Goal: Task Accomplishment & Management: Use online tool/utility

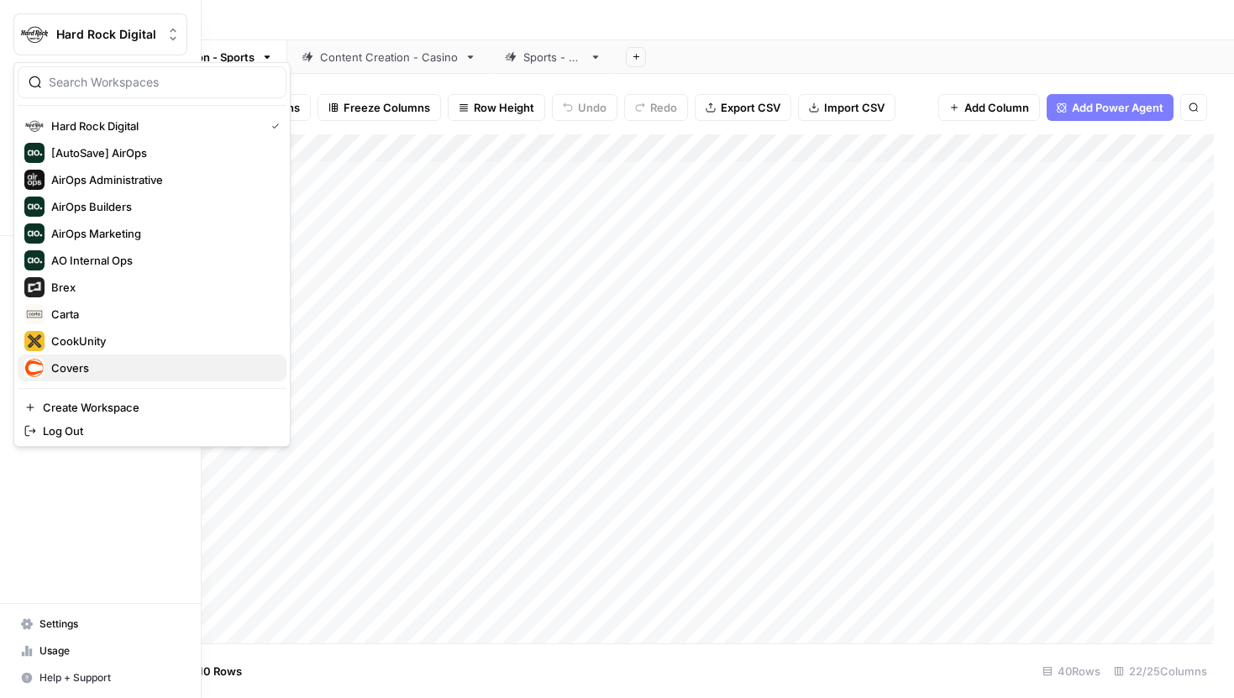
click at [61, 364] on span "Covers" at bounding box center [162, 368] width 222 height 17
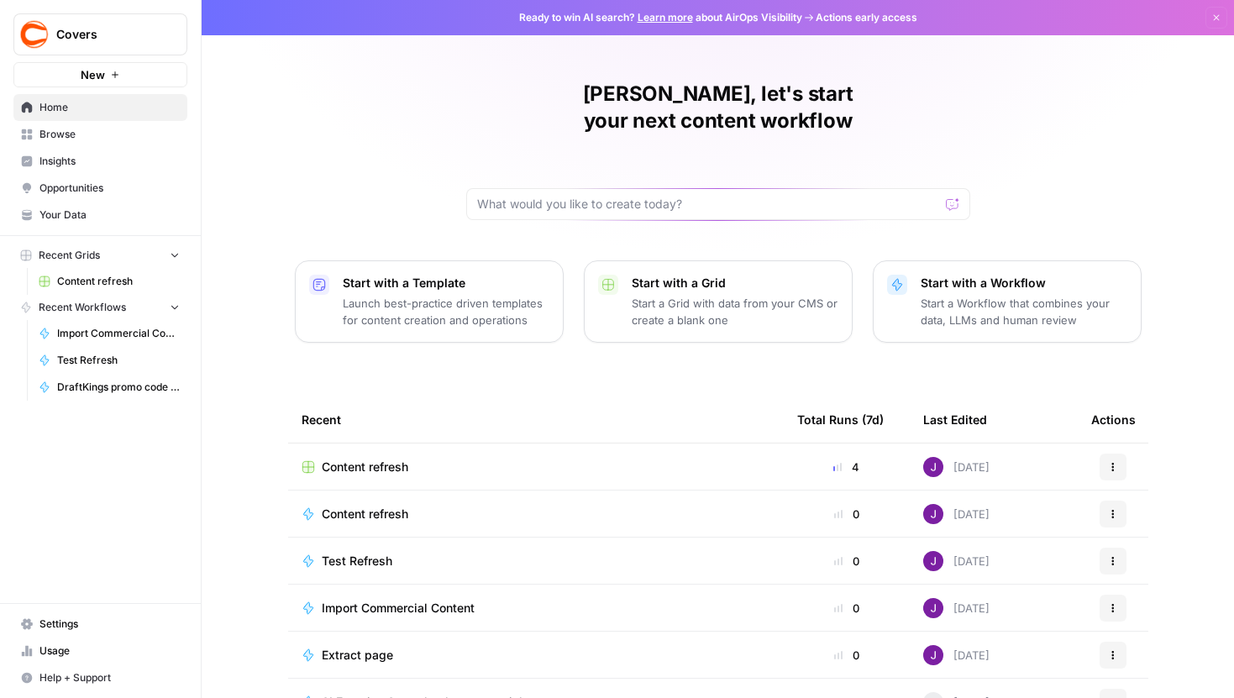
click at [103, 284] on span "Content refresh" at bounding box center [118, 281] width 123 height 15
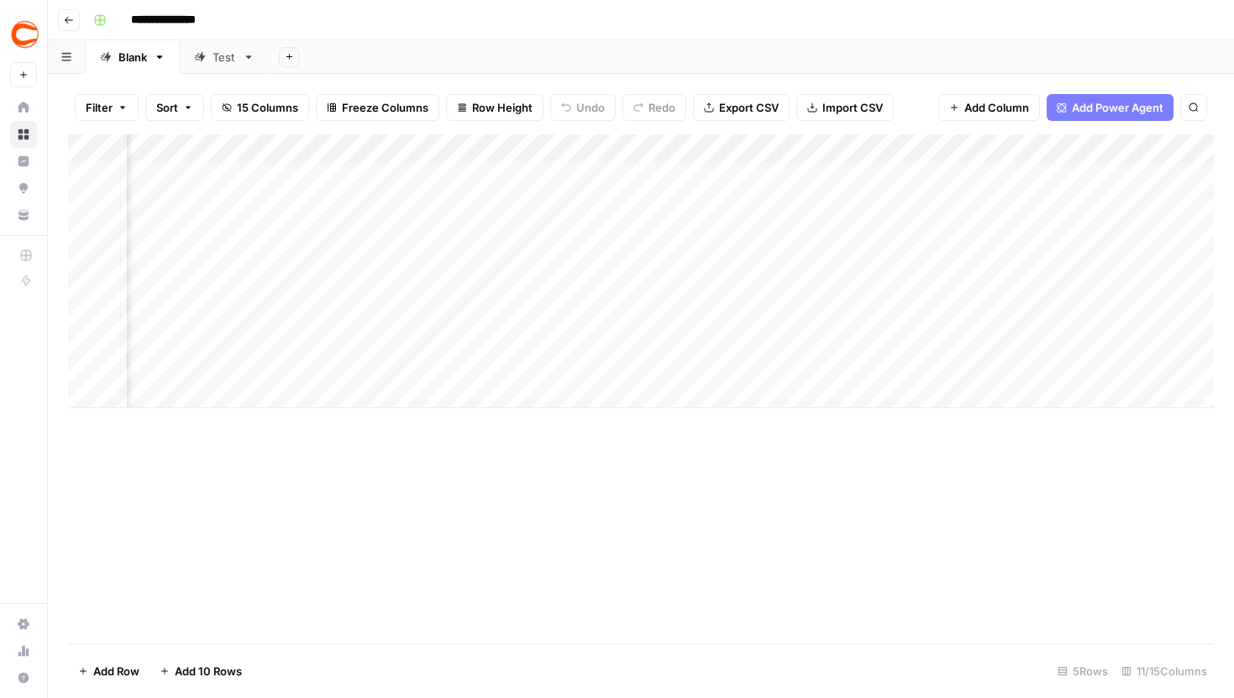
scroll to position [0, 1030]
click at [476, 308] on div "Add Column" at bounding box center [641, 271] width 1146 height 274
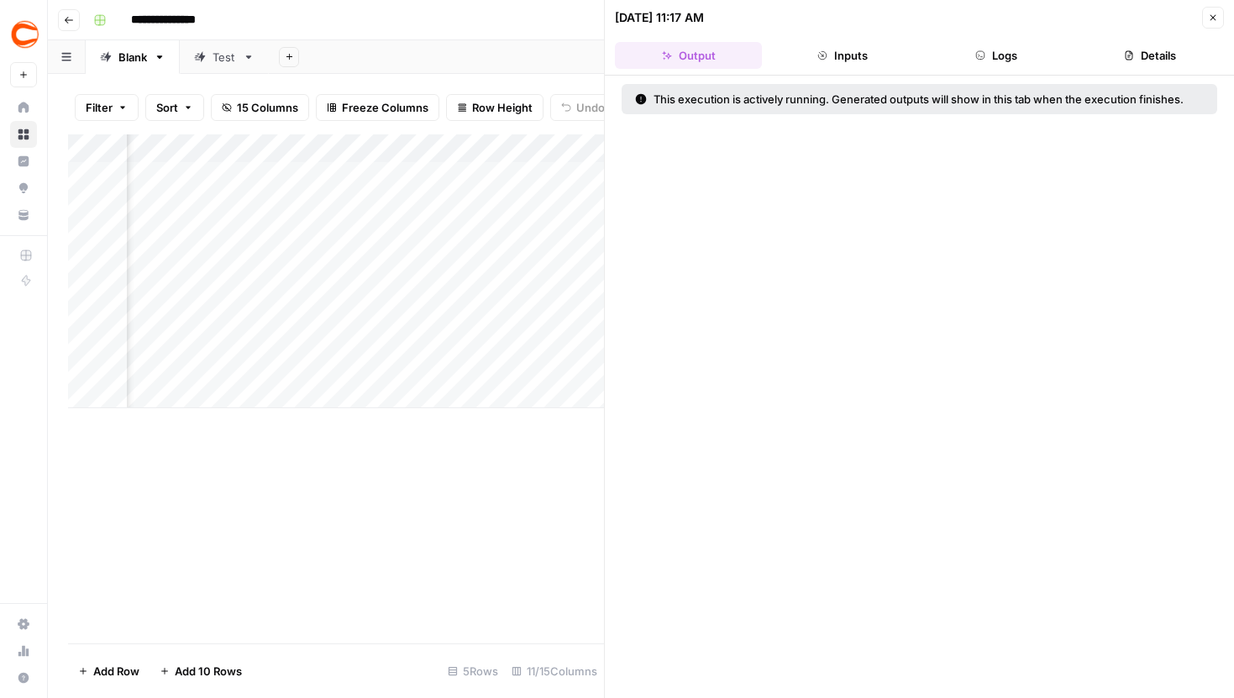
click at [1019, 57] on button "Logs" at bounding box center [996, 55] width 147 height 27
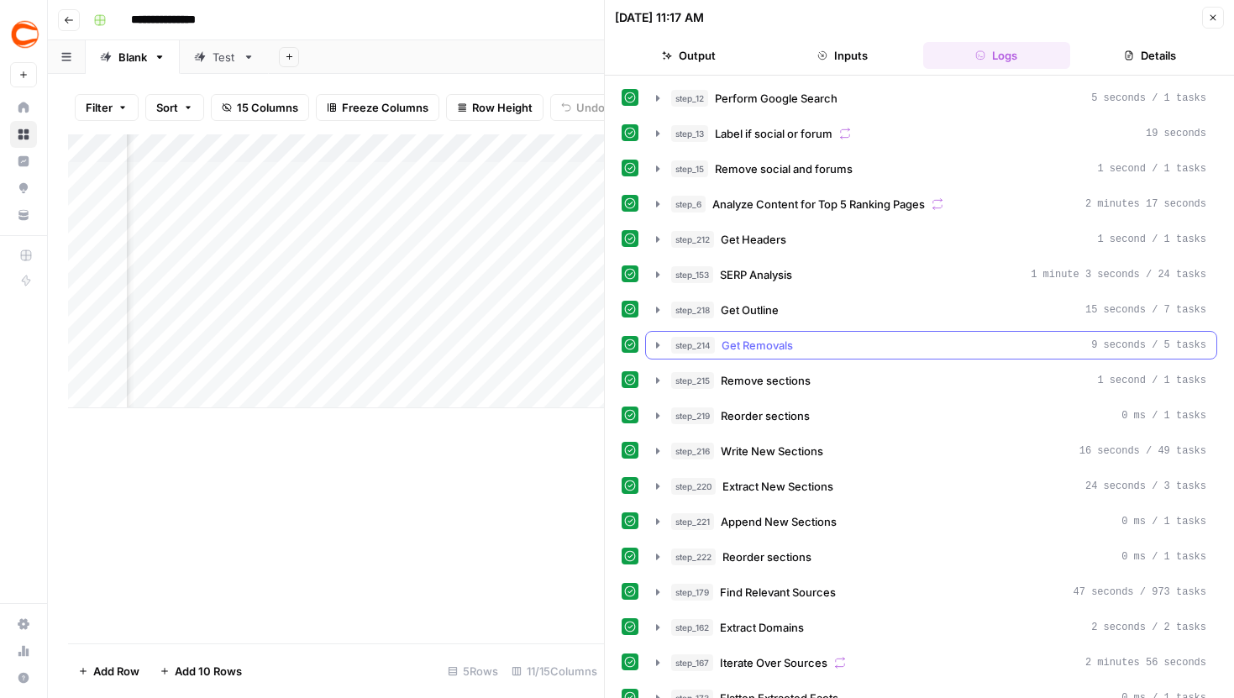
scroll to position [194, 0]
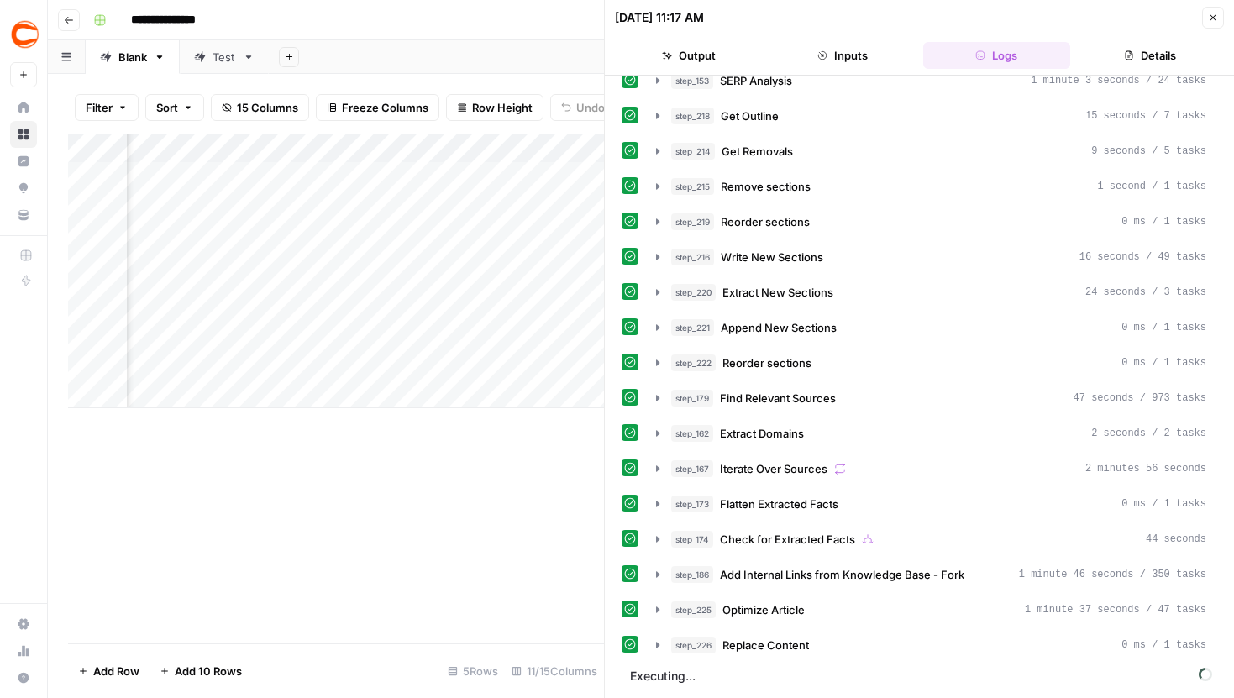
click at [1213, 17] on icon "button" at bounding box center [1214, 18] width 6 height 6
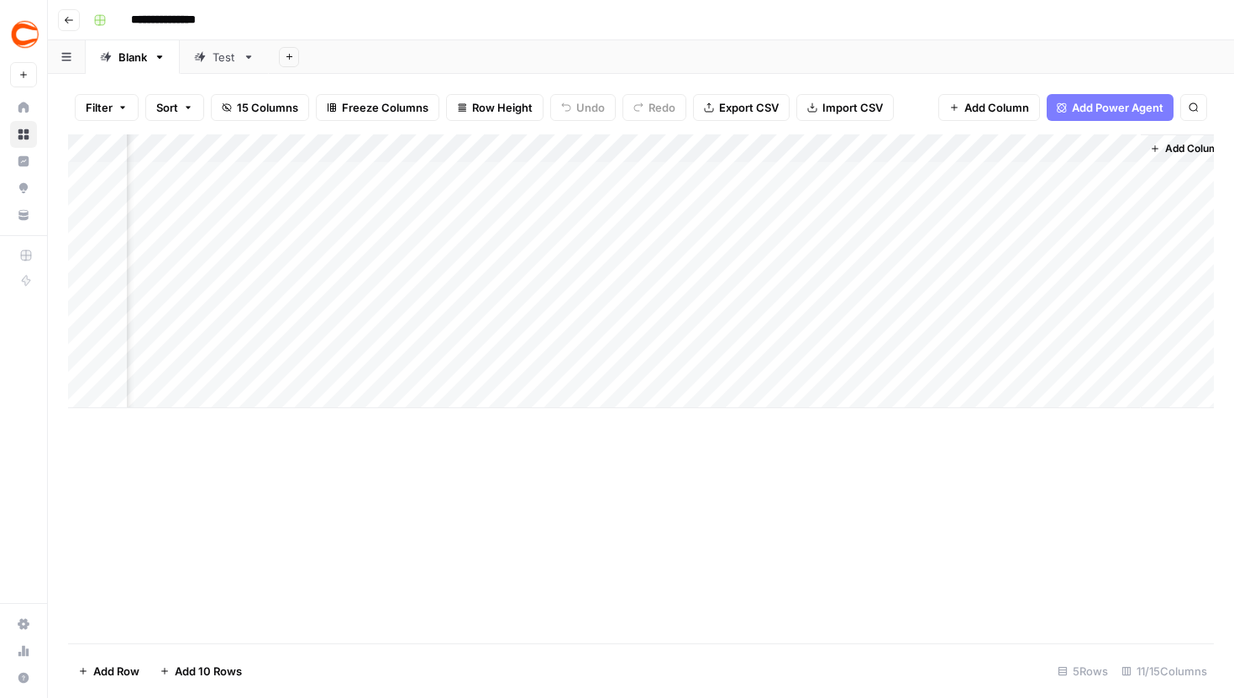
scroll to position [0, 990]
click at [391, 307] on div "Add Column" at bounding box center [641, 271] width 1146 height 274
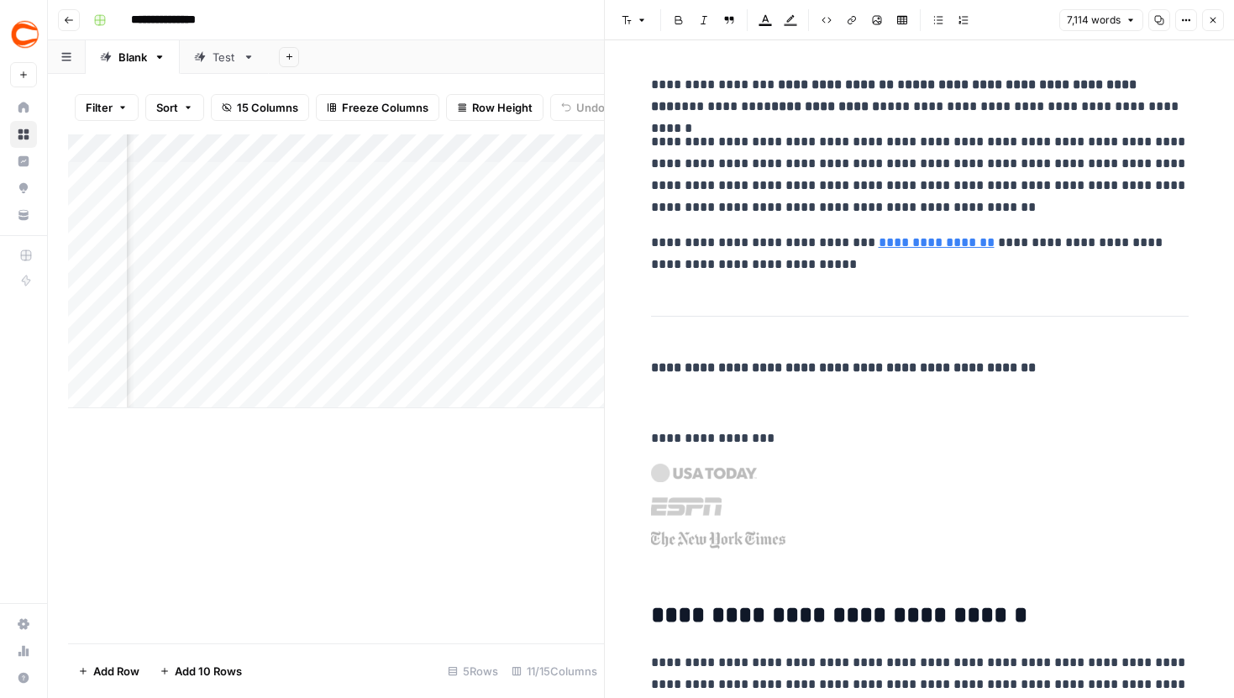
click at [1217, 18] on icon "button" at bounding box center [1213, 20] width 10 height 10
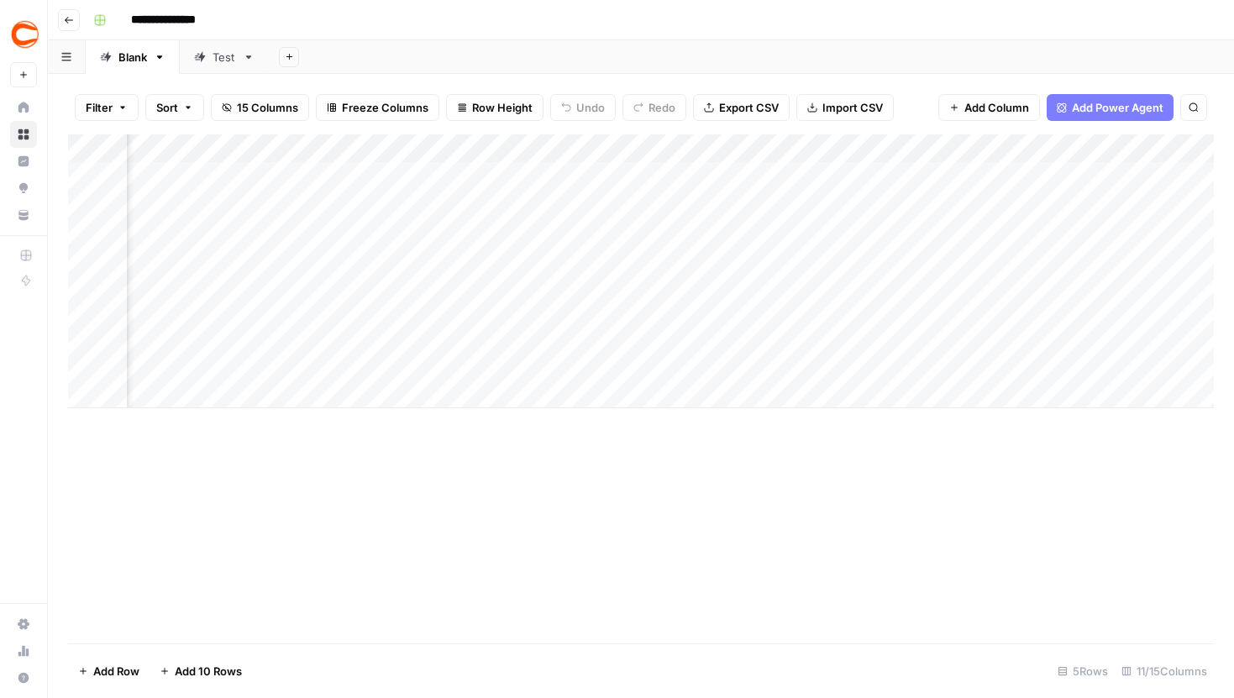
scroll to position [0, 656]
click at [719, 308] on div "Add Column" at bounding box center [641, 271] width 1146 height 274
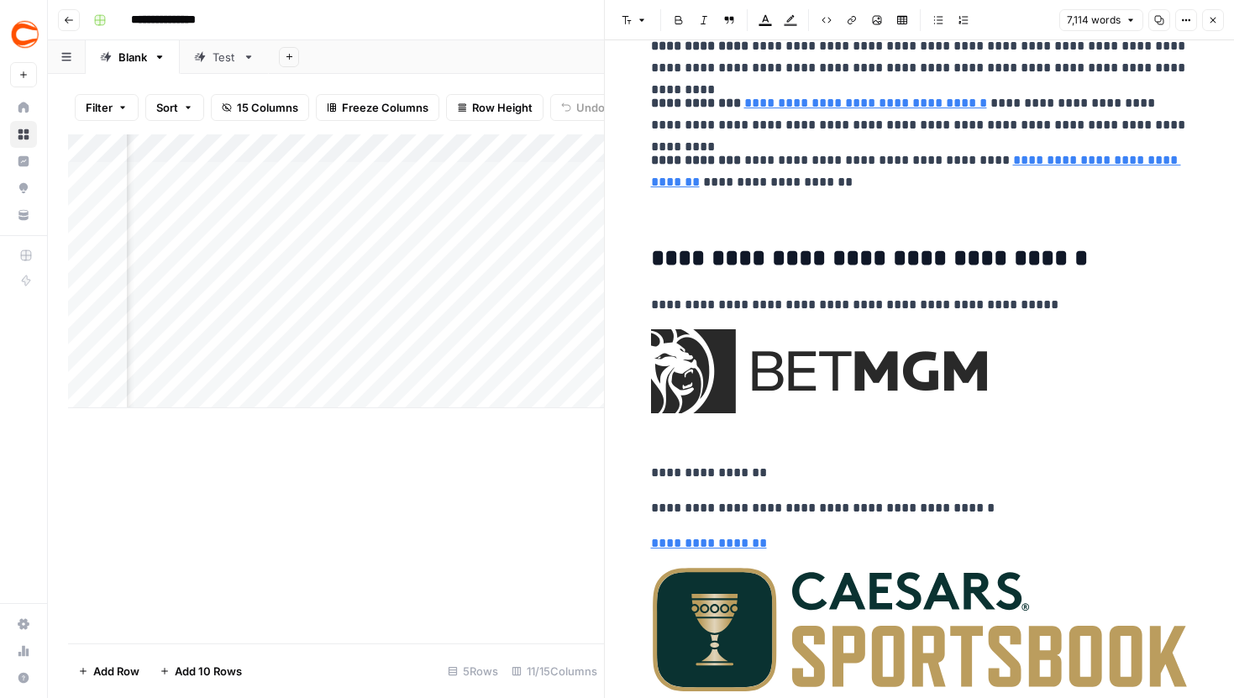
scroll to position [49116, 0]
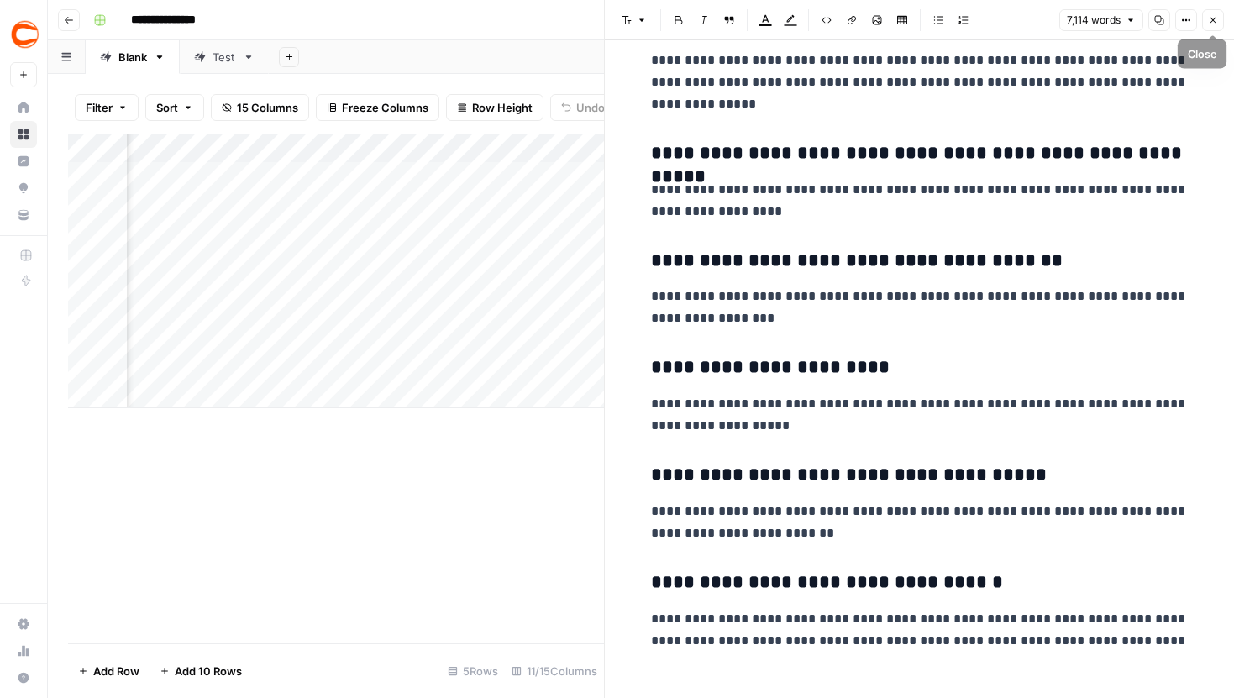
click at [1214, 17] on icon "button" at bounding box center [1213, 20] width 10 height 10
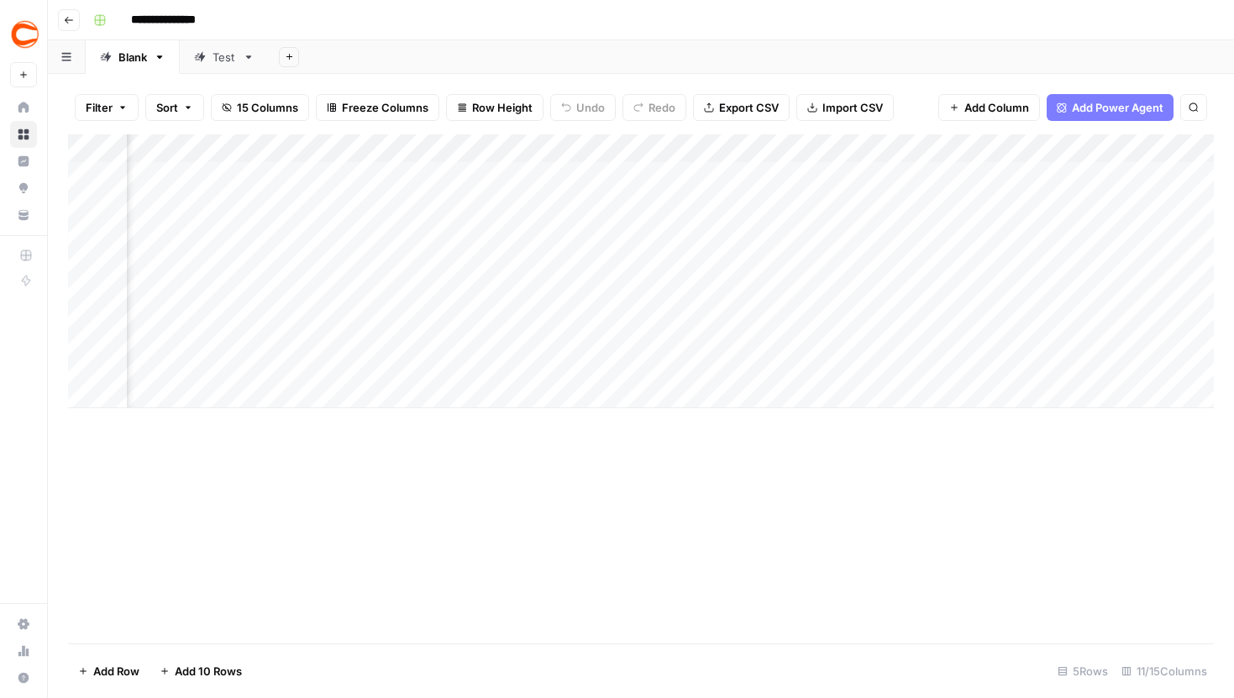
click at [703, 258] on div "Add Column" at bounding box center [641, 271] width 1146 height 274
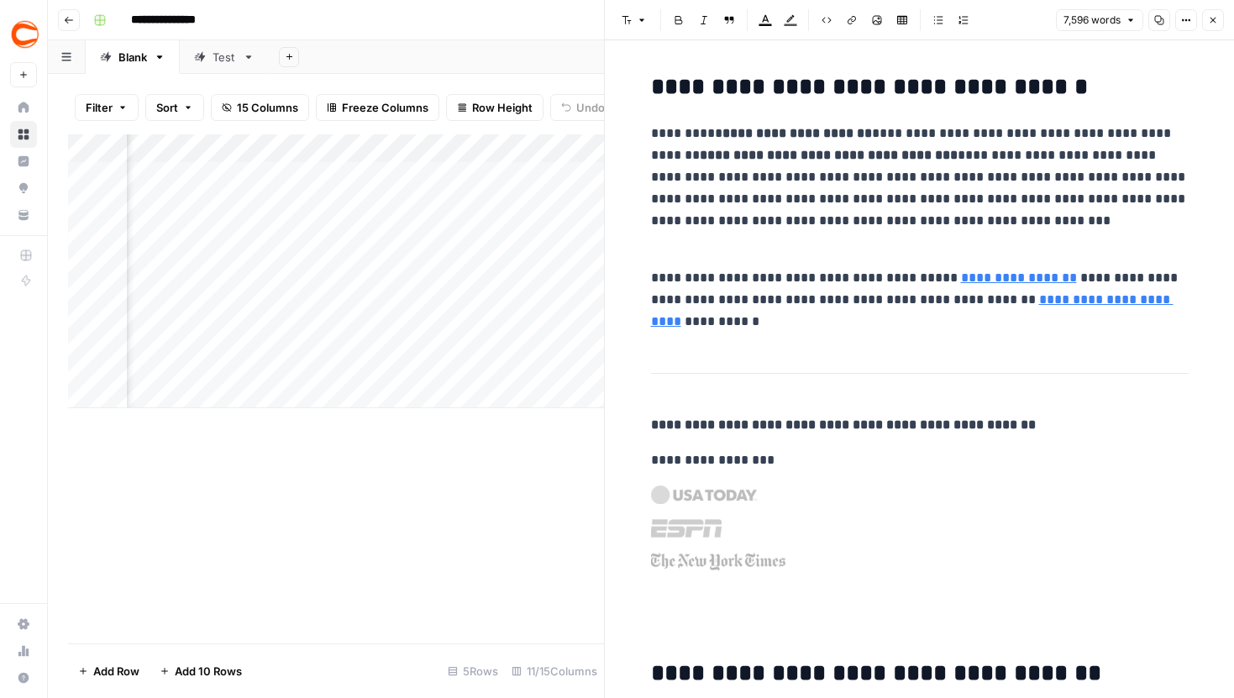
scroll to position [0, 852]
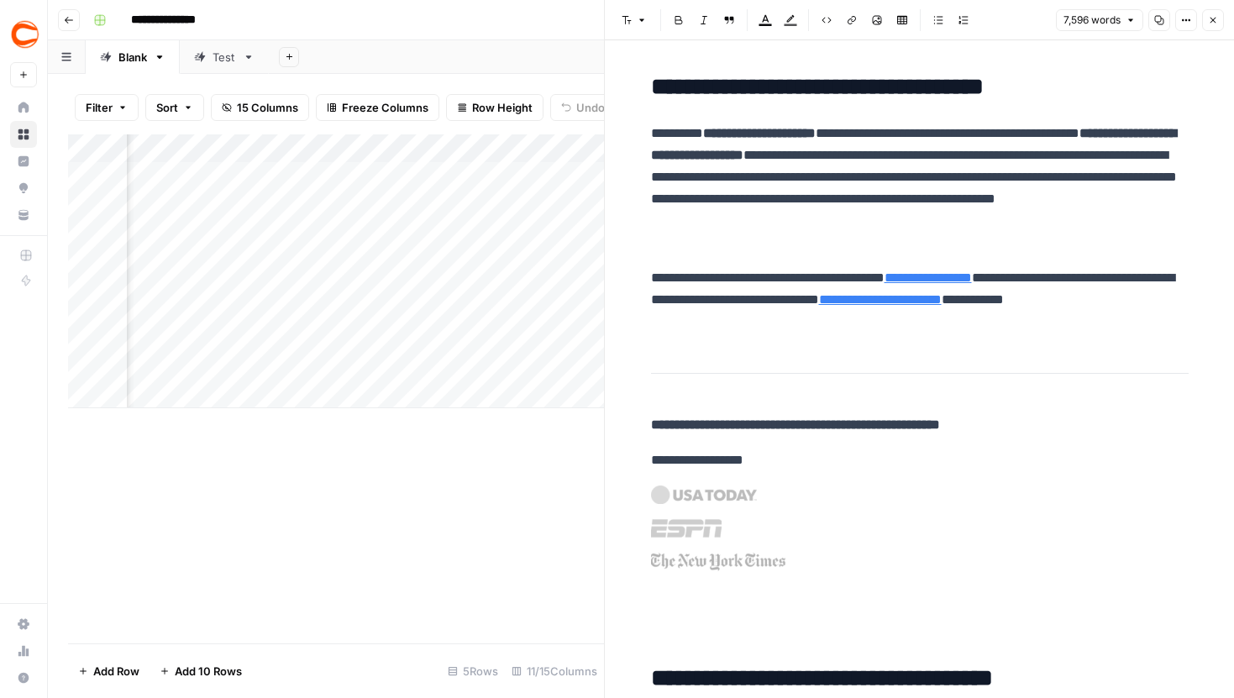
click at [503, 217] on div "Add Column" at bounding box center [336, 271] width 536 height 274
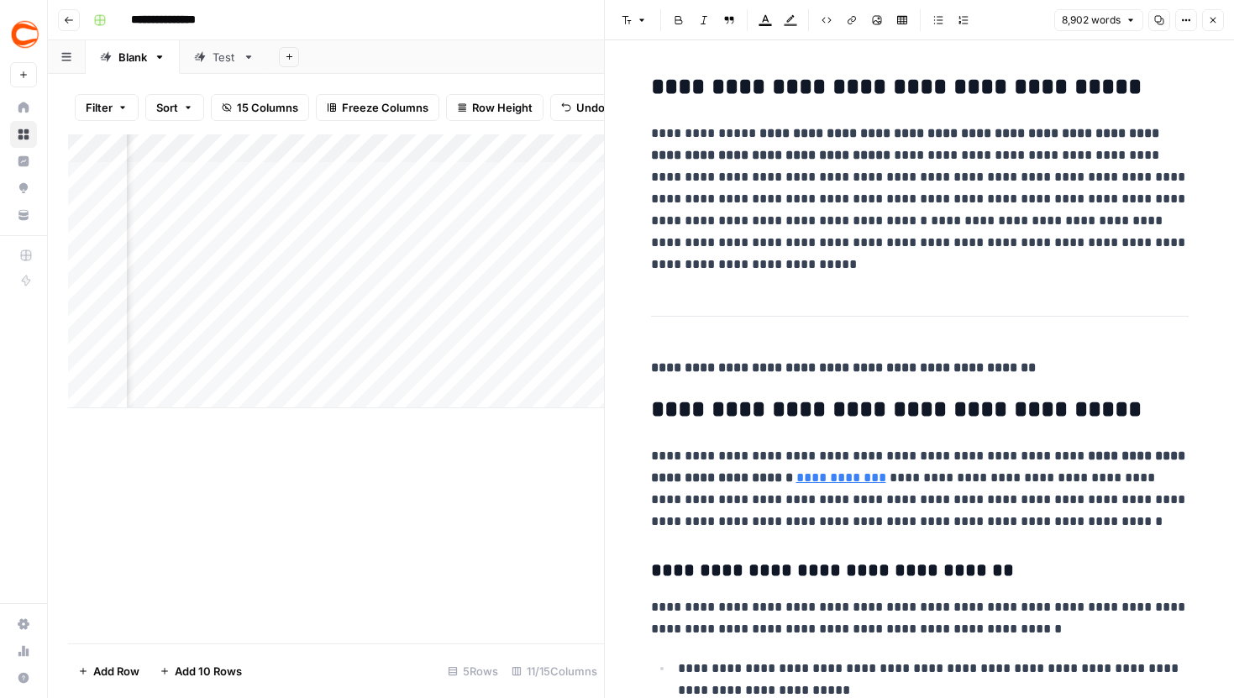
click at [1209, 22] on icon "button" at bounding box center [1213, 20] width 10 height 10
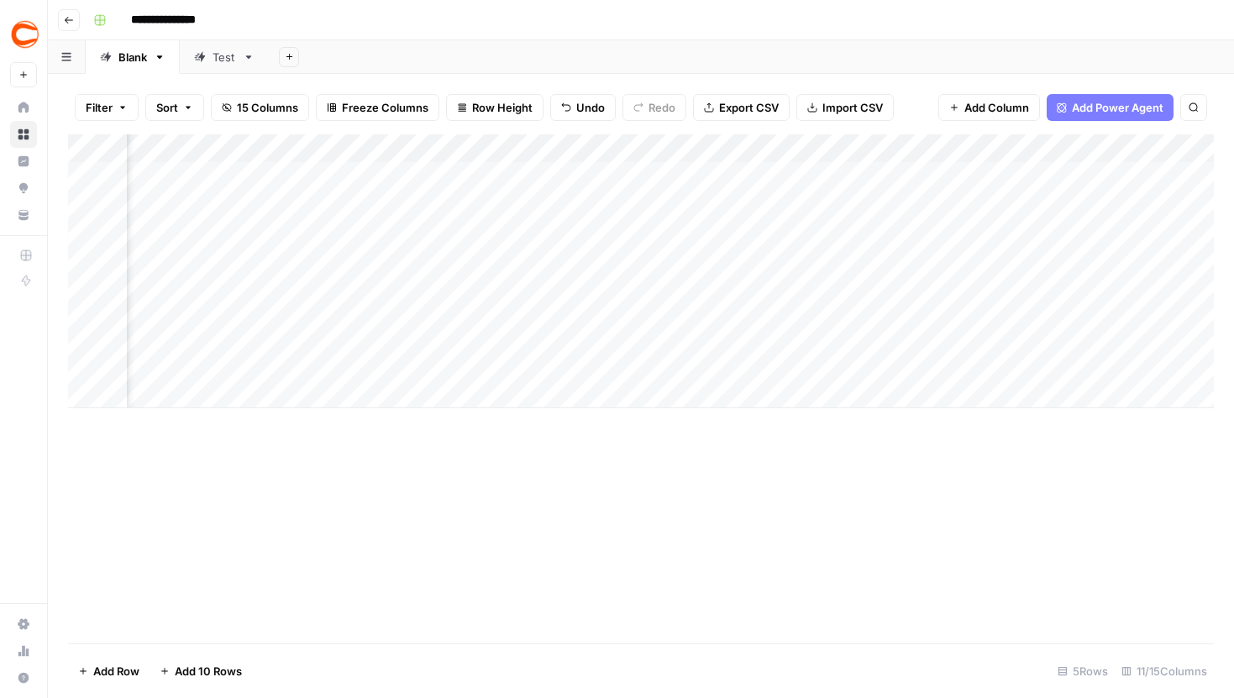
click at [36, 42] on img "Workspace: Covers" at bounding box center [25, 34] width 30 height 30
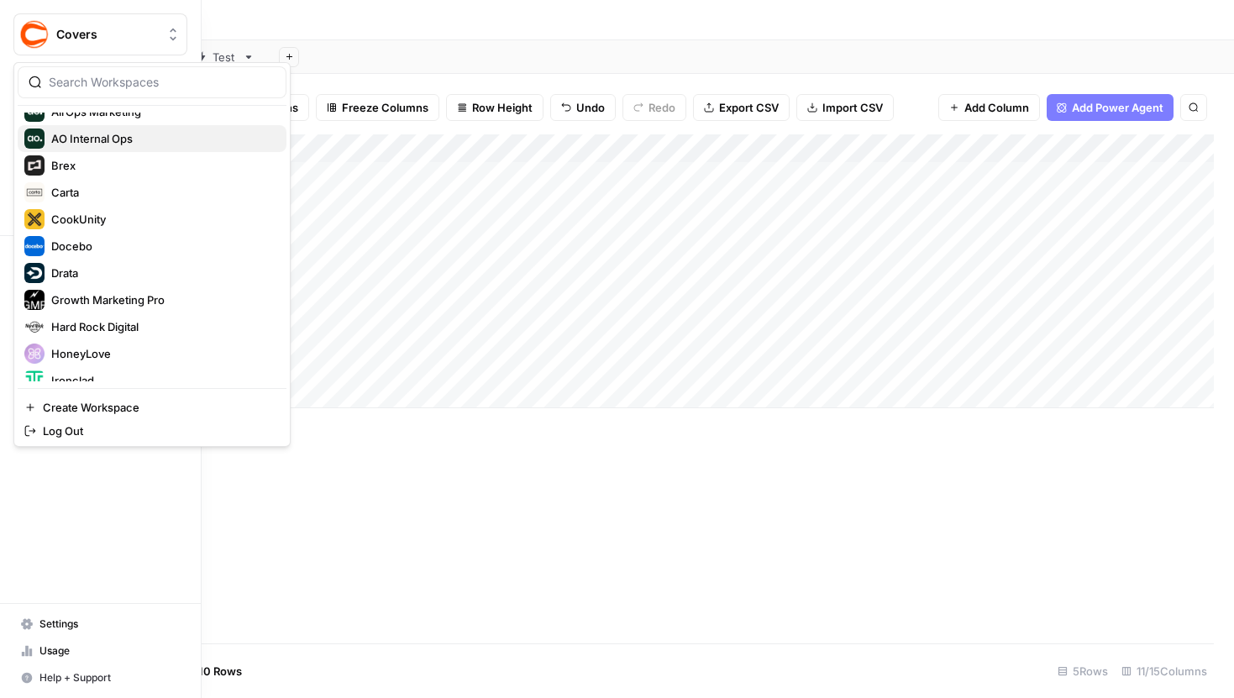
scroll to position [145, 0]
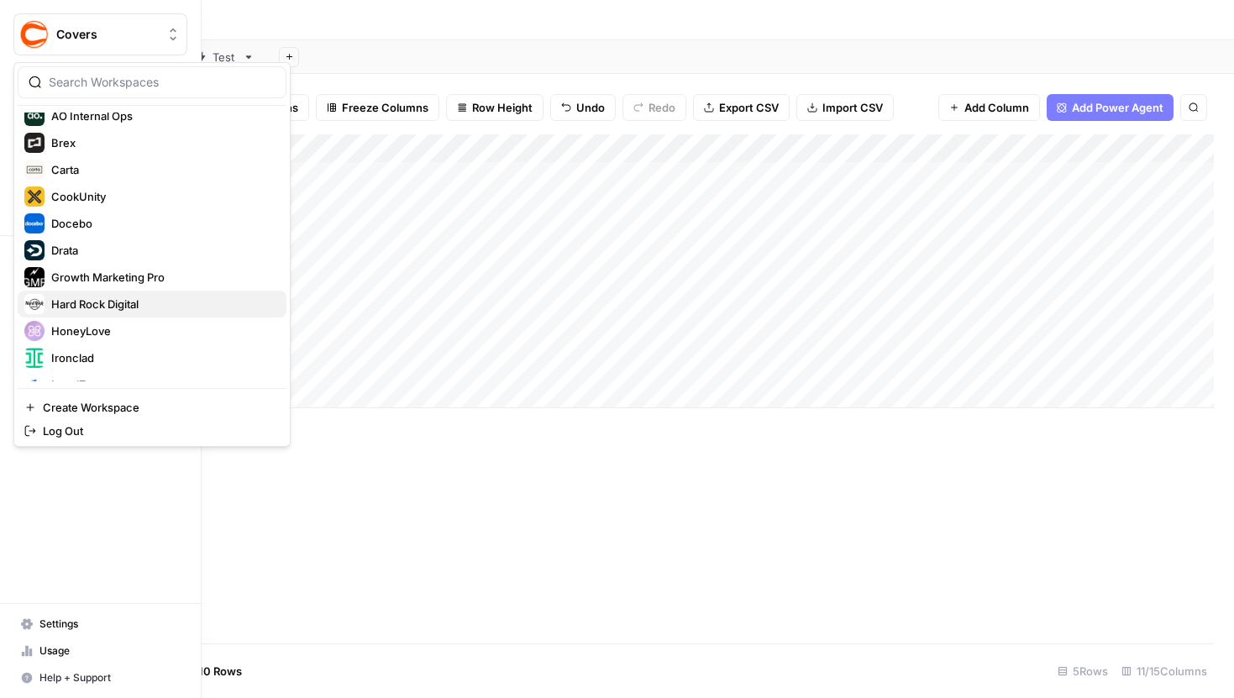
click at [92, 298] on span "Hard Rock Digital" at bounding box center [162, 304] width 222 height 17
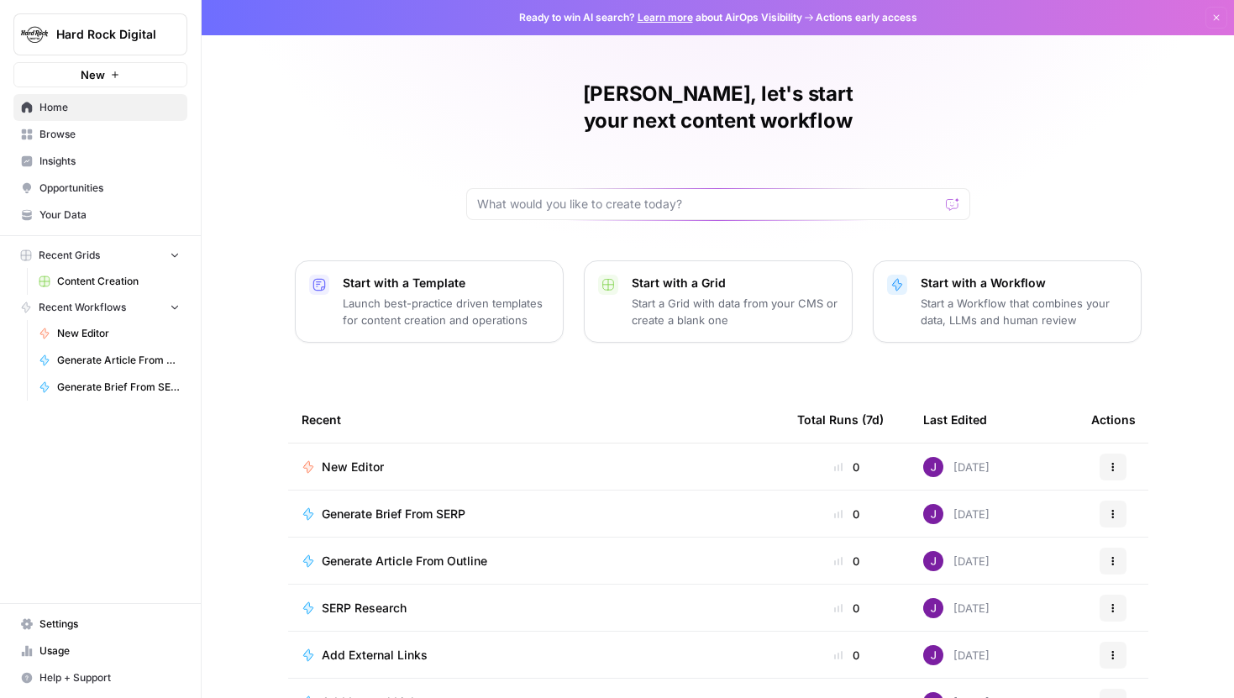
click at [88, 274] on span "Content Creation" at bounding box center [118, 281] width 123 height 15
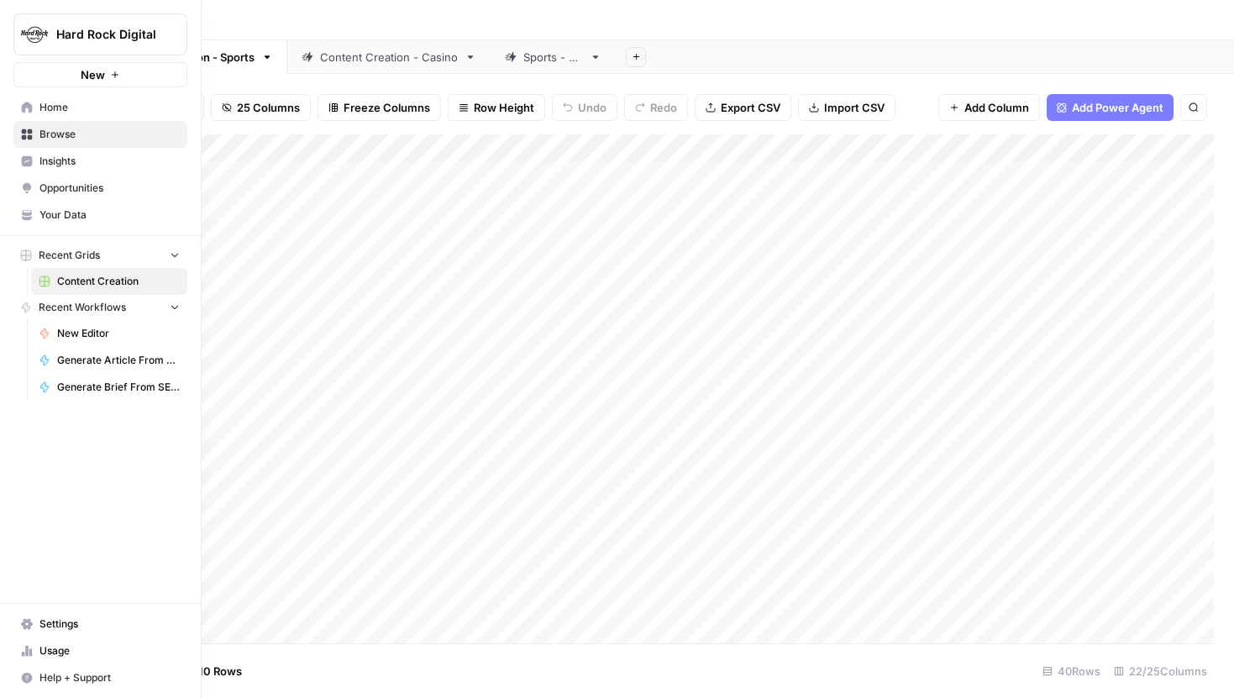
click at [71, 214] on span "Your Data" at bounding box center [109, 215] width 140 height 15
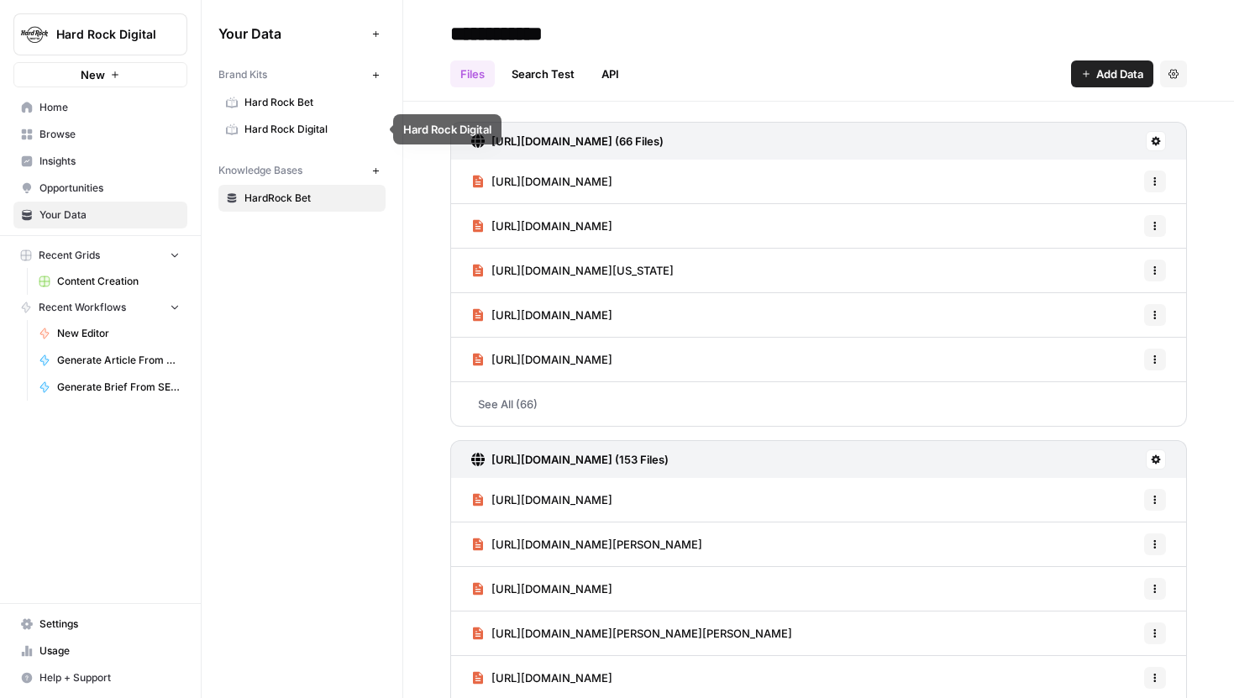
click at [302, 124] on span "Hard Rock Digital" at bounding box center [312, 129] width 134 height 15
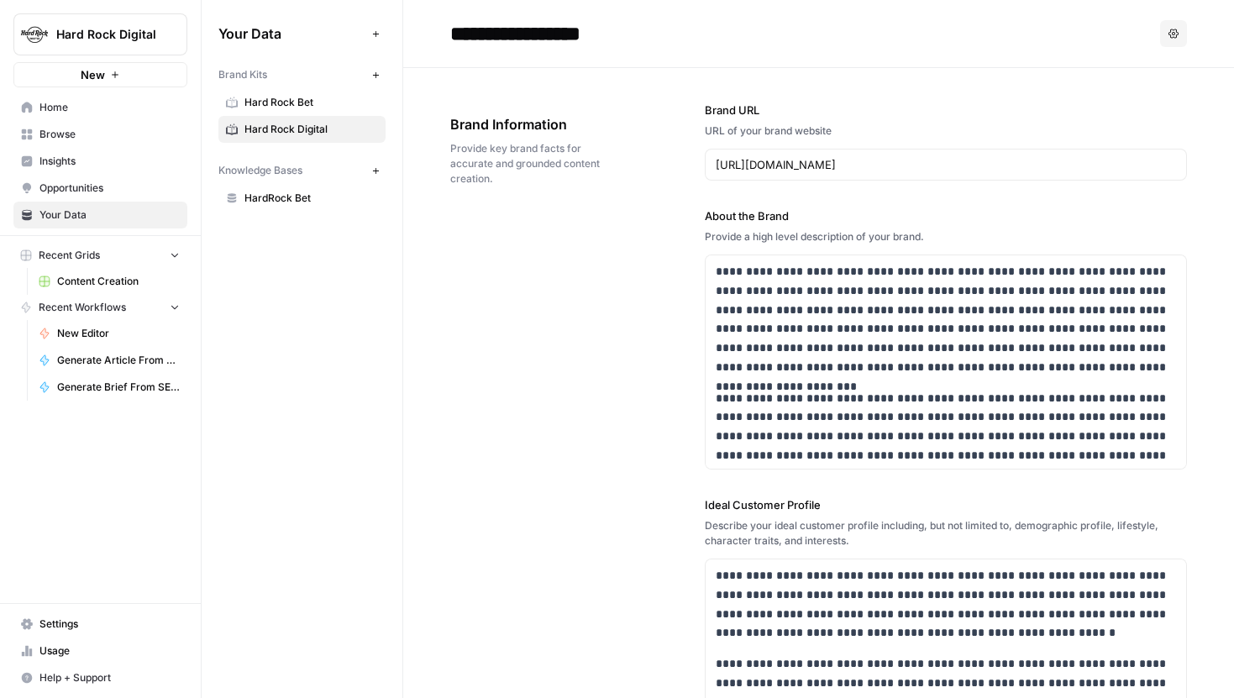
click at [519, 266] on div "**********" at bounding box center [818, 674] width 737 height 1213
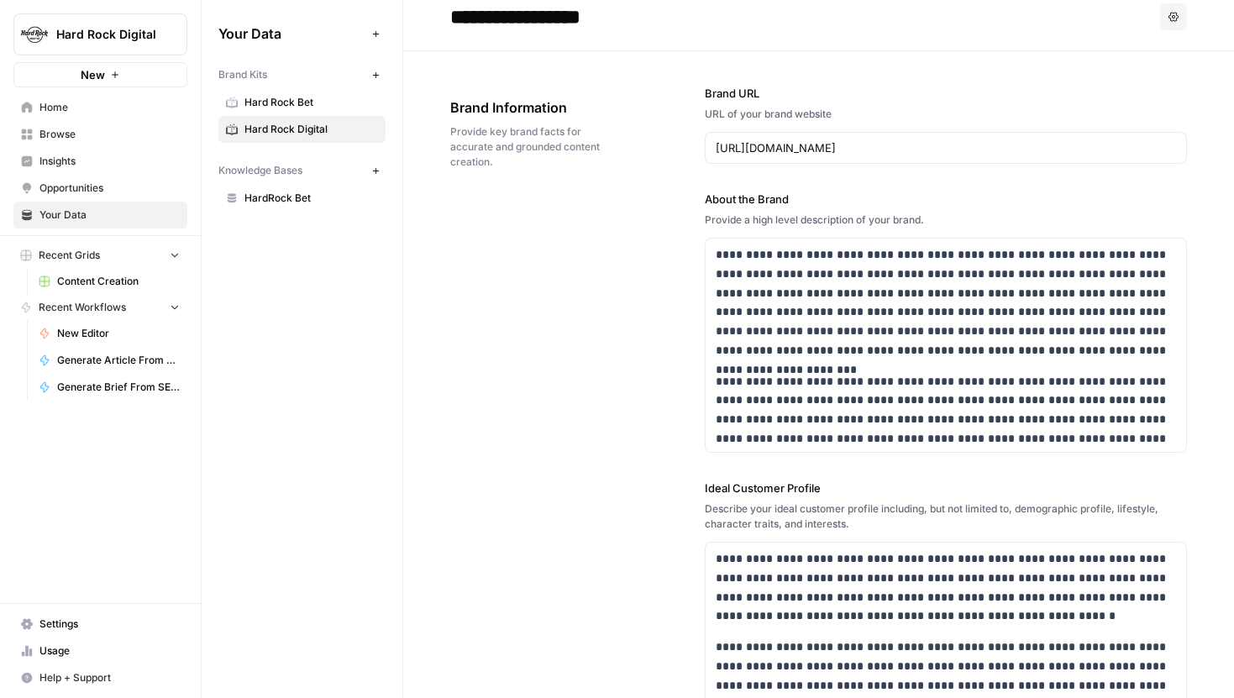
scroll to position [6, 0]
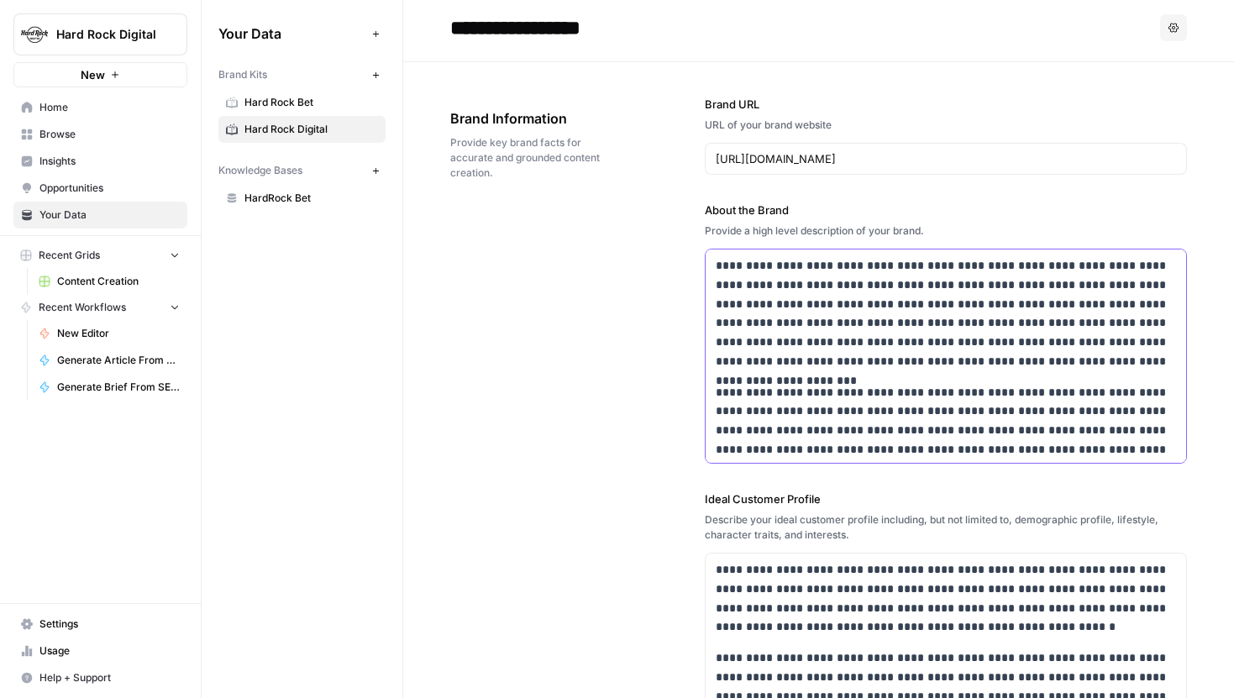
click at [837, 314] on p "**********" at bounding box center [946, 313] width 460 height 115
click at [792, 258] on p "**********" at bounding box center [946, 313] width 460 height 115
drag, startPoint x: 792, startPoint y: 266, endPoint x: 708, endPoint y: 264, distance: 83.2
click at [708, 264] on div "**********" at bounding box center [946, 462] width 481 height 424
copy p "**********"
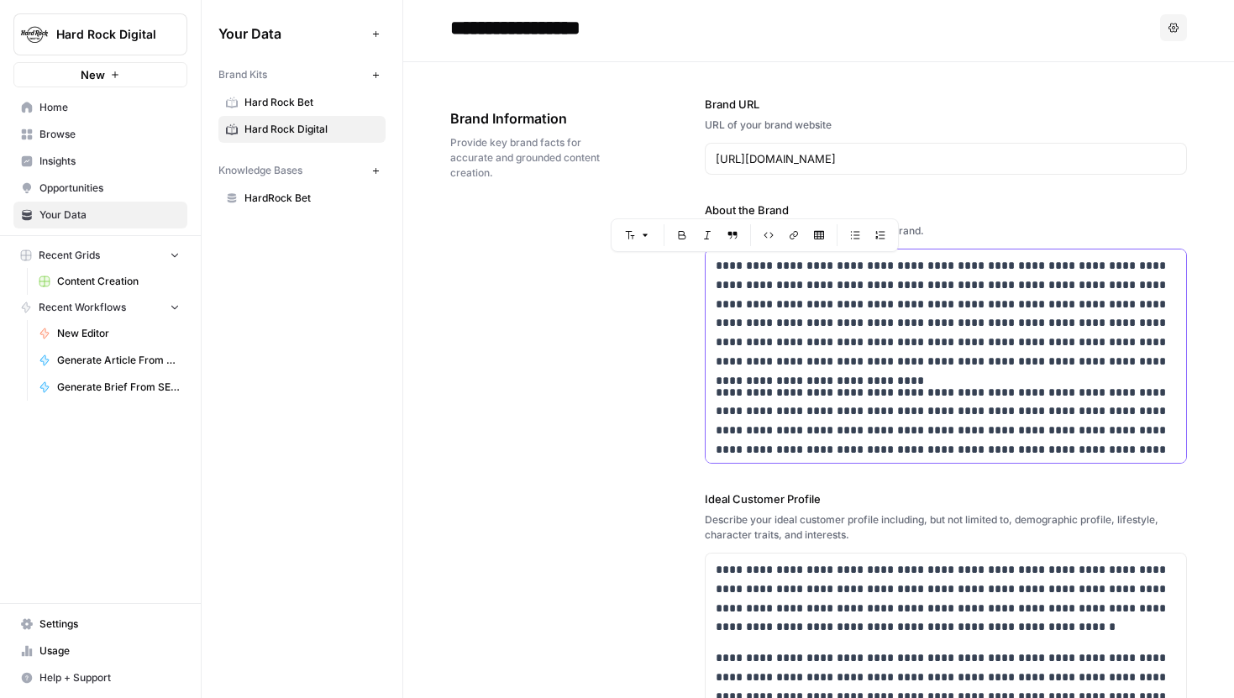
click at [924, 294] on p "**********" at bounding box center [946, 313] width 460 height 115
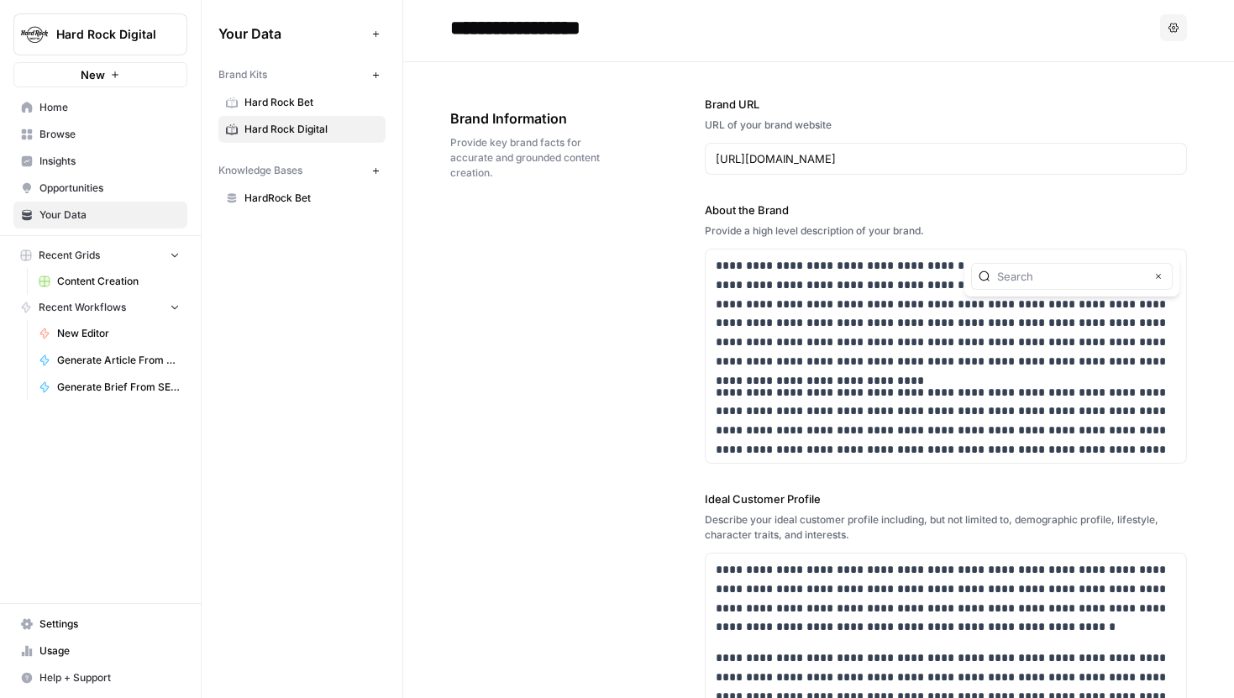
click at [931, 213] on label "About the Brand" at bounding box center [946, 210] width 482 height 17
click at [1155, 274] on icon "button" at bounding box center [1159, 276] width 8 height 8
click at [1093, 103] on label "Brand URL" at bounding box center [946, 104] width 482 height 17
click at [1093, 150] on input "https://www.hardrock.bet/" at bounding box center [946, 158] width 460 height 17
click at [1039, 345] on p "**********" at bounding box center [946, 313] width 460 height 115
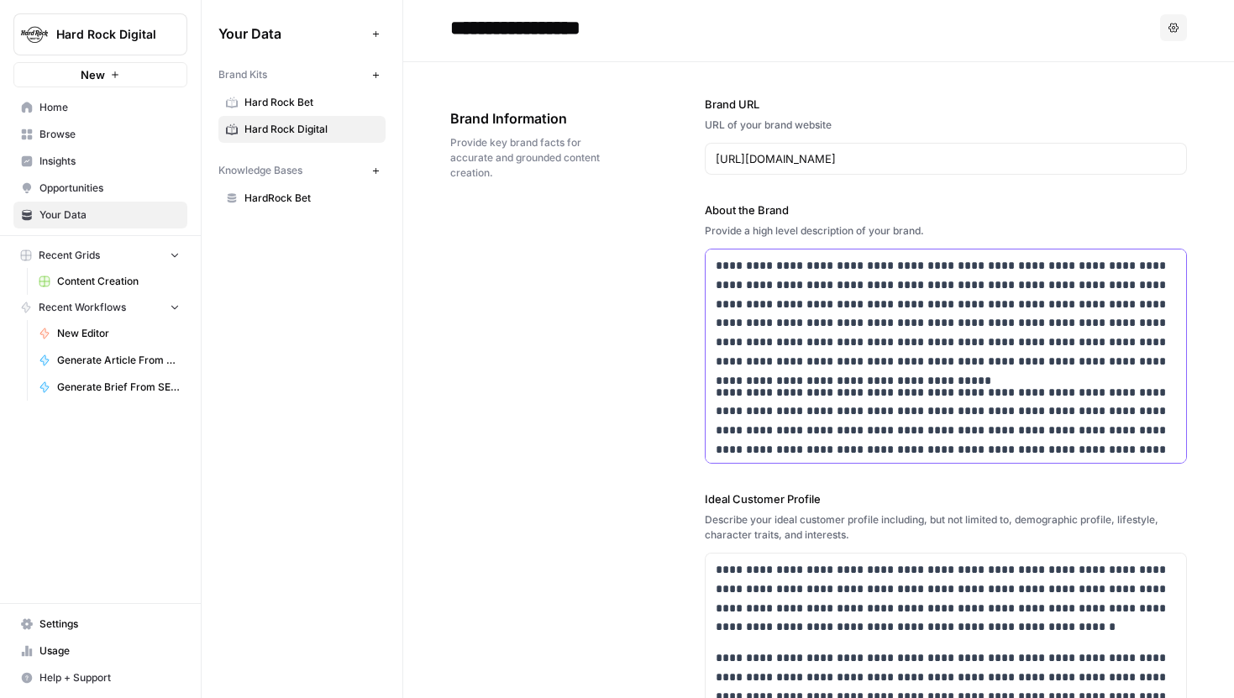
click at [1060, 339] on p "**********" at bounding box center [946, 313] width 460 height 115
copy p "**********"
click at [865, 452] on p "**********" at bounding box center [946, 421] width 460 height 76
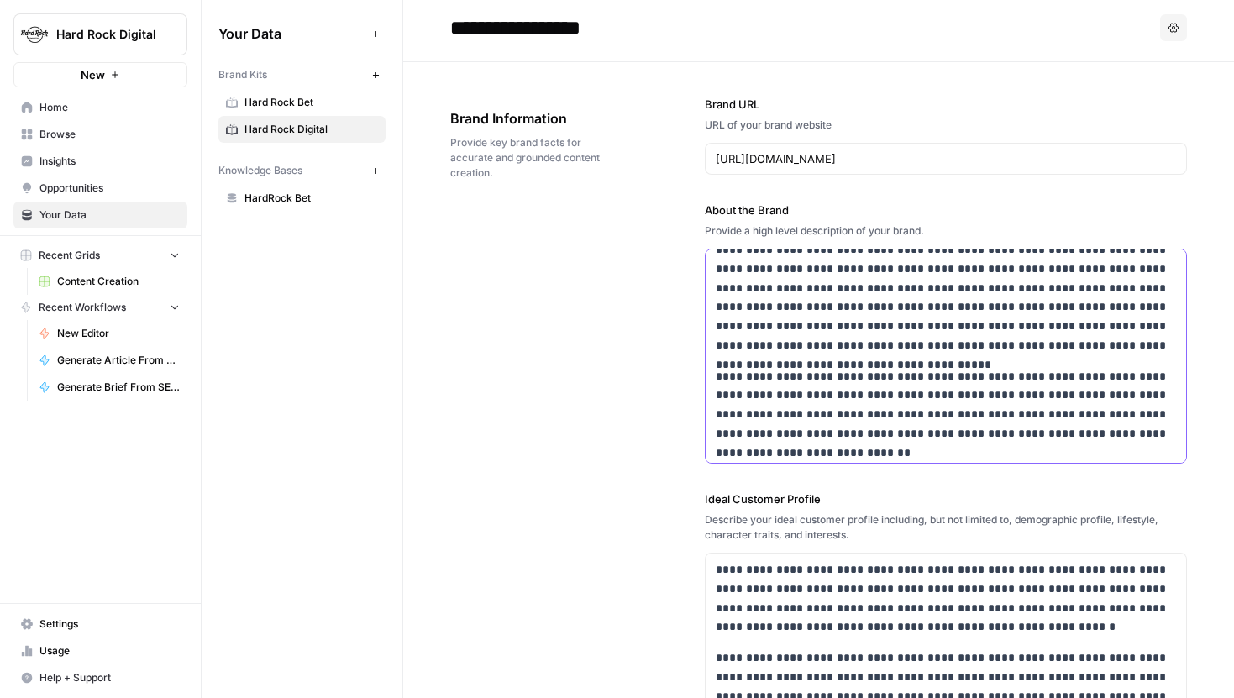
click at [1022, 406] on p "**********" at bounding box center [946, 415] width 460 height 96
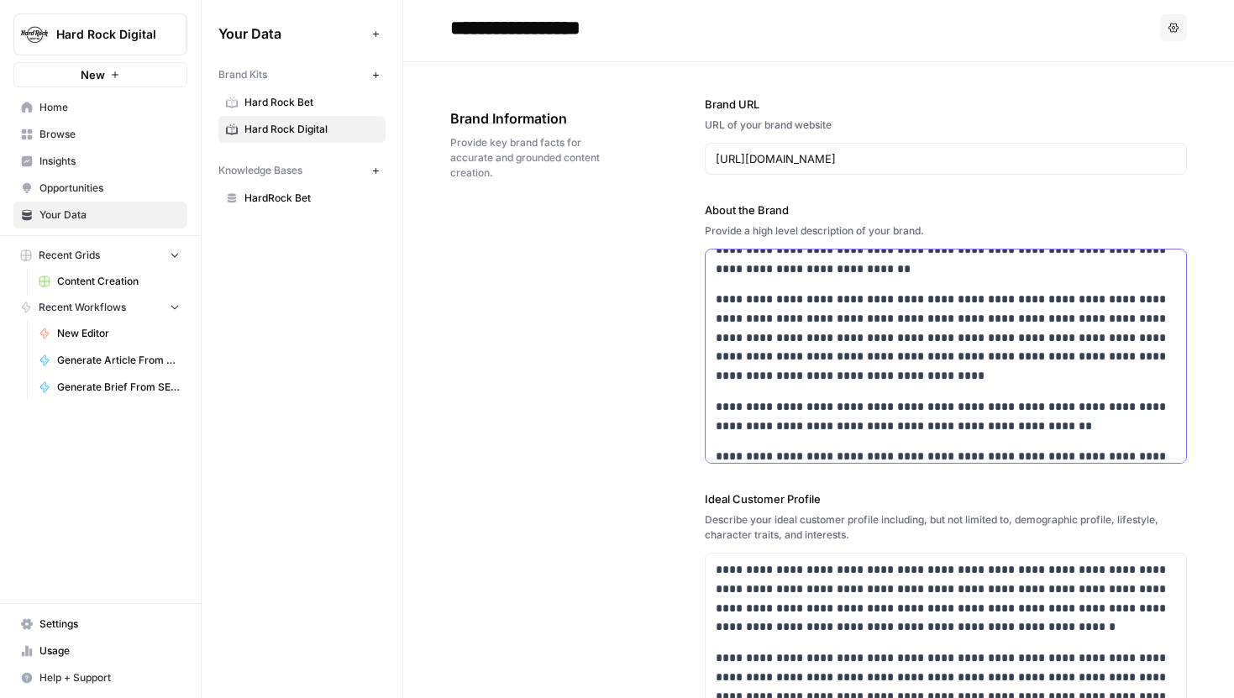
click at [869, 358] on p "**********" at bounding box center [946, 338] width 460 height 96
click at [870, 357] on p "**********" at bounding box center [946, 338] width 460 height 96
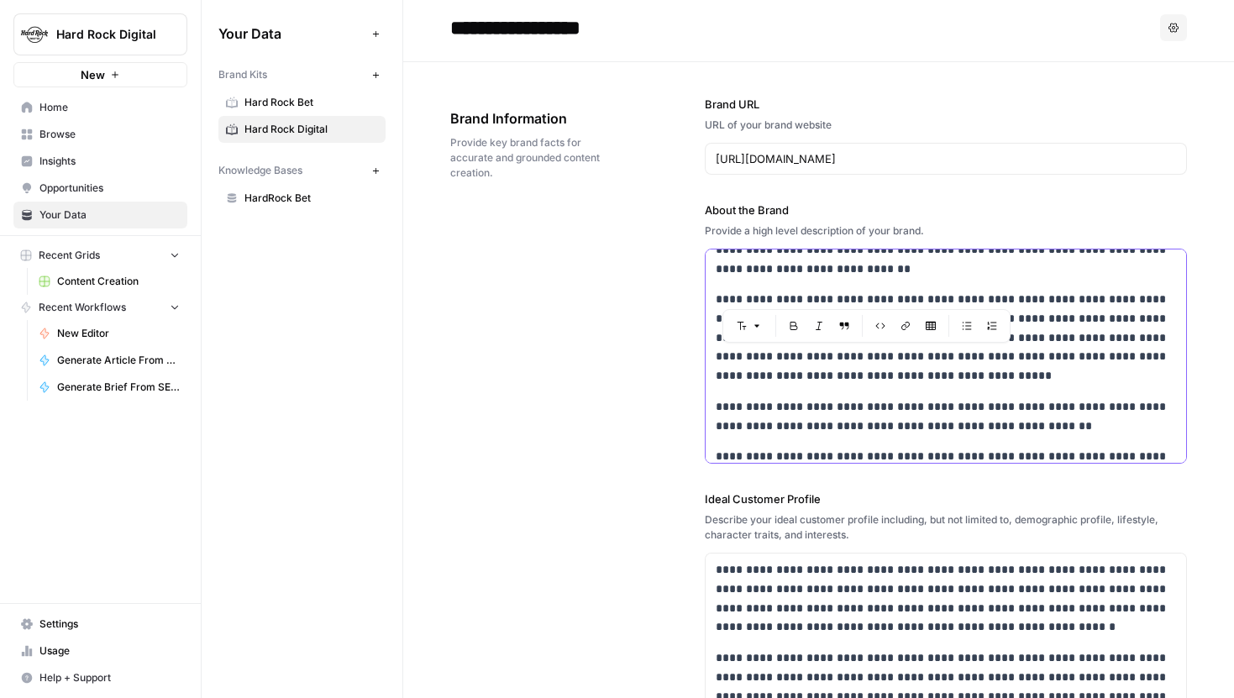
drag, startPoint x: 932, startPoint y: 355, endPoint x: 795, endPoint y: 355, distance: 137.0
click at [795, 355] on p "**********" at bounding box center [946, 338] width 460 height 96
copy p "**********"
drag, startPoint x: 792, startPoint y: 408, endPoint x: 717, endPoint y: 407, distance: 75.6
click at [717, 407] on p "**********" at bounding box center [946, 416] width 460 height 39
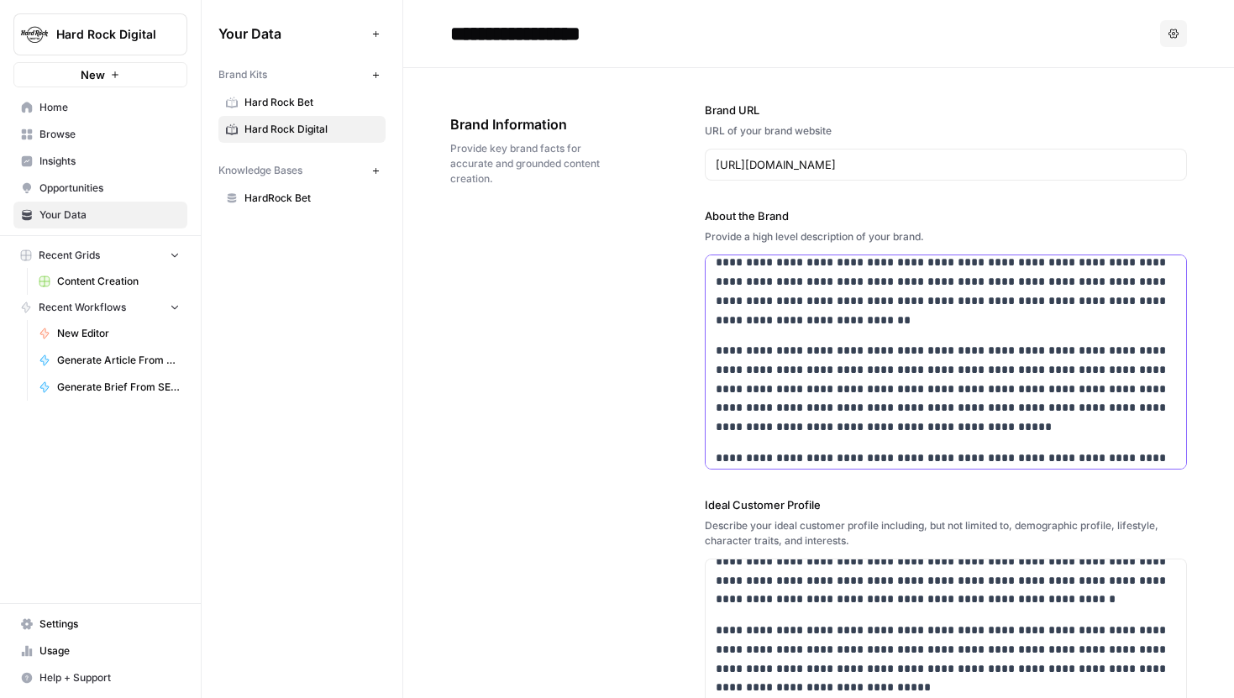
scroll to position [148, 0]
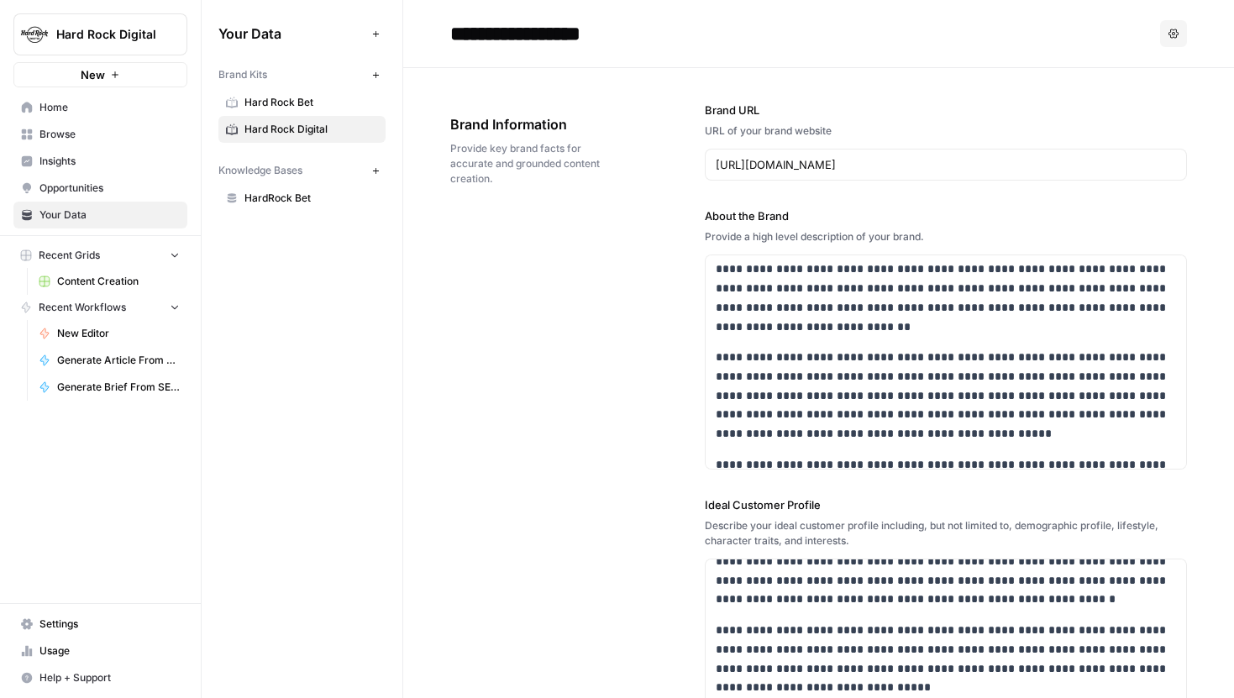
click at [834, 469] on div "**********" at bounding box center [946, 362] width 482 height 215
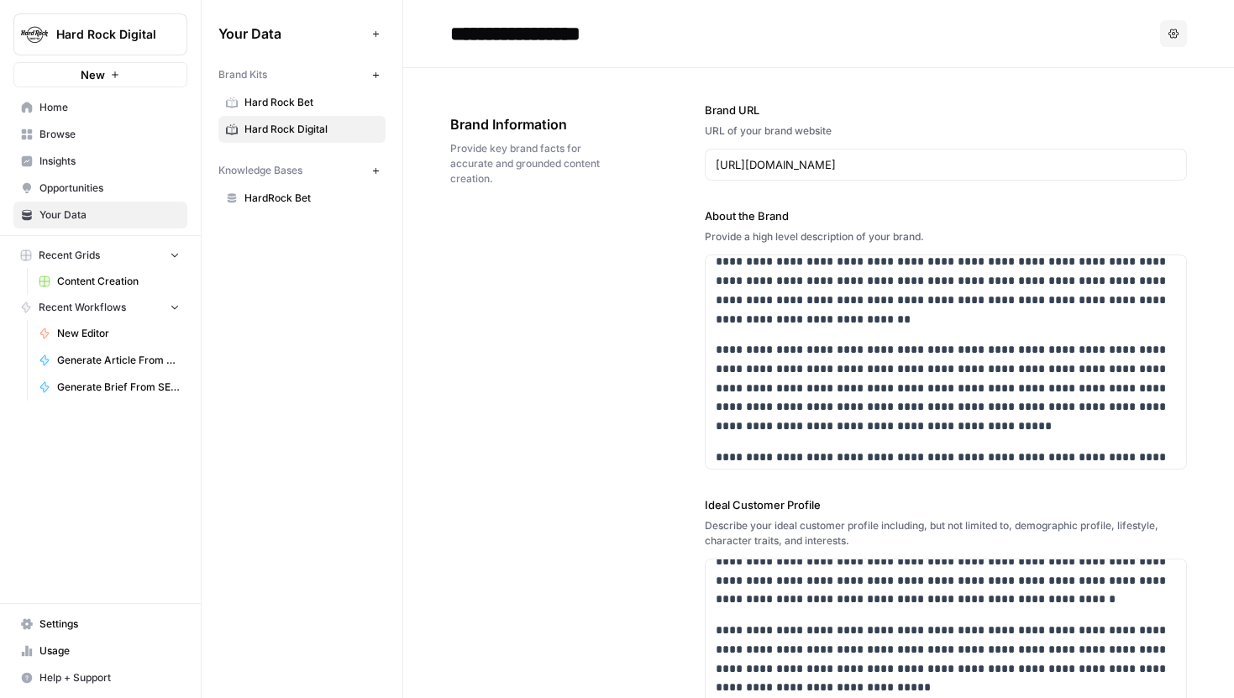
click at [834, 469] on div "**********" at bounding box center [946, 362] width 482 height 215
click at [837, 460] on p "**********" at bounding box center [946, 467] width 460 height 39
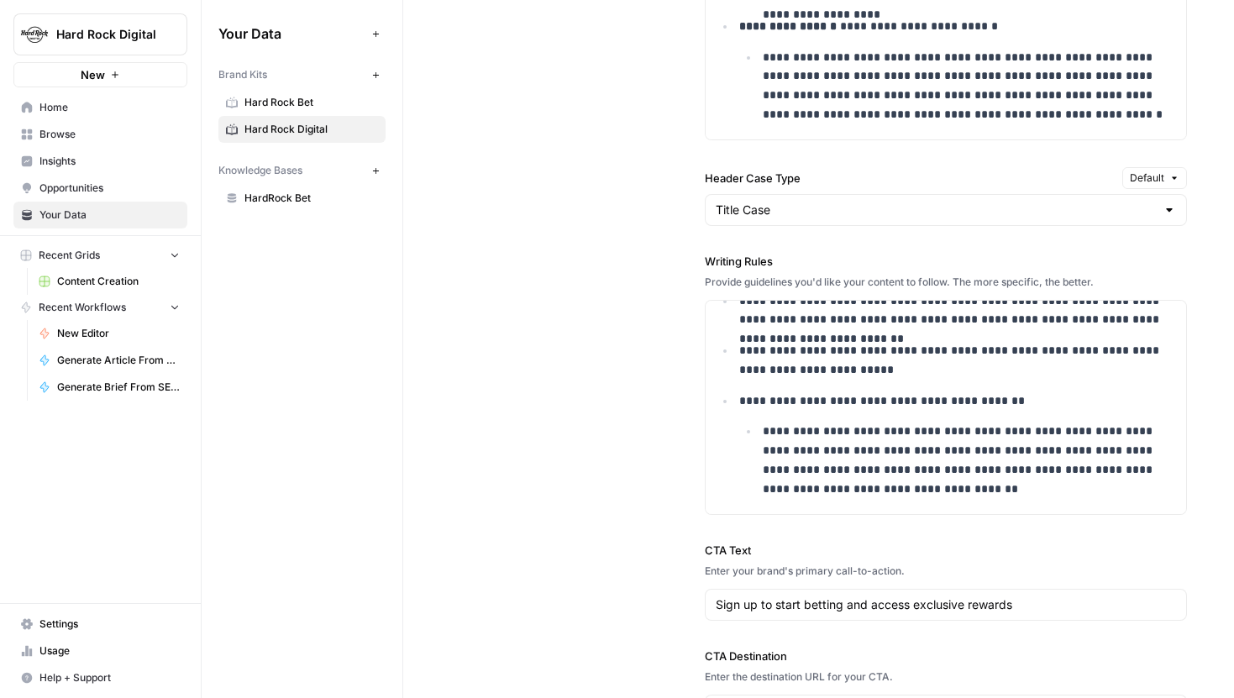
scroll to position [0, 0]
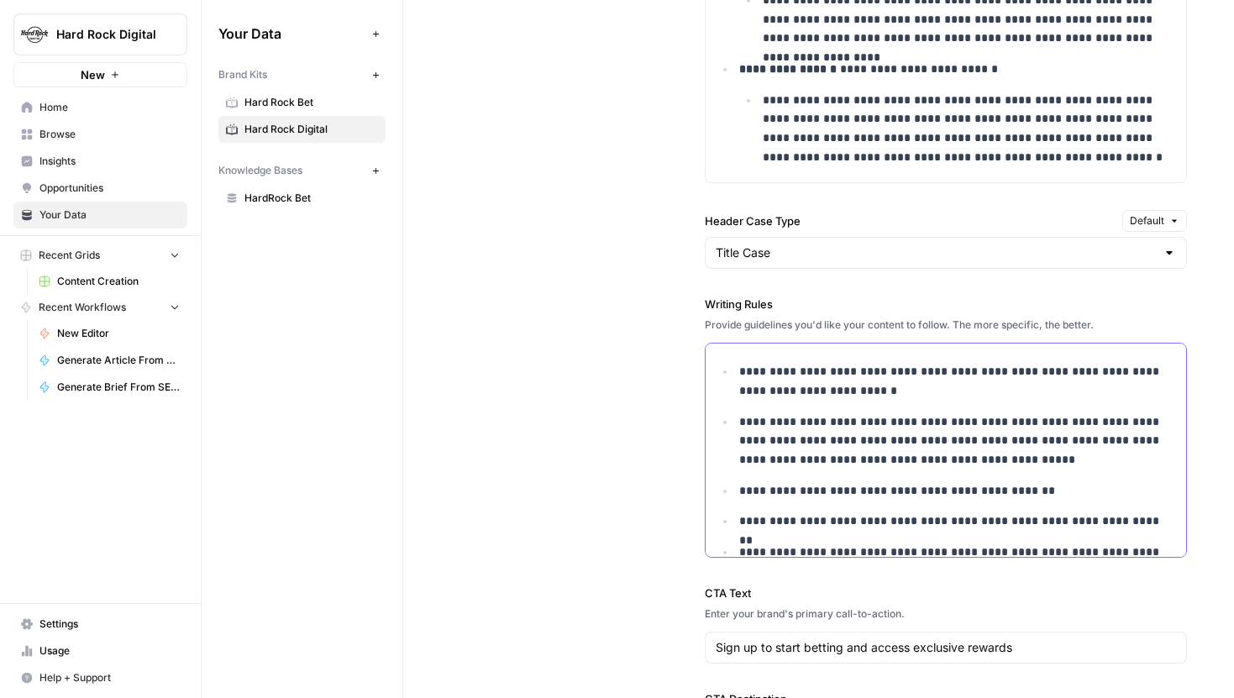
click at [738, 371] on li "**********" at bounding box center [955, 381] width 441 height 39
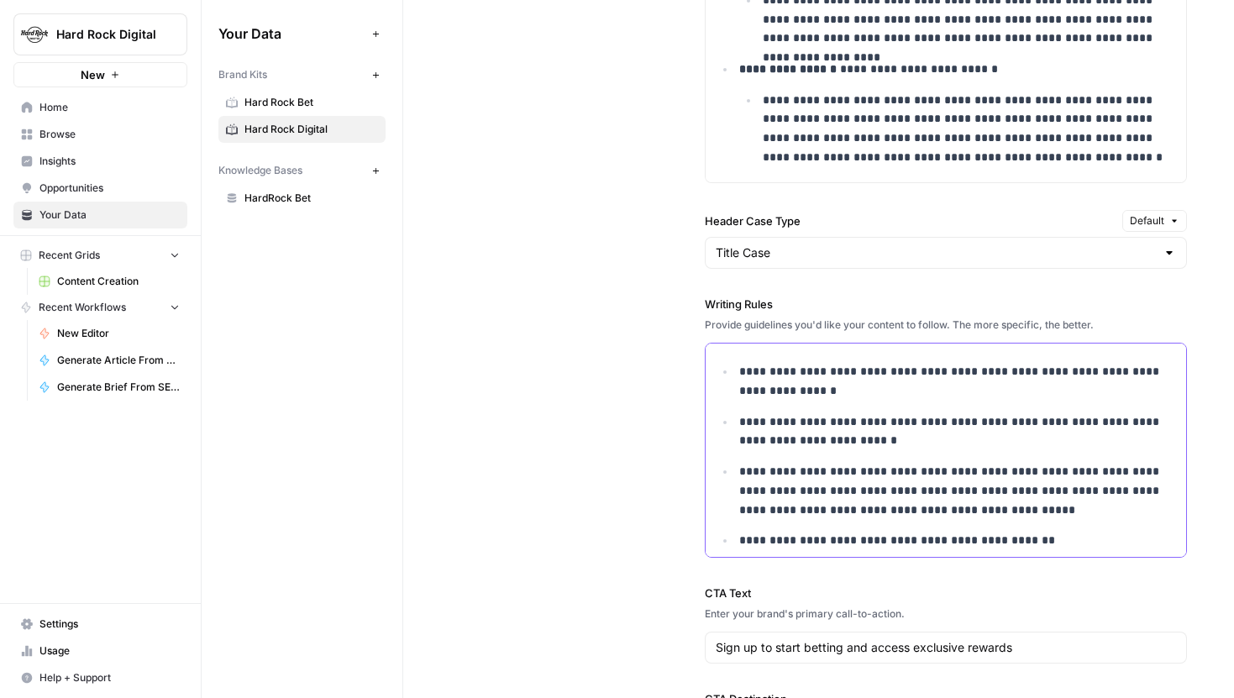
click at [929, 371] on p "**********" at bounding box center [957, 381] width 437 height 39
click at [1072, 370] on p "**********" at bounding box center [957, 381] width 437 height 39
click at [1146, 375] on p "**********" at bounding box center [957, 381] width 437 height 39
click at [874, 387] on p "**********" at bounding box center [957, 381] width 437 height 39
drag, startPoint x: 929, startPoint y: 374, endPoint x: 900, endPoint y: 373, distance: 28.6
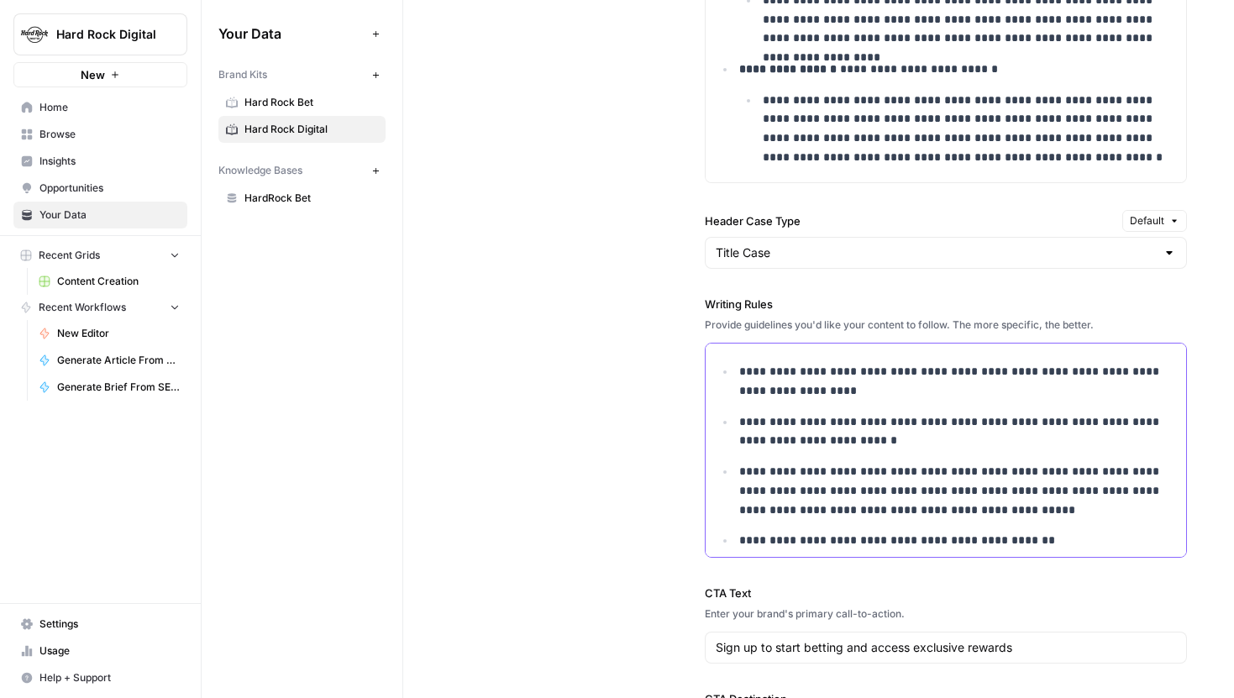
click at [900, 373] on p "**********" at bounding box center [957, 381] width 437 height 39
click at [895, 393] on p "**********" at bounding box center [957, 381] width 437 height 39
click at [90, 276] on span "Content Creation" at bounding box center [118, 281] width 123 height 15
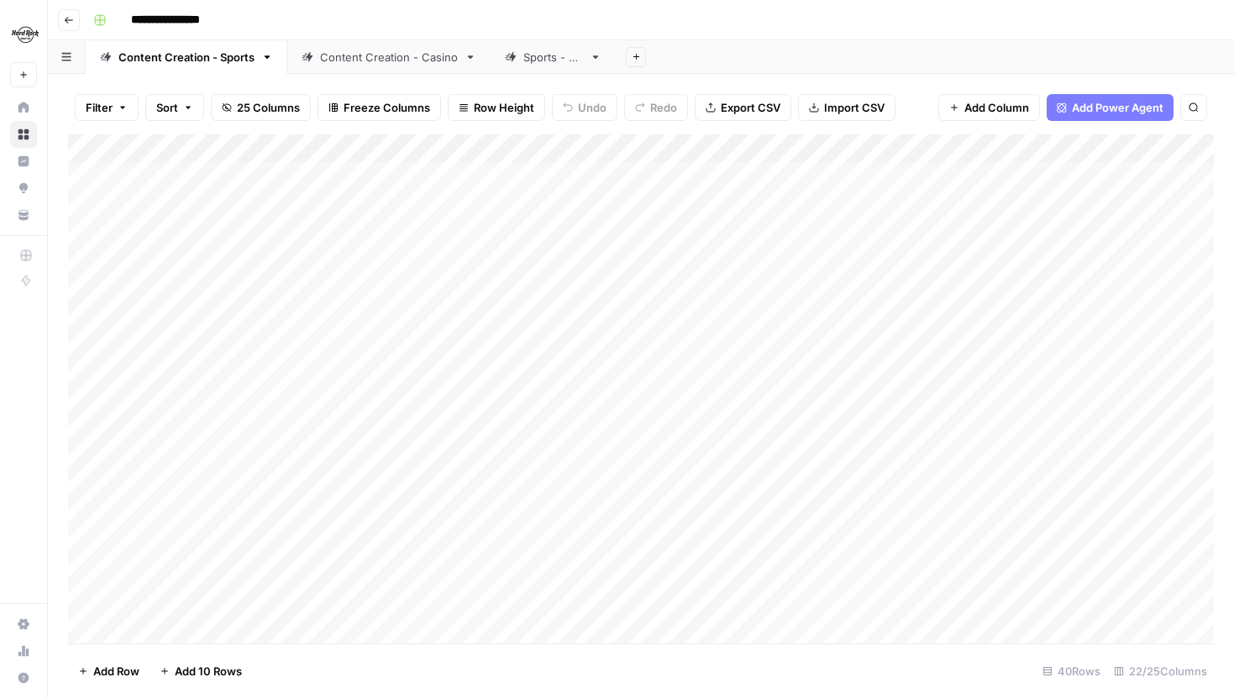
click at [396, 60] on div "Content Creation - Casino" at bounding box center [389, 57] width 138 height 17
click at [539, 151] on div "Add Column" at bounding box center [641, 388] width 1146 height 509
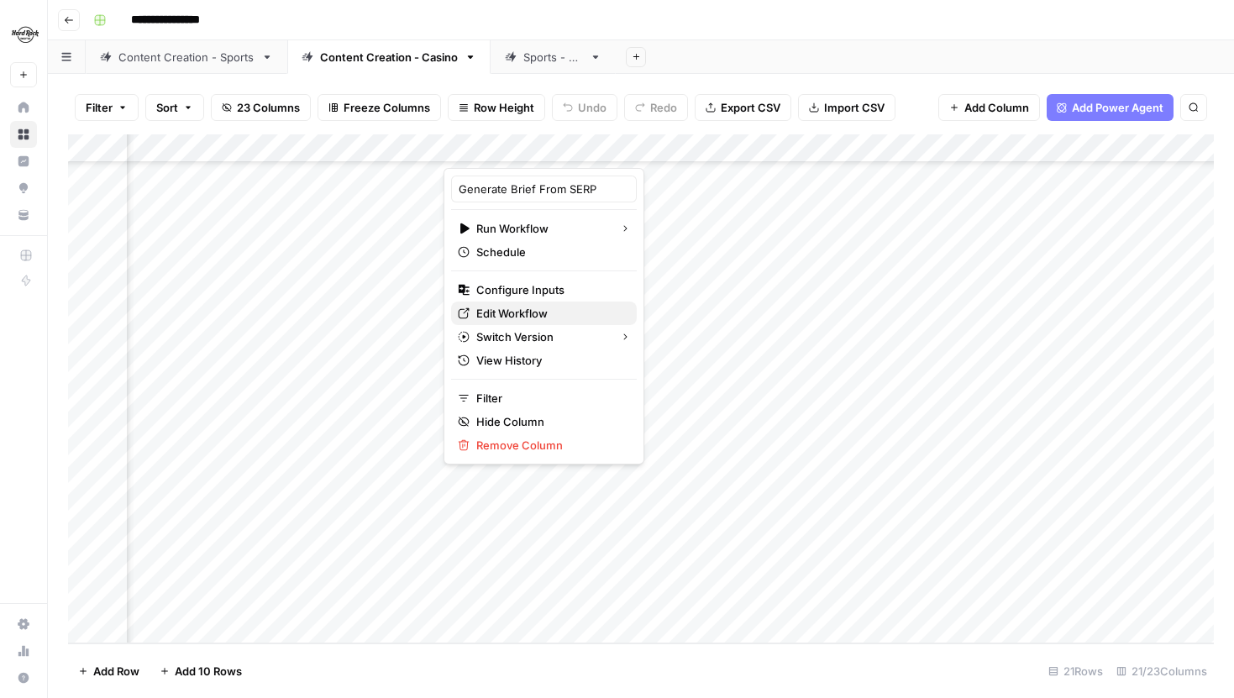
click at [524, 311] on span "Edit Workflow" at bounding box center [549, 313] width 147 height 17
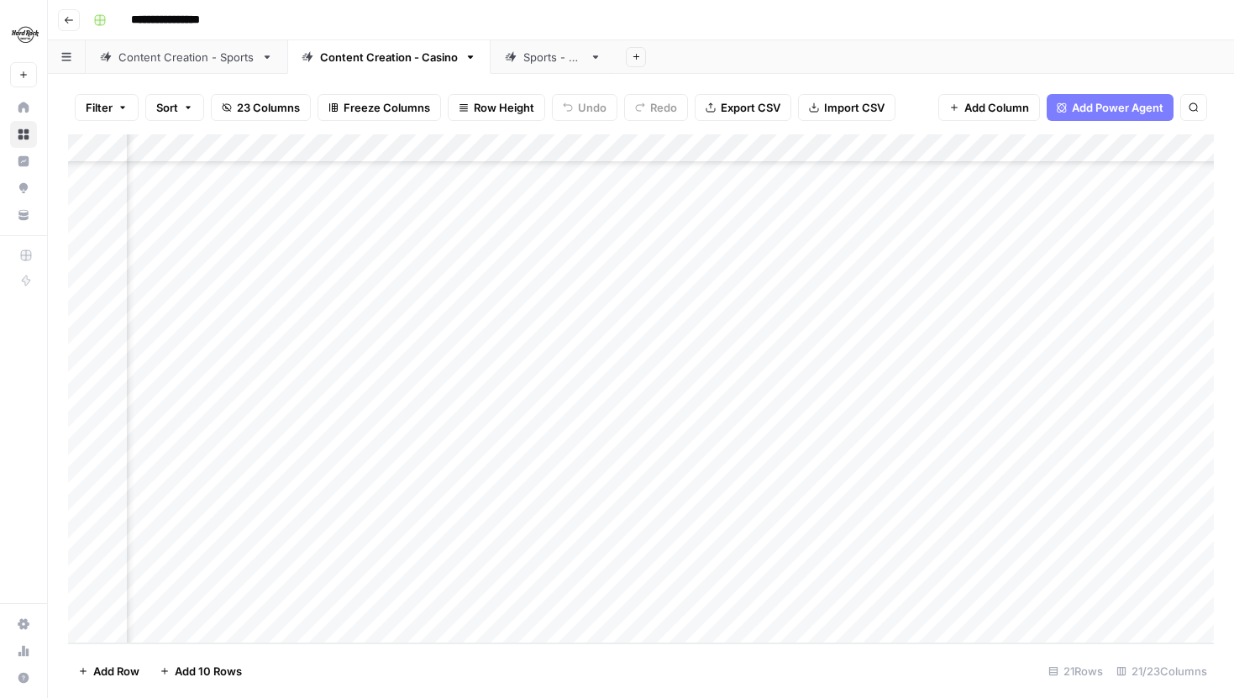
click at [665, 229] on div "Add Column" at bounding box center [641, 388] width 1146 height 509
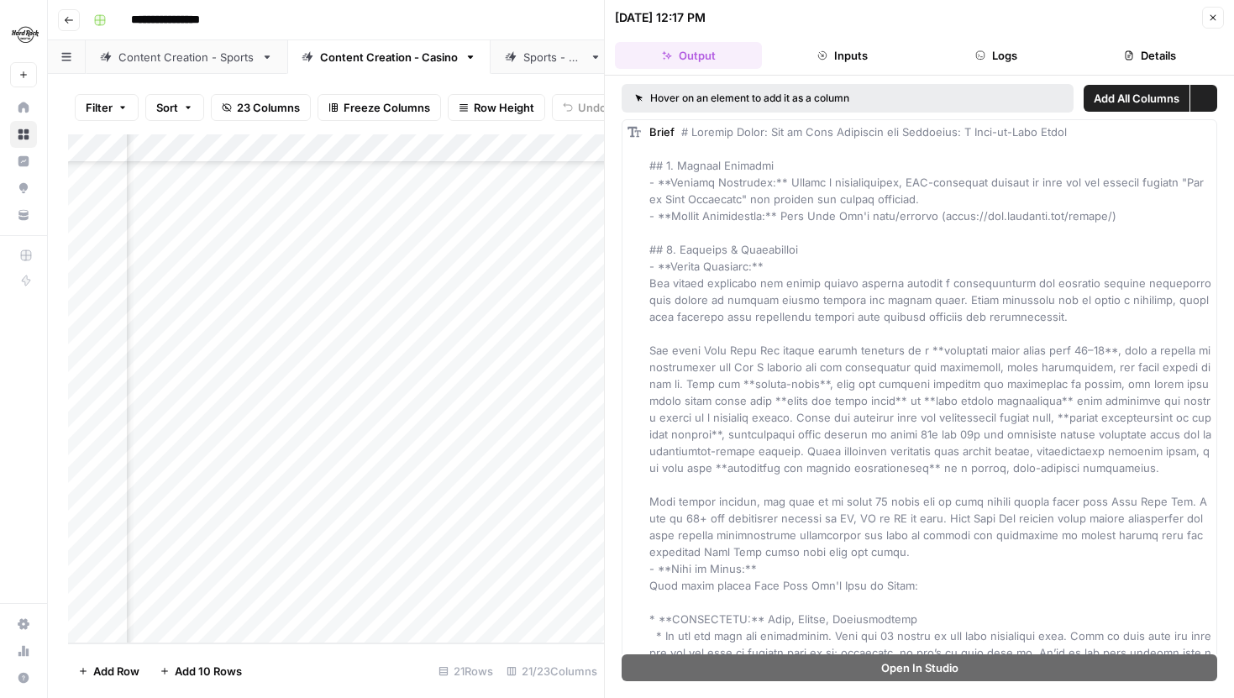
click at [1001, 64] on button "Logs" at bounding box center [996, 55] width 147 height 27
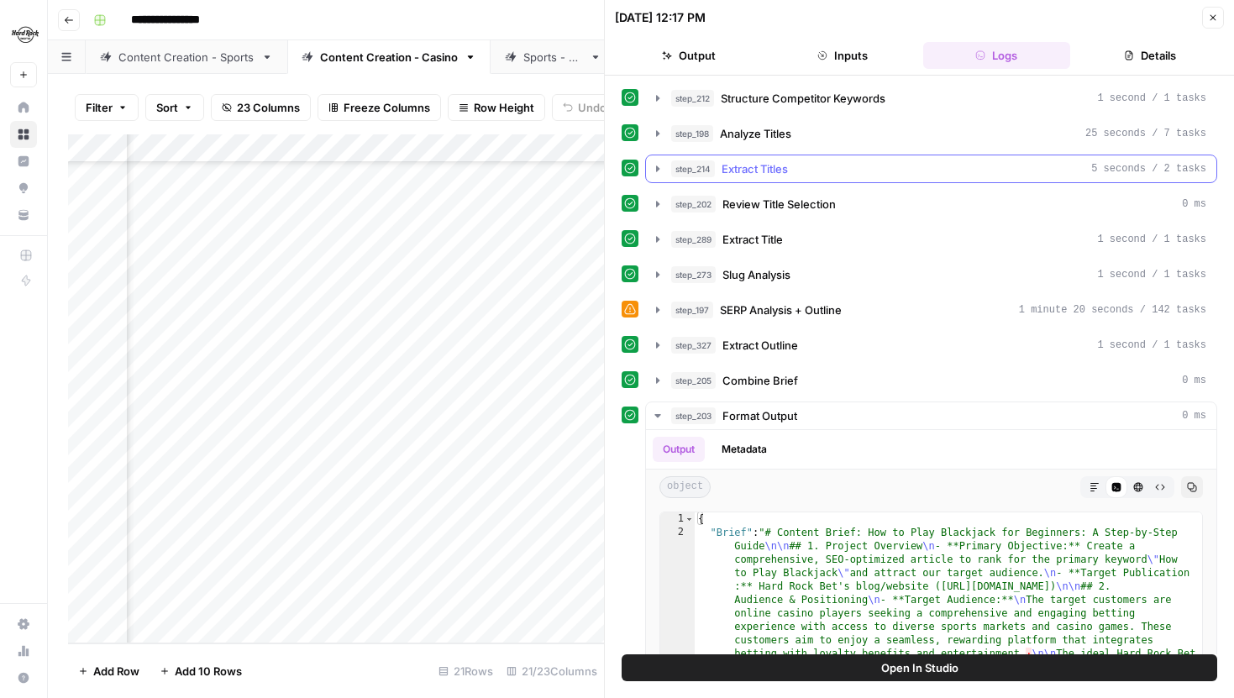
click at [653, 173] on icon "button" at bounding box center [657, 168] width 13 height 13
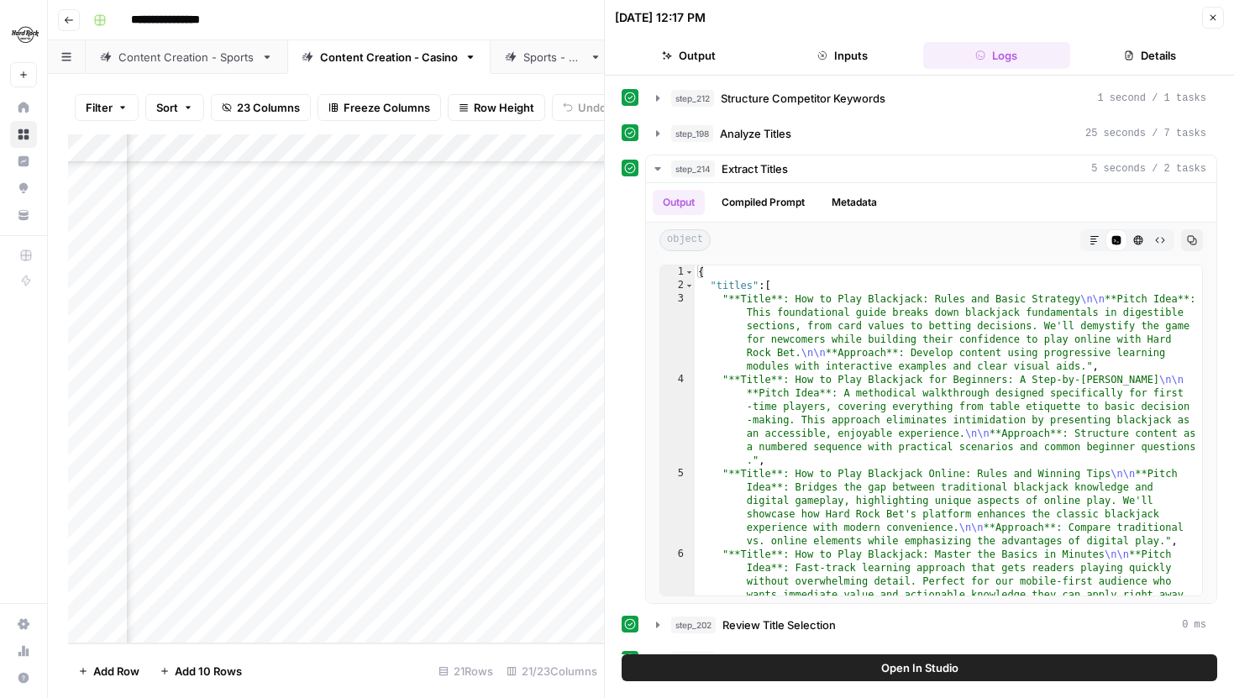
click at [653, 153] on div "step_212 Structure Competitor Keywords 1 second / 1 tasks step_198 Analyze Titl…" at bounding box center [920, 678] width 596 height 1188
click at [649, 128] on button "step_198 Analyze Titles 25 seconds / 7 tasks" at bounding box center [931, 133] width 571 height 27
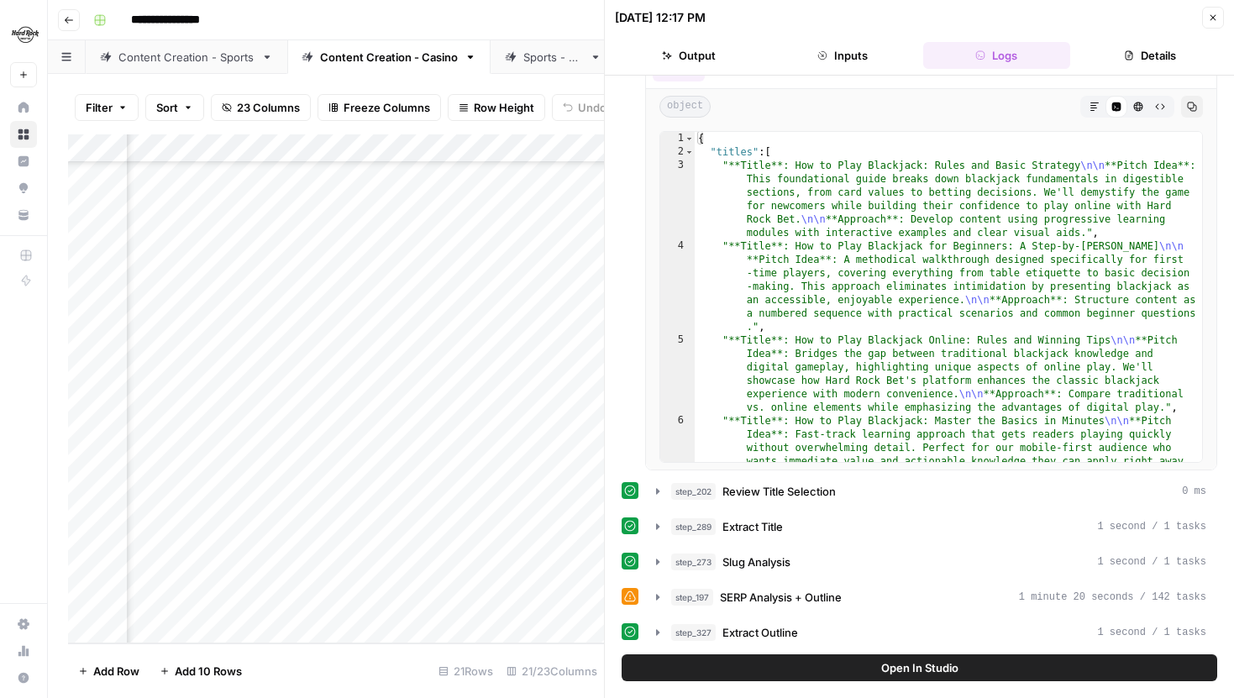
scroll to position [622, 0]
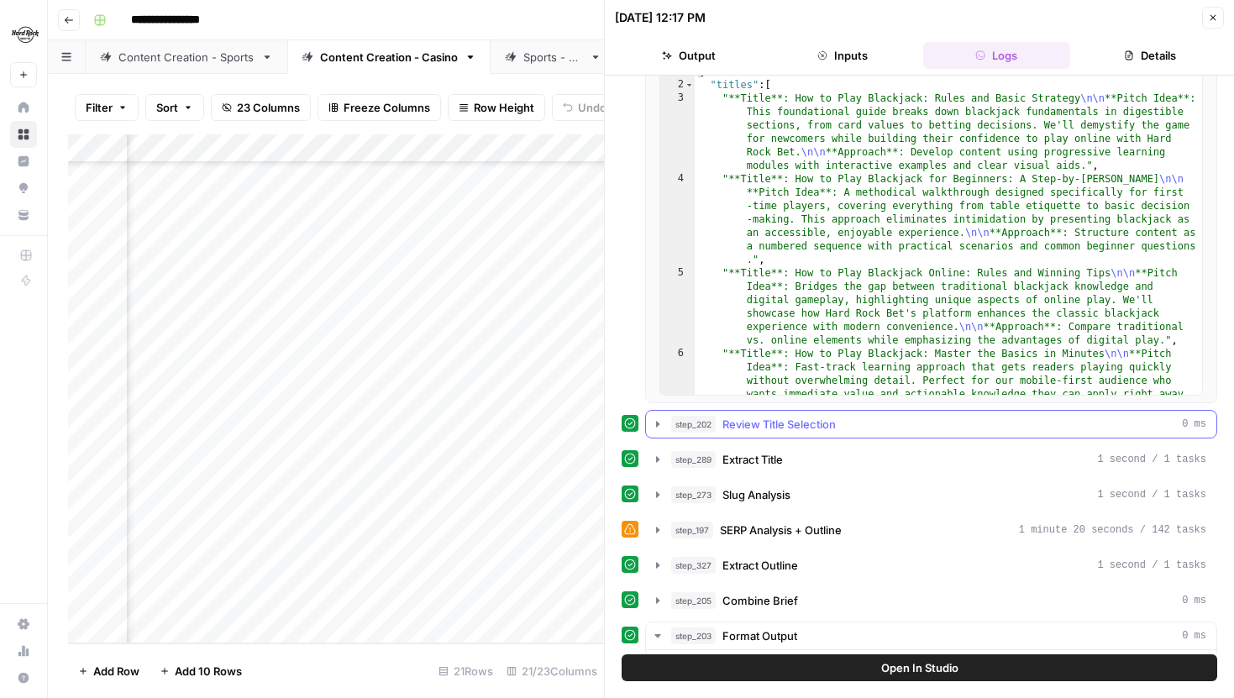
click at [658, 419] on icon "button" at bounding box center [657, 424] width 13 height 13
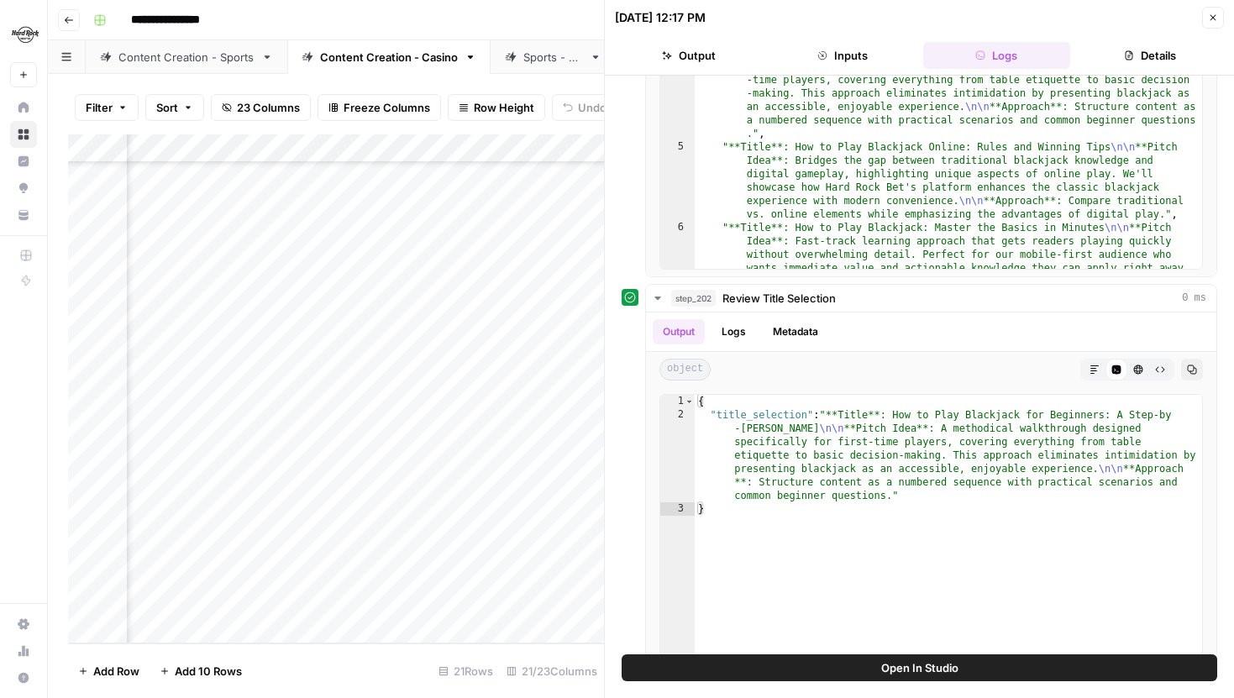
scroll to position [146, 987]
click at [544, 343] on div "Add Column" at bounding box center [336, 388] width 536 height 509
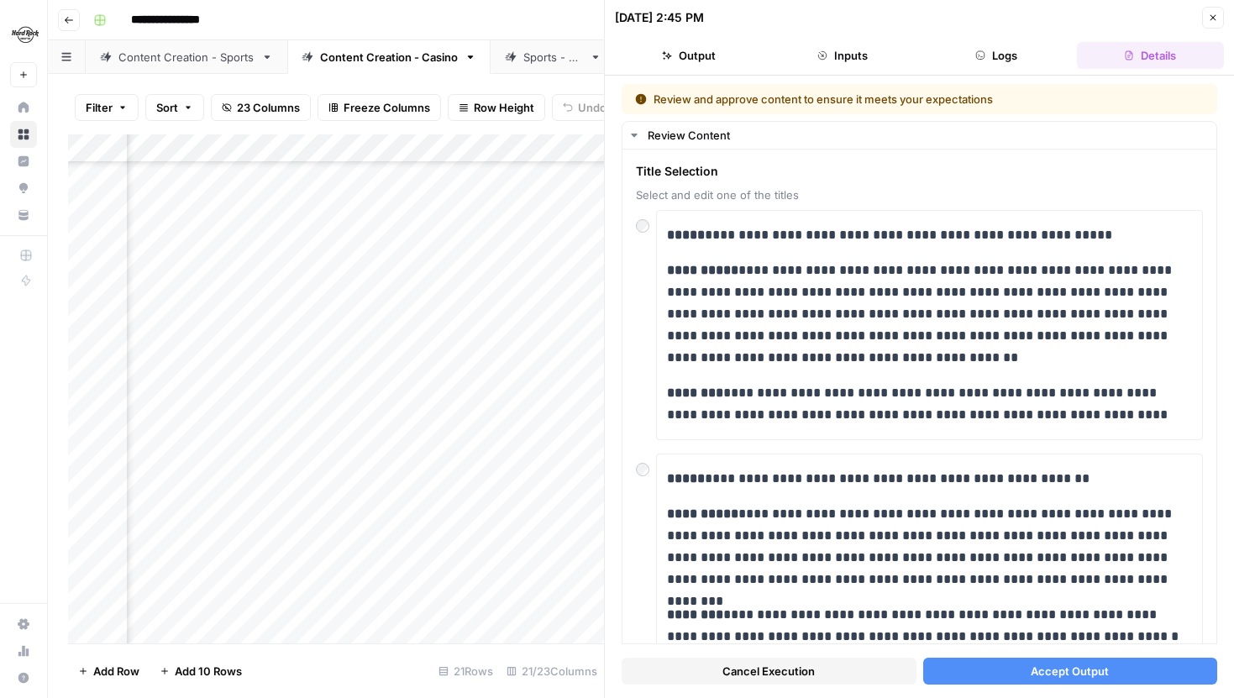
scroll to position [12, 987]
click at [949, 50] on button "Logs" at bounding box center [996, 55] width 147 height 27
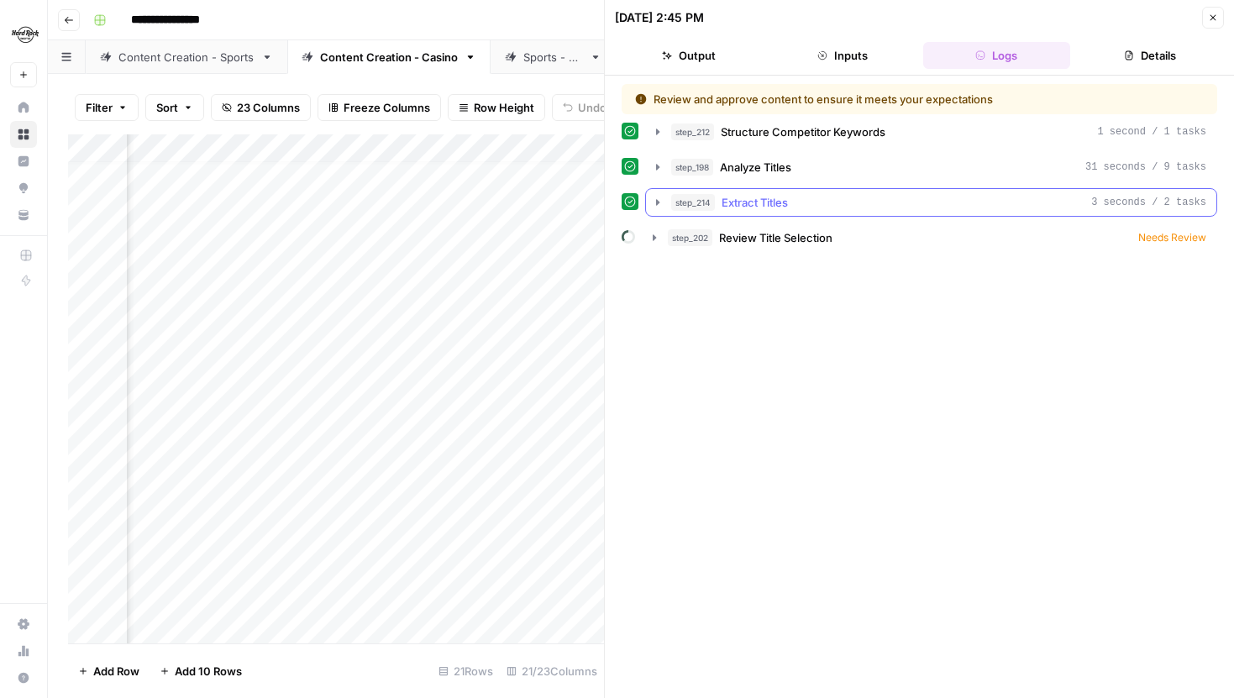
click at [661, 206] on icon "button" at bounding box center [657, 202] width 13 height 13
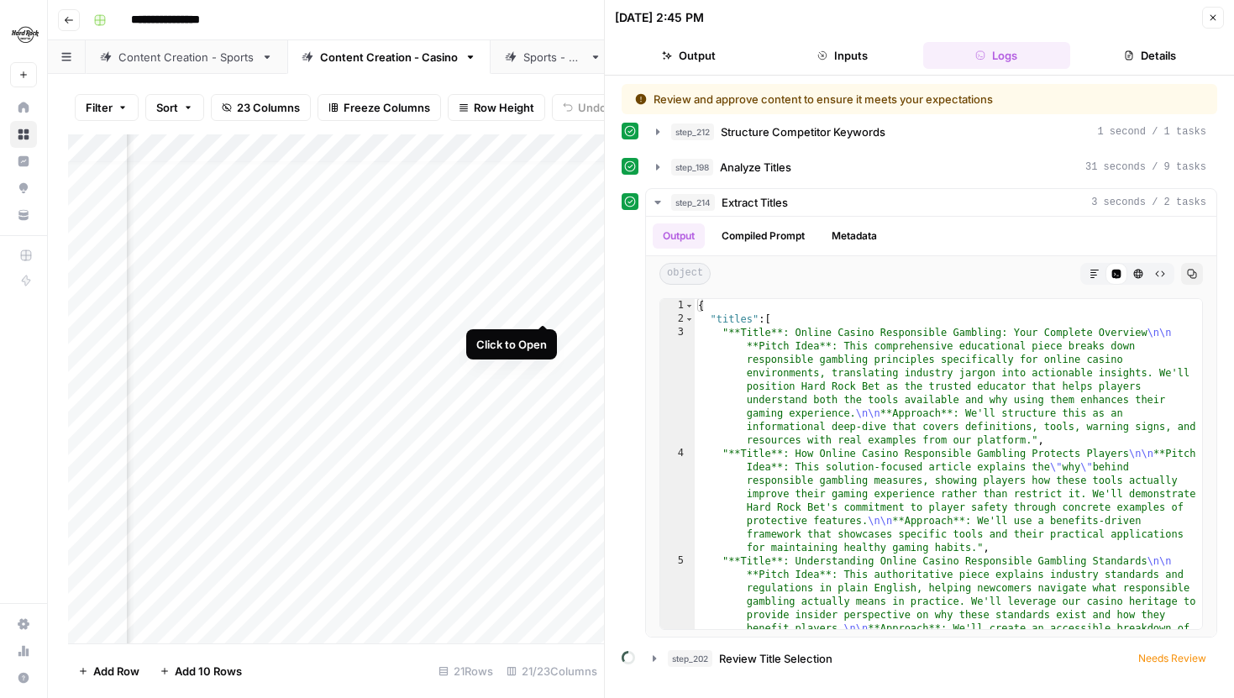
click at [546, 304] on div "Add Column" at bounding box center [336, 388] width 536 height 509
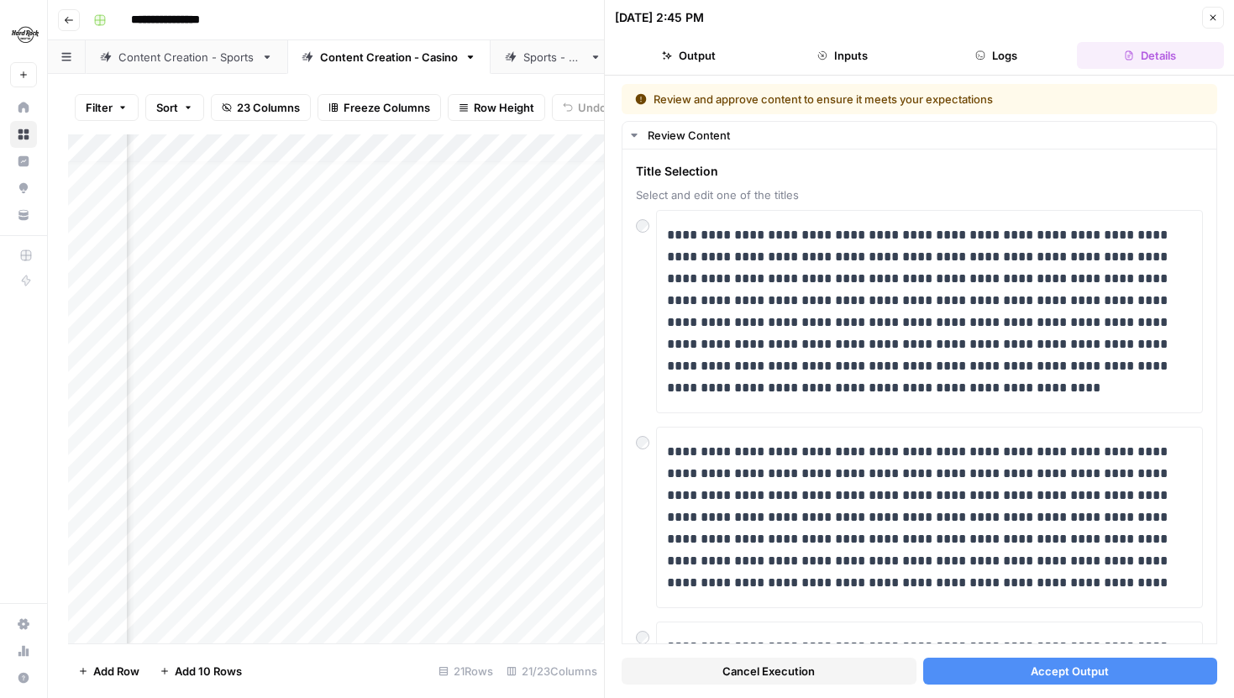
click at [997, 54] on button "Logs" at bounding box center [996, 55] width 147 height 27
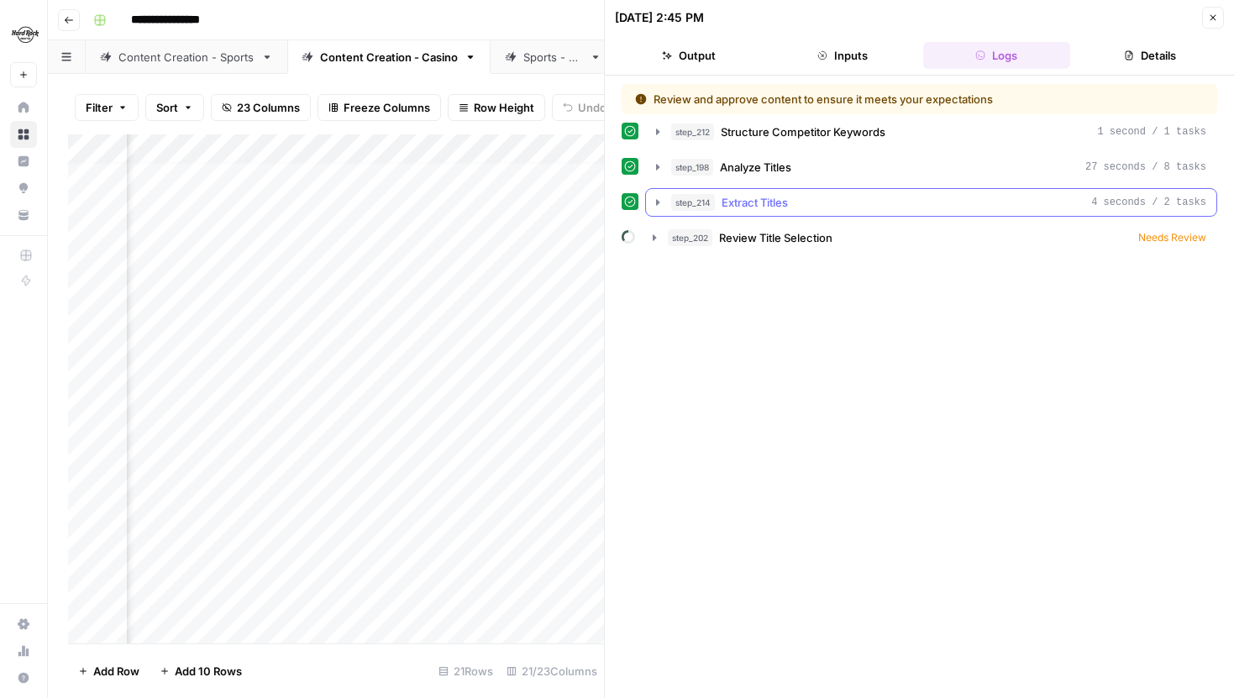
click at [662, 206] on icon "button" at bounding box center [657, 202] width 13 height 13
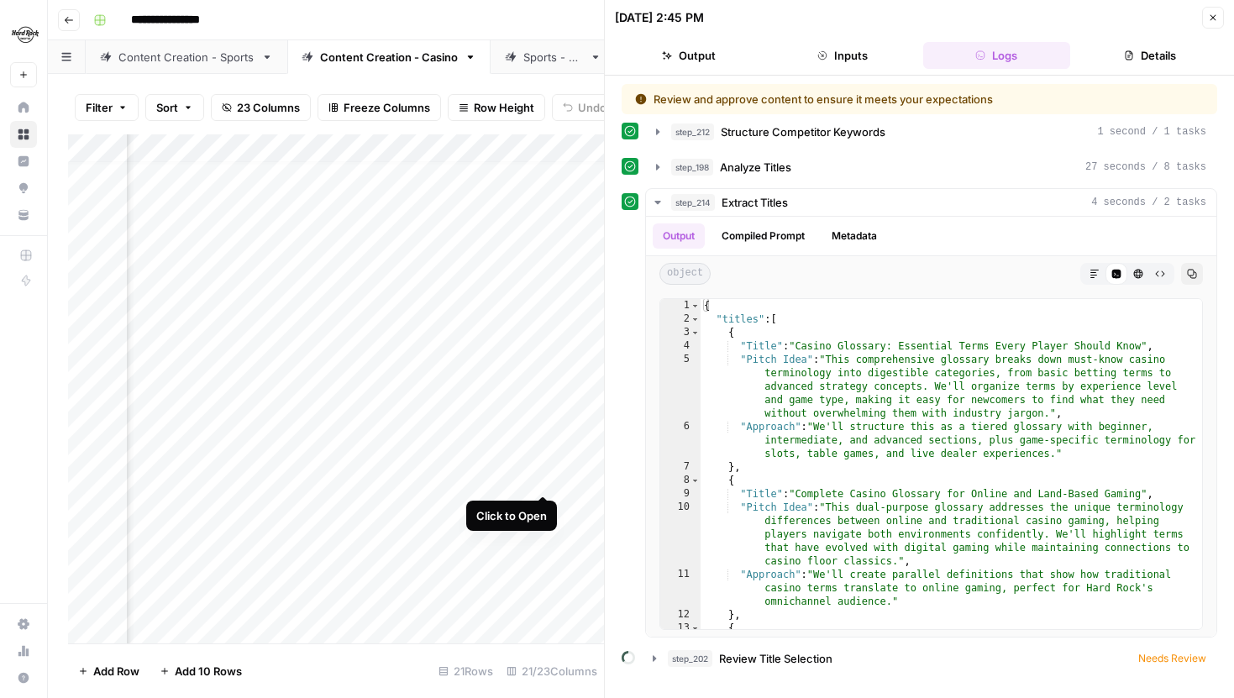
click at [545, 479] on div "Add Column" at bounding box center [336, 388] width 536 height 509
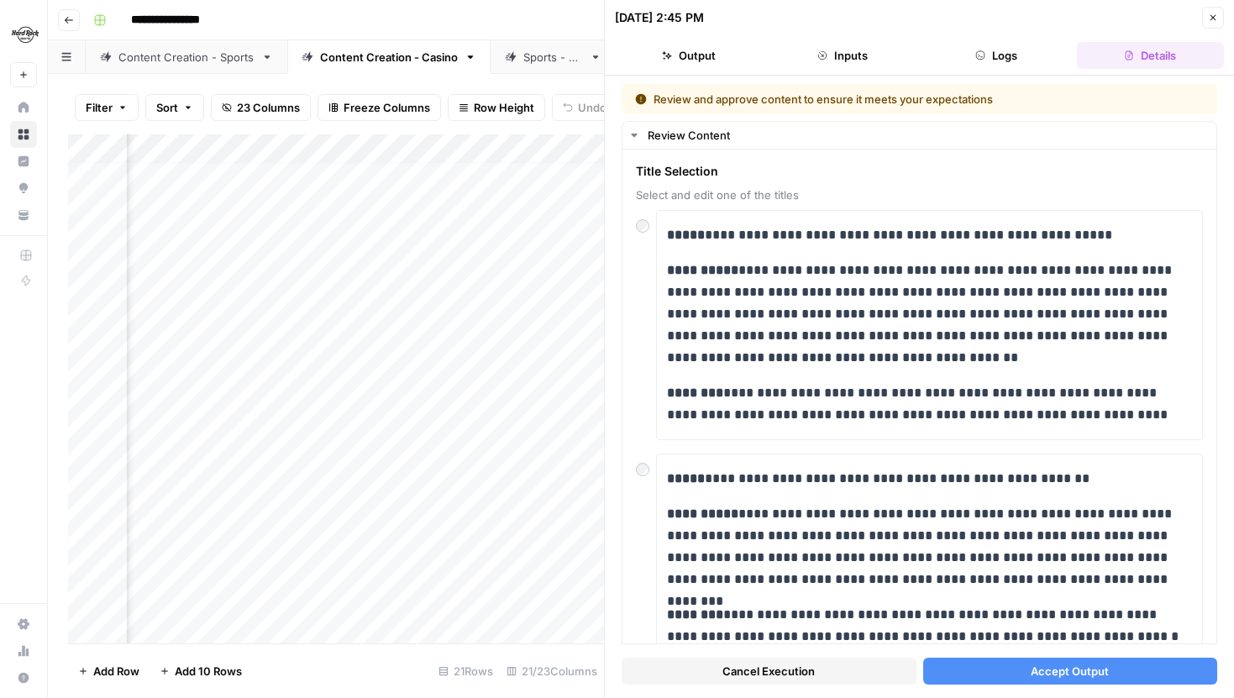
click at [994, 50] on button "Logs" at bounding box center [996, 55] width 147 height 27
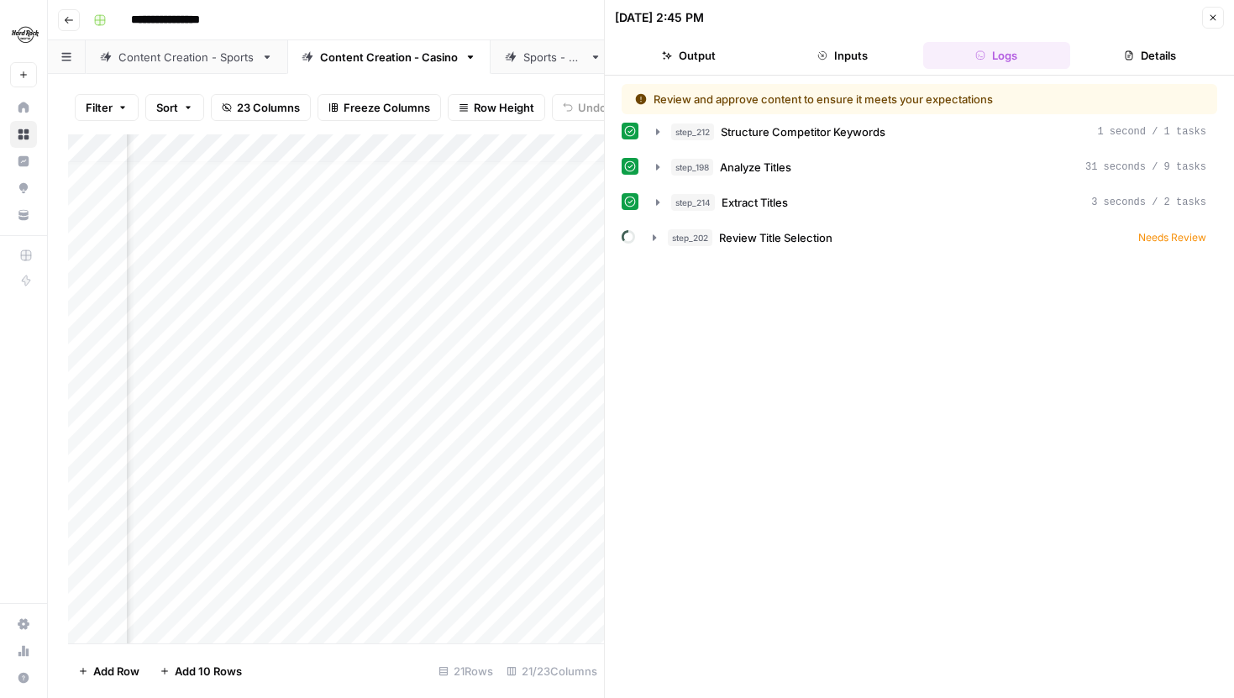
click at [641, 196] on div "step_214 Extract Titles 3 seconds / 2 tasks" at bounding box center [920, 202] width 596 height 29
click at [656, 203] on icon "button" at bounding box center [657, 202] width 3 height 6
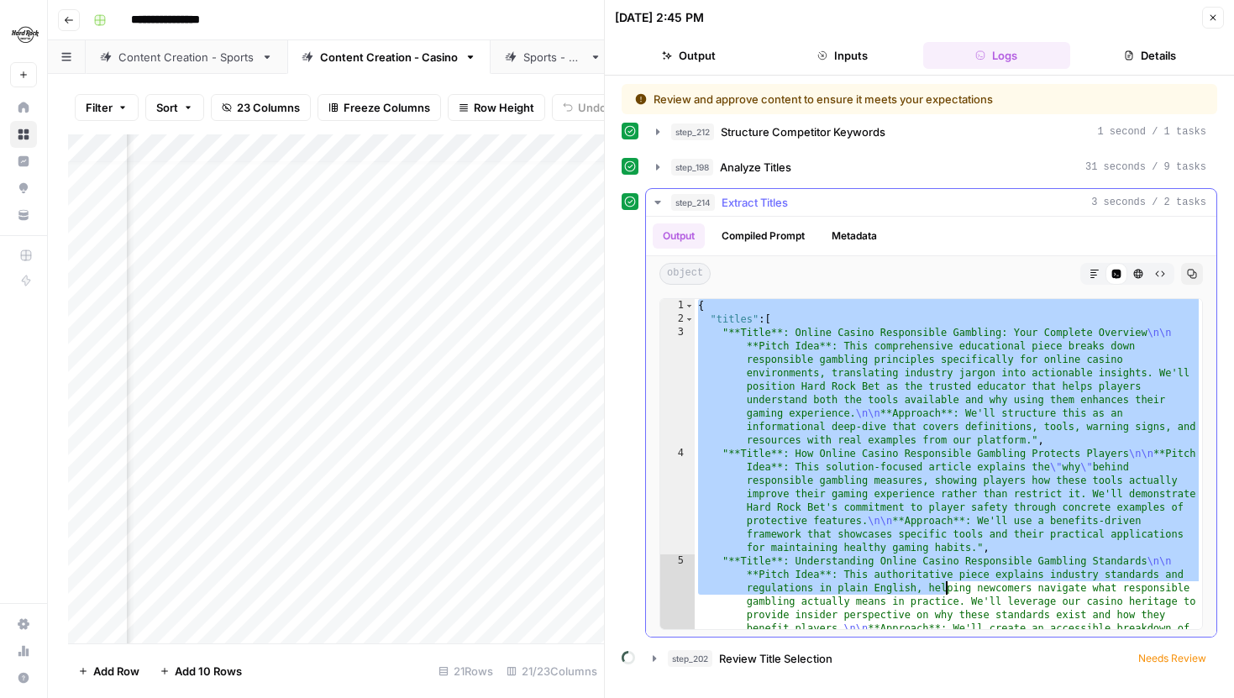
scroll to position [275, 0]
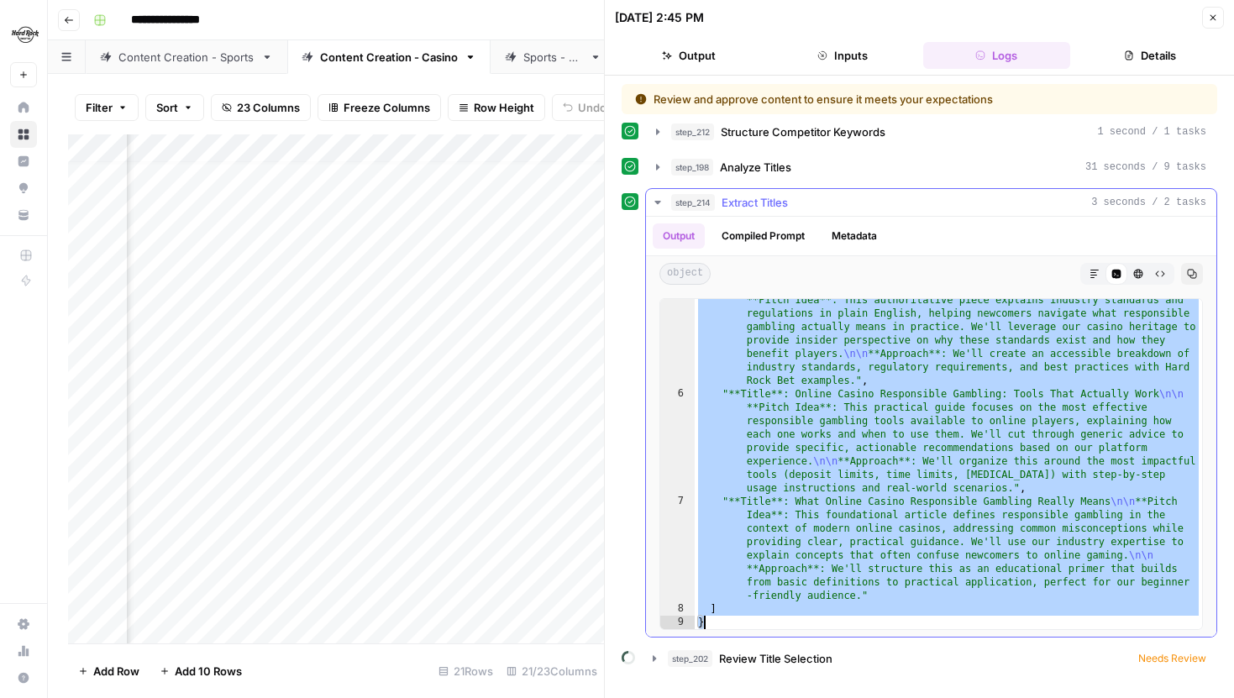
drag, startPoint x: 700, startPoint y: 307, endPoint x: 875, endPoint y: 625, distance: 363.3
click at [875, 625] on div ""**Title**: Understanding Online Casino Responsible Gambling Standards \n\n **P…" at bounding box center [949, 505] width 508 height 451
type textarea "* *"
click at [664, 206] on icon "button" at bounding box center [657, 202] width 13 height 13
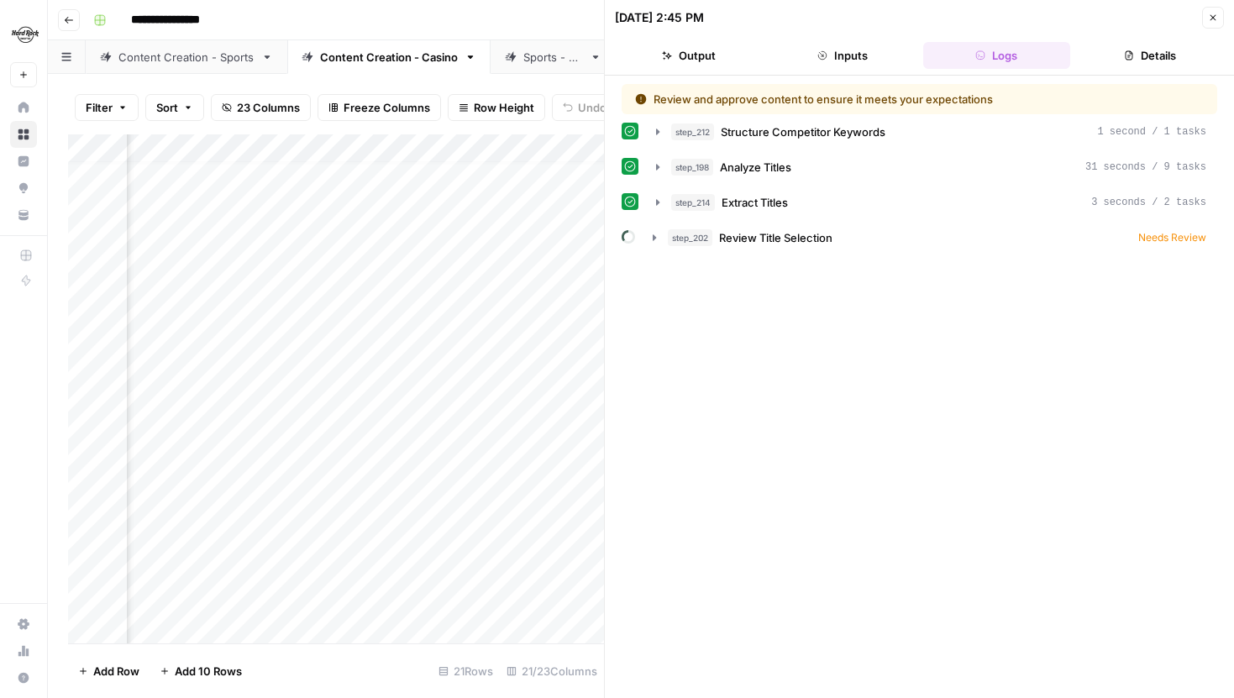
click at [655, 239] on icon "button" at bounding box center [654, 237] width 3 height 6
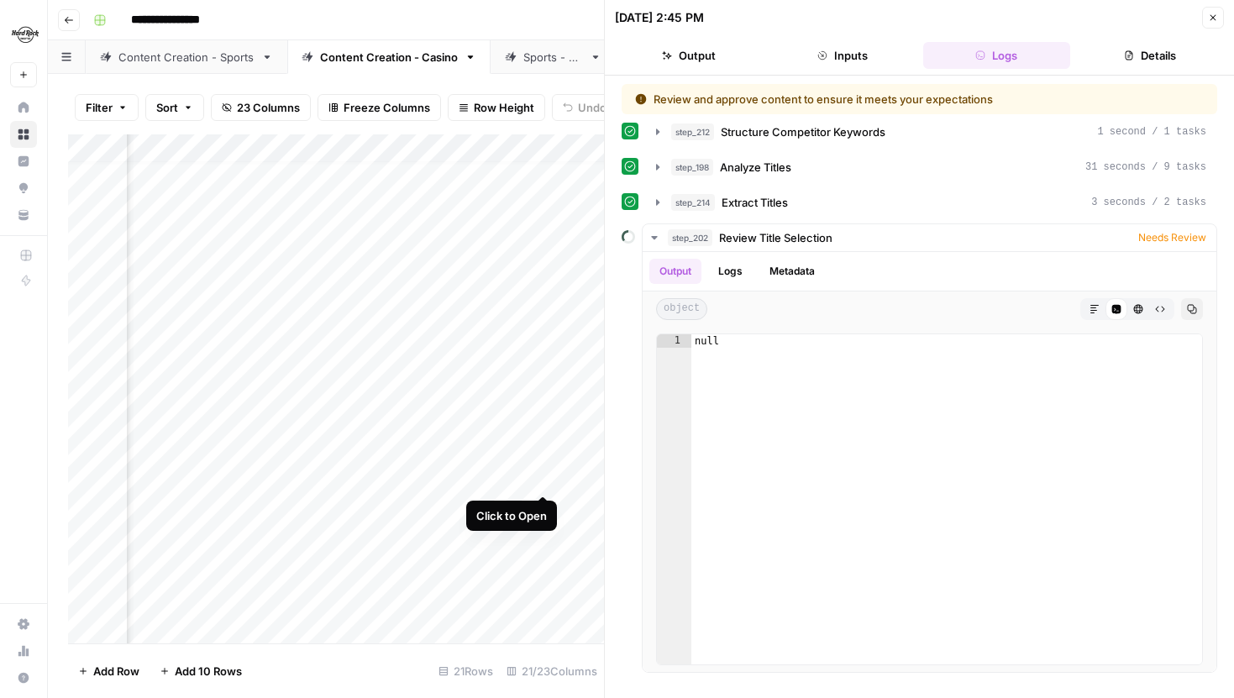
click at [546, 478] on div "Add Column" at bounding box center [336, 388] width 536 height 509
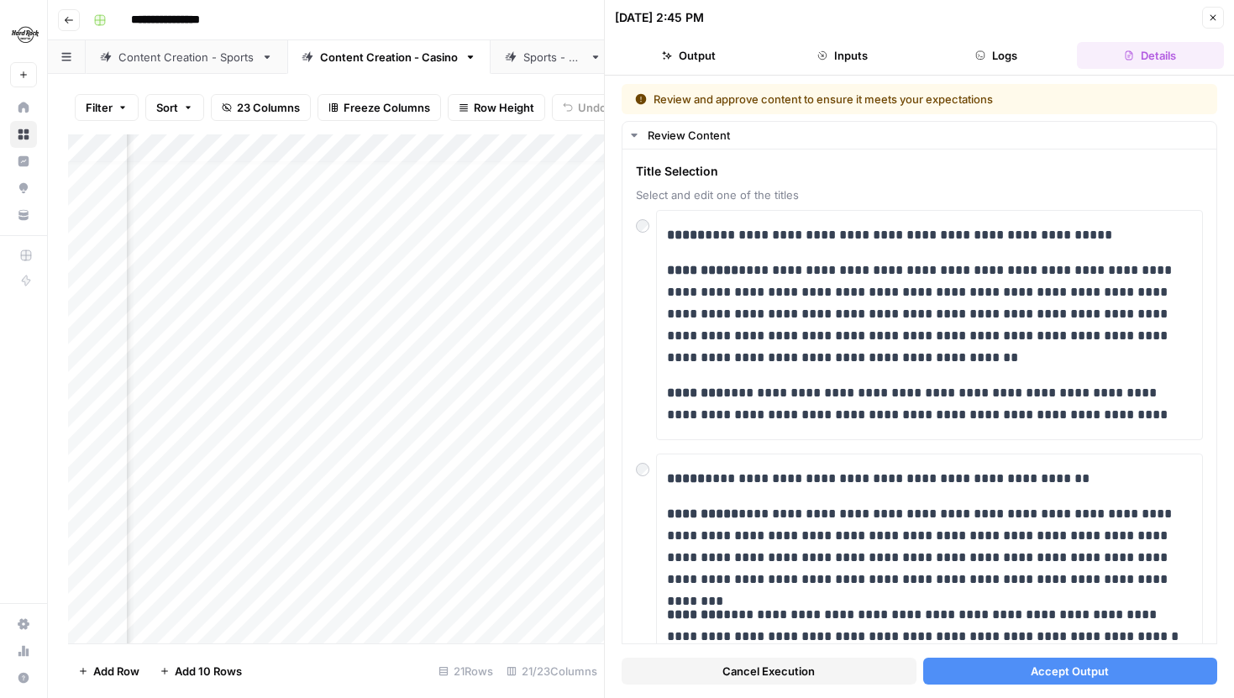
click at [974, 60] on button "Logs" at bounding box center [996, 55] width 147 height 27
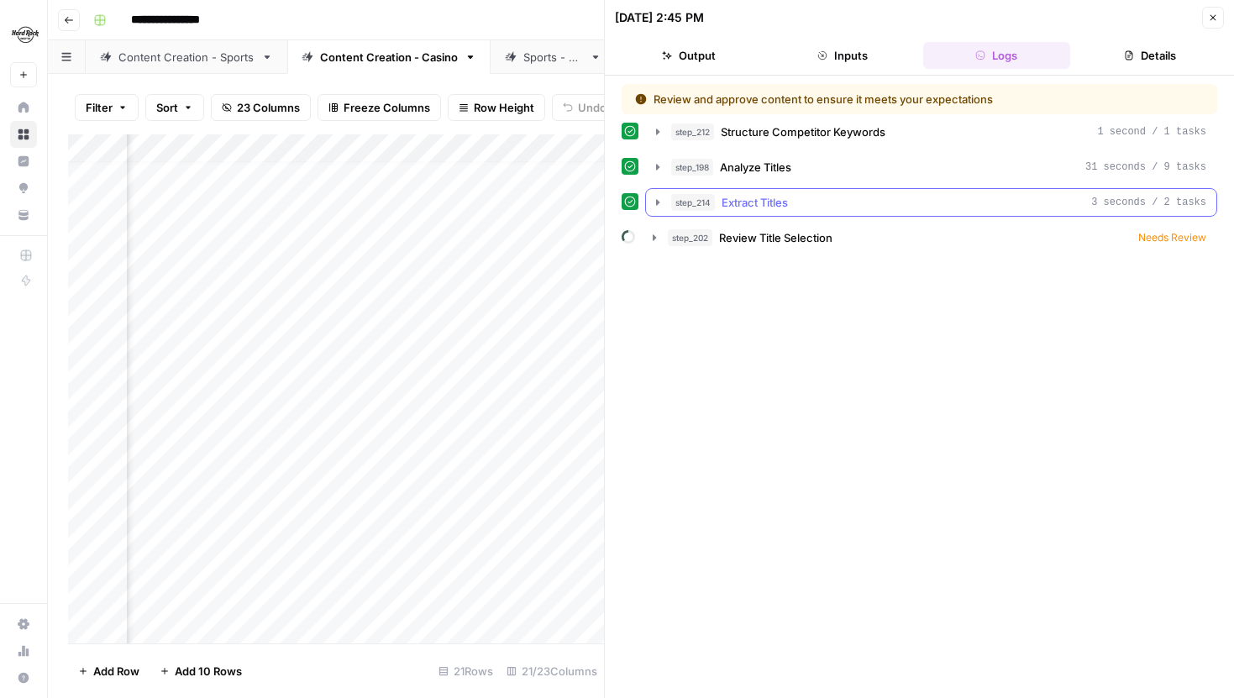
click at [666, 198] on button "step_214 Extract Titles 3 seconds / 2 tasks" at bounding box center [931, 202] width 571 height 27
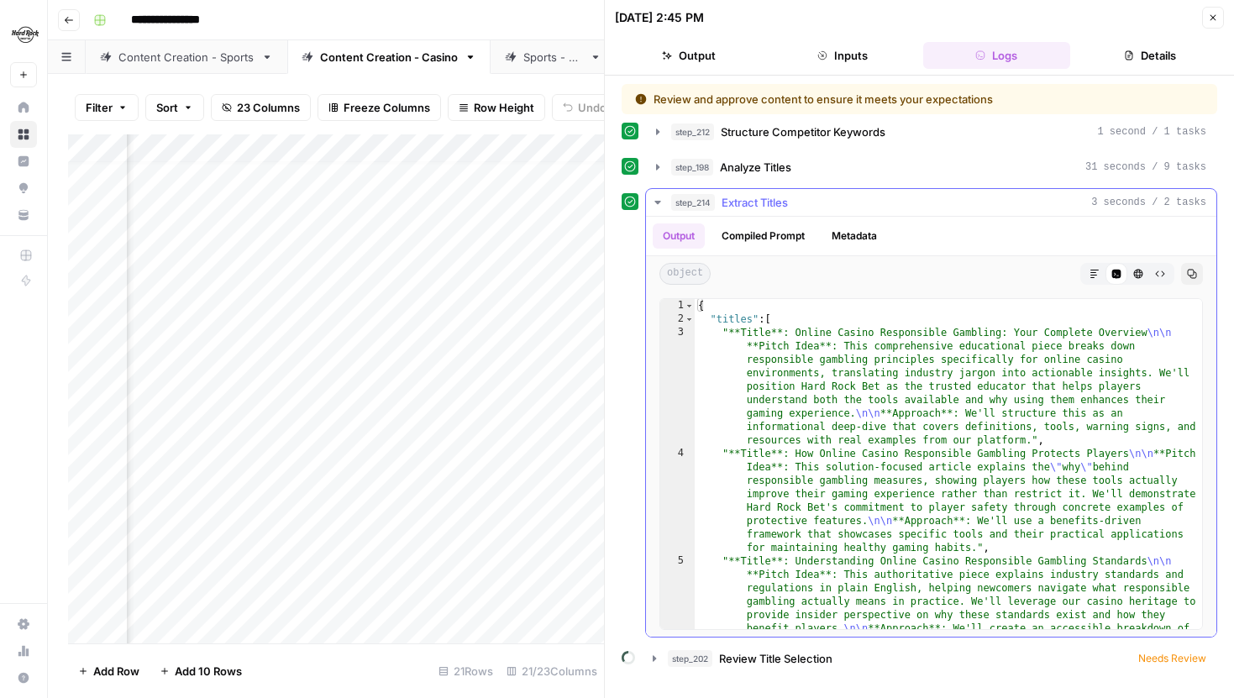
click at [1187, 275] on icon "button" at bounding box center [1192, 274] width 10 height 10
click at [543, 304] on div "Add Column" at bounding box center [336, 388] width 536 height 509
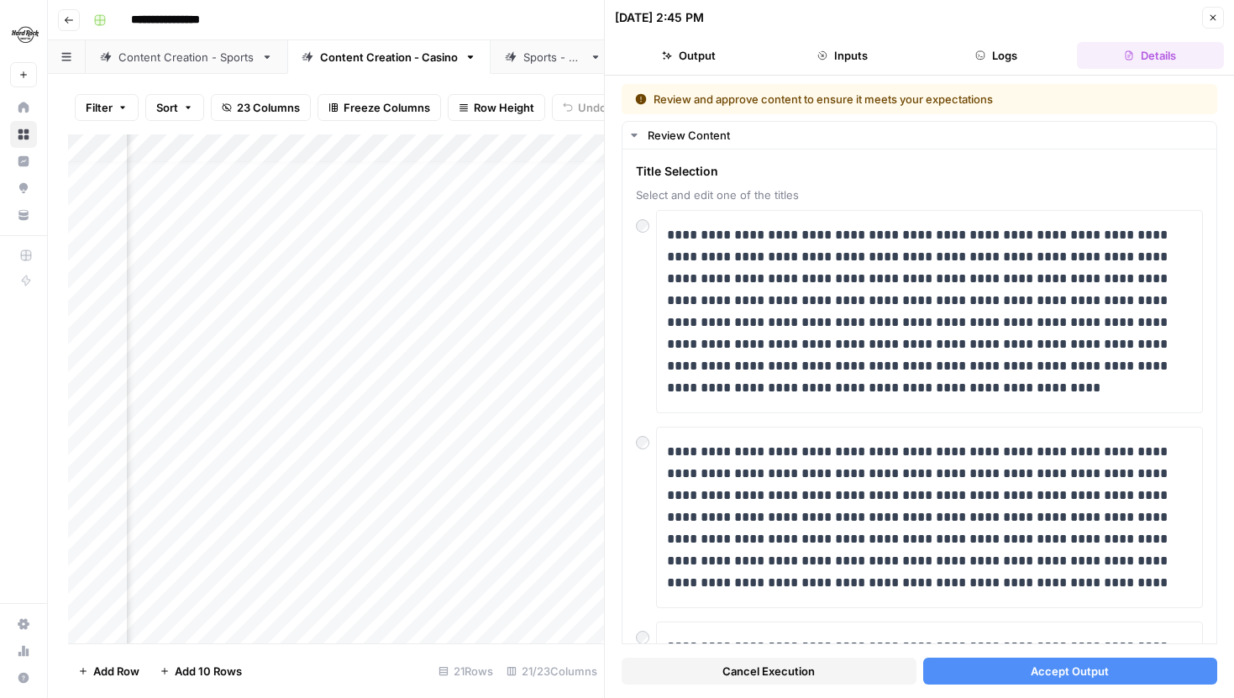
click at [967, 61] on button "Logs" at bounding box center [996, 55] width 147 height 27
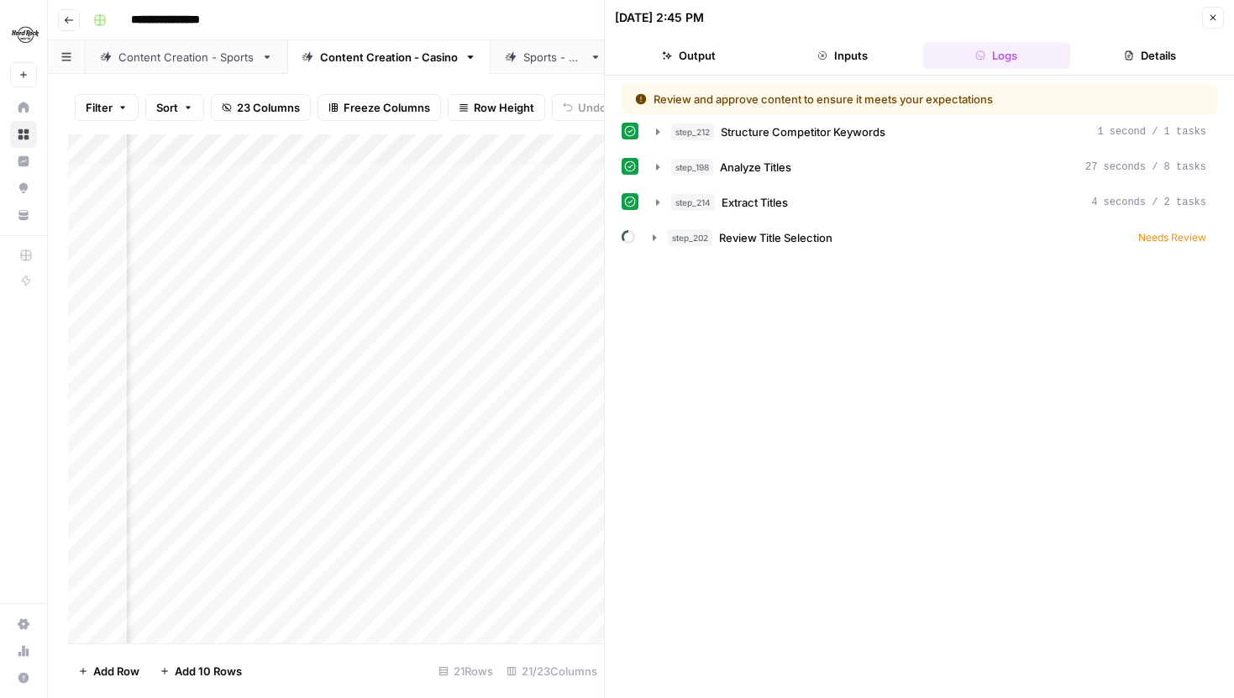
drag, startPoint x: 847, startPoint y: 68, endPoint x: 974, endPoint y: 63, distance: 127.0
click at [847, 67] on button "Inputs" at bounding box center [842, 55] width 147 height 27
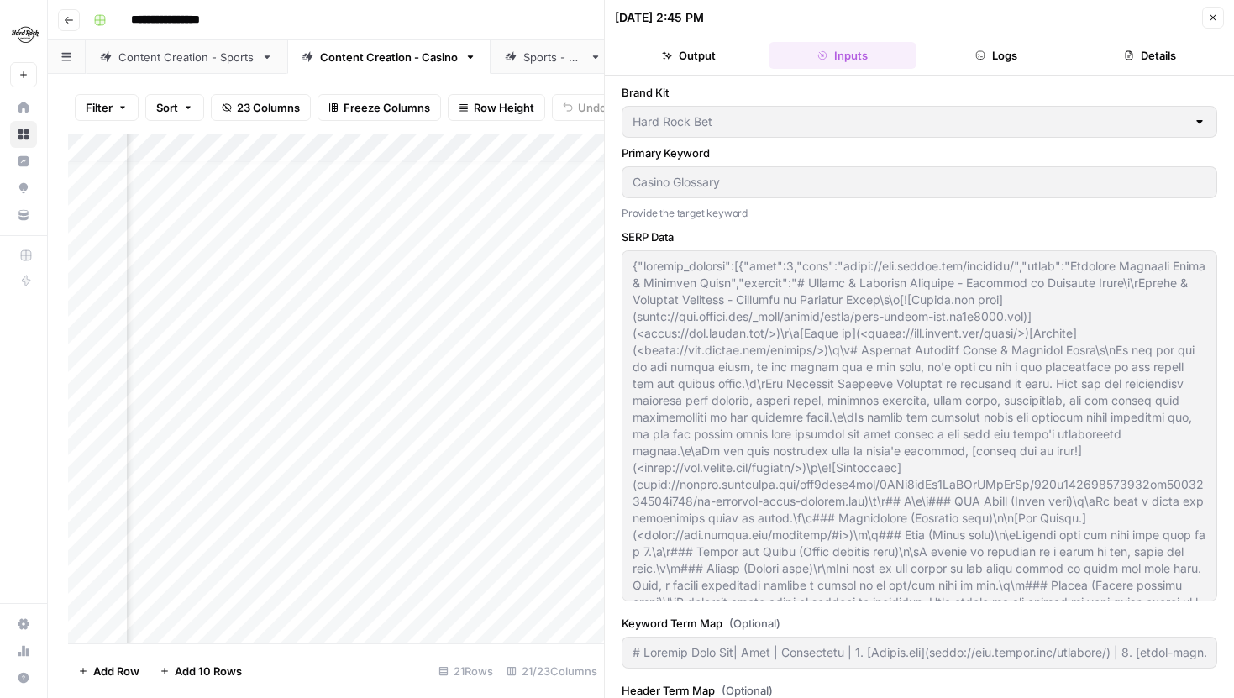
type input "# Keyword Term Map| Term | Variations | 1. [Casino.org](https://www.casino.org/…"
type input "# Header Term Map| Term | Variations |1. [Casino.org](https://www.casino.org/gl…"
click at [974, 63] on button "Logs" at bounding box center [996, 55] width 147 height 27
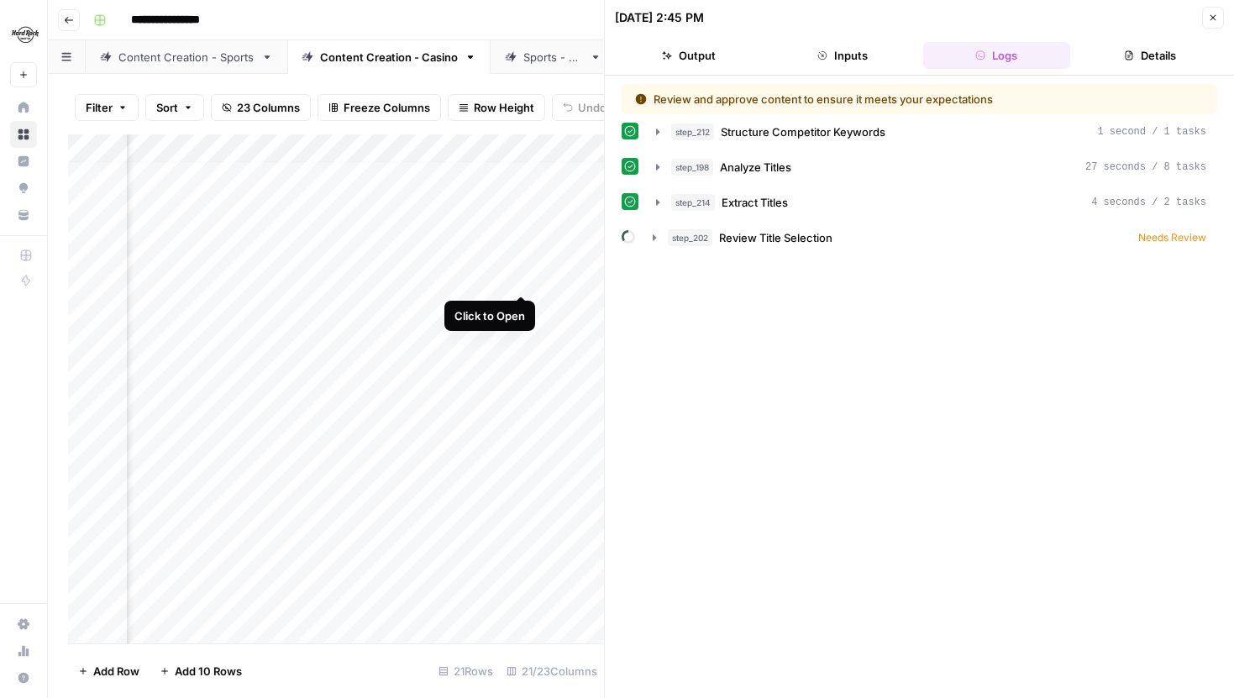
click at [525, 273] on div "Add Column" at bounding box center [336, 388] width 536 height 509
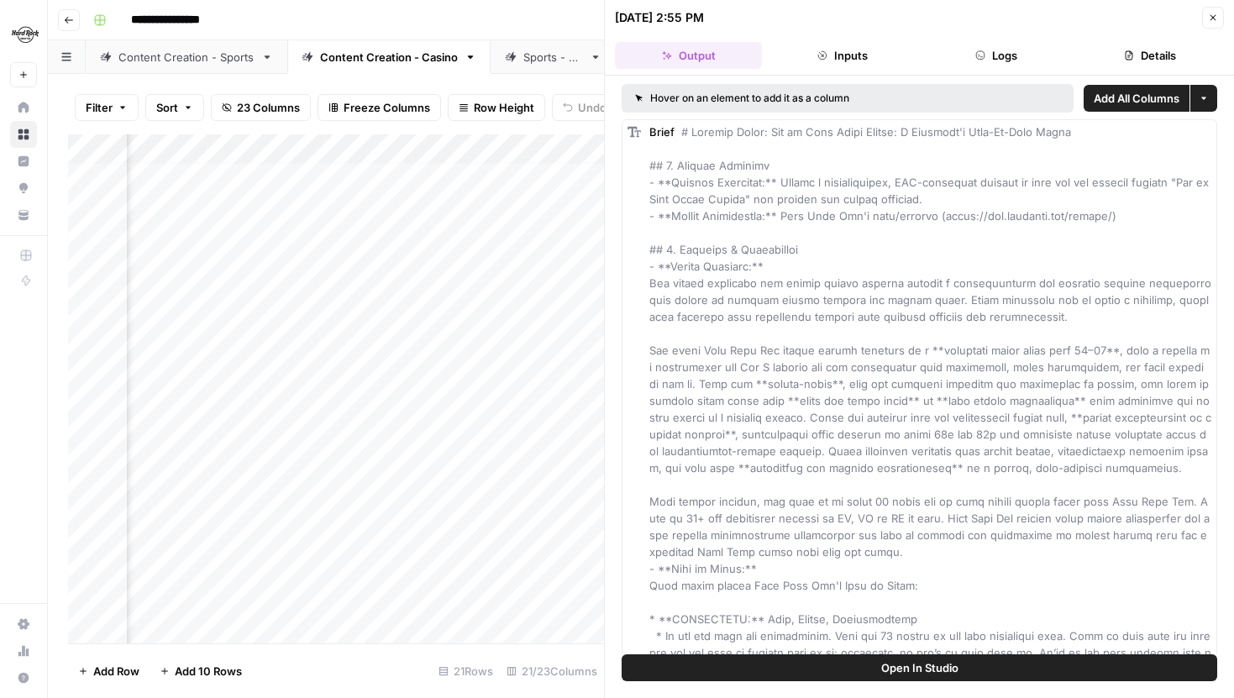
click at [944, 50] on button "Logs" at bounding box center [996, 55] width 147 height 27
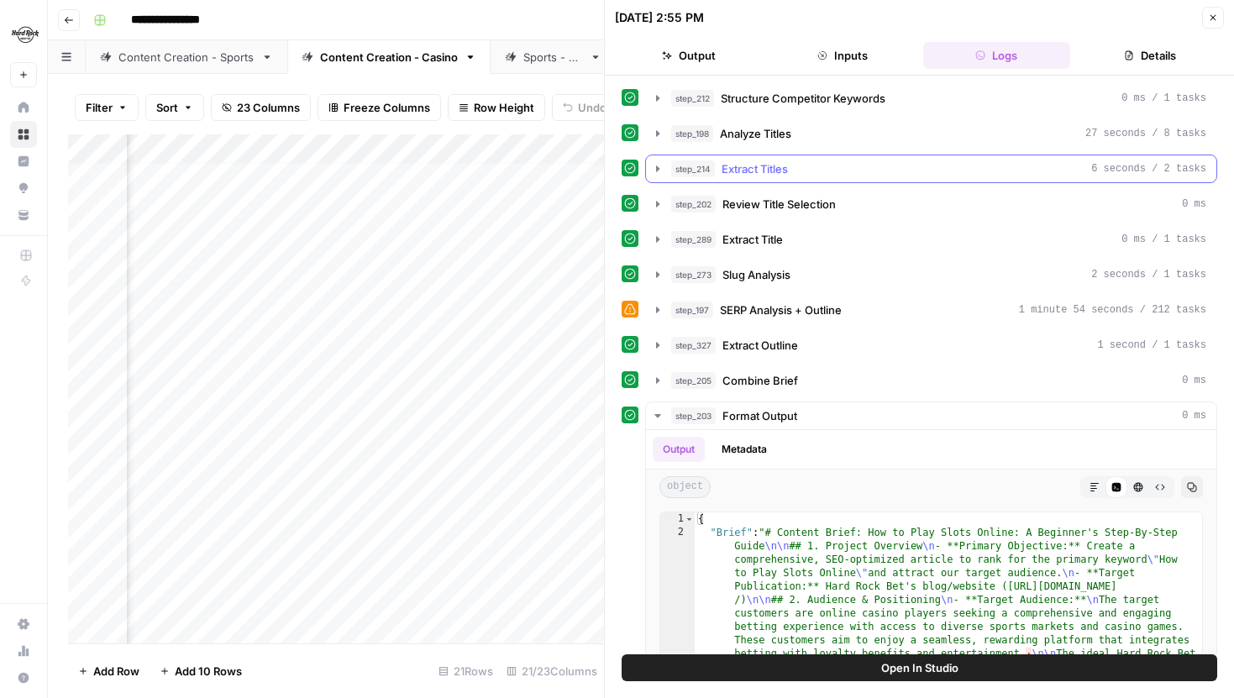
click at [652, 164] on icon "button" at bounding box center [657, 168] width 13 height 13
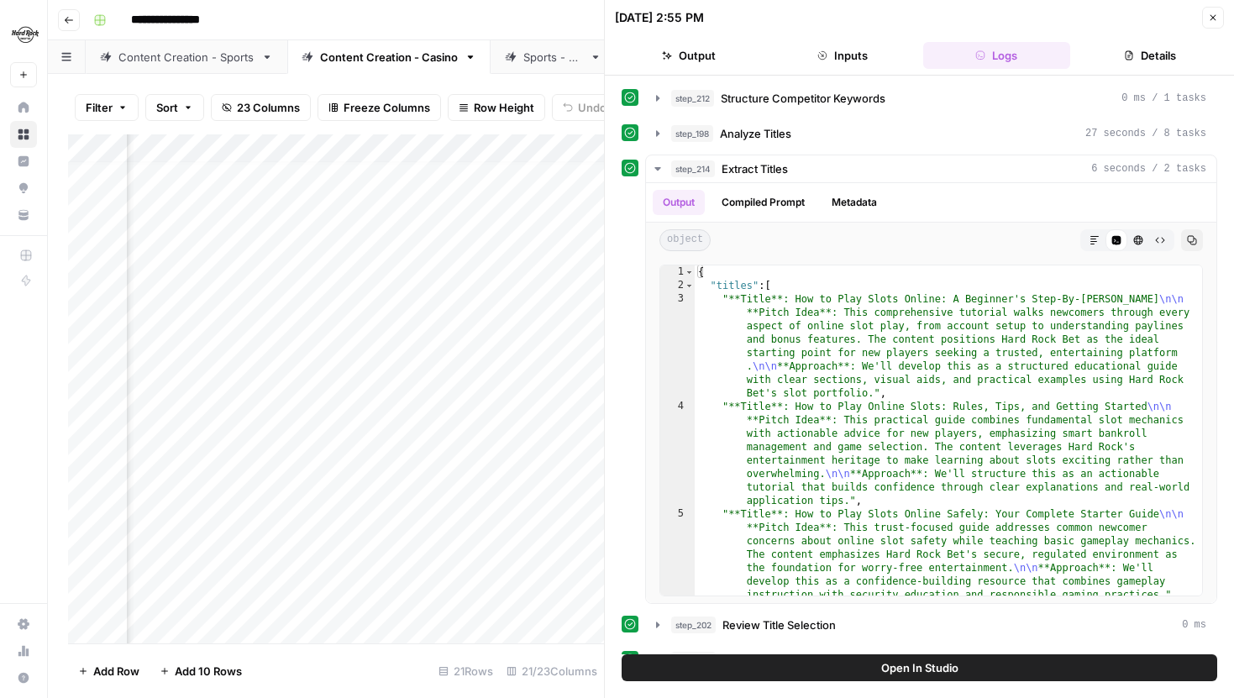
scroll to position [0, 987]
drag, startPoint x: 542, startPoint y: 250, endPoint x: 481, endPoint y: 125, distance: 139.4
click at [481, 125] on div "Filter Sort 23 Columns Freeze Columns Row Height Undo Redo Export CSV Import CS…" at bounding box center [326, 386] width 556 height 624
click at [522, 259] on div "Add Column" at bounding box center [336, 388] width 536 height 509
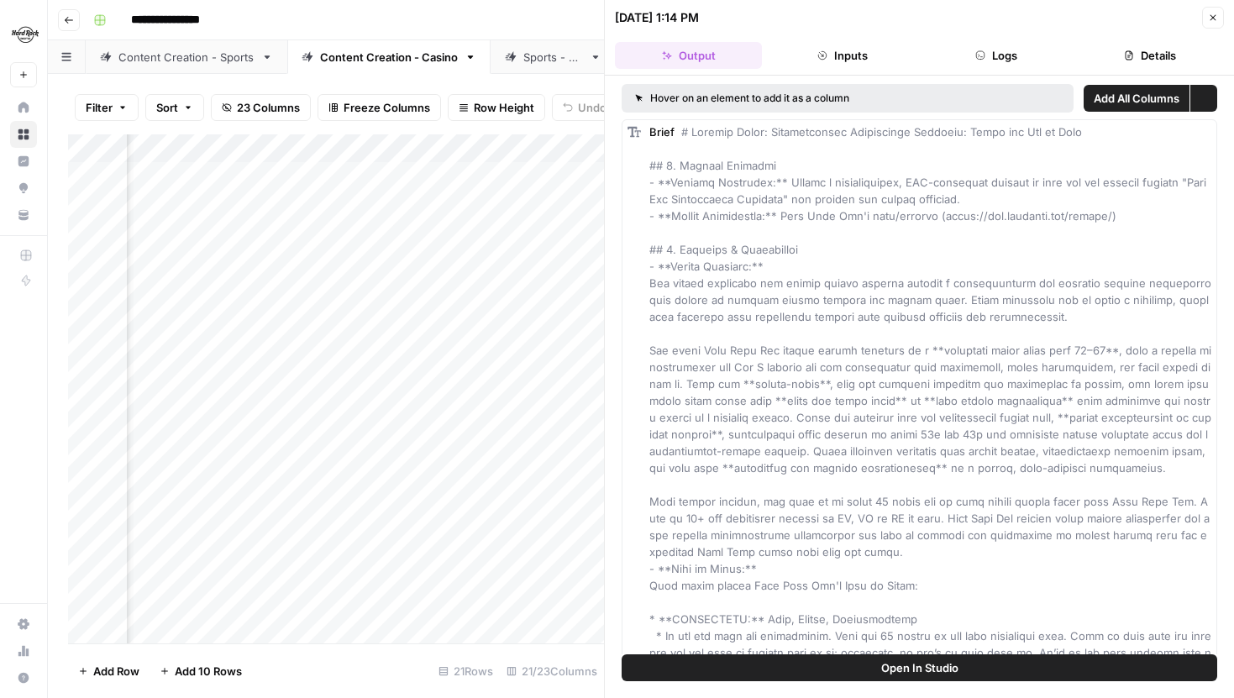
click at [971, 69] on header "09/05/25 at 1:14 PM Close Output Inputs Logs Details" at bounding box center [919, 38] width 629 height 76
click at [975, 59] on button "Logs" at bounding box center [996, 55] width 147 height 27
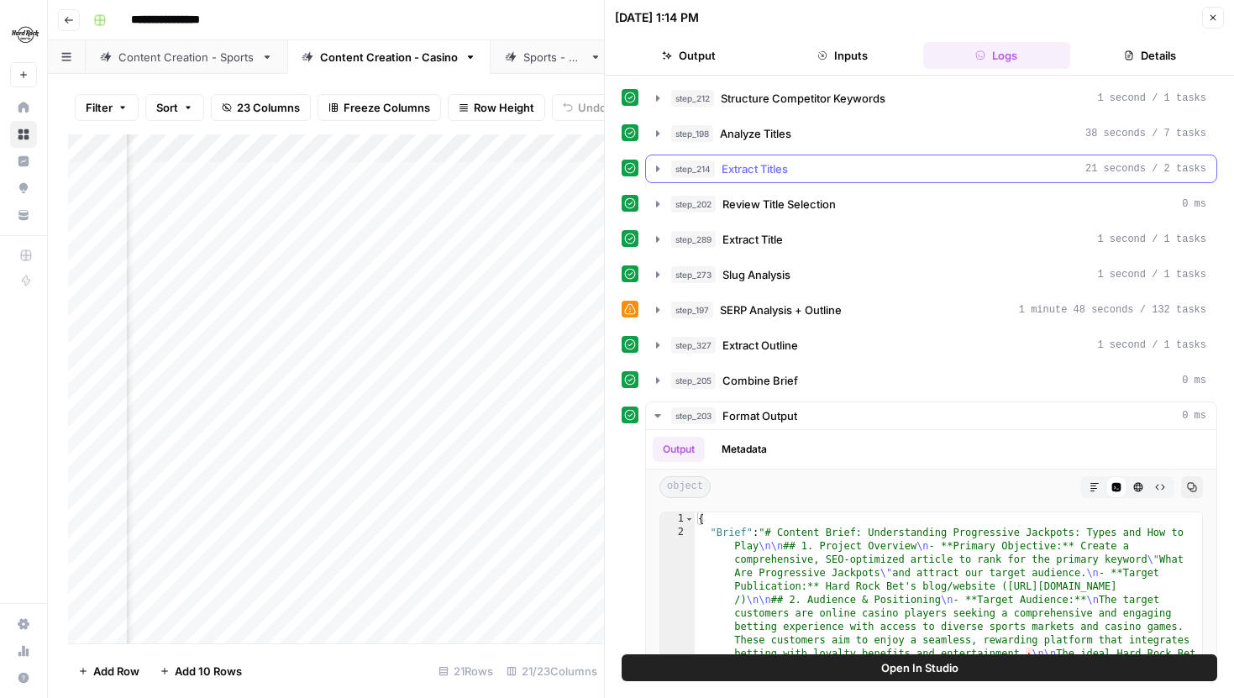
click at [653, 167] on icon "button" at bounding box center [657, 168] width 13 height 13
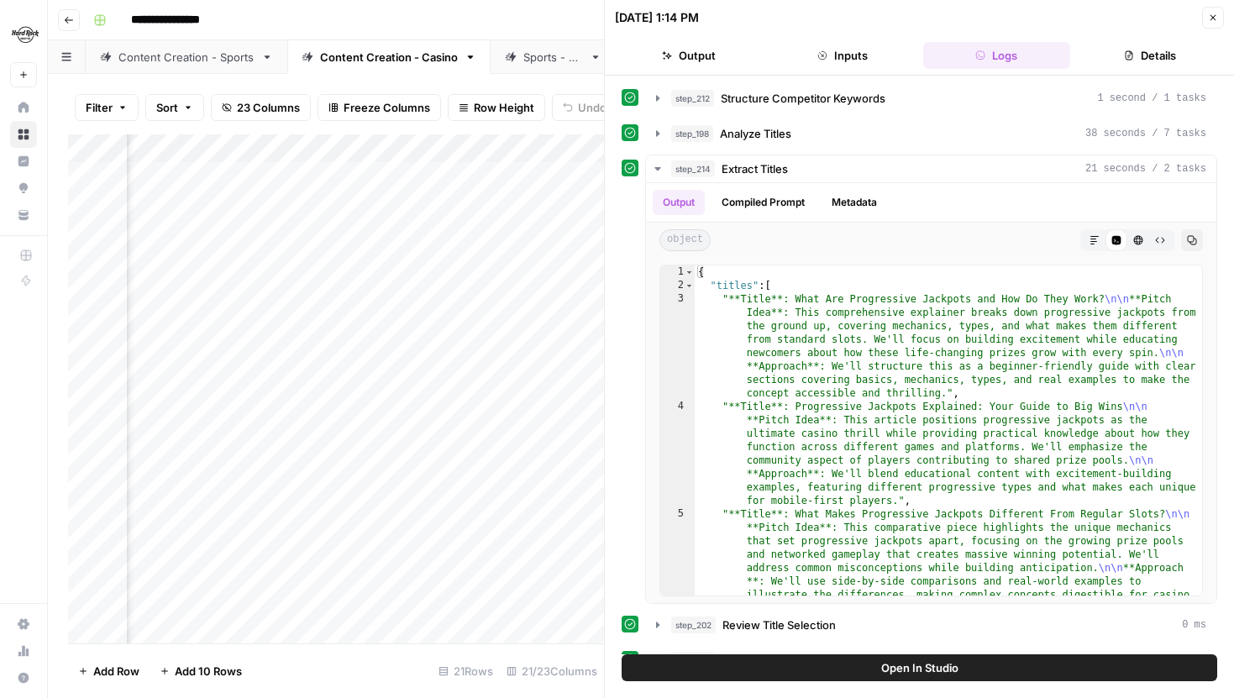
click at [522, 434] on div "Add Column" at bounding box center [336, 388] width 536 height 509
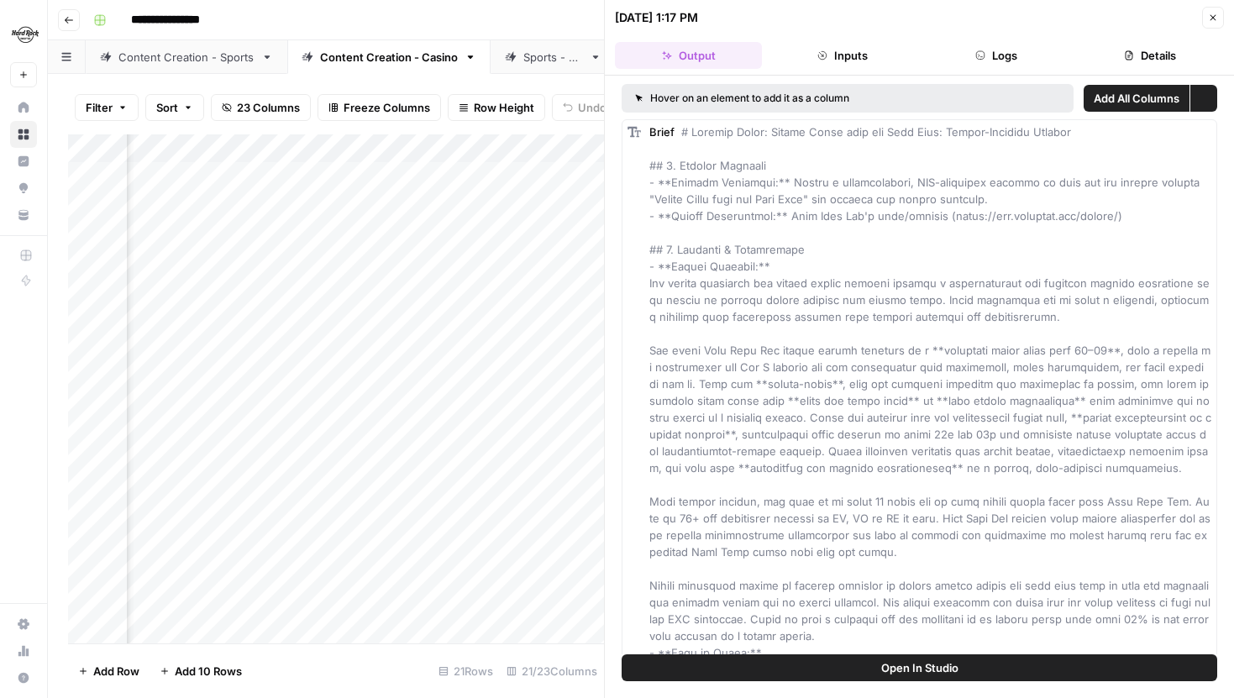
click at [992, 67] on button "Logs" at bounding box center [996, 55] width 147 height 27
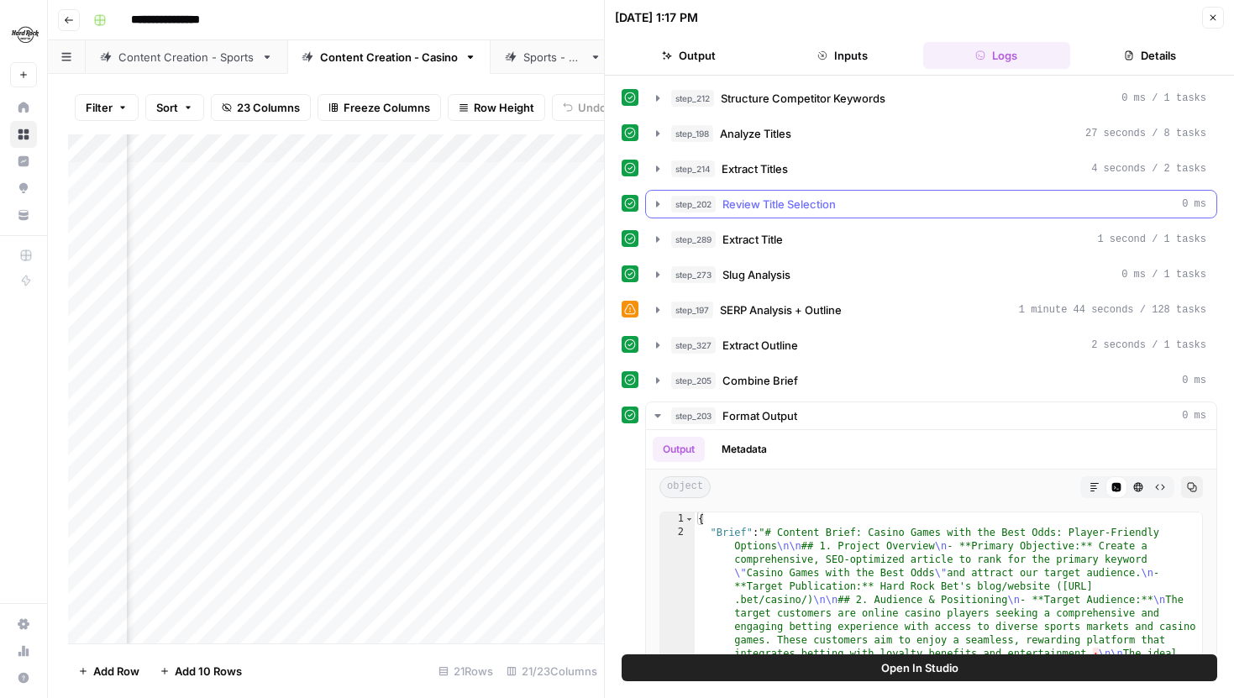
click at [657, 204] on icon "button" at bounding box center [657, 204] width 3 height 6
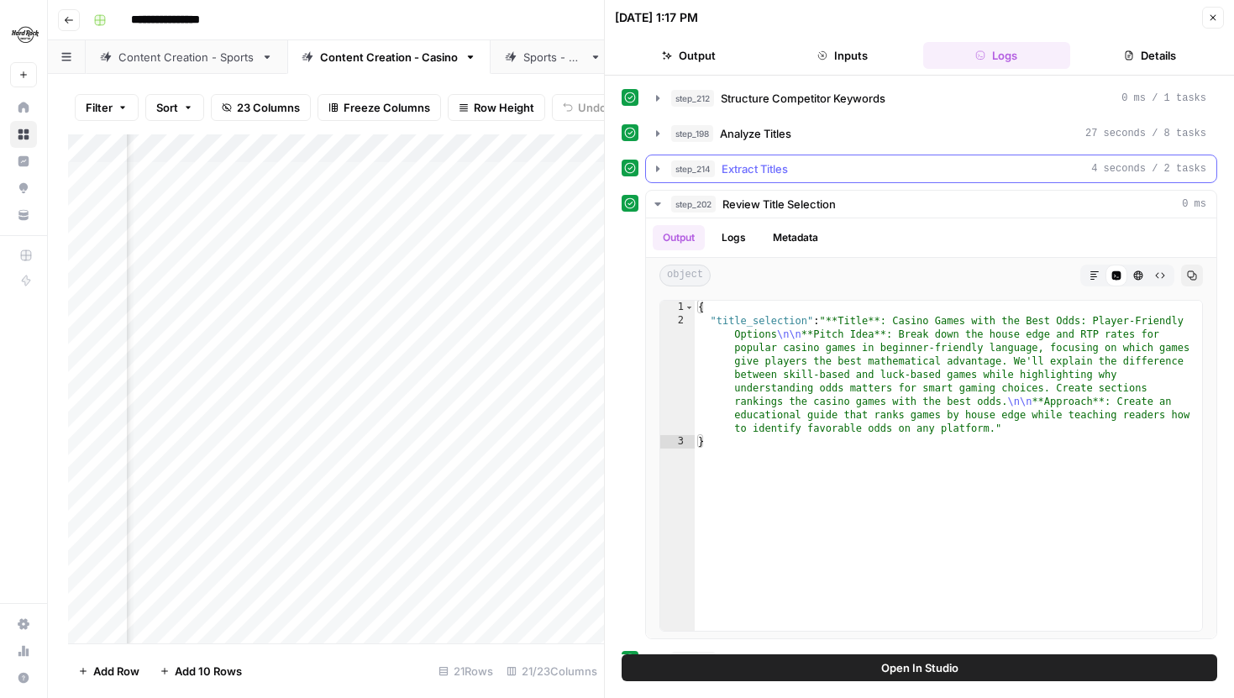
click at [661, 164] on icon "button" at bounding box center [657, 168] width 13 height 13
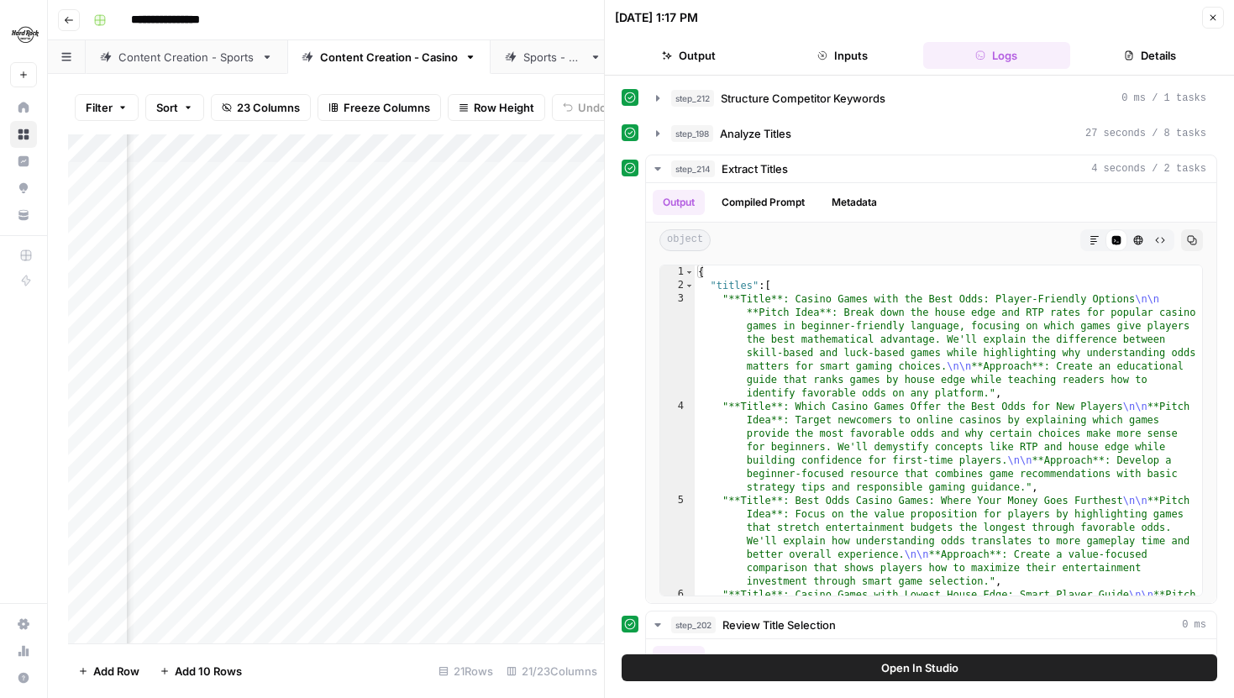
click at [520, 407] on div "Add Column" at bounding box center [336, 388] width 536 height 509
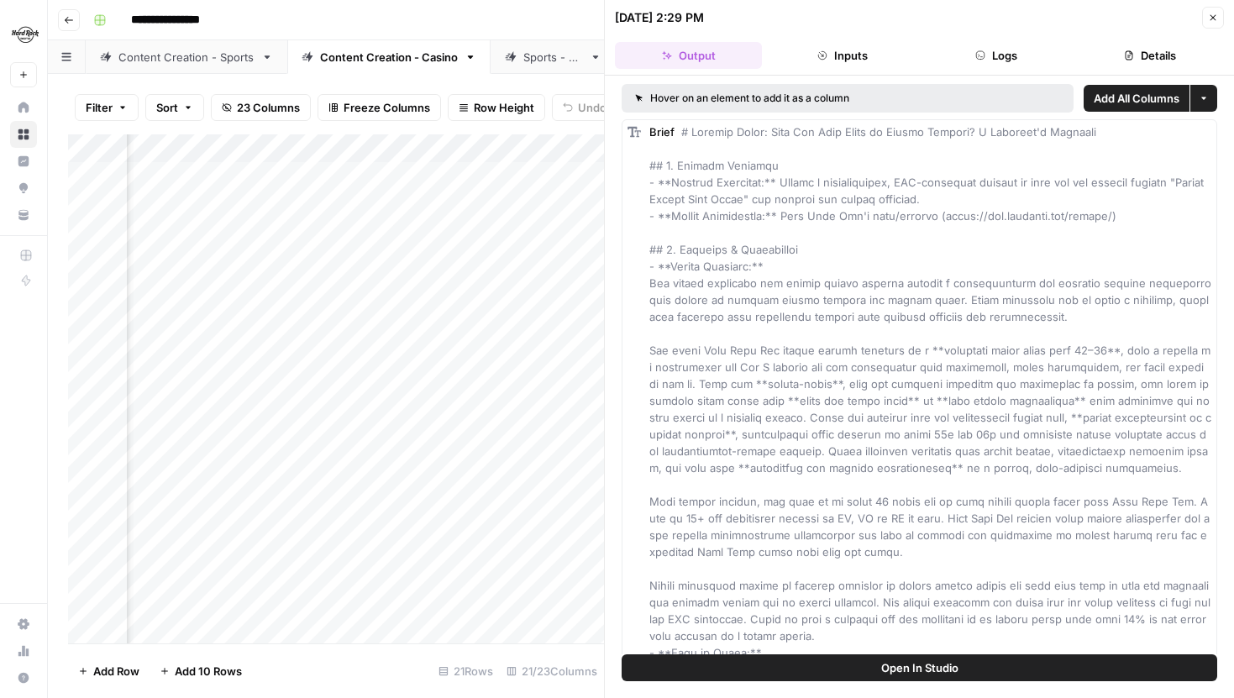
click at [993, 46] on button "Logs" at bounding box center [996, 55] width 147 height 27
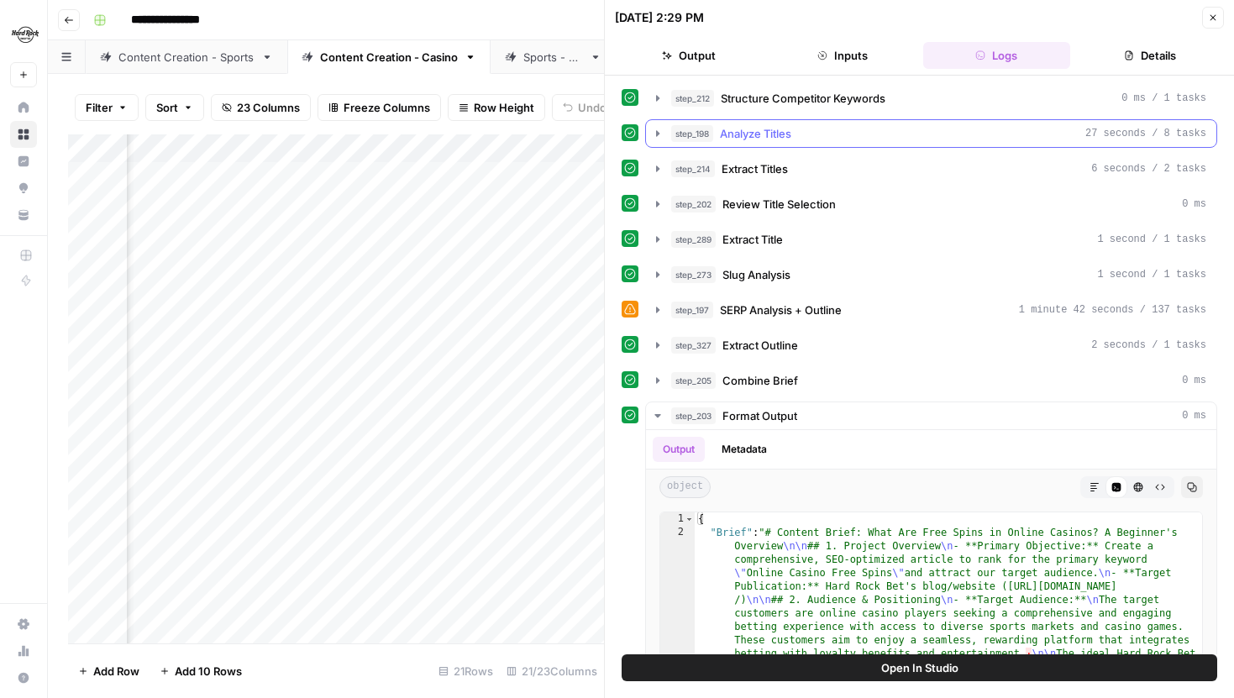
click at [654, 142] on button "step_198 Analyze Titles 27 seconds / 8 tasks" at bounding box center [931, 133] width 571 height 27
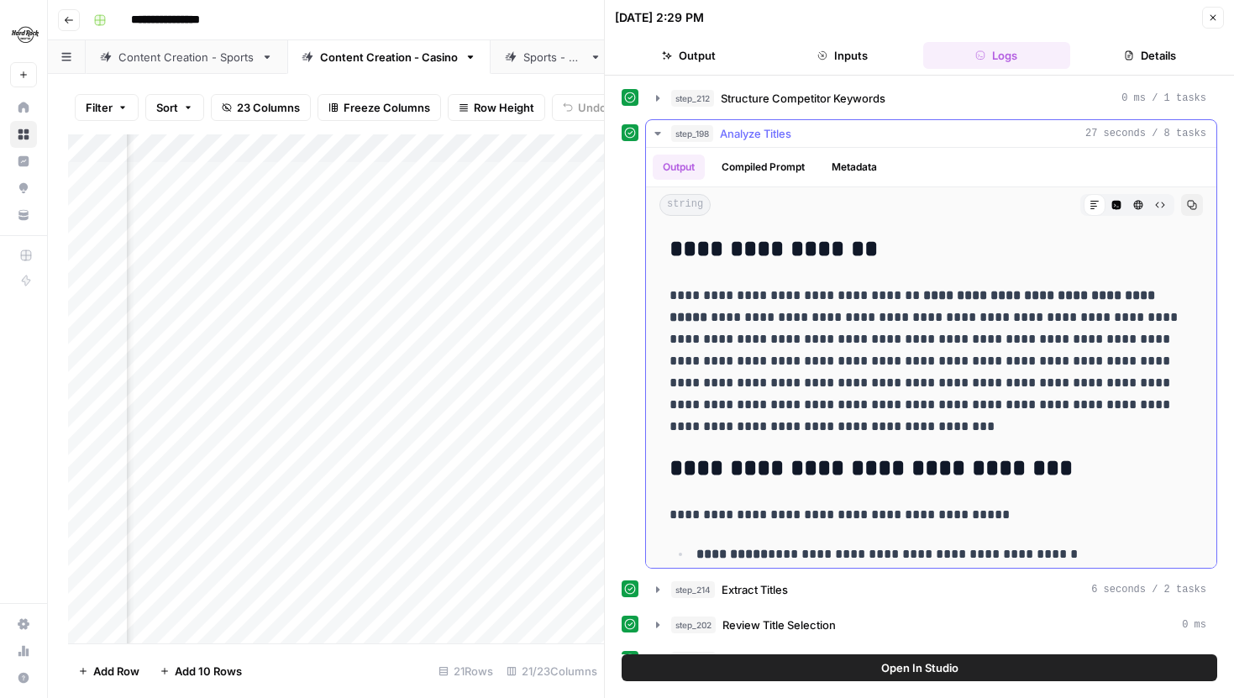
click at [665, 129] on button "step_198 Analyze Titles 27 seconds / 8 tasks" at bounding box center [931, 133] width 571 height 27
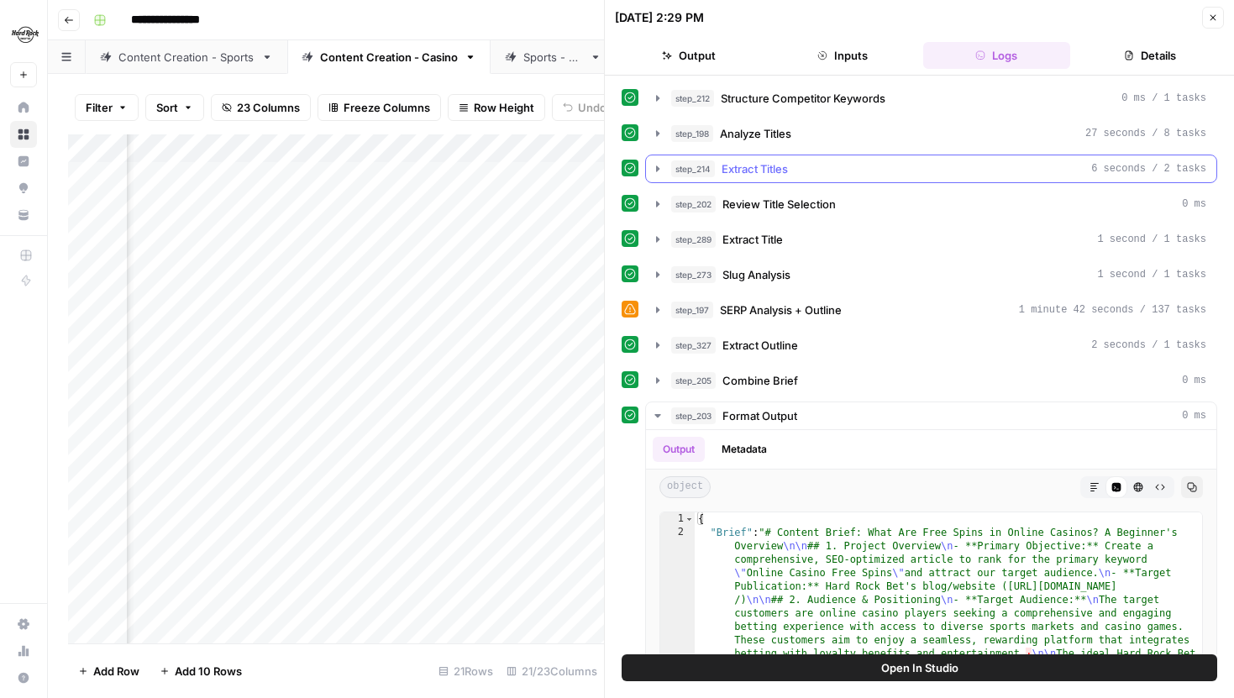
click at [664, 162] on icon "button" at bounding box center [657, 168] width 13 height 13
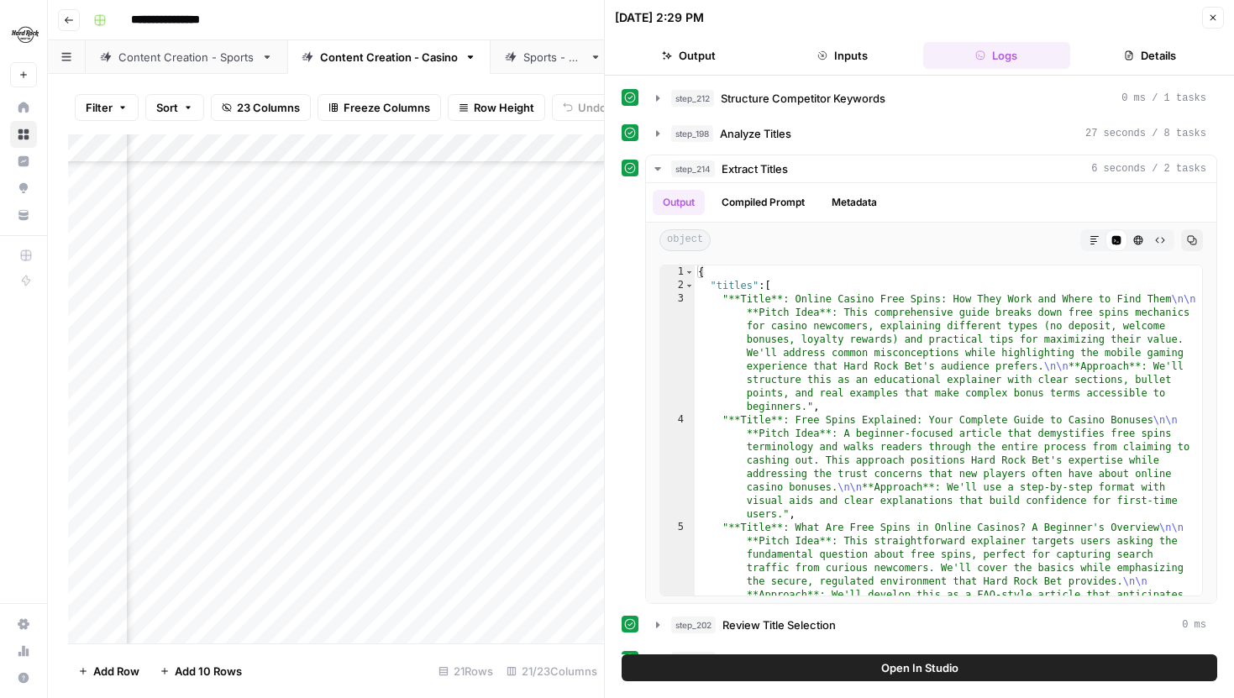
scroll to position [146, 987]
click at [523, 429] on div "Add Column" at bounding box center [336, 388] width 536 height 509
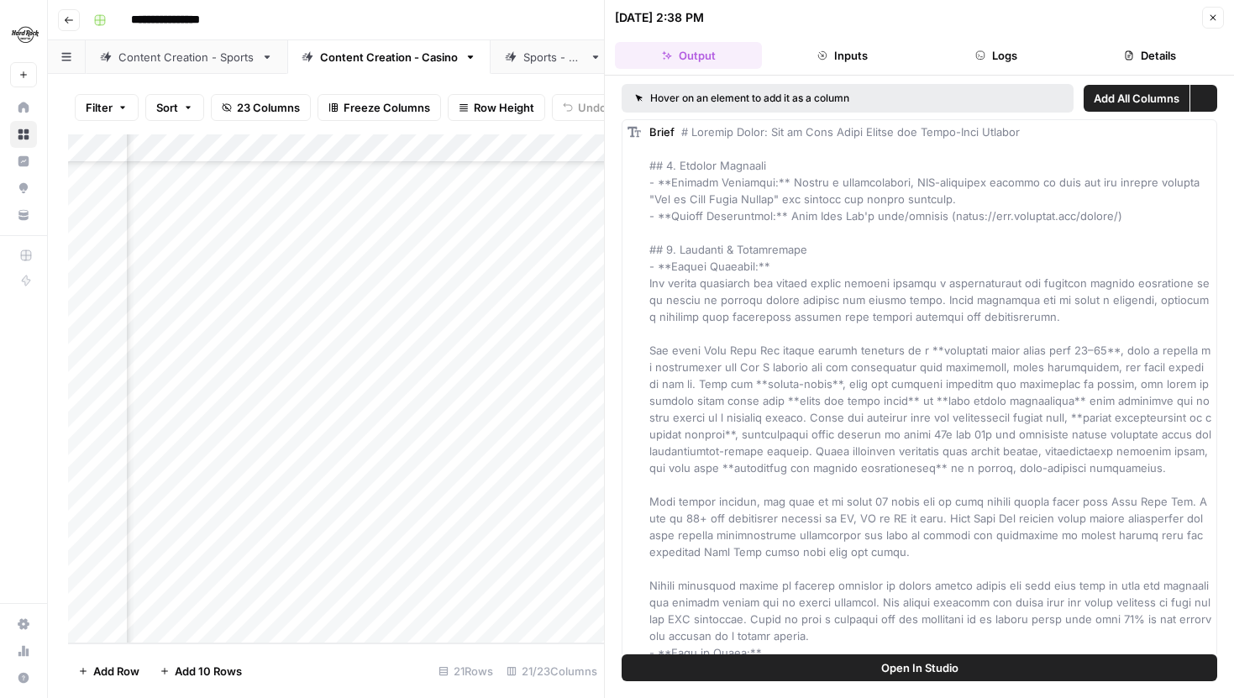
click at [990, 61] on button "Logs" at bounding box center [996, 55] width 147 height 27
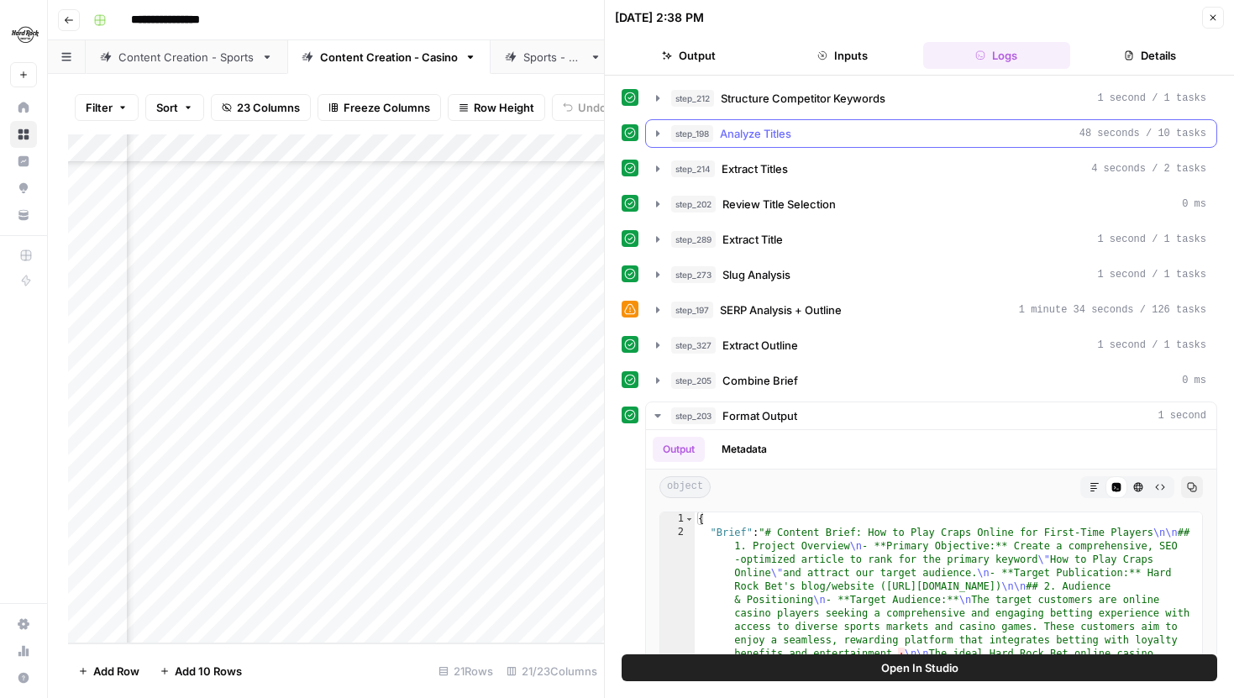
click at [657, 136] on icon "button" at bounding box center [657, 133] width 13 height 13
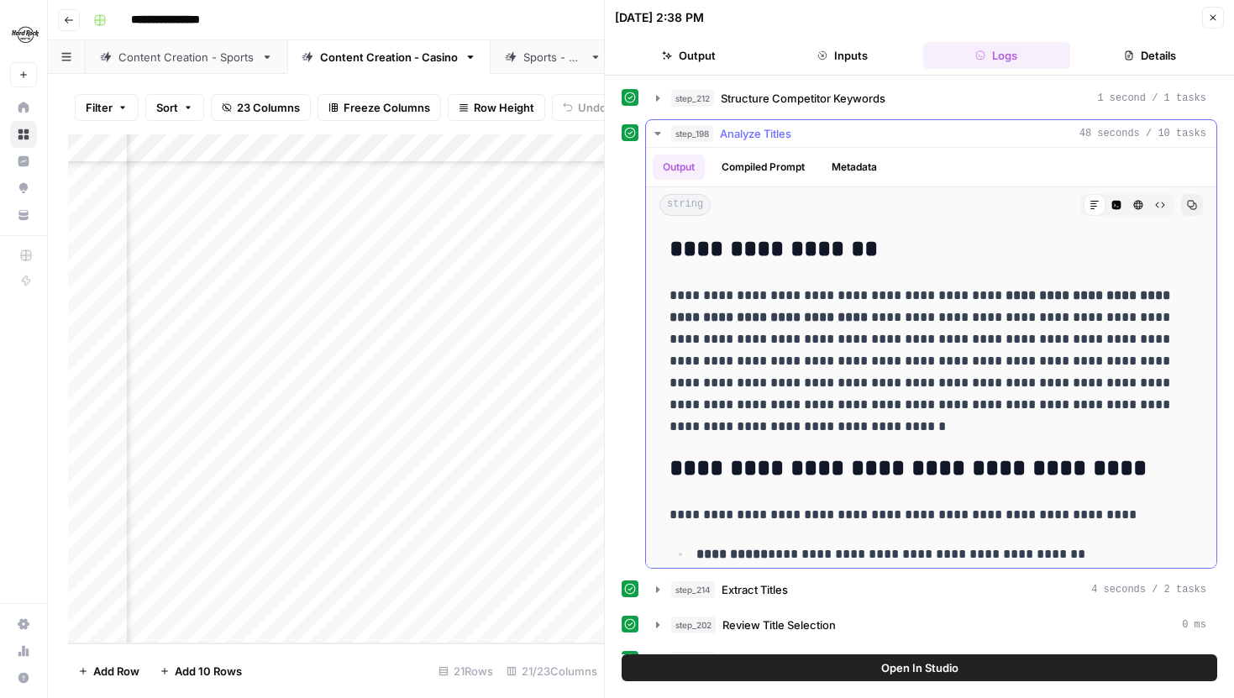
click at [665, 145] on button "step_198 Analyze Titles 48 seconds / 10 tasks" at bounding box center [931, 133] width 571 height 27
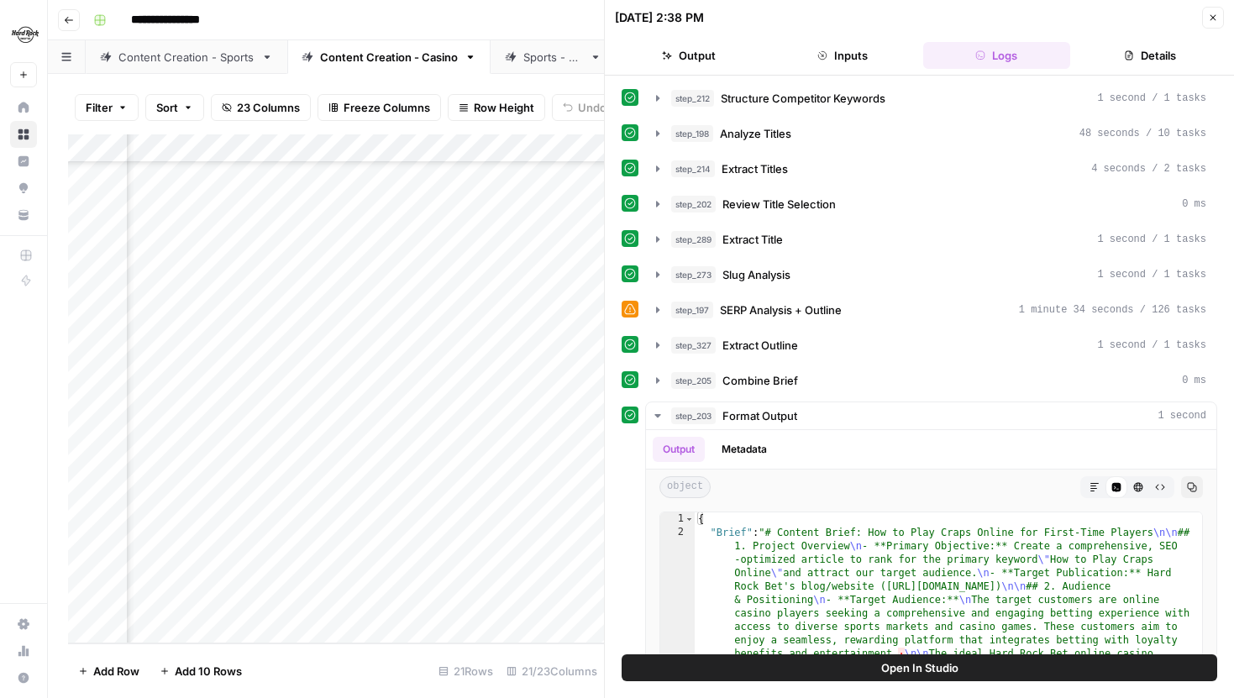
click at [659, 171] on icon "button" at bounding box center [657, 168] width 13 height 13
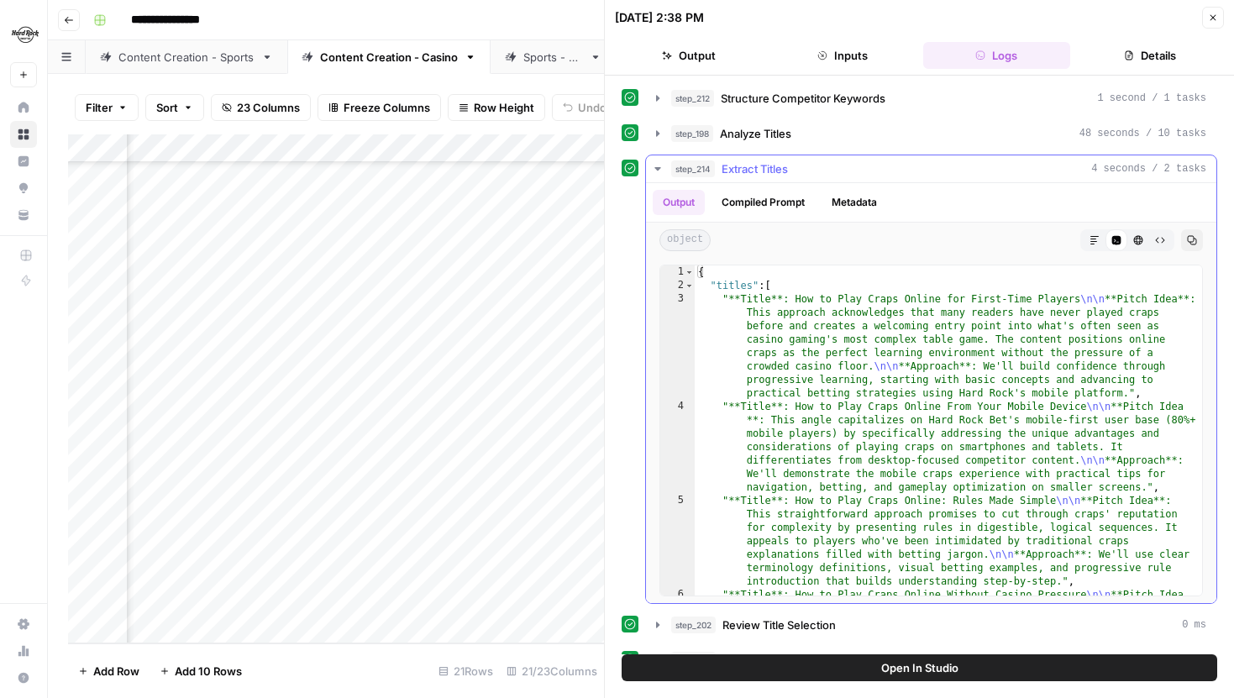
click at [659, 171] on icon "button" at bounding box center [657, 168] width 13 height 13
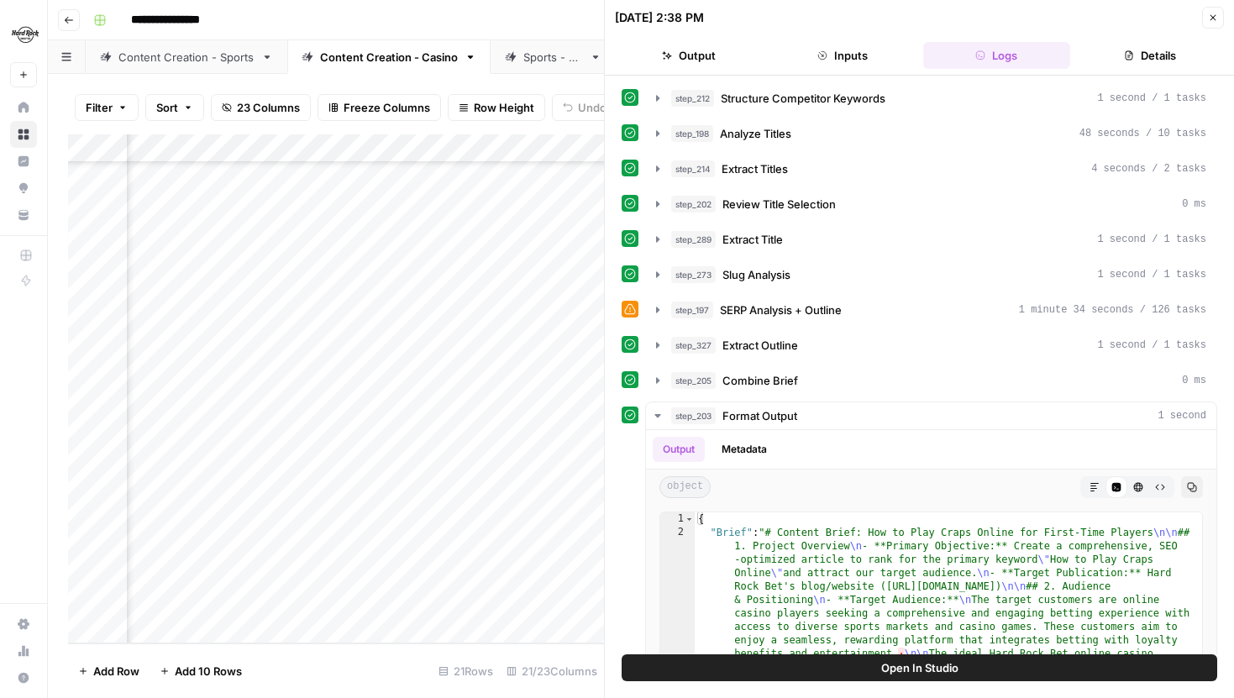
click at [522, 407] on div "Add Column" at bounding box center [336, 388] width 536 height 509
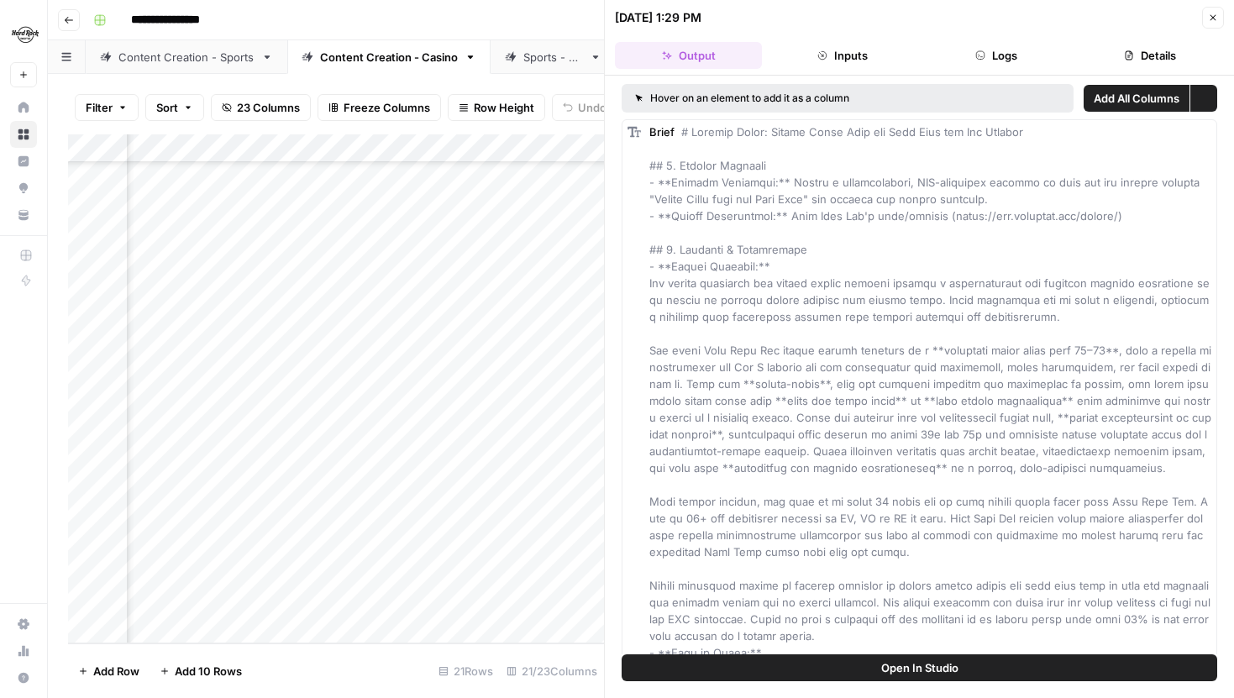
click at [1007, 42] on button "Logs" at bounding box center [996, 55] width 147 height 27
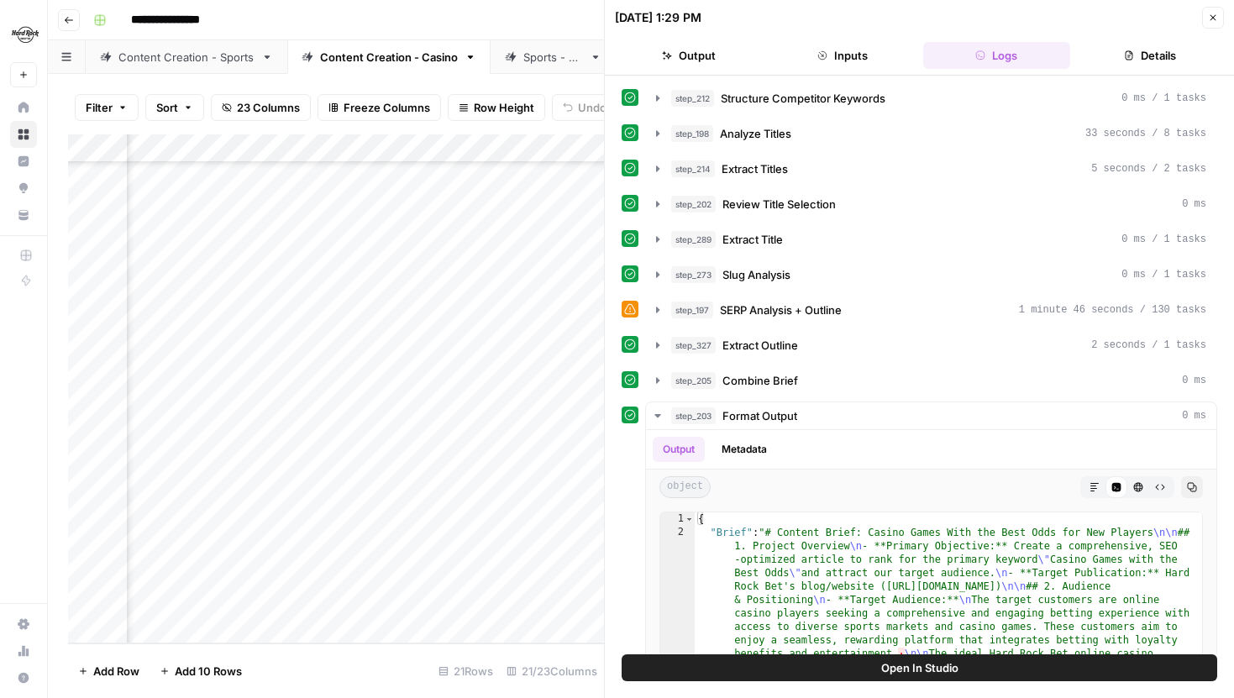
click at [646, 180] on div "step_214 Extract Titles 5 seconds / 2 tasks" at bounding box center [931, 169] width 572 height 29
click at [656, 167] on icon "button" at bounding box center [657, 169] width 3 height 6
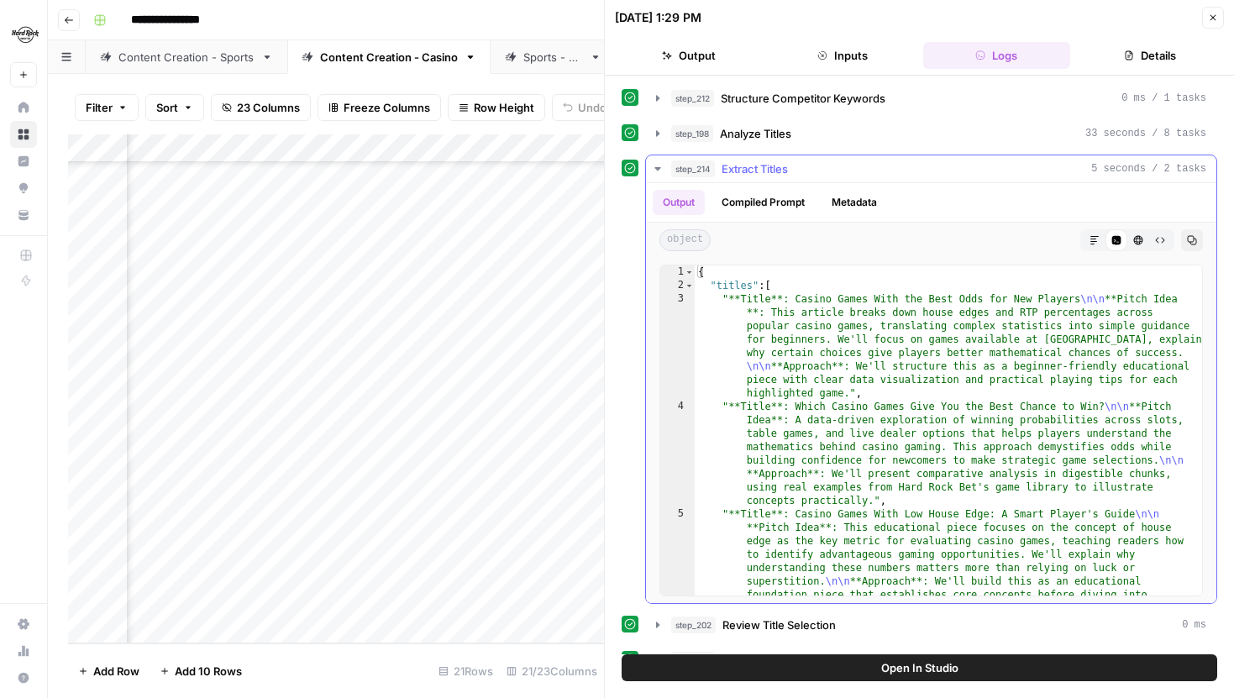
click at [656, 167] on icon "button" at bounding box center [658, 168] width 6 height 3
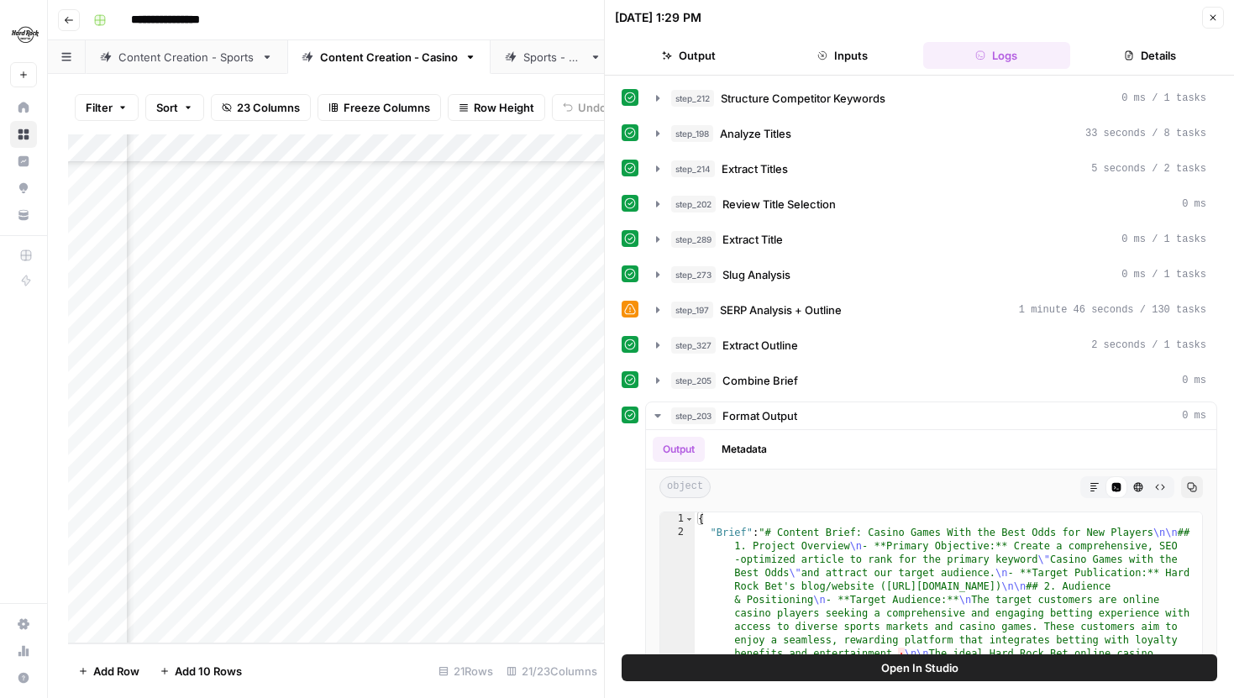
click at [518, 373] on div "Add Column" at bounding box center [336, 388] width 536 height 509
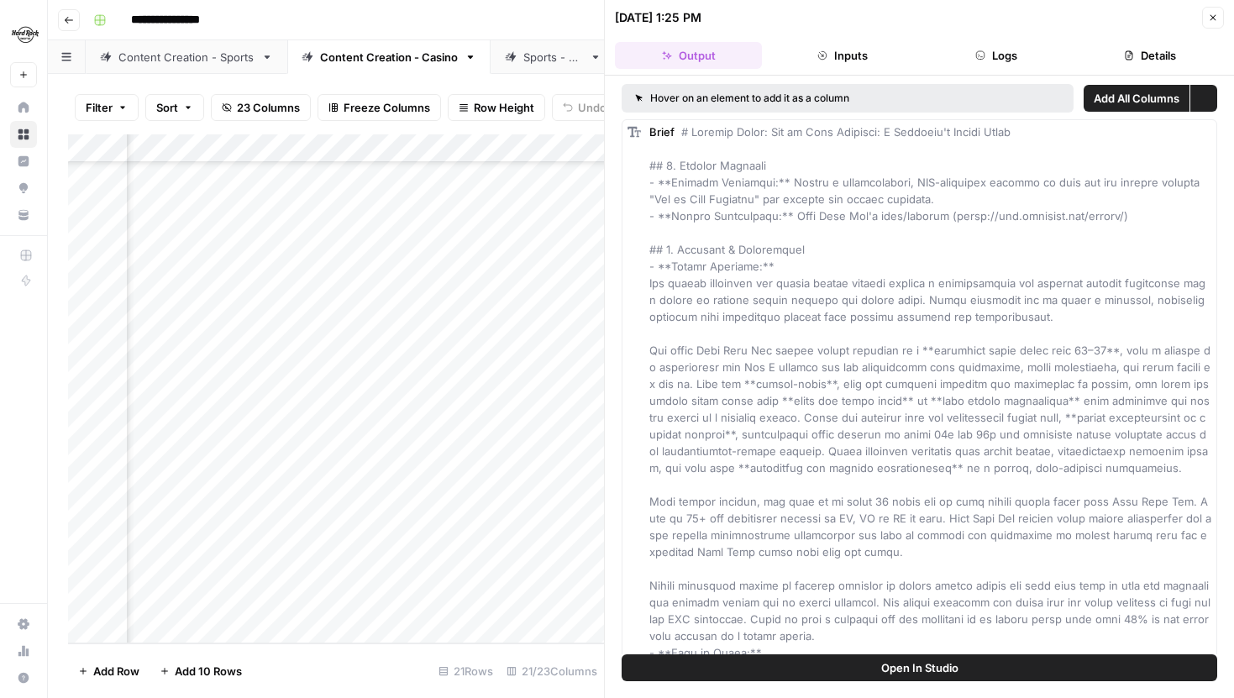
click at [992, 46] on button "Logs" at bounding box center [996, 55] width 147 height 27
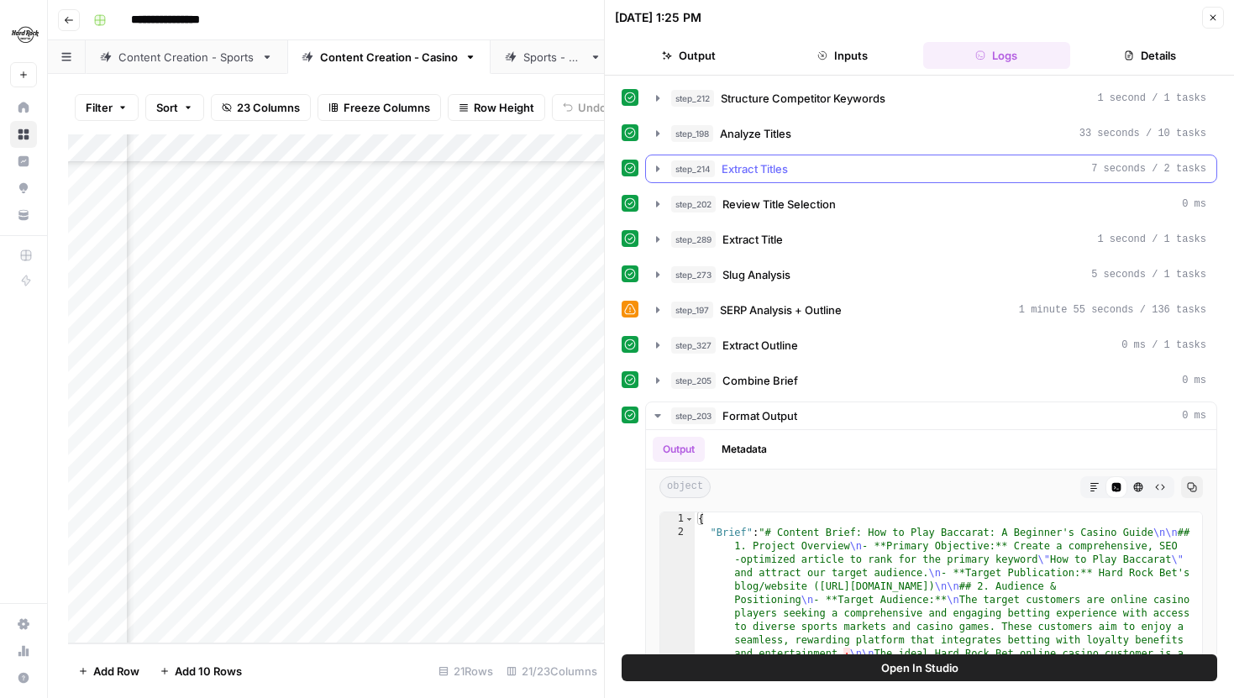
click at [654, 178] on button "step_214 Extract Titles 7 seconds / 2 tasks" at bounding box center [931, 168] width 571 height 27
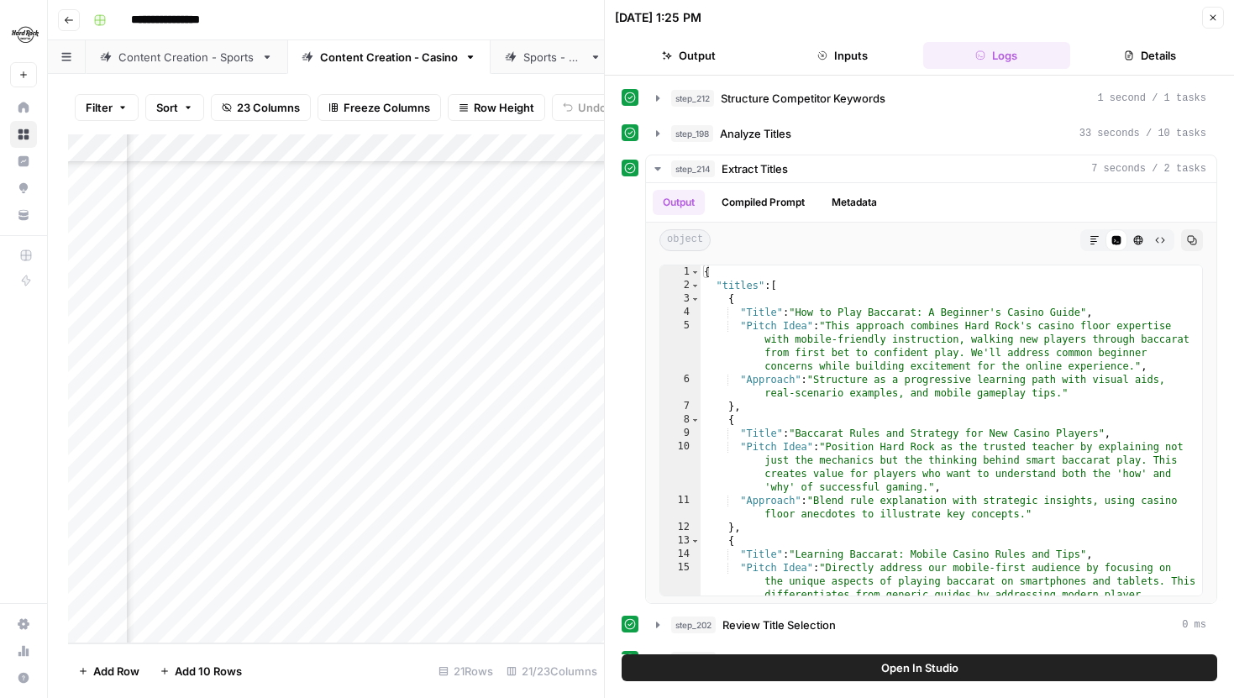
click at [793, 667] on button "Open In Studio" at bounding box center [920, 668] width 596 height 27
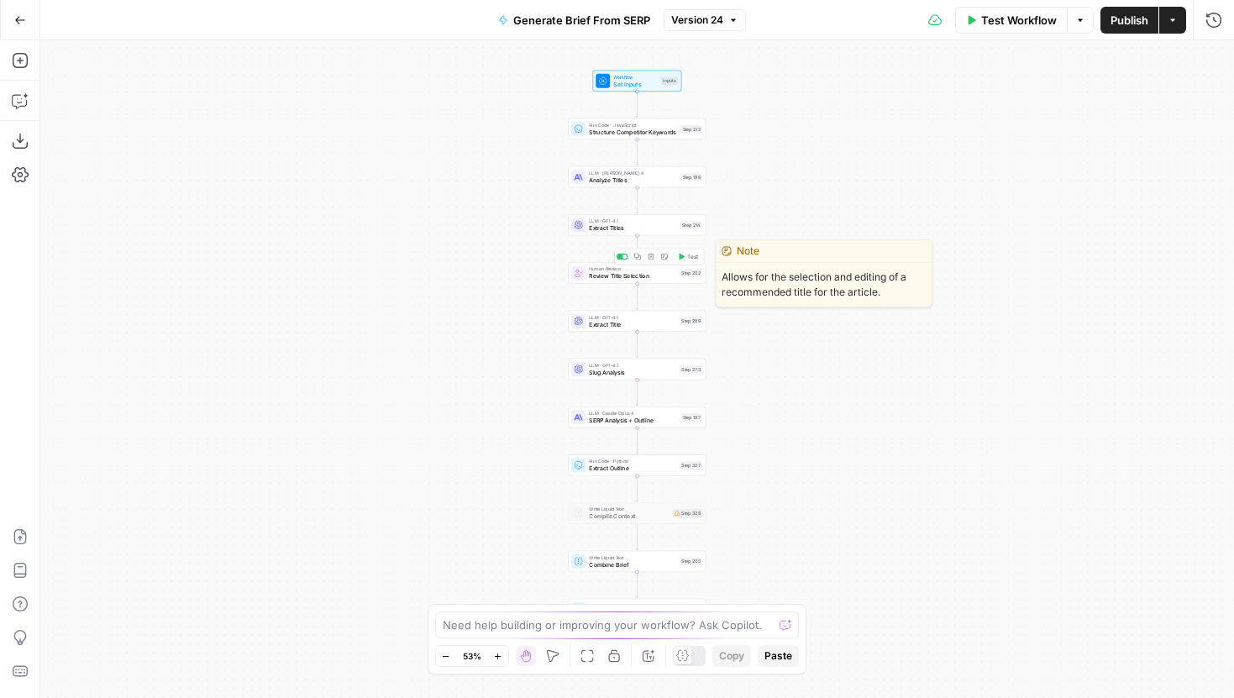
click at [616, 281] on div "Human Review Review Title Selection Step 202 Copy step Delete step Edit Note Te…" at bounding box center [637, 272] width 138 height 21
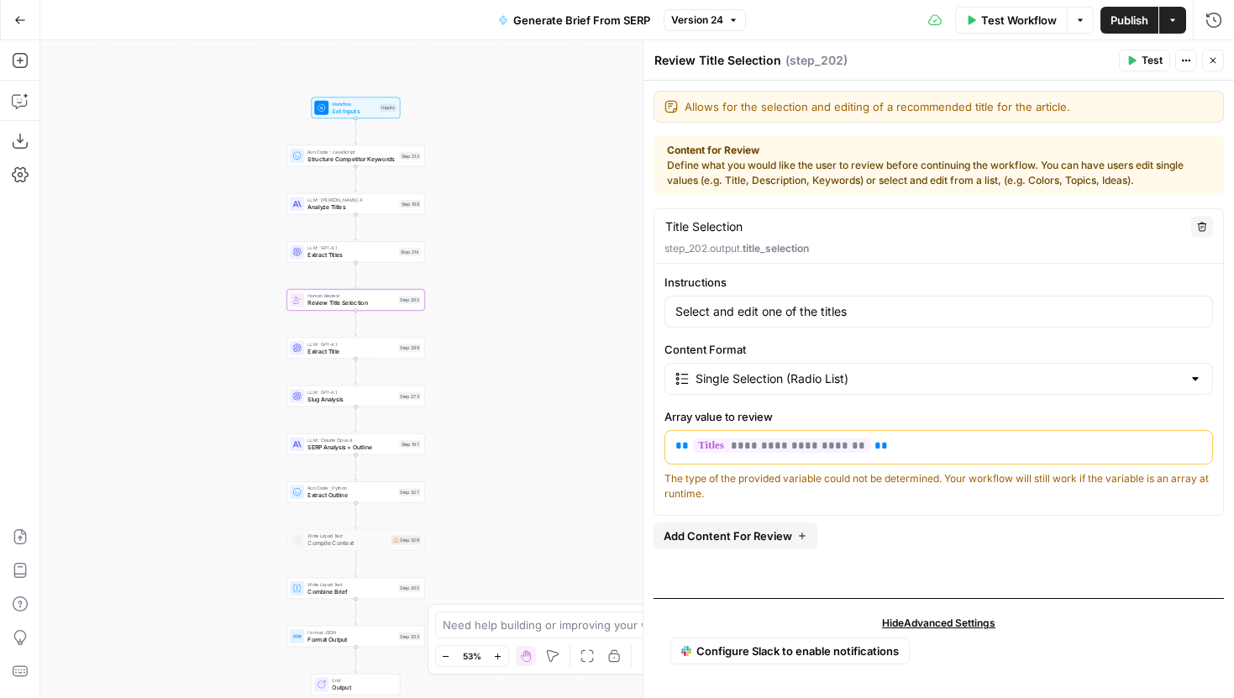
drag, startPoint x: 498, startPoint y: 269, endPoint x: 218, endPoint y: 296, distance: 281.9
click at [218, 296] on div "Workflow Set Inputs Inputs Run Code · JavaScript Structure Competitor Keywords …" at bounding box center [637, 369] width 1194 height 658
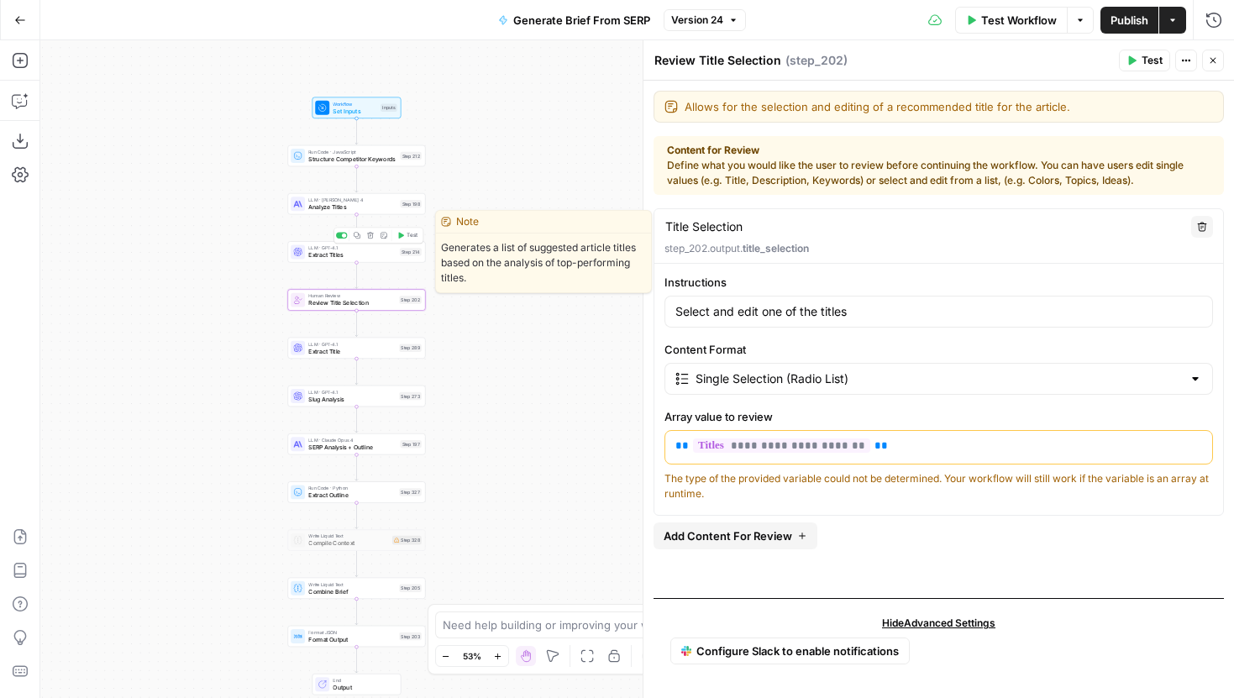
click at [383, 254] on span "Extract Titles" at bounding box center [351, 254] width 87 height 9
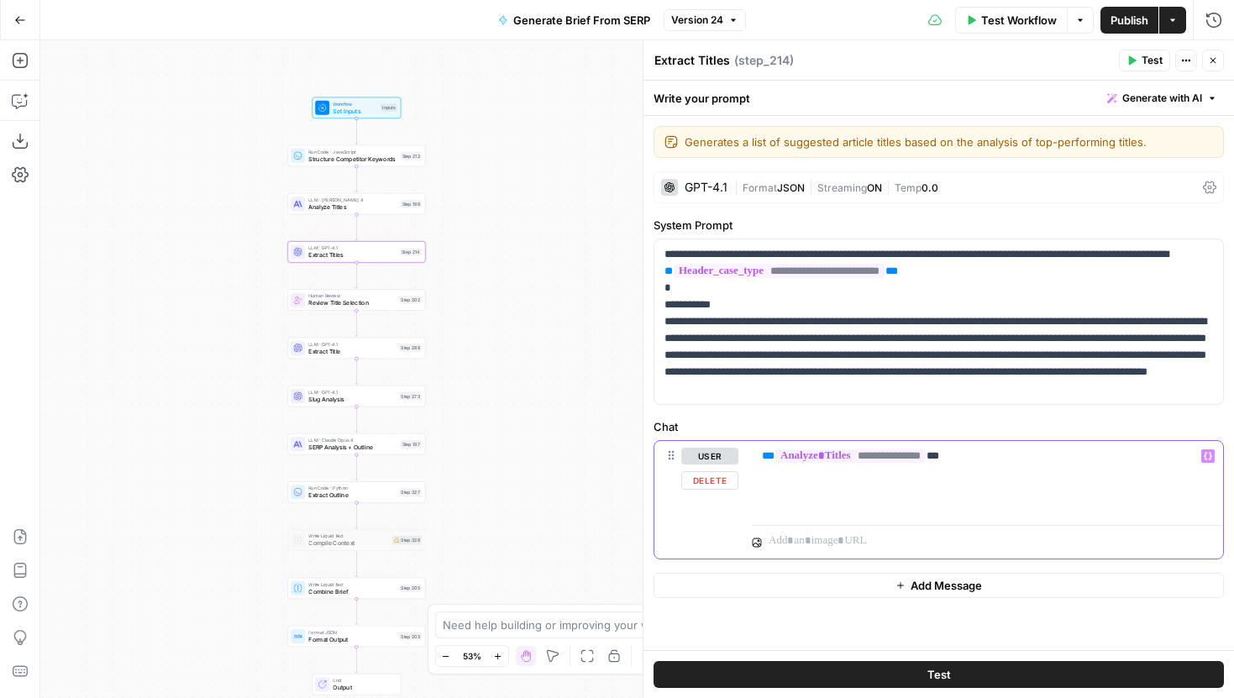
click at [1013, 466] on div "**********" at bounding box center [987, 479] width 471 height 77
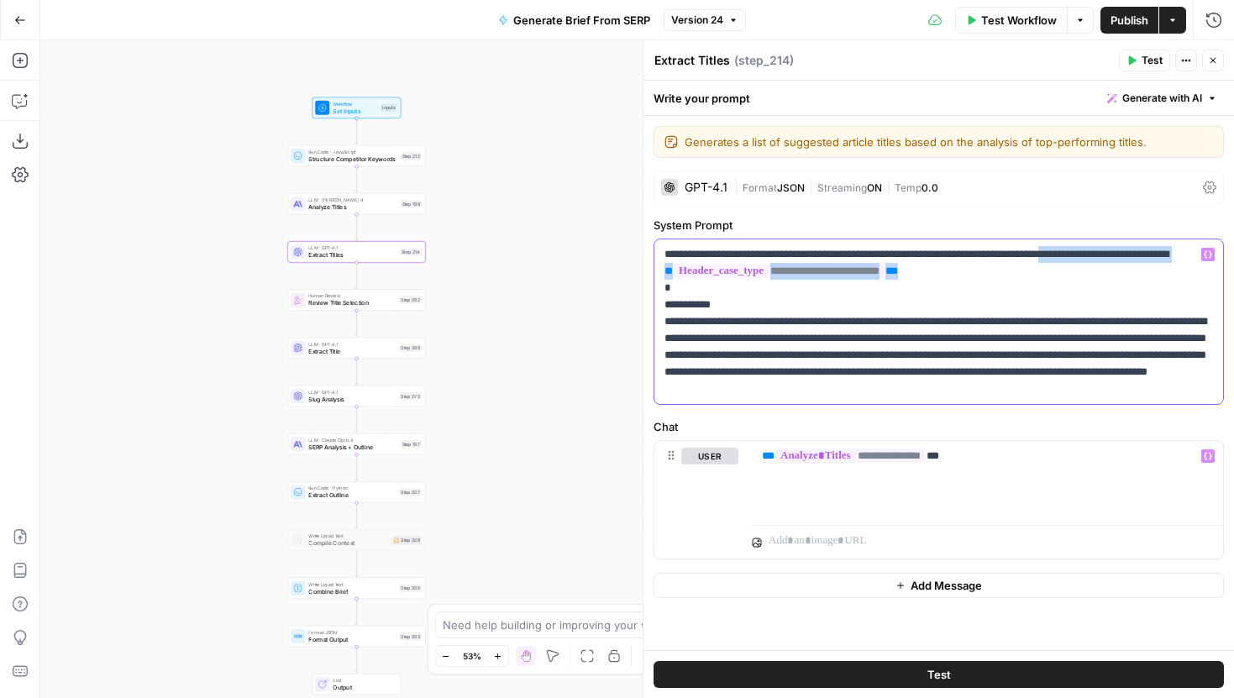
drag, startPoint x: 997, startPoint y: 271, endPoint x: 1094, endPoint y: 259, distance: 98.2
click at [1094, 259] on p "**********" at bounding box center [939, 321] width 549 height 151
copy p "**********"
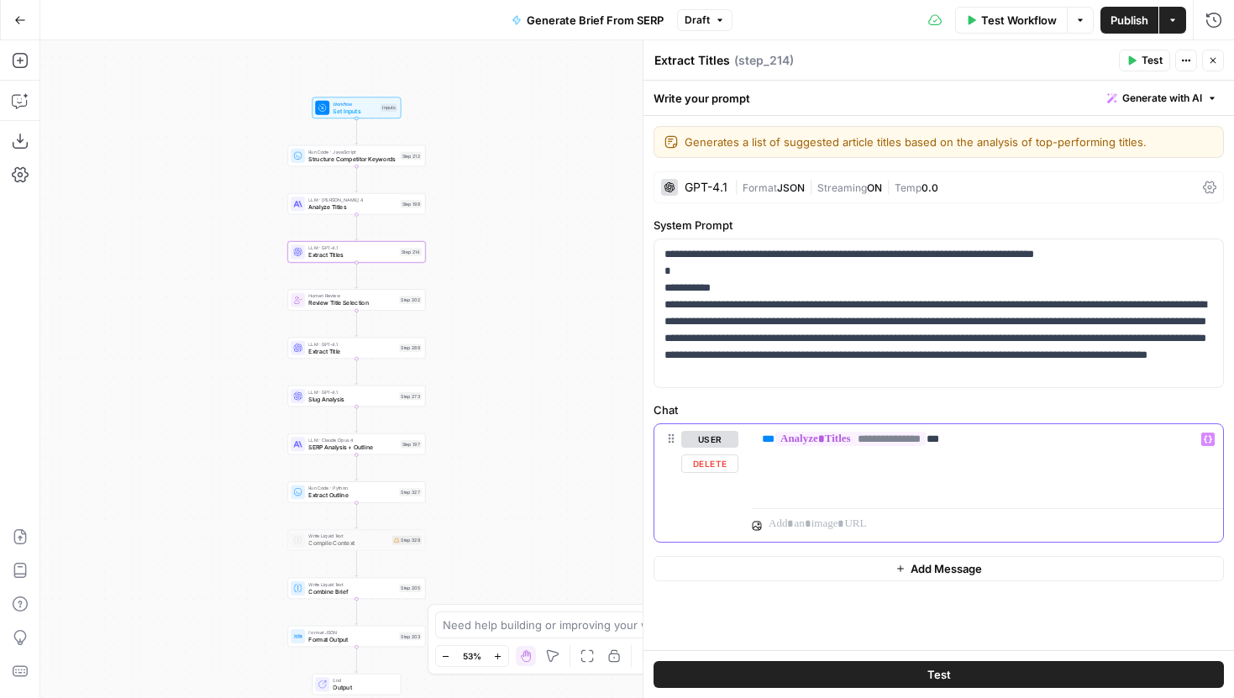
click at [982, 451] on div "**********" at bounding box center [987, 462] width 471 height 77
paste div
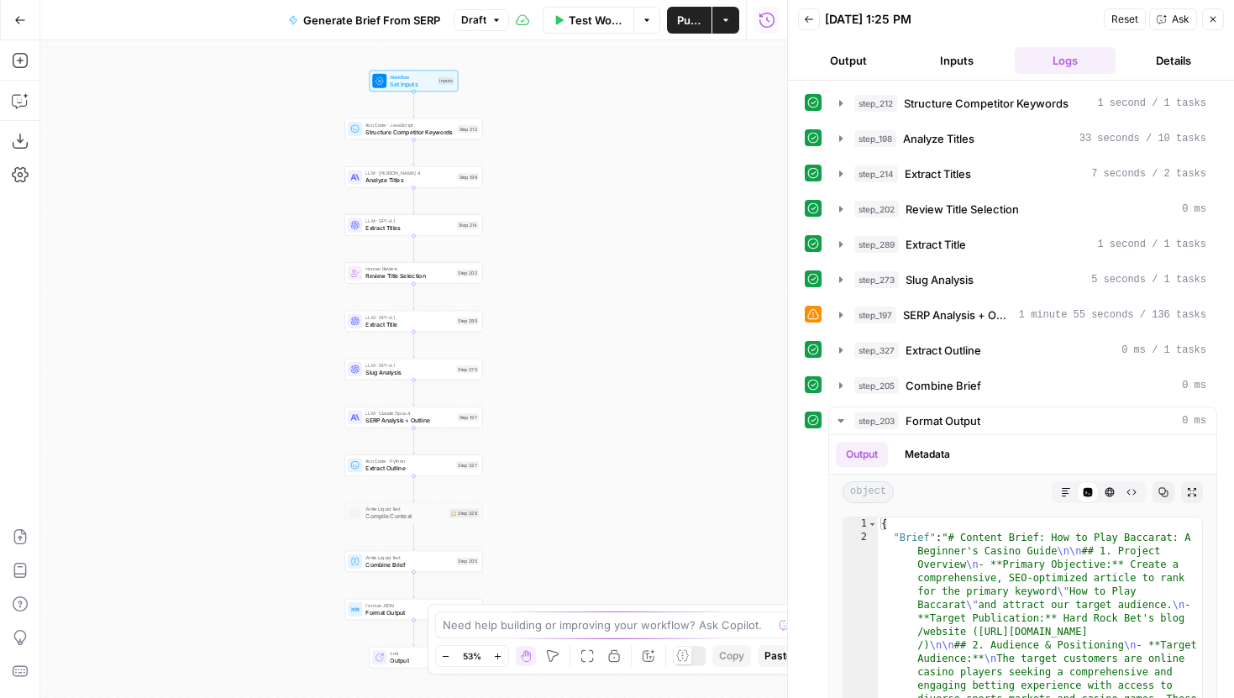
click at [446, 233] on div "LLM · GPT-4.1 Extract Titles Step 214" at bounding box center [414, 224] width 138 height 21
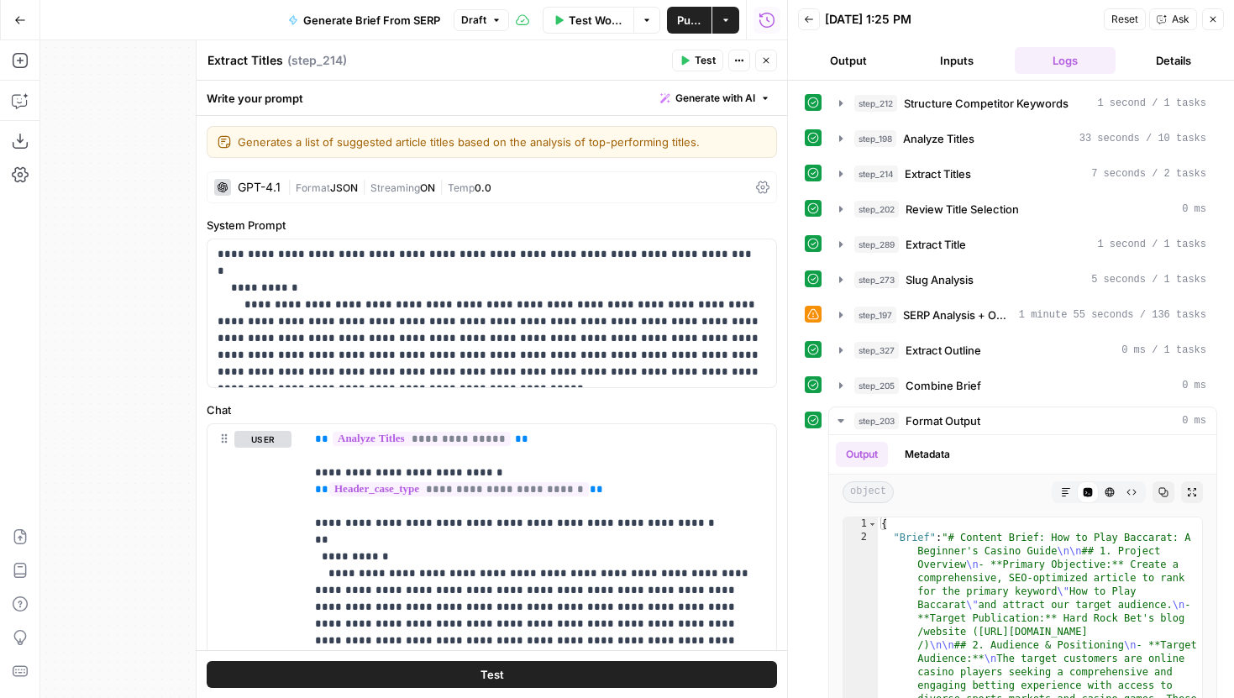
click at [761, 56] on icon "button" at bounding box center [766, 60] width 10 height 10
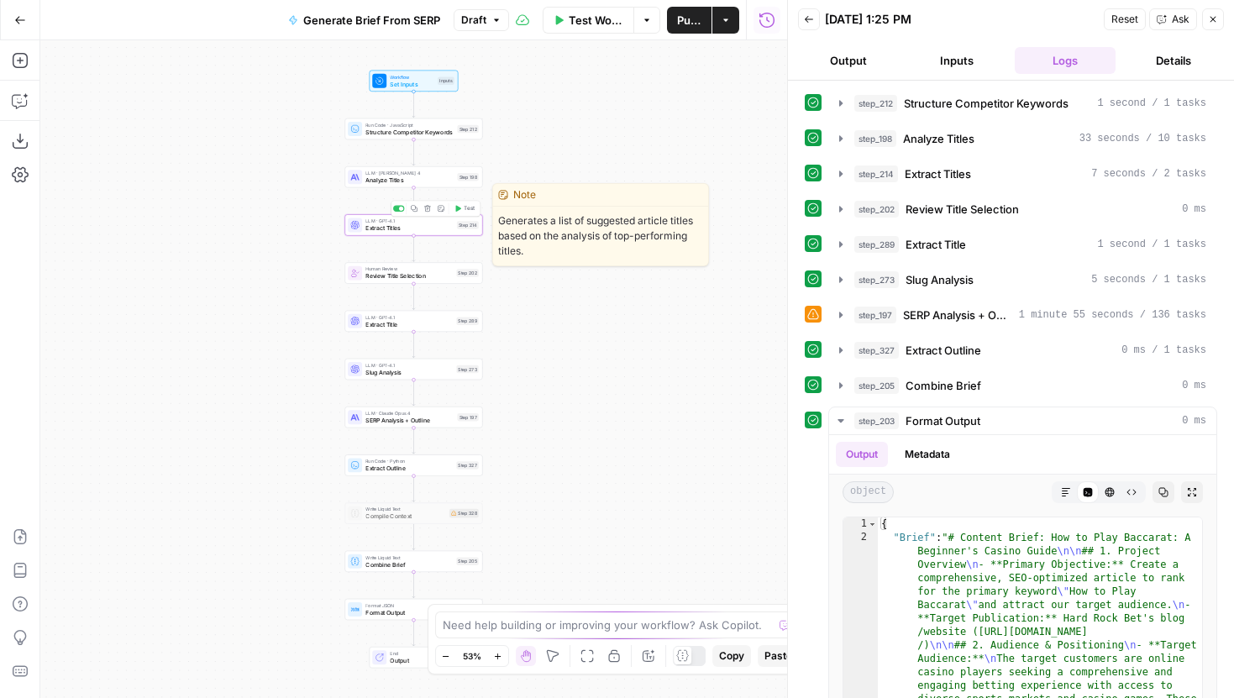
click at [470, 212] on span "Test" at bounding box center [469, 209] width 11 height 8
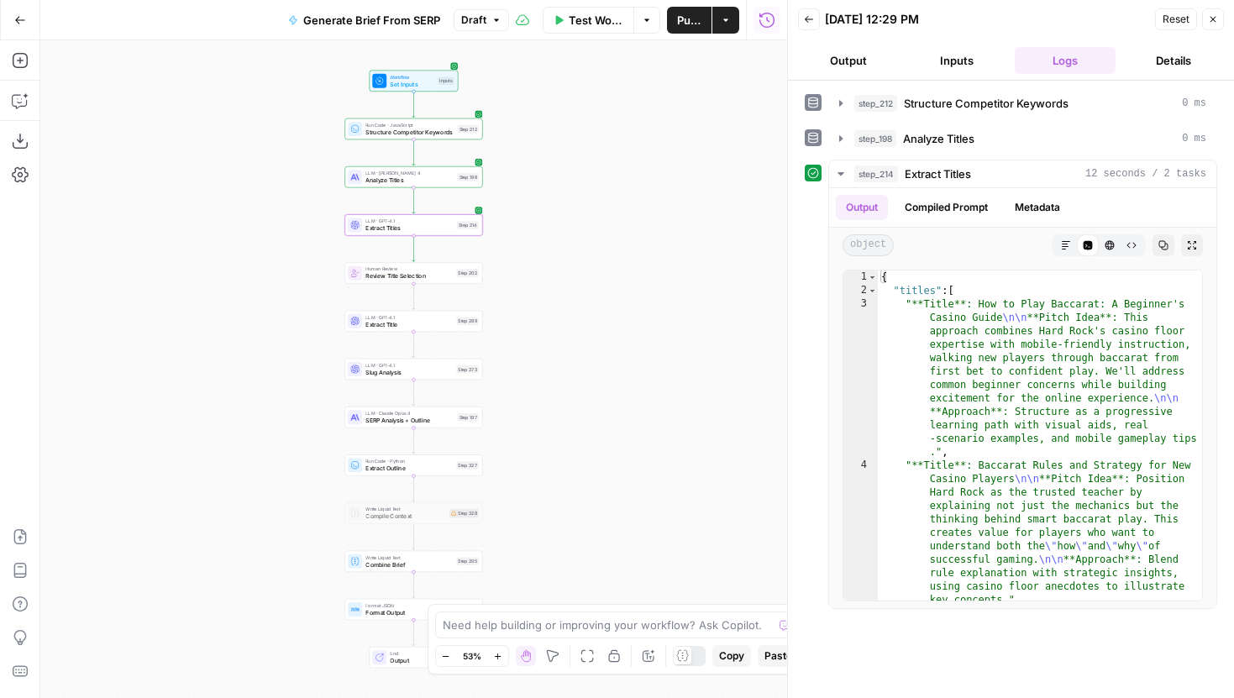
click at [696, 29] on button "Publish" at bounding box center [689, 20] width 45 height 27
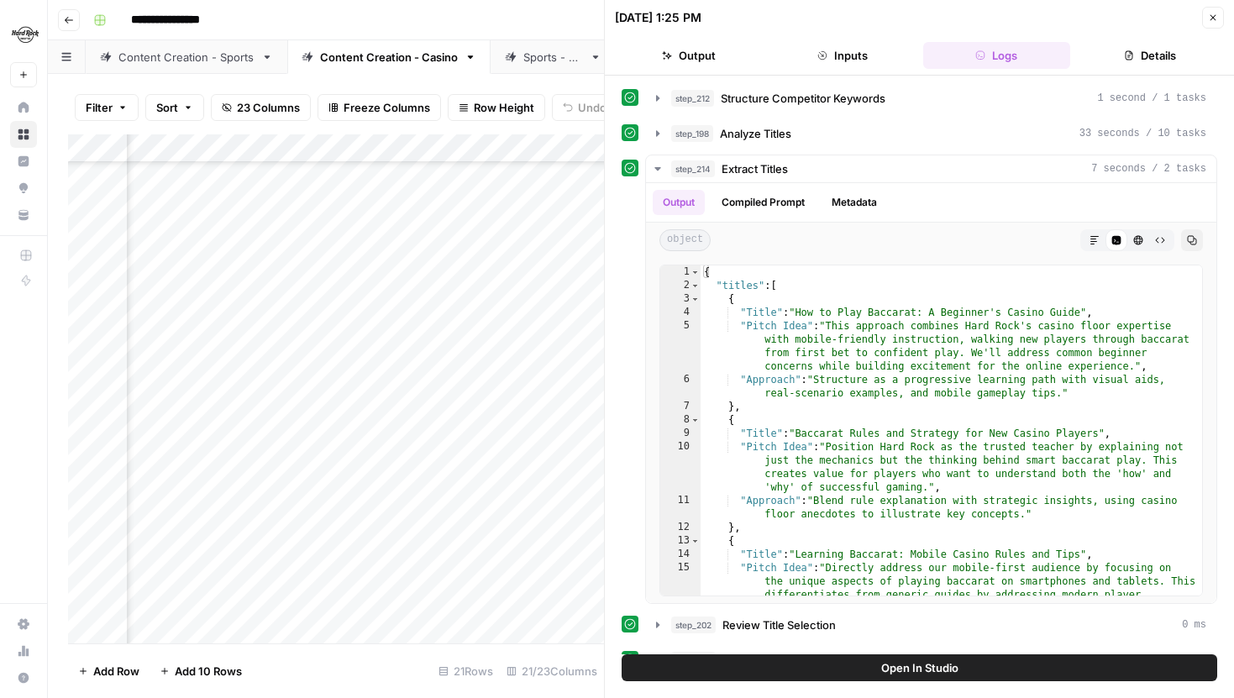
scroll to position [146, 987]
click at [1223, 17] on button "Close" at bounding box center [1213, 18] width 22 height 22
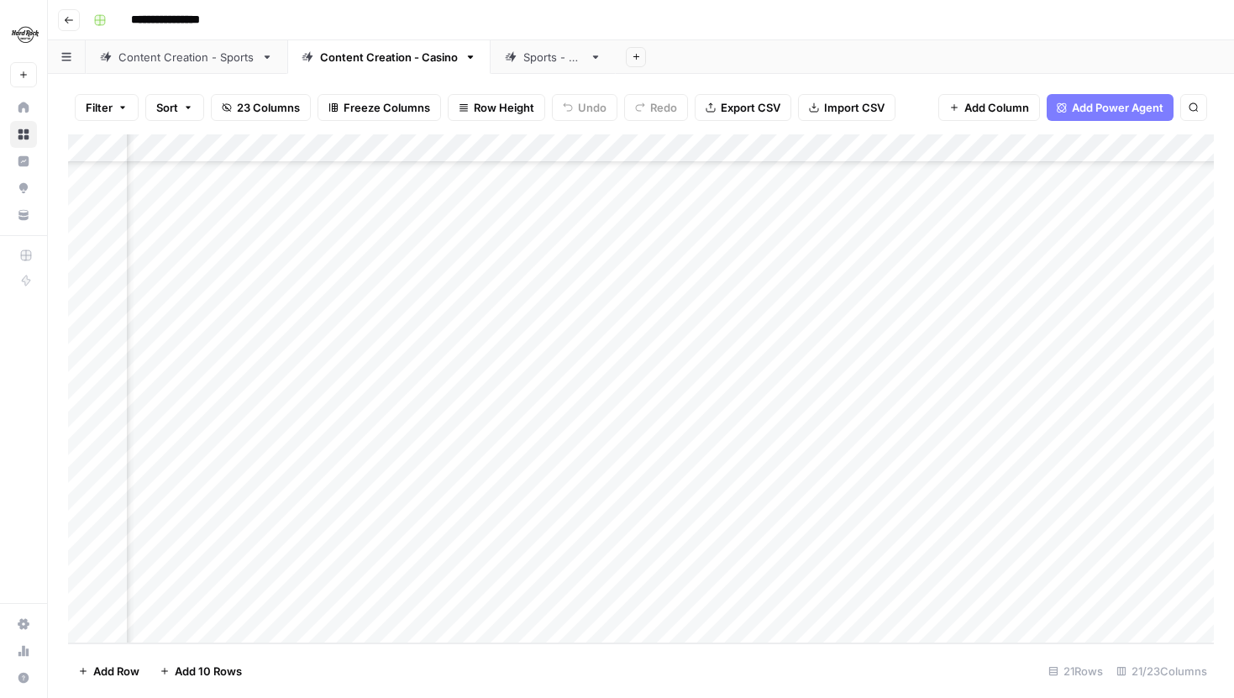
scroll to position [24, 987]
click at [539, 288] on div "Add Column" at bounding box center [641, 388] width 1146 height 509
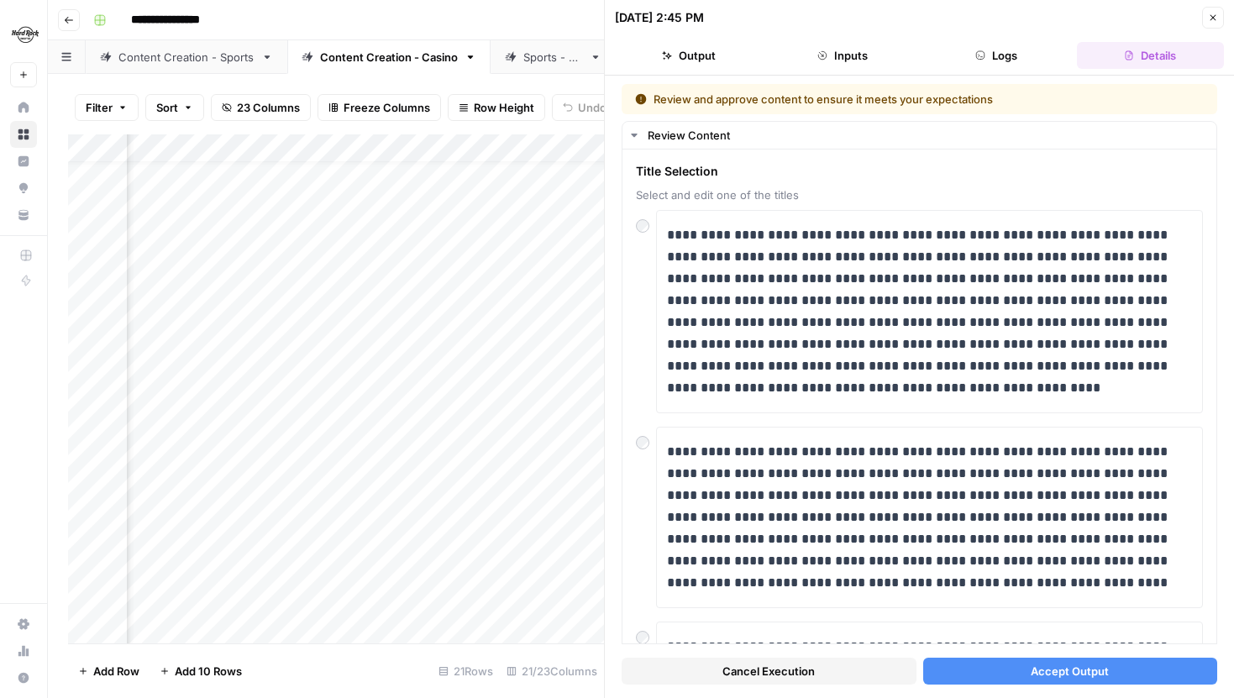
click at [851, 676] on button "Cancel Execution" at bounding box center [769, 671] width 295 height 27
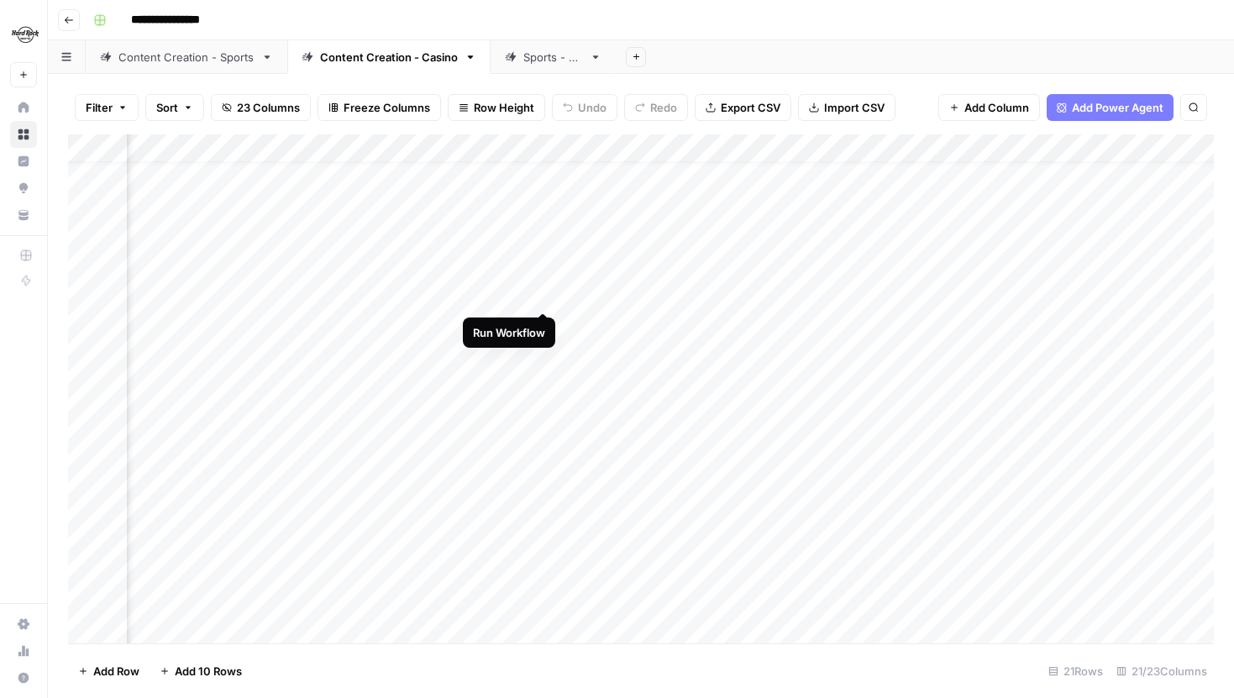
click at [545, 297] on div "Add Column" at bounding box center [641, 388] width 1146 height 509
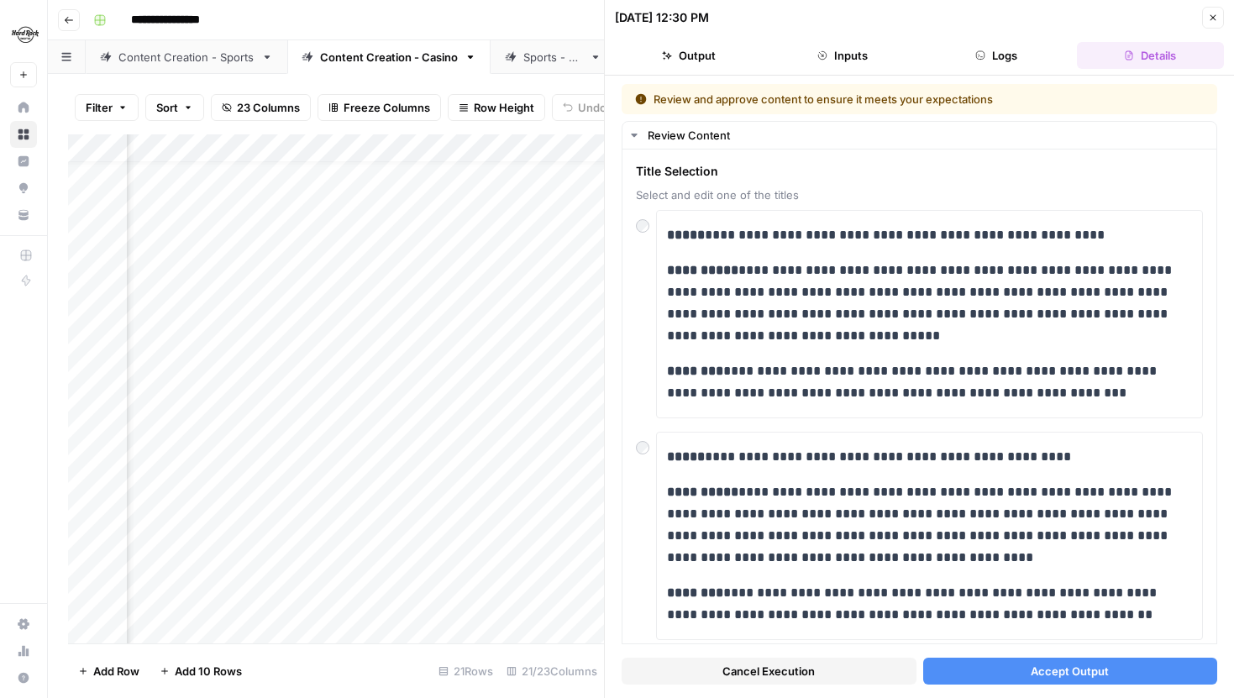
click at [1218, 13] on button "Close" at bounding box center [1213, 18] width 22 height 22
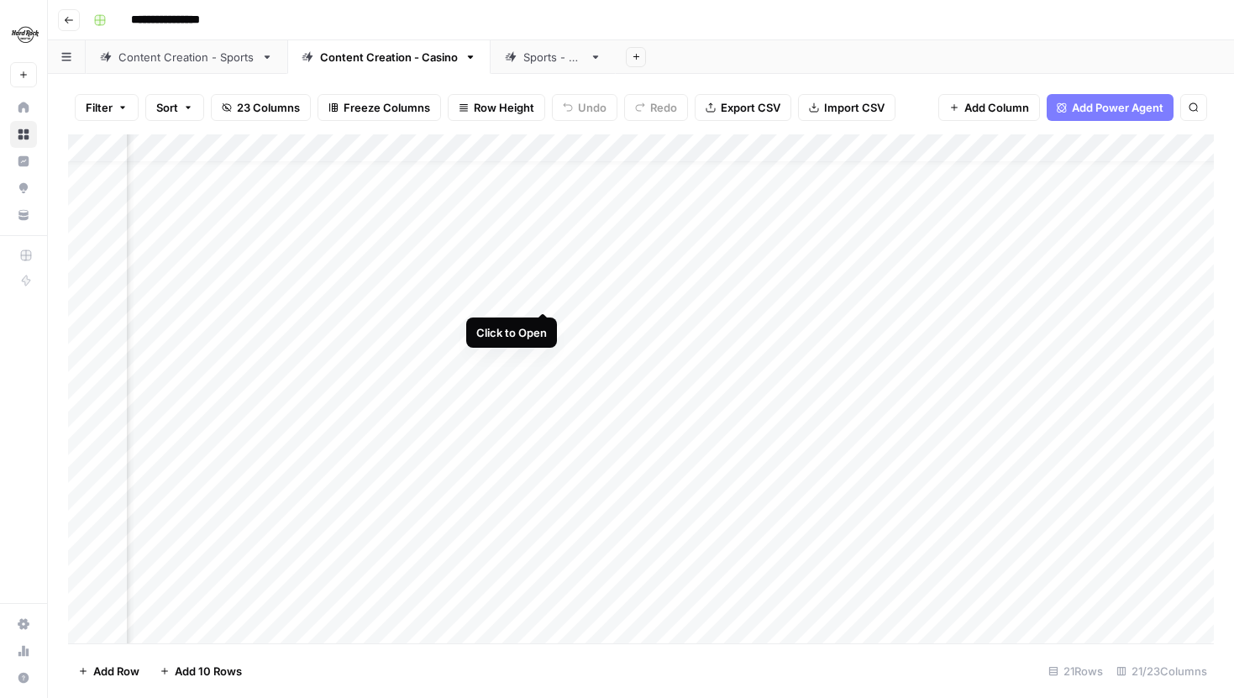
click at [542, 292] on div "Add Column" at bounding box center [641, 388] width 1146 height 509
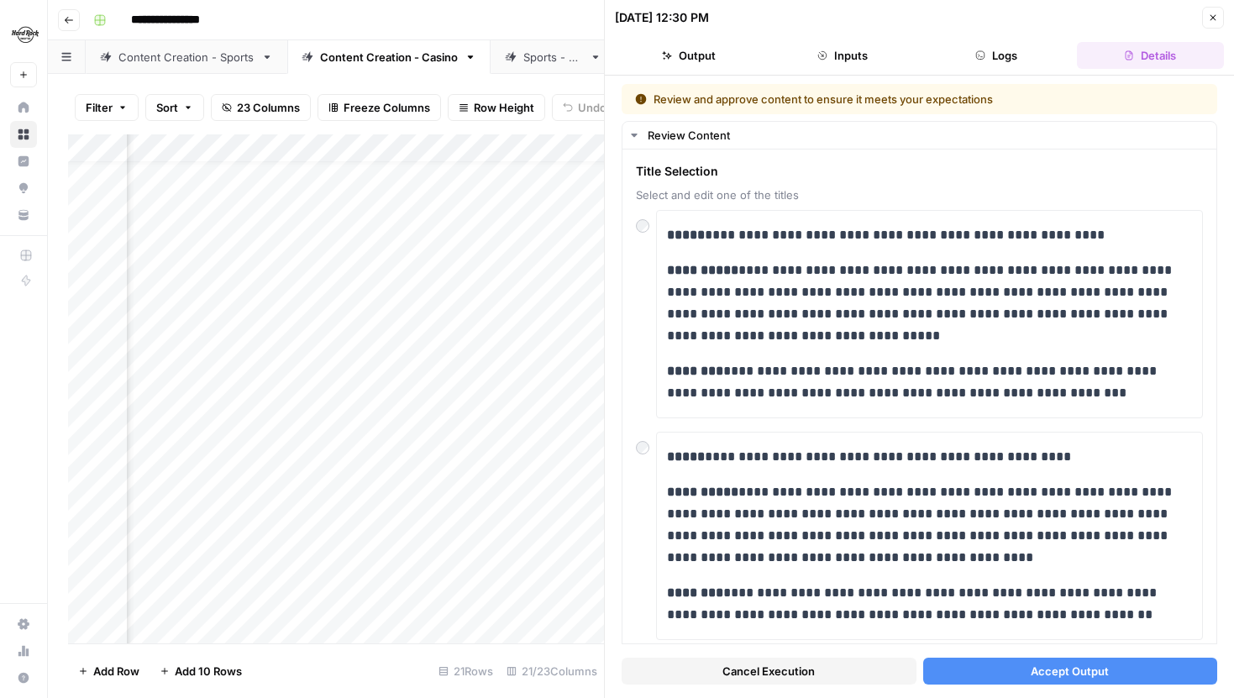
scroll to position [24, 991]
click at [1031, 665] on button "Accept Output" at bounding box center [1070, 671] width 295 height 27
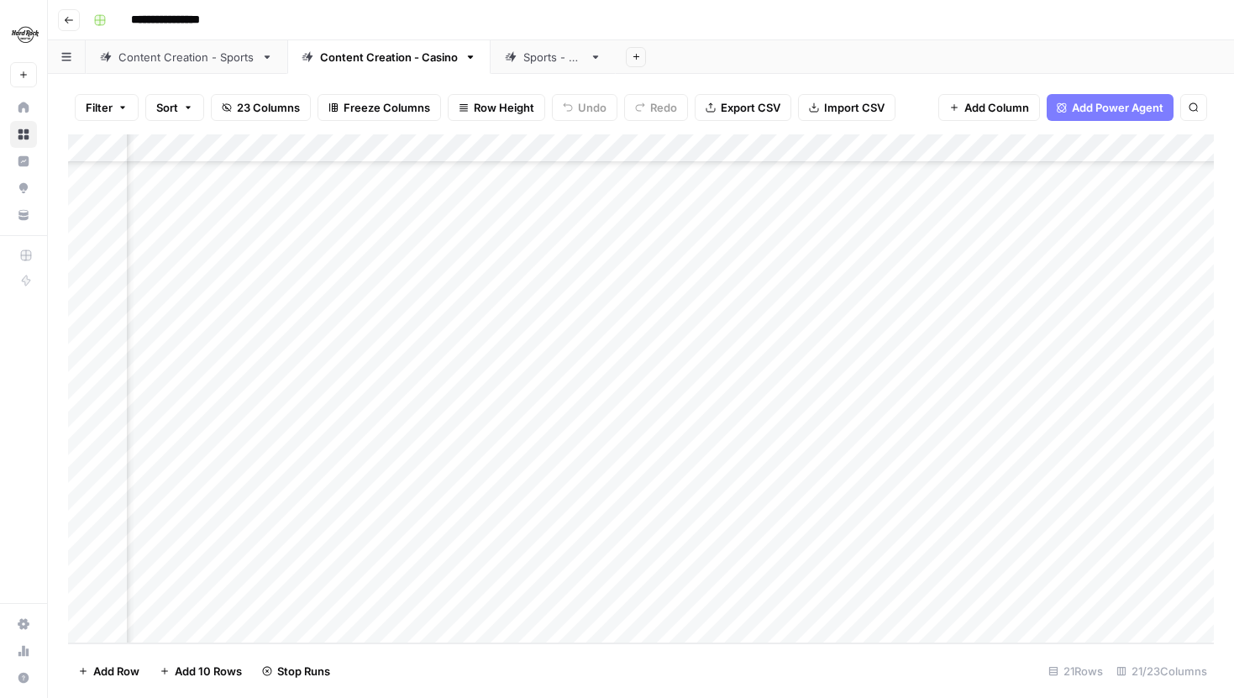
scroll to position [146, 730]
click at [203, 60] on div "Content Creation - Sports" at bounding box center [186, 57] width 136 height 17
click at [633, 545] on div "Add Column" at bounding box center [641, 388] width 1146 height 509
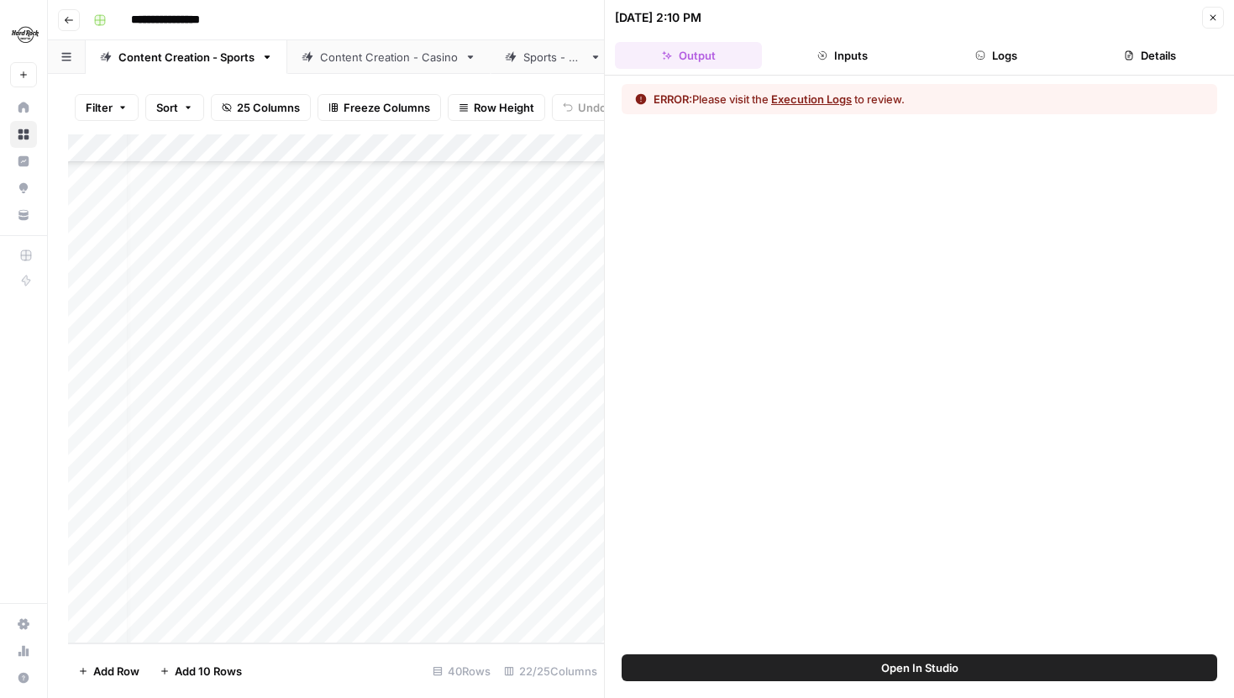
click at [992, 66] on button "Logs" at bounding box center [996, 55] width 147 height 27
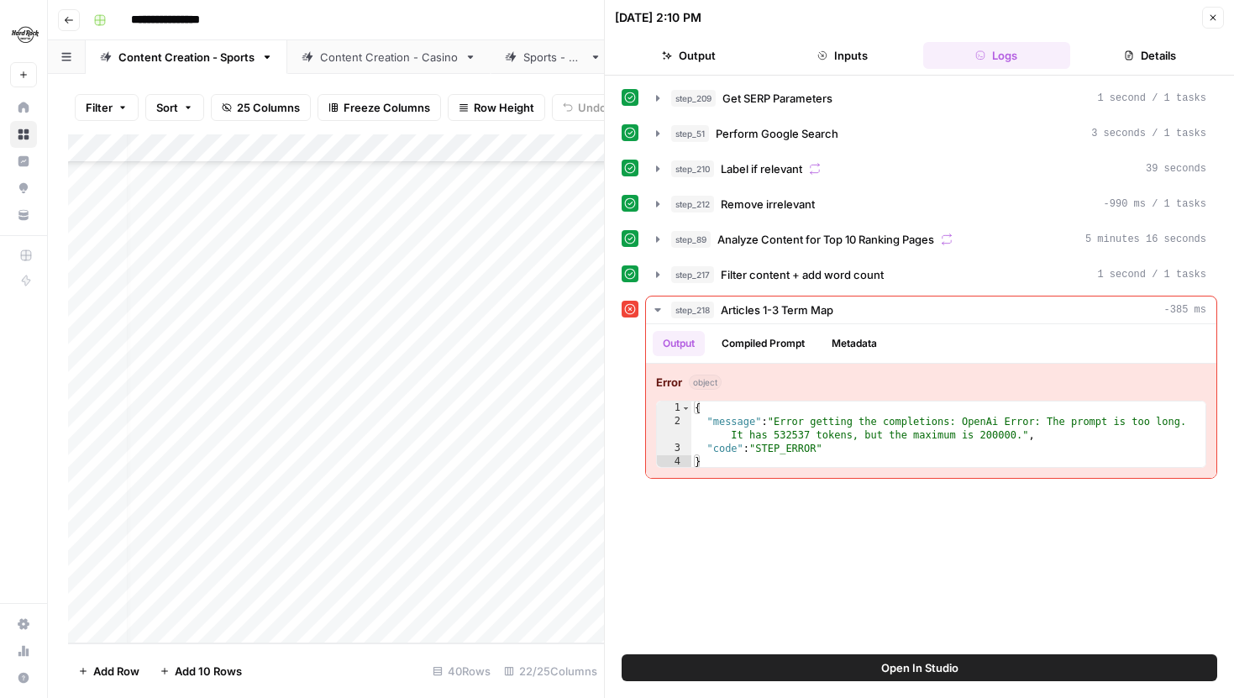
click at [1216, 24] on button "Close" at bounding box center [1213, 18] width 22 height 22
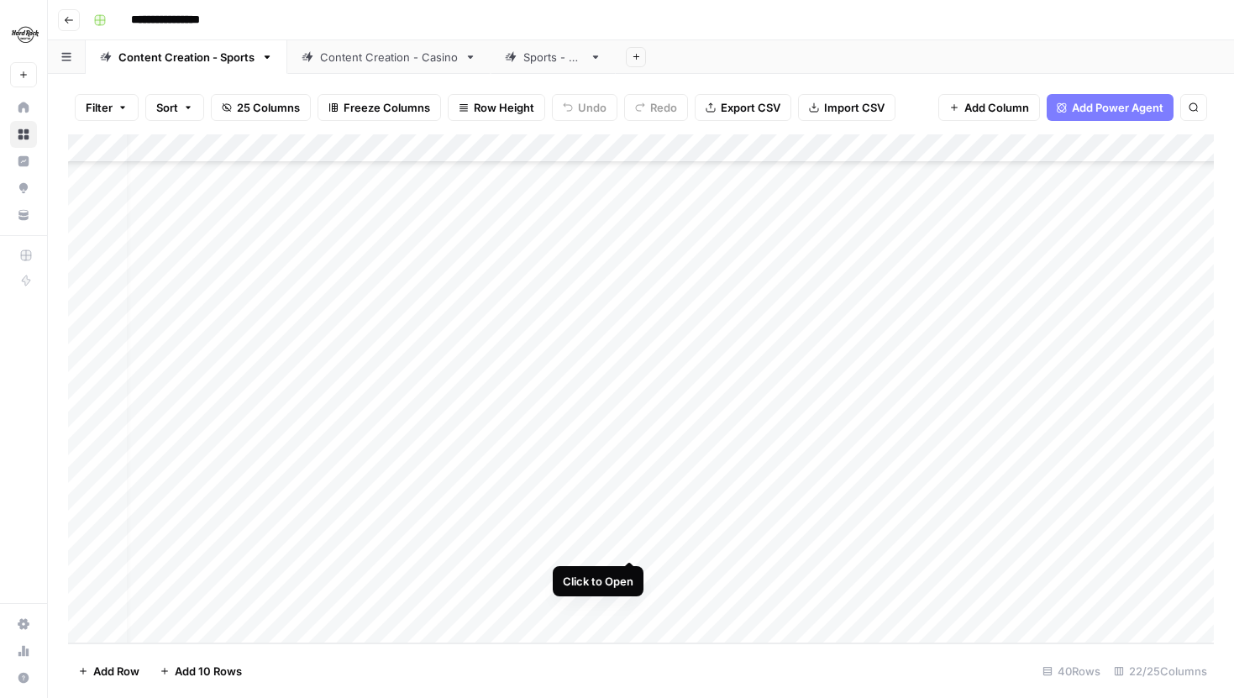
click at [626, 545] on div "Add Column" at bounding box center [641, 388] width 1146 height 509
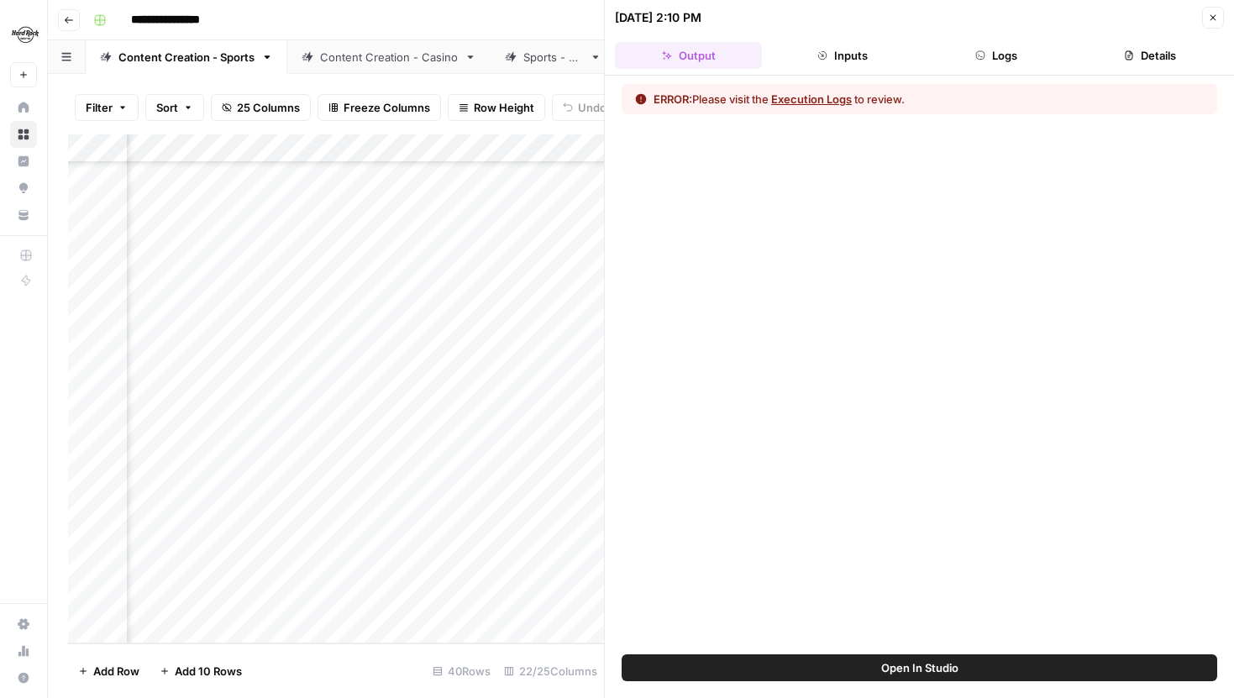
scroll to position [689, 193]
click at [1142, 66] on button "Details" at bounding box center [1150, 55] width 147 height 27
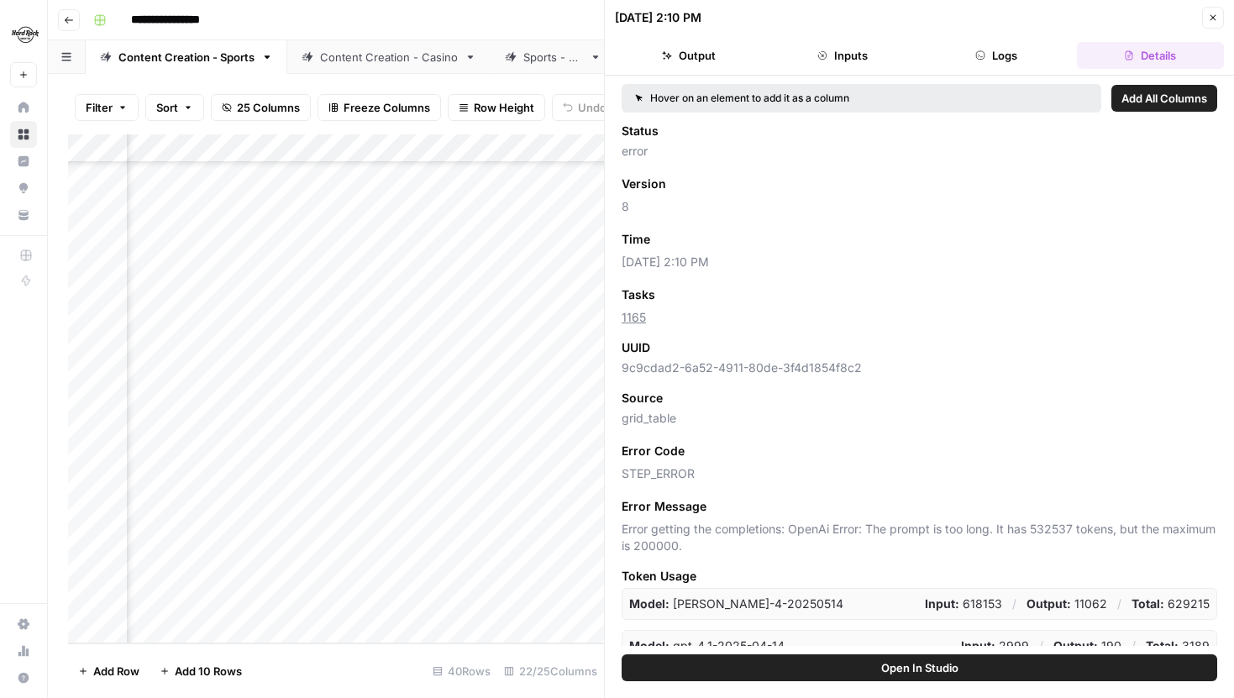
click at [427, 142] on div "Add Column" at bounding box center [336, 388] width 536 height 509
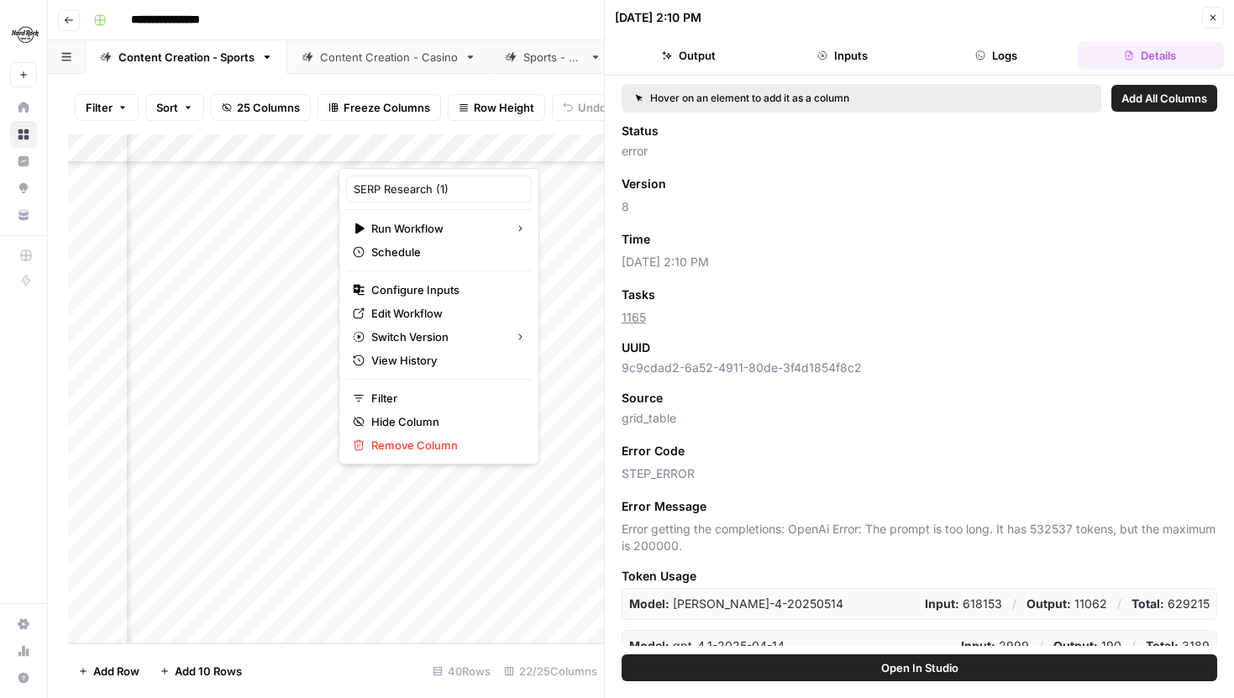
click at [1213, 18] on icon "button" at bounding box center [1213, 18] width 10 height 10
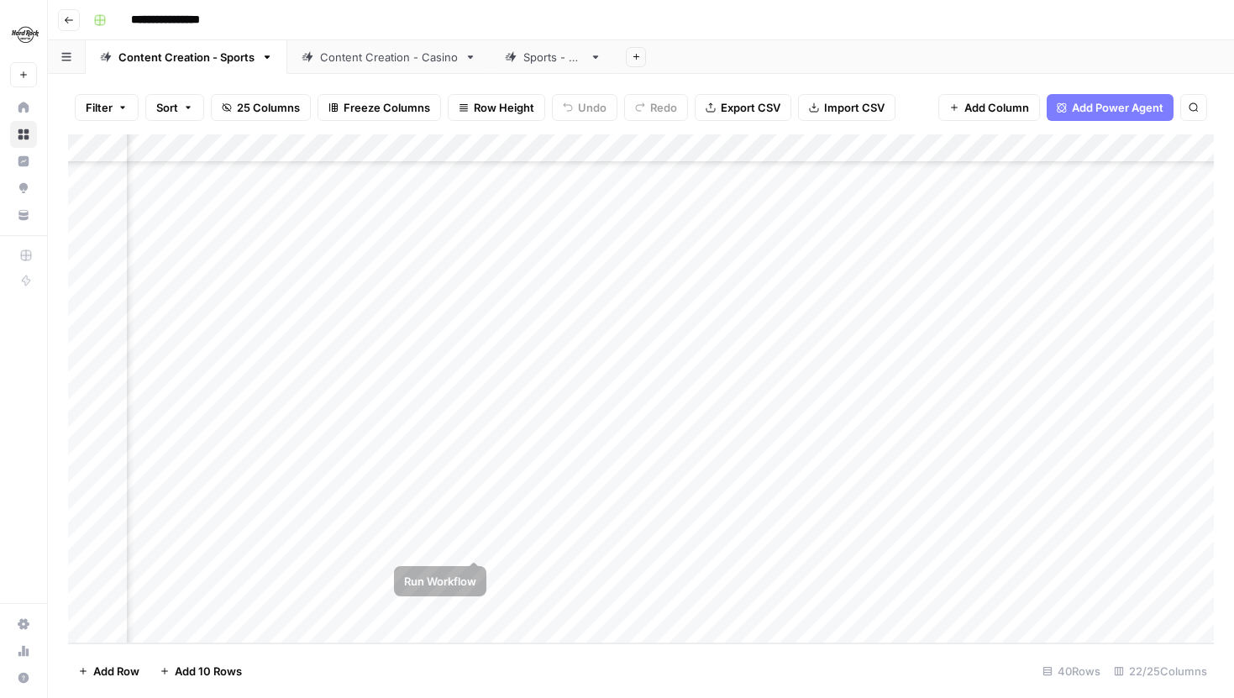
click at [476, 549] on div "Add Column" at bounding box center [641, 388] width 1146 height 509
click at [396, 54] on div "Content Creation - Casino" at bounding box center [389, 57] width 138 height 17
click at [217, 74] on div "Filter Sort 23 Columns Freeze Columns Row Height Undo Redo Export CSV Import CS…" at bounding box center [641, 386] width 1186 height 624
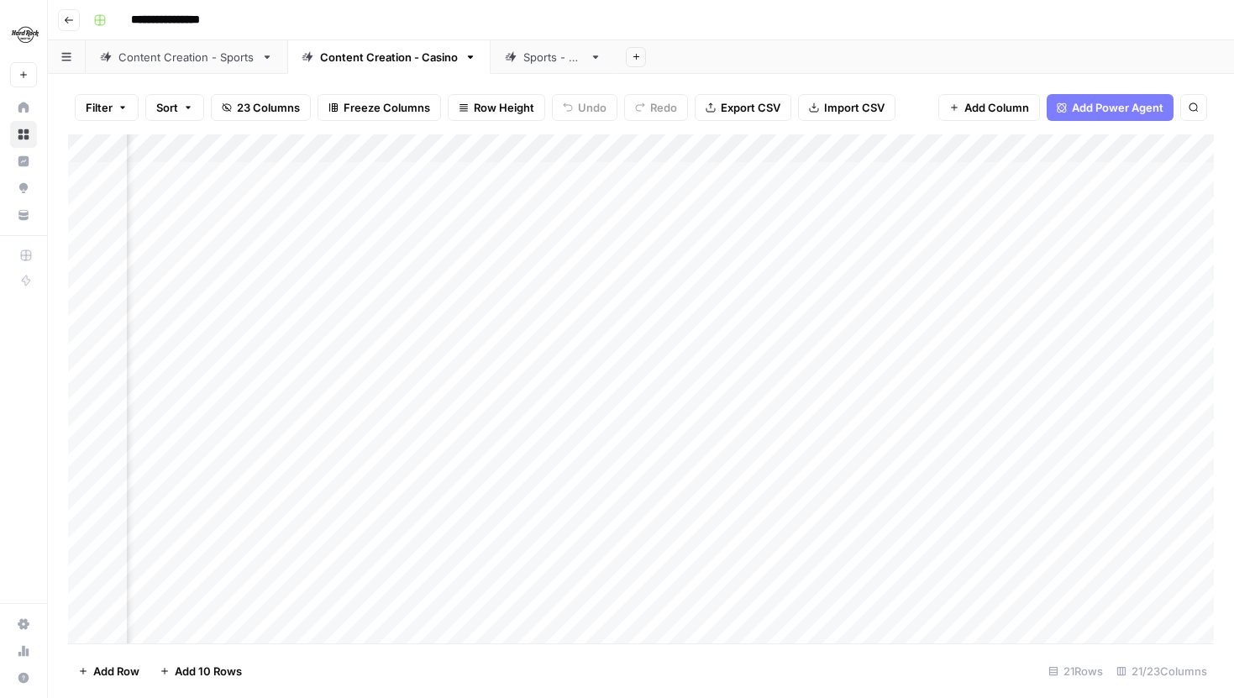
click at [213, 55] on div "Content Creation - Sports" at bounding box center [186, 57] width 136 height 17
click at [398, 49] on div "Content Creation - Casino" at bounding box center [389, 57] width 138 height 17
click at [188, 54] on div "Content Creation - Sports" at bounding box center [186, 57] width 136 height 17
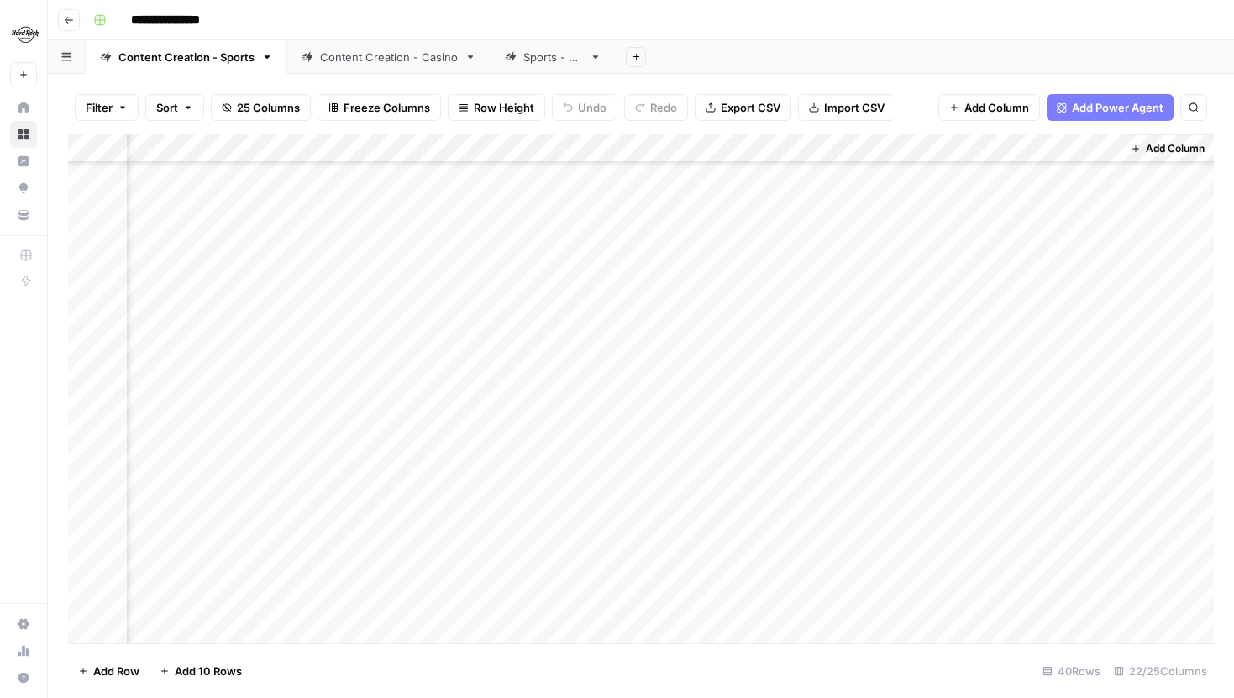
click at [744, 372] on div "Add Column" at bounding box center [641, 388] width 1146 height 509
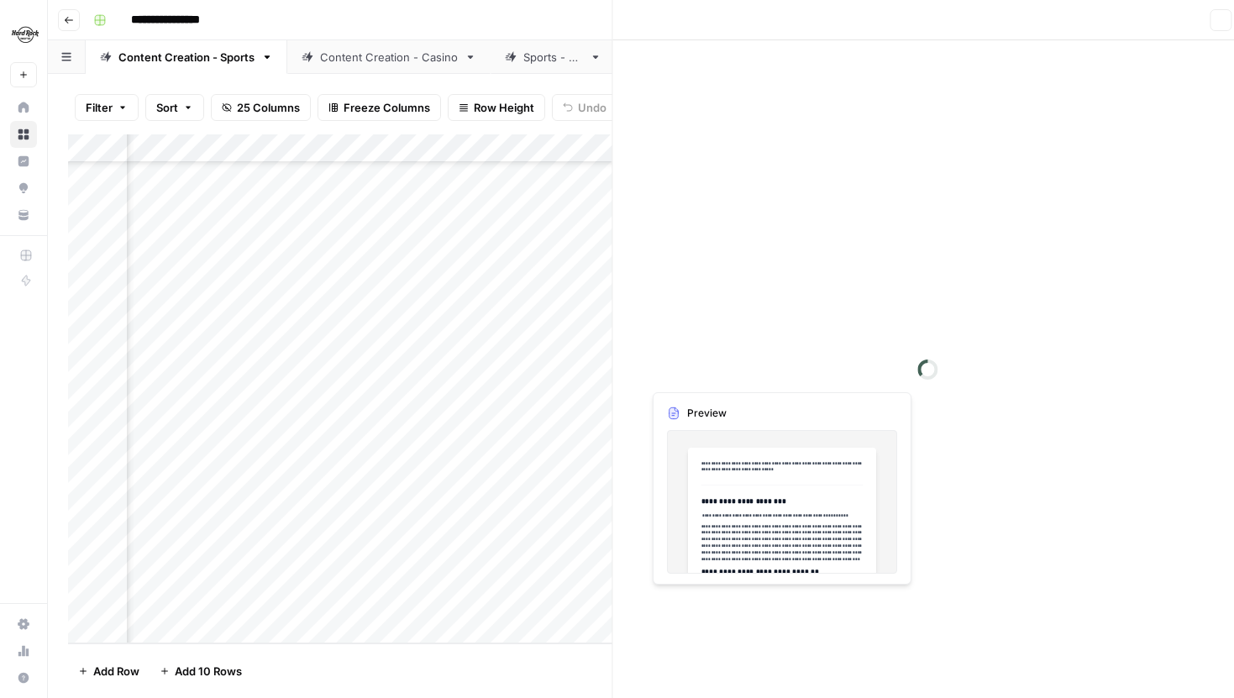
scroll to position [689, 2691]
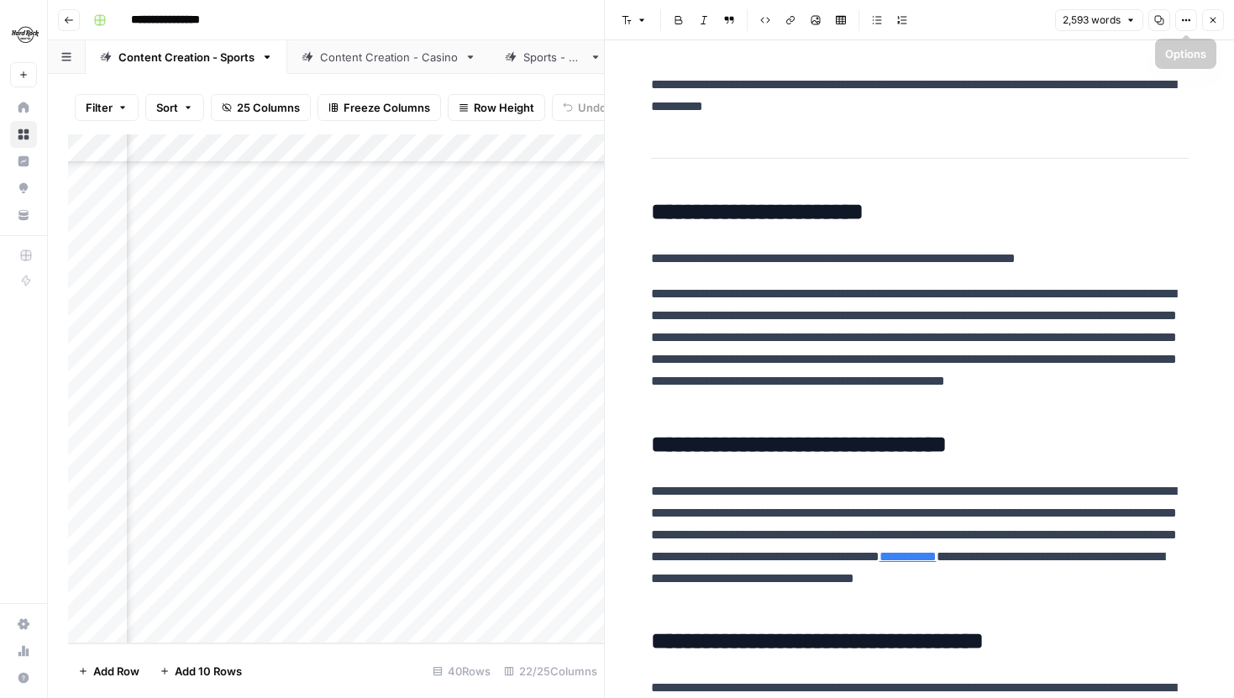
click at [1207, 26] on button "Close" at bounding box center [1213, 20] width 22 height 22
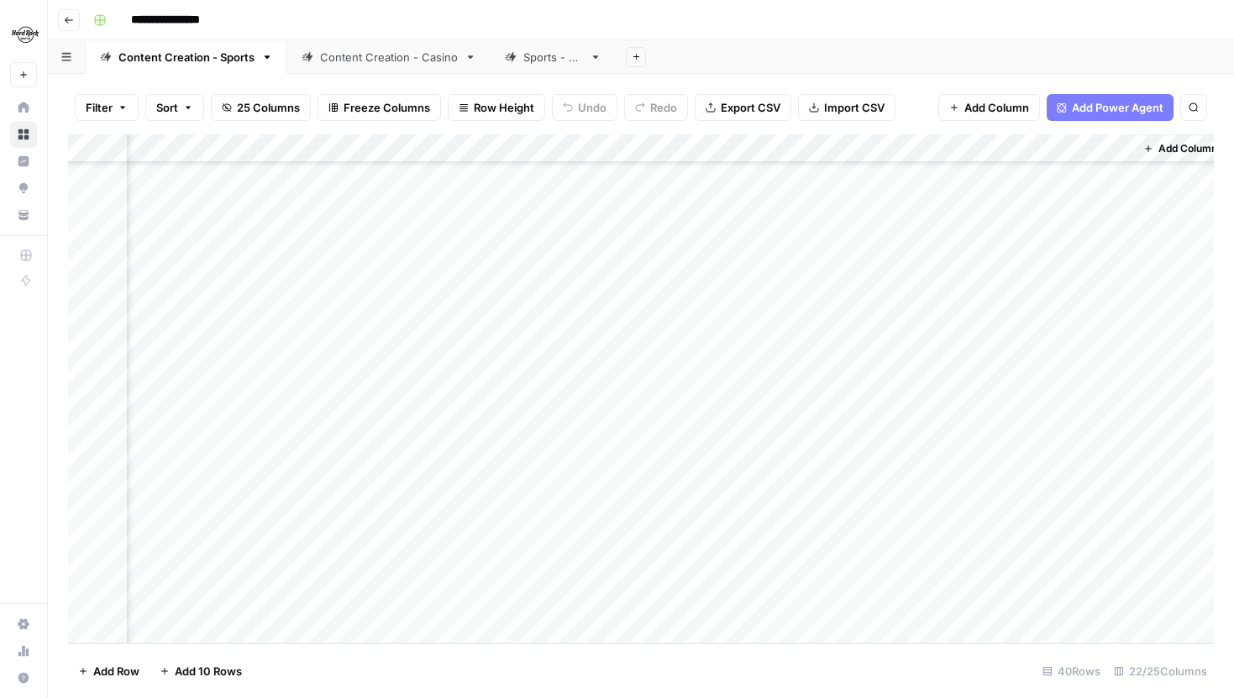
scroll to position [689, 2684]
click at [629, 369] on div "Add Column" at bounding box center [641, 388] width 1146 height 509
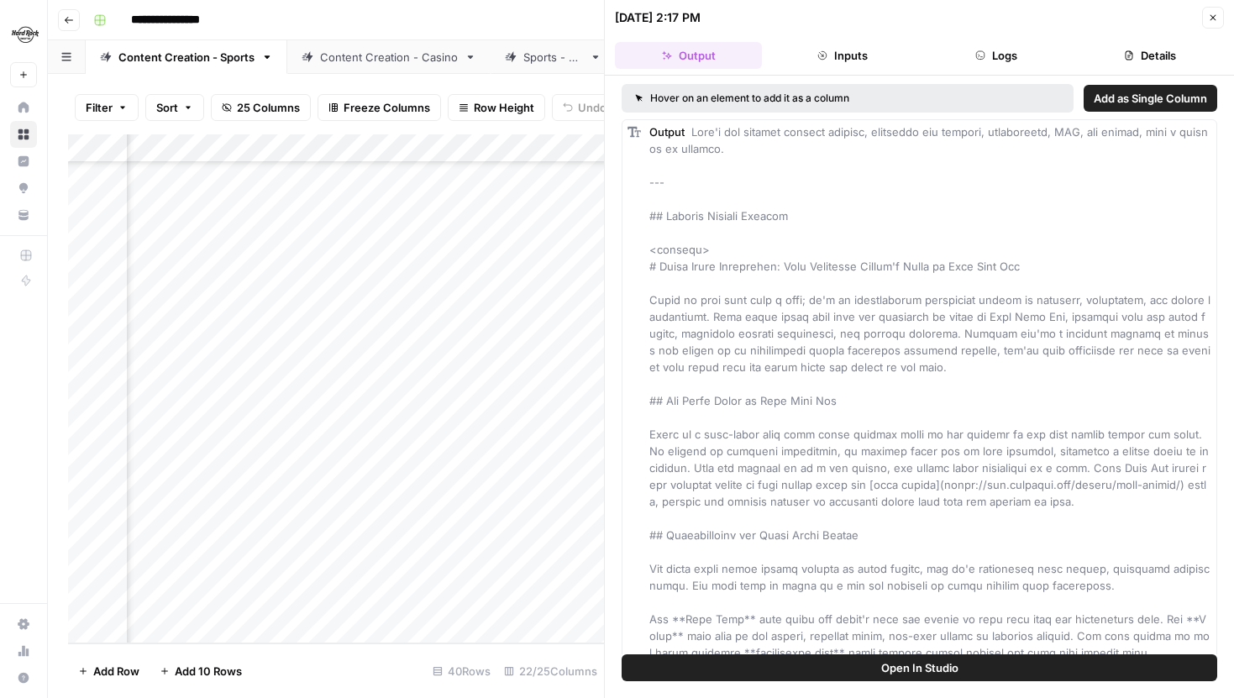
click at [1211, 13] on icon "button" at bounding box center [1213, 18] width 10 height 10
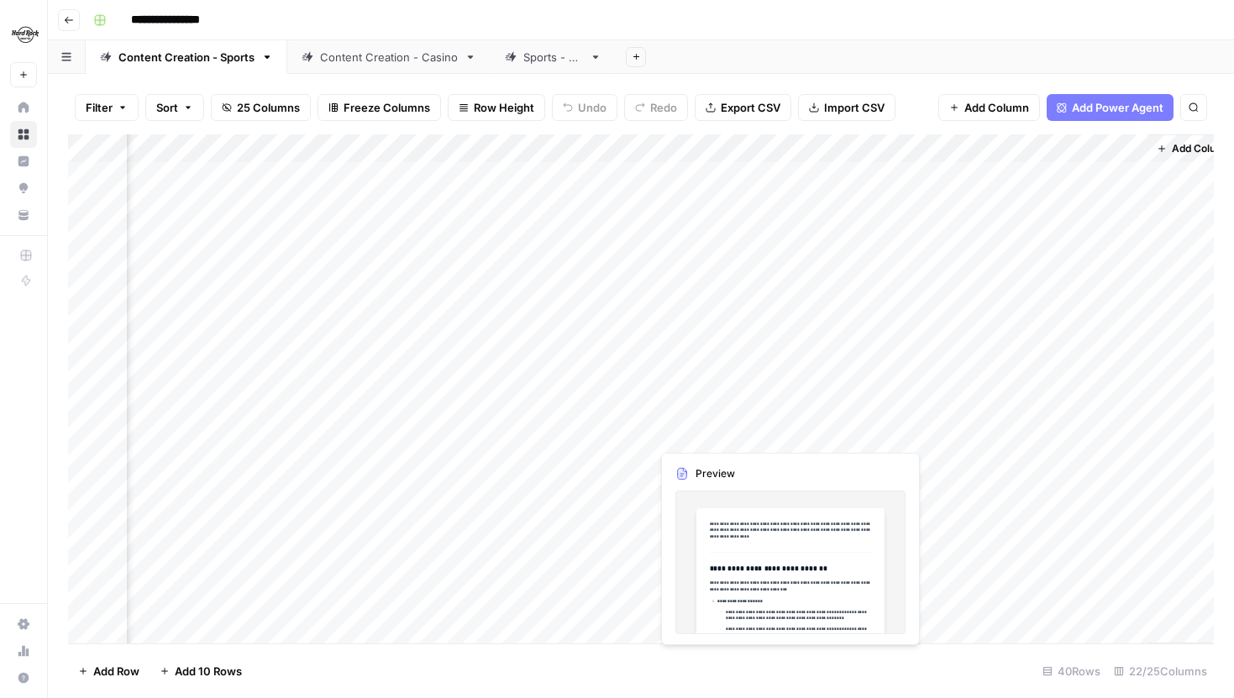
scroll to position [0, 2675]
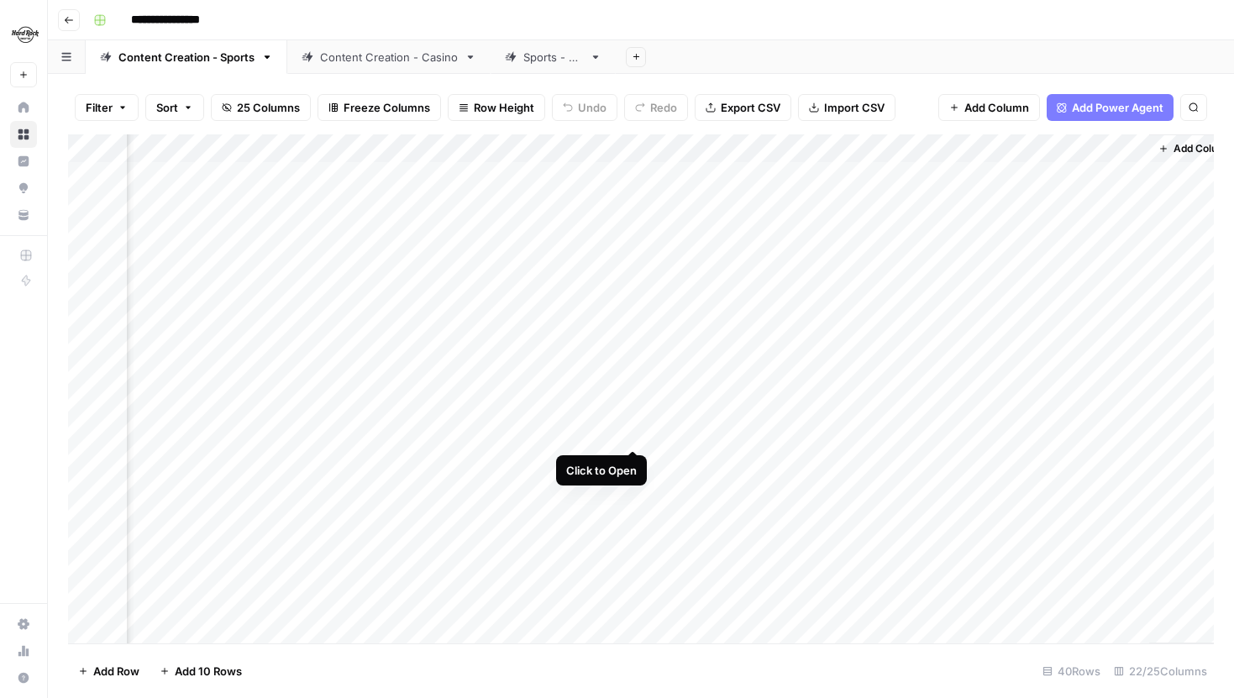
click at [636, 432] on div "Add Column" at bounding box center [641, 388] width 1146 height 509
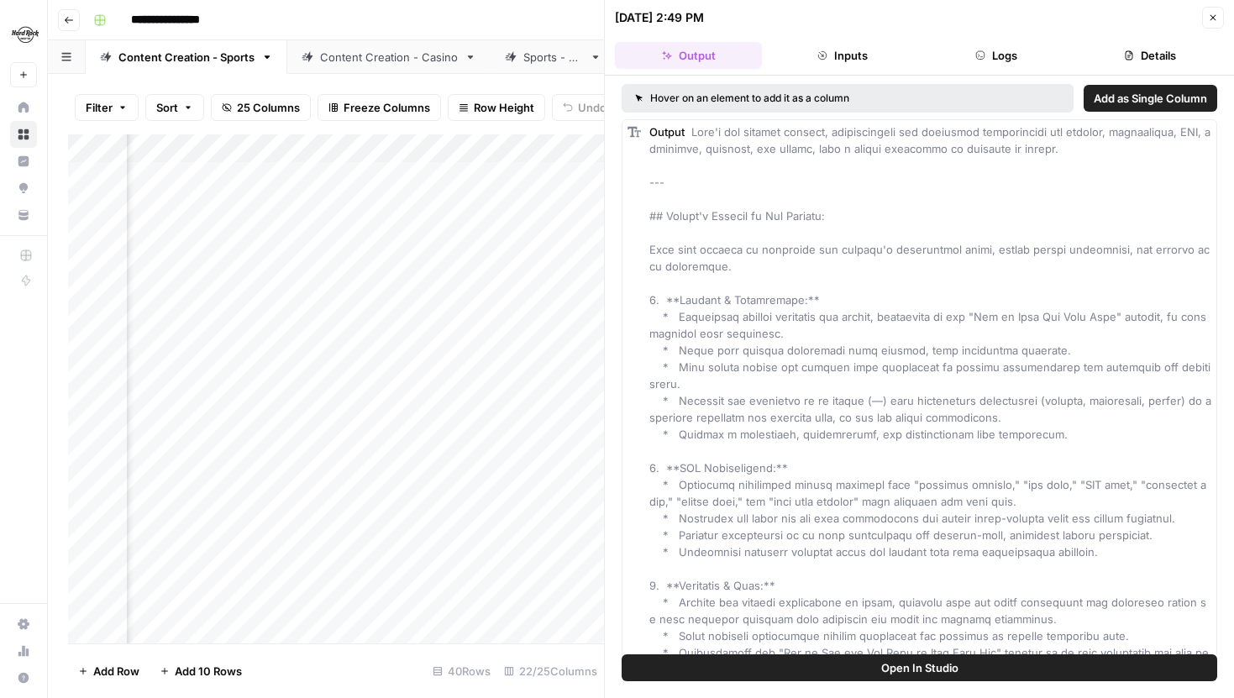
click at [1213, 18] on icon "button" at bounding box center [1214, 18] width 6 height 6
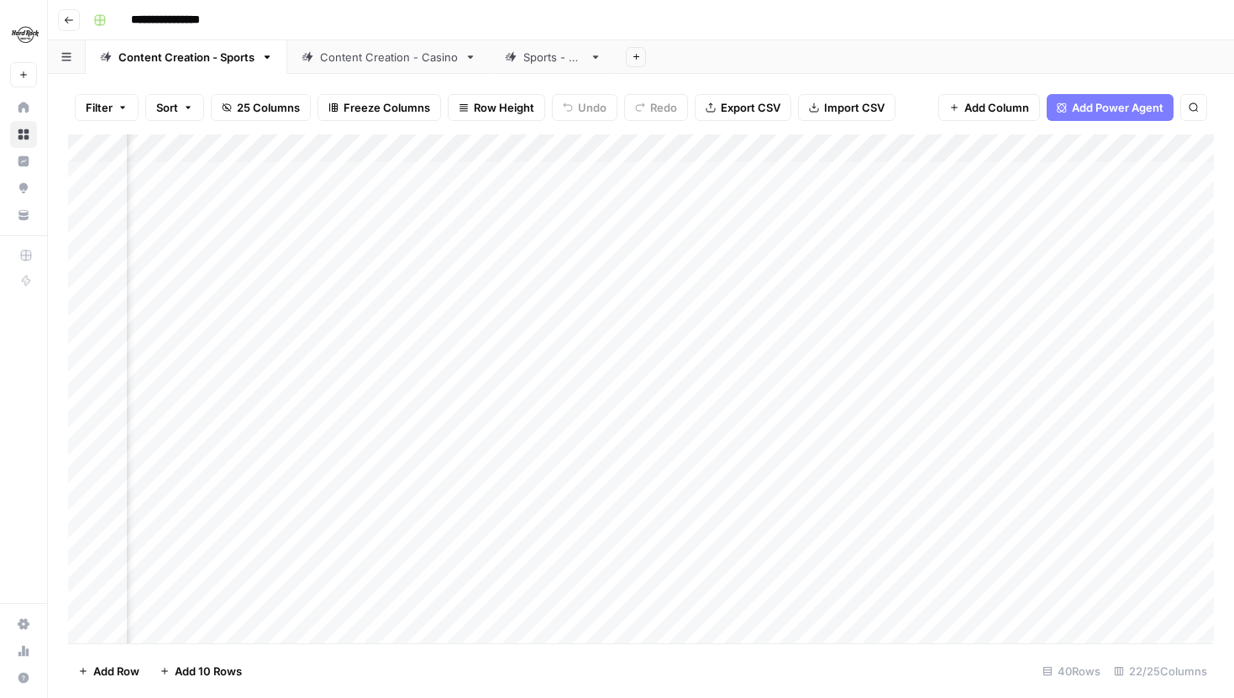
scroll to position [0, 2704]
click at [1023, 178] on div "Add Column" at bounding box center [641, 388] width 1146 height 509
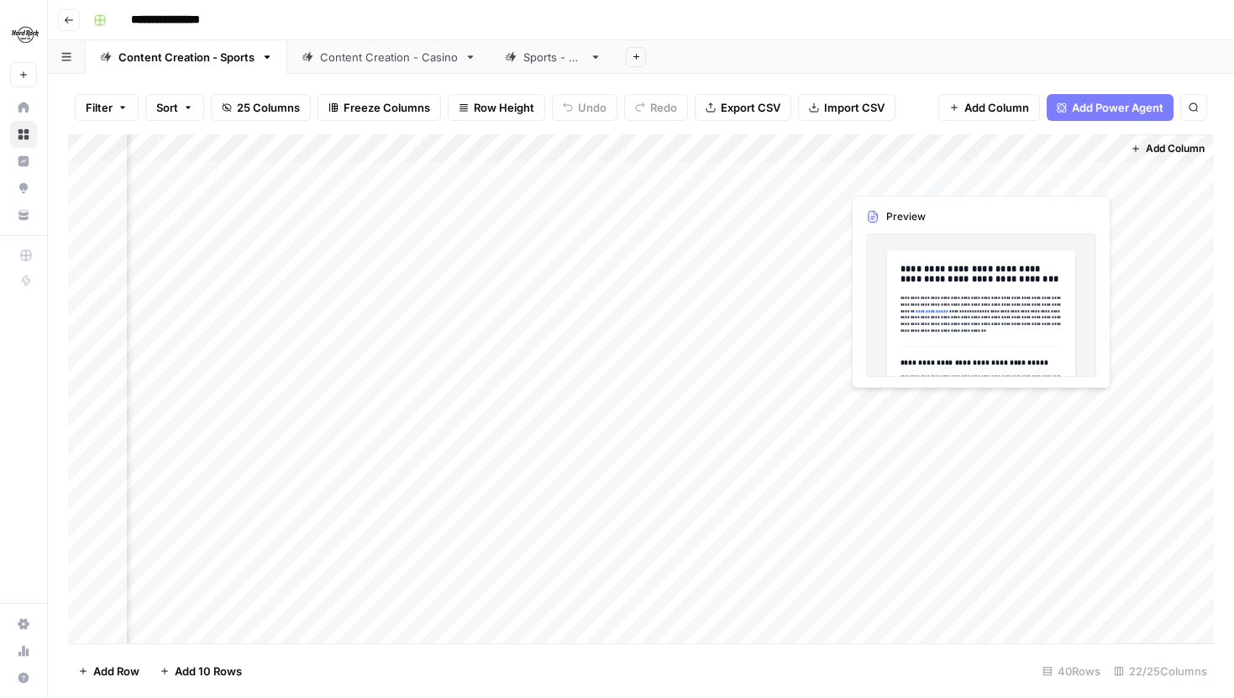
click at [1023, 178] on div "Add Column" at bounding box center [641, 388] width 1146 height 509
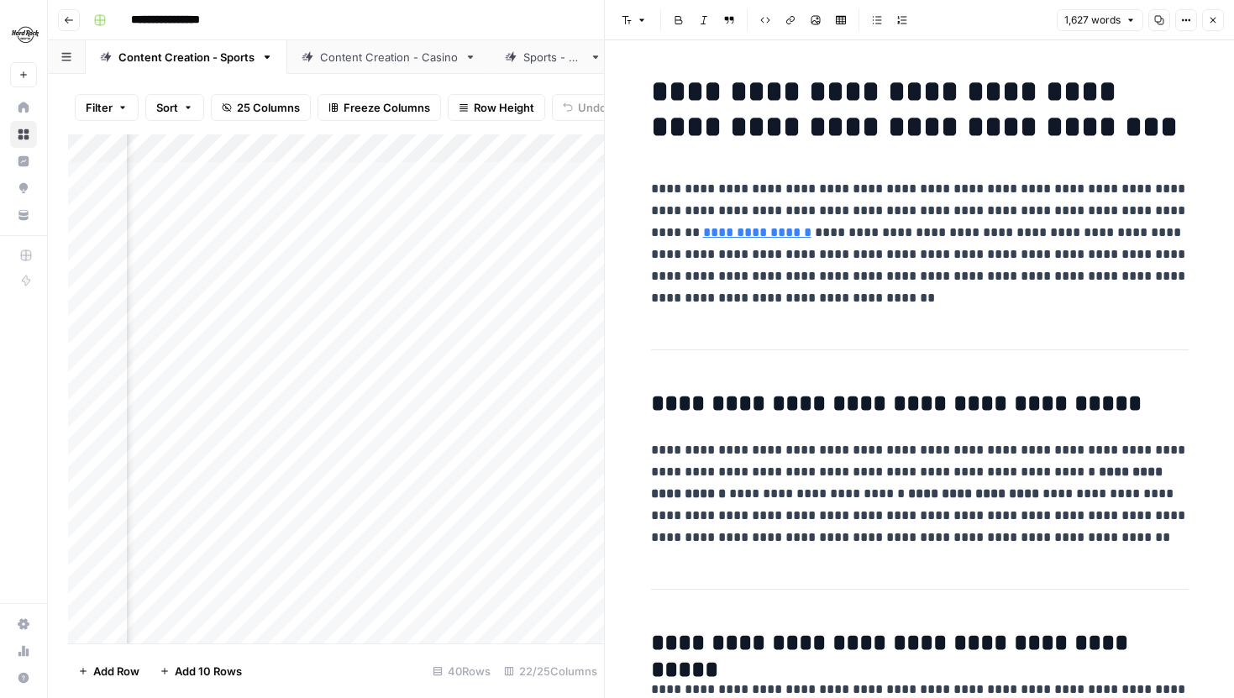
click at [1216, 15] on icon "button" at bounding box center [1213, 20] width 10 height 10
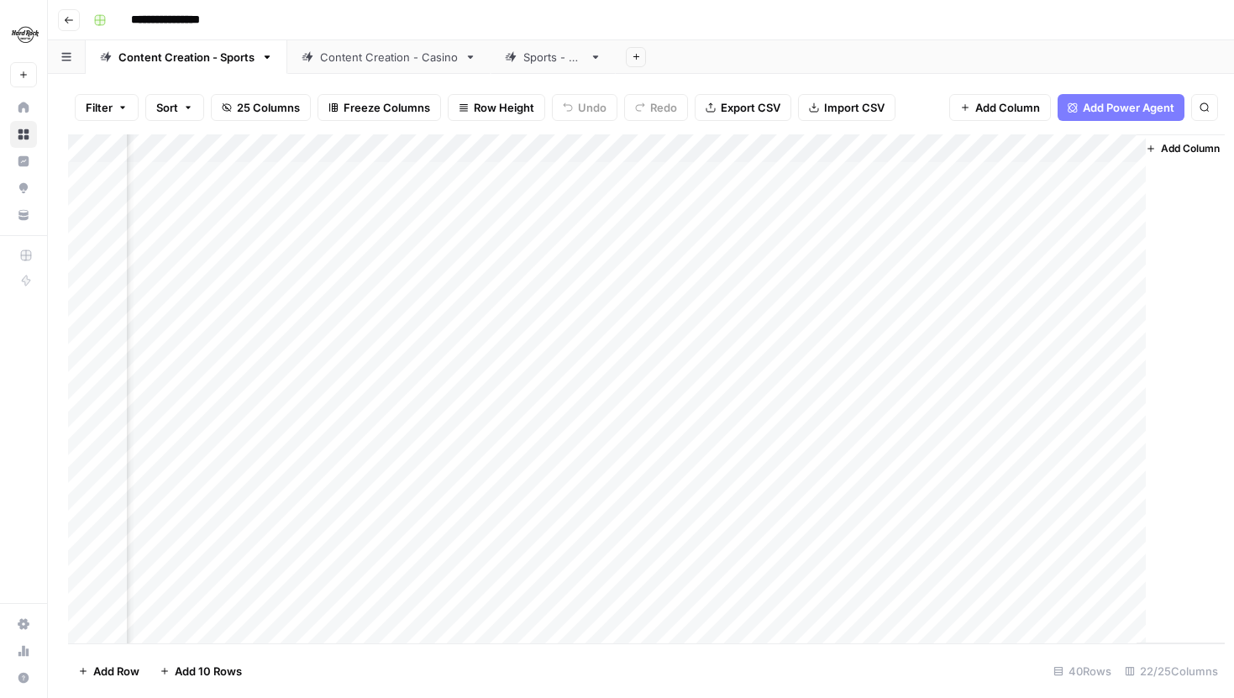
scroll to position [0, 2684]
click at [904, 139] on div "Add Column" at bounding box center [641, 388] width 1146 height 509
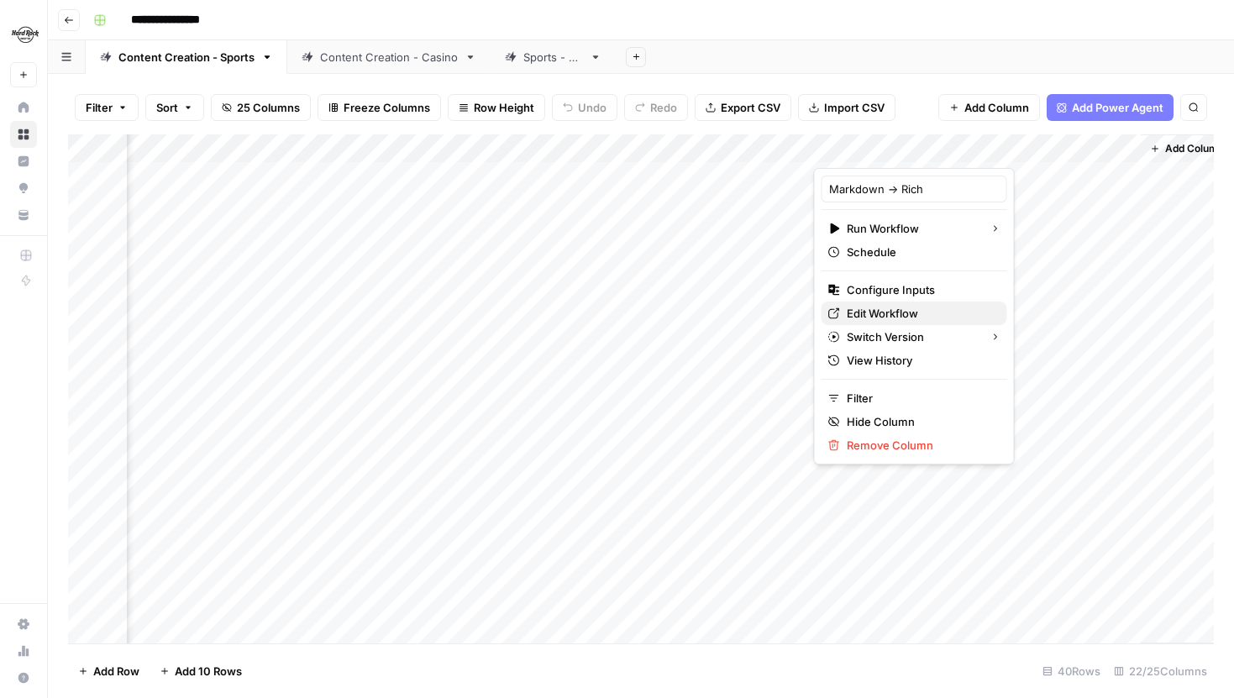
click at [874, 309] on span "Edit Workflow" at bounding box center [920, 313] width 147 height 17
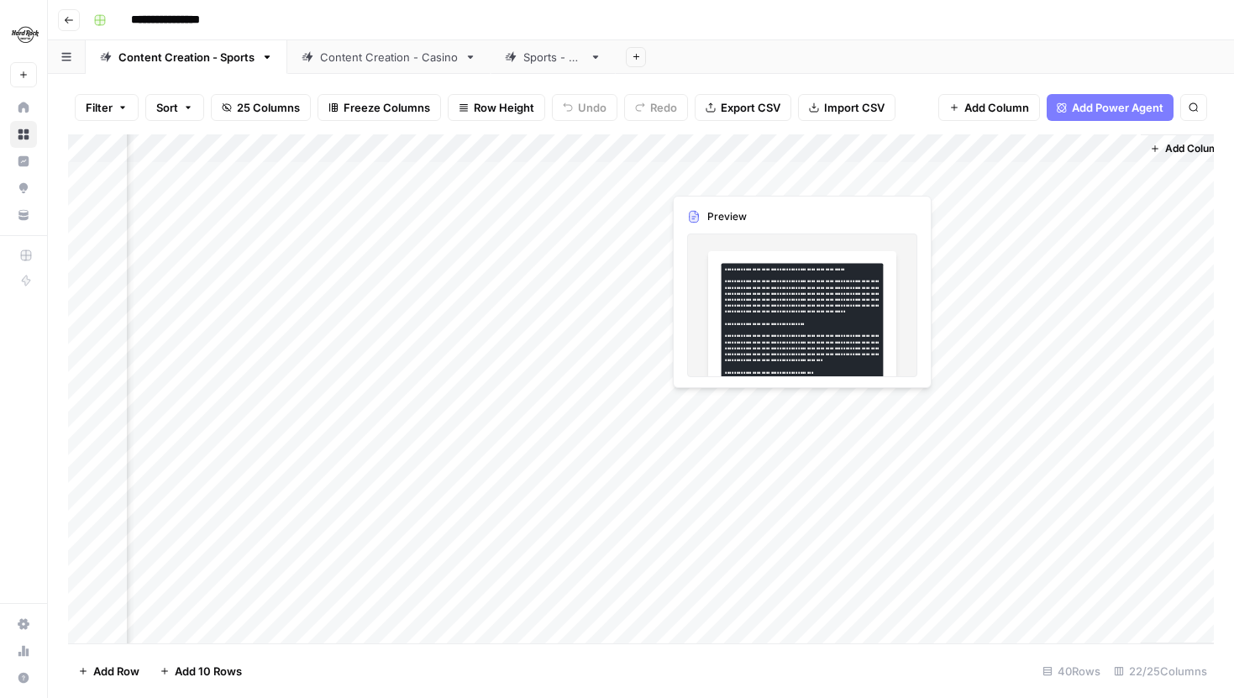
click at [797, 173] on div "Add Column" at bounding box center [641, 388] width 1146 height 509
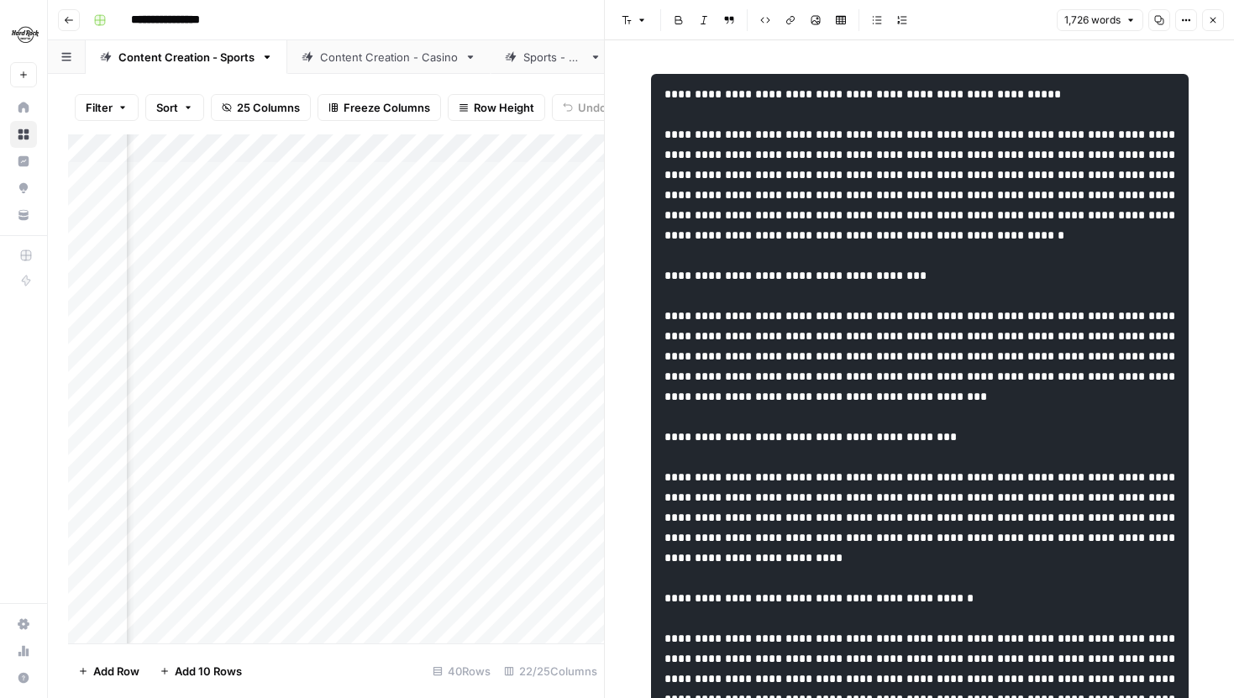
scroll to position [0, 3166]
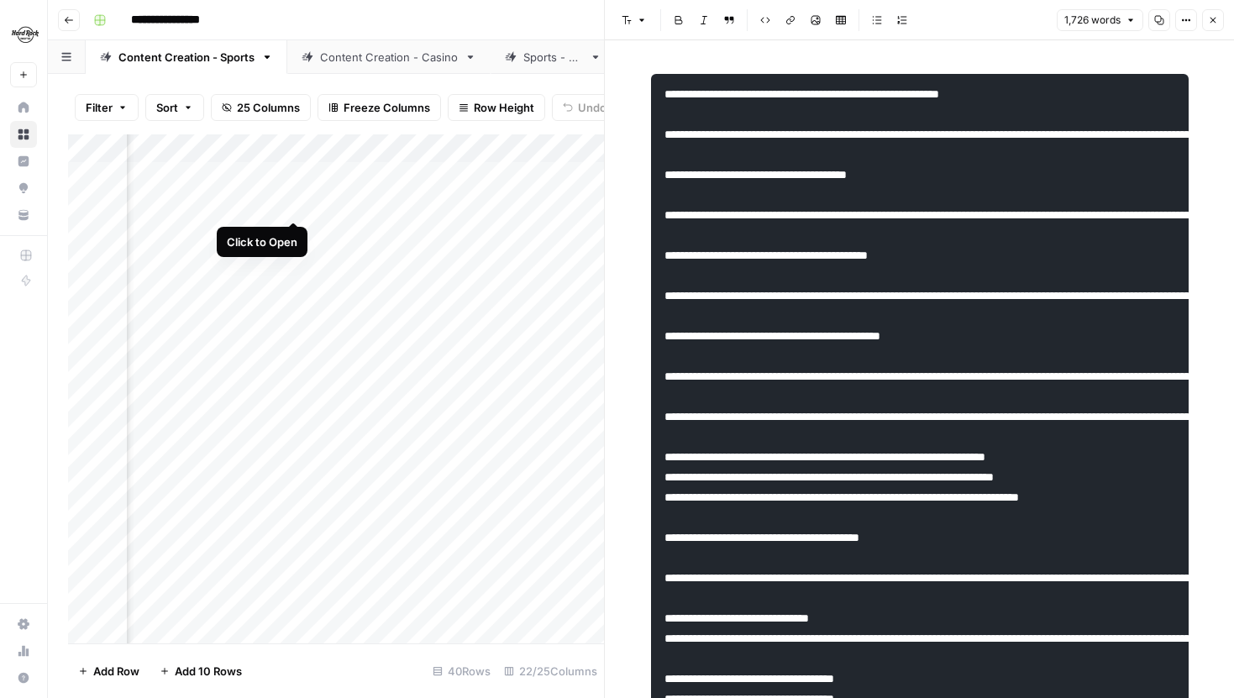
click at [297, 206] on div "Add Column" at bounding box center [336, 388] width 536 height 509
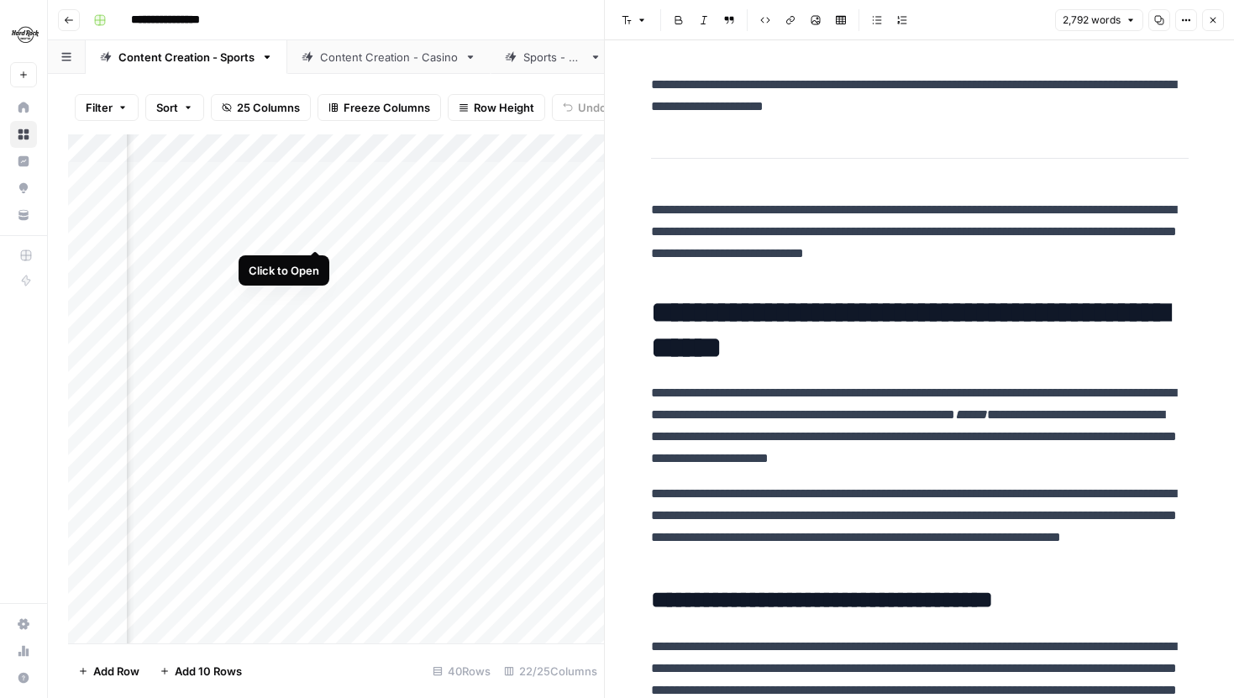
click at [317, 235] on div "Add Column" at bounding box center [336, 388] width 536 height 509
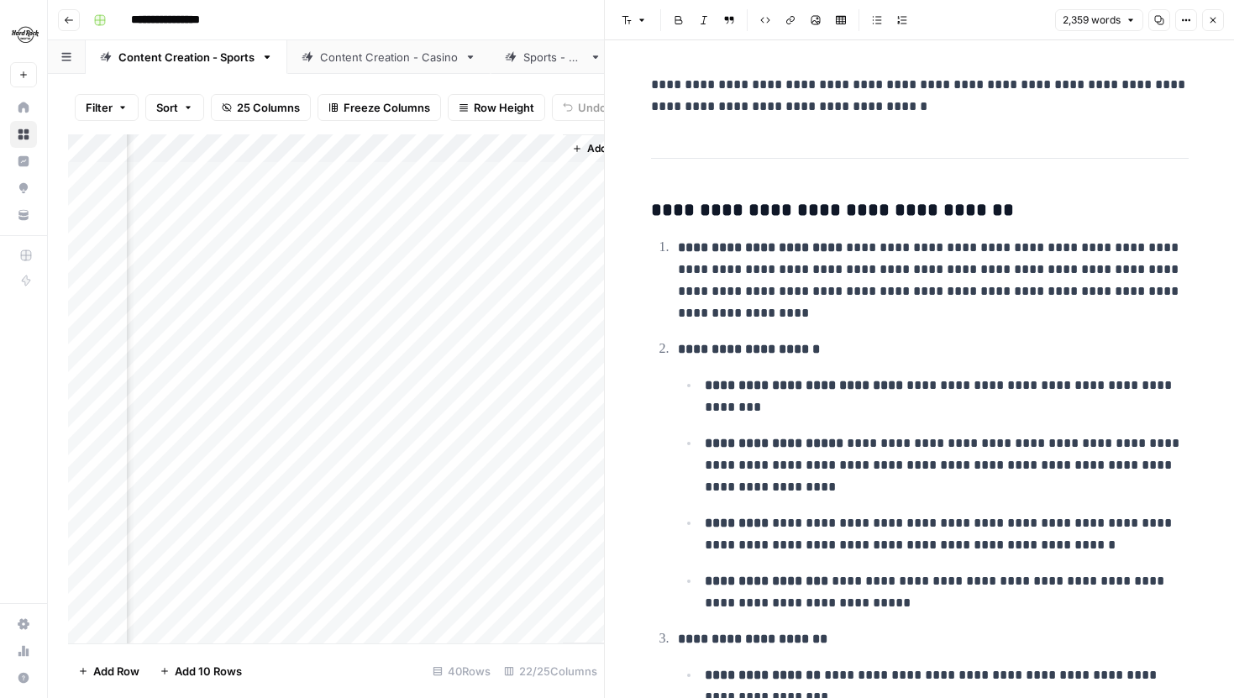
scroll to position [0, 3314]
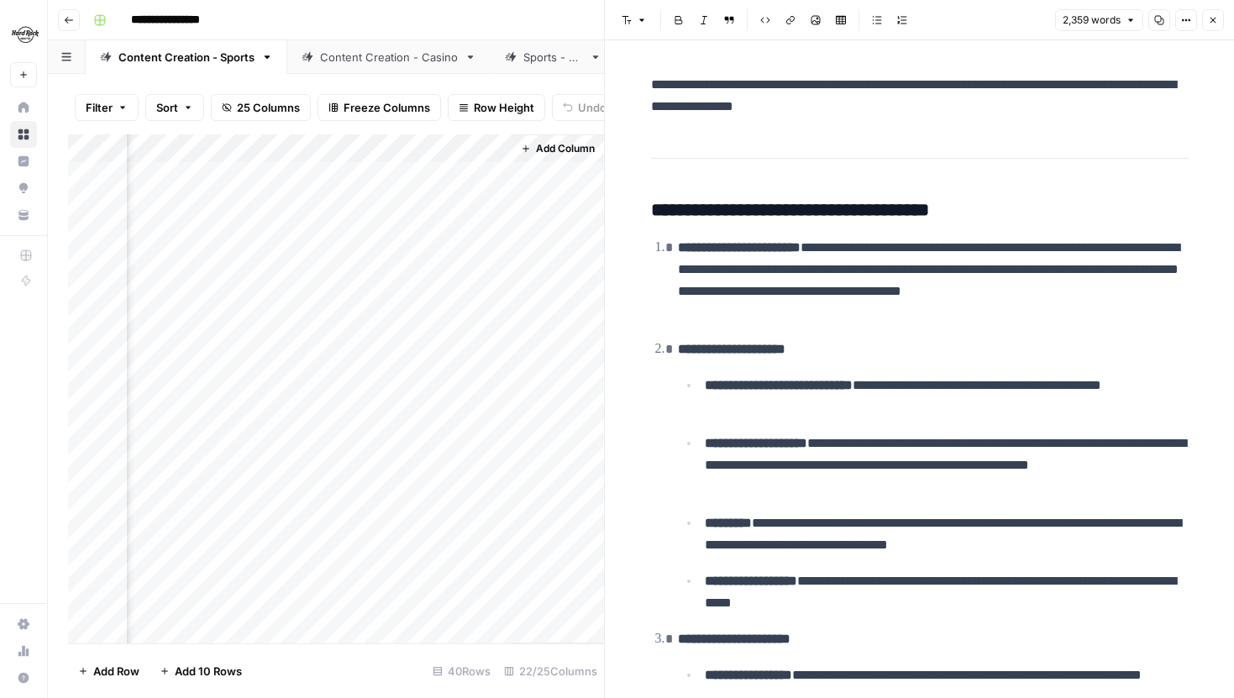
click at [494, 176] on div "Add Column" at bounding box center [336, 388] width 536 height 509
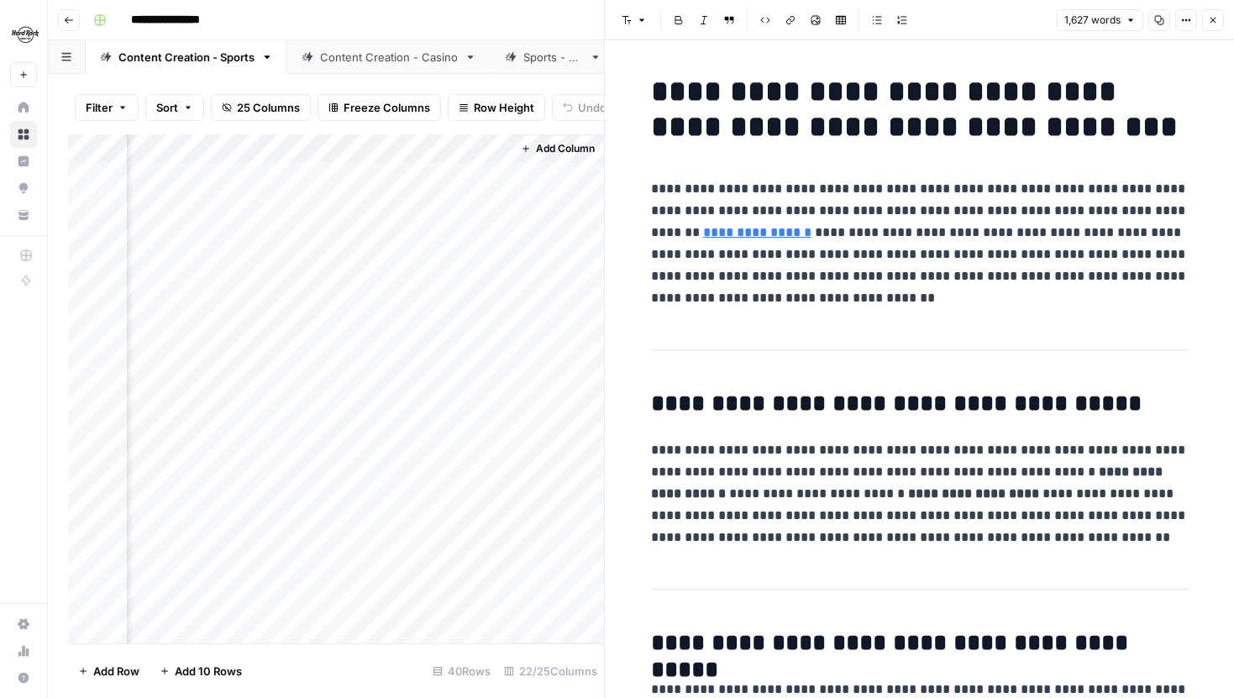
click at [1182, 29] on button "Options" at bounding box center [1187, 20] width 22 height 22
click at [1114, 177] on span "Code" at bounding box center [1136, 178] width 81 height 17
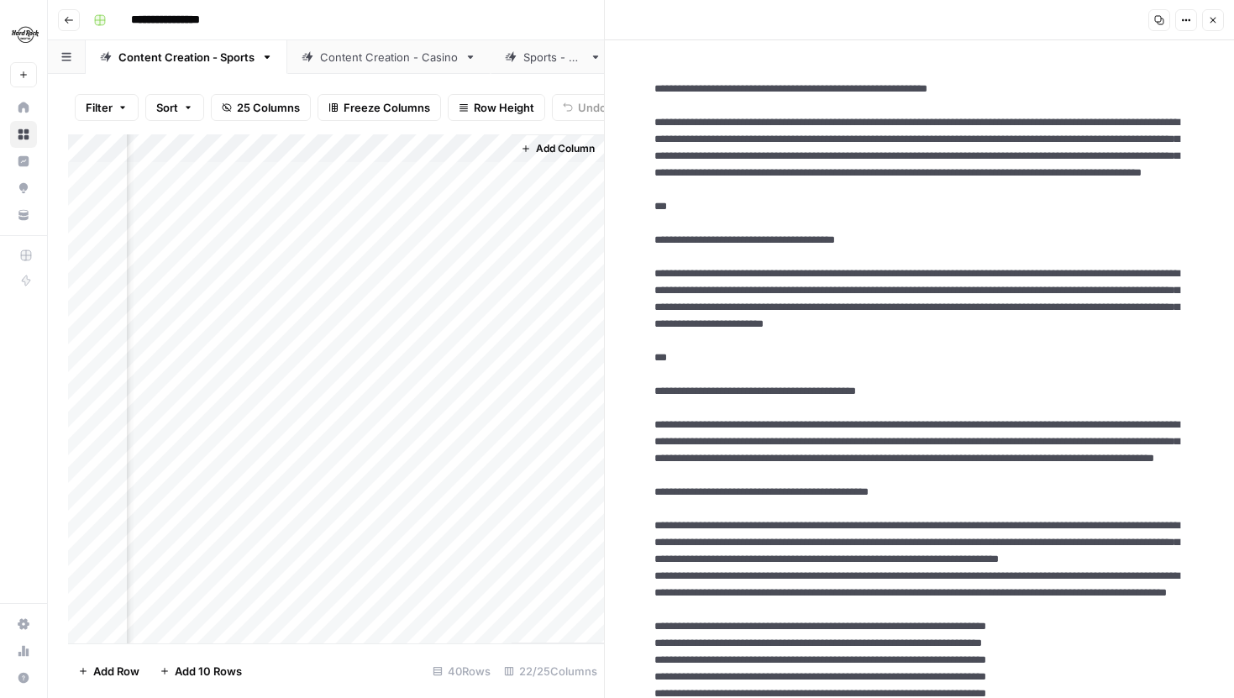
scroll to position [0, 3220]
click at [263, 174] on div "Add Column" at bounding box center [336, 388] width 536 height 509
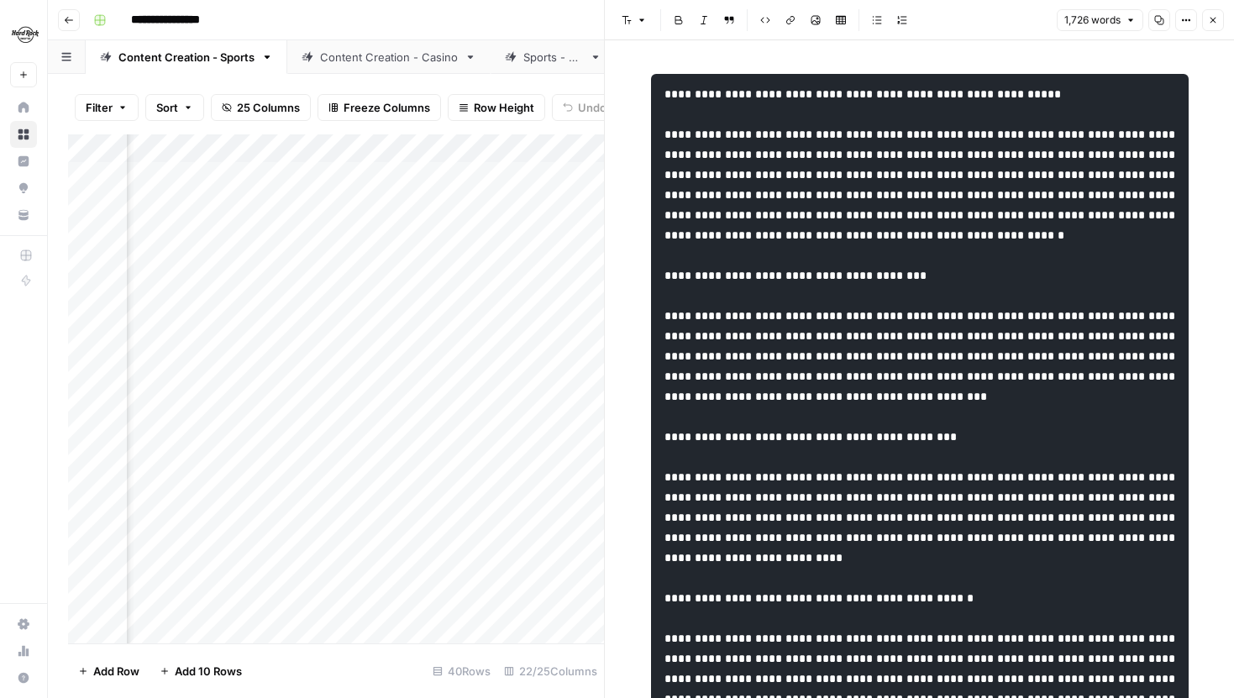
click at [1192, 21] on button "Options" at bounding box center [1187, 20] width 22 height 22
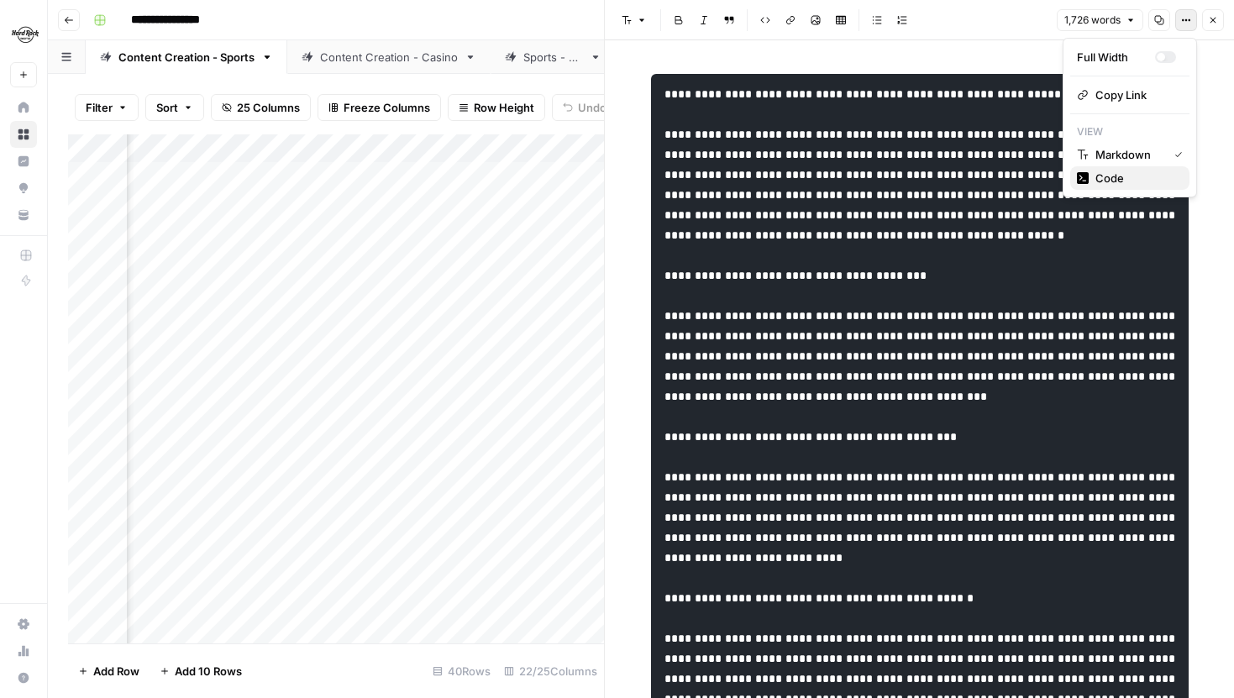
click at [1125, 171] on span "Code" at bounding box center [1136, 178] width 81 height 17
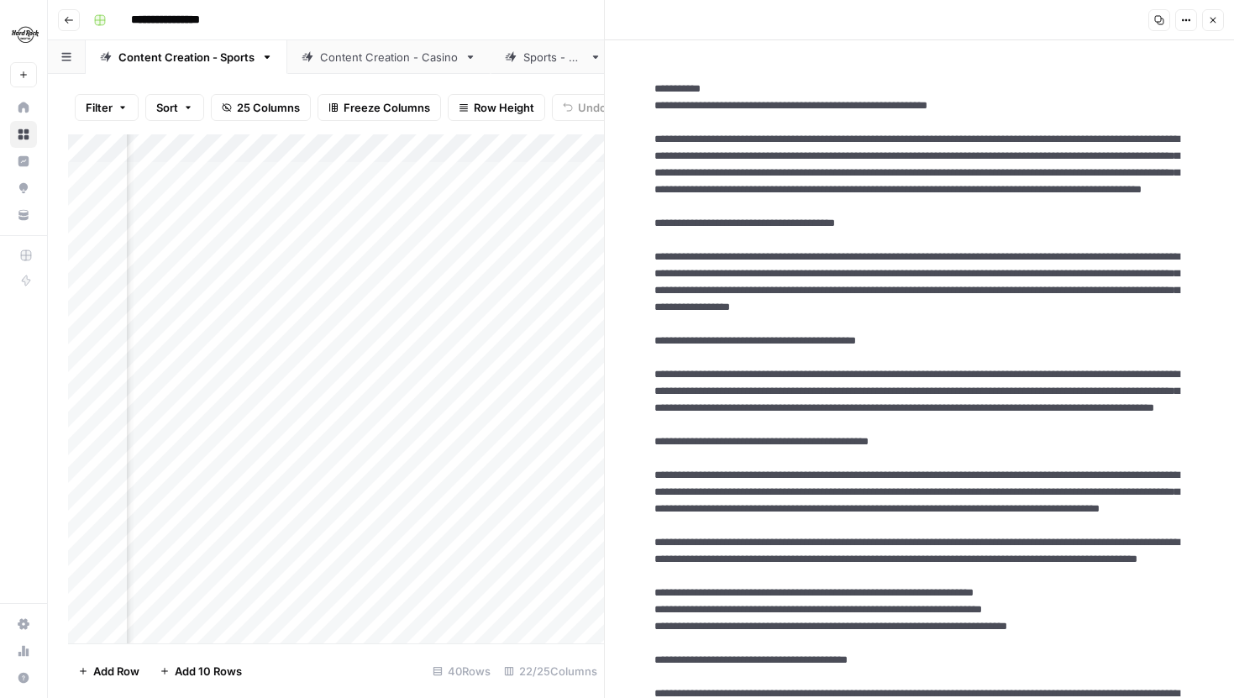
click at [1216, 26] on button "Close" at bounding box center [1213, 20] width 22 height 22
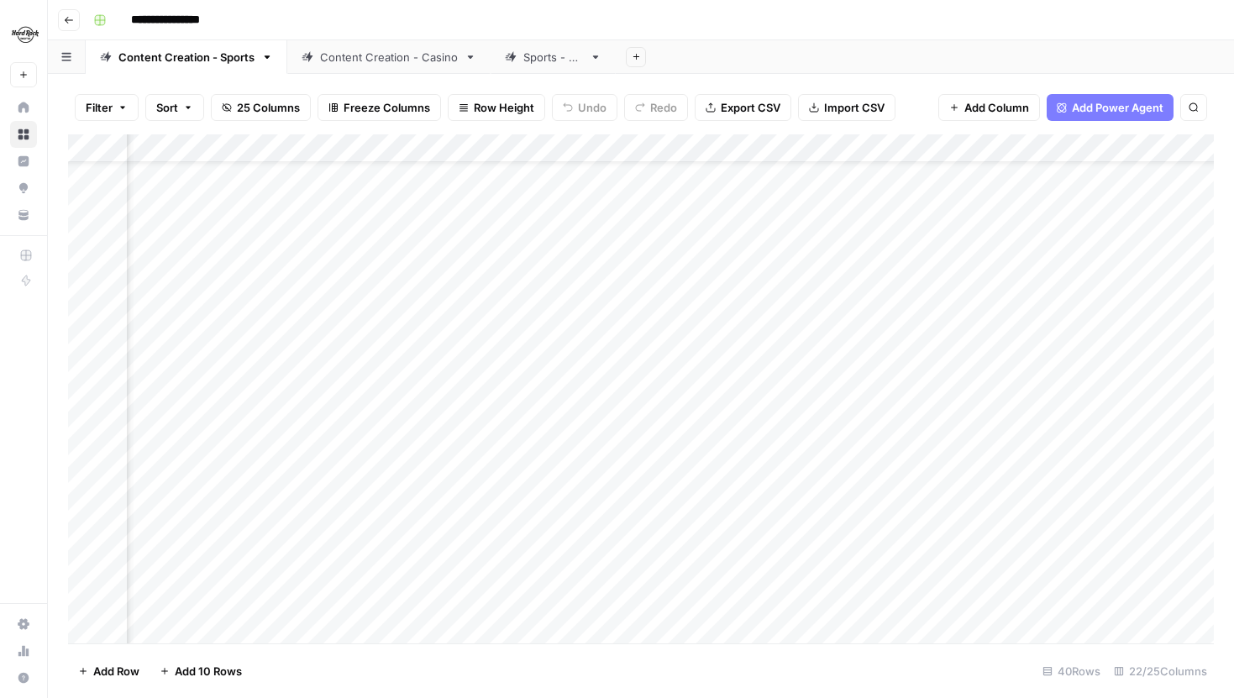
scroll to position [69, 2558]
click at [695, 143] on div "Add Column" at bounding box center [641, 388] width 1146 height 509
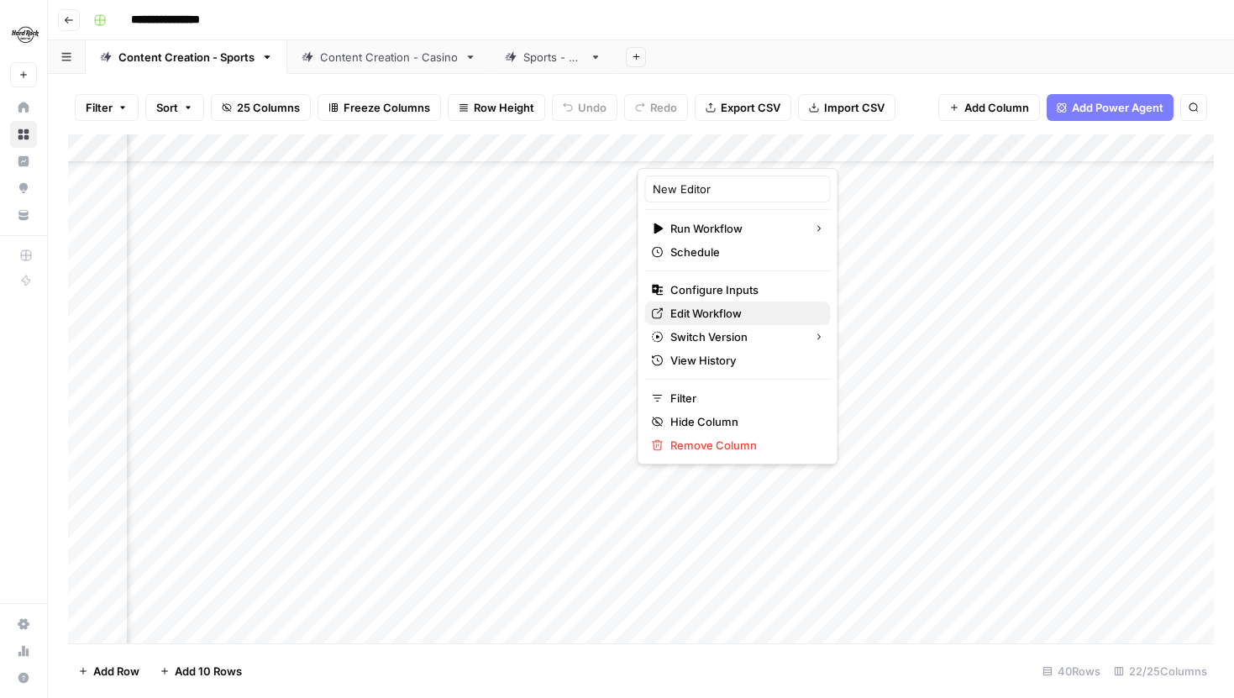
click at [719, 312] on span "Edit Workflow" at bounding box center [744, 313] width 147 height 17
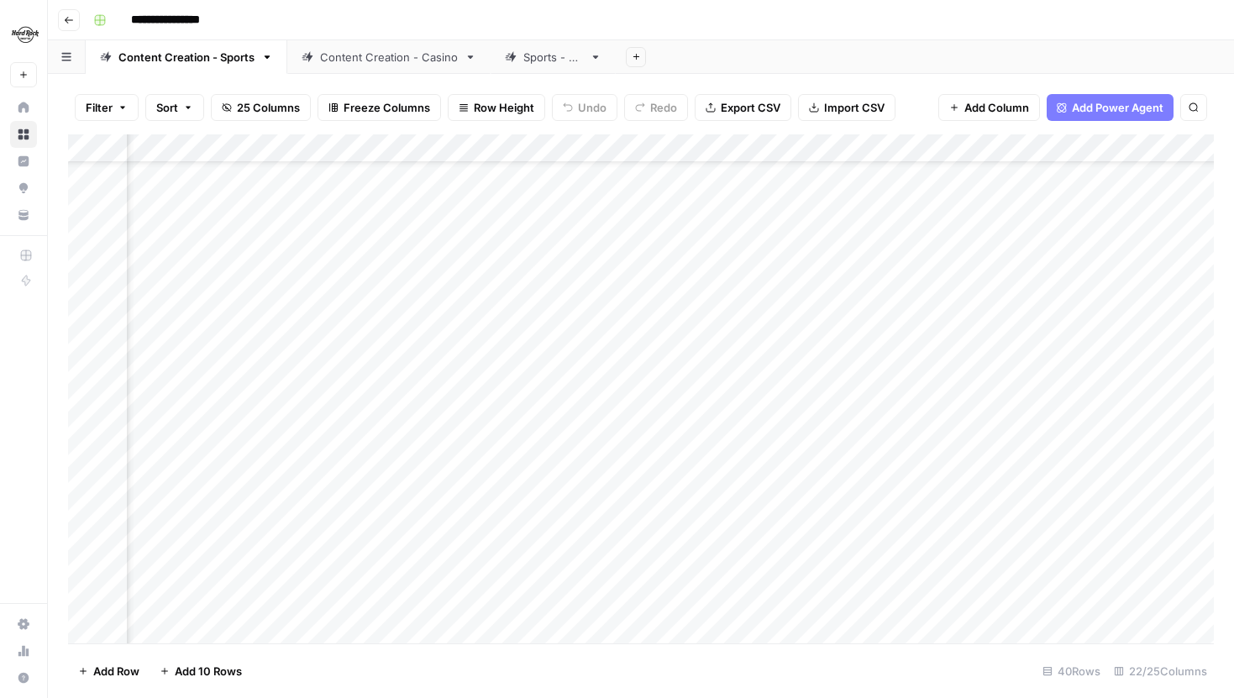
scroll to position [70, 2154]
click at [324, 153] on div "Add Column" at bounding box center [641, 388] width 1146 height 509
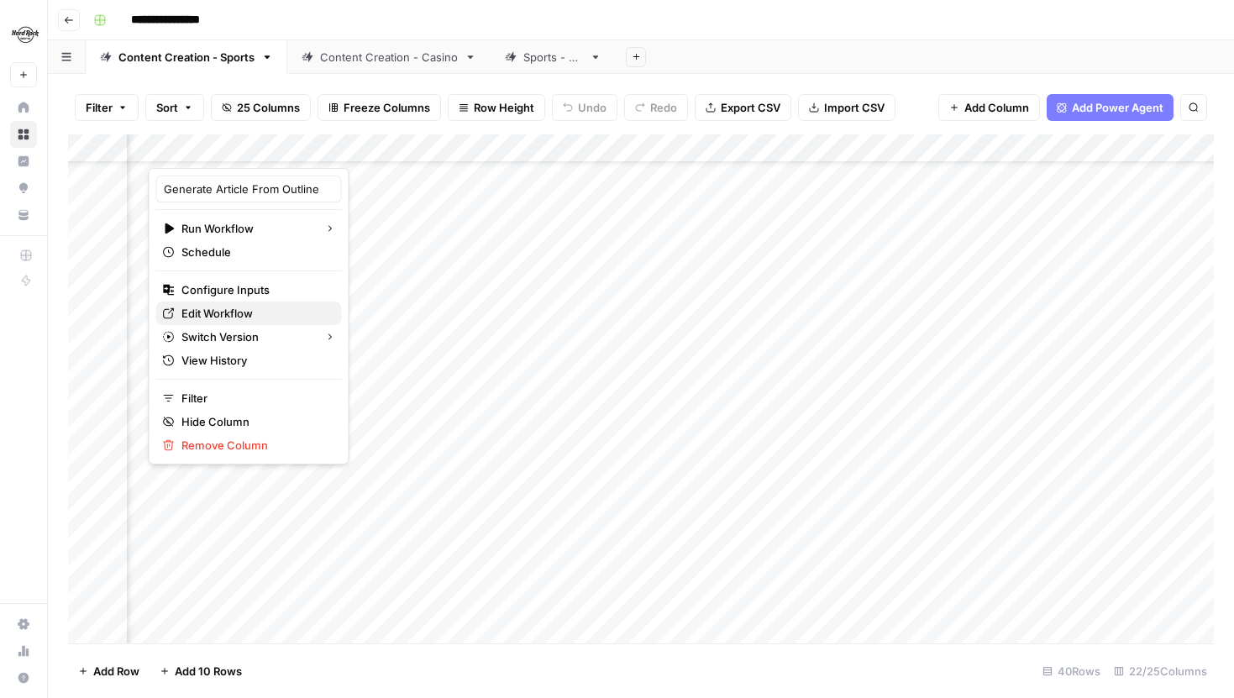
click at [236, 309] on span "Edit Workflow" at bounding box center [255, 313] width 147 height 17
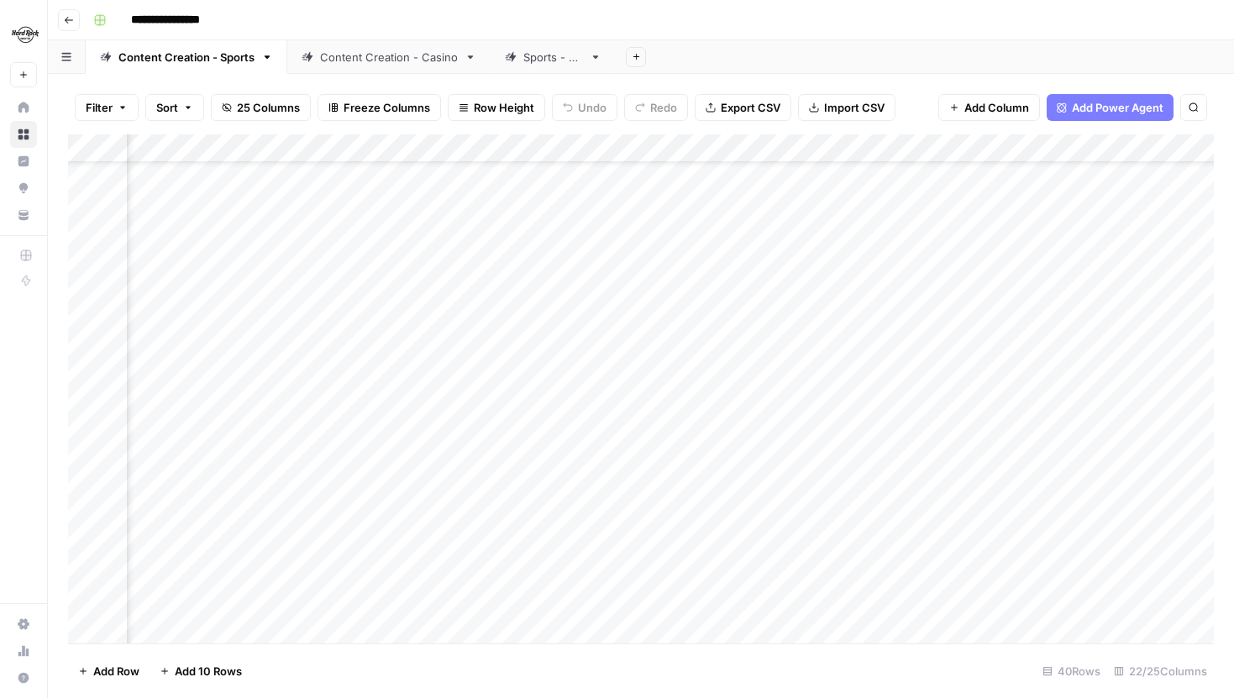
click at [342, 42] on link "Content Creation - Casino" at bounding box center [388, 57] width 203 height 34
click at [494, 155] on div "Add Column" at bounding box center [641, 388] width 1146 height 509
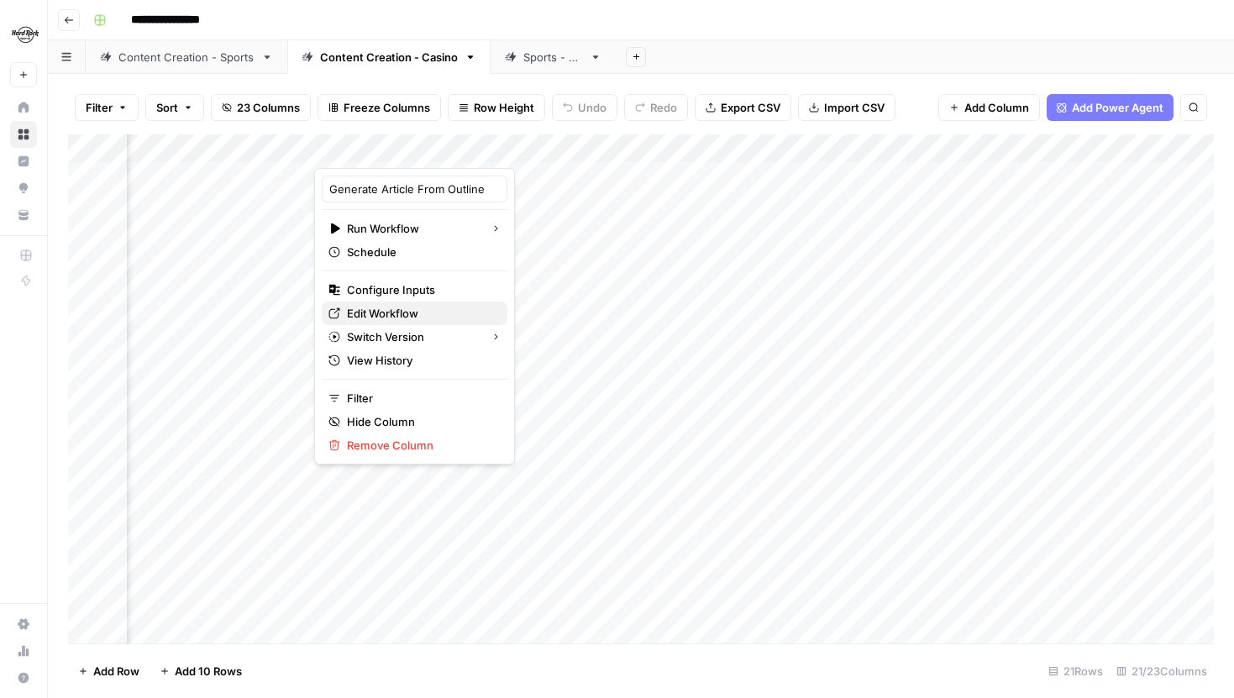
click at [390, 320] on span "Edit Workflow" at bounding box center [420, 313] width 147 height 17
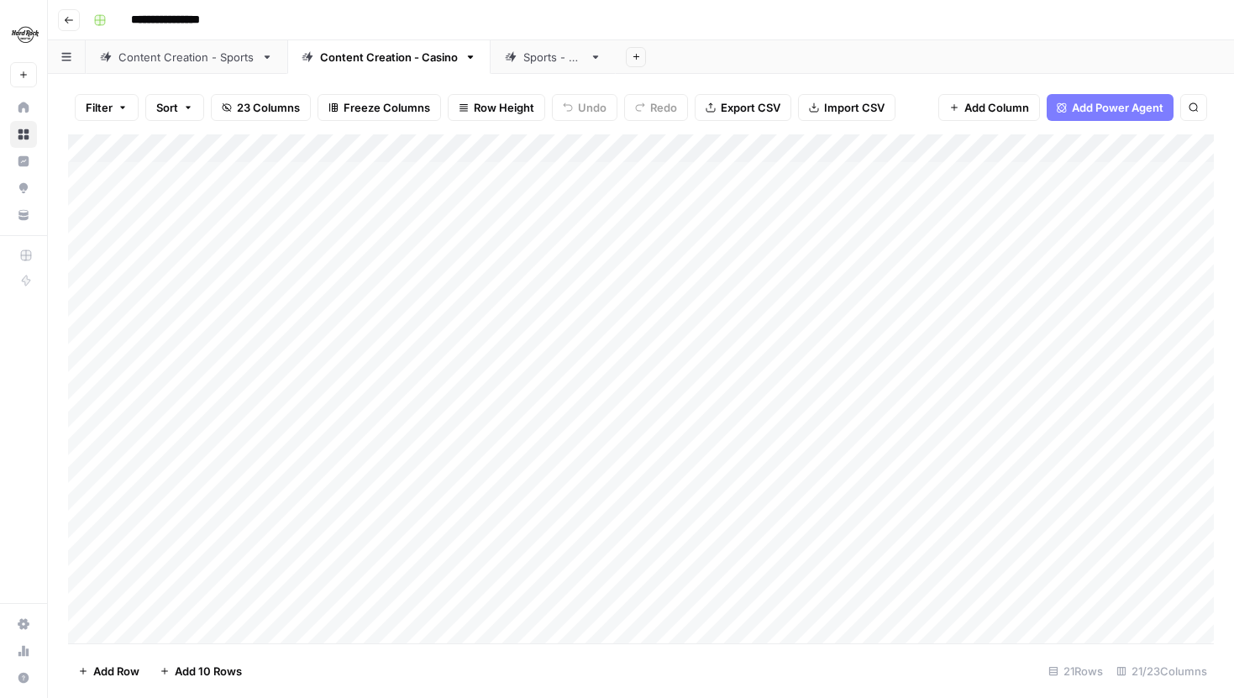
scroll to position [146, 0]
click at [204, 72] on link "Content Creation - Sports" at bounding box center [187, 57] width 202 height 34
click at [251, 311] on div "Add Column" at bounding box center [641, 388] width 1146 height 509
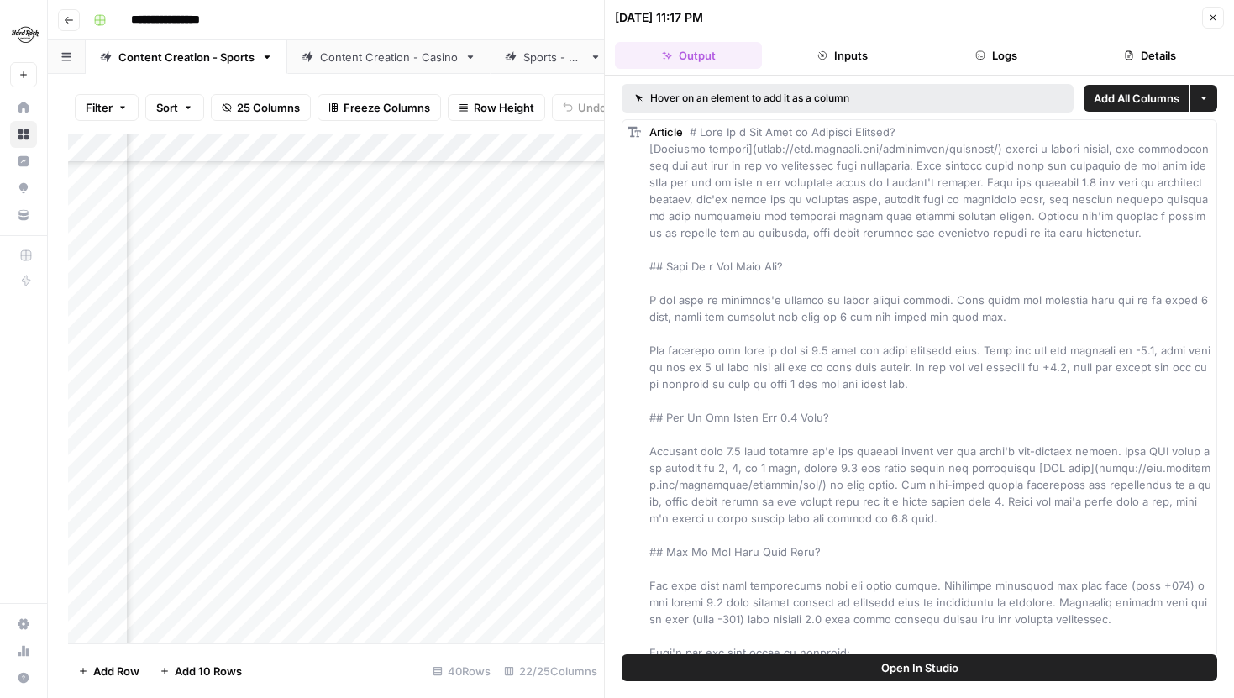
click at [868, 660] on button "Open In Studio" at bounding box center [920, 668] width 596 height 27
click at [1222, 10] on button "Close" at bounding box center [1213, 18] width 22 height 22
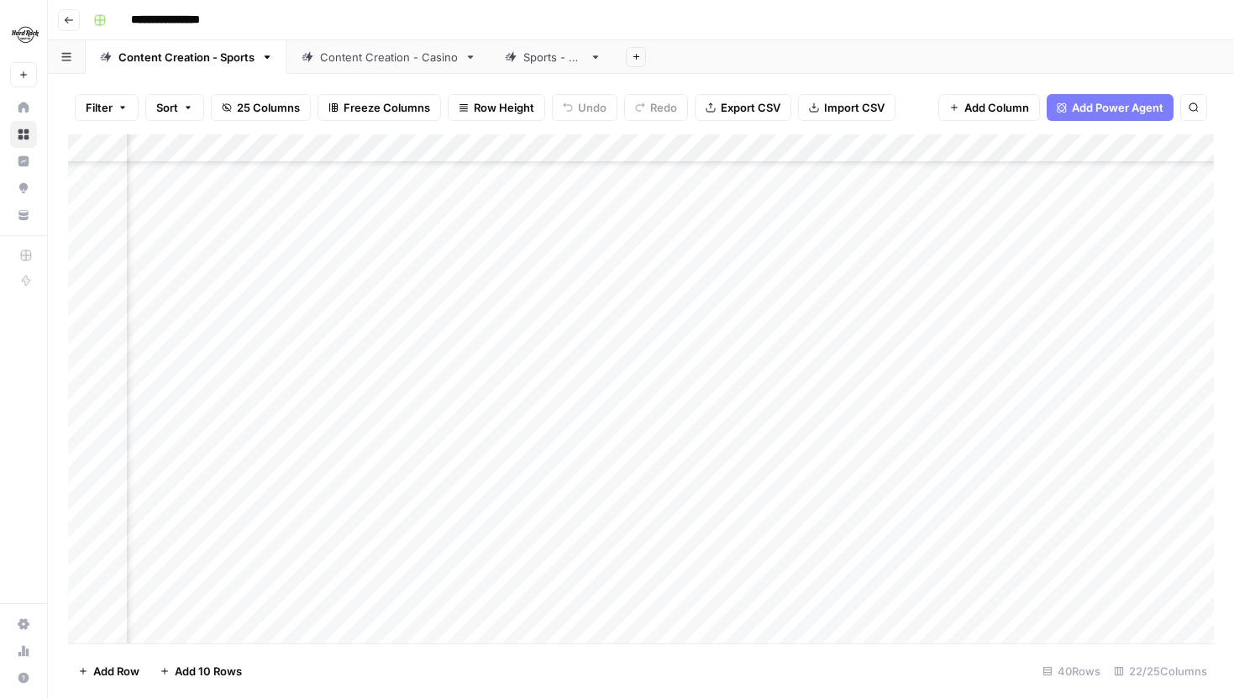
click at [560, 51] on div "Sports - QA" at bounding box center [553, 57] width 60 height 17
click at [394, 50] on div "Content Creation - Casino" at bounding box center [389, 57] width 138 height 17
click at [597, 56] on icon at bounding box center [596, 56] width 6 height 3
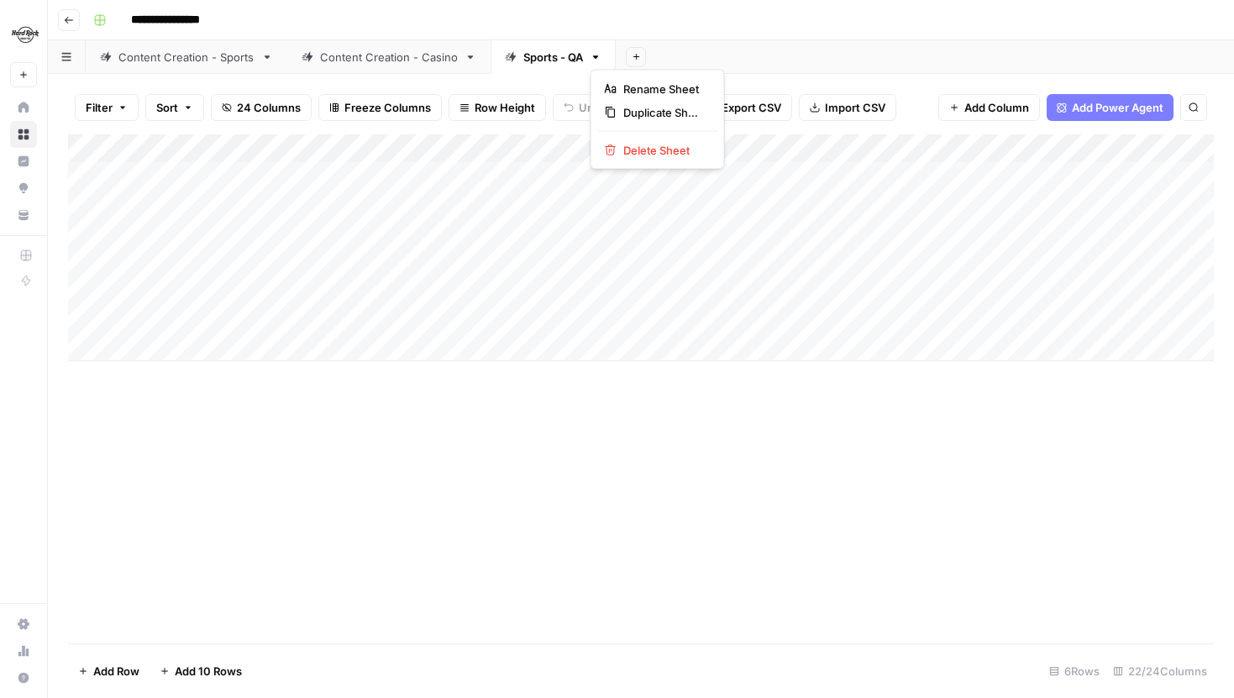
click at [595, 56] on icon "button" at bounding box center [596, 56] width 6 height 3
click at [635, 142] on span "Delete Sheet" at bounding box center [663, 150] width 81 height 17
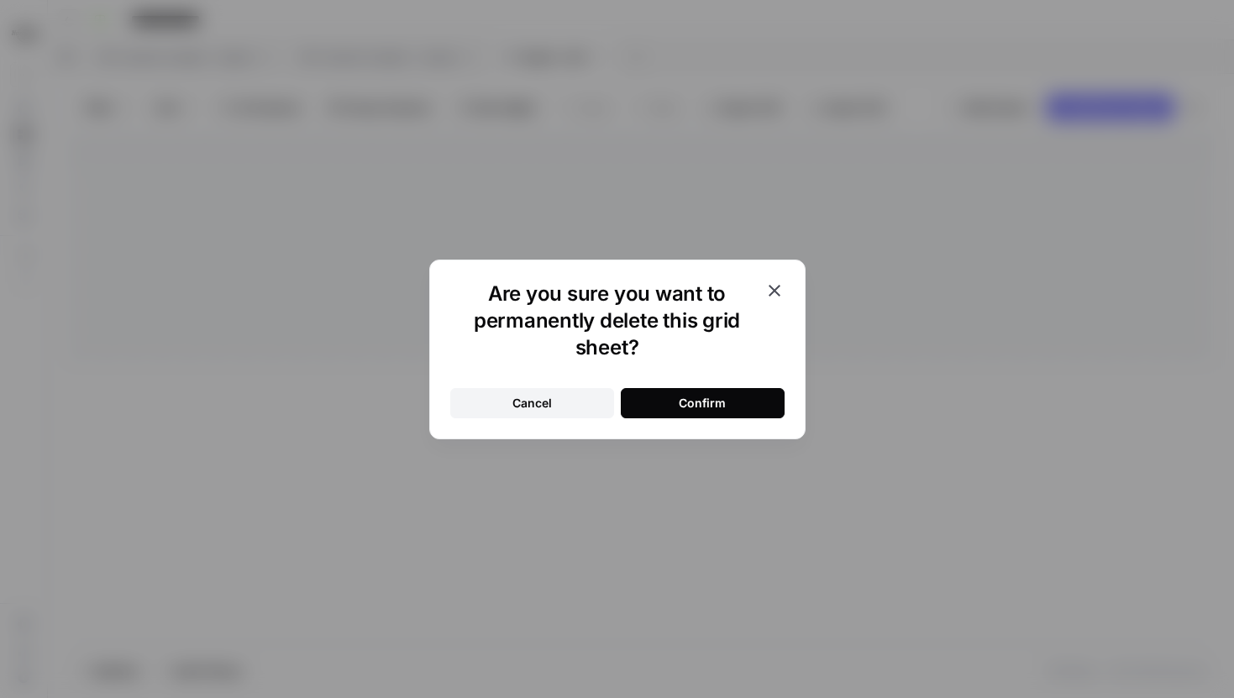
click at [685, 400] on div "Confirm" at bounding box center [702, 403] width 47 height 17
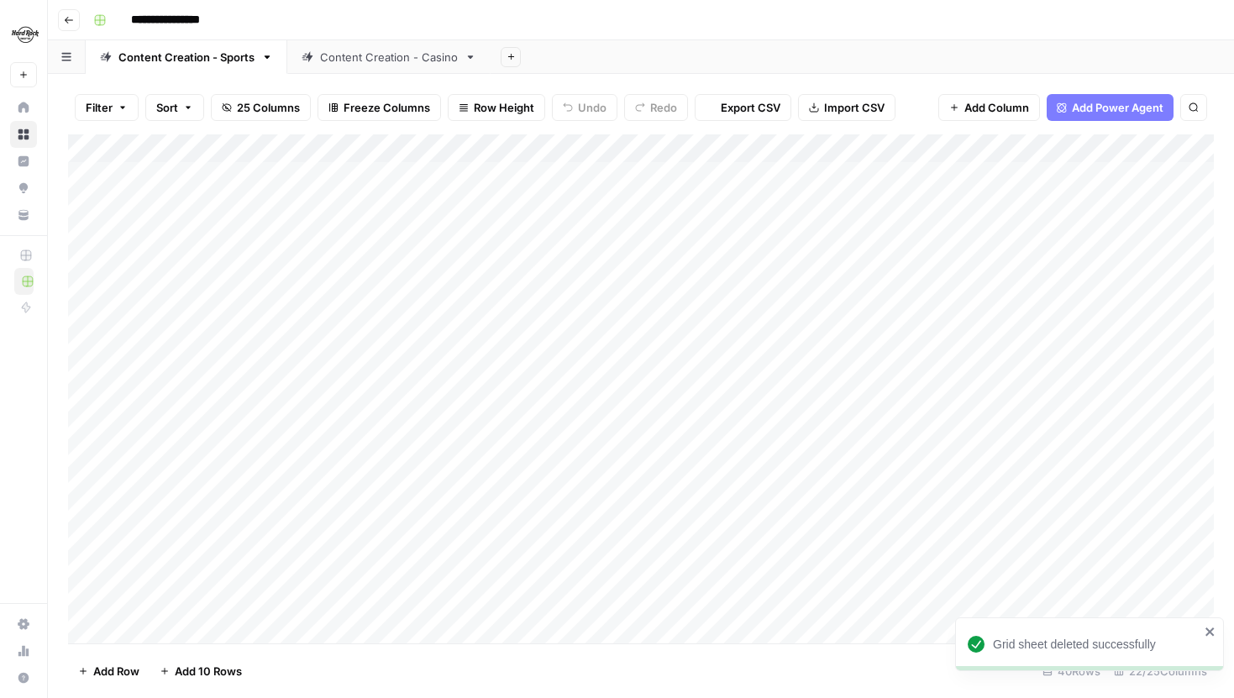
click at [413, 60] on div "Content Creation - Casino" at bounding box center [389, 57] width 138 height 17
click at [725, 301] on div "Add Column" at bounding box center [641, 388] width 1146 height 509
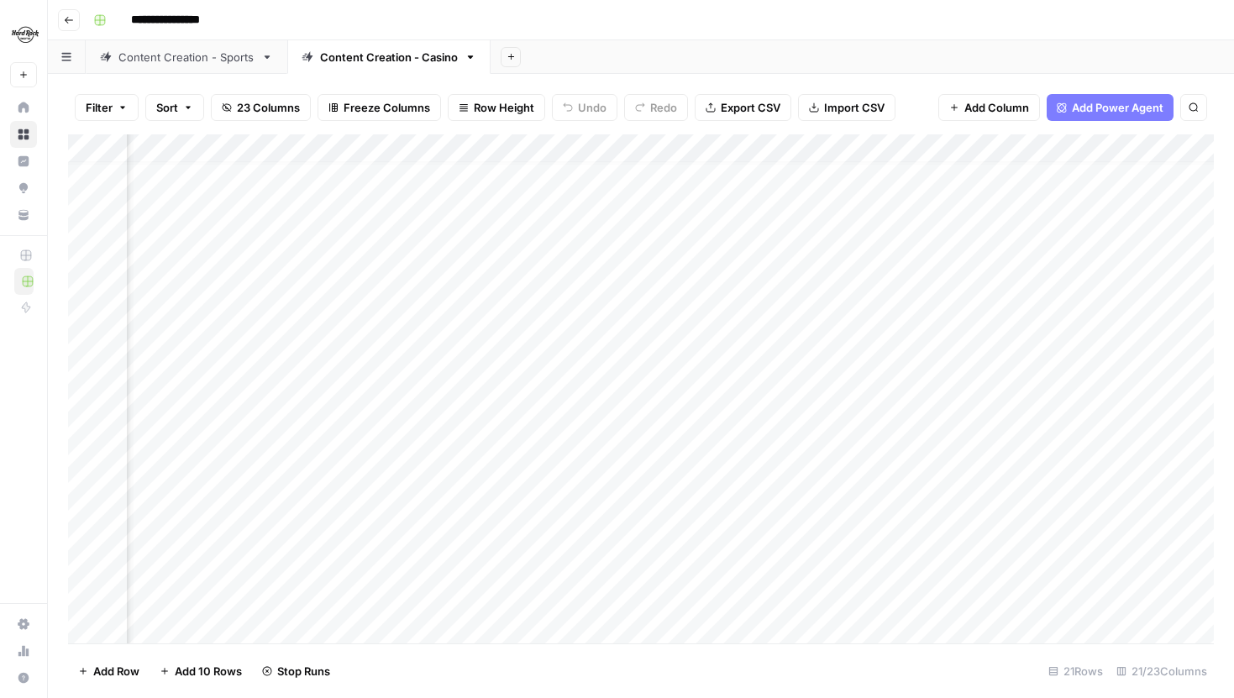
click at [223, 50] on div "Content Creation - Sports" at bounding box center [186, 57] width 136 height 17
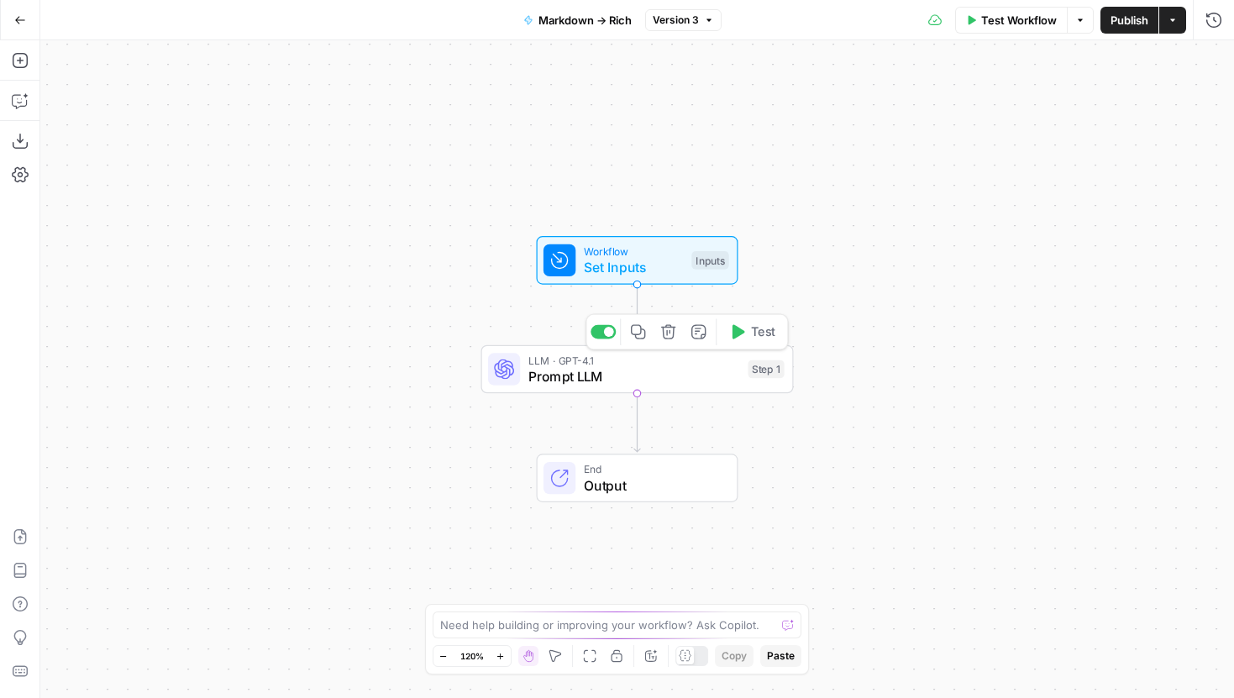
click at [578, 360] on span "LLM · GPT-4.1" at bounding box center [635, 360] width 212 height 16
click at [666, 13] on span "Draft" at bounding box center [657, 20] width 25 height 15
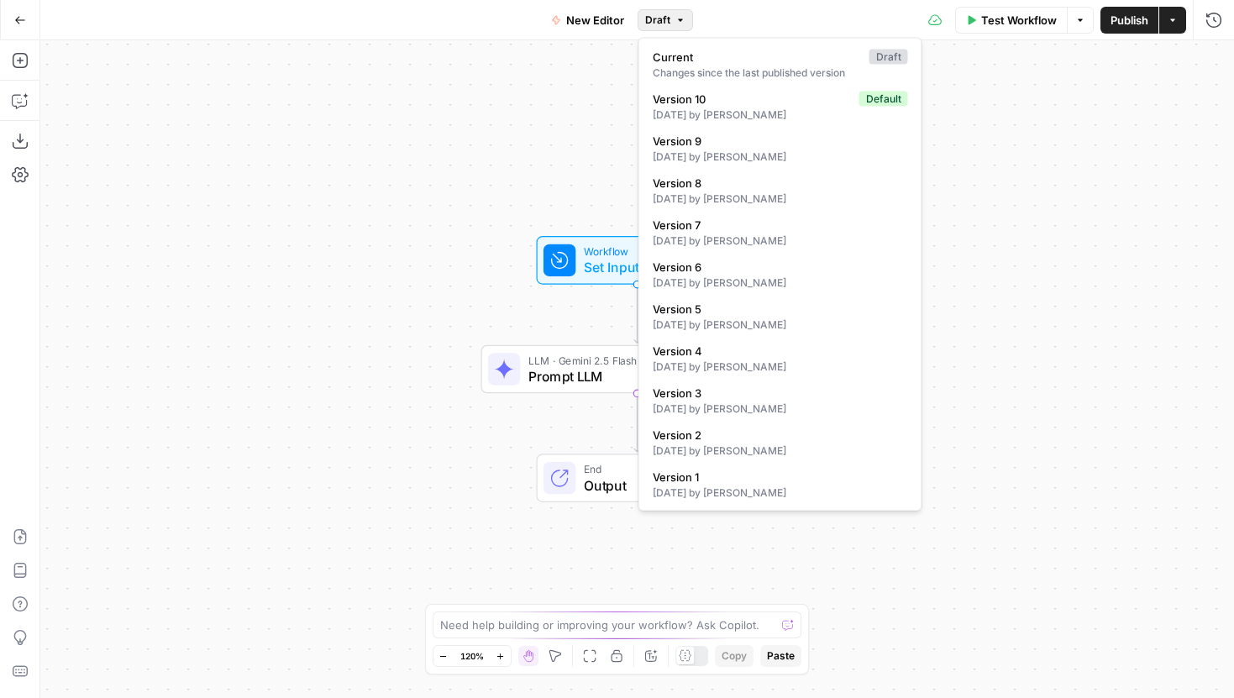
click at [679, 18] on icon "button" at bounding box center [680, 19] width 5 height 3
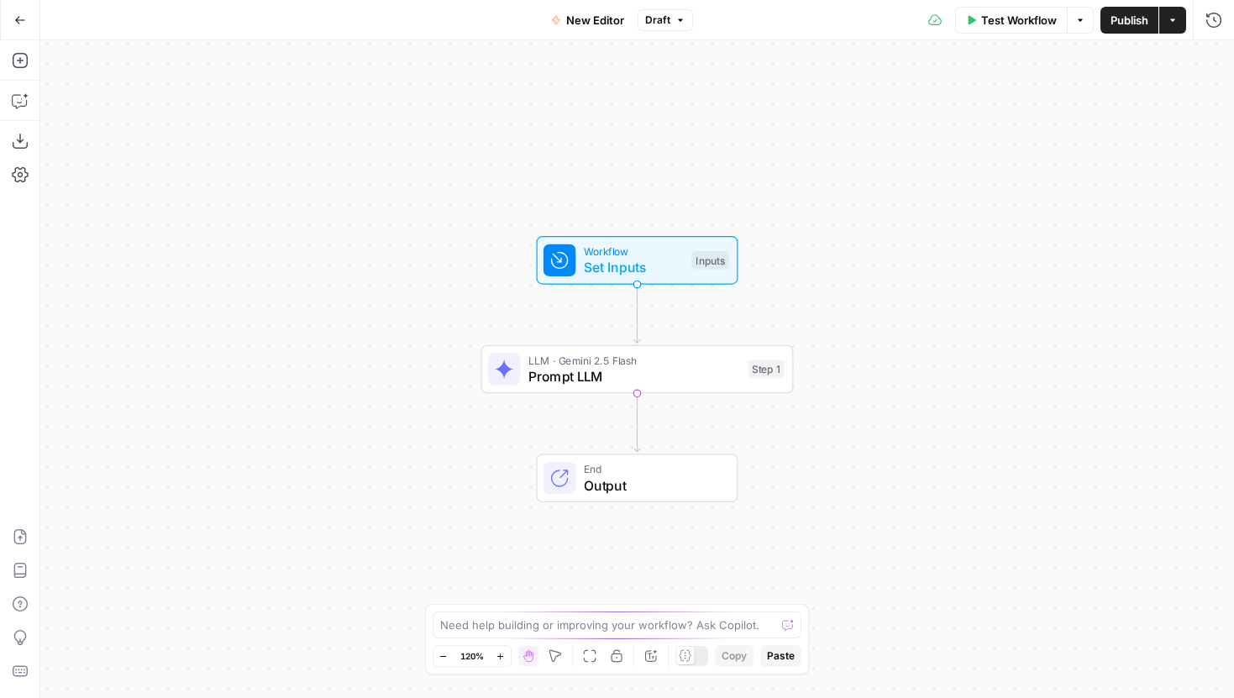
click at [587, 387] on div "LLM · Gemini 2.5 Flash Prompt LLM Step 1" at bounding box center [637, 369] width 313 height 49
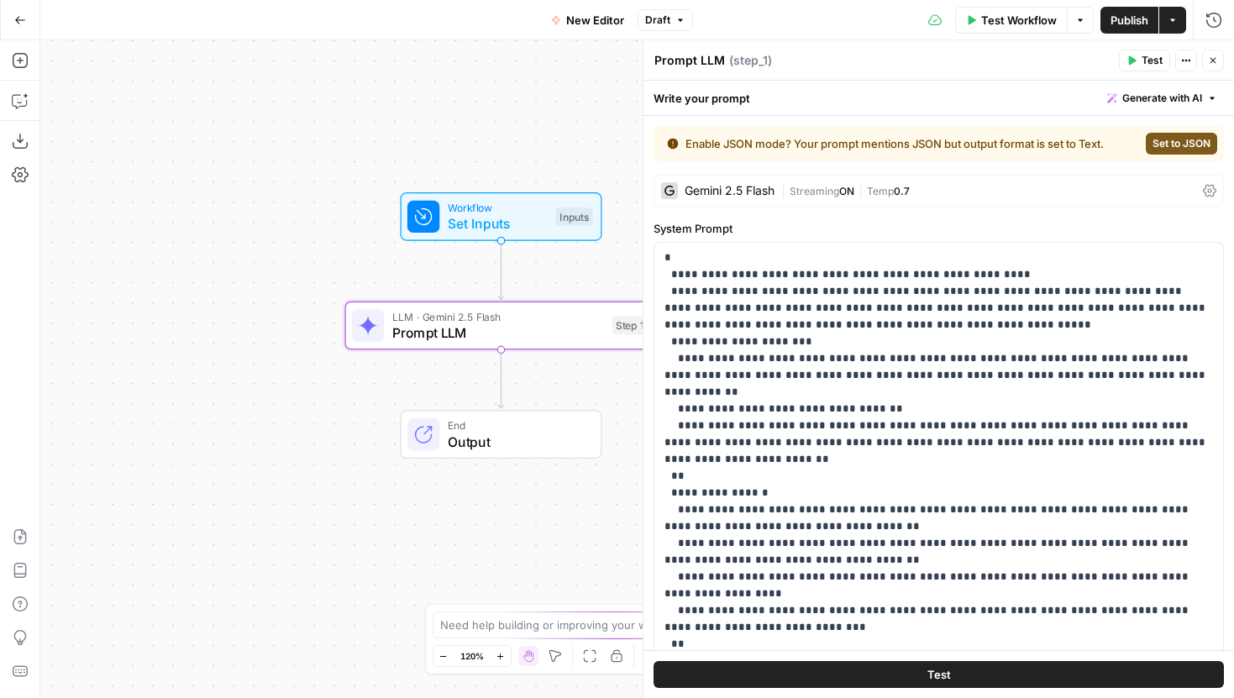
drag, startPoint x: 313, startPoint y: 447, endPoint x: 208, endPoint y: 420, distance: 107.6
click at [208, 420] on div "Workflow Set Inputs Inputs LLM · Gemini 2.5 Flash Prompt LLM Step 1 End Output" at bounding box center [637, 369] width 1194 height 658
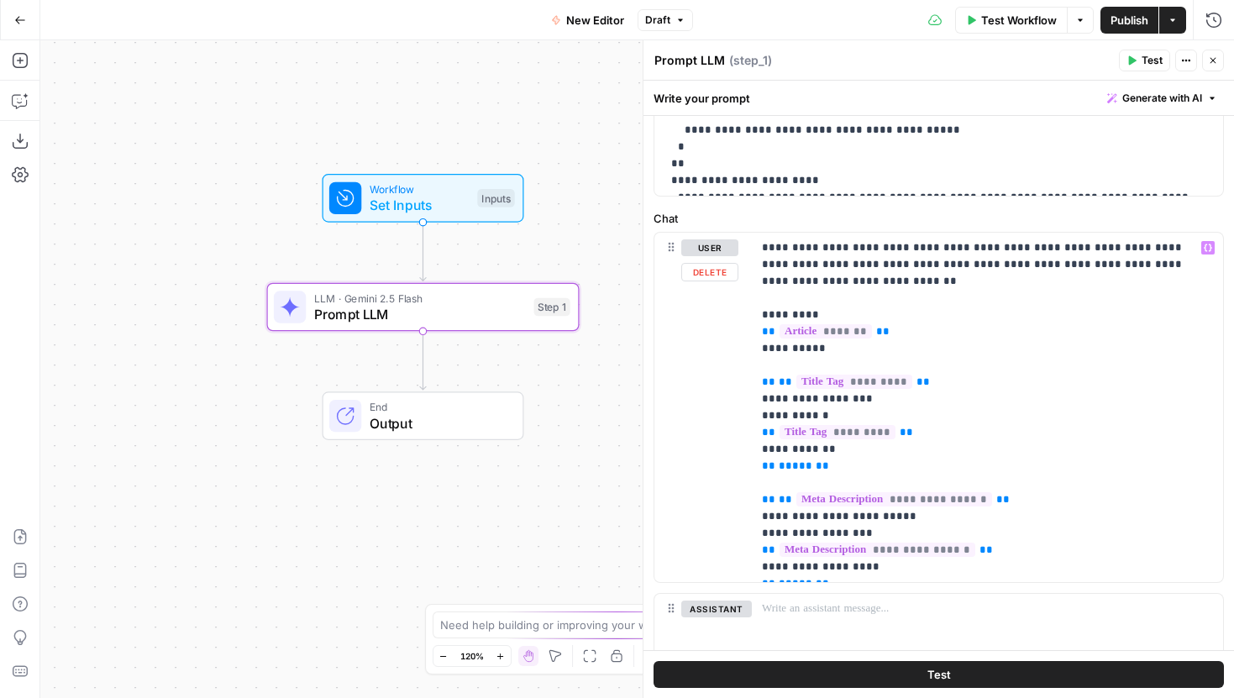
scroll to position [730, 0]
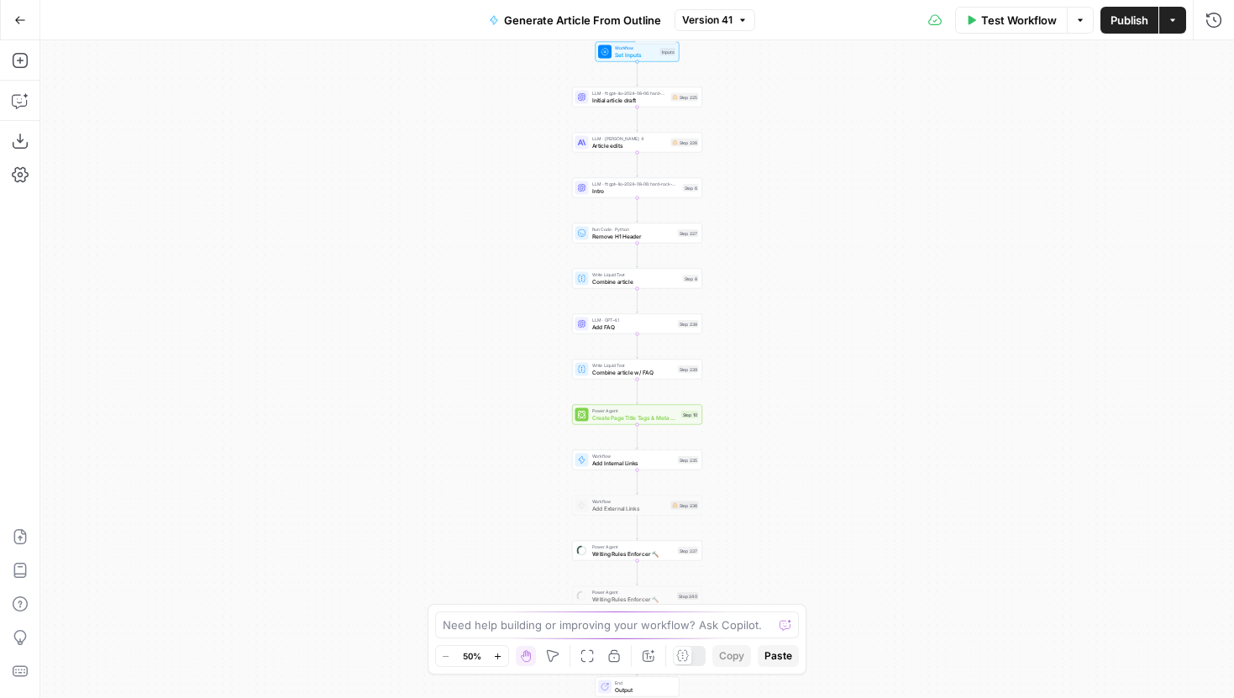
click at [697, 24] on span "Version 41" at bounding box center [707, 20] width 50 height 15
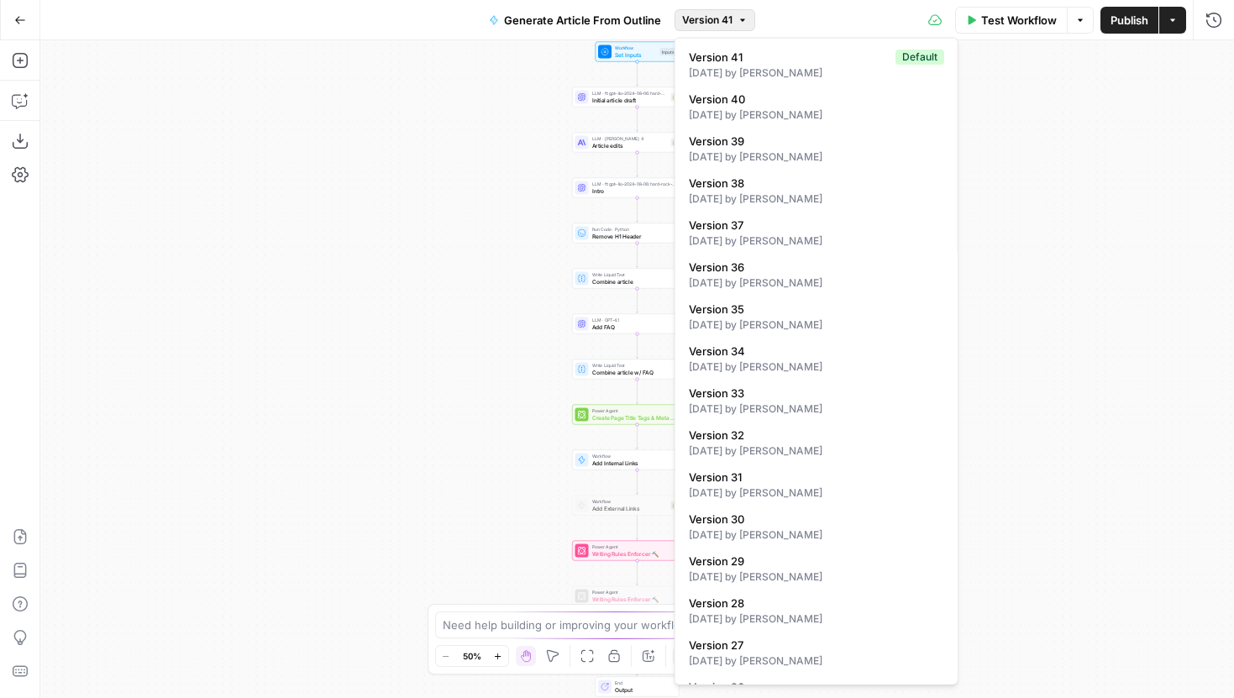
click at [708, 19] on span "Version 41" at bounding box center [707, 20] width 50 height 15
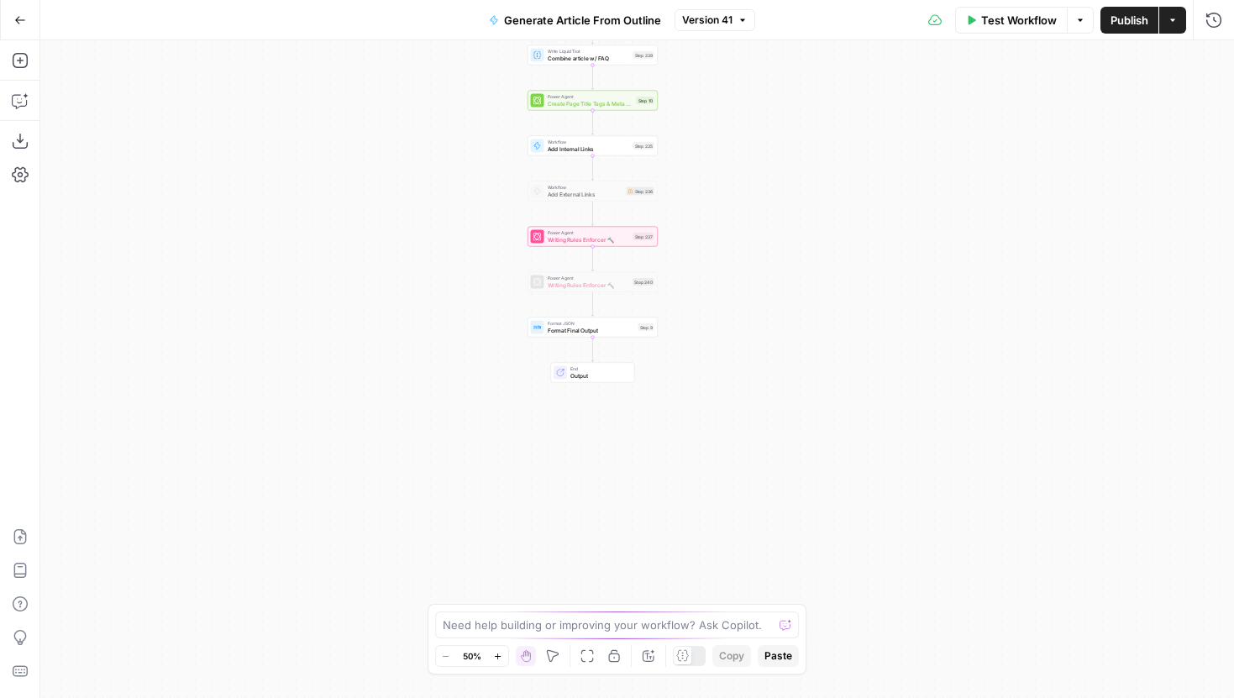
drag, startPoint x: 781, startPoint y: 491, endPoint x: 739, endPoint y: 161, distance: 332.2
click at [737, 161] on div "Workflow Set Inputs Inputs LLM · ft:gpt-4o-2024-08-06:hard-rock-digital:nick-vo…" at bounding box center [637, 369] width 1194 height 658
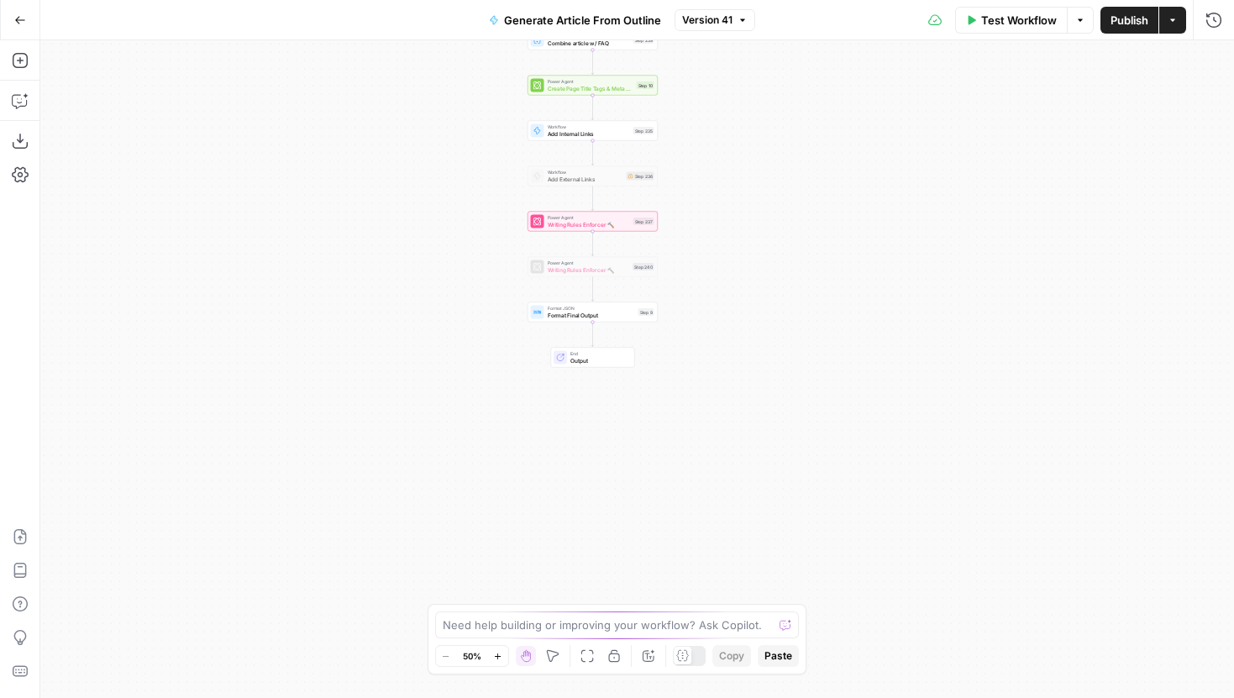
click at [497, 662] on button "Zoom In" at bounding box center [498, 656] width 20 height 20
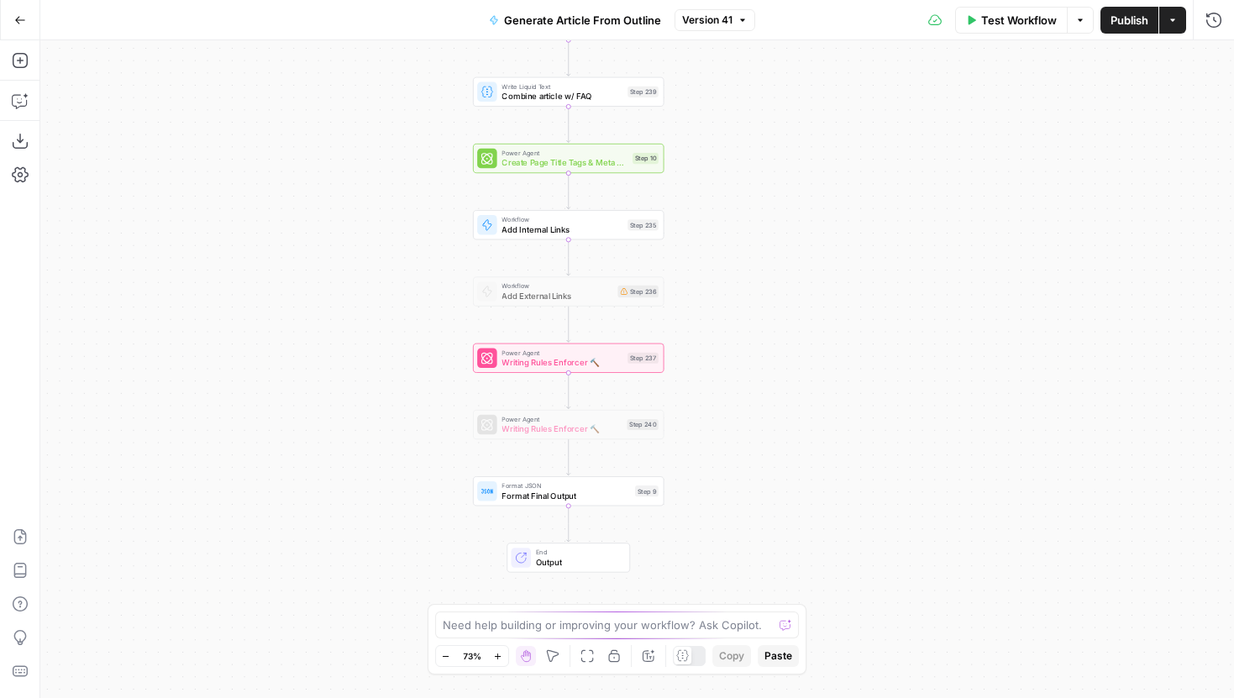
drag, startPoint x: 789, startPoint y: 259, endPoint x: 786, endPoint y: 465, distance: 205.9
click at [786, 465] on div "Workflow Set Inputs Inputs LLM · ft:gpt-4o-2024-08-06:hard-rock-digital:nick-vo…" at bounding box center [637, 369] width 1194 height 658
click at [548, 399] on div at bounding box center [547, 401] width 15 height 8
click at [550, 424] on span "Writing Rules Enforcer 🔨" at bounding box center [562, 429] width 120 height 13
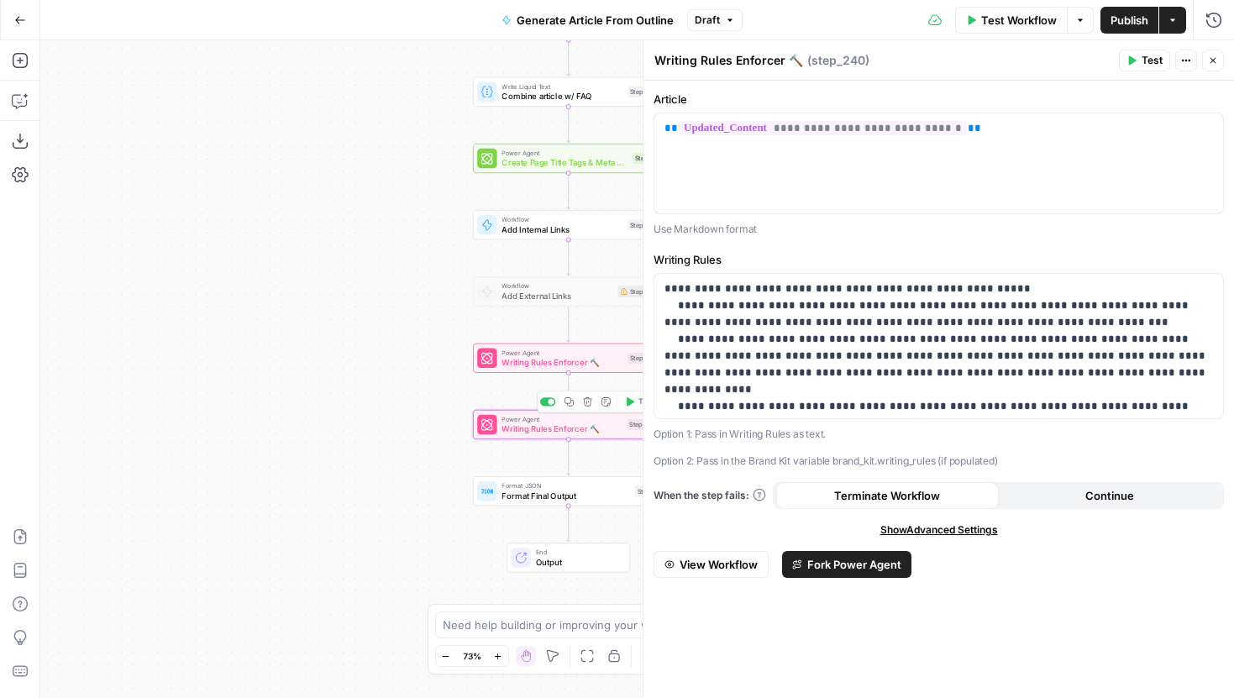
click at [587, 408] on button "Delete step" at bounding box center [588, 402] width 16 height 16
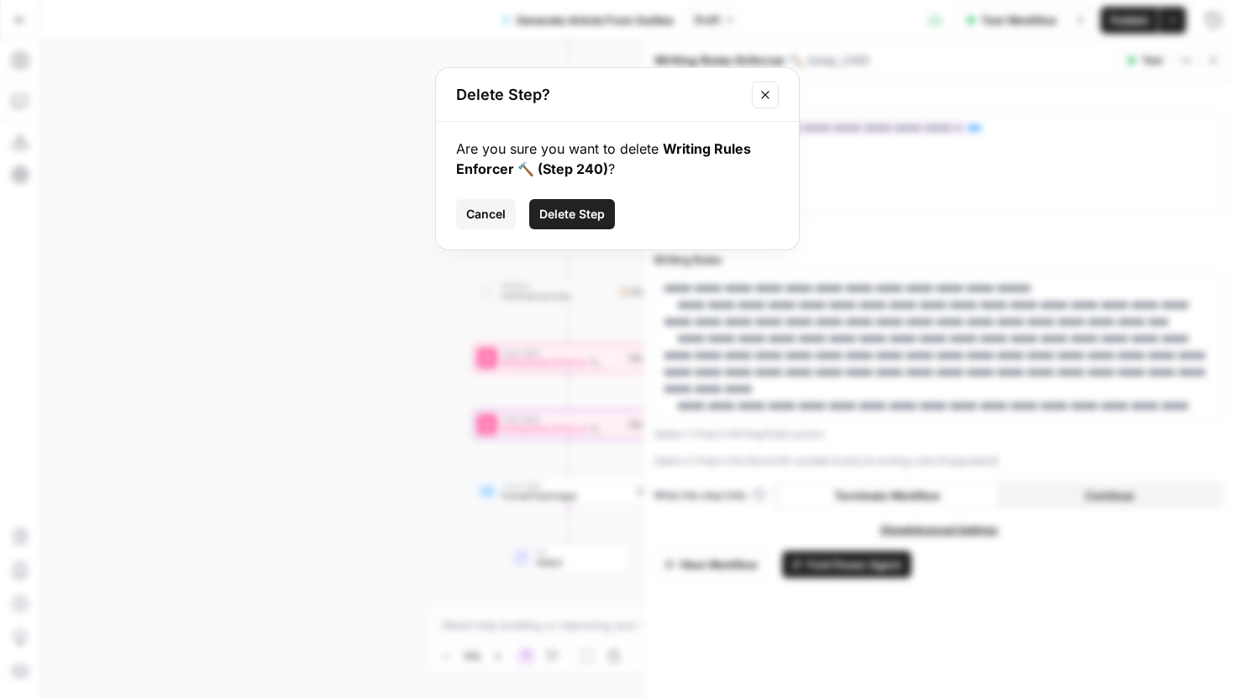
click at [579, 220] on span "Delete Step" at bounding box center [572, 214] width 66 height 17
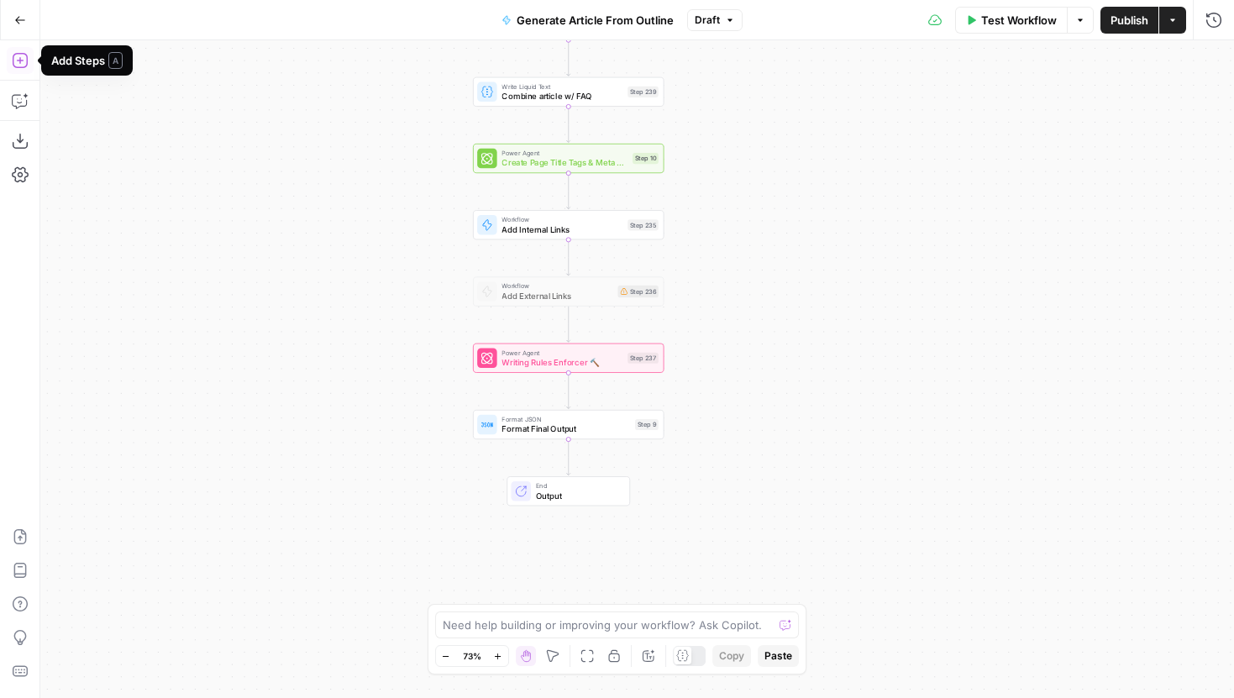
click at [18, 60] on icon "button" at bounding box center [19, 60] width 15 height 15
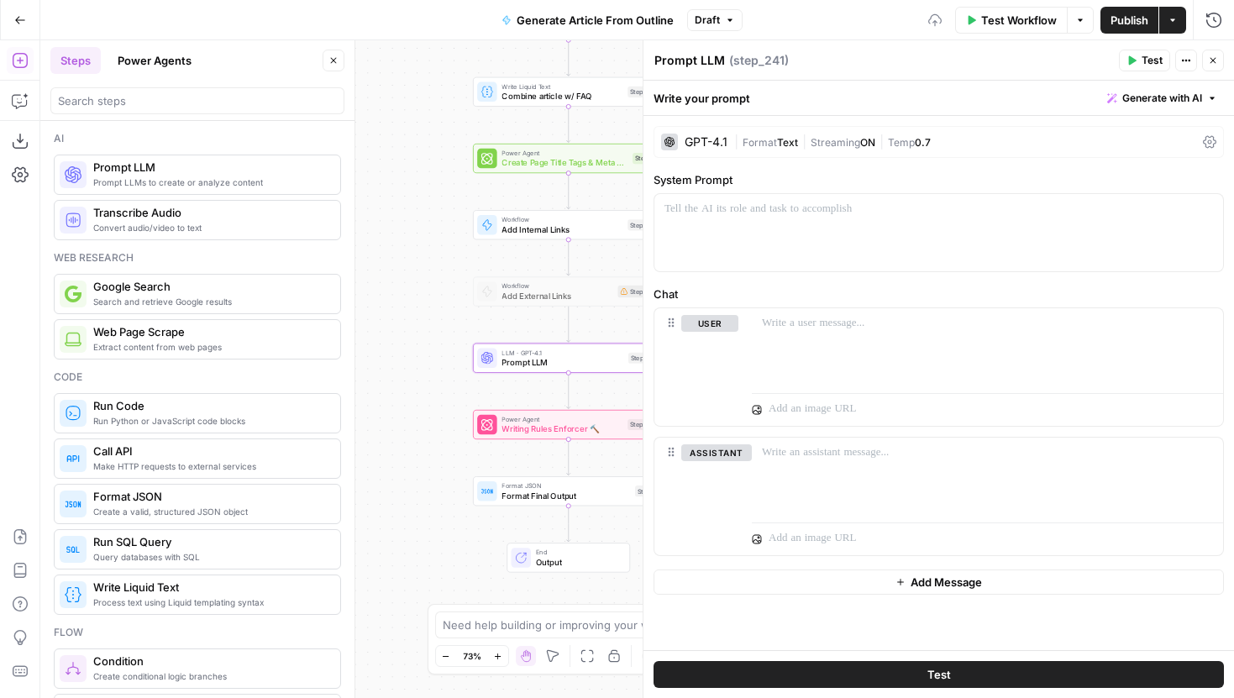
click at [333, 51] on button "Close" at bounding box center [334, 61] width 22 height 22
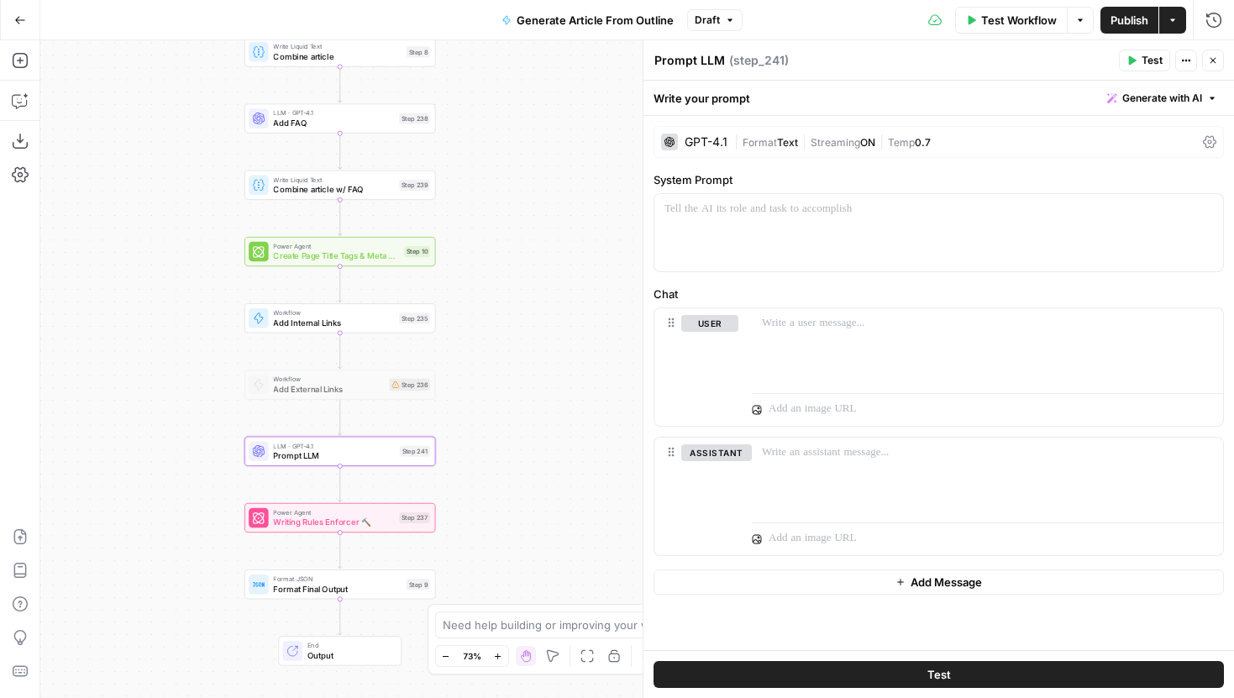
drag, startPoint x: 377, startPoint y: 189, endPoint x: 149, endPoint y: 282, distance: 246.9
click at [149, 282] on div "Workflow Set Inputs Inputs LLM · ft:gpt-4o-2024-08-06:hard-rock-digital:nick-vo…" at bounding box center [637, 369] width 1194 height 658
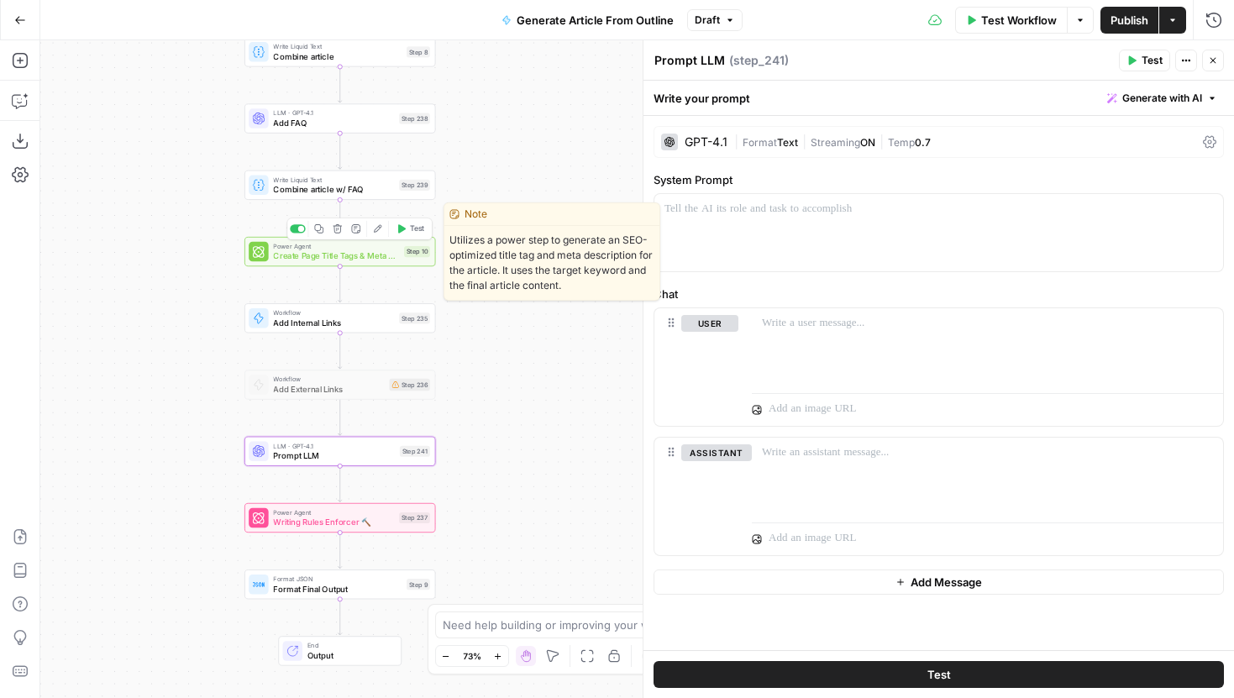
drag, startPoint x: 545, startPoint y: 220, endPoint x: 576, endPoint y: 205, distance: 34.6
click at [574, 209] on div "Note" at bounding box center [552, 214] width 215 height 23
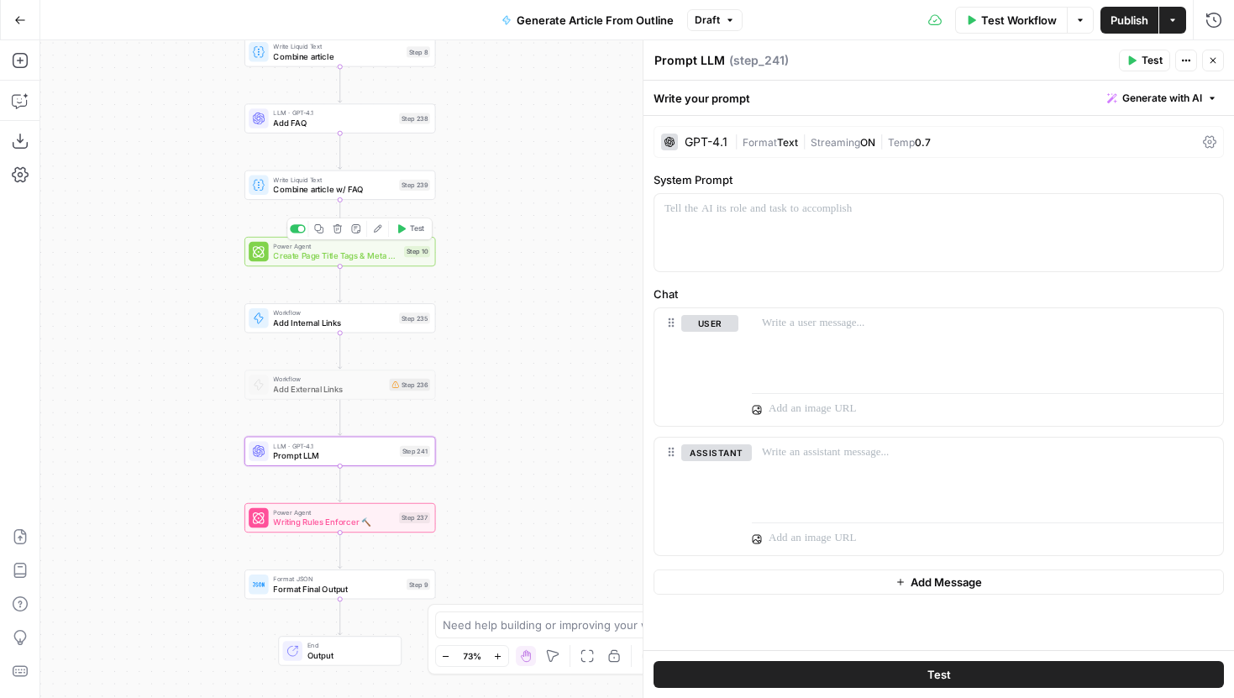
click at [718, 45] on header "Prompt LLM Prompt LLM ( step_241 ) Test Actions Close" at bounding box center [939, 60] width 591 height 40
click at [713, 55] on textarea "Prompt LLM" at bounding box center [690, 60] width 71 height 17
type textarea "Edits based on Editor Feebdack"
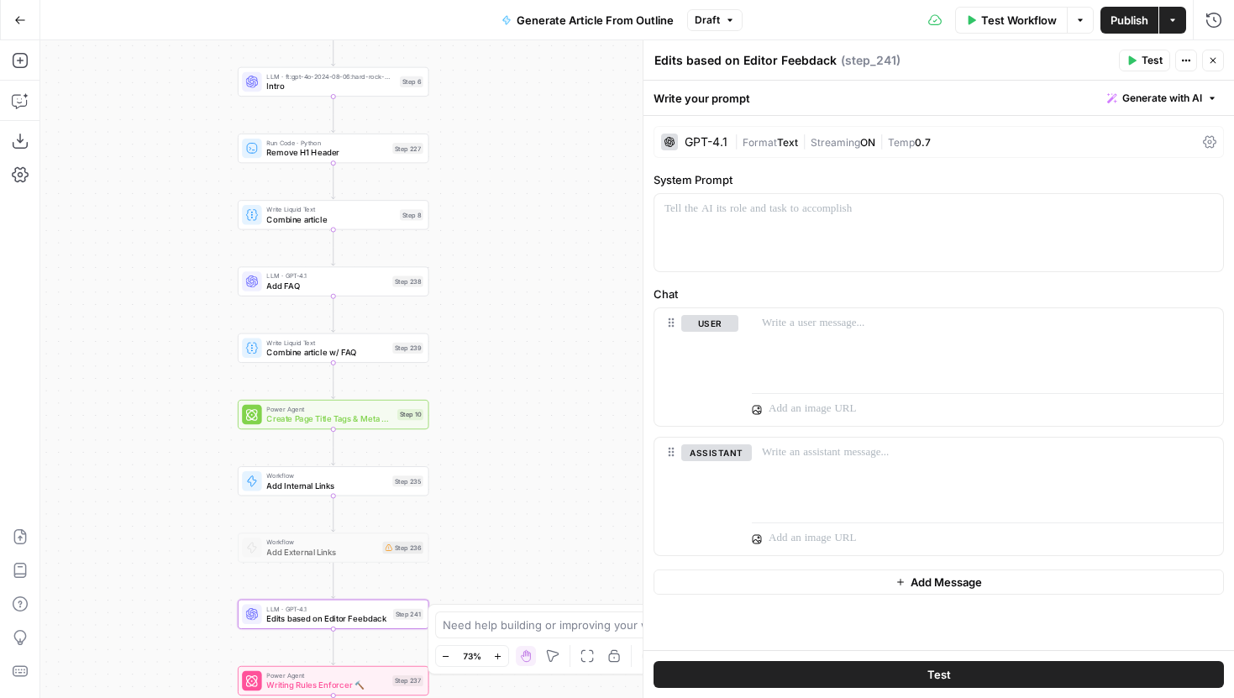
drag, startPoint x: 538, startPoint y: 286, endPoint x: 536, endPoint y: 318, distance: 32.8
click at [534, 355] on div "Workflow Set Inputs Inputs LLM · ft:gpt-4o-2024-08-06:hard-rock-digital:nick-vo…" at bounding box center [637, 369] width 1194 height 658
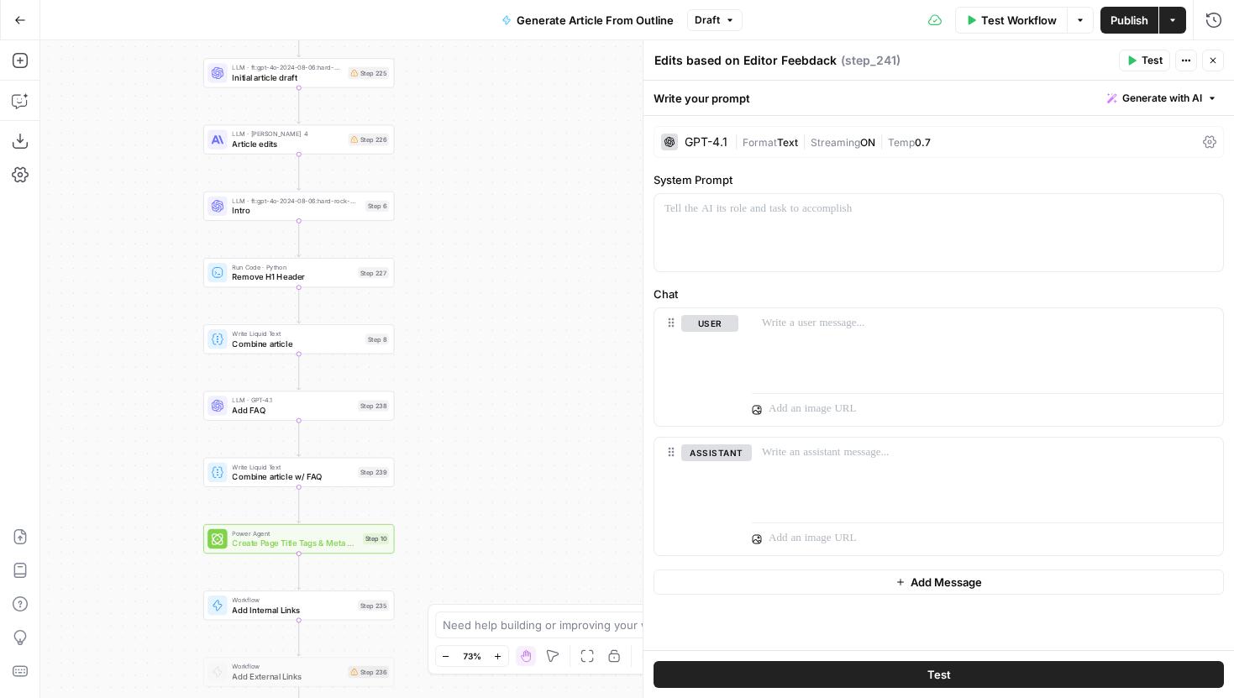
drag, startPoint x: 584, startPoint y: 170, endPoint x: 515, endPoint y: 376, distance: 217.1
click at [514, 376] on div "Workflow Set Inputs Inputs LLM · ft:gpt-4o-2024-08-06:hard-rock-digital:nick-vo…" at bounding box center [637, 369] width 1194 height 658
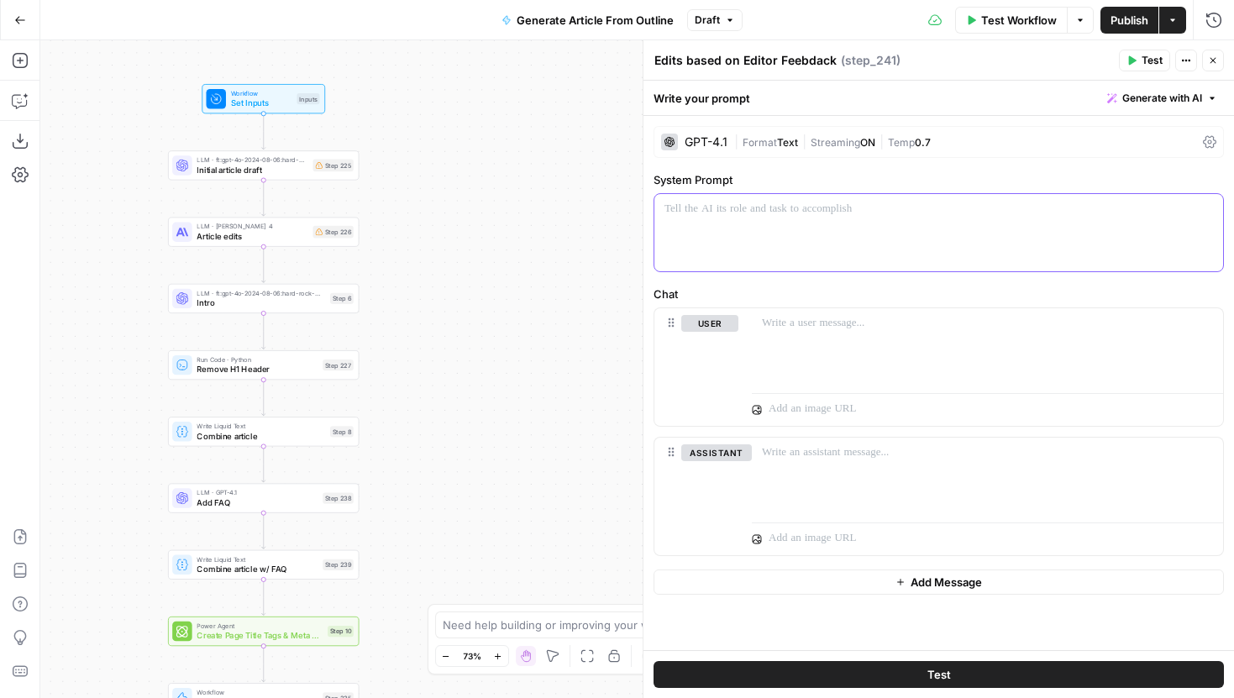
click at [786, 226] on div at bounding box center [939, 232] width 569 height 77
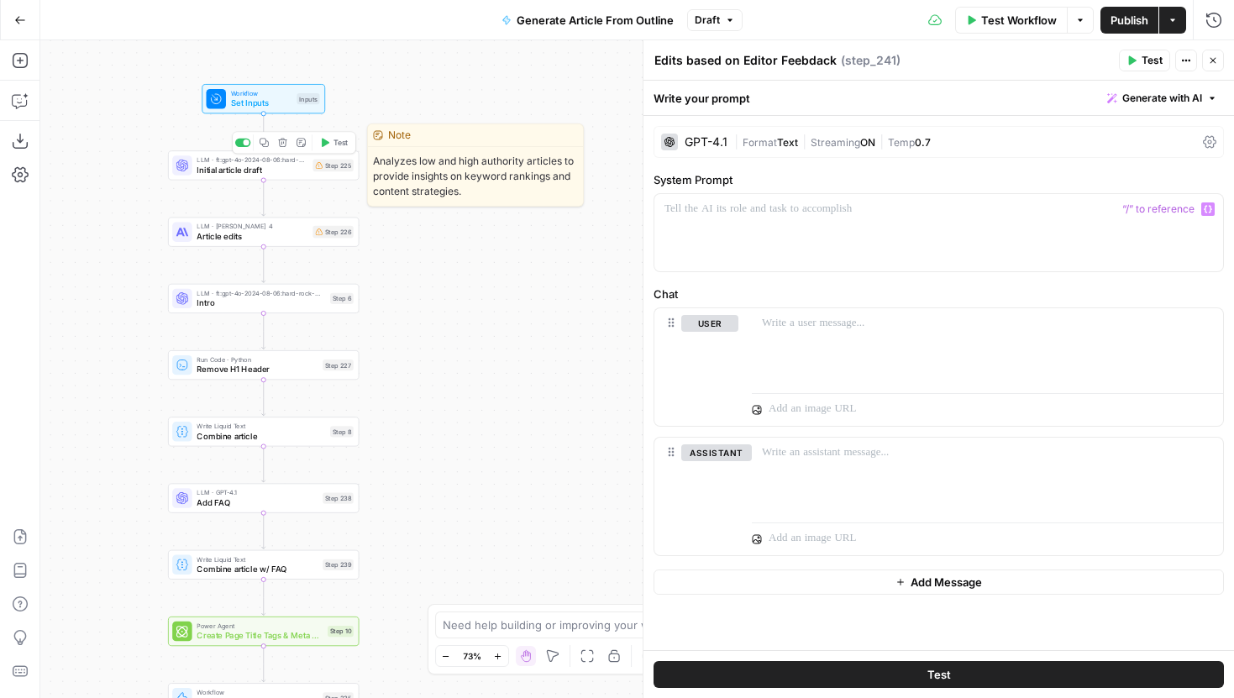
click at [284, 171] on span "Initial article draft" at bounding box center [252, 170] width 111 height 13
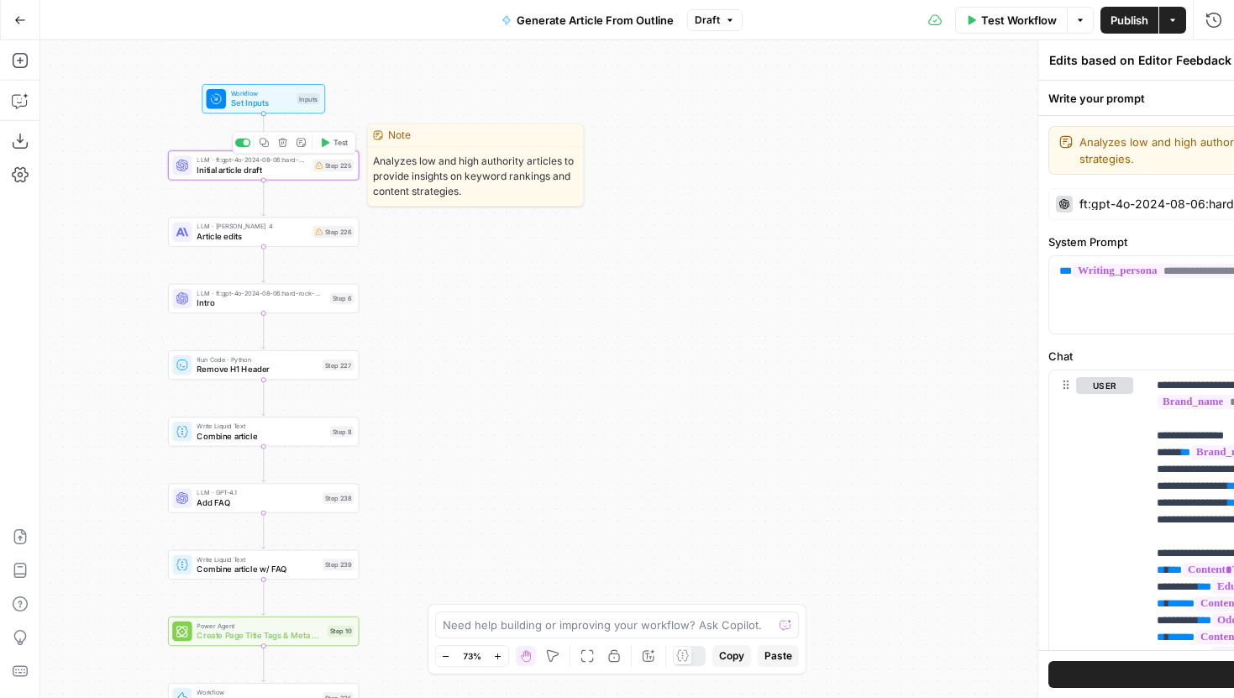
type textarea "Initial article draft"
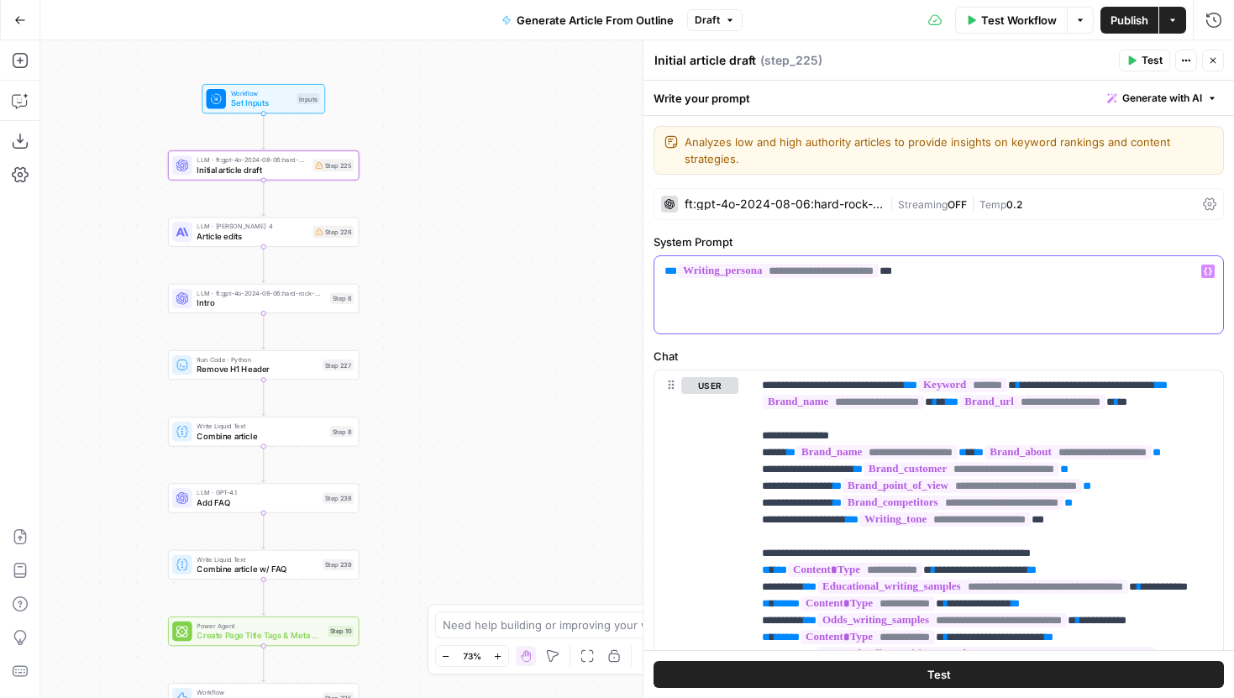
drag, startPoint x: 952, startPoint y: 273, endPoint x: 661, endPoint y: 263, distance: 290.9
click at [661, 263] on div "**********" at bounding box center [939, 294] width 569 height 77
copy p "**********"
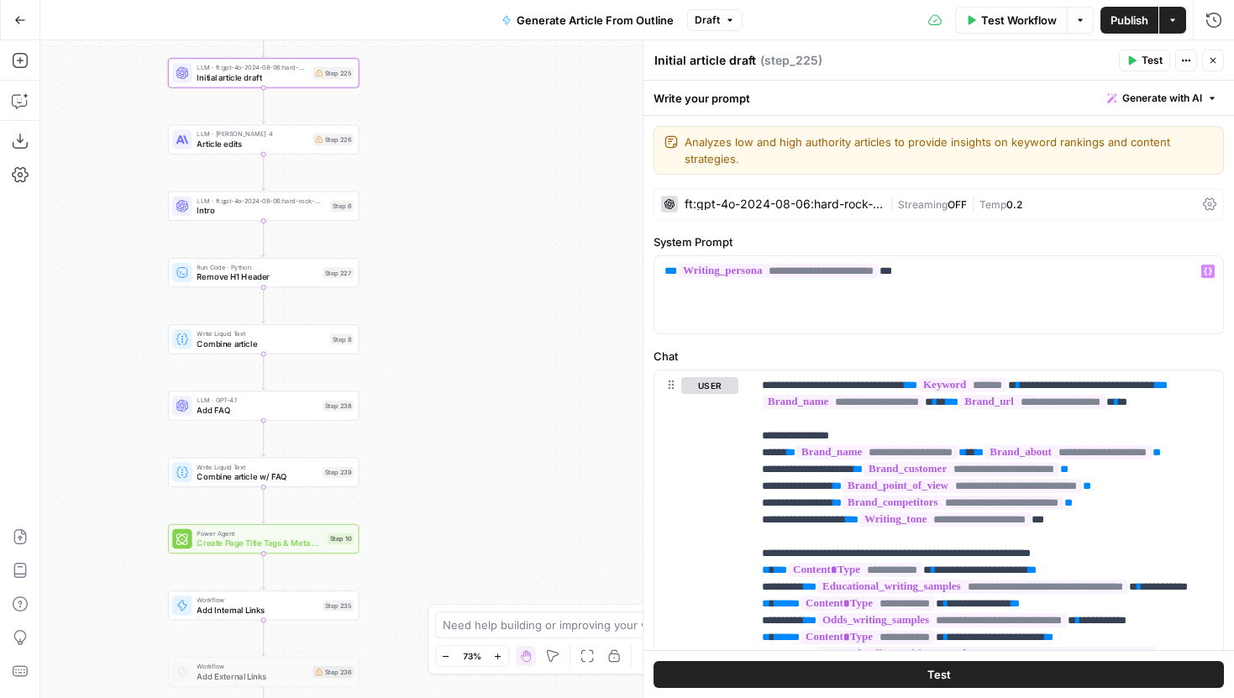
drag, startPoint x: 524, startPoint y: 326, endPoint x: 524, endPoint y: 248, distance: 78.1
click at [524, 248] on div "Workflow Set Inputs Inputs LLM · ft:gpt-4o-2024-08-06:hard-rock-digital:nick-vo…" at bounding box center [637, 369] width 1194 height 658
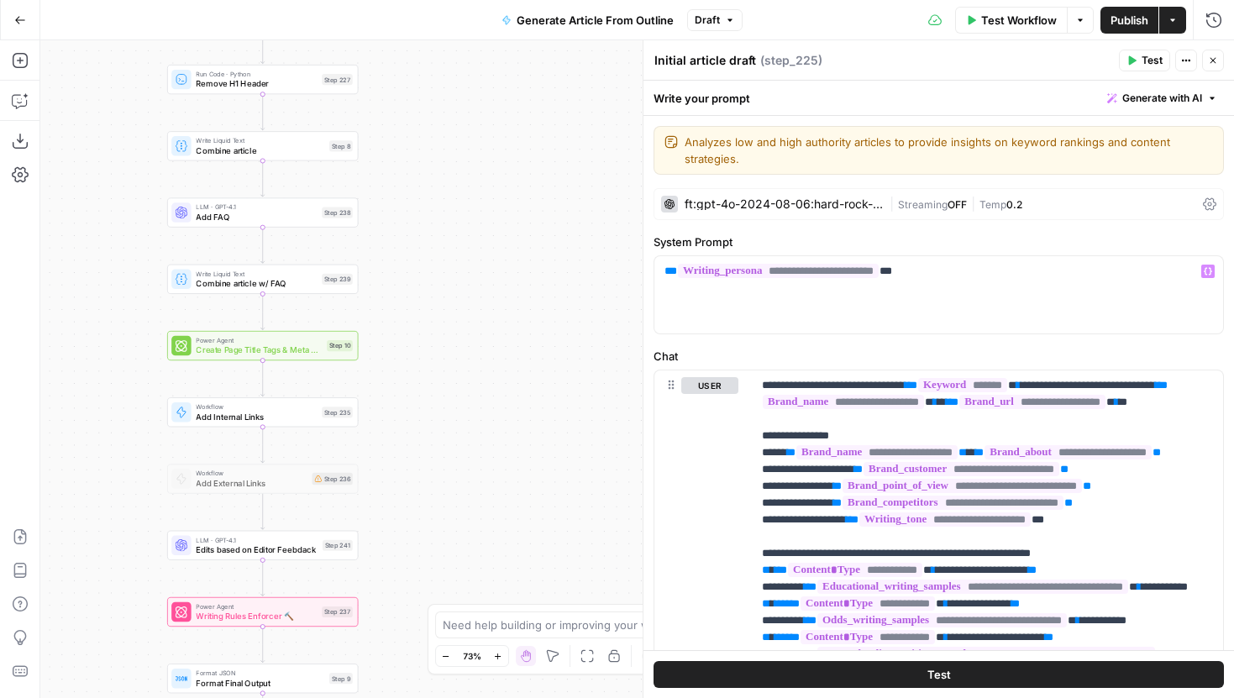
drag, startPoint x: 463, startPoint y: 409, endPoint x: 466, endPoint y: 294, distance: 115.2
click at [466, 294] on div "Workflow Set Inputs Inputs LLM · ft:gpt-4o-2024-08-06:hard-rock-digital:nick-vo…" at bounding box center [637, 369] width 1194 height 658
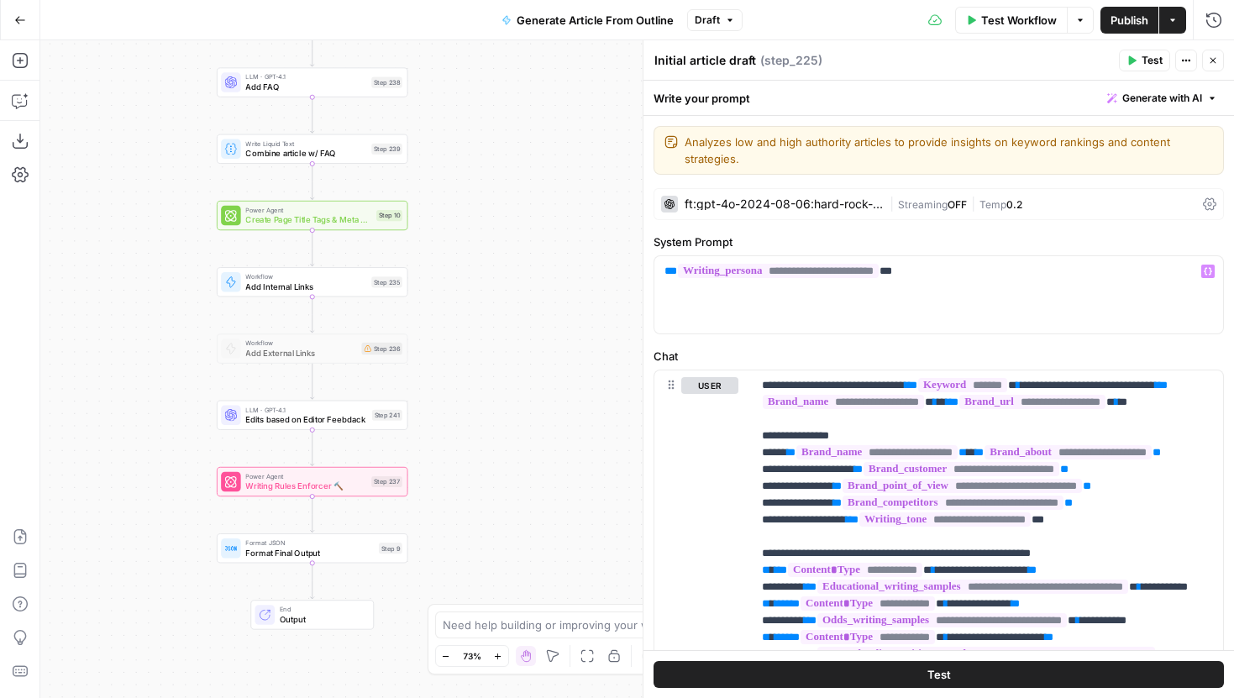
drag, startPoint x: 455, startPoint y: 456, endPoint x: 513, endPoint y: 441, distance: 59.1
click at [513, 439] on div "Workflow Set Inputs Inputs LLM · ft:gpt-4o-2024-08-06:hard-rock-digital:nick-vo…" at bounding box center [637, 369] width 1194 height 658
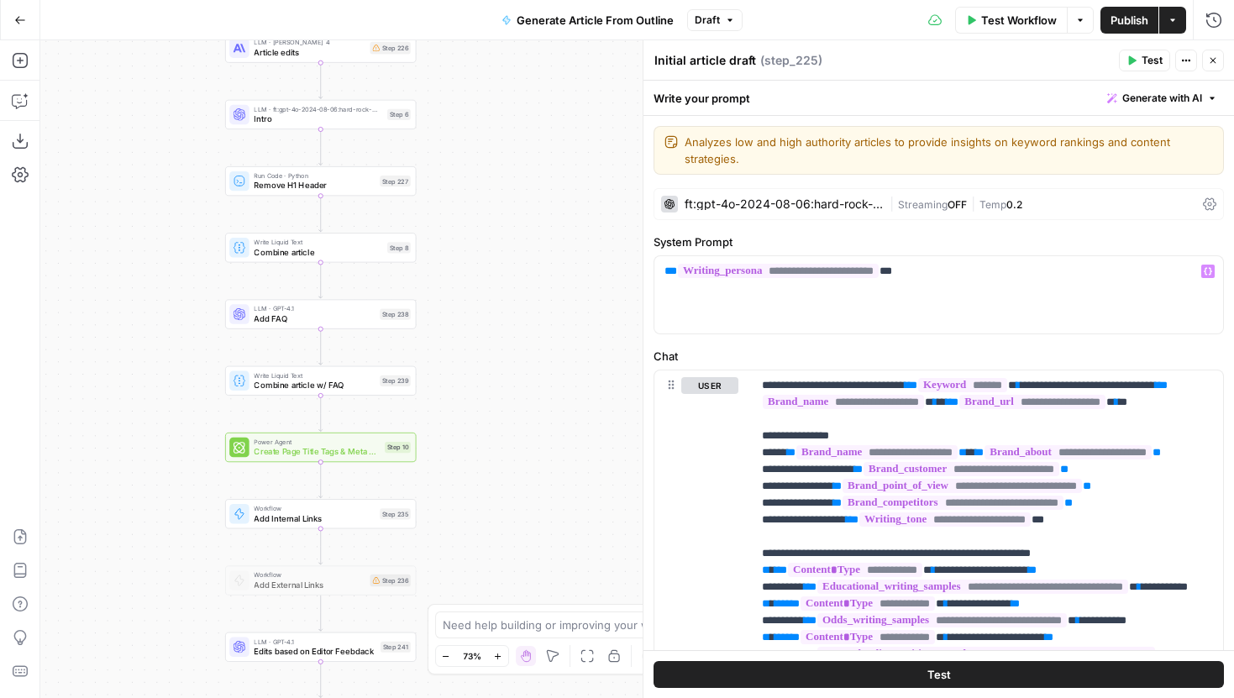
drag, startPoint x: 529, startPoint y: 206, endPoint x: 525, endPoint y: 464, distance: 258.0
click at [525, 463] on div "Workflow Set Inputs Inputs LLM · ft:gpt-4o-2024-08-06:hard-rock-digital:nick-vo…" at bounding box center [637, 369] width 1194 height 658
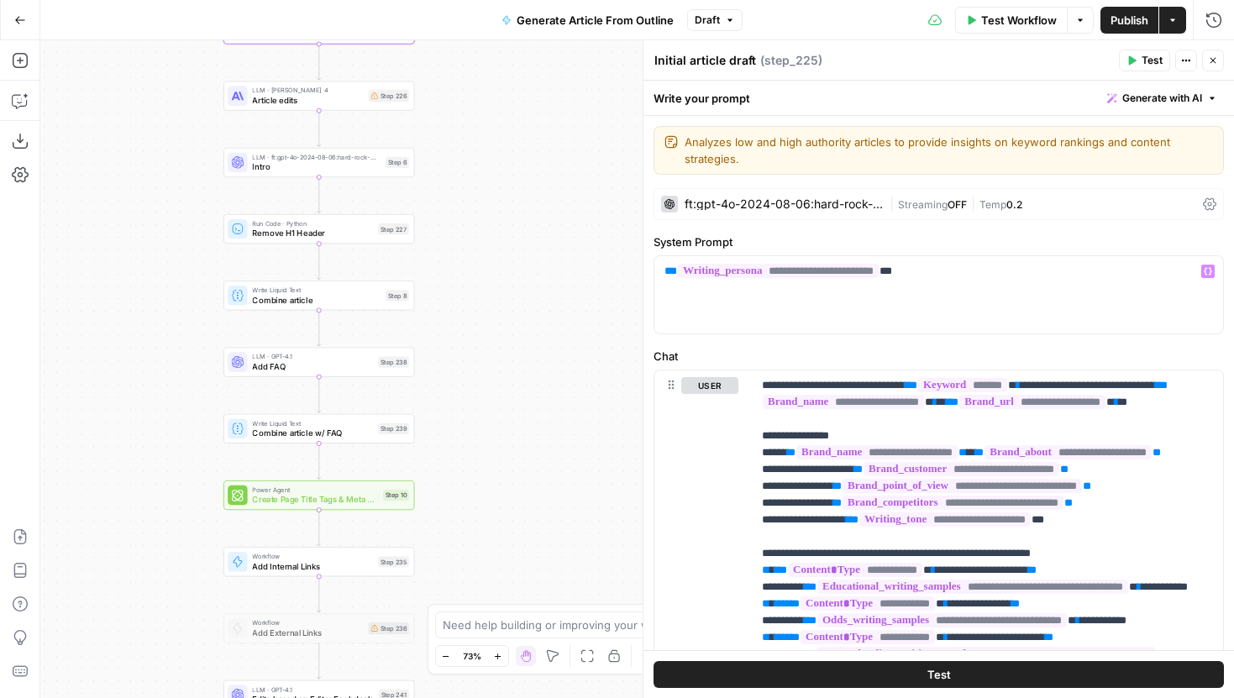
drag, startPoint x: 549, startPoint y: 259, endPoint x: 548, endPoint y: 338, distance: 79.0
click at [548, 338] on div "Workflow Set Inputs Inputs LLM · ft:gpt-4o-2024-08-06:hard-rock-digital:nick-vo…" at bounding box center [637, 369] width 1194 height 658
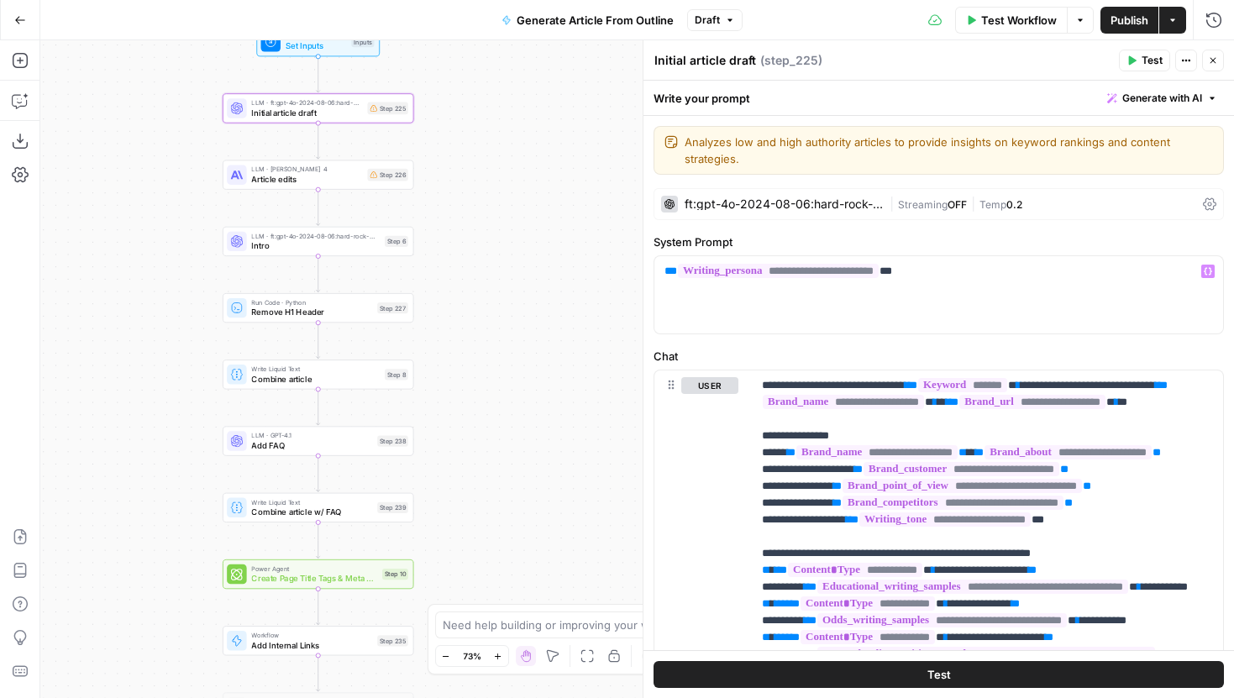
click at [361, 183] on span "Article edits" at bounding box center [306, 179] width 111 height 13
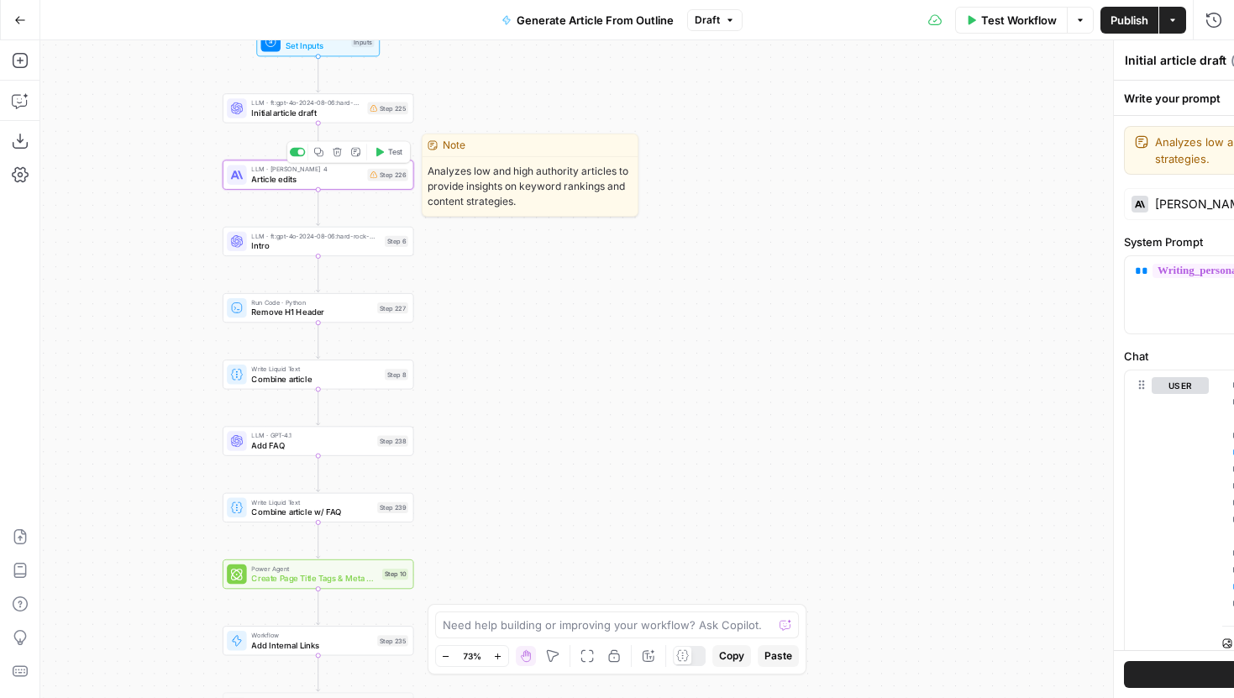
type textarea "Article edits"
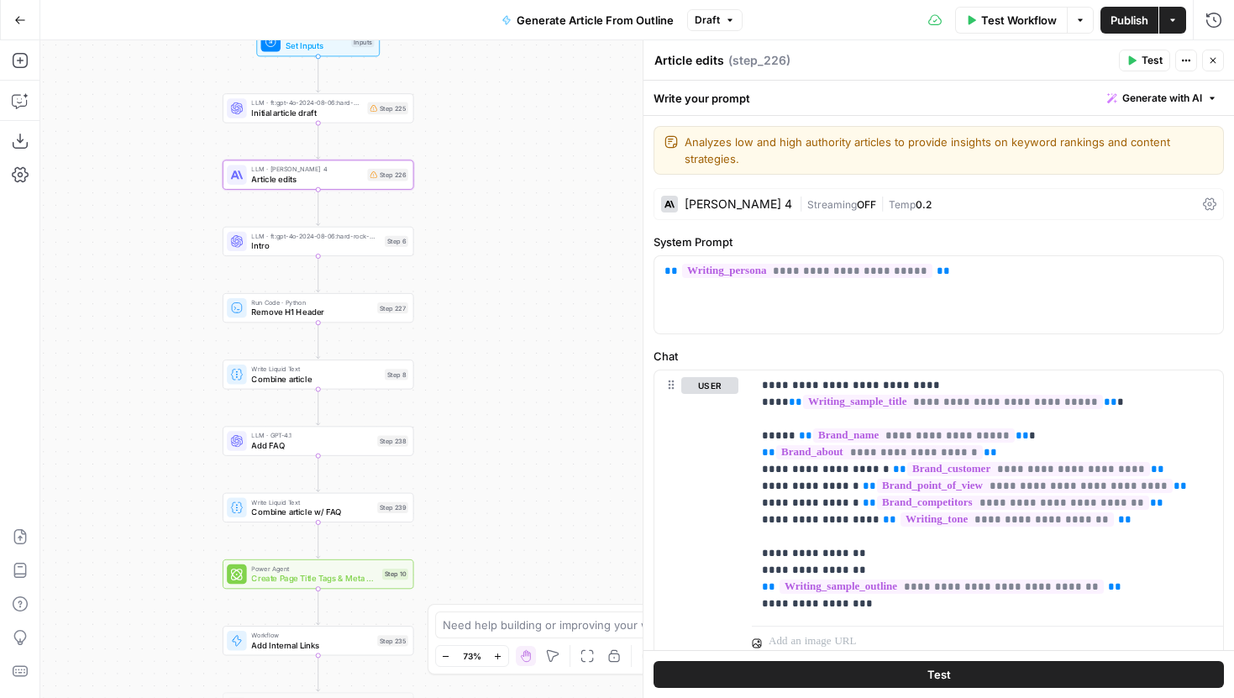
click at [358, 239] on div "LLM · ft:gpt-4o-2024-08-06:hard-rock-digital:nick-voice:C6PtFN2I Intro" at bounding box center [315, 241] width 129 height 21
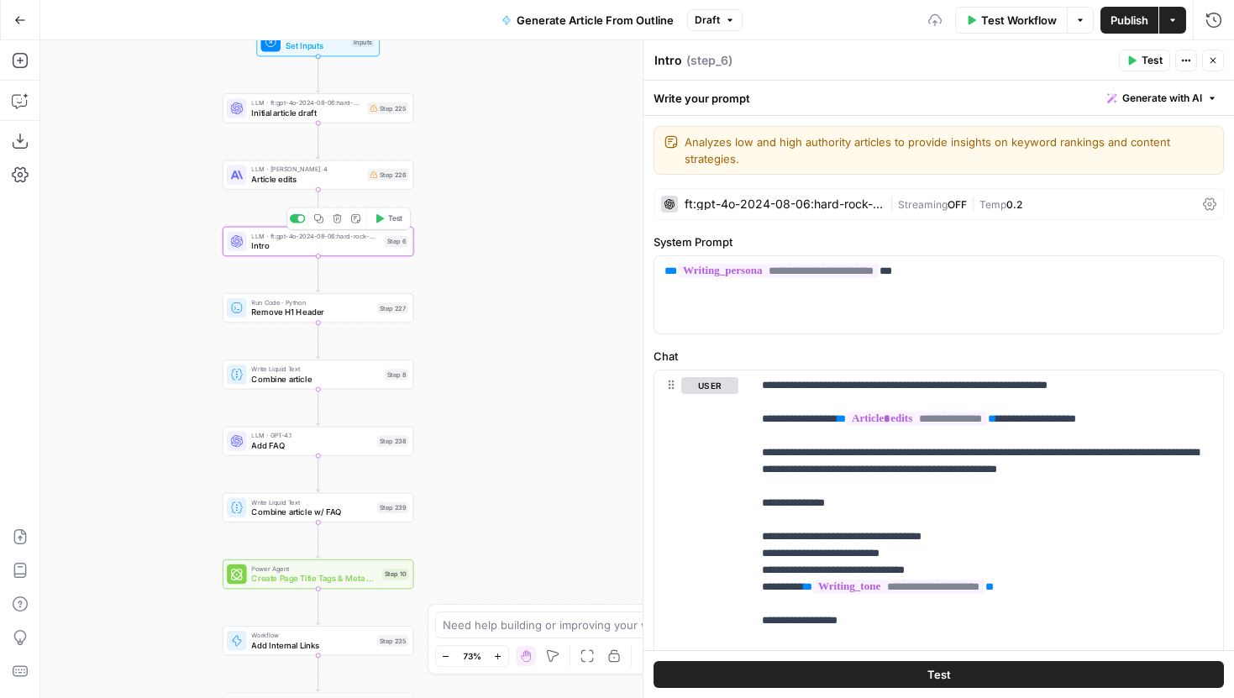
drag, startPoint x: 522, startPoint y: 407, endPoint x: 522, endPoint y: 185, distance: 221.8
click at [522, 185] on div "Workflow Set Inputs Inputs LLM · ft:gpt-4o-2024-08-06:hard-rock-digital:nick-vo…" at bounding box center [637, 369] width 1194 height 658
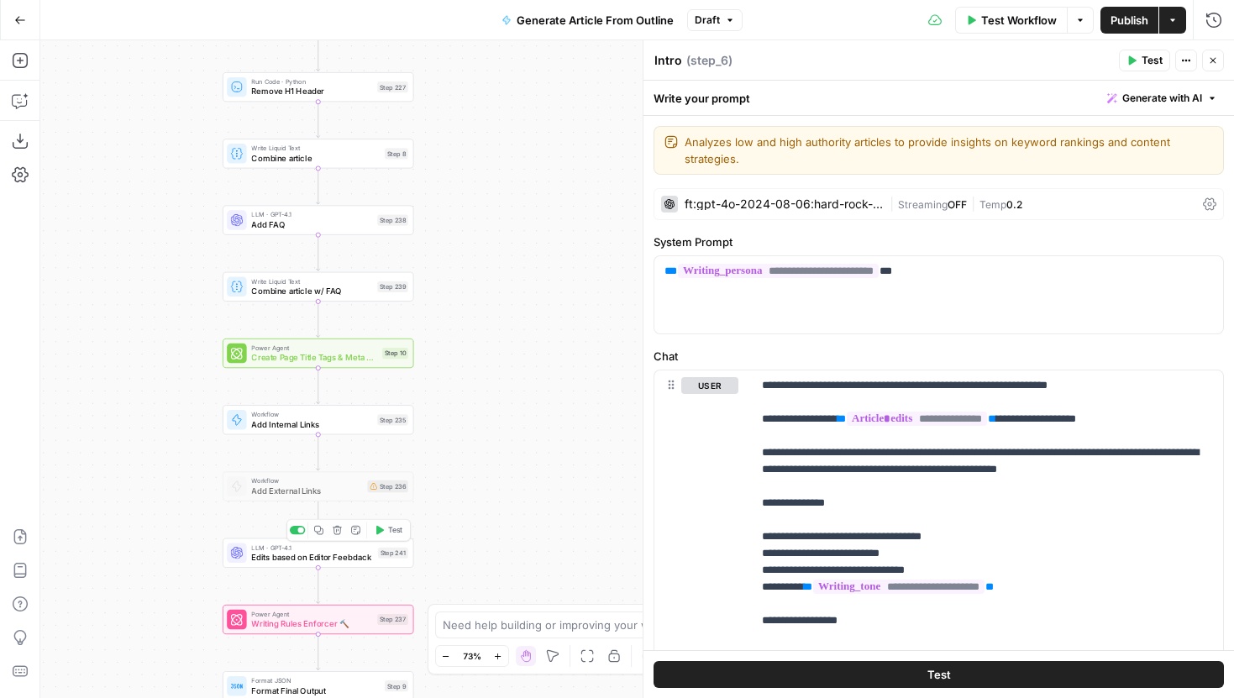
click at [355, 562] on span "Edits based on Editor Feebdack" at bounding box center [312, 557] width 122 height 13
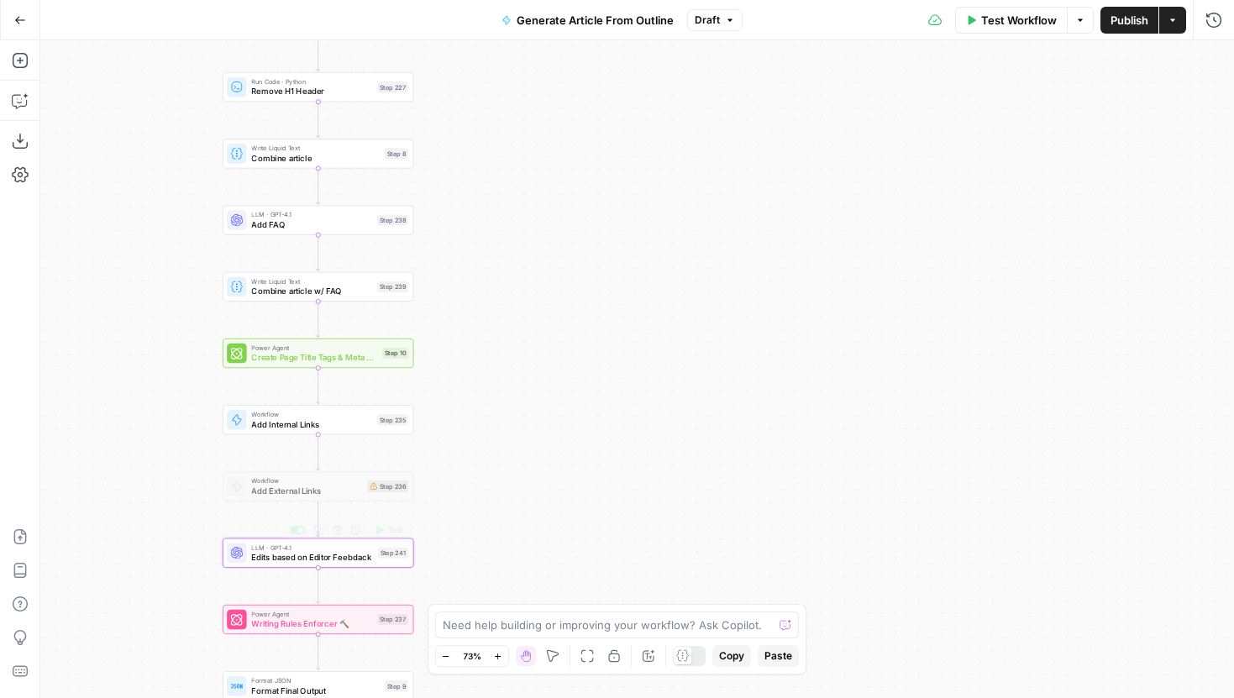
type textarea "Edits based on Editor Feebdack"
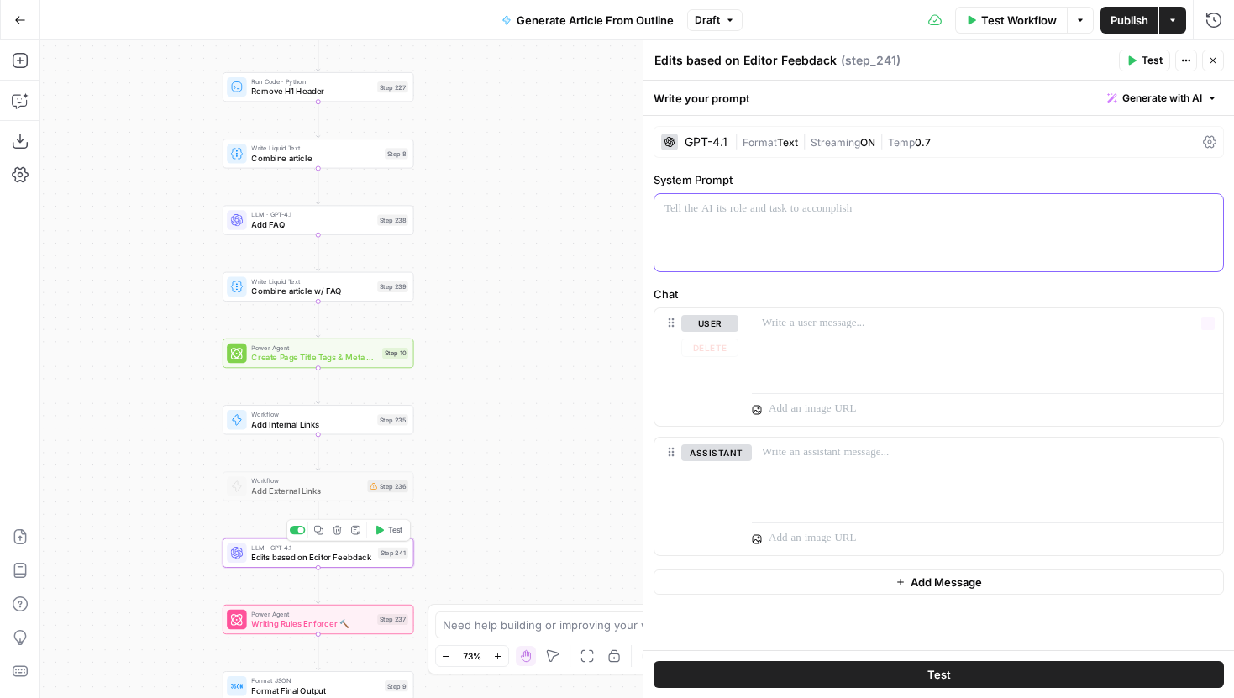
click at [832, 230] on div at bounding box center [939, 232] width 569 height 77
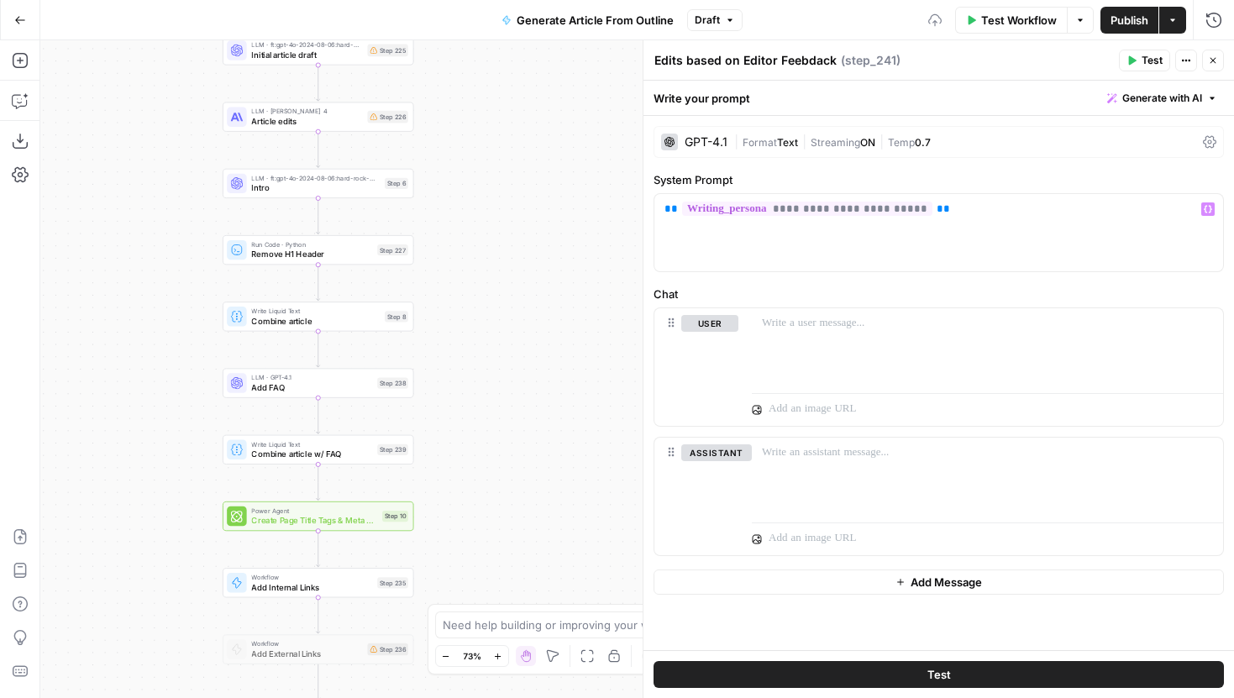
drag, startPoint x: 515, startPoint y: 259, endPoint x: 509, endPoint y: 492, distance: 232.8
click at [509, 492] on div "Workflow Set Inputs Inputs LLM · ft:gpt-4o-2024-08-06:hard-rock-digital:nick-vo…" at bounding box center [637, 369] width 1194 height 658
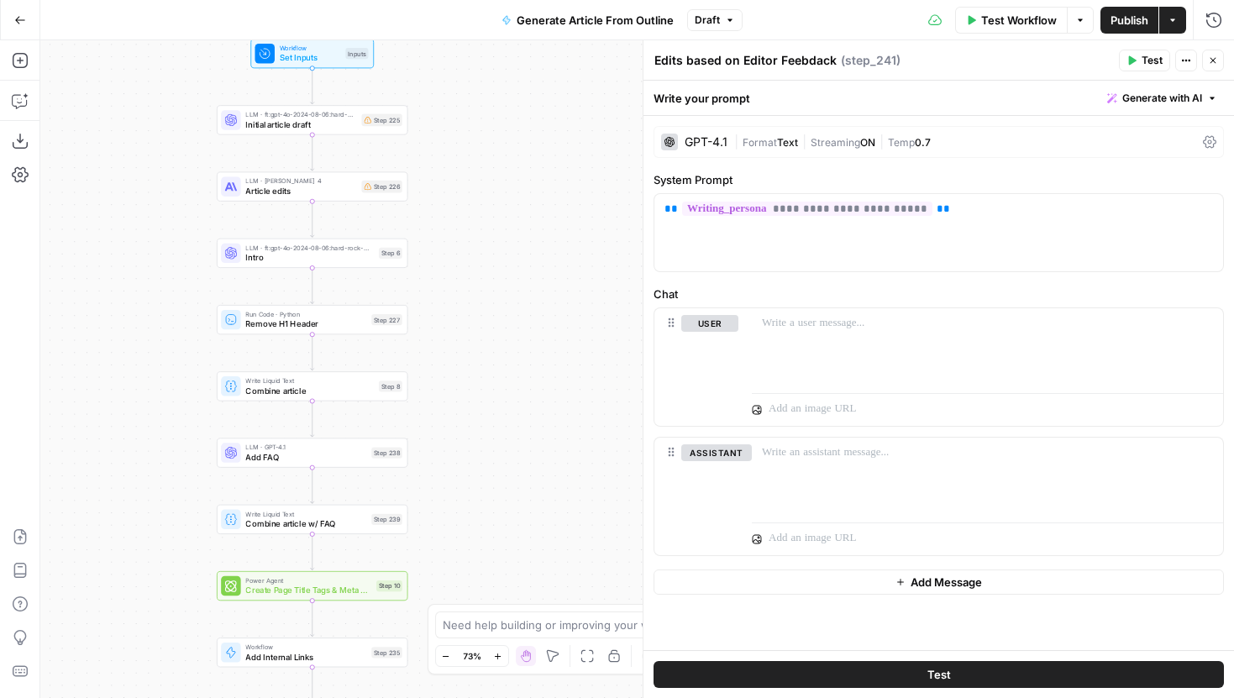
drag, startPoint x: 527, startPoint y: 239, endPoint x: 527, endPoint y: 274, distance: 35.3
click at [527, 262] on div "Workflow Set Inputs Inputs LLM · ft:gpt-4o-2024-08-06:hard-rock-digital:nick-vo…" at bounding box center [637, 369] width 1194 height 658
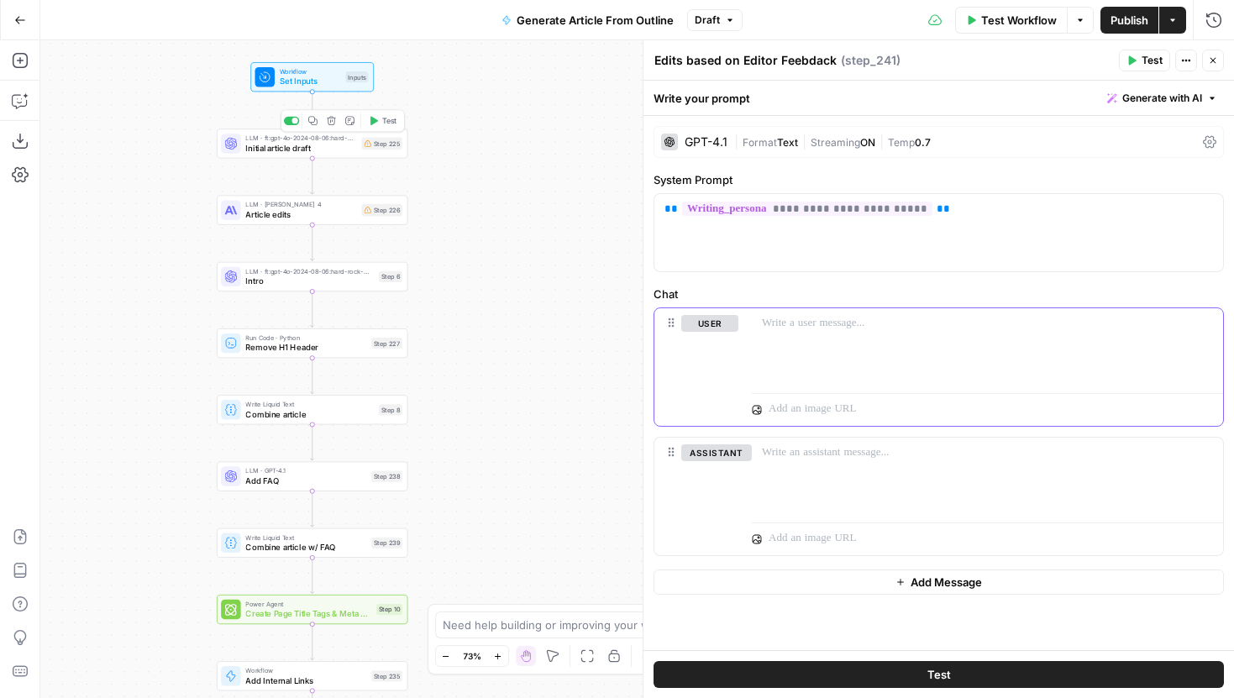
click at [853, 337] on div at bounding box center [987, 346] width 471 height 77
drag, startPoint x: 987, startPoint y: 212, endPoint x: 655, endPoint y: 204, distance: 332.8
click at [655, 204] on div "**********" at bounding box center [939, 232] width 569 height 77
click at [840, 347] on div at bounding box center [987, 346] width 471 height 77
drag, startPoint x: 839, startPoint y: 338, endPoint x: 748, endPoint y: 323, distance: 92.8
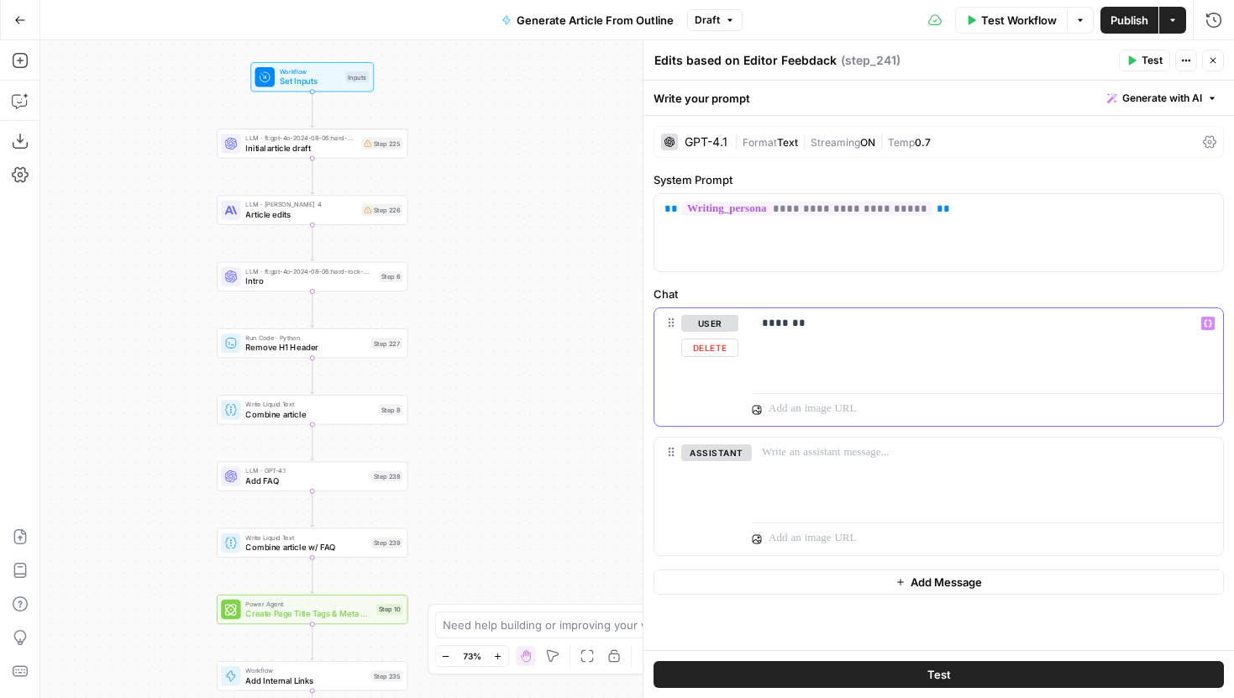
click at [748, 323] on div "user Delete ******* Variables Menu" at bounding box center [939, 367] width 569 height 118
click at [960, 214] on p "**********" at bounding box center [939, 209] width 549 height 17
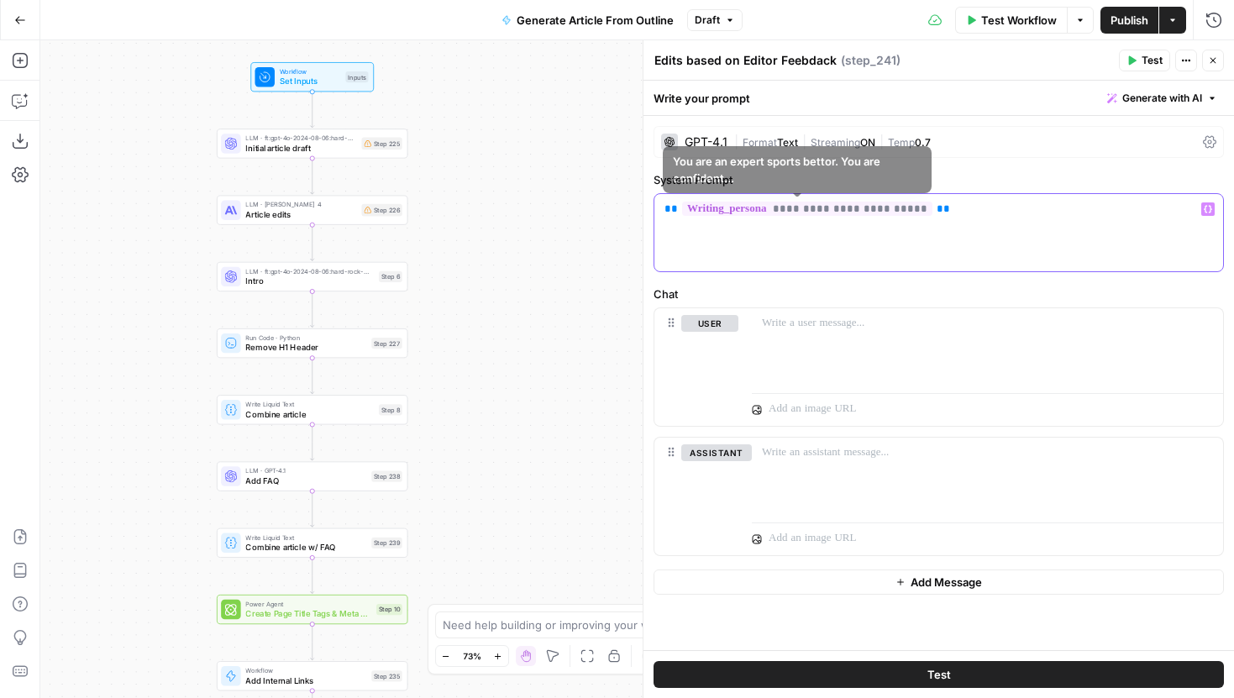
drag, startPoint x: 985, startPoint y: 211, endPoint x: 606, endPoint y: 200, distance: 379.1
click at [606, 201] on body "Hard Rock Digital New Home Browse Insights Opportunities Your Data Recent Grids…" at bounding box center [617, 349] width 1234 height 698
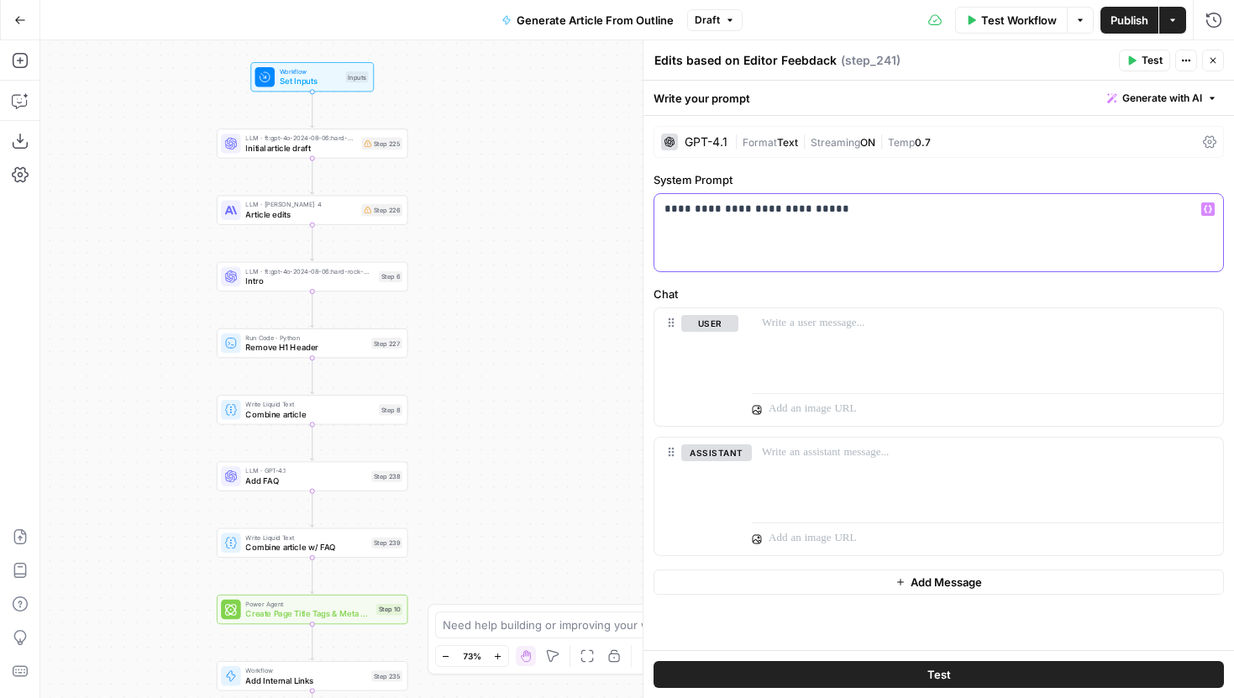
drag, startPoint x: 885, startPoint y: 197, endPoint x: 844, endPoint y: 213, distance: 43.4
click at [844, 213] on div "**********" at bounding box center [939, 232] width 569 height 77
click at [743, 203] on p at bounding box center [939, 209] width 549 height 17
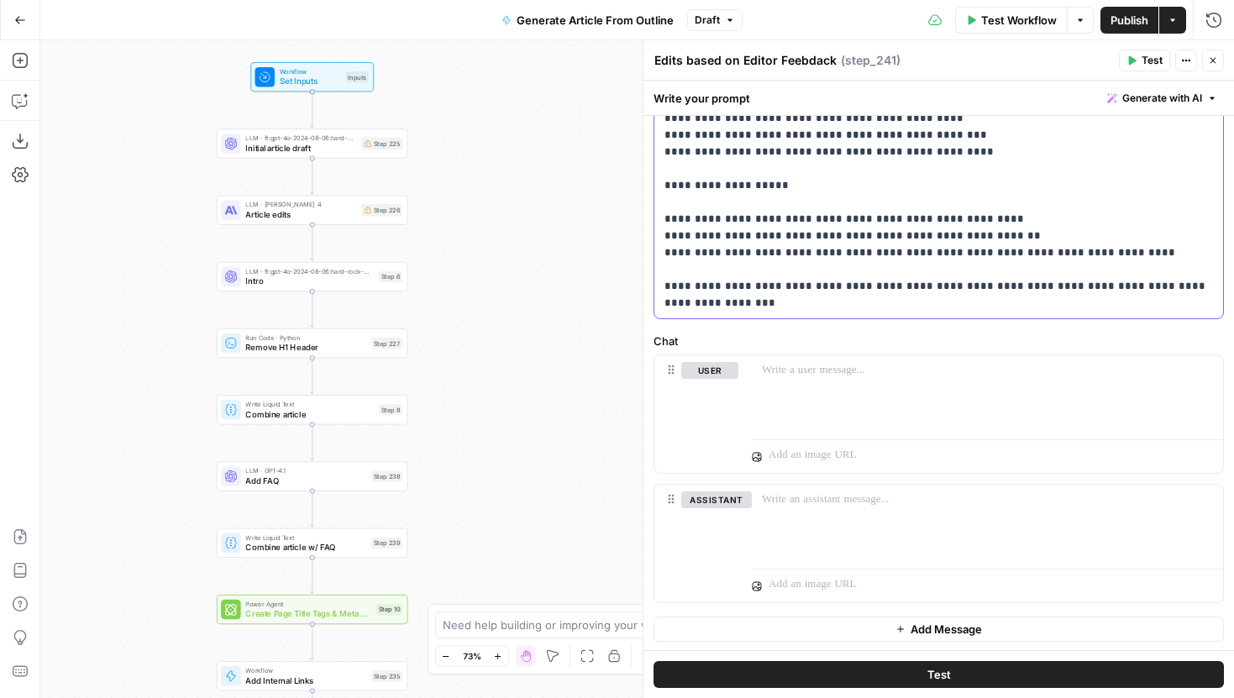
scroll to position [479, 0]
click at [843, 360] on div at bounding box center [987, 392] width 471 height 77
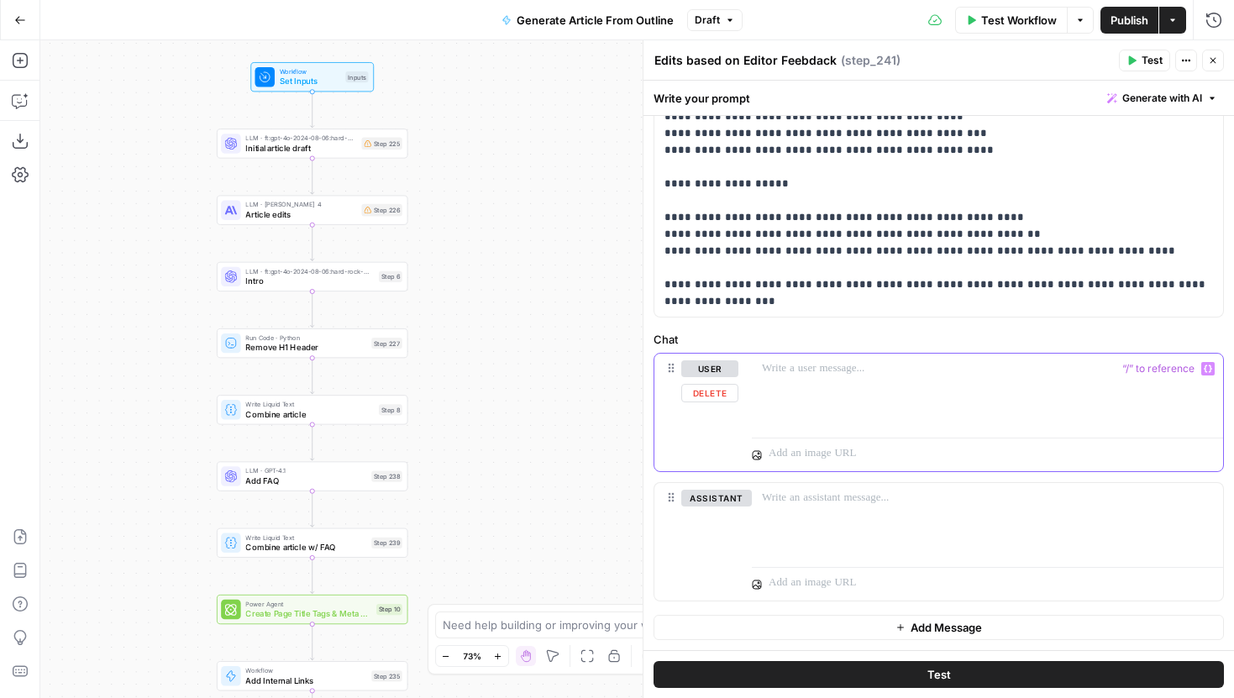
scroll to position [0, 0]
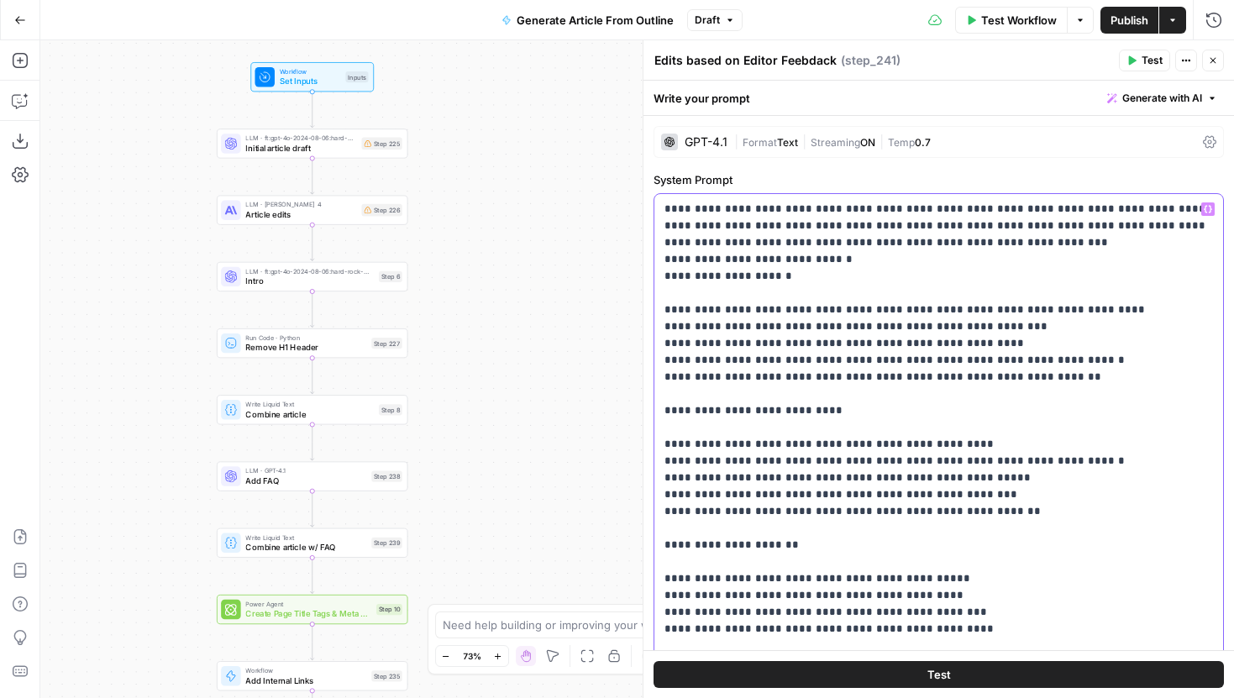
drag, startPoint x: 907, startPoint y: 209, endPoint x: 873, endPoint y: 213, distance: 33.9
click at [873, 213] on p "**********" at bounding box center [939, 495] width 549 height 588
drag, startPoint x: 915, startPoint y: 210, endPoint x: 869, endPoint y: 211, distance: 46.2
click at [869, 211] on p "**********" at bounding box center [939, 495] width 549 height 588
click at [872, 233] on p "**********" at bounding box center [939, 495] width 549 height 588
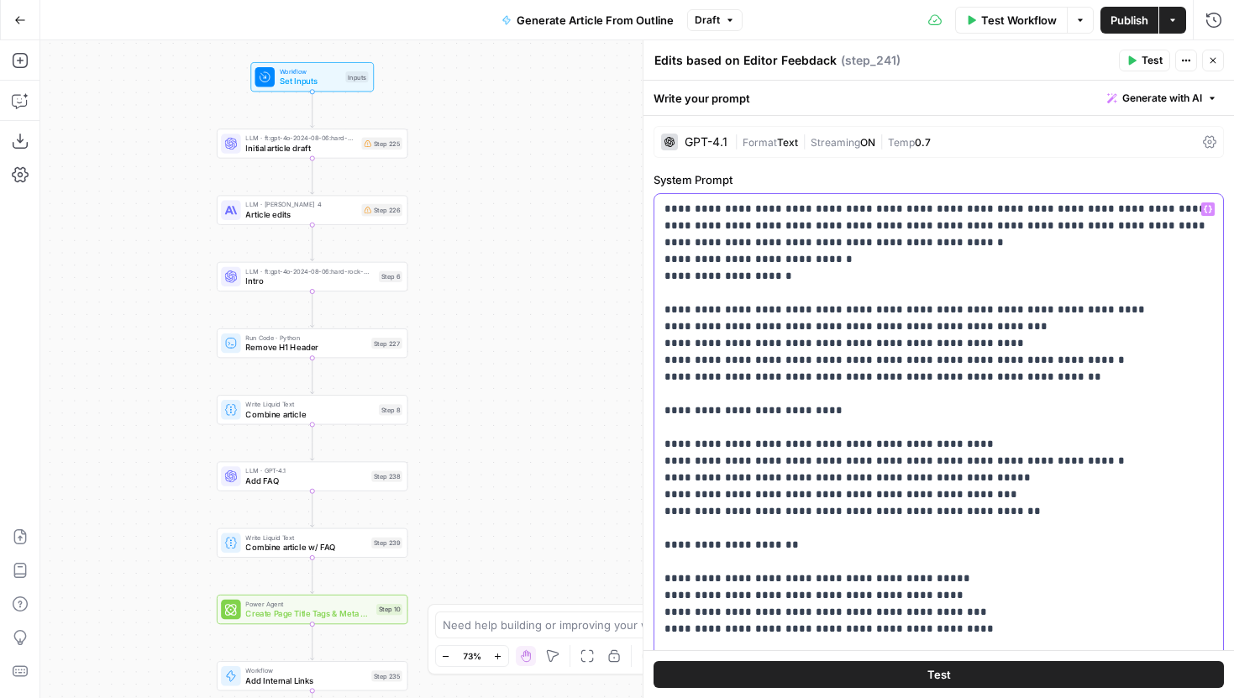
click at [847, 251] on p "**********" at bounding box center [939, 495] width 549 height 588
click at [833, 247] on p "**********" at bounding box center [939, 495] width 549 height 588
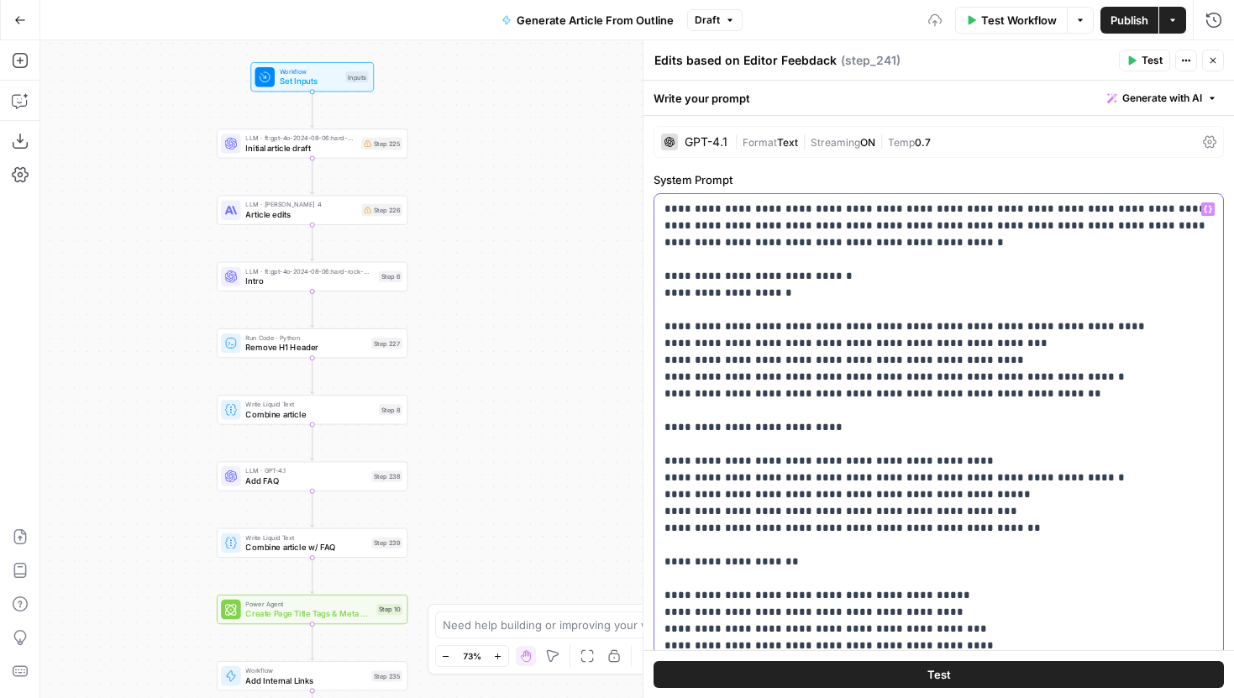
scroll to position [20, 0]
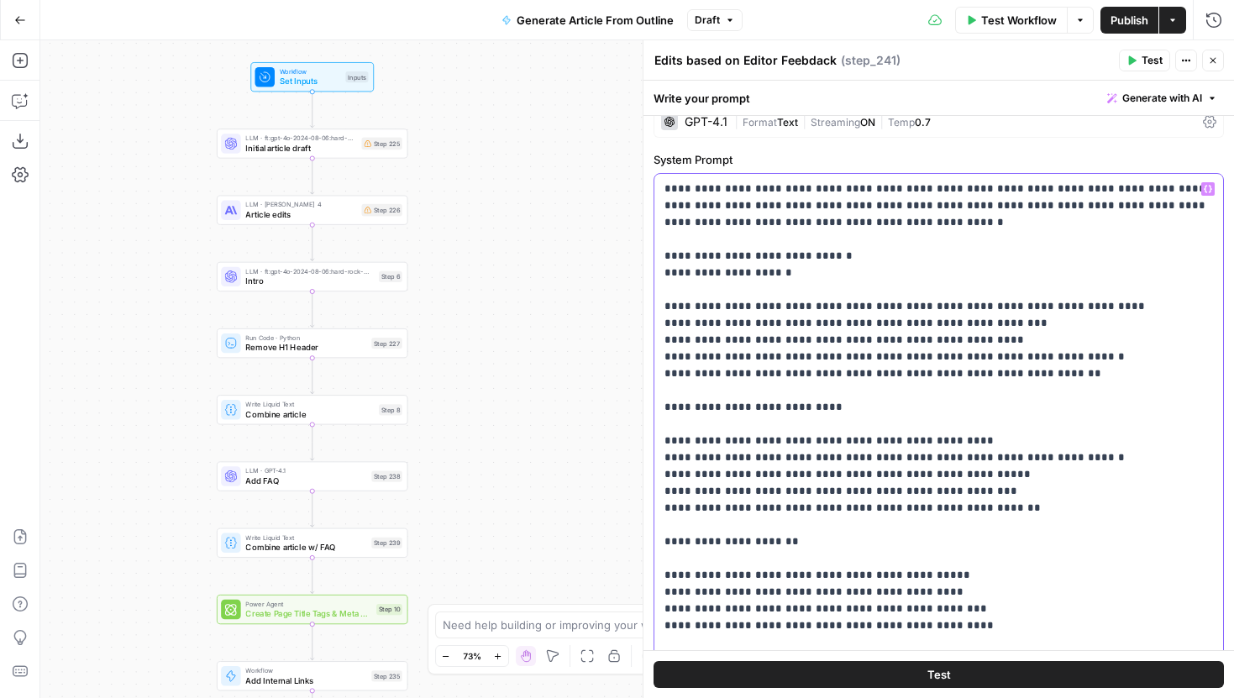
click at [666, 307] on p "**********" at bounding box center [939, 483] width 549 height 605
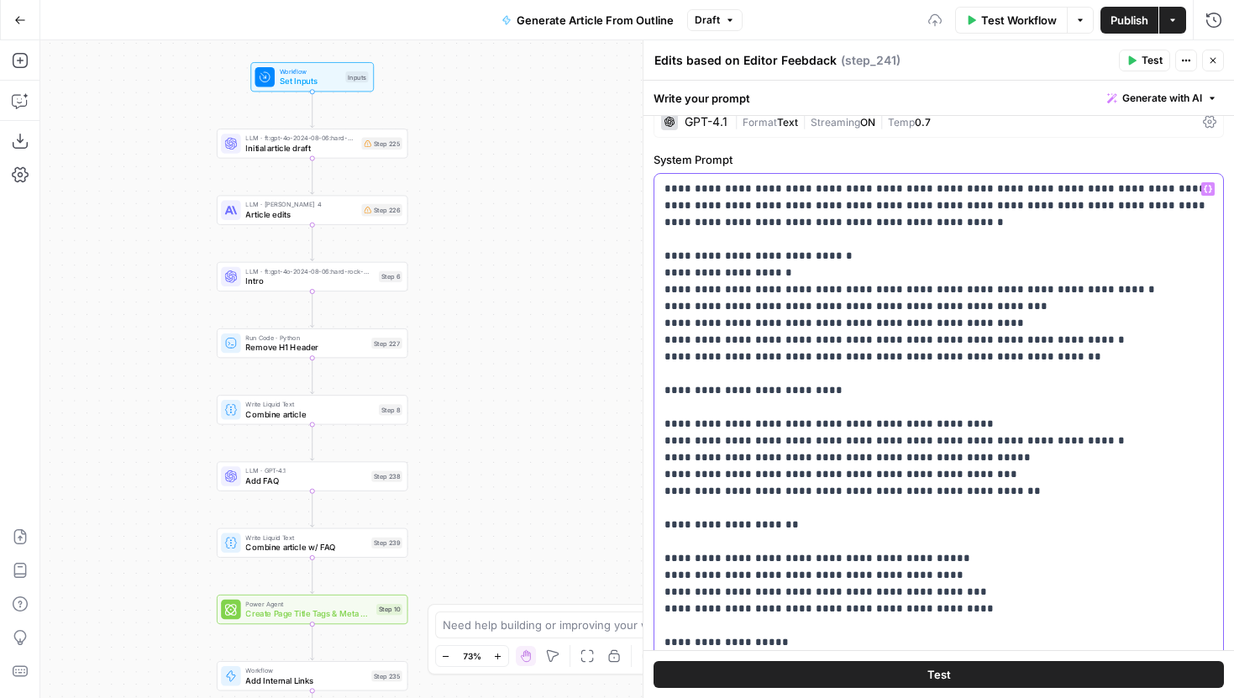
click at [666, 312] on p "**********" at bounding box center [939, 475] width 549 height 588
click at [671, 295] on p "**********" at bounding box center [939, 475] width 549 height 588
click at [836, 260] on p "**********" at bounding box center [939, 475] width 549 height 588
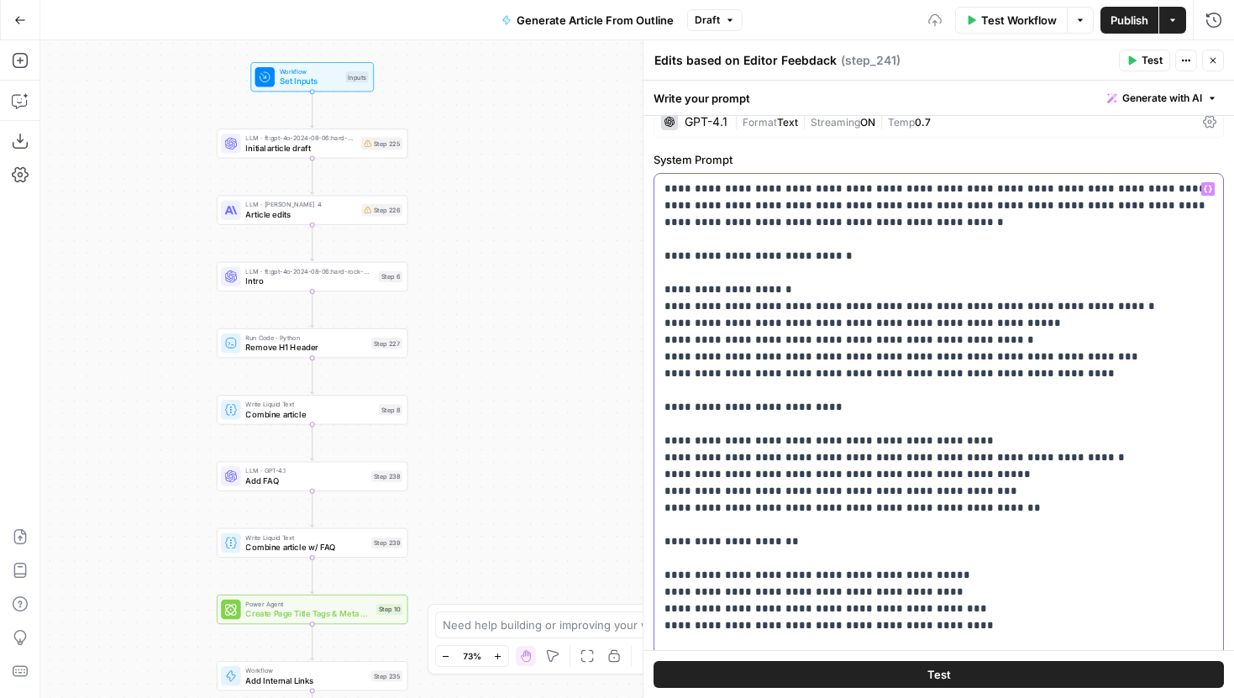
click at [702, 436] on p "**********" at bounding box center [939, 483] width 549 height 605
click at [696, 425] on p "**********" at bounding box center [939, 483] width 549 height 605
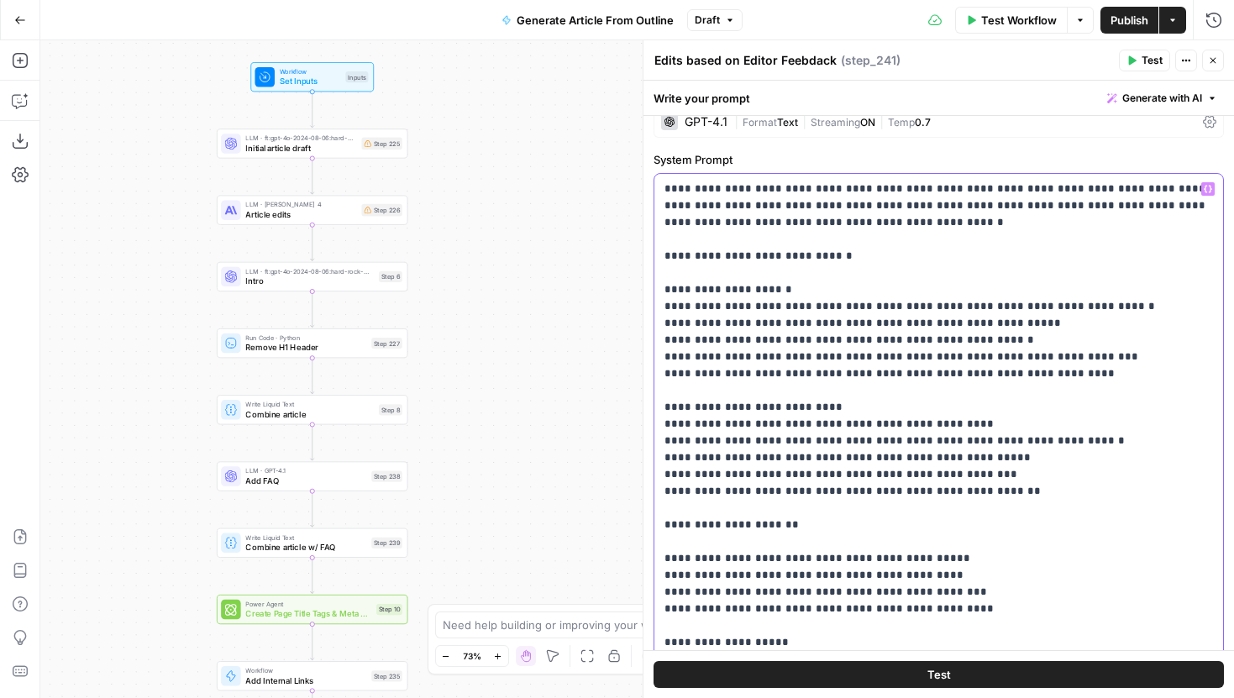
click at [660, 422] on div "**********" at bounding box center [939, 475] width 569 height 602
click at [674, 443] on p "**********" at bounding box center [939, 475] width 549 height 588
click at [670, 441] on p "**********" at bounding box center [939, 475] width 549 height 588
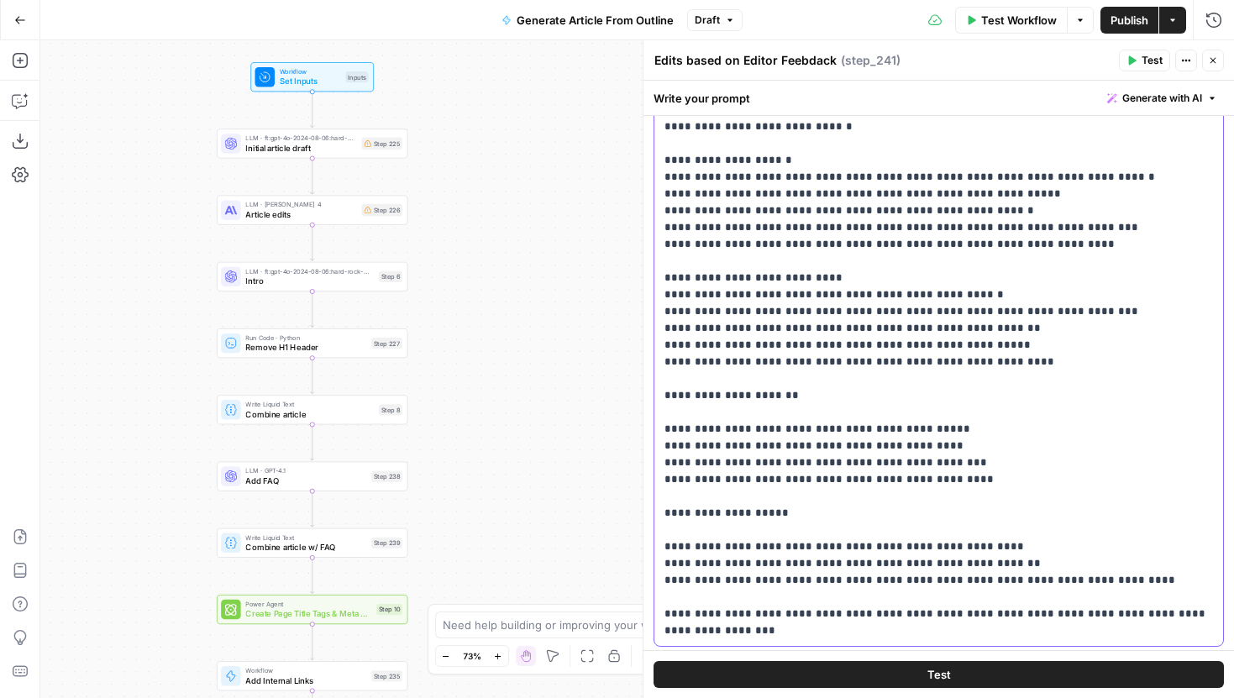
scroll to position [165, 0]
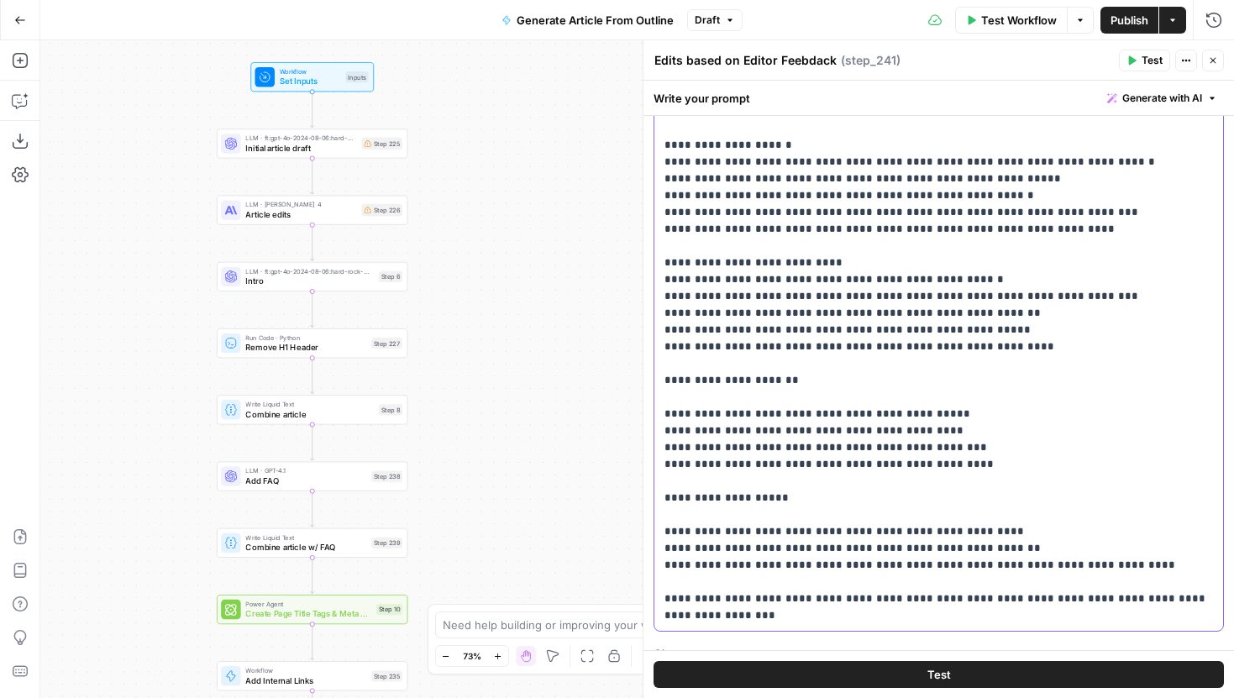
drag, startPoint x: 949, startPoint y: 466, endPoint x: 658, endPoint y: 387, distance: 301.1
click at [658, 387] on div "**********" at bounding box center [939, 330] width 569 height 602
click at [720, 434] on p "**********" at bounding box center [939, 330] width 549 height 588
click at [660, 415] on div "**********" at bounding box center [939, 330] width 569 height 602
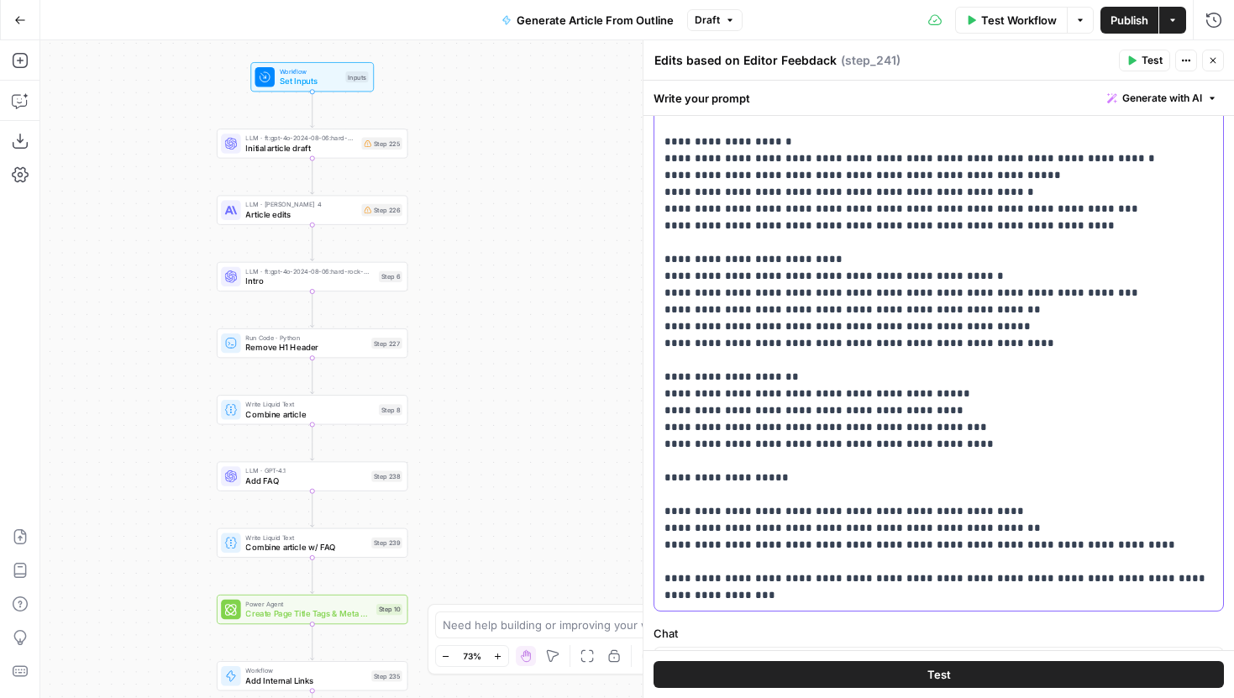
scroll to position [171, 0]
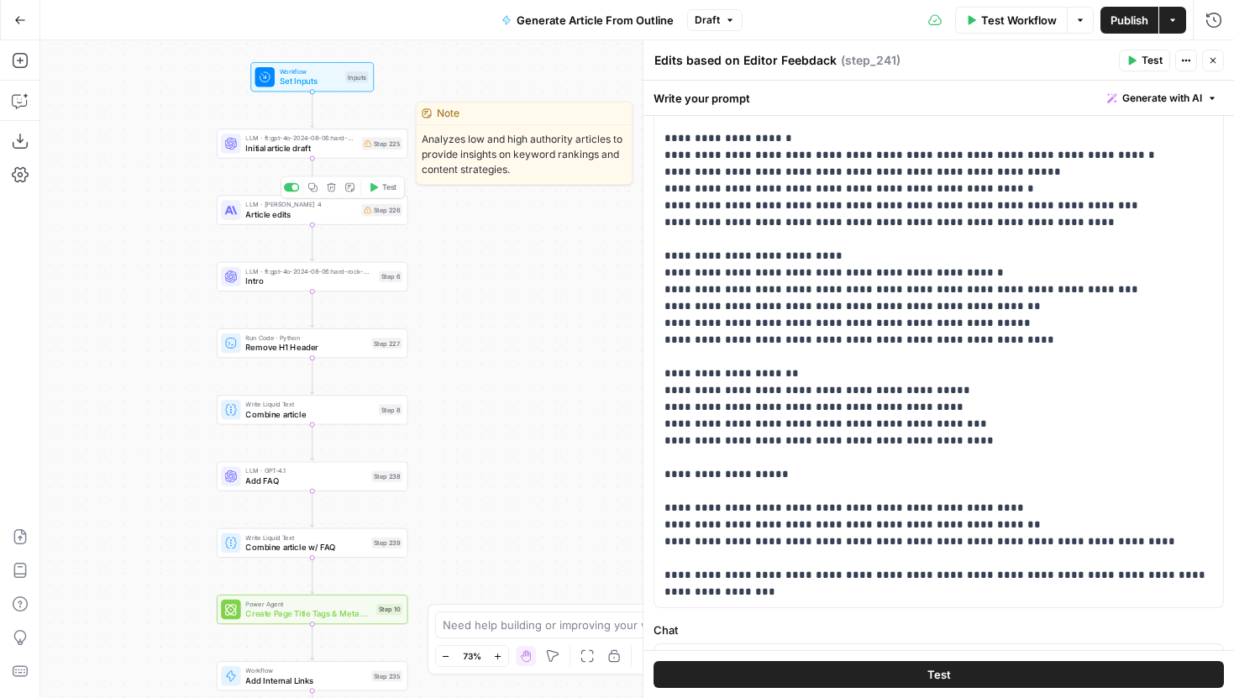
click at [340, 150] on span "Initial article draft" at bounding box center [300, 148] width 111 height 13
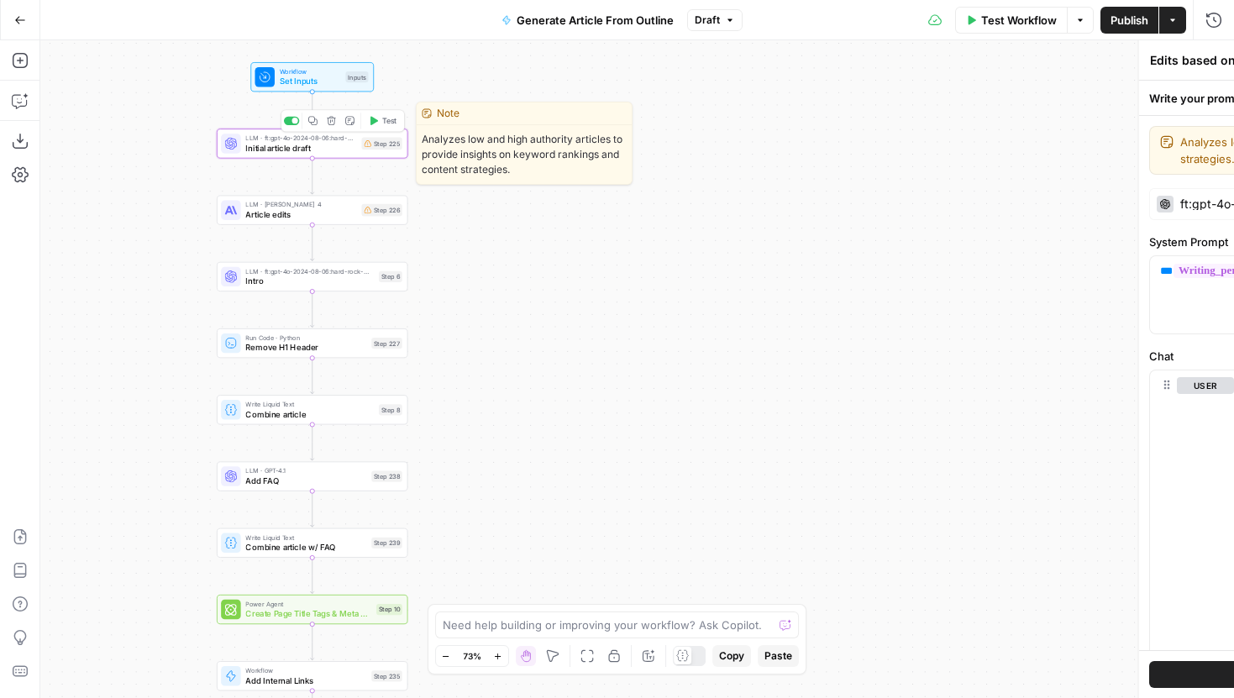
type textarea "Initial article draft"
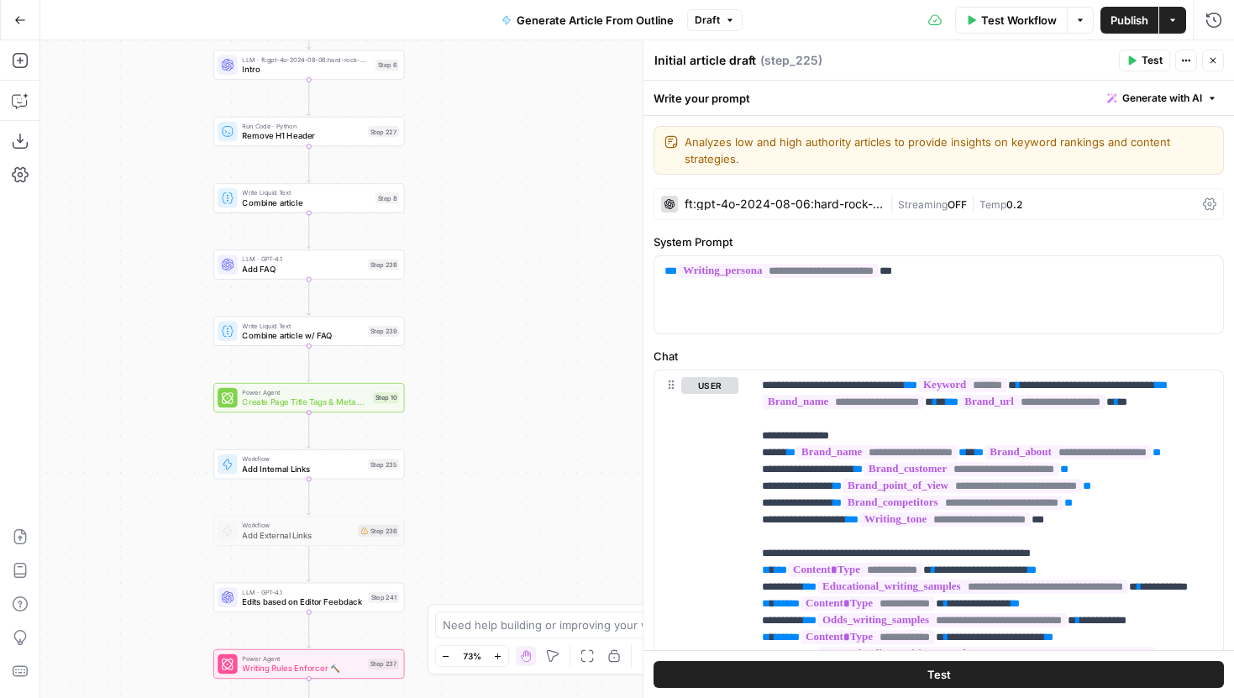
drag, startPoint x: 462, startPoint y: 434, endPoint x: 457, endPoint y: 203, distance: 230.3
click at [457, 203] on div "Workflow Set Inputs Inputs LLM · ft:gpt-4o-2024-08-06:hard-rock-digital:nick-vo…" at bounding box center [637, 369] width 1194 height 658
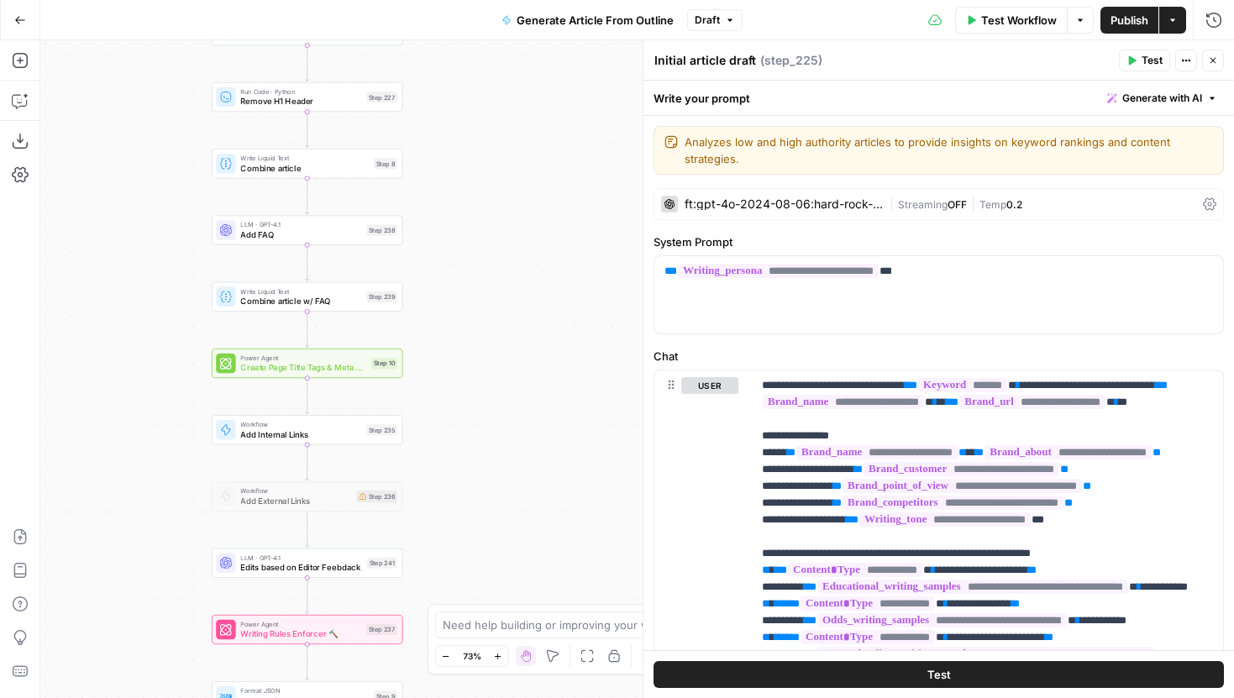
drag, startPoint x: 536, startPoint y: 506, endPoint x: 536, endPoint y: 321, distance: 184.9
click at [536, 318] on div "Workflow Set Inputs Inputs LLM · ft:gpt-4o-2024-08-06:hard-rock-digital:nick-vo…" at bounding box center [637, 369] width 1194 height 658
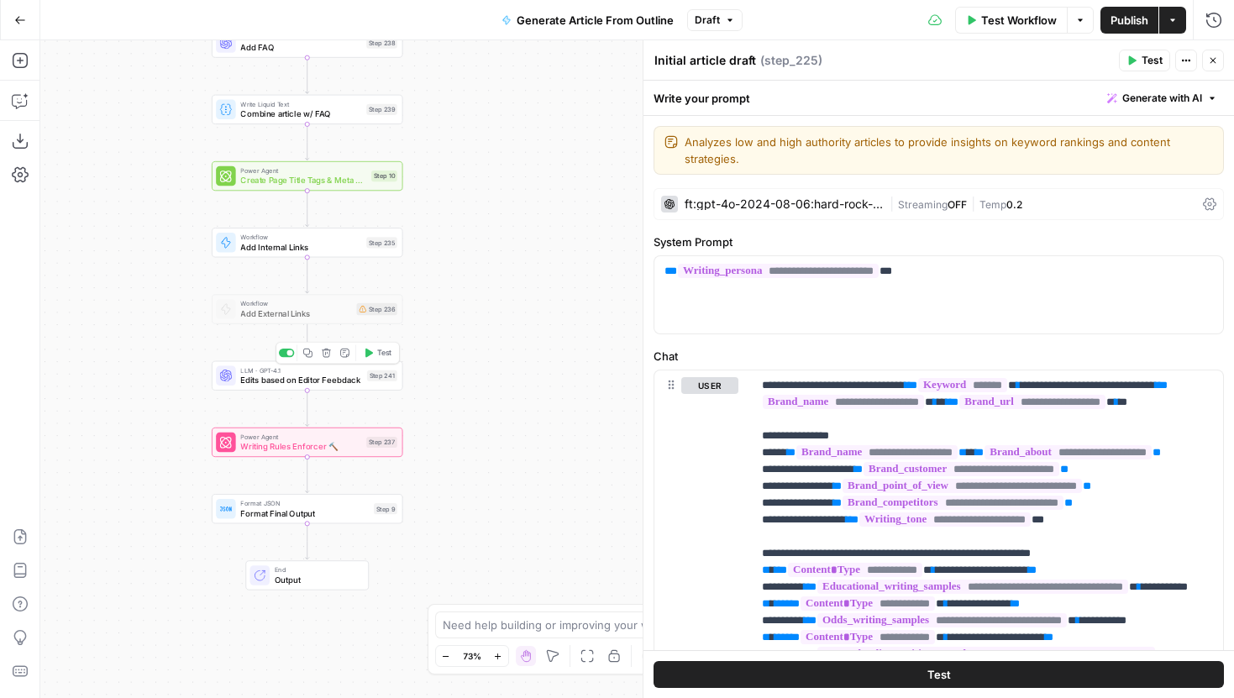
click at [355, 387] on div "LLM · GPT-4.1 Edits based on Editor Feebdack Step 241 Copy step Delete step Add…" at bounding box center [307, 375] width 191 height 29
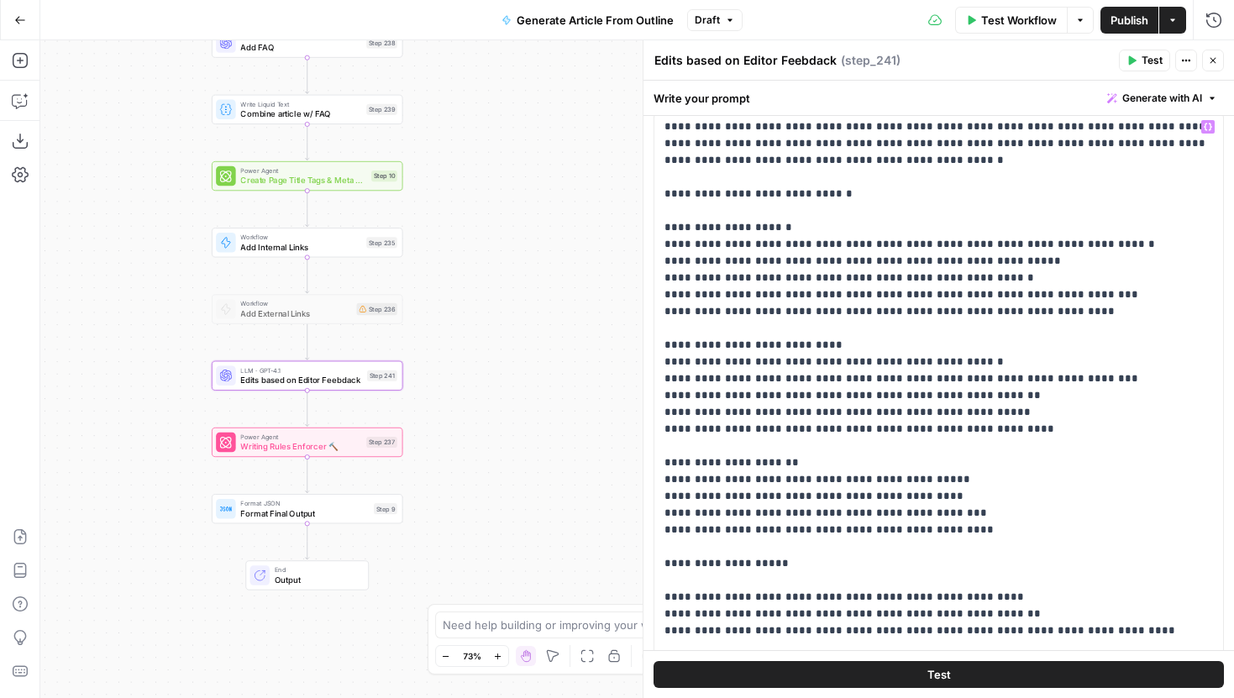
scroll to position [113, 0]
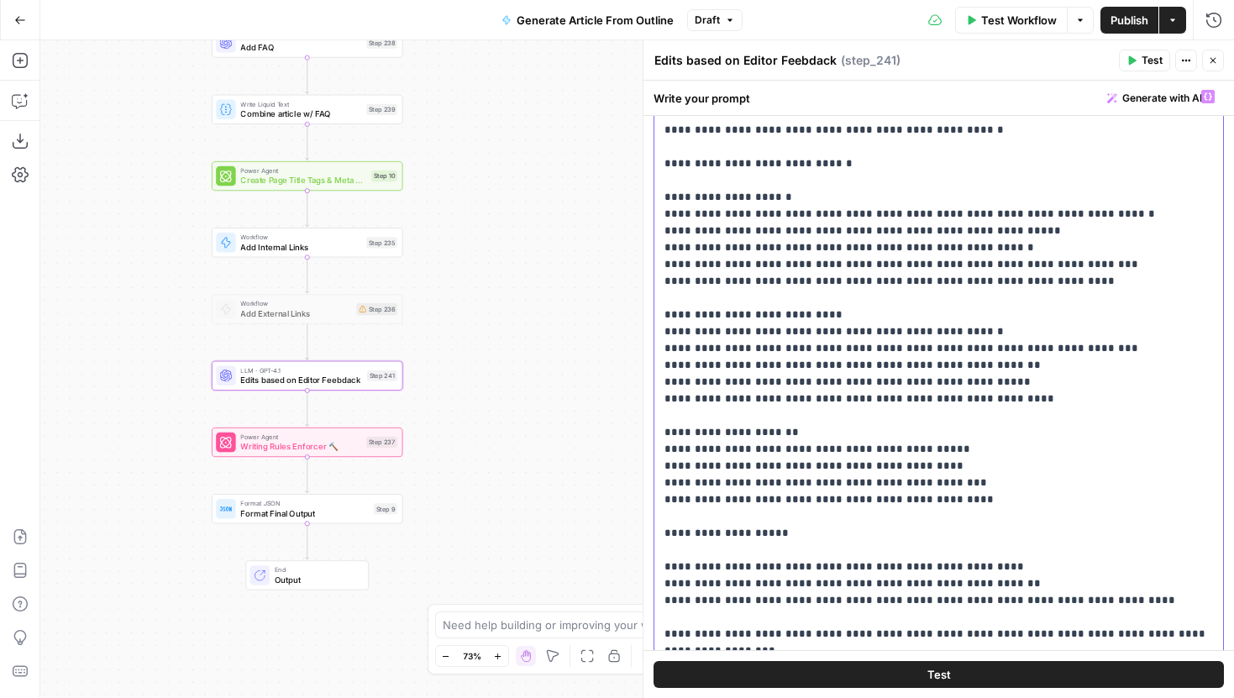
click at [665, 453] on p "**********" at bounding box center [939, 373] width 549 height 571
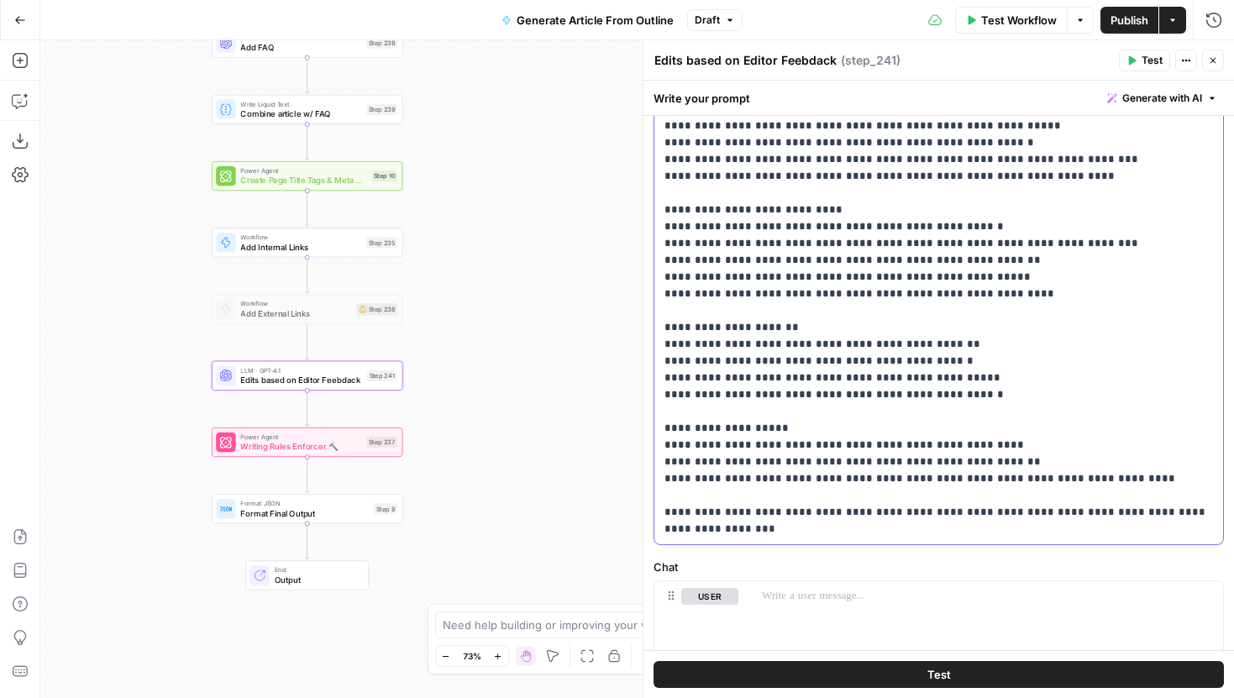
scroll to position [243, 0]
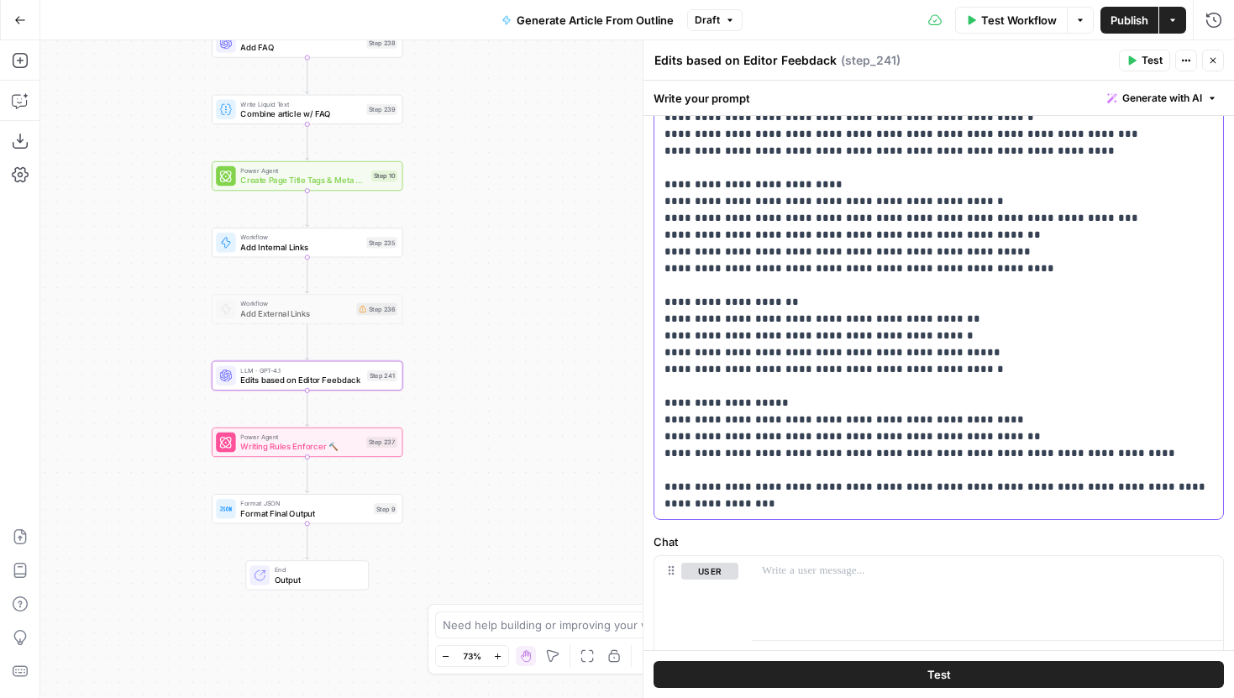
click at [665, 424] on p "**********" at bounding box center [939, 235] width 549 height 555
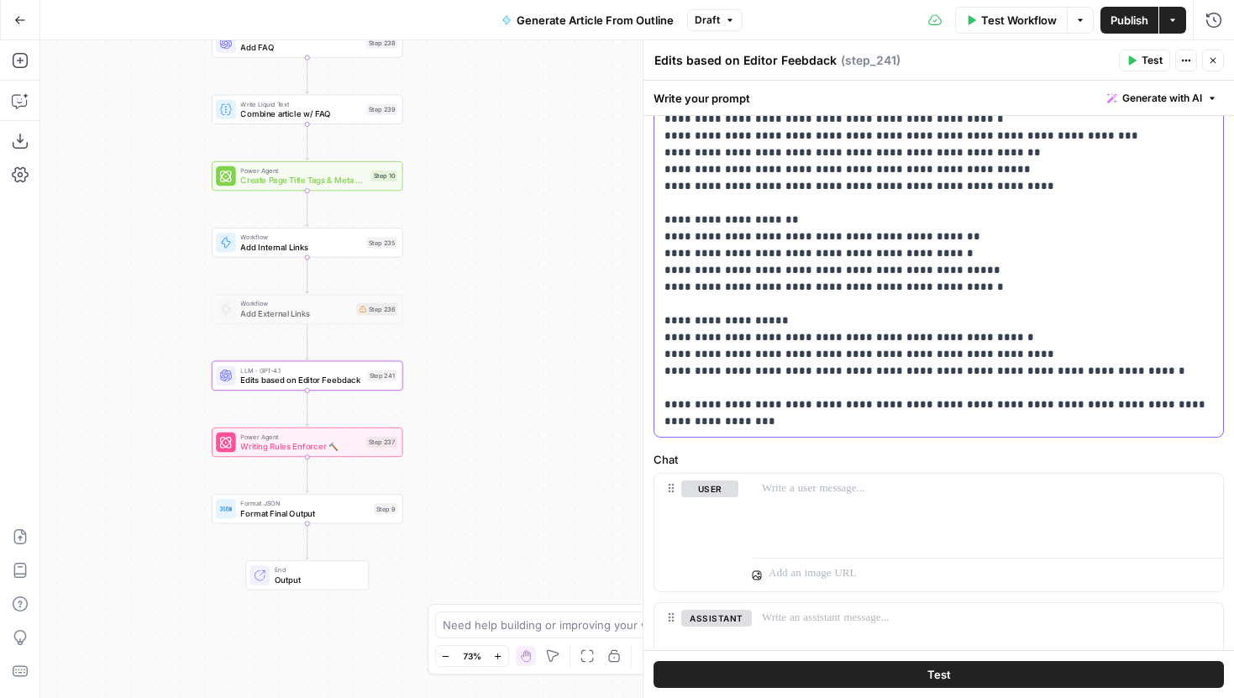
scroll to position [358, 0]
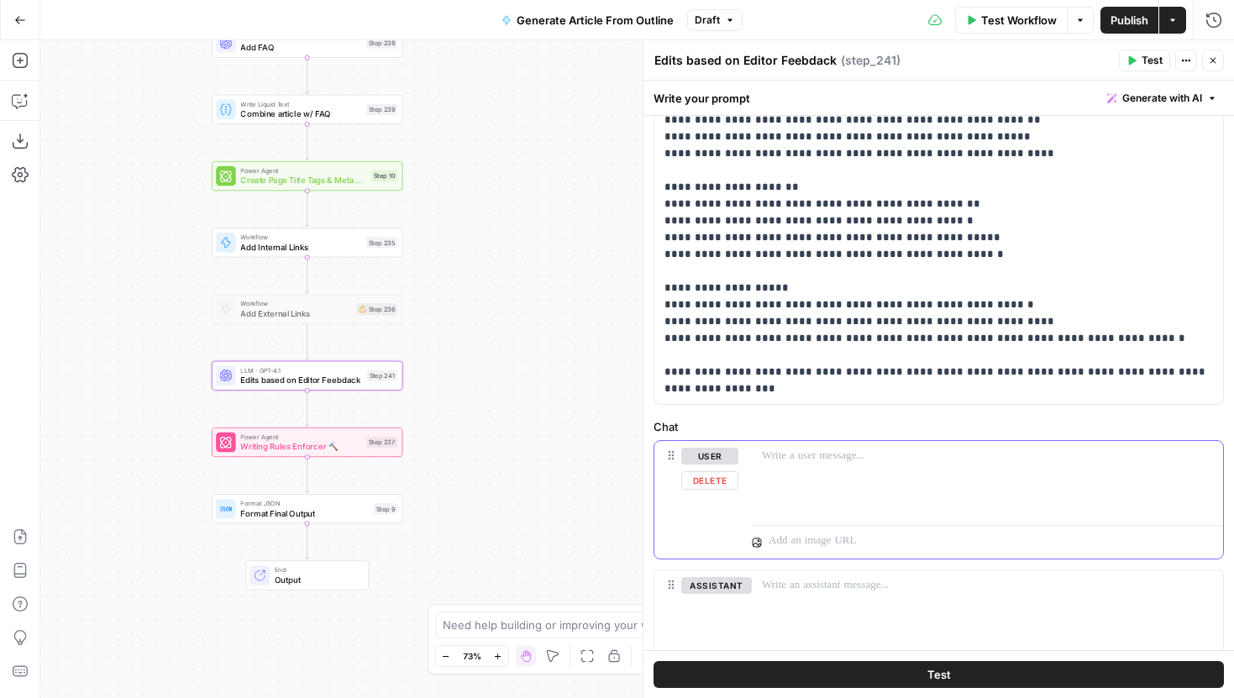
click at [782, 463] on p at bounding box center [987, 456] width 451 height 17
drag, startPoint x: 743, startPoint y: 393, endPoint x: 656, endPoint y: 376, distance: 88.3
click at [656, 376] on div "**********" at bounding box center [939, 120] width 569 height 568
copy p "**********"
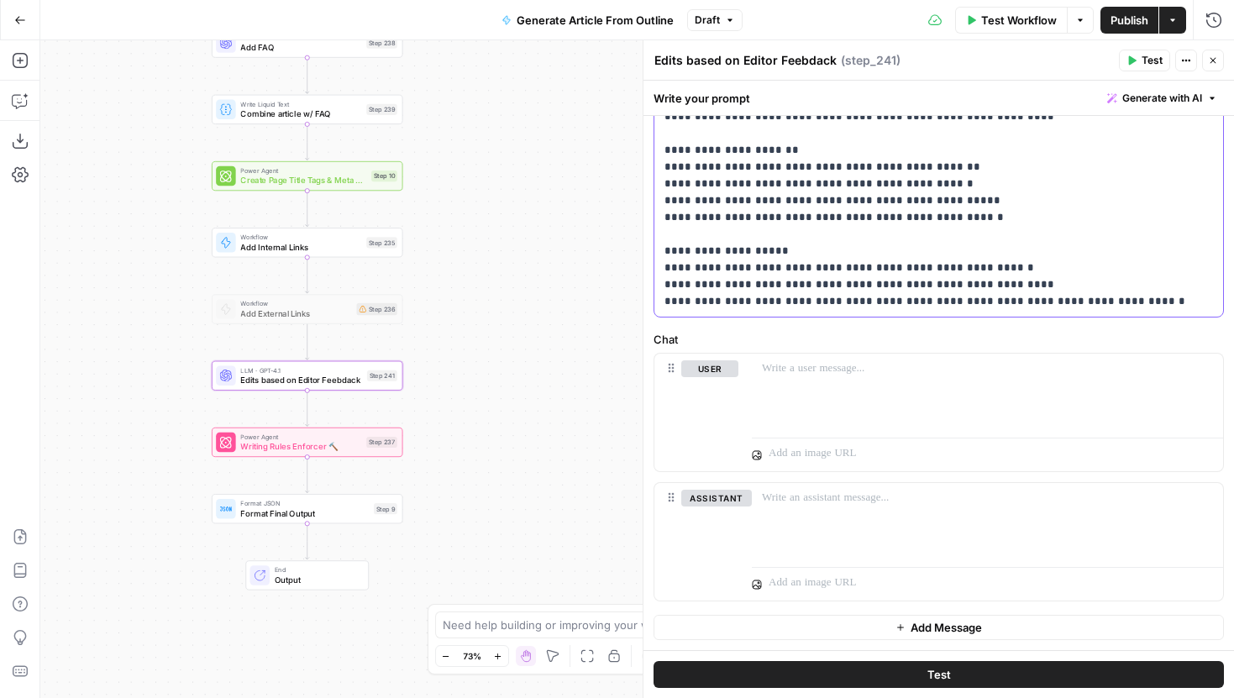
scroll to position [378, 0]
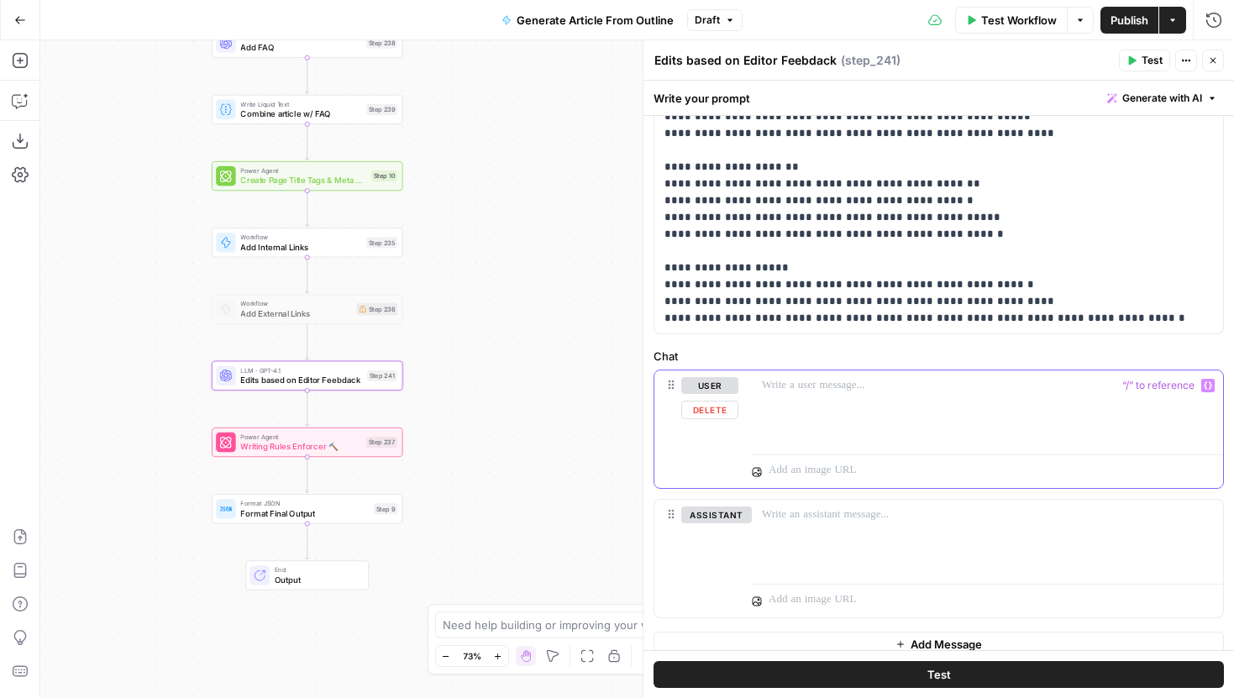
click at [813, 402] on div at bounding box center [987, 409] width 471 height 77
paste div
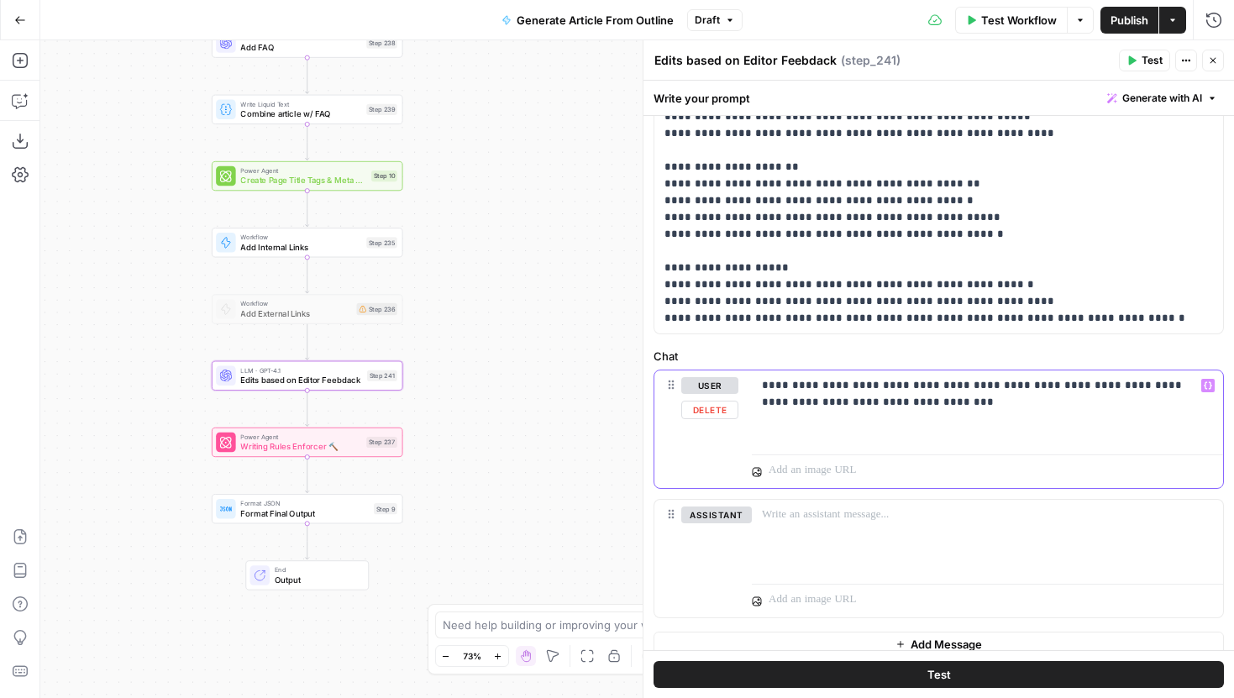
click at [765, 386] on p "**********" at bounding box center [987, 394] width 451 height 34
click at [958, 402] on p "**********" at bounding box center [987, 394] width 451 height 34
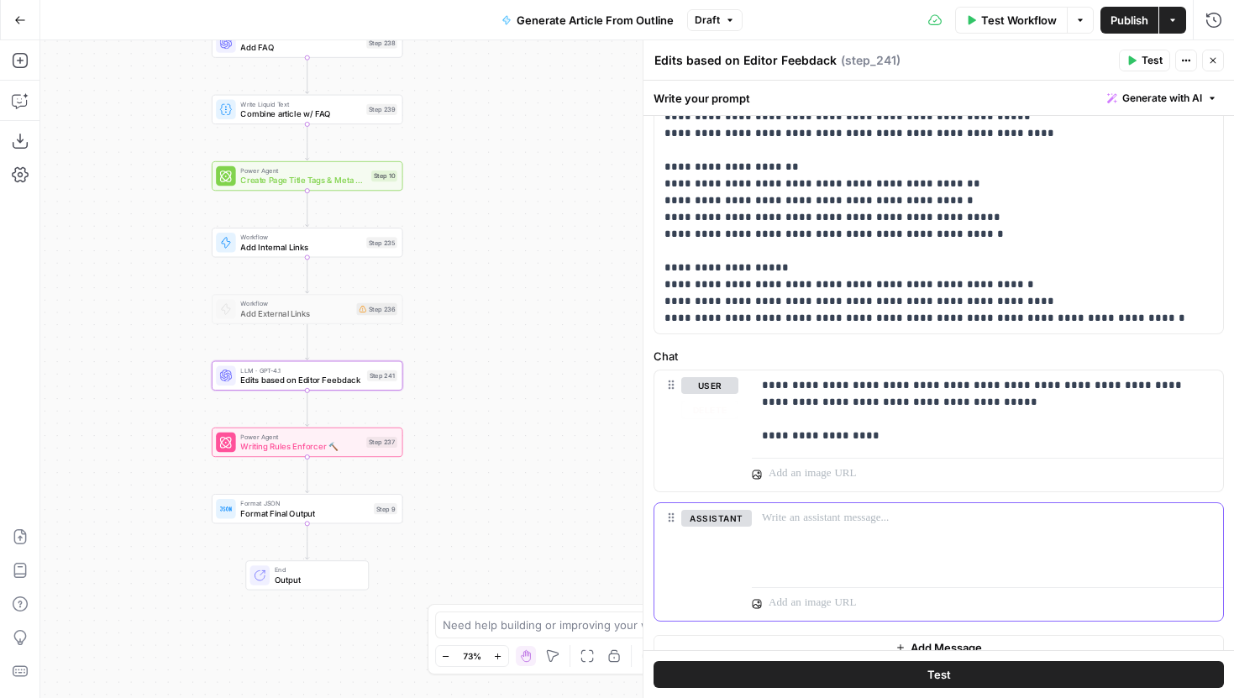
click at [834, 521] on p at bounding box center [987, 518] width 451 height 17
click at [805, 434] on p "**********" at bounding box center [987, 410] width 451 height 67
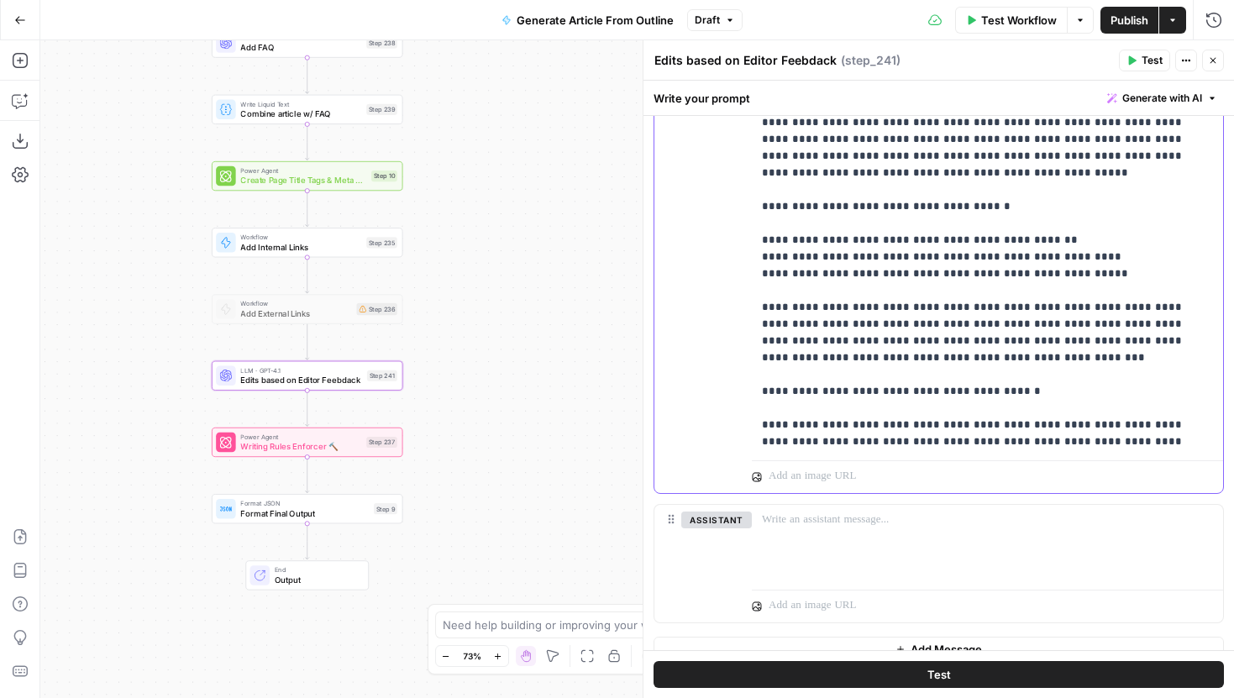
scroll to position [1002, 0]
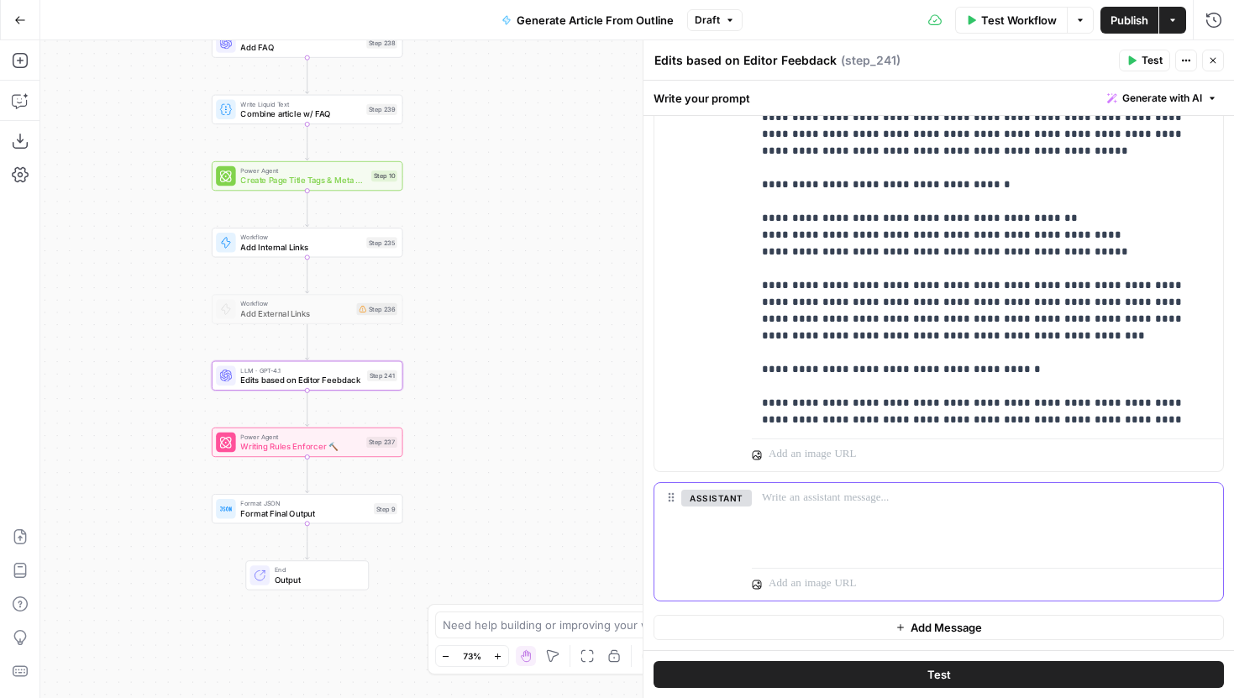
click at [884, 502] on p at bounding box center [987, 498] width 451 height 17
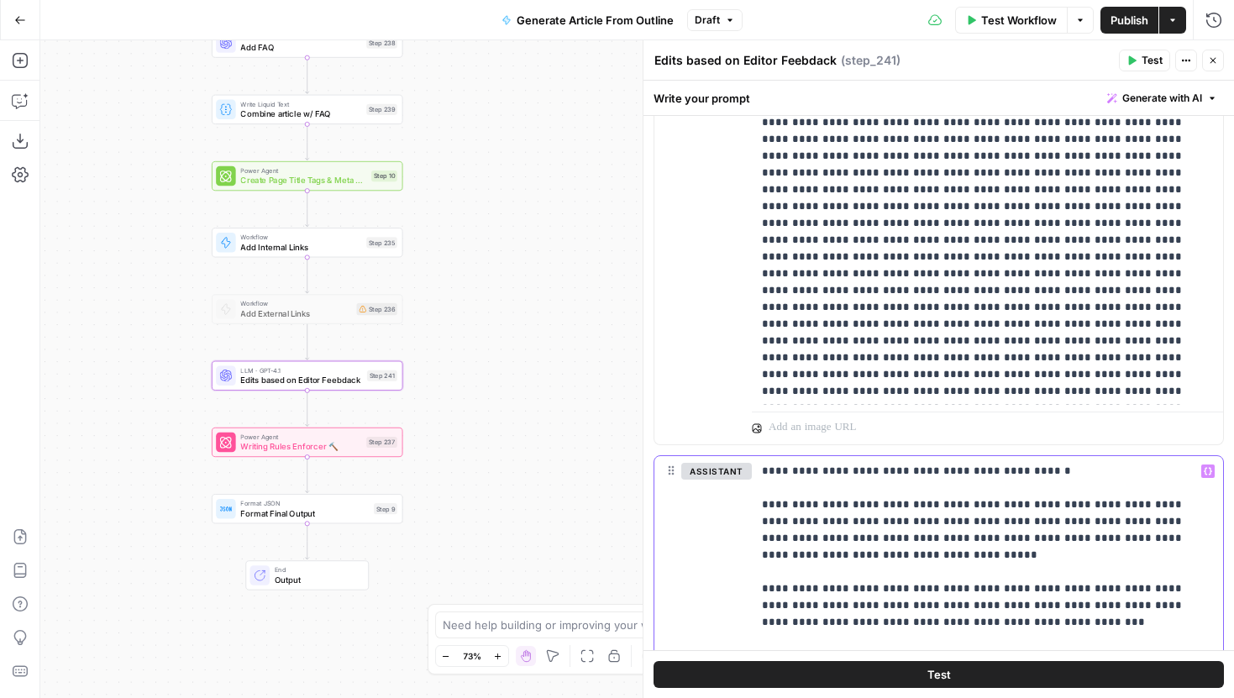
scroll to position [1256, 0]
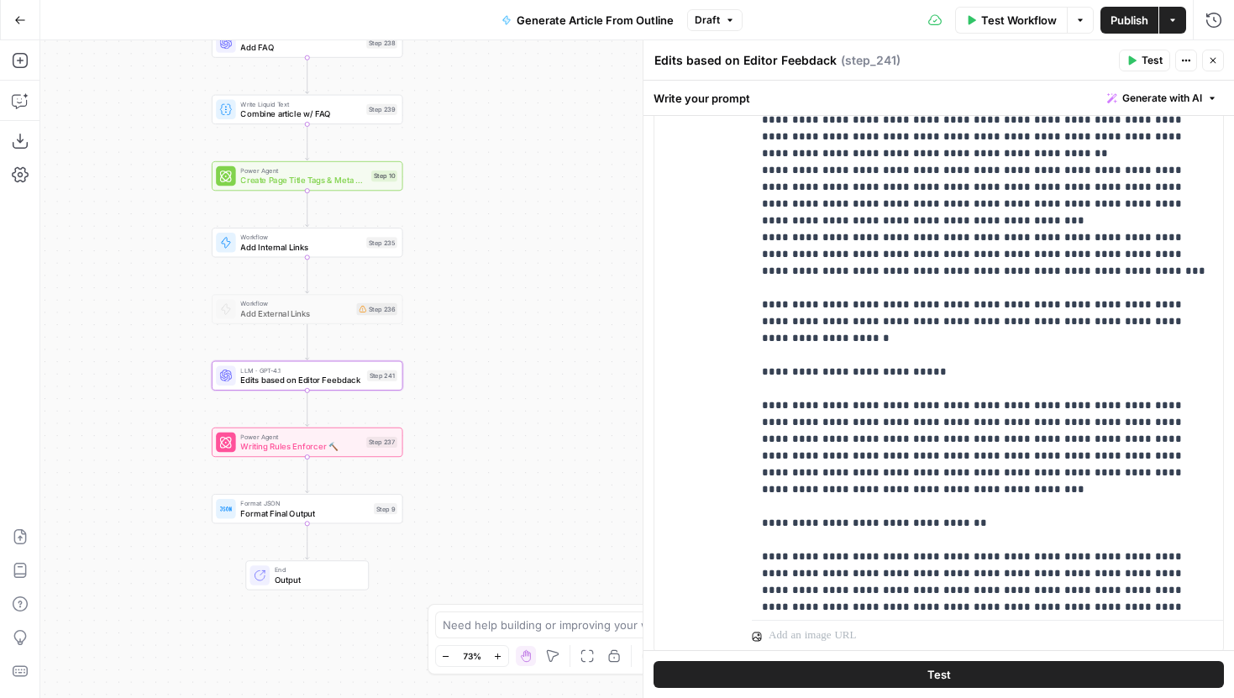
scroll to position [1608, 0]
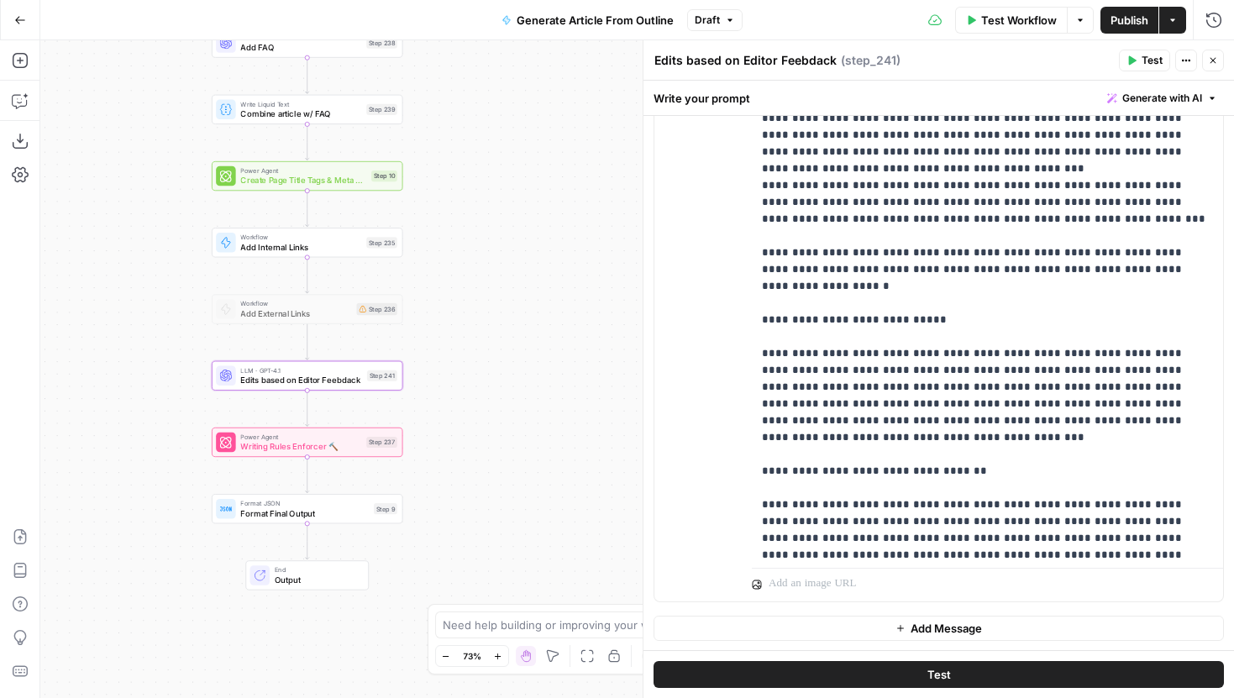
click at [913, 631] on span "Add Message" at bounding box center [946, 628] width 71 height 17
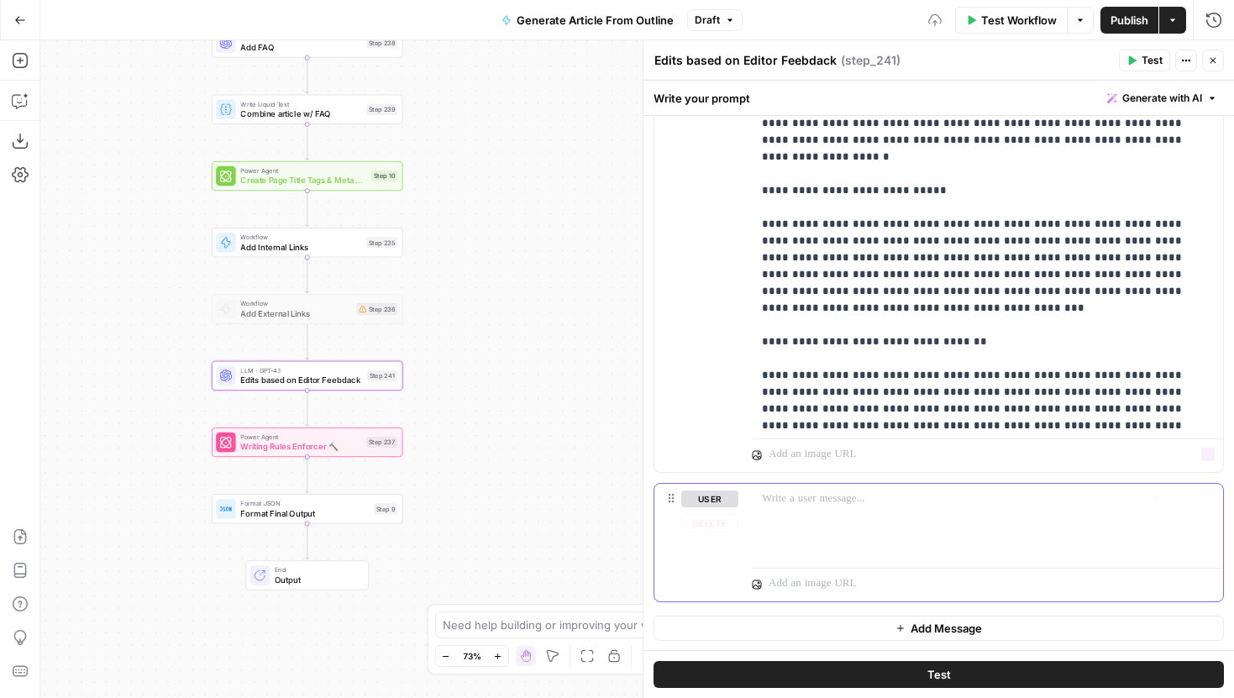
click at [847, 505] on p at bounding box center [987, 499] width 451 height 17
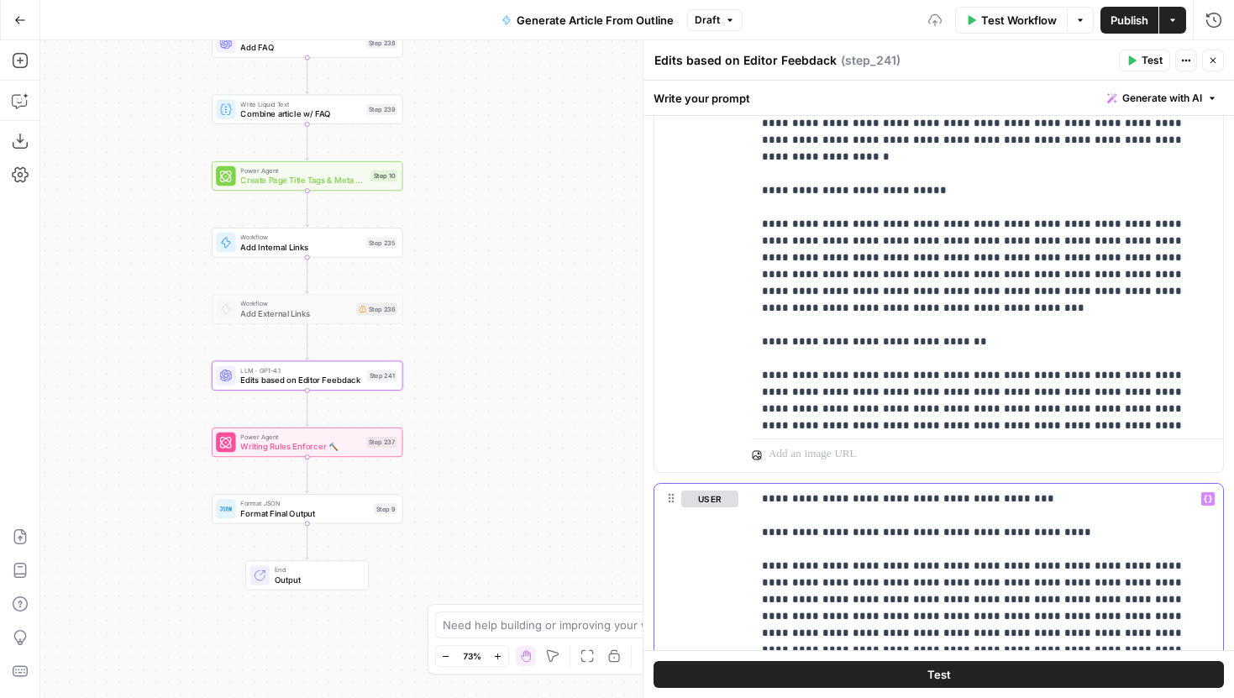
scroll to position [2345, 0]
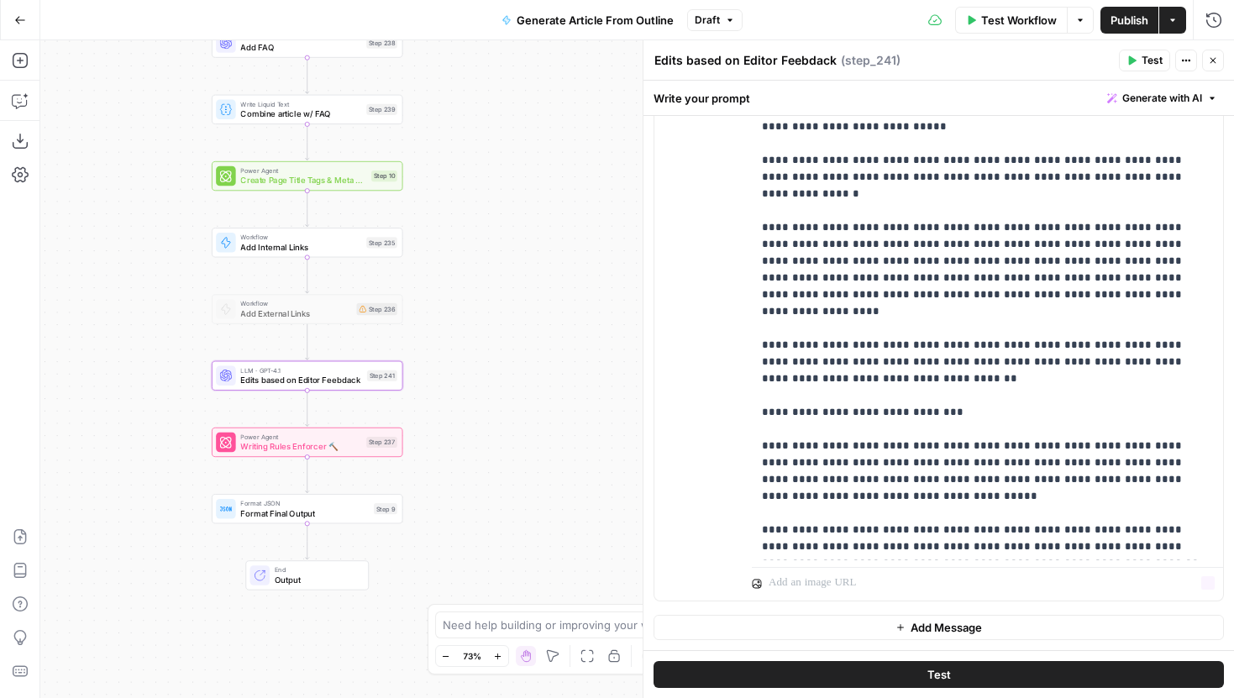
click at [901, 633] on button "Add Message" at bounding box center [939, 627] width 571 height 25
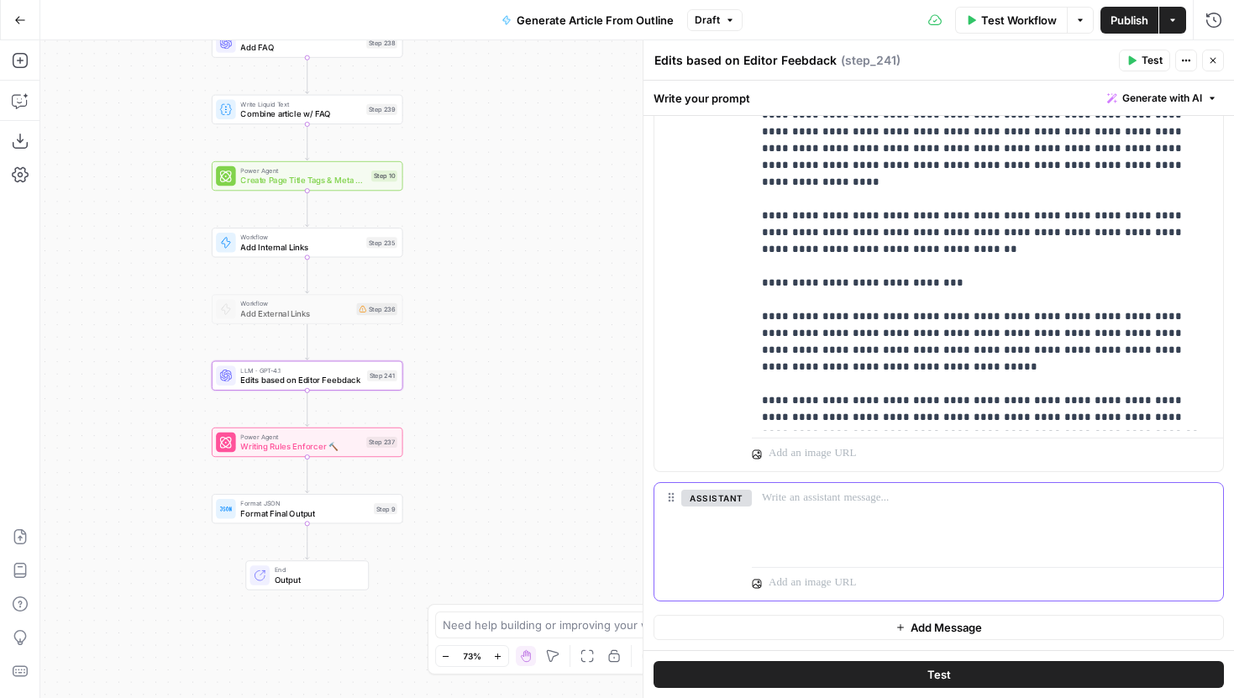
click at [875, 510] on div at bounding box center [987, 521] width 471 height 77
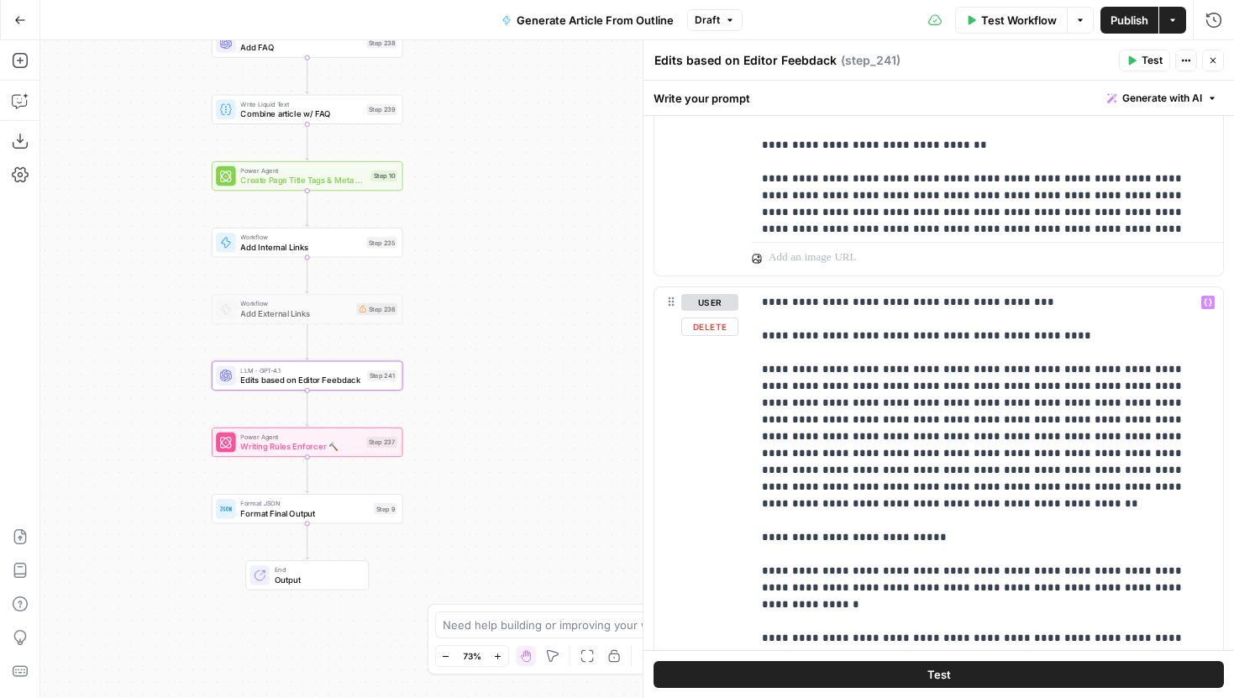
scroll to position [1923, 0]
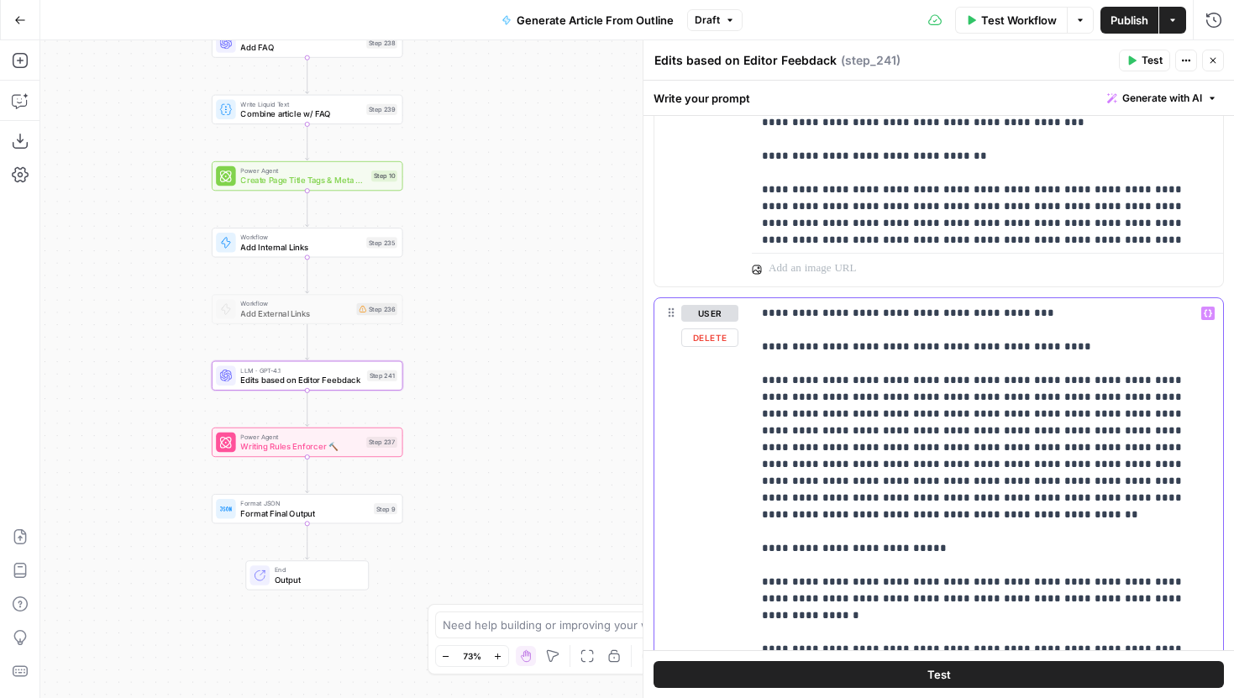
drag, startPoint x: 1015, startPoint y: 313, endPoint x: 727, endPoint y: 313, distance: 288.2
click at [727, 313] on div "**********" at bounding box center [939, 660] width 569 height 724
copy p "**********"
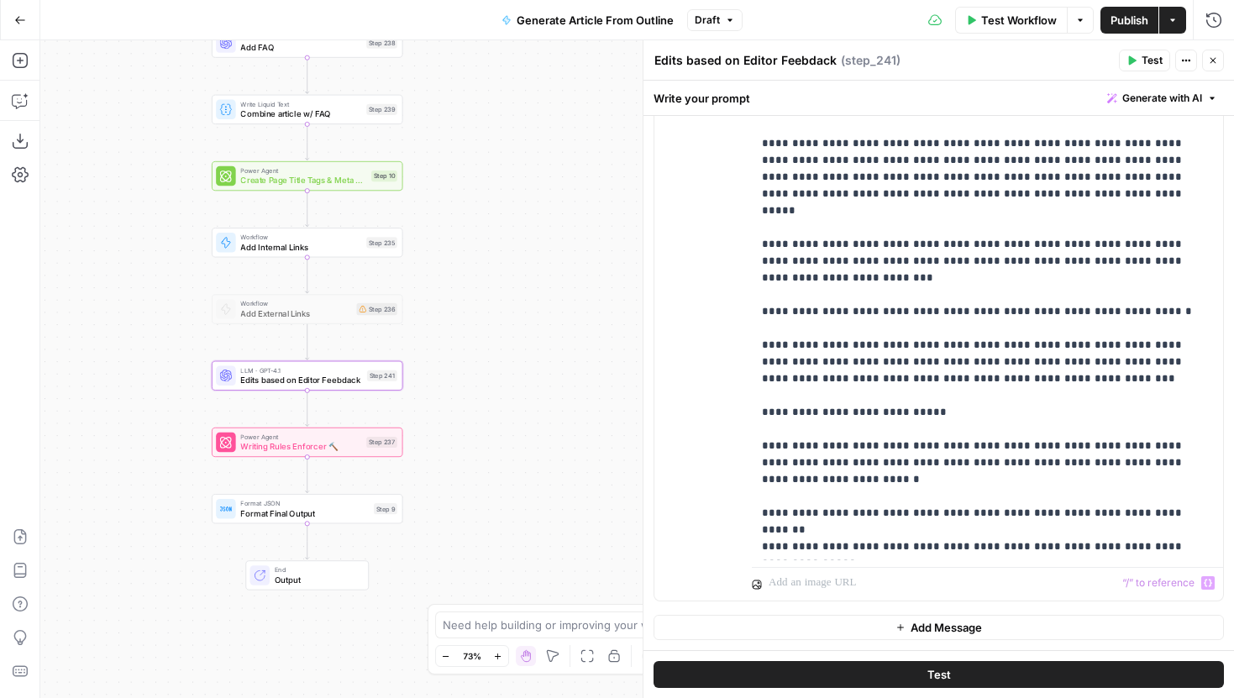
click at [885, 615] on button "Add Message" at bounding box center [939, 627] width 571 height 25
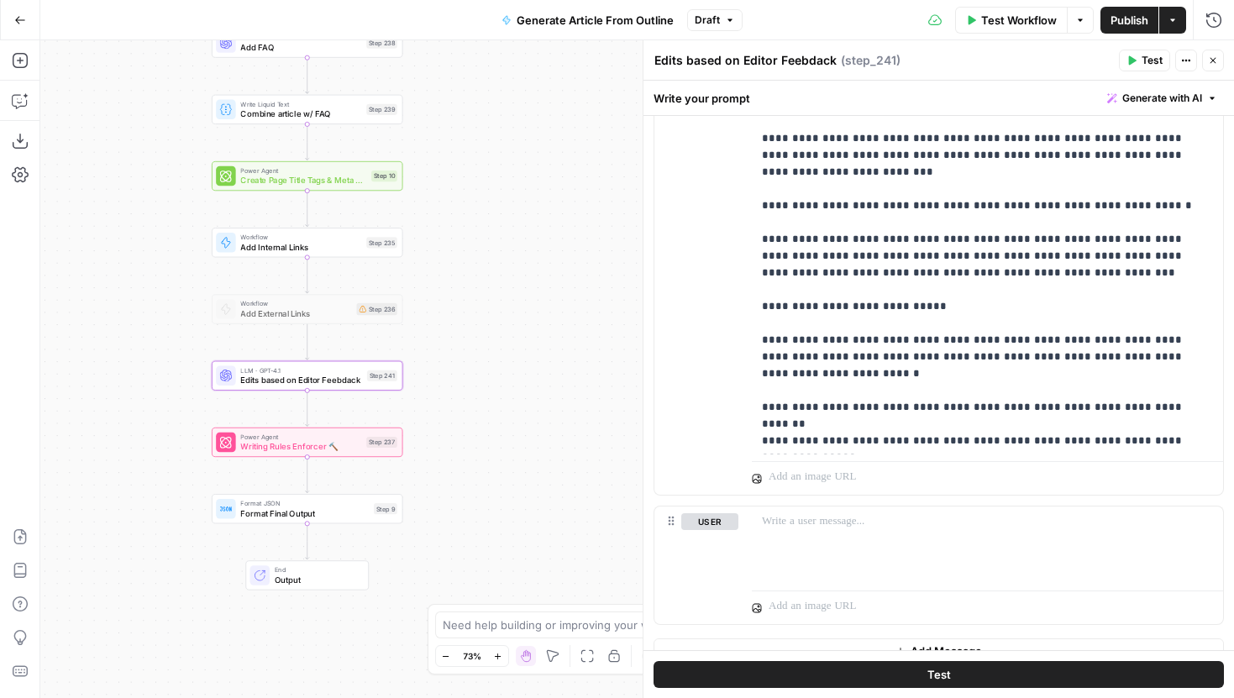
scroll to position [3196, 0]
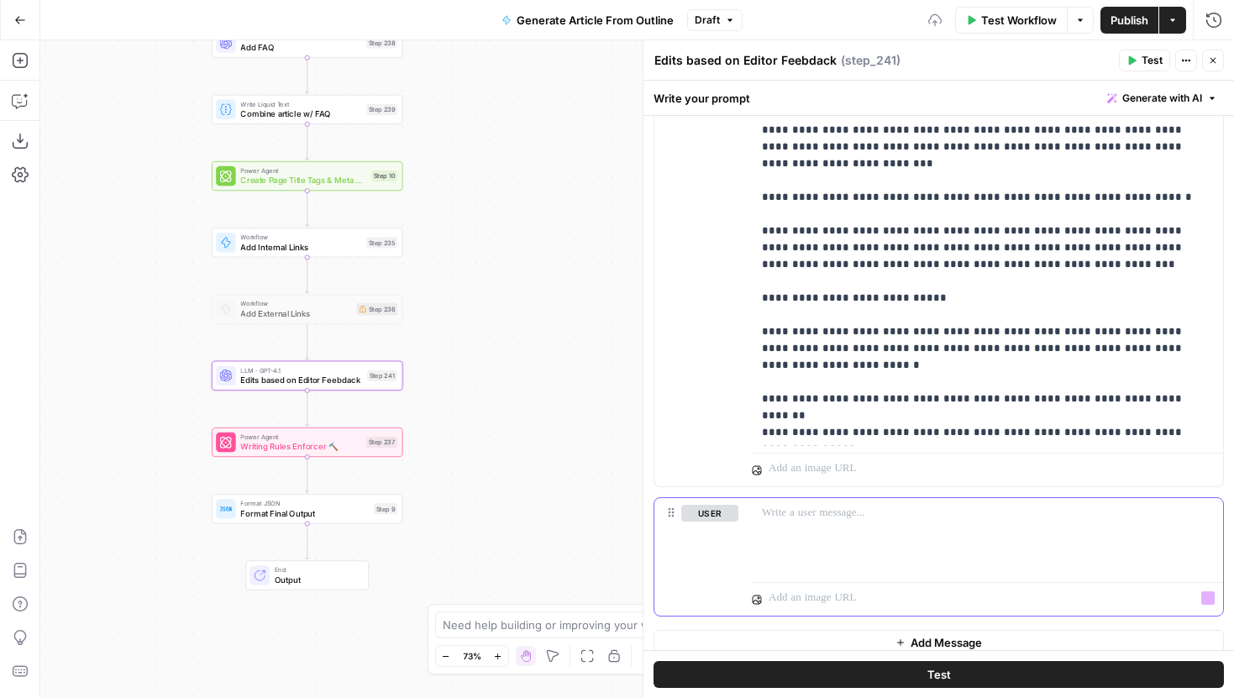
click at [839, 525] on div at bounding box center [987, 536] width 471 height 77
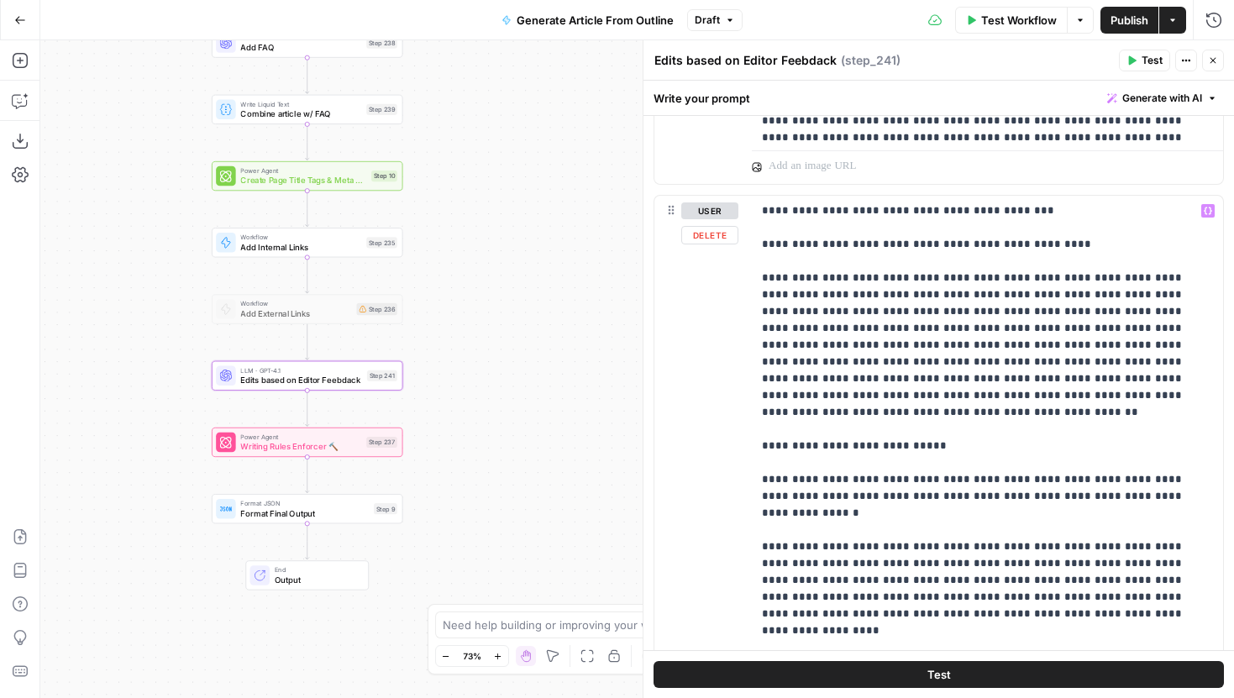
scroll to position [1993, 0]
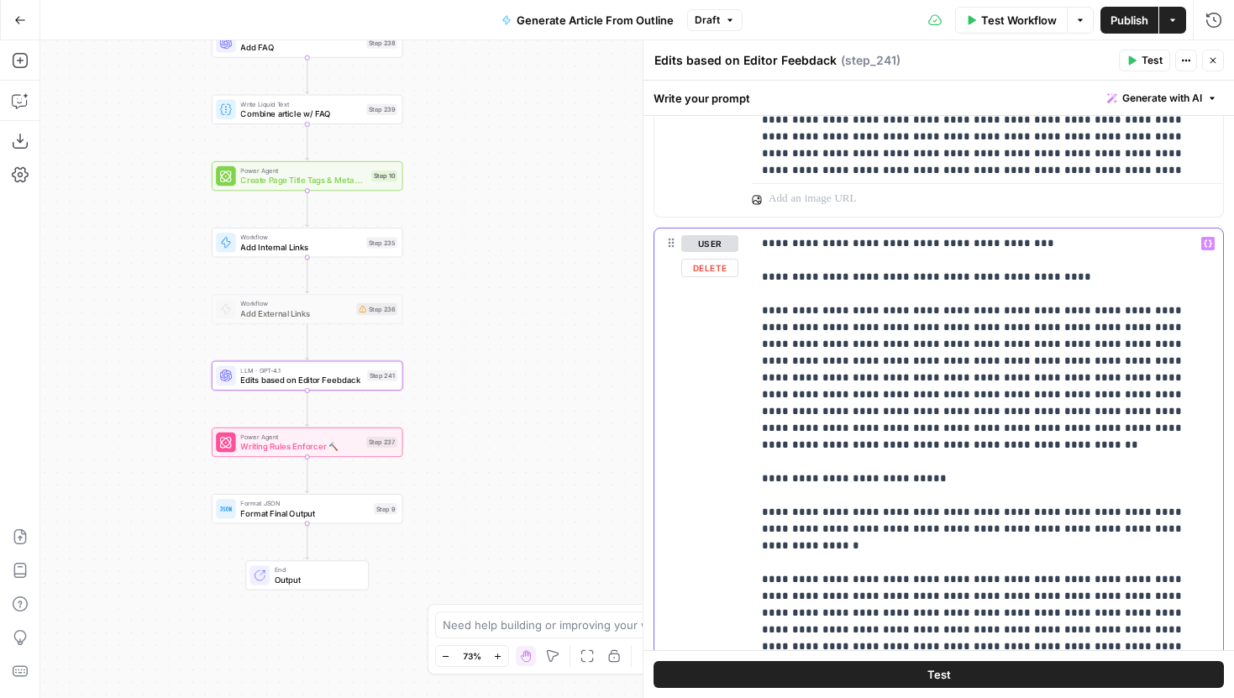
drag, startPoint x: 859, startPoint y: 244, endPoint x: 925, endPoint y: 246, distance: 66.4
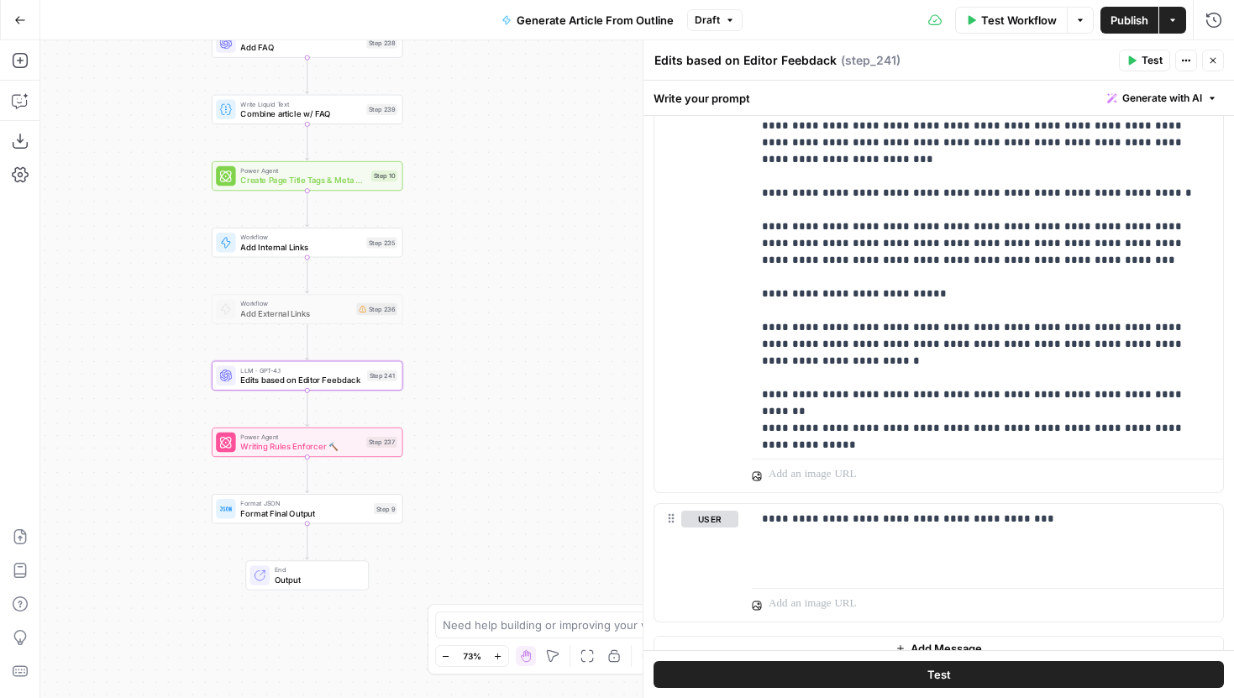
scroll to position [3211, 0]
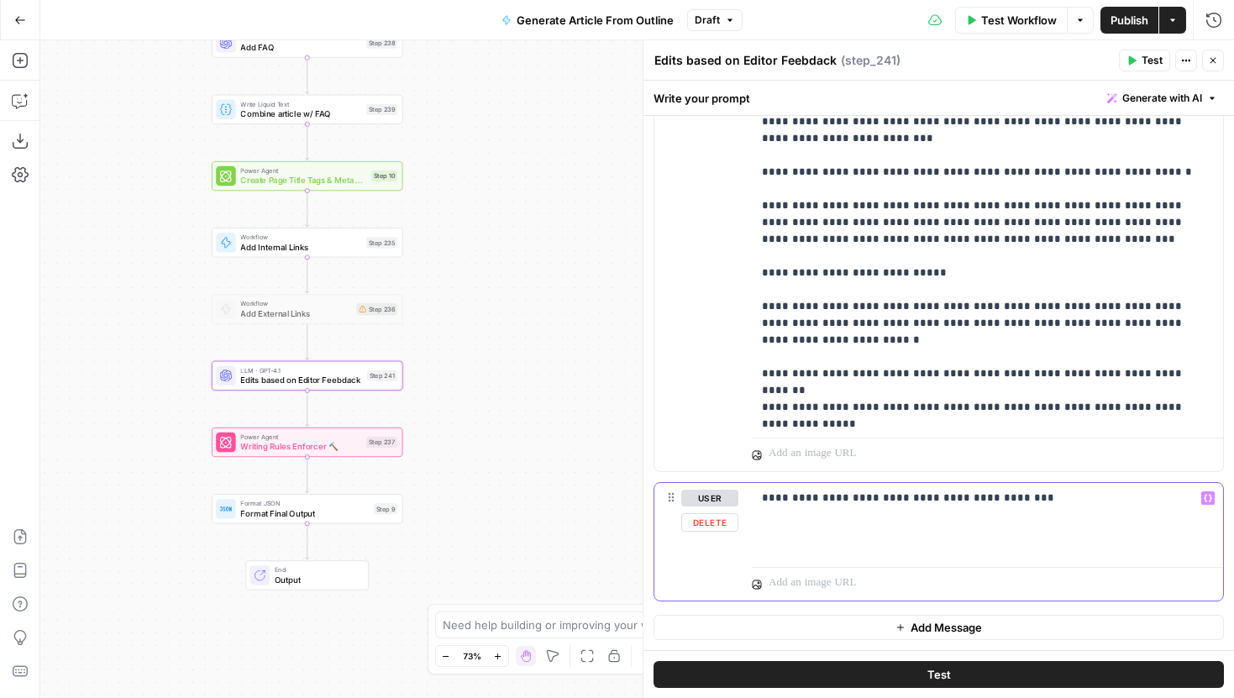
drag, startPoint x: 1002, startPoint y: 497, endPoint x: 977, endPoint y: 497, distance: 25.2
click at [977, 497] on p "**********" at bounding box center [987, 498] width 451 height 17
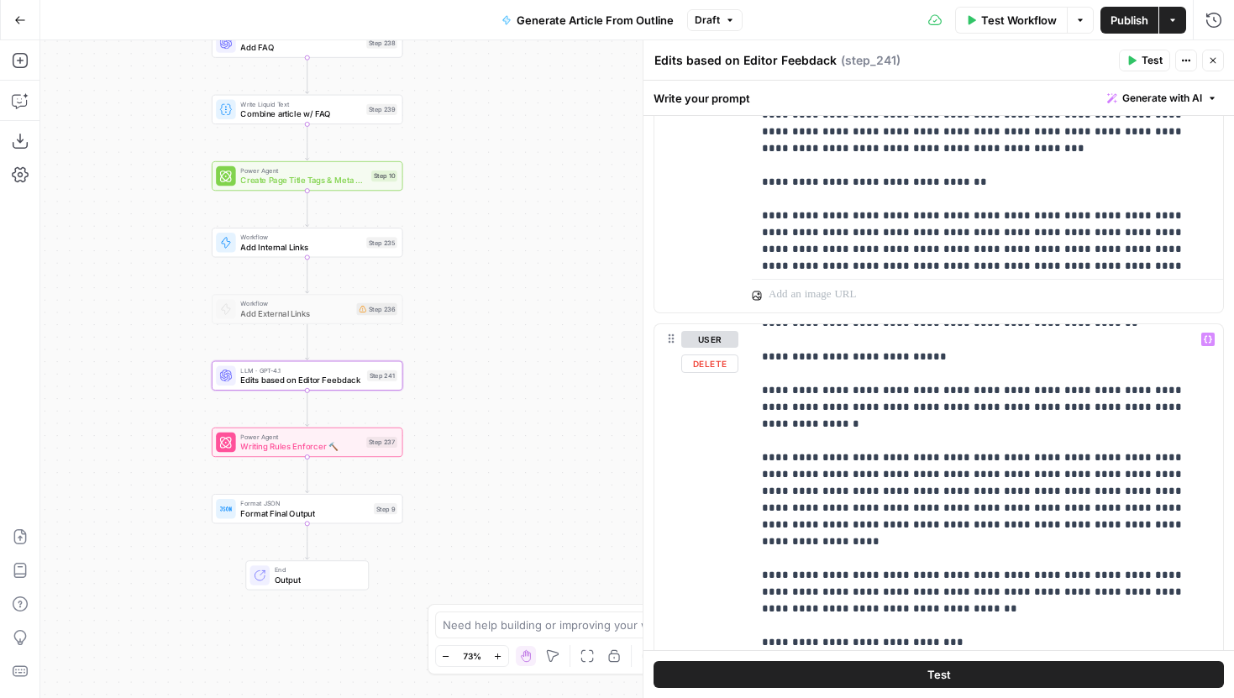
scroll to position [0, 0]
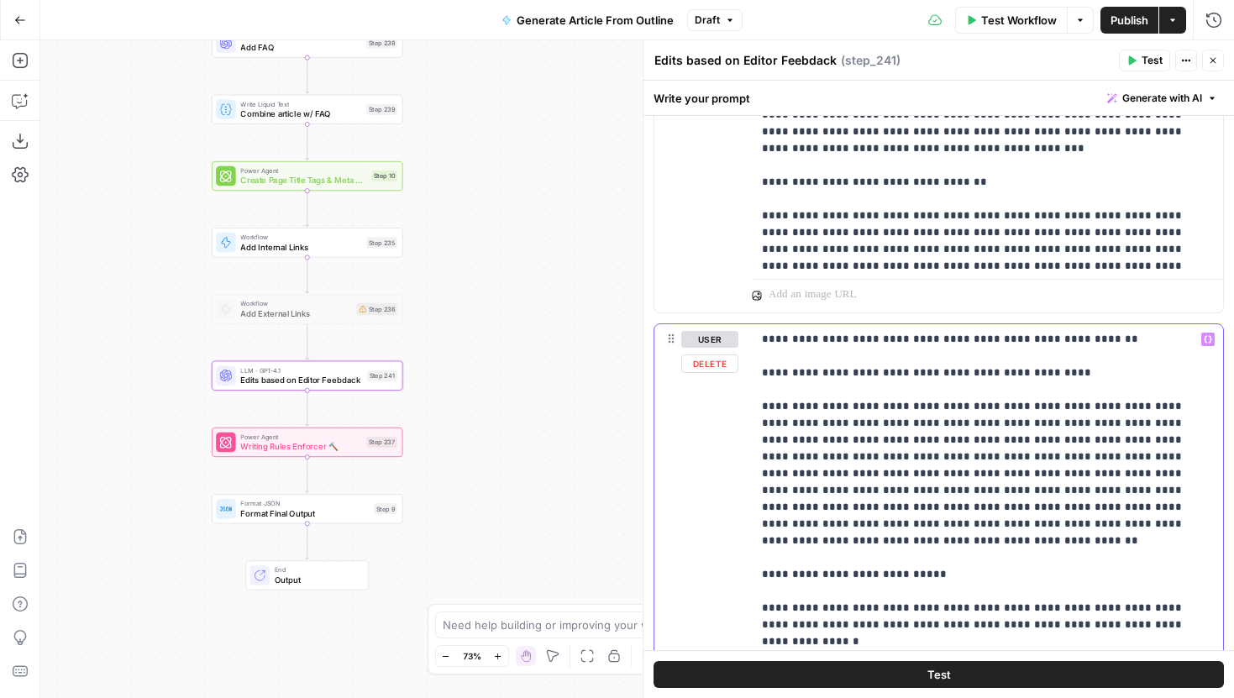
drag, startPoint x: 1089, startPoint y: 342, endPoint x: 736, endPoint y: 338, distance: 352.9
click at [736, 338] on div "**********" at bounding box center [939, 686] width 569 height 724
copy p "**********"
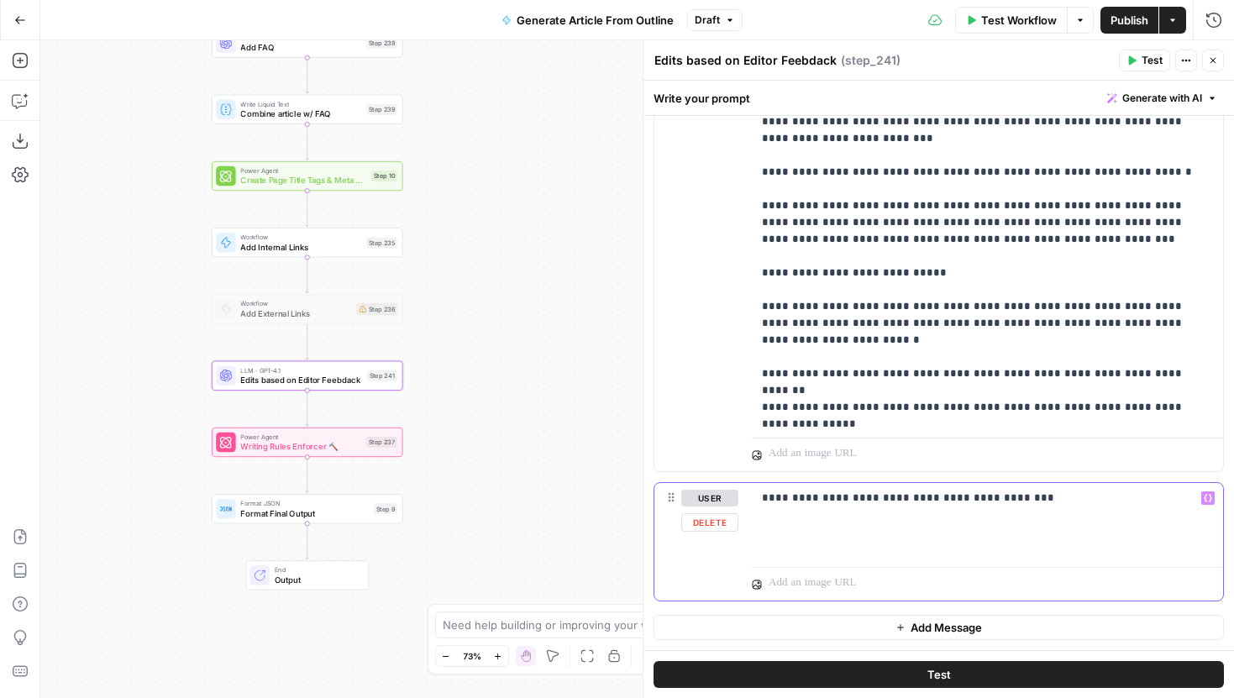
drag, startPoint x: 1023, startPoint y: 501, endPoint x: 735, endPoint y: 495, distance: 287.4
click at [735, 495] on div "**********" at bounding box center [939, 542] width 569 height 118
click at [1044, 501] on p "**********" at bounding box center [987, 498] width 451 height 17
click at [1075, 502] on p "**********" at bounding box center [987, 498] width 451 height 17
click at [1182, 497] on p "**********" at bounding box center [987, 498] width 451 height 17
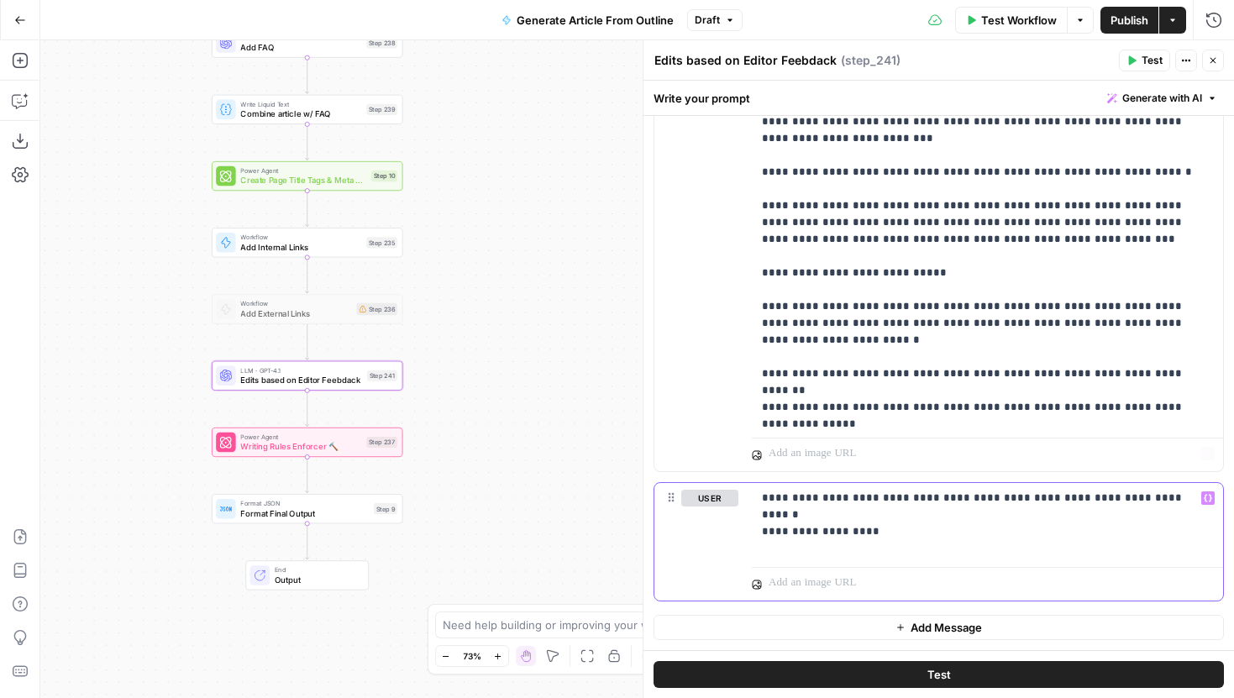
click at [1213, 489] on div "**********" at bounding box center [987, 521] width 471 height 77
click at [1212, 492] on button "Variables Menu" at bounding box center [1208, 498] width 13 height 13
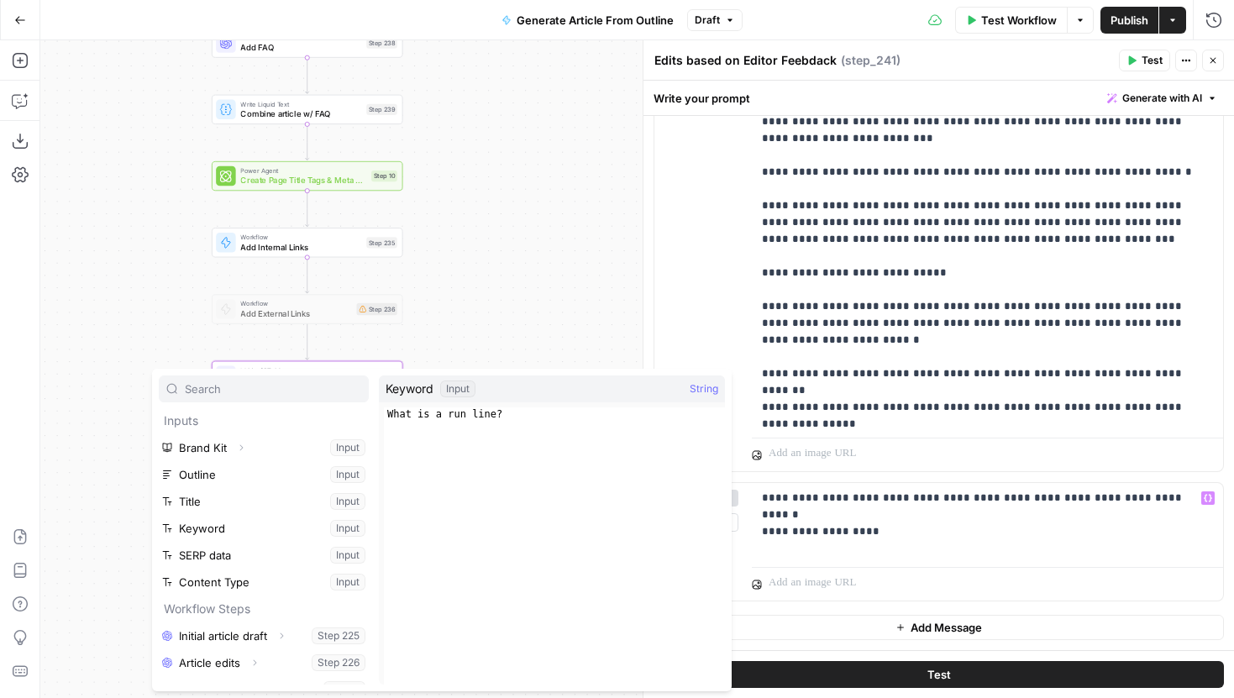
scroll to position [180, 0]
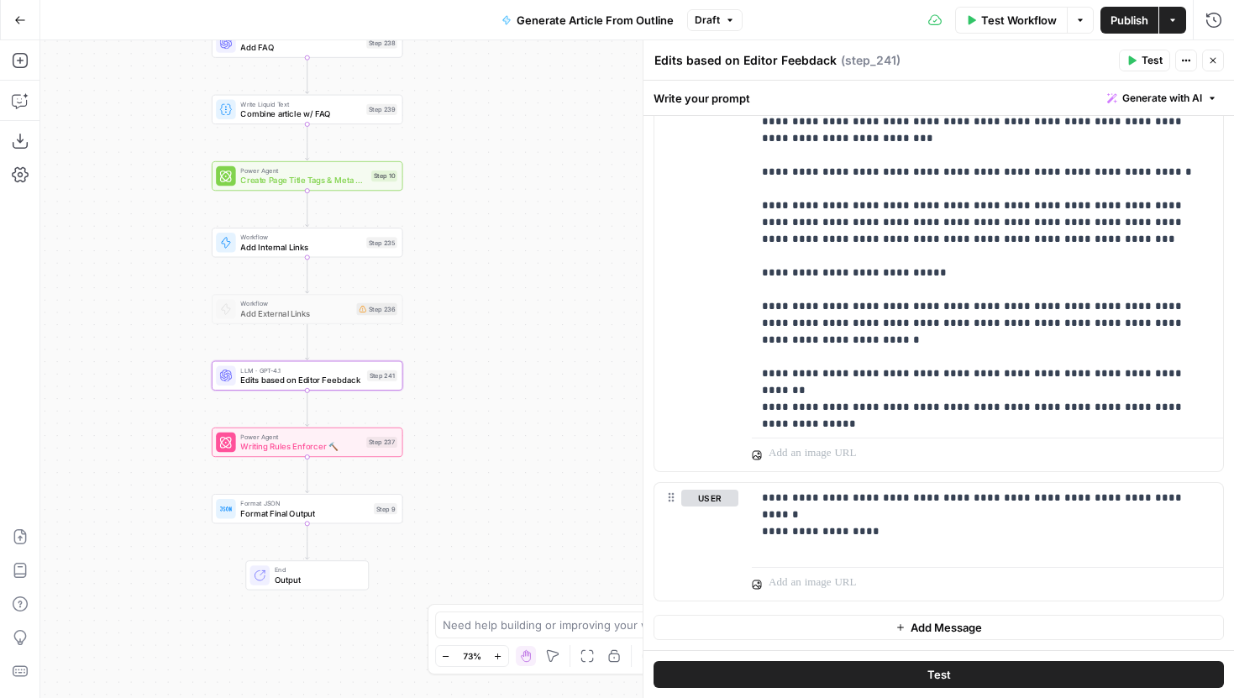
drag, startPoint x: 471, startPoint y: 371, endPoint x: 474, endPoint y: 233, distance: 137.8
click at [474, 233] on div "Workflow Set Inputs Inputs LLM · ft:gpt-4o-2024-08-06:hard-rock-digital:nick-vo…" at bounding box center [637, 369] width 1194 height 658
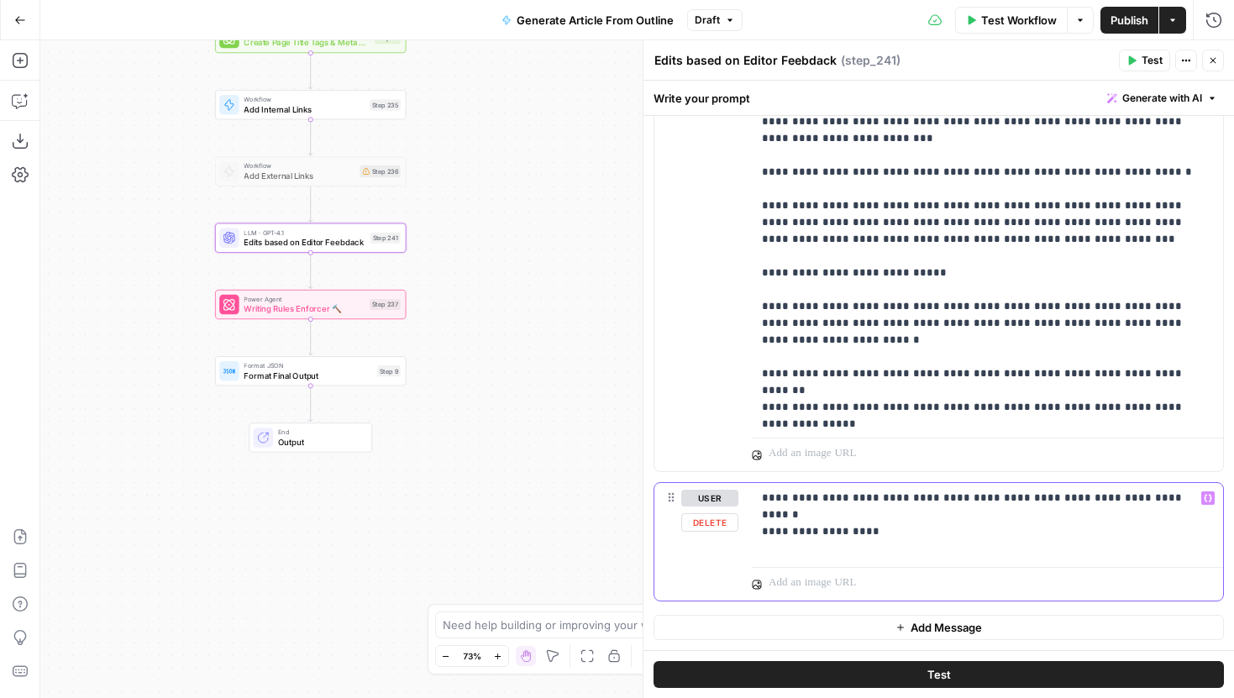
click at [808, 516] on p "**********" at bounding box center [987, 507] width 451 height 34
click at [1208, 500] on icon "button" at bounding box center [1208, 498] width 8 height 8
click at [808, 522] on p "**********" at bounding box center [987, 507] width 451 height 34
click at [1202, 498] on button "Variables Menu" at bounding box center [1208, 498] width 13 height 13
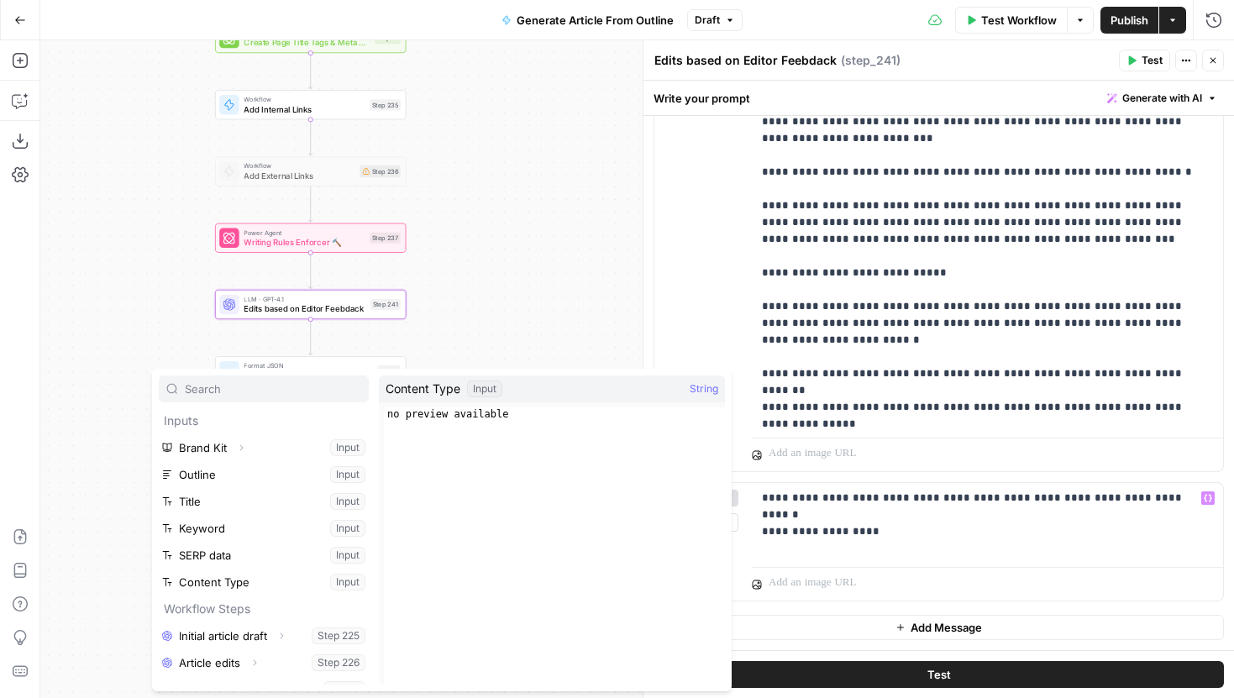
scroll to position [207, 0]
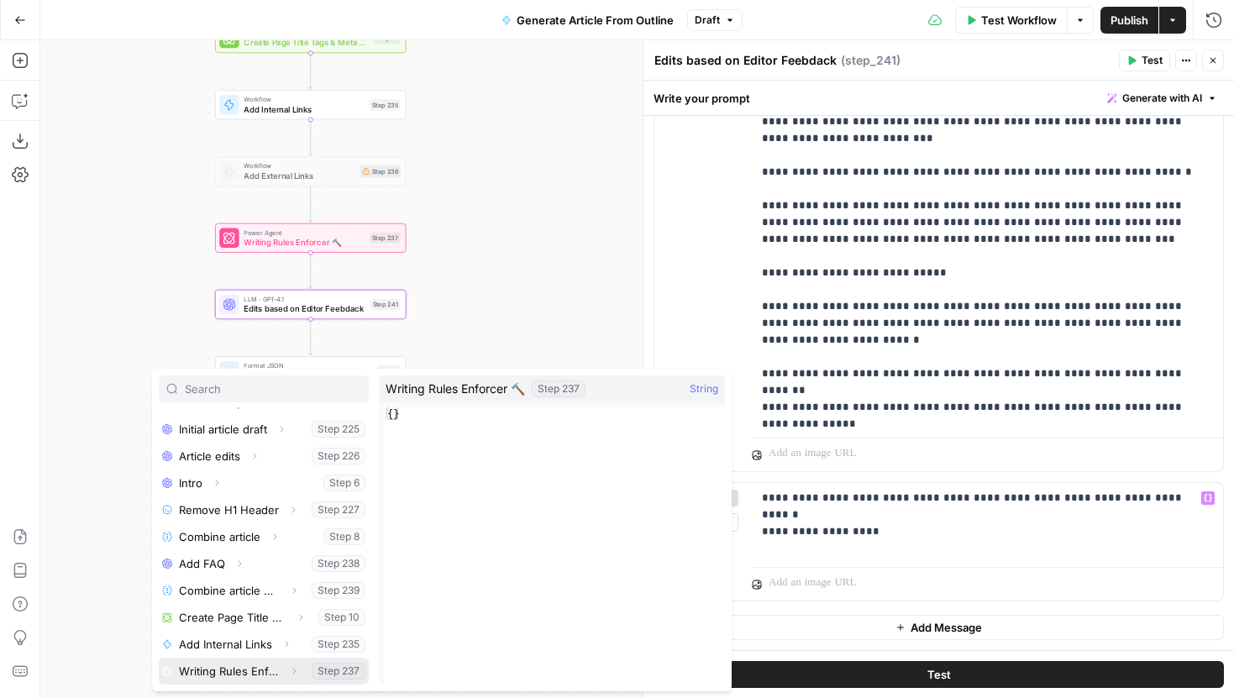
click at [298, 674] on button "Expand" at bounding box center [294, 671] width 22 height 22
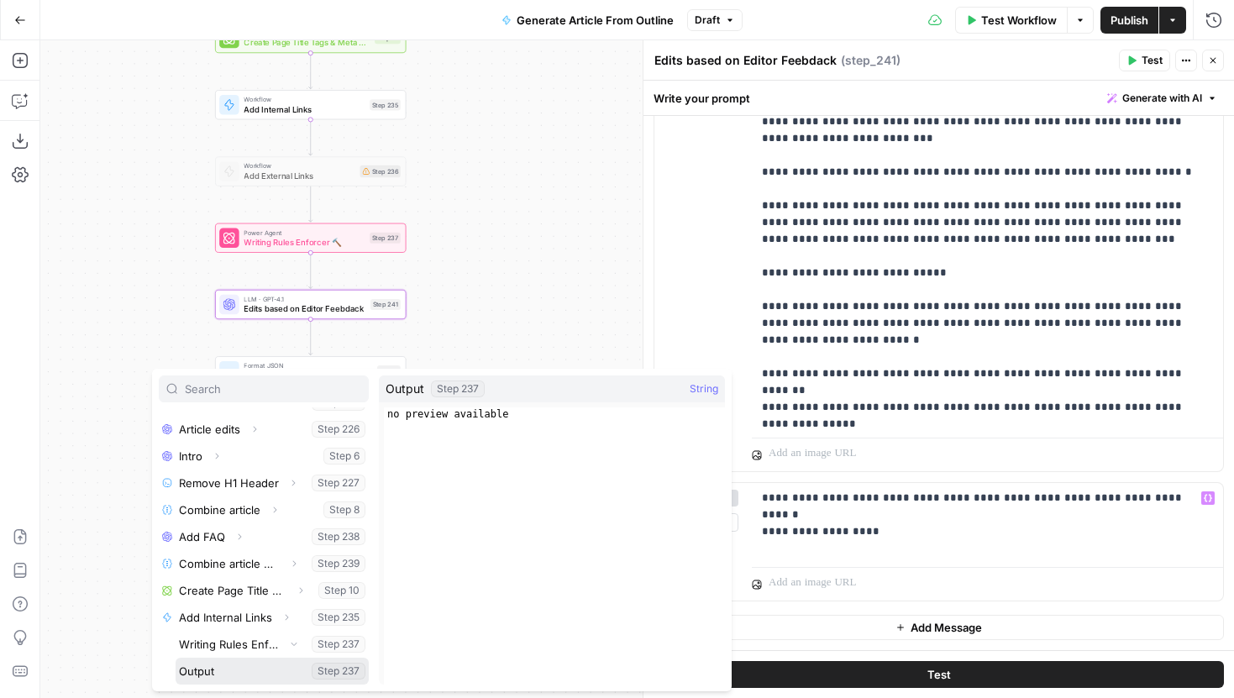
click at [242, 672] on button "Select variable Output" at bounding box center [272, 671] width 193 height 27
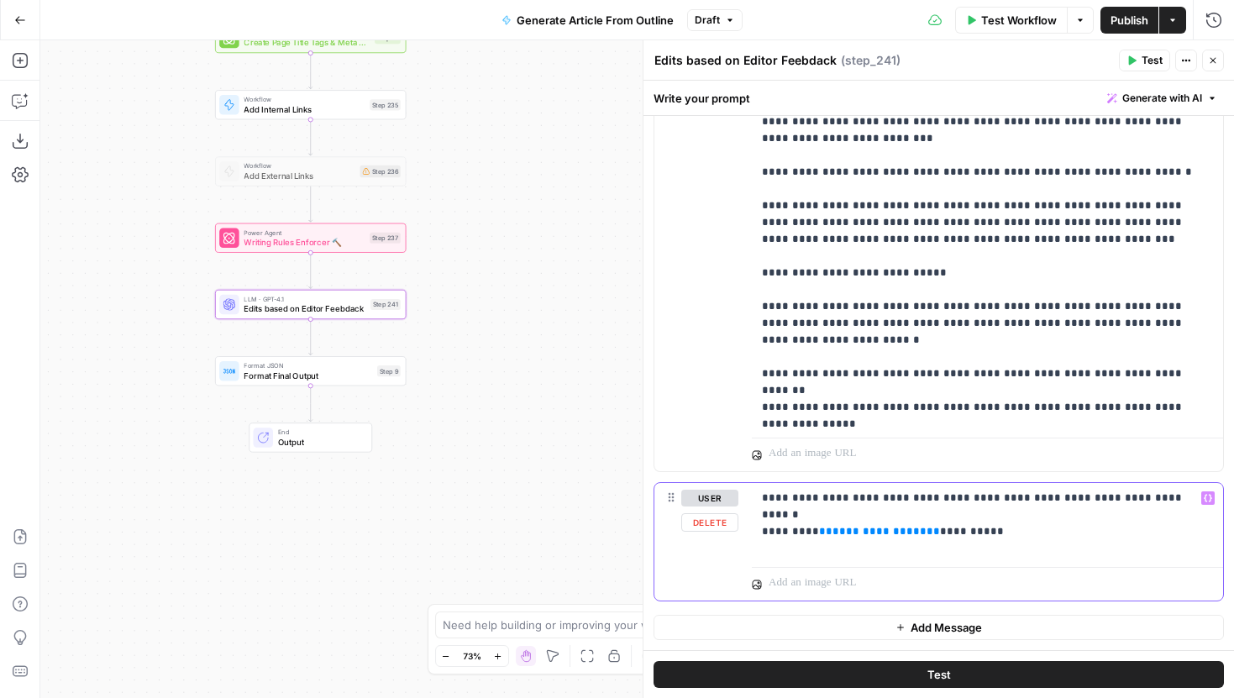
click at [963, 524] on div "**********" at bounding box center [987, 521] width 471 height 77
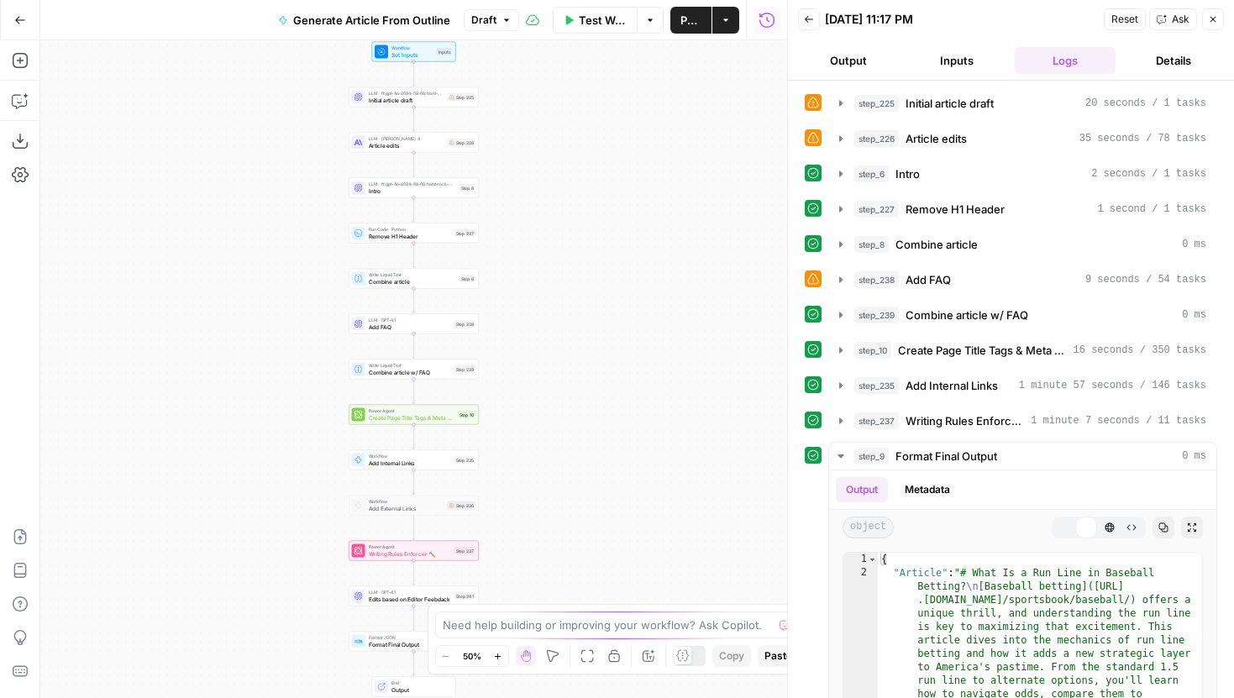
drag, startPoint x: 668, startPoint y: 489, endPoint x: 668, endPoint y: 266, distance: 222.7
click at [668, 267] on div "Workflow Set Inputs Inputs LLM · ft:gpt-4o-2024-08-06:hard-rock-digital:nick-vo…" at bounding box center [413, 369] width 747 height 658
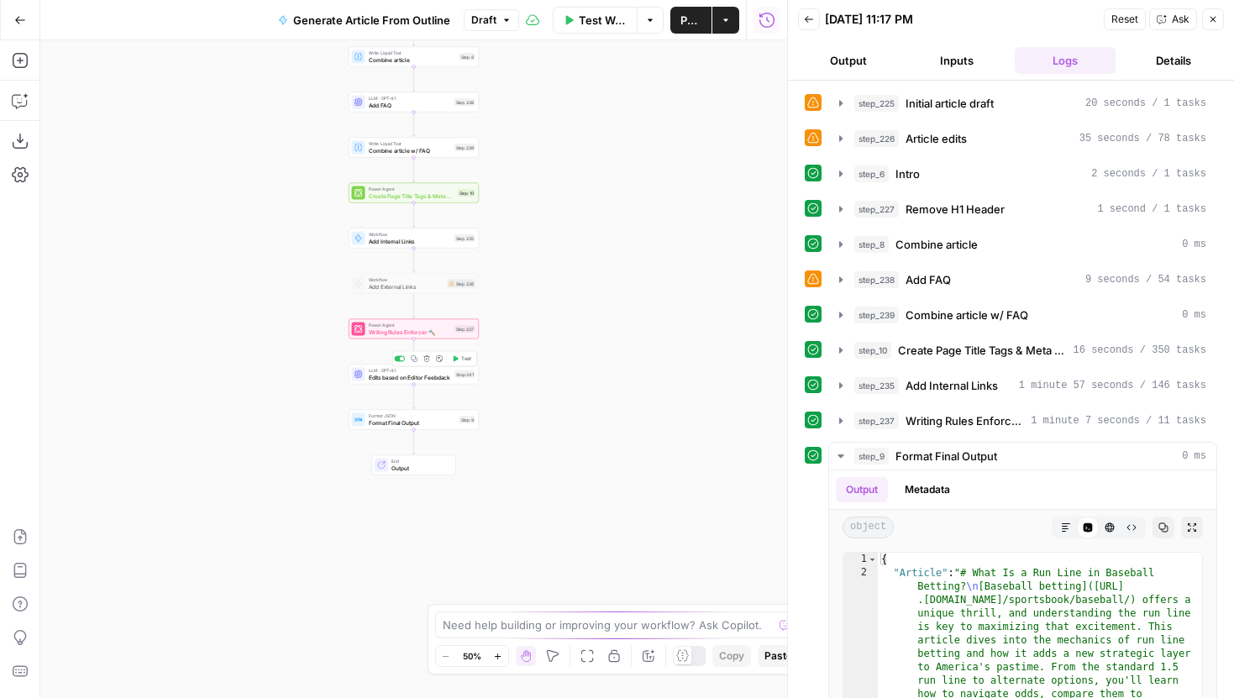
click at [450, 375] on span "Edits based on Editor Feebdack" at bounding box center [410, 377] width 83 height 8
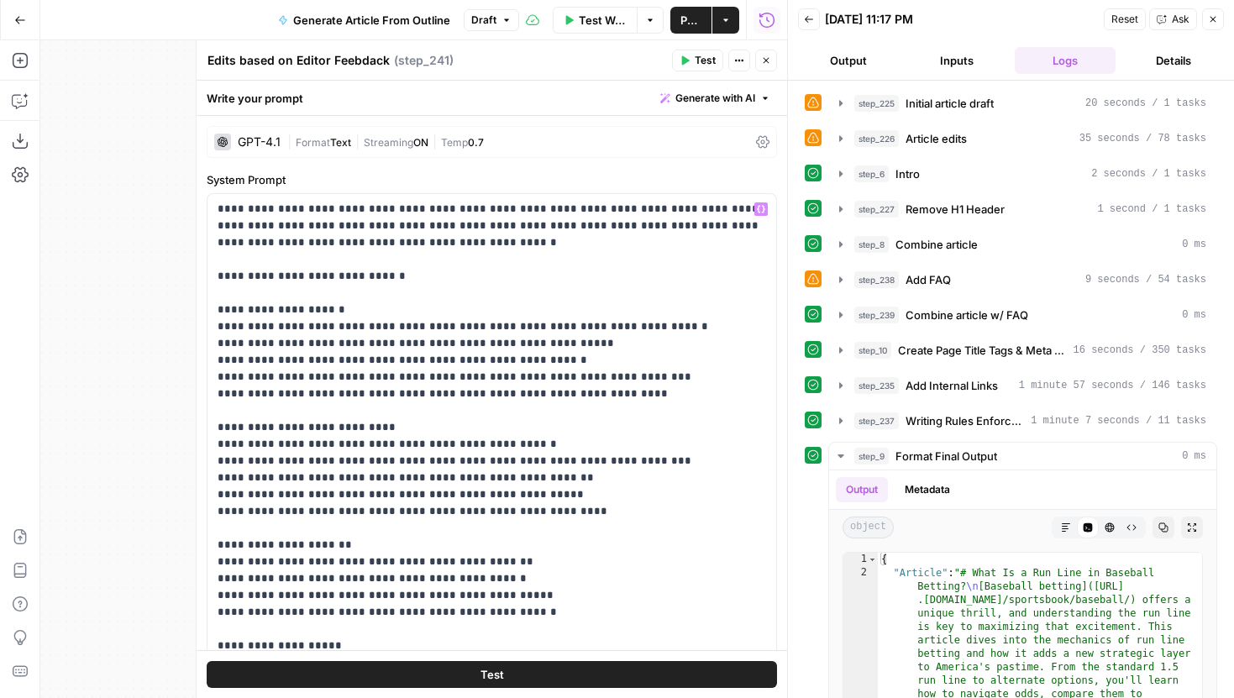
click at [539, 673] on button "Test" at bounding box center [492, 674] width 571 height 27
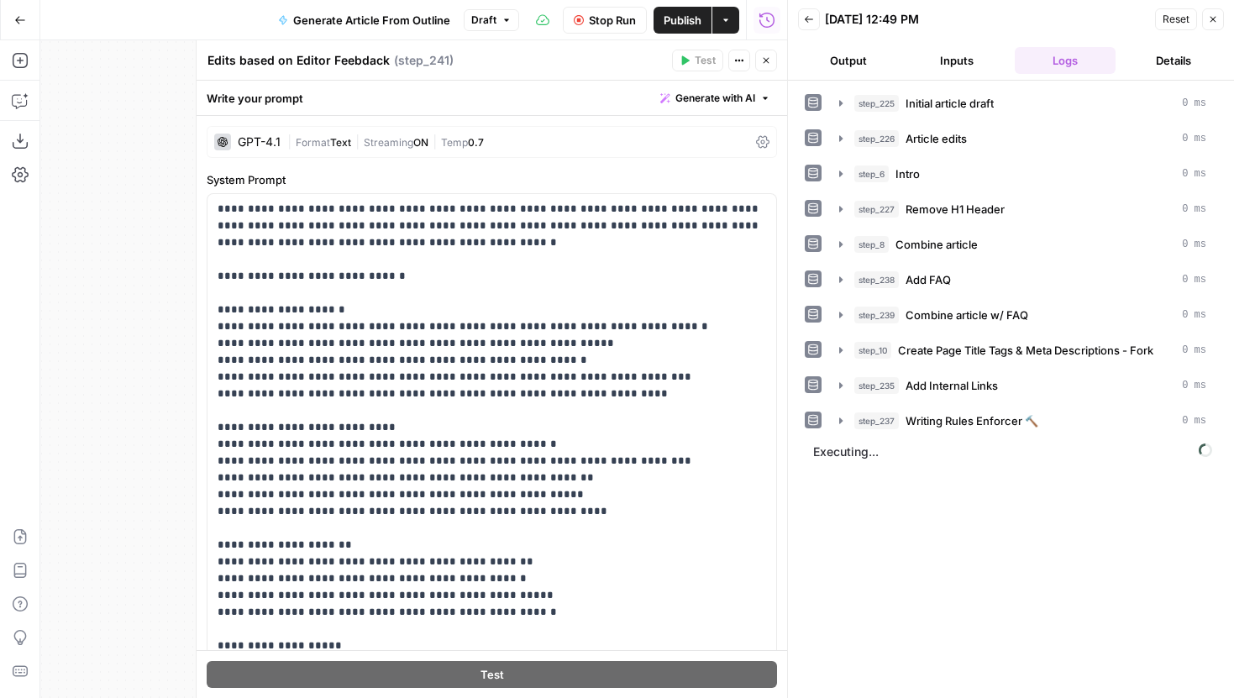
click at [773, 66] on button "Close" at bounding box center [766, 61] width 22 height 22
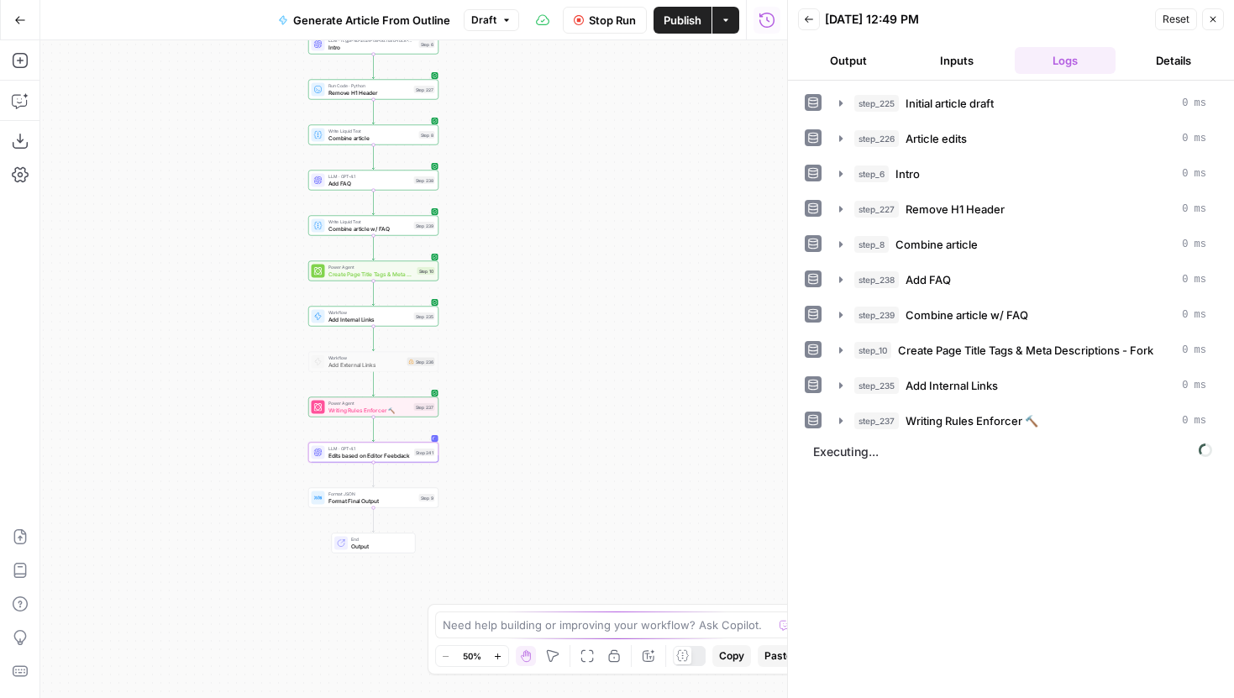
drag, startPoint x: 678, startPoint y: 343, endPoint x: 638, endPoint y: 422, distance: 88.7
click at [638, 422] on div "Workflow Set Inputs Inputs LLM · ft:gpt-4o-2024-08-06:hard-rock-digital:nick-vo…" at bounding box center [413, 369] width 747 height 658
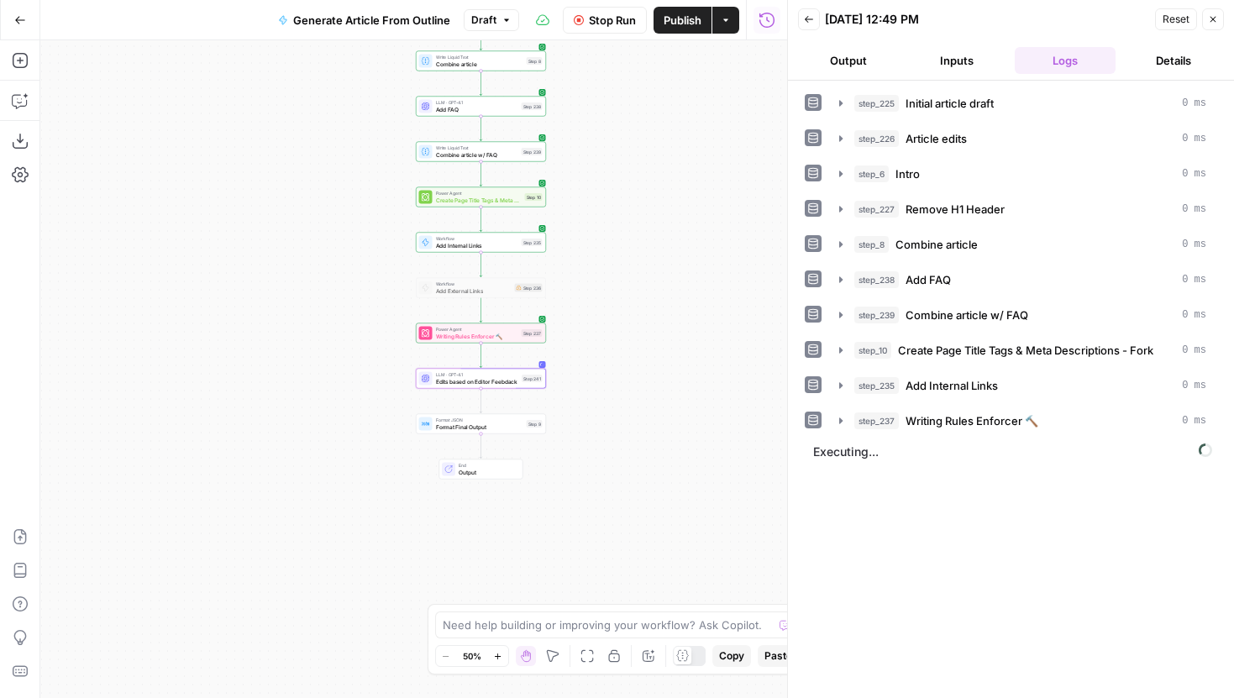
drag, startPoint x: 601, startPoint y: 382, endPoint x: 712, endPoint y: 306, distance: 134.7
click at [712, 306] on div "Workflow Set Inputs Inputs LLM · ft:gpt-4o-2024-08-06:hard-rock-digital:nick-vo…" at bounding box center [413, 369] width 747 height 658
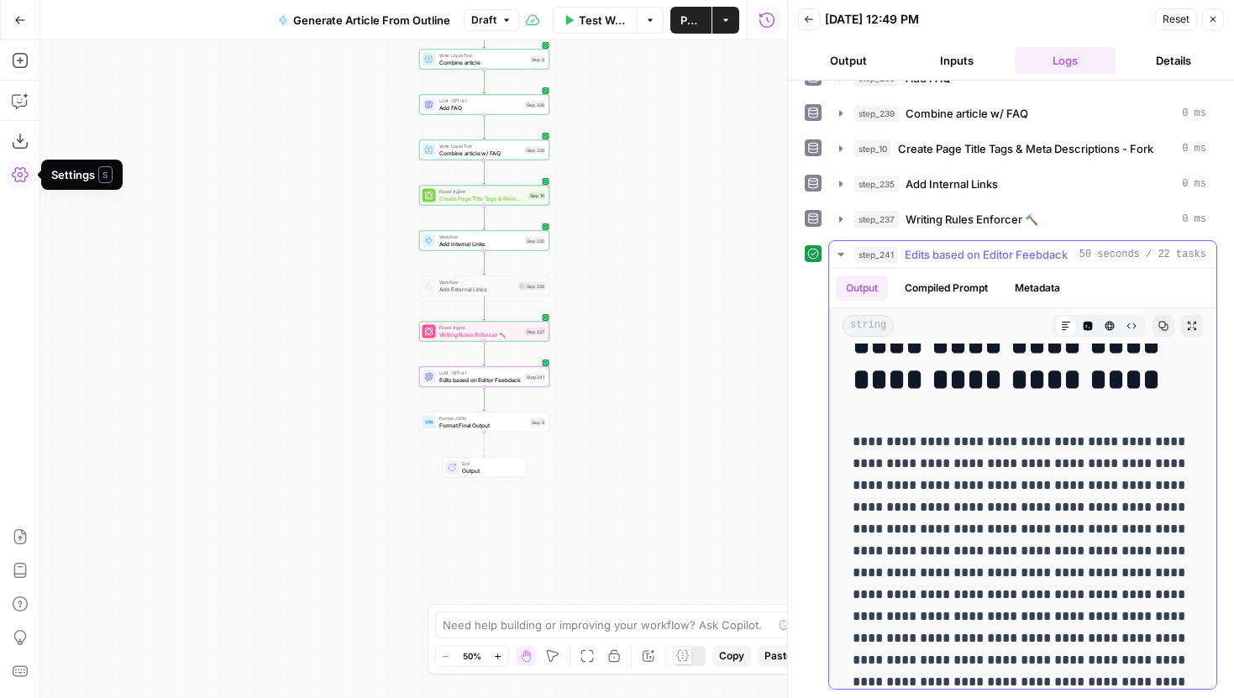
scroll to position [35, 0]
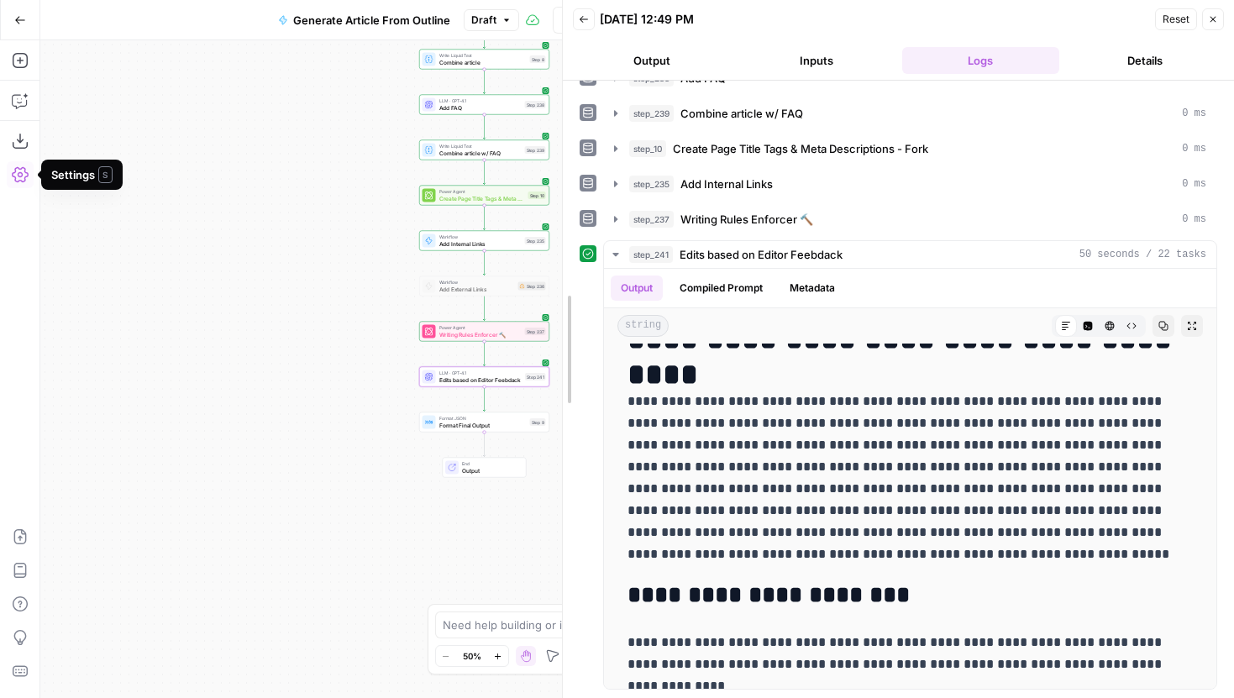
drag, startPoint x: 715, startPoint y: 397, endPoint x: 539, endPoint y: 395, distance: 176.5
click at [539, 395] on body "Hard Rock Digital New Home Browse Insights Opportunities Your Data Recent Grids…" at bounding box center [617, 349] width 1234 height 698
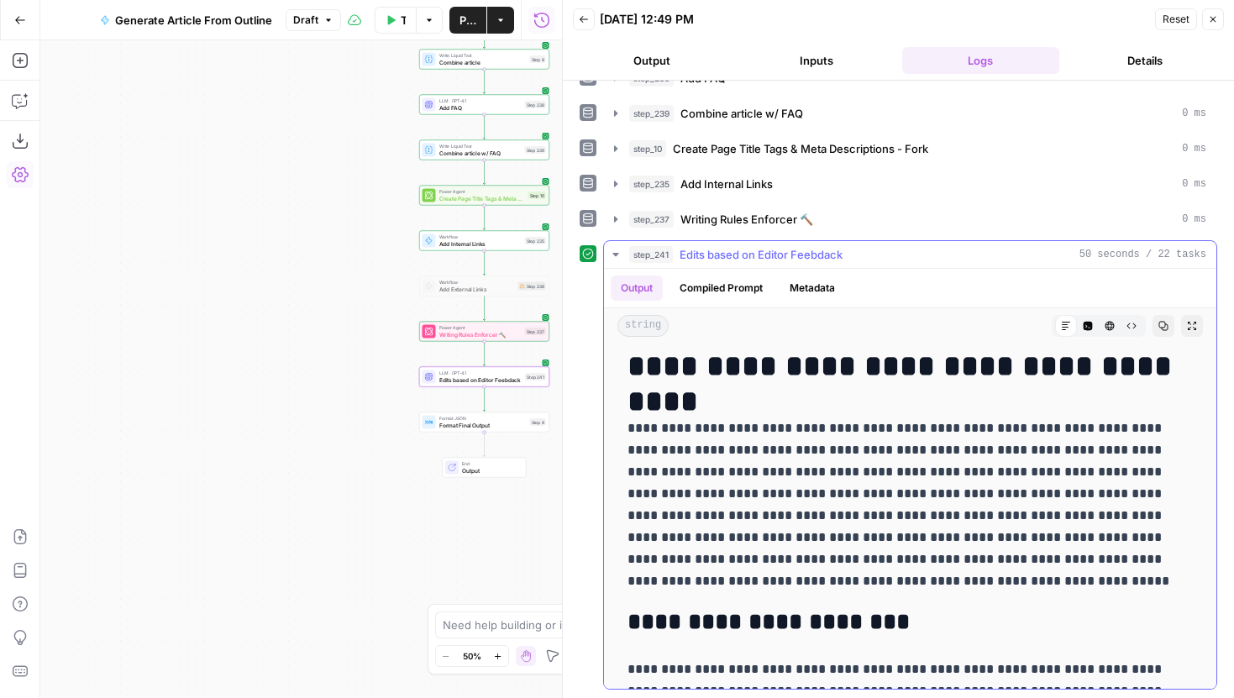
scroll to position [0, 0]
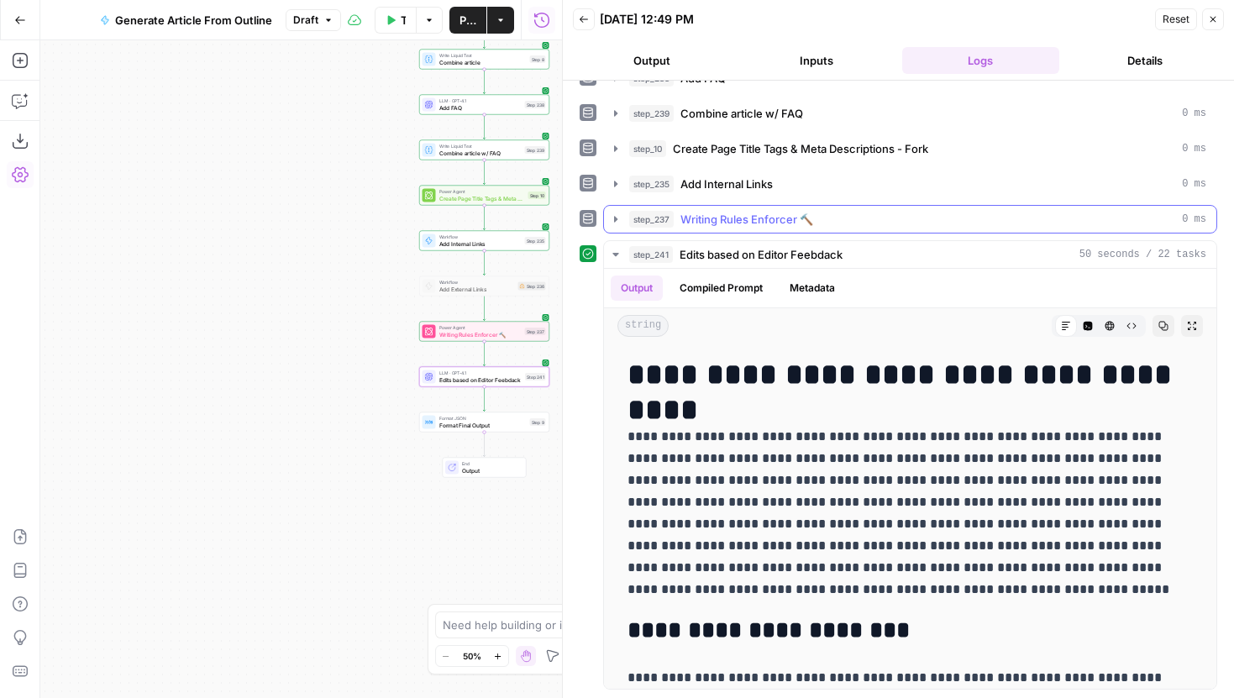
click at [613, 228] on button "step_237 Writing Rules Enforcer 🔨 0 ms" at bounding box center [910, 219] width 613 height 27
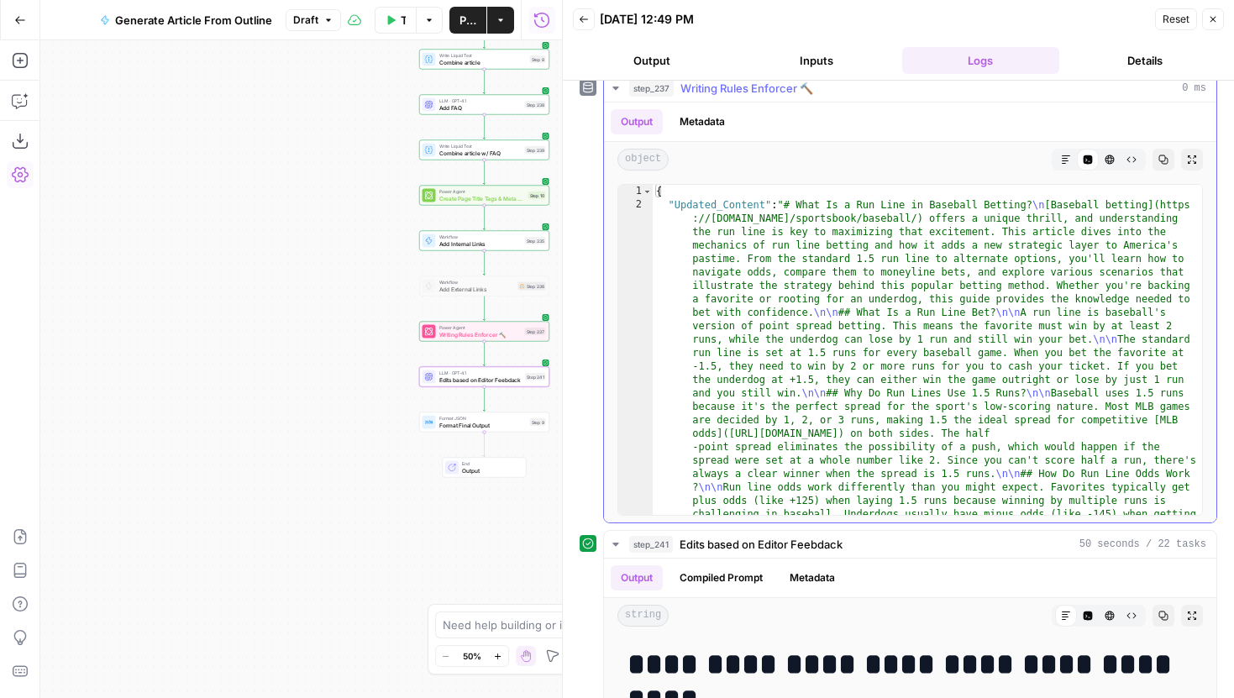
scroll to position [312, 0]
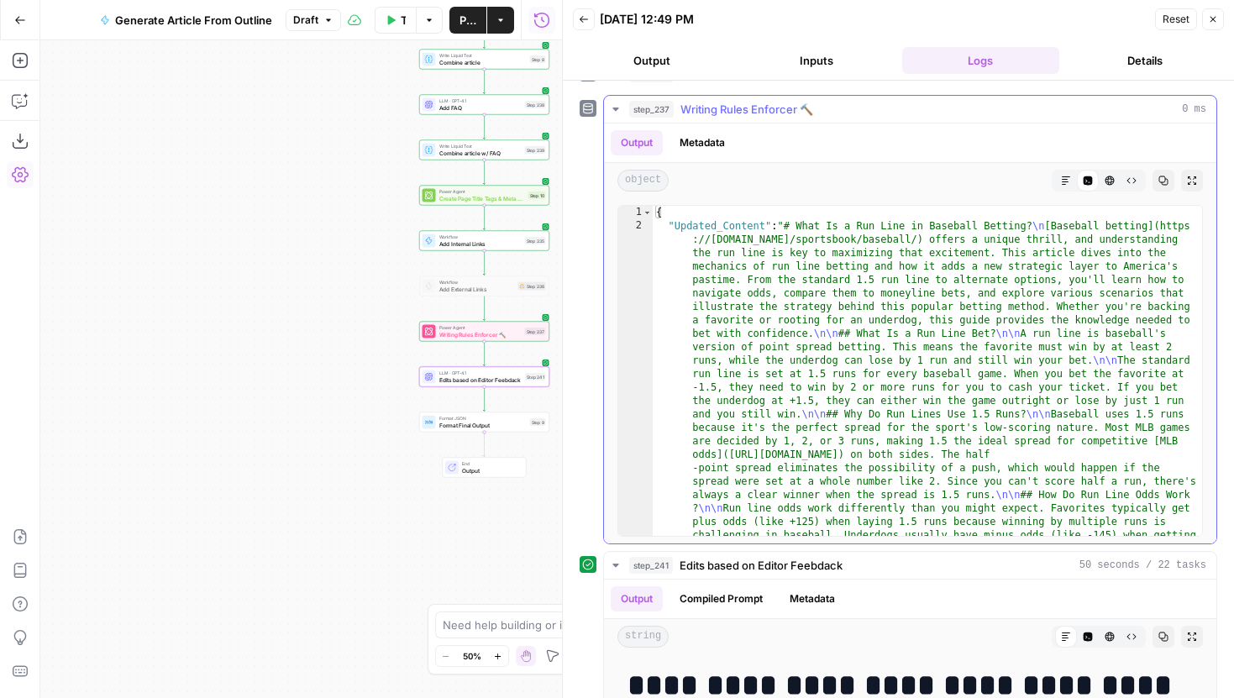
click at [1067, 182] on icon "button" at bounding box center [1066, 181] width 10 height 10
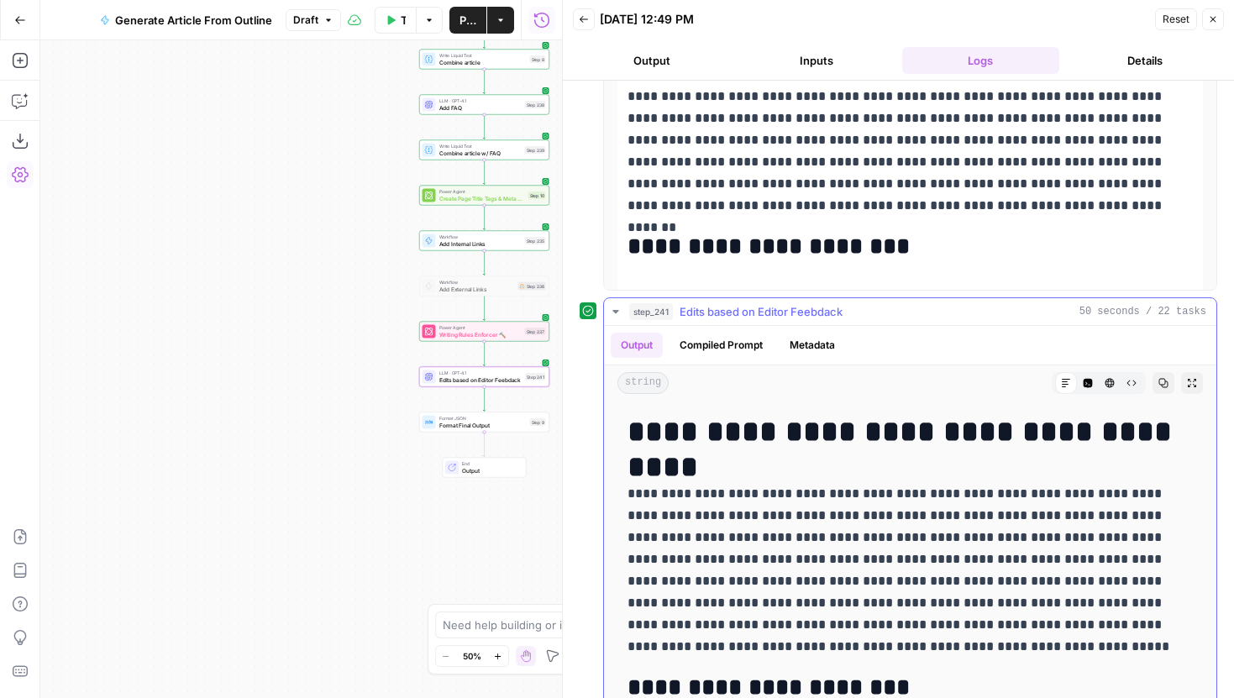
scroll to position [516, 0]
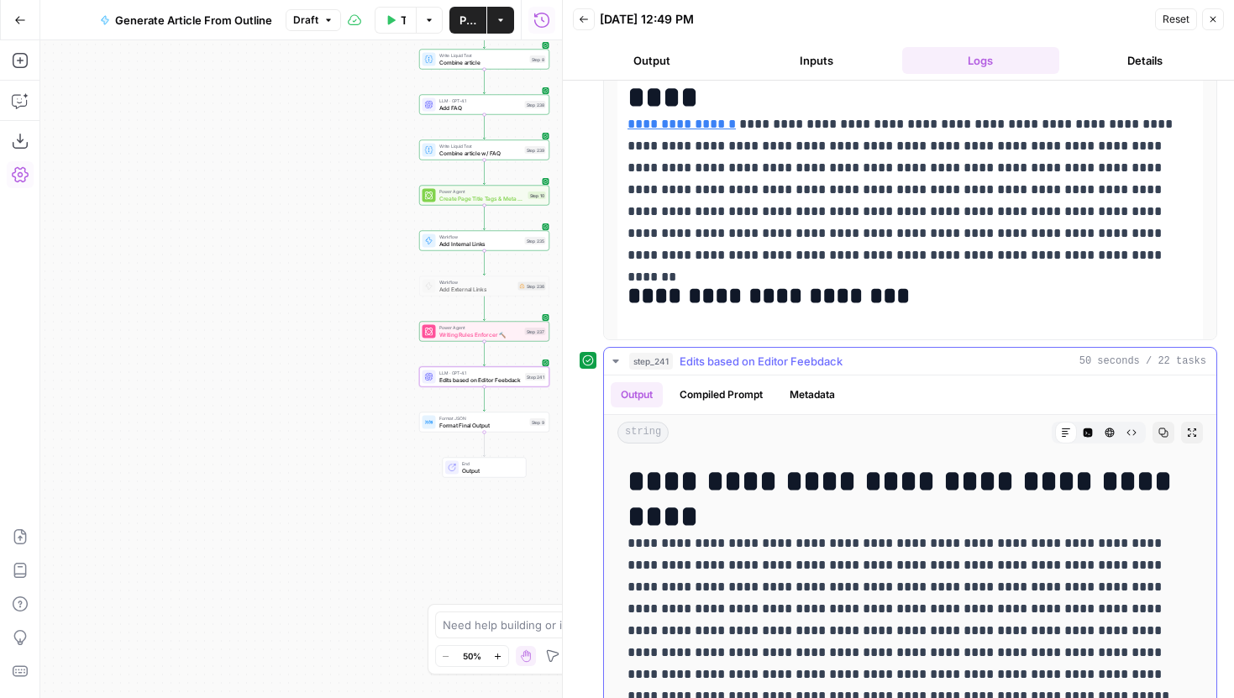
click at [1126, 439] on button "Raw Output" at bounding box center [1132, 433] width 22 height 22
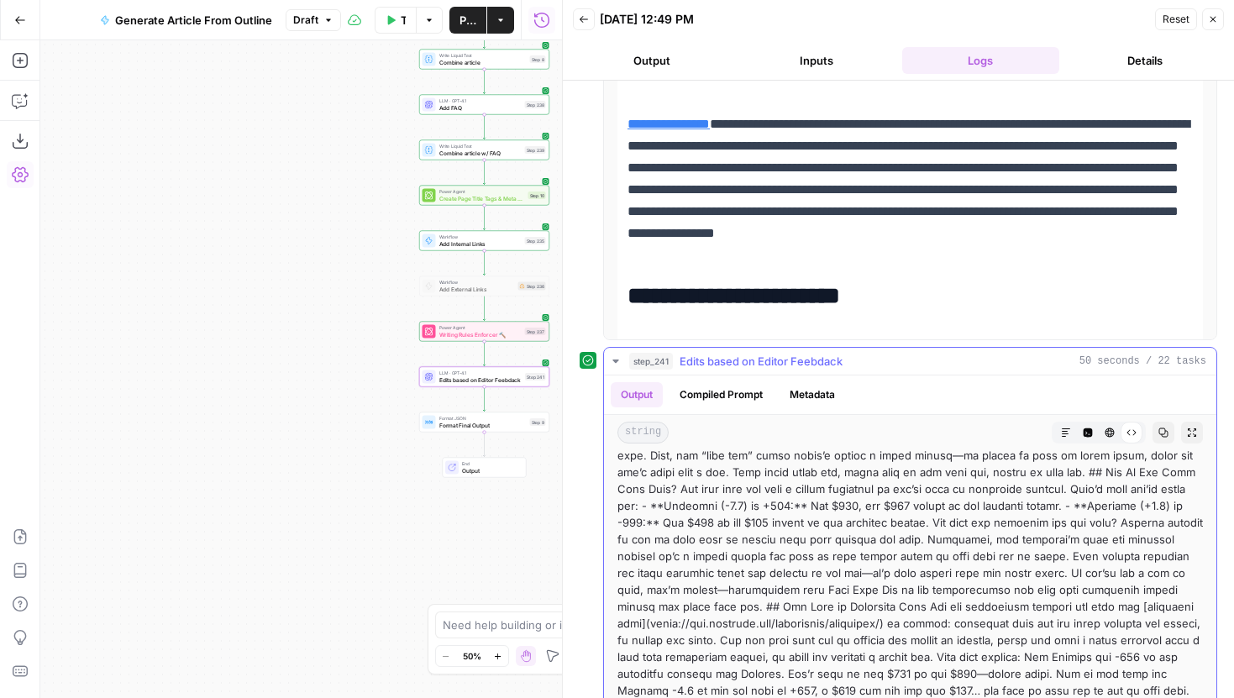
click at [1113, 435] on icon "button" at bounding box center [1110, 433] width 9 height 9
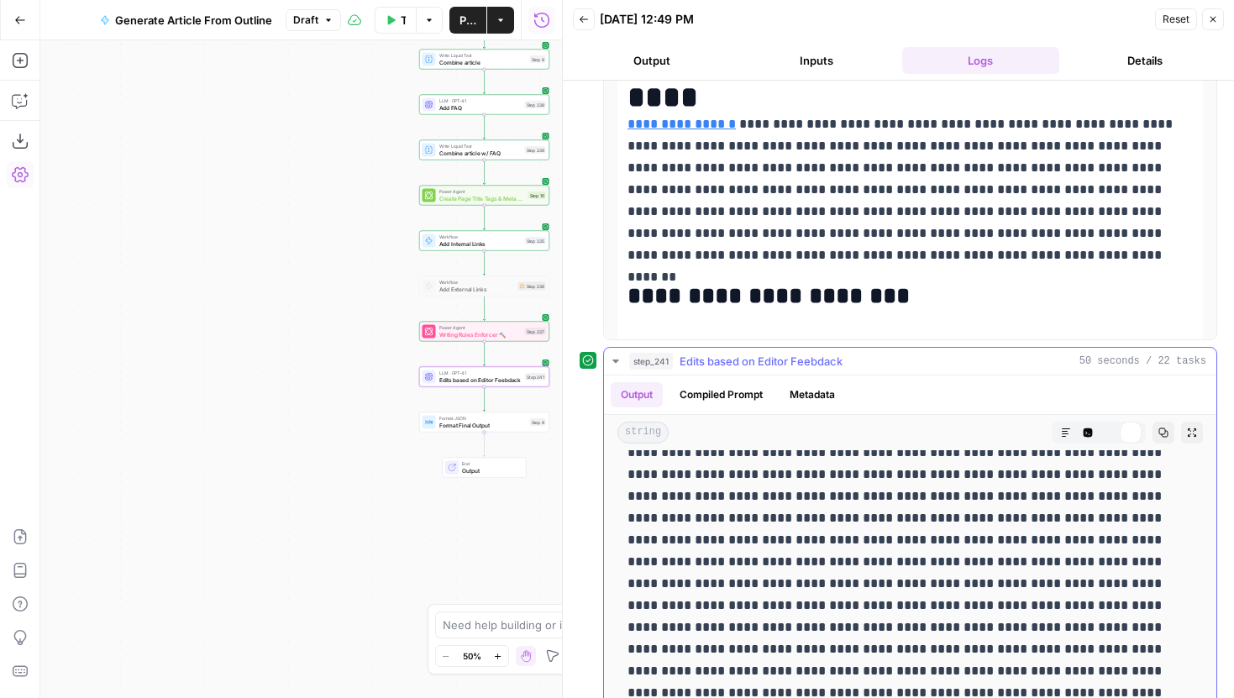
scroll to position [0, 0]
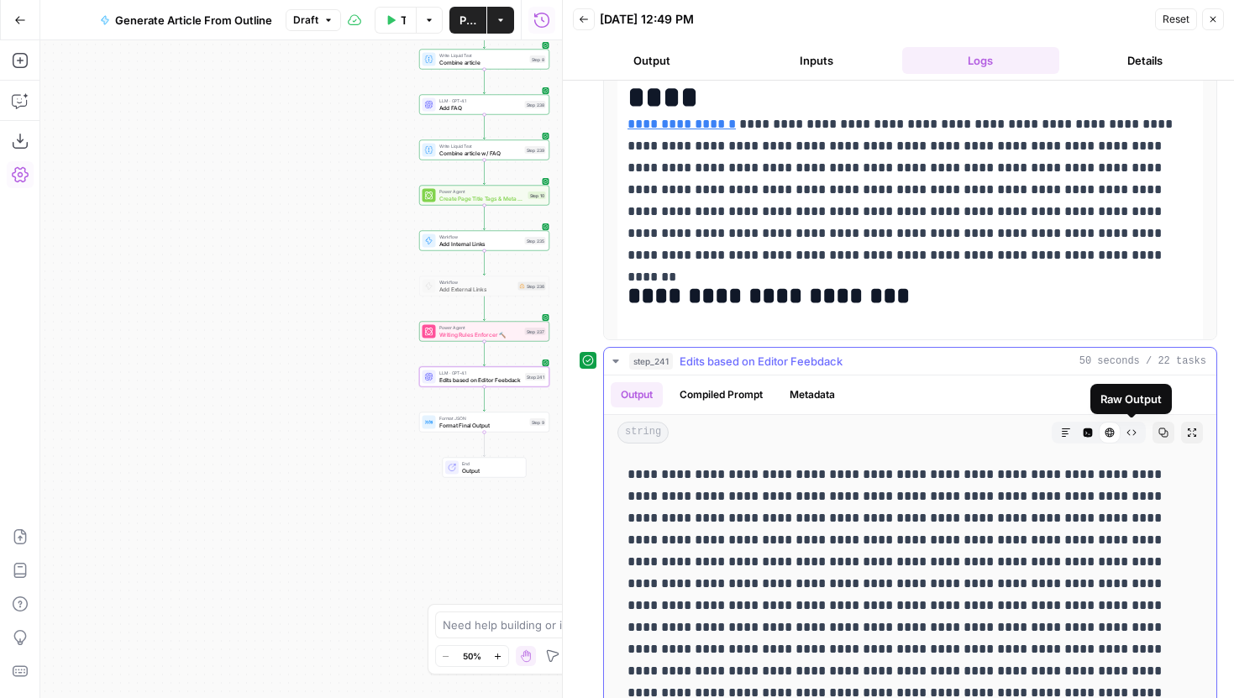
click at [1094, 430] on button "Code Editor" at bounding box center [1088, 433] width 22 height 22
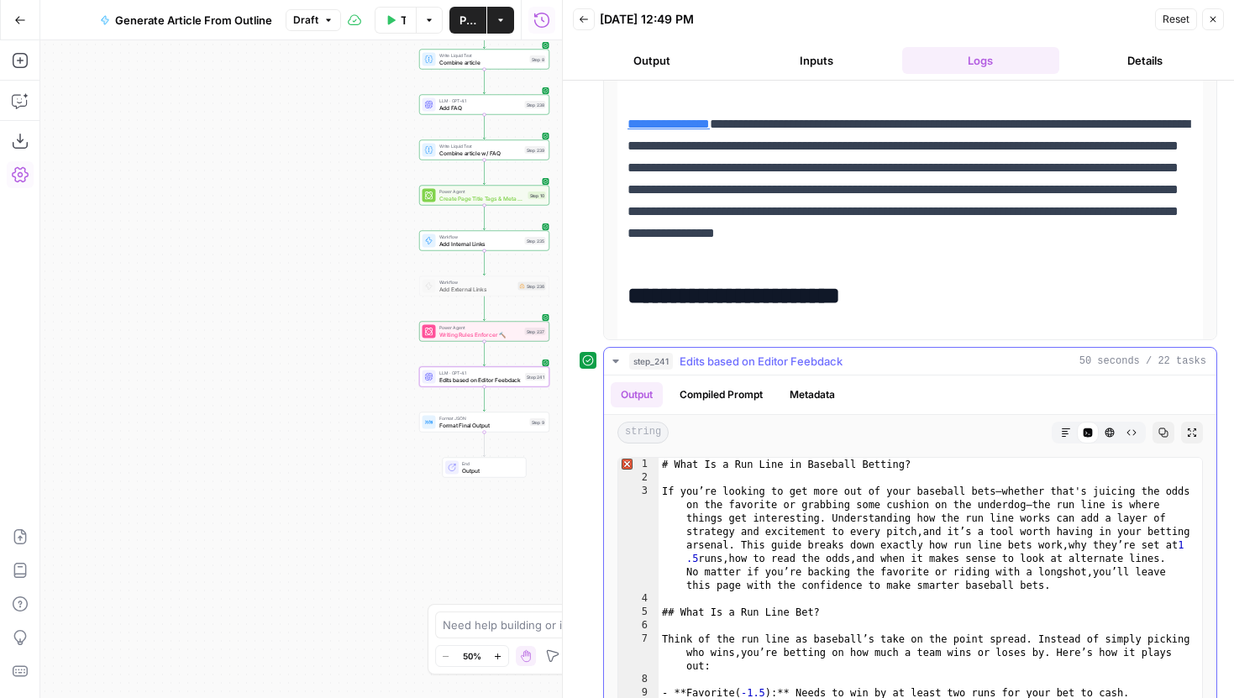
click at [1134, 430] on icon "button" at bounding box center [1132, 433] width 9 height 6
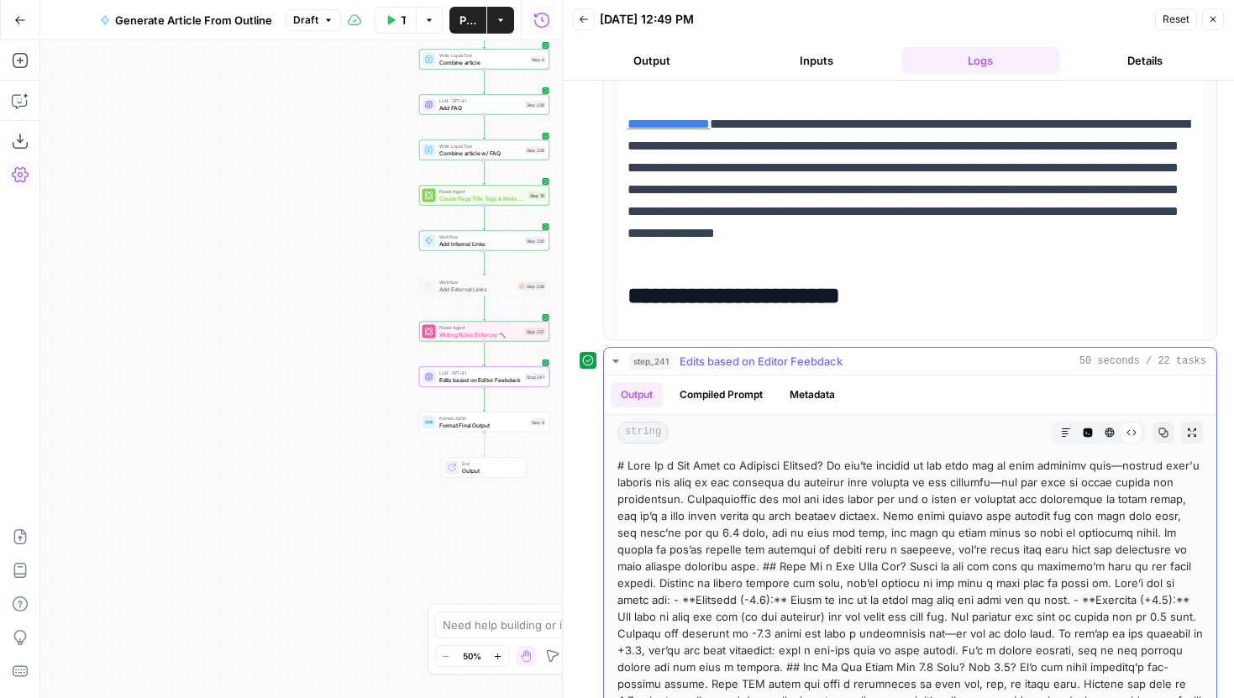
click at [1076, 435] on button "Markdown" at bounding box center [1066, 433] width 22 height 22
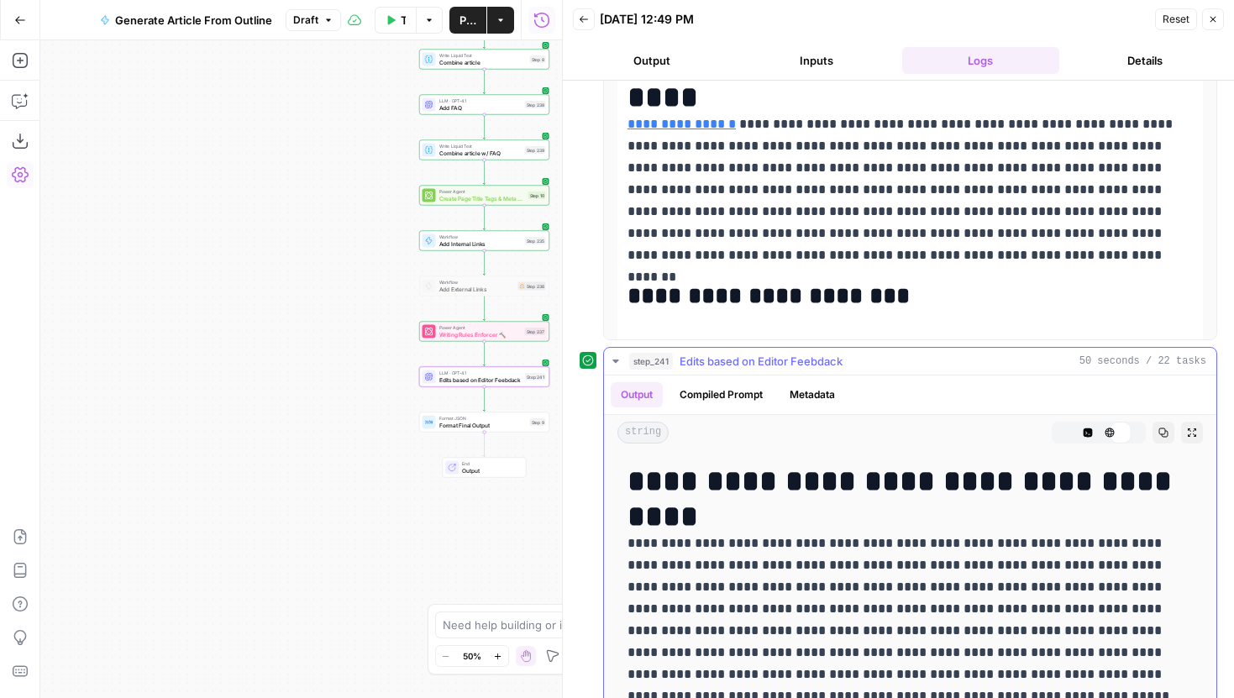
click at [1084, 435] on icon "button" at bounding box center [1088, 433] width 9 height 9
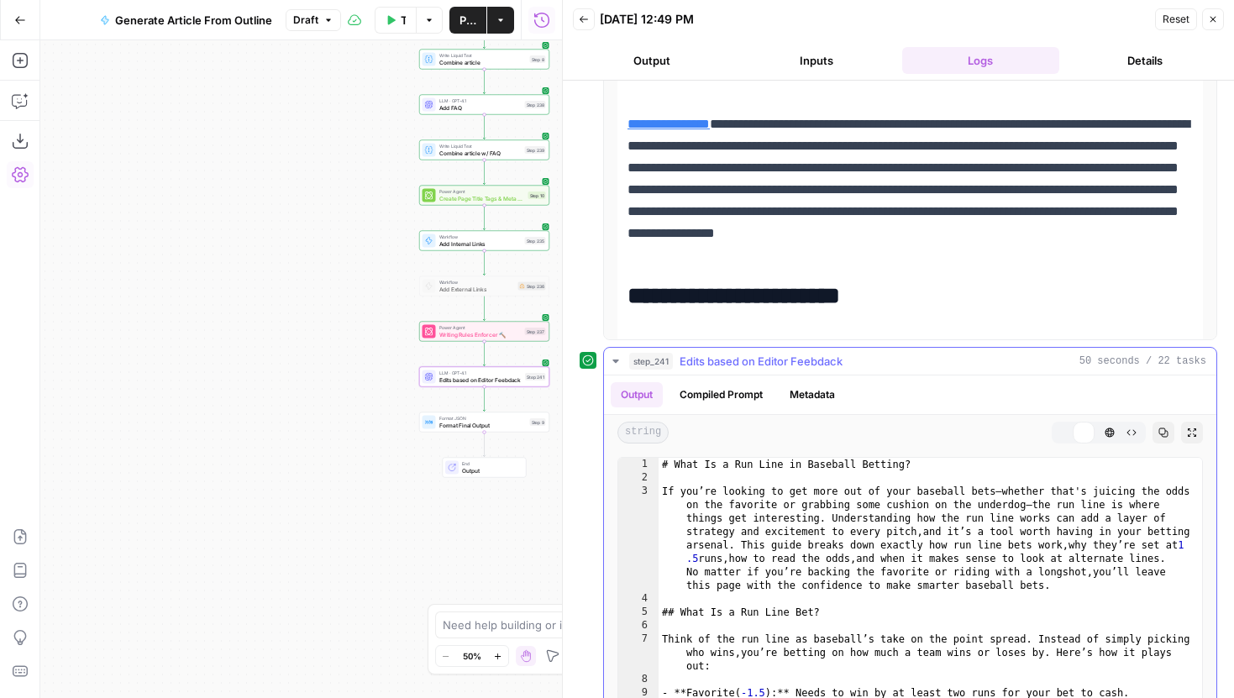
type textarea "**********"
click at [1035, 524] on div "# What Is a Run Line in Baseball Betting? If you’re looking to get more out of …" at bounding box center [931, 636] width 544 height 357
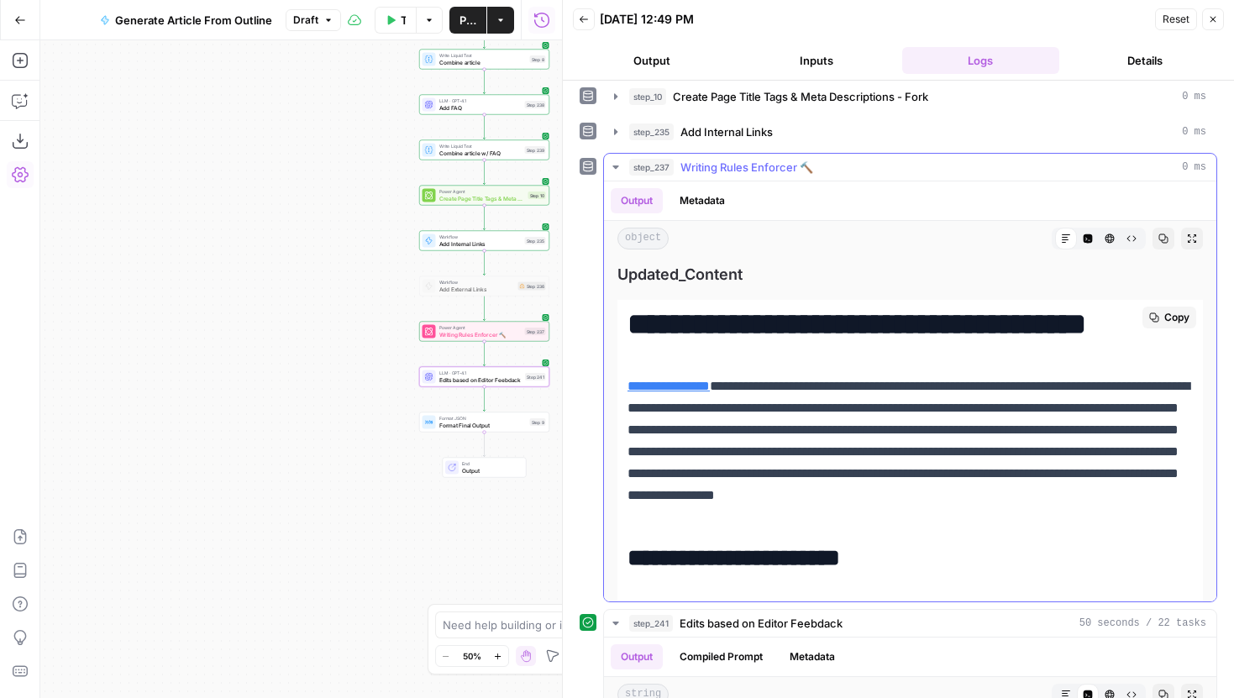
scroll to position [221, 0]
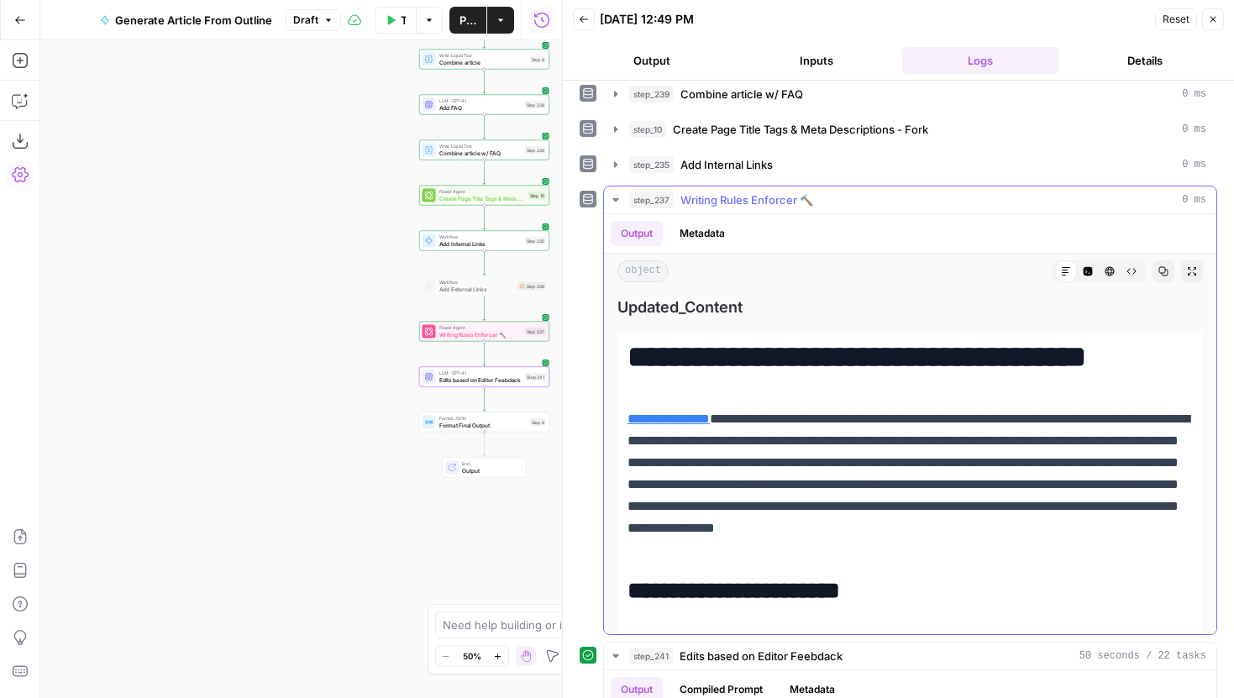
type input "*****"
click at [1092, 269] on icon "button" at bounding box center [1088, 271] width 9 height 9
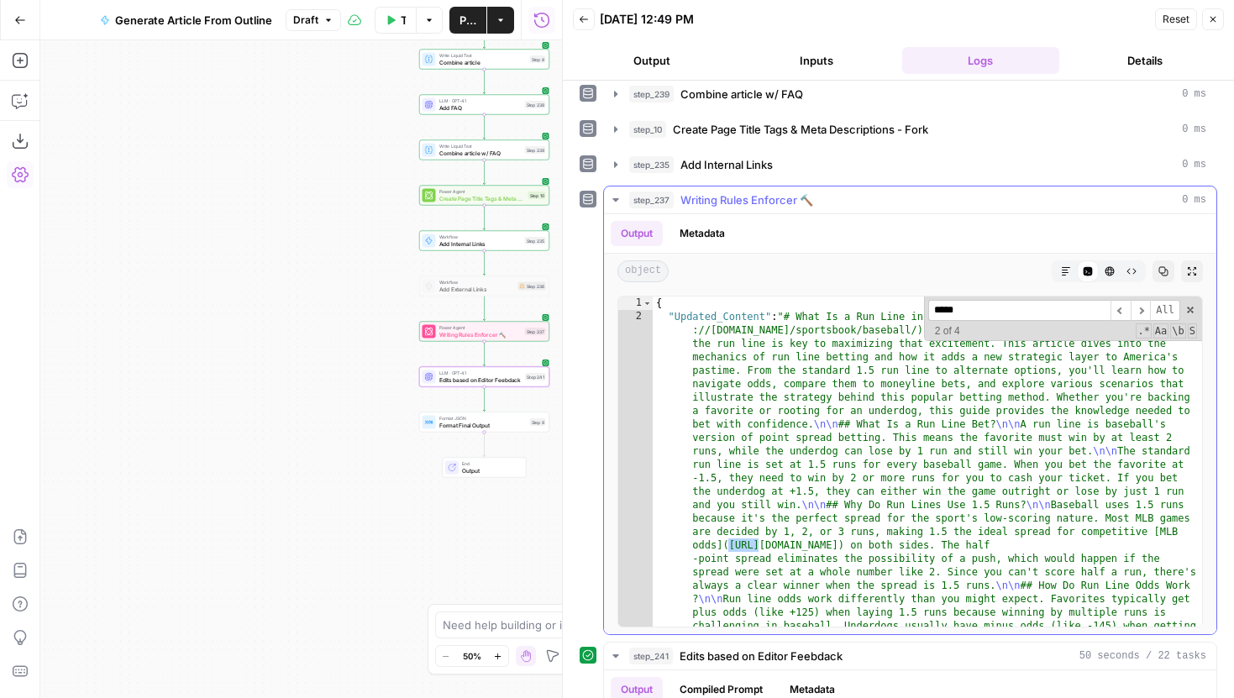
type input "*****"
click at [1198, 313] on div "***** ​ ​ All Replace All + 2 of 4 .* Aa \b S" at bounding box center [1063, 319] width 278 height 45
click at [1196, 313] on div "***** ​ ​ All Replace All + 2 of 4 .* Aa \b S" at bounding box center [1063, 319] width 278 height 45
click at [1194, 310] on span at bounding box center [1191, 310] width 12 height 12
click at [1058, 271] on button "Markdown" at bounding box center [1066, 271] width 22 height 22
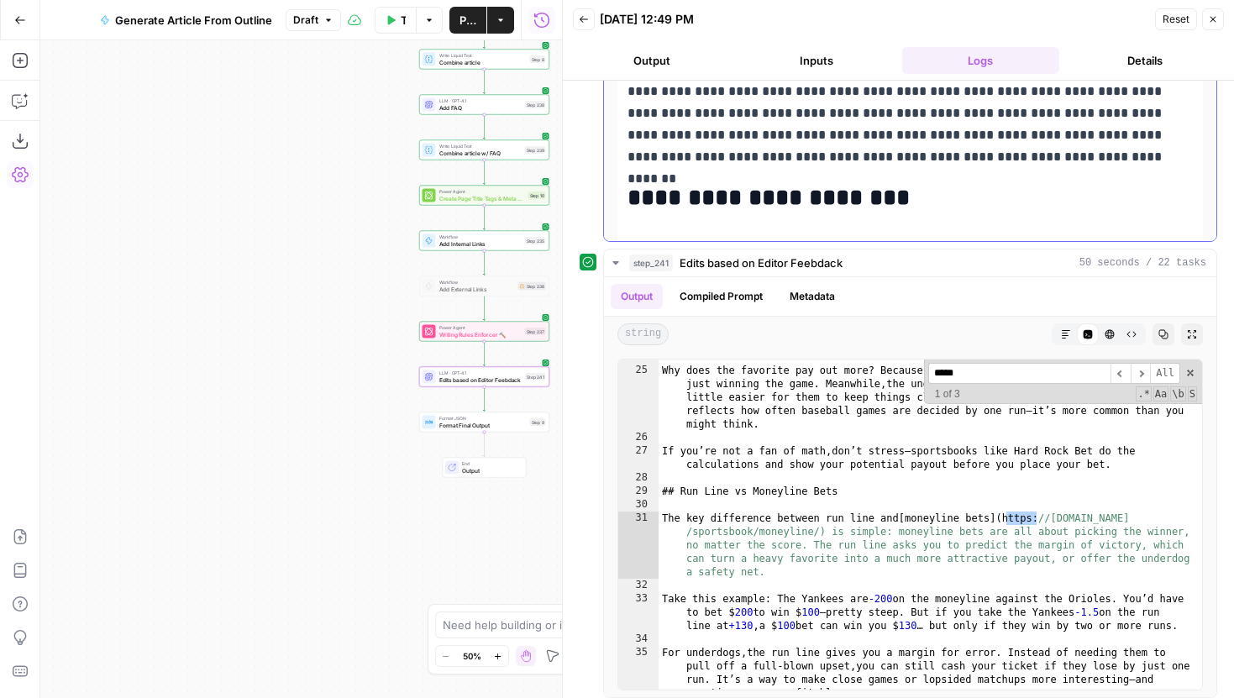
scroll to position [621, 0]
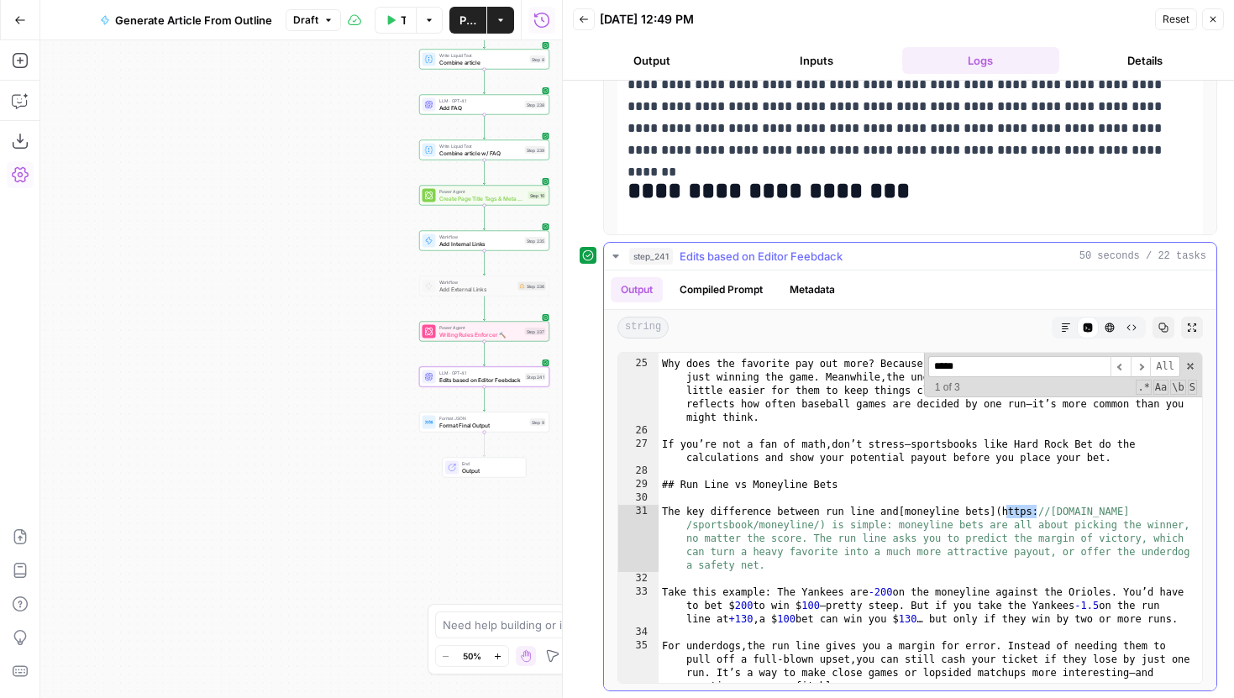
click at [1072, 332] on button "Markdown" at bounding box center [1066, 328] width 22 height 22
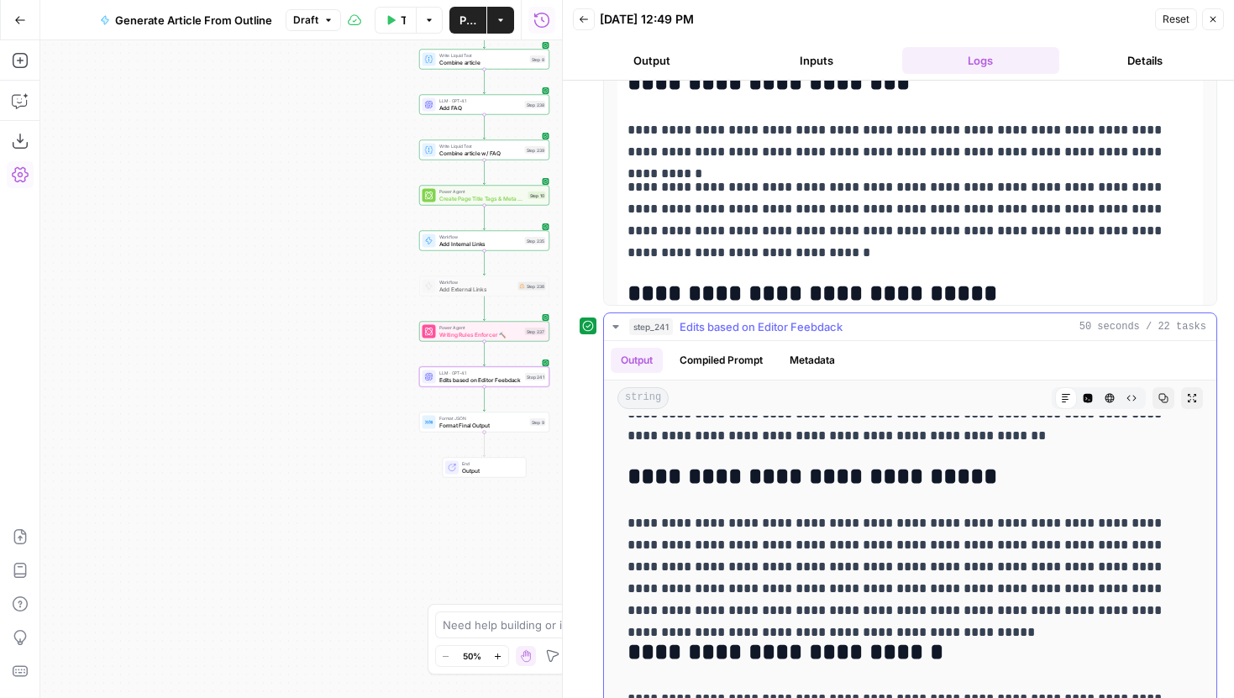
scroll to position [518, 0]
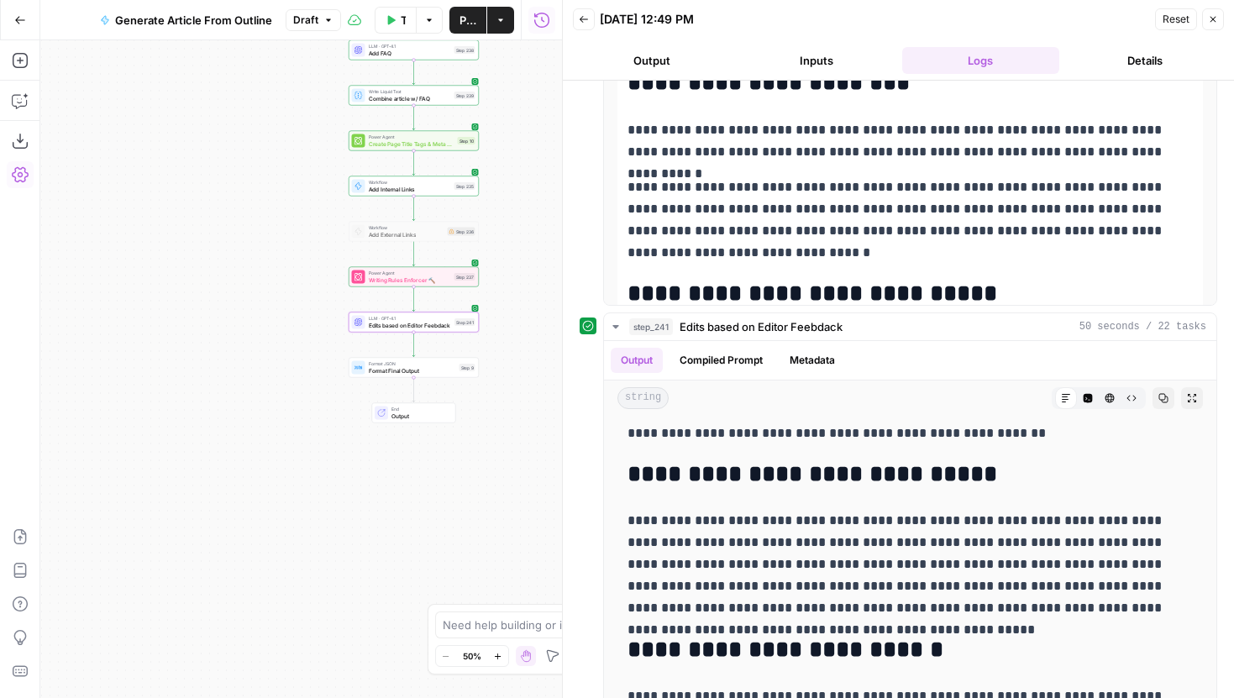
drag, startPoint x: 345, startPoint y: 487, endPoint x: 269, endPoint y: 431, distance: 94.3
click at [269, 431] on div "Workflow Set Inputs Inputs LLM · ft:gpt-4o-2024-08-06:hard-rock-digital:nick-vo…" at bounding box center [301, 369] width 522 height 658
click at [370, 369] on span "Format Final Output" at bounding box center [407, 369] width 87 height 8
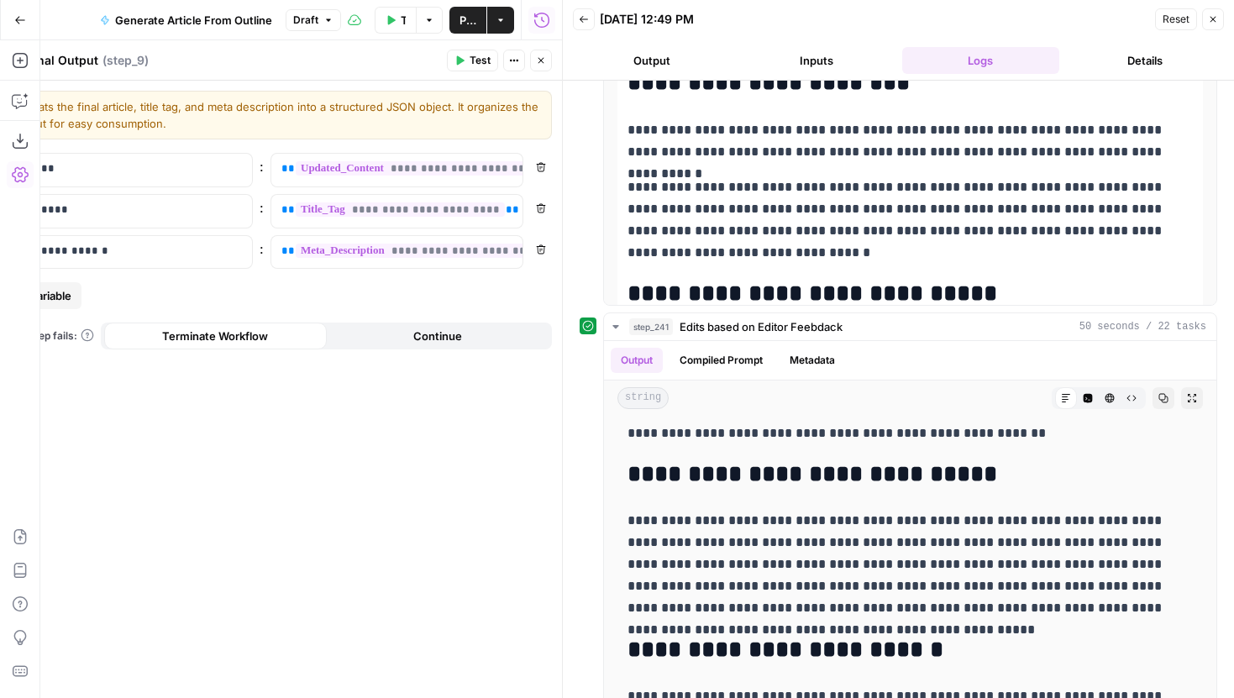
click at [539, 61] on icon "button" at bounding box center [541, 60] width 10 height 10
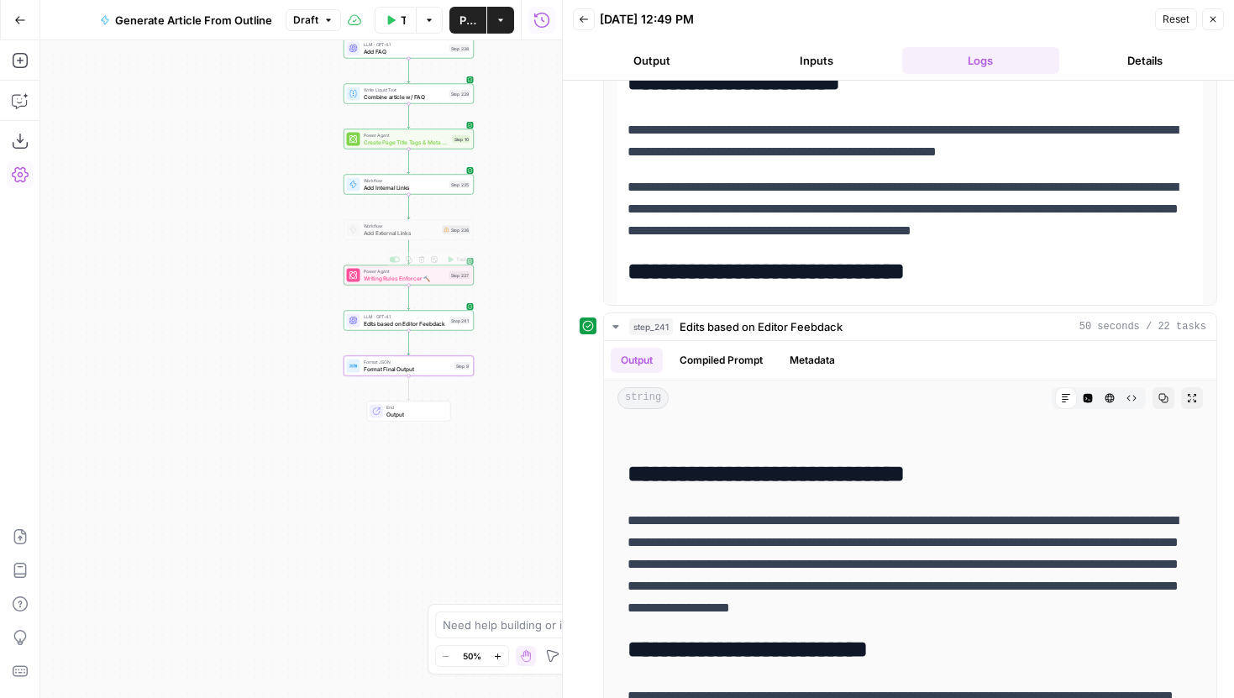
click at [411, 325] on span "Edits based on Editor Feebdack" at bounding box center [405, 323] width 83 height 8
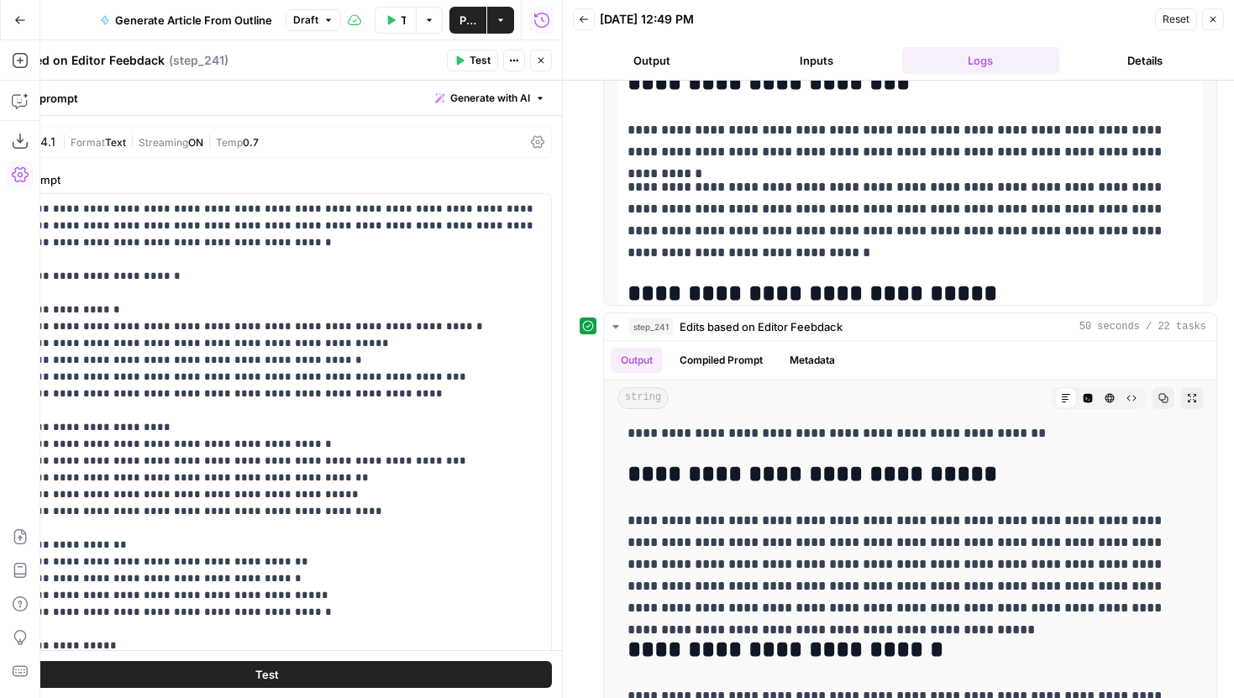
click at [1208, 26] on button "Close" at bounding box center [1213, 19] width 22 height 22
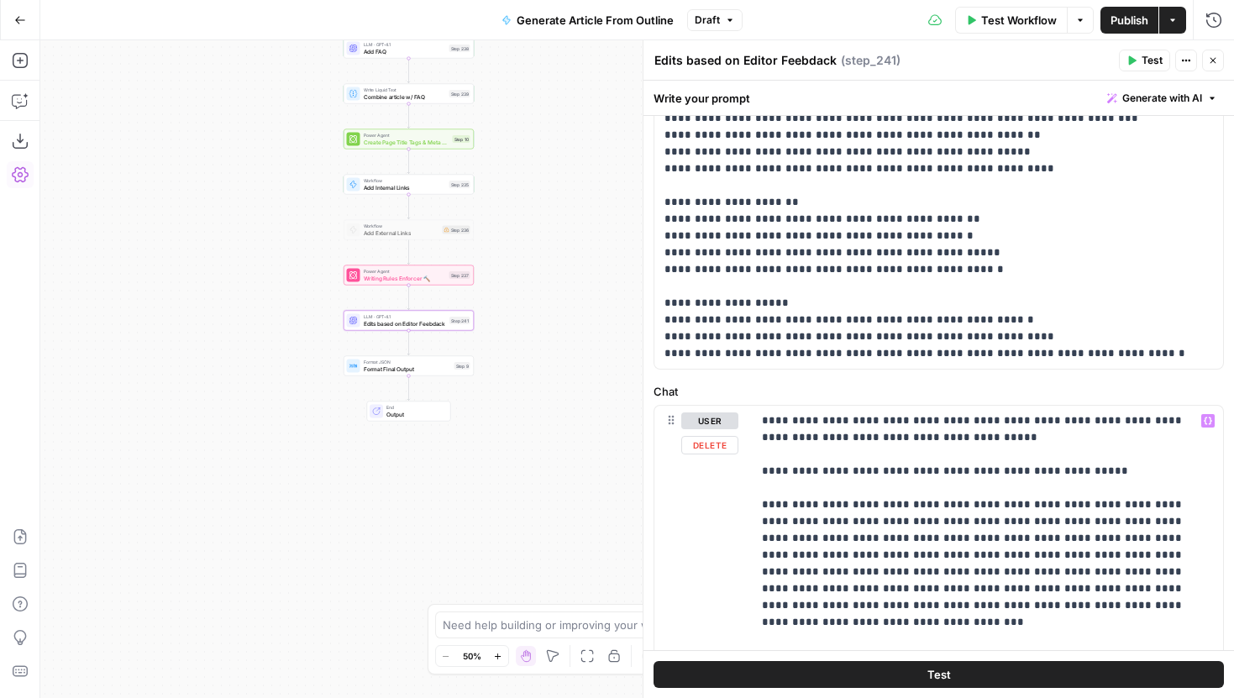
scroll to position [303, 0]
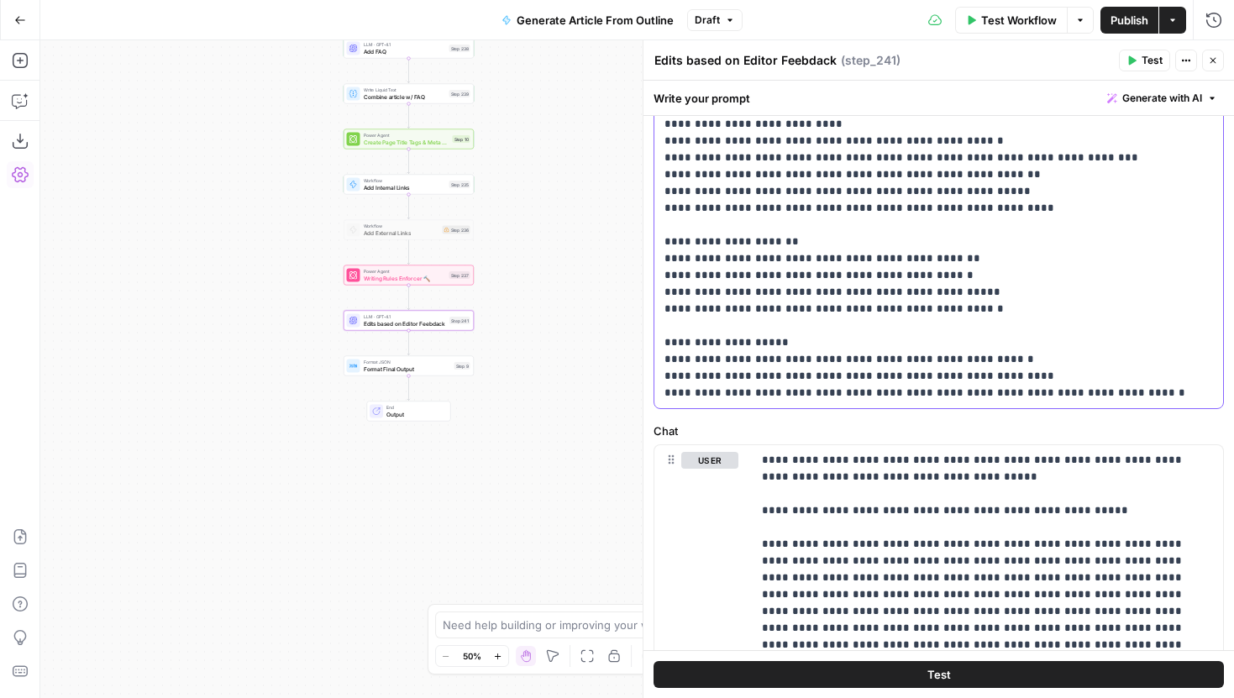
click at [1114, 392] on p "**********" at bounding box center [939, 149] width 549 height 504
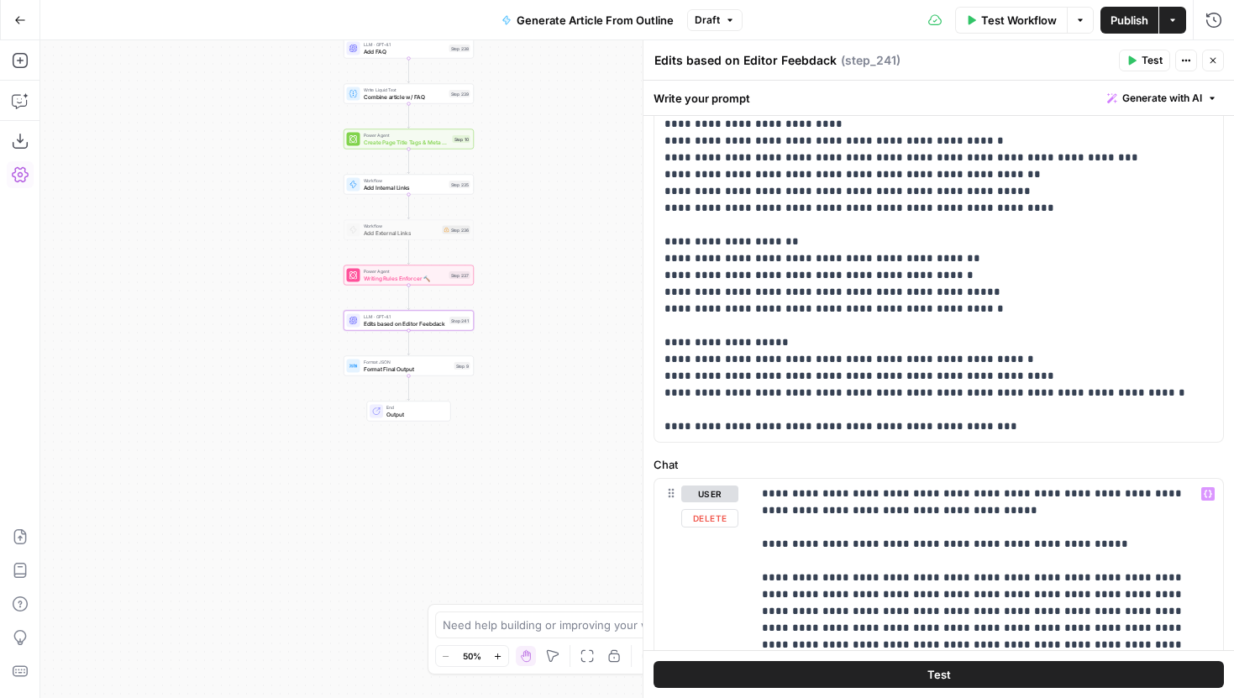
click at [899, 676] on button "Test" at bounding box center [939, 674] width 571 height 27
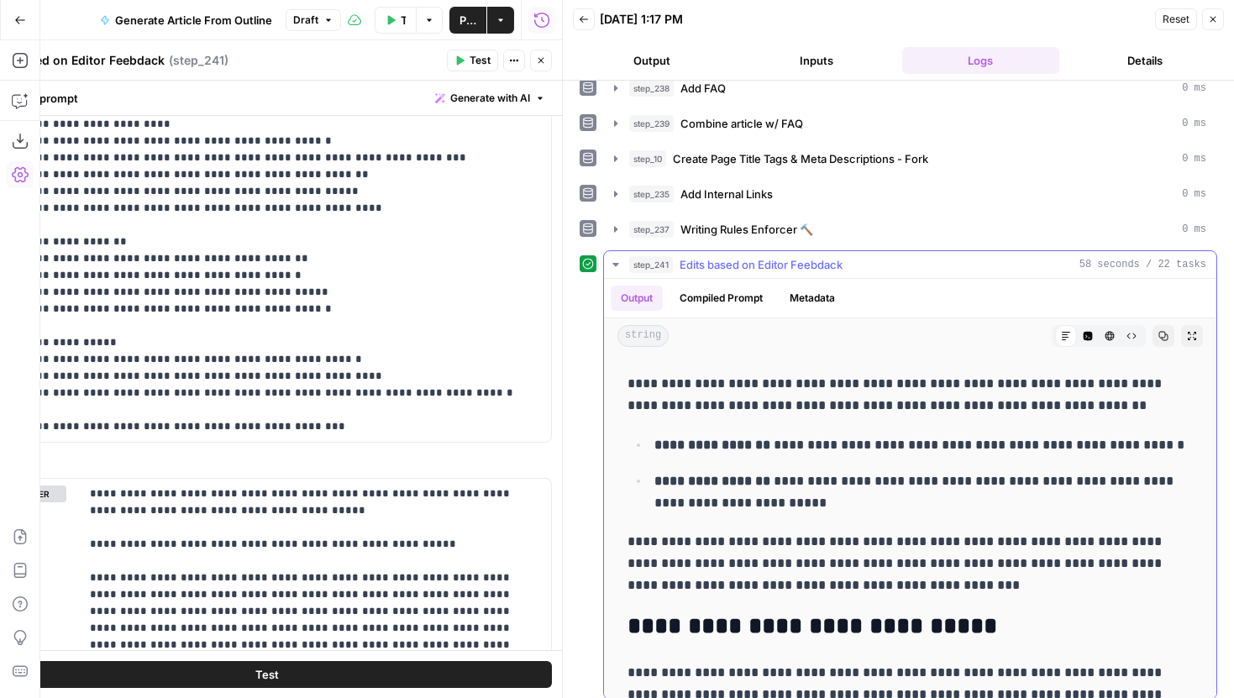
scroll to position [306, 0]
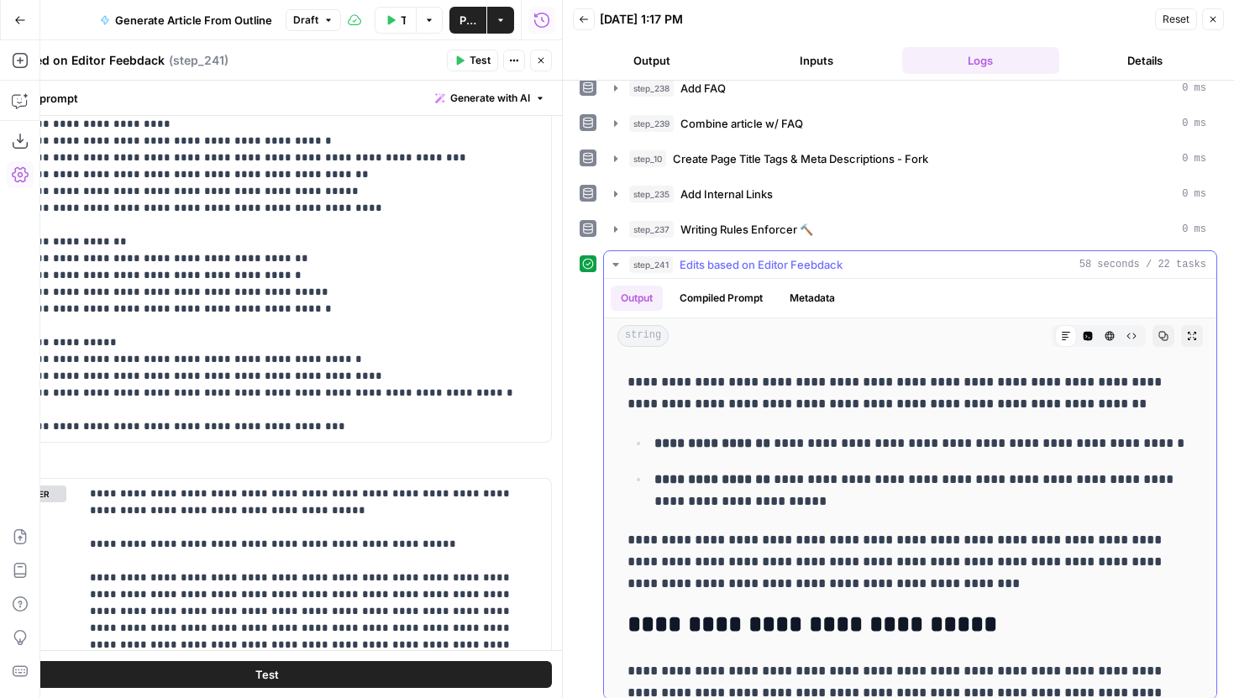
click at [1085, 332] on icon "button" at bounding box center [1088, 336] width 9 height 9
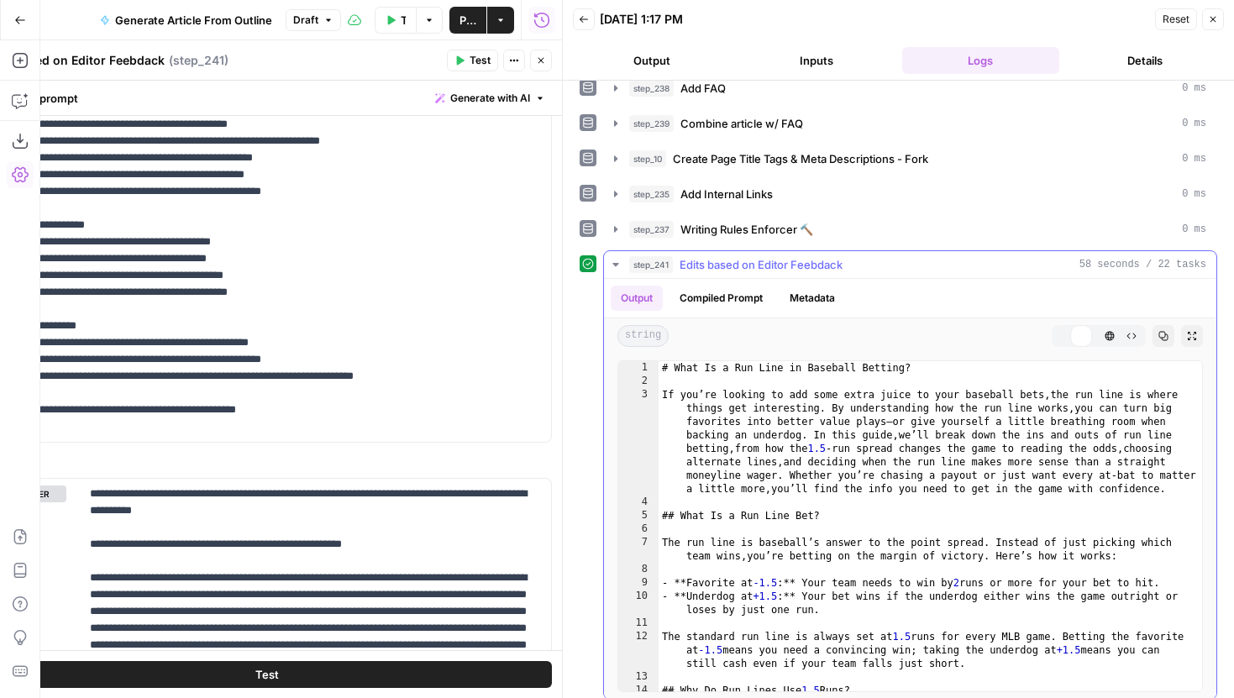
type textarea "**********"
click at [934, 425] on div "# What Is a Run Line in Baseball Betting? If you’re looking to add some extra j…" at bounding box center [931, 539] width 544 height 357
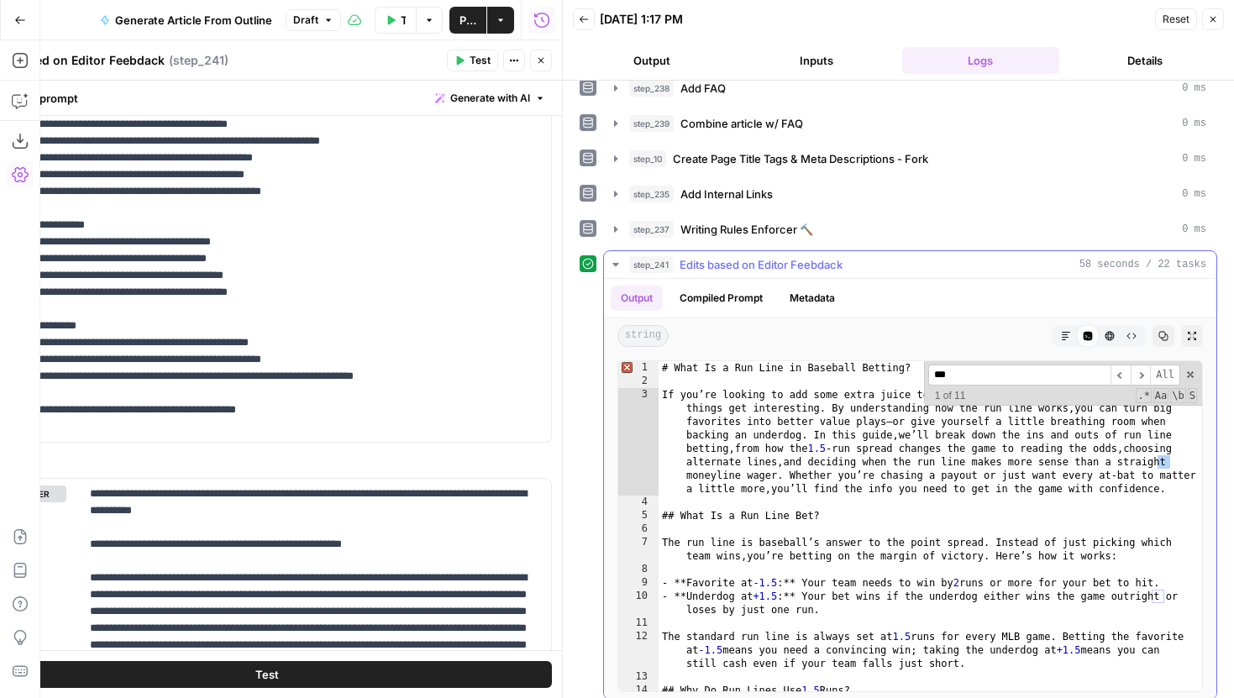
scroll to position [560, 0]
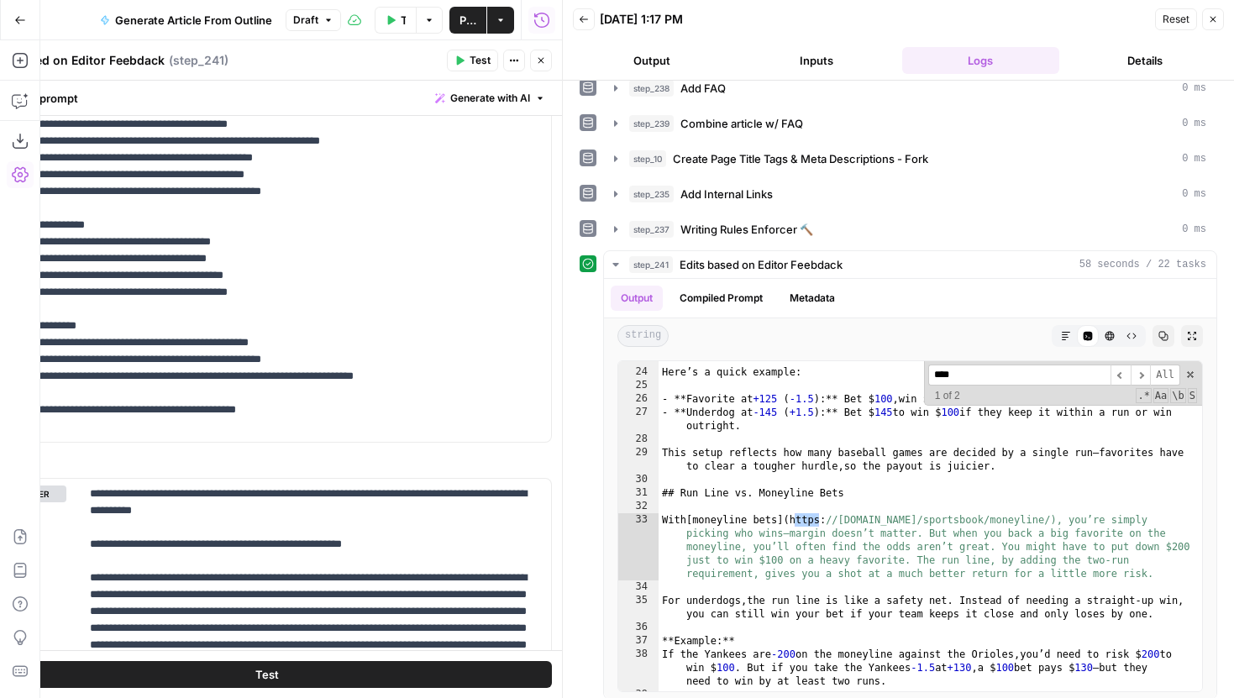
type input "****"
click at [1228, 19] on header "Back 09/22/25 at 1:17 PM Reset Close Output Inputs Logs Details" at bounding box center [898, 40] width 671 height 81
click at [1220, 19] on button "Close" at bounding box center [1213, 19] width 22 height 22
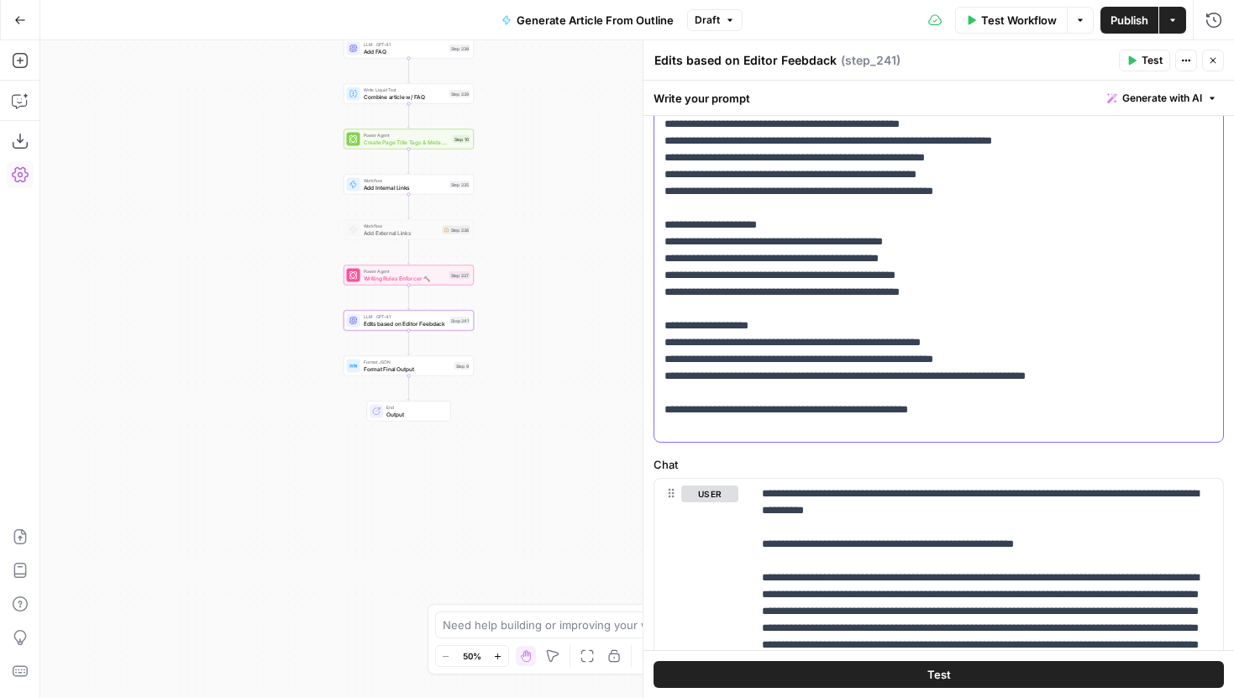
drag, startPoint x: 962, startPoint y: 429, endPoint x: 662, endPoint y: 433, distance: 300.0
click at [662, 433] on div "**********" at bounding box center [939, 166] width 569 height 551
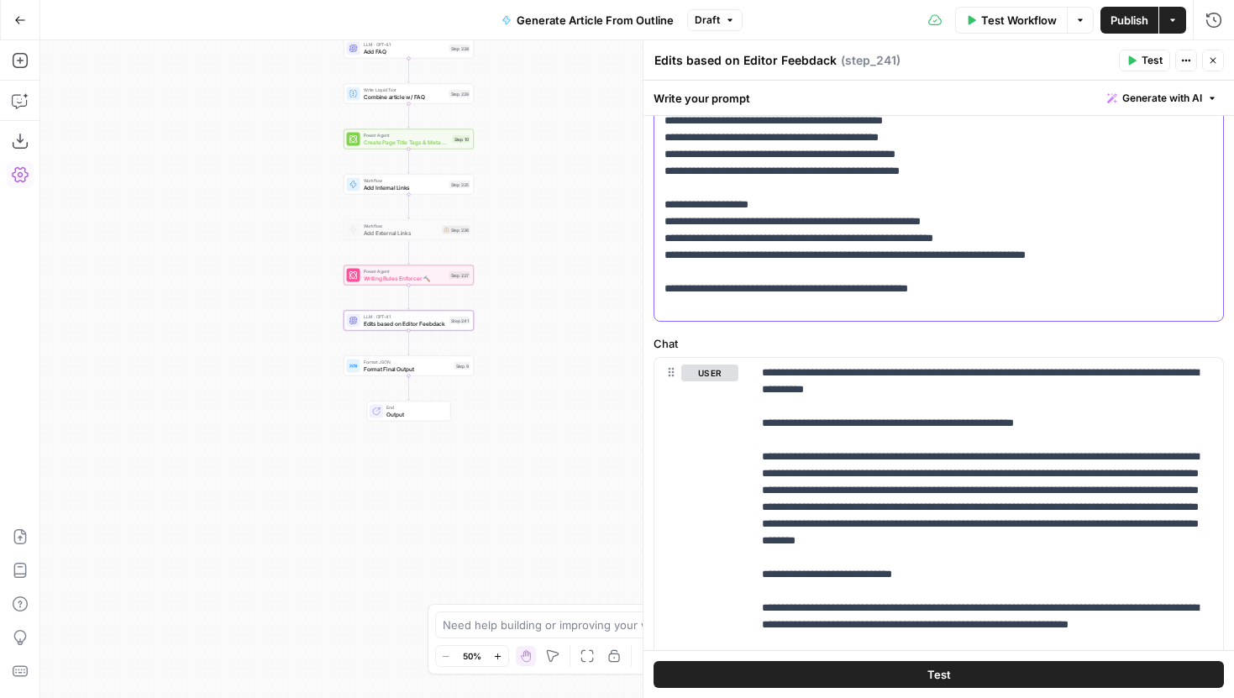
scroll to position [438, 0]
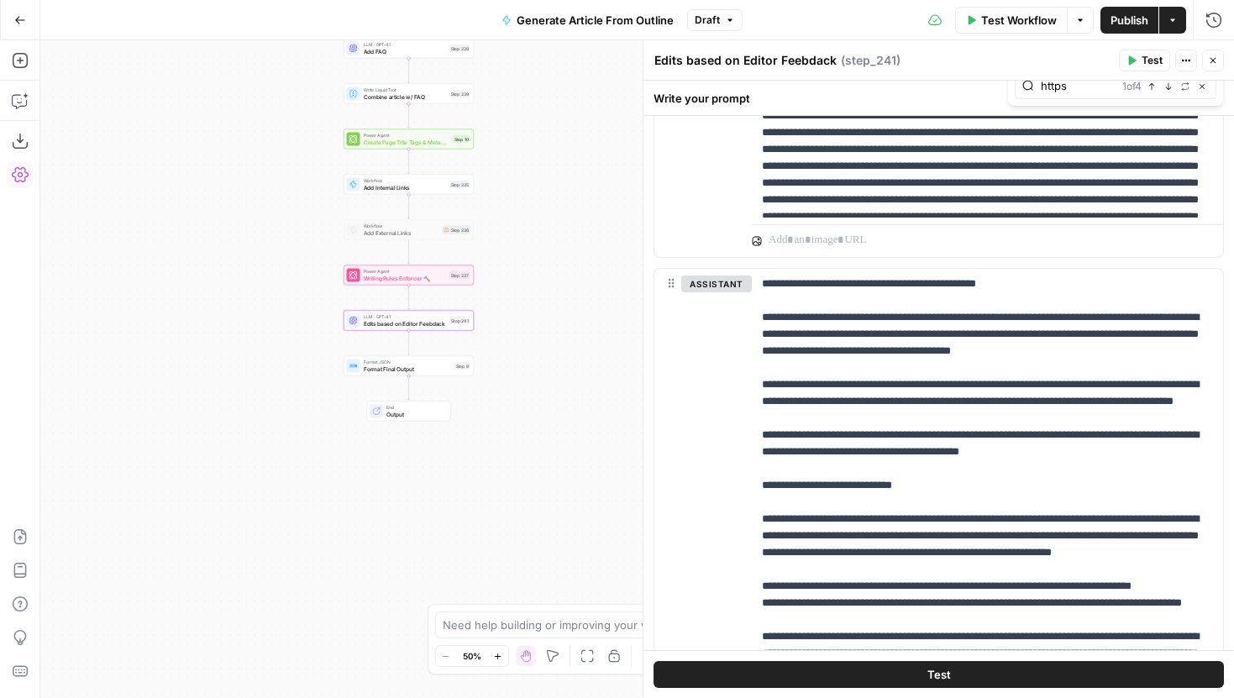
scroll to position [1302, 0]
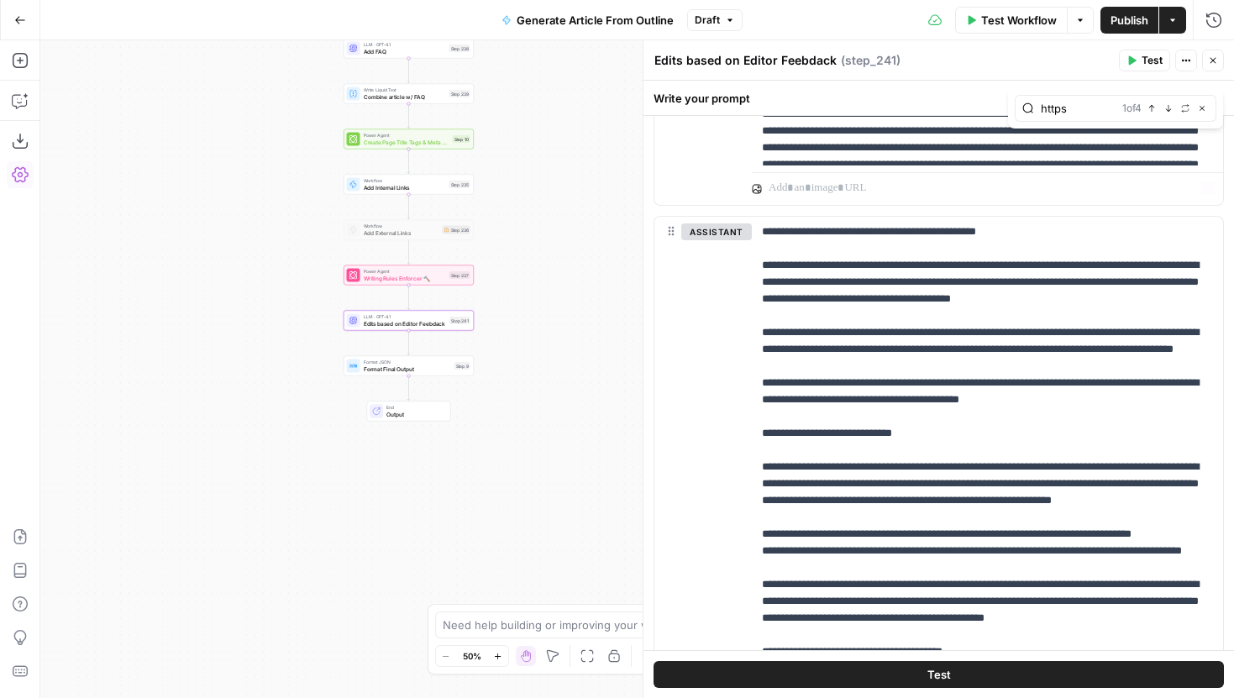
type input "https"
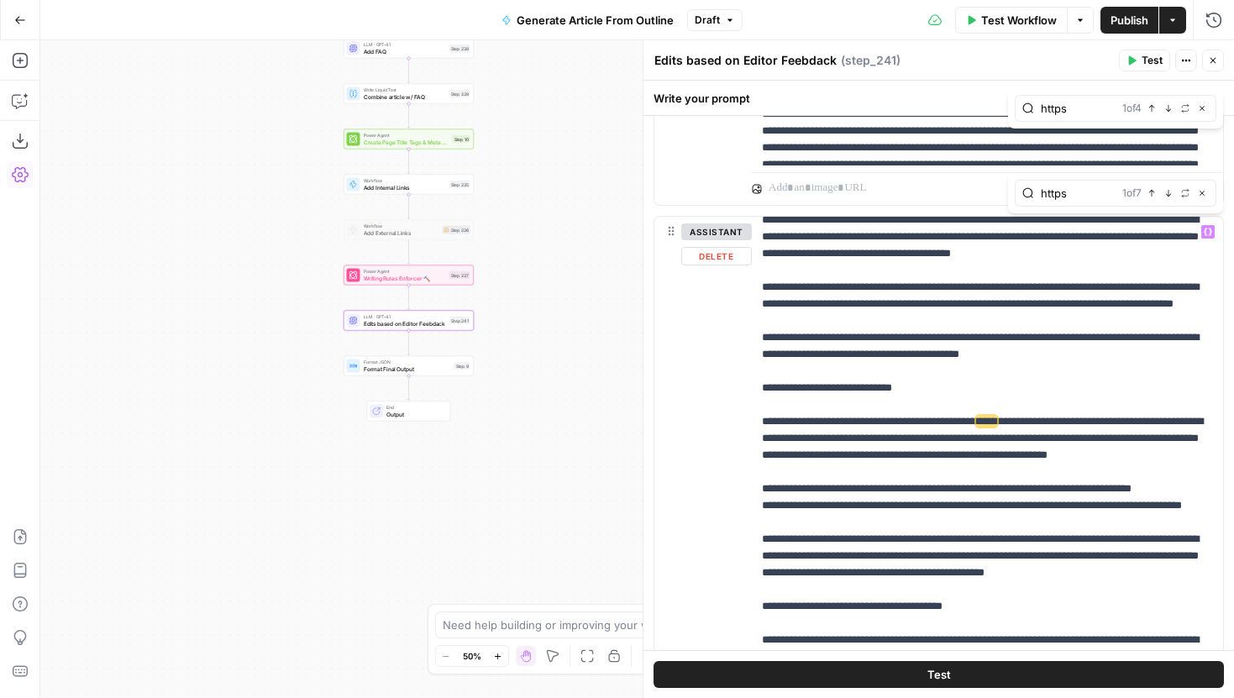
scroll to position [63, 0]
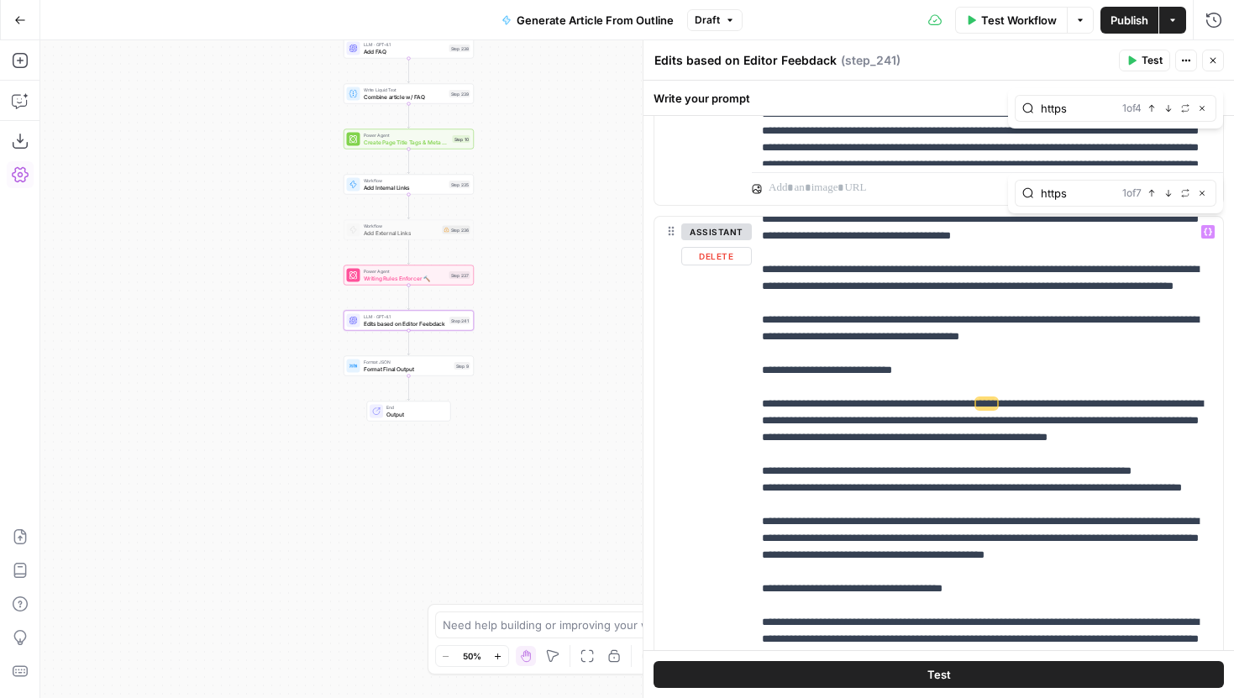
type input "https"
click at [1165, 191] on icon "button" at bounding box center [1169, 193] width 8 height 8
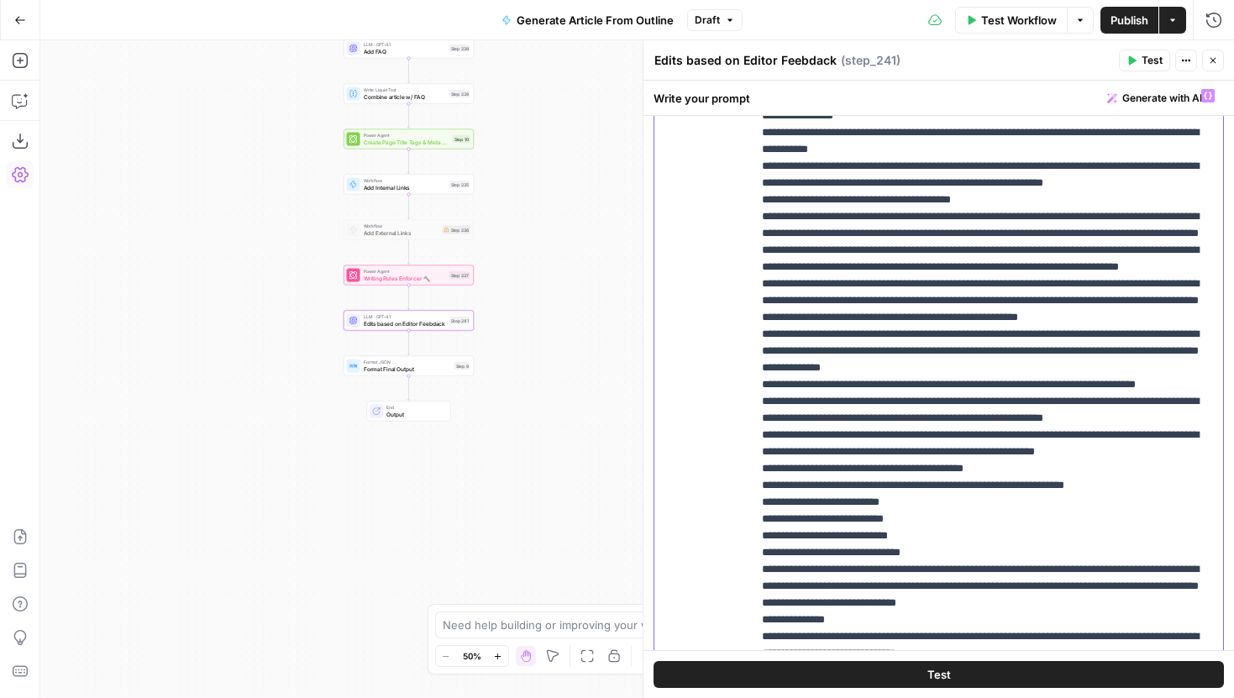
scroll to position [8442, 0]
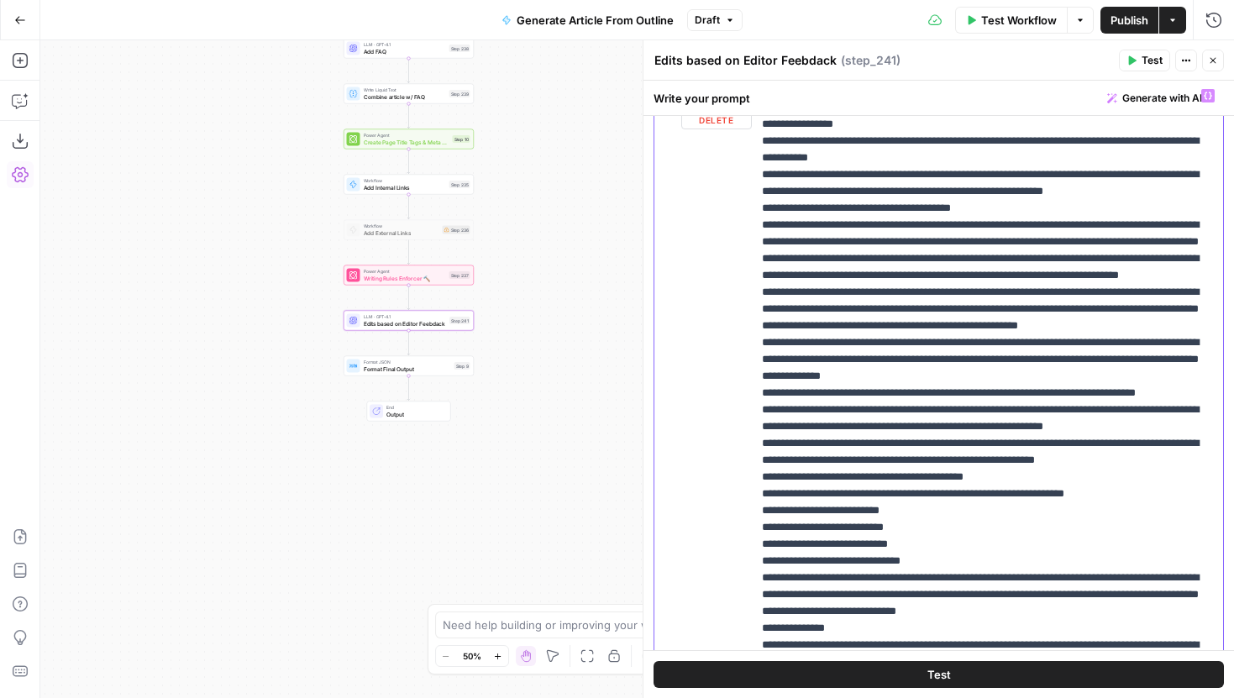
drag, startPoint x: 960, startPoint y: 450, endPoint x: 756, endPoint y: 395, distance: 210.6
click at [756, 395] on div "**********" at bounding box center [987, 423] width 471 height 685
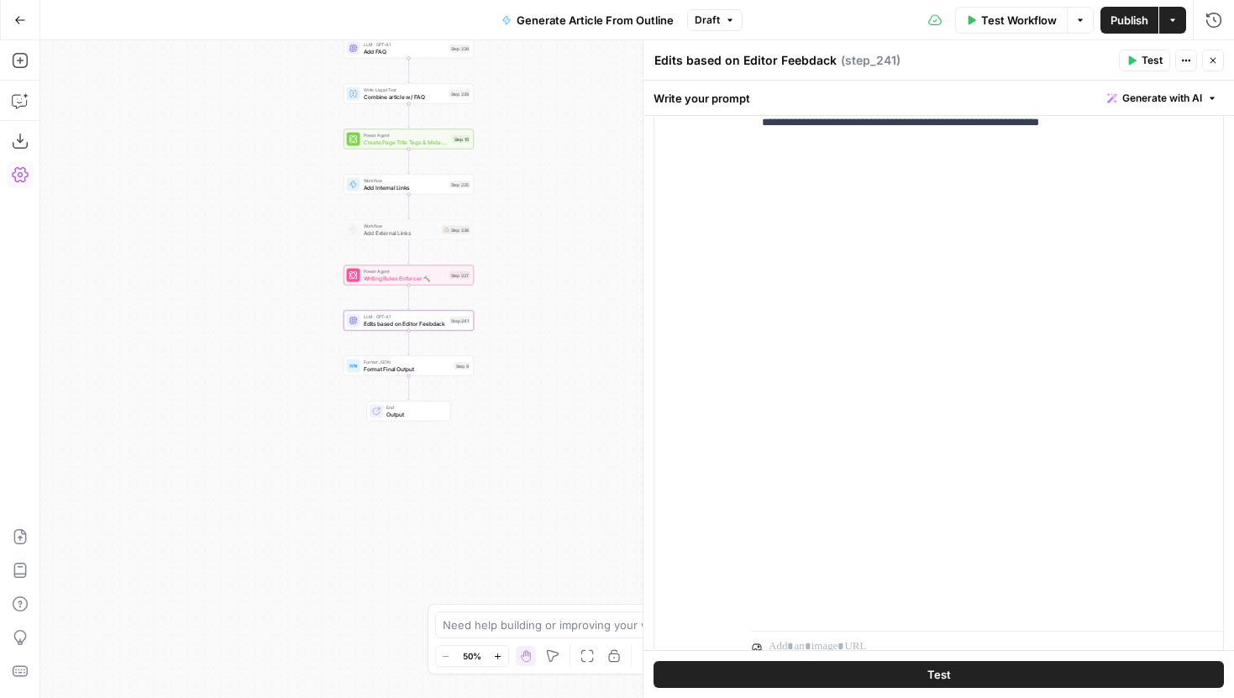
scroll to position [3077, 0]
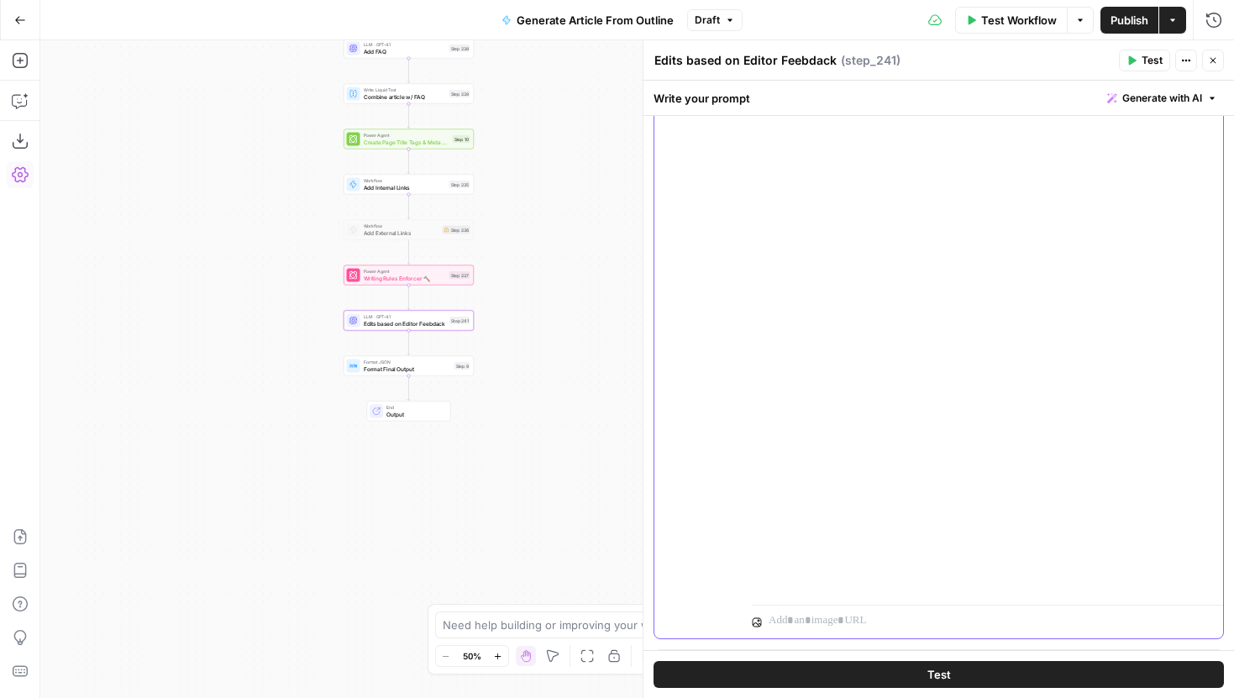
drag, startPoint x: 834, startPoint y: 586, endPoint x: 863, endPoint y: 217, distance: 370.0
click at [826, 597] on div "**********" at bounding box center [987, 260] width 471 height 685
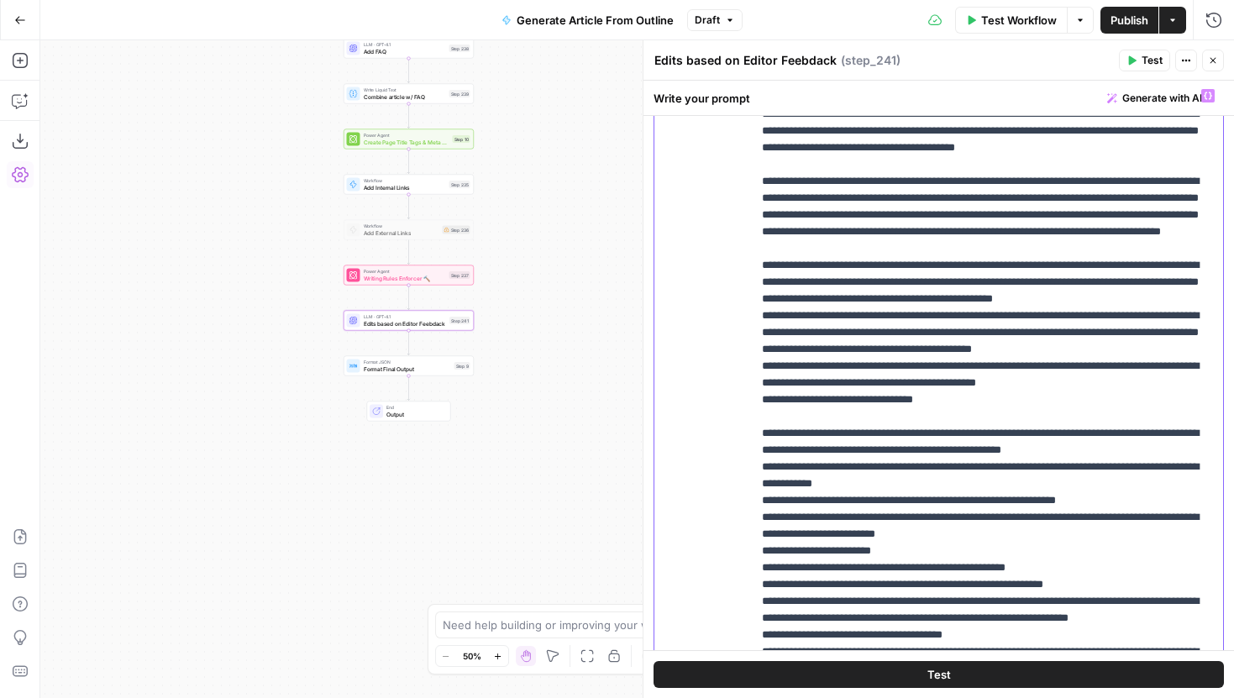
scroll to position [4261, 0]
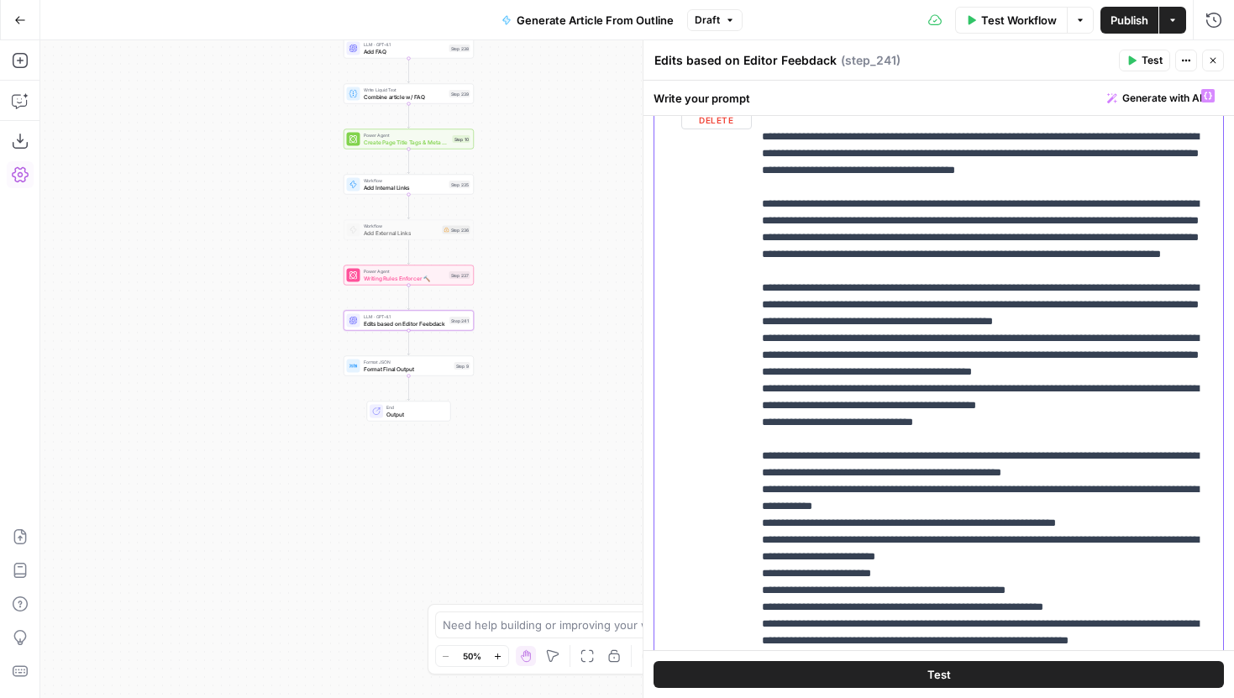
drag, startPoint x: 817, startPoint y: 580, endPoint x: 758, endPoint y: 268, distance: 317.2
click at [758, 268] on div "**********" at bounding box center [987, 423] width 471 height 685
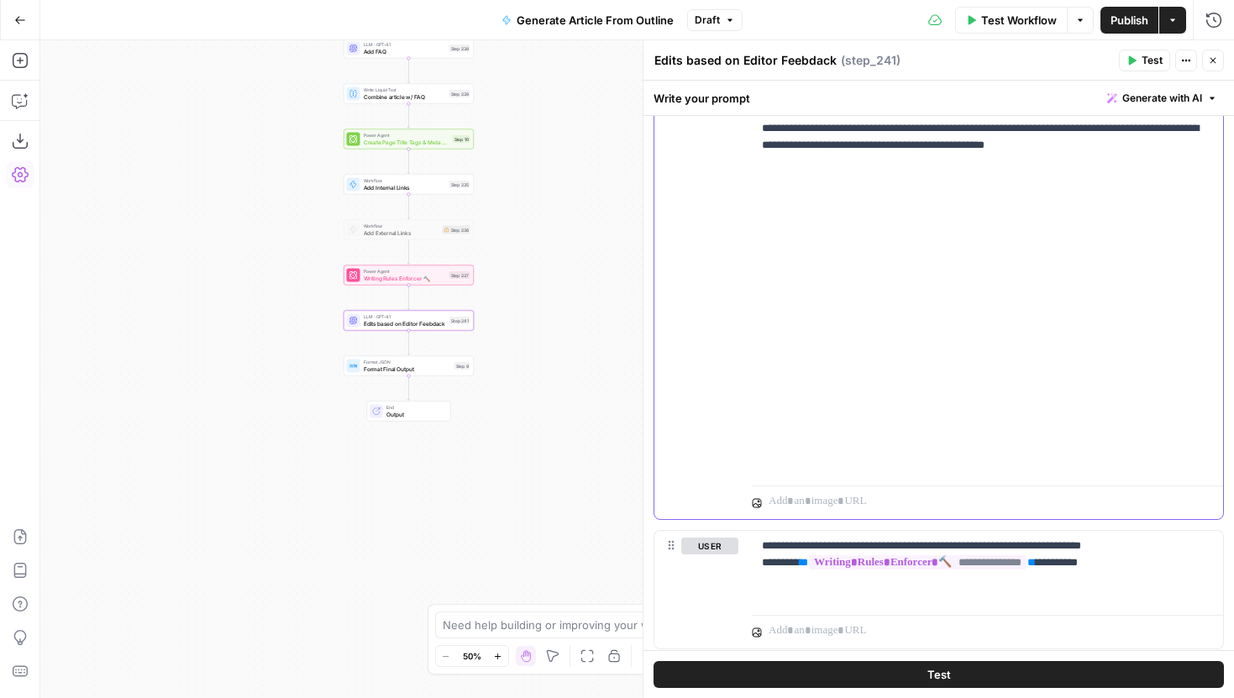
scroll to position [3244, 0]
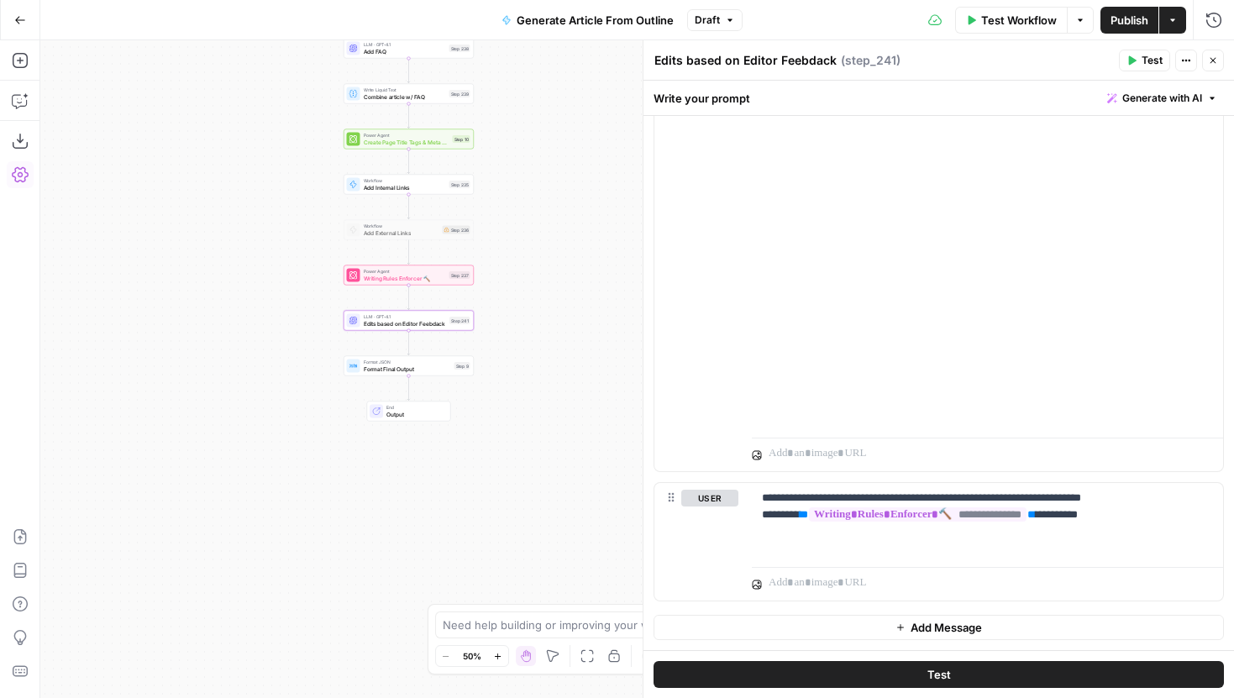
click at [924, 680] on button "Test" at bounding box center [939, 674] width 571 height 27
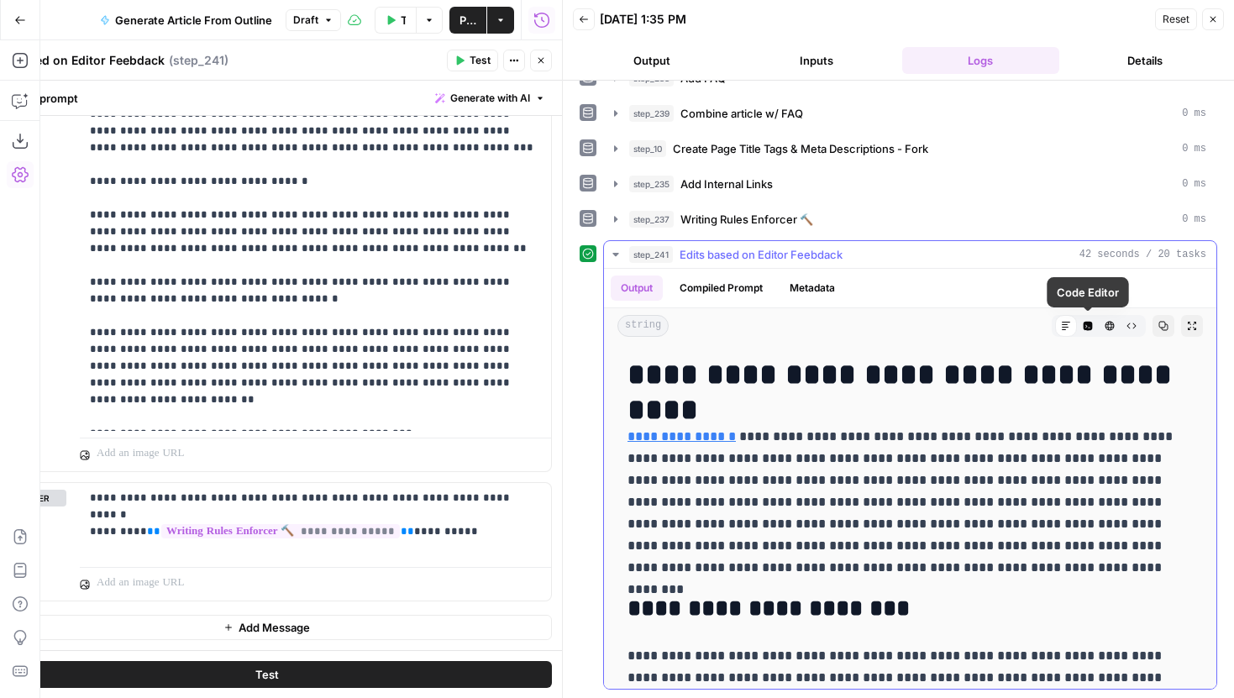
click at [1089, 327] on icon "button" at bounding box center [1088, 326] width 9 height 9
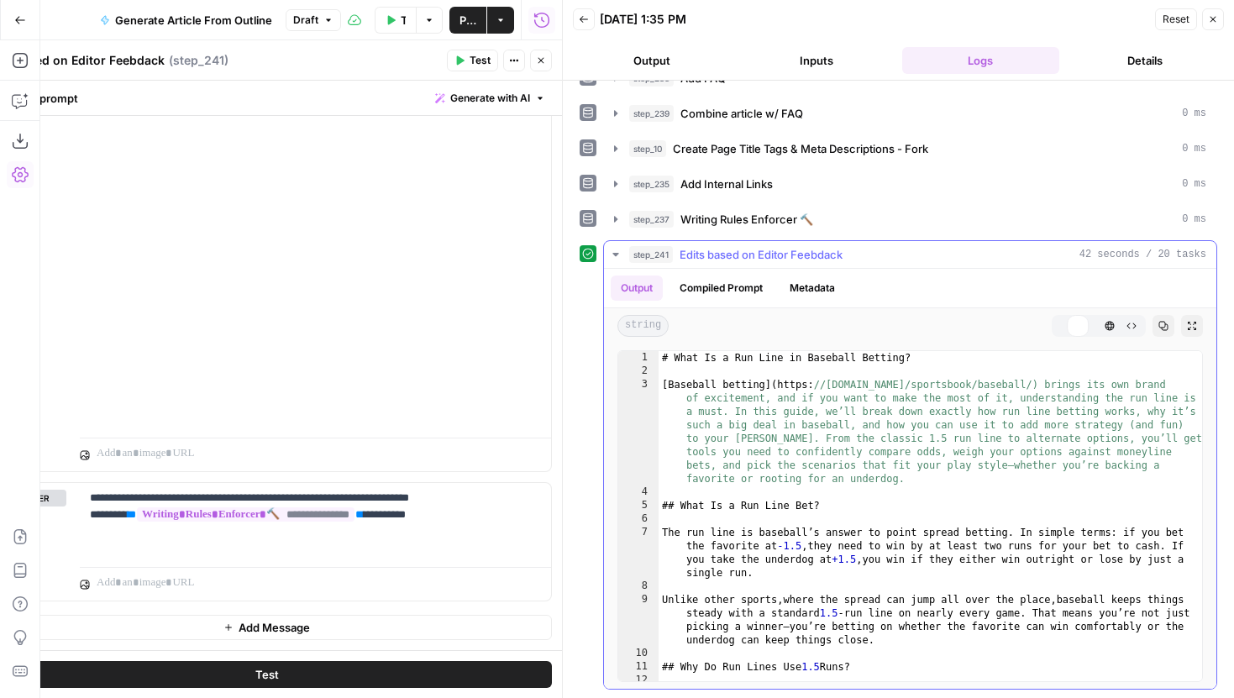
type textarea "**********"
click at [966, 414] on div "# What Is a Run Line in Baseball Betting? [ Baseball betting ] ( https: //www.h…" at bounding box center [931, 556] width 544 height 411
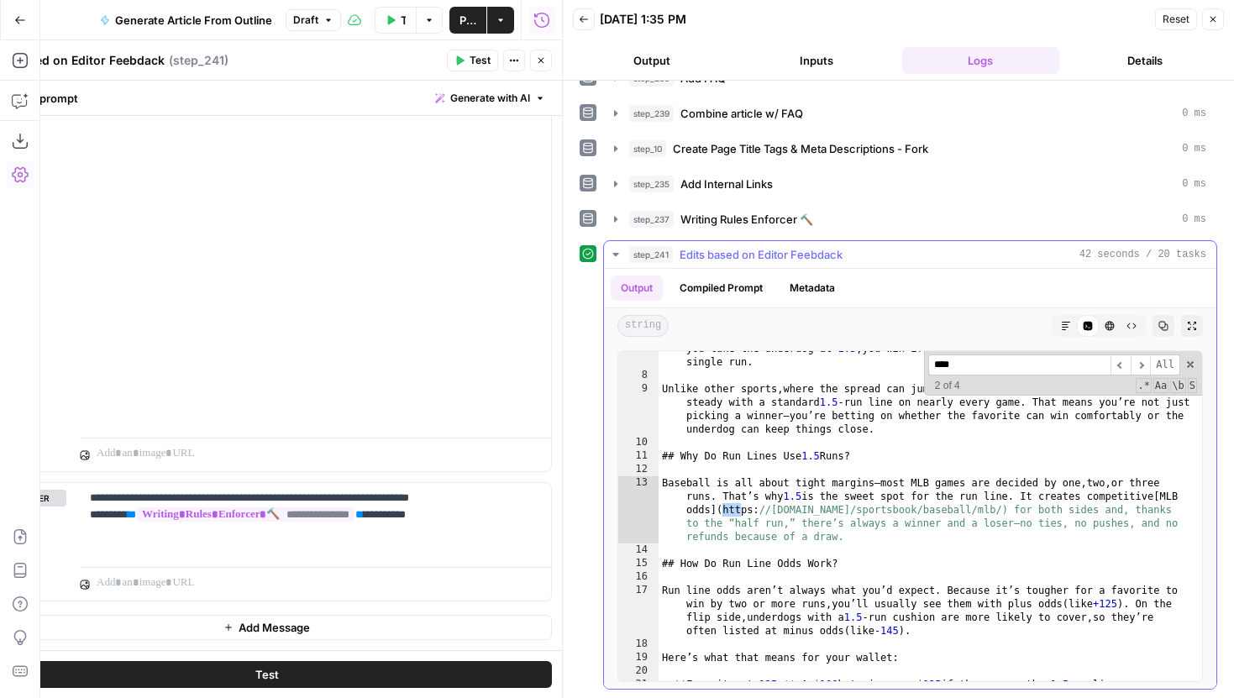
scroll to position [211, 0]
type input "*****"
click at [620, 213] on icon "button" at bounding box center [615, 219] width 13 height 13
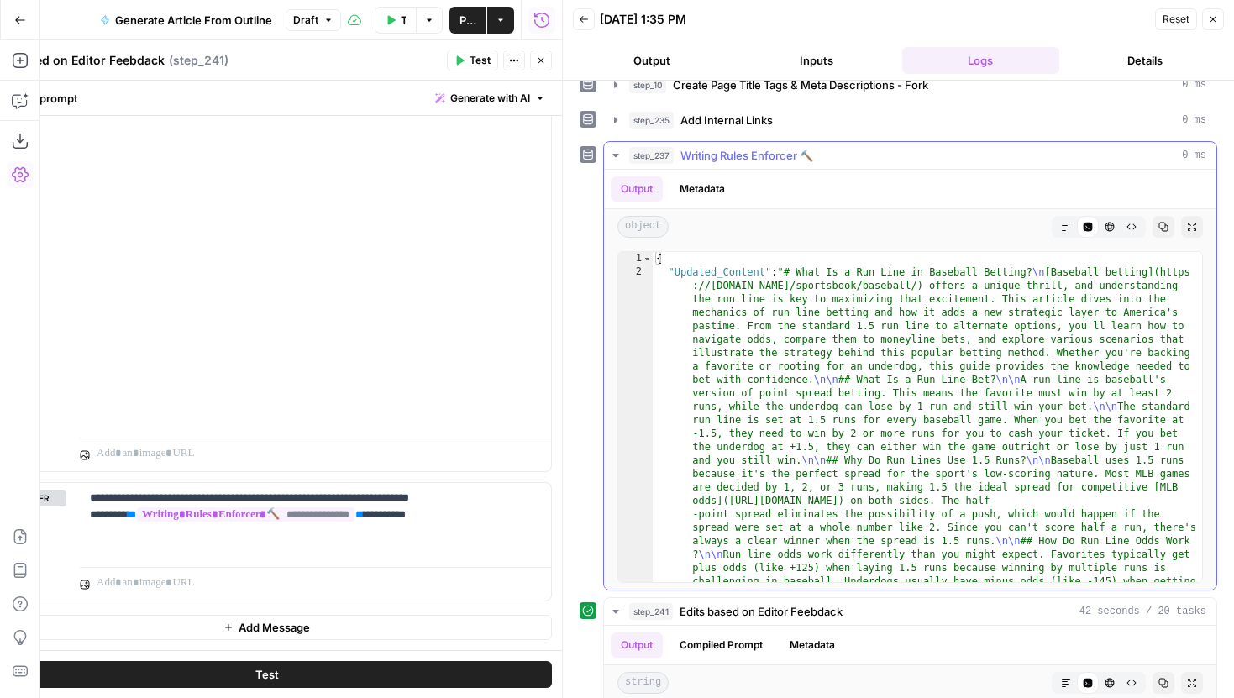
scroll to position [294, 0]
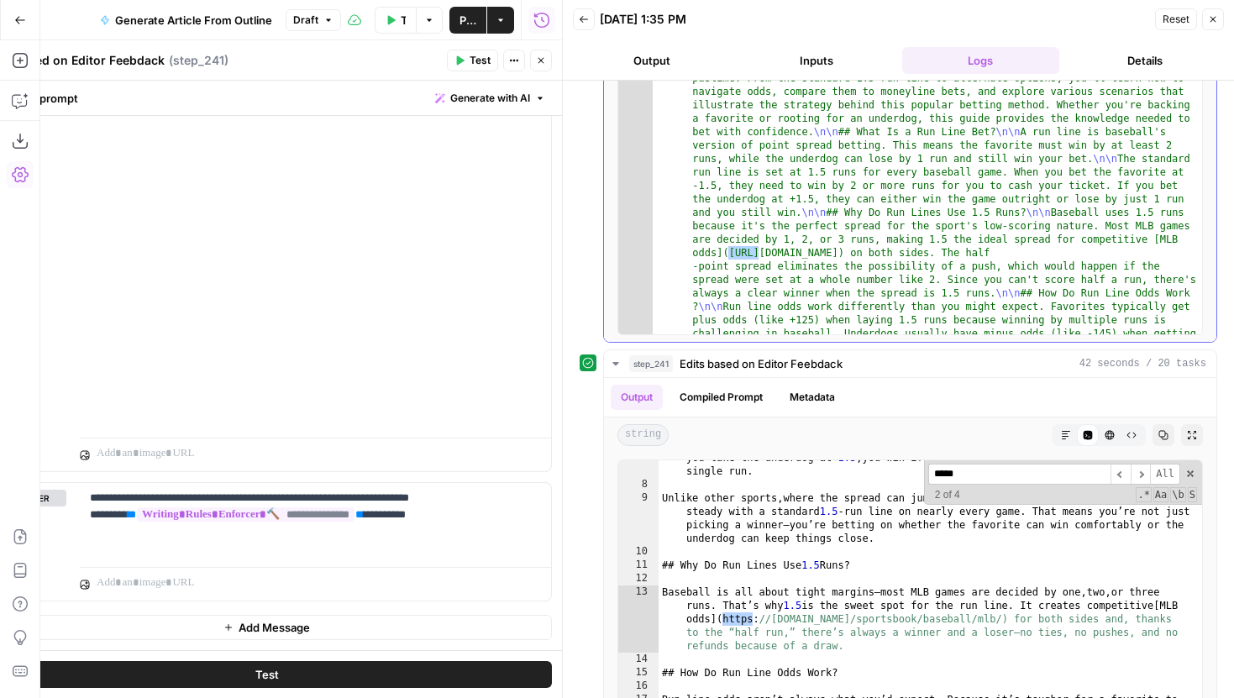
scroll to position [530, 0]
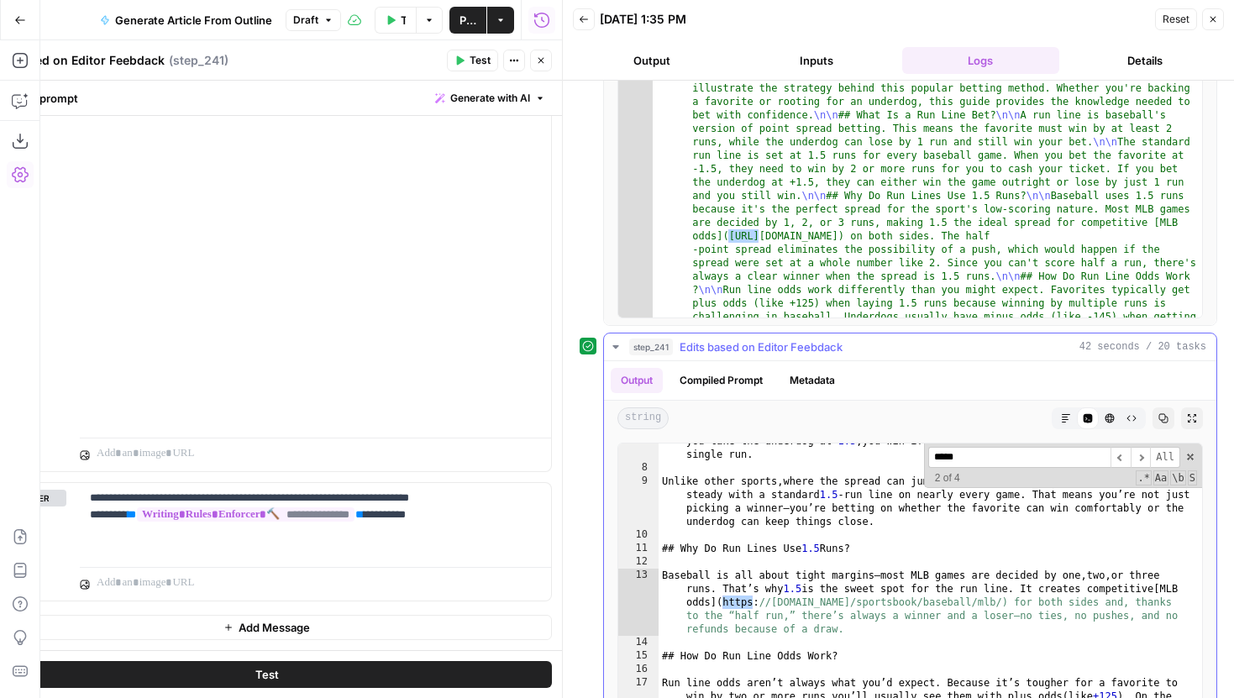
type input "*****"
click at [1065, 419] on icon "button" at bounding box center [1066, 418] width 8 height 8
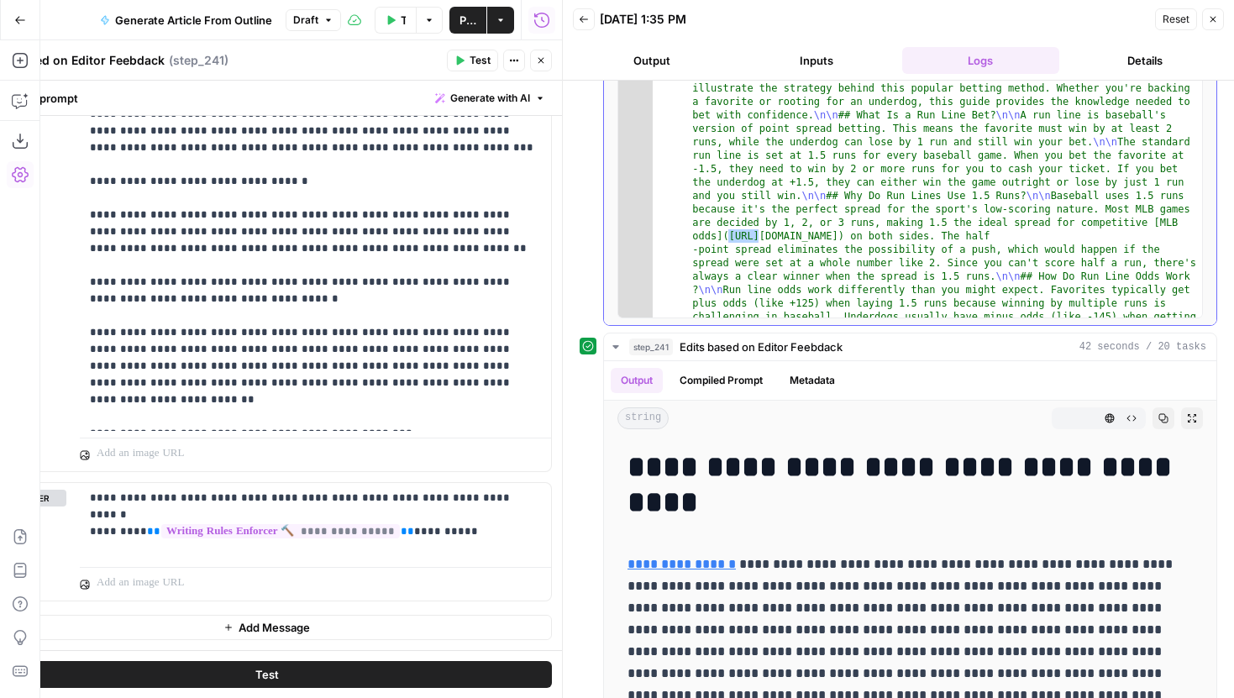
scroll to position [291, 0]
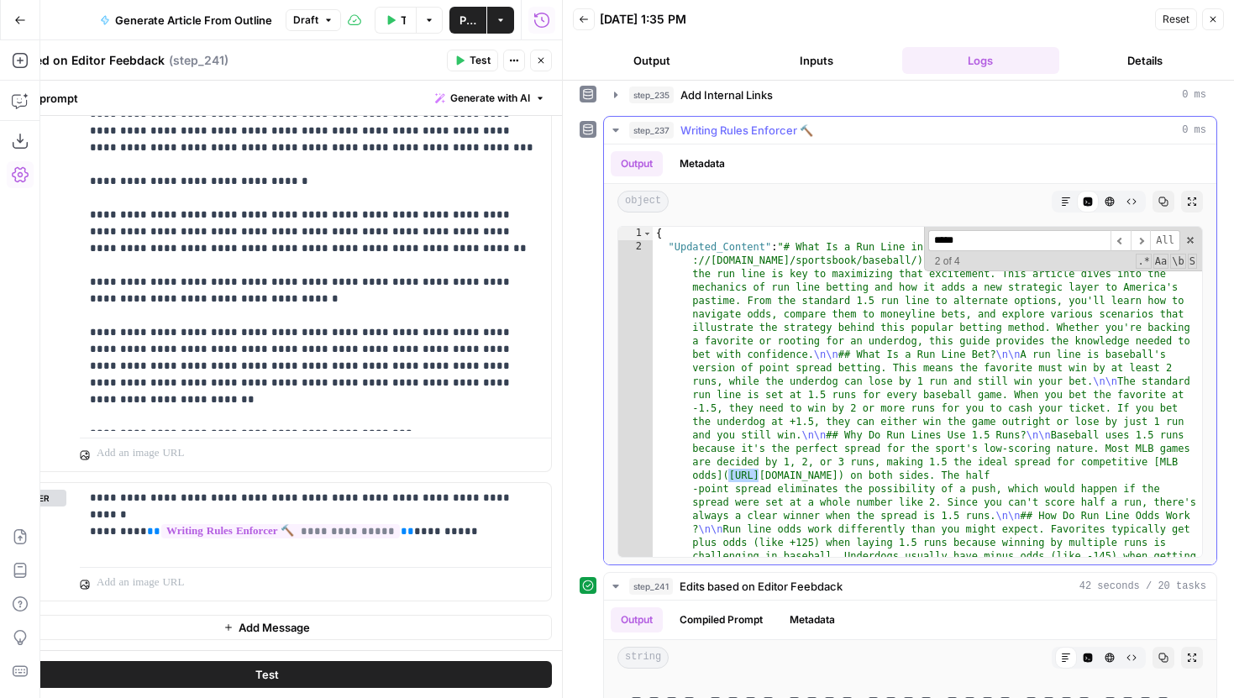
click at [614, 129] on icon "button" at bounding box center [616, 130] width 6 height 3
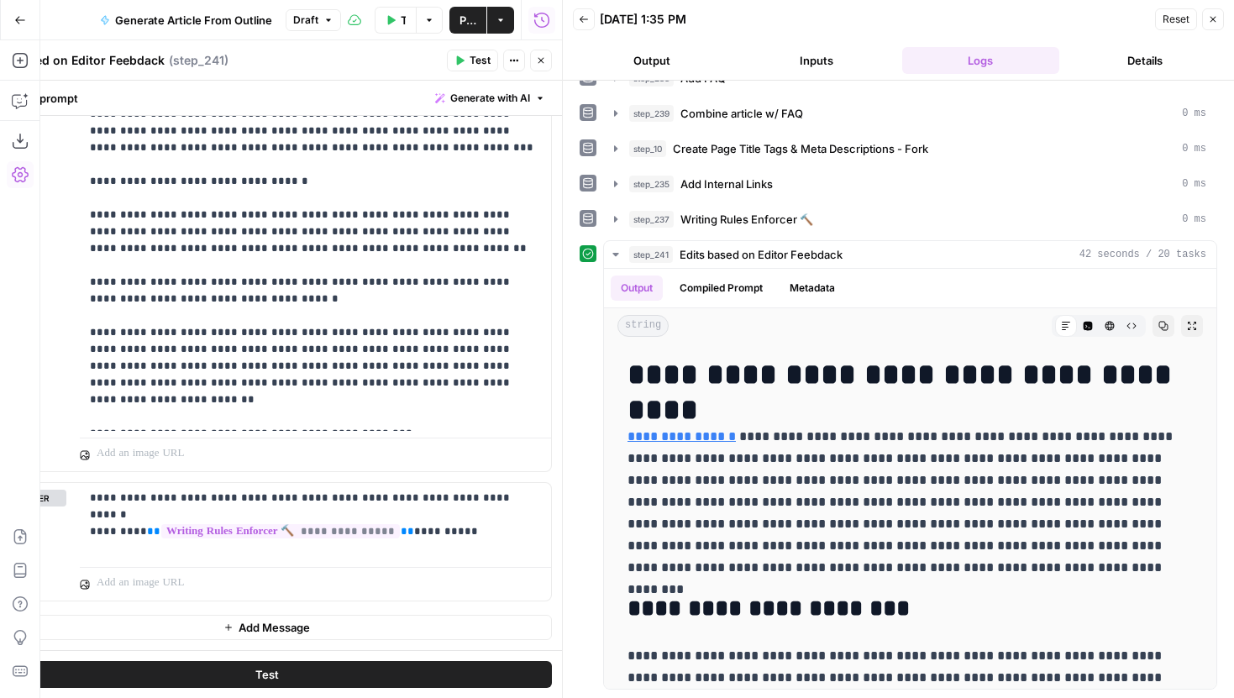
click at [542, 55] on icon "button" at bounding box center [541, 60] width 10 height 10
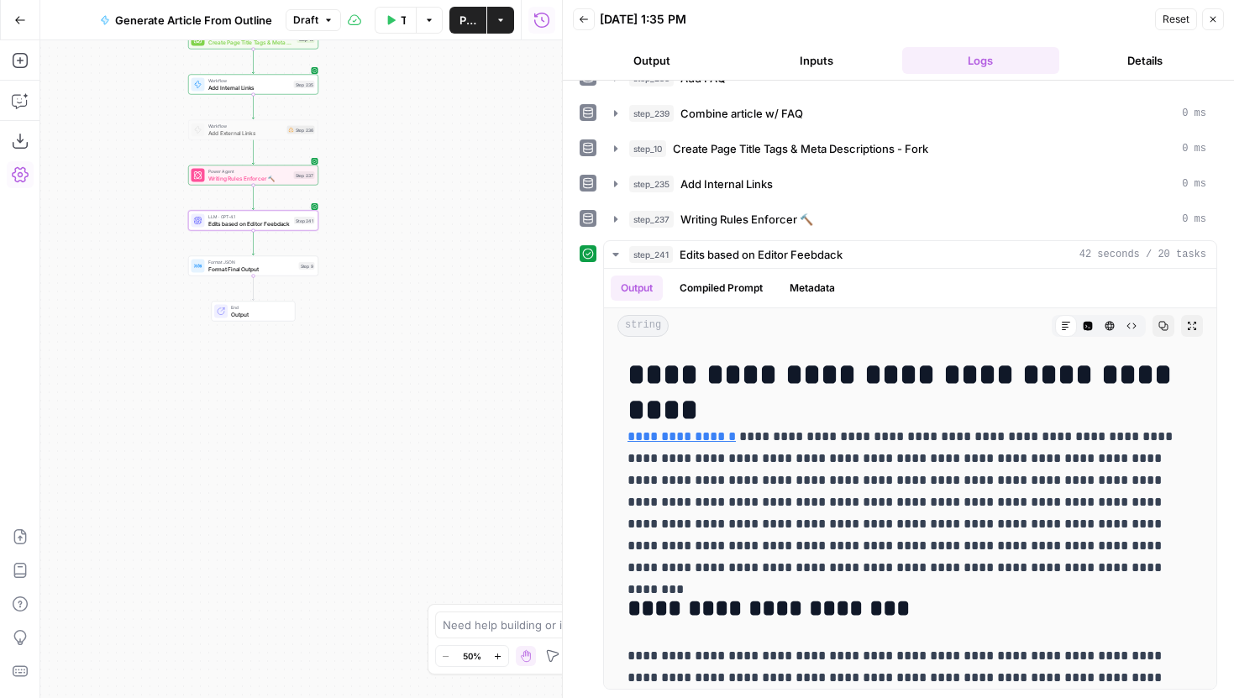
drag, startPoint x: 523, startPoint y: 429, endPoint x: 368, endPoint y: 329, distance: 184.8
click at [368, 329] on div "Workflow Set Inputs Inputs LLM · ft:gpt-4o-2024-08-06:hard-rock-digital:nick-vo…" at bounding box center [301, 369] width 522 height 658
drag, startPoint x: 562, startPoint y: 260, endPoint x: 381, endPoint y: 258, distance: 181.5
click at [381, 258] on body "Hard Rock Digital New Home Browse Insights Opportunities Your Data Recent Grids…" at bounding box center [617, 349] width 1234 height 698
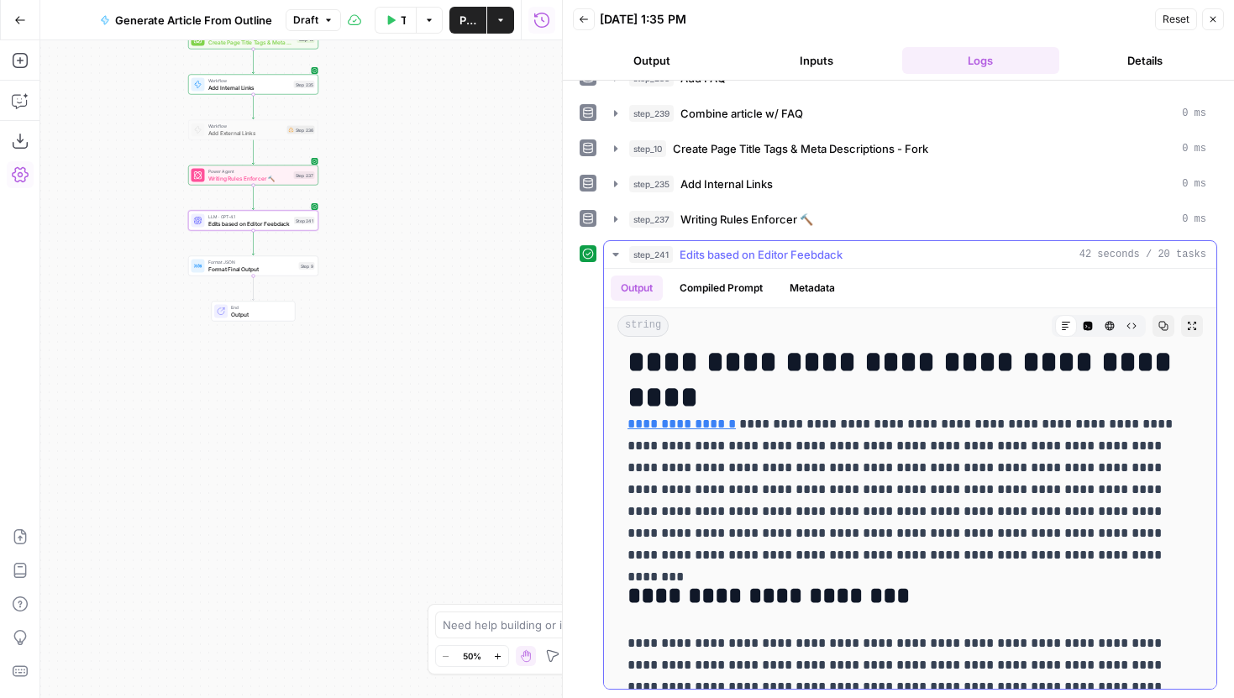
scroll to position [8, 0]
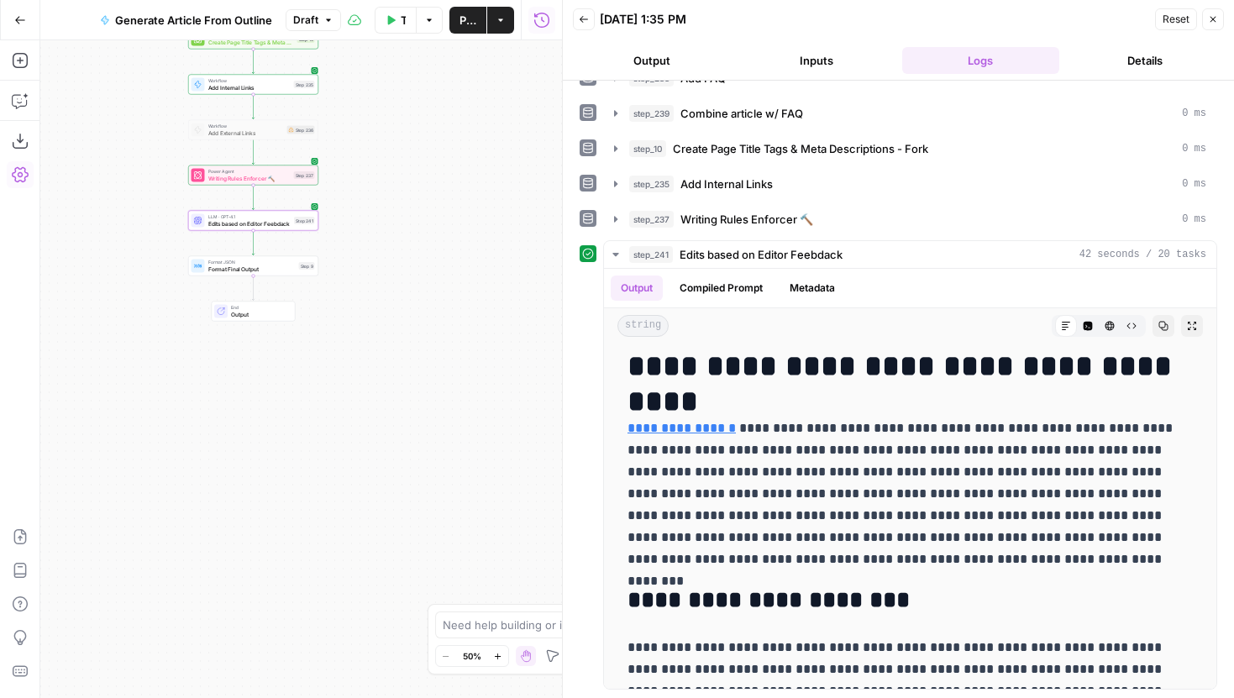
click at [307, 18] on span "Draft" at bounding box center [305, 20] width 25 height 15
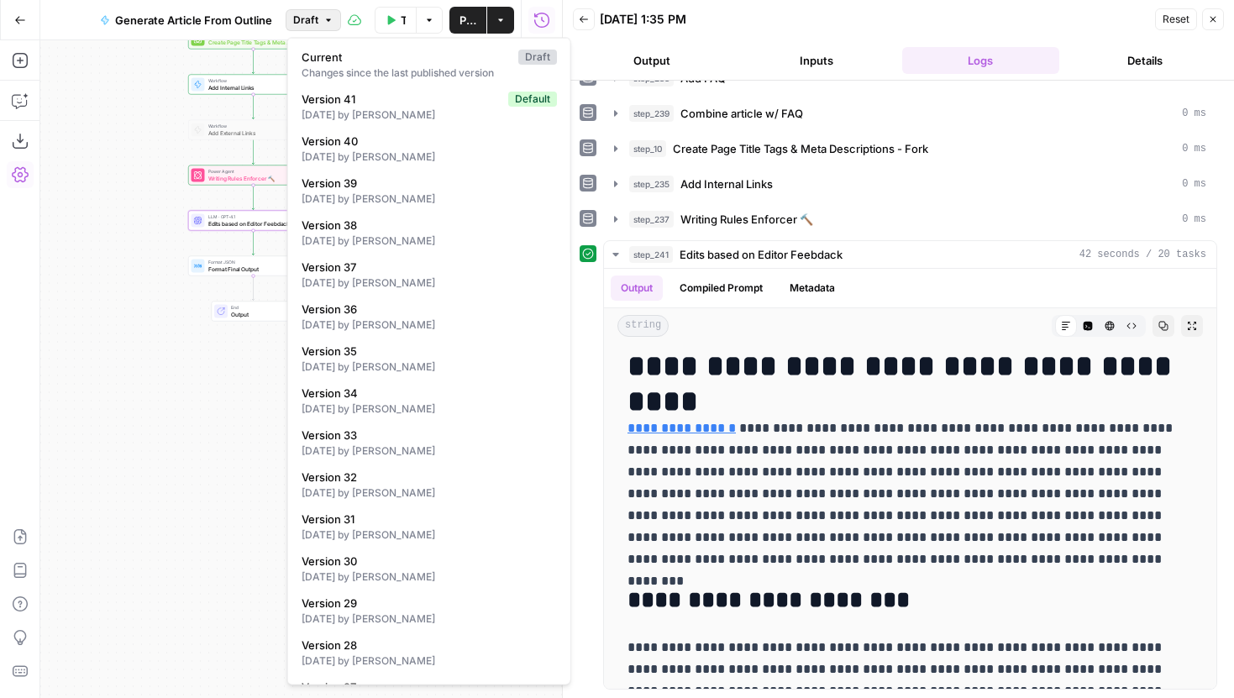
click at [307, 18] on span "Draft" at bounding box center [305, 20] width 25 height 15
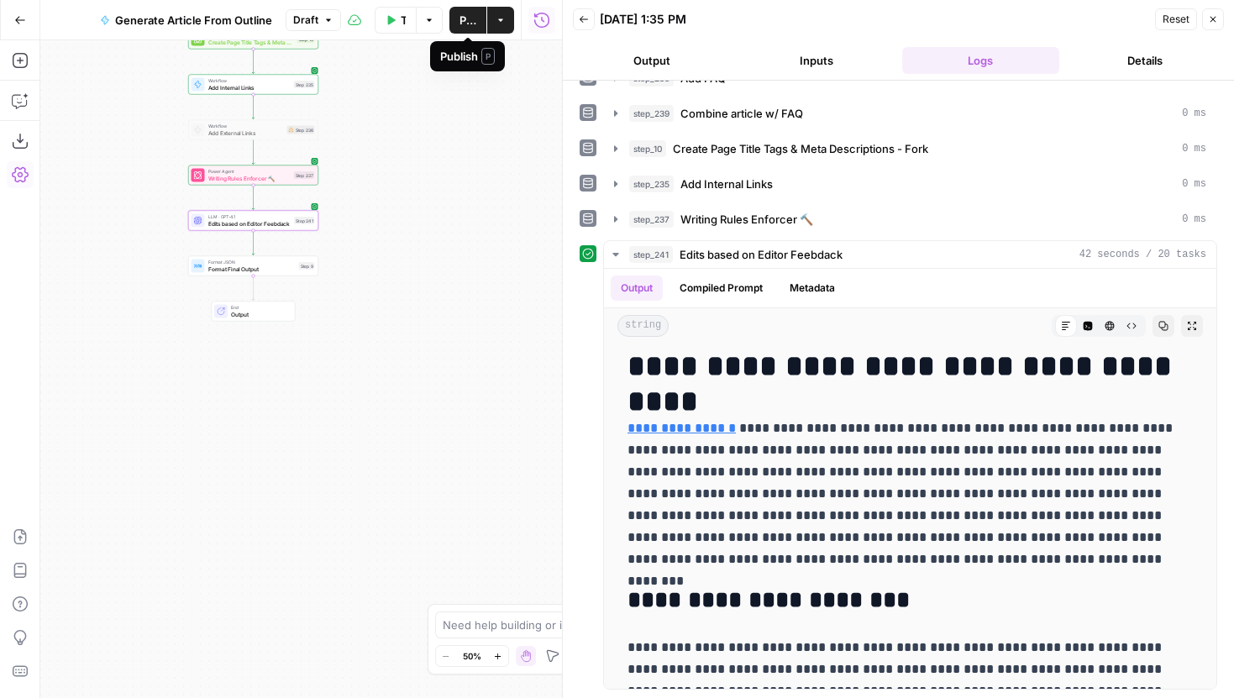
click at [464, 16] on span "Publish" at bounding box center [468, 20] width 17 height 17
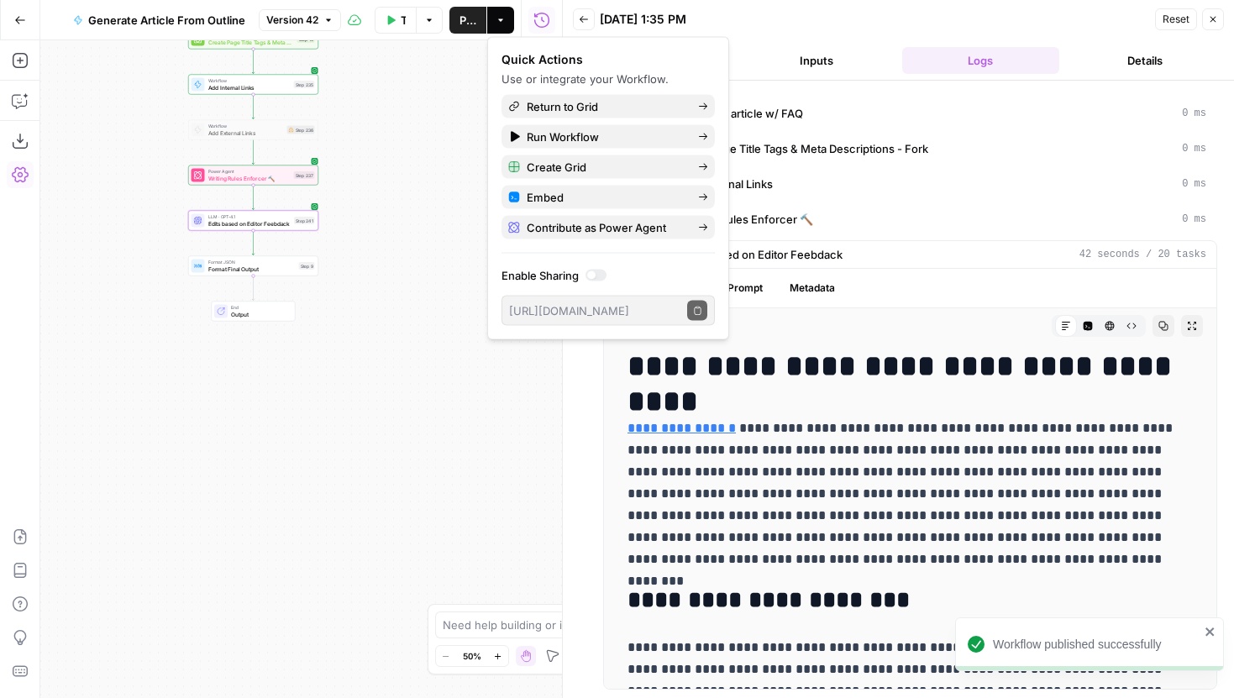
click at [816, 7] on div "Back 09/22/25 at 1:35 PM Reset Close" at bounding box center [898, 19] width 651 height 25
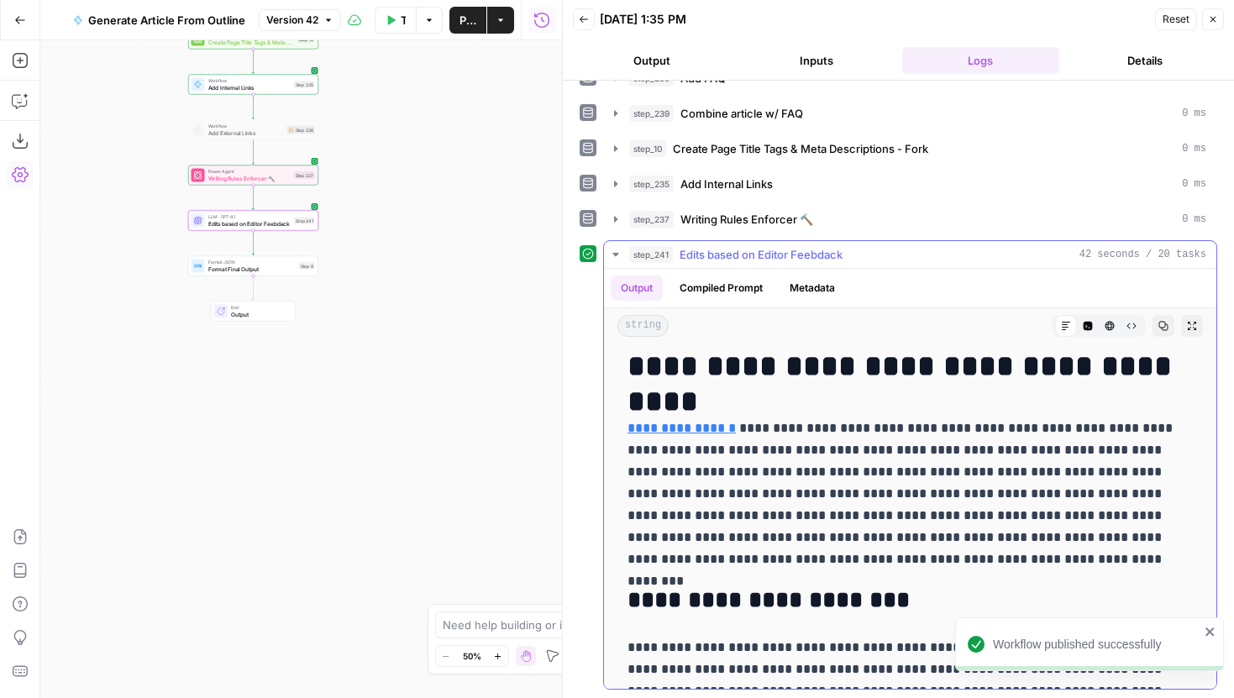
scroll to position [29, 0]
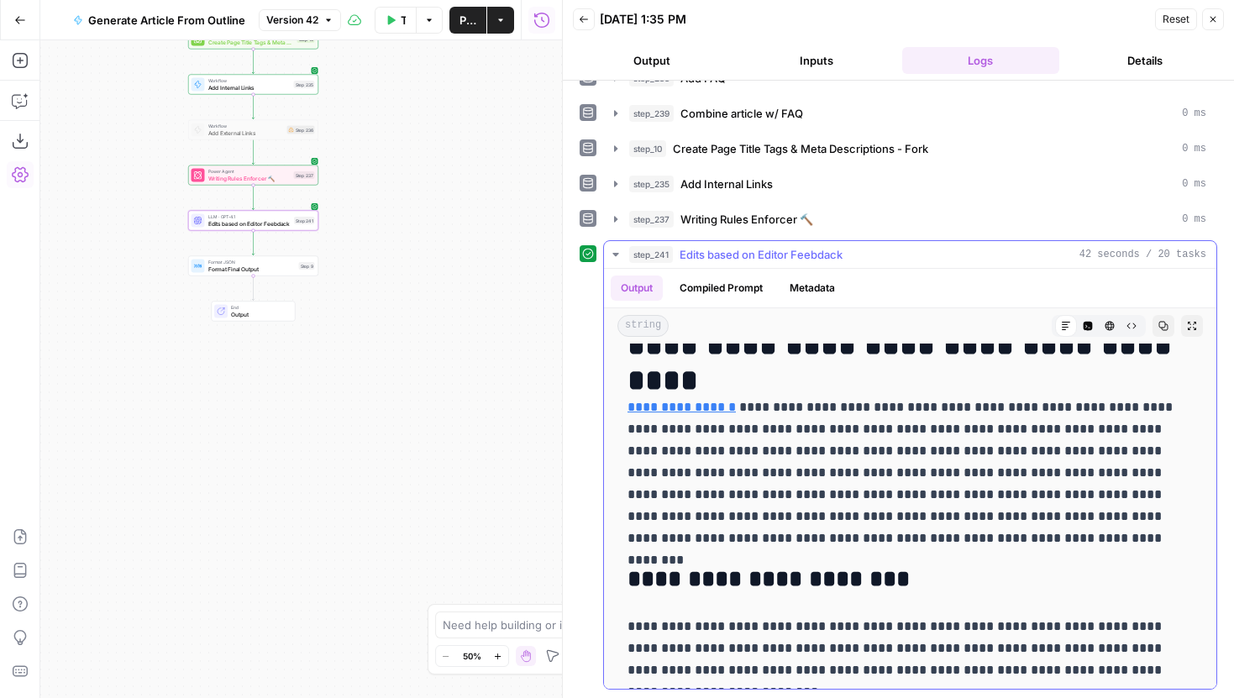
drag, startPoint x: 722, startPoint y: 422, endPoint x: 904, endPoint y: 421, distance: 182.3
click at [904, 421] on p "**********" at bounding box center [911, 473] width 566 height 153
drag, startPoint x: 852, startPoint y: 426, endPoint x: 978, endPoint y: 426, distance: 126.0
click at [979, 426] on p "**********" at bounding box center [911, 473] width 566 height 153
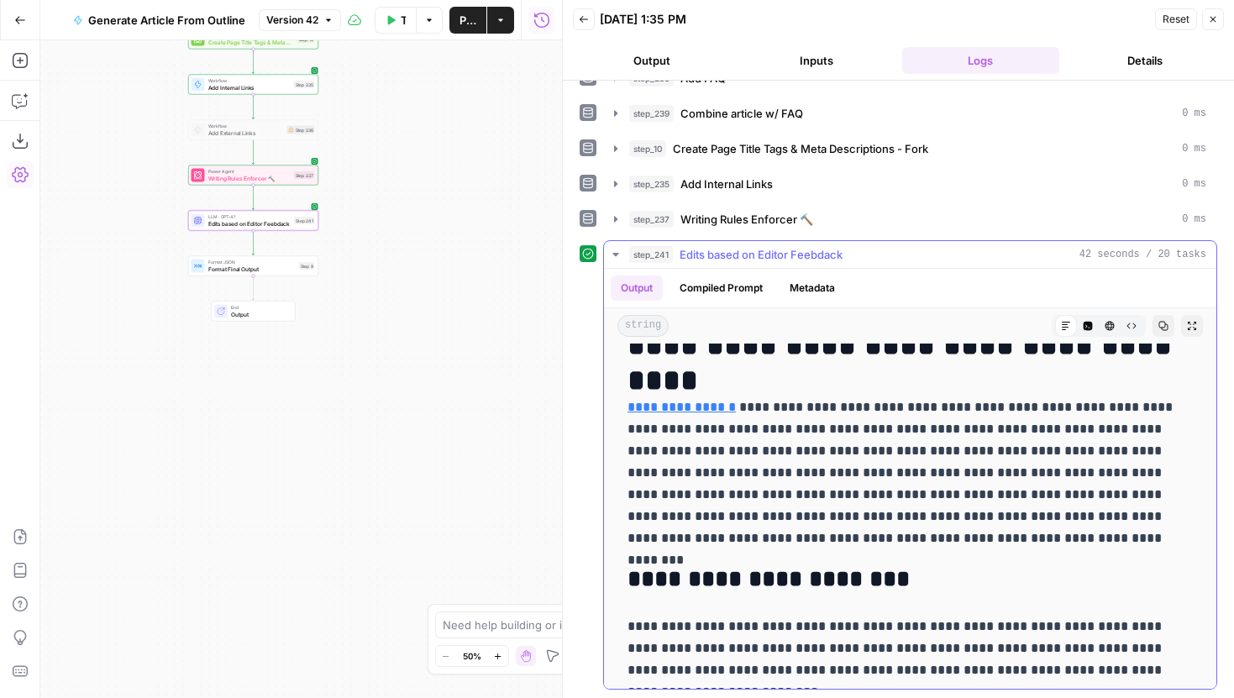
click at [978, 426] on p "**********" at bounding box center [911, 473] width 566 height 153
drag, startPoint x: 855, startPoint y: 429, endPoint x: 930, endPoint y: 432, distance: 75.7
click at [930, 432] on p "**********" at bounding box center [911, 473] width 566 height 153
click at [973, 447] on p "**********" at bounding box center [911, 473] width 566 height 153
drag, startPoint x: 854, startPoint y: 431, endPoint x: 926, endPoint y: 435, distance: 72.4
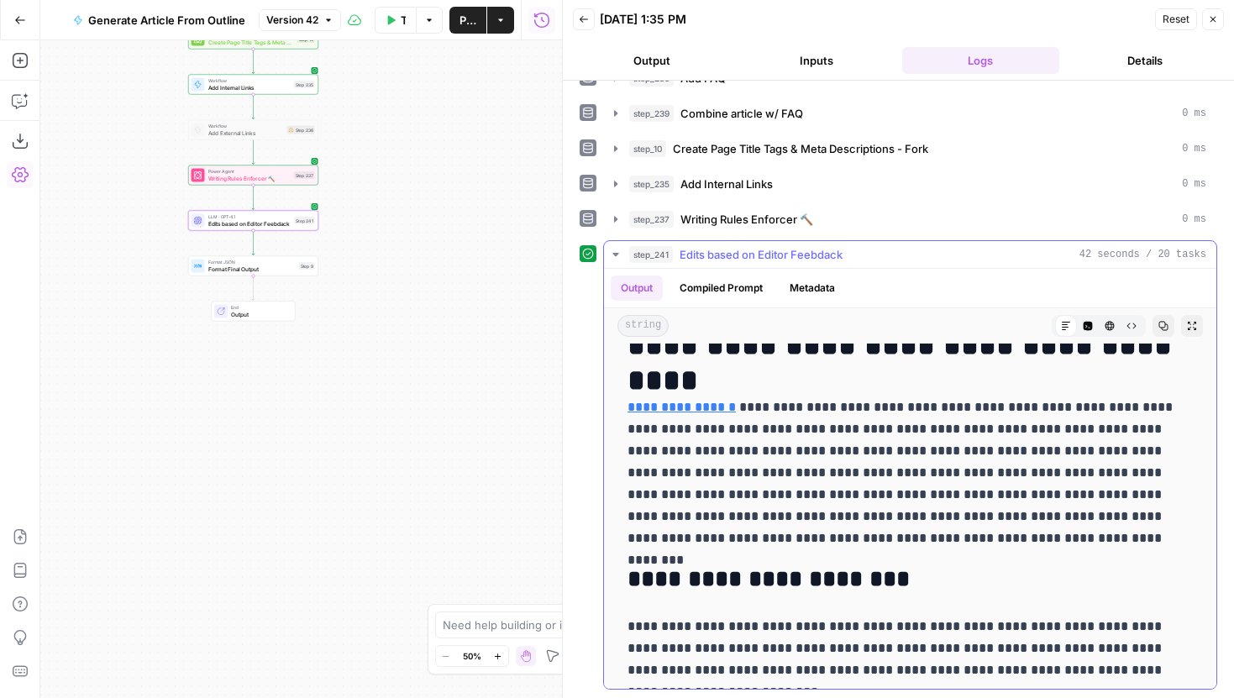
click at [926, 435] on p "**********" at bounding box center [911, 473] width 566 height 153
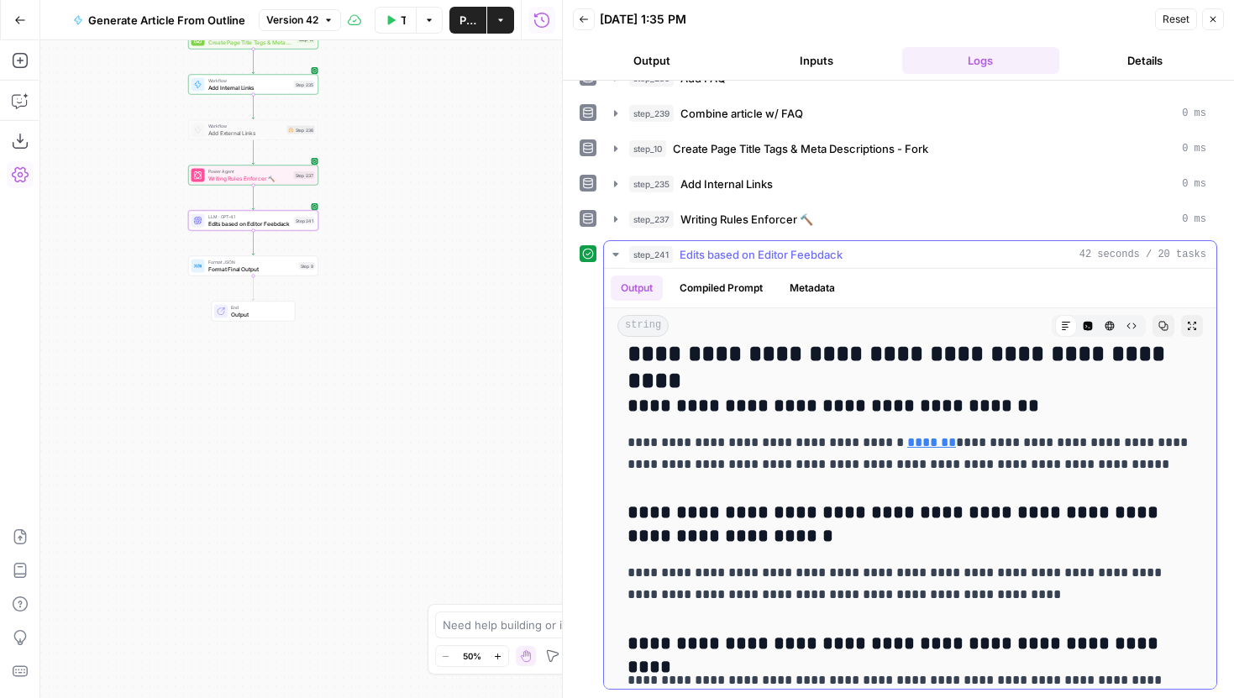
scroll to position [2403, 0]
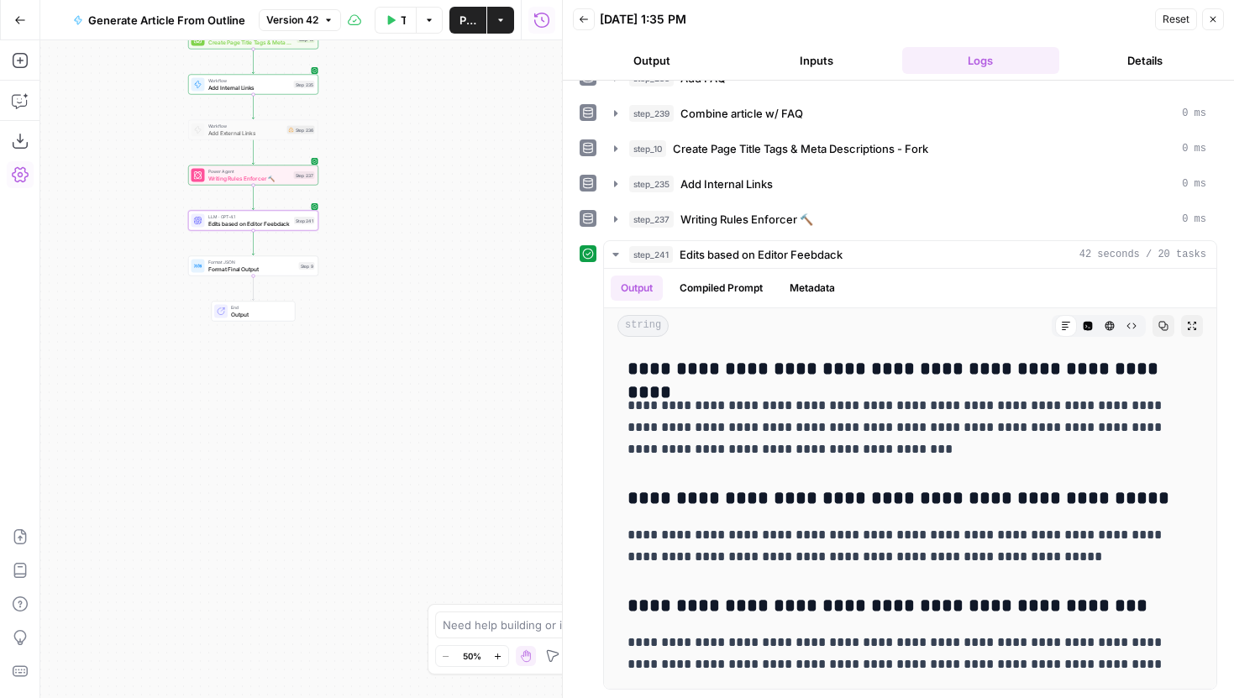
click at [471, 18] on span "Publish" at bounding box center [468, 20] width 17 height 17
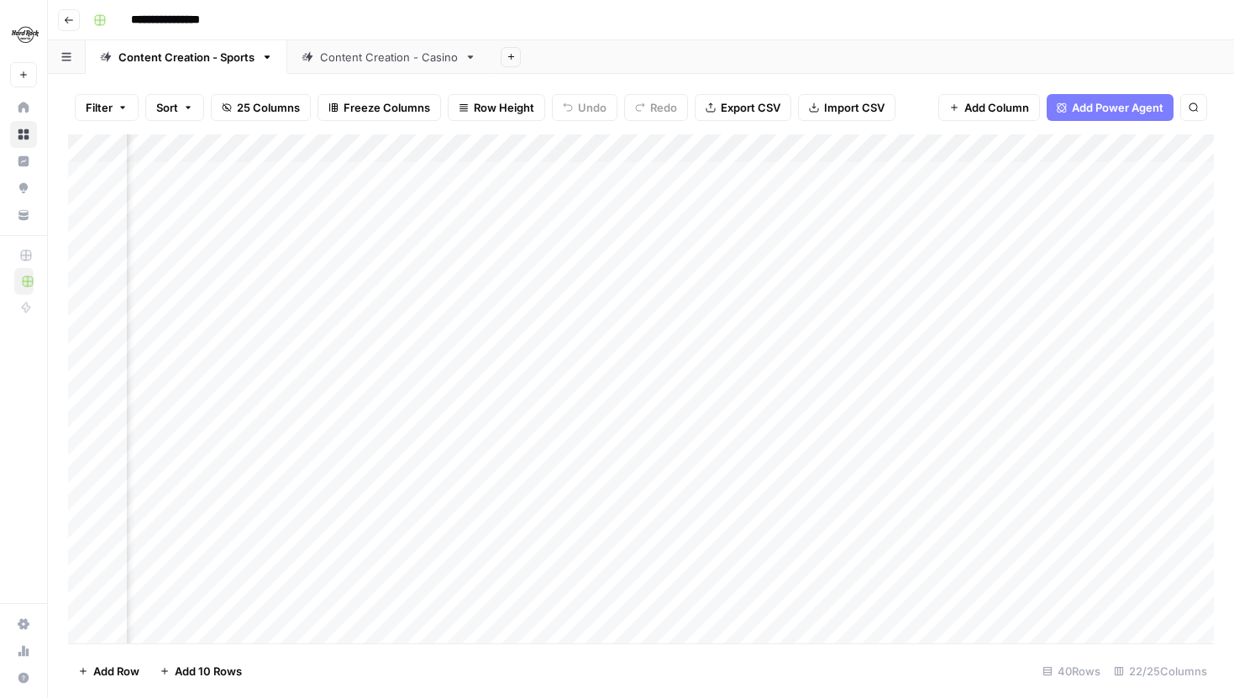
scroll to position [0, 971]
click at [270, 56] on icon "button" at bounding box center [267, 57] width 12 height 12
click at [592, 83] on div "Filter Sort 25 Columns Freeze Columns Row Height Undo Redo Export CSV Import CS…" at bounding box center [641, 108] width 1146 height 54
click at [270, 59] on icon "button" at bounding box center [267, 57] width 12 height 12
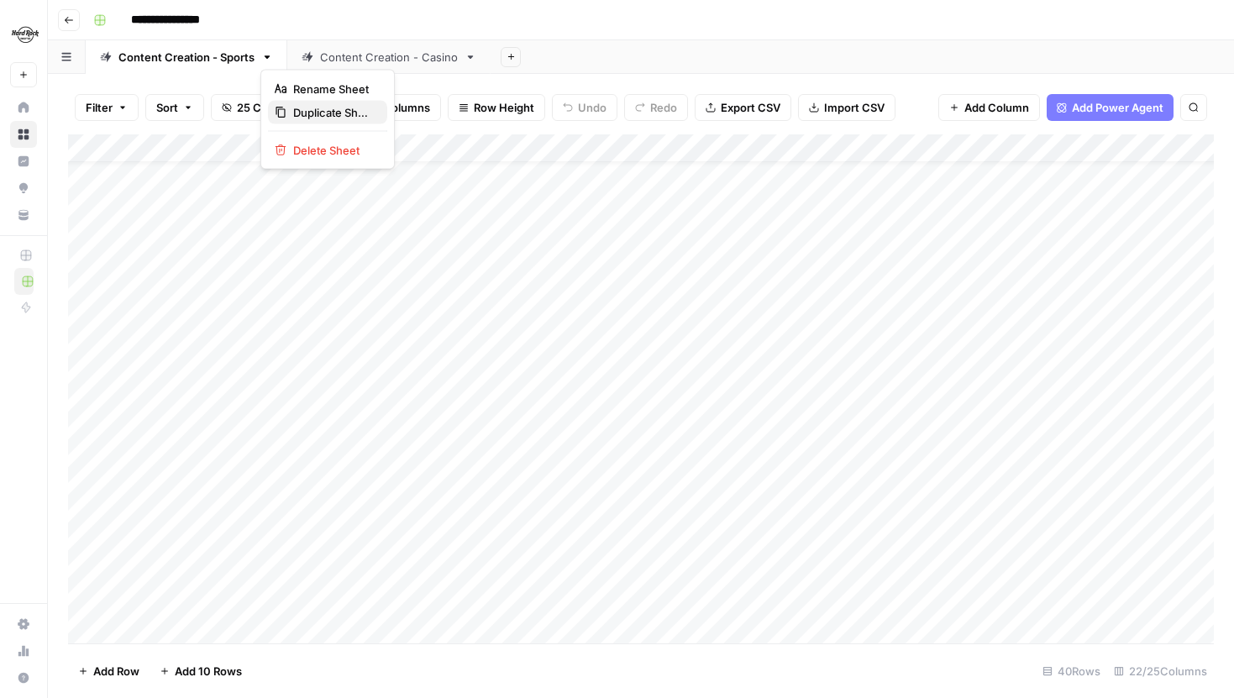
click at [334, 115] on span "Duplicate Sheet" at bounding box center [333, 112] width 81 height 17
click at [605, 66] on link "Content Creation - Sports" at bounding box center [592, 57] width 202 height 34
click at [219, 14] on input "**********" at bounding box center [180, 20] width 113 height 27
click at [563, 64] on div "Content Creation - Sports" at bounding box center [591, 57] width 136 height 17
click at [578, 61] on div "Content Creation - Sports" at bounding box center [591, 57] width 136 height 17
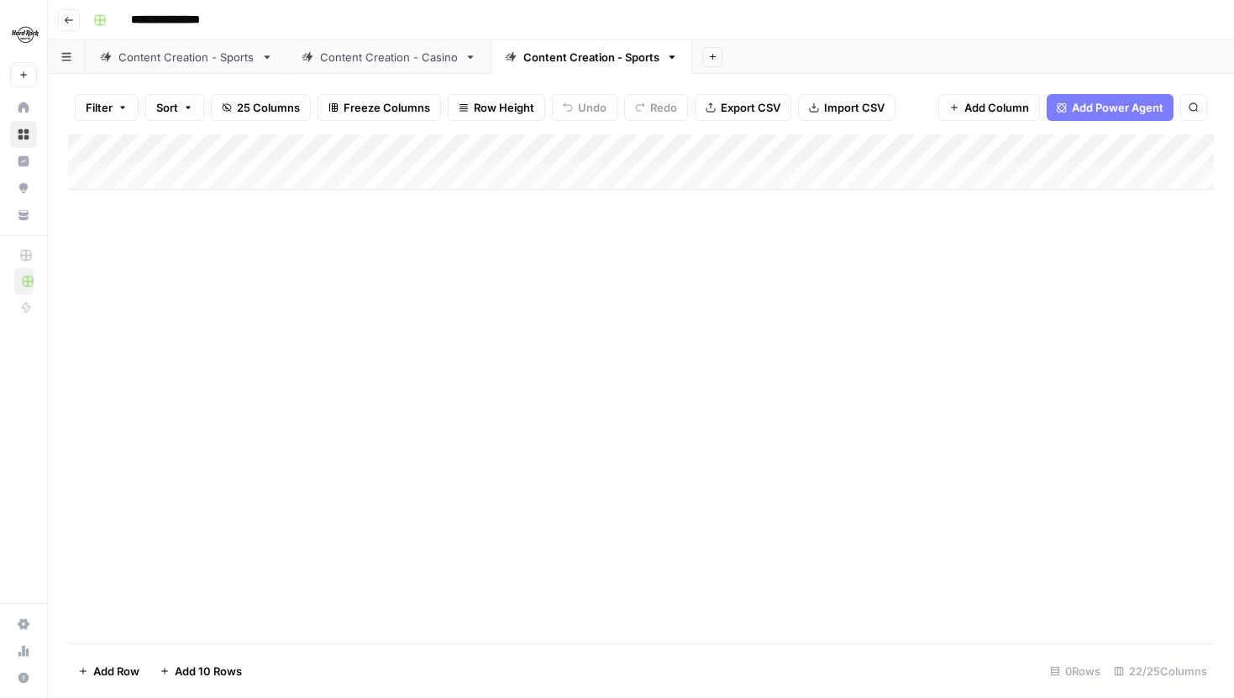
click at [578, 61] on div "Content Creation - Sports" at bounding box center [591, 57] width 136 height 17
drag, startPoint x: 625, startPoint y: 53, endPoint x: 480, endPoint y: 54, distance: 145.4
click at [480, 54] on div "**********" at bounding box center [641, 57] width 1186 height 34
type input "*********"
click at [510, 313] on div "Add Column" at bounding box center [641, 388] width 1146 height 509
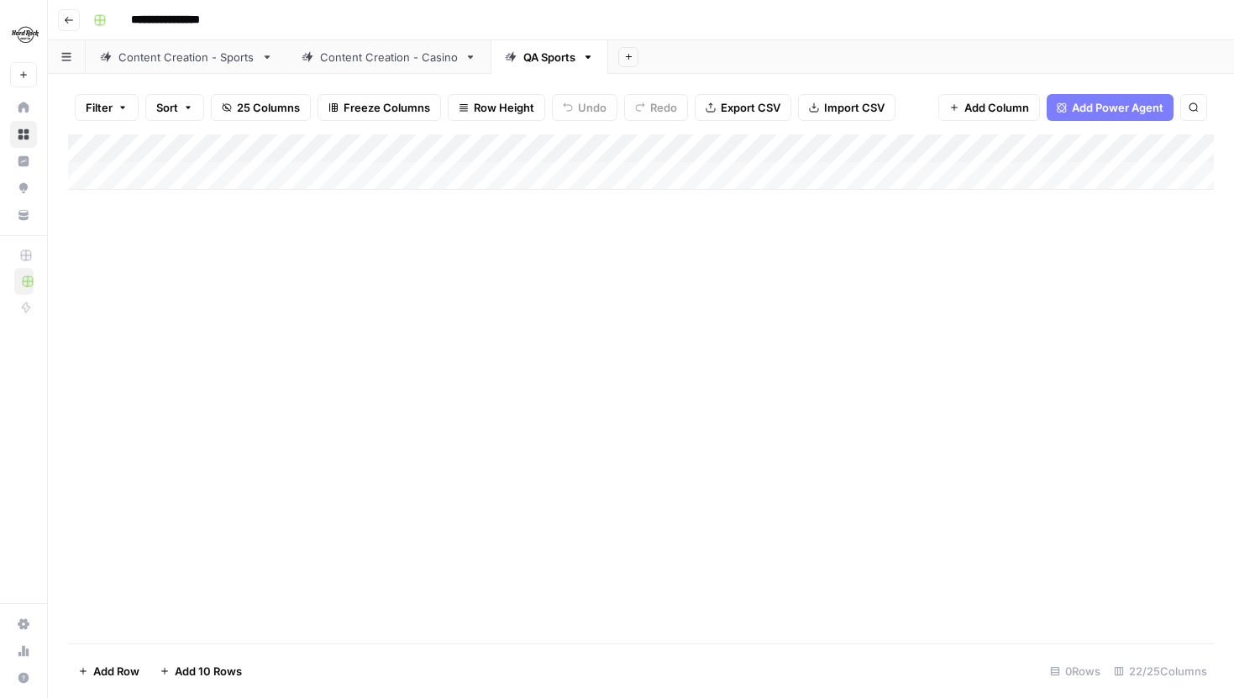
click at [189, 50] on div "Content Creation - Sports" at bounding box center [186, 57] width 136 height 17
click at [73, 331] on div "Add Column" at bounding box center [641, 388] width 1146 height 509
click at [84, 333] on div "Add Column" at bounding box center [641, 388] width 1146 height 509
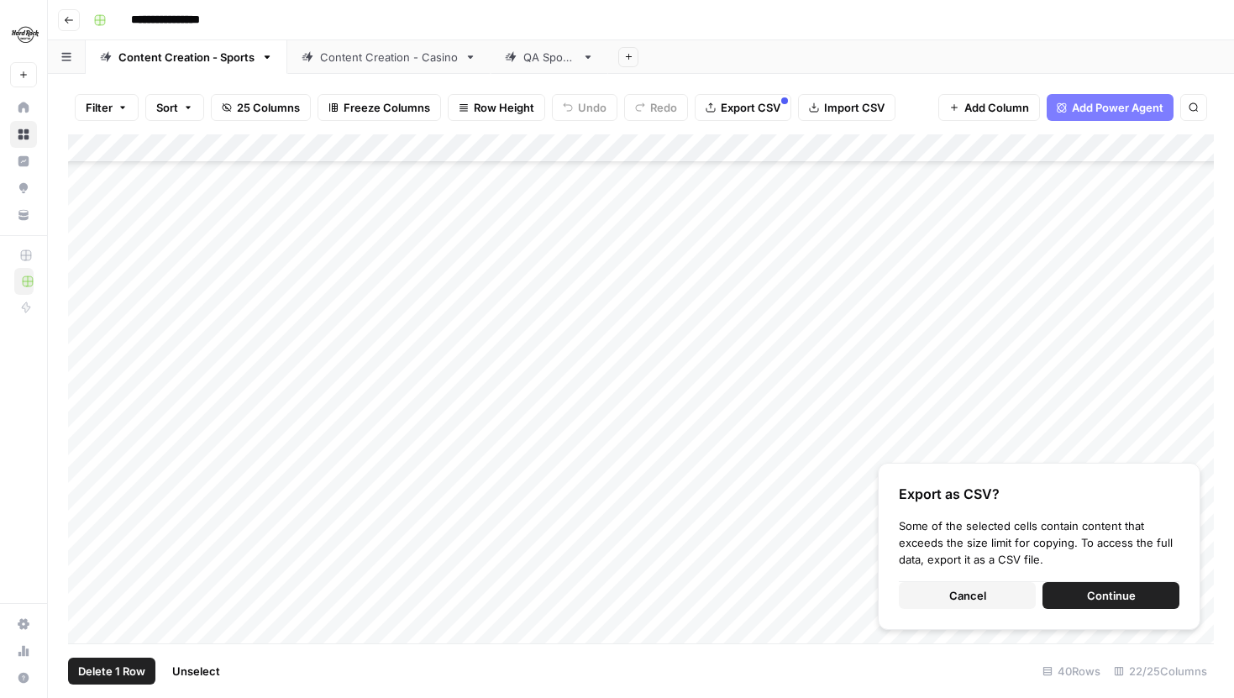
click at [550, 55] on div "QA Sports" at bounding box center [549, 57] width 52 height 17
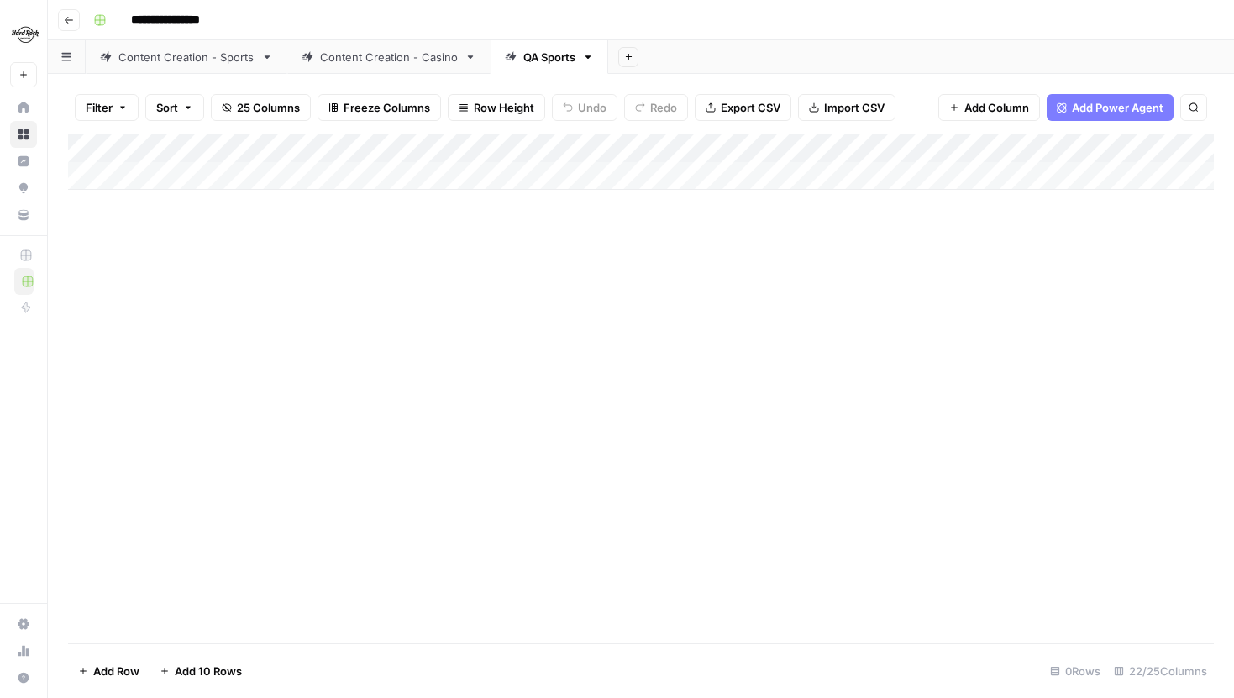
click at [280, 172] on div "Add Column" at bounding box center [641, 161] width 1146 height 55
click at [203, 176] on textarea at bounding box center [260, 178] width 269 height 24
type textarea "**********"
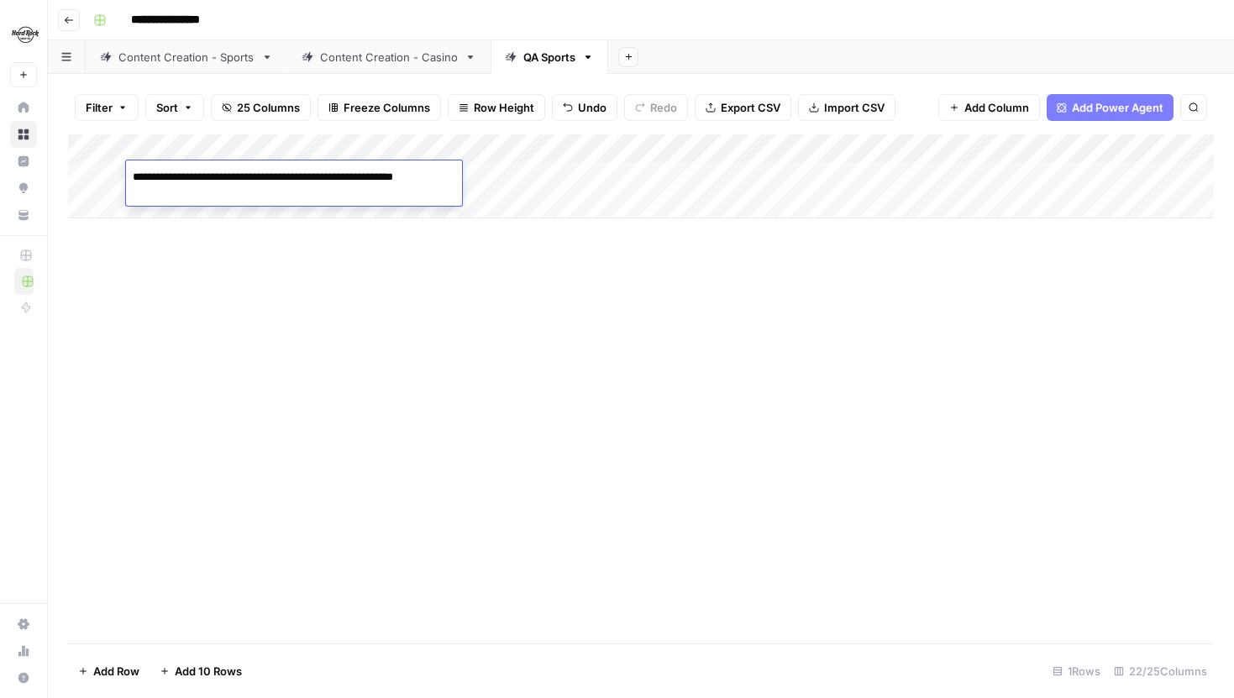
click at [349, 274] on div "Add Column" at bounding box center [641, 388] width 1146 height 509
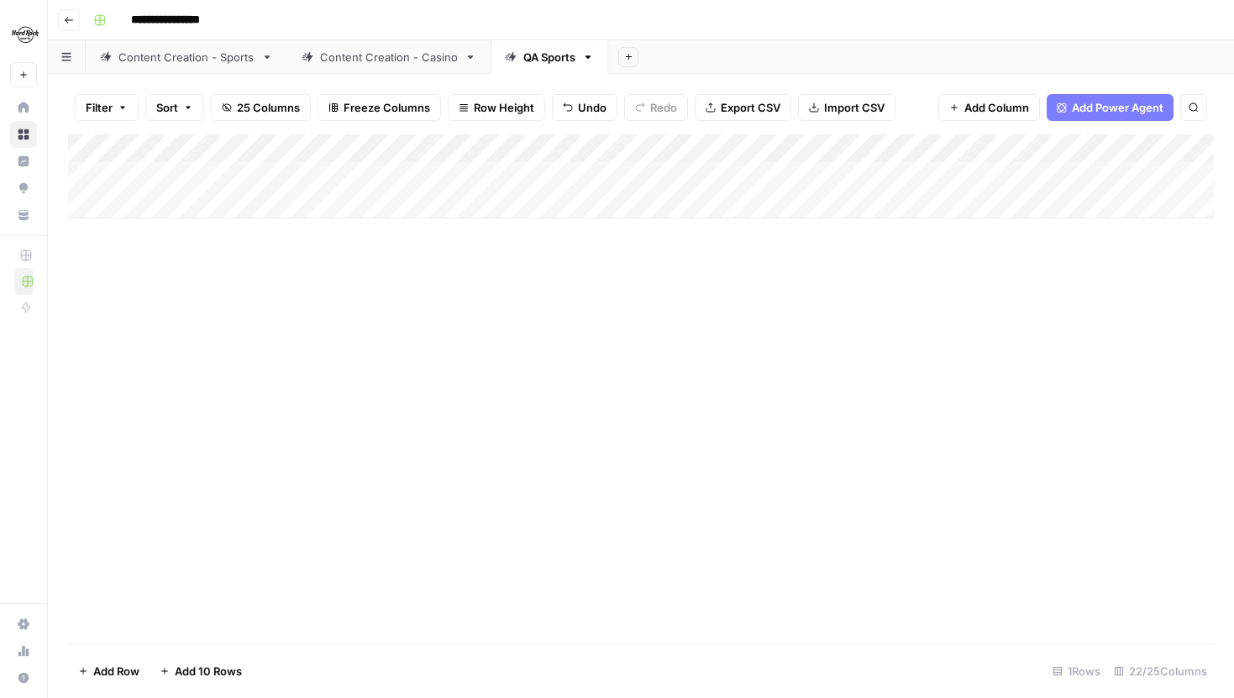
click at [190, 58] on div "Content Creation - Sports" at bounding box center [186, 57] width 136 height 17
click at [103, 247] on div "Add Column" at bounding box center [641, 388] width 1146 height 509
click at [950, 256] on div "Add Column" at bounding box center [641, 388] width 1146 height 509
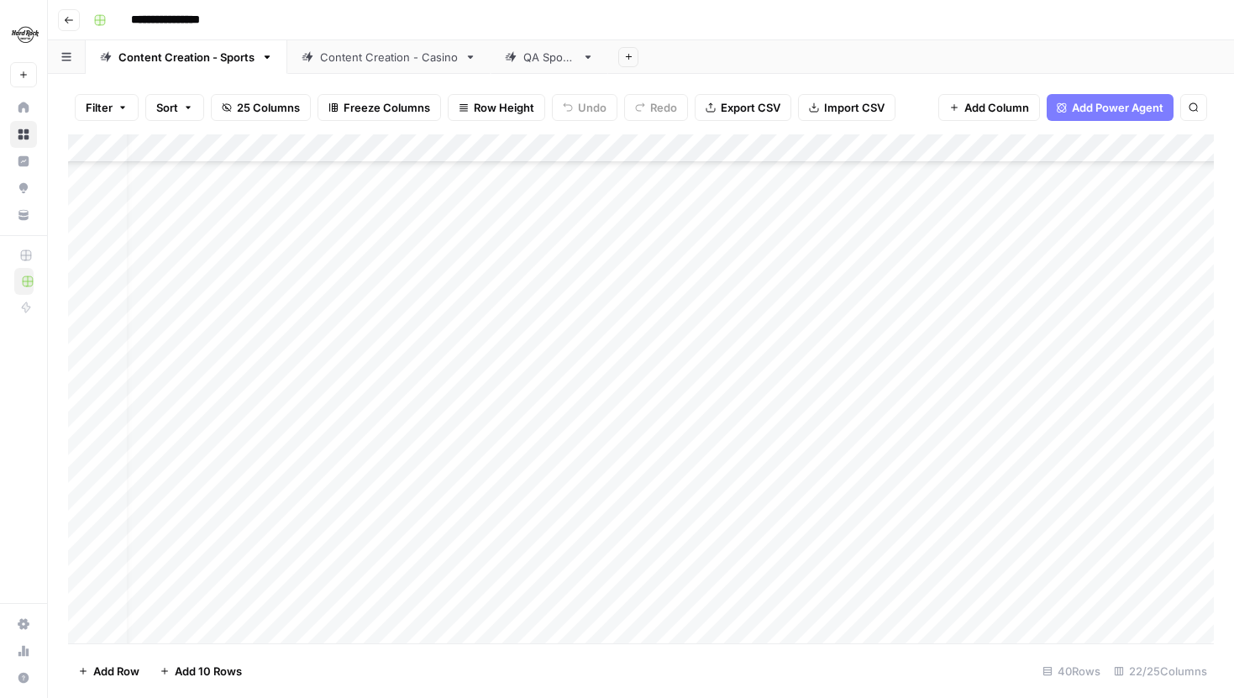
scroll to position [176, 0]
click at [86, 255] on div "Add Column" at bounding box center [641, 388] width 1146 height 509
click at [84, 255] on div "Add Column" at bounding box center [641, 388] width 1146 height 509
click at [218, 255] on div "Add Column" at bounding box center [641, 388] width 1146 height 509
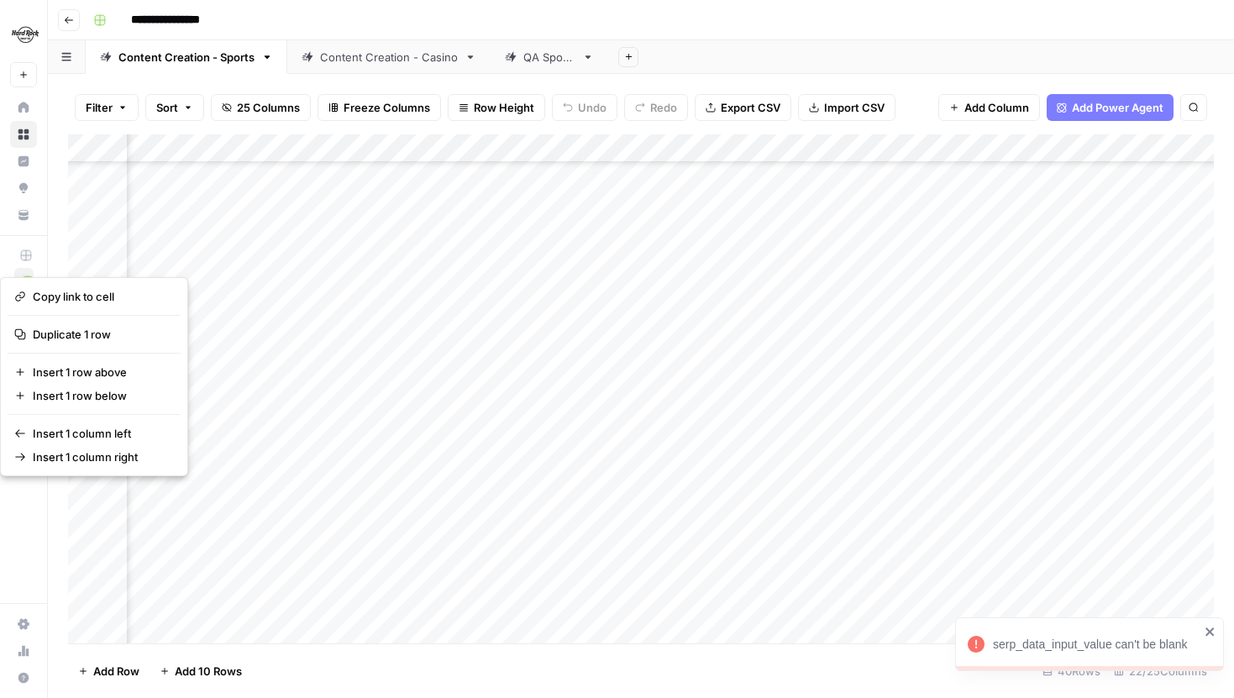
scroll to position [177, 947]
click at [324, 142] on div "Add Column" at bounding box center [641, 388] width 1146 height 509
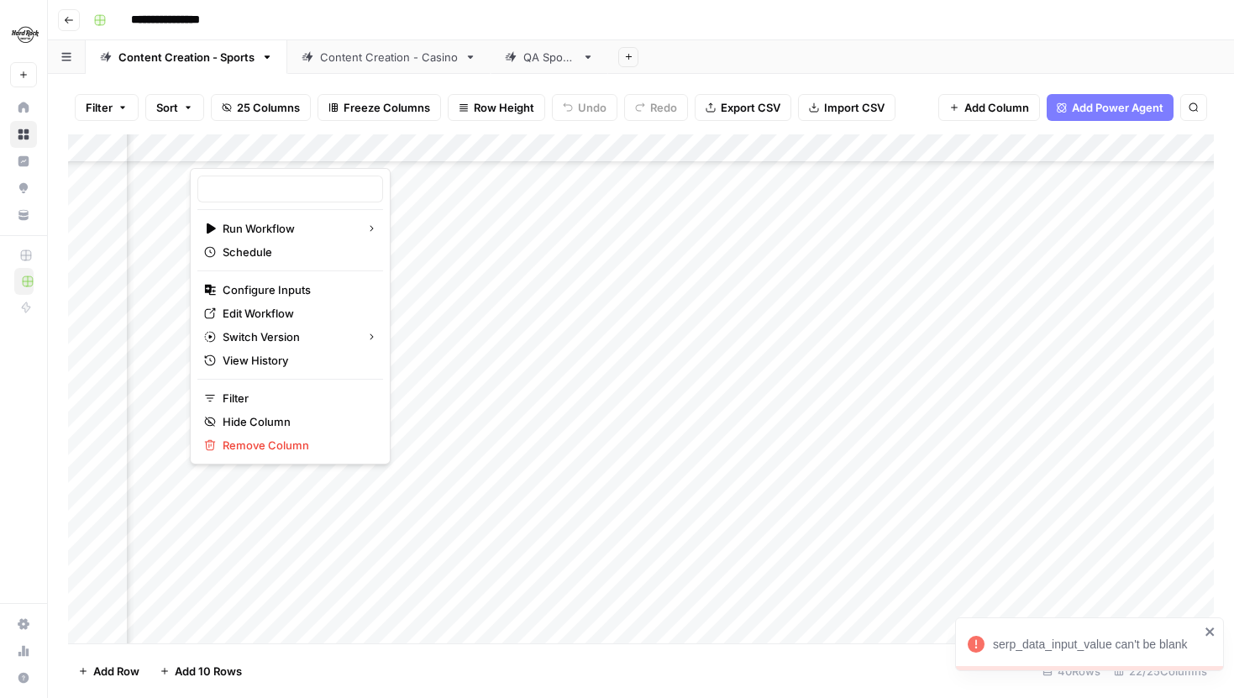
type input "Generate Brief From SERP"
click at [262, 284] on span "Configure Inputs" at bounding box center [296, 289] width 147 height 17
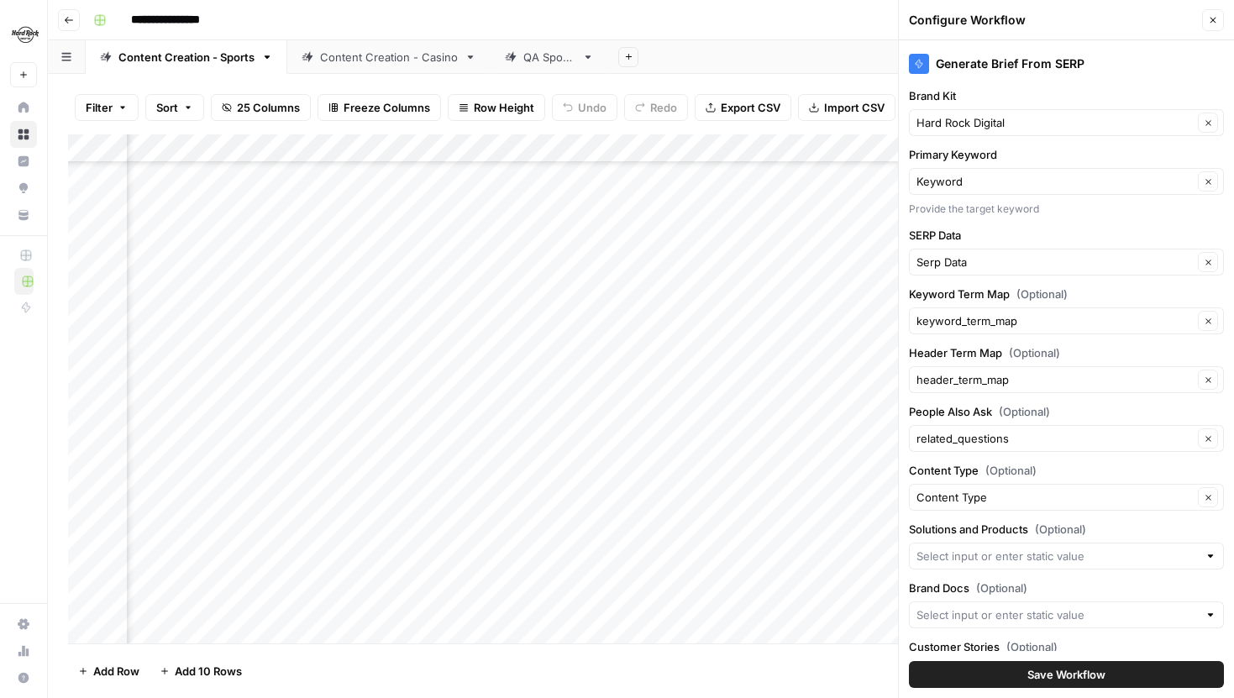
scroll to position [177, 587]
click at [791, 257] on div "Add Column" at bounding box center [641, 388] width 1146 height 509
click at [1207, 624] on div "serp_data_input_value can't be blank" at bounding box center [1089, 645] width 269 height 54
click at [1214, 27] on button "Close" at bounding box center [1213, 20] width 22 height 22
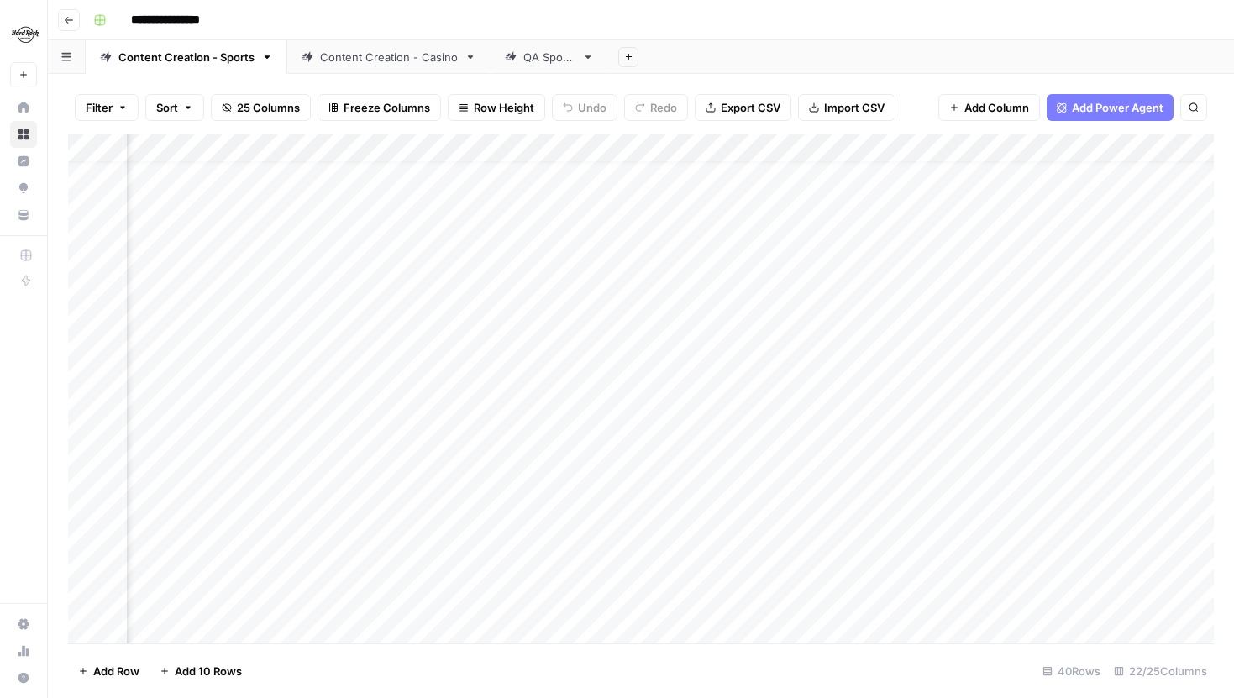
scroll to position [20, 2704]
click at [956, 412] on div "Add Column" at bounding box center [641, 388] width 1146 height 509
click at [671, 262] on div "Add Column" at bounding box center [641, 388] width 1146 height 509
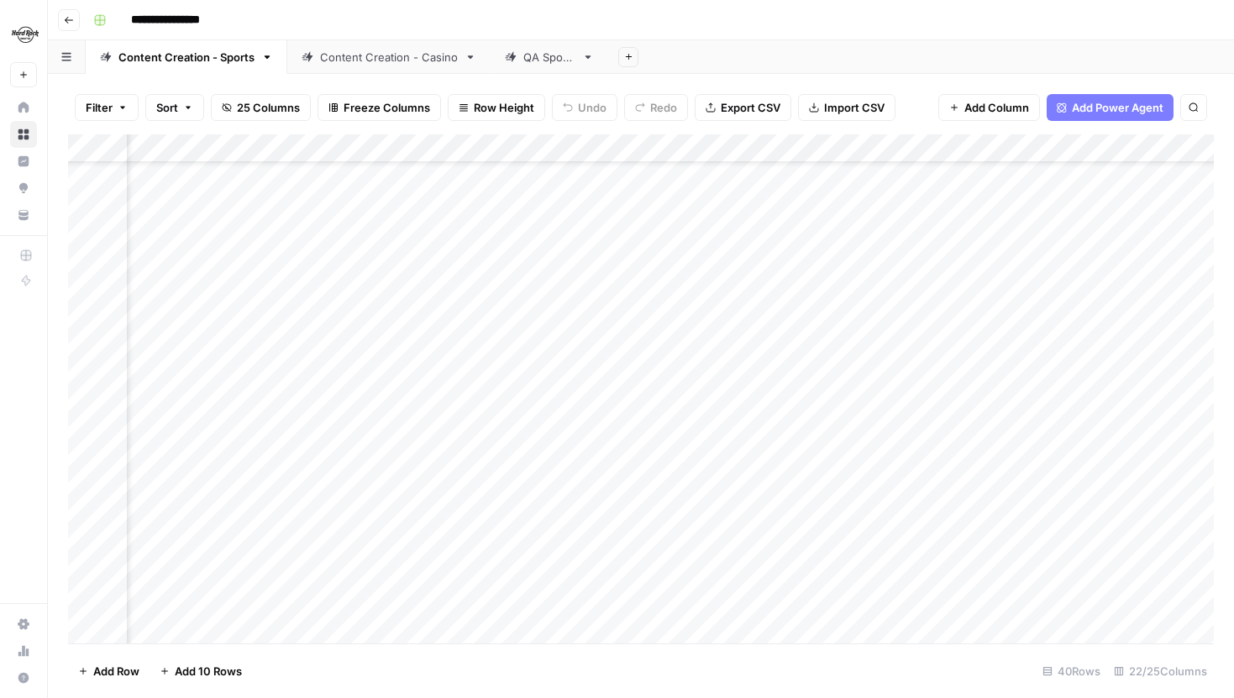
click at [592, 358] on div "Add Column" at bounding box center [641, 388] width 1146 height 509
click at [510, 408] on div "Add Column" at bounding box center [641, 388] width 1146 height 509
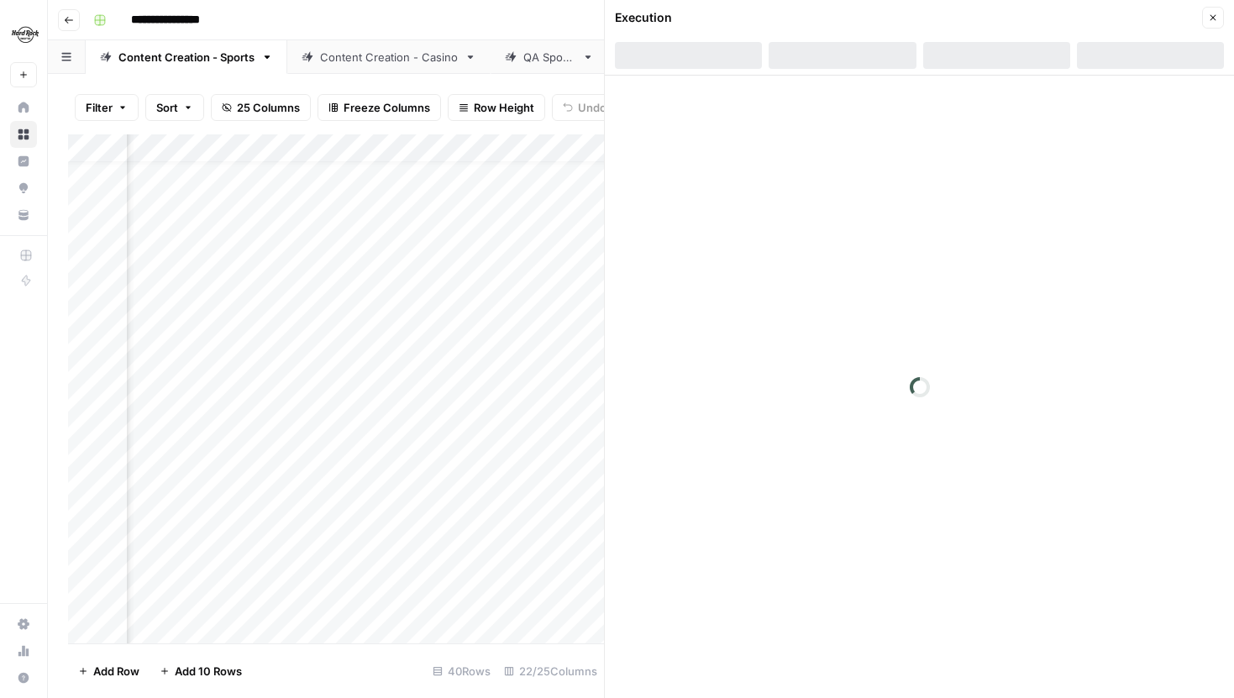
scroll to position [24, 206]
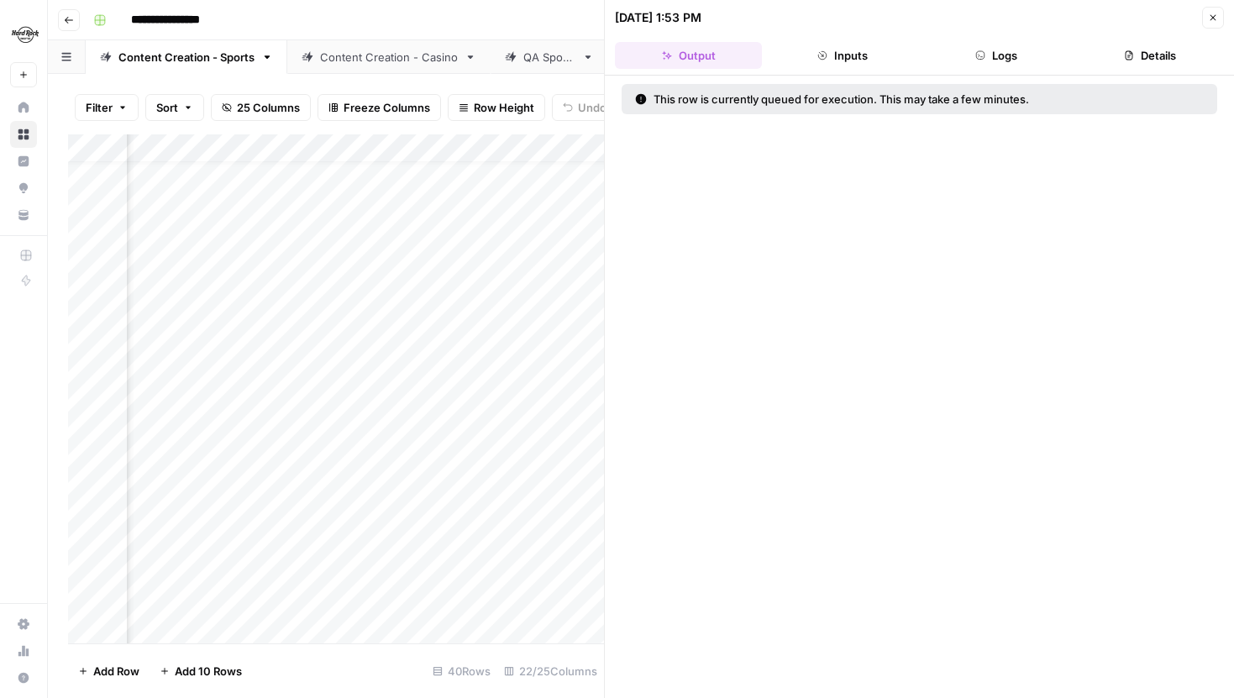
click at [460, 410] on div "Add Column" at bounding box center [336, 388] width 536 height 509
click at [1203, 21] on button "Close" at bounding box center [1213, 18] width 22 height 22
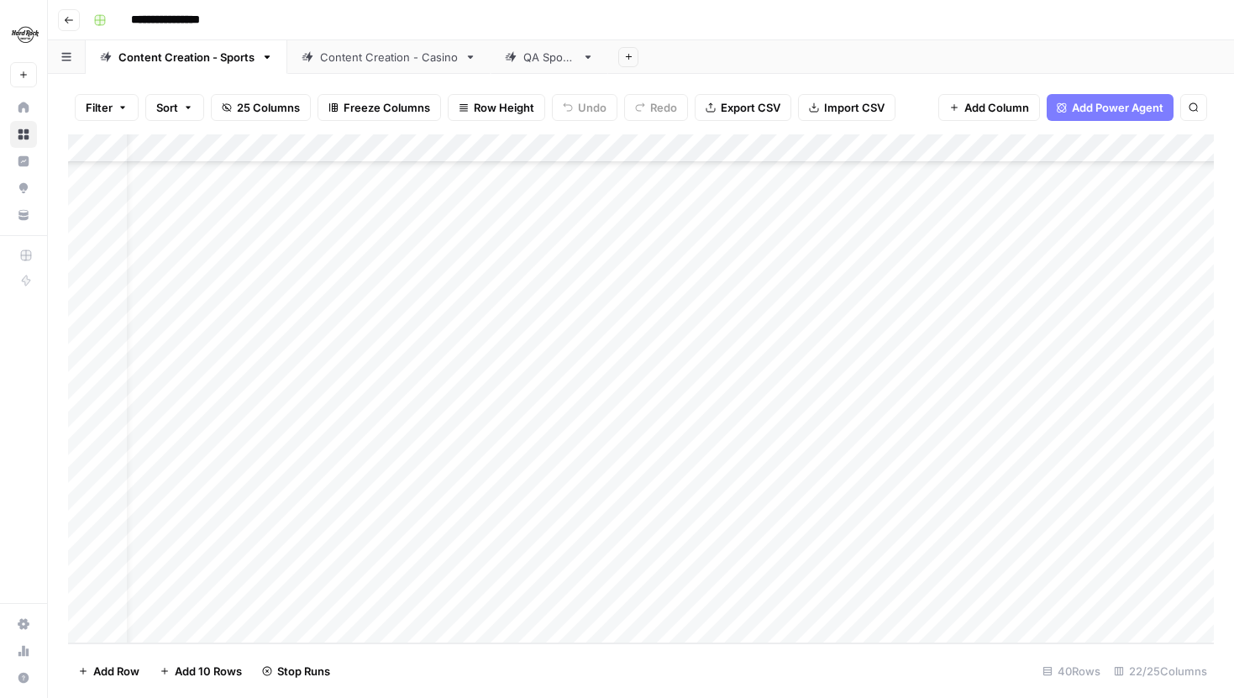
scroll to position [689, 0]
click at [646, 597] on div "Add Column" at bounding box center [641, 388] width 1146 height 509
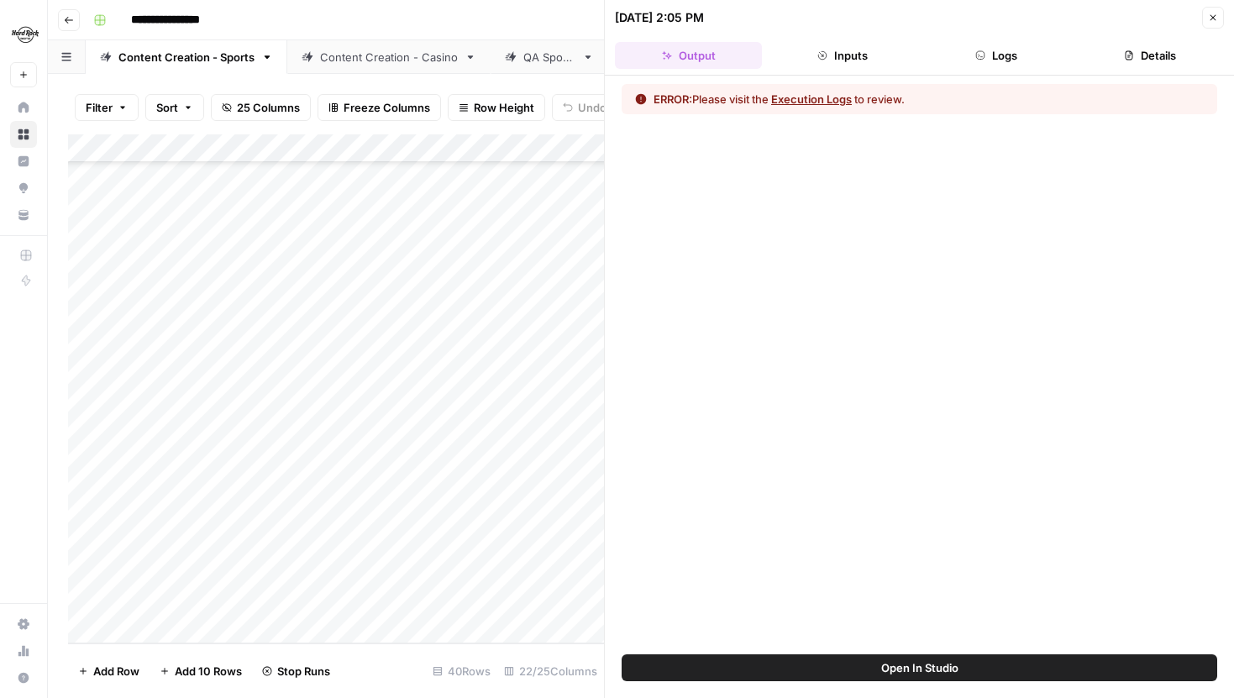
click at [1207, 10] on button "Close" at bounding box center [1213, 18] width 22 height 22
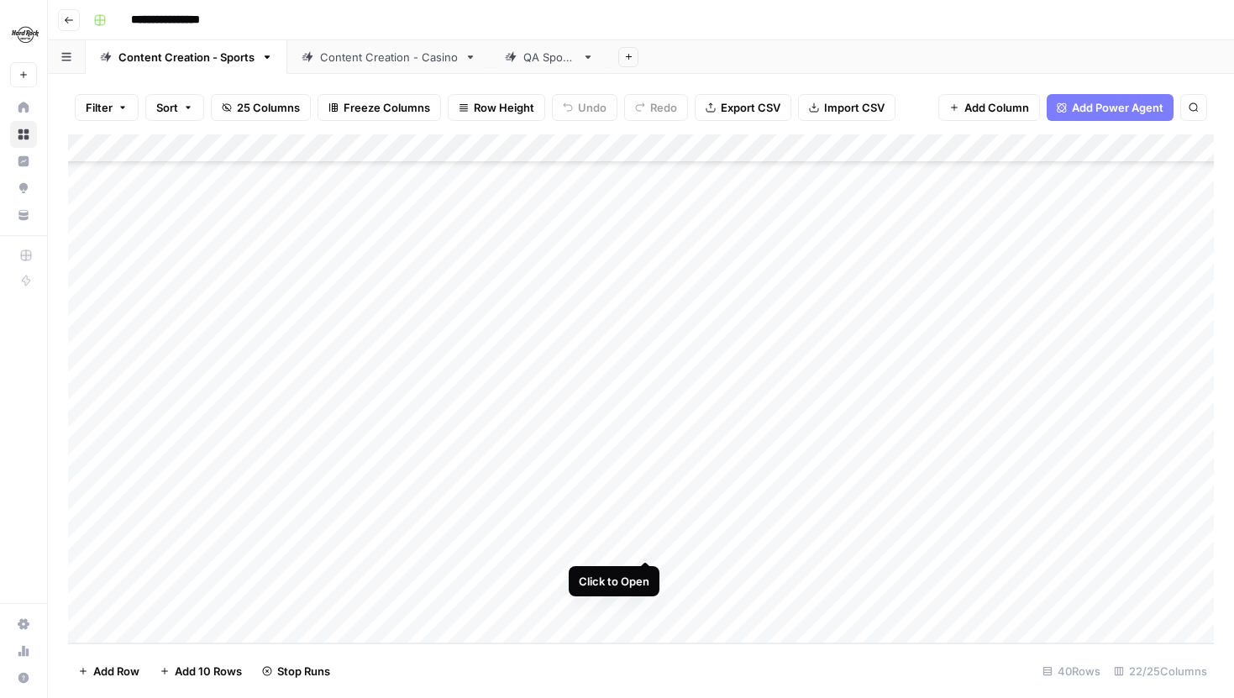
click at [644, 545] on div "Add Column" at bounding box center [641, 388] width 1146 height 509
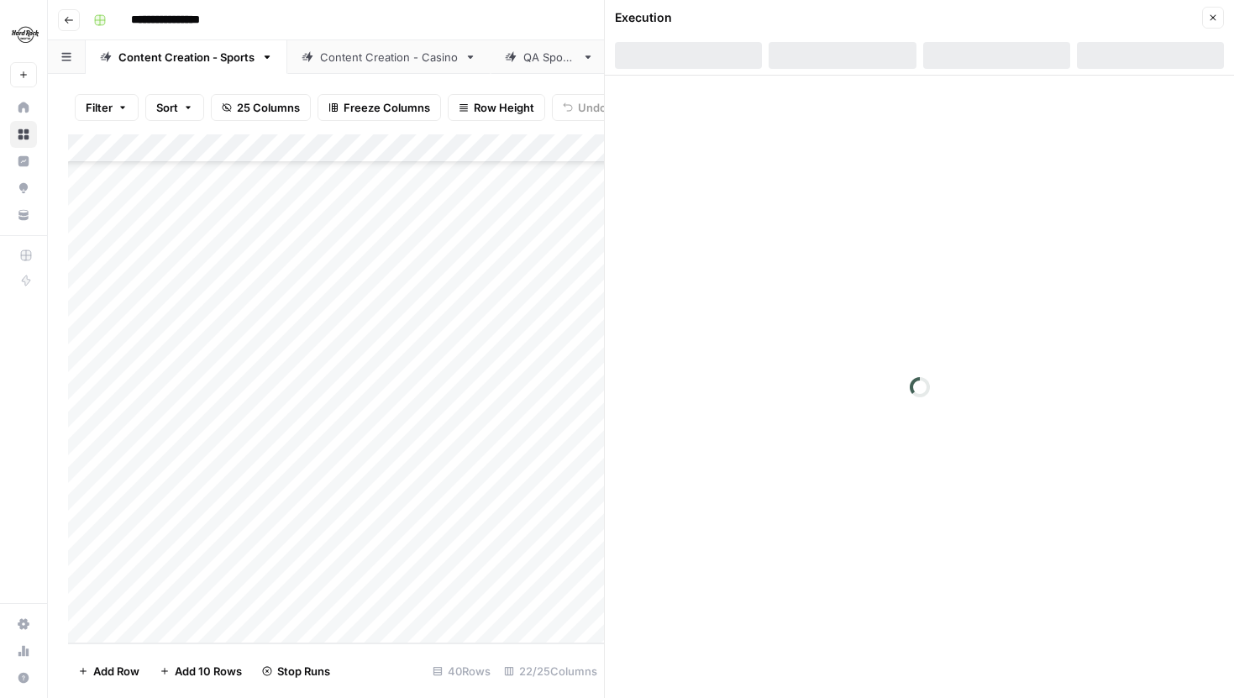
click at [1213, 20] on icon "button" at bounding box center [1213, 18] width 10 height 10
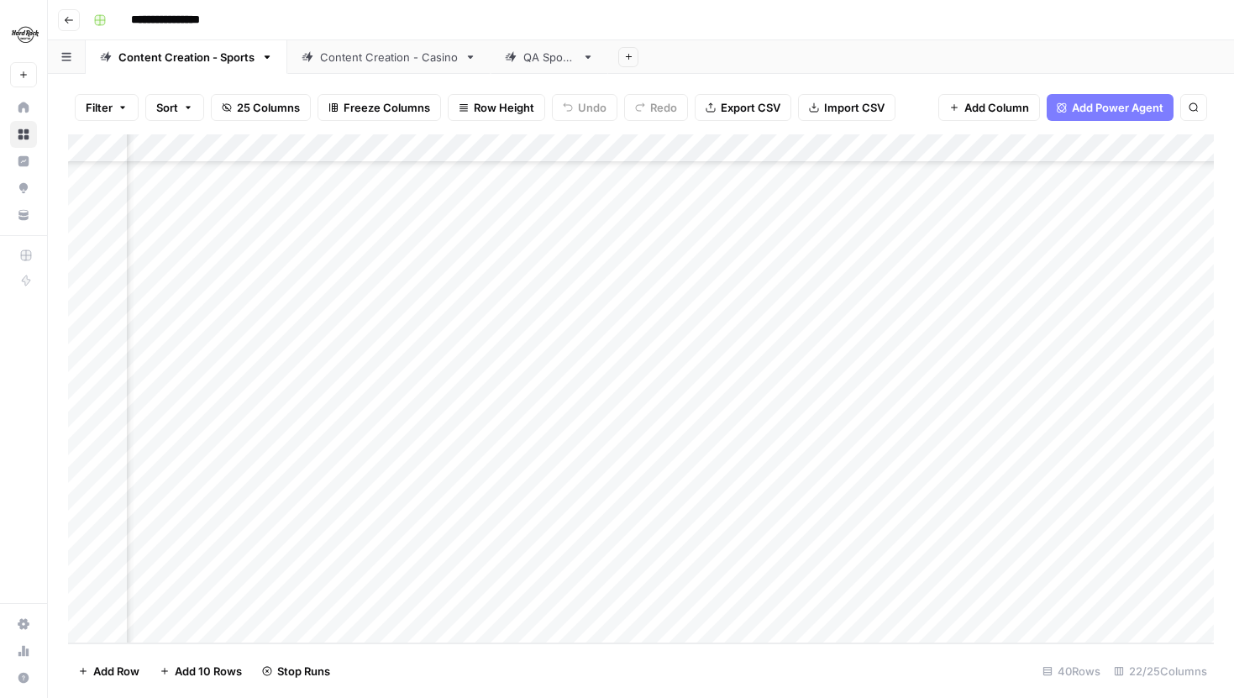
scroll to position [689, 545]
click at [752, 545] on div "Add Column" at bounding box center [641, 388] width 1146 height 509
click at [697, 402] on div "Add Column" at bounding box center [641, 388] width 1146 height 509
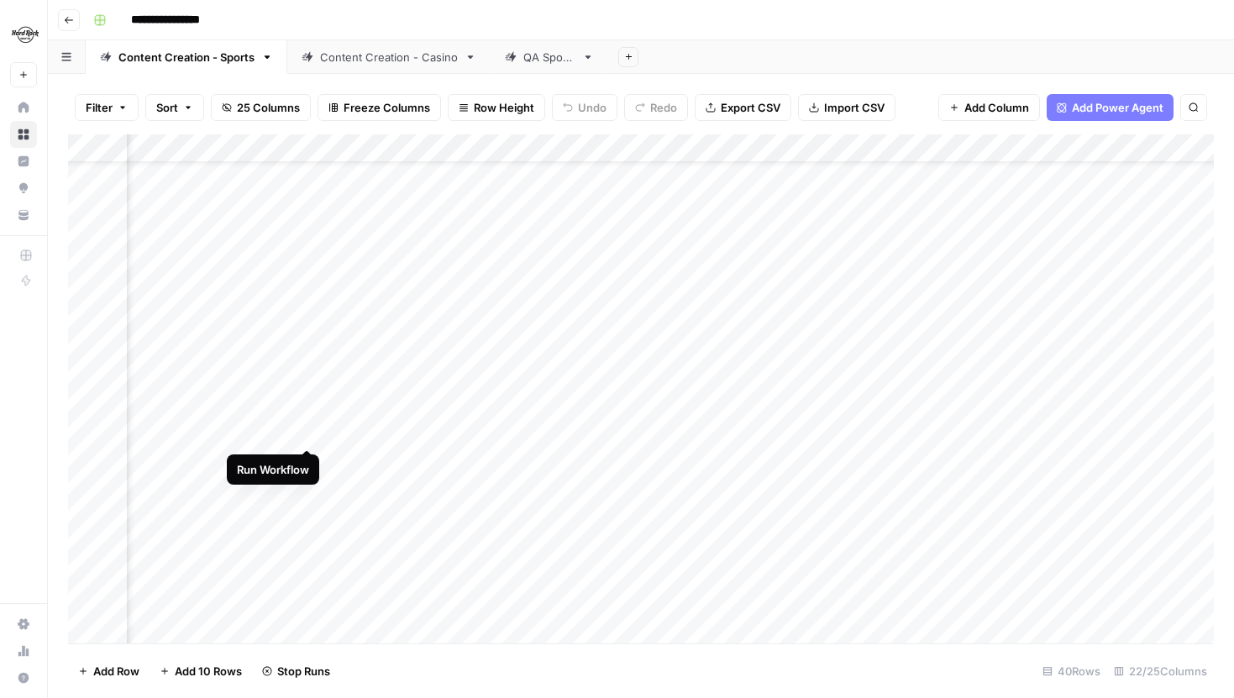
click at [308, 432] on div "Add Column" at bounding box center [641, 388] width 1146 height 509
click at [516, 399] on div "Add Column" at bounding box center [641, 388] width 1146 height 509
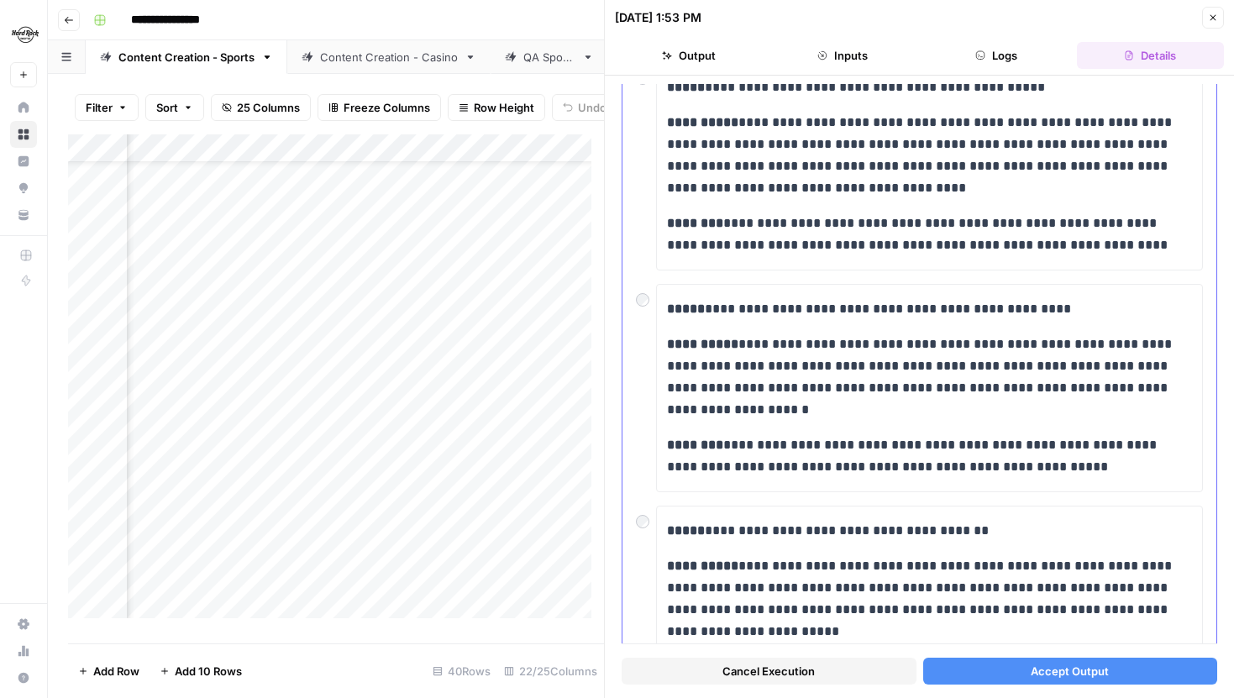
scroll to position [156, 0]
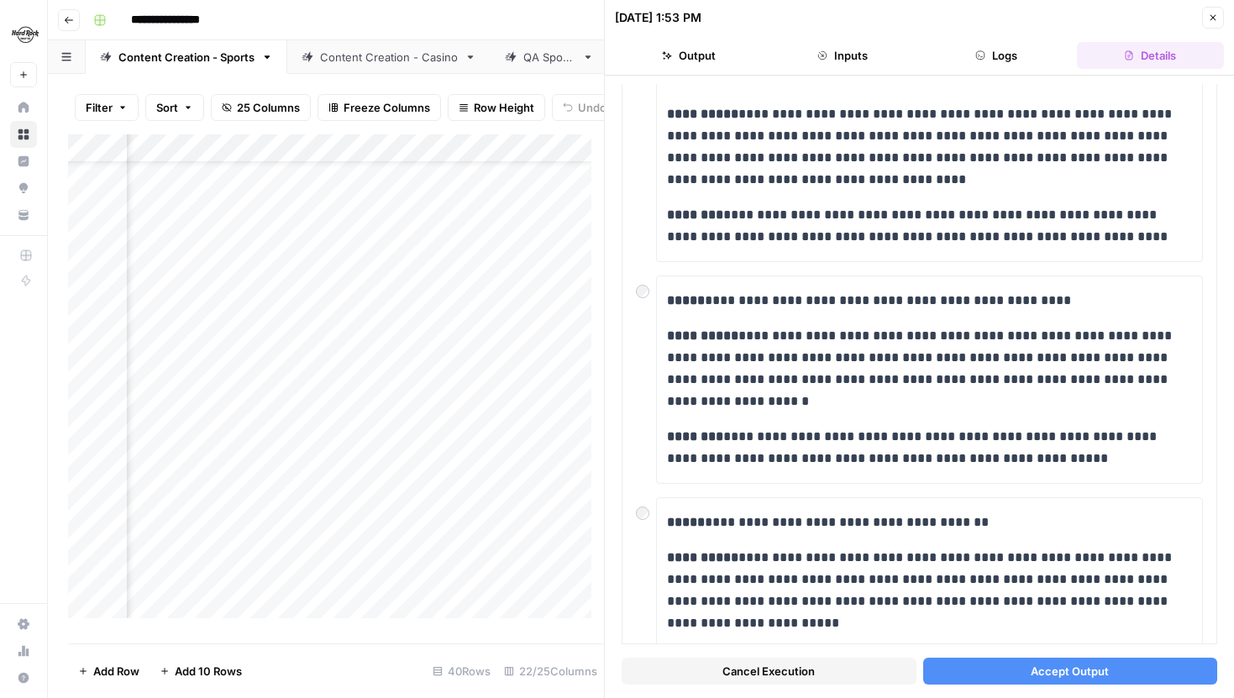
click at [1043, 671] on span "Accept Output" at bounding box center [1070, 671] width 78 height 17
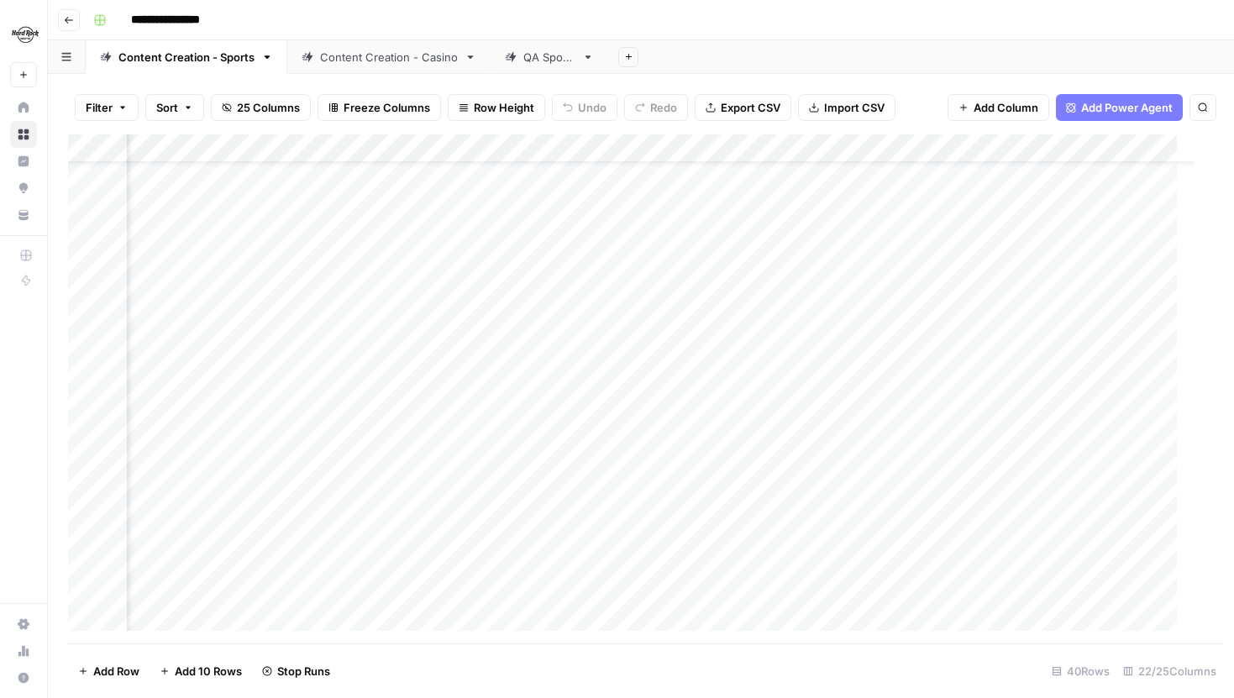
click at [471, 450] on div "Add Column" at bounding box center [645, 388] width 1155 height 509
click at [476, 431] on div "Add Column" at bounding box center [641, 388] width 1146 height 509
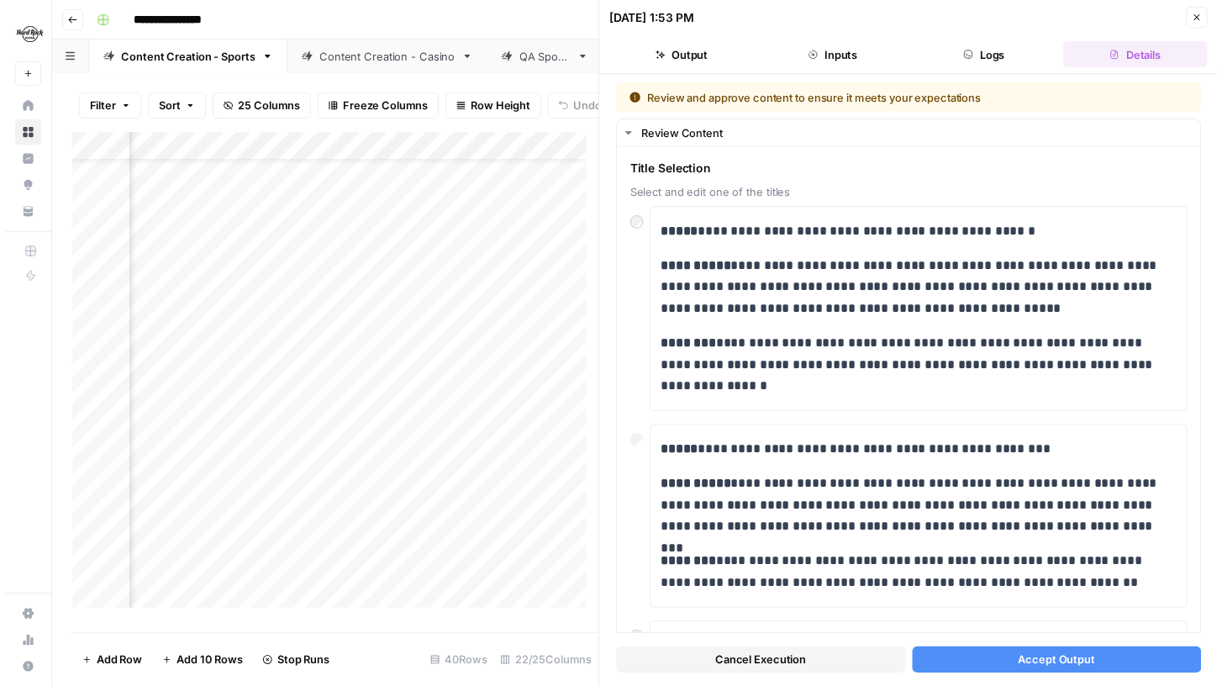
scroll to position [58, 541]
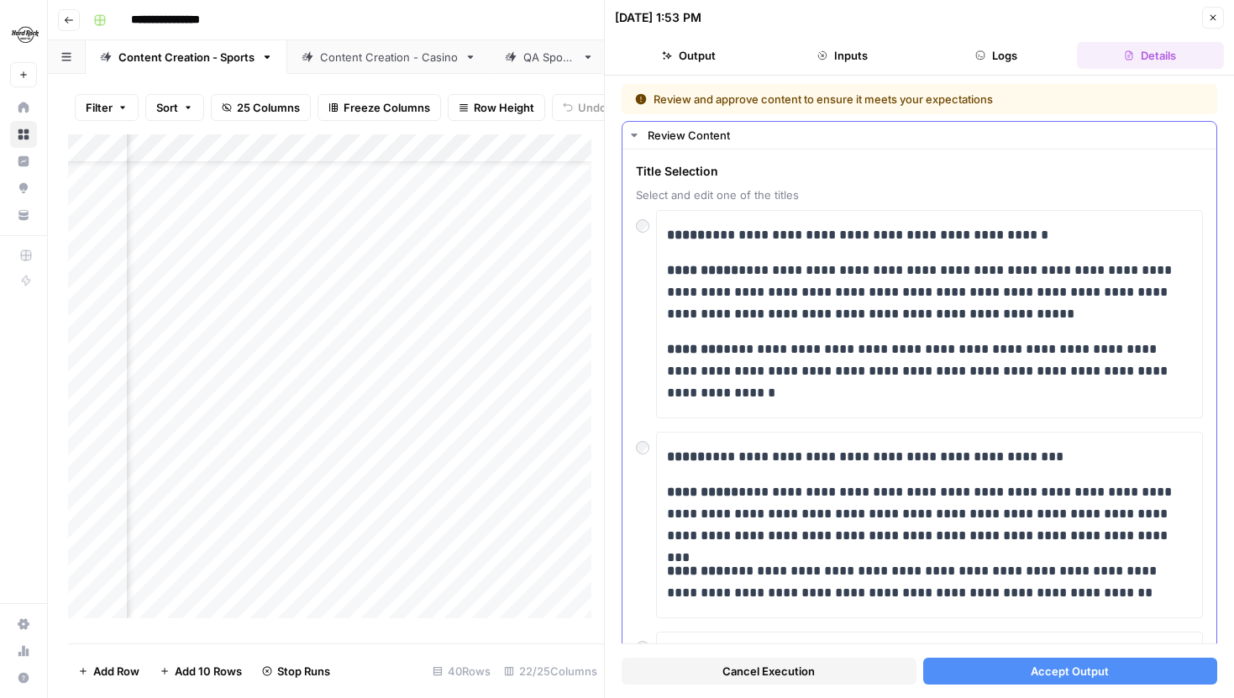
click at [653, 217] on div at bounding box center [646, 222] width 20 height 24
click at [978, 667] on button "Accept Output" at bounding box center [1070, 671] width 295 height 27
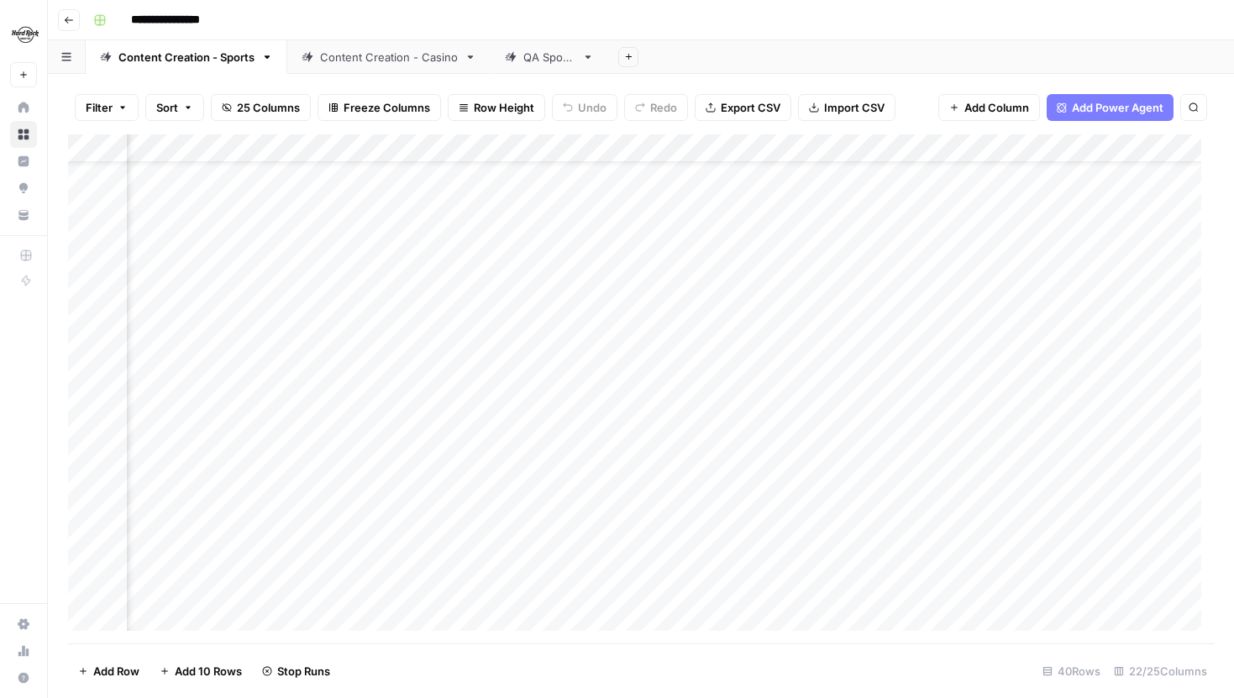
scroll to position [58, 2328]
click at [392, 51] on div "Content Creation - Casino" at bounding box center [389, 57] width 138 height 17
click at [201, 61] on div "Content Creation - Sports" at bounding box center [186, 57] width 136 height 17
click at [359, 54] on div "Content Creation - Casino" at bounding box center [389, 57] width 138 height 17
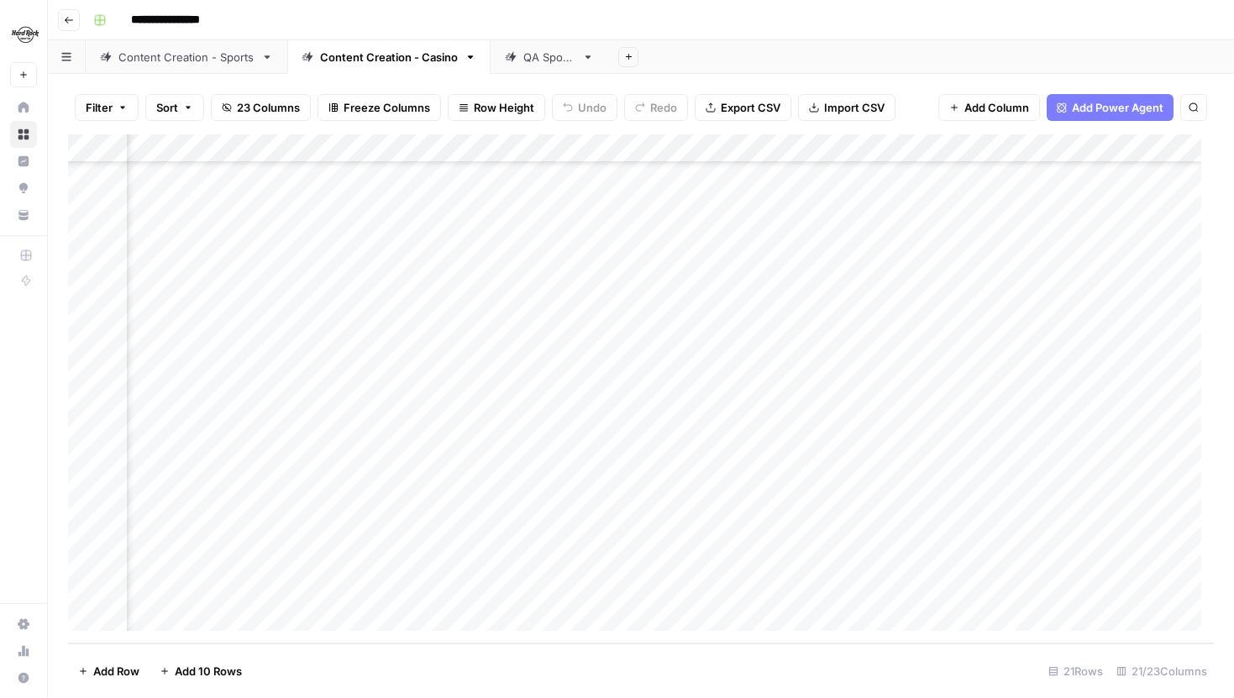
scroll to position [159, 2395]
click at [615, 502] on div "Add Column" at bounding box center [641, 388] width 1146 height 509
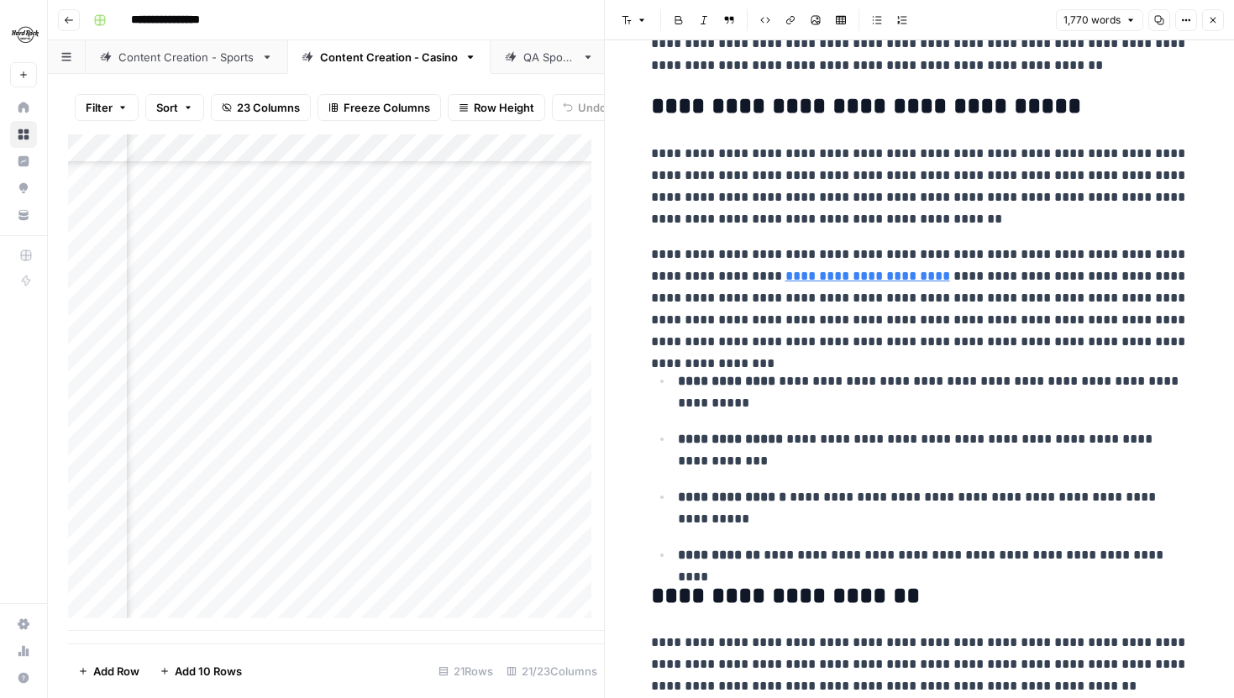
scroll to position [265, 0]
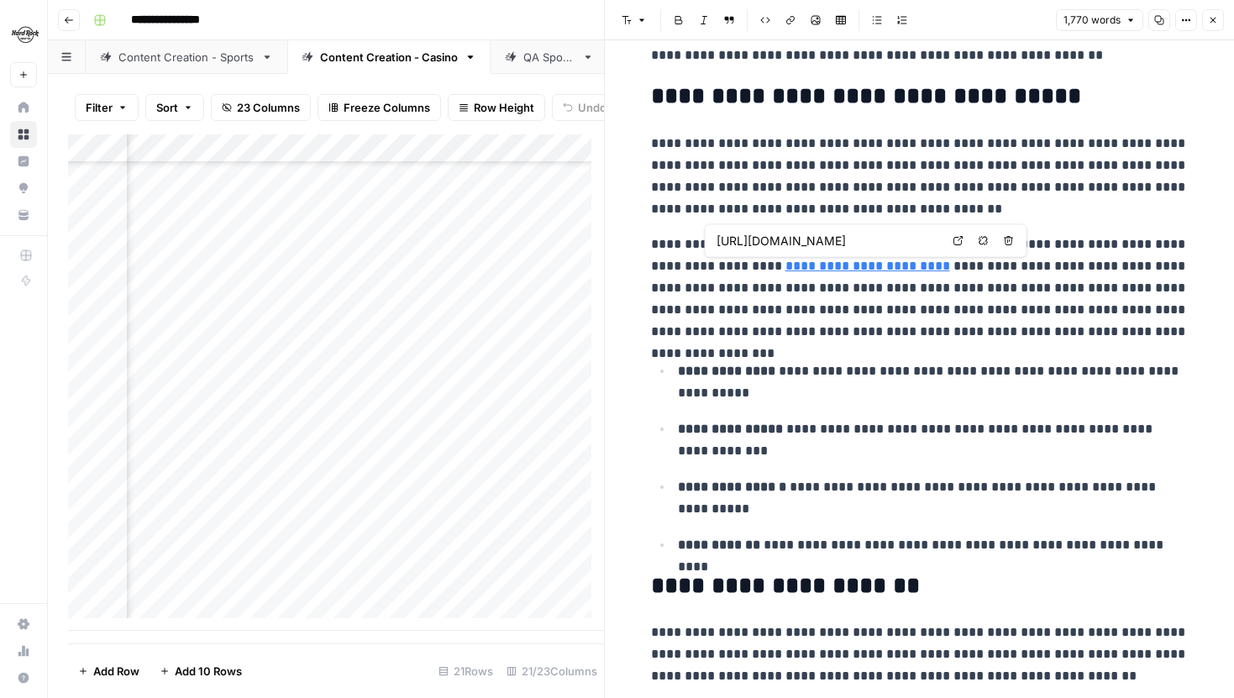
click at [959, 239] on icon at bounding box center [958, 240] width 9 height 9
click at [987, 338] on p "**********" at bounding box center [920, 288] width 538 height 109
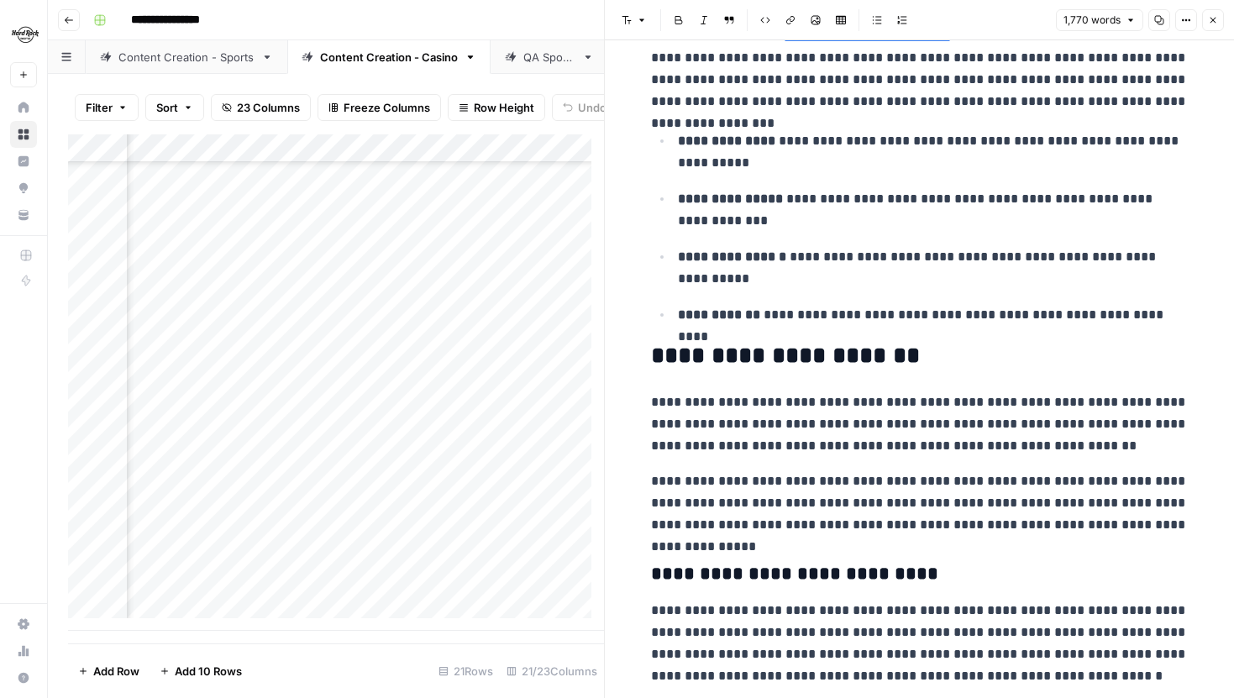
scroll to position [492, 0]
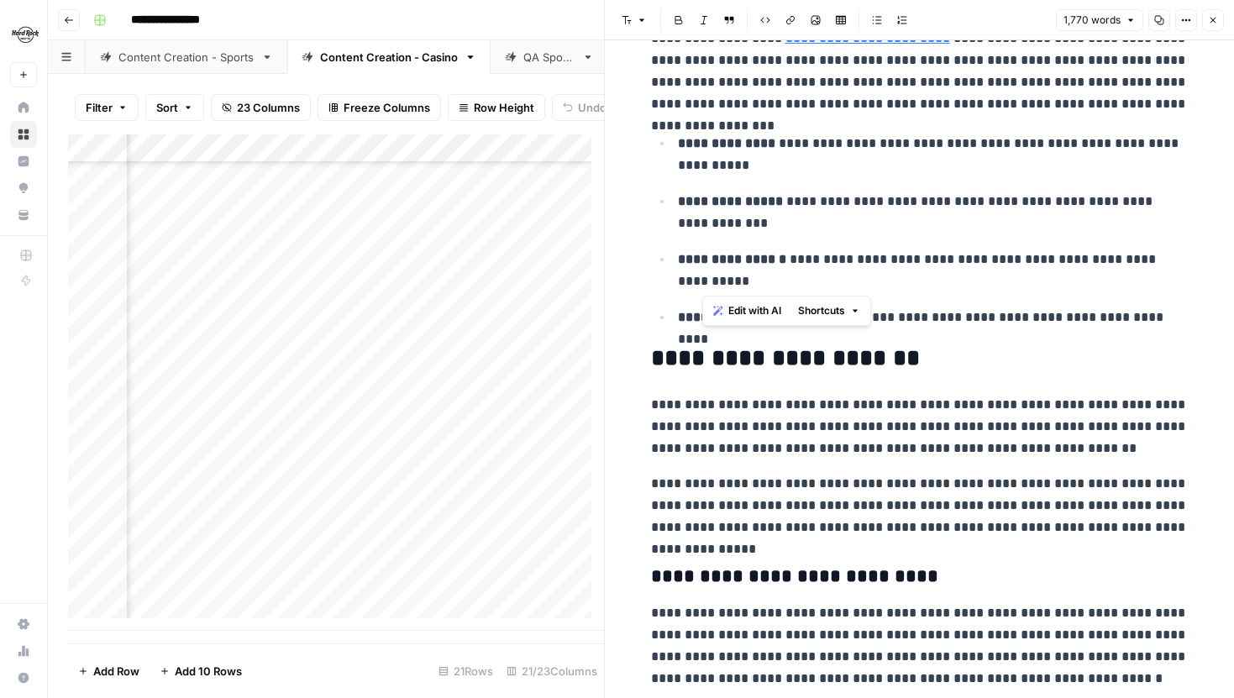
drag, startPoint x: 820, startPoint y: 279, endPoint x: 792, endPoint y: 258, distance: 34.8
click at [792, 258] on p "**********" at bounding box center [933, 271] width 511 height 44
click at [1001, 419] on p "**********" at bounding box center [920, 427] width 538 height 66
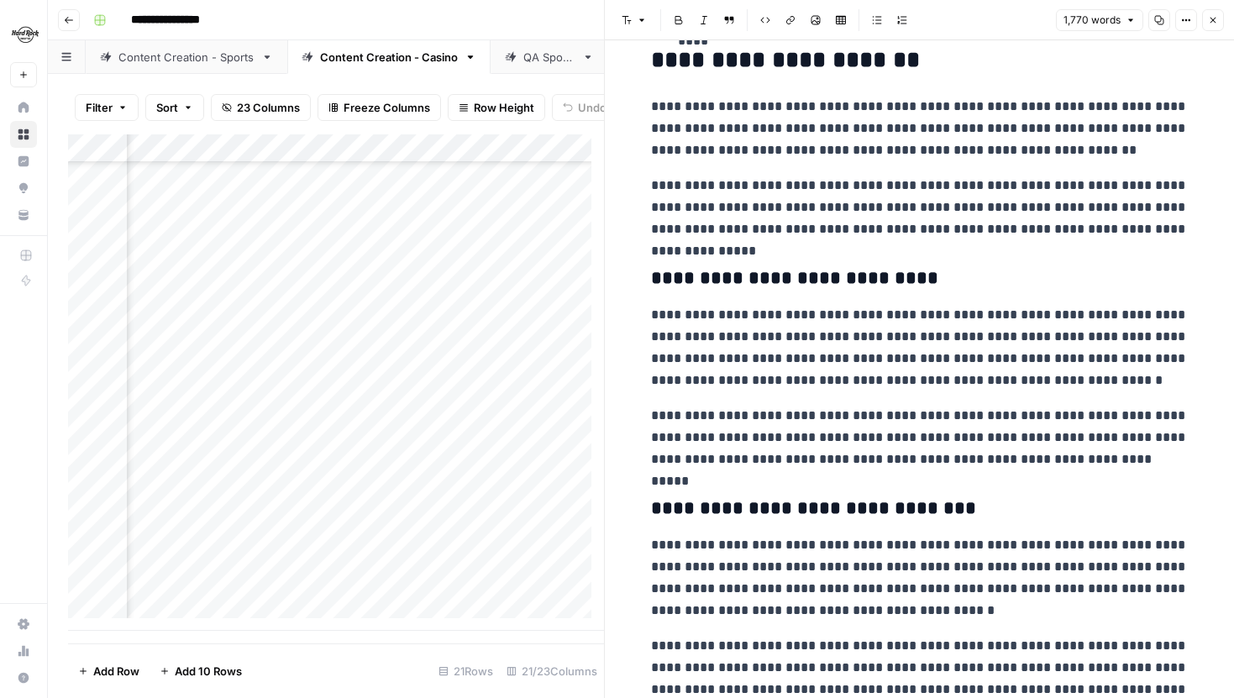
scroll to position [792, 0]
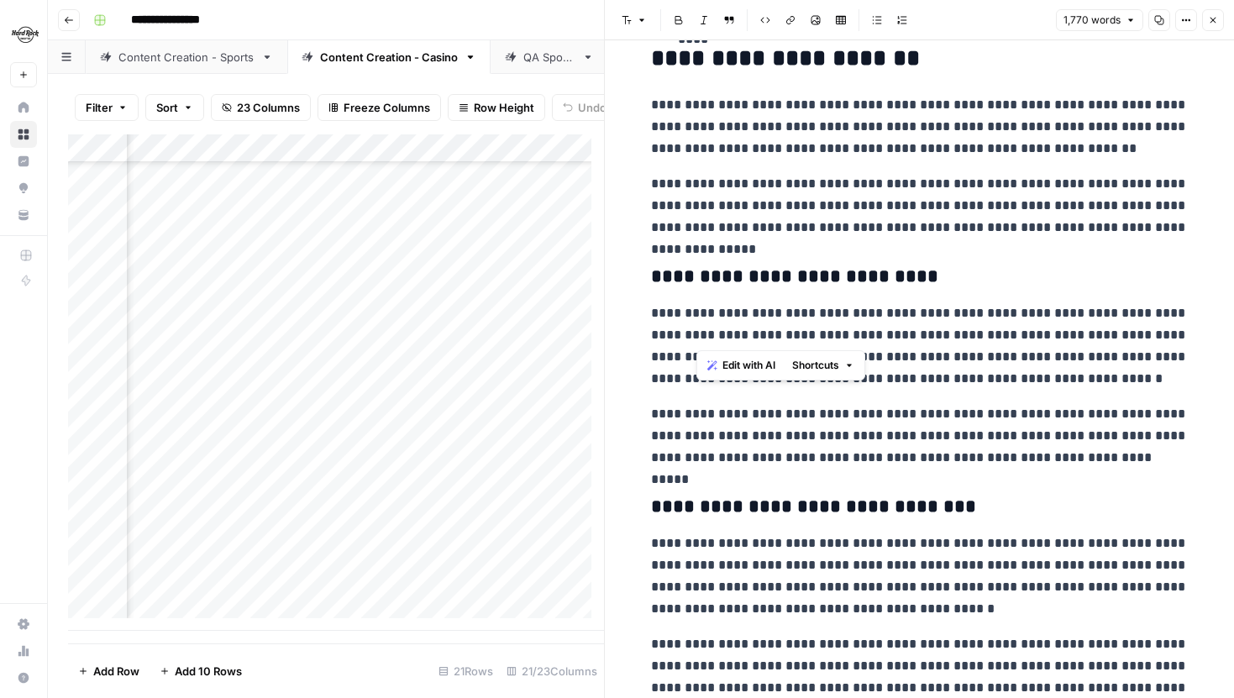
drag, startPoint x: 698, startPoint y: 338, endPoint x: 822, endPoint y: 334, distance: 123.6
click at [822, 334] on p "**********" at bounding box center [920, 346] width 538 height 87
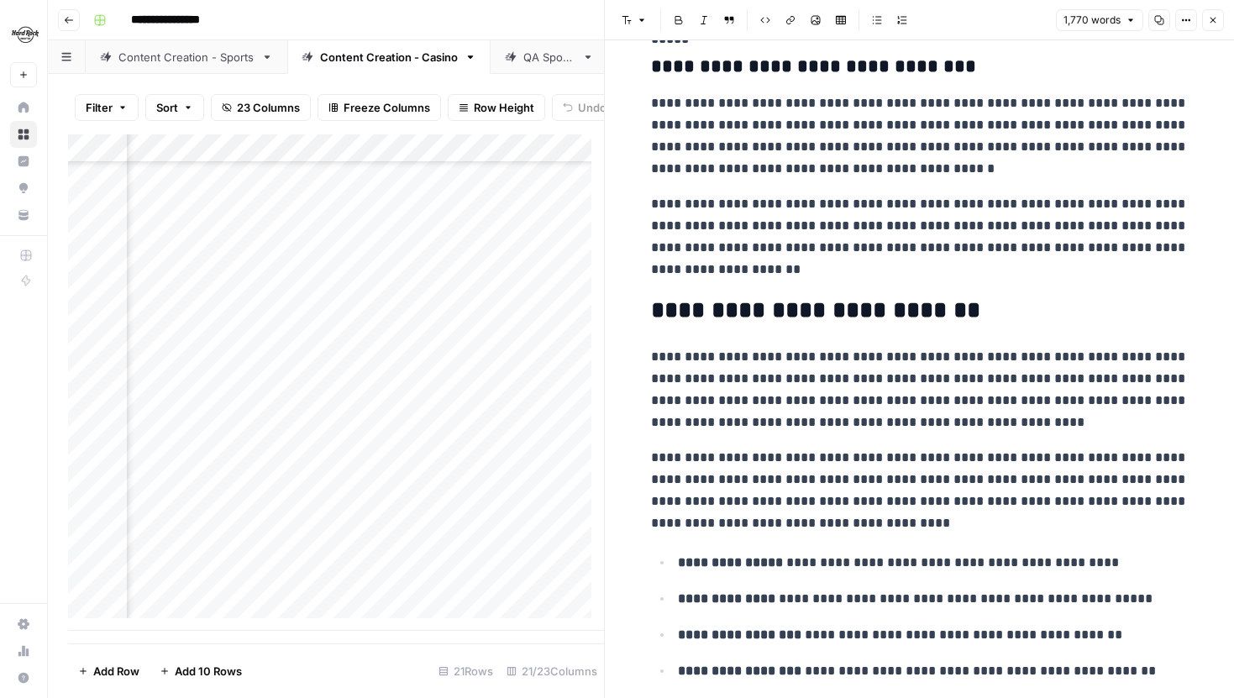
scroll to position [1213, 0]
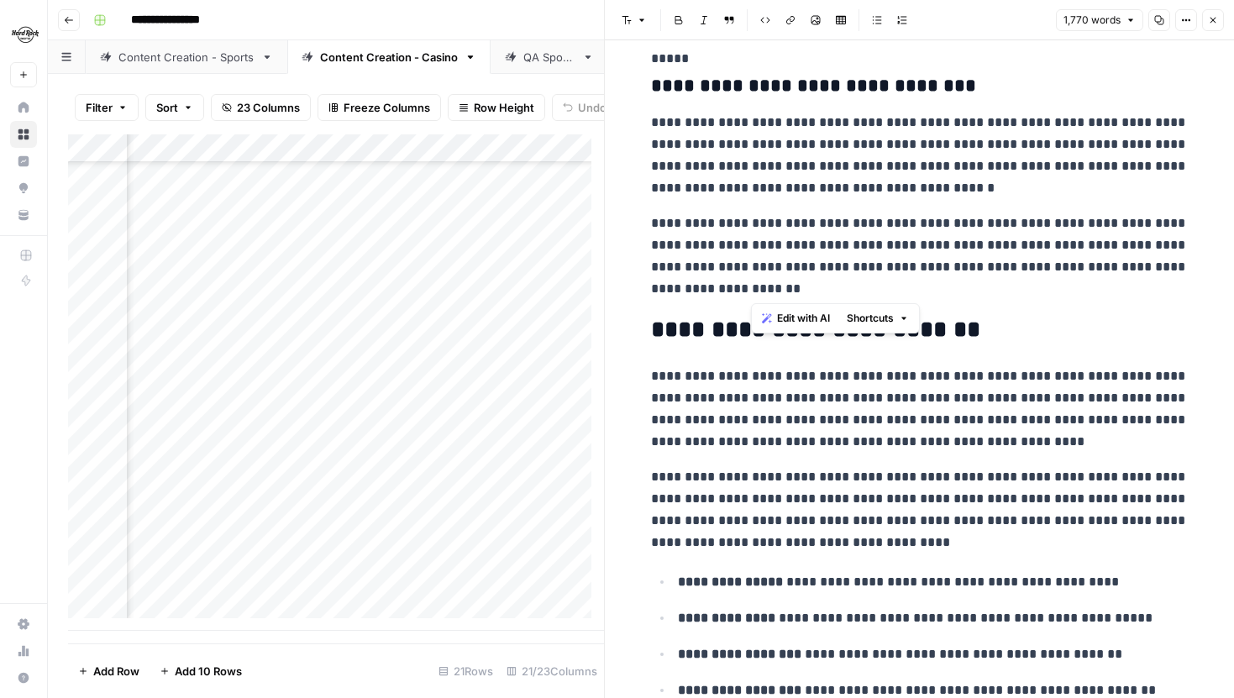
drag, startPoint x: 753, startPoint y: 267, endPoint x: 771, endPoint y: 295, distance: 32.9
click at [771, 295] on p "**********" at bounding box center [920, 256] width 538 height 87
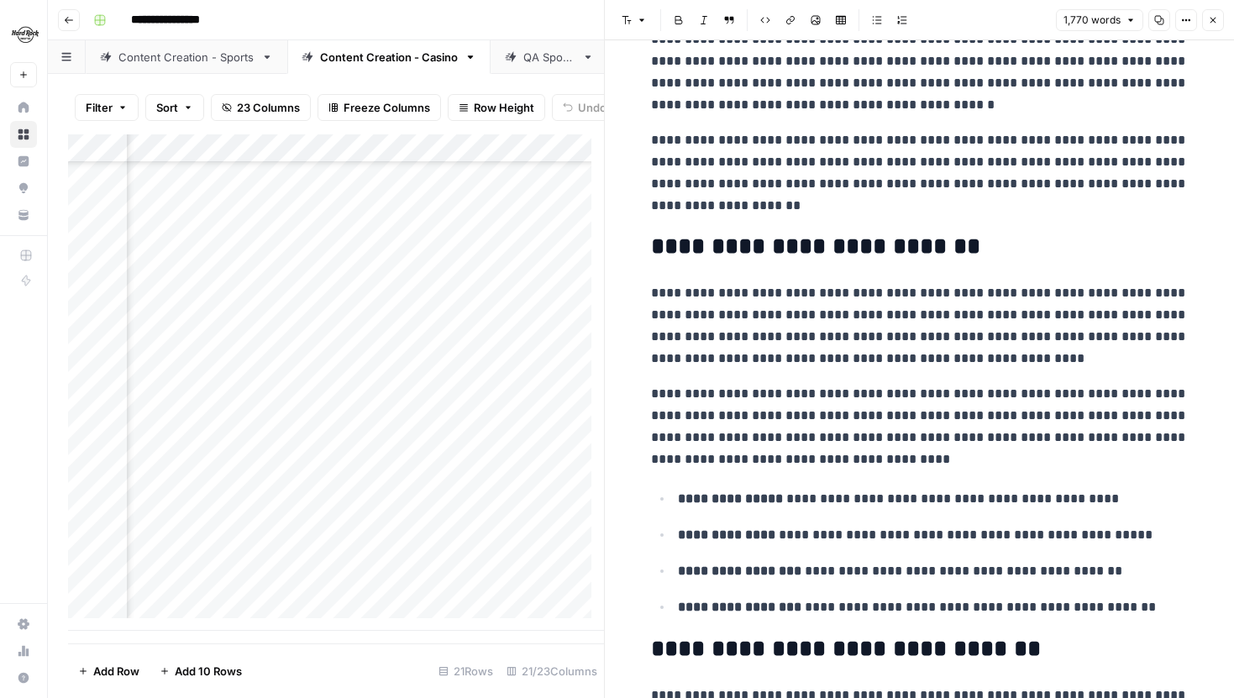
scroll to position [1297, 0]
drag, startPoint x: 776, startPoint y: 205, endPoint x: 756, endPoint y: 188, distance: 25.6
click at [756, 188] on p "**********" at bounding box center [920, 172] width 538 height 87
copy p "**********"
click at [1210, 20] on icon "button" at bounding box center [1213, 20] width 10 height 10
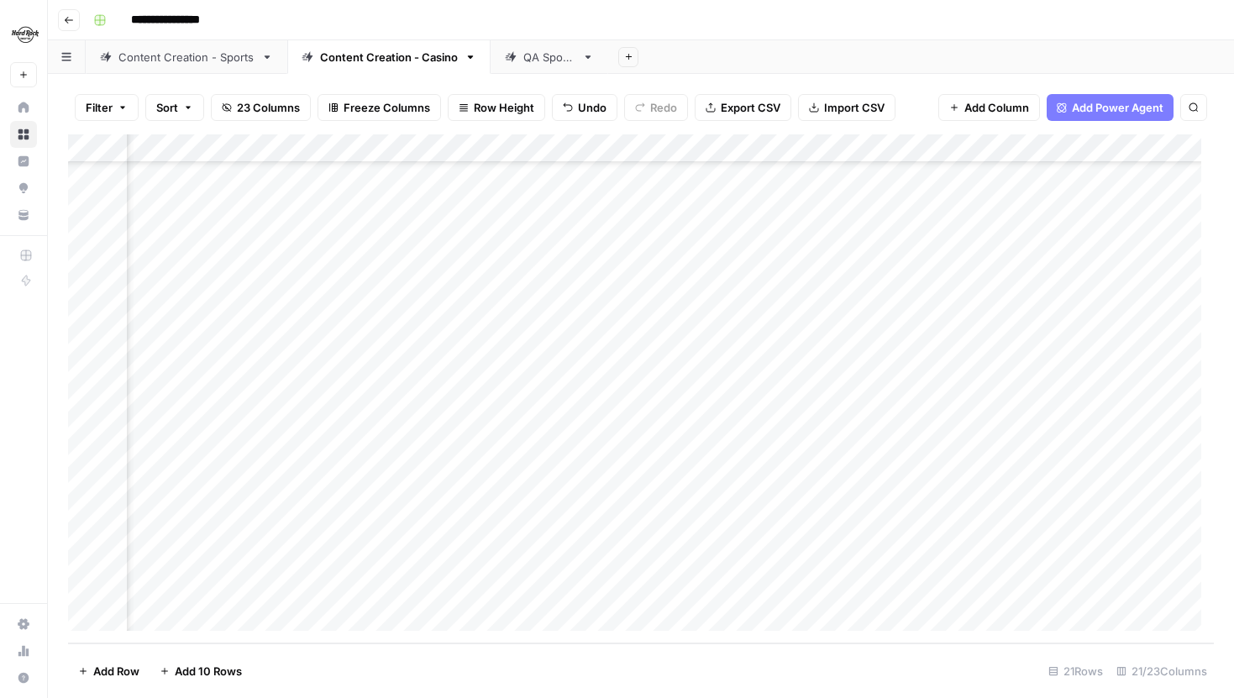
click at [237, 143] on div "Add Column" at bounding box center [641, 388] width 1146 height 509
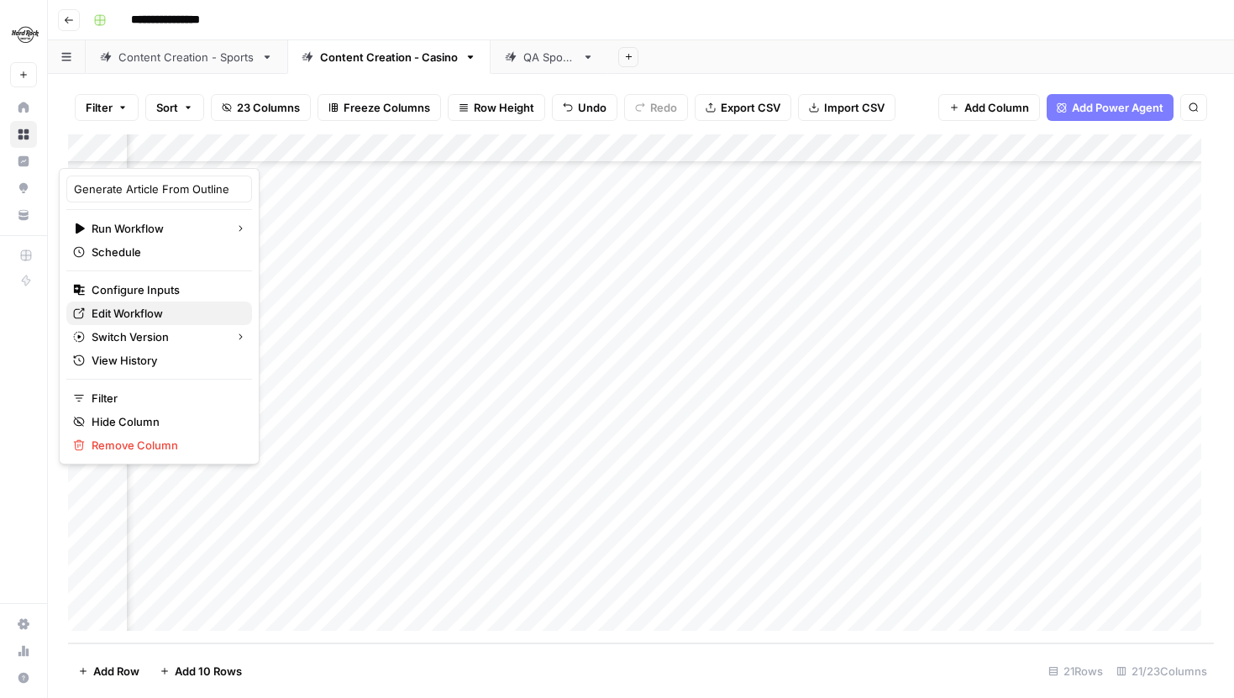
click at [155, 319] on span "Edit Workflow" at bounding box center [165, 313] width 147 height 17
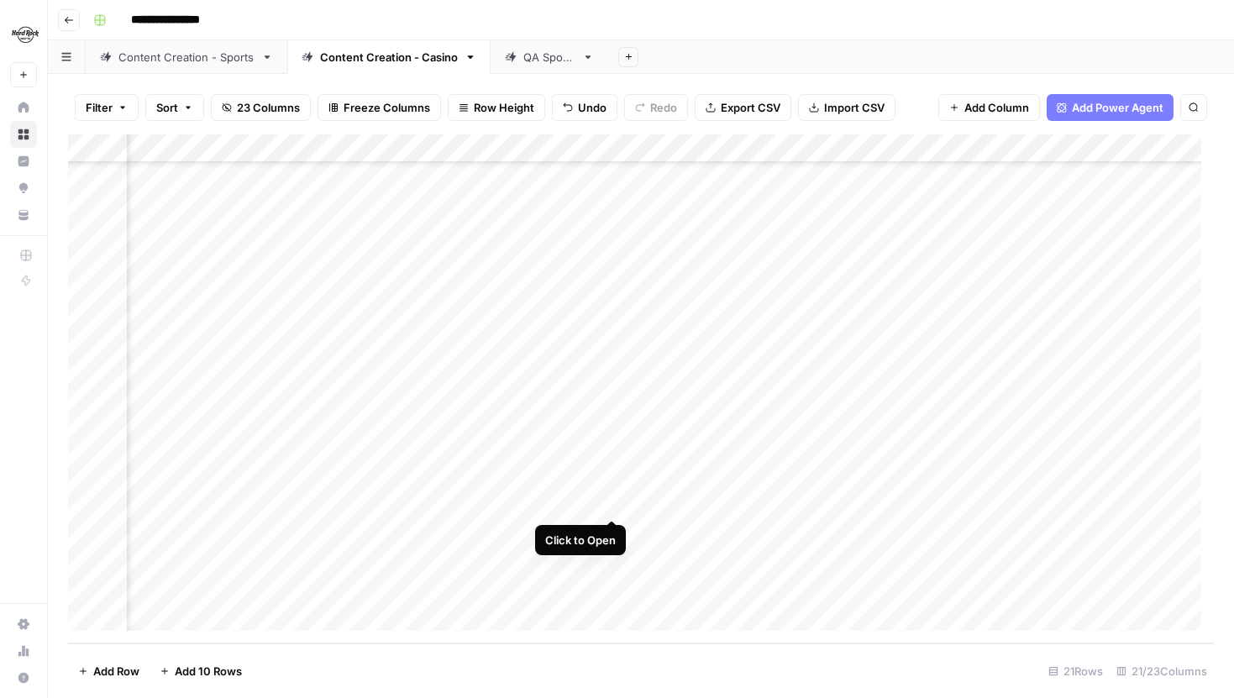
click at [609, 505] on div "Add Column" at bounding box center [641, 388] width 1146 height 509
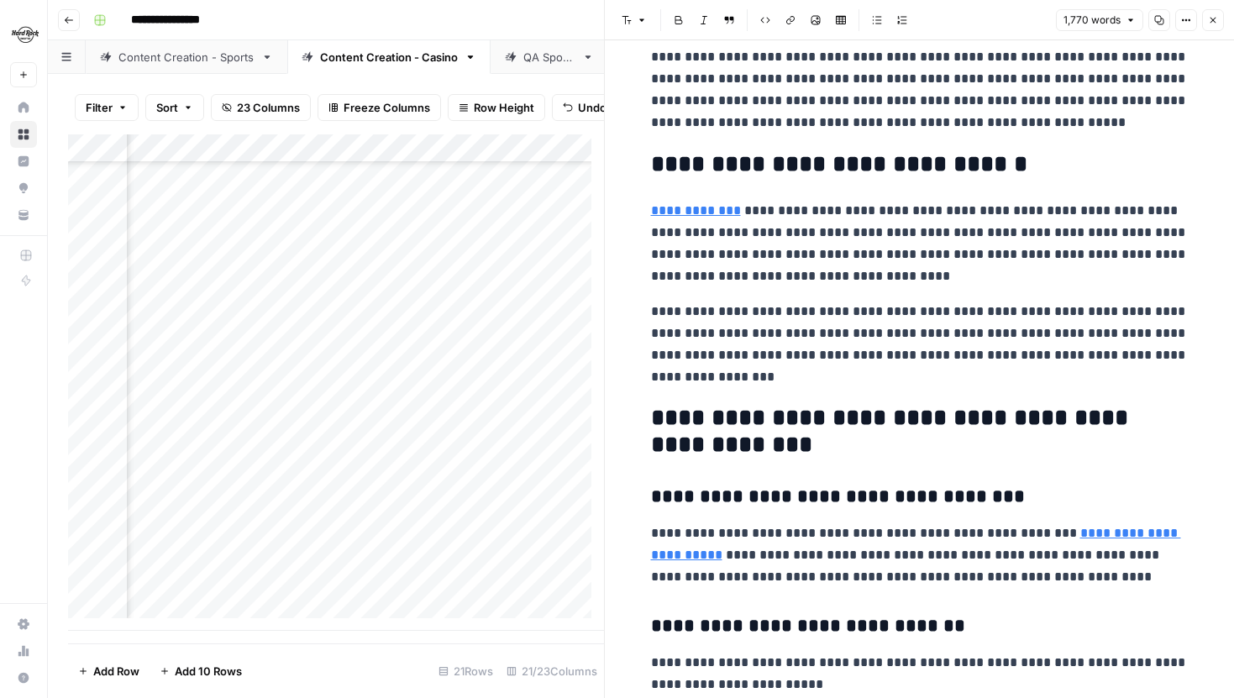
scroll to position [3749, 0]
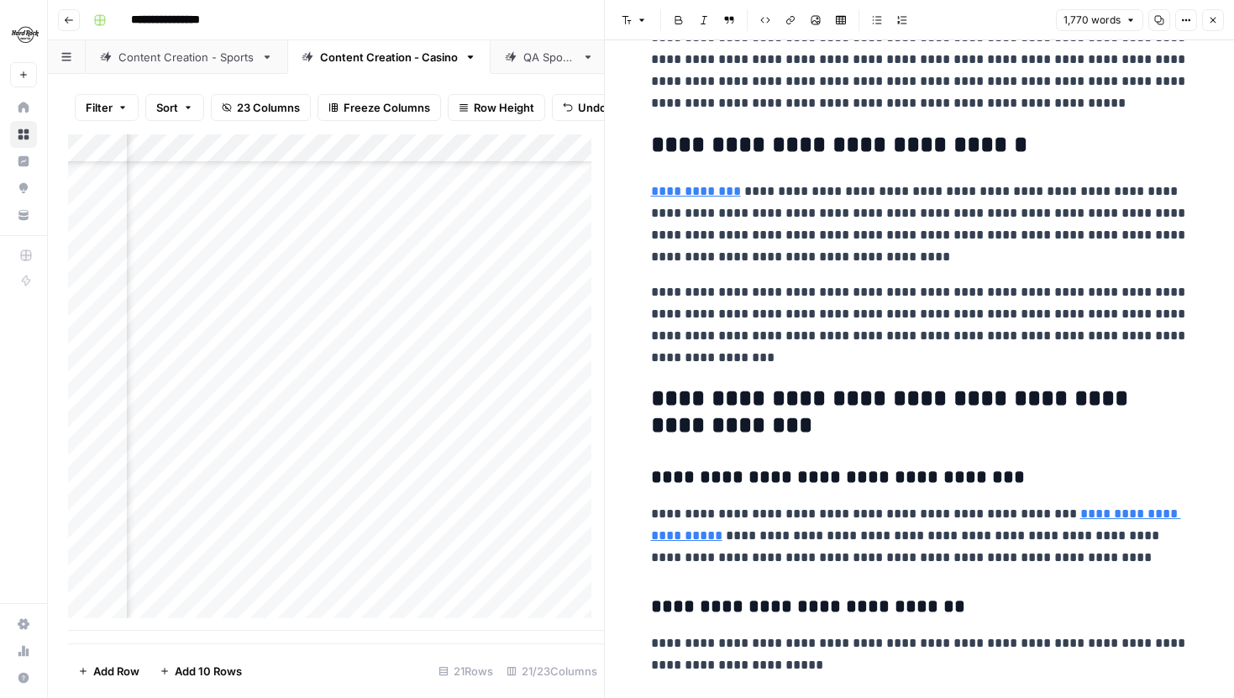
drag, startPoint x: 645, startPoint y: 146, endPoint x: 629, endPoint y: 145, distance: 16.1
click at [799, 206] on p "**********" at bounding box center [920, 224] width 538 height 87
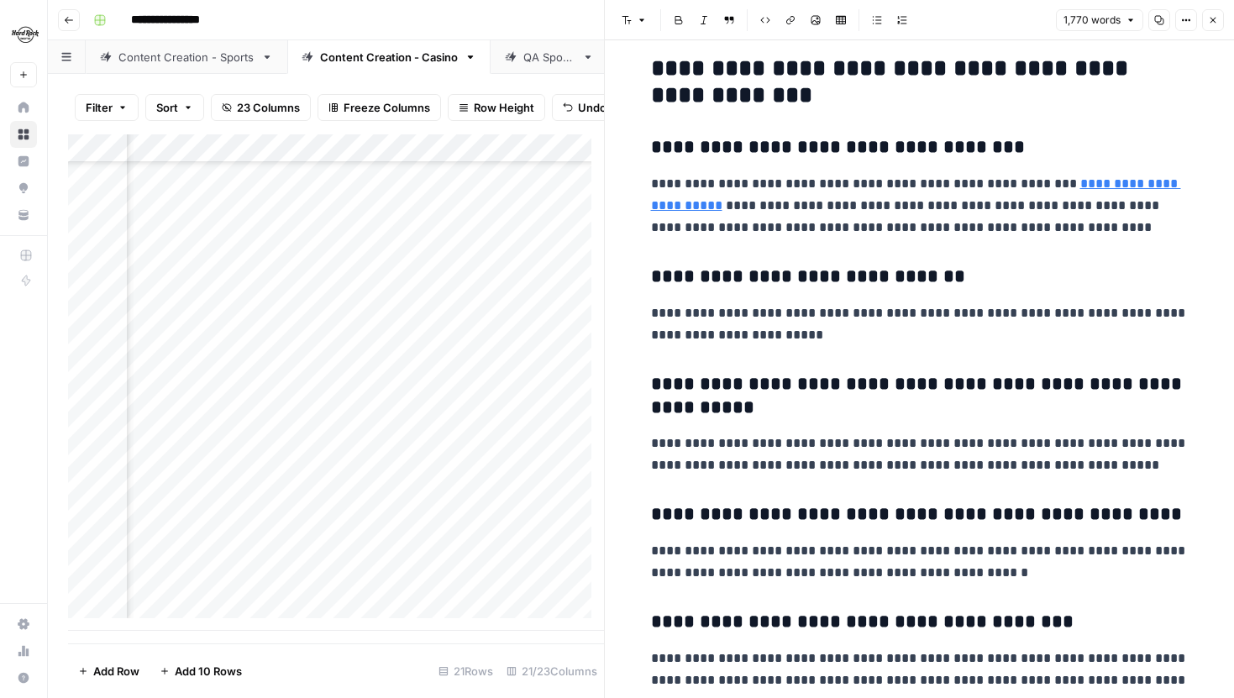
scroll to position [4155, 0]
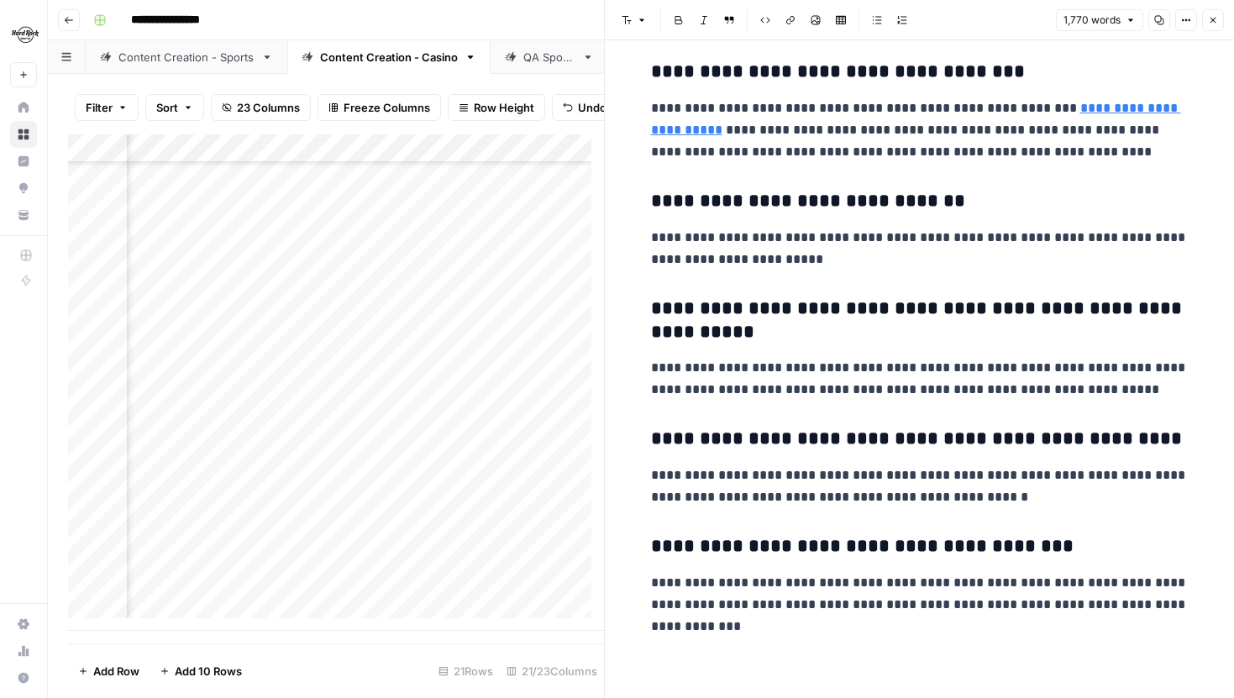
click at [1213, 21] on icon "button" at bounding box center [1213, 20] width 10 height 10
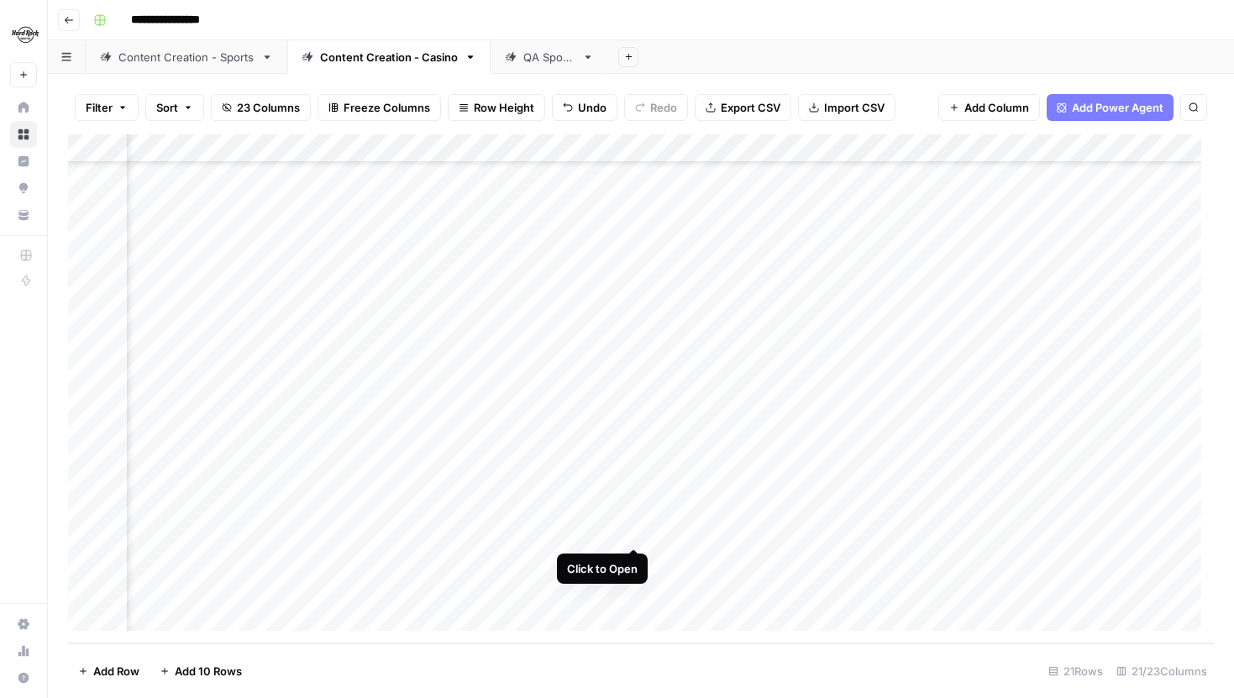
click at [636, 533] on div "Add Column" at bounding box center [641, 388] width 1146 height 509
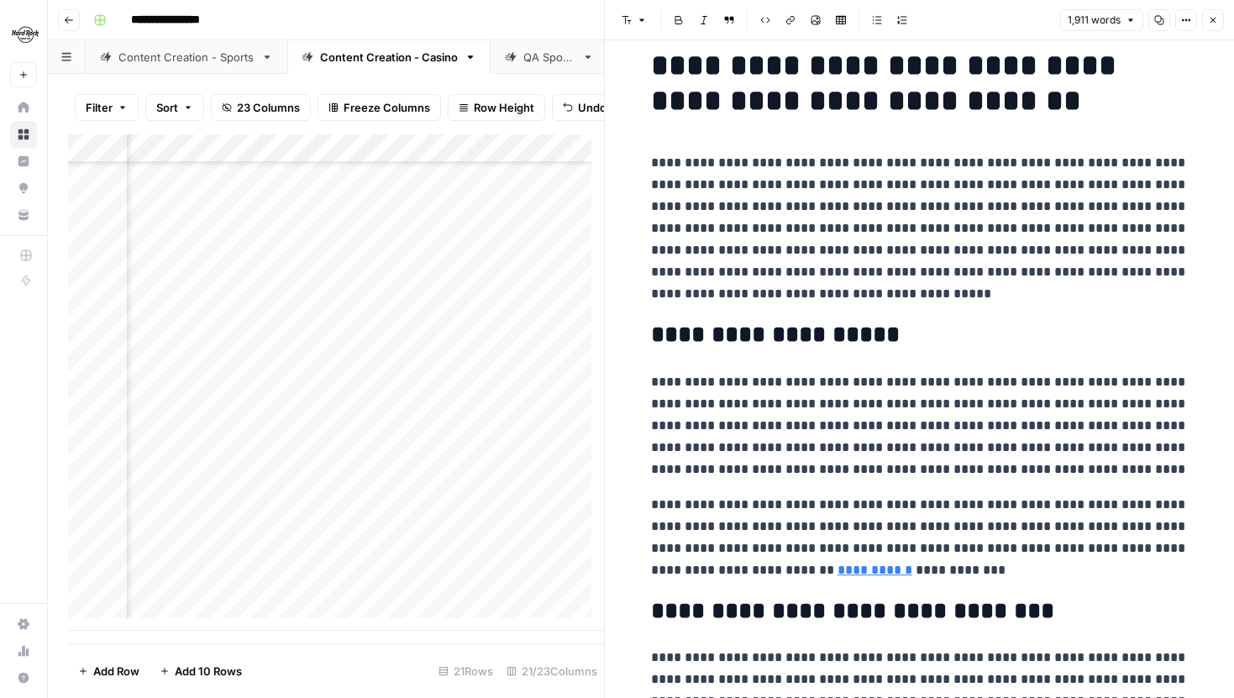
scroll to position [27, 0]
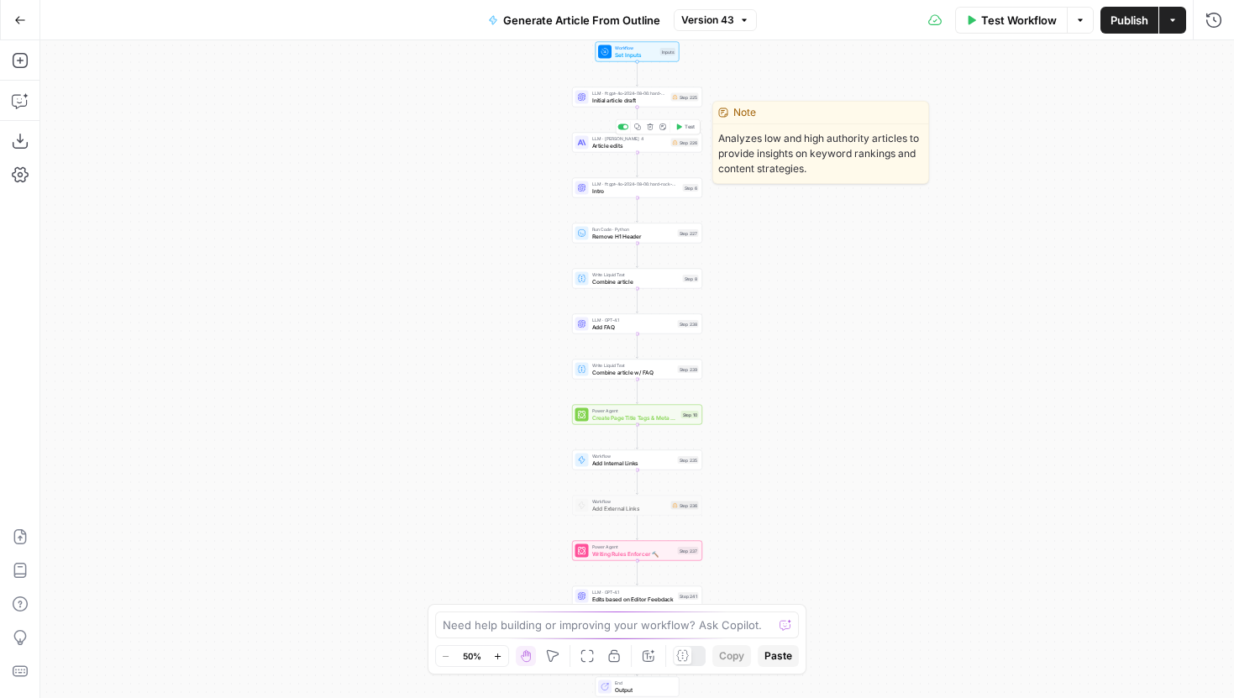
click at [624, 145] on span "Article edits" at bounding box center [630, 145] width 76 height 8
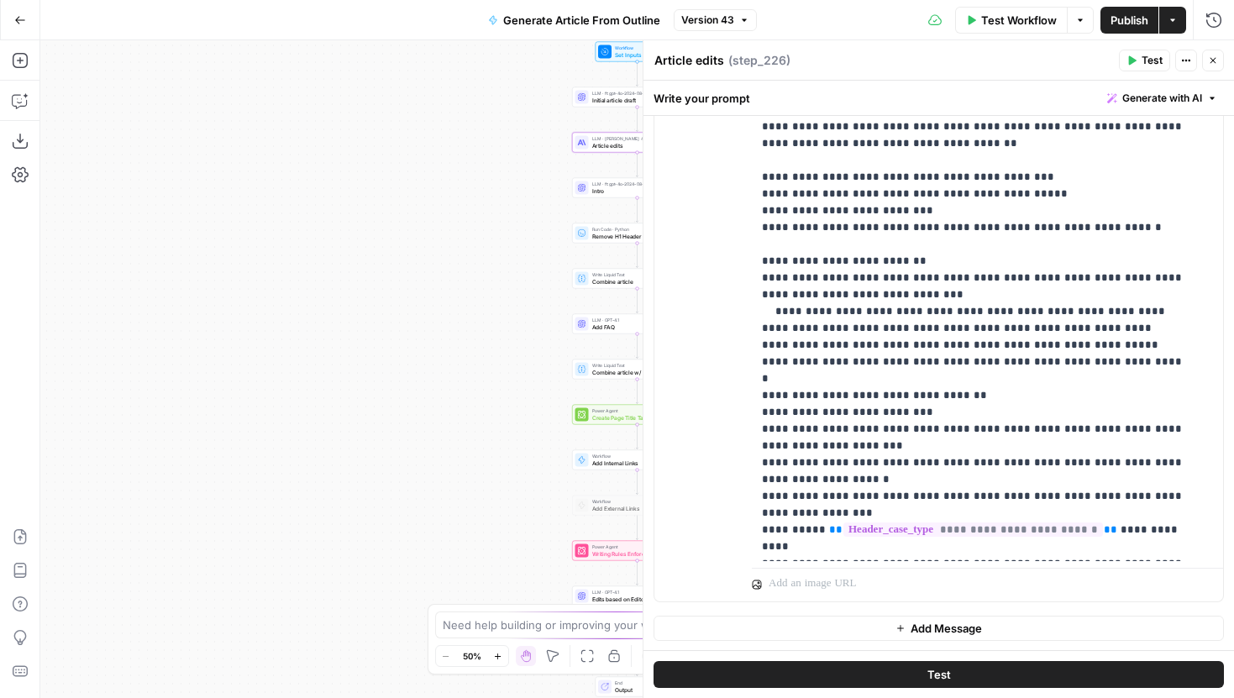
scroll to position [102, 0]
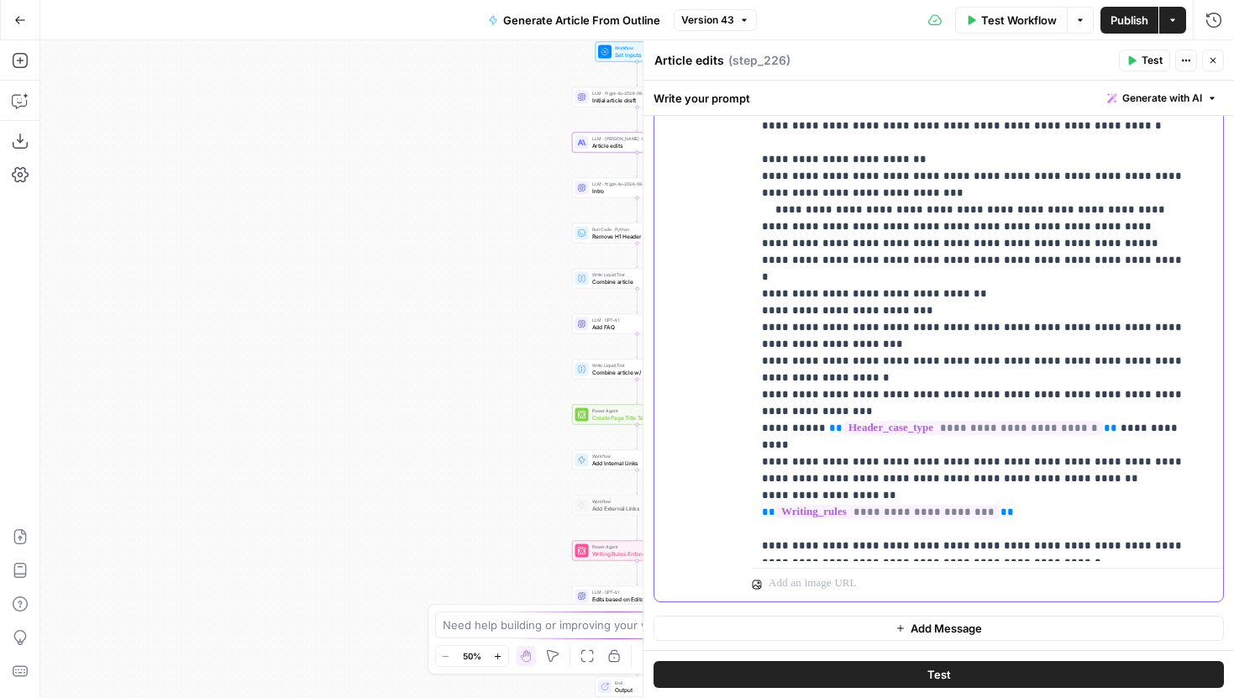
click at [1017, 455] on p "**********" at bounding box center [975, 168] width 426 height 773
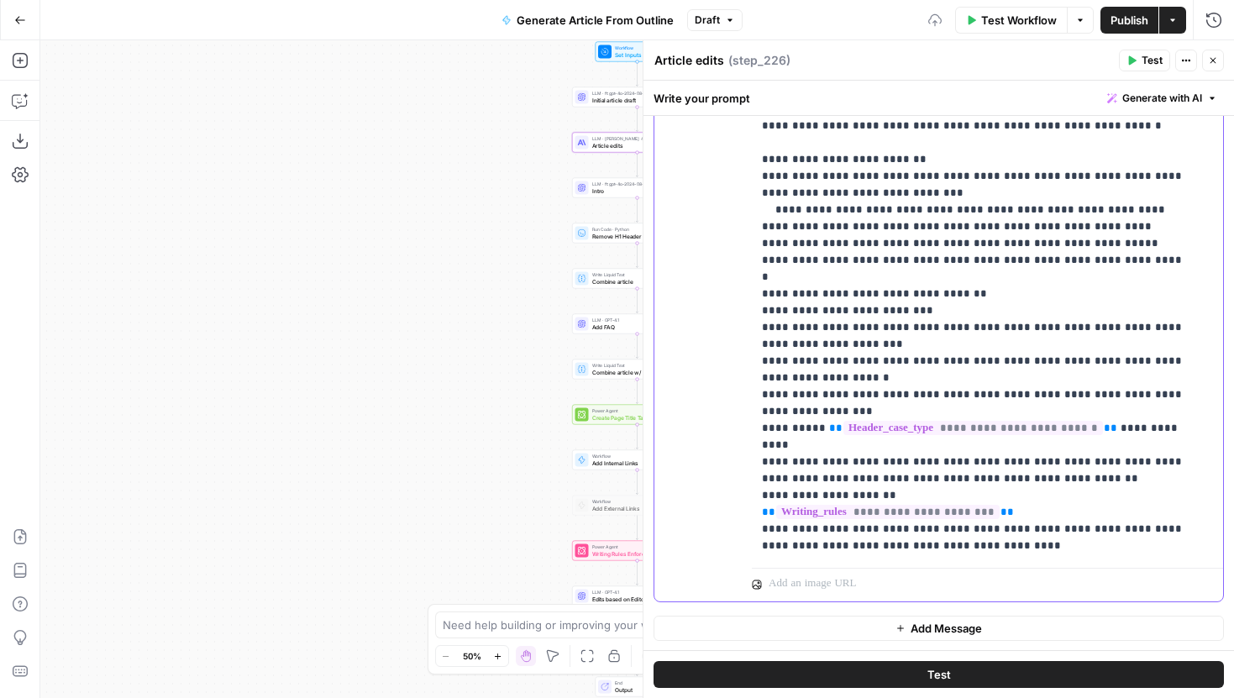
click at [1035, 490] on p "**********" at bounding box center [975, 185] width 426 height 807
drag, startPoint x: 1060, startPoint y: 507, endPoint x: 694, endPoint y: 500, distance: 365.6
click at [694, 500] on div "**********" at bounding box center [939, 238] width 569 height 724
click at [885, 546] on p "**********" at bounding box center [975, 193] width 426 height 823
drag, startPoint x: 923, startPoint y: 512, endPoint x: 704, endPoint y: 512, distance: 218.5
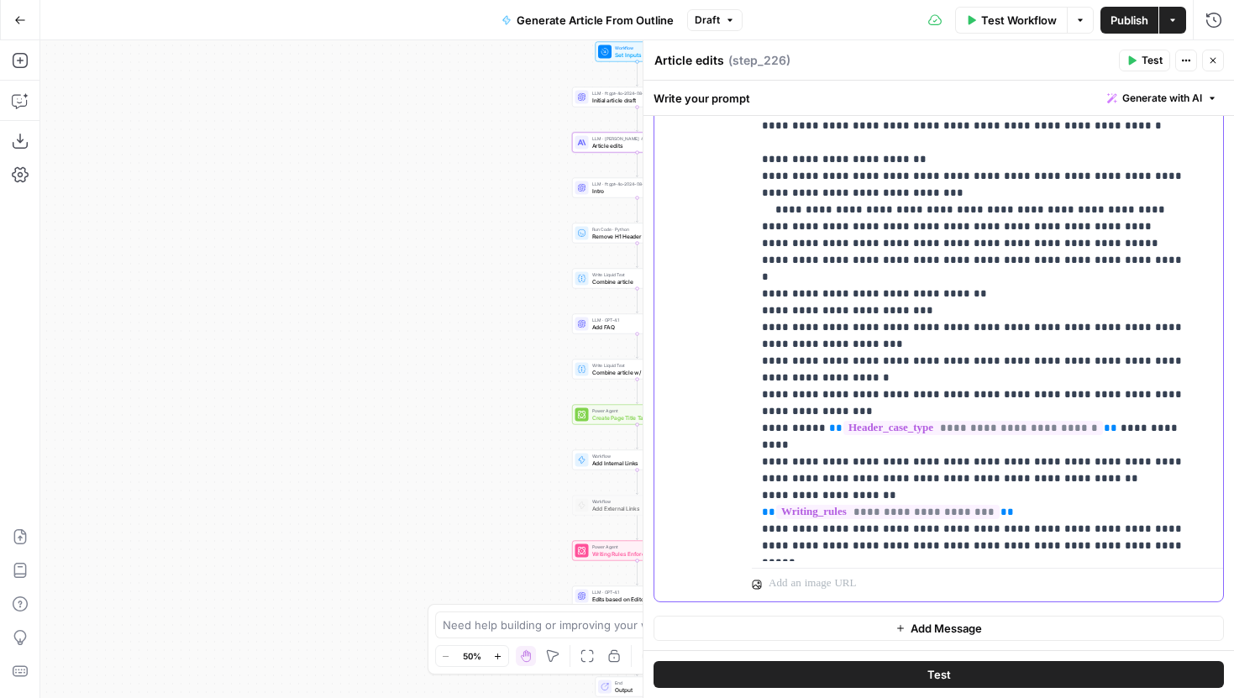
click at [704, 512] on div "**********" at bounding box center [939, 238] width 569 height 724
click at [1132, 19] on span "Publish" at bounding box center [1130, 20] width 38 height 17
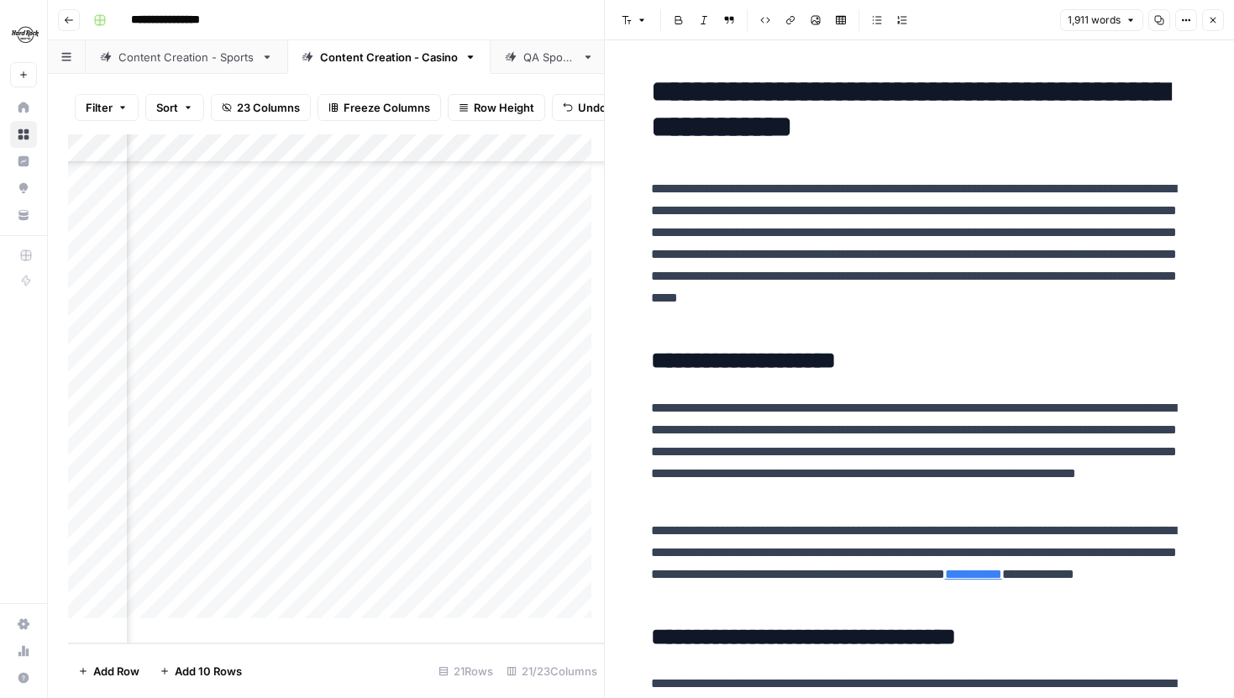
scroll to position [146, 2395]
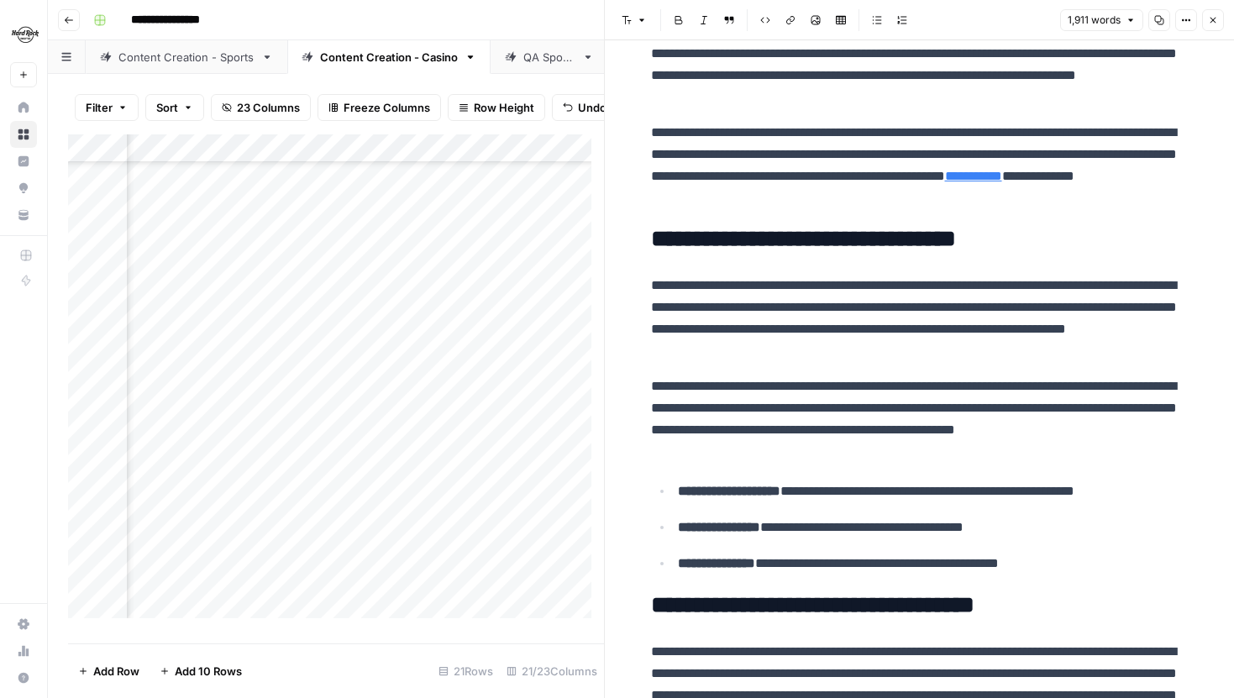
scroll to position [441, 0]
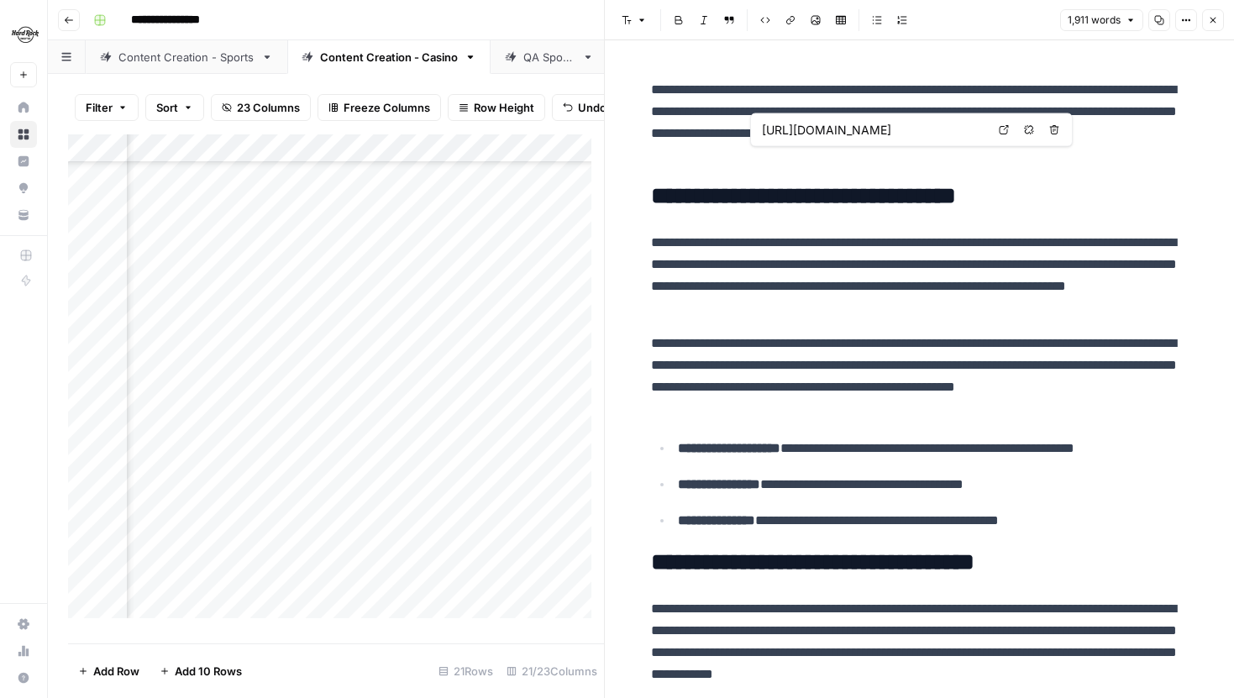
click at [1003, 125] on icon at bounding box center [1004, 130] width 10 height 10
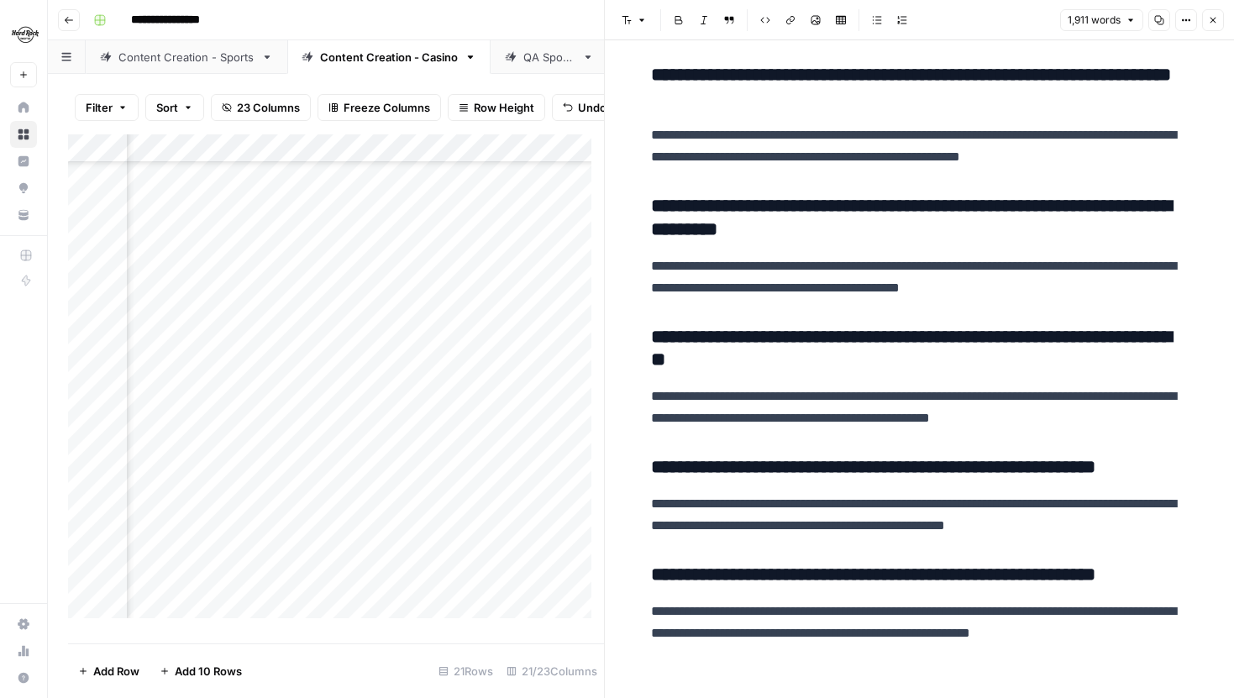
scroll to position [4797, 0]
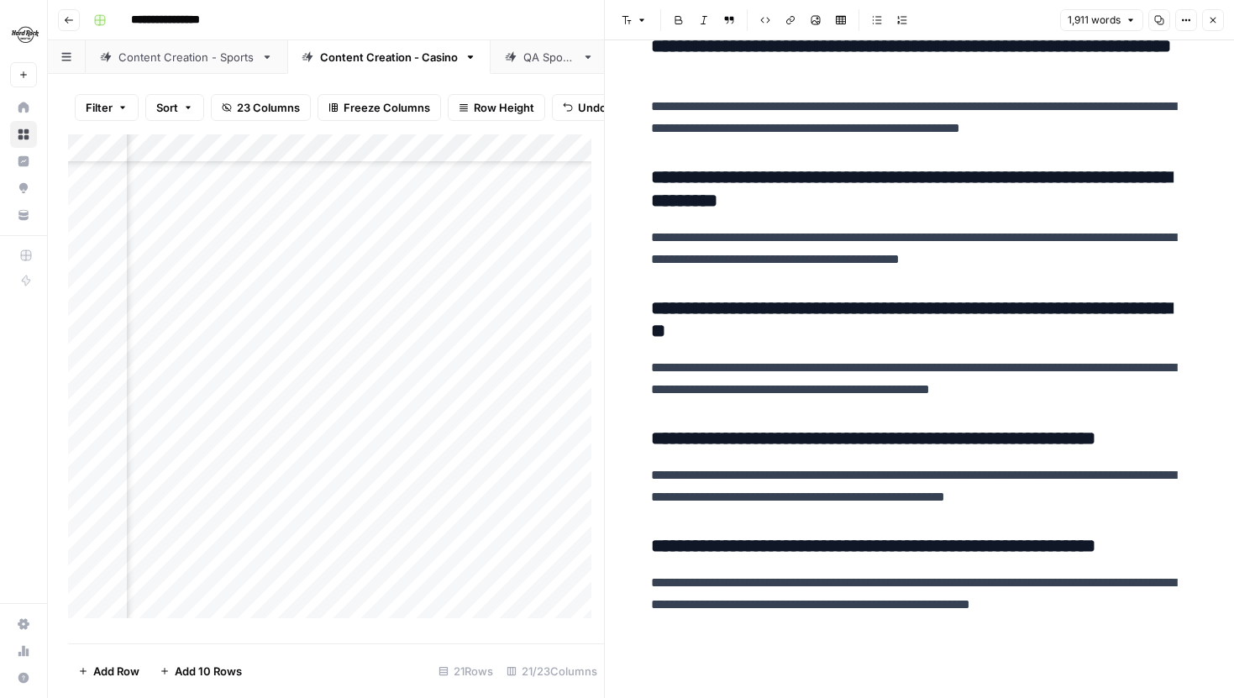
click at [1213, 18] on icon "button" at bounding box center [1213, 20] width 10 height 10
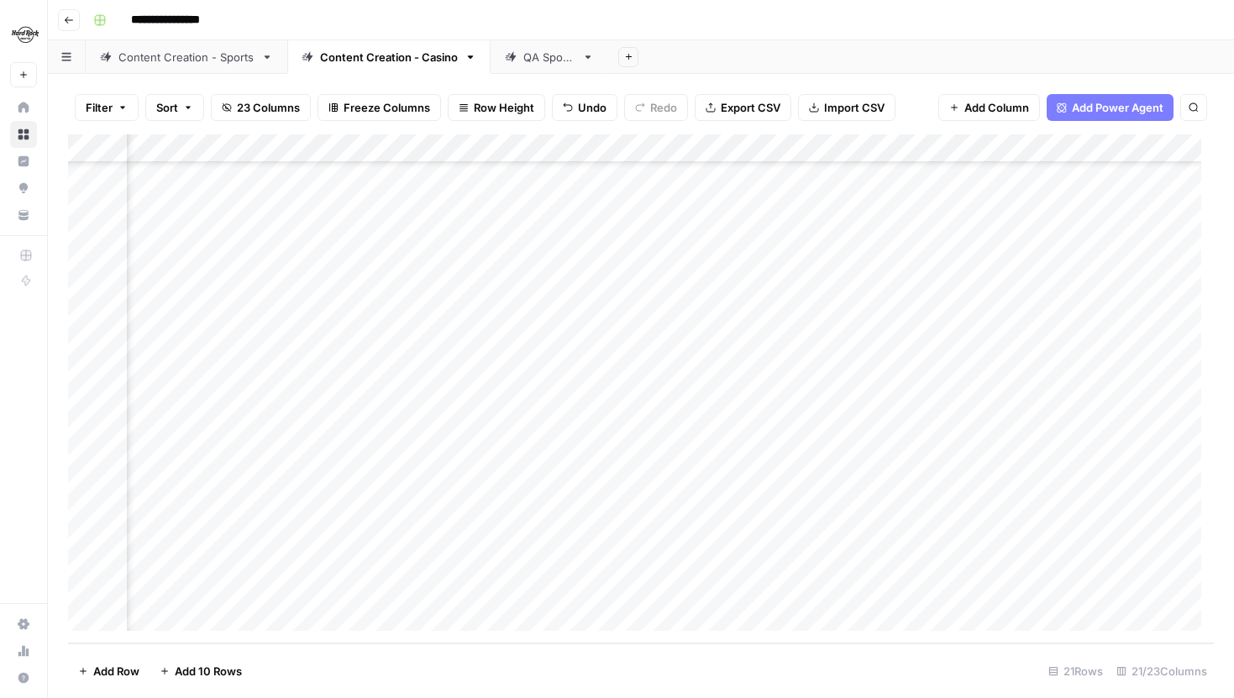
click at [637, 573] on div "Add Column" at bounding box center [641, 388] width 1146 height 509
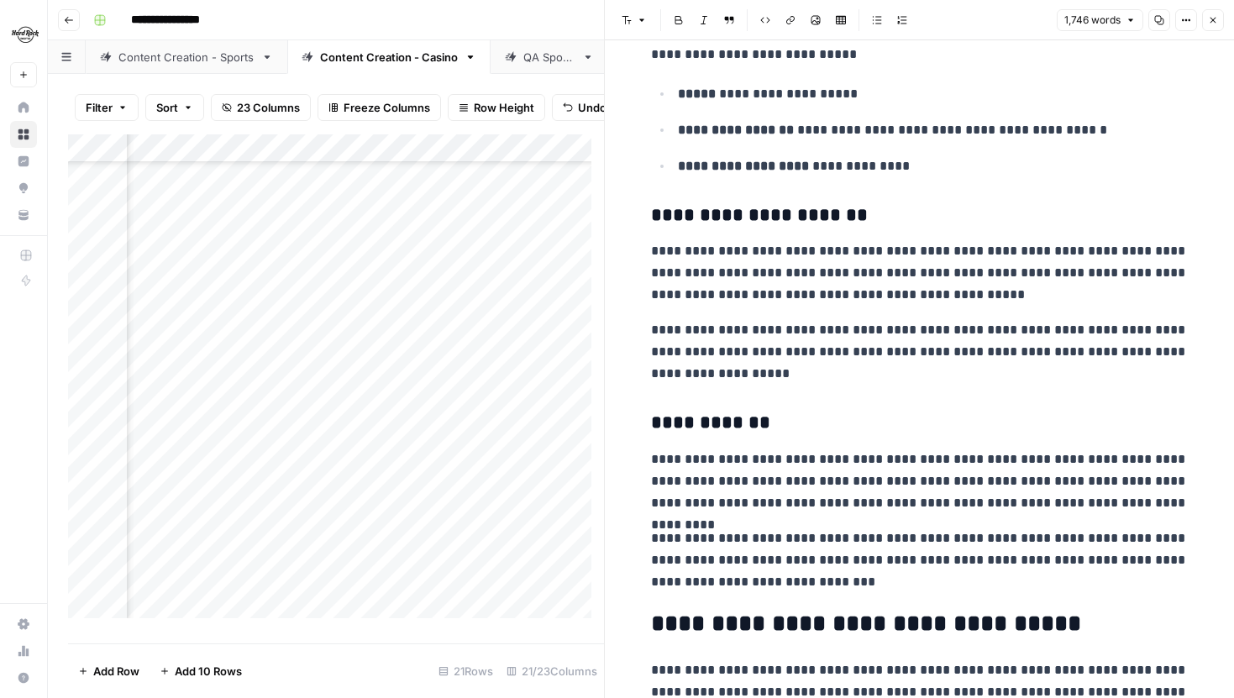
scroll to position [1106, 0]
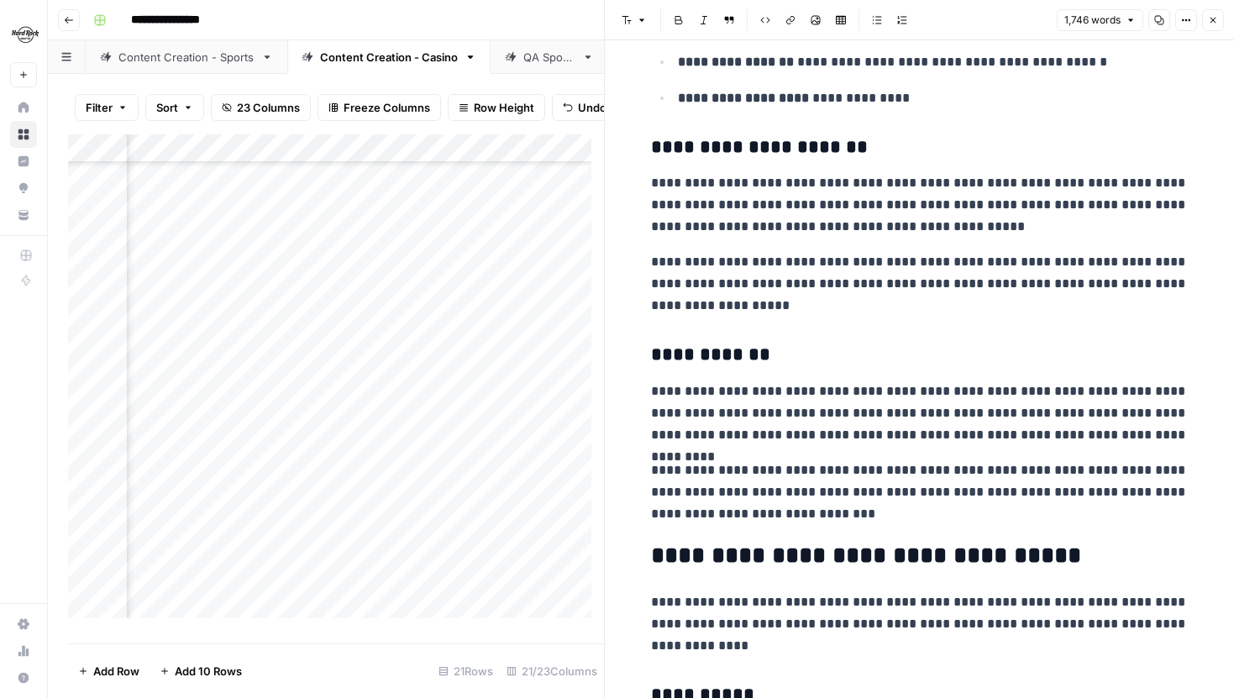
click at [1213, 29] on button "Close" at bounding box center [1213, 20] width 22 height 22
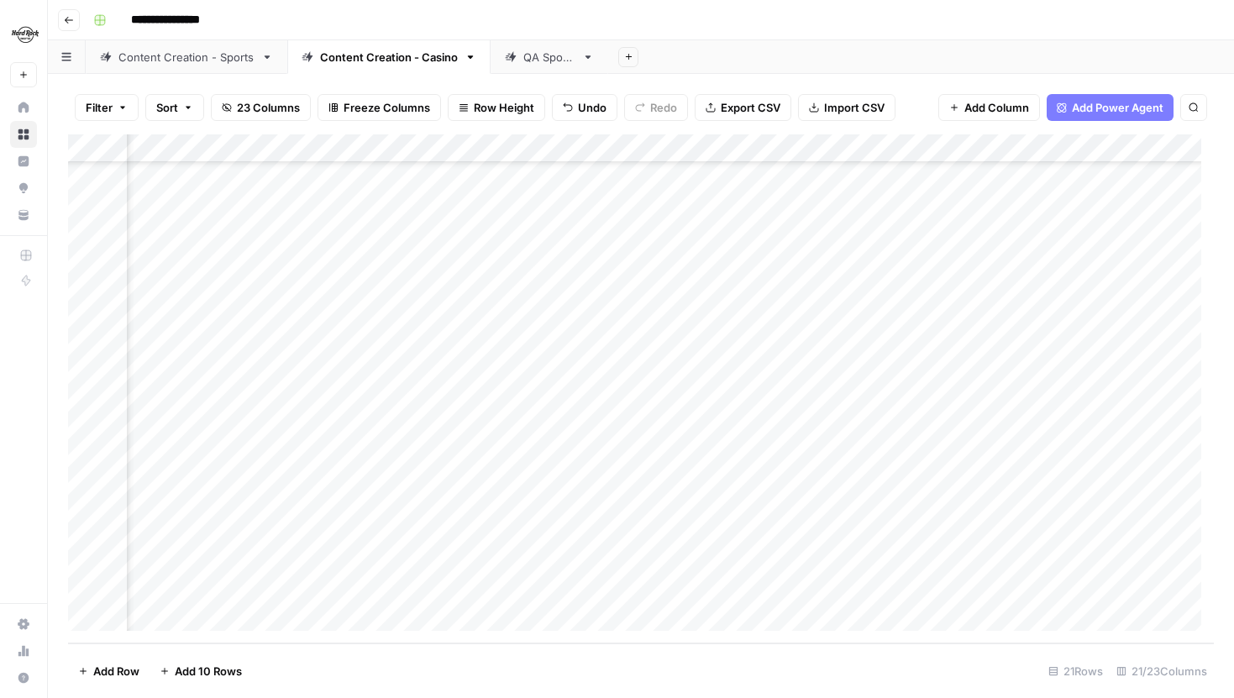
click at [176, 72] on link "Content Creation - Sports" at bounding box center [187, 57] width 202 height 34
click at [568, 298] on div "Add Column" at bounding box center [641, 388] width 1146 height 509
click at [666, 331] on div "Add Column" at bounding box center [641, 388] width 1146 height 509
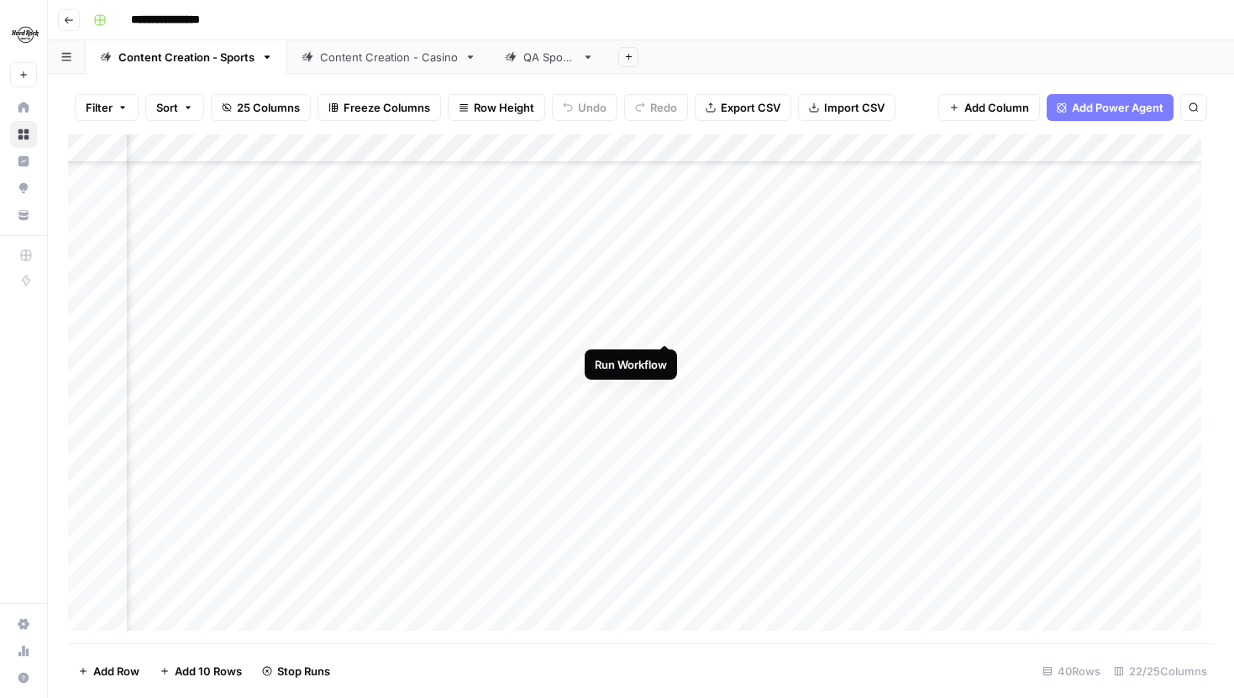
click at [666, 356] on div "Add Column" at bounding box center [641, 388] width 1146 height 509
click at [506, 297] on div "Add Column" at bounding box center [641, 388] width 1146 height 509
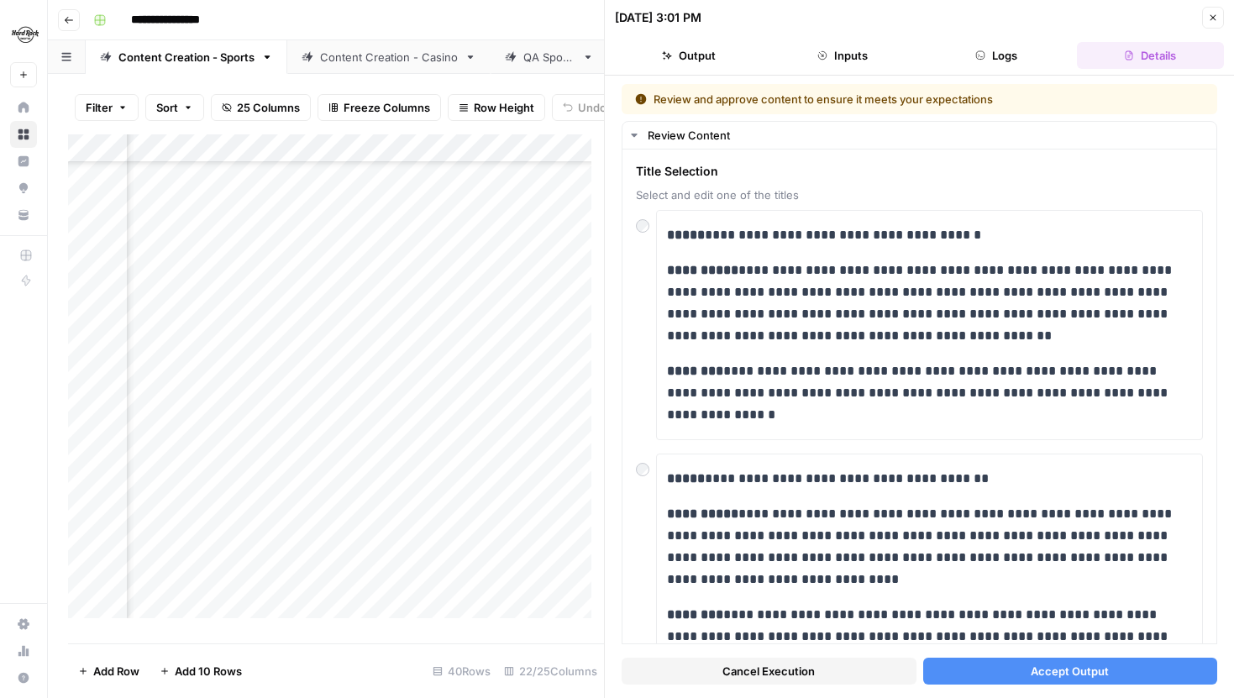
click at [991, 681] on button "Accept Output" at bounding box center [1070, 671] width 295 height 27
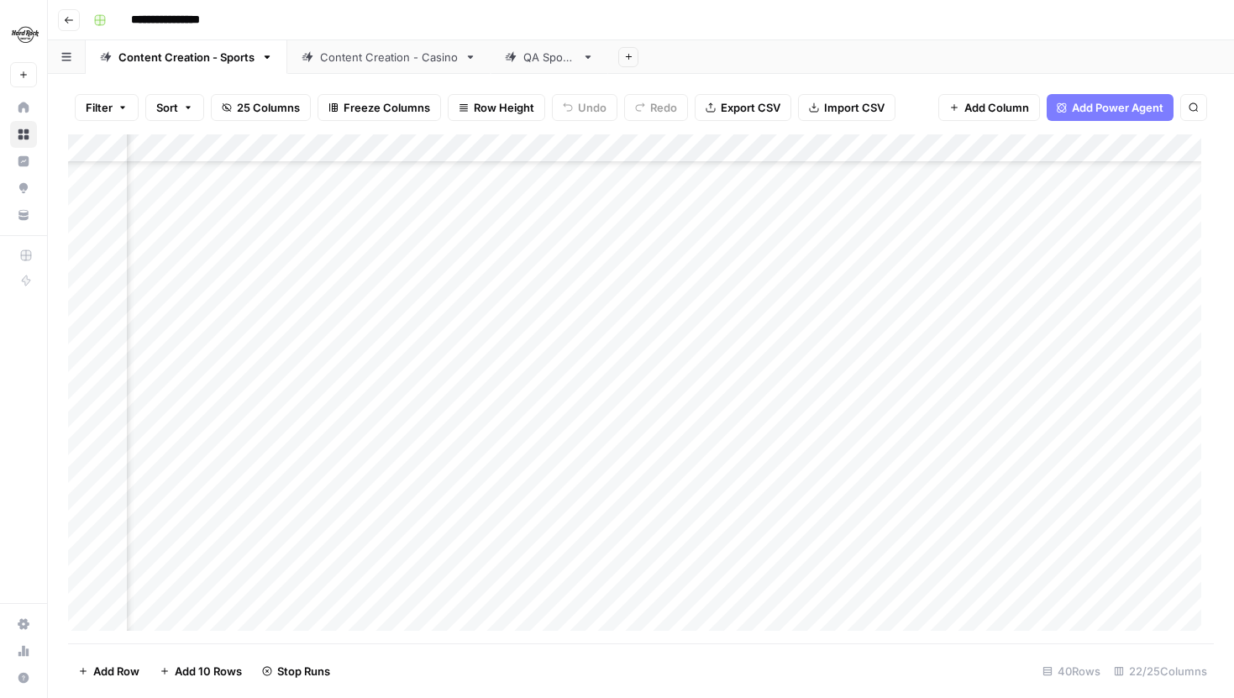
click at [341, 44] on link "Content Creation - Casino" at bounding box center [388, 57] width 203 height 34
click at [199, 60] on div "Content Creation - Sports" at bounding box center [186, 57] width 136 height 17
click at [981, 407] on div "Add Column" at bounding box center [641, 388] width 1146 height 509
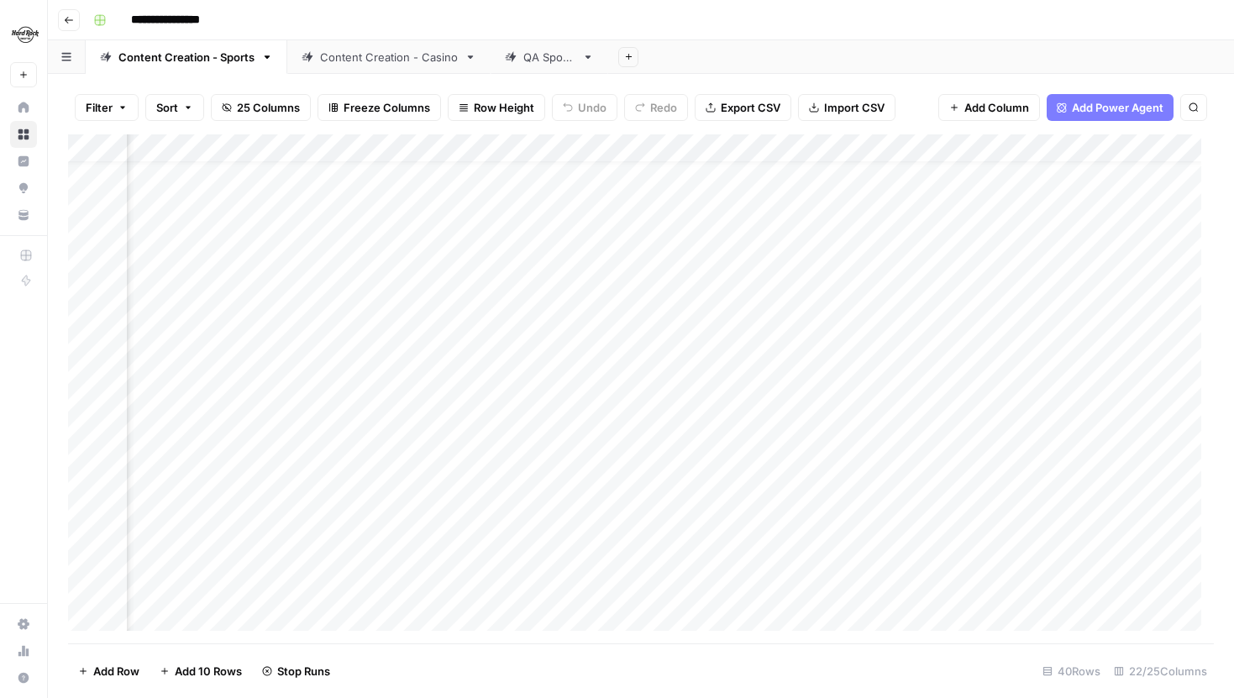
scroll to position [27, 2470]
click at [320, 54] on div "Content Creation - Casino" at bounding box center [389, 57] width 138 height 17
drag, startPoint x: 70, startPoint y: 386, endPoint x: 70, endPoint y: 465, distance: 79.0
click at [70, 465] on div "Add Column" at bounding box center [641, 388] width 1146 height 509
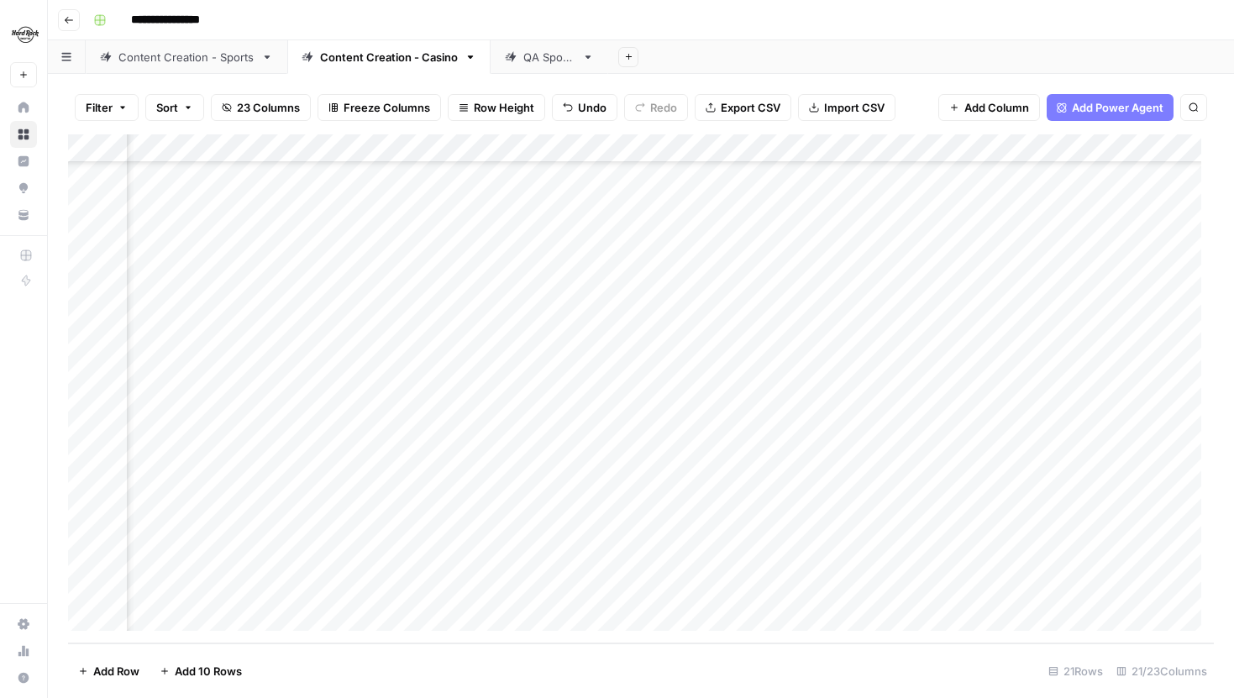
scroll to position [159, 908]
click at [620, 470] on div "Add Column" at bounding box center [641, 388] width 1146 height 509
click at [225, 59] on div "Content Creation - Sports" at bounding box center [186, 57] width 136 height 17
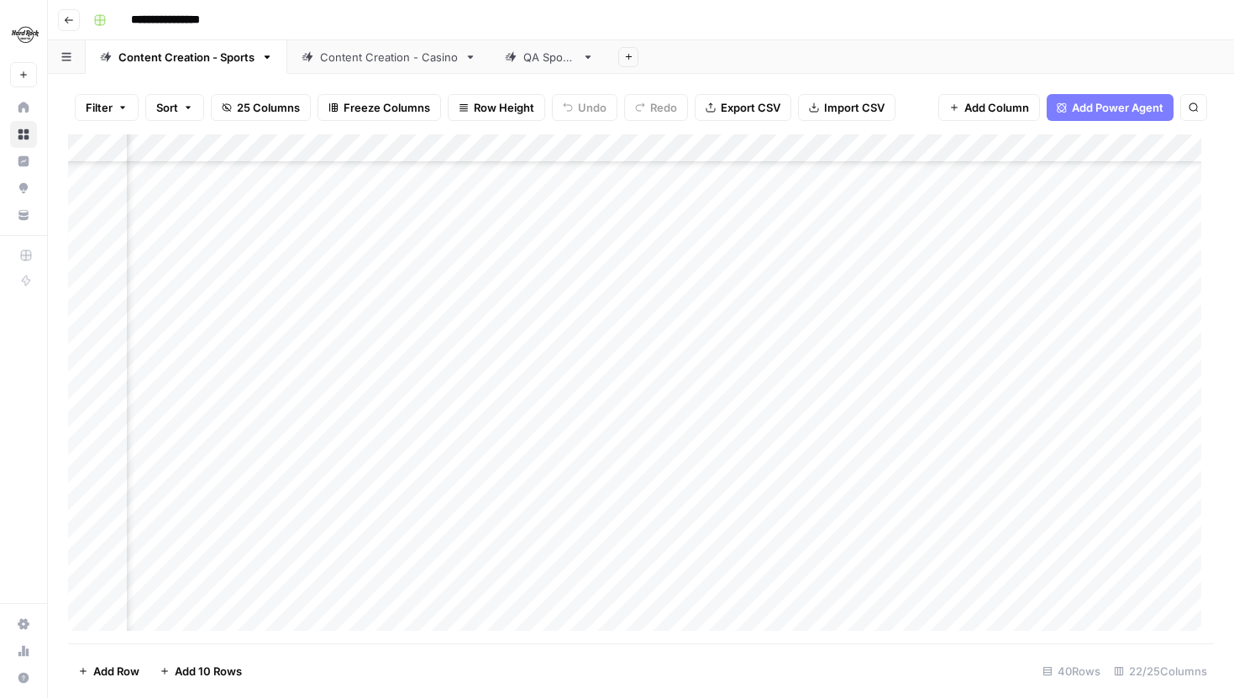
click at [649, 355] on div "Add Column" at bounding box center [641, 388] width 1146 height 509
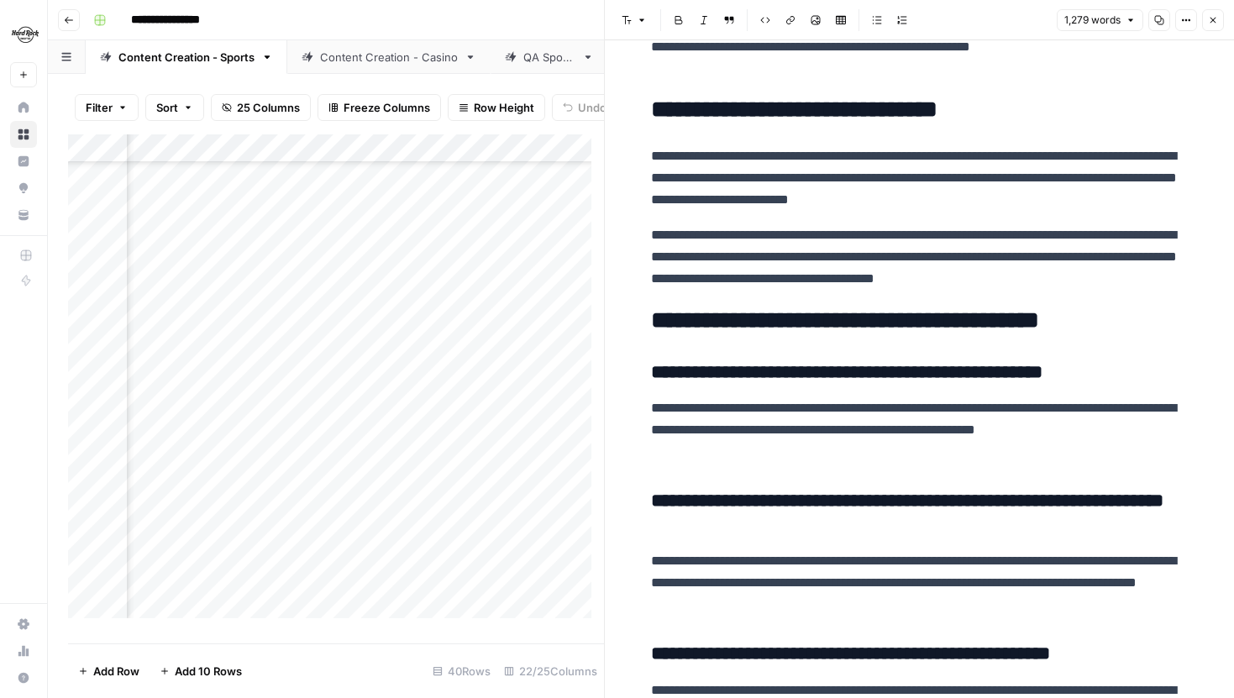
scroll to position [2938, 0]
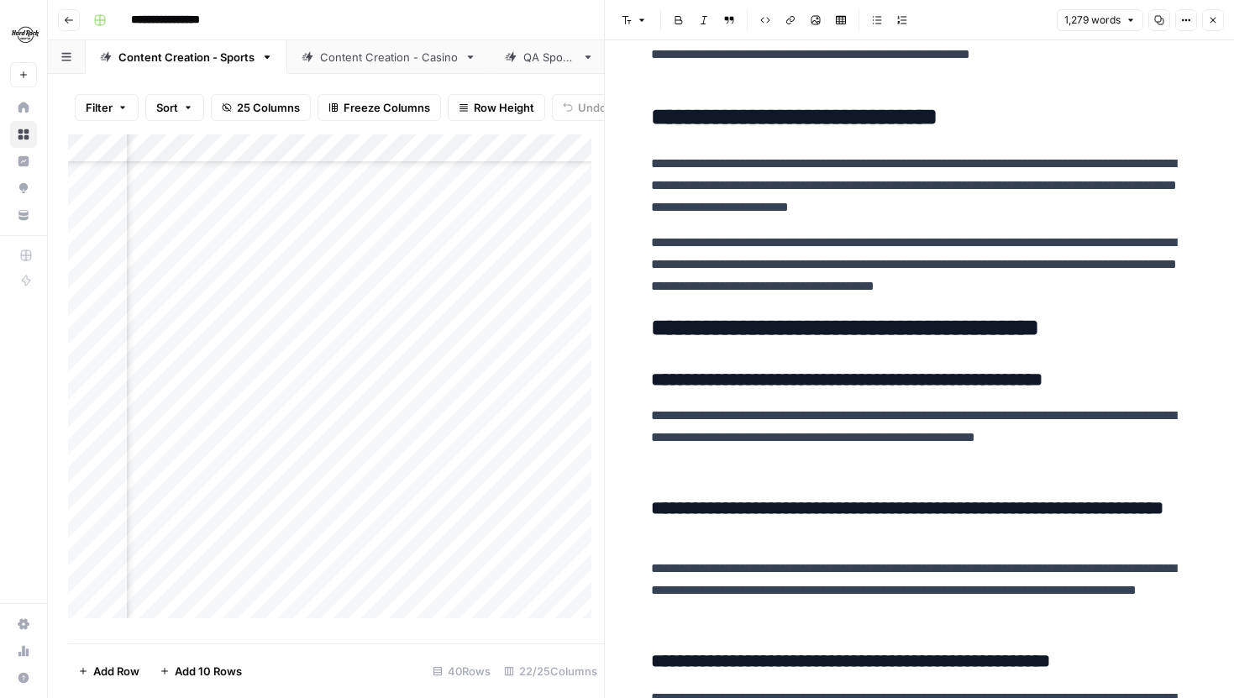
click at [1212, 24] on icon "button" at bounding box center [1213, 20] width 10 height 10
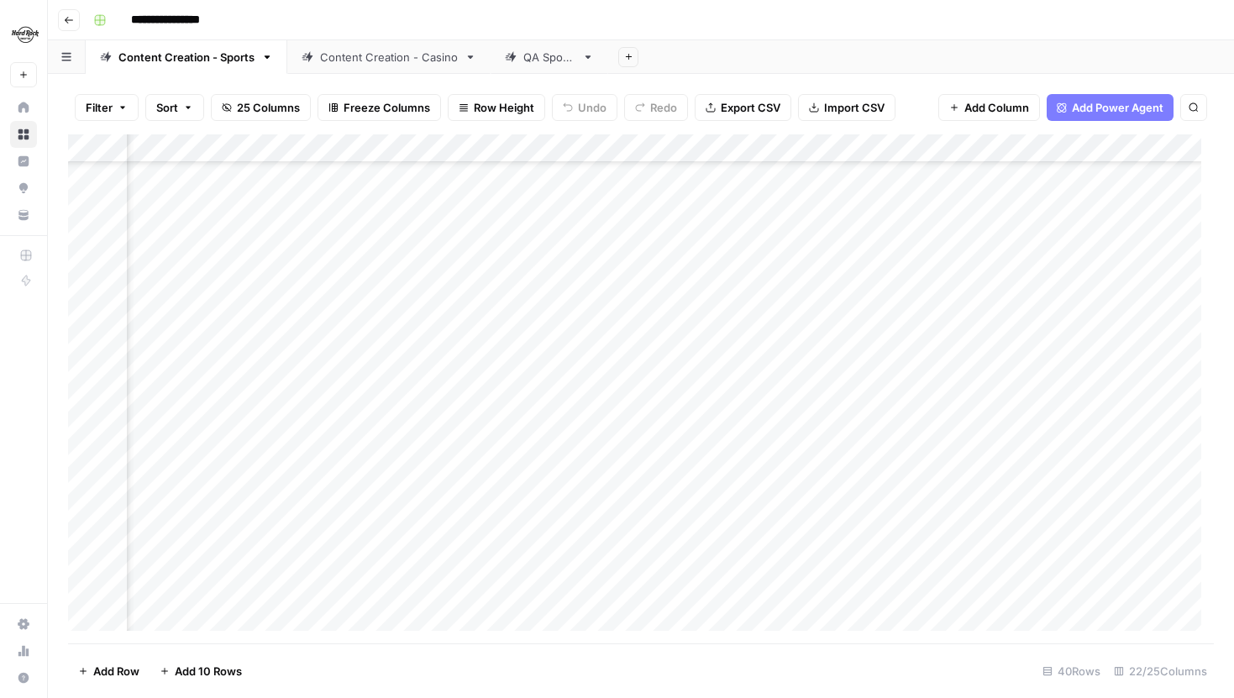
click at [648, 356] on div "Add Column" at bounding box center [641, 388] width 1146 height 509
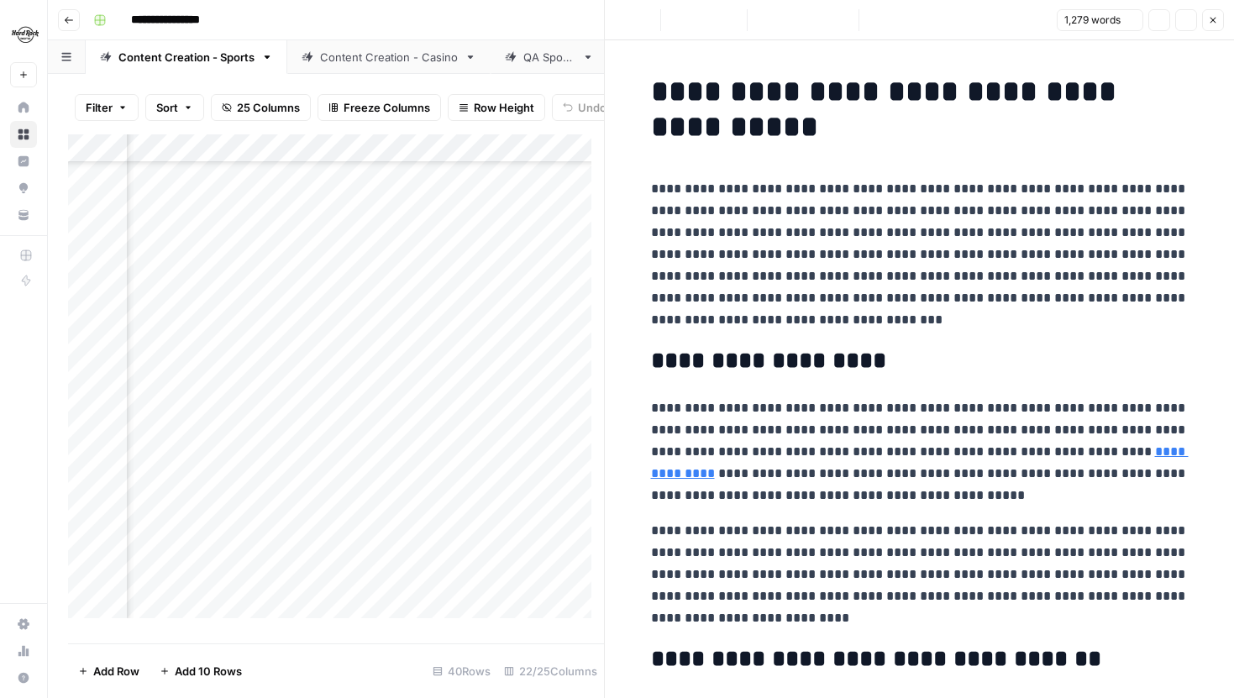
click at [958, 276] on p "**********" at bounding box center [920, 254] width 538 height 153
type input "hard rock bet"
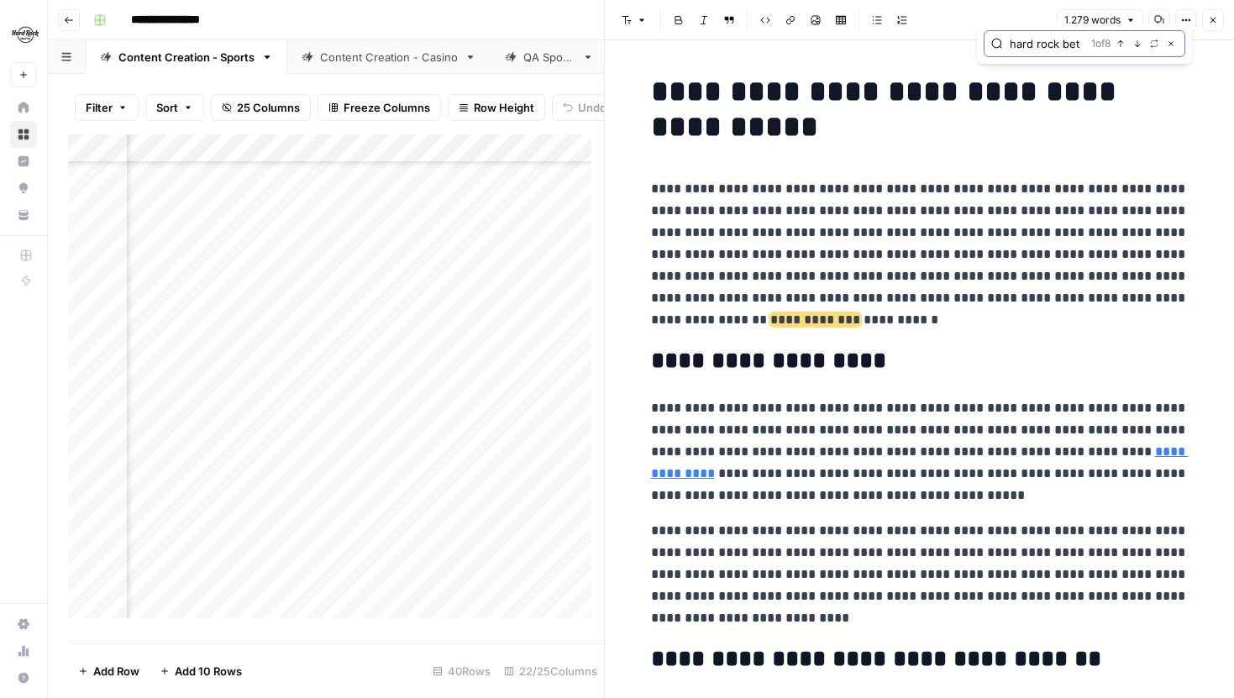
click at [1135, 39] on icon "button" at bounding box center [1138, 43] width 8 height 8
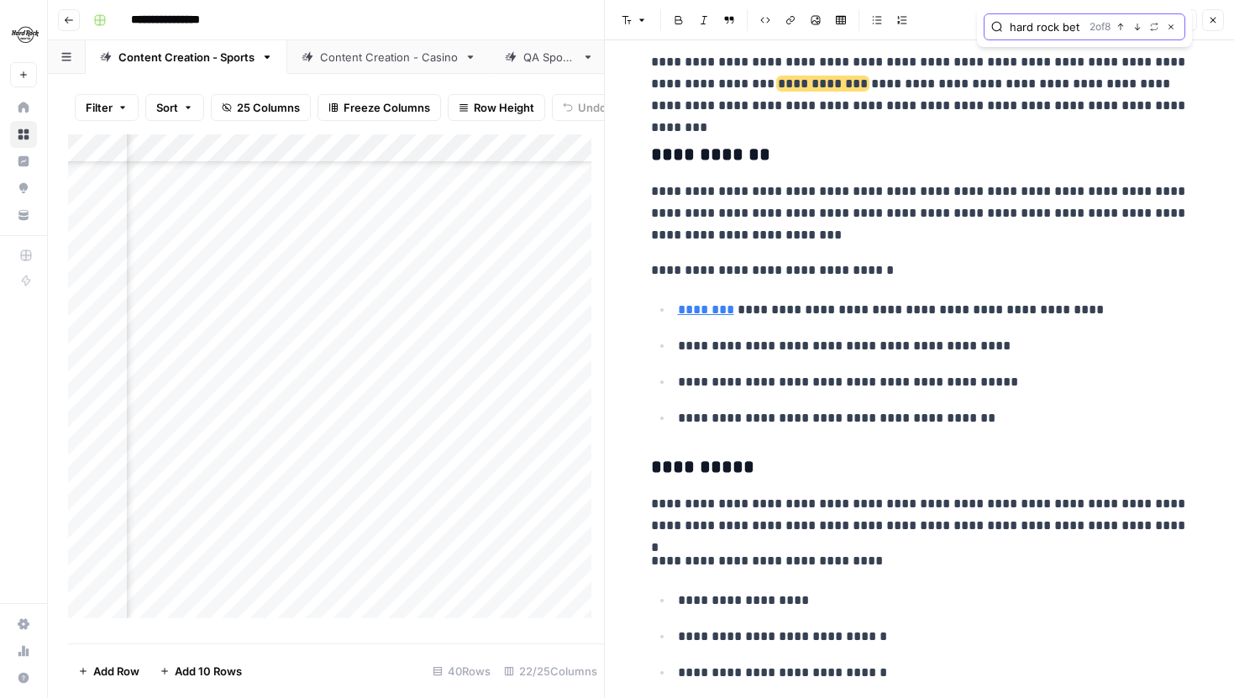
scroll to position [662, 0]
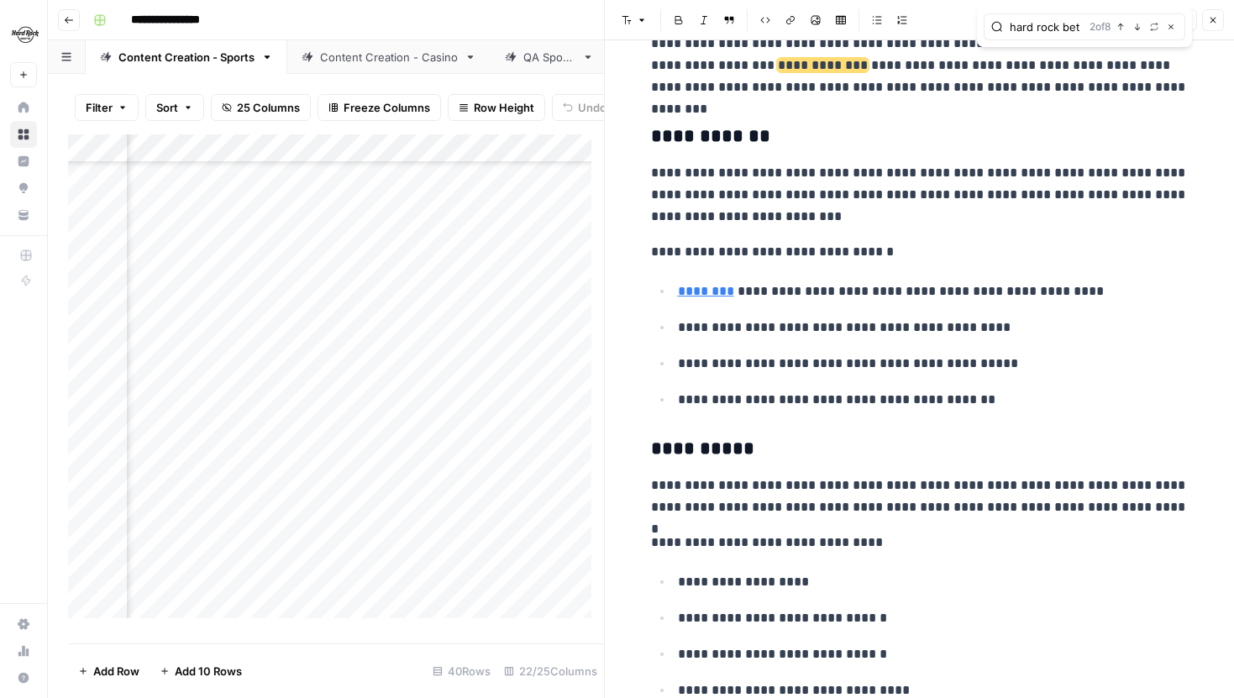
click at [1135, 39] on div "hard rock bet 2 of 8 Previous match Next Match Replace Close" at bounding box center [1085, 26] width 202 height 27
click at [1136, 29] on icon "button" at bounding box center [1138, 27] width 8 height 8
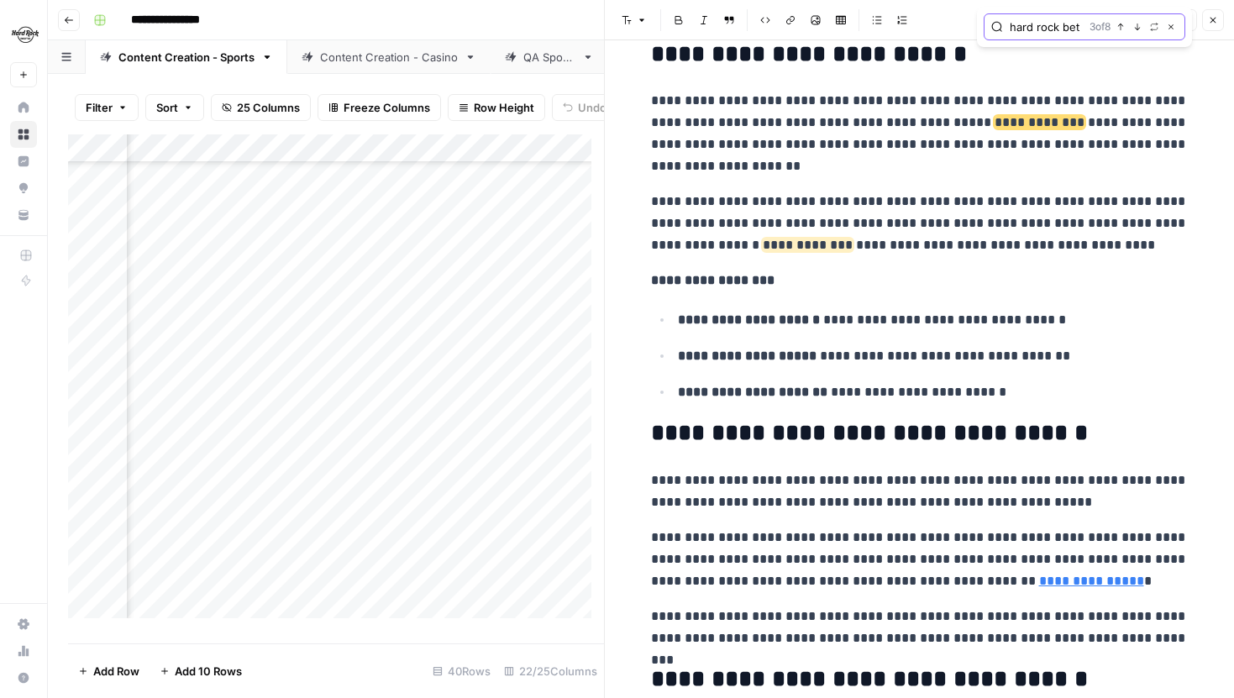
scroll to position [1687, 0]
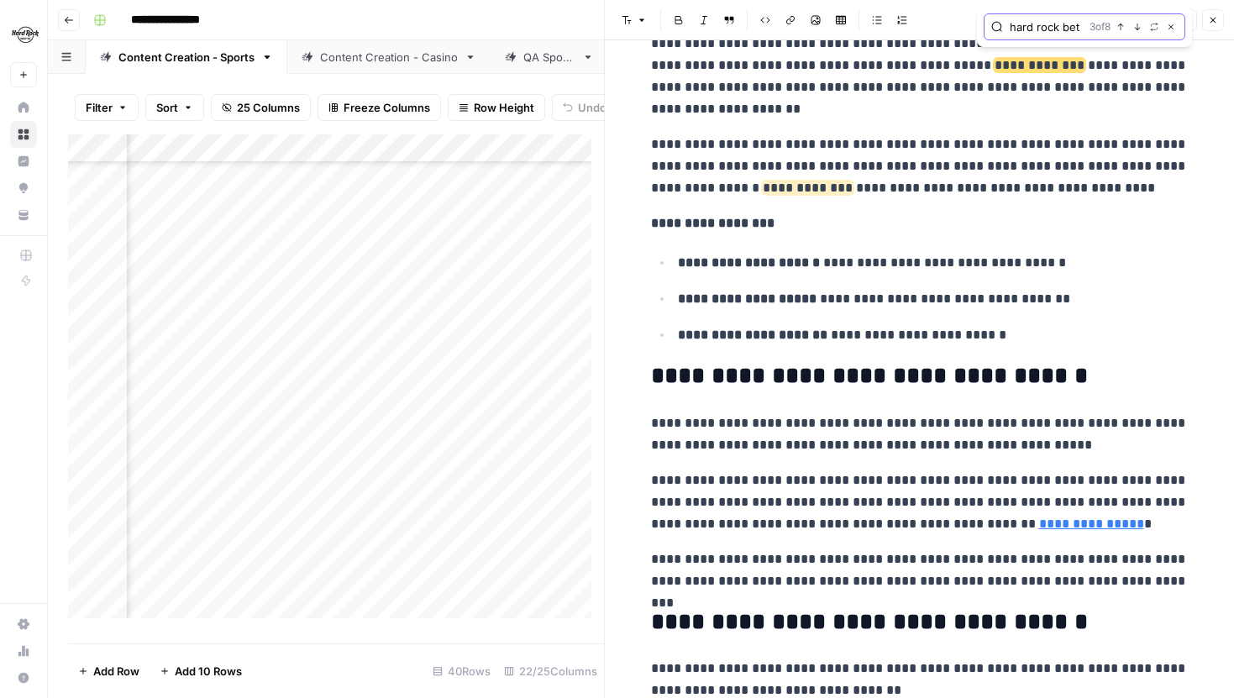
click at [1136, 29] on icon "button" at bounding box center [1138, 27] width 8 height 8
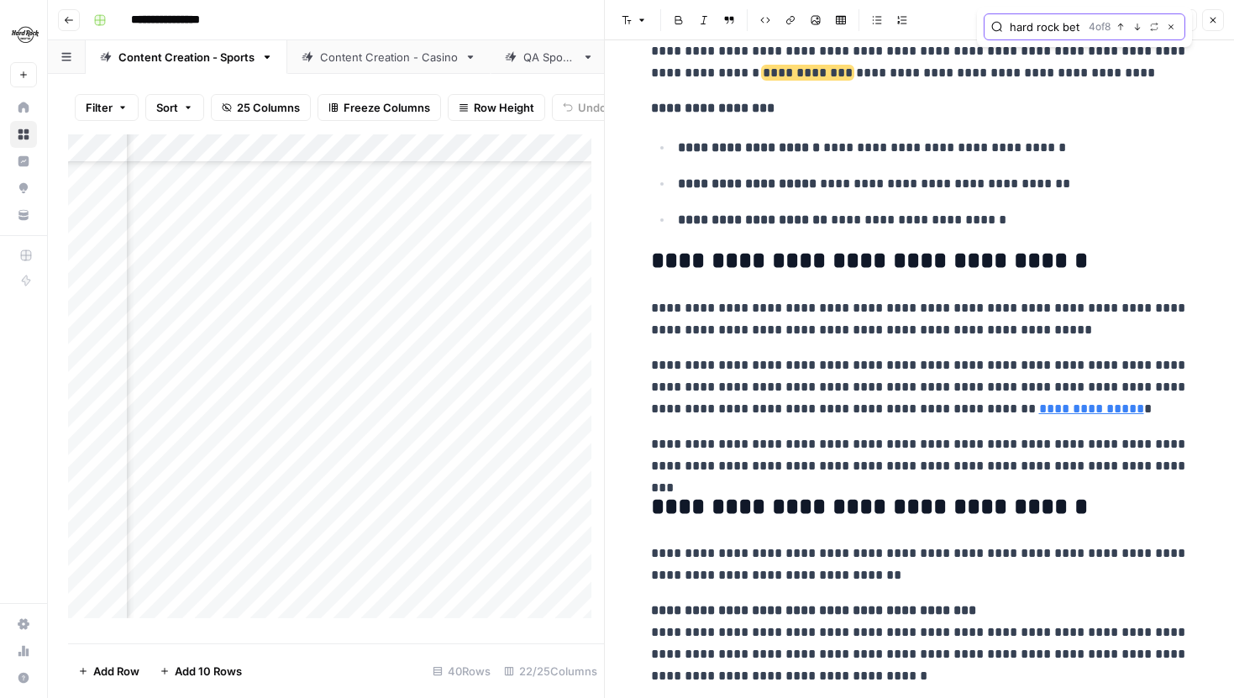
click at [1136, 29] on icon "button" at bounding box center [1138, 27] width 8 height 8
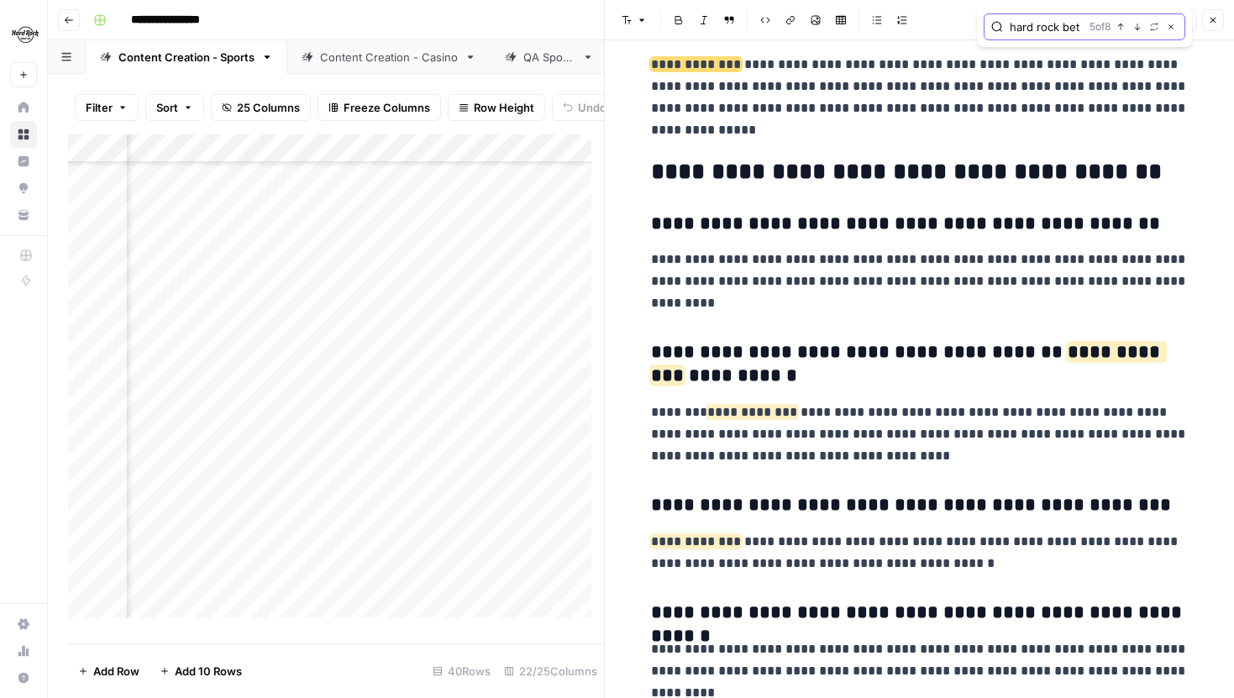
click at [1136, 29] on icon "button" at bounding box center [1138, 27] width 8 height 8
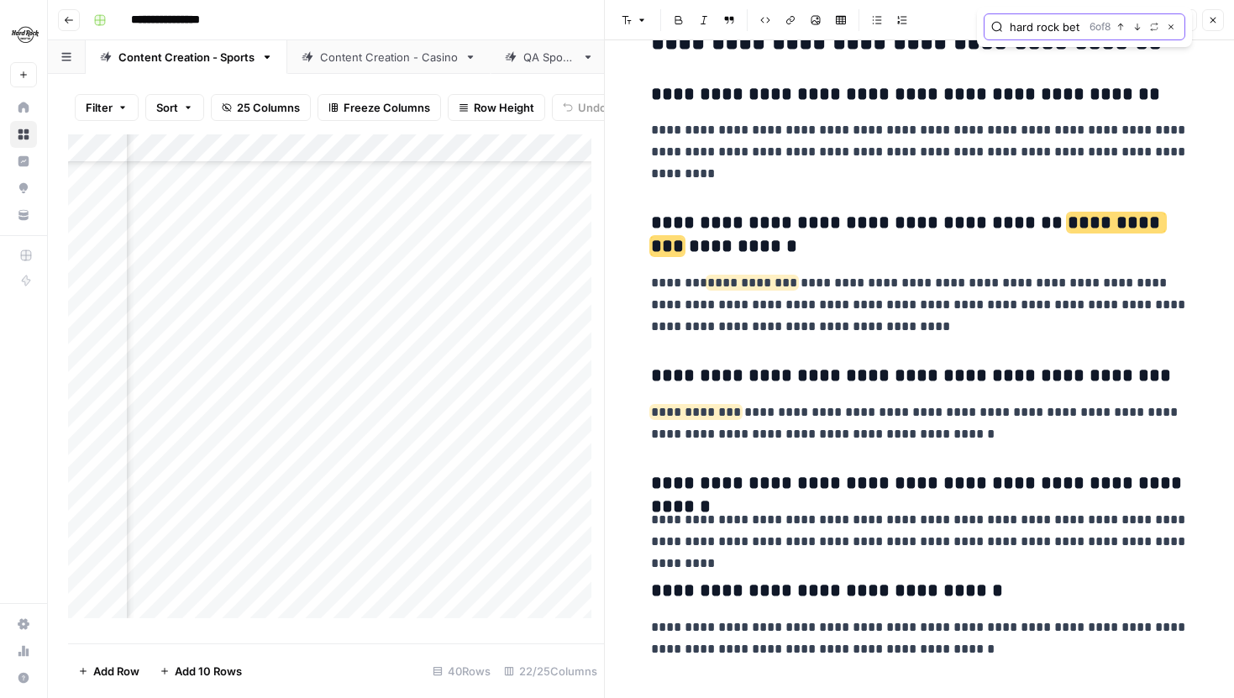
scroll to position [3268, 0]
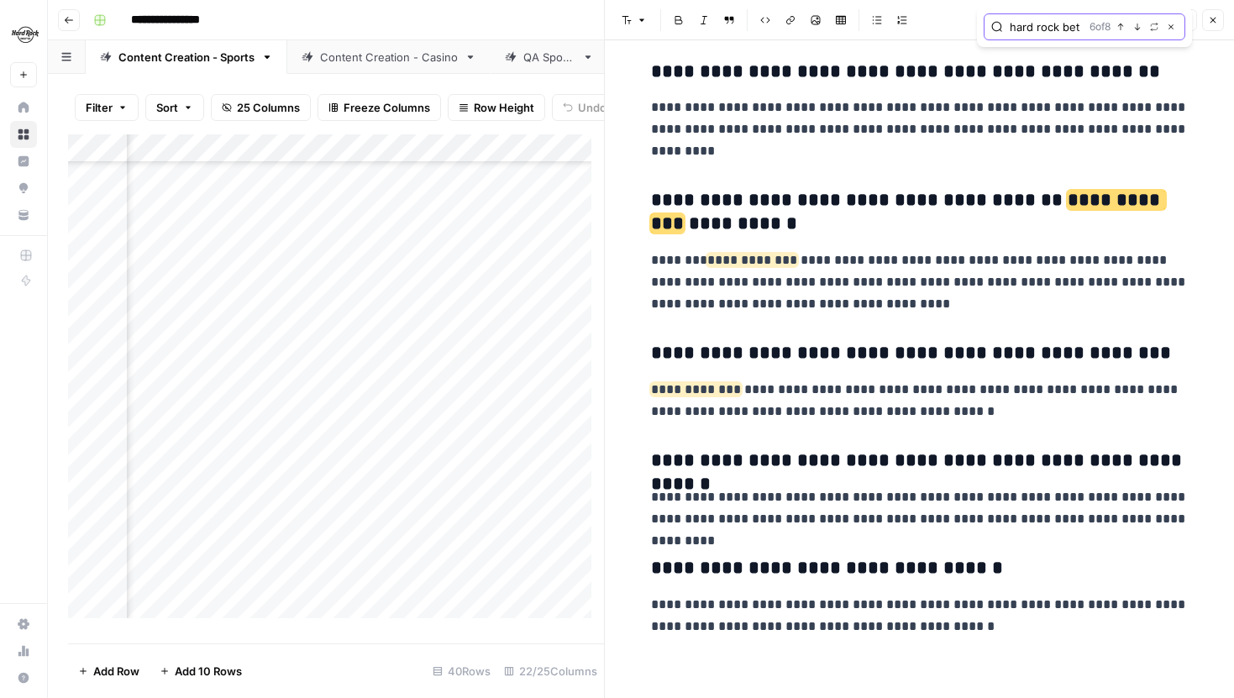
click at [1136, 29] on icon "button" at bounding box center [1138, 27] width 8 height 8
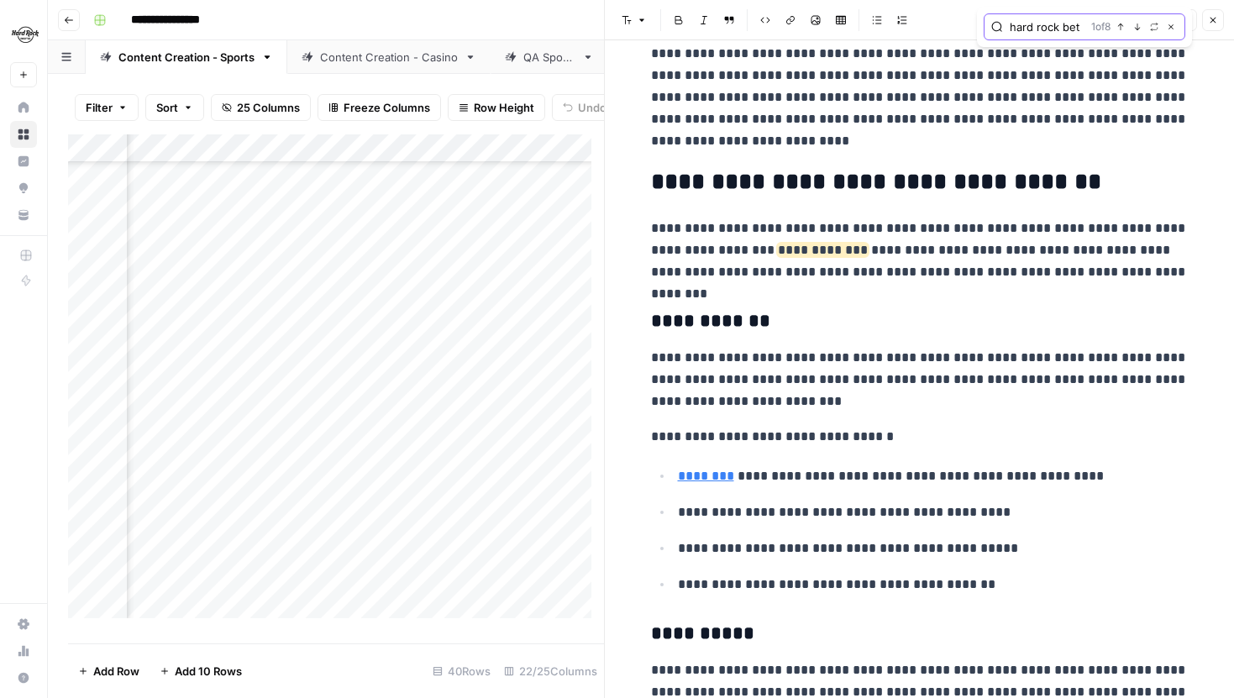
scroll to position [255, 0]
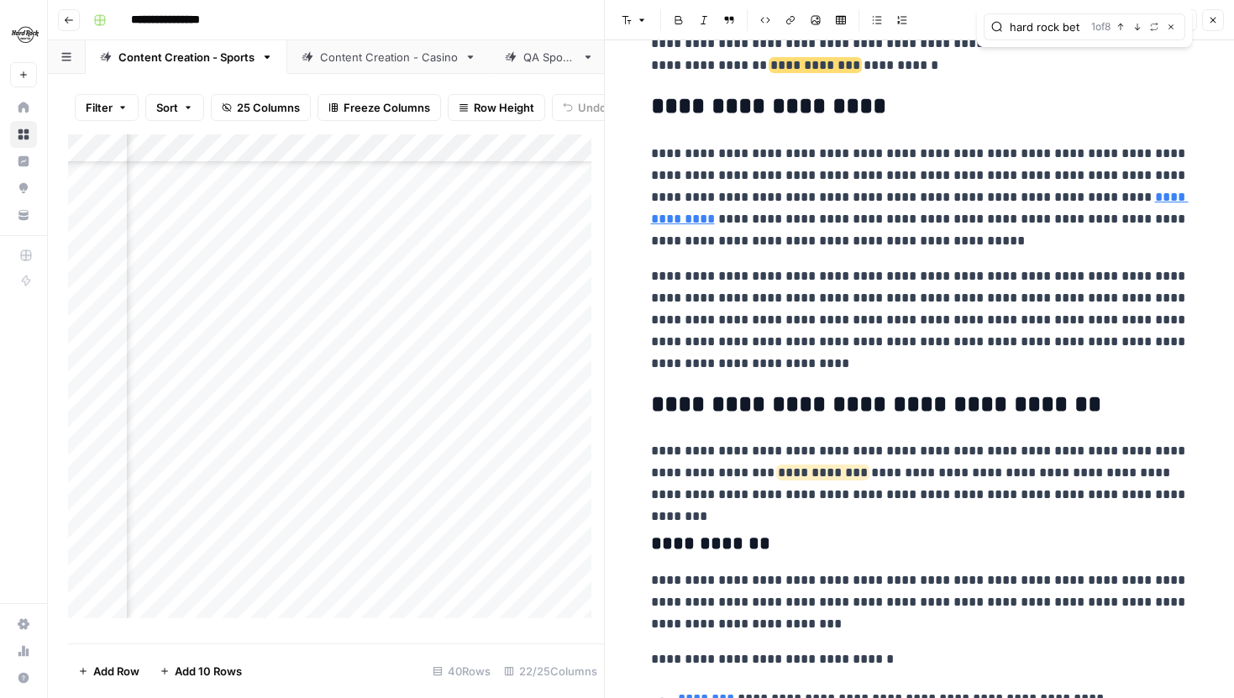
click at [1213, 17] on icon "button" at bounding box center [1213, 20] width 10 height 10
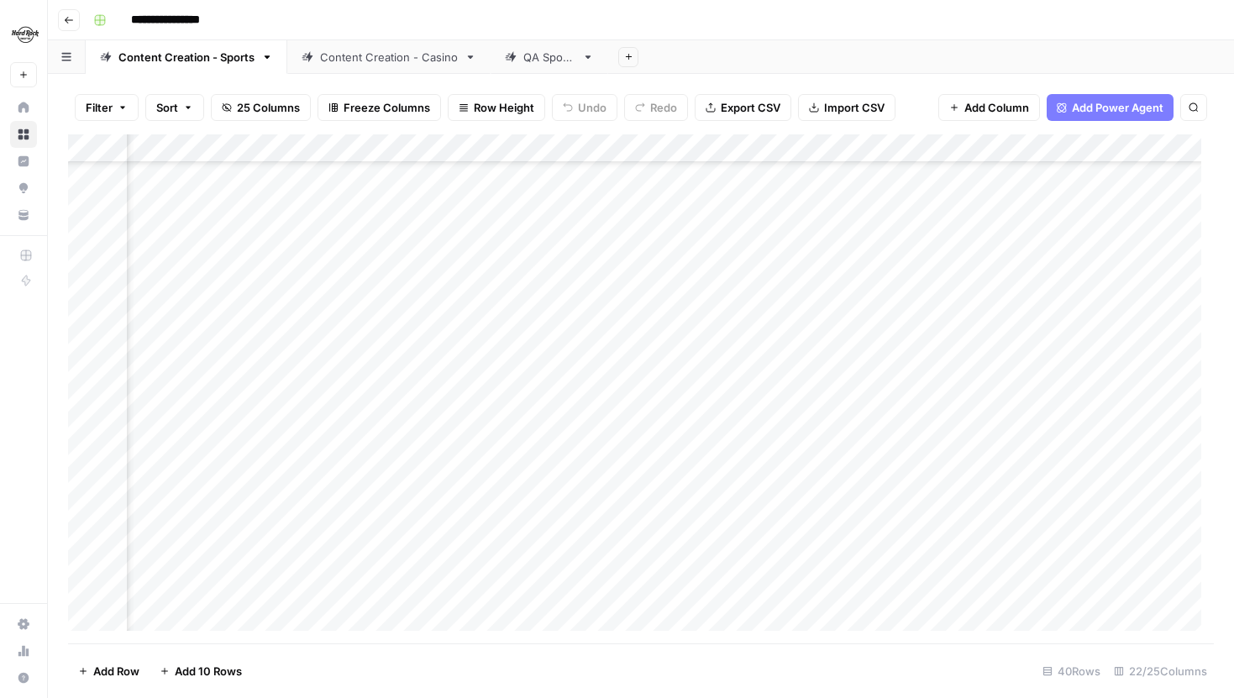
click at [644, 388] on div "Add Column" at bounding box center [641, 388] width 1146 height 509
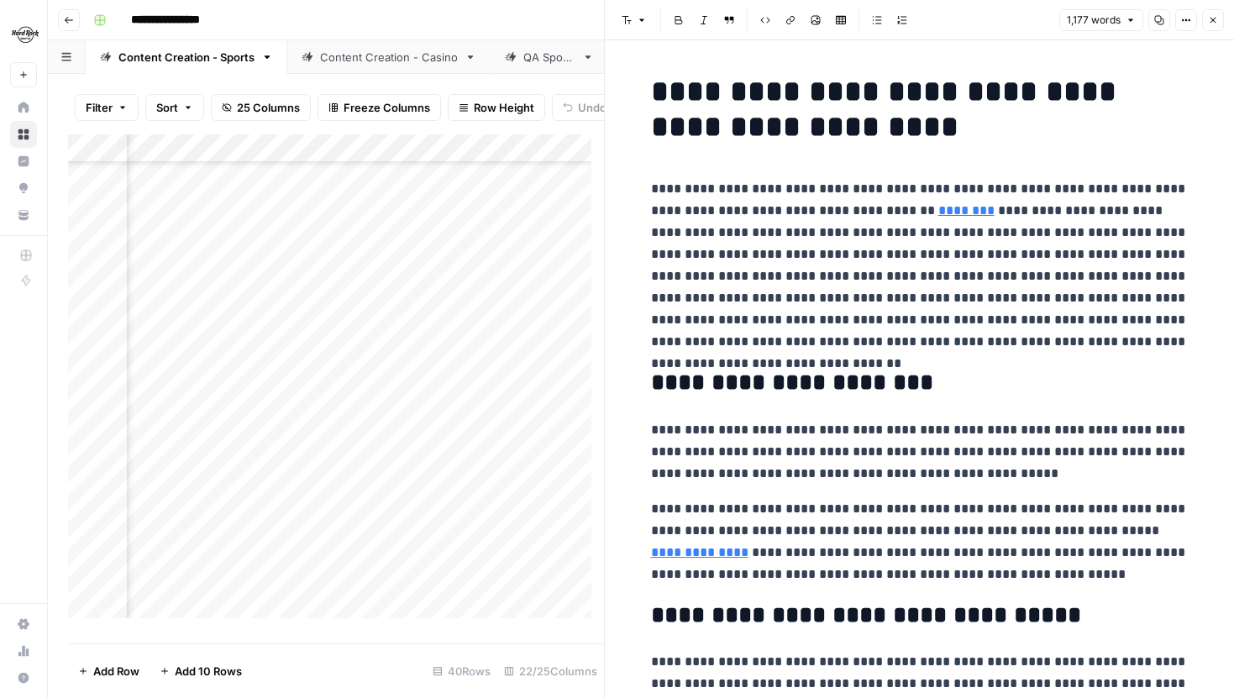
type input "hard rock"
click at [1138, 40] on icon "button" at bounding box center [1138, 43] width 8 height 8
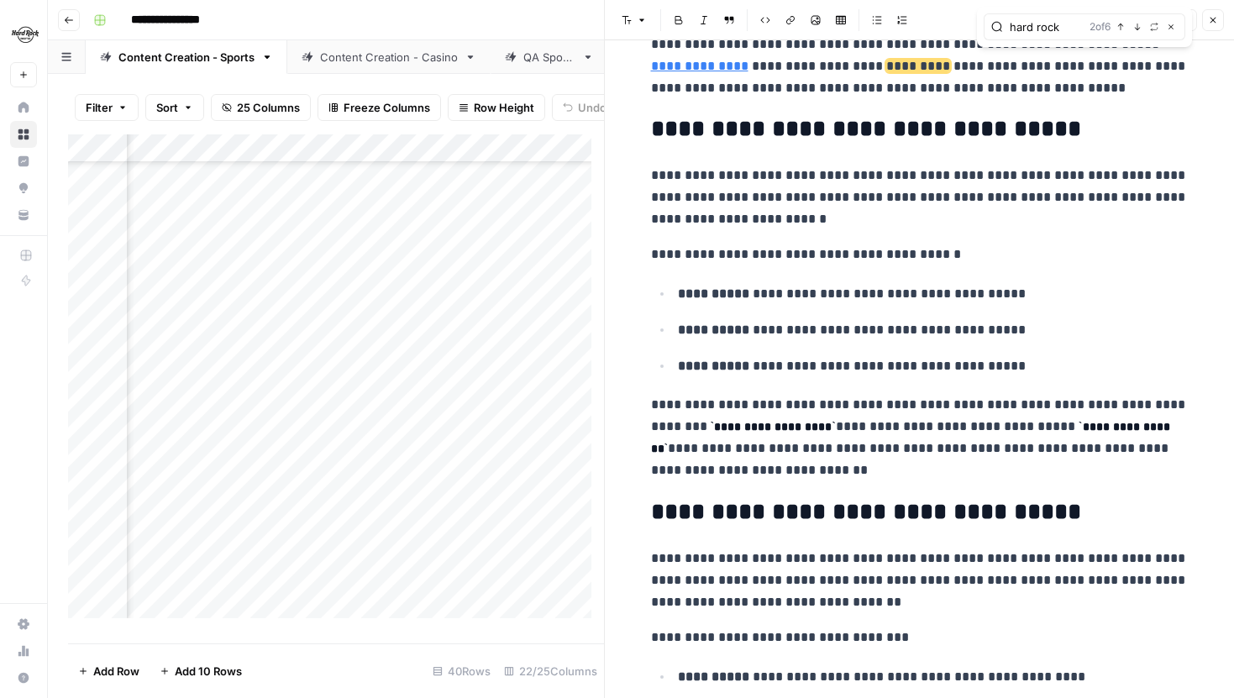
click at [1138, 40] on div "hard rock 2 of 6 Previous match Next Match Replace Close" at bounding box center [1084, 27] width 215 height 40
click at [1139, 29] on icon "button" at bounding box center [1138, 27] width 8 height 8
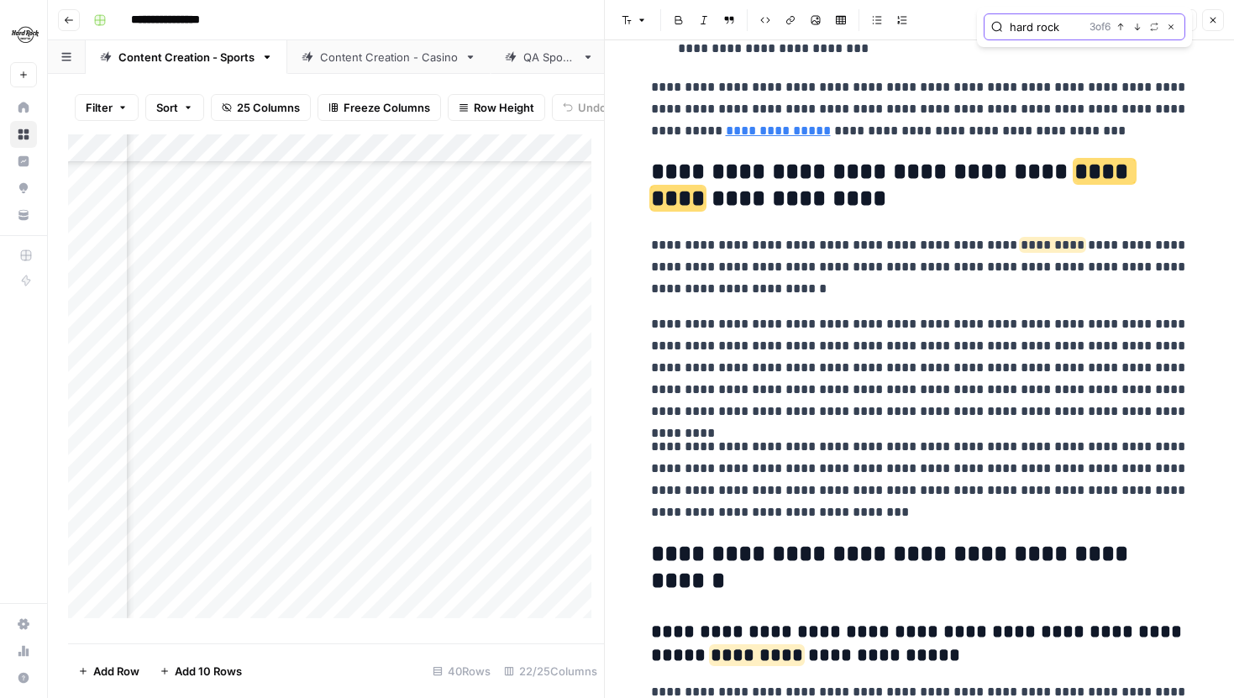
scroll to position [2277, 0]
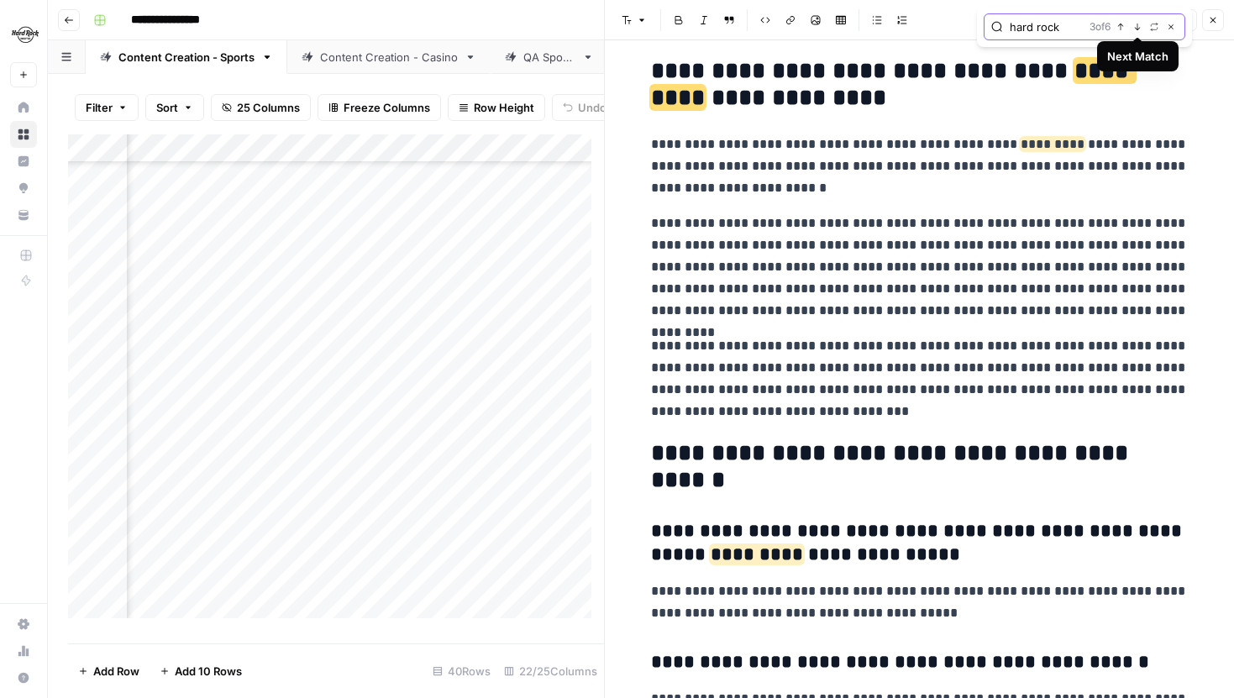
click at [1139, 29] on icon "button" at bounding box center [1138, 27] width 8 height 8
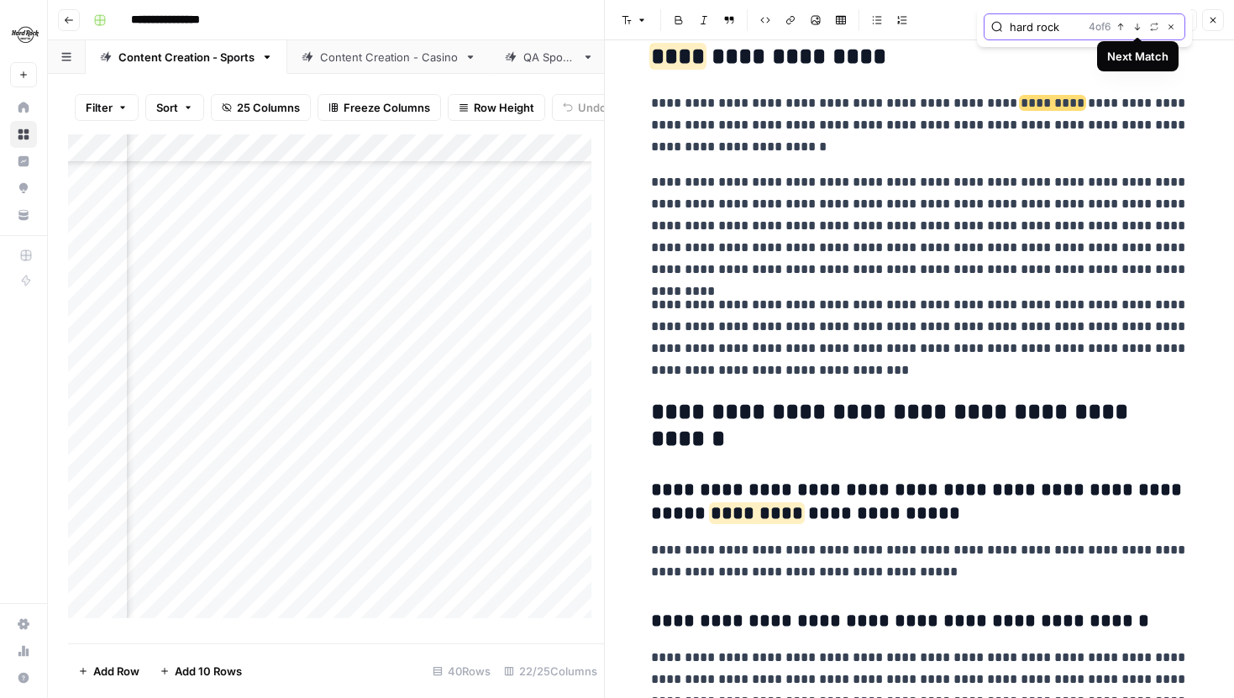
scroll to position [2356, 0]
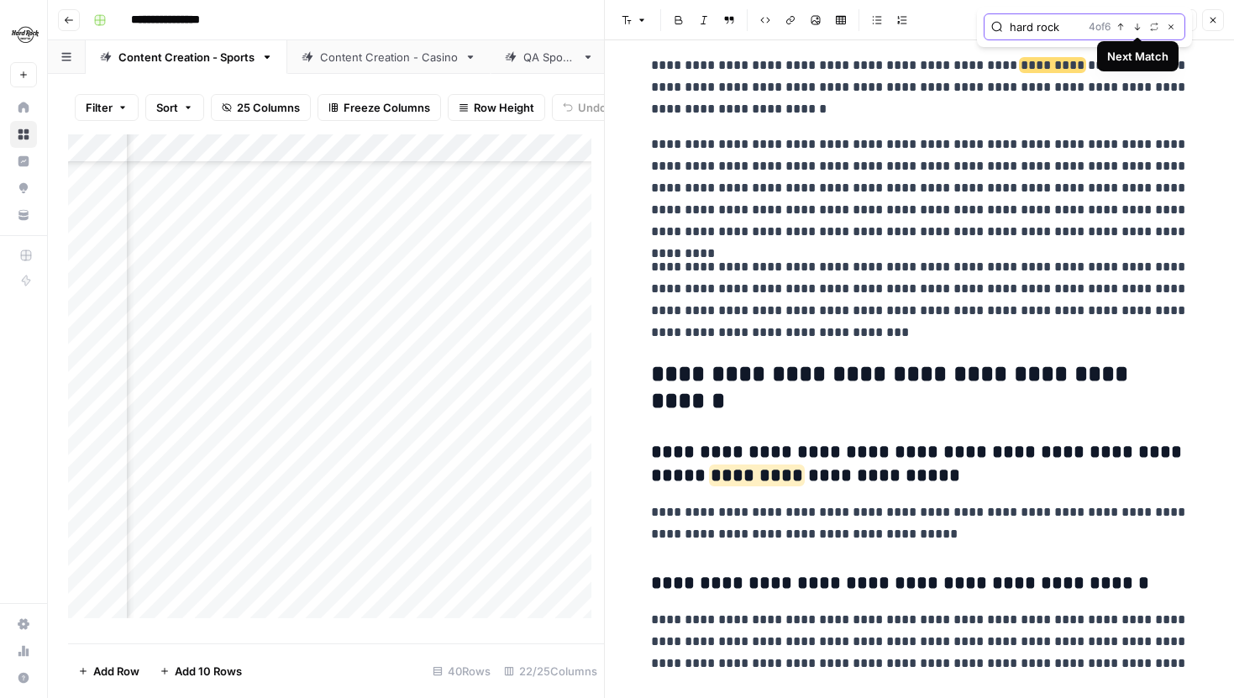
click at [1136, 28] on icon "button" at bounding box center [1138, 27] width 8 height 8
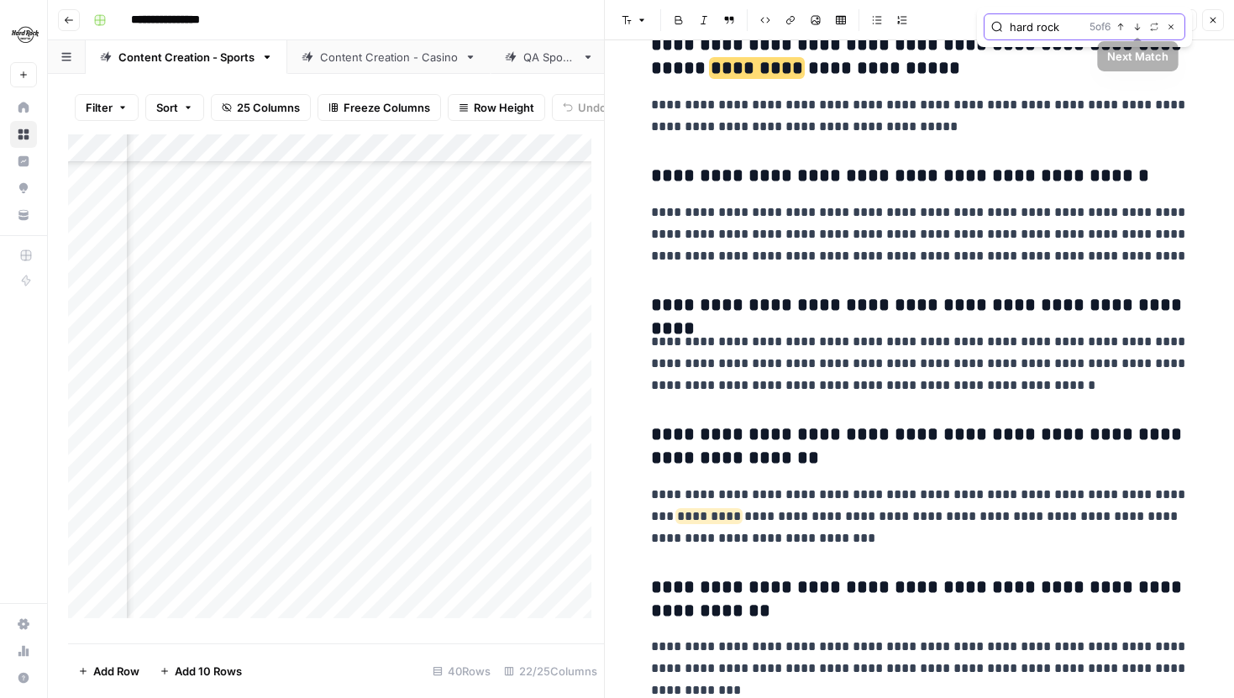
click at [1136, 27] on icon "button" at bounding box center [1138, 27] width 8 height 8
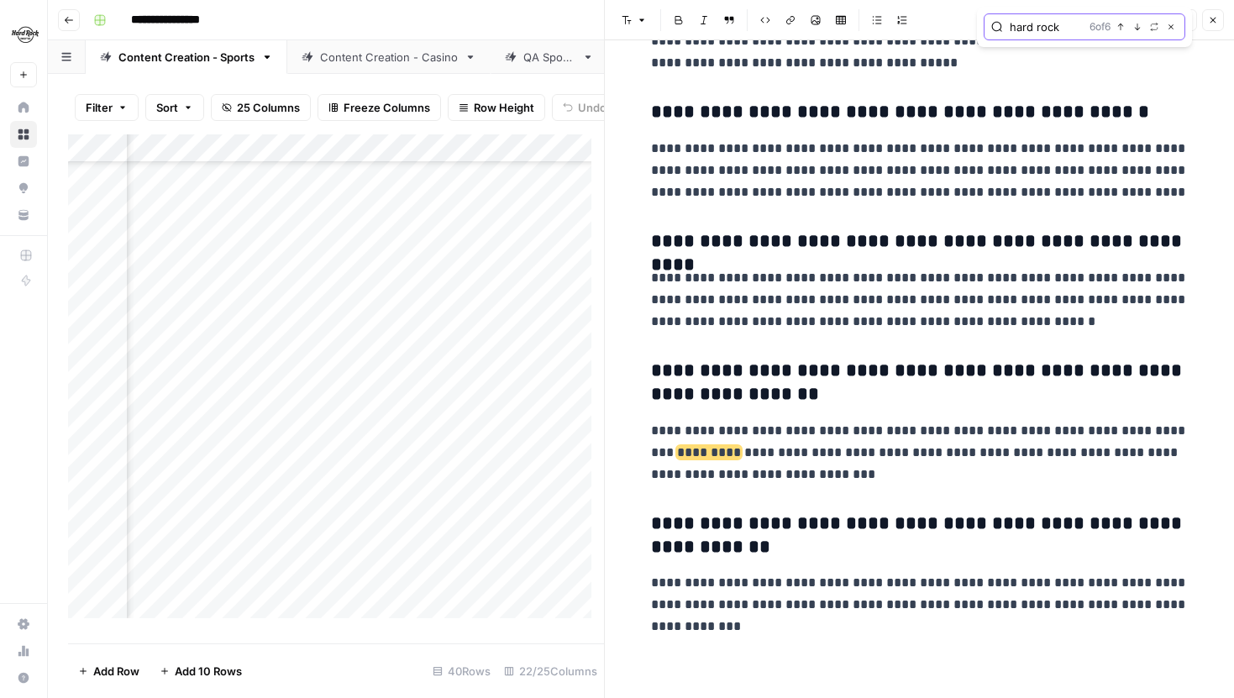
click at [1136, 27] on icon "button" at bounding box center [1138, 27] width 8 height 8
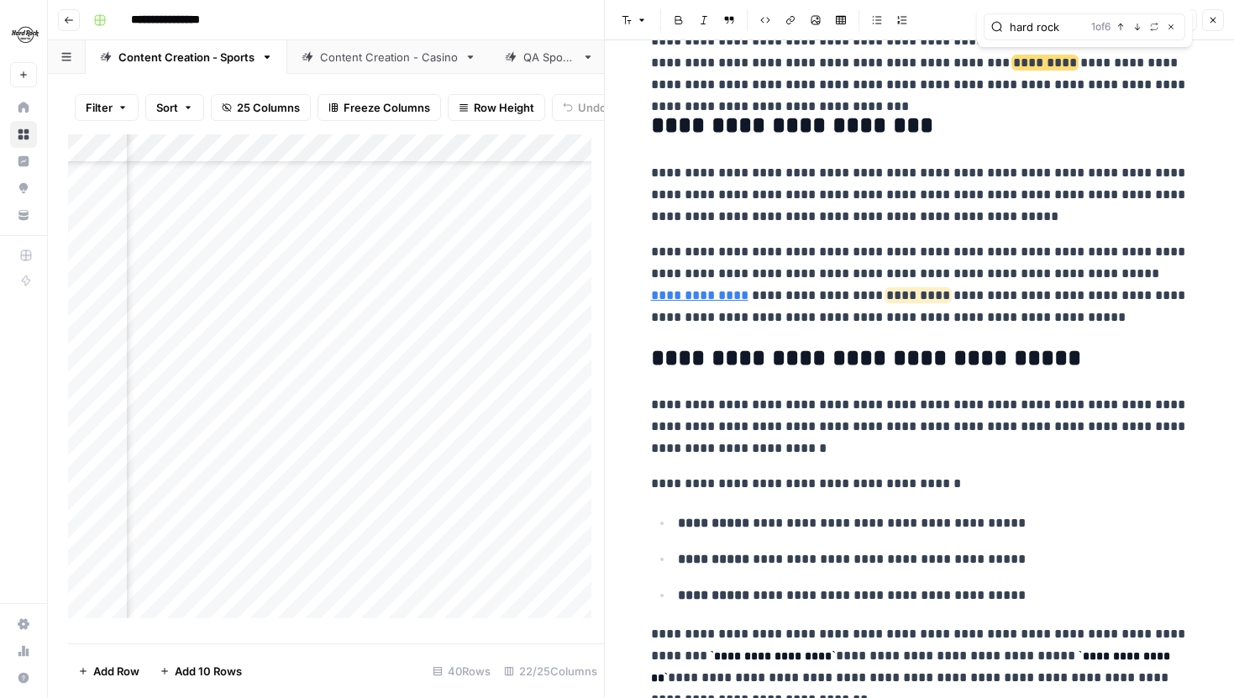
scroll to position [255, 0]
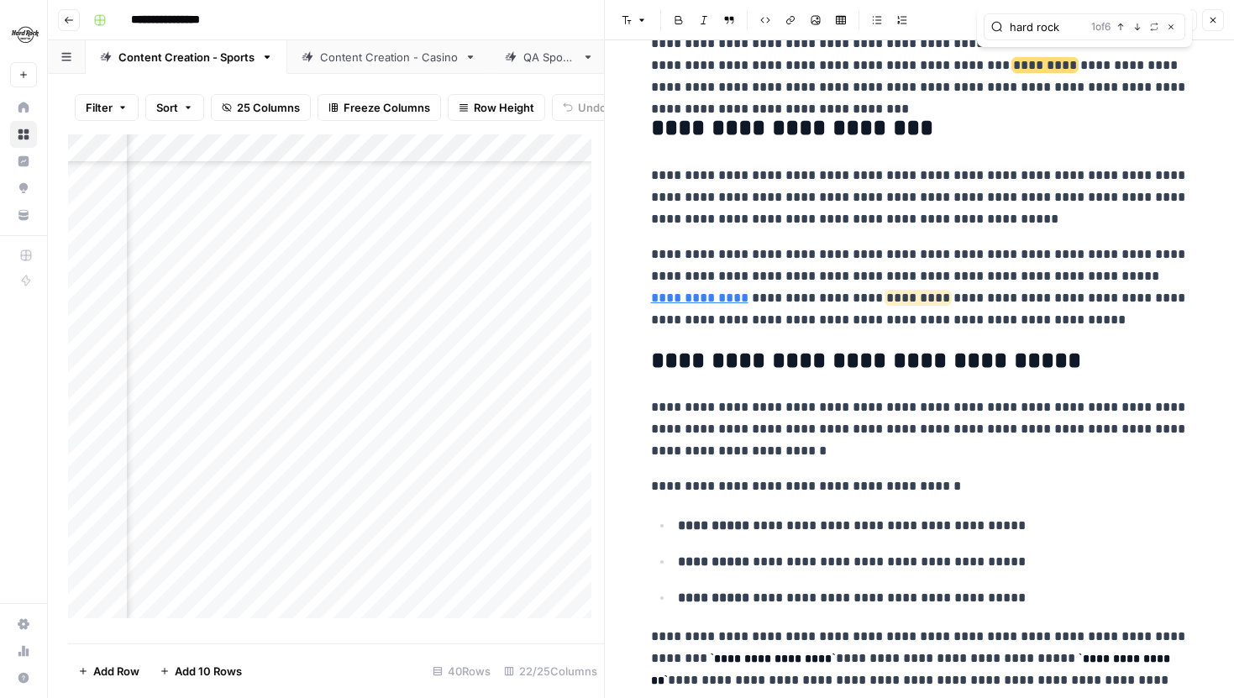
click at [1216, 12] on button "Close" at bounding box center [1213, 20] width 22 height 22
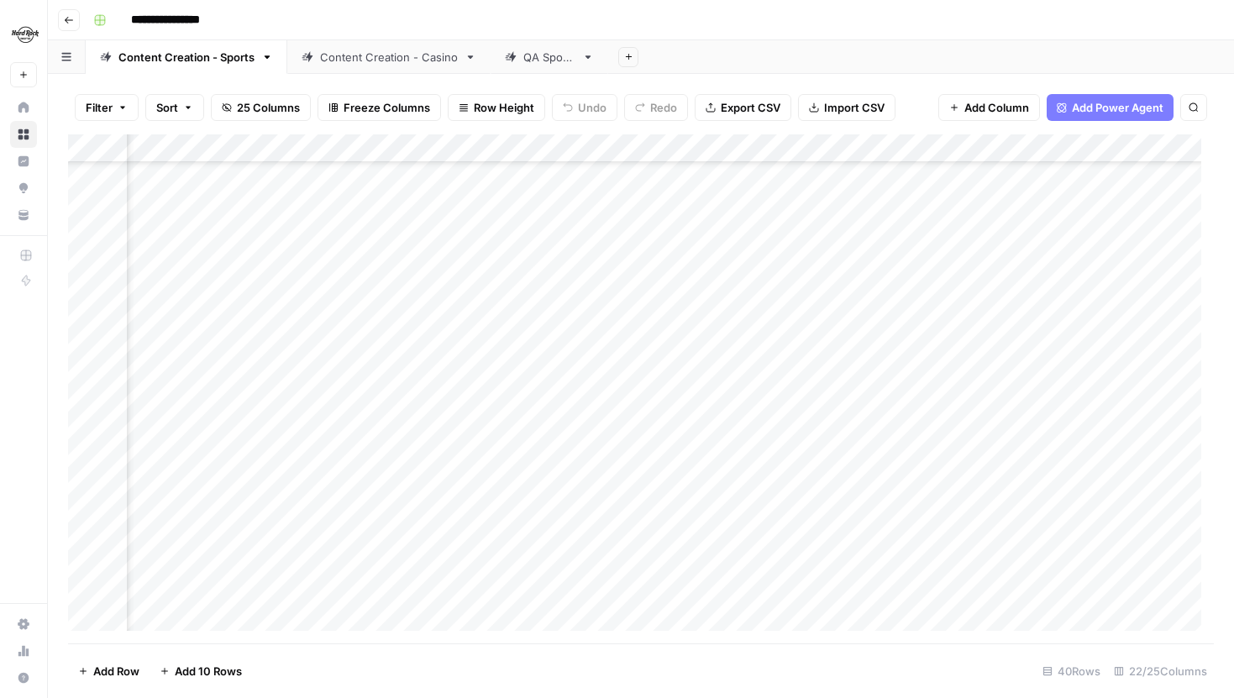
click at [644, 326] on div "Add Column" at bounding box center [641, 388] width 1146 height 509
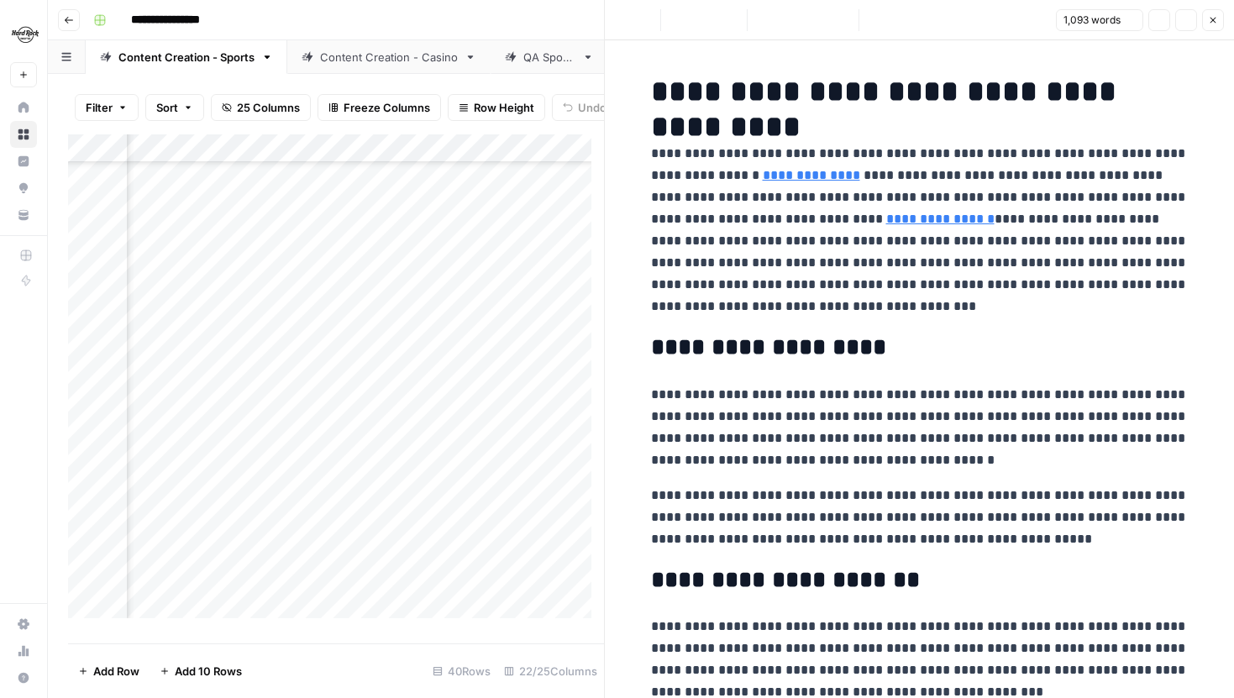
click at [869, 291] on p "**********" at bounding box center [920, 230] width 538 height 175
type input "s"
type input "hard rock"
click at [1142, 39] on button "Next Match" at bounding box center [1137, 43] width 13 height 13
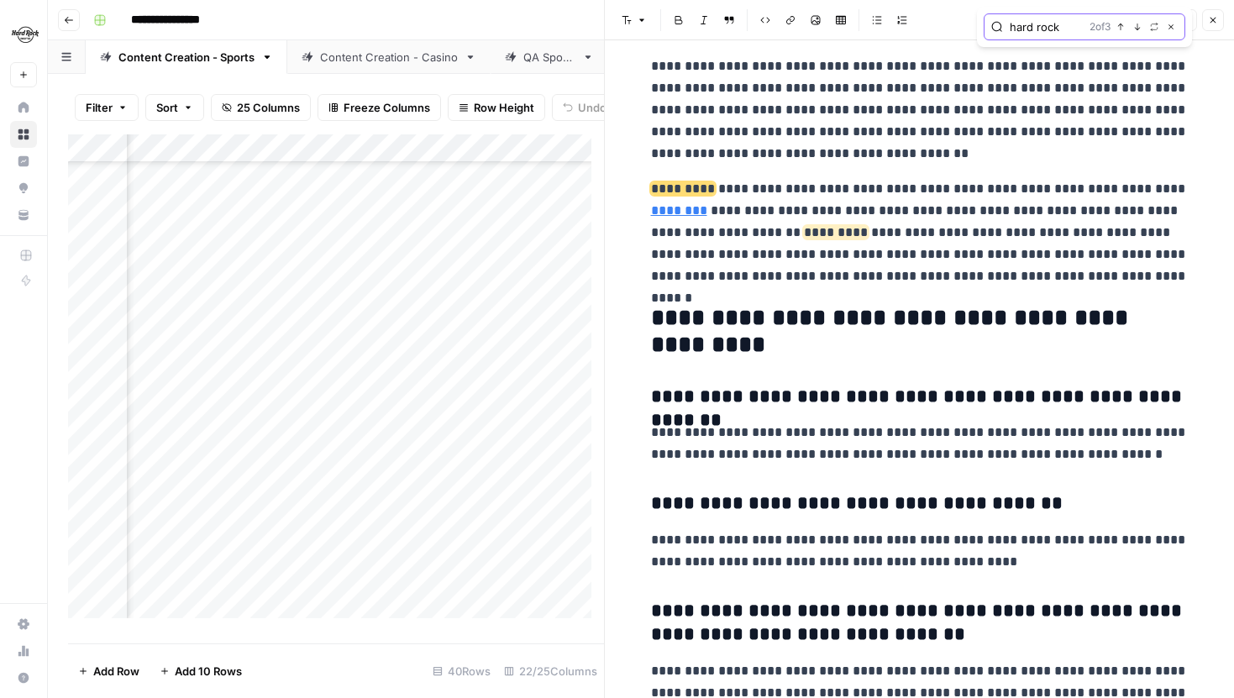
scroll to position [2207, 0]
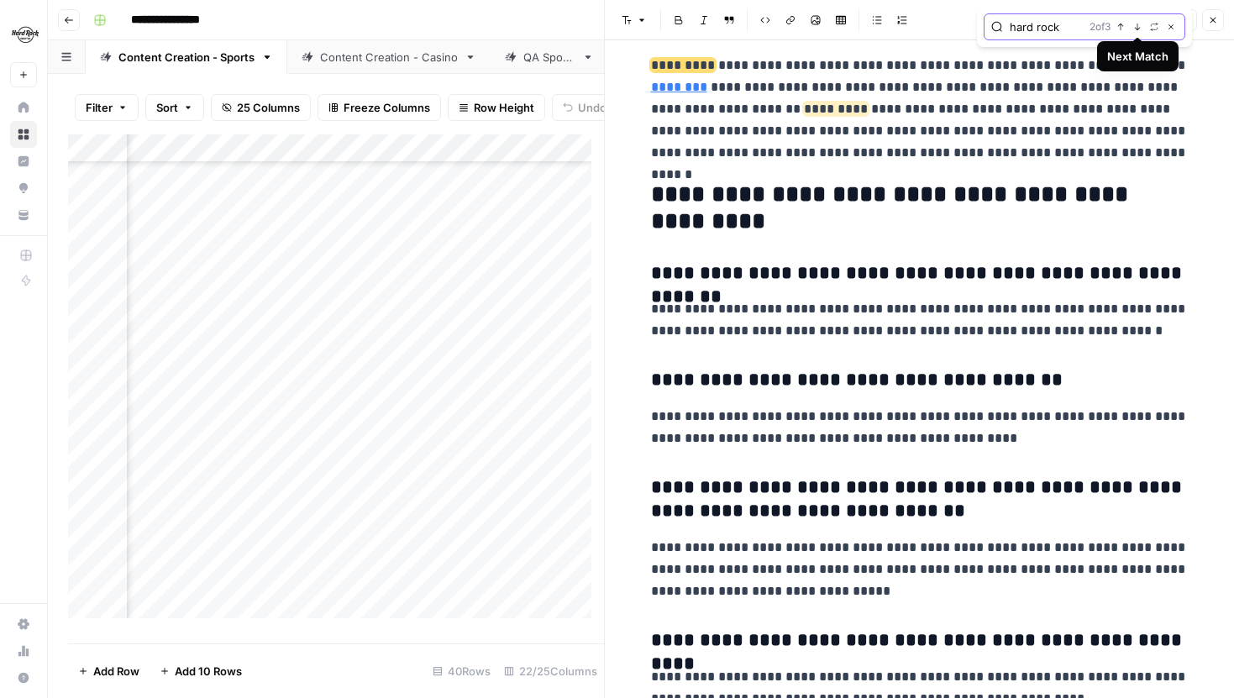
click at [1138, 30] on icon "button" at bounding box center [1138, 27] width 8 height 8
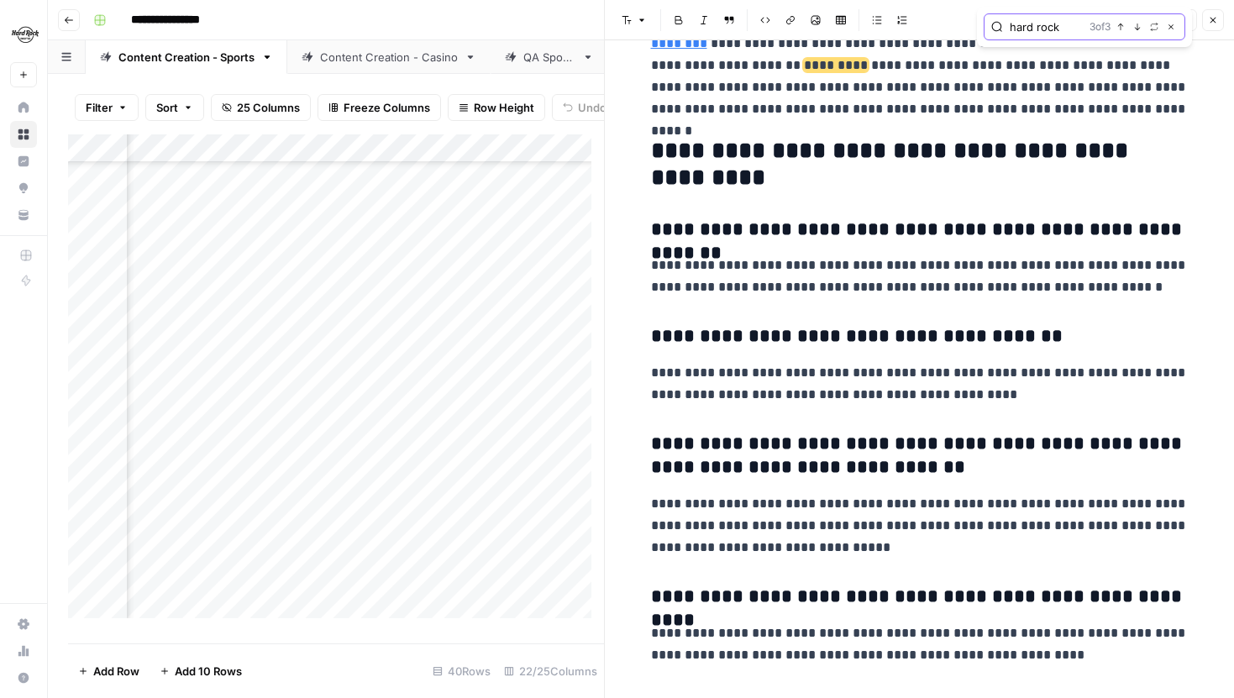
click at [1138, 30] on icon "button" at bounding box center [1138, 27] width 8 height 8
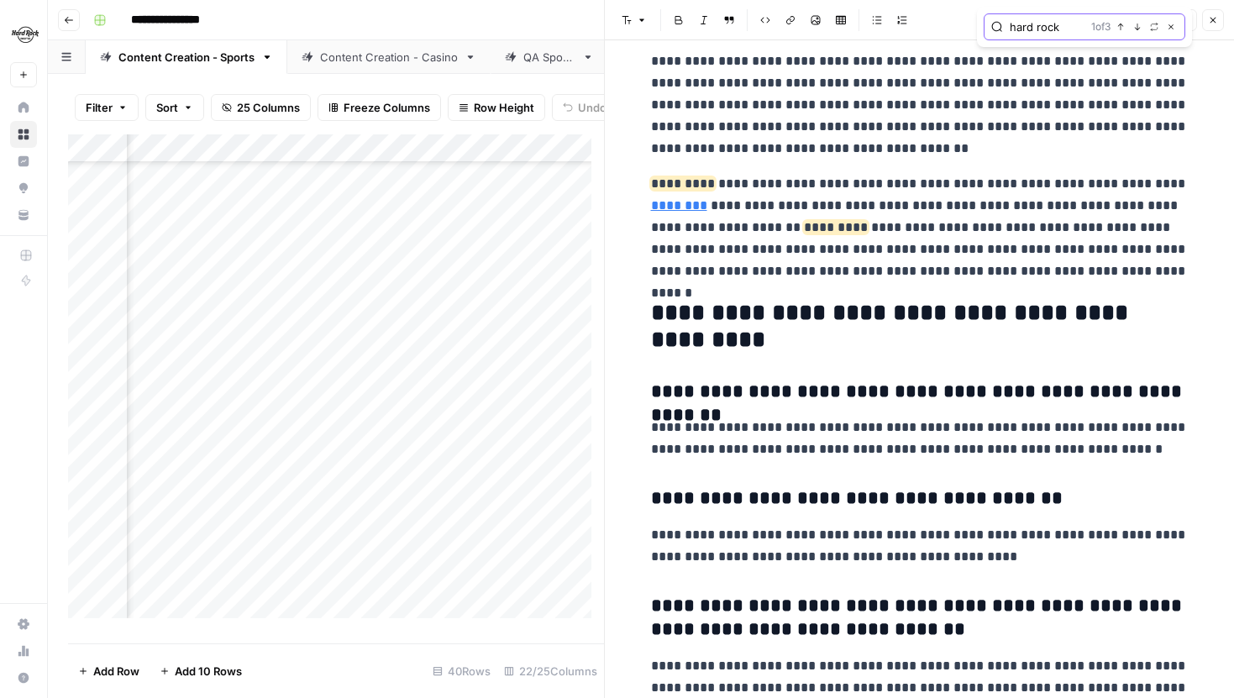
scroll to position [1953, 0]
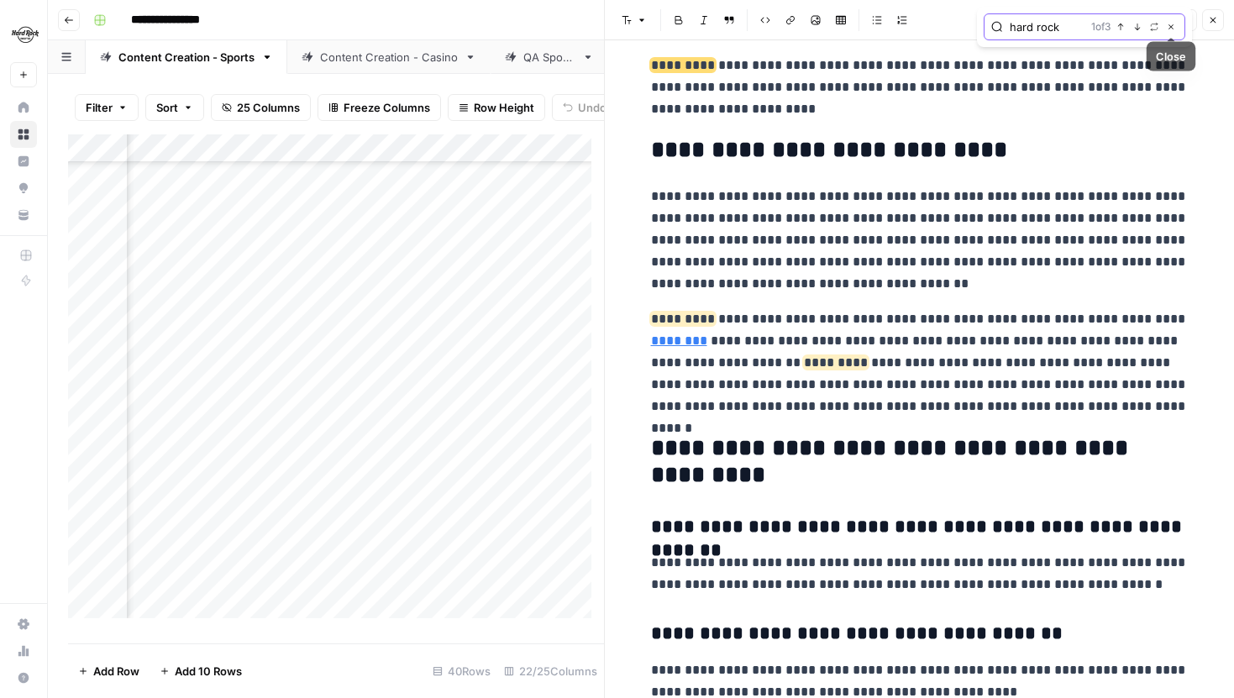
click at [1174, 27] on icon "button" at bounding box center [1171, 27] width 8 height 8
click at [1217, 23] on icon "button" at bounding box center [1213, 20] width 10 height 10
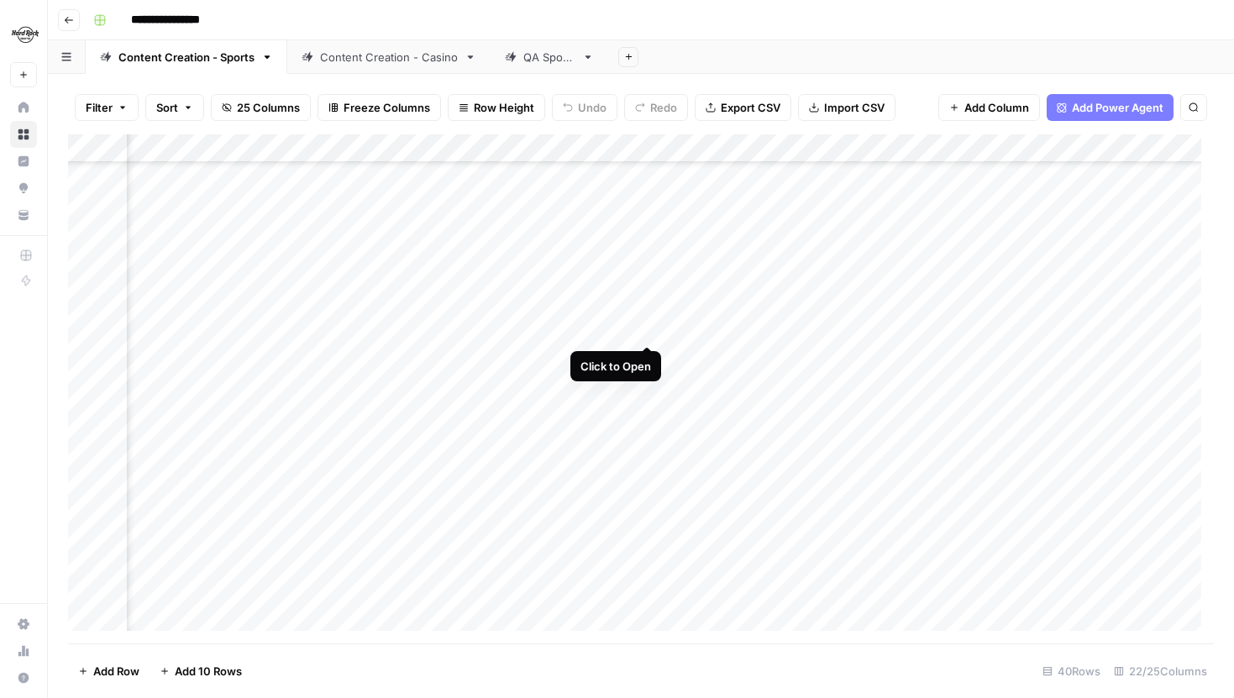
click at [649, 324] on div "Add Column" at bounding box center [641, 388] width 1146 height 509
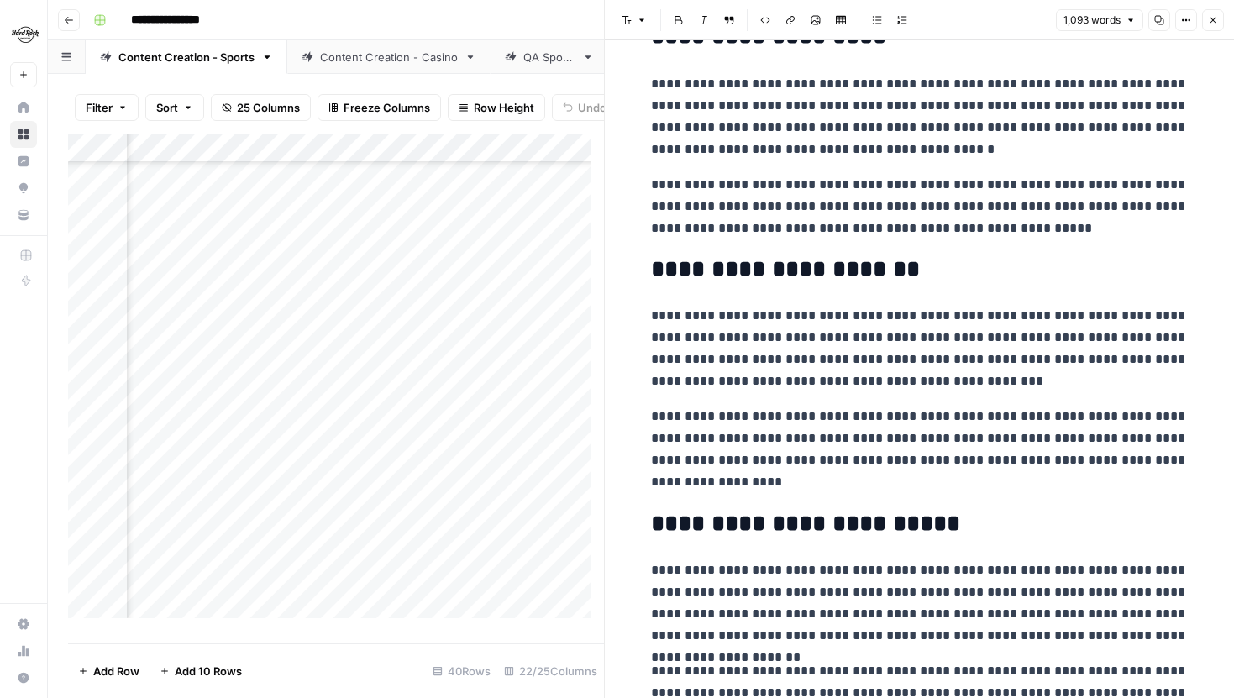
scroll to position [318, 0]
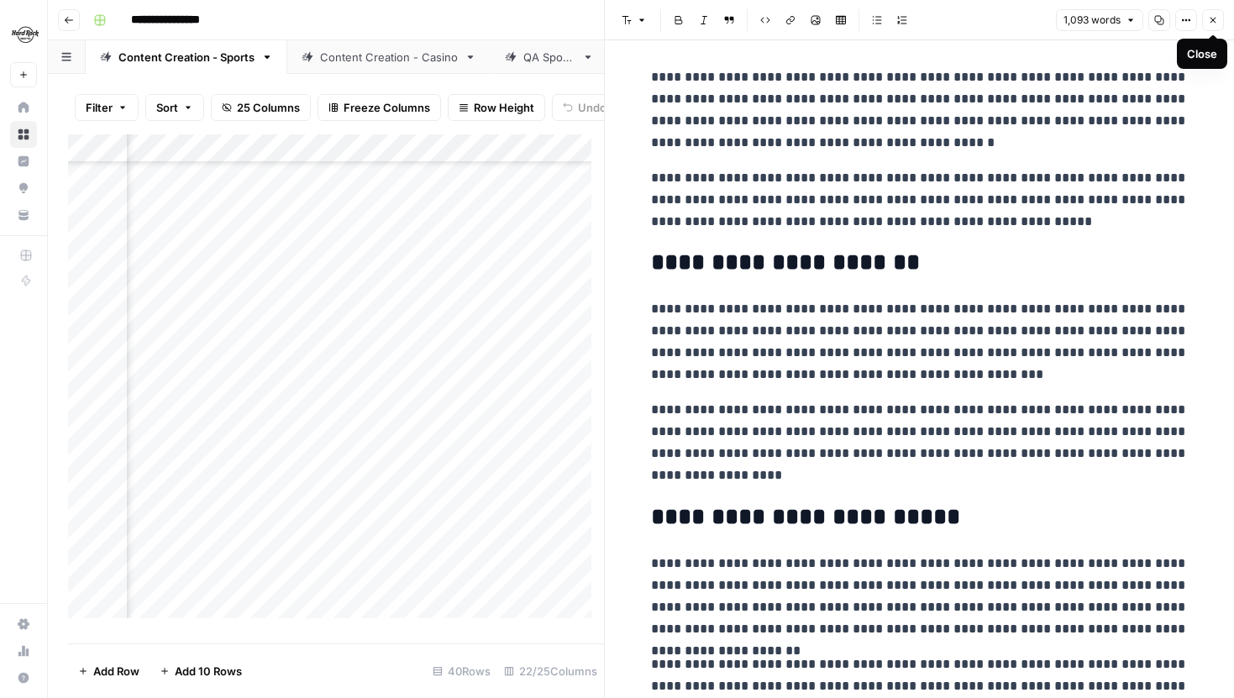
click at [1218, 20] on span "Close" at bounding box center [1218, 20] width 1 height 1
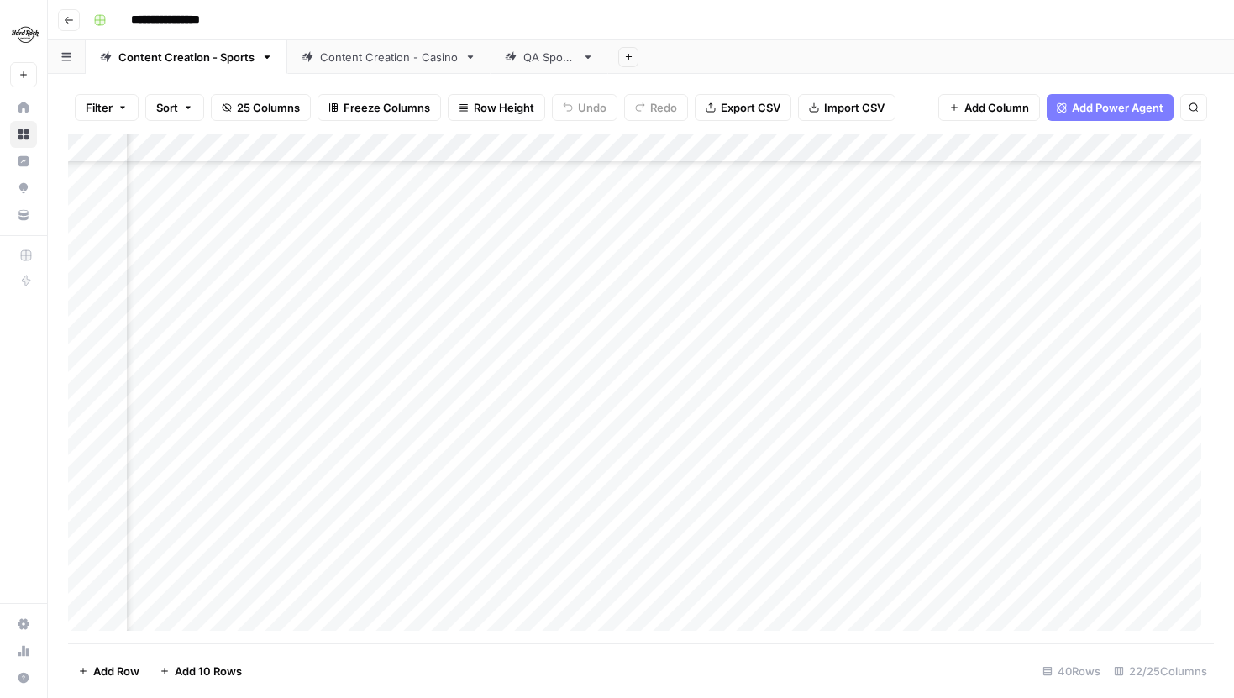
scroll to position [104, 948]
drag, startPoint x: 430, startPoint y: 417, endPoint x: 513, endPoint y: 269, distance: 169.3
click at [513, 269] on div "Add Column" at bounding box center [641, 388] width 1146 height 509
click at [513, 288] on div "Add Column" at bounding box center [641, 388] width 1146 height 509
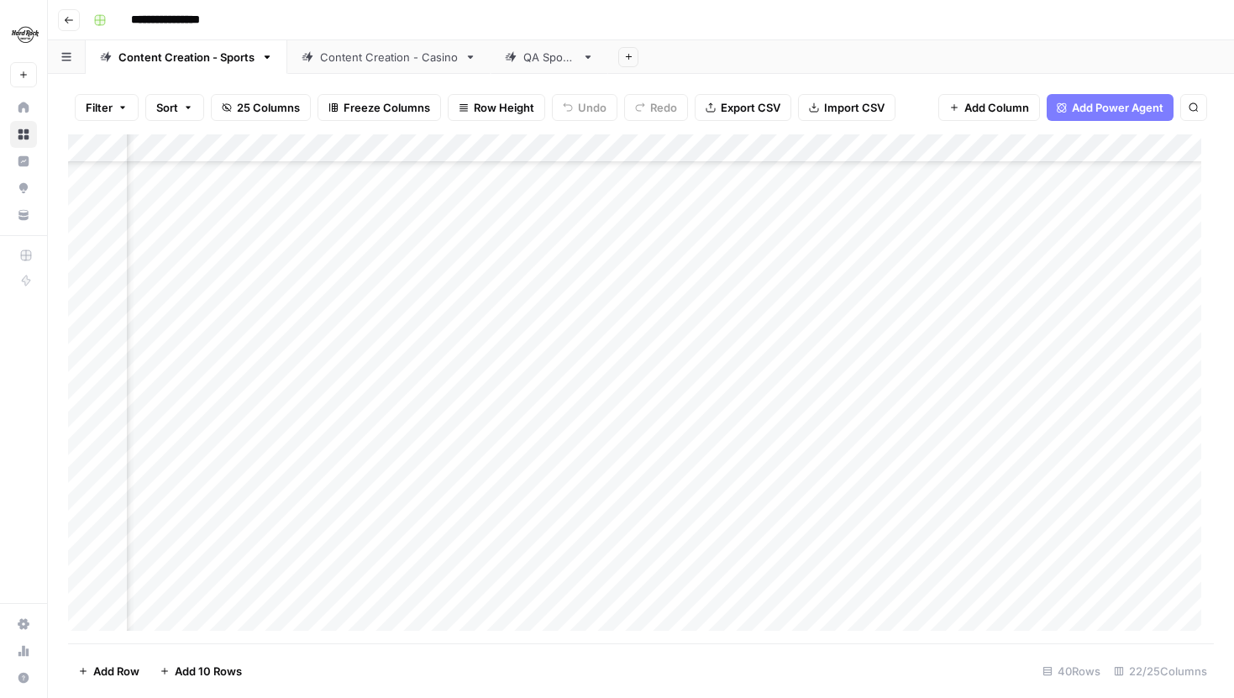
click at [499, 416] on div "Add Column" at bounding box center [641, 388] width 1146 height 509
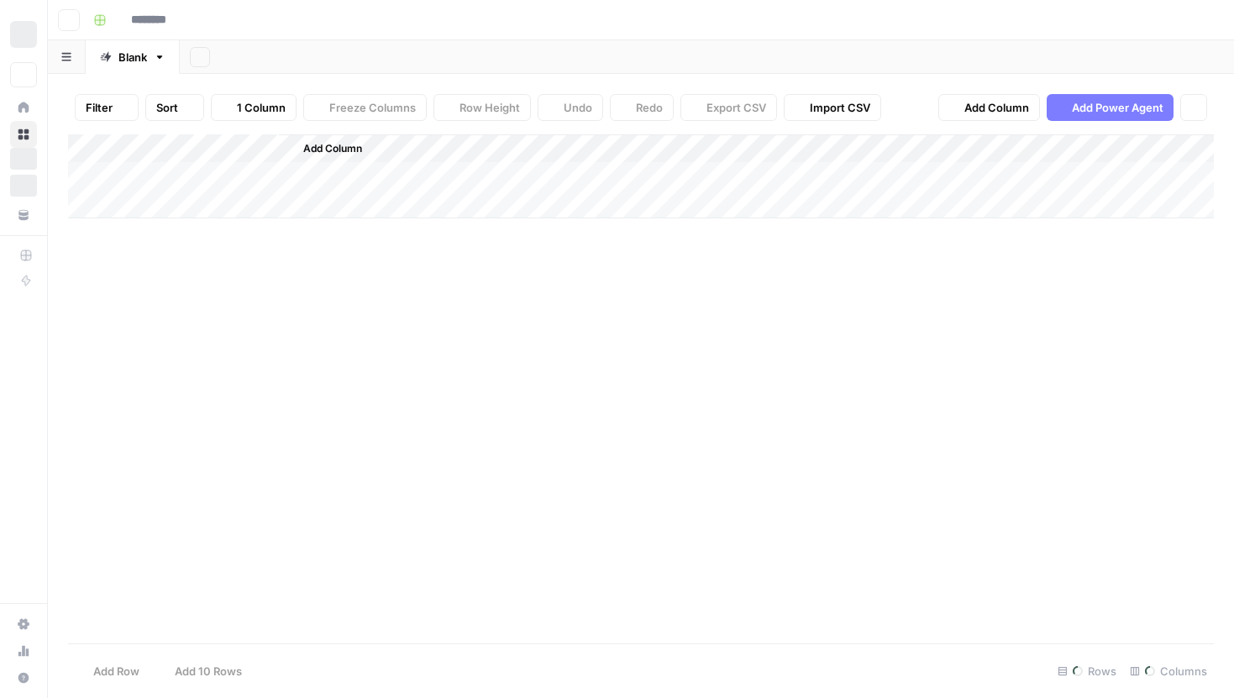
type input "**********"
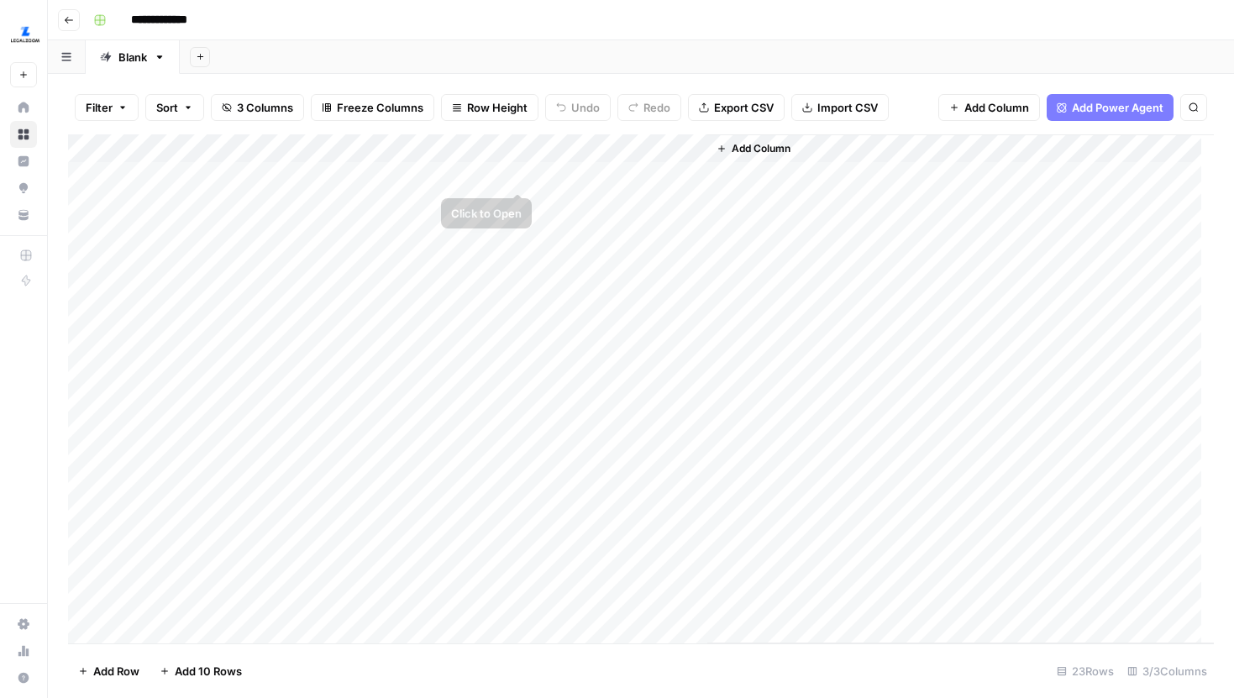
click at [515, 176] on div "Add Column" at bounding box center [641, 388] width 1146 height 509
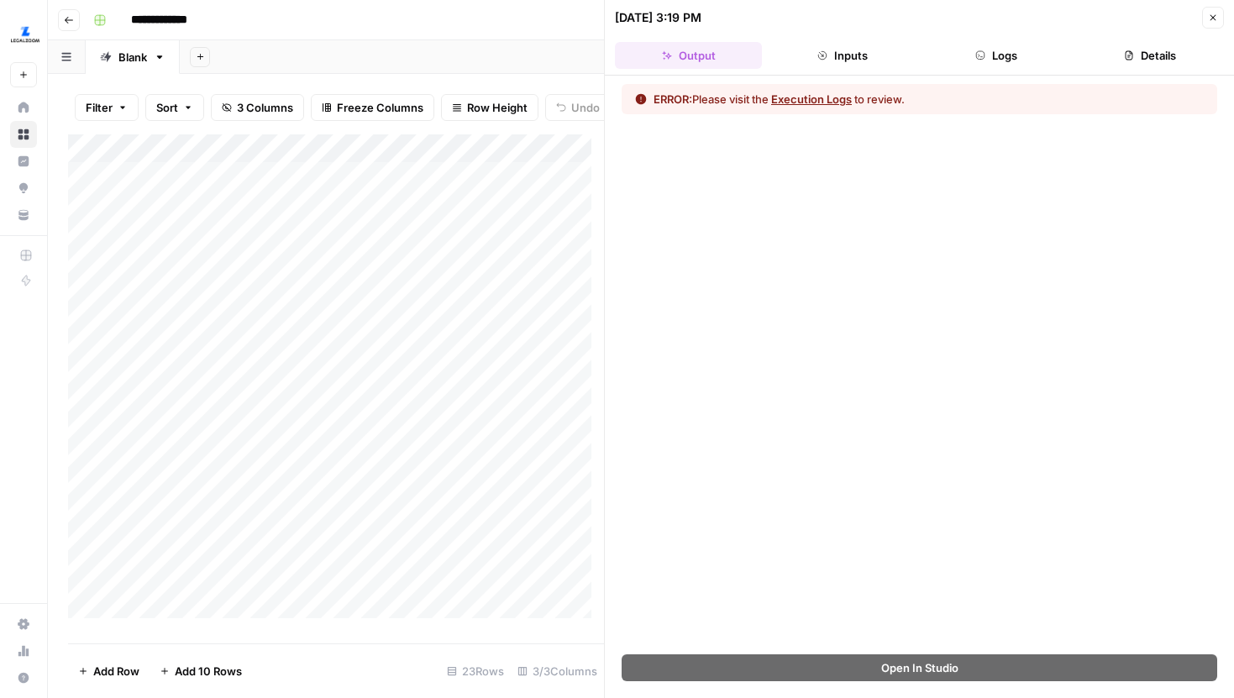
click at [1001, 49] on button "Logs" at bounding box center [996, 55] width 147 height 27
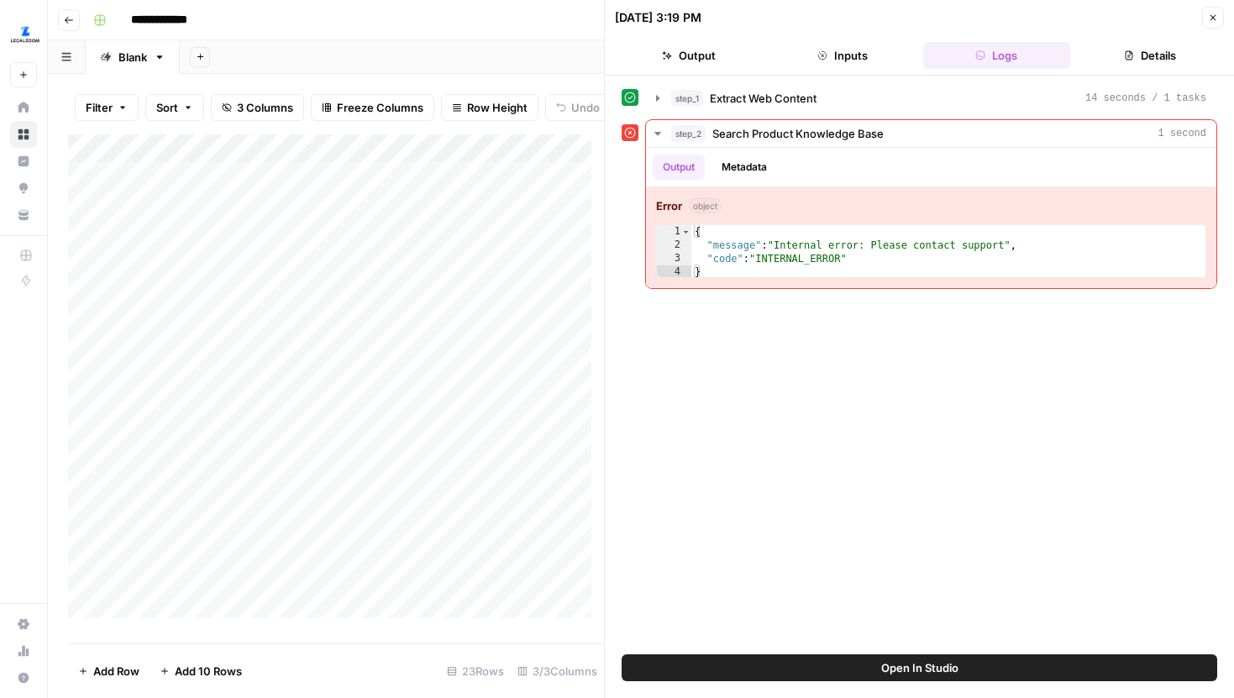
click at [469, 166] on div "Add Column" at bounding box center [336, 382] width 536 height 497
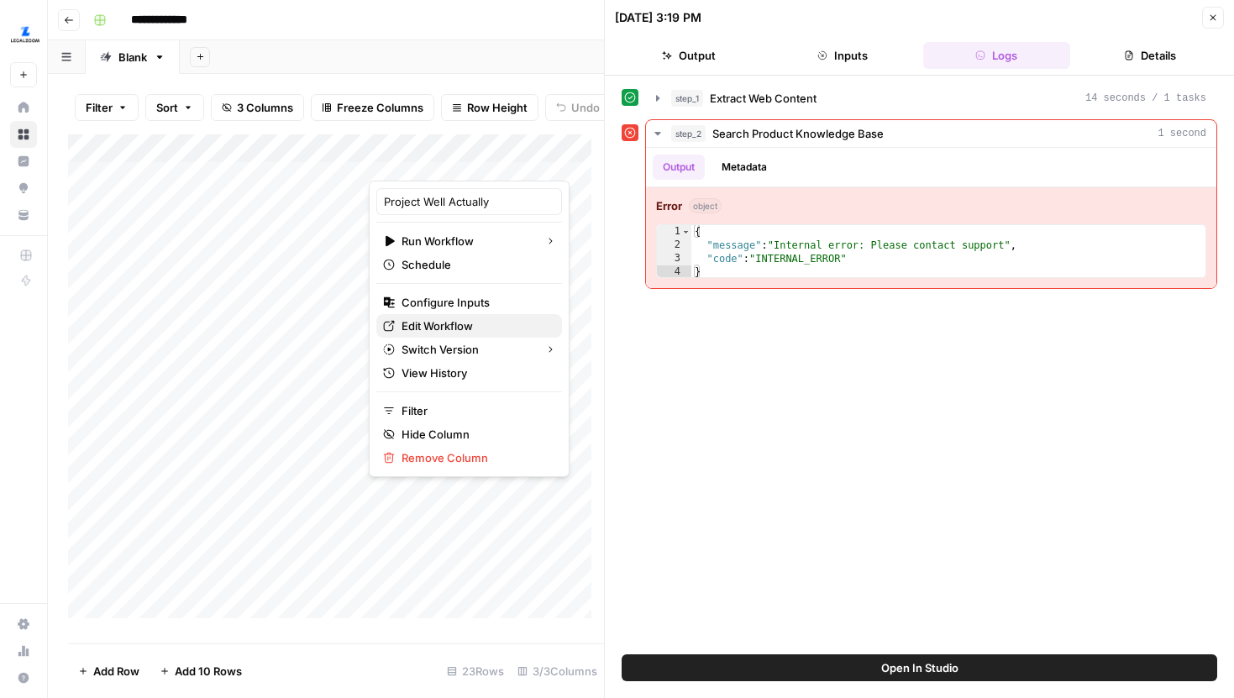
click at [461, 325] on span "Edit Workflow" at bounding box center [475, 326] width 147 height 17
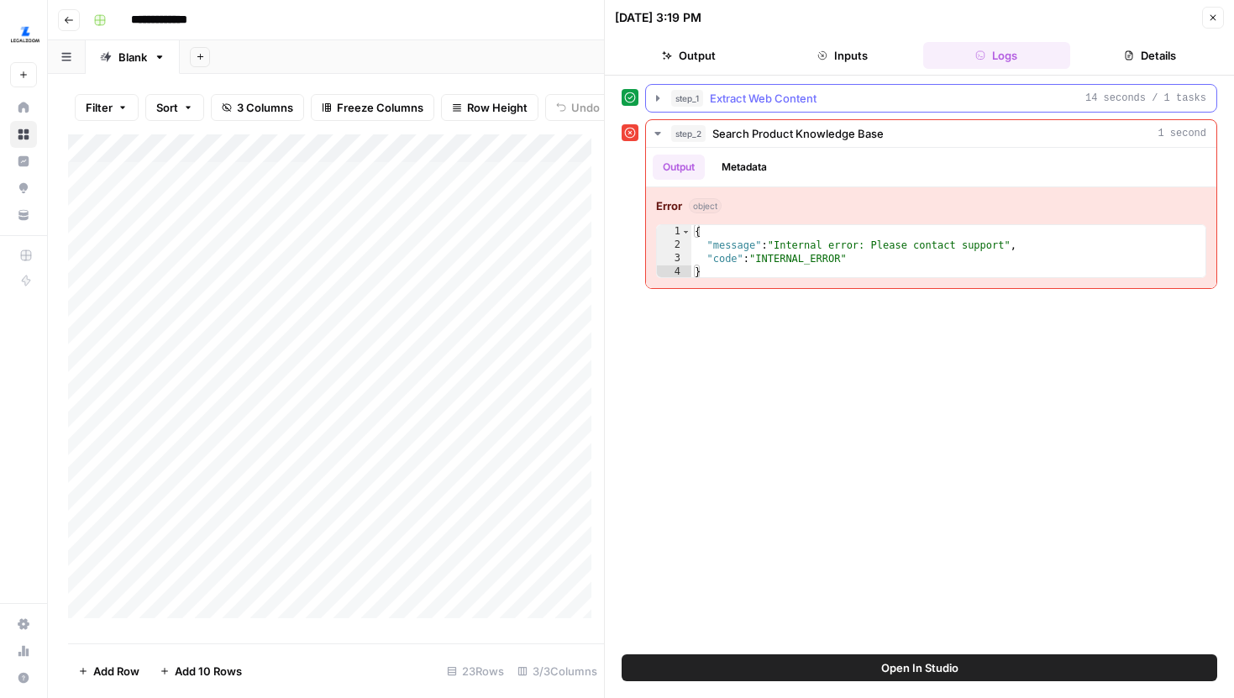
click at [661, 92] on icon "button" at bounding box center [657, 98] width 13 height 13
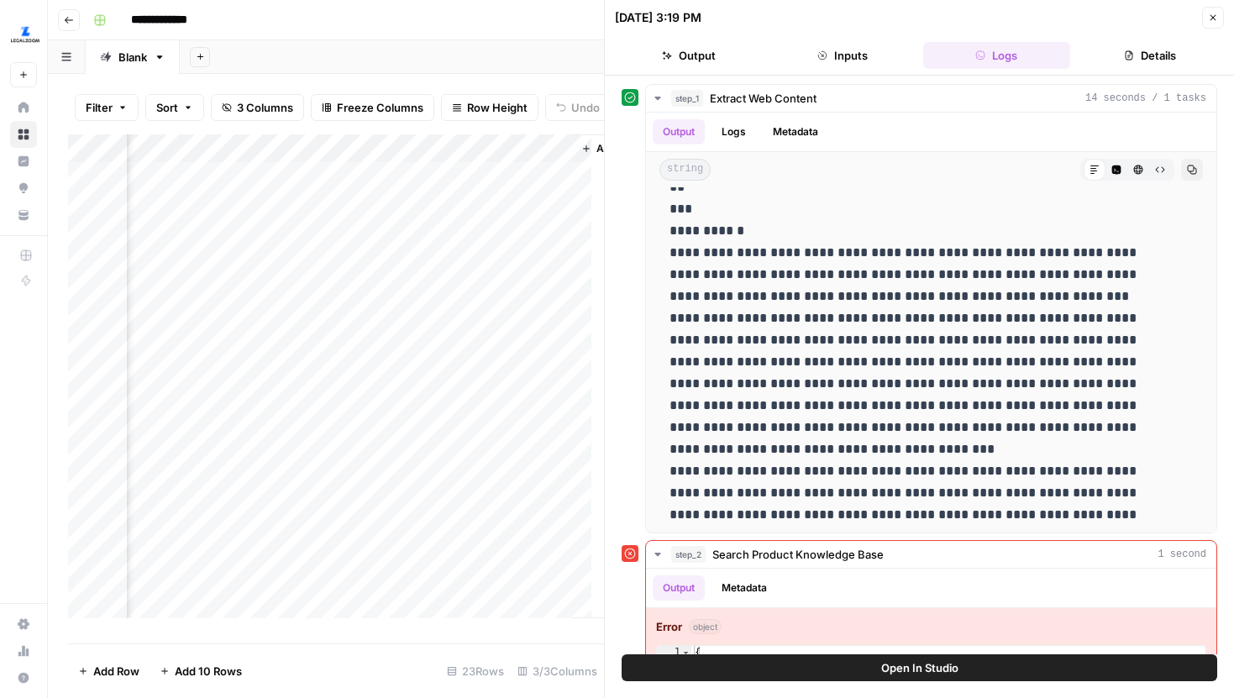
scroll to position [0, 136]
click at [386, 273] on div "Add Column" at bounding box center [336, 382] width 536 height 497
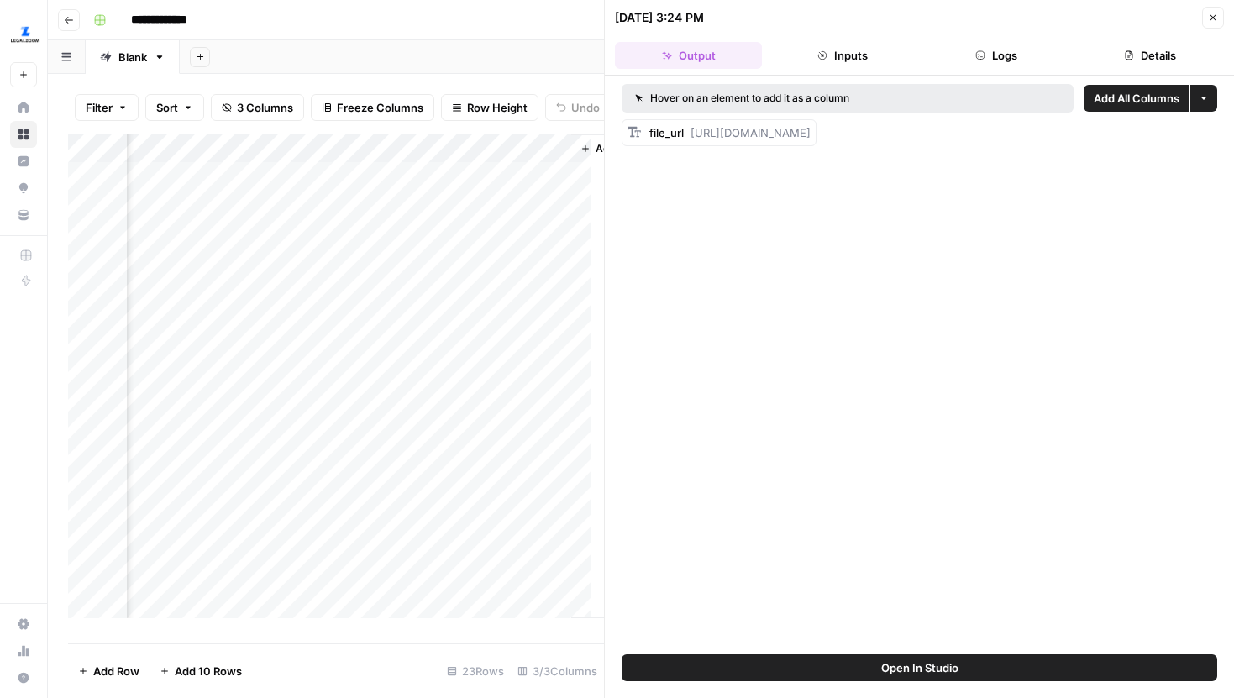
click at [1008, 60] on button "Logs" at bounding box center [996, 55] width 147 height 27
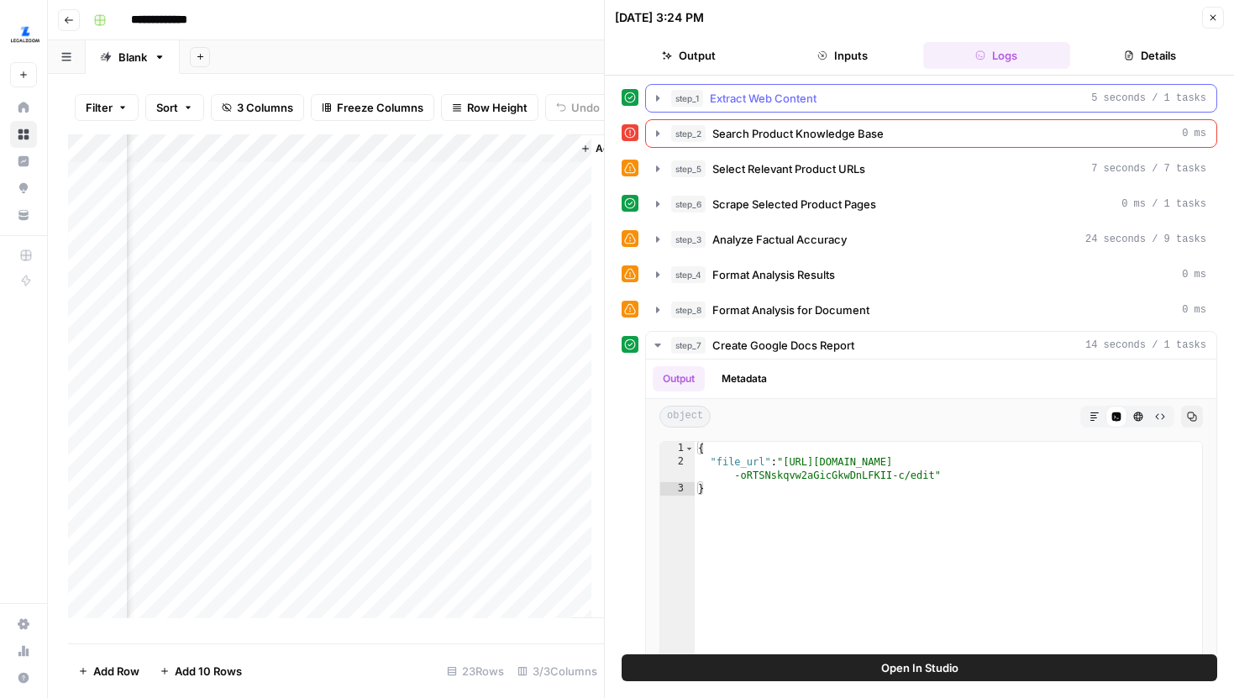
click at [663, 95] on icon "button" at bounding box center [657, 98] width 13 height 13
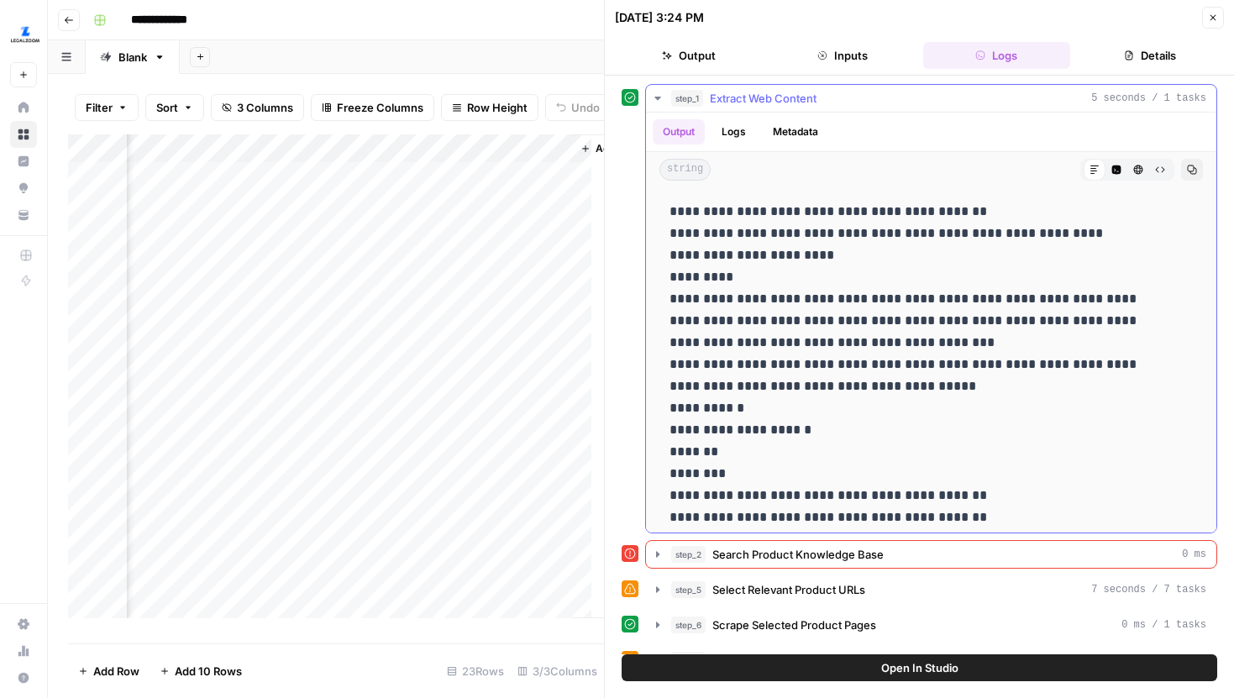
click at [662, 95] on icon "button" at bounding box center [657, 98] width 13 height 13
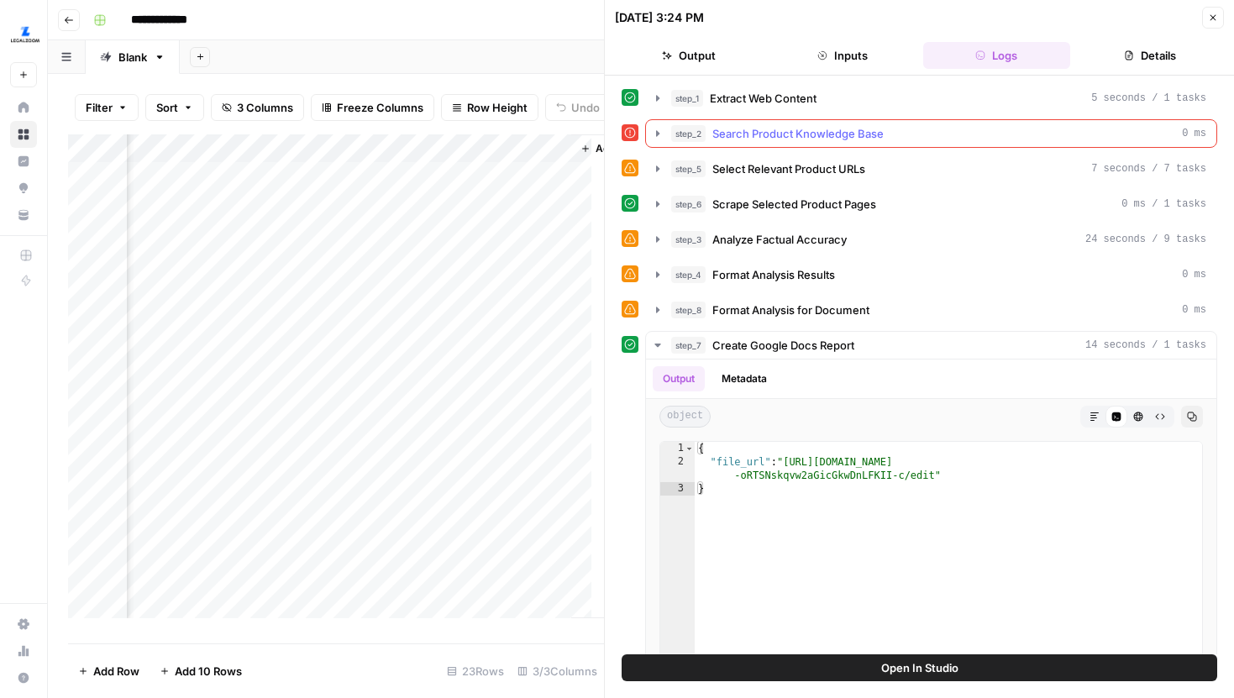
click at [661, 141] on button "step_2 Search Product Knowledge Base 0 ms" at bounding box center [931, 133] width 571 height 27
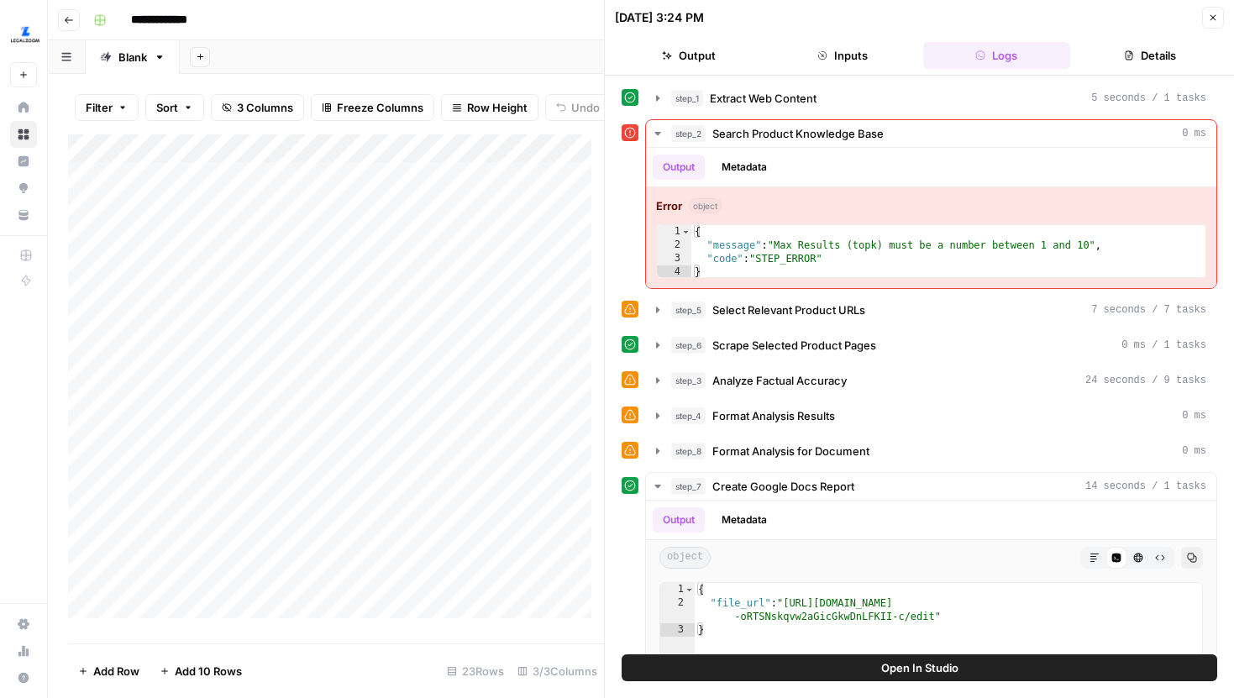
click at [517, 249] on div "Add Column" at bounding box center [336, 382] width 536 height 497
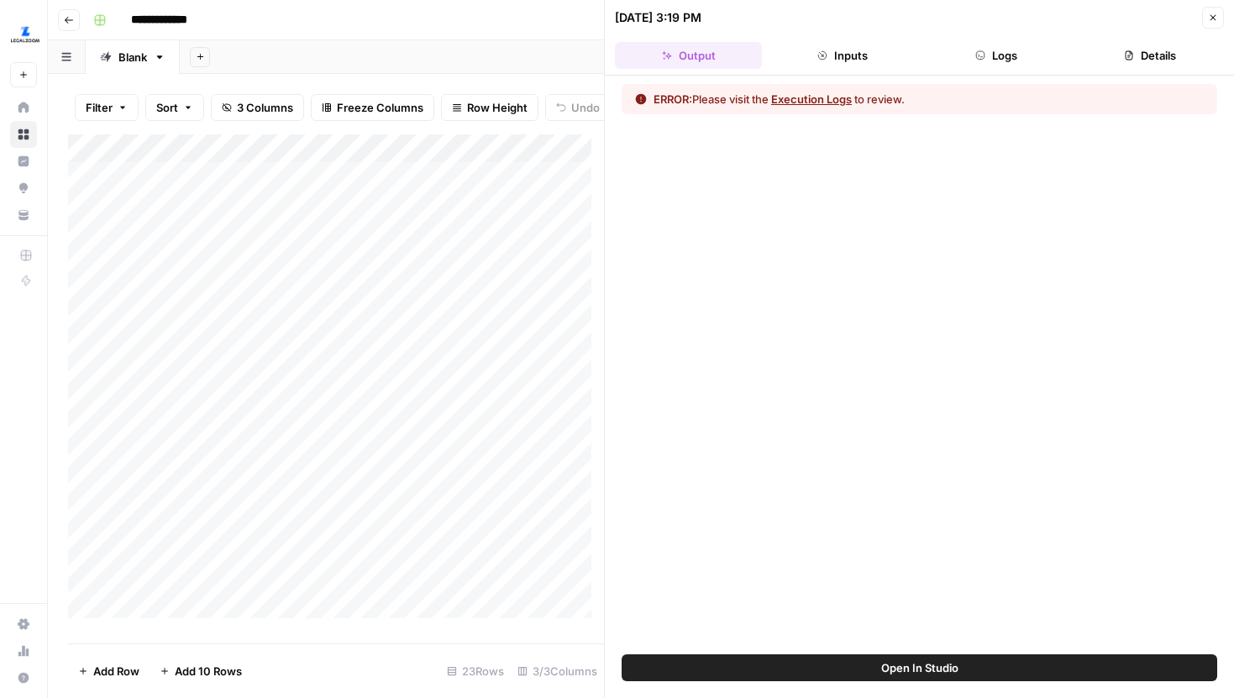
click at [967, 56] on button "Logs" at bounding box center [996, 55] width 147 height 27
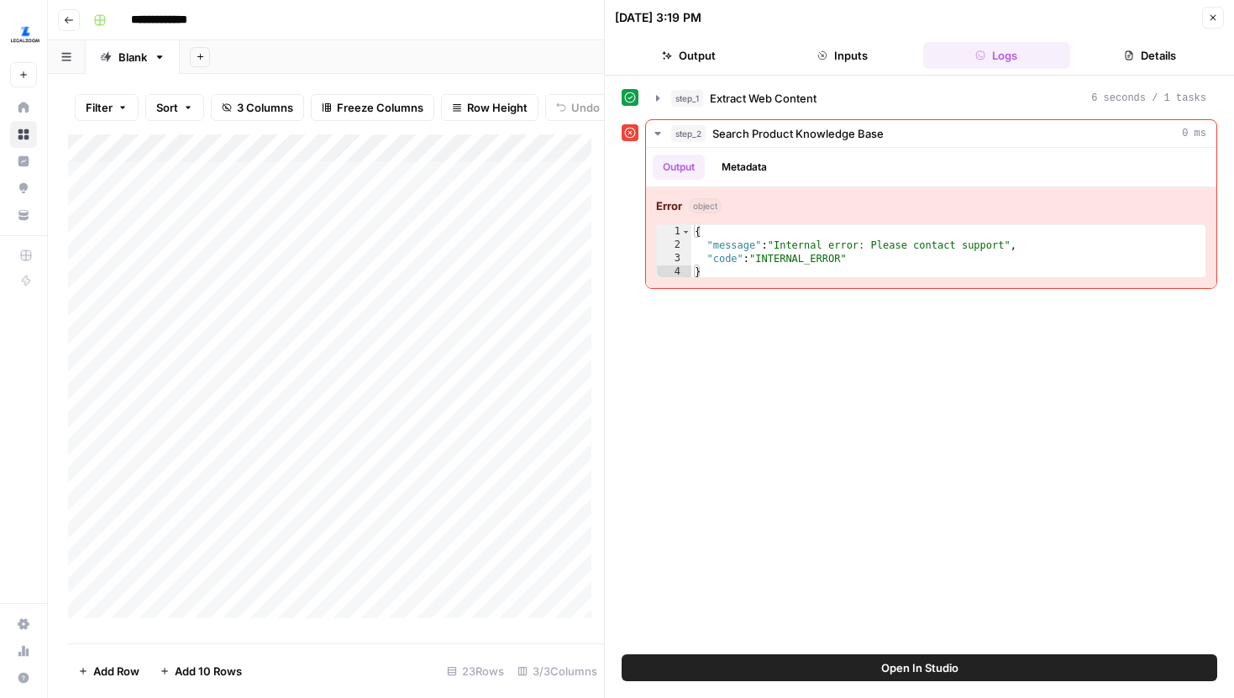
click at [276, 276] on div "Add Column" at bounding box center [336, 382] width 536 height 497
click at [850, 365] on div "step_1 Extract Web Content 6 seconds / 1 tasks step_2 Search Product Knowledge …" at bounding box center [920, 365] width 596 height 562
click at [258, 156] on div "Add Column" at bounding box center [336, 382] width 536 height 497
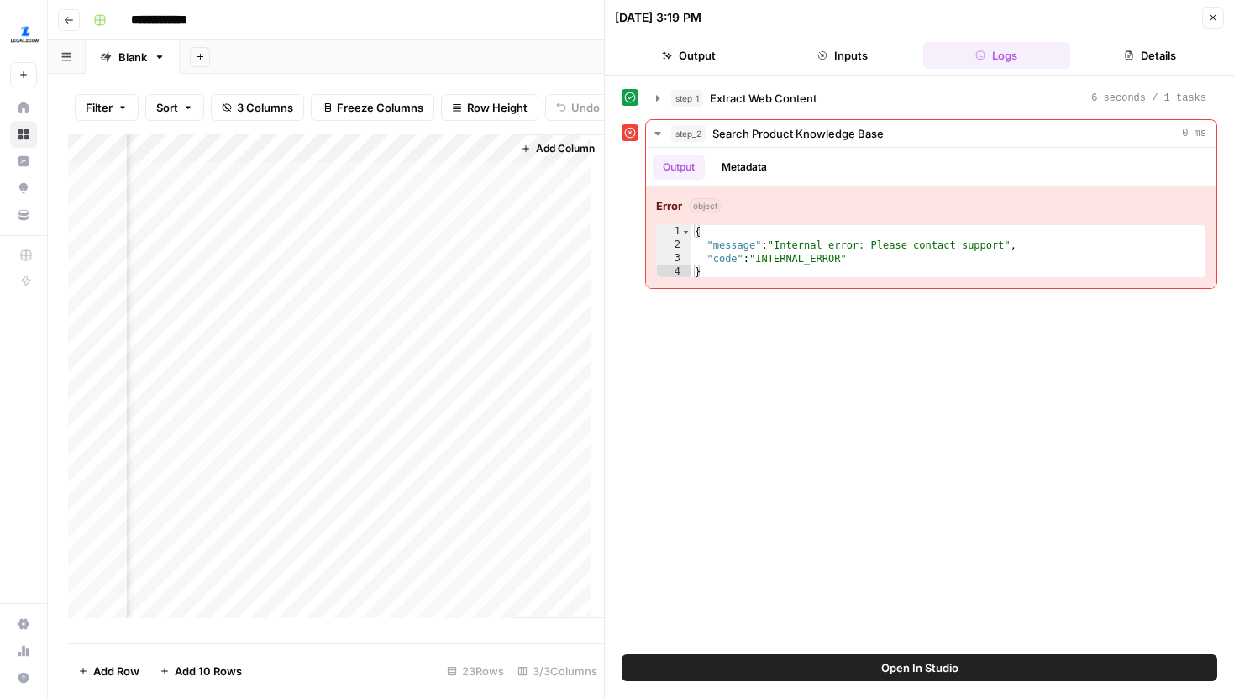
click at [457, 517] on div "Add Column" at bounding box center [336, 382] width 536 height 497
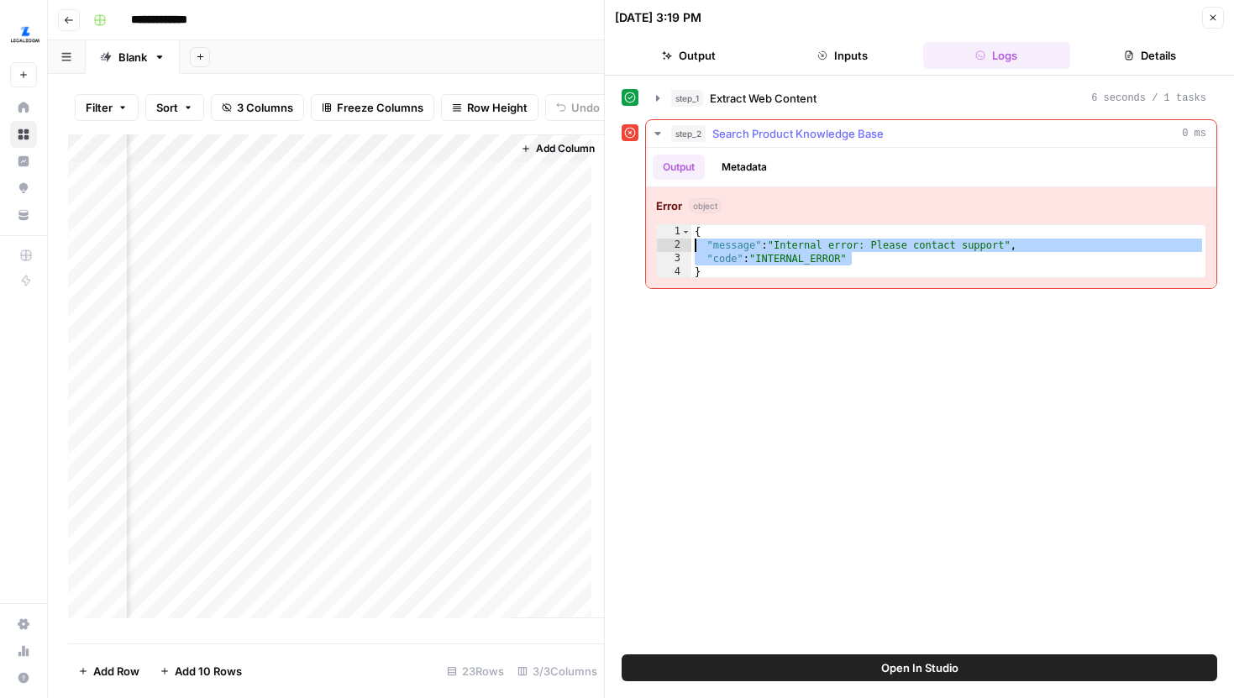
drag, startPoint x: 882, startPoint y: 260, endPoint x: 666, endPoint y: 235, distance: 218.3
click at [666, 235] on div "**********" at bounding box center [931, 251] width 550 height 54
type textarea "**********"
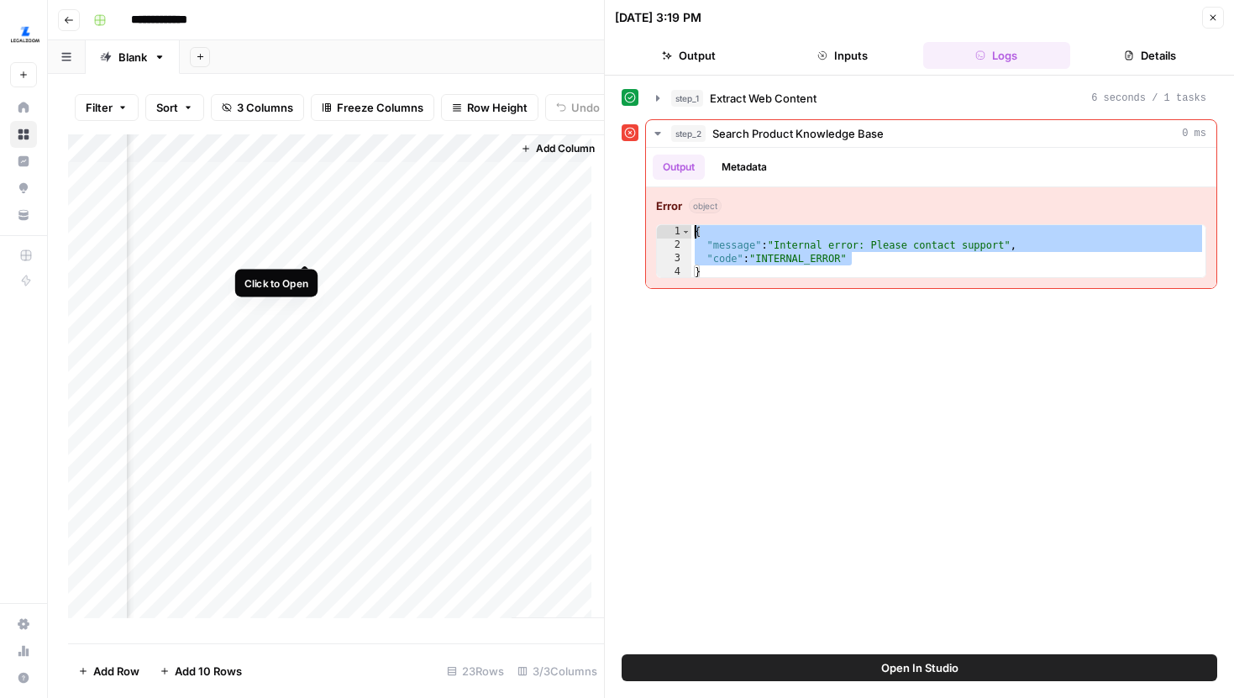
click at [309, 239] on div "Add Column" at bounding box center [336, 382] width 536 height 497
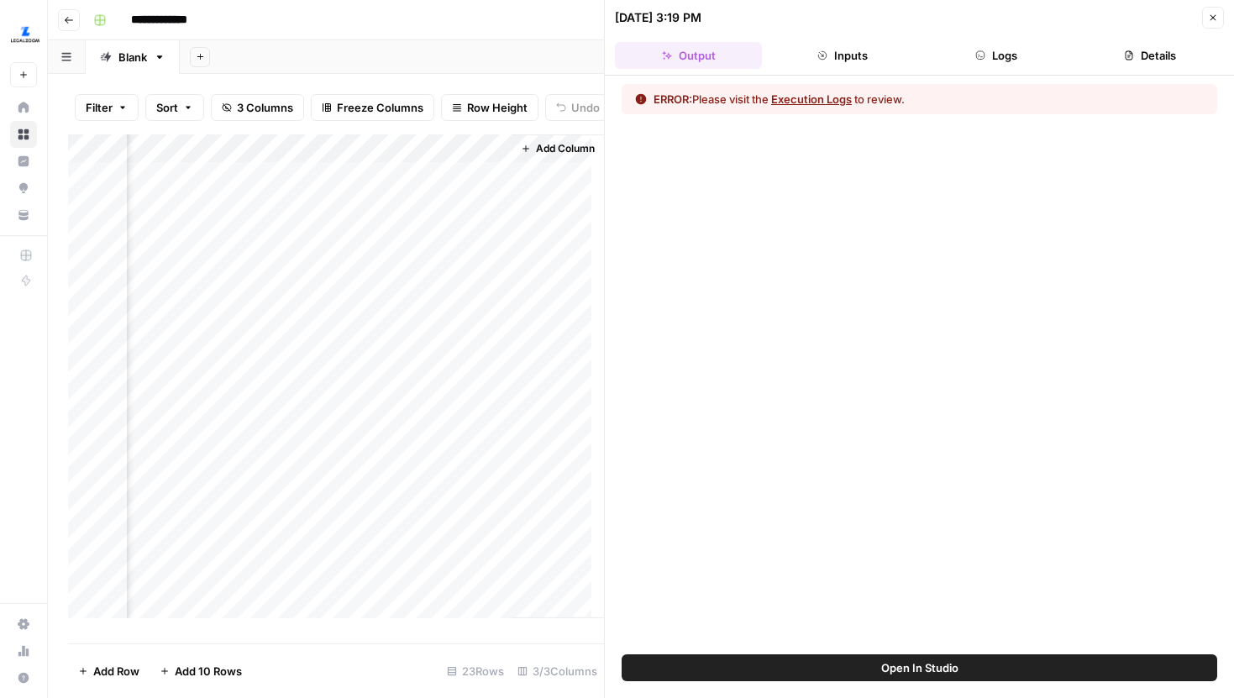
click at [997, 64] on button "Logs" at bounding box center [996, 55] width 147 height 27
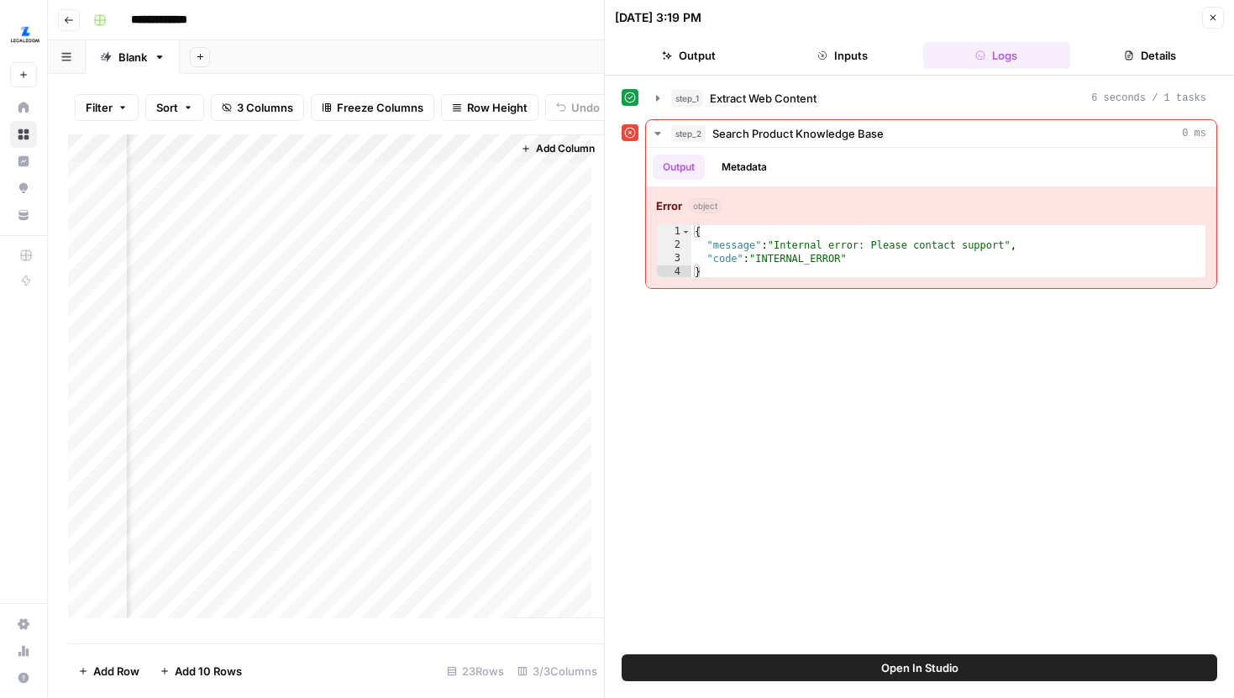
click at [781, 665] on button "Open In Studio" at bounding box center [920, 668] width 596 height 27
click at [308, 332] on div "Add Column" at bounding box center [336, 382] width 536 height 497
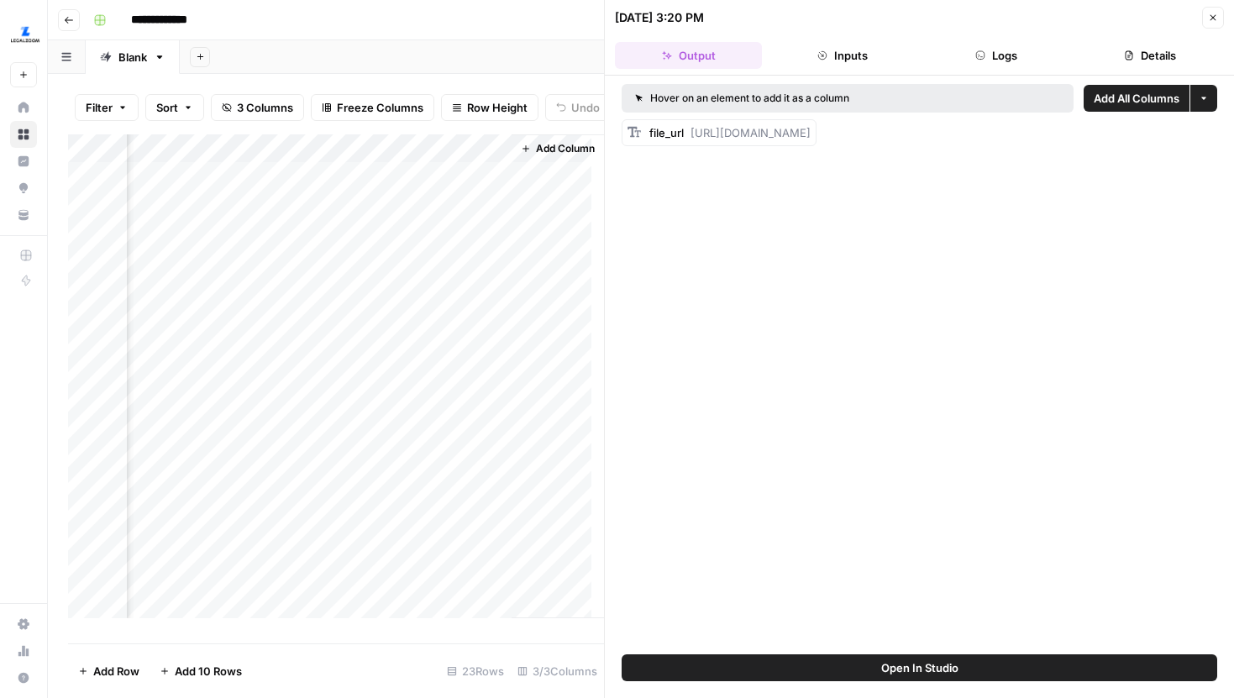
drag, startPoint x: 1048, startPoint y: 56, endPoint x: 1084, endPoint y: 56, distance: 36.1
click at [1051, 56] on button "Logs" at bounding box center [996, 55] width 147 height 27
click at [1084, 56] on button "Details" at bounding box center [1150, 55] width 147 height 27
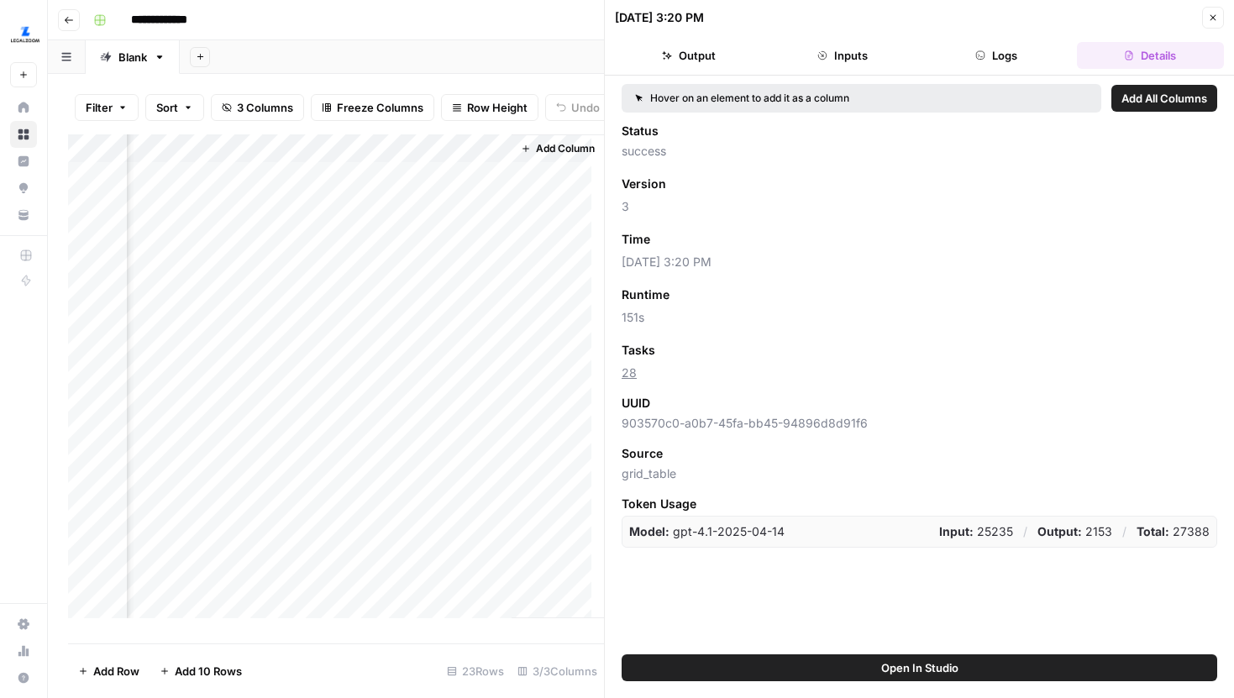
click at [865, 54] on button "Inputs" at bounding box center [842, 55] width 147 height 27
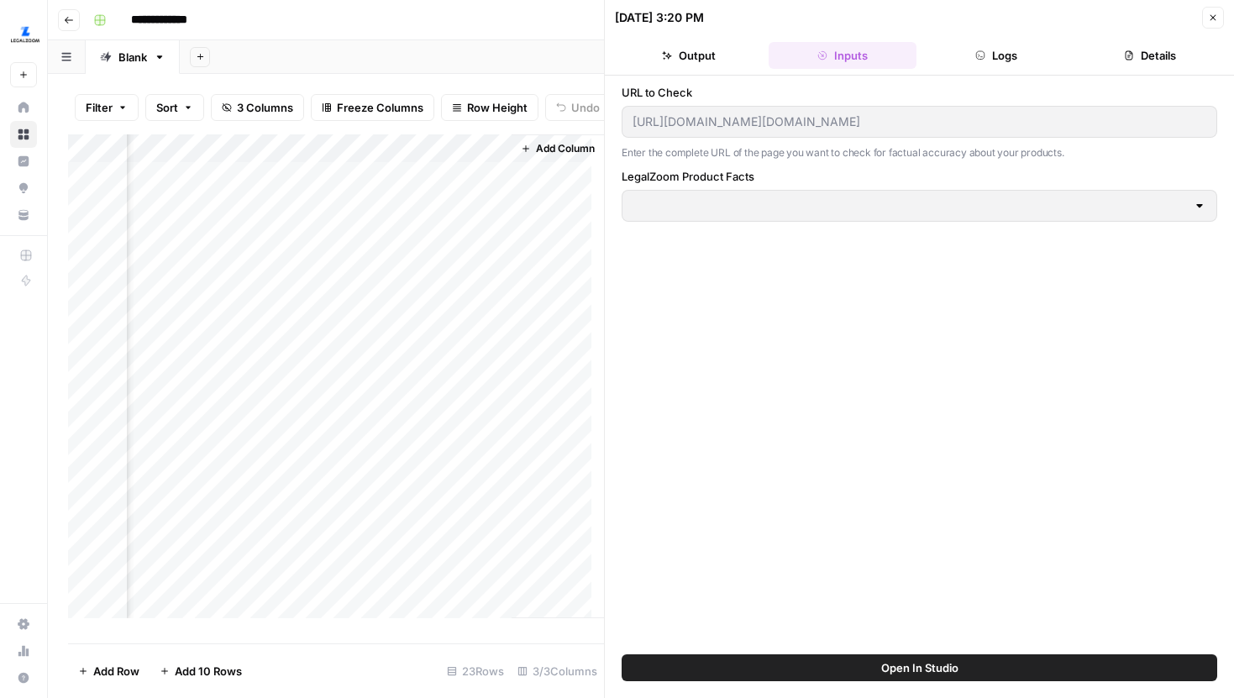
type input "LegalZoom Product Vault"
click at [983, 61] on button "Logs" at bounding box center [996, 55] width 147 height 27
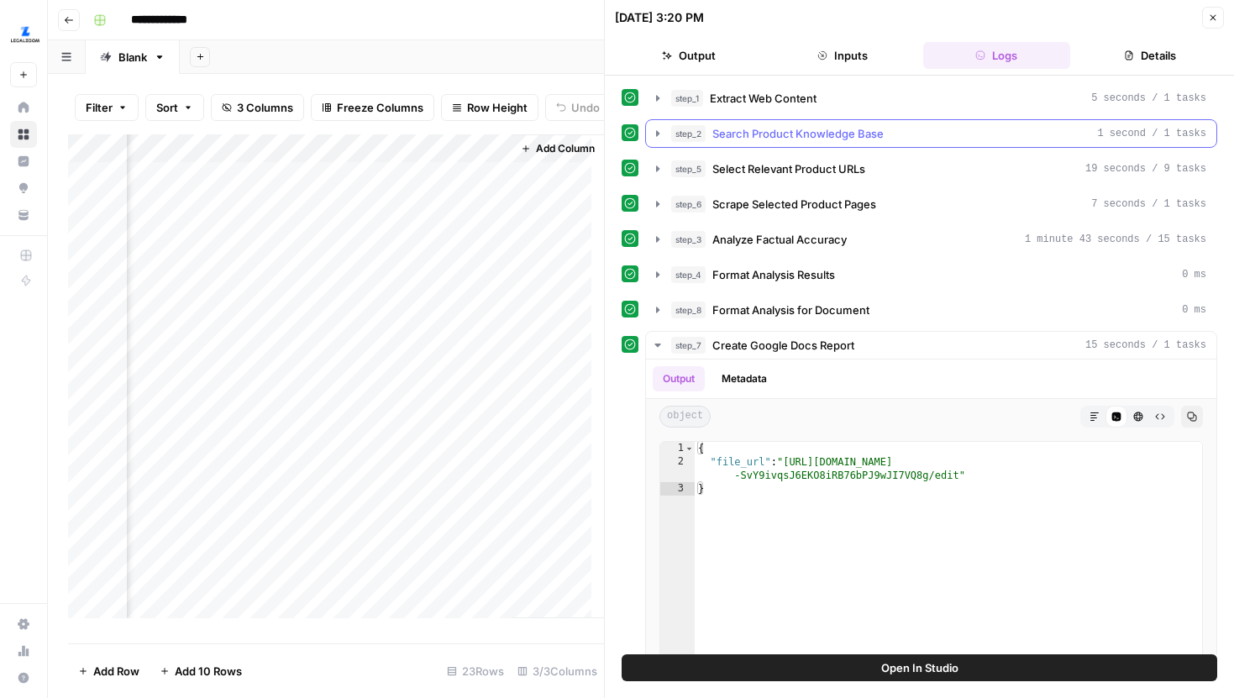
click at [659, 134] on icon "button" at bounding box center [657, 133] width 13 height 13
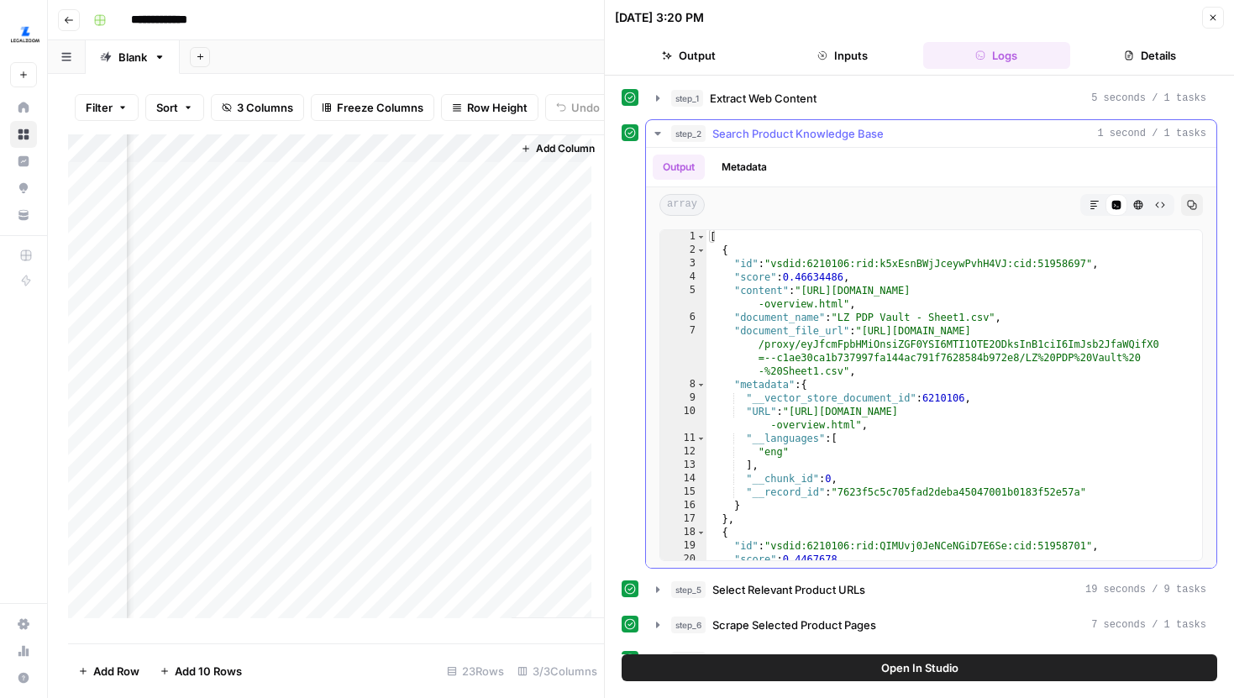
click at [658, 133] on icon "button" at bounding box center [658, 133] width 6 height 3
click at [658, 133] on icon "button" at bounding box center [658, 134] width 7 height 8
click at [655, 104] on icon "button" at bounding box center [657, 98] width 13 height 13
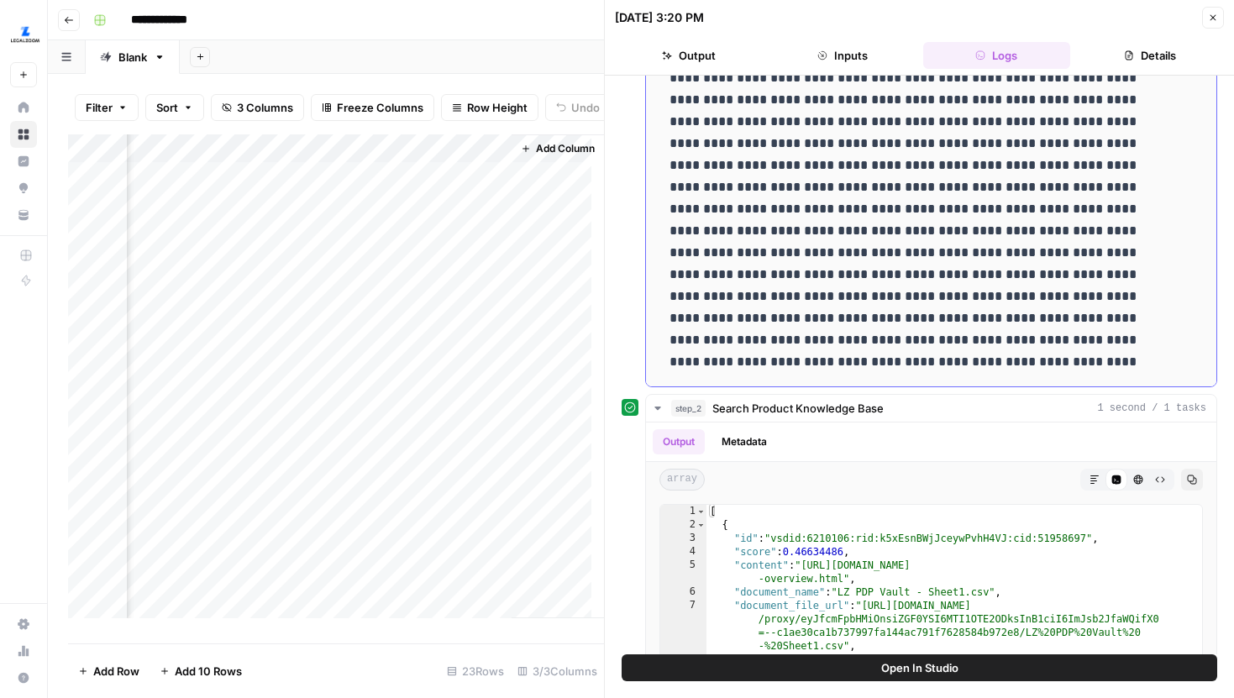
scroll to position [19811, 0]
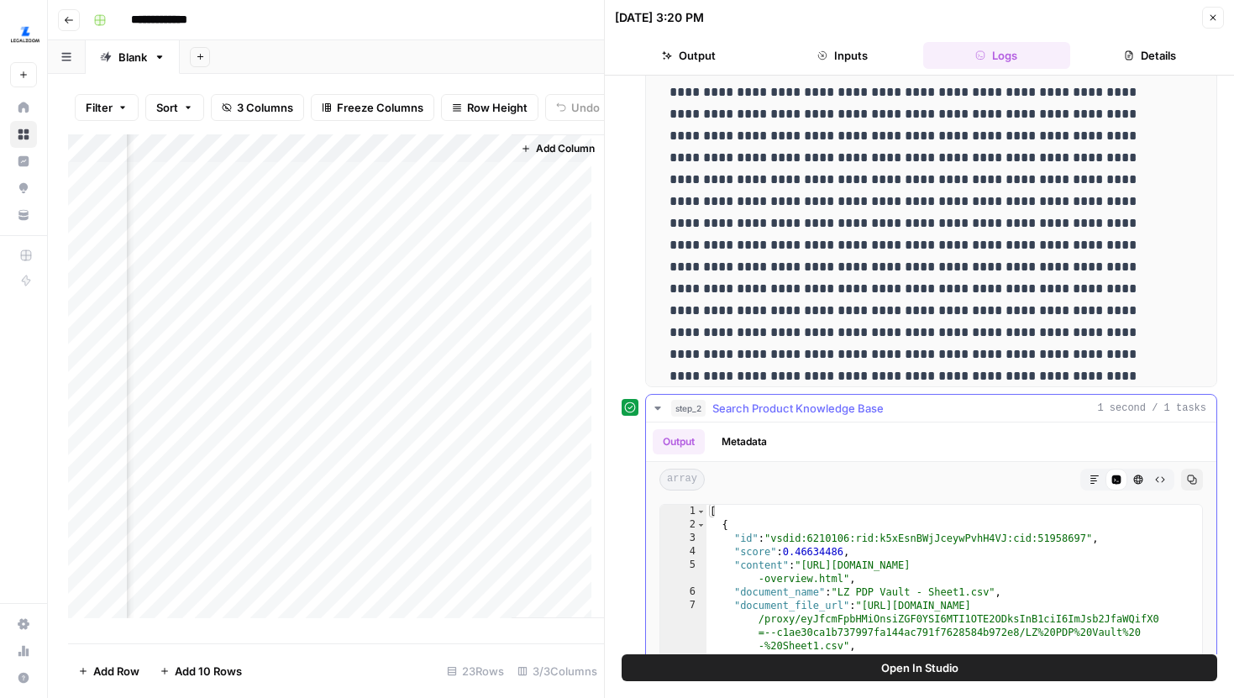
click at [654, 407] on icon "button" at bounding box center [657, 408] width 13 height 13
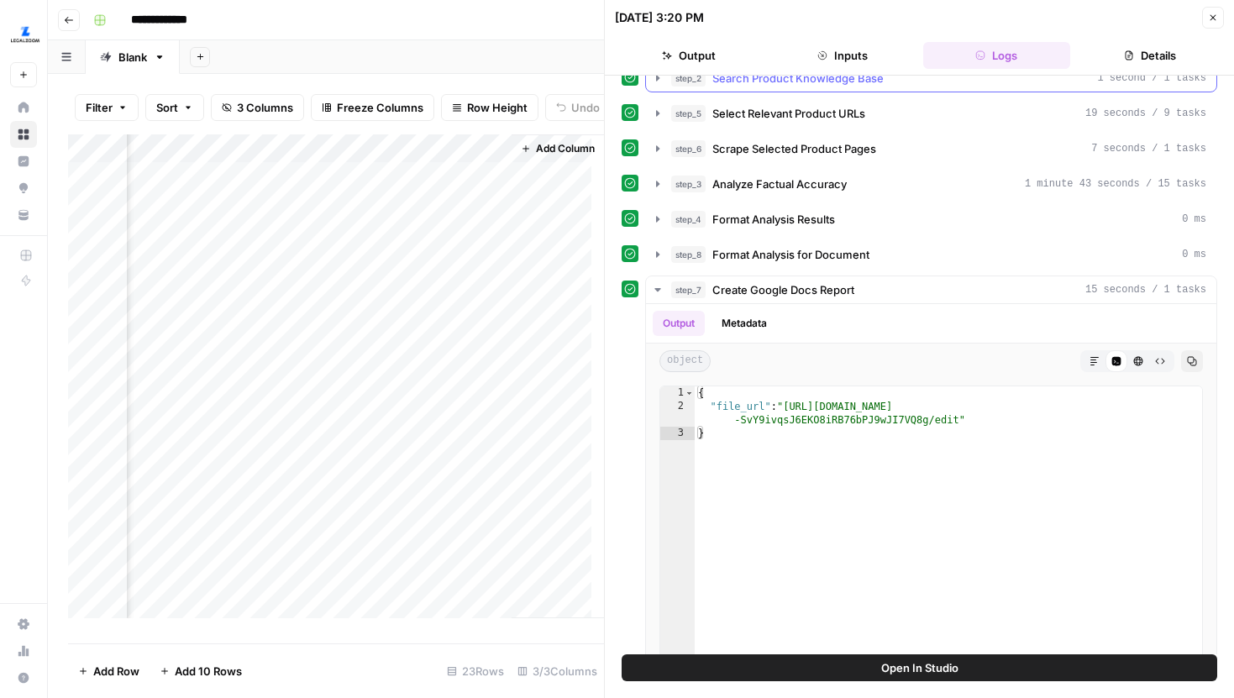
scroll to position [555, 0]
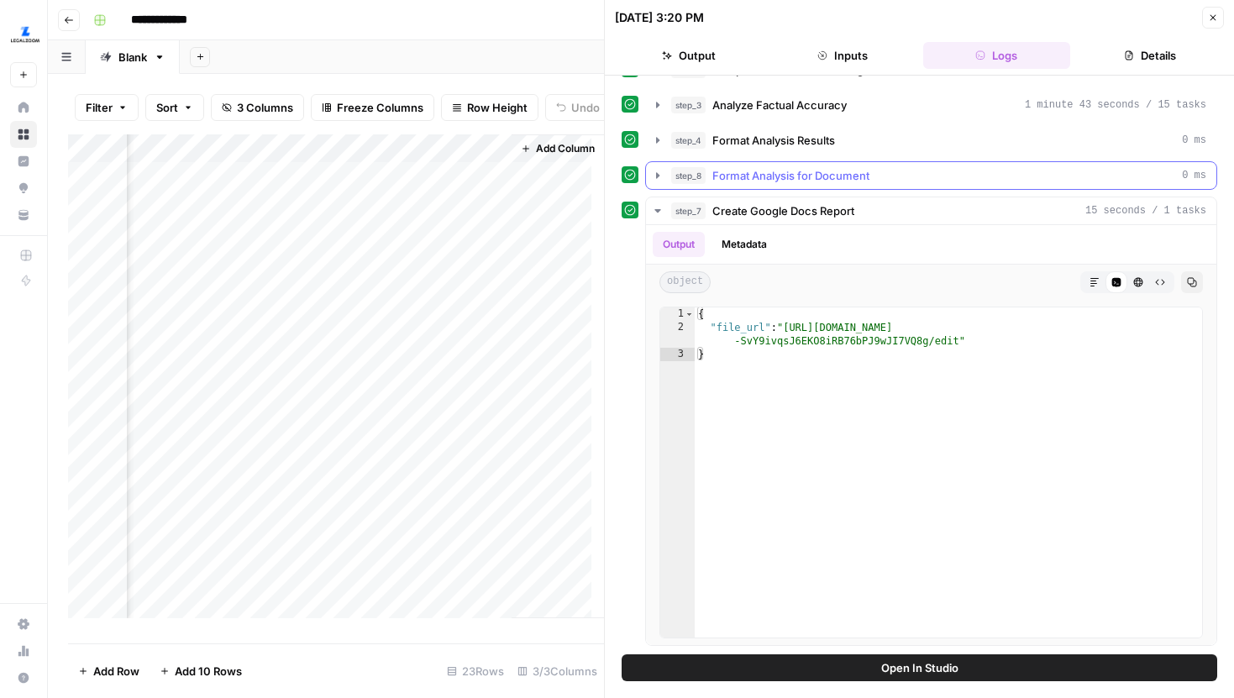
click at [664, 174] on icon "button" at bounding box center [657, 175] width 13 height 13
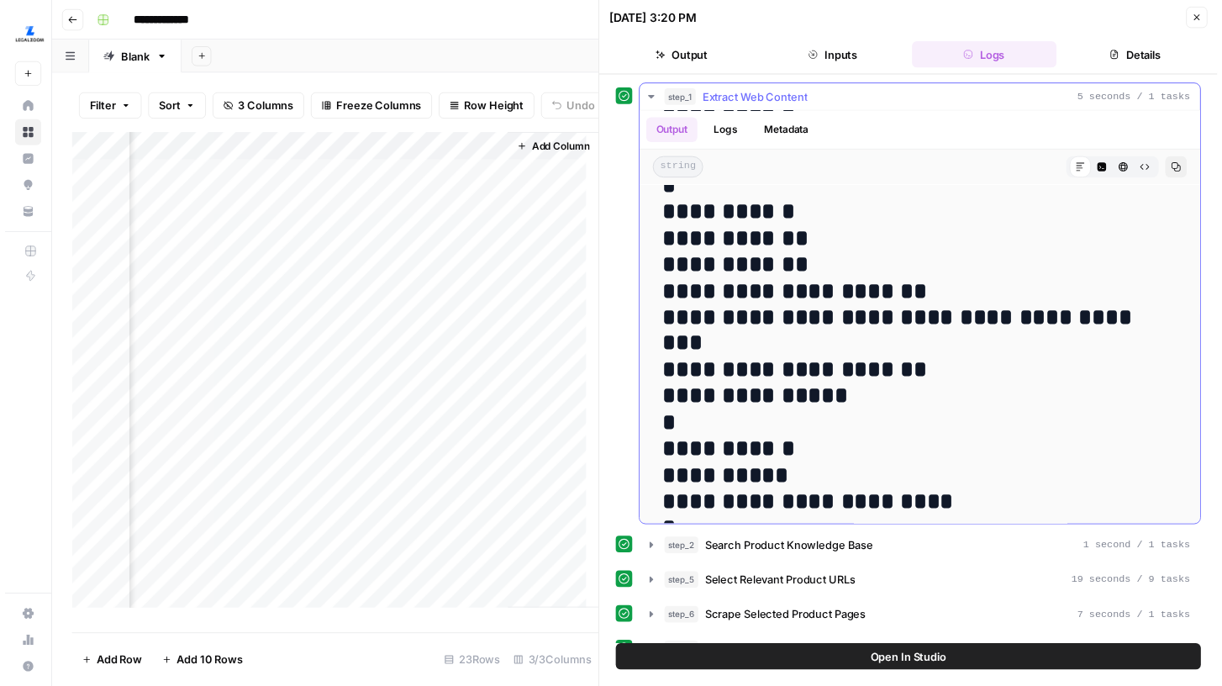
scroll to position [6842, 0]
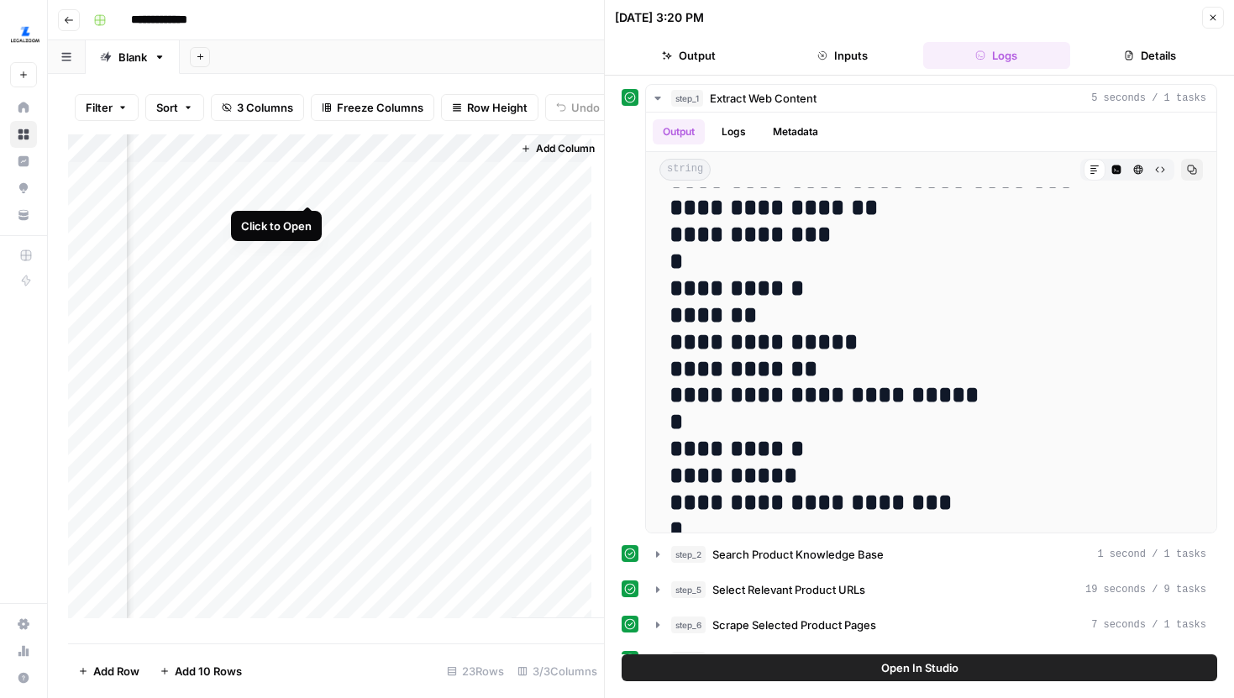
click at [308, 191] on div "Add Column" at bounding box center [336, 382] width 536 height 497
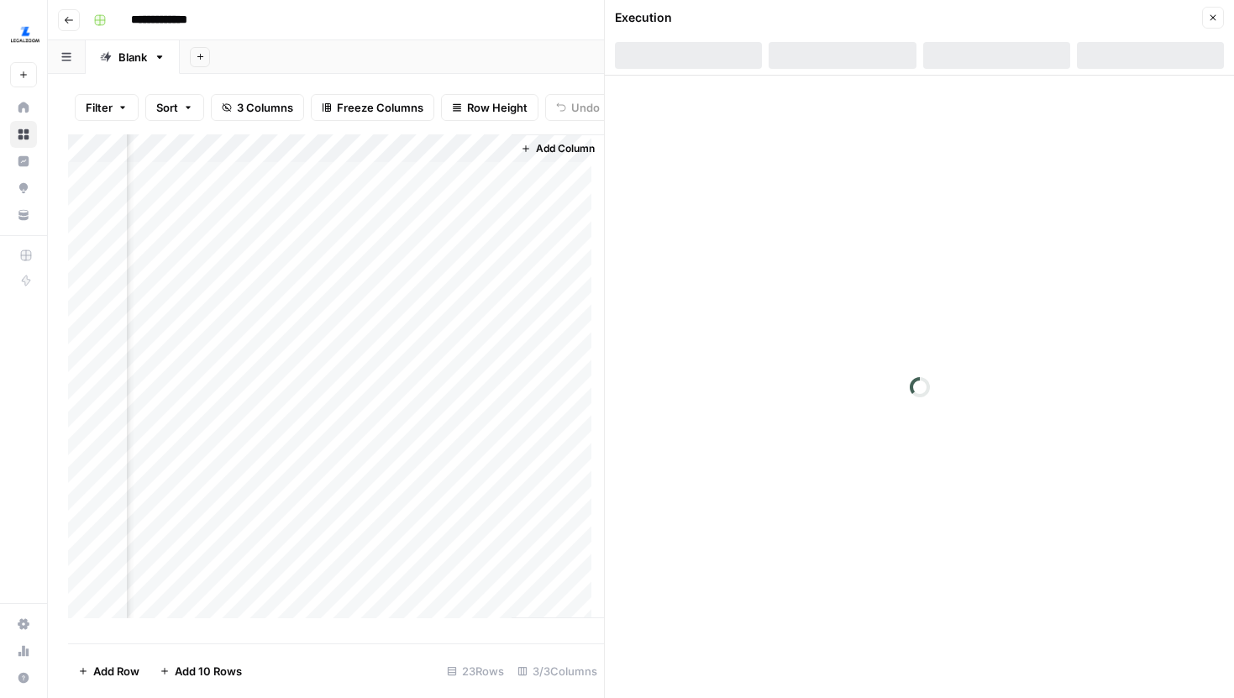
click at [1012, 58] on div at bounding box center [996, 55] width 147 height 27
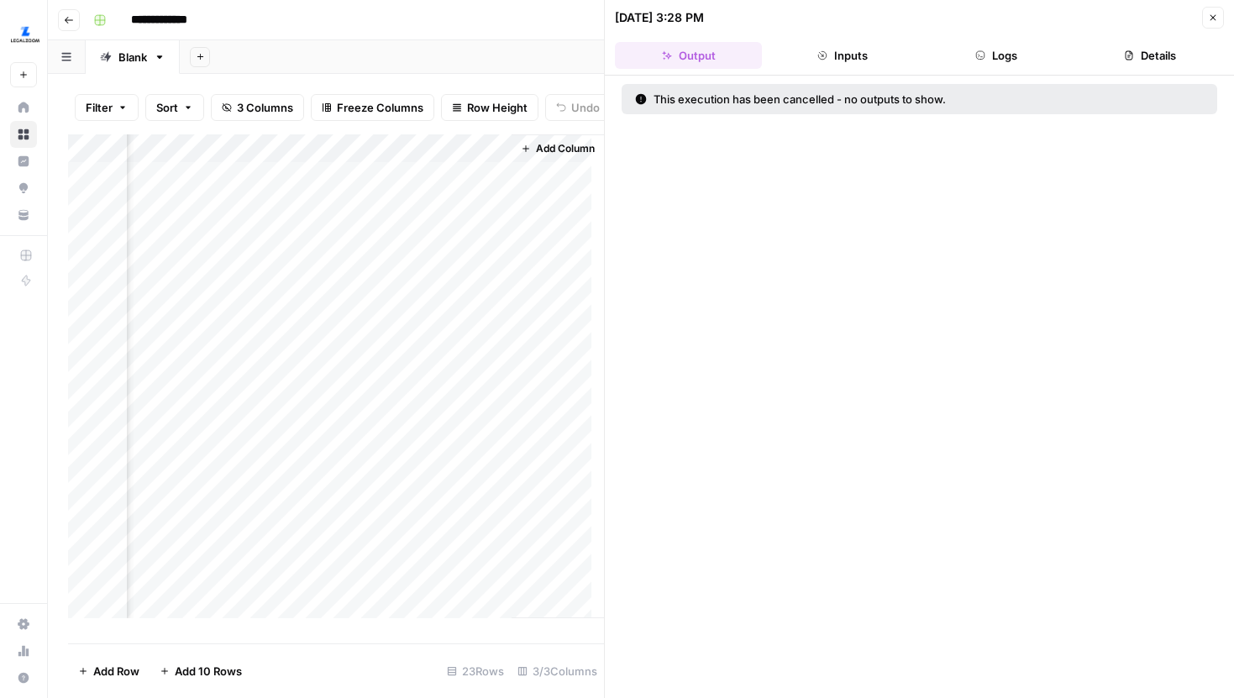
click at [985, 62] on button "Logs" at bounding box center [996, 55] width 147 height 27
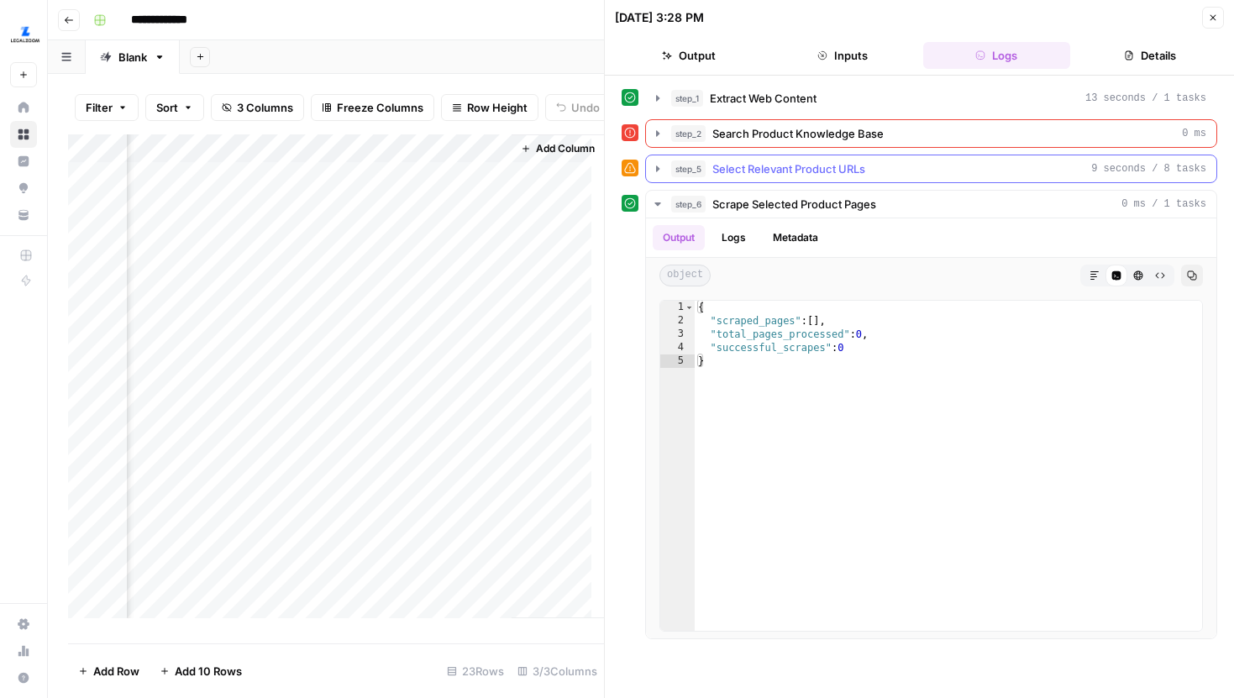
click at [657, 169] on icon "button" at bounding box center [657, 169] width 3 height 6
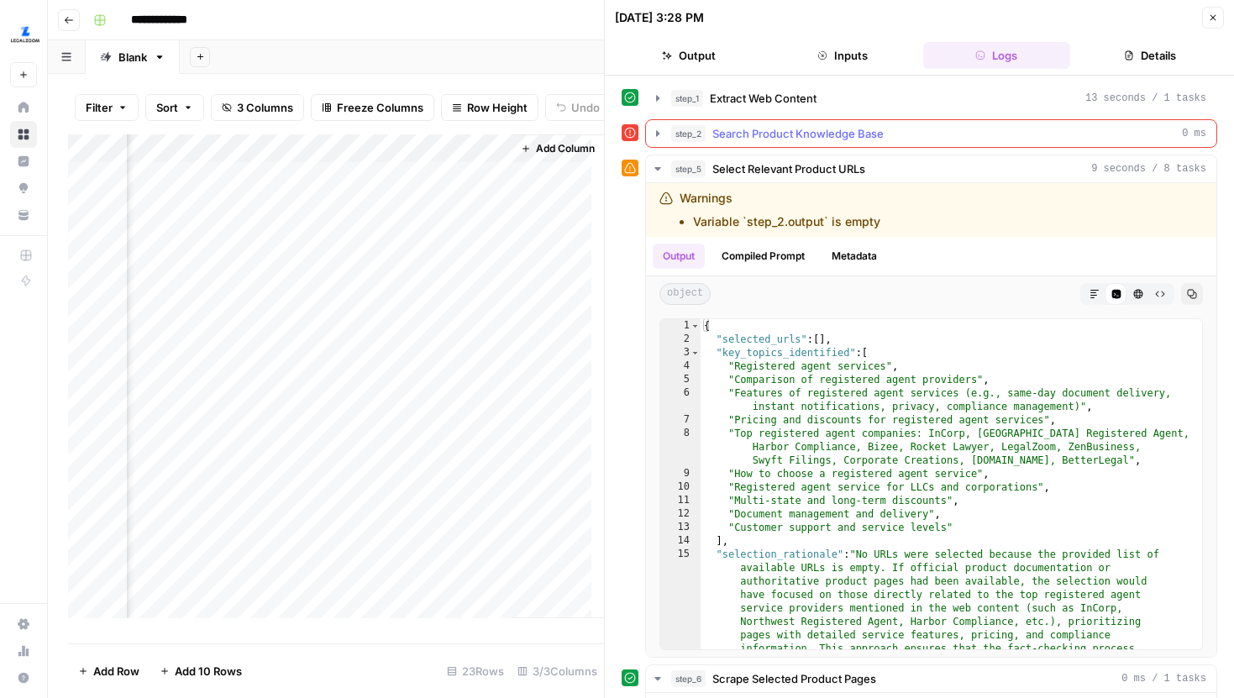
click at [654, 139] on icon "button" at bounding box center [657, 133] width 13 height 13
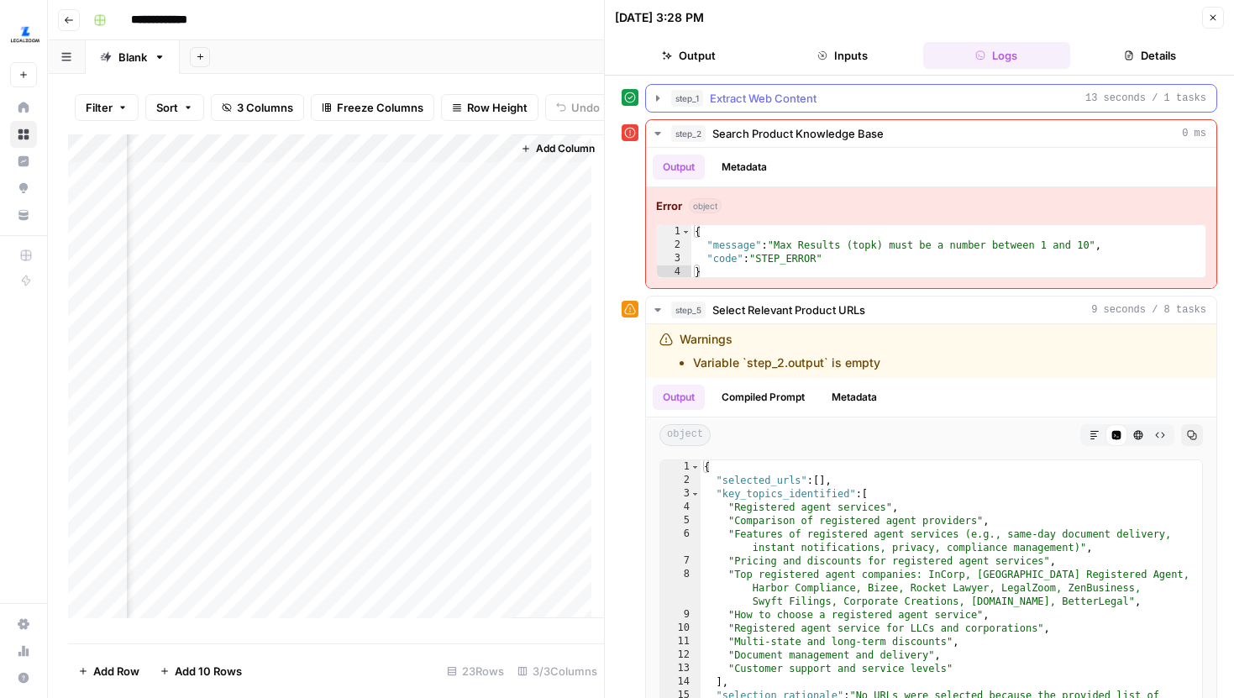
click at [654, 109] on button "step_1 Extract Web Content 13 seconds / 1 tasks" at bounding box center [931, 98] width 571 height 27
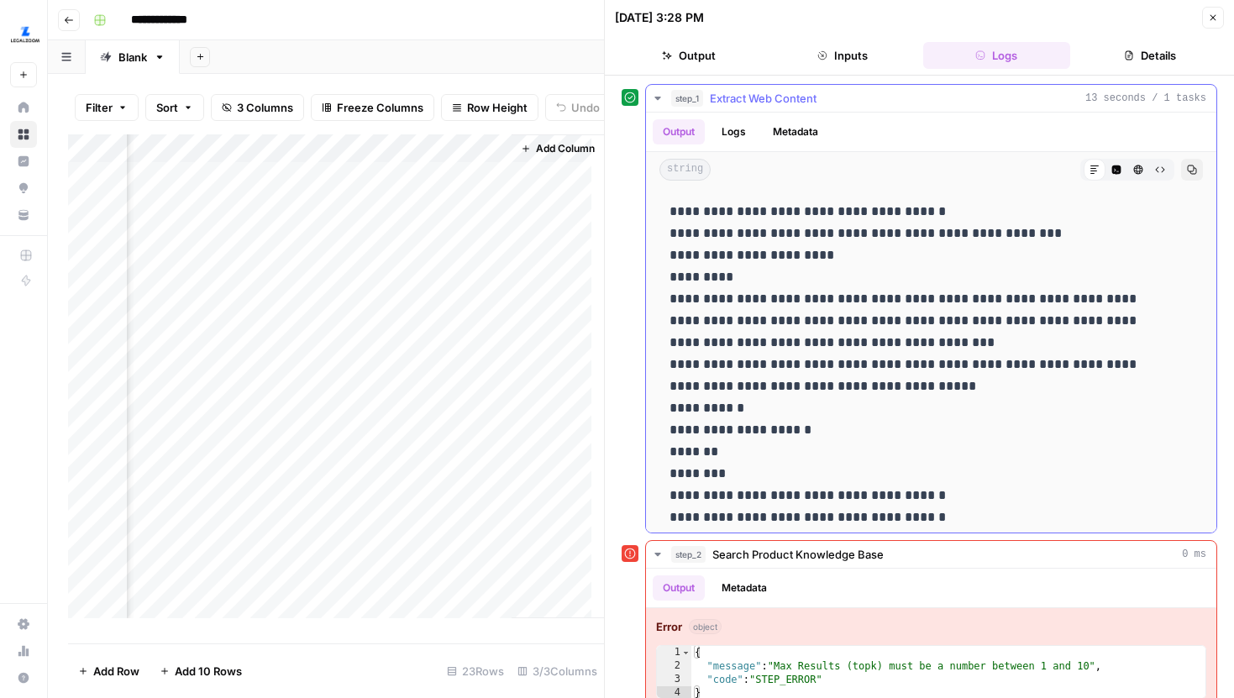
click at [654, 108] on button "step_1 Extract Web Content 13 seconds / 1 tasks" at bounding box center [931, 98] width 571 height 27
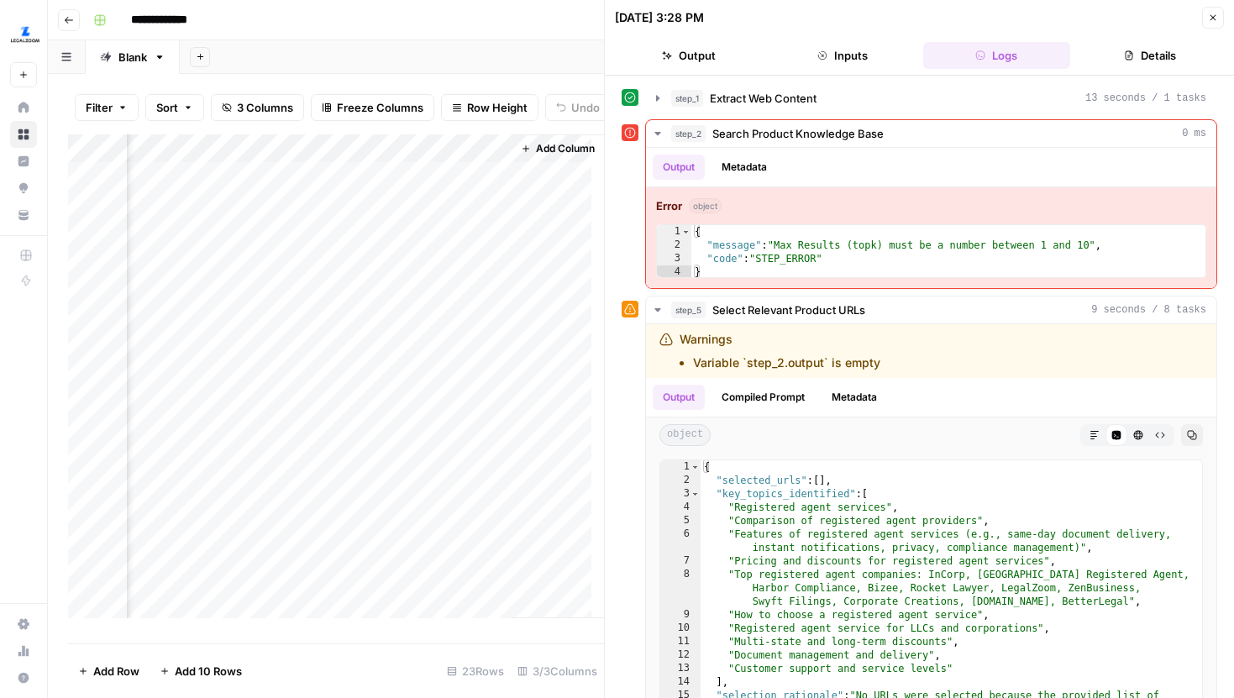
click at [1122, 34] on header "09/22/25 at 3:28 PM Close Output Inputs Logs Details" at bounding box center [919, 38] width 629 height 76
click at [1118, 50] on button "Details" at bounding box center [1150, 55] width 147 height 27
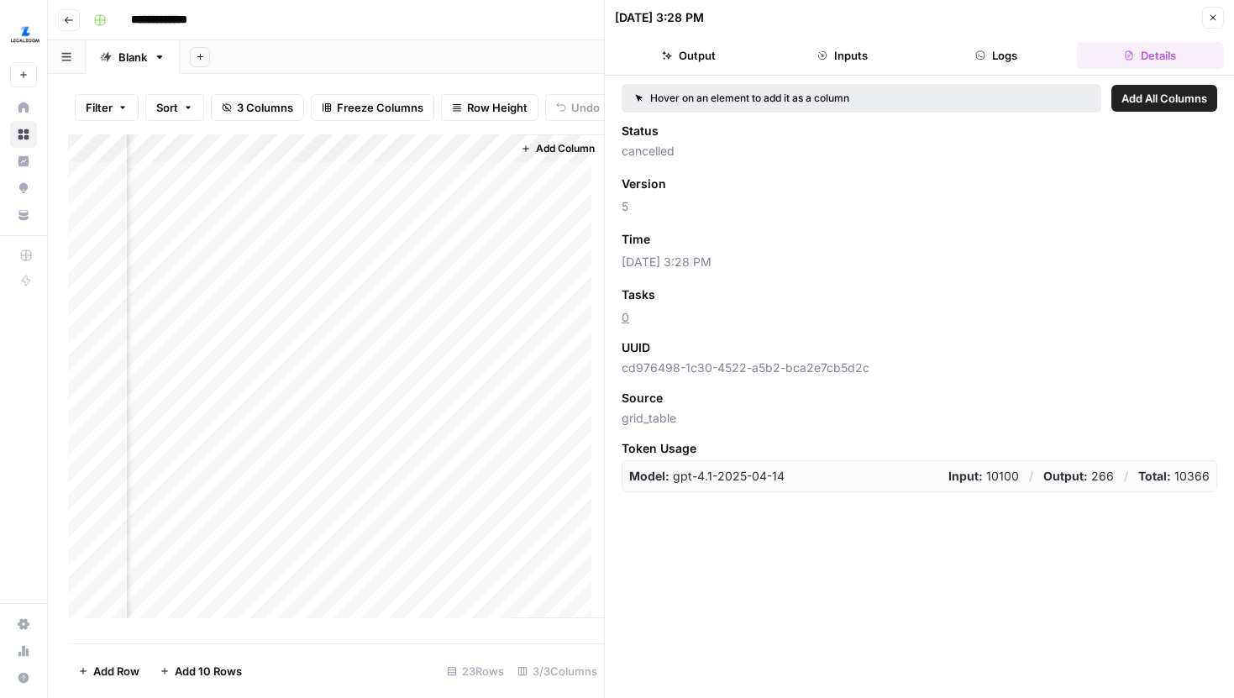
click at [1008, 47] on button "Logs" at bounding box center [996, 55] width 147 height 27
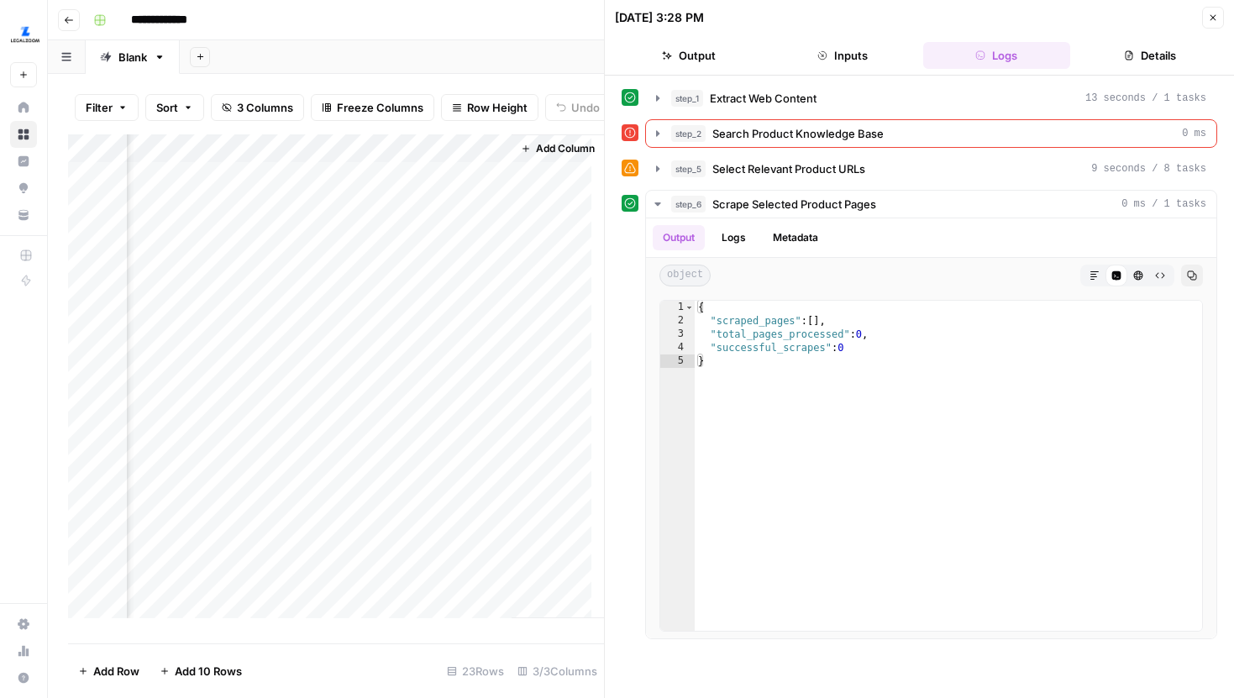
click at [273, 160] on div "Add Column" at bounding box center [336, 382] width 536 height 497
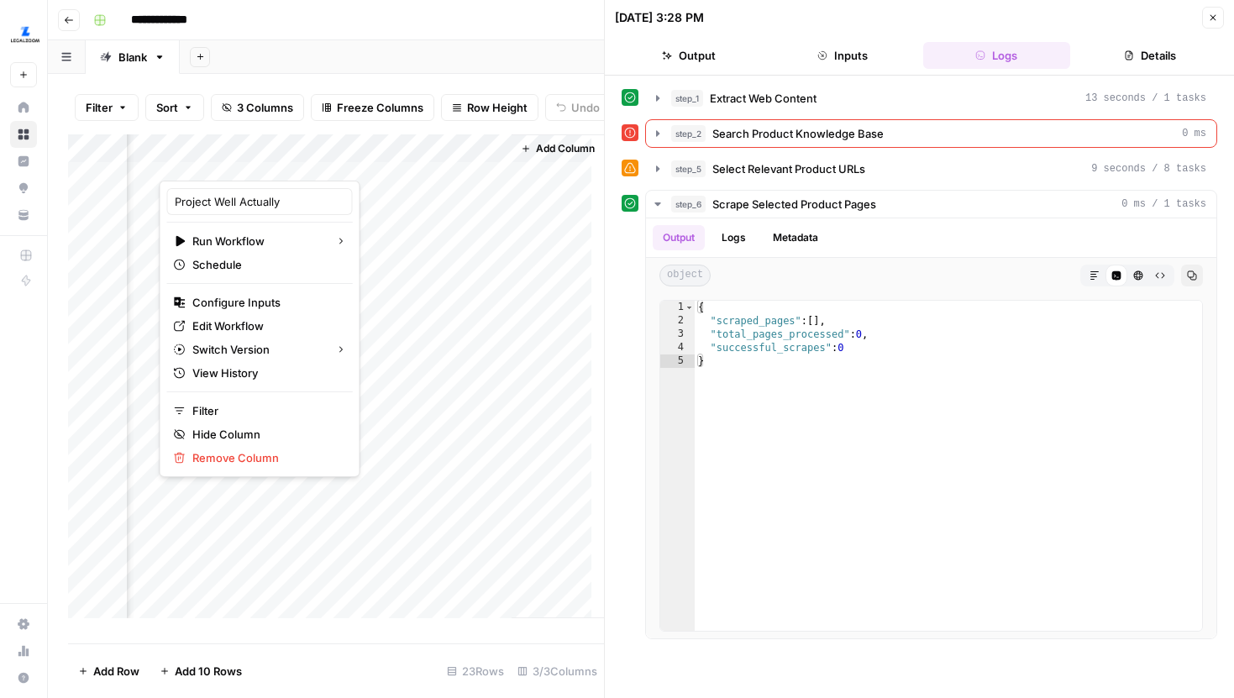
click at [496, 78] on div "Filter Sort 3 Columns Freeze Columns Row Height Undo Redo Export CSV Import CSV…" at bounding box center [326, 386] width 556 height 624
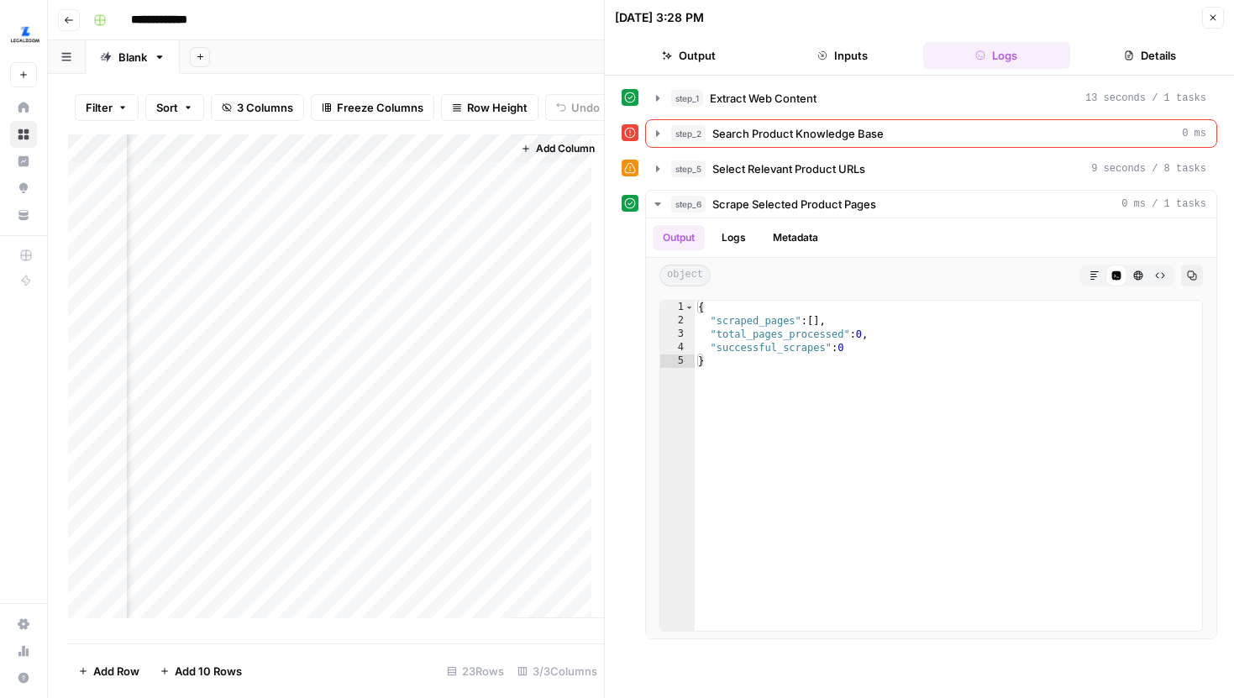
click at [538, 58] on div "Add Sheet" at bounding box center [707, 57] width 1055 height 34
click at [1216, 21] on icon "button" at bounding box center [1213, 18] width 10 height 10
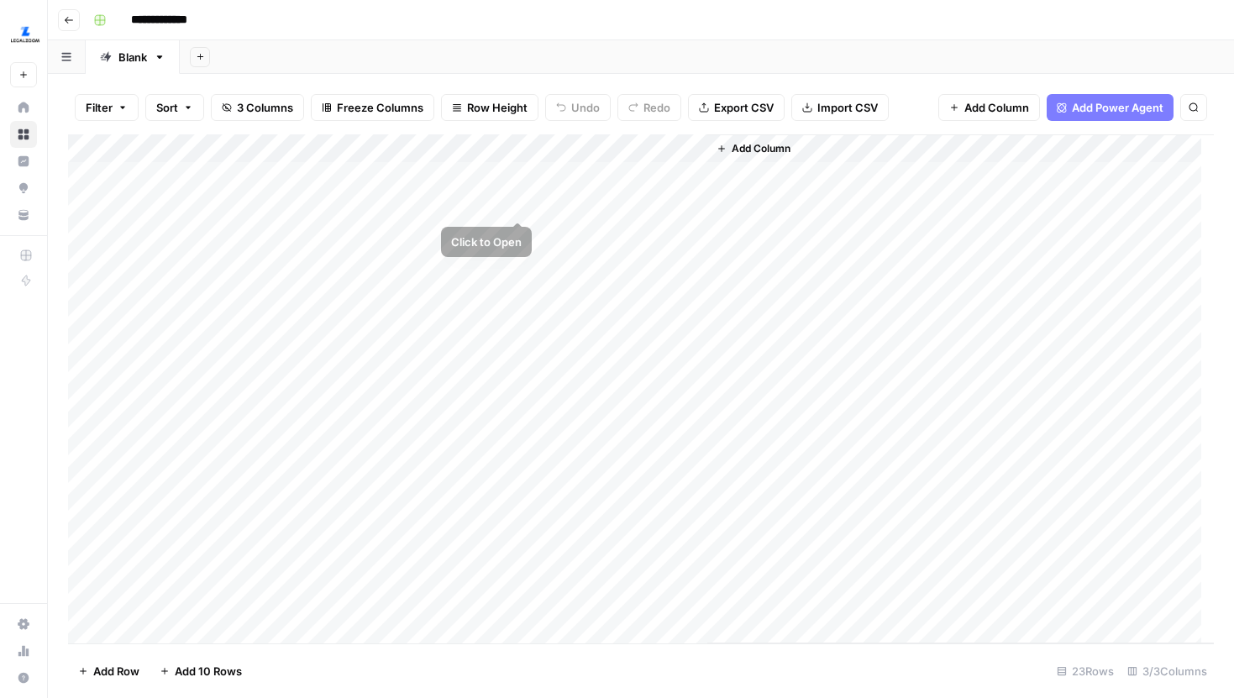
click at [518, 173] on div "Add Column" at bounding box center [641, 388] width 1146 height 509
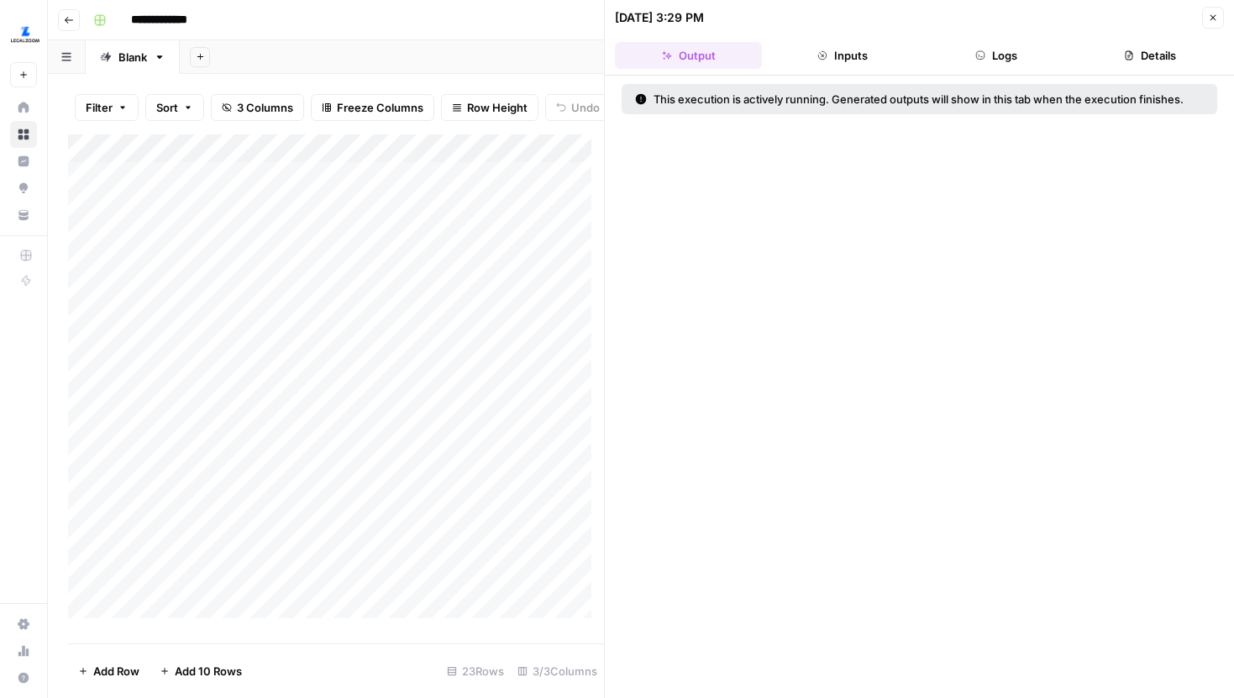
click at [1009, 63] on button "Logs" at bounding box center [996, 55] width 147 height 27
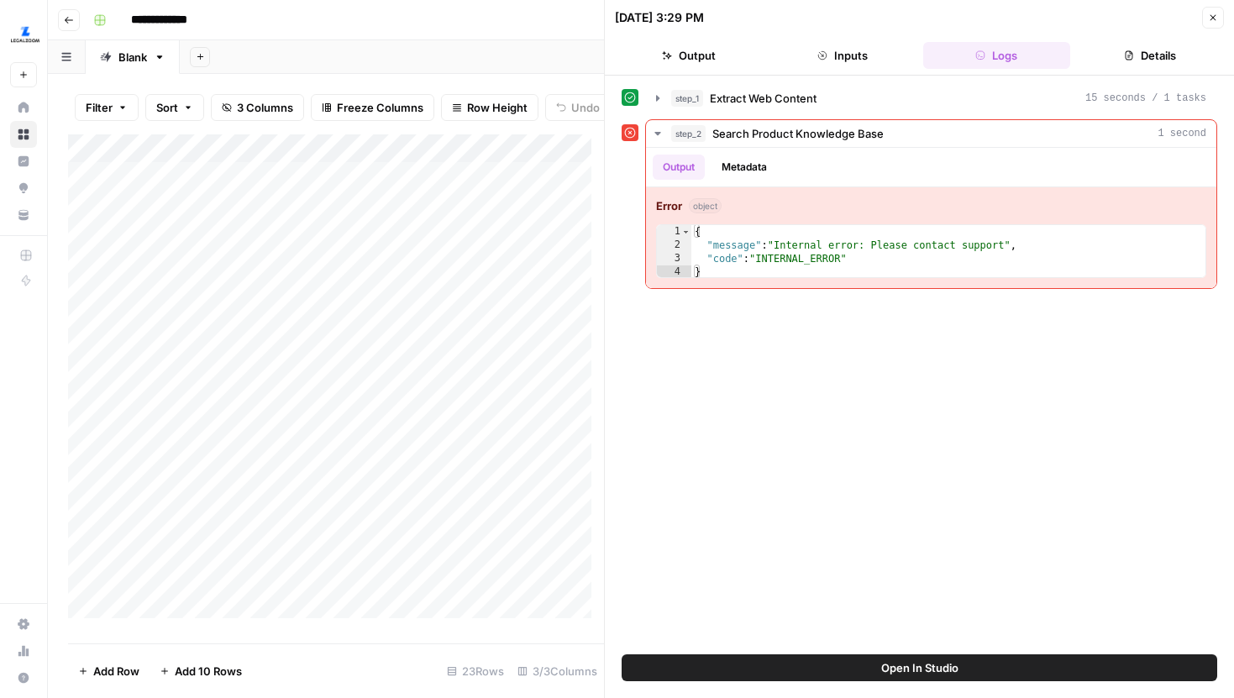
click at [1122, 38] on header "09/22/25 at 3:29 PM Close Output Inputs Logs Details" at bounding box center [919, 38] width 629 height 76
click at [1122, 52] on button "Details" at bounding box center [1150, 55] width 147 height 27
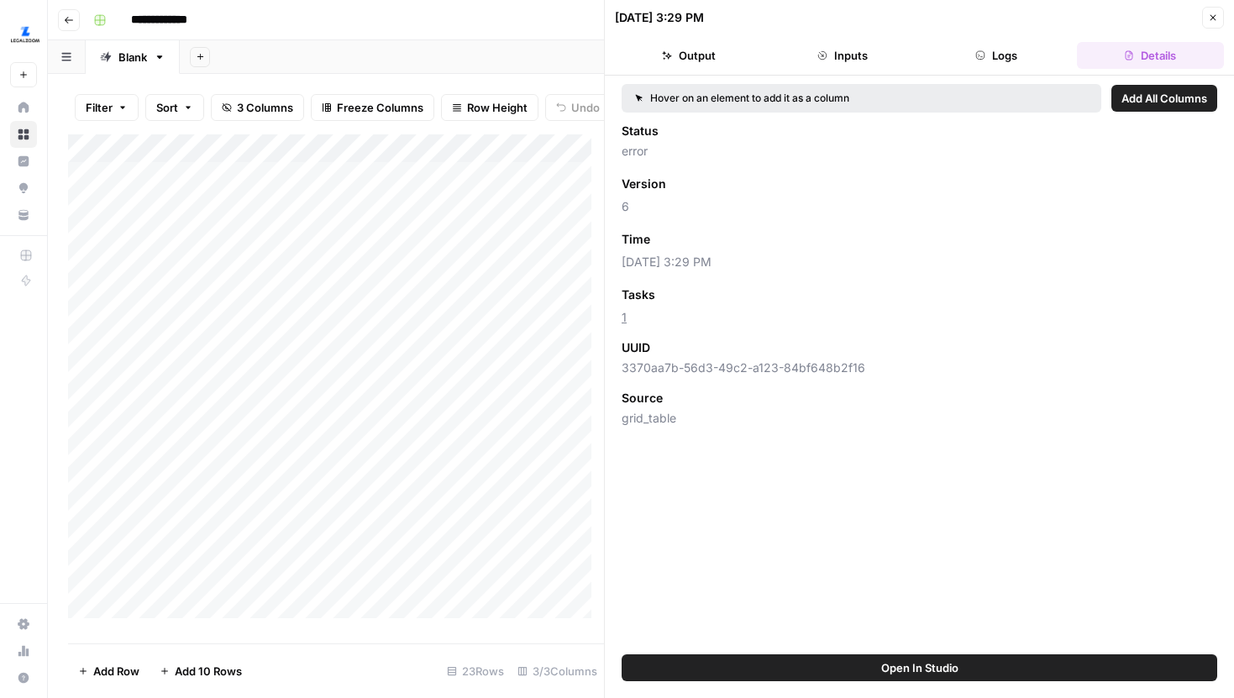
click at [1001, 45] on button "Logs" at bounding box center [996, 55] width 147 height 27
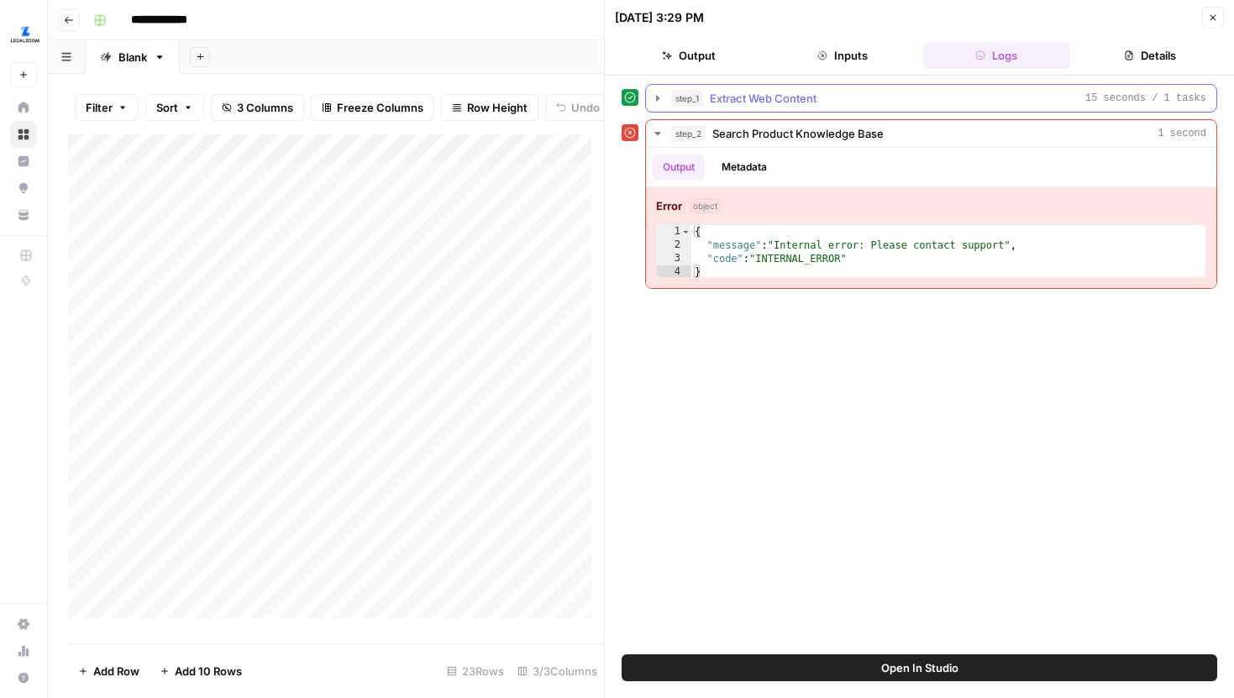
click at [653, 101] on icon "button" at bounding box center [657, 98] width 13 height 13
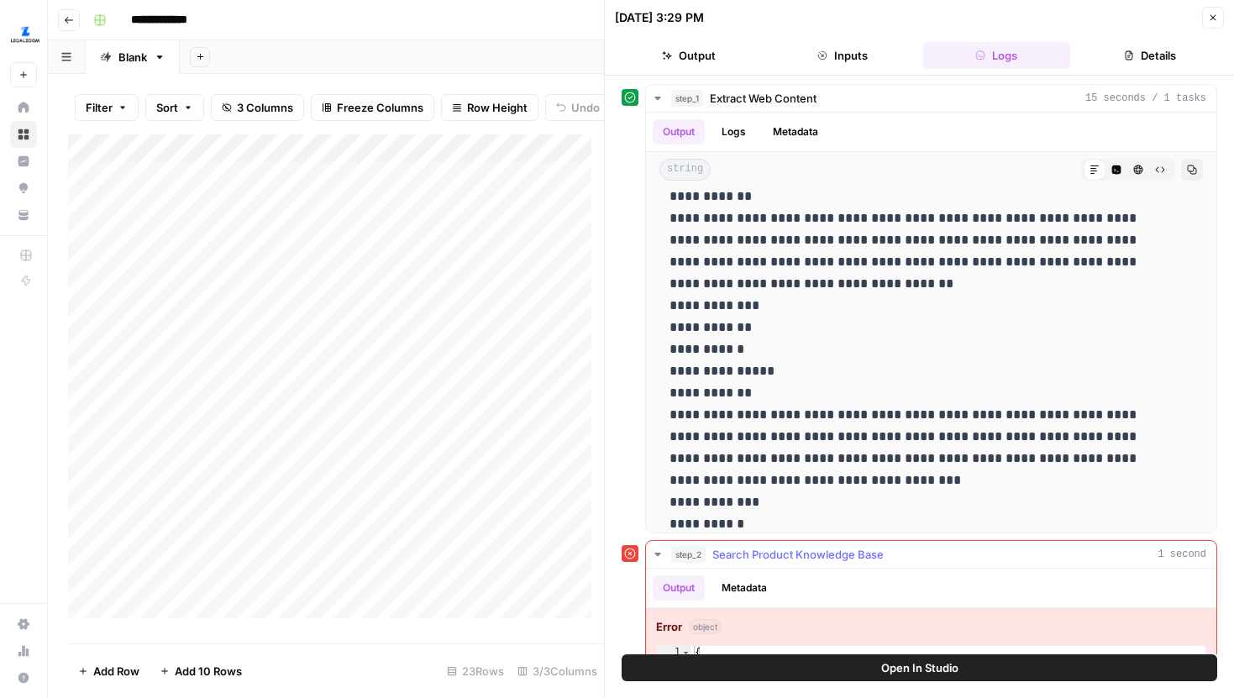
scroll to position [918, 0]
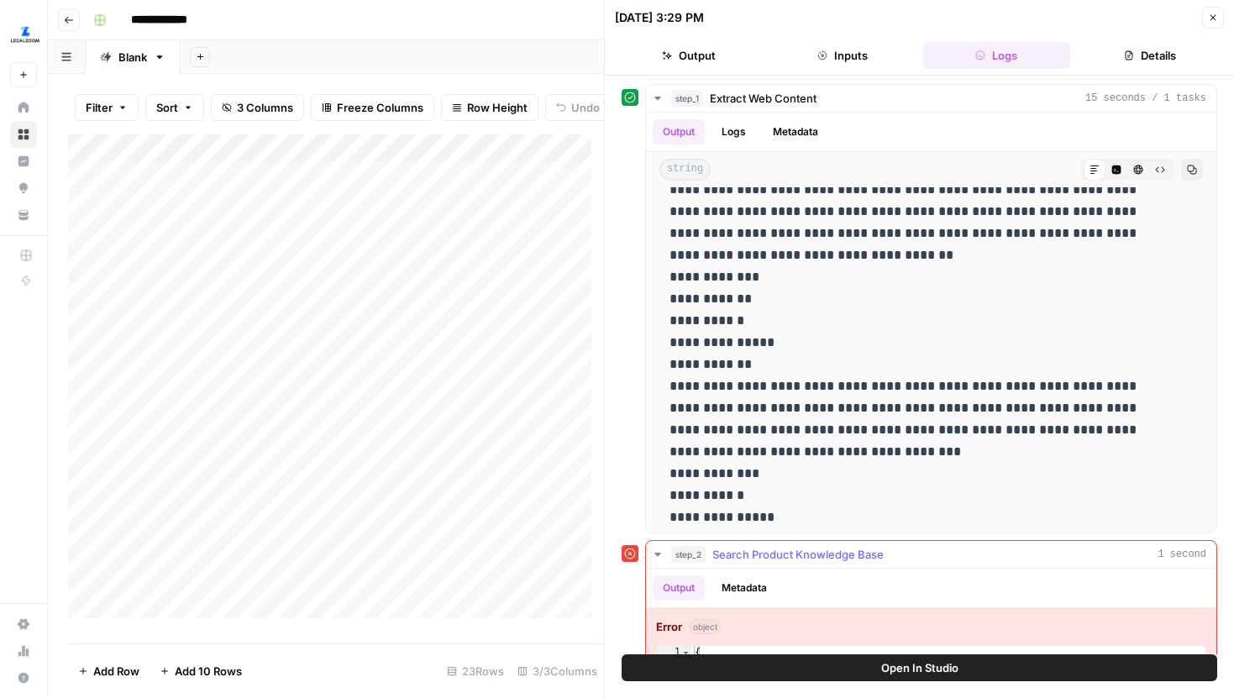
drag, startPoint x: 668, startPoint y: 208, endPoint x: 976, endPoint y: 481, distance: 411.9
click at [1187, 172] on icon "button" at bounding box center [1192, 170] width 10 height 10
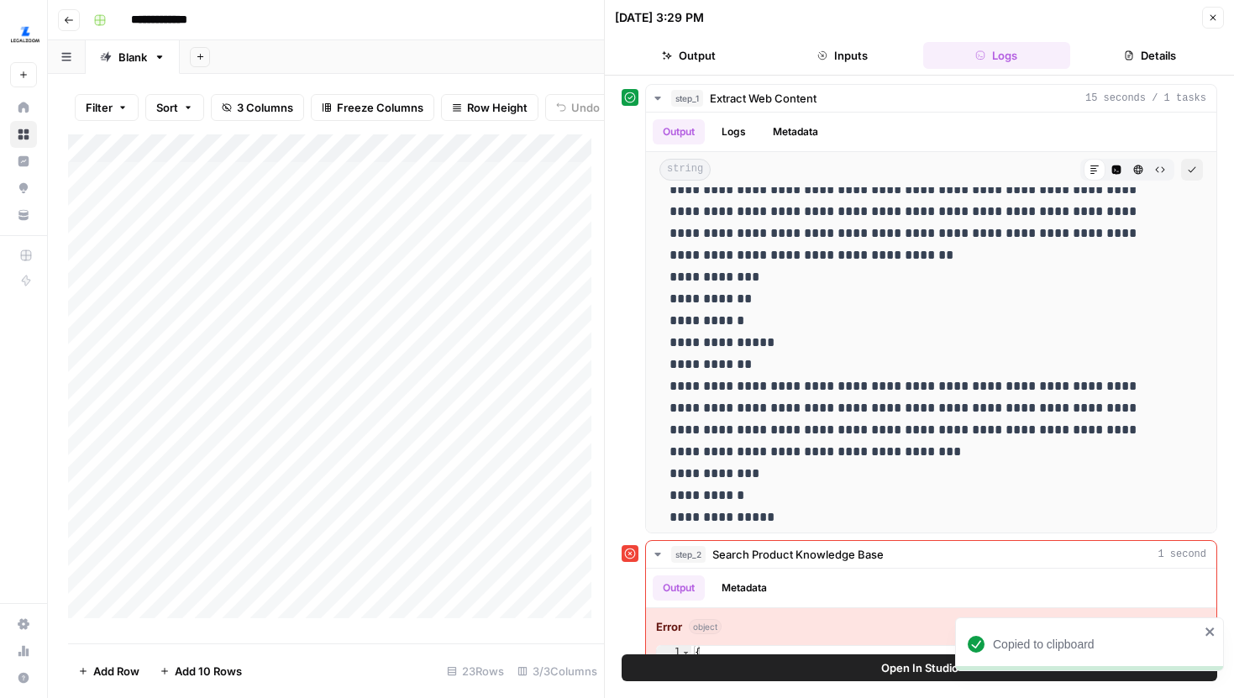
click at [551, 76] on div "Filter Sort 3 Columns Freeze Columns Row Height Undo Redo Export CSV Import CSV…" at bounding box center [326, 386] width 556 height 624
click at [1208, 18] on icon "button" at bounding box center [1213, 18] width 10 height 10
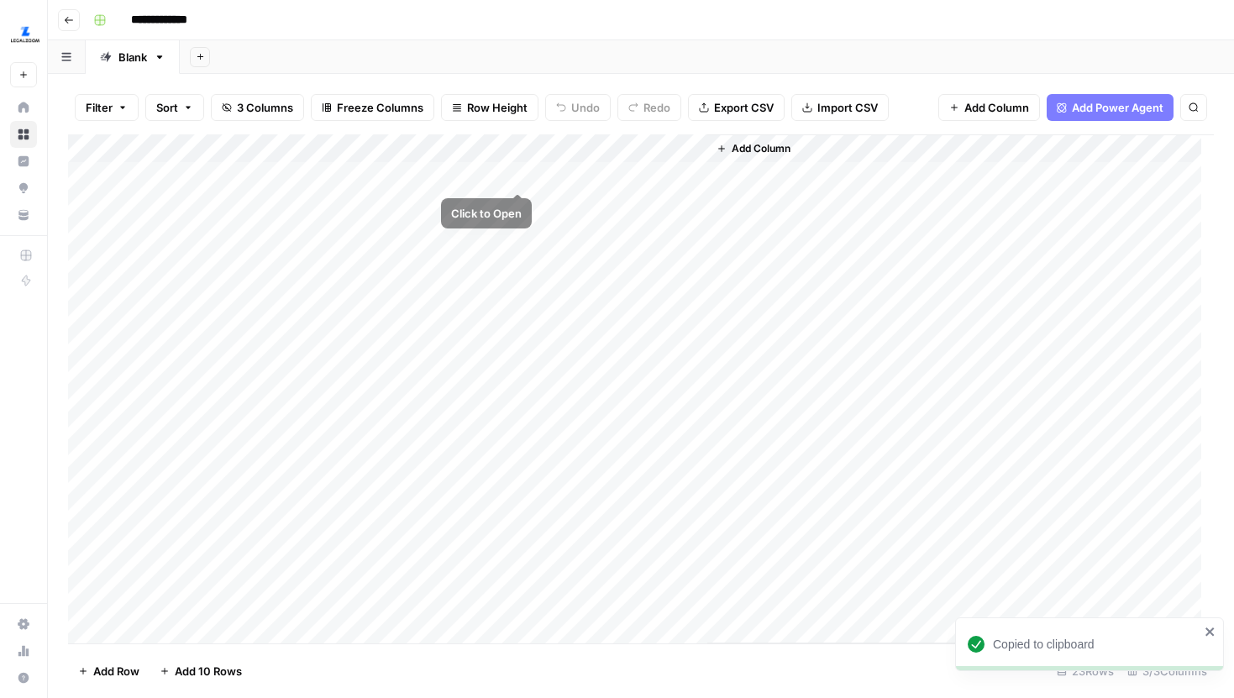
click at [520, 174] on div "Add Column" at bounding box center [641, 388] width 1146 height 509
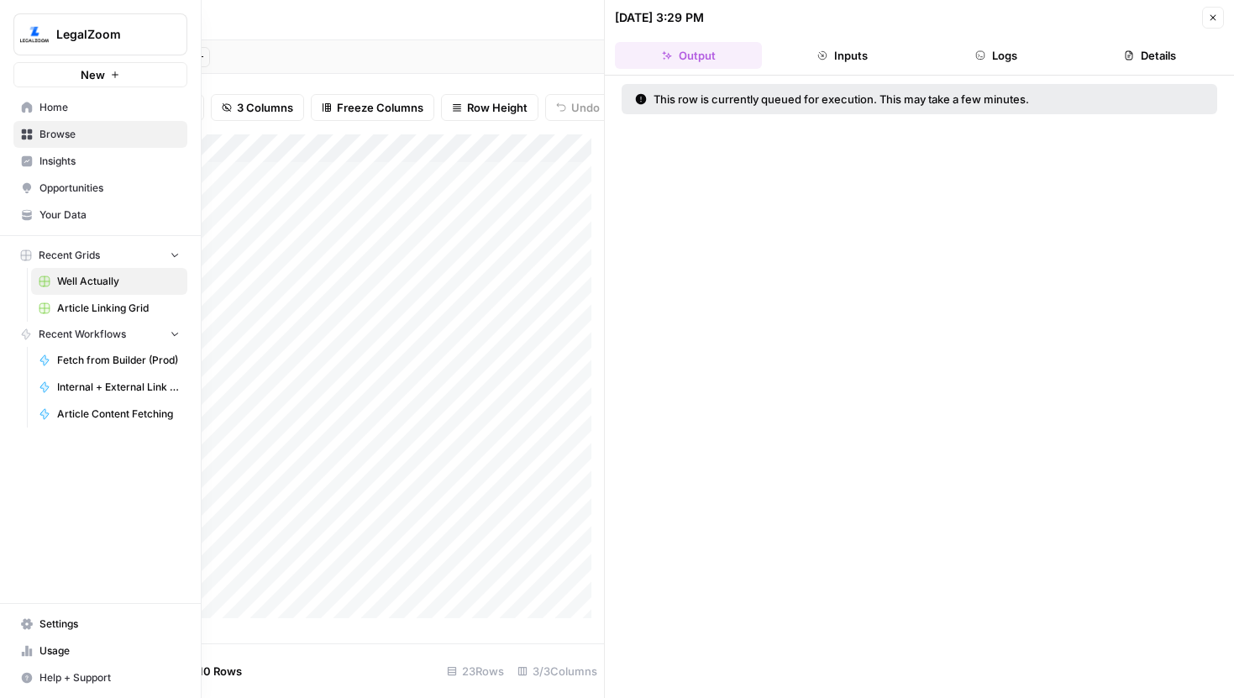
click at [21, 217] on icon at bounding box center [27, 215] width 12 height 12
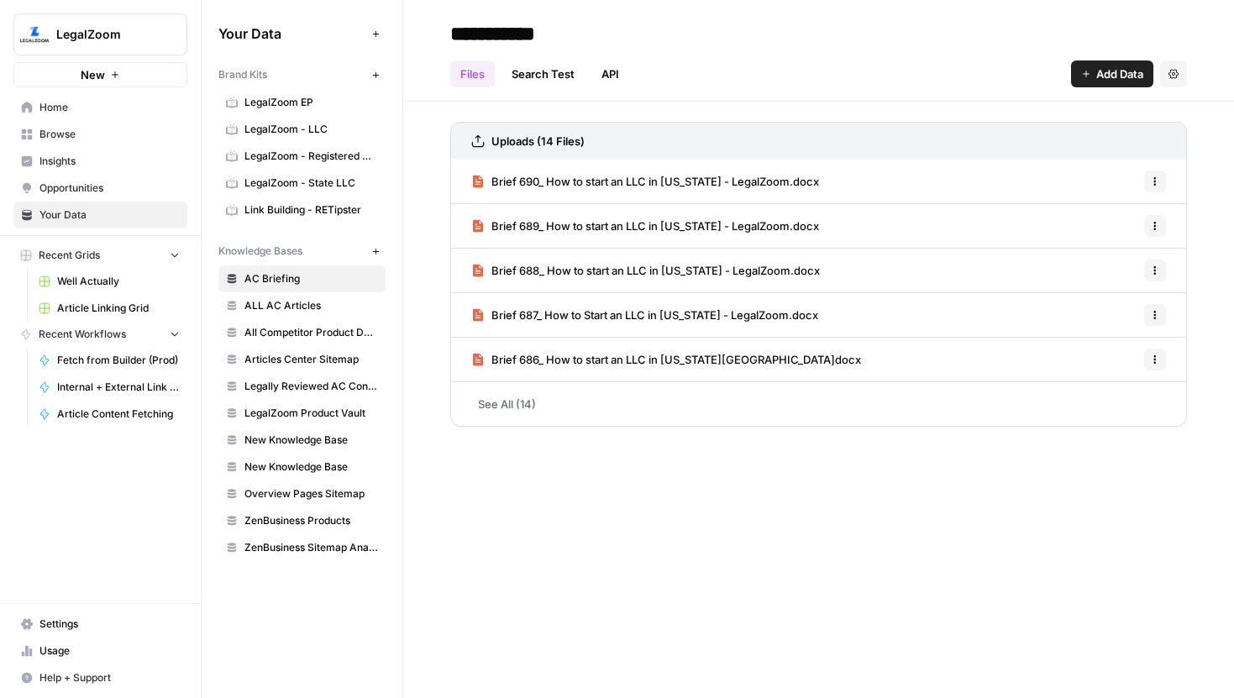
click at [319, 413] on span "LegalZoom Product Vault" at bounding box center [312, 413] width 134 height 15
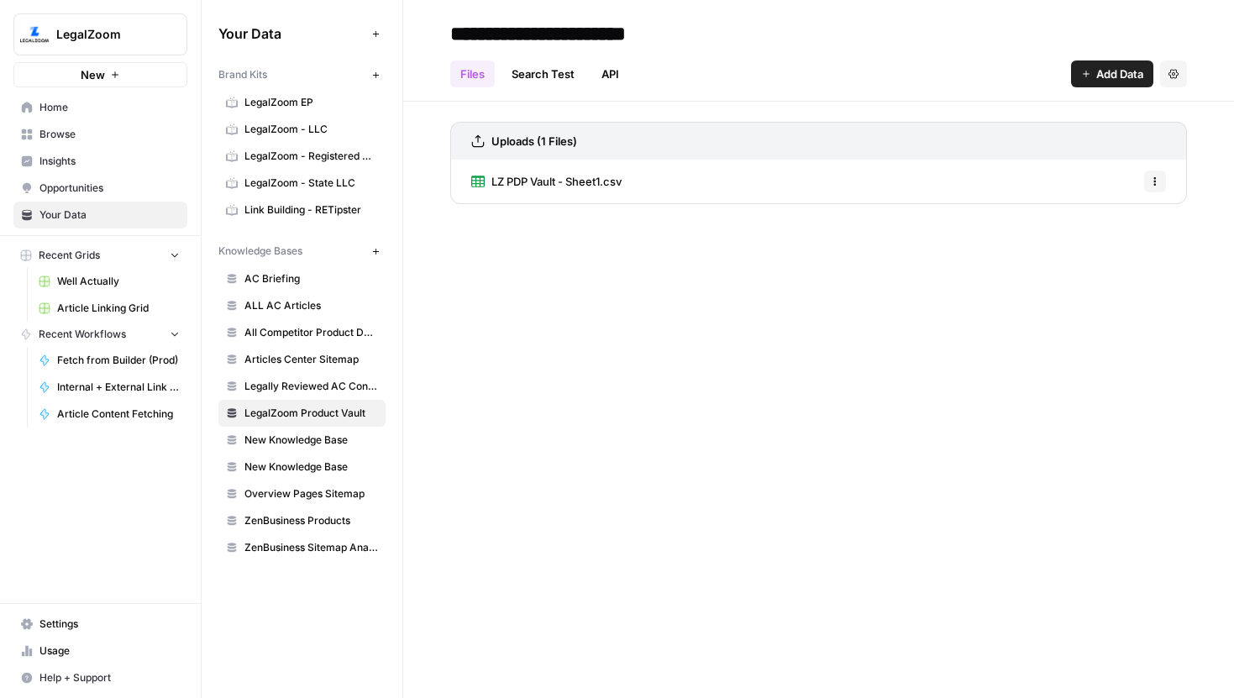
click at [545, 79] on link "Search Test" at bounding box center [543, 74] width 83 height 27
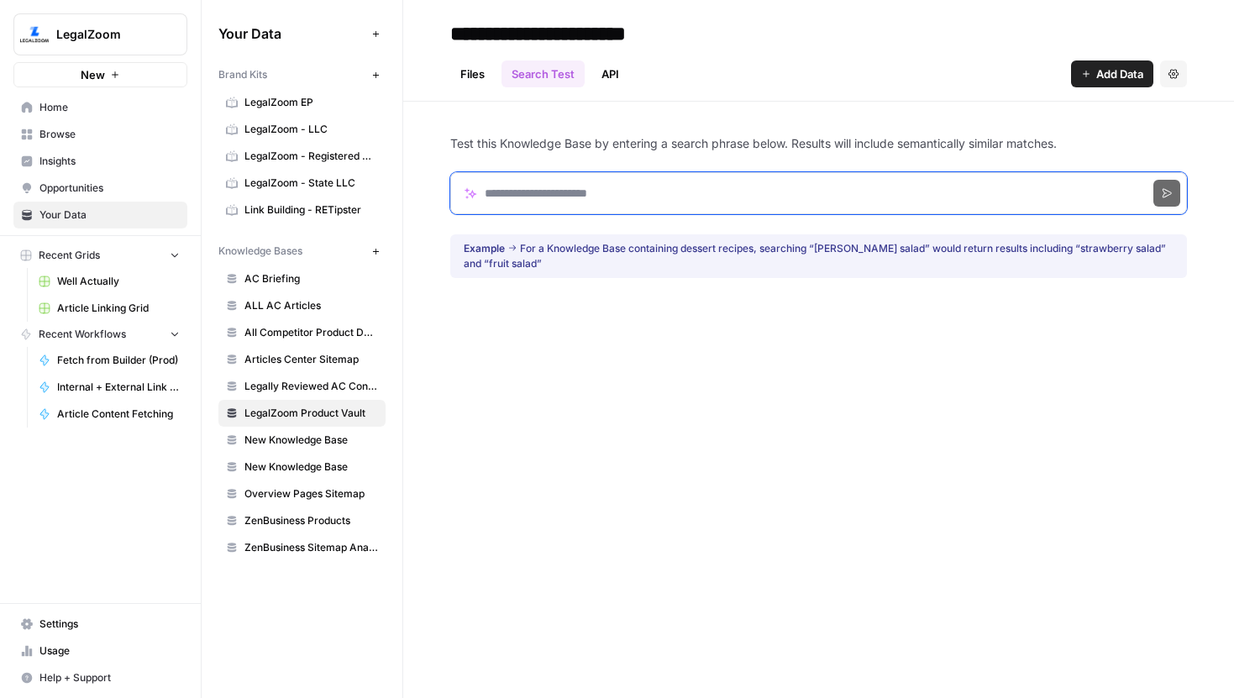
click at [563, 187] on input "Search phrase" at bounding box center [818, 193] width 737 height 42
paste input "**********"
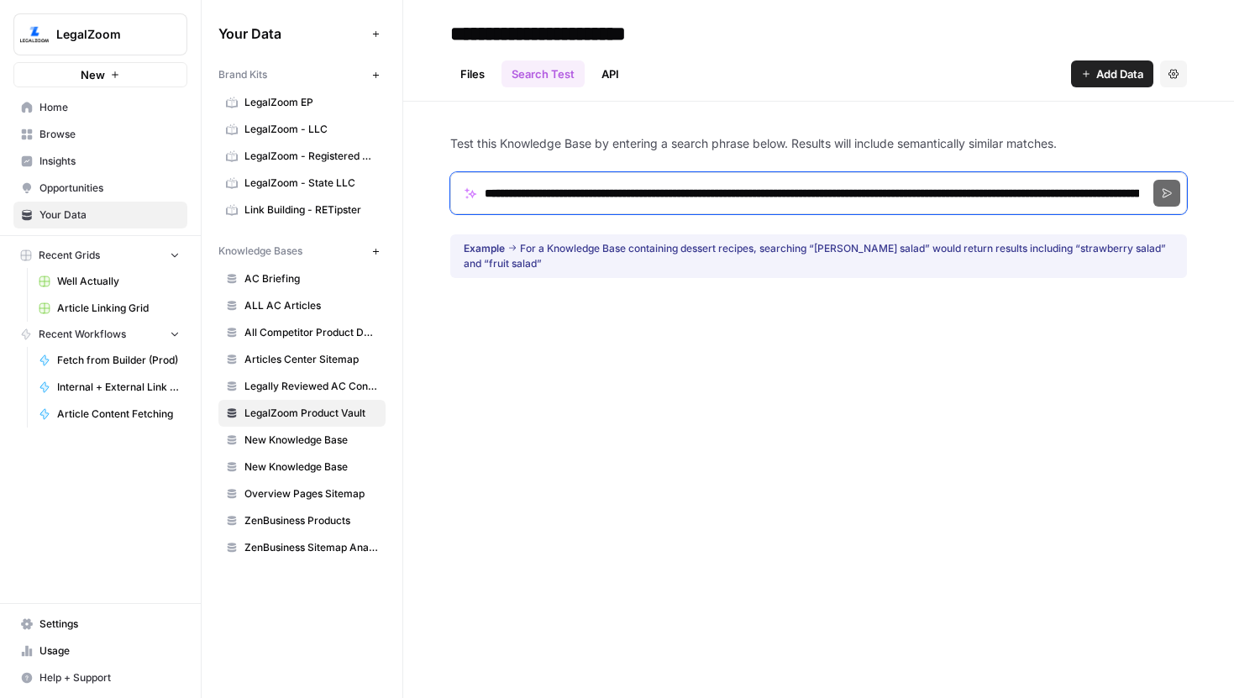
scroll to position [0, 263052]
type input "**********"
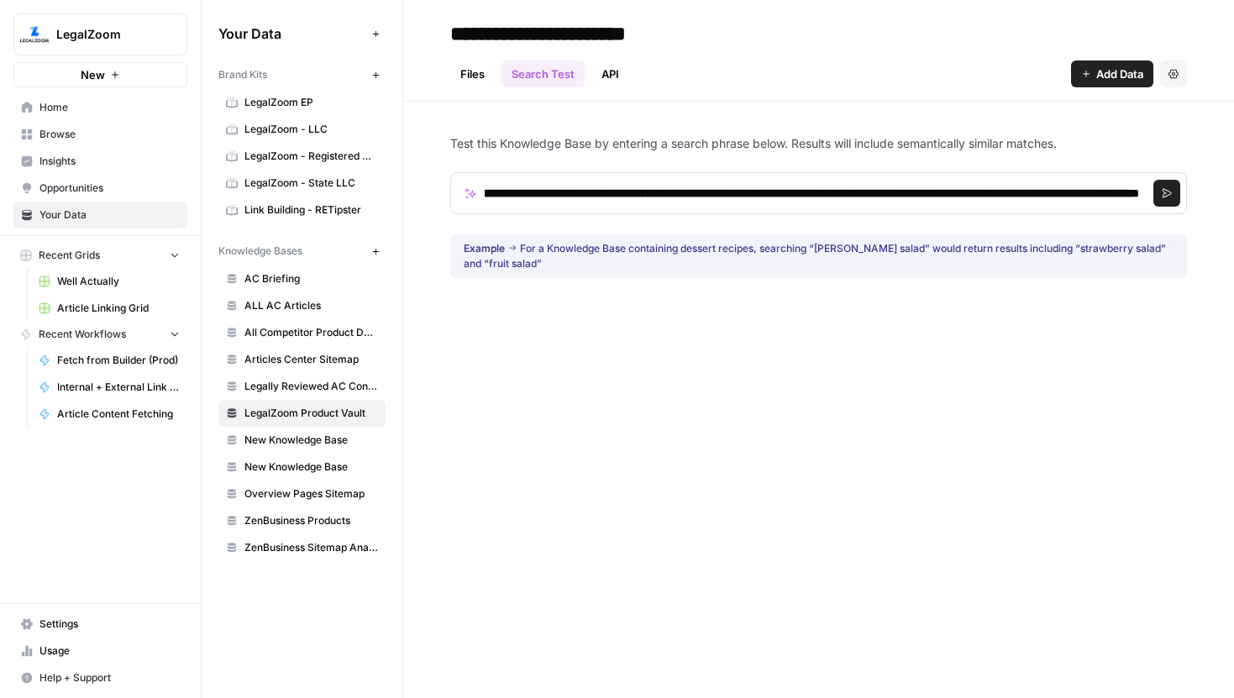
scroll to position [0, 0]
click at [1175, 201] on button "Search" at bounding box center [1167, 193] width 27 height 27
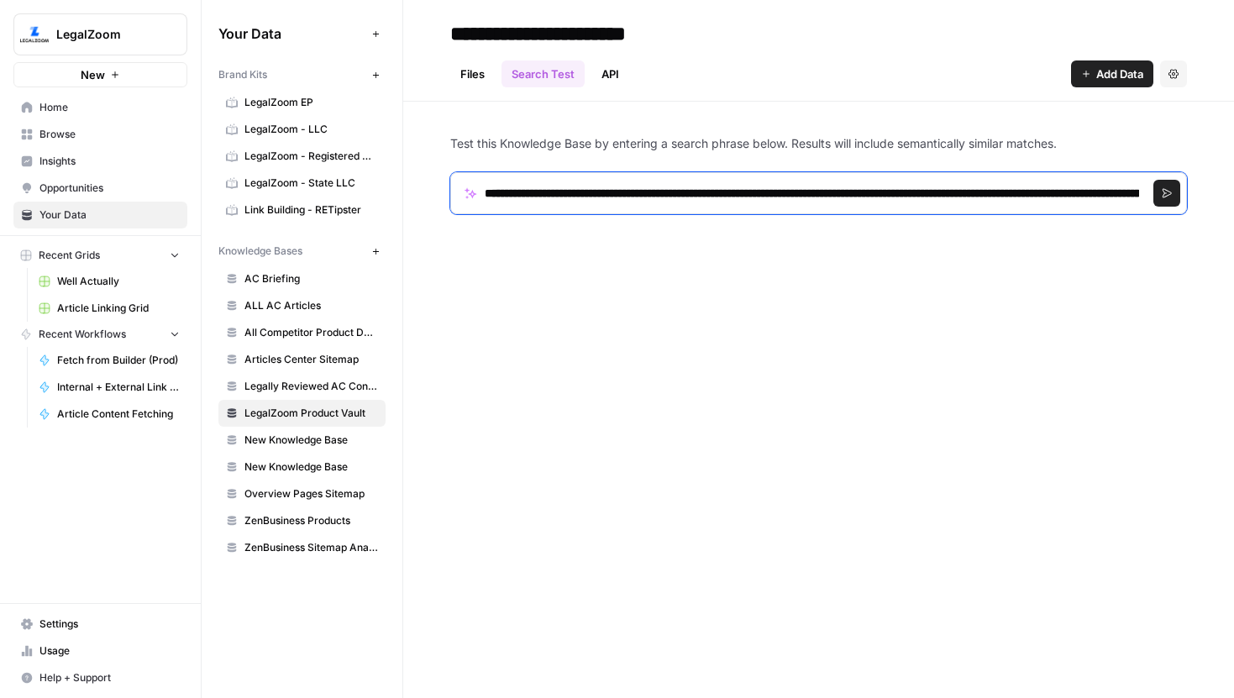
click at [789, 188] on input "Search phrase" at bounding box center [818, 193] width 737 height 42
click at [501, 194] on input "Search phrase" at bounding box center [818, 193] width 737 height 42
click at [656, 182] on input "Search phrase" at bounding box center [818, 193] width 737 height 42
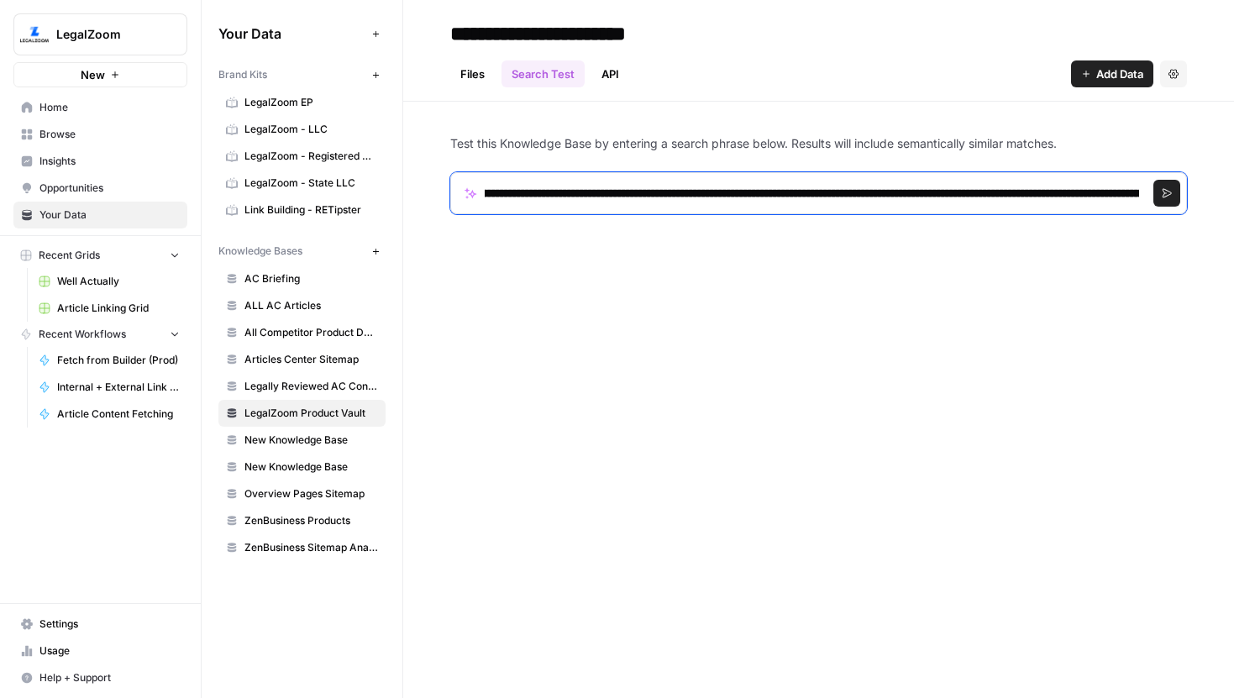
drag, startPoint x: 750, startPoint y: 193, endPoint x: 1234, endPoint y: 197, distance: 484.0
click at [1234, 197] on div "Test this Knowledge Base by entering a search phrase below. Results will includ…" at bounding box center [818, 185] width 831 height 166
click at [780, 201] on input "Search phrase" at bounding box center [818, 193] width 737 height 42
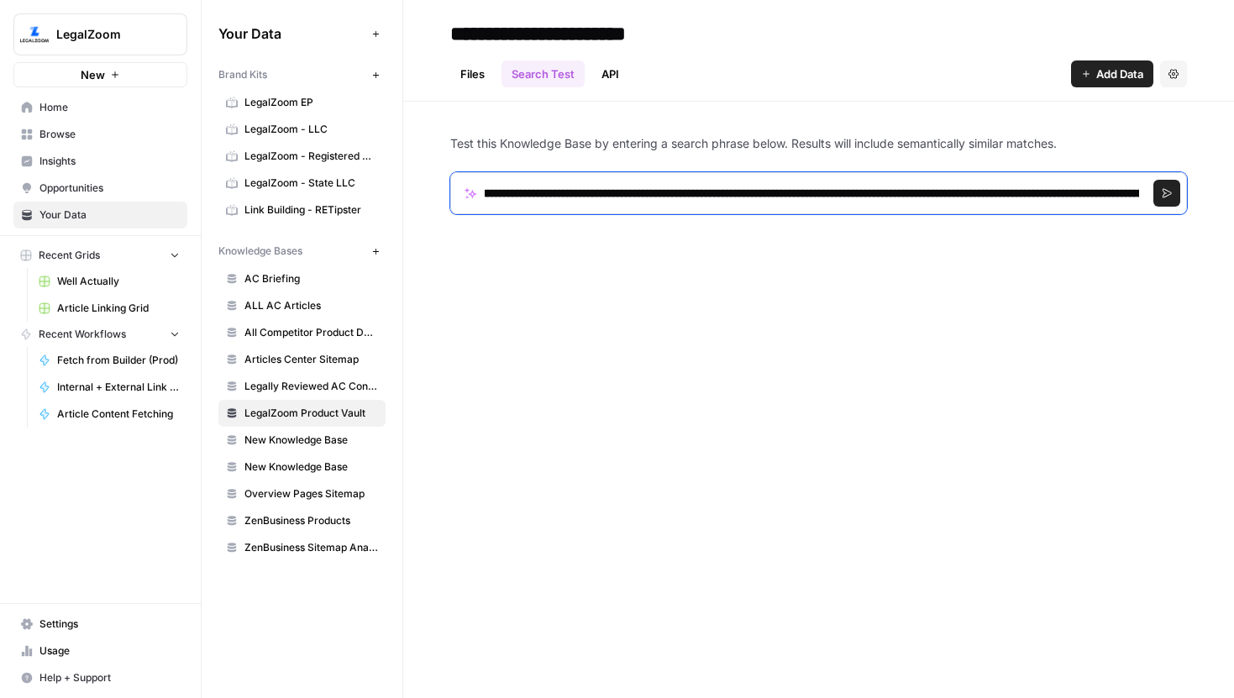
click at [780, 201] on input "Search phrase" at bounding box center [818, 193] width 737 height 42
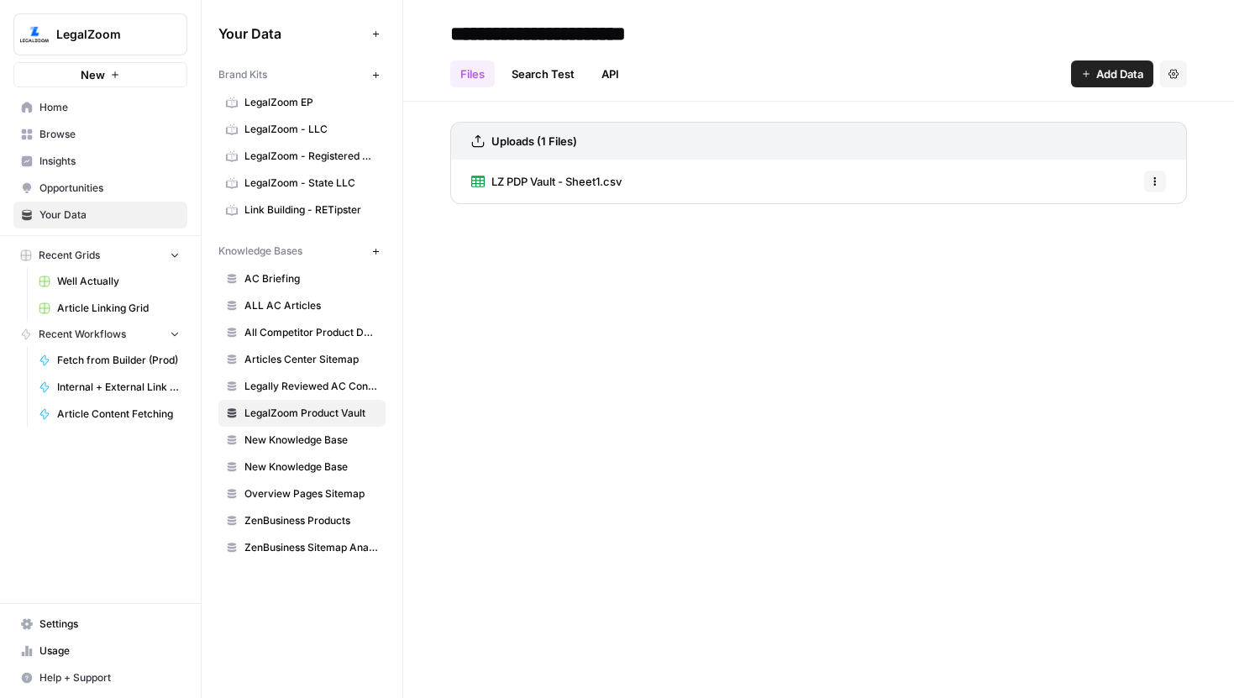
click at [566, 65] on link "Search Test" at bounding box center [543, 74] width 83 height 27
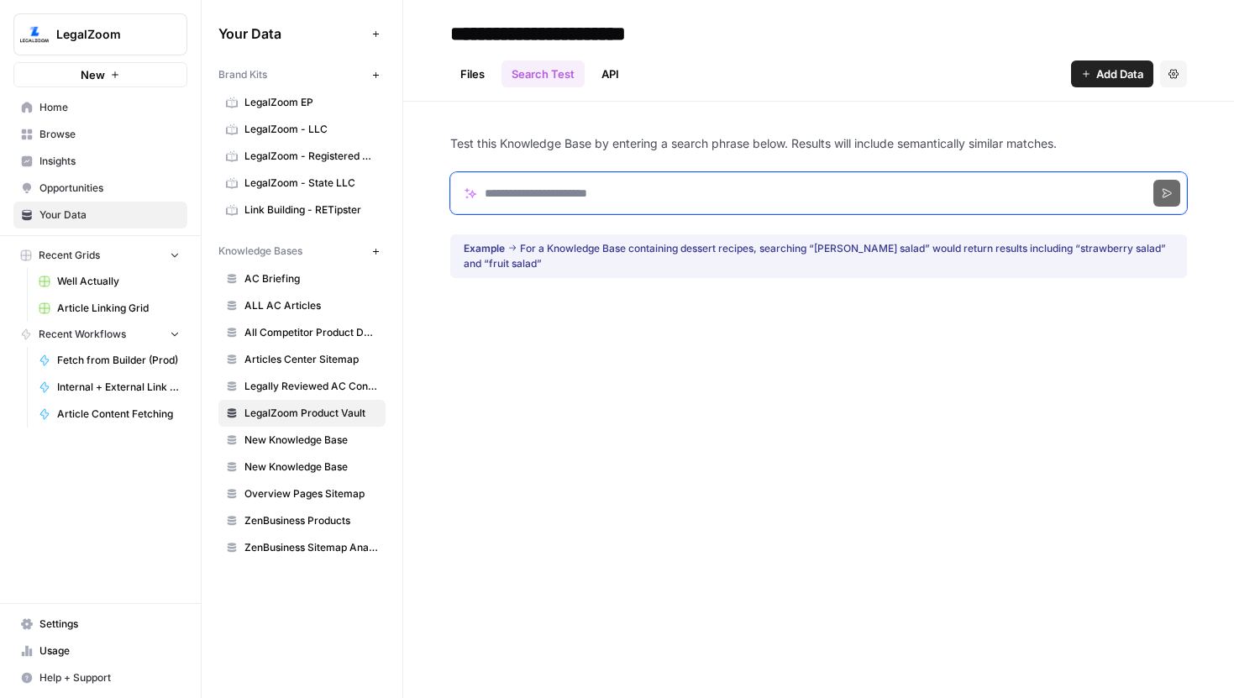
click at [588, 191] on input "Search phrase" at bounding box center [818, 193] width 737 height 42
paste input "**********"
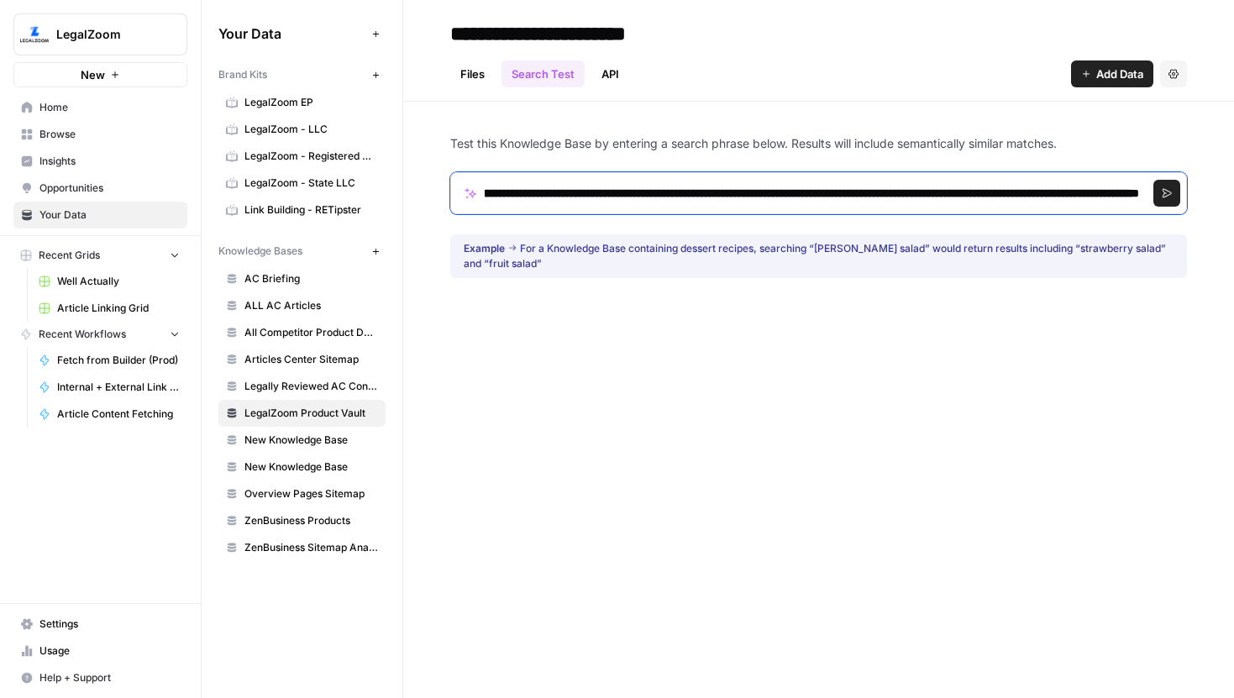
scroll to position [0, 259497]
drag, startPoint x: 508, startPoint y: 190, endPoint x: 1146, endPoint y: 201, distance: 638.7
click at [1146, 201] on input "Search phrase" at bounding box center [818, 193] width 737 height 42
type input "**********"
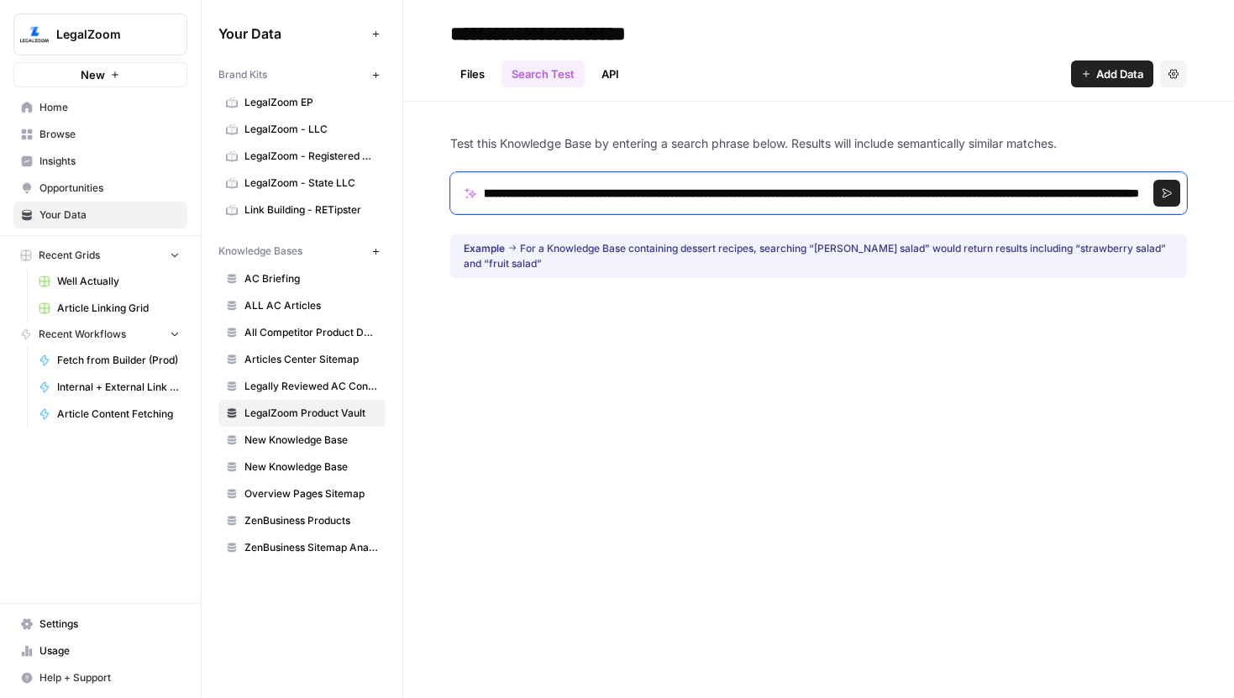
click at [844, 195] on input "Search phrase" at bounding box center [818, 193] width 737 height 42
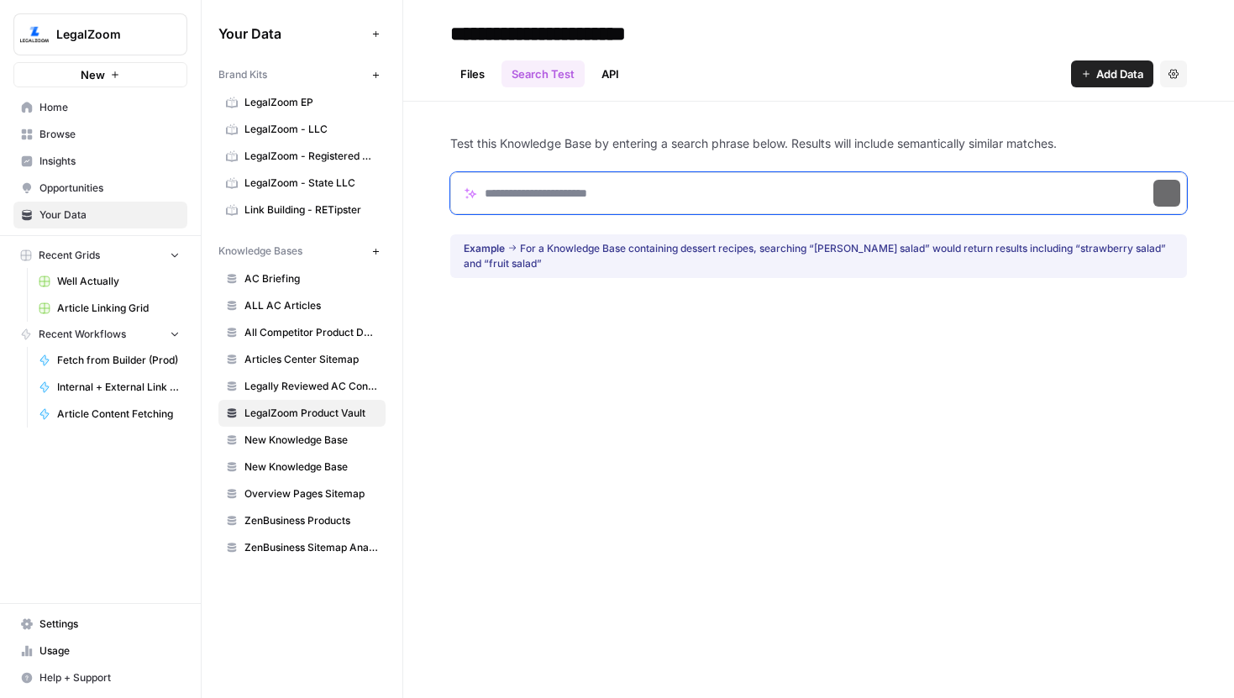
scroll to position [0, 0]
paste input "**********"
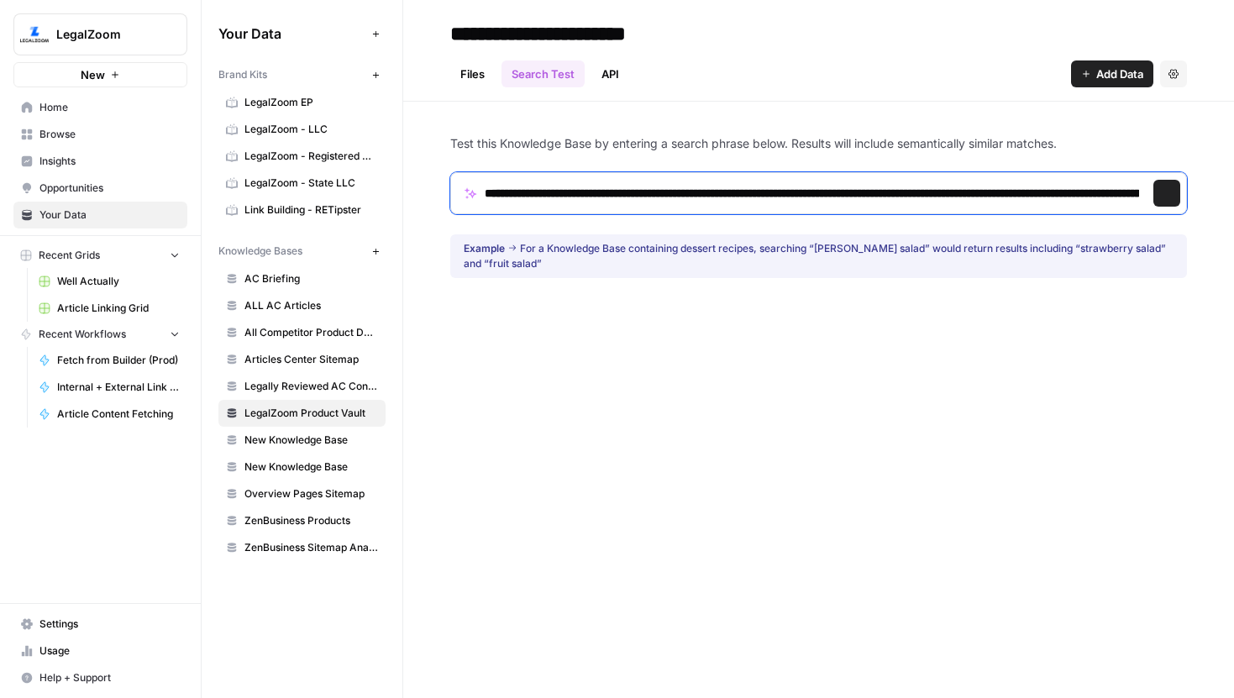
scroll to position [0, 355]
type input "**********"
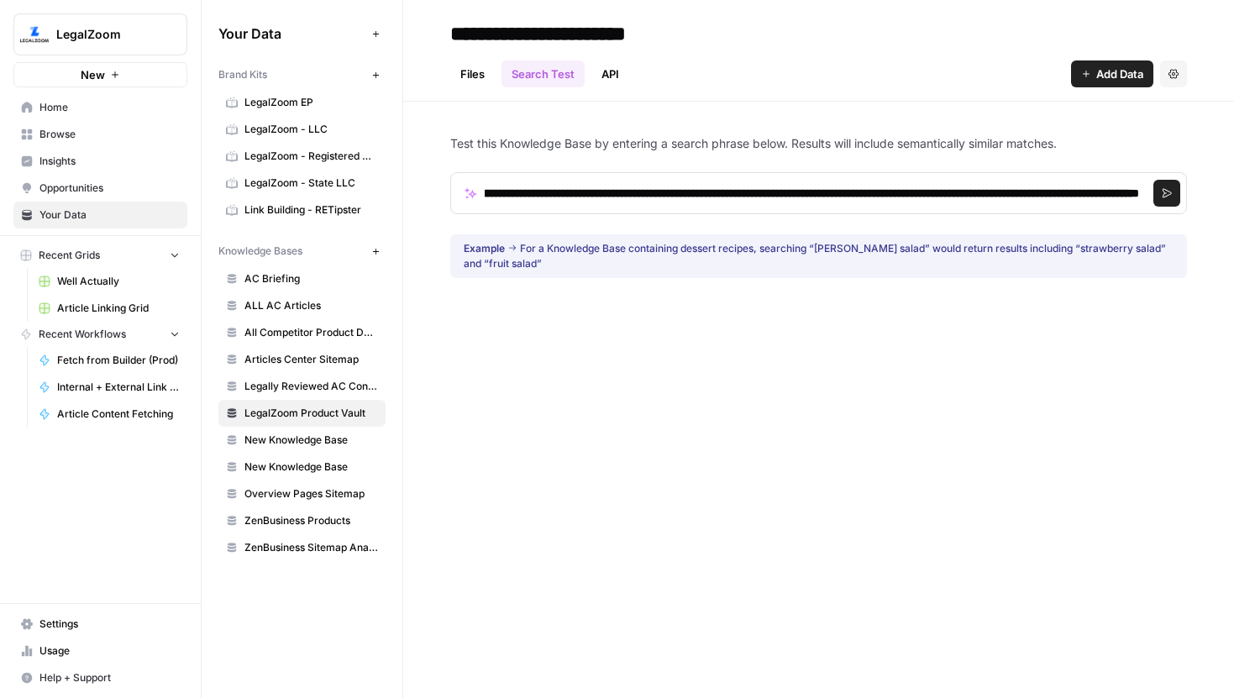
click at [1159, 201] on button "Search" at bounding box center [1167, 193] width 27 height 27
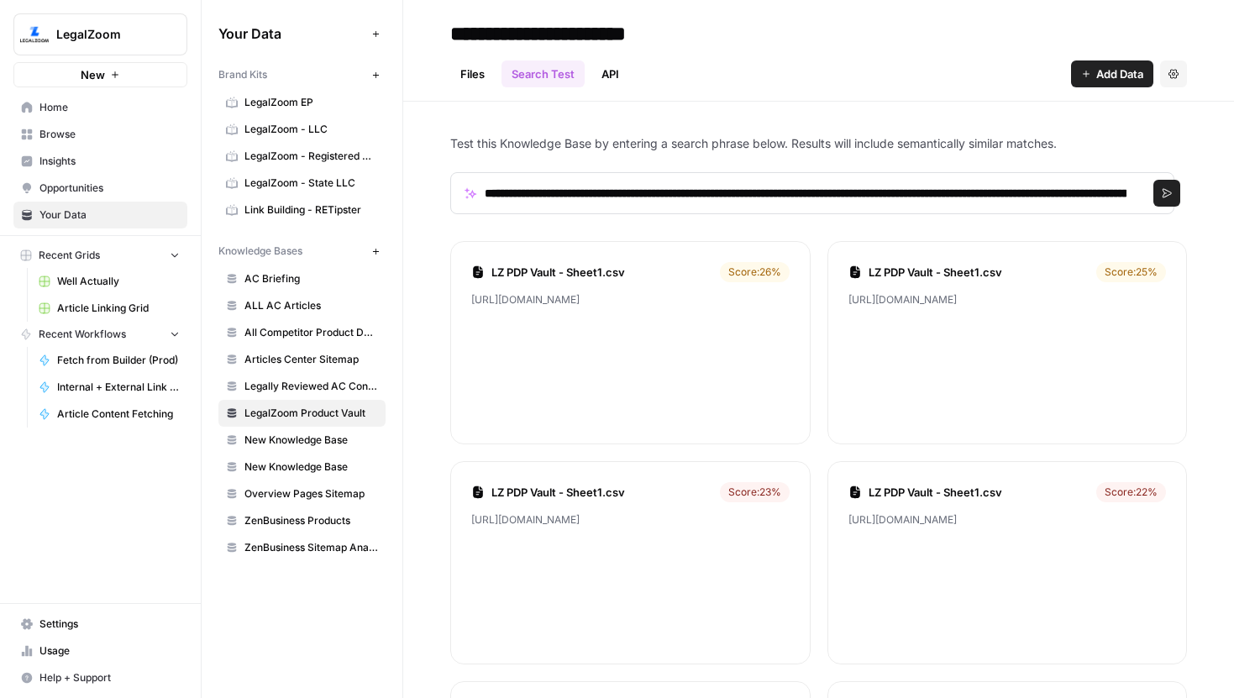
click at [480, 75] on link "Files" at bounding box center [472, 74] width 45 height 27
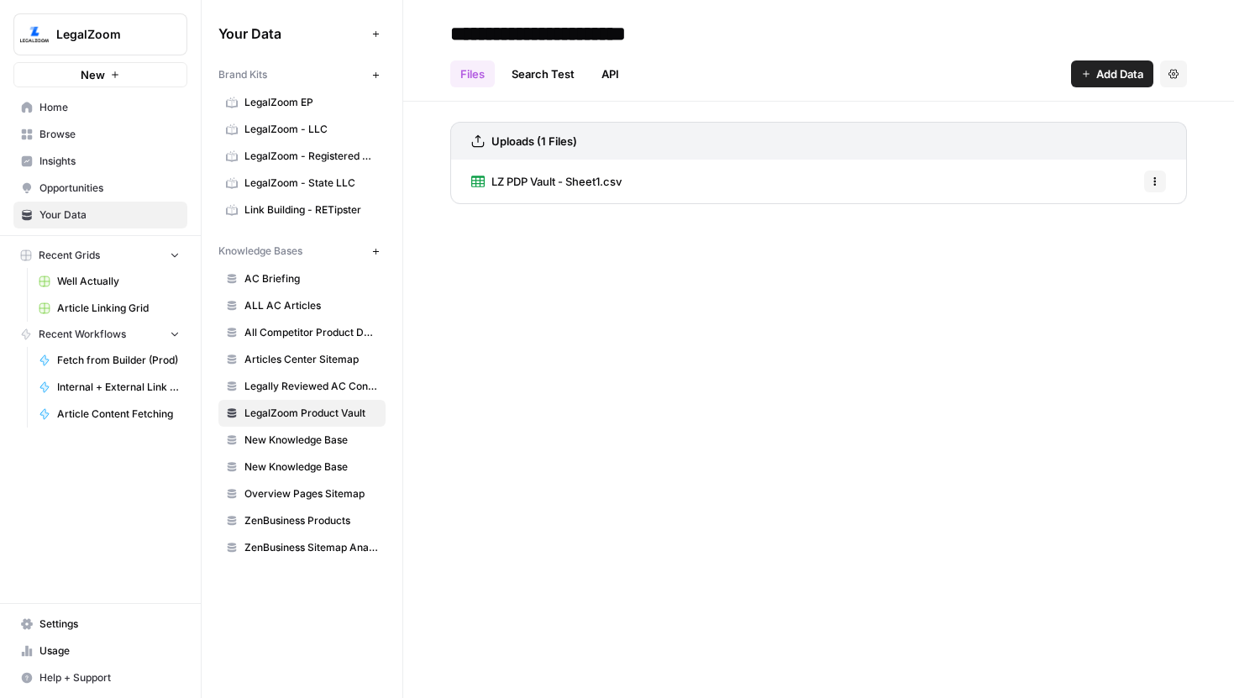
click at [597, 194] on link "LZ PDP Vault - Sheet1.csv" at bounding box center [546, 182] width 150 height 44
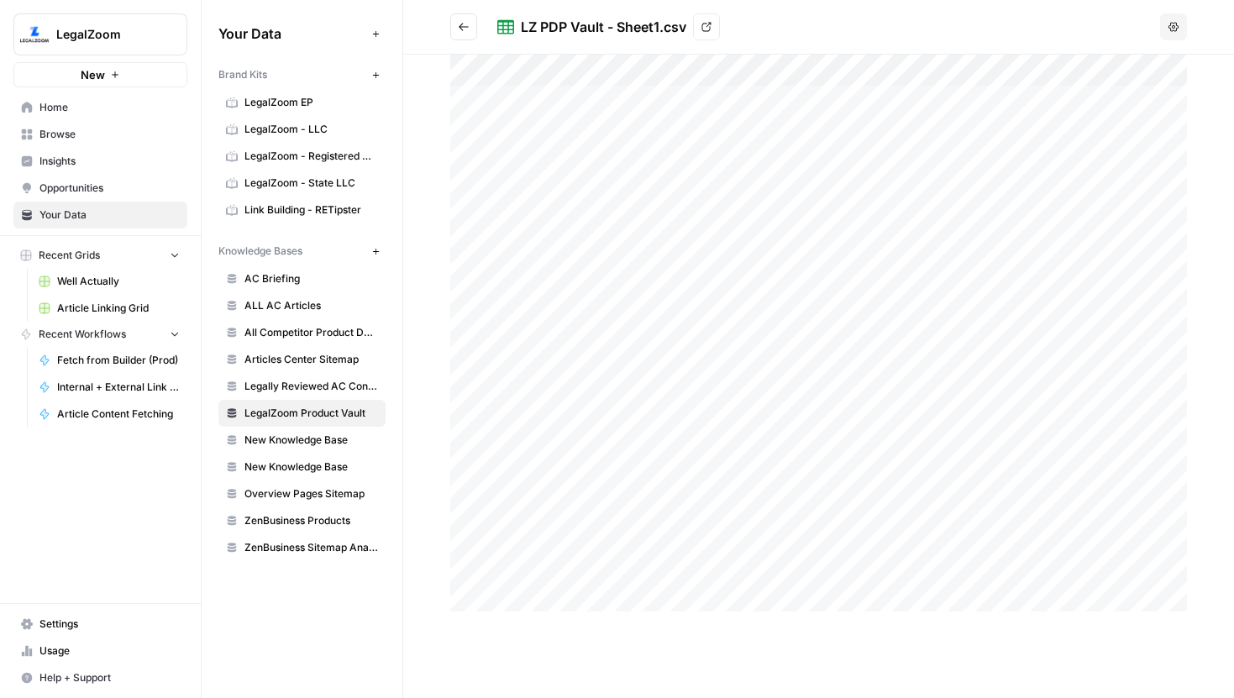
click at [463, 14] on button "Go back" at bounding box center [463, 26] width 27 height 27
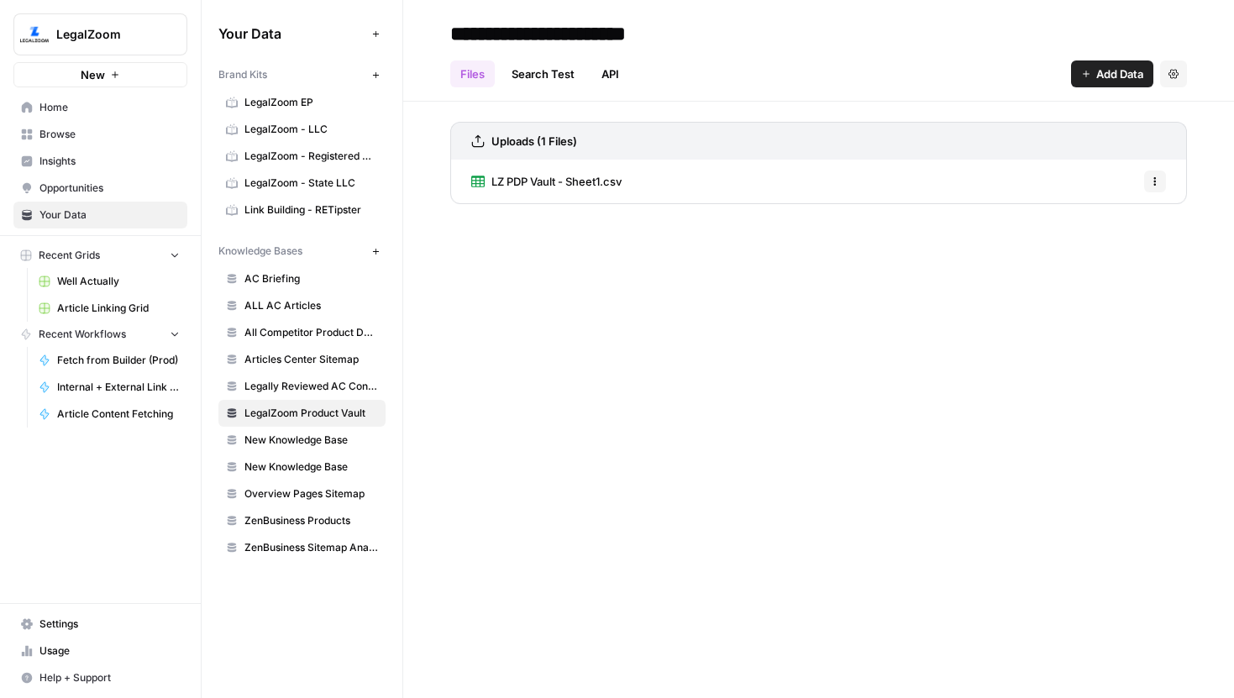
click at [552, 76] on link "Search Test" at bounding box center [543, 74] width 83 height 27
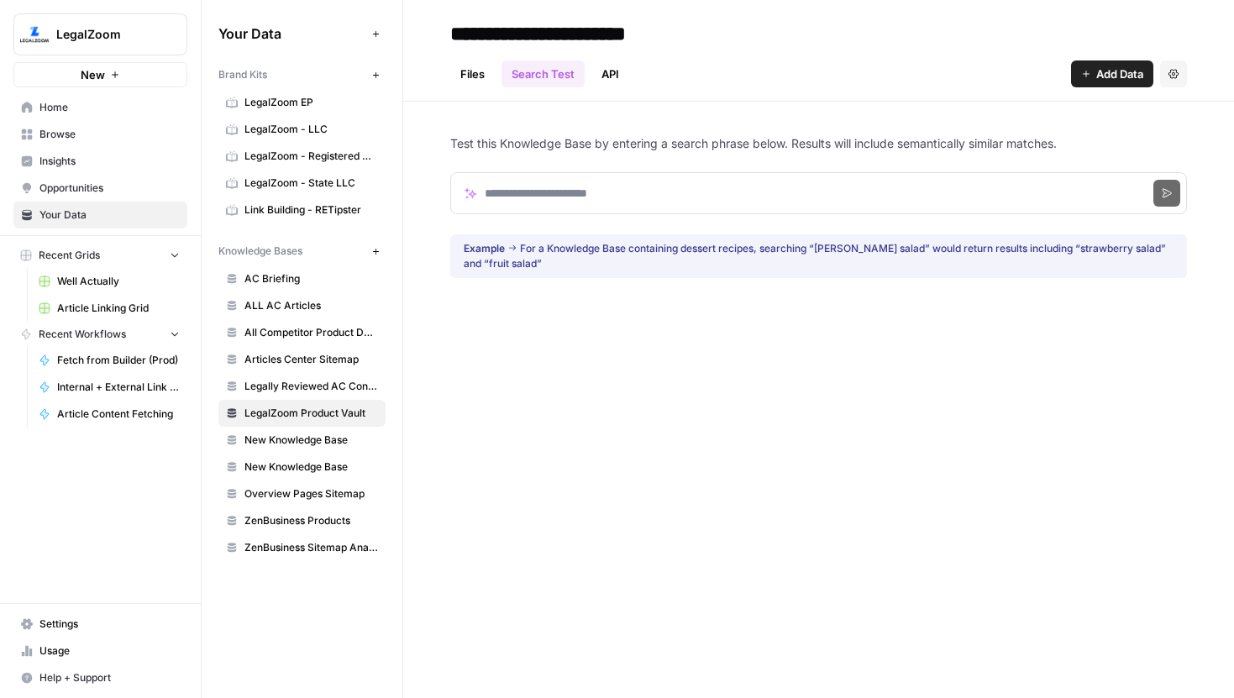
click at [123, 284] on span "Well Actually" at bounding box center [118, 281] width 123 height 15
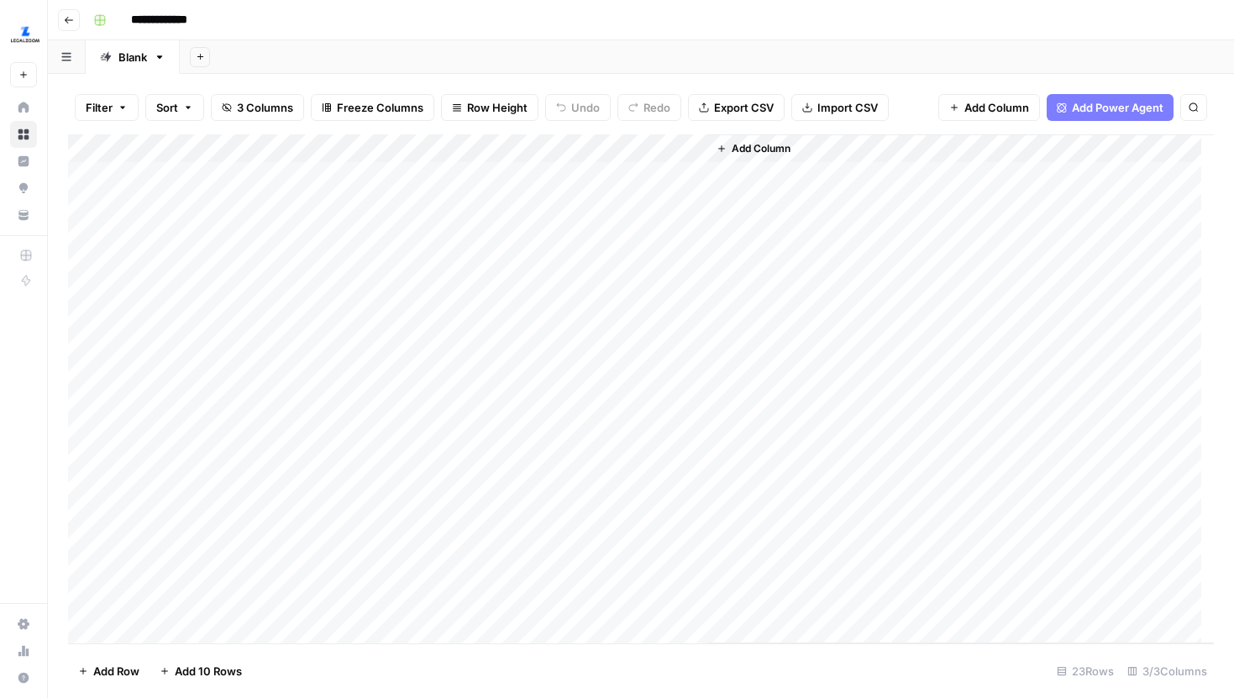
click at [516, 172] on div "Add Column" at bounding box center [641, 388] width 1146 height 509
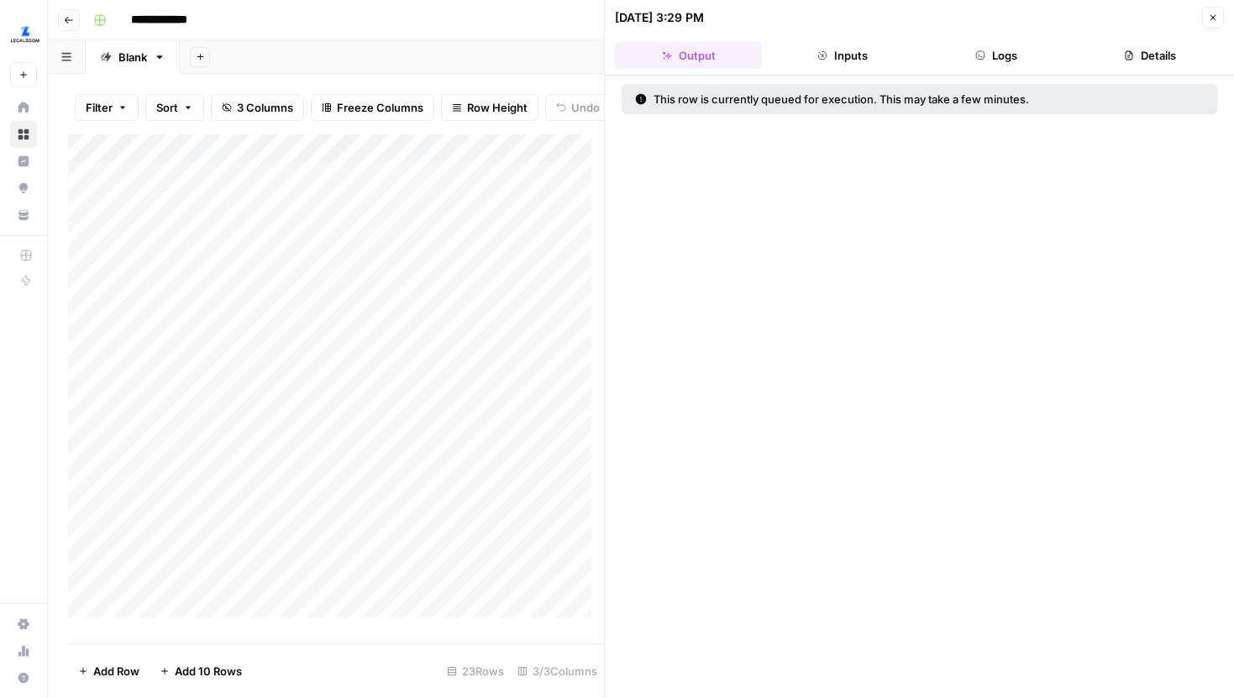
click at [1131, 43] on button "Details" at bounding box center [1150, 55] width 147 height 27
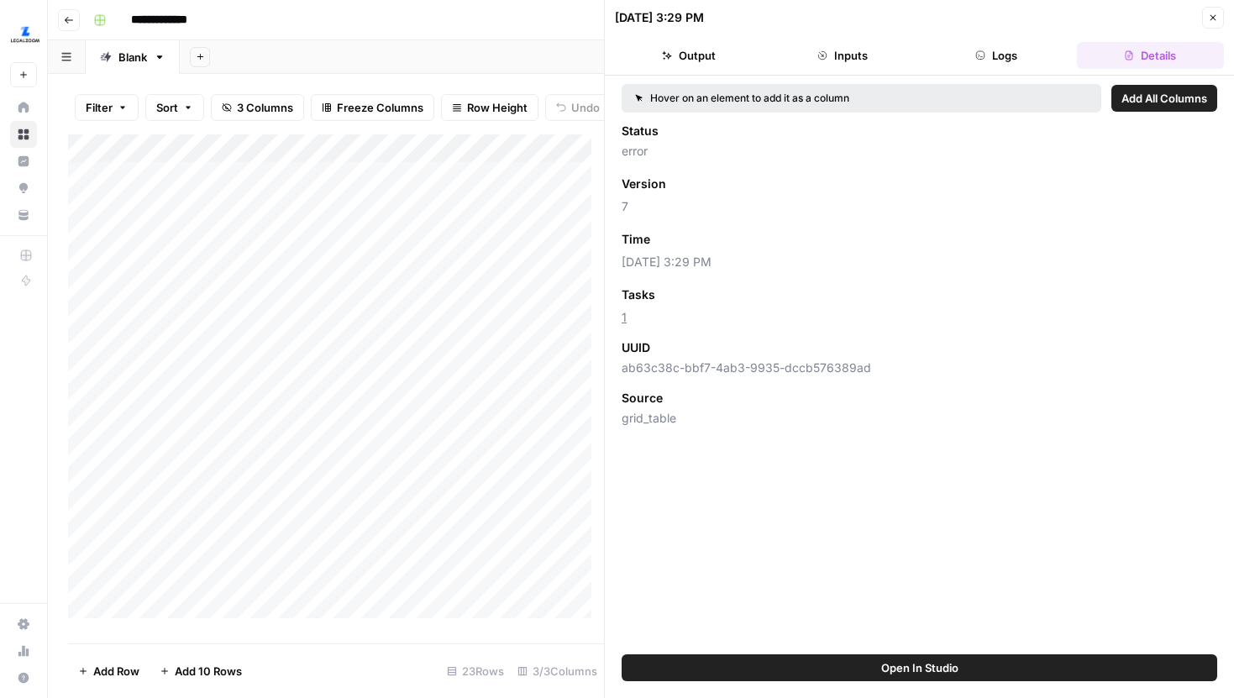
click at [1038, 58] on button "Logs" at bounding box center [996, 55] width 147 height 27
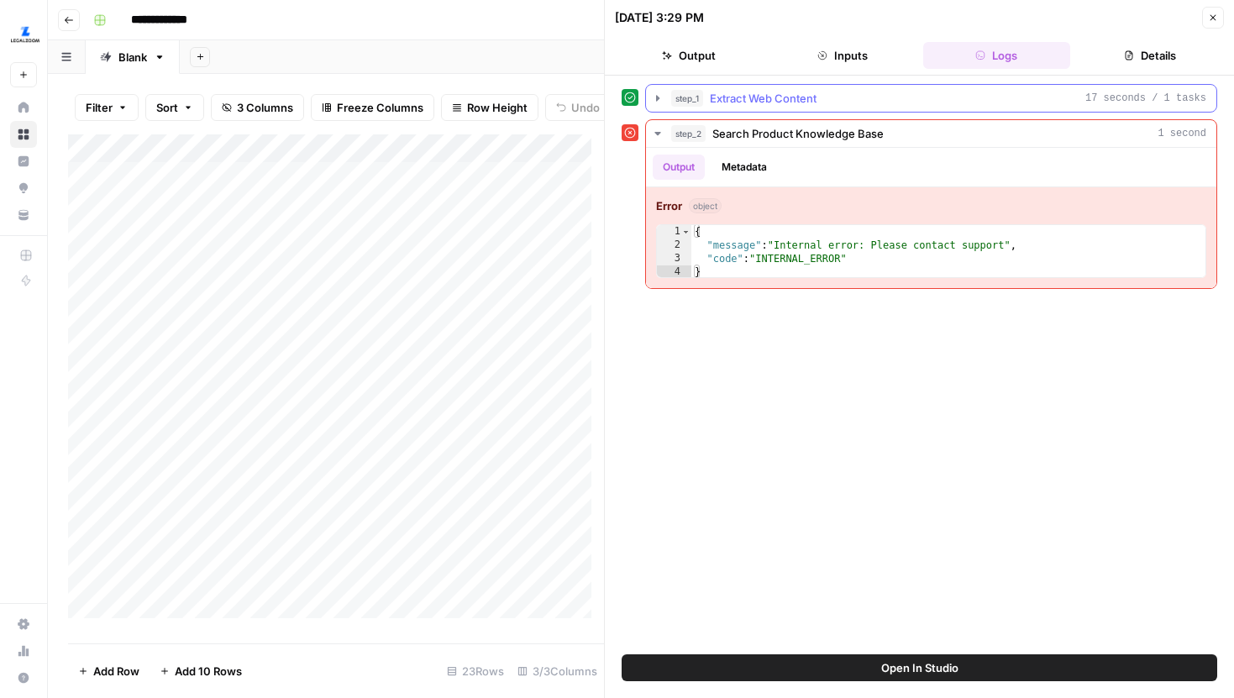
click at [652, 99] on icon "button" at bounding box center [657, 98] width 13 height 13
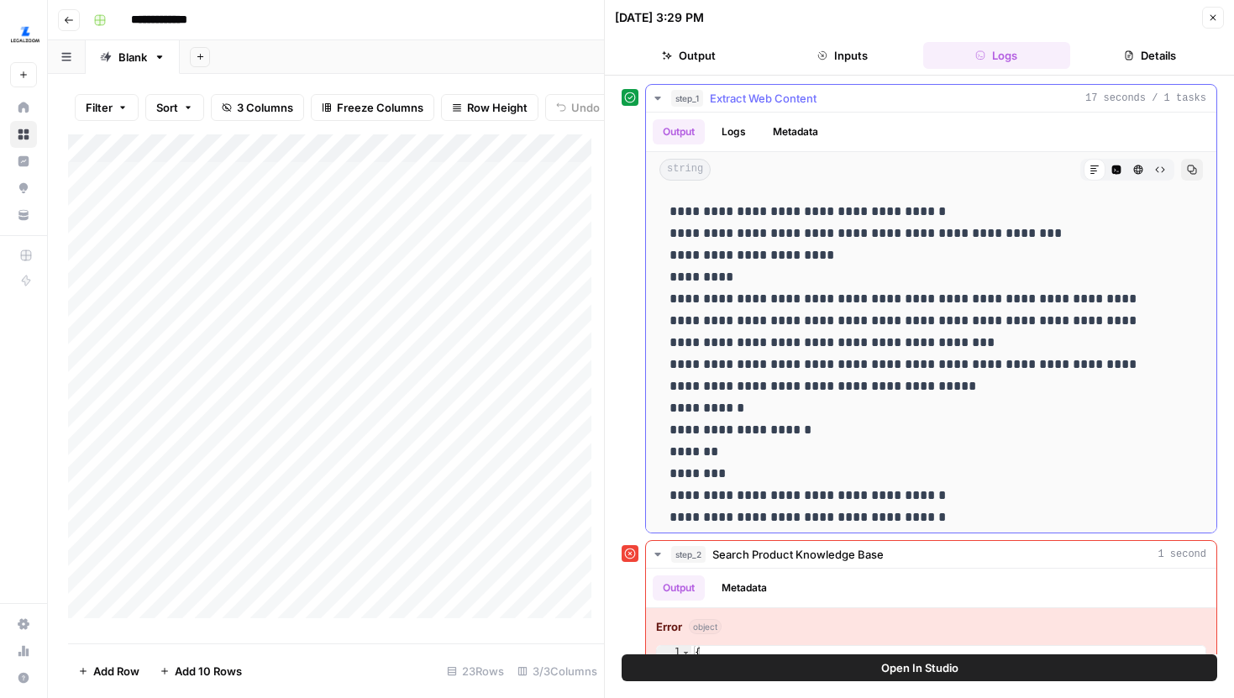
click at [1155, 167] on icon "button" at bounding box center [1160, 170] width 10 height 10
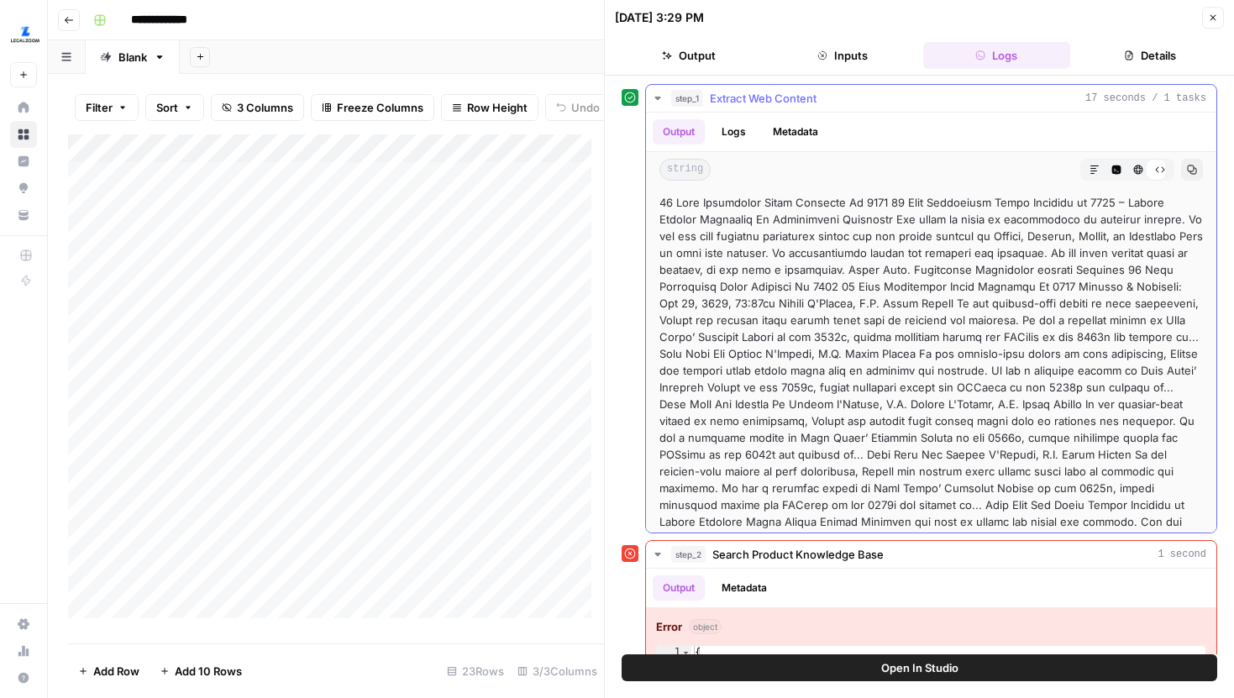
click at [1128, 168] on button "HTML Viewer" at bounding box center [1139, 170] width 22 height 22
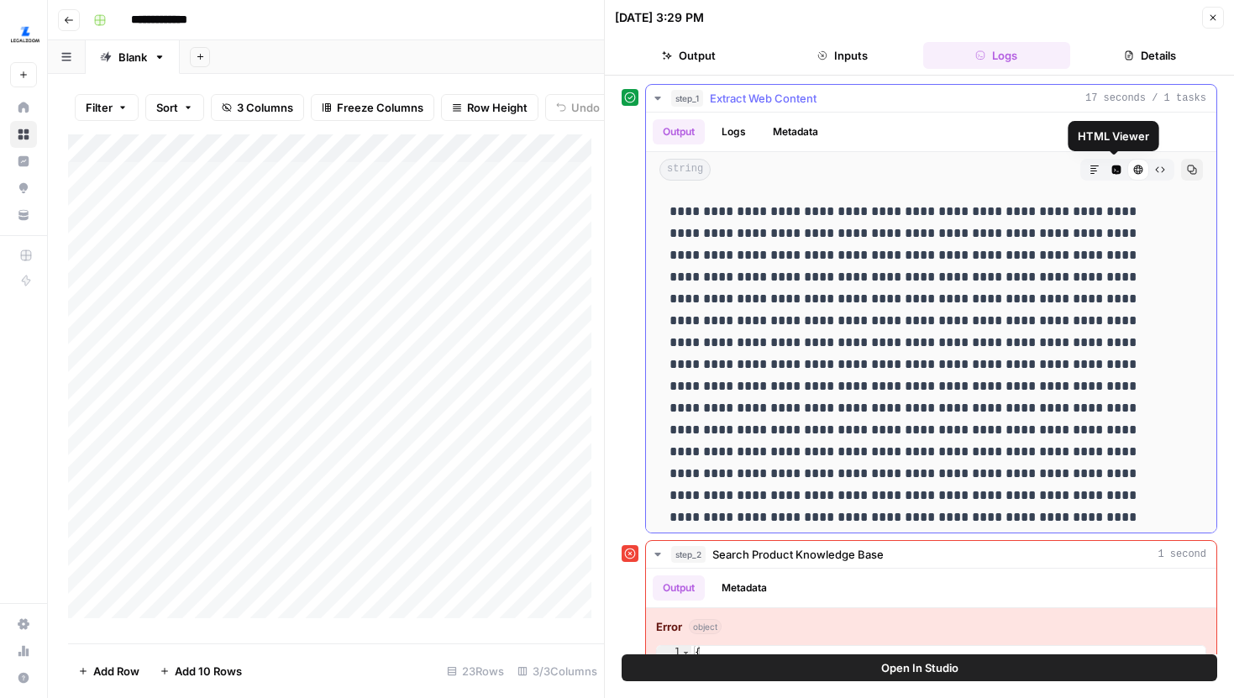
click at [1106, 167] on button "Code Editor" at bounding box center [1117, 170] width 22 height 22
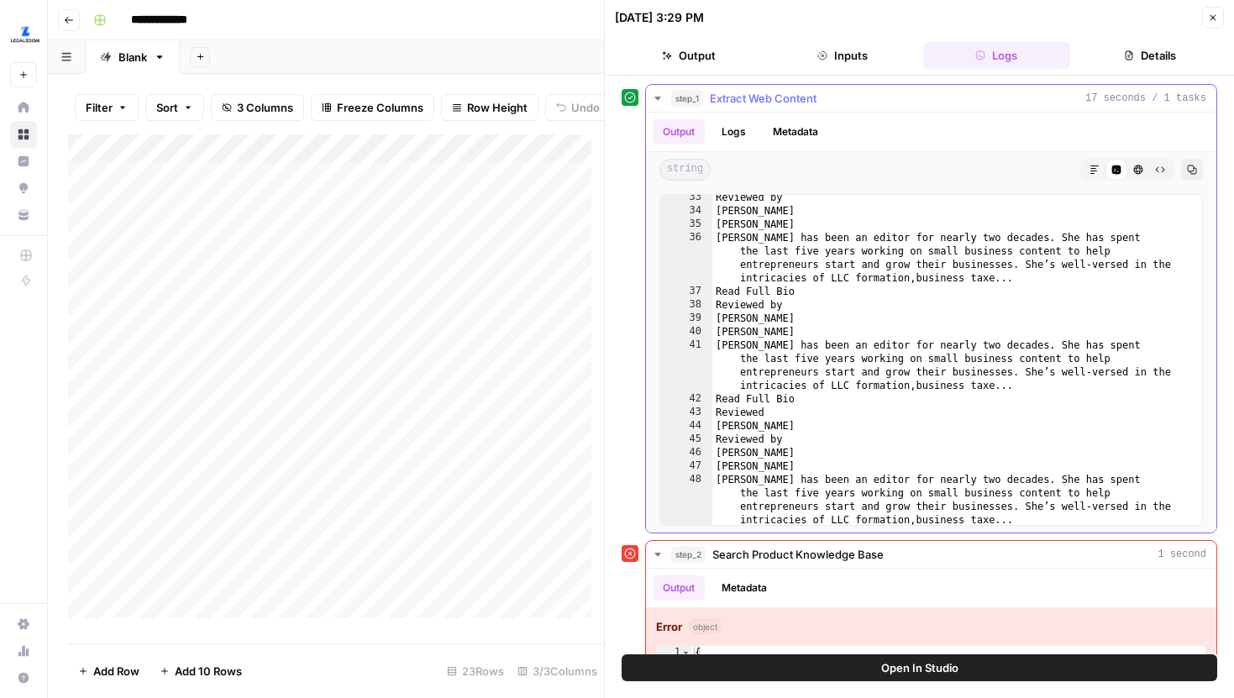
scroll to position [418, 0]
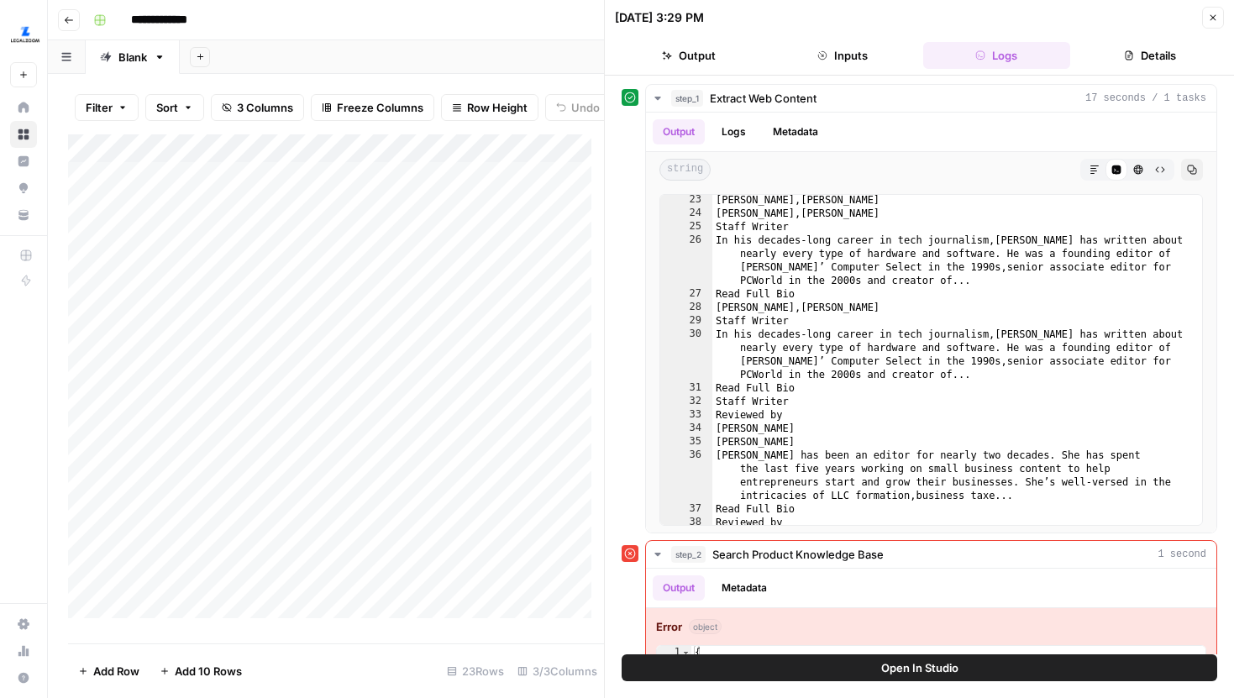
click at [353, 187] on div "Add Column" at bounding box center [336, 382] width 536 height 497
click at [332, 187] on div "Add Column" at bounding box center [336, 382] width 536 height 497
click at [332, 187] on textarea "**********" at bounding box center [294, 198] width 336 height 40
click at [342, 75] on div "Filter Sort 3 Columns Freeze Columns Row Height Undo Redo Export CSV Import CSV…" at bounding box center [326, 386] width 556 height 624
click at [355, 159] on div "Add Column" at bounding box center [336, 382] width 536 height 497
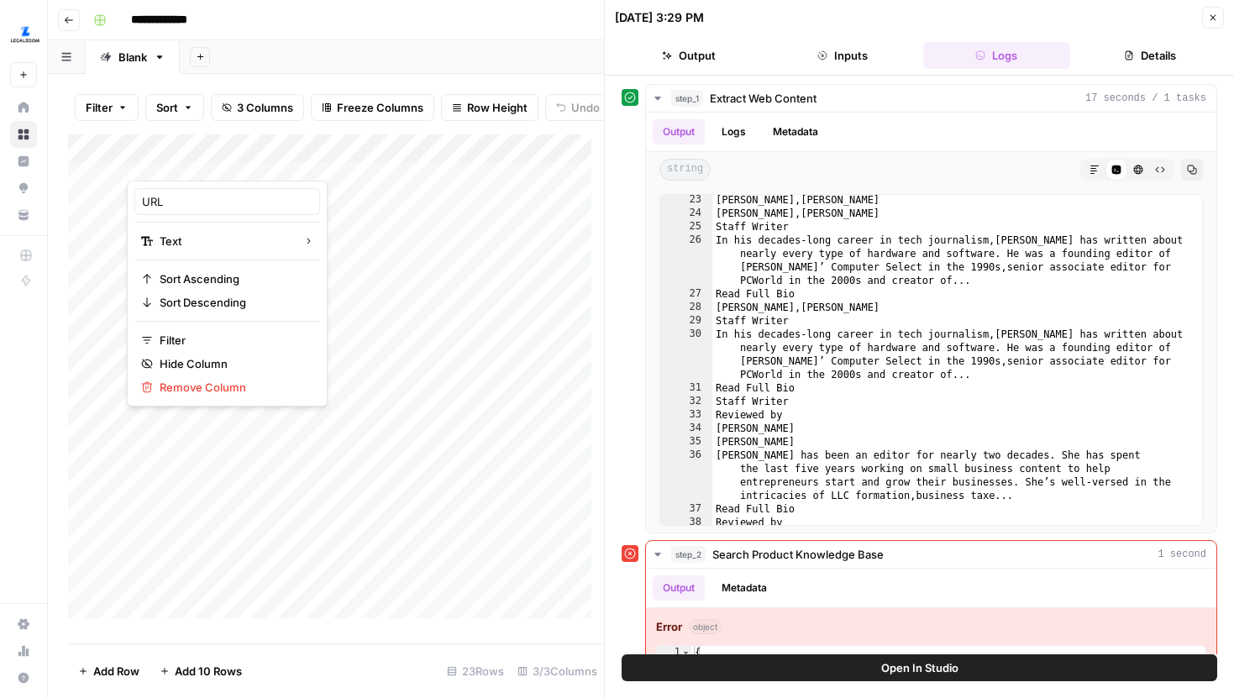
click at [345, 76] on div "Filter Sort 3 Columns Freeze Columns Row Height Undo Redo Export CSV Import CSV…" at bounding box center [326, 386] width 556 height 624
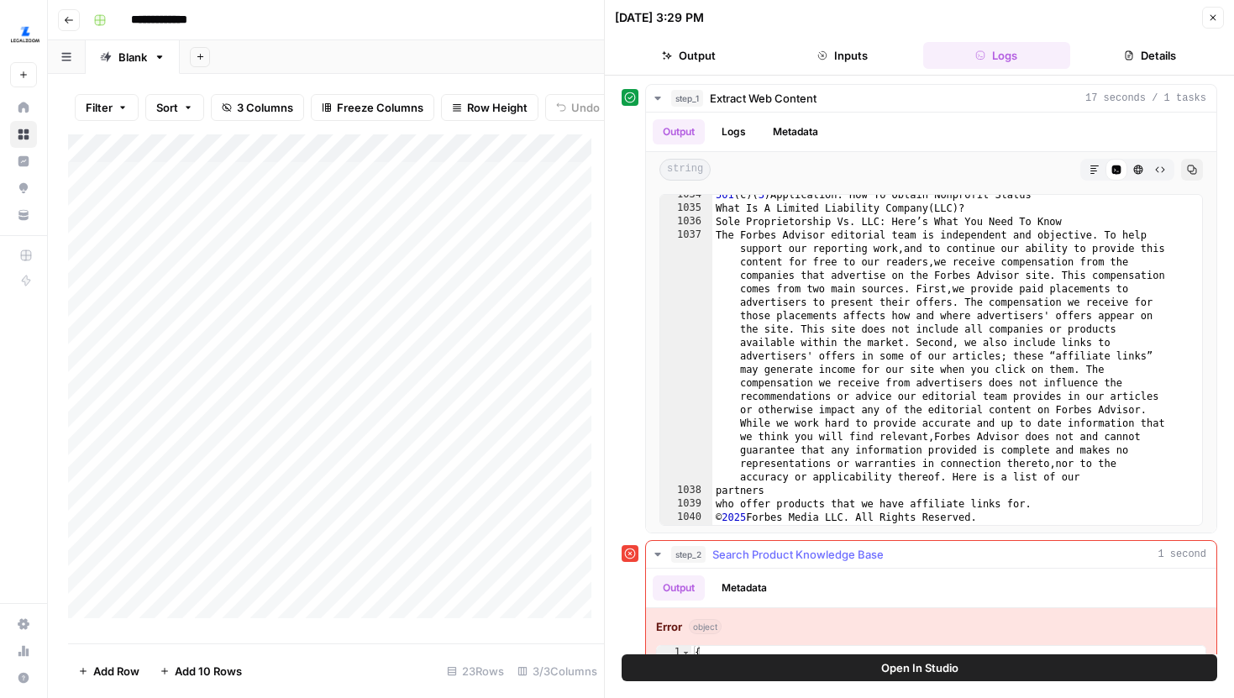
scroll to position [64, 0]
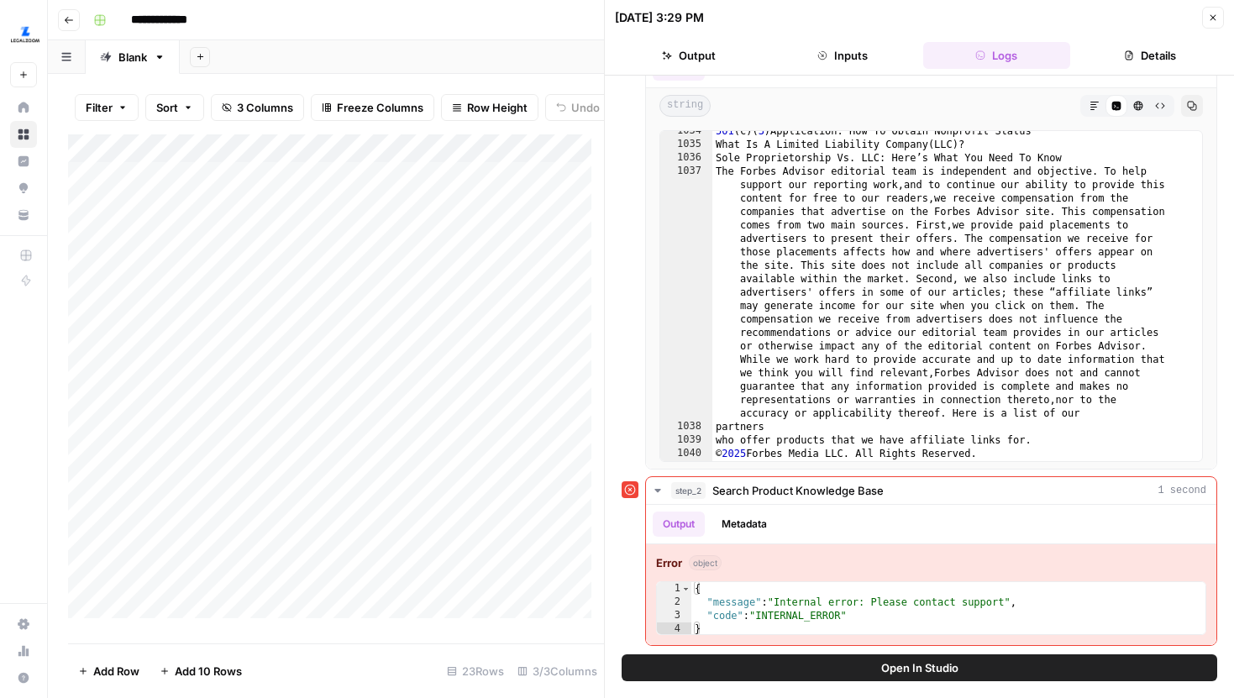
click at [1202, 17] on button "Close" at bounding box center [1213, 18] width 22 height 22
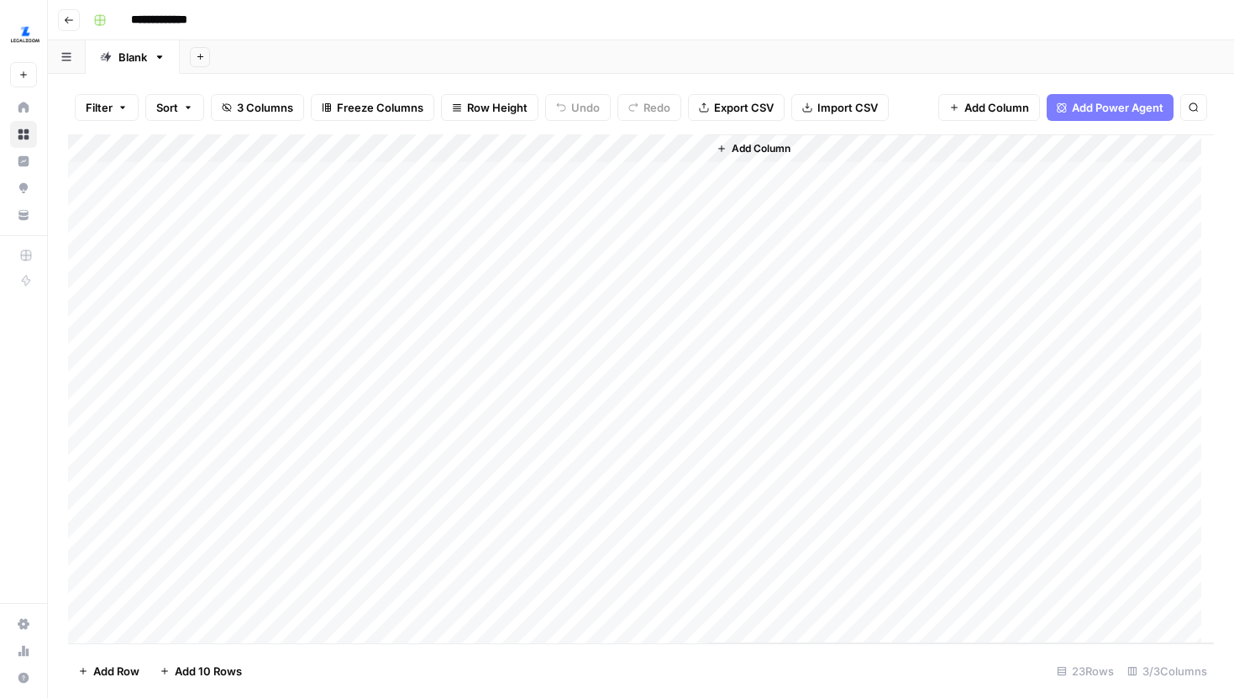
click at [518, 174] on div "Add Column" at bounding box center [641, 388] width 1146 height 509
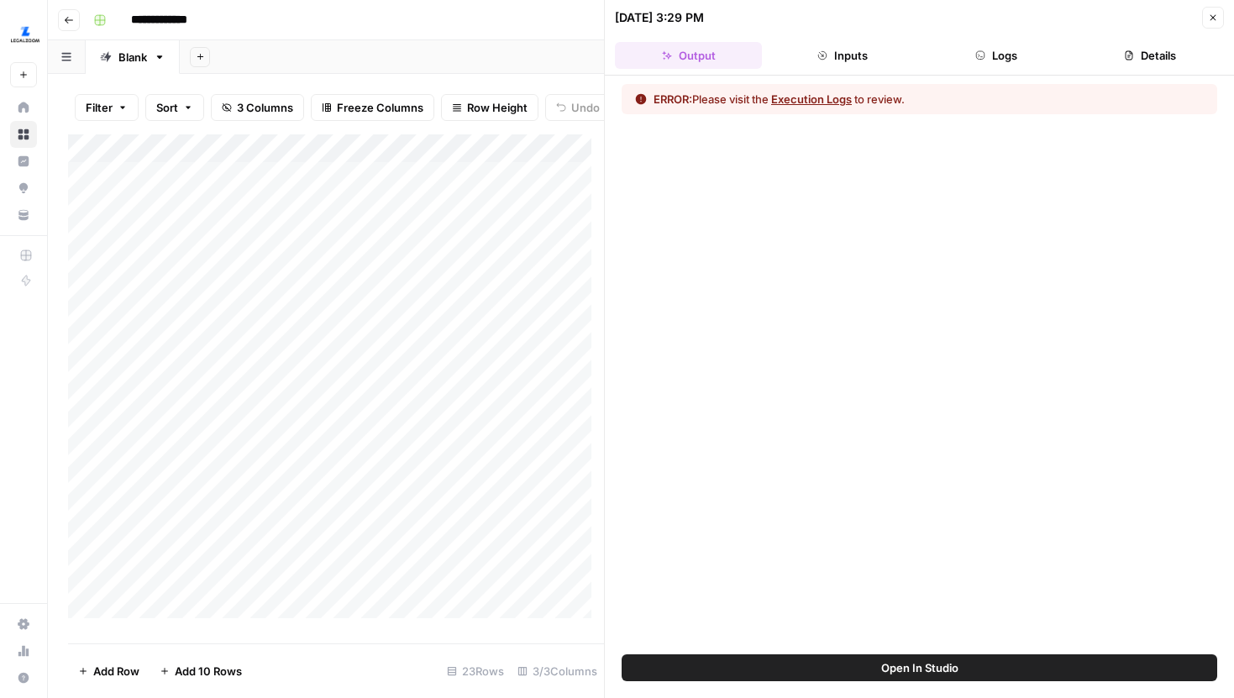
click at [890, 666] on span "Open In Studio" at bounding box center [919, 668] width 77 height 17
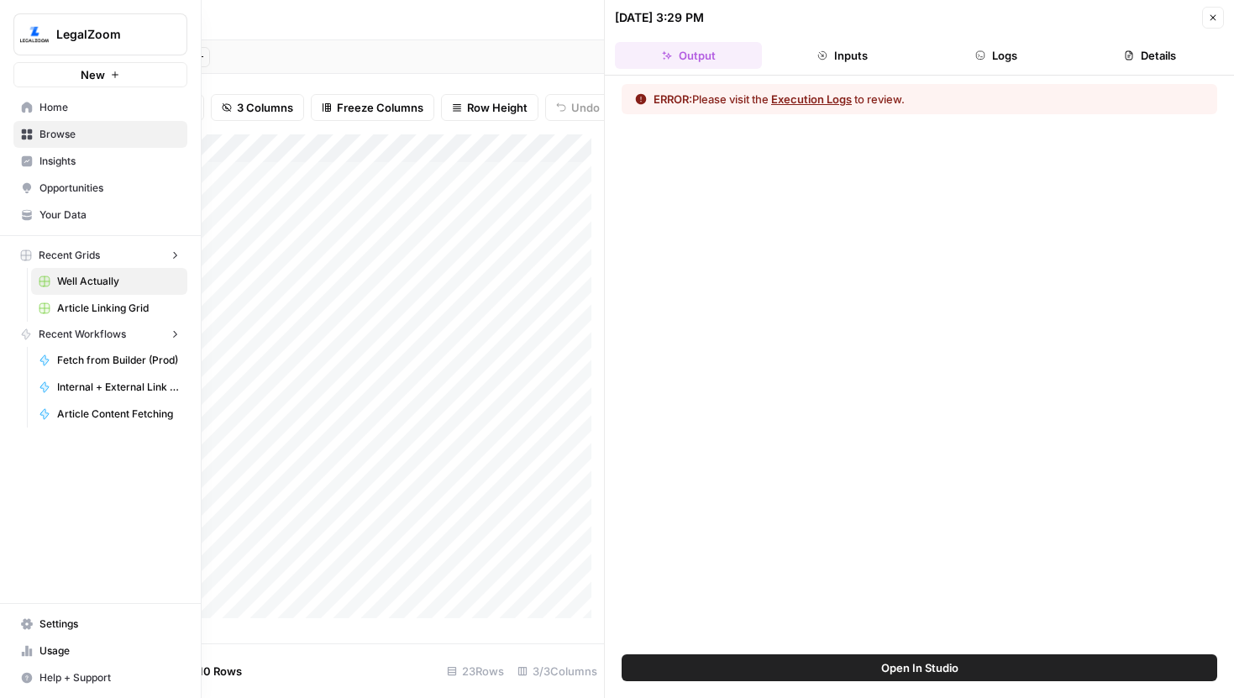
click at [24, 215] on icon at bounding box center [26, 213] width 9 height 7
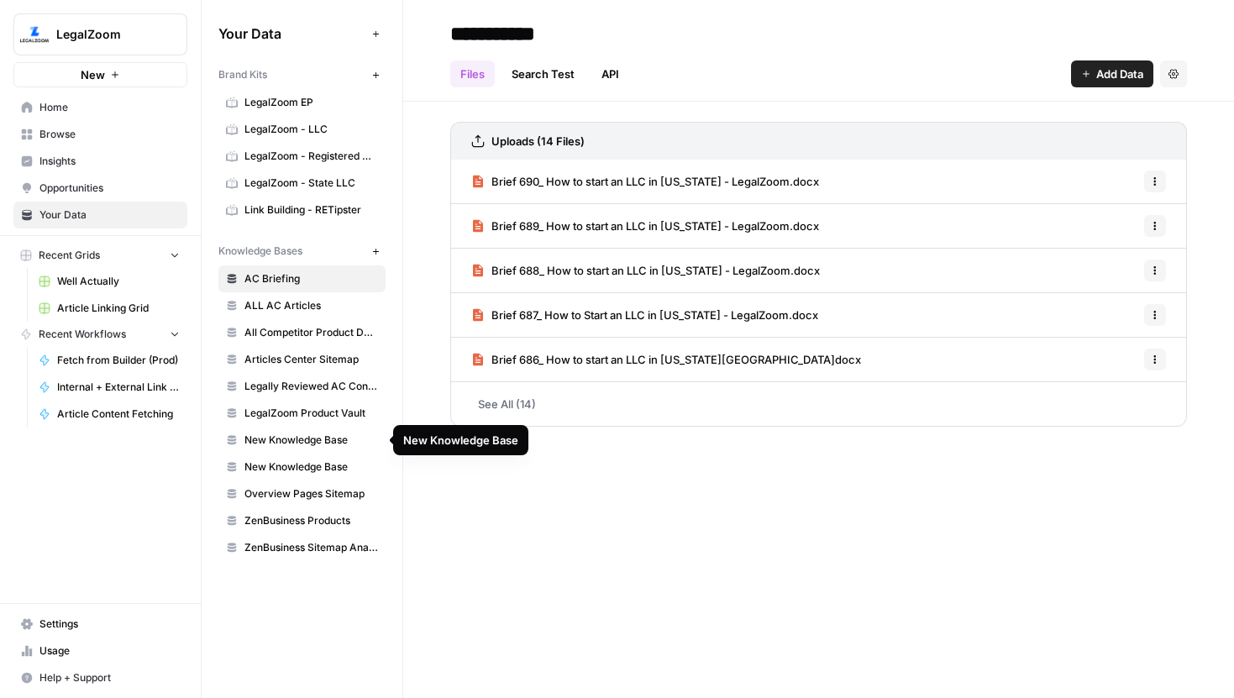
click at [346, 417] on span "LegalZoom Product Vault" at bounding box center [312, 413] width 134 height 15
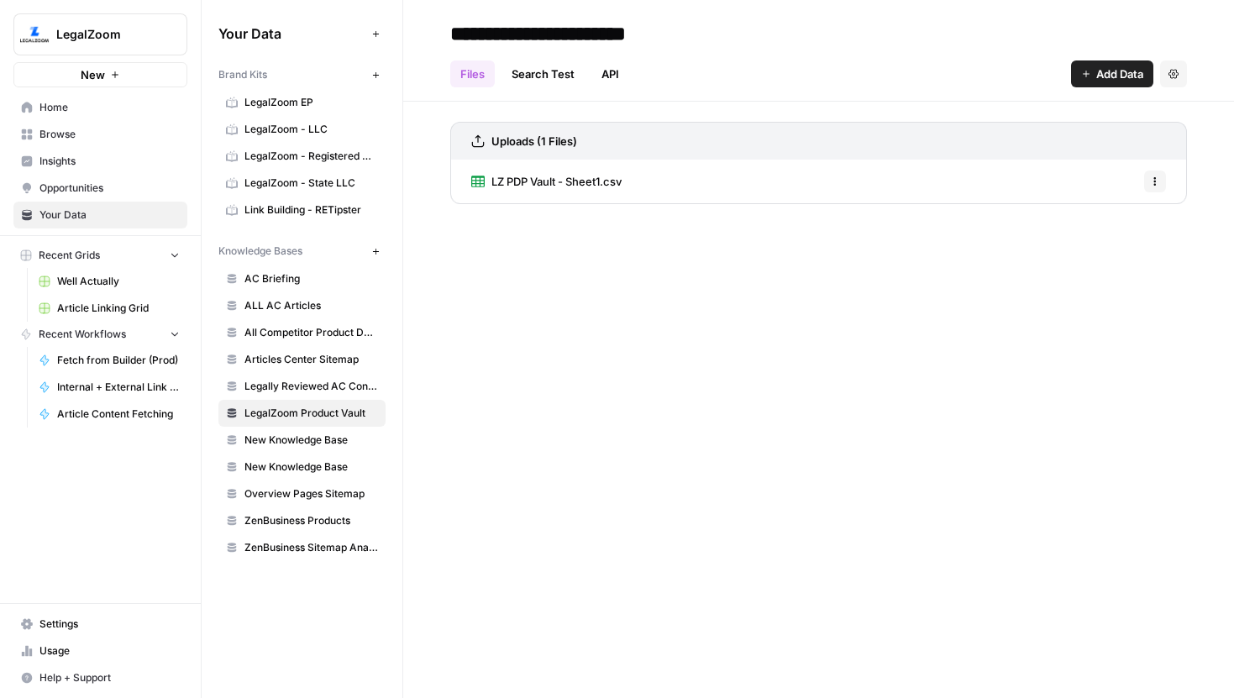
click at [550, 68] on link "Search Test" at bounding box center [543, 74] width 83 height 27
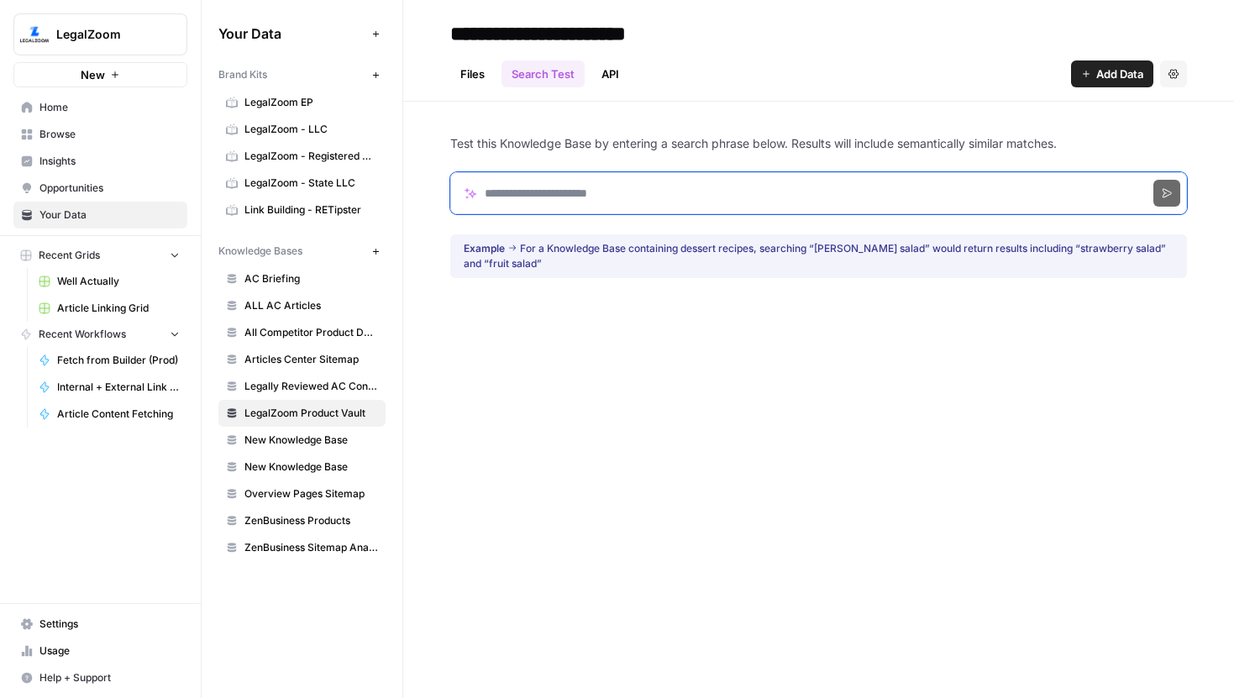
click at [546, 196] on input "Search phrase" at bounding box center [818, 193] width 737 height 42
paste input "**********"
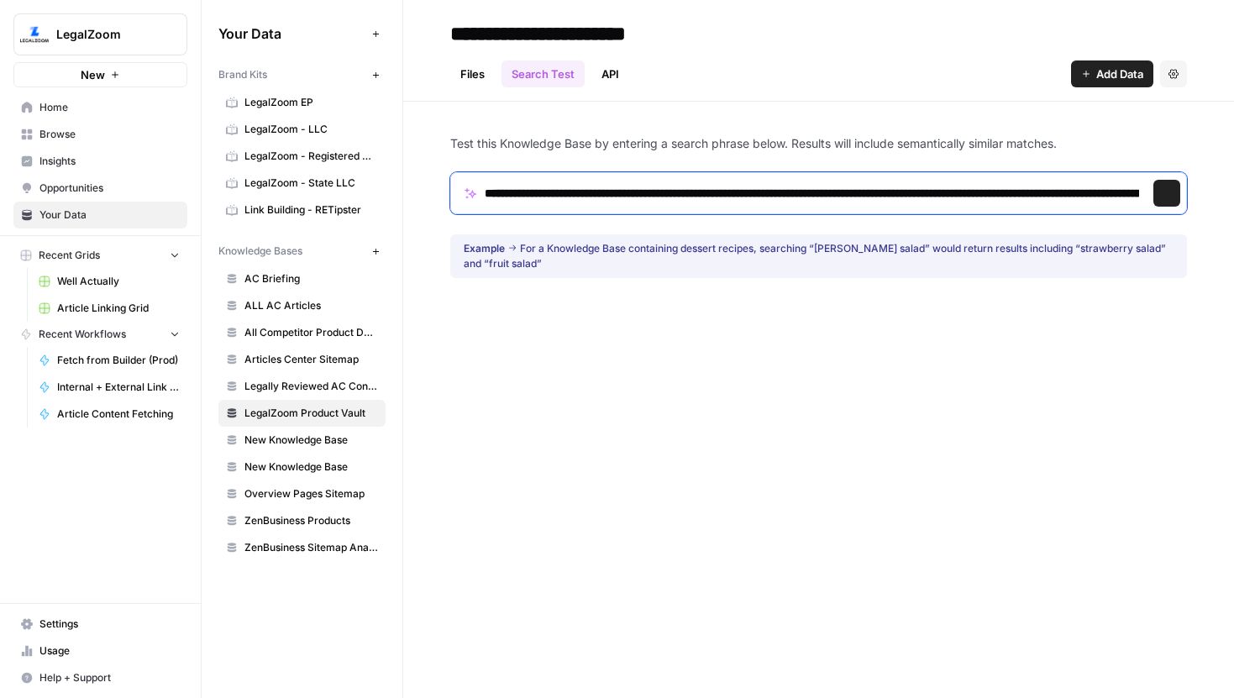
scroll to position [0, 263052]
type input "**********"
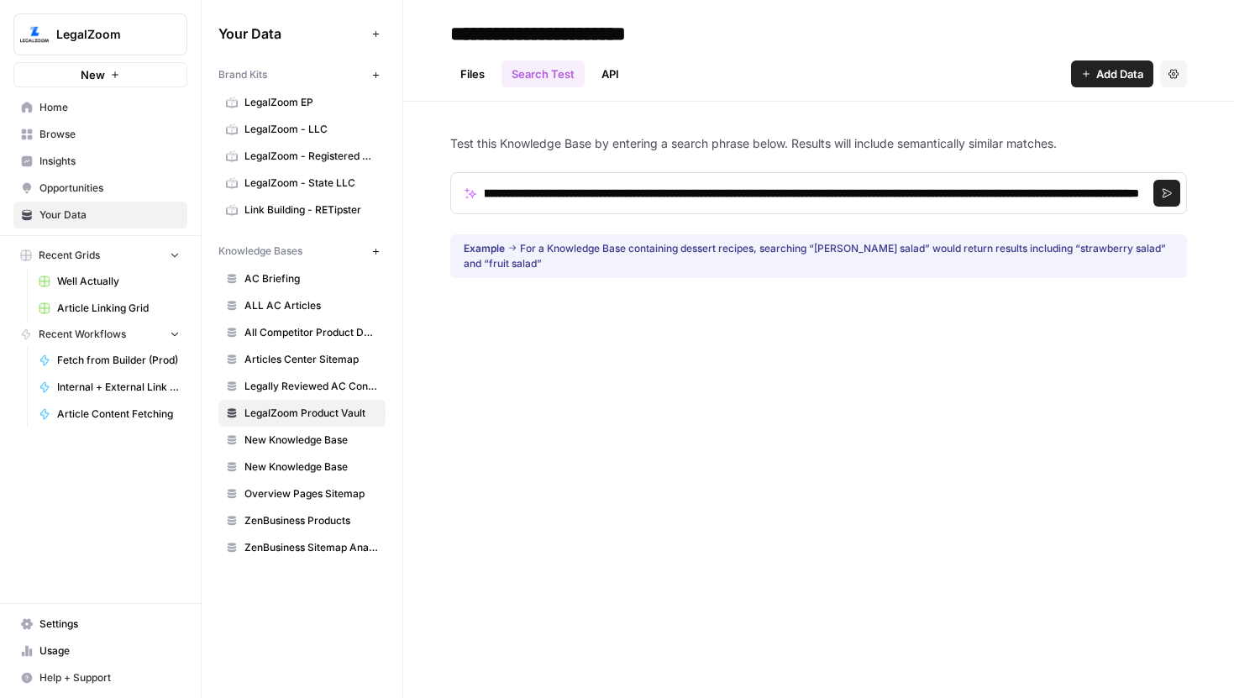
click at [1162, 192] on icon "submit" at bounding box center [1167, 193] width 10 height 10
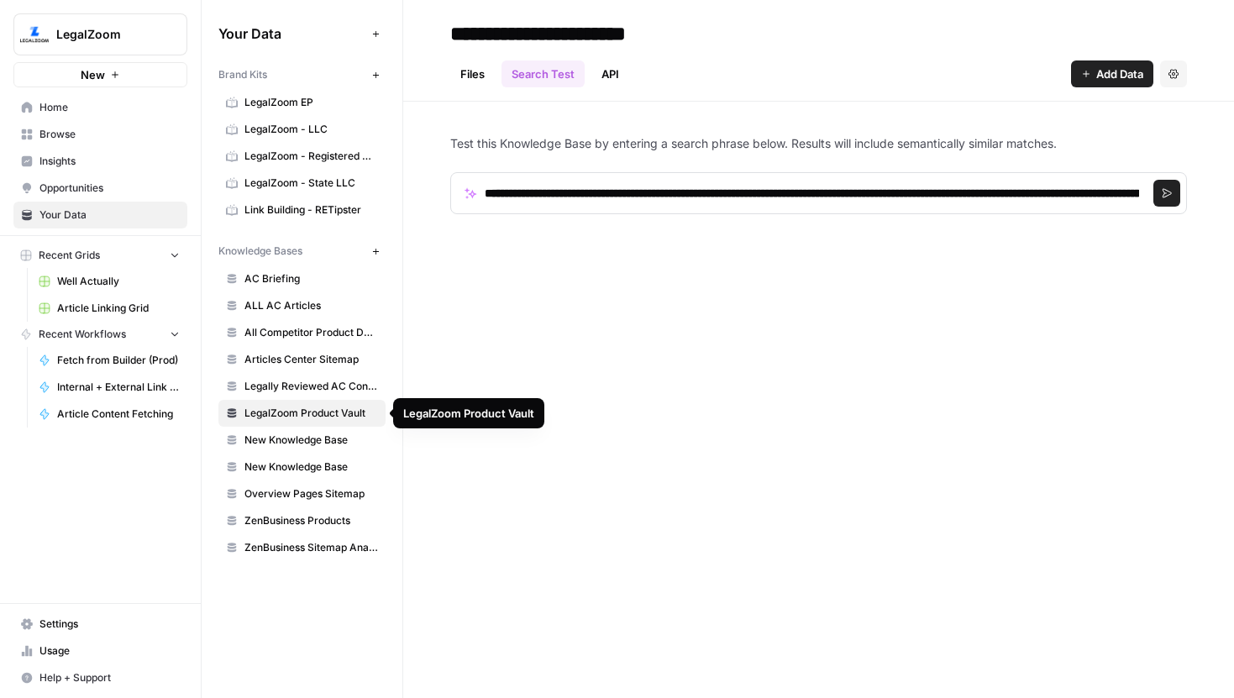
click at [340, 410] on span "LegalZoom Product Vault" at bounding box center [312, 413] width 134 height 15
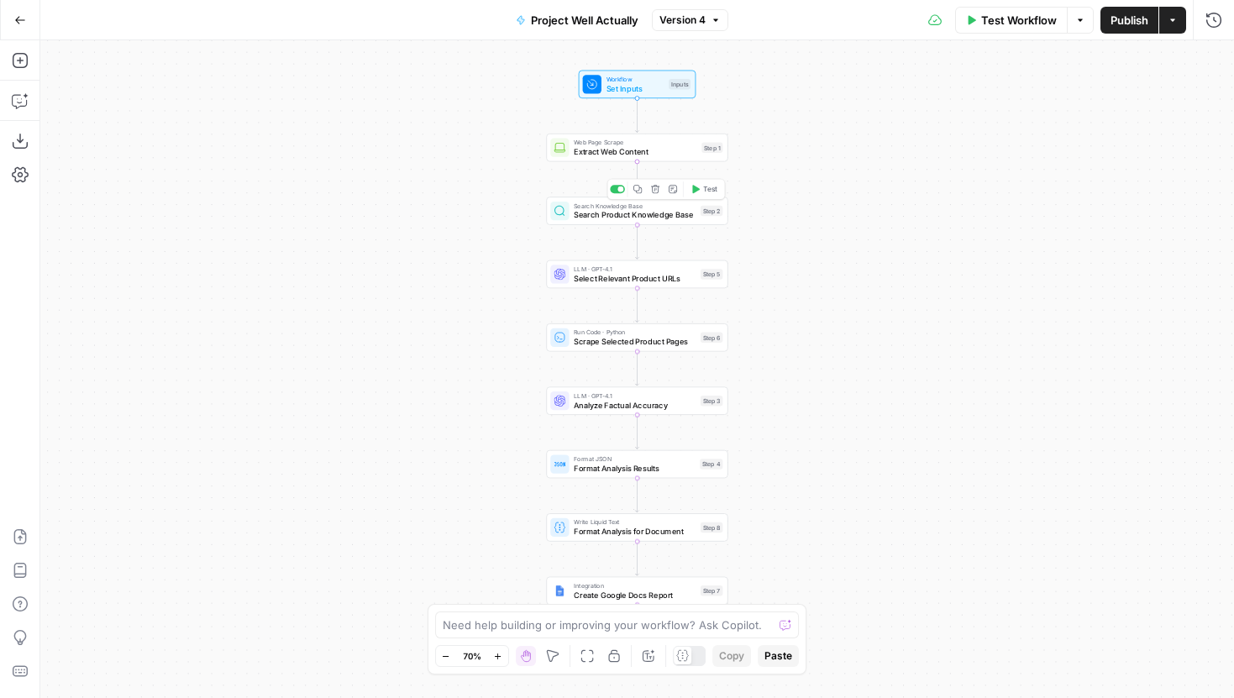
click at [607, 221] on div "Search Knowledge Base Search Product Knowledge Base Step 2 Copy step Delete ste…" at bounding box center [637, 211] width 182 height 28
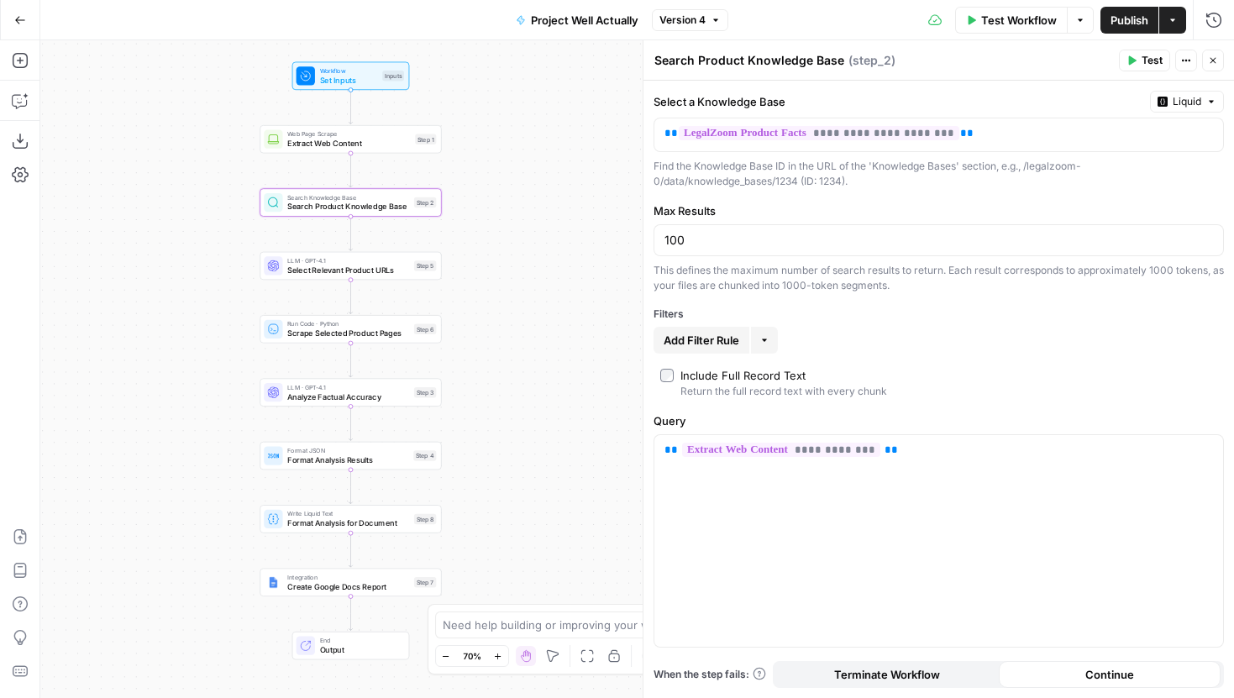
drag, startPoint x: 490, startPoint y: 254, endPoint x: 203, endPoint y: 245, distance: 286.7
click at [203, 245] on div "Workflow Set Inputs Inputs Web Page Scrape Extract Web Content Step 1 Search Kn…" at bounding box center [637, 369] width 1194 height 658
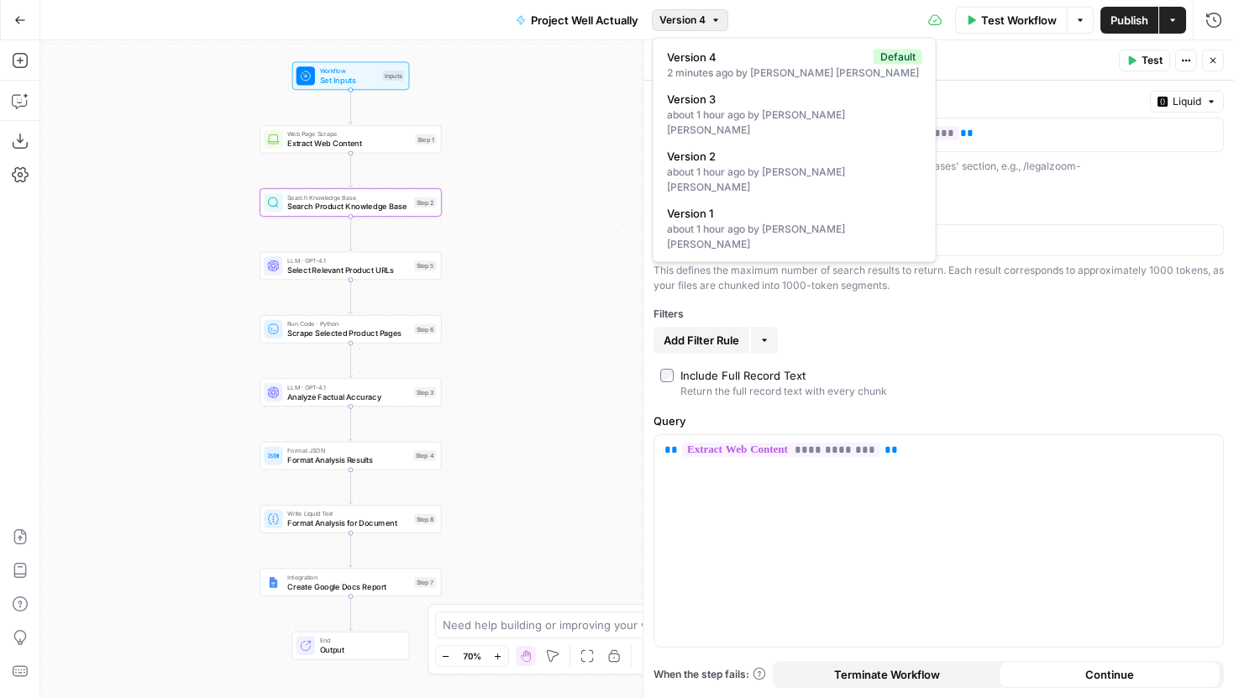
click at [683, 21] on span "Version 4" at bounding box center [683, 20] width 46 height 15
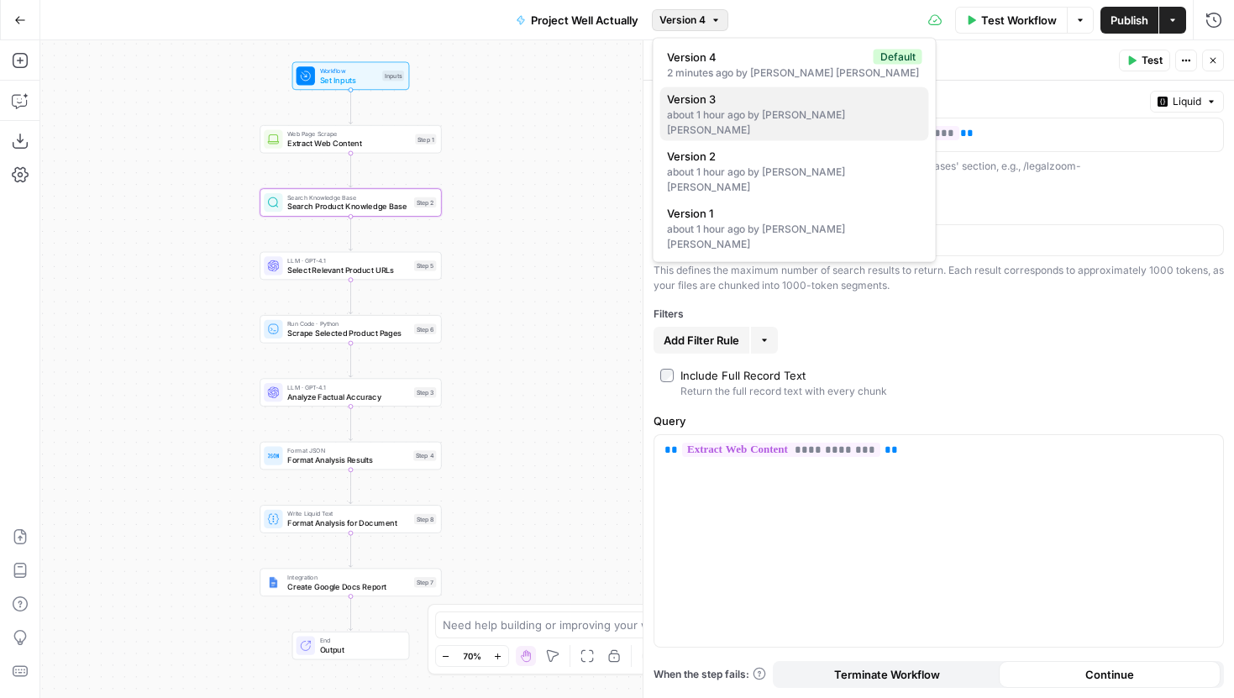
click at [712, 110] on div "about 1 hour ago by [PERSON_NAME] [PERSON_NAME]" at bounding box center [794, 123] width 255 height 30
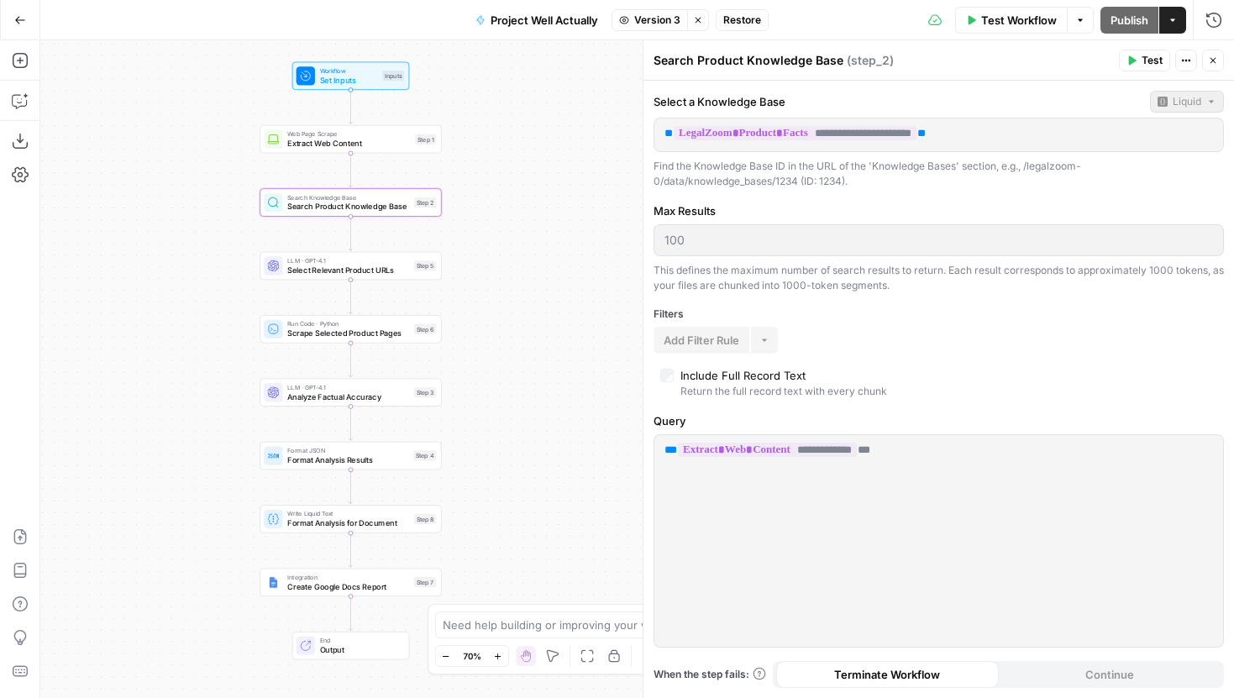
click at [674, 13] on span "Version 3" at bounding box center [657, 20] width 46 height 15
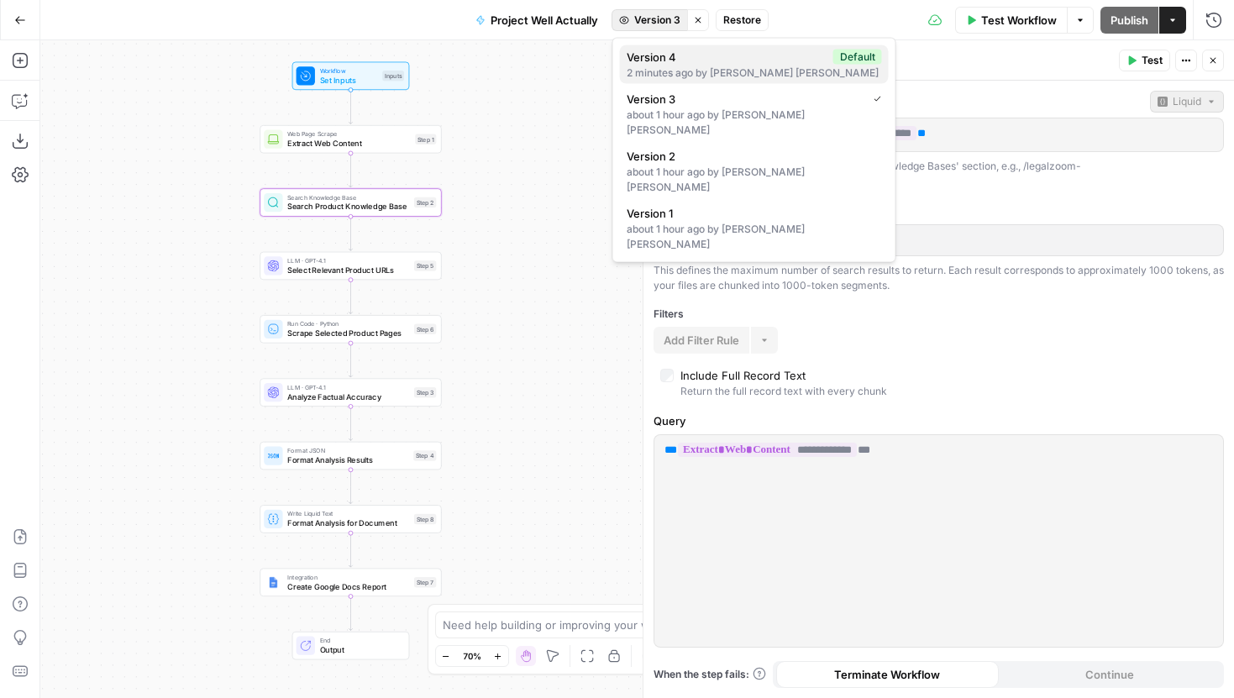
click at [708, 66] on div "2 minutes ago by [PERSON_NAME] [PERSON_NAME]" at bounding box center [754, 73] width 255 height 15
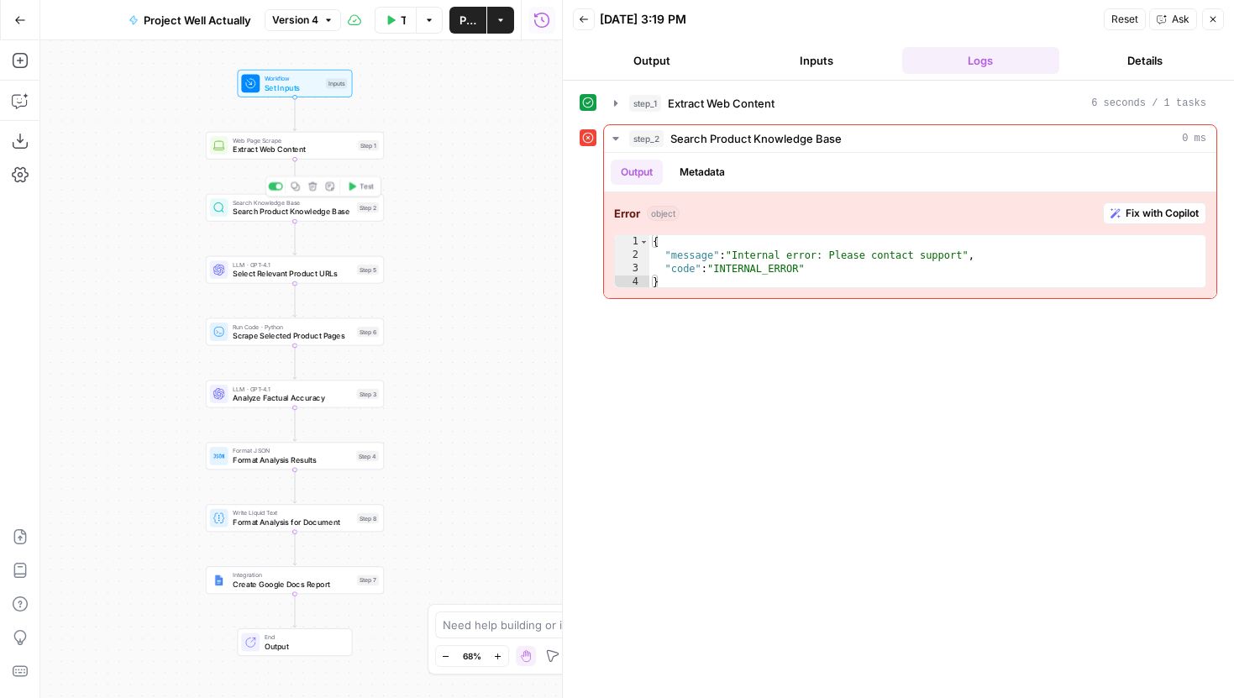
click at [325, 208] on span "Search Product Knowledge Base" at bounding box center [292, 212] width 119 height 12
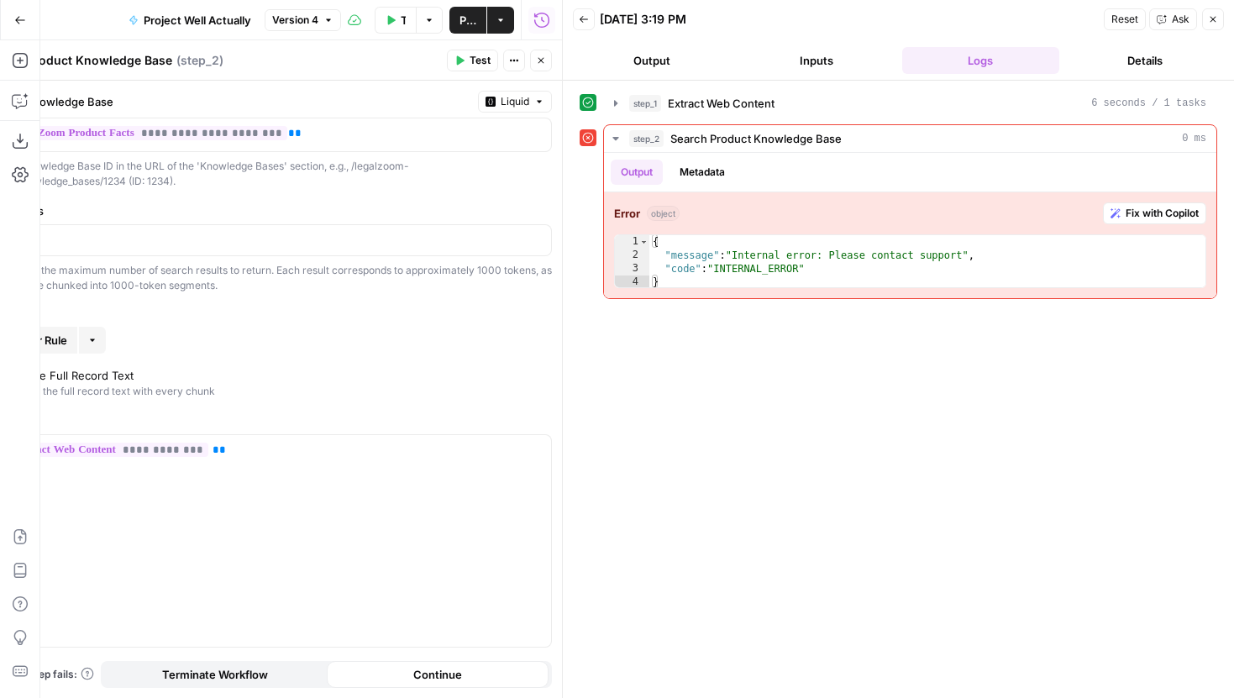
click at [560, 152] on div at bounding box center [563, 349] width 17 height 698
click at [1211, 28] on button "Close" at bounding box center [1213, 19] width 22 height 22
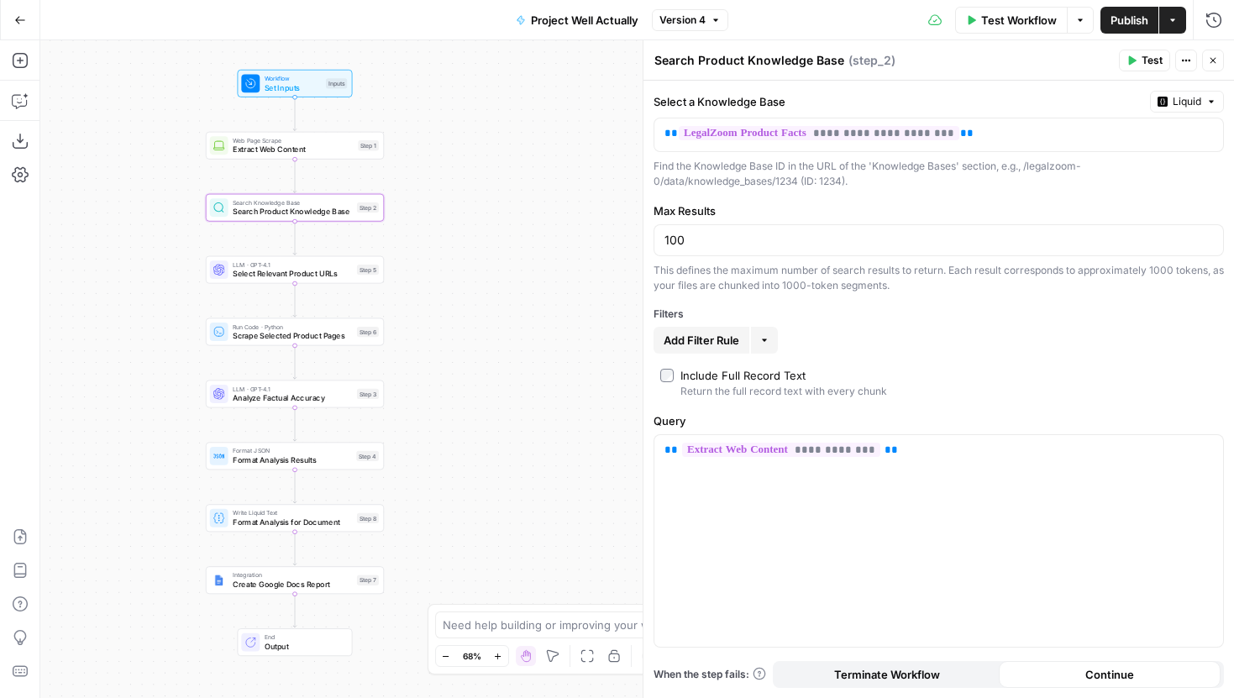
click at [671, 15] on span "Version 4" at bounding box center [683, 20] width 46 height 15
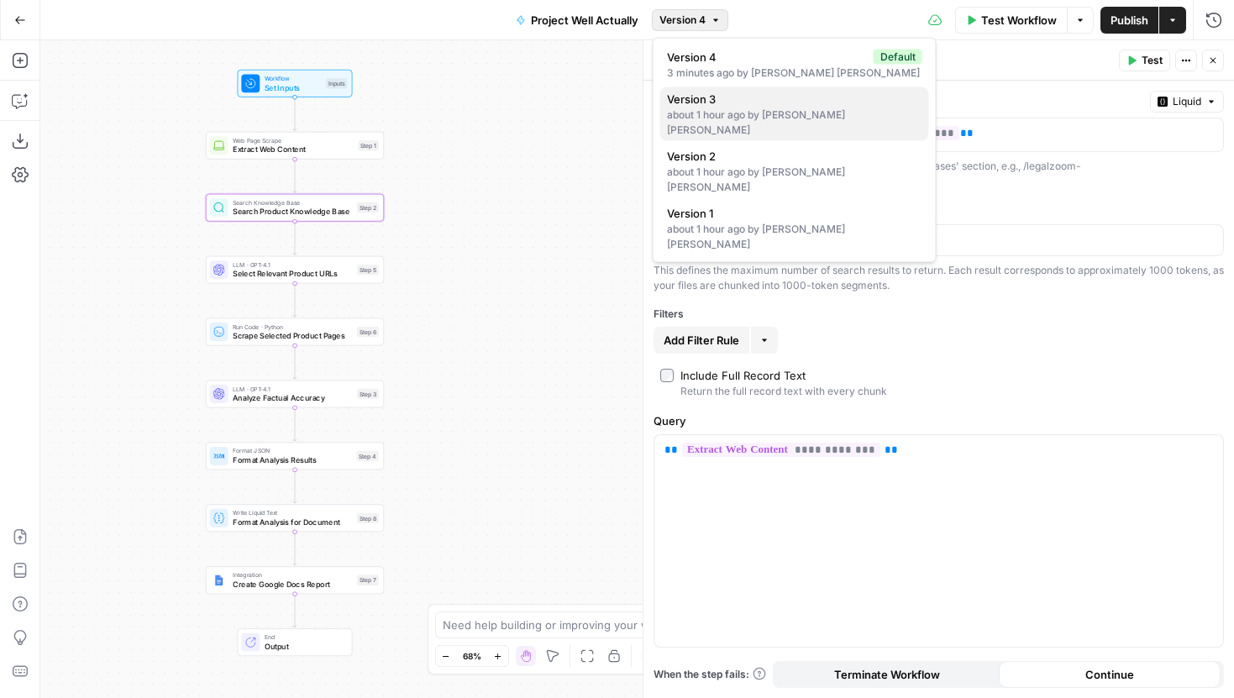
click at [734, 98] on span "Version 3" at bounding box center [791, 99] width 249 height 17
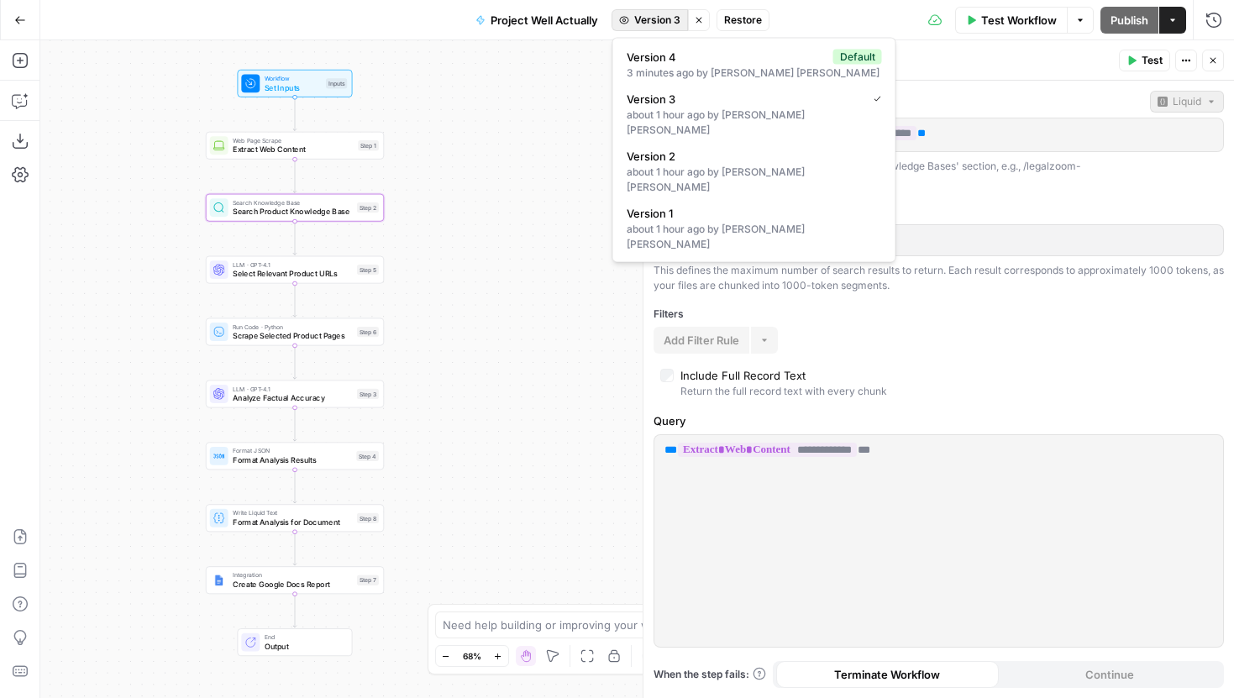
click at [663, 20] on span "Version 3" at bounding box center [657, 20] width 46 height 15
click at [671, 58] on span "Version 4" at bounding box center [727, 57] width 200 height 17
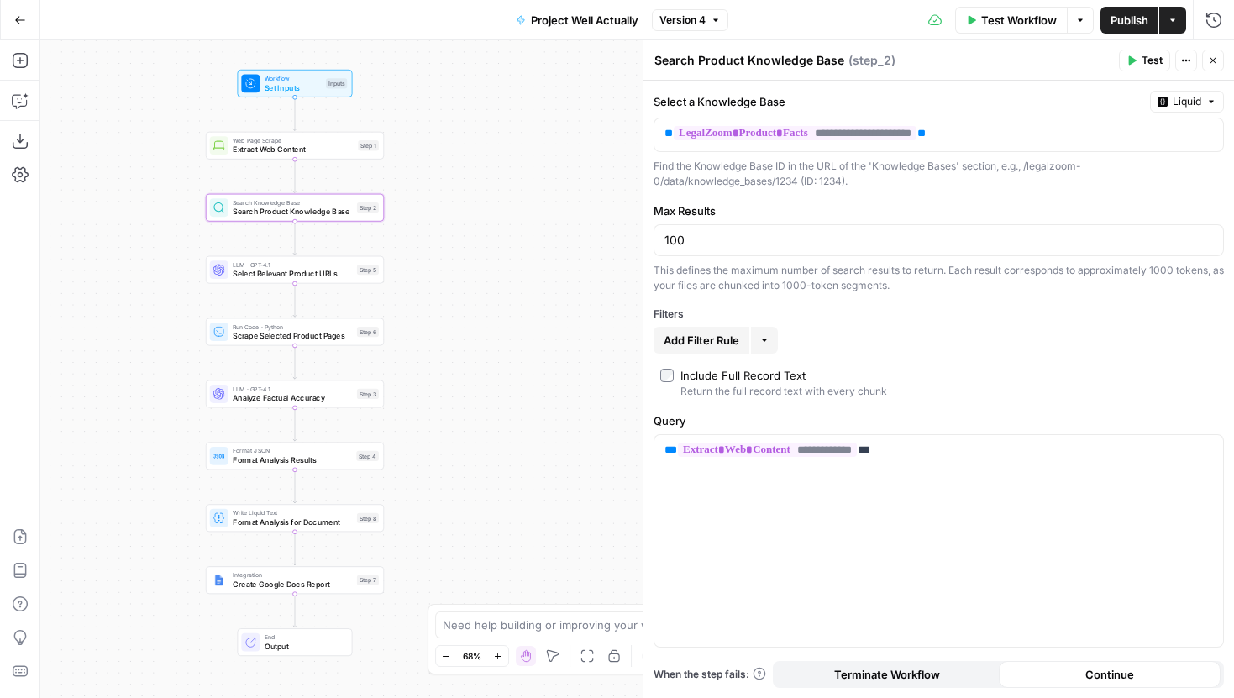
drag, startPoint x: 903, startPoint y: 182, endPoint x: 647, endPoint y: 169, distance: 256.6
click at [647, 169] on div "**********" at bounding box center [939, 369] width 592 height 658
click at [658, 169] on div "Find the Knowledge Base ID in the URL of the 'Knowledge Bases' section, e.g., /…" at bounding box center [939, 174] width 571 height 30
drag, startPoint x: 654, startPoint y: 167, endPoint x: 852, endPoint y: 178, distance: 198.6
click at [852, 178] on div "Find the Knowledge Base ID in the URL of the 'Knowledge Bases' section, e.g., /…" at bounding box center [939, 174] width 571 height 30
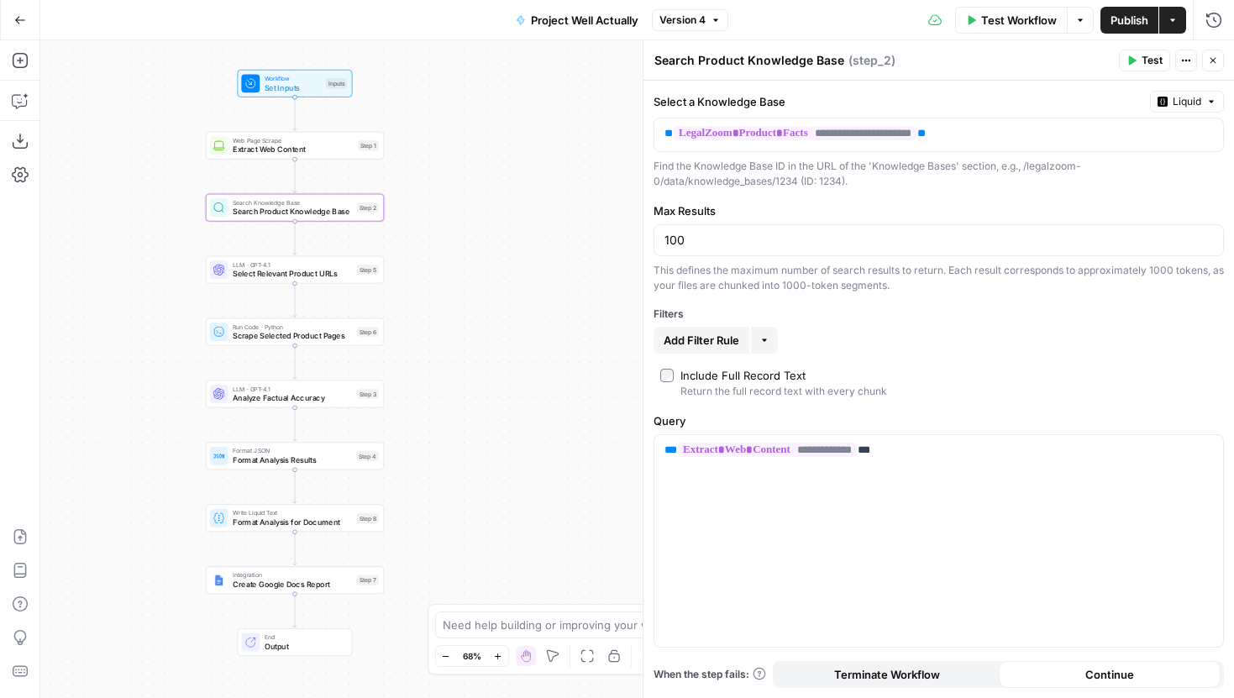
click at [852, 178] on div "Find the Knowledge Base ID in the URL of the 'Knowledge Bases' section, e.g., /…" at bounding box center [939, 174] width 571 height 30
click at [310, 152] on span "Extract Web Content" at bounding box center [293, 150] width 121 height 12
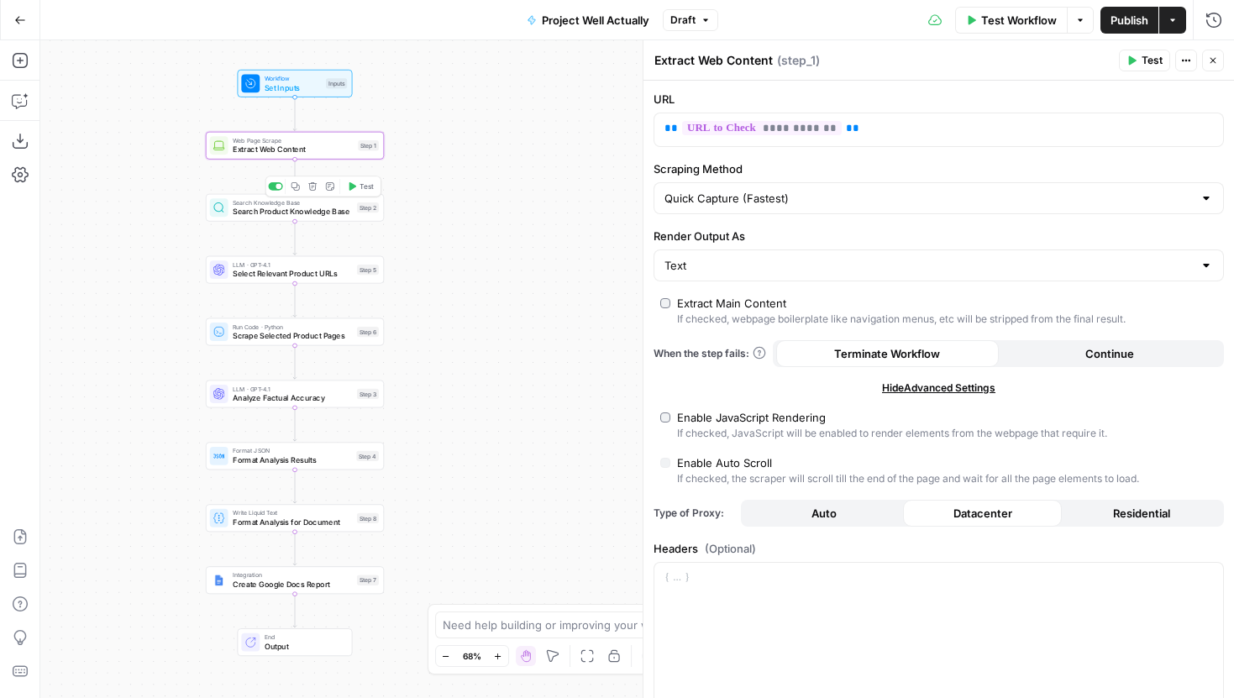
click at [303, 215] on span "Search Product Knowledge Base" at bounding box center [292, 212] width 119 height 12
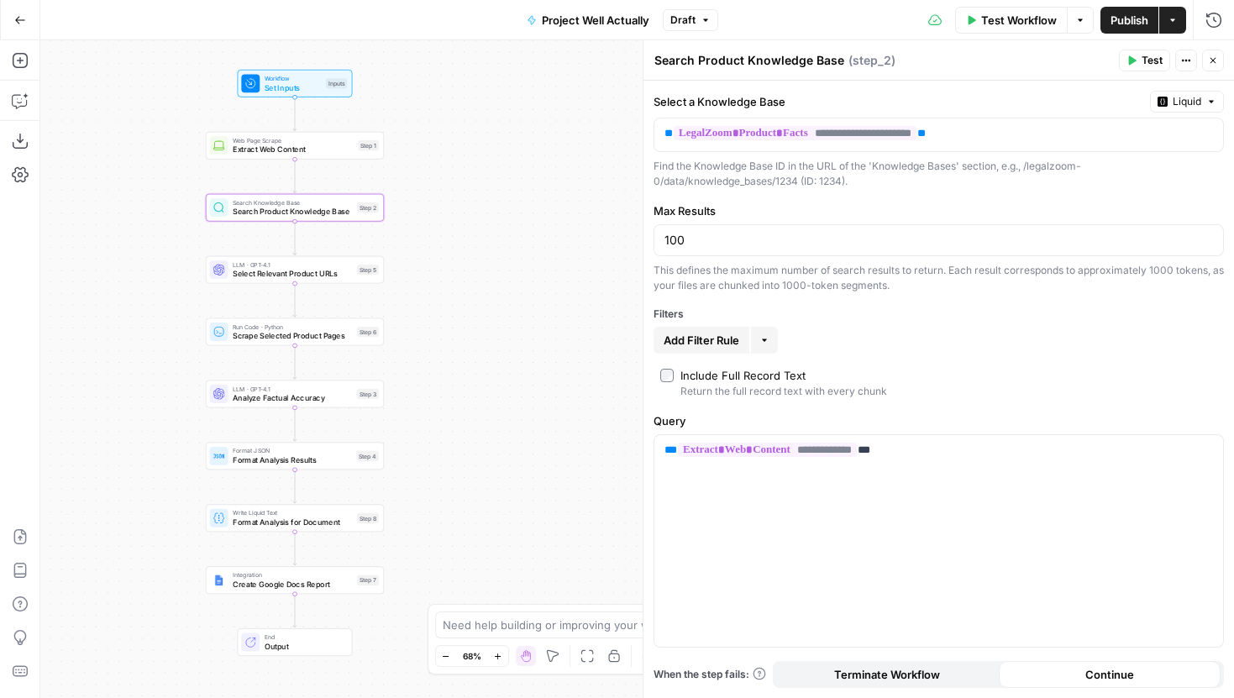
click at [1223, 17] on button "Run History" at bounding box center [1214, 20] width 27 height 27
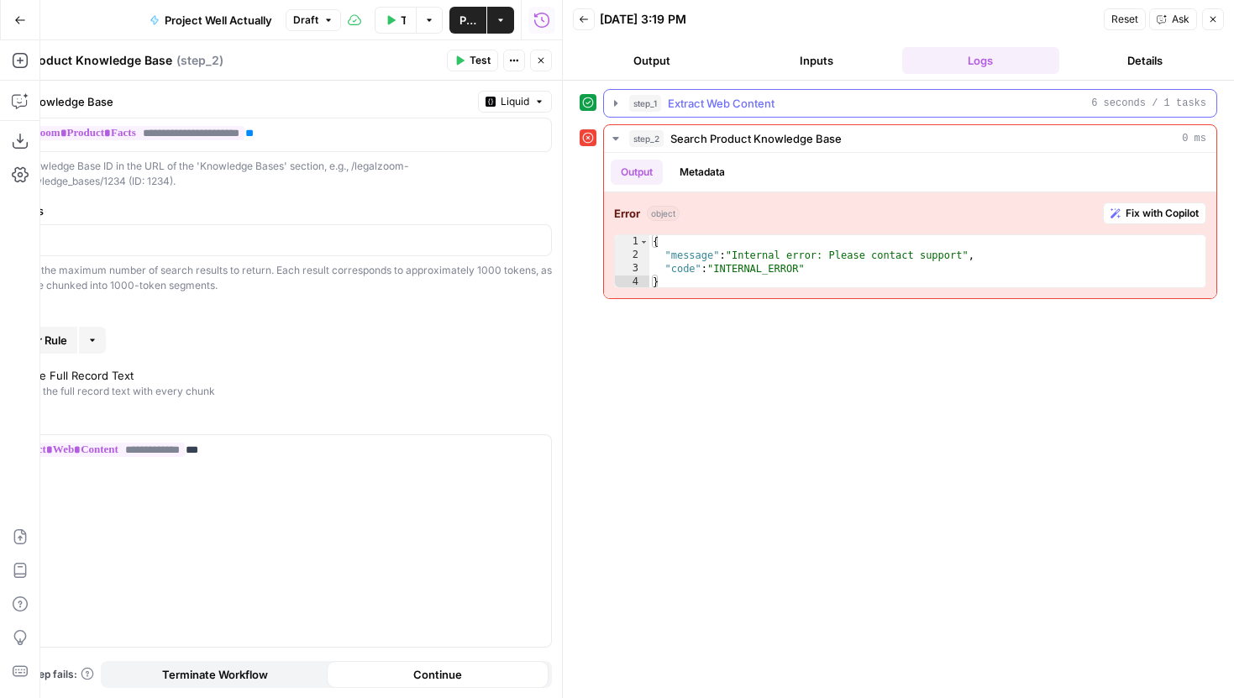
click at [651, 106] on span "step_1" at bounding box center [645, 103] width 32 height 17
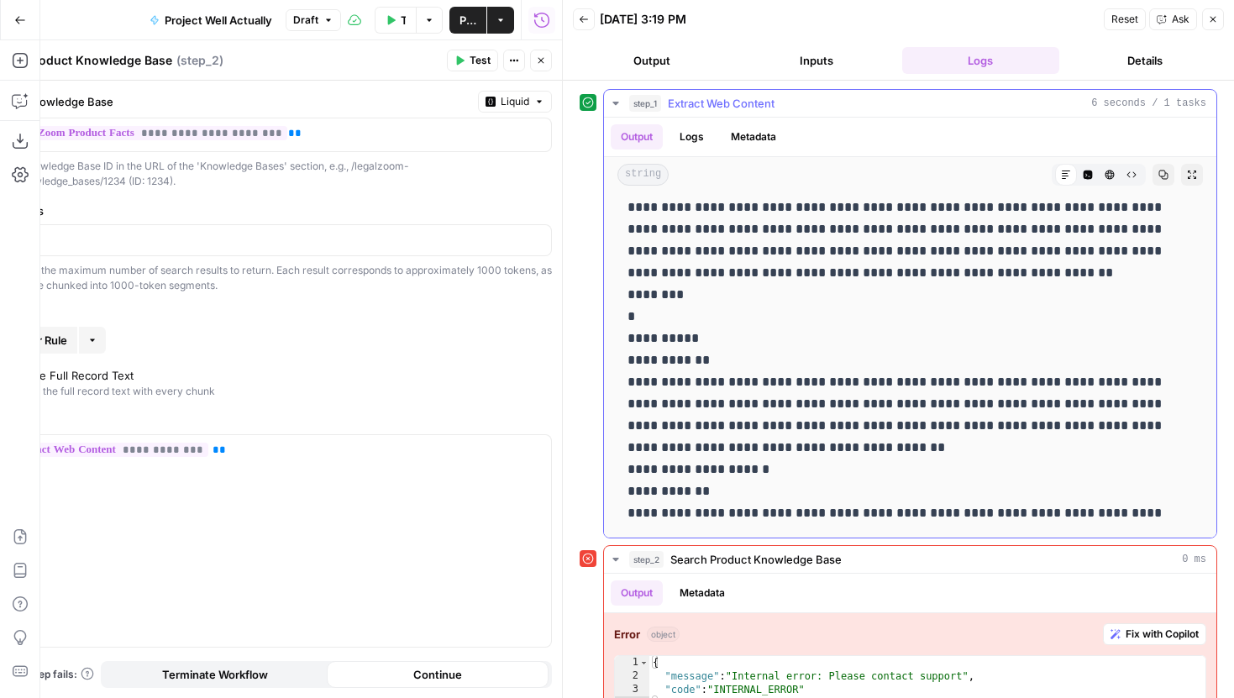
scroll to position [30, 0]
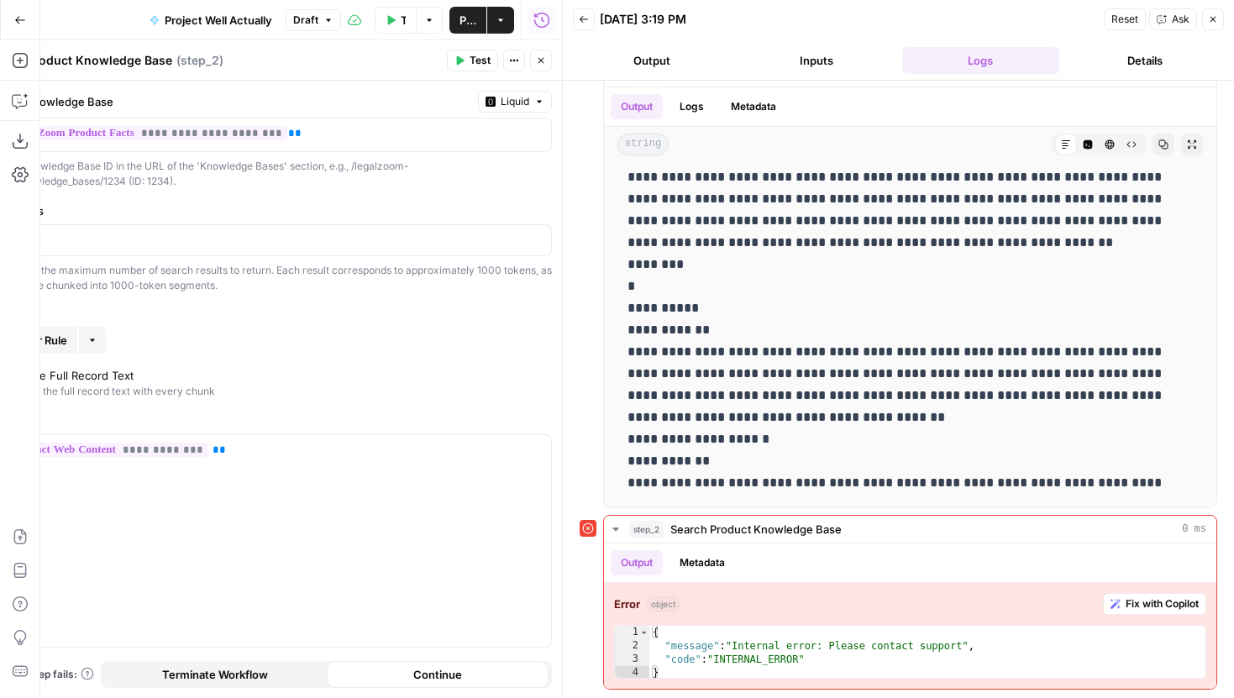
click at [539, 53] on button "Close" at bounding box center [541, 61] width 22 height 22
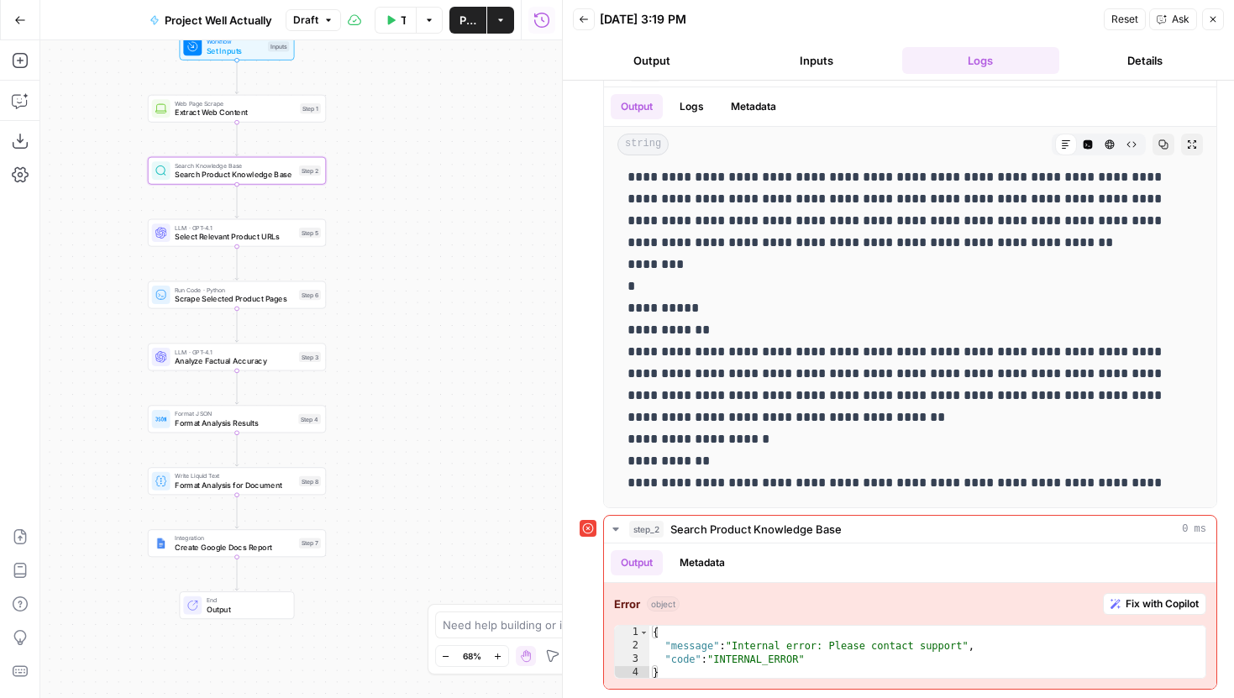
drag, startPoint x: 471, startPoint y: 202, endPoint x: 412, endPoint y: 164, distance: 69.9
click at [410, 164] on div "Workflow Set Inputs Inputs Web Page Scrape Extract Web Content Step 1 Search Kn…" at bounding box center [301, 369] width 522 height 658
click at [297, 242] on div "LLM · GPT-4.1 Select Relevant Product URLs Step 5 Copy step Delete step Add Not…" at bounding box center [234, 232] width 178 height 28
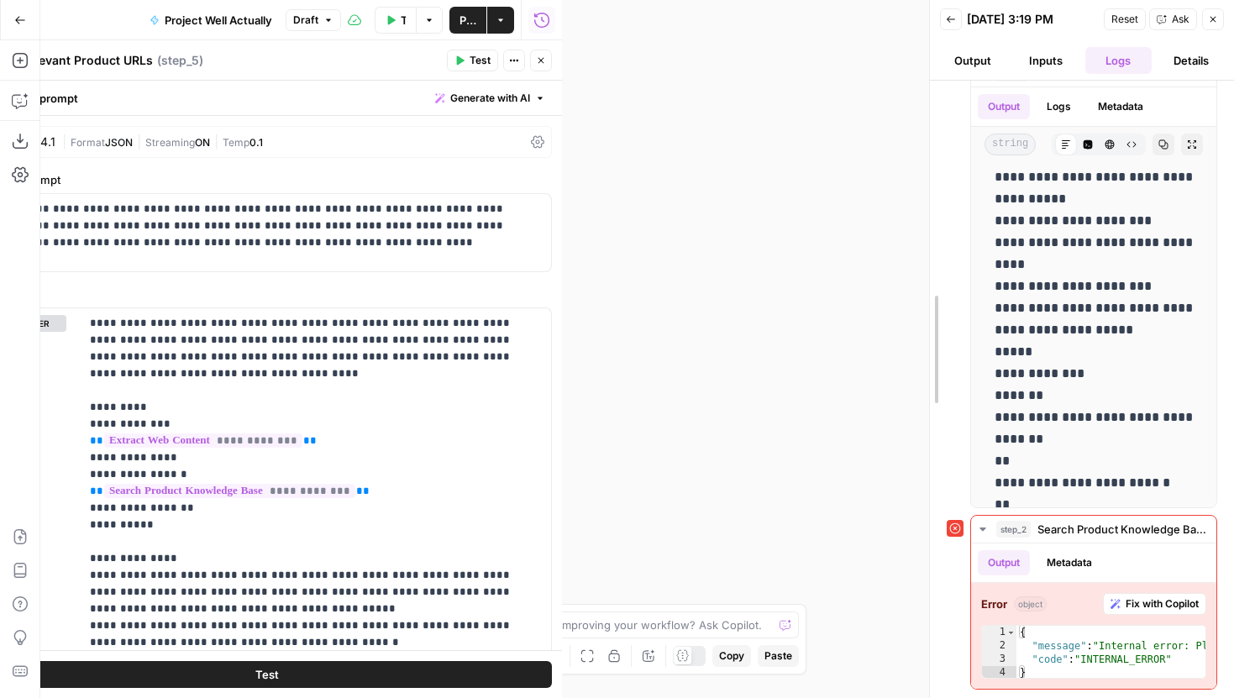
scroll to position [59938, 0]
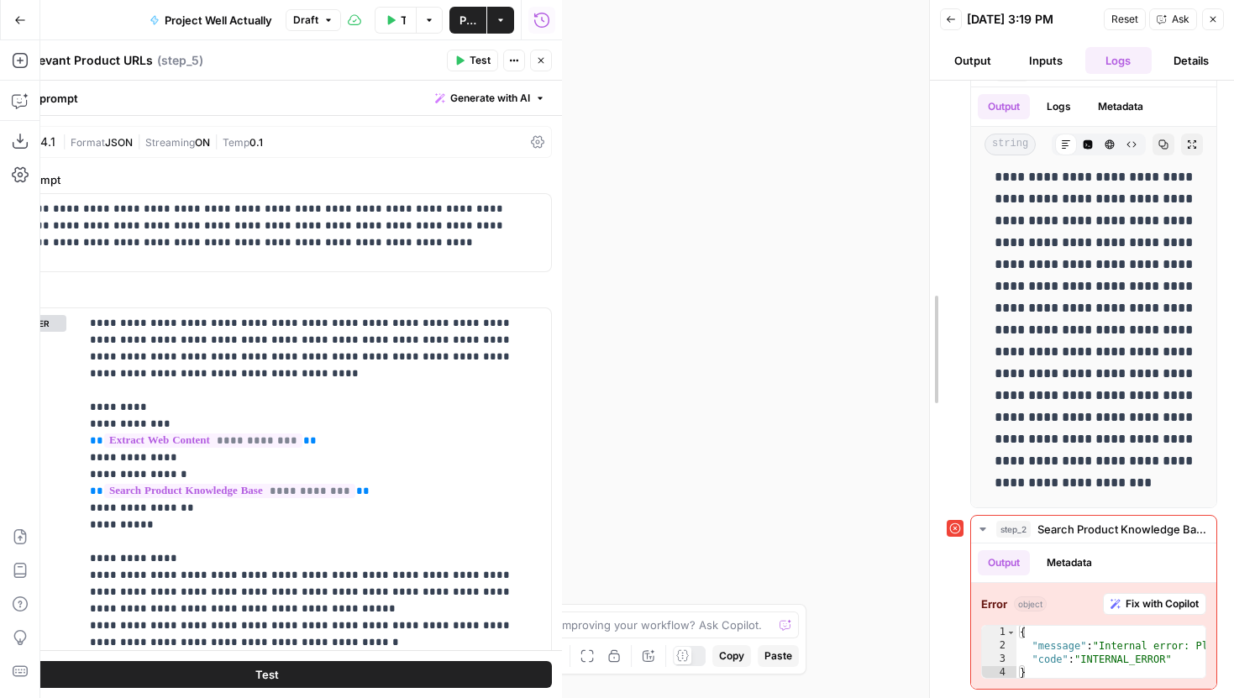
drag, startPoint x: 561, startPoint y: 104, endPoint x: 965, endPoint y: 188, distance: 412.8
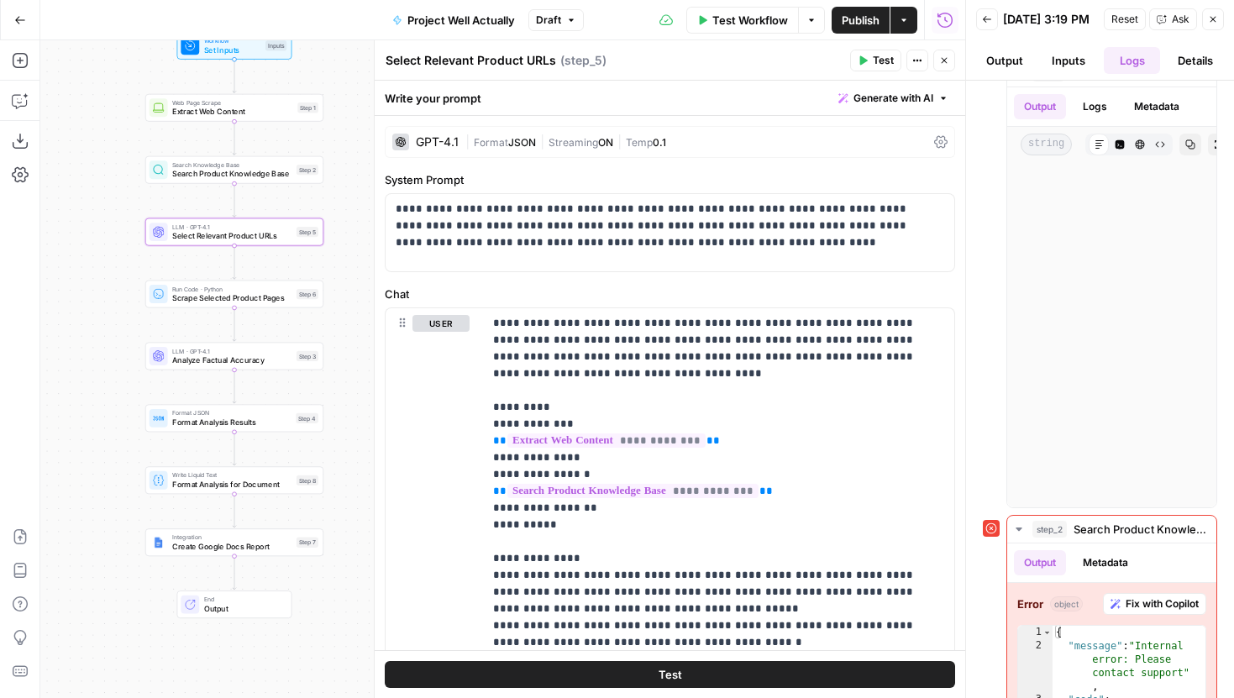
click at [937, 61] on button "Close" at bounding box center [945, 61] width 22 height 22
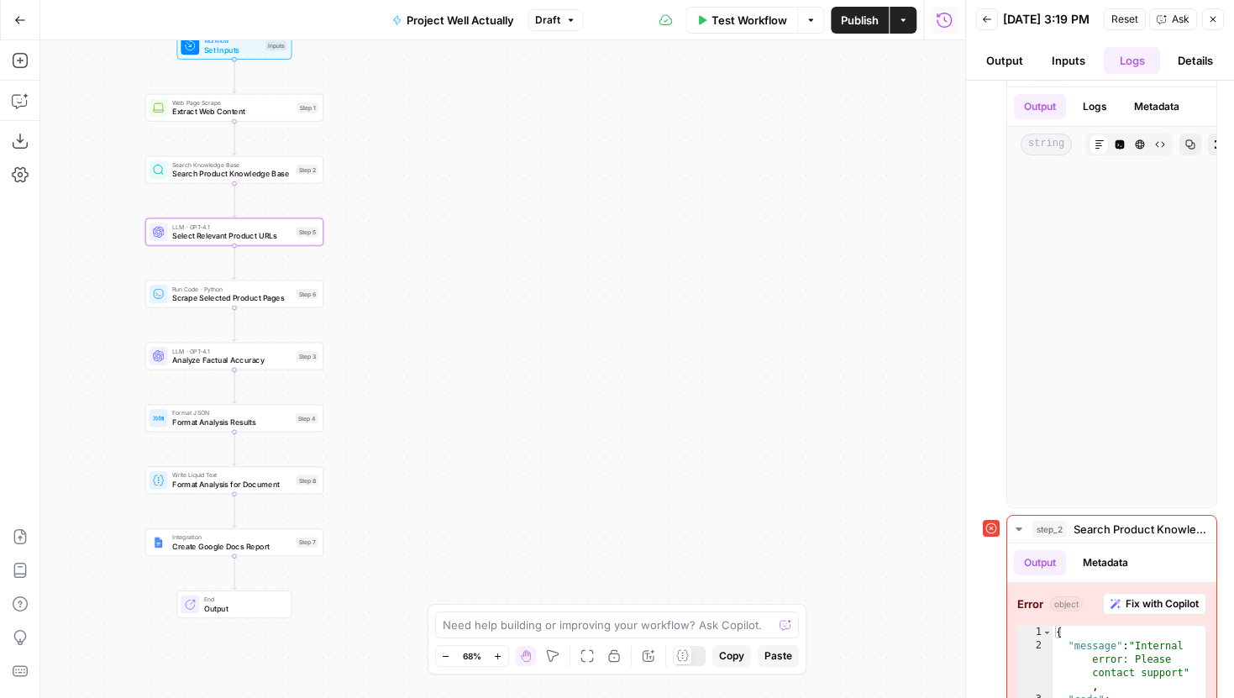
scroll to position [58933, 0]
click at [260, 491] on div "Write Liquid Text Format Analysis for Document Step 8 Copy step Delete step Add…" at bounding box center [234, 480] width 178 height 28
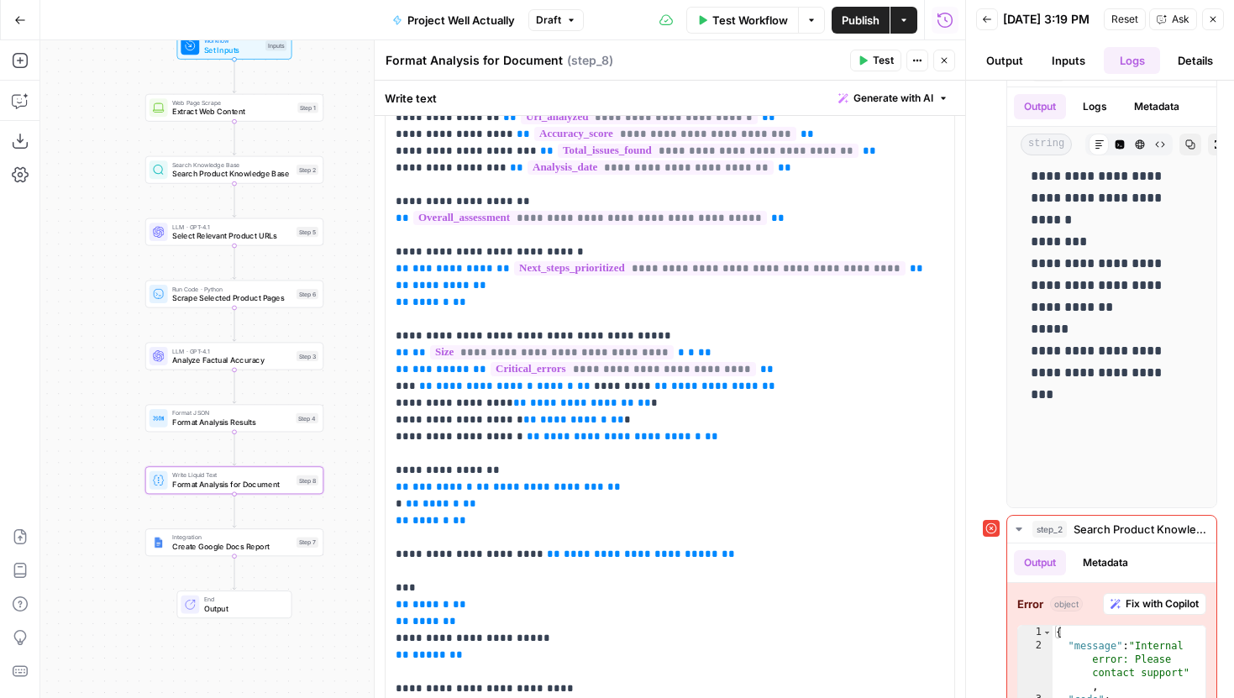
scroll to position [116, 0]
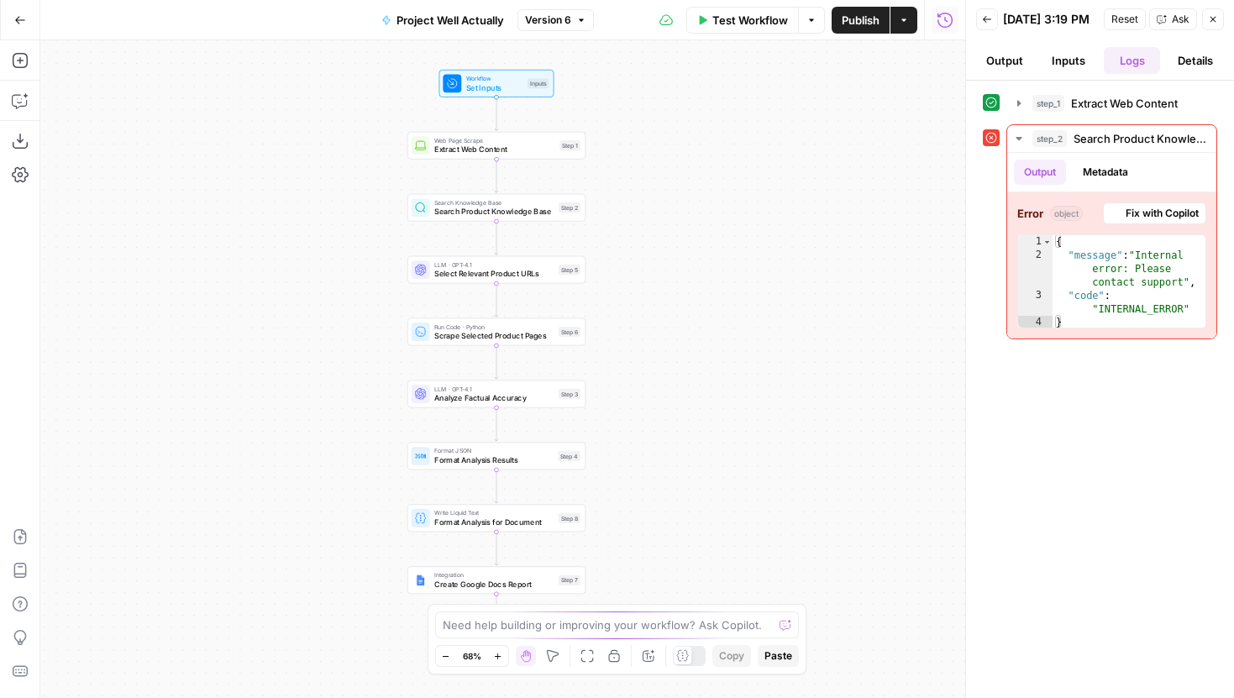
click at [574, 11] on button "Version 6" at bounding box center [556, 20] width 76 height 22
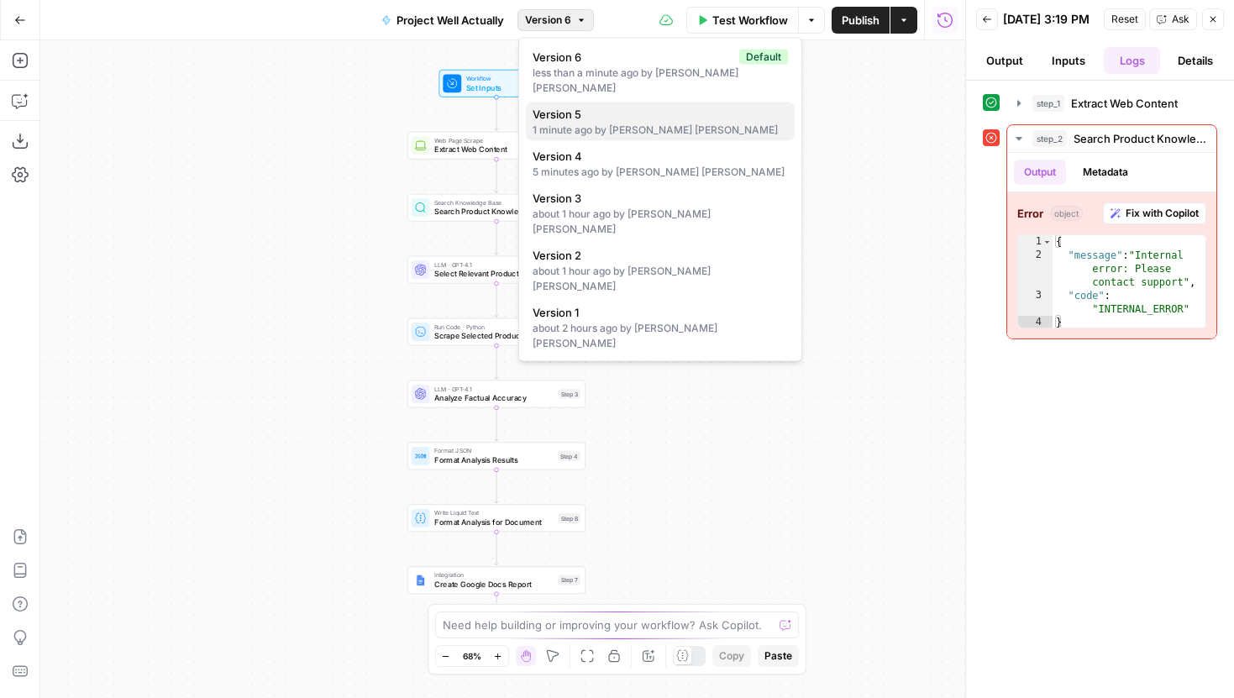
click at [641, 123] on div "1 minute ago by [PERSON_NAME] [PERSON_NAME]" at bounding box center [660, 130] width 255 height 15
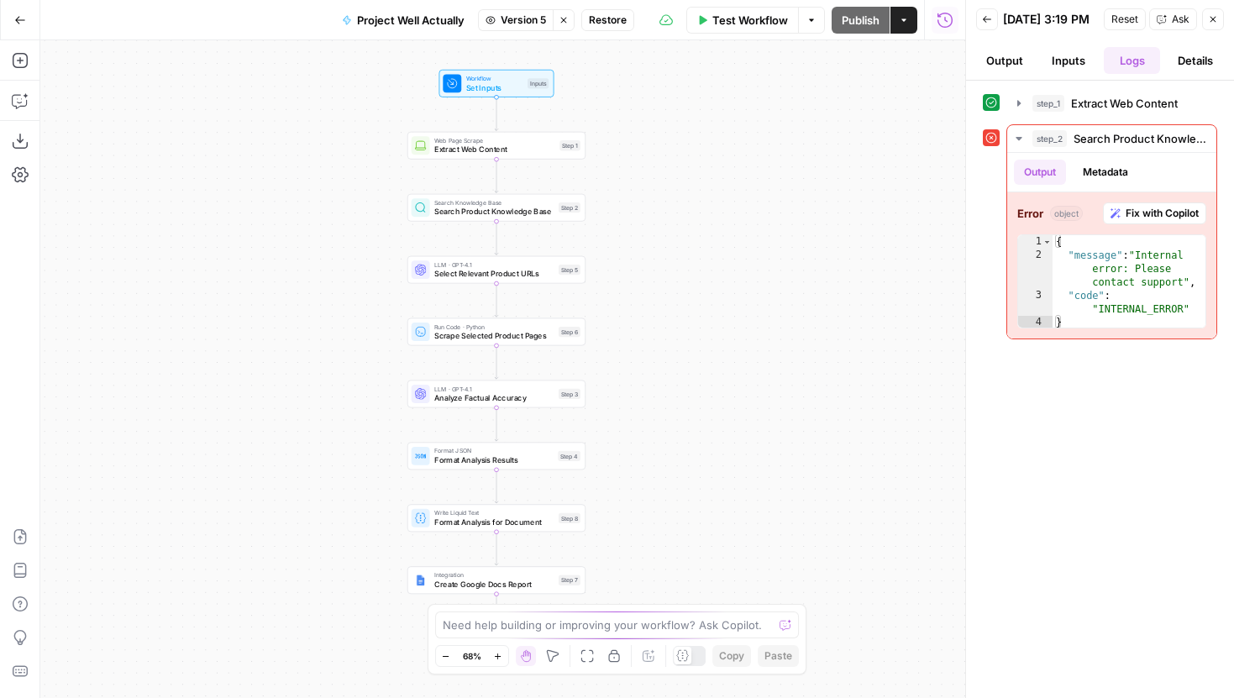
click at [523, 210] on span "Search Product Knowledge Base" at bounding box center [493, 212] width 119 height 12
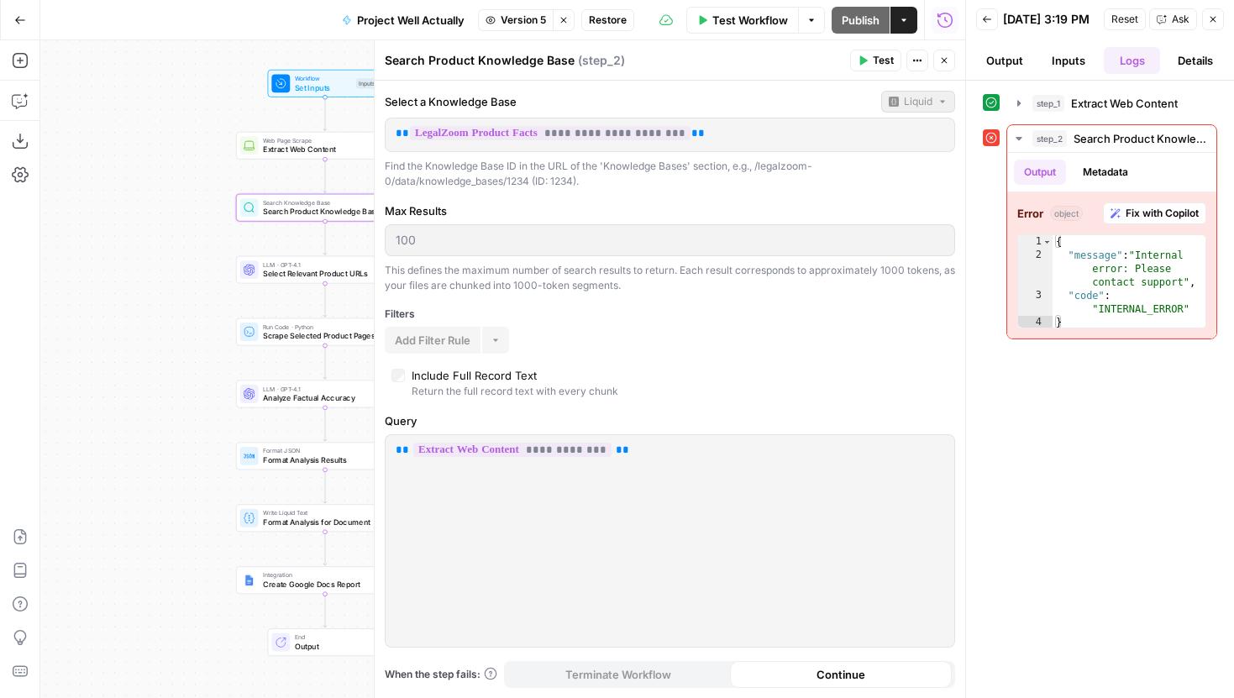
drag, startPoint x: 301, startPoint y: 184, endPoint x: 87, endPoint y: 187, distance: 214.3
click at [87, 187] on div "Workflow Set Inputs Inputs Web Page Scrape Extract Web Content Step 1 Search Kn…" at bounding box center [502, 369] width 925 height 658
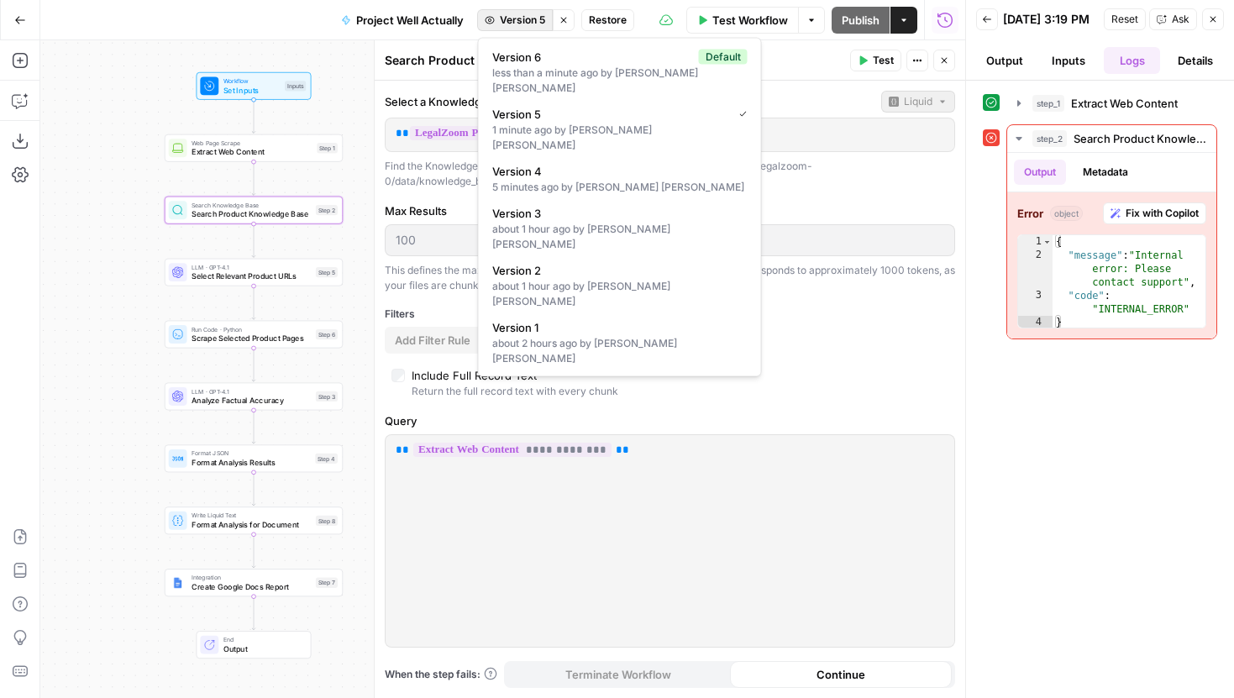
click at [515, 22] on span "Version 5" at bounding box center [522, 20] width 45 height 15
click at [537, 56] on span "Version 6" at bounding box center [592, 57] width 200 height 17
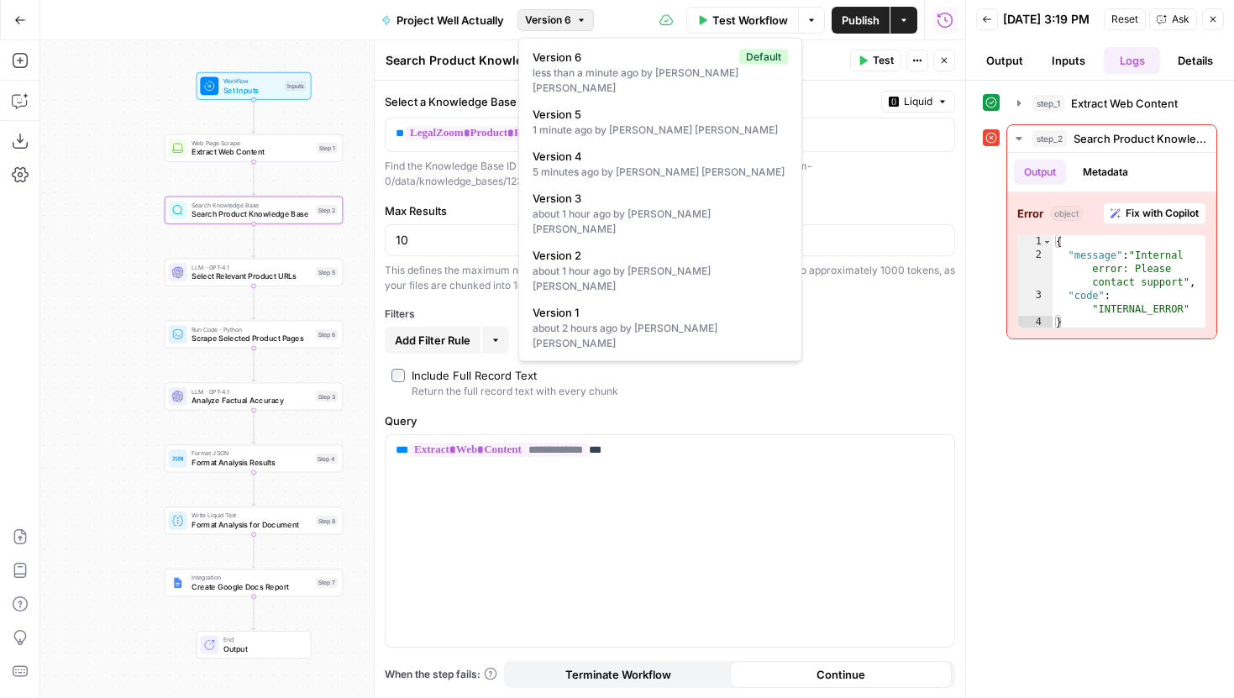
click at [538, 22] on span "Version 6" at bounding box center [548, 20] width 46 height 15
click at [563, 106] on span "Version 5" at bounding box center [657, 114] width 249 height 17
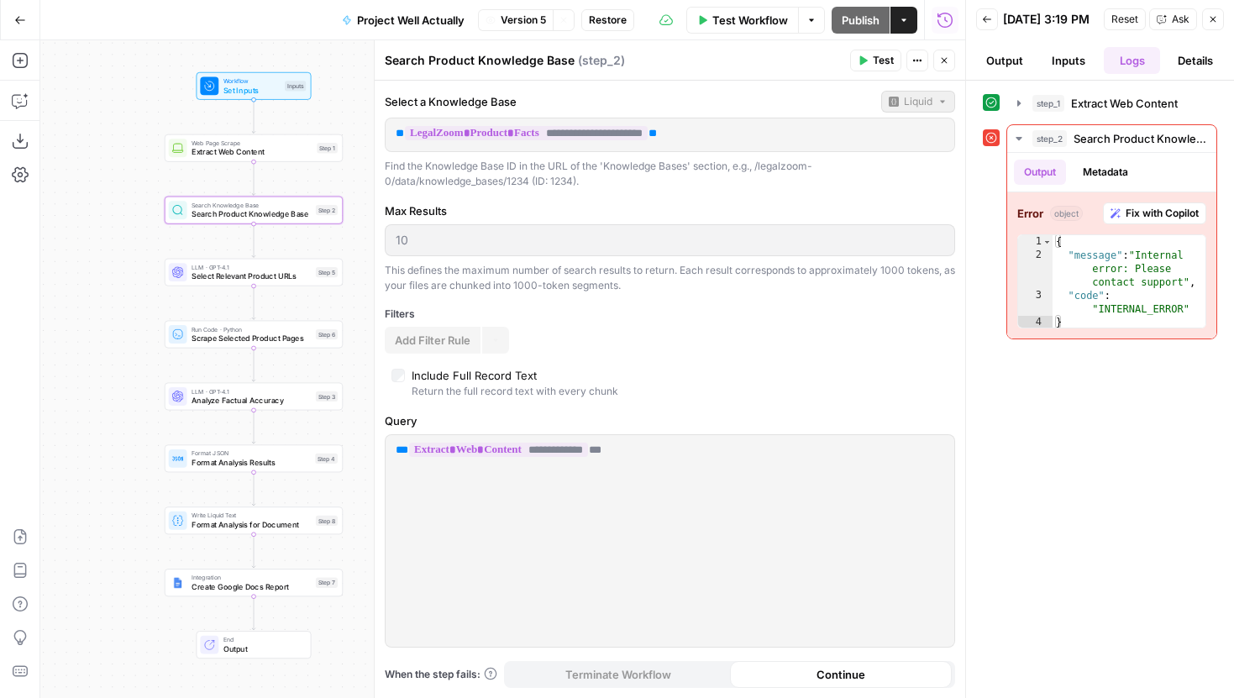
type input "100"
click at [519, 22] on span "Version 5" at bounding box center [523, 20] width 45 height 15
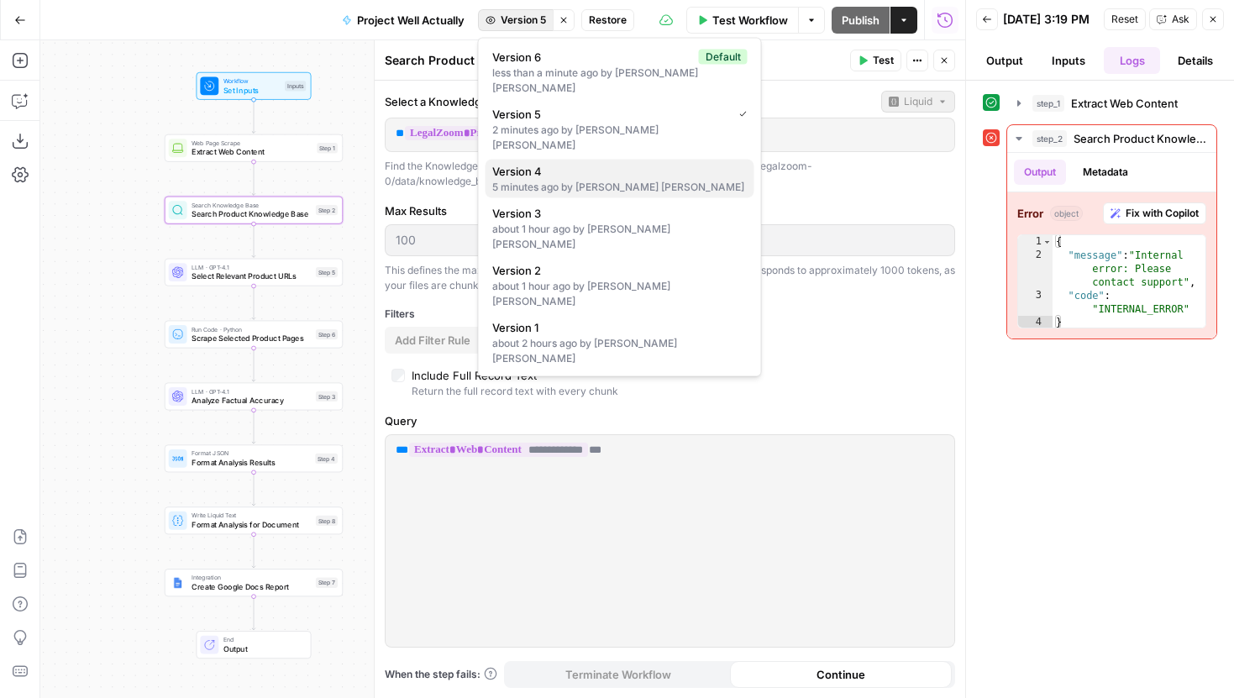
click at [555, 163] on span "Version 4" at bounding box center [616, 171] width 249 height 17
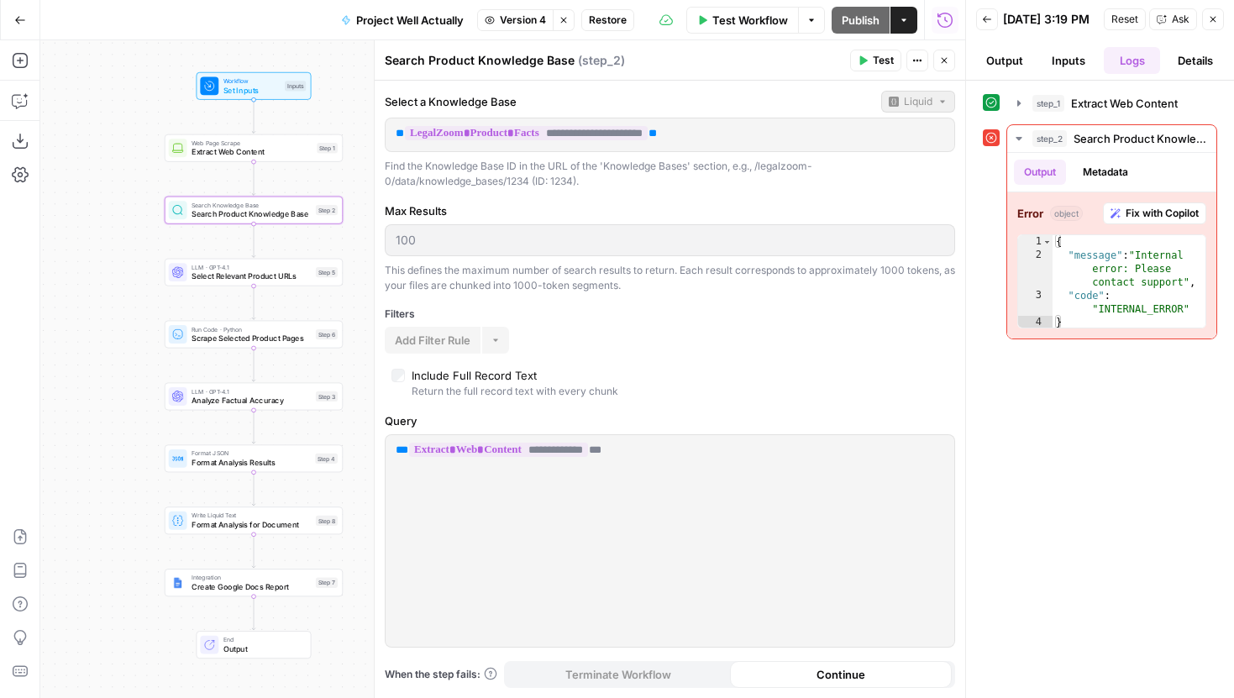
click at [508, 24] on span "Version 4" at bounding box center [523, 20] width 46 height 15
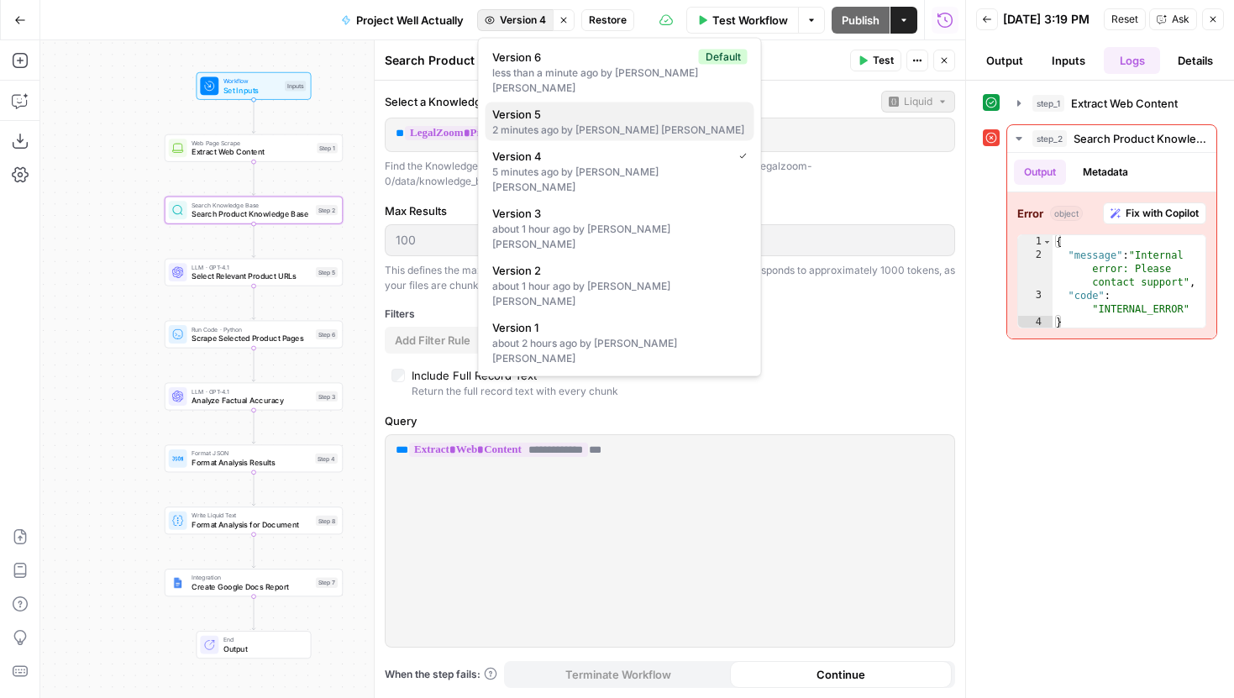
click at [539, 106] on span "Version 5" at bounding box center [616, 114] width 249 height 17
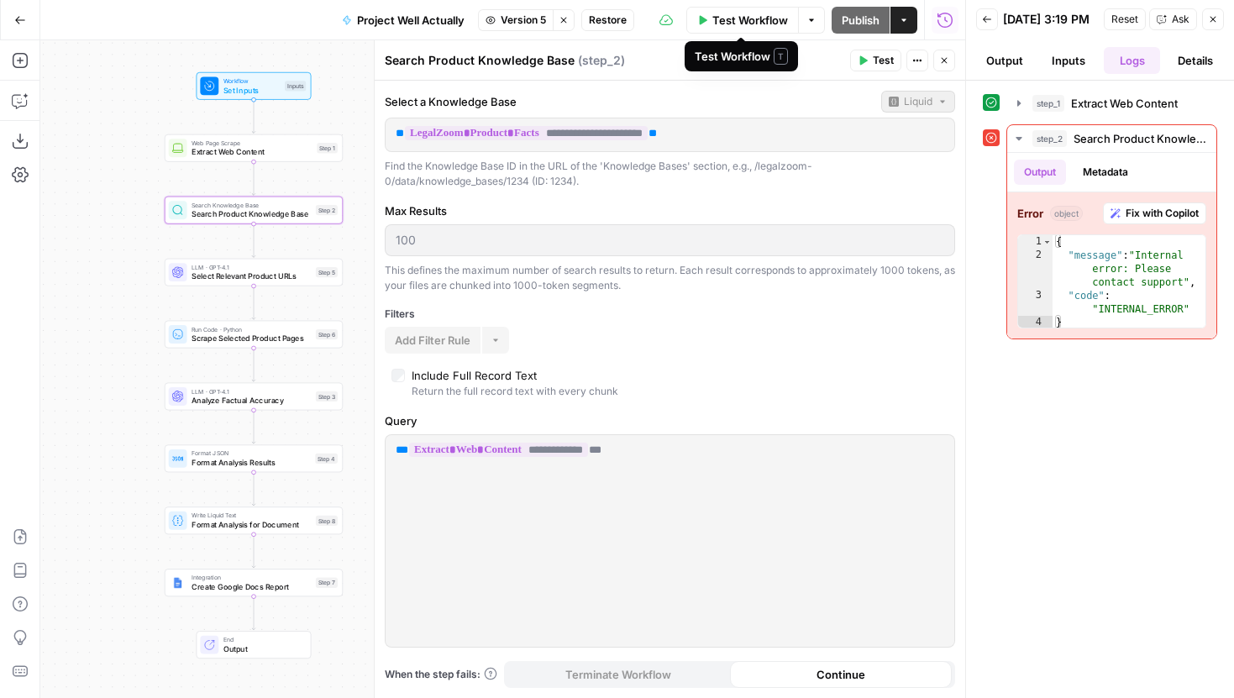
click at [739, 19] on span "Test Workflow" at bounding box center [751, 20] width 76 height 17
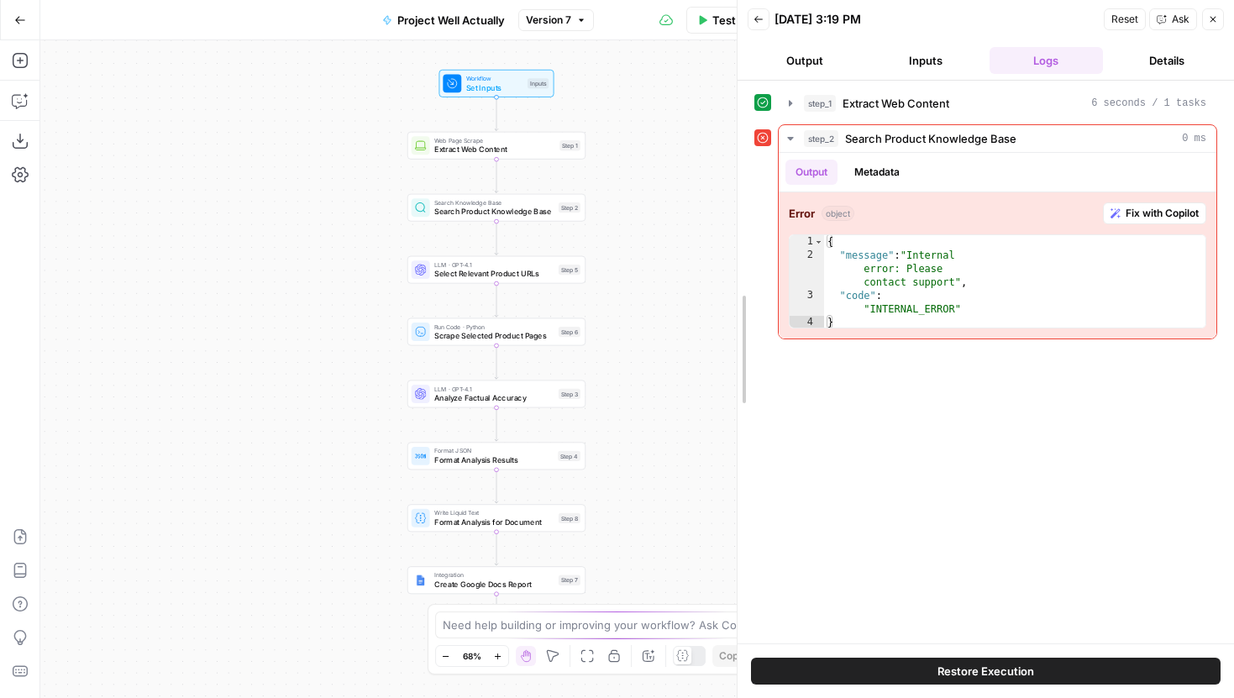
drag, startPoint x: 972, startPoint y: 188, endPoint x: 665, endPoint y: 181, distance: 307.6
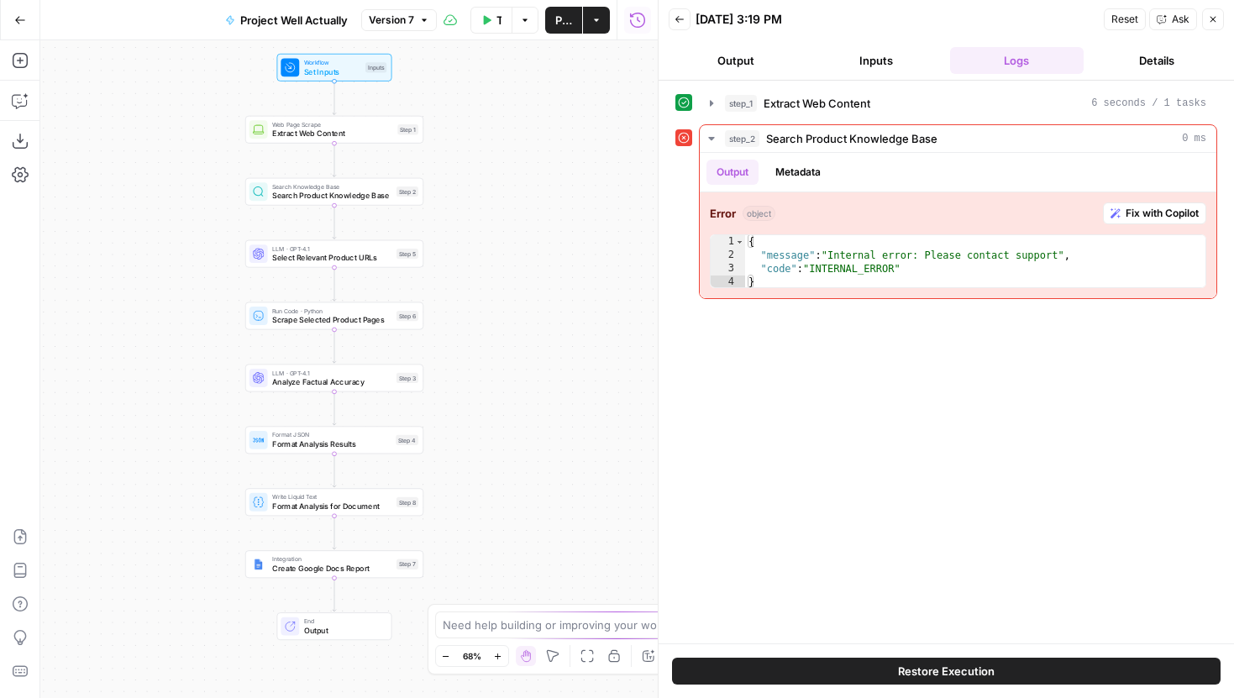
drag, startPoint x: 382, startPoint y: 329, endPoint x: 213, endPoint y: 312, distance: 169.8
click at [213, 312] on div "Workflow Set Inputs Inputs Web Page Scrape Extract Web Content Step 1 Search Kn…" at bounding box center [349, 369] width 618 height 658
click at [266, 258] on span "Select Relevant Product URLs" at bounding box center [325, 256] width 119 height 12
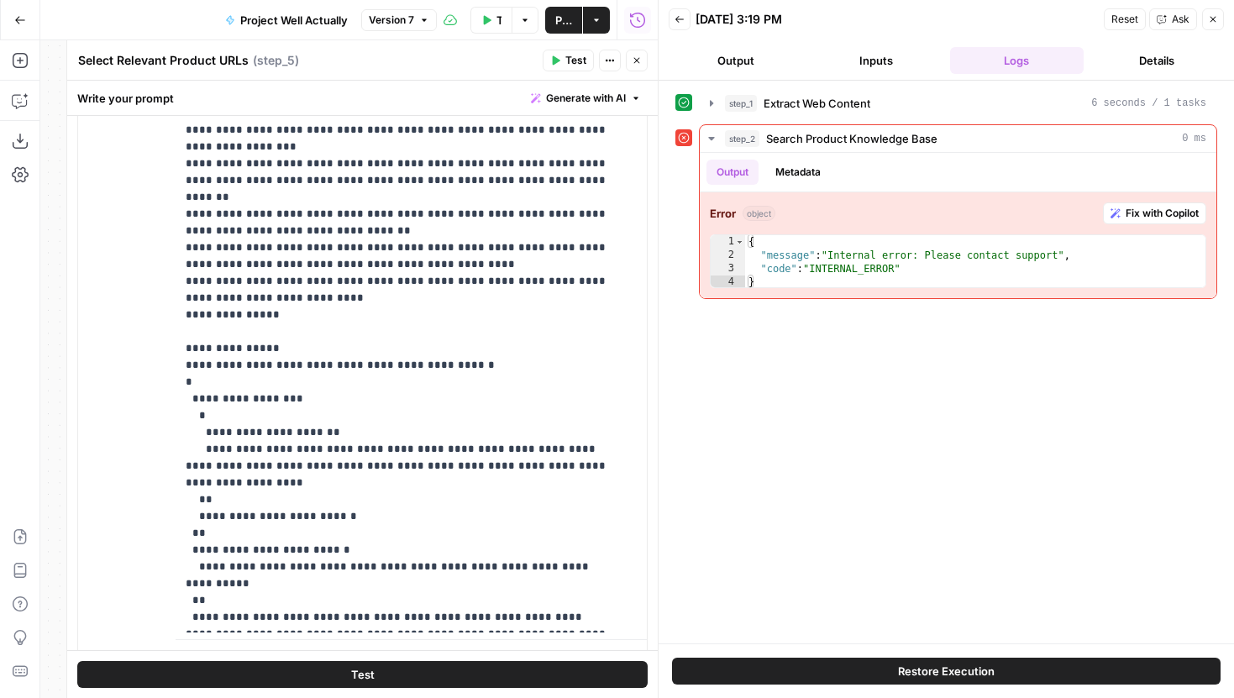
scroll to position [432, 0]
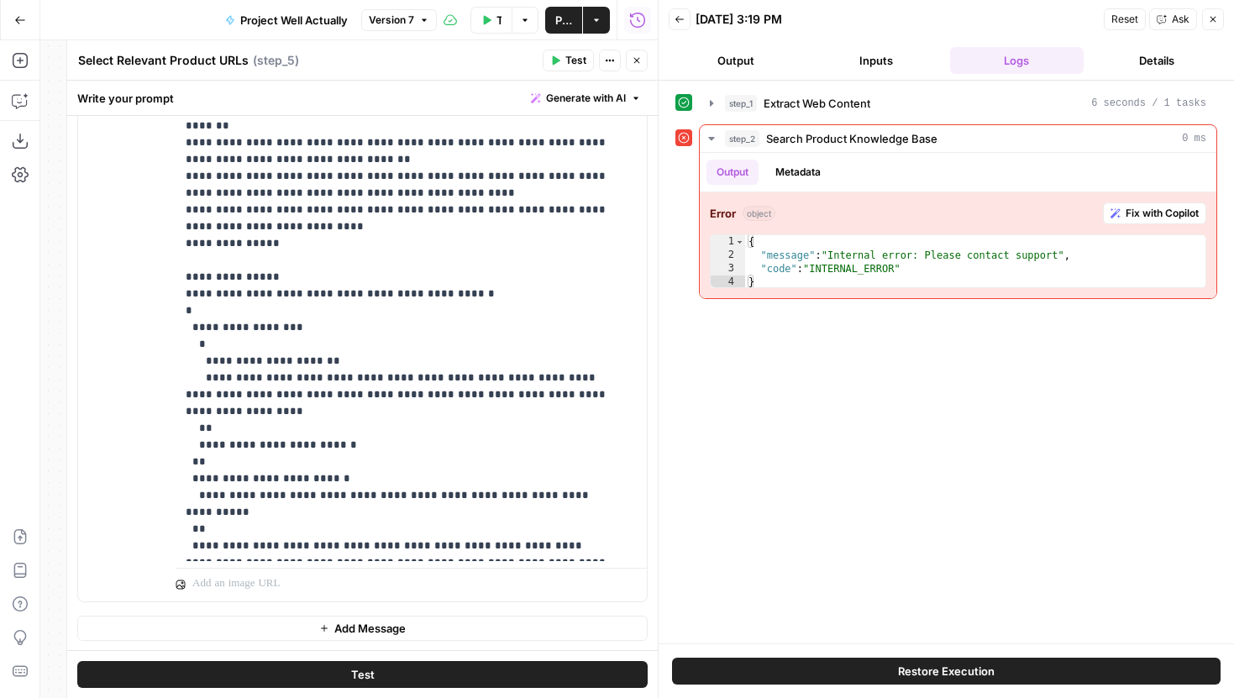
click at [636, 59] on icon "button" at bounding box center [637, 61] width 6 height 6
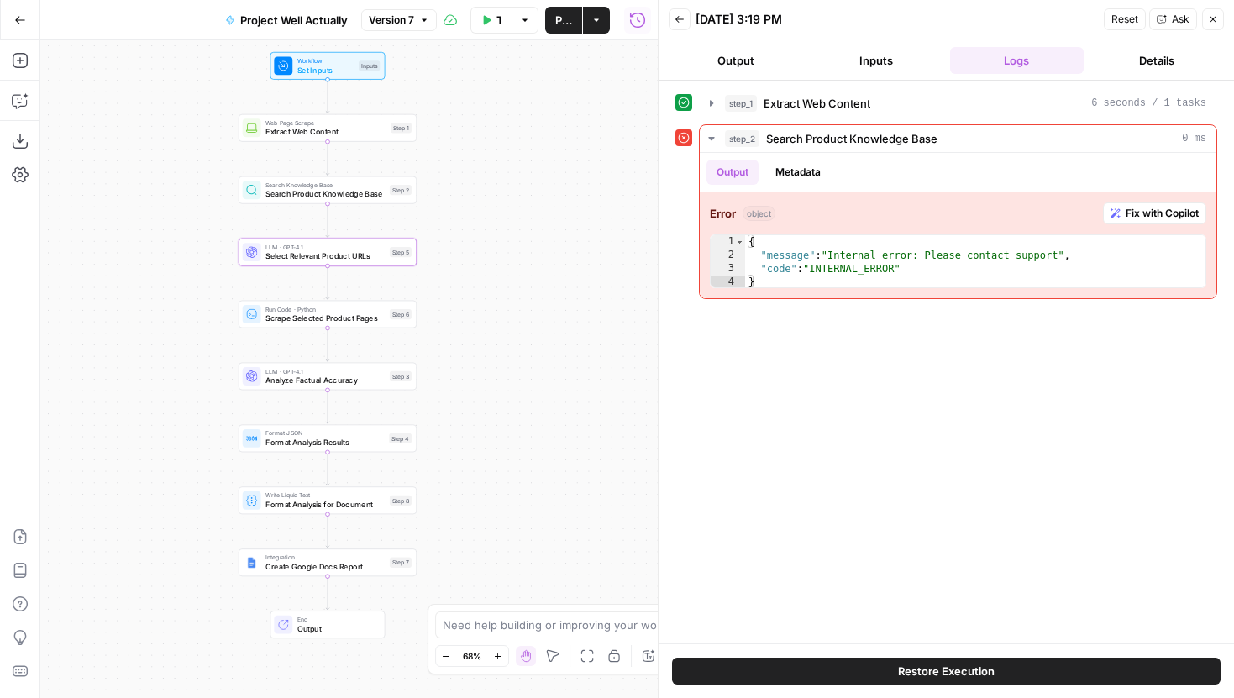
click at [393, 195] on div "Step 2" at bounding box center [401, 190] width 22 height 10
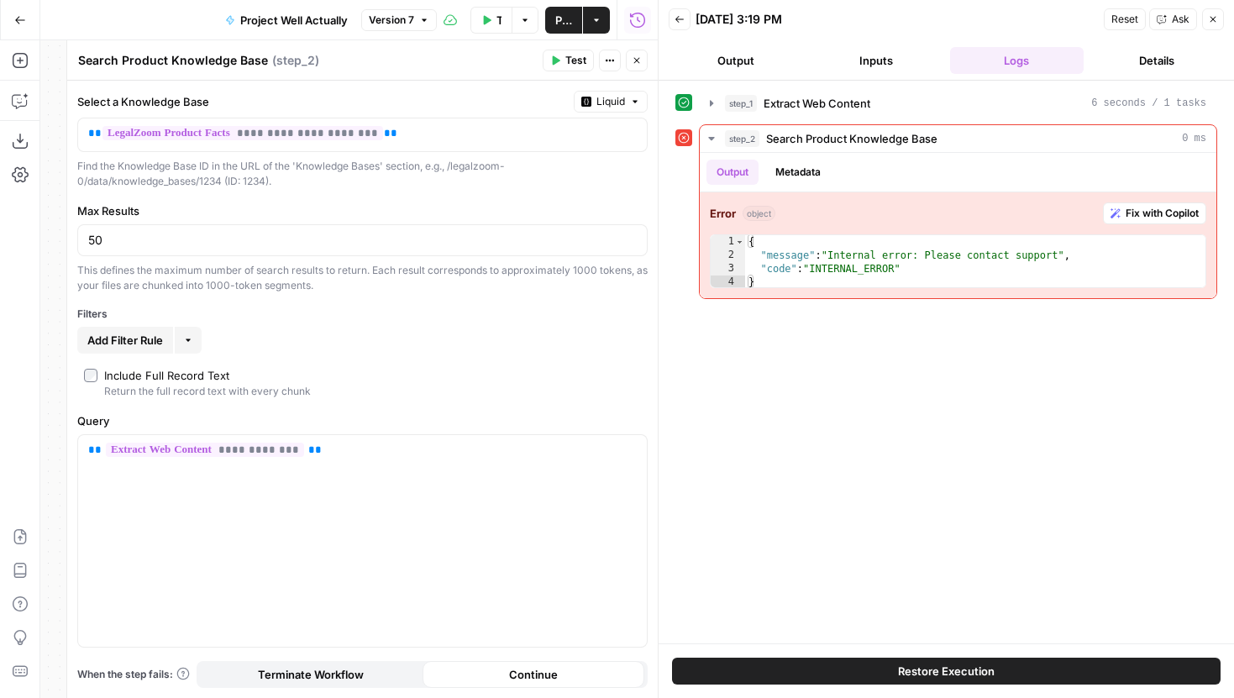
click at [1213, 16] on icon "button" at bounding box center [1213, 19] width 10 height 10
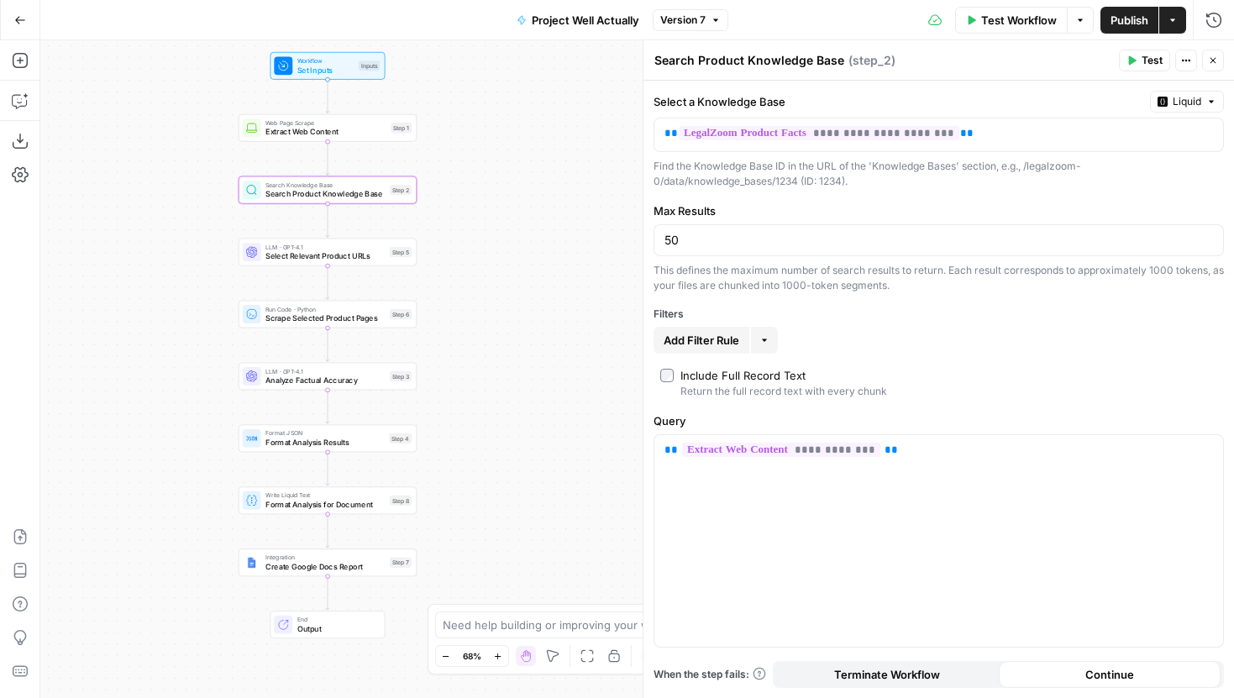
click at [718, 17] on icon "button" at bounding box center [716, 20] width 10 height 10
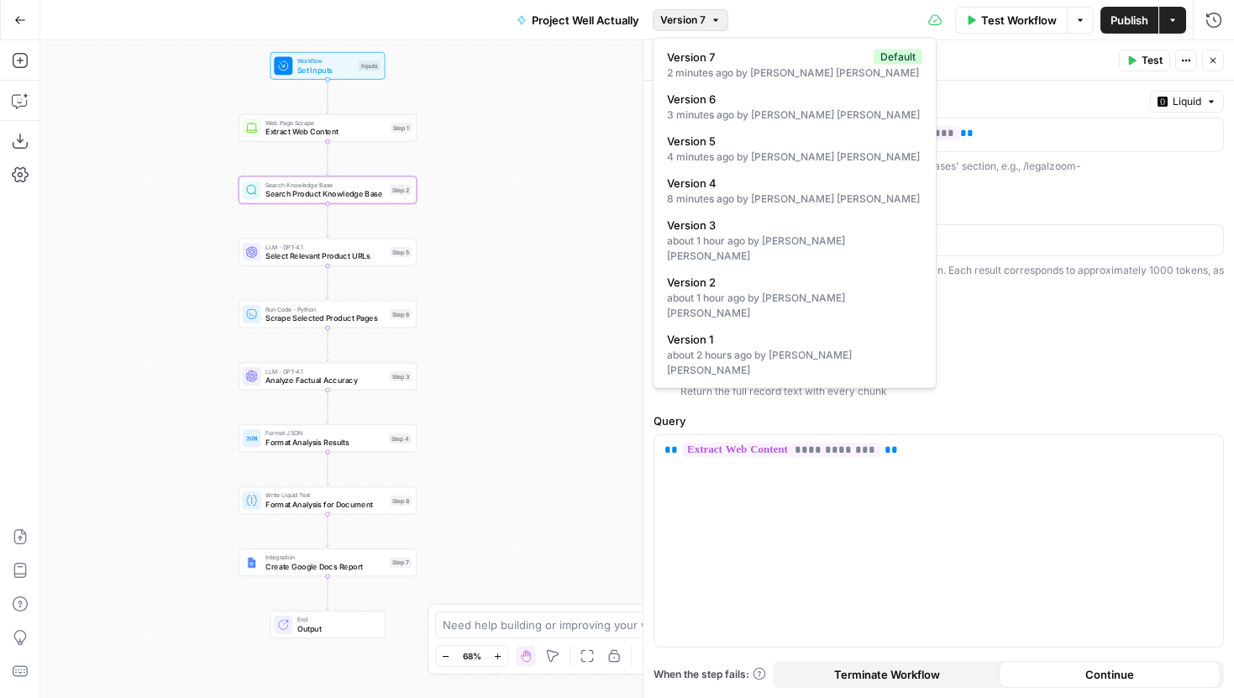
click at [718, 15] on icon "button" at bounding box center [716, 20] width 10 height 10
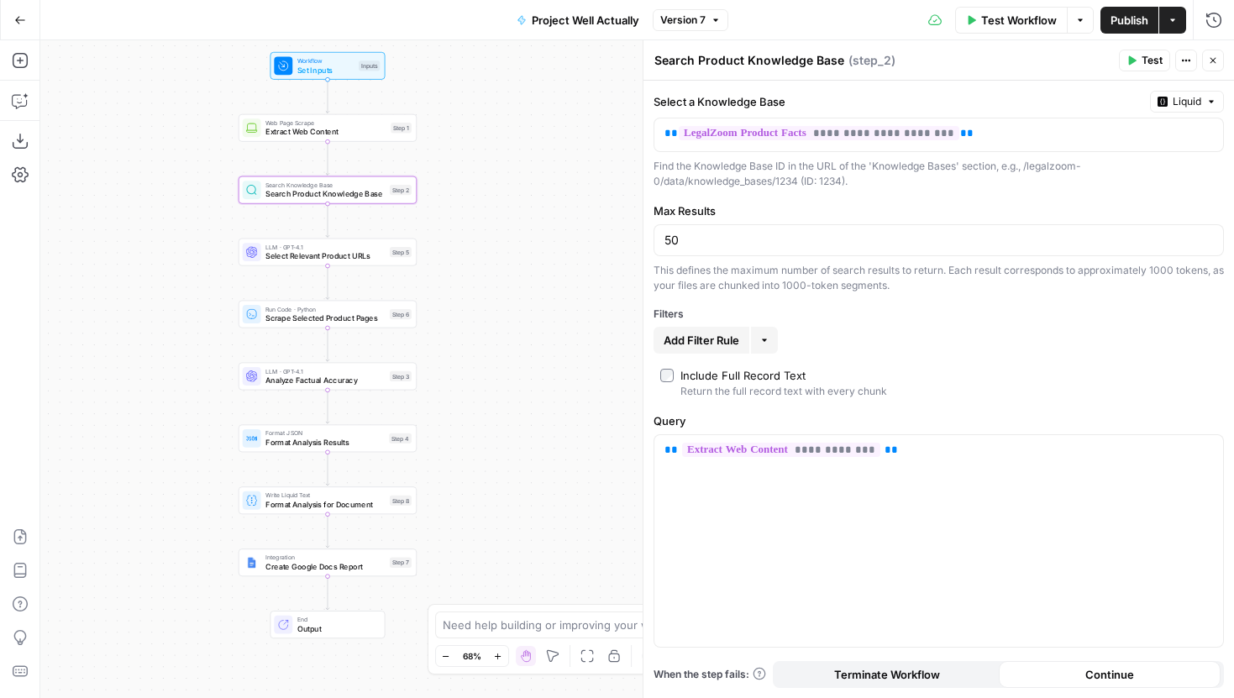
click at [24, 24] on icon "button" at bounding box center [20, 20] width 12 height 12
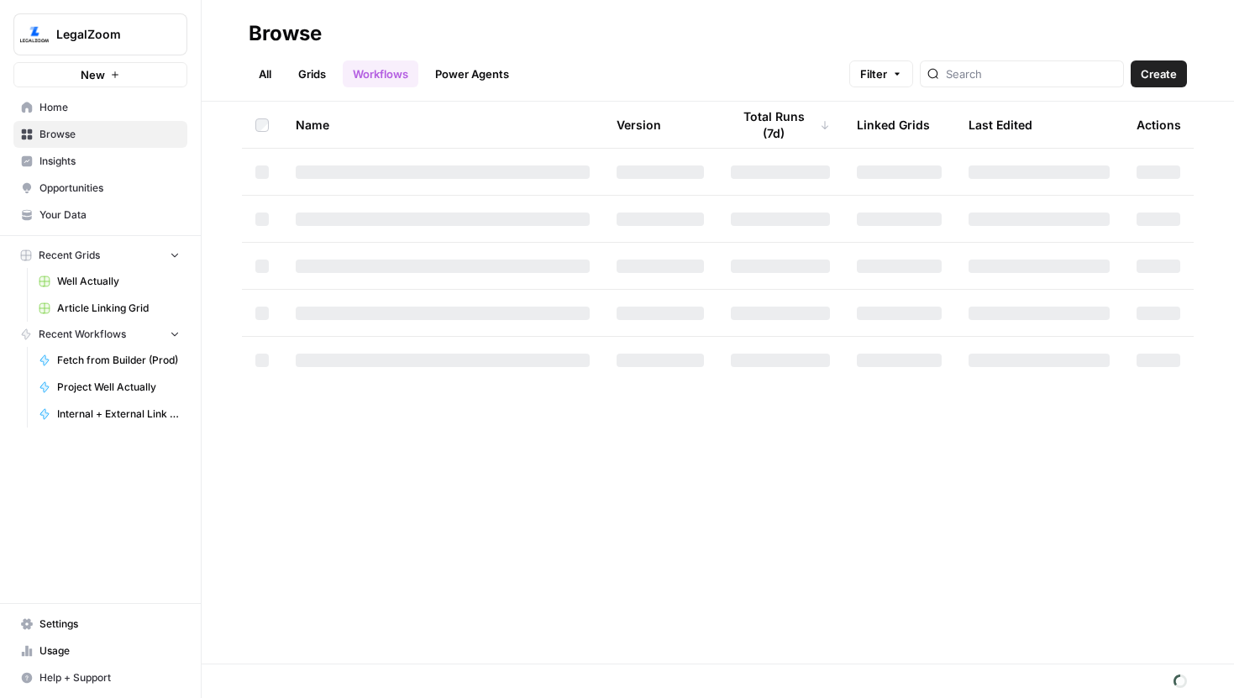
click at [78, 283] on span "Well Actually" at bounding box center [118, 281] width 123 height 15
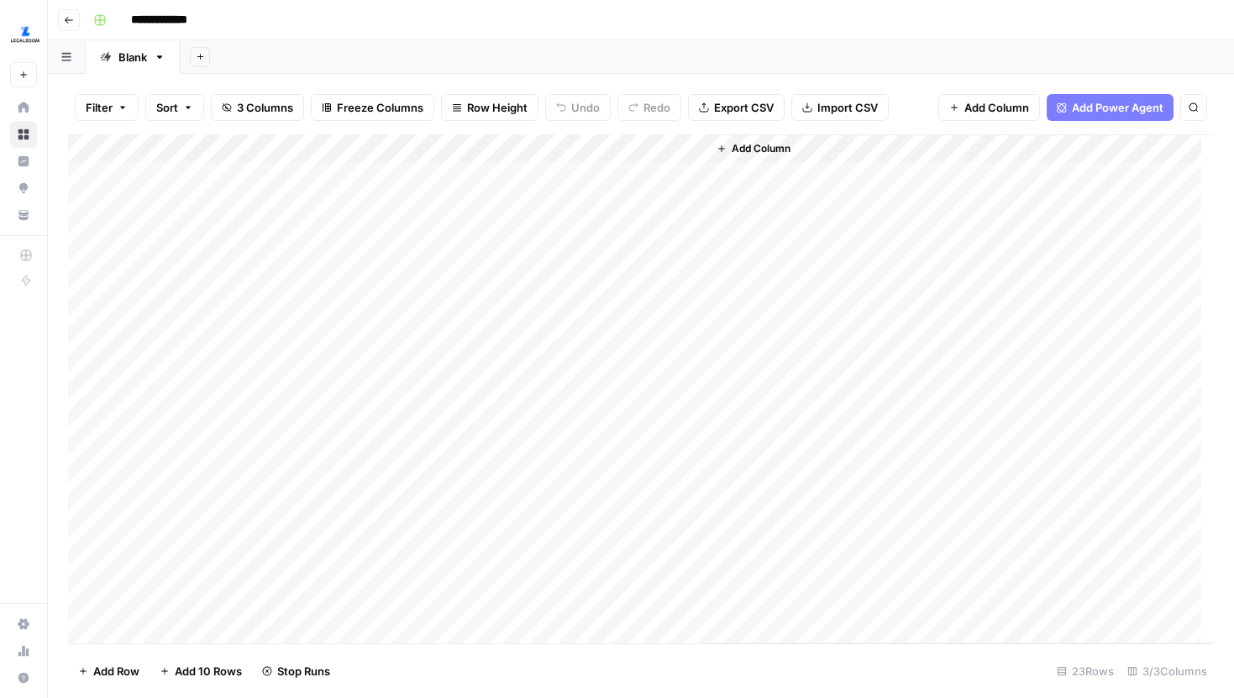
click at [488, 155] on div "Add Column" at bounding box center [641, 388] width 1146 height 509
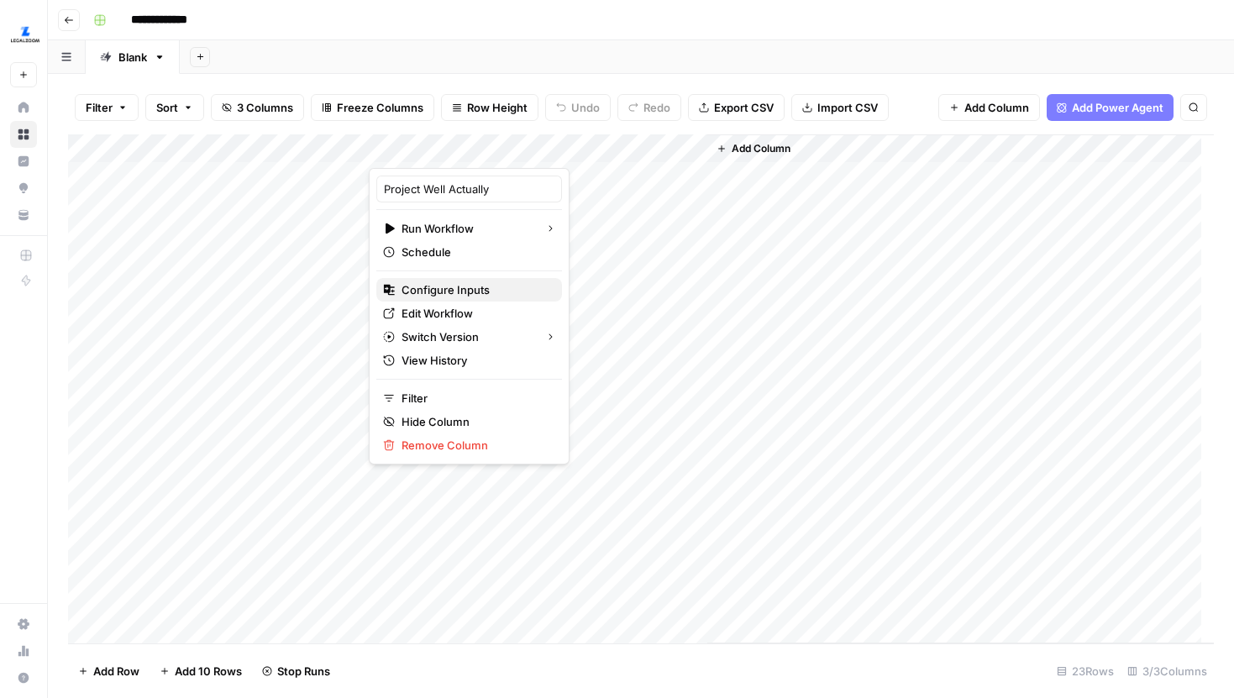
click at [462, 285] on span "Configure Inputs" at bounding box center [475, 289] width 147 height 17
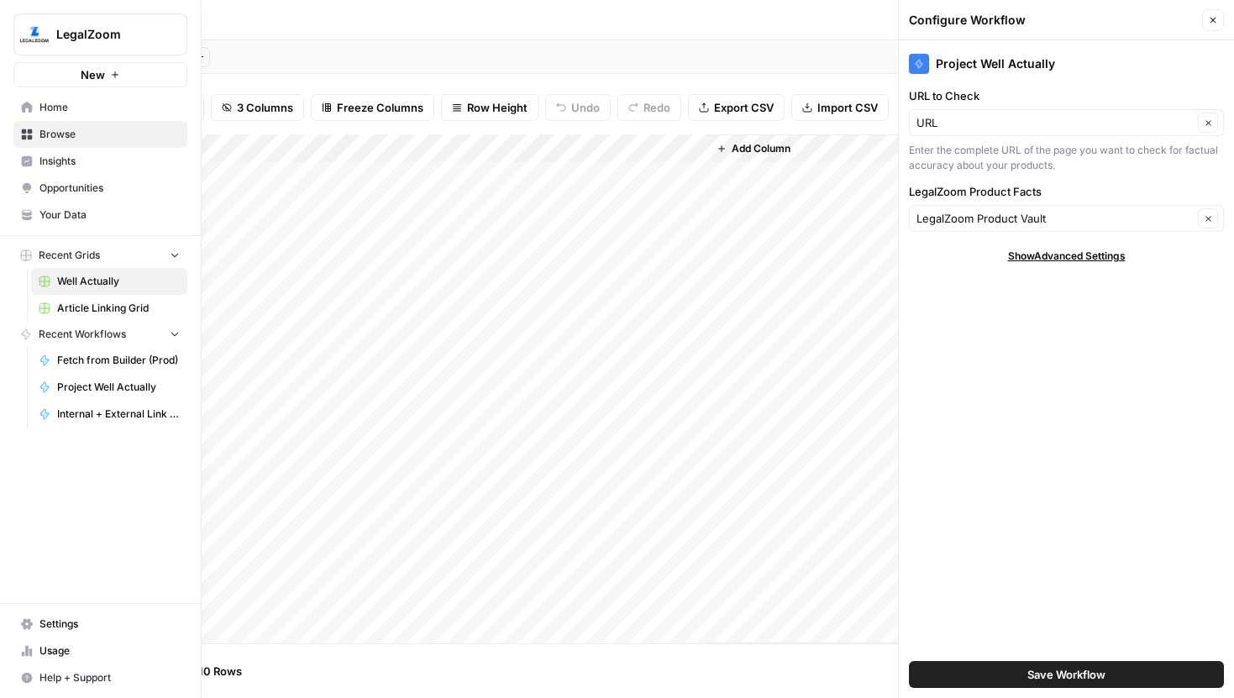
click at [82, 208] on span "Your Data" at bounding box center [109, 215] width 140 height 15
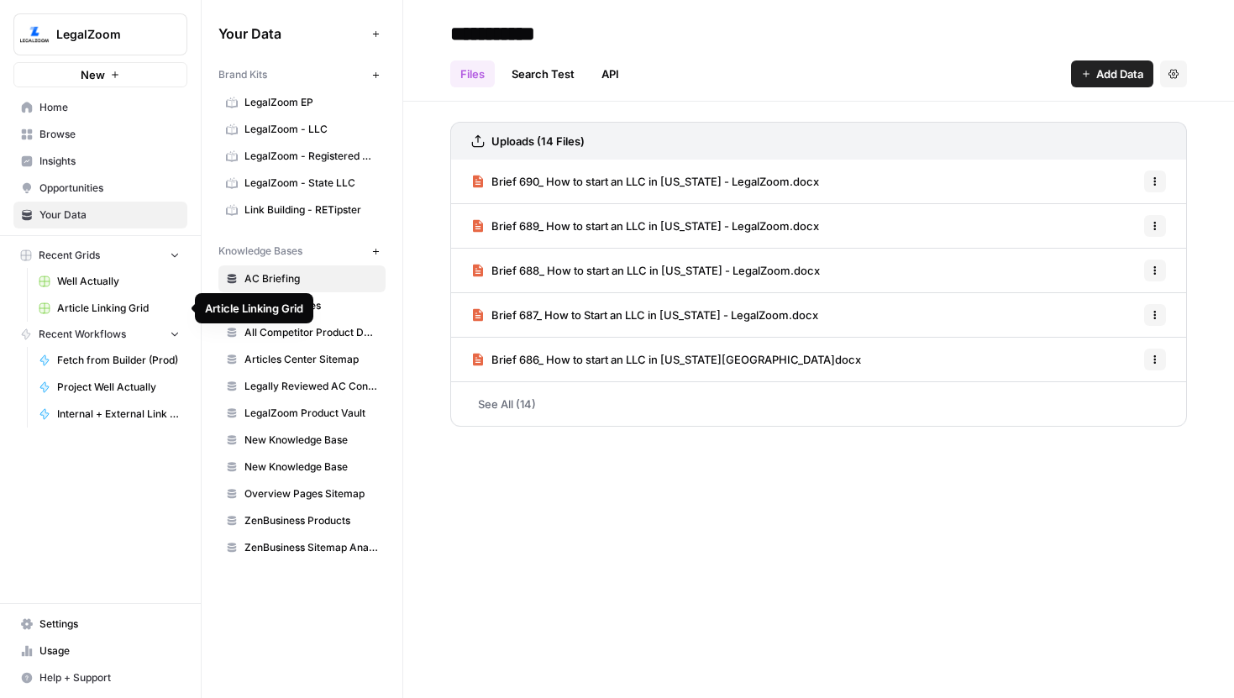
click at [107, 284] on span "Well Actually" at bounding box center [118, 281] width 123 height 15
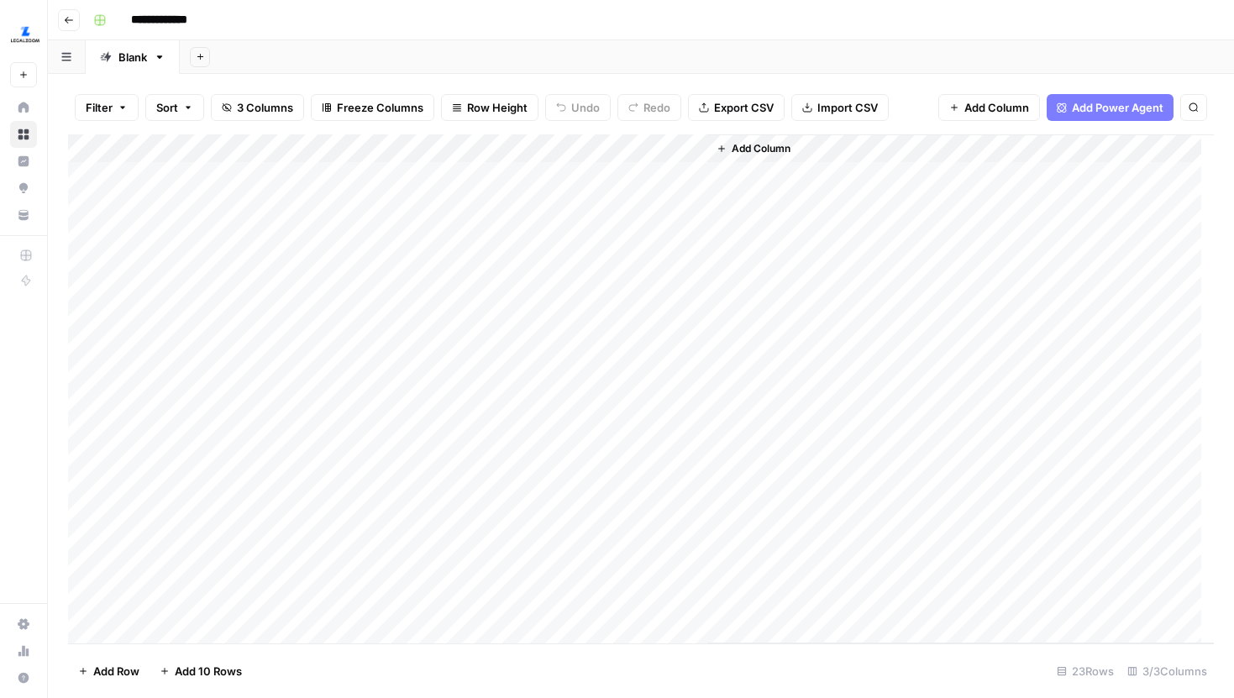
click at [932, 433] on div "Add Column" at bounding box center [961, 388] width 507 height 509
click at [458, 145] on div "Add Column" at bounding box center [641, 388] width 1146 height 509
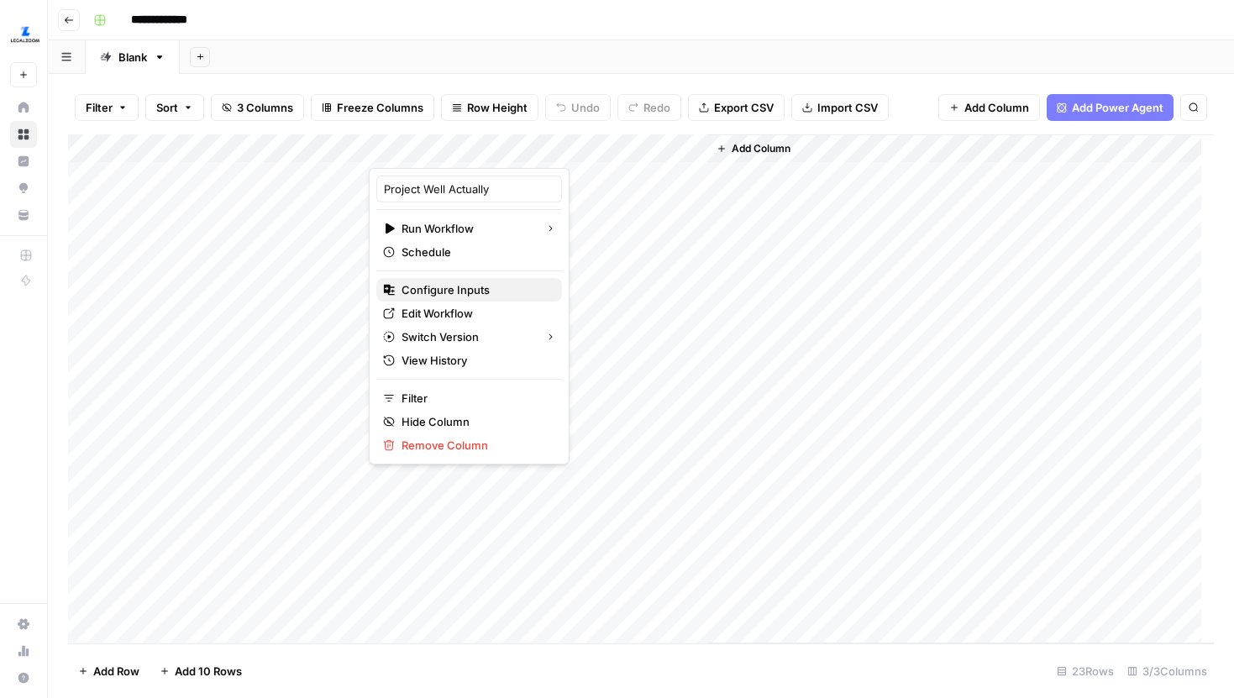
click at [479, 287] on span "Configure Inputs" at bounding box center [475, 289] width 147 height 17
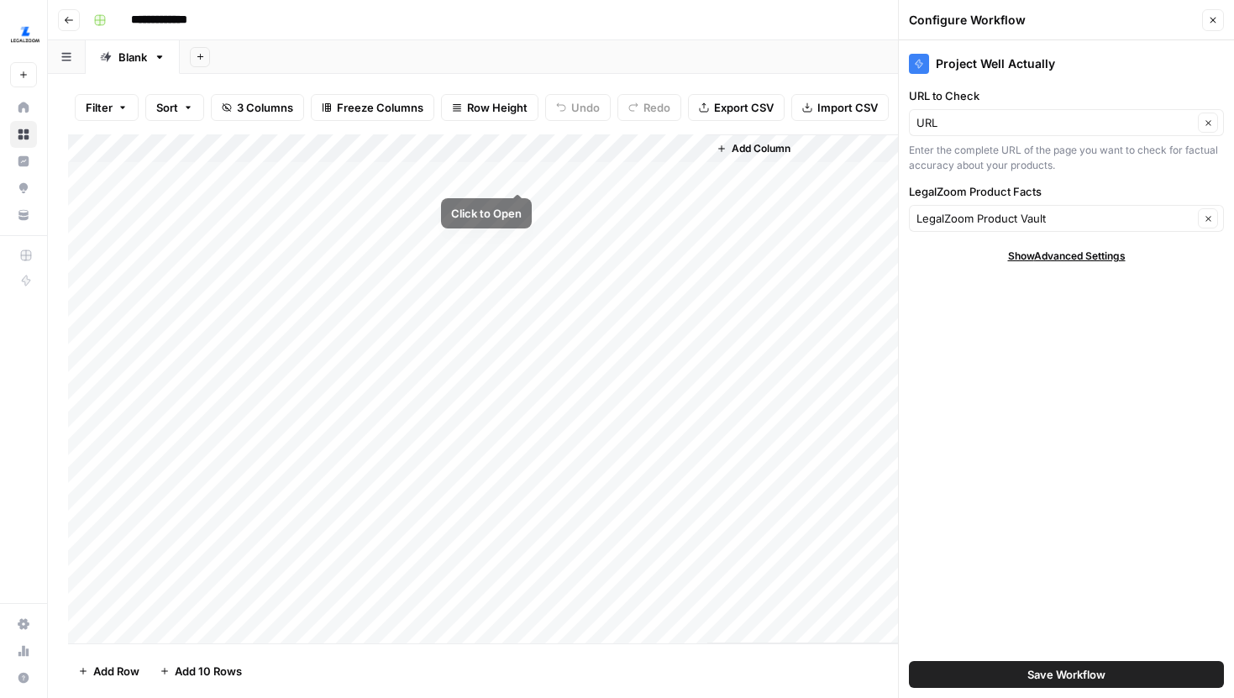
click at [518, 176] on div "Add Column" at bounding box center [641, 388] width 1146 height 509
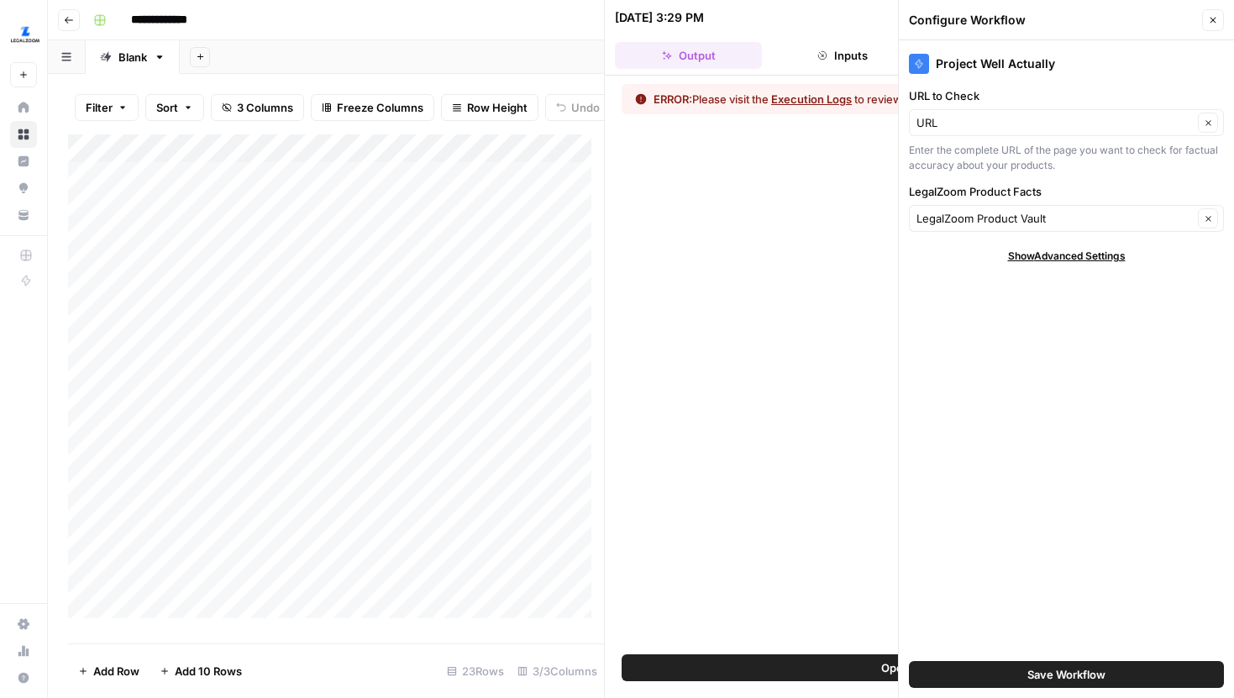
click at [1213, 22] on icon "button" at bounding box center [1213, 20] width 10 height 10
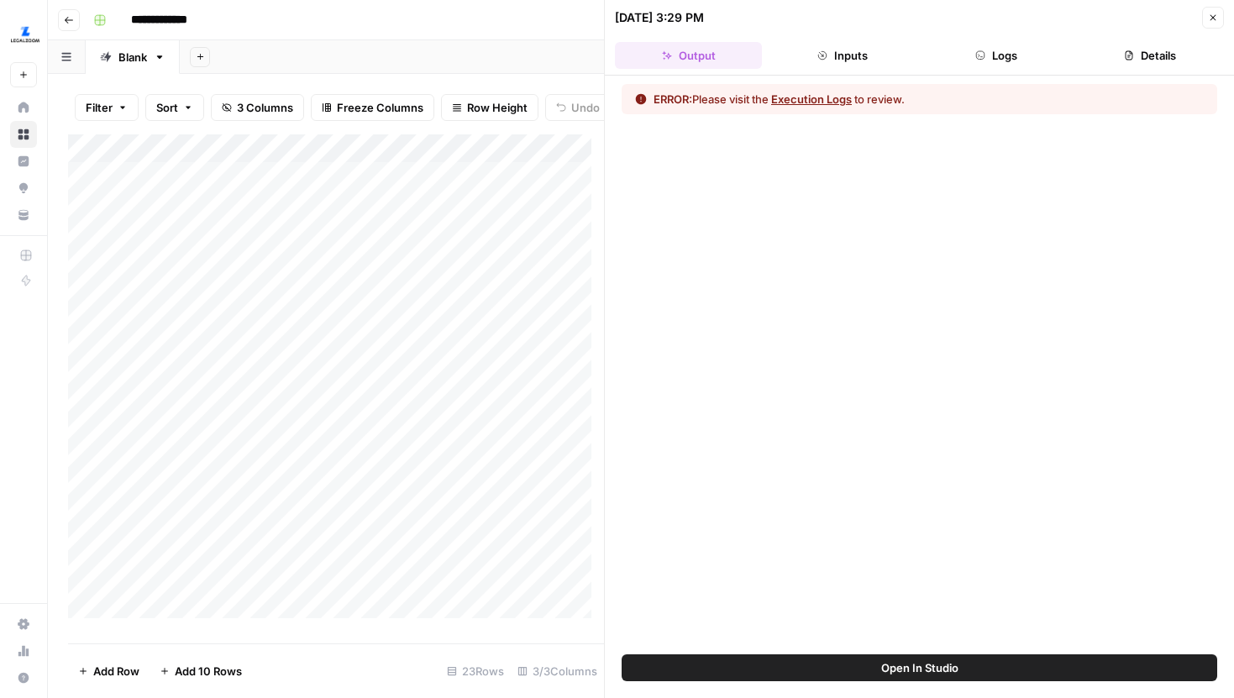
click at [891, 666] on span "Open In Studio" at bounding box center [919, 668] width 77 height 17
click at [839, 59] on button "Inputs" at bounding box center [842, 55] width 147 height 27
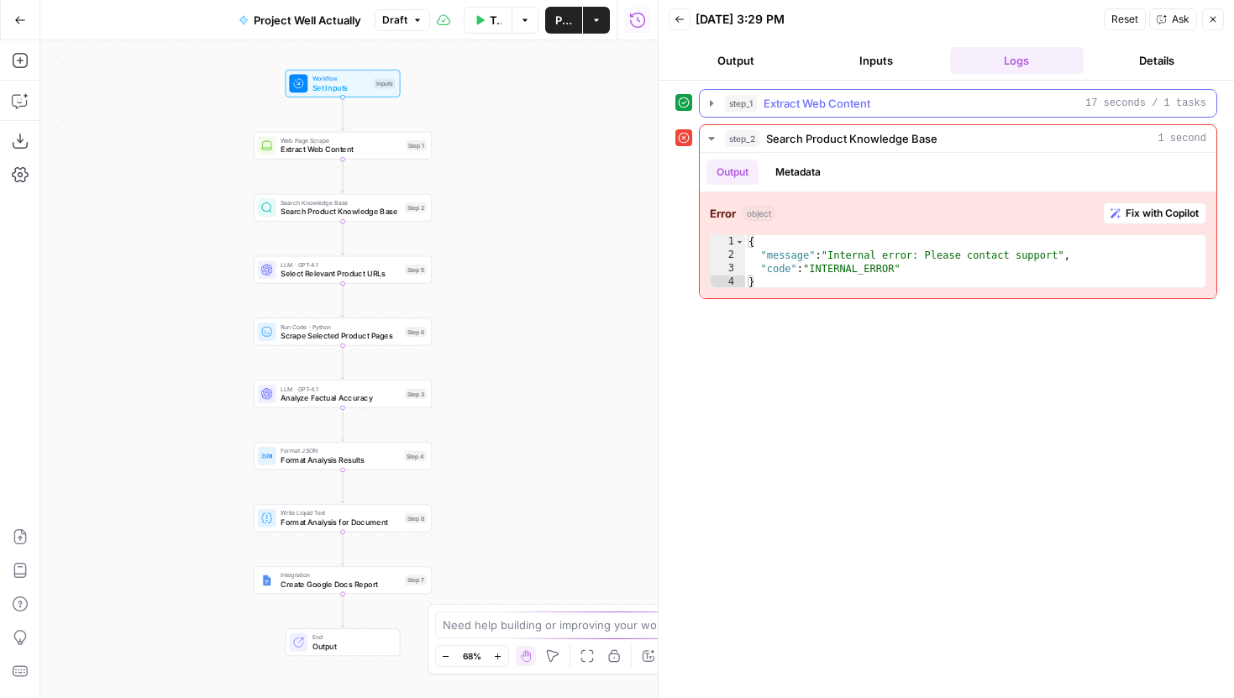
click at [718, 100] on icon "button" at bounding box center [711, 103] width 13 height 13
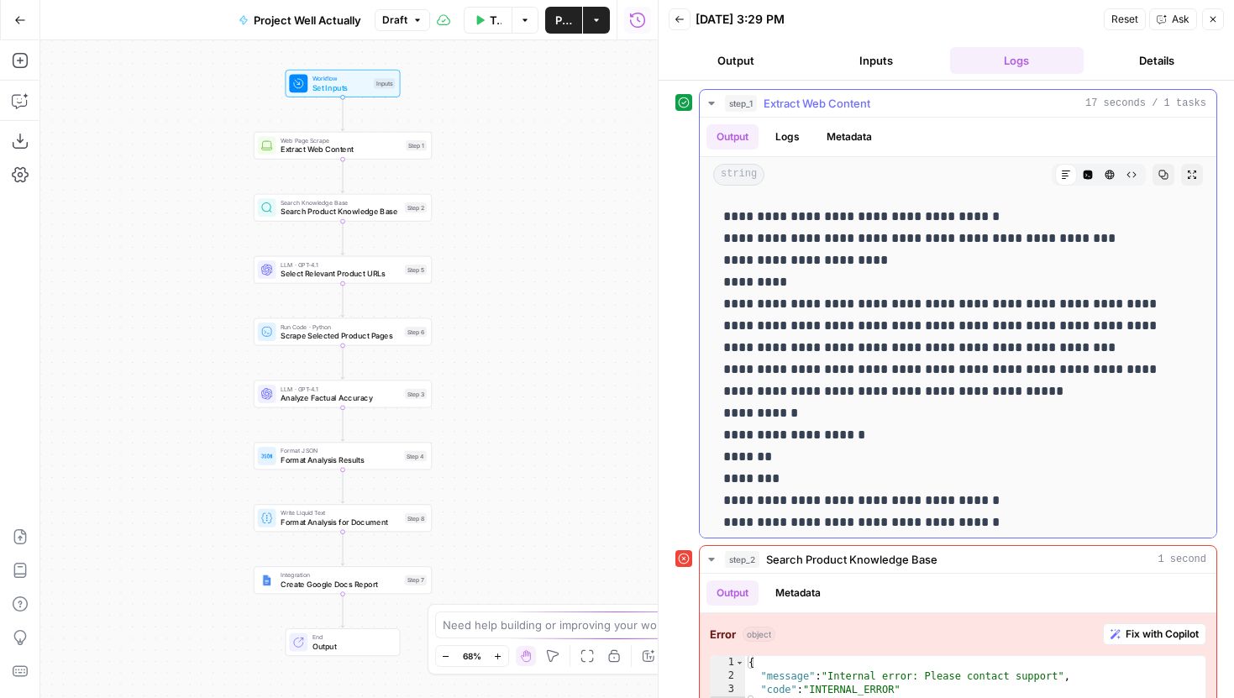
click at [1168, 175] on span "Copy" at bounding box center [1168, 175] width 1 height 1
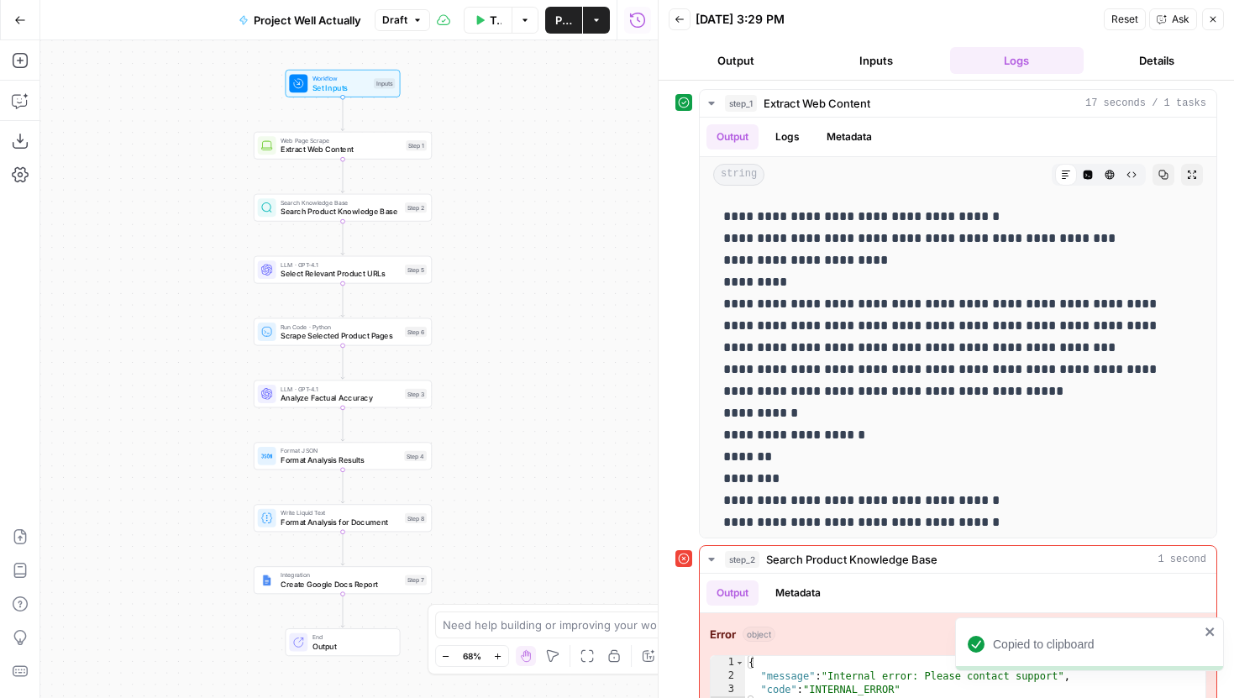
click at [886, 65] on button "Inputs" at bounding box center [876, 60] width 134 height 27
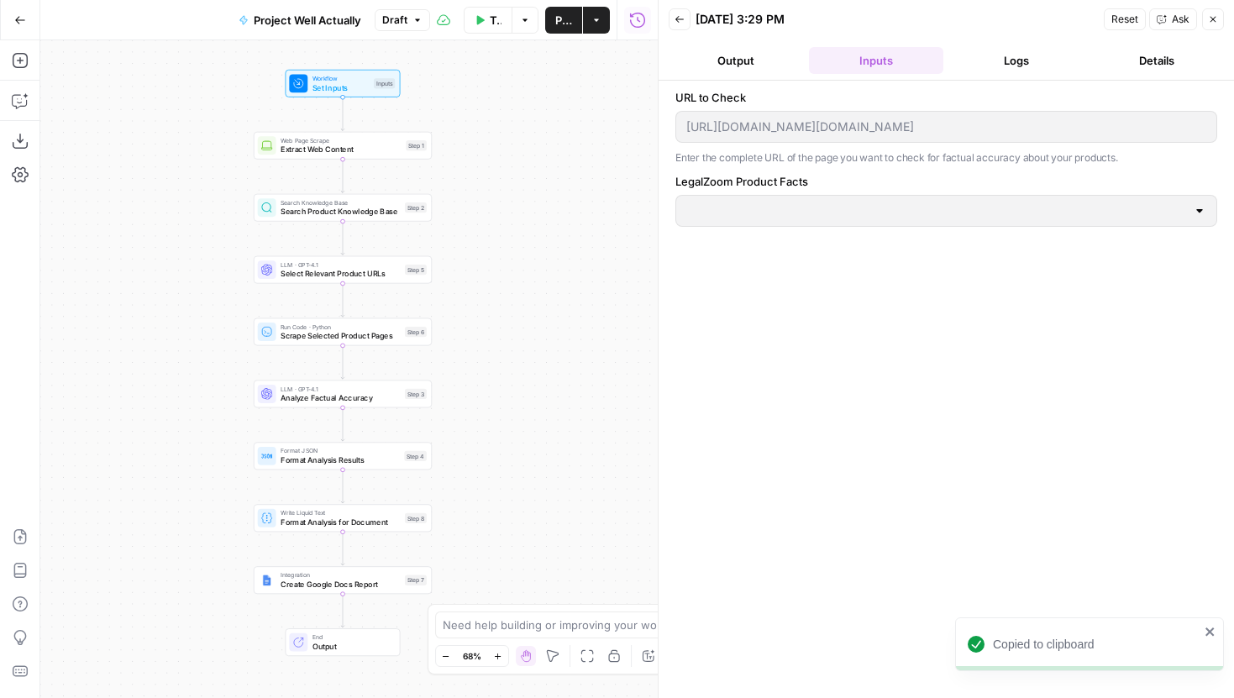
type input "LegalZoom Product Vault"
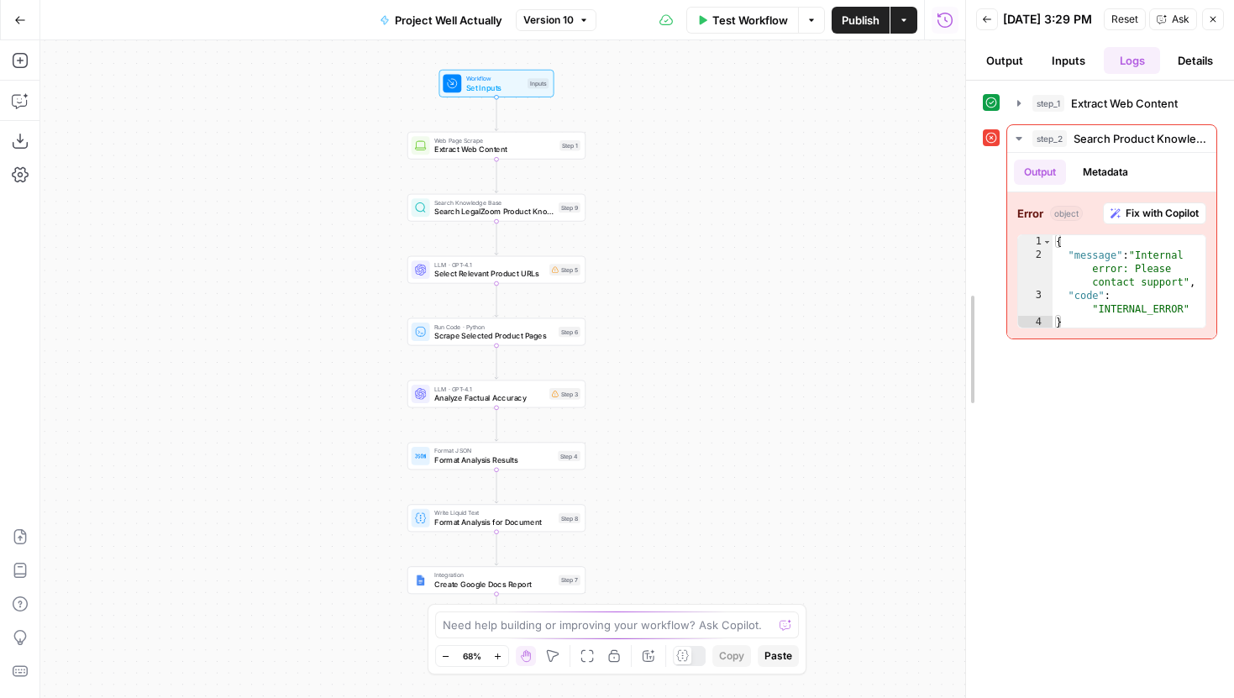
drag, startPoint x: 968, startPoint y: 237, endPoint x: 513, endPoint y: 236, distance: 454.6
click at [513, 236] on body "LegalZoom New Home Browse Insights Opportunities Your Data Recent Grids Well Ac…" at bounding box center [617, 349] width 1234 height 698
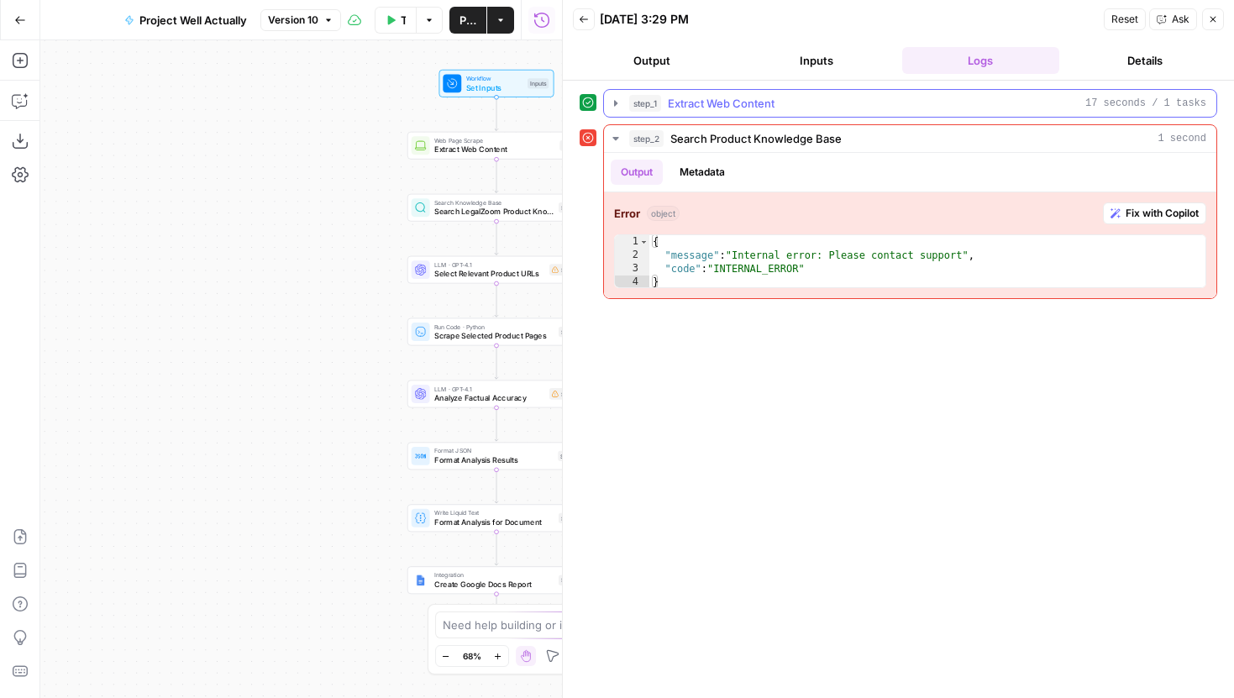
click at [613, 102] on icon "button" at bounding box center [615, 103] width 13 height 13
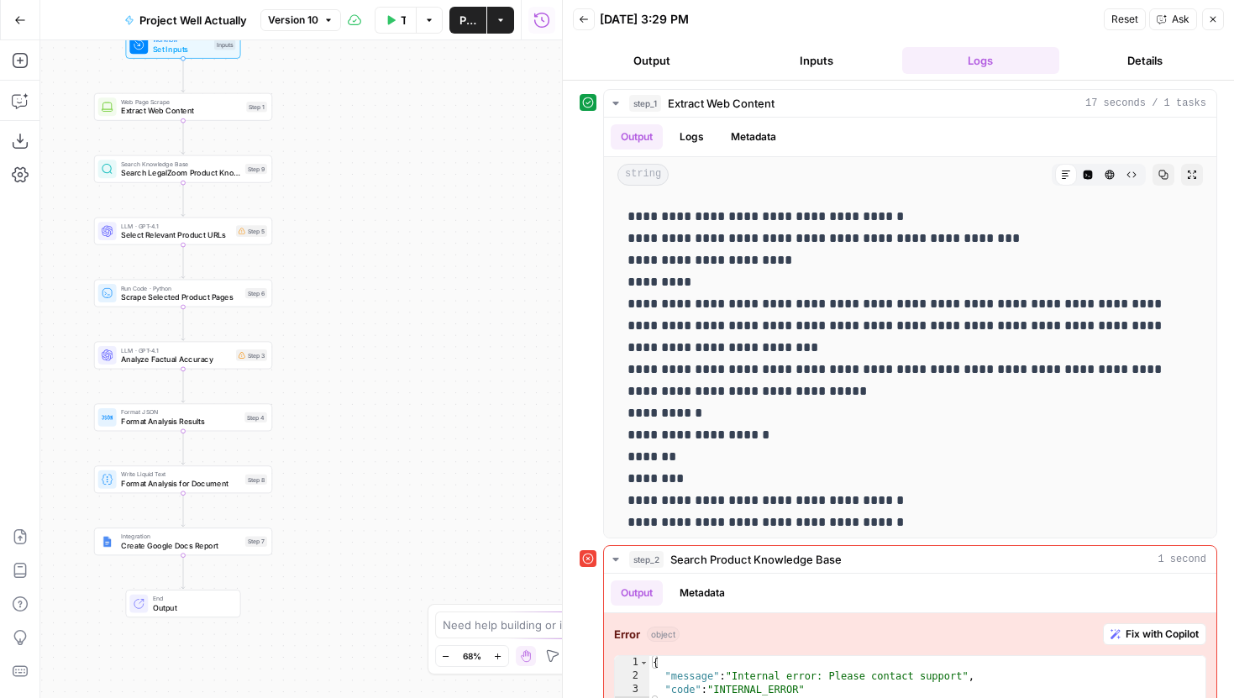
drag, startPoint x: 317, startPoint y: 232, endPoint x: 4, endPoint y: 193, distance: 315.0
click at [4, 193] on div "Add Steps Copilot Download as JSON Settings Import JSON AirOps Academy Help Giv…" at bounding box center [281, 369] width 562 height 658
click at [219, 176] on span "Search LegalZoom Product Knowledge Base" at bounding box center [181, 173] width 119 height 12
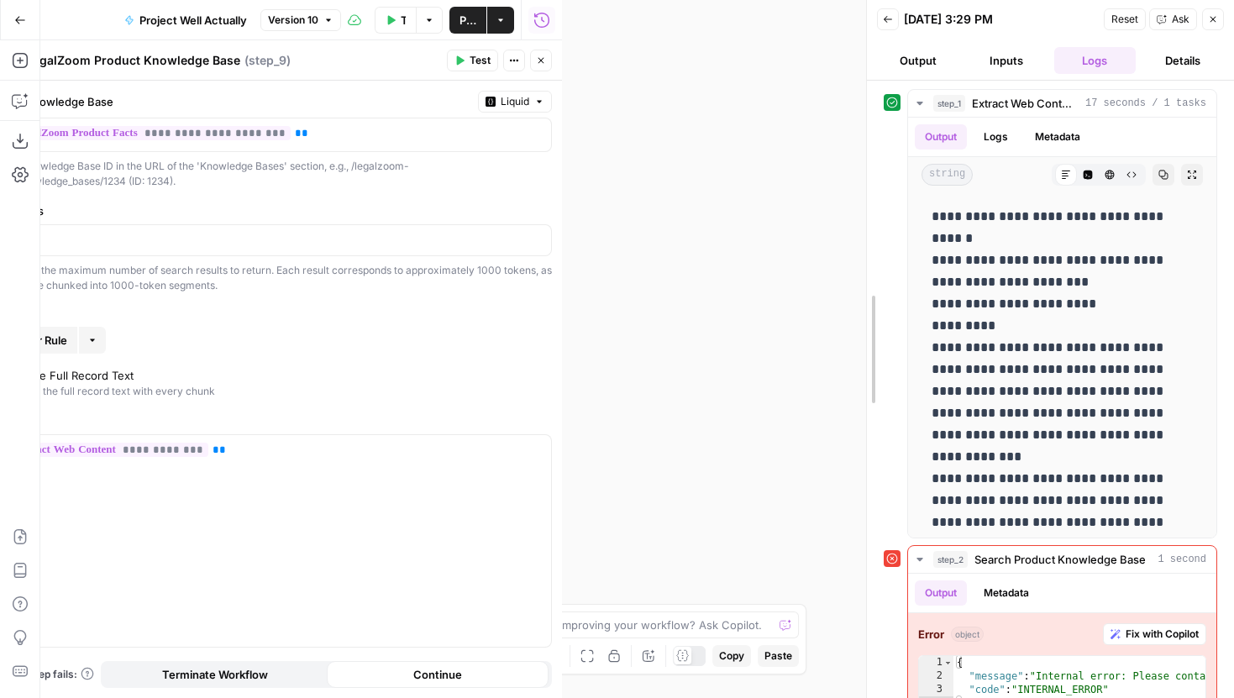
drag, startPoint x: 564, startPoint y: 192, endPoint x: 874, endPoint y: 220, distance: 311.3
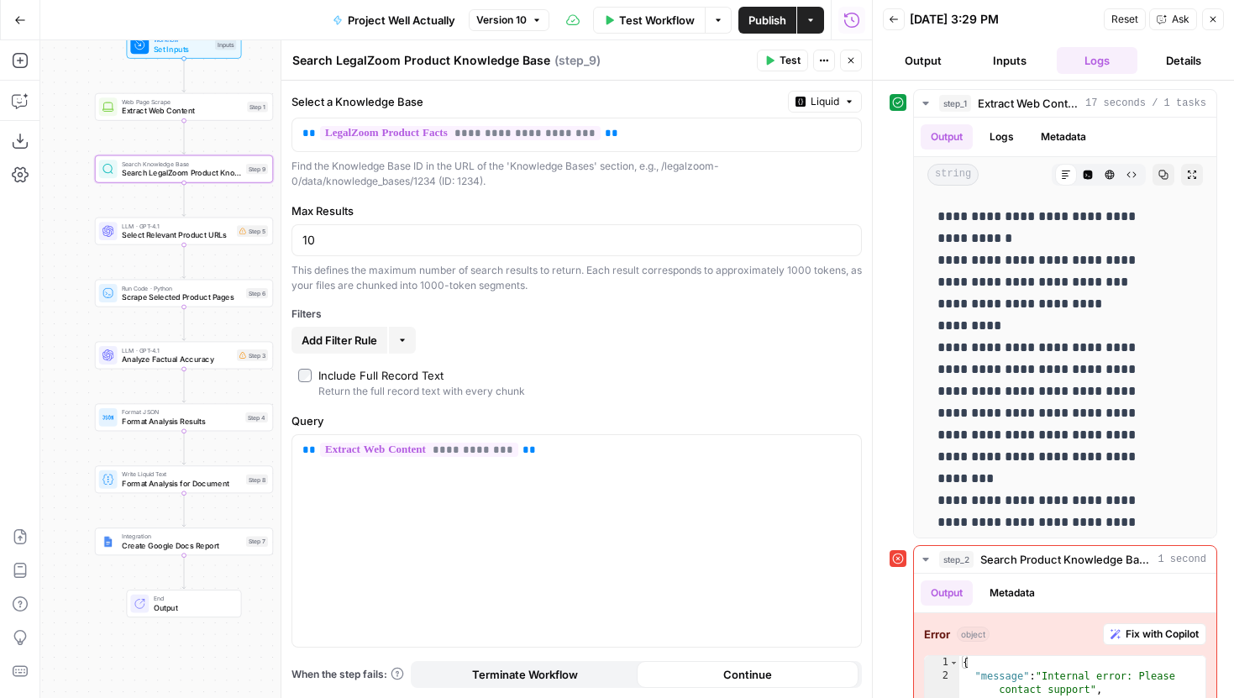
click at [670, 18] on span "Test Workflow" at bounding box center [657, 20] width 76 height 17
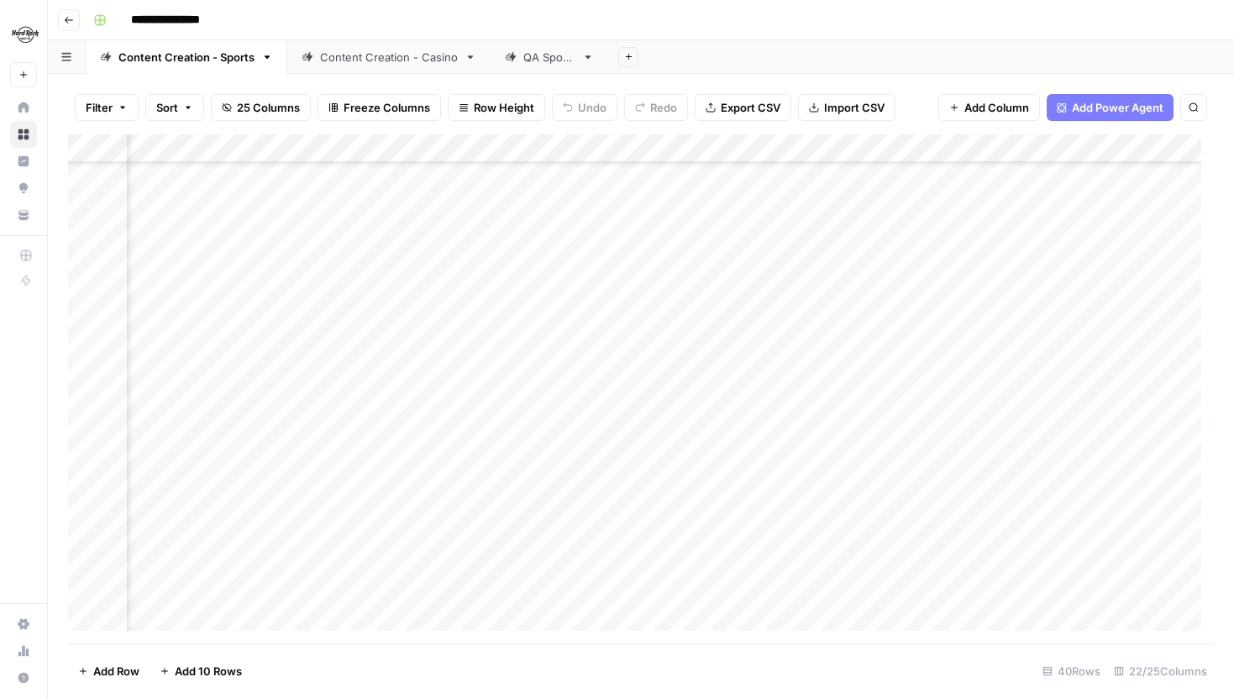
scroll to position [104, 880]
click at [498, 416] on div "Add Column" at bounding box center [641, 388] width 1146 height 509
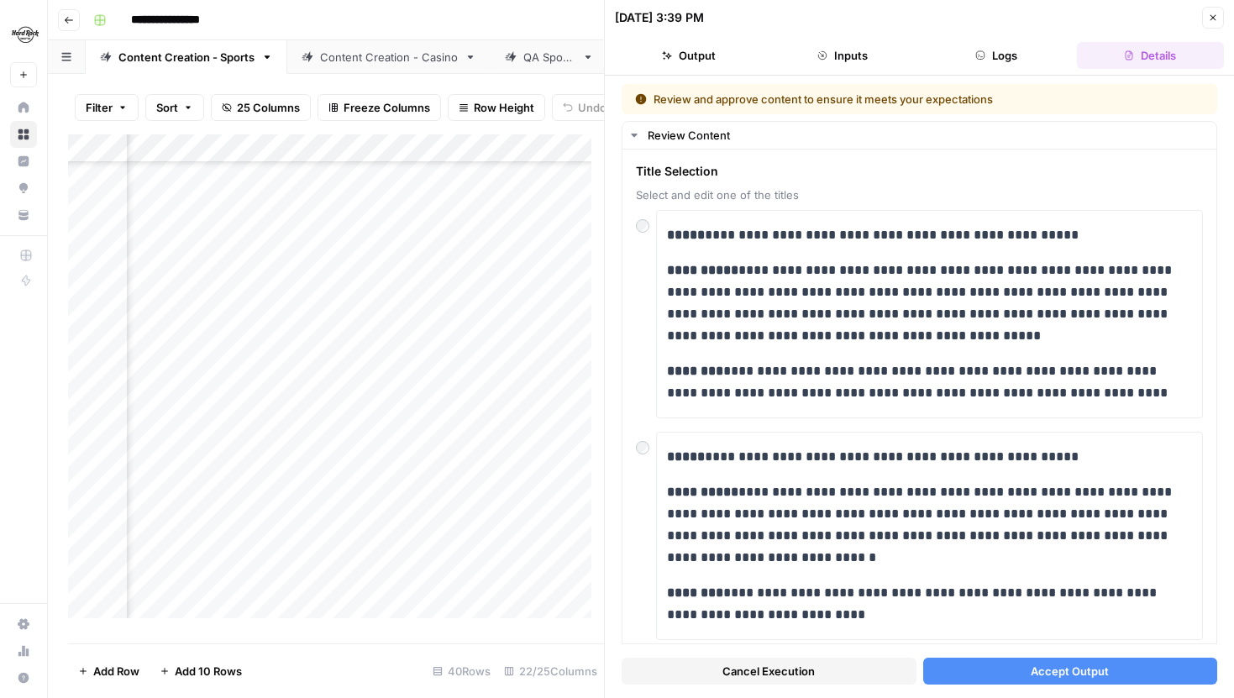
click at [1008, 661] on button "Accept Output" at bounding box center [1070, 671] width 295 height 27
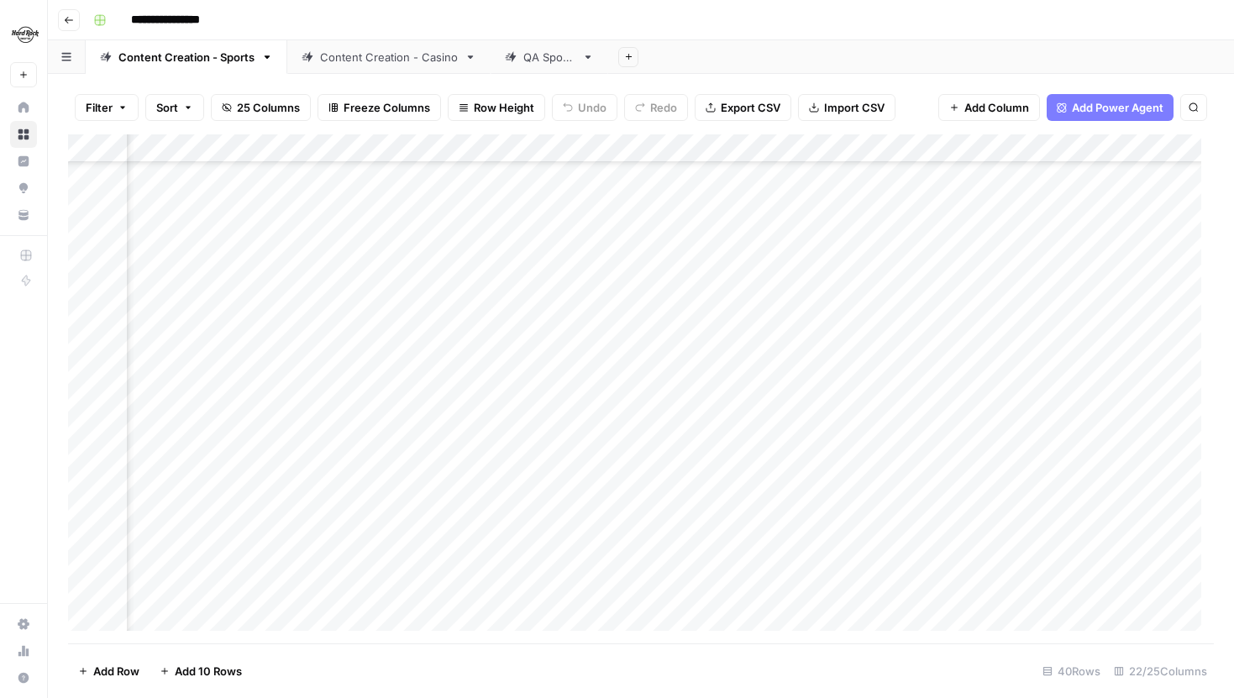
scroll to position [104, 1783]
click at [789, 414] on div "Add Column" at bounding box center [641, 388] width 1146 height 509
click at [29, 38] on img "Workspace: Hard Rock Digital" at bounding box center [25, 34] width 30 height 30
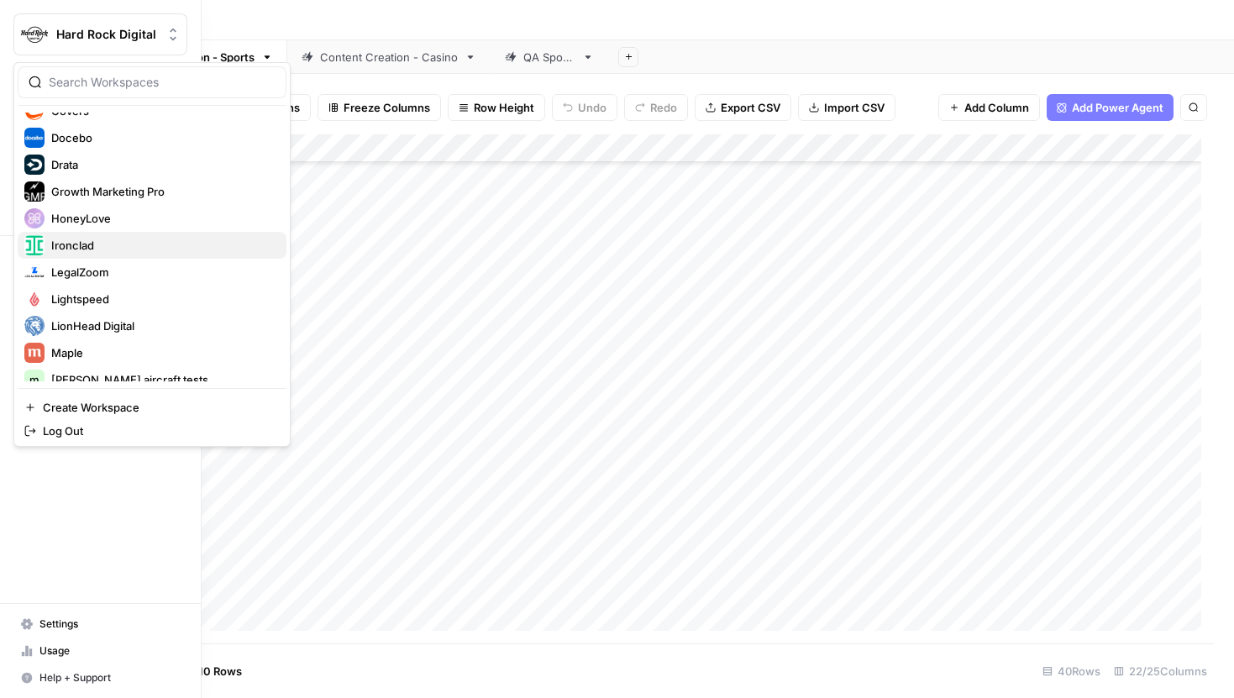
scroll to position [252, 0]
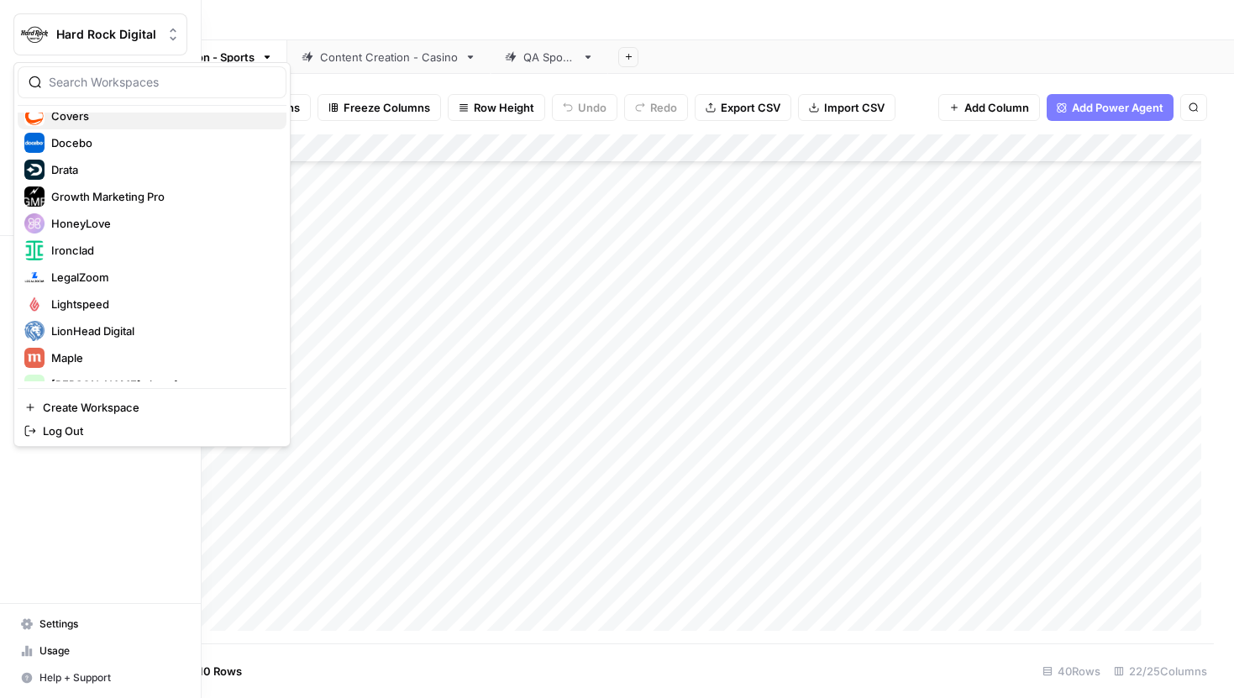
click at [97, 113] on span "Covers" at bounding box center [162, 116] width 222 height 17
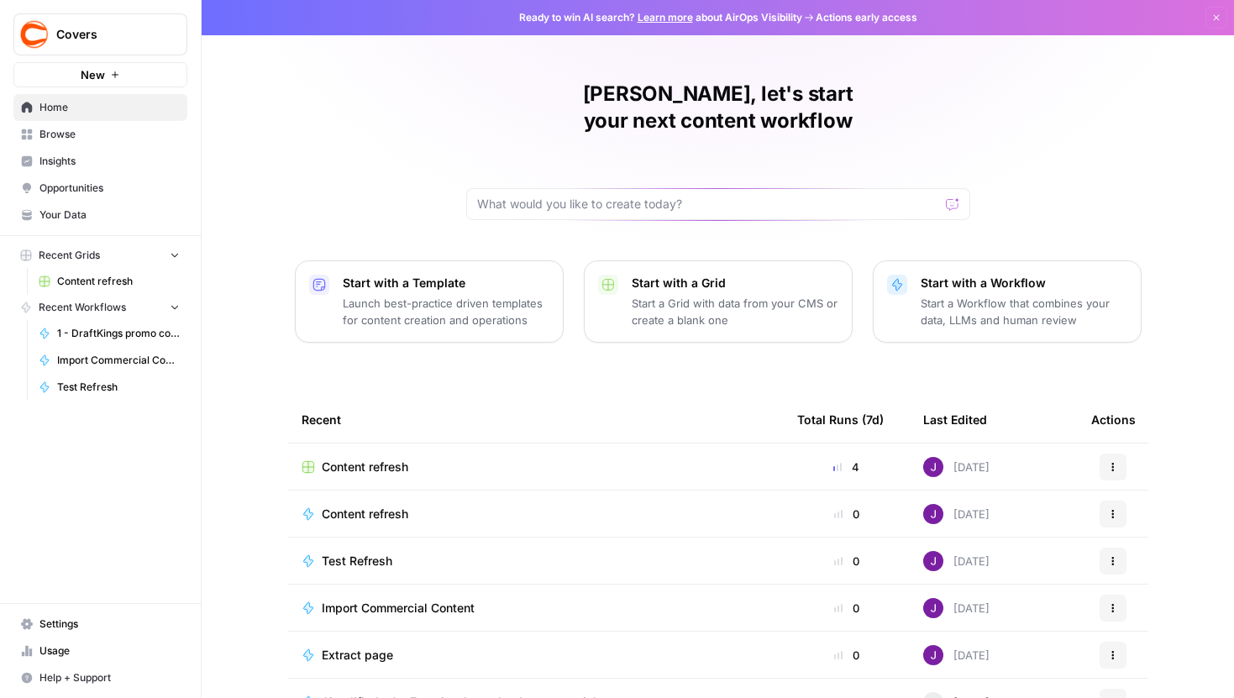
click at [113, 286] on span "Content refresh" at bounding box center [118, 281] width 123 height 15
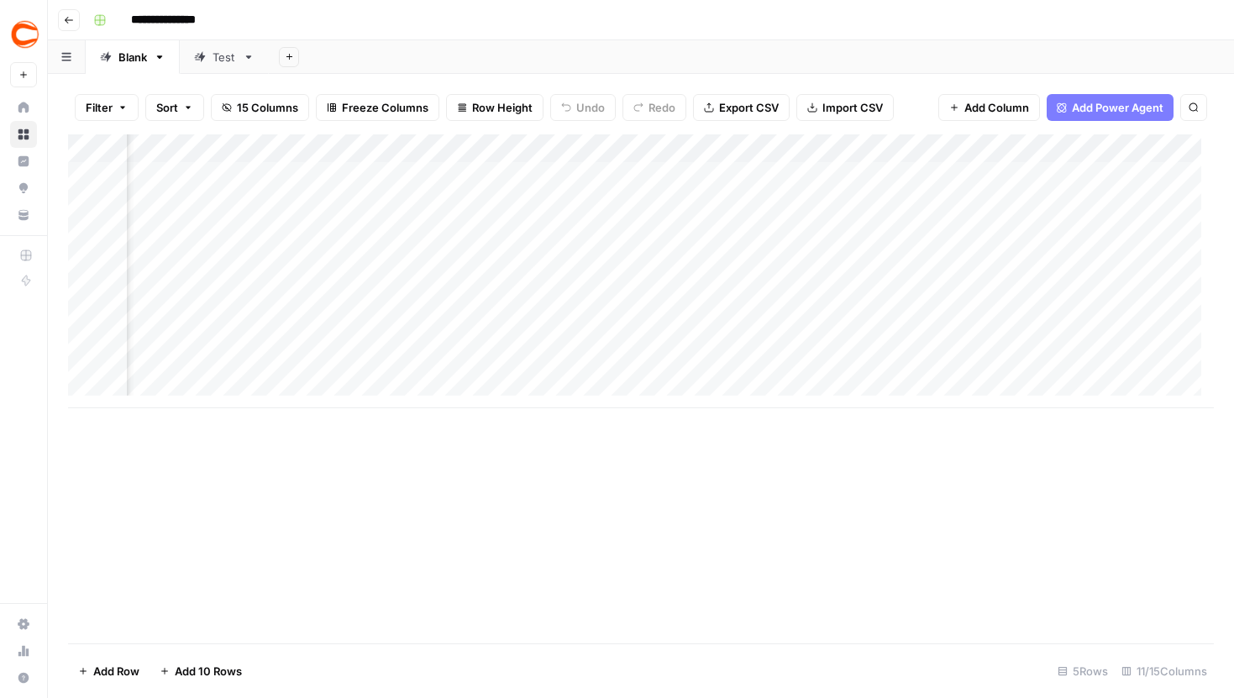
scroll to position [0, 1043]
click at [470, 307] on div "Add Column" at bounding box center [641, 271] width 1146 height 274
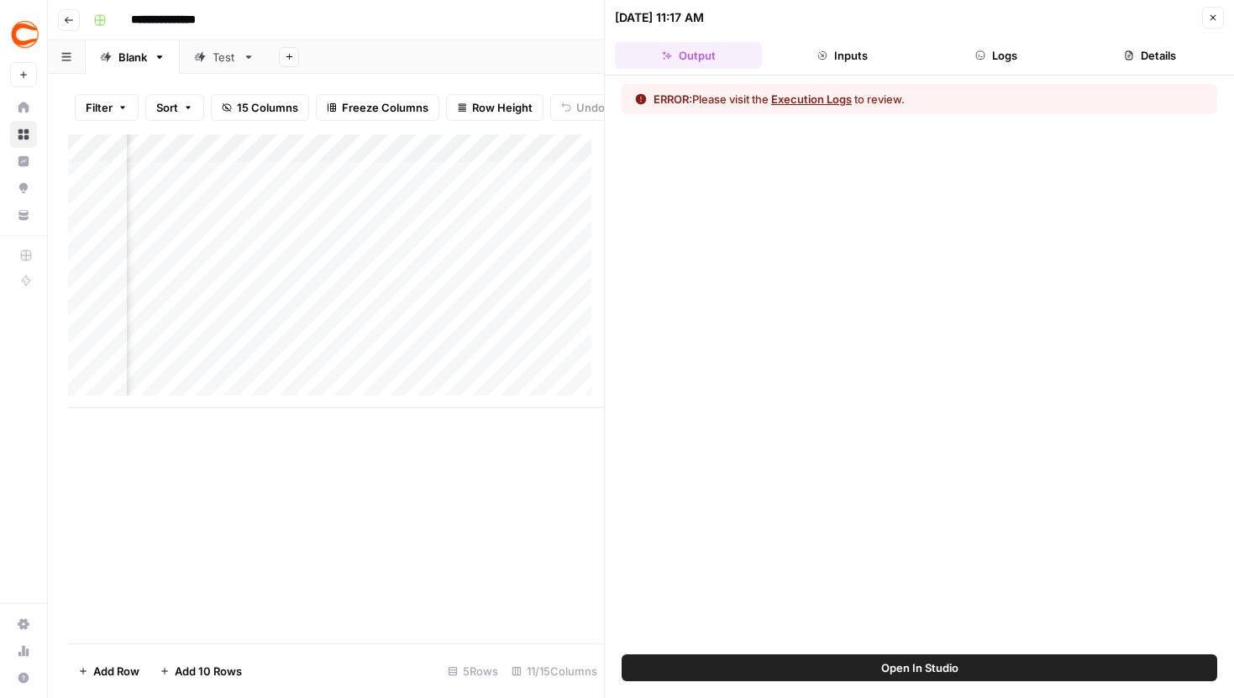
click at [1006, 56] on button "Logs" at bounding box center [996, 55] width 147 height 27
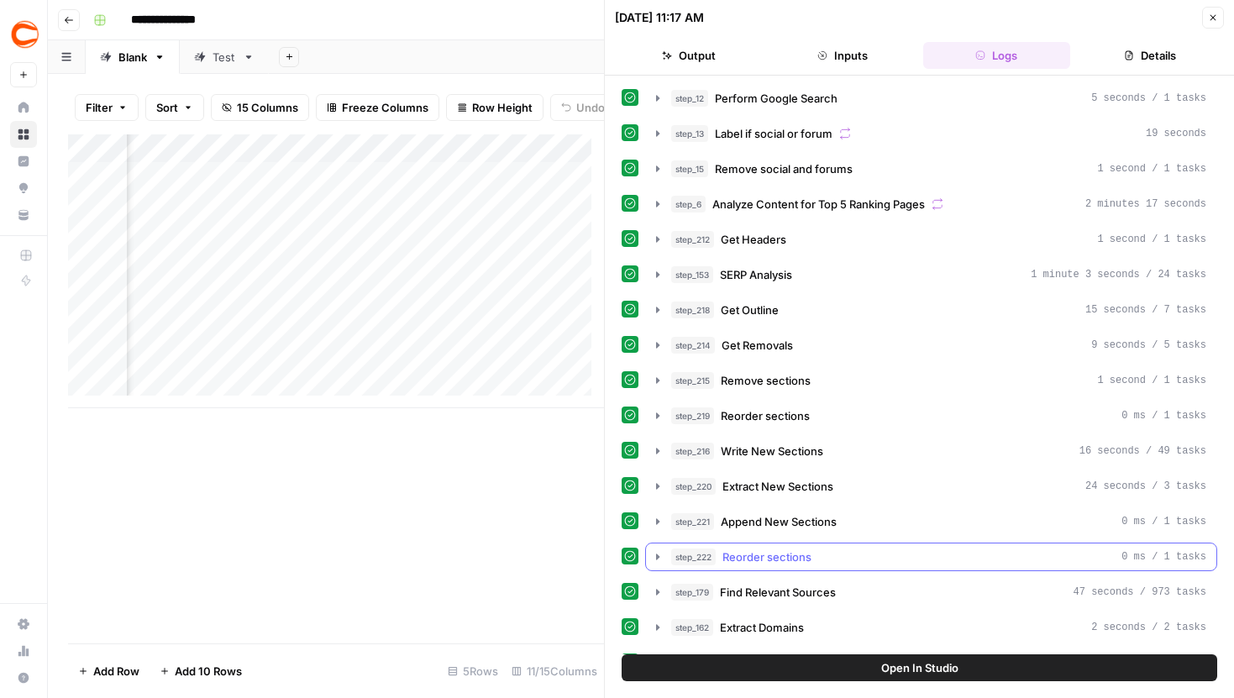
scroll to position [384, 0]
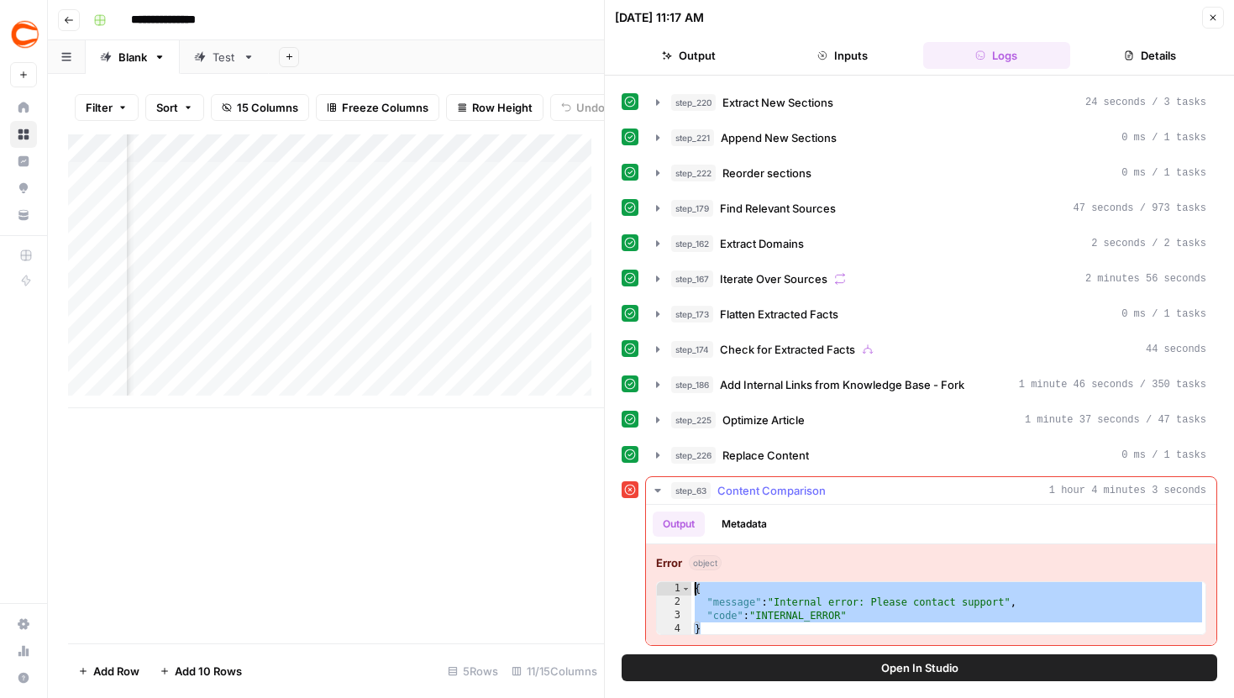
drag, startPoint x: 765, startPoint y: 625, endPoint x: 695, endPoint y: 587, distance: 79.3
click at [695, 587] on div "{ "message" : "Internal error: Please contact support" , "code" : "INTERNAL_ERR…" at bounding box center [949, 622] width 514 height 81
click at [429, 161] on div "Add Column" at bounding box center [336, 271] width 536 height 274
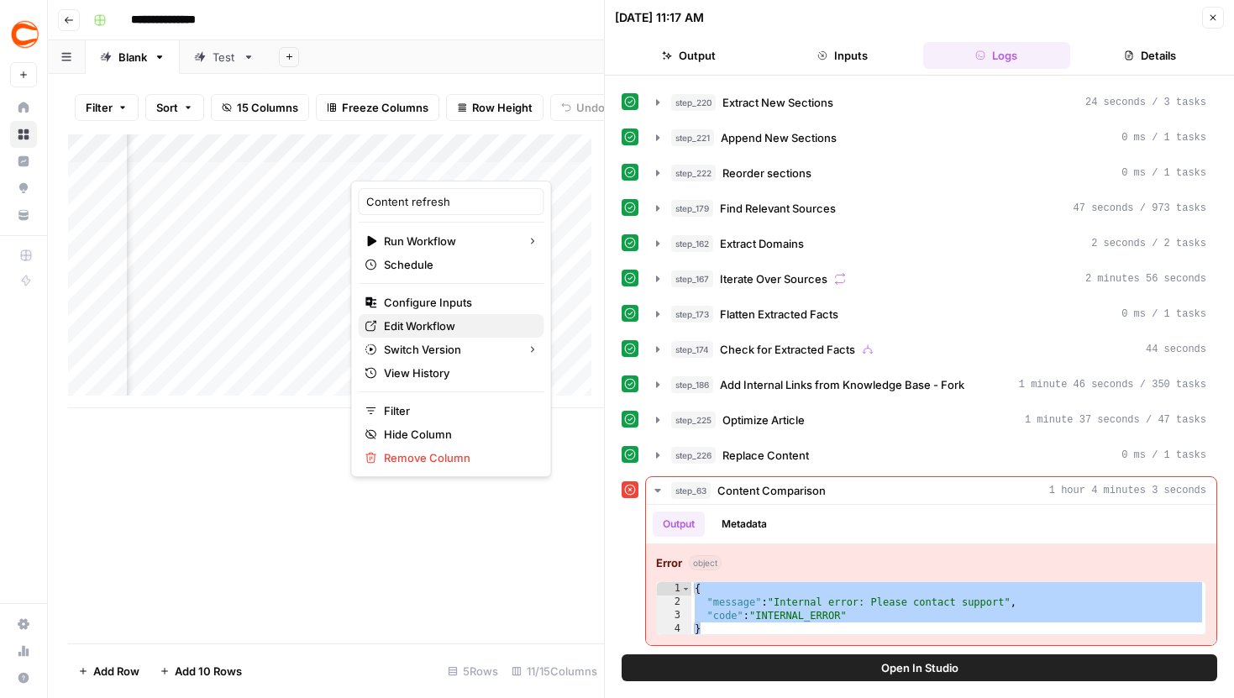
click at [427, 324] on span "Edit Workflow" at bounding box center [457, 326] width 147 height 17
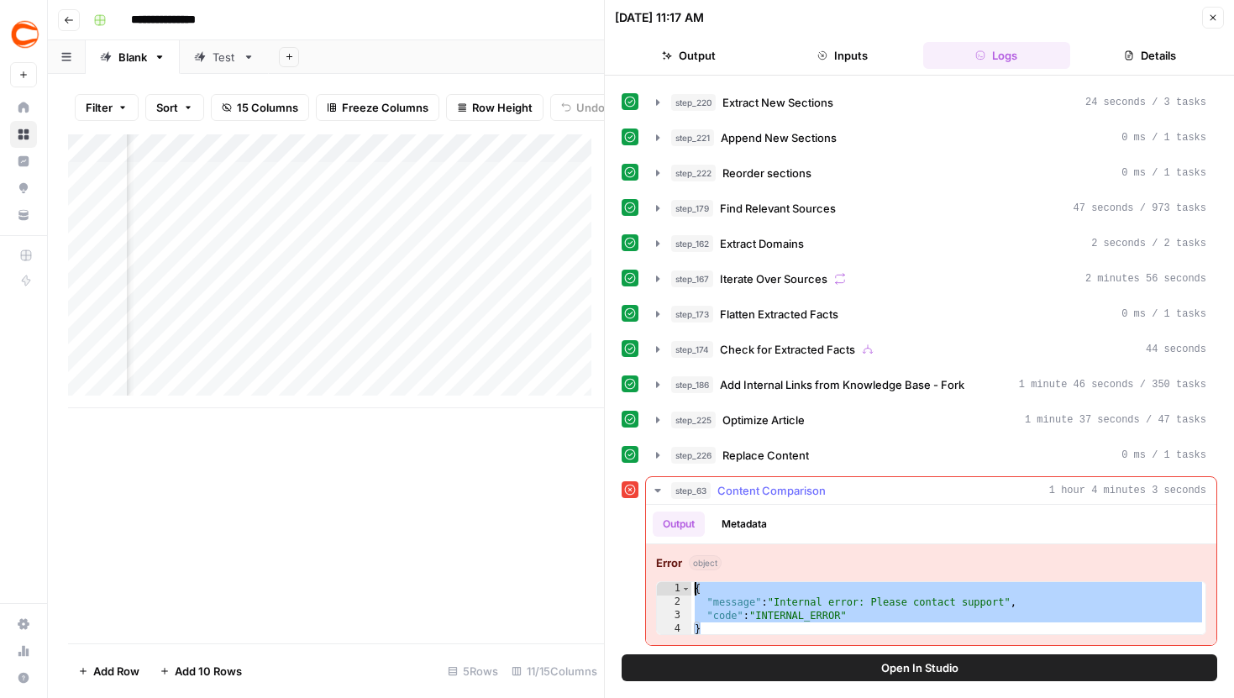
click at [751, 629] on div "{ "message" : "Internal error: Please contact support" , "code" : "INTERNAL_ERR…" at bounding box center [949, 622] width 514 height 81
type textarea "*"
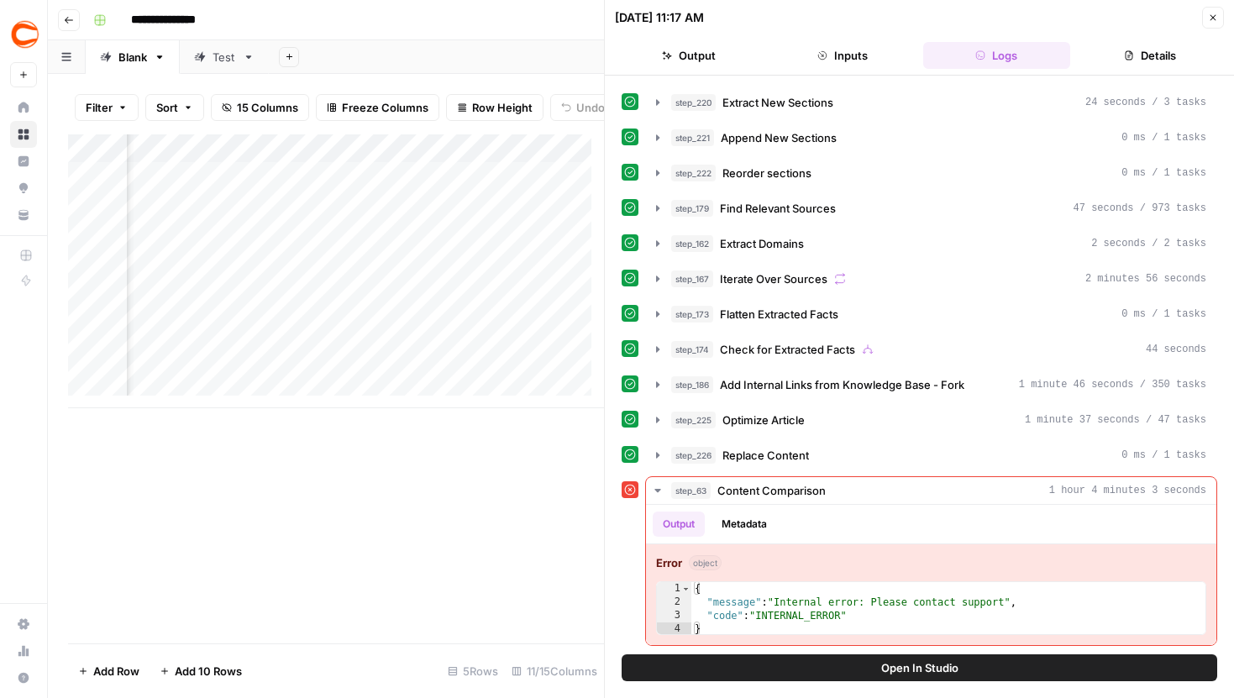
click at [1216, 15] on icon "button" at bounding box center [1213, 18] width 10 height 10
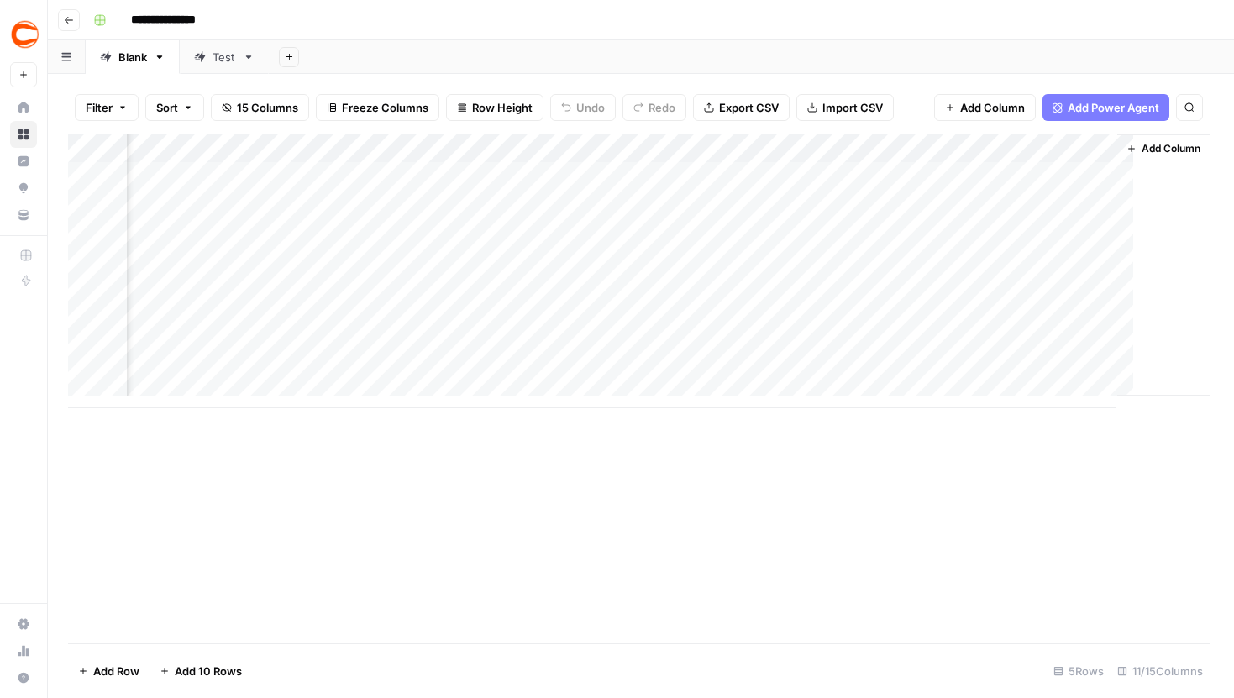
scroll to position [0, 1023]
click at [486, 309] on div "Add Column" at bounding box center [641, 271] width 1146 height 274
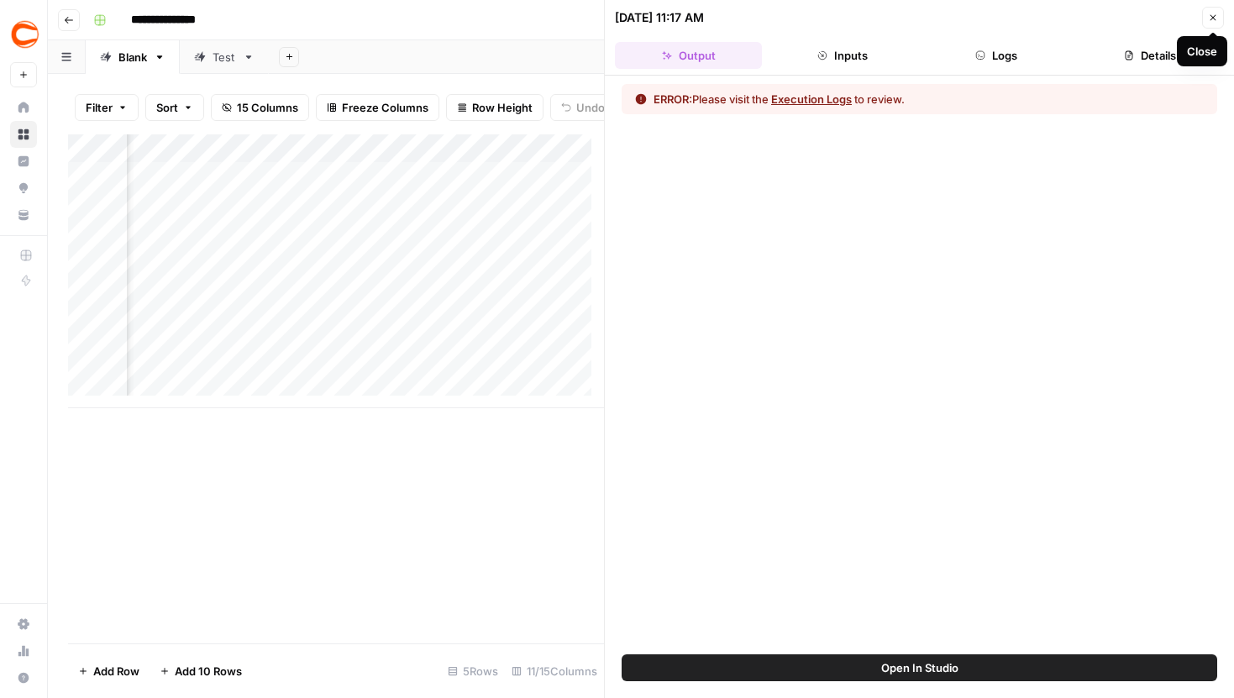
click at [1207, 17] on button "Close" at bounding box center [1213, 18] width 22 height 22
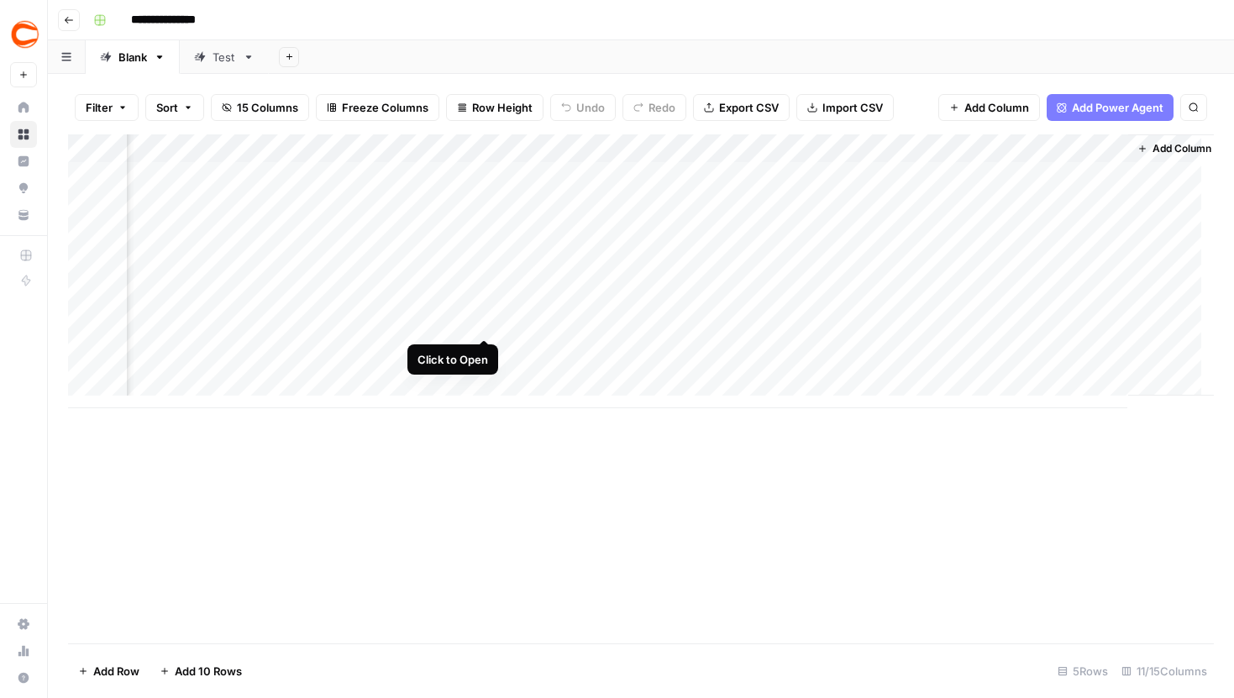
click at [489, 303] on div "Add Column" at bounding box center [641, 271] width 1146 height 274
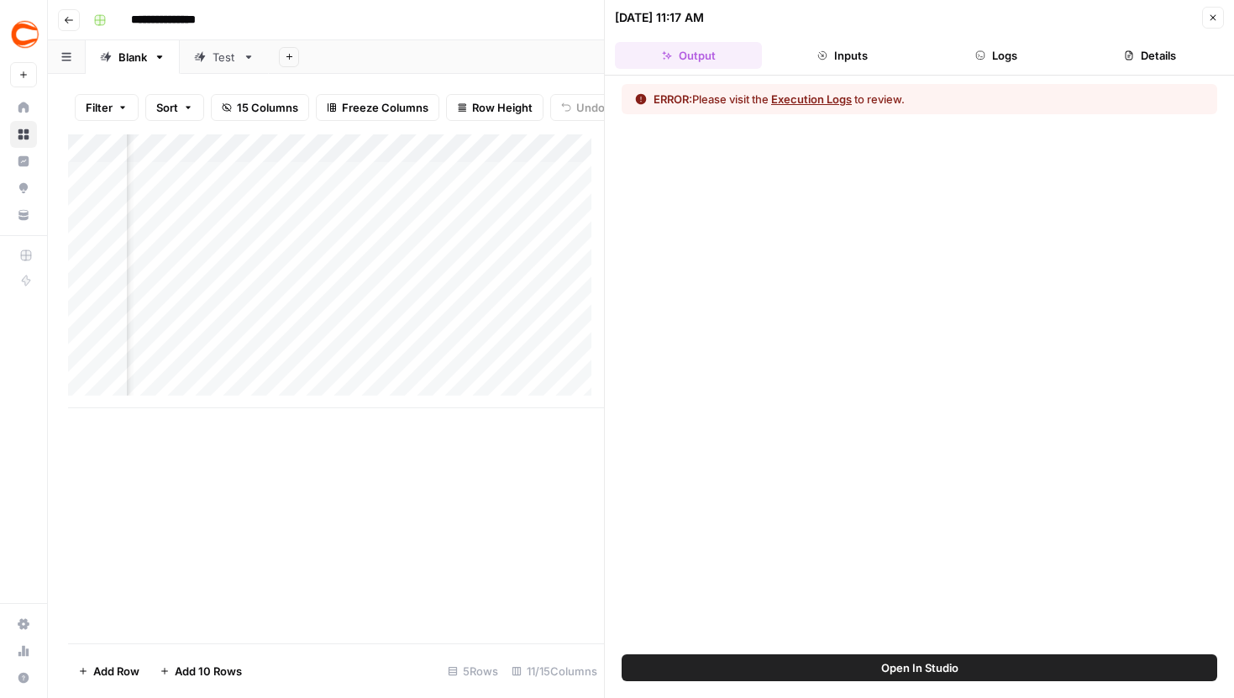
click at [848, 668] on button "Open In Studio" at bounding box center [920, 668] width 596 height 27
click at [1116, 56] on button "Details" at bounding box center [1150, 55] width 147 height 27
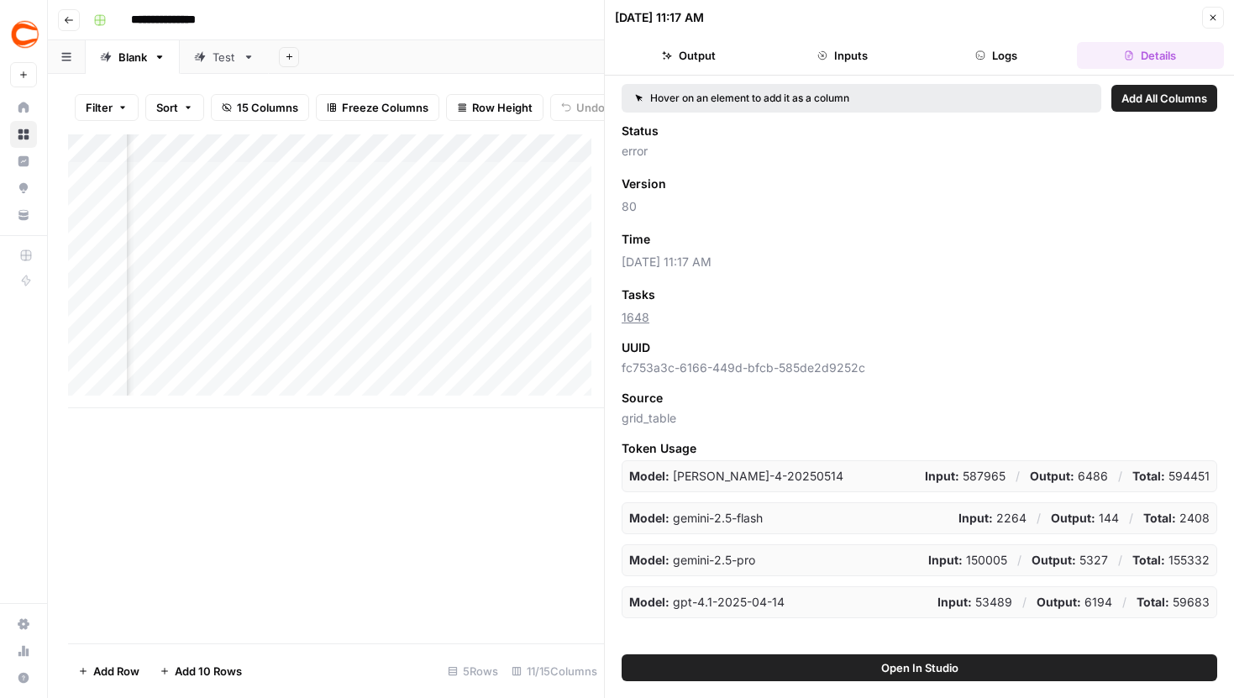
click at [702, 46] on button "Output" at bounding box center [688, 55] width 147 height 27
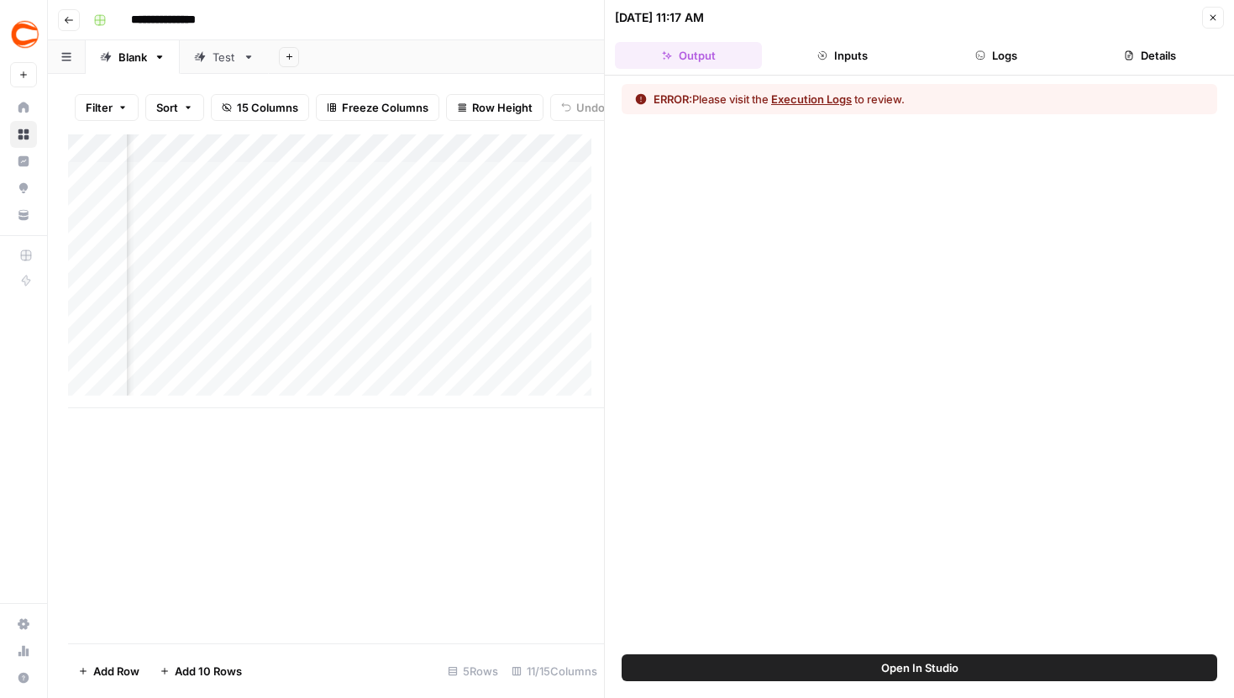
click at [980, 47] on button "Logs" at bounding box center [996, 55] width 147 height 27
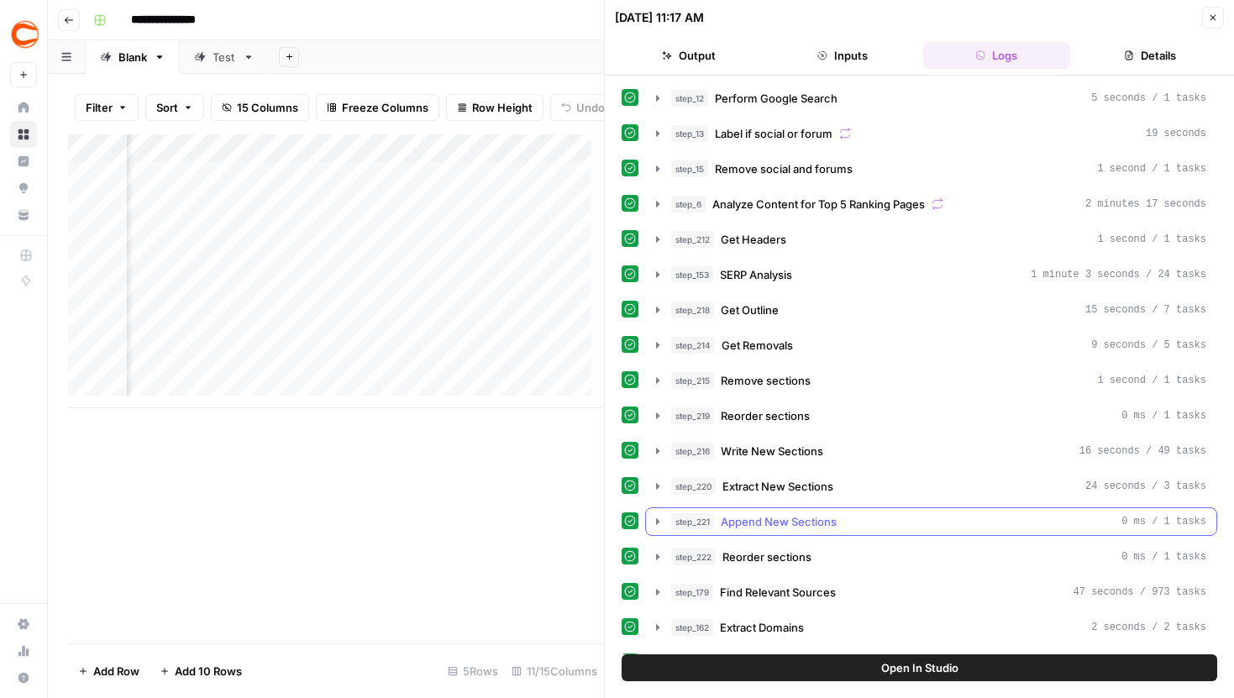
scroll to position [384, 0]
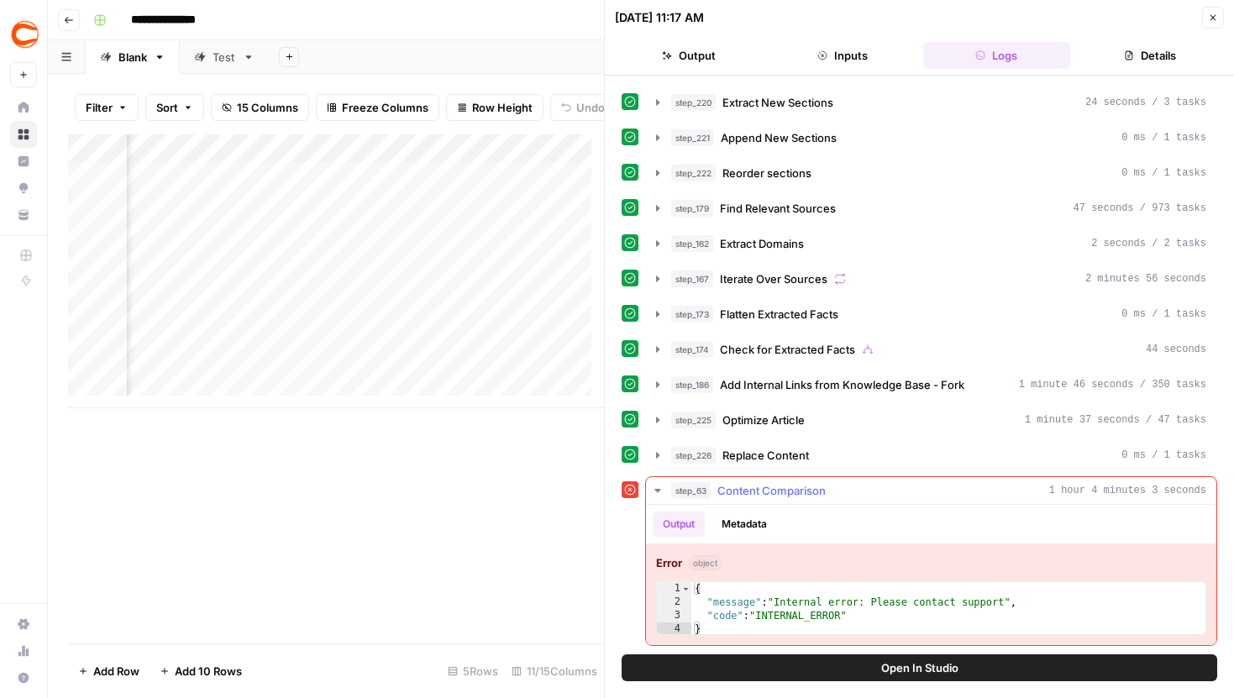
type textarea "**********"
drag, startPoint x: 1016, startPoint y: 602, endPoint x: 774, endPoint y: 604, distance: 242.0
click at [774, 604] on div "{ "message" : "Internal error: Please contact support" , "code" : "INTERNAL_ERR…" at bounding box center [949, 622] width 514 height 81
click at [1214, 20] on icon "button" at bounding box center [1213, 18] width 10 height 10
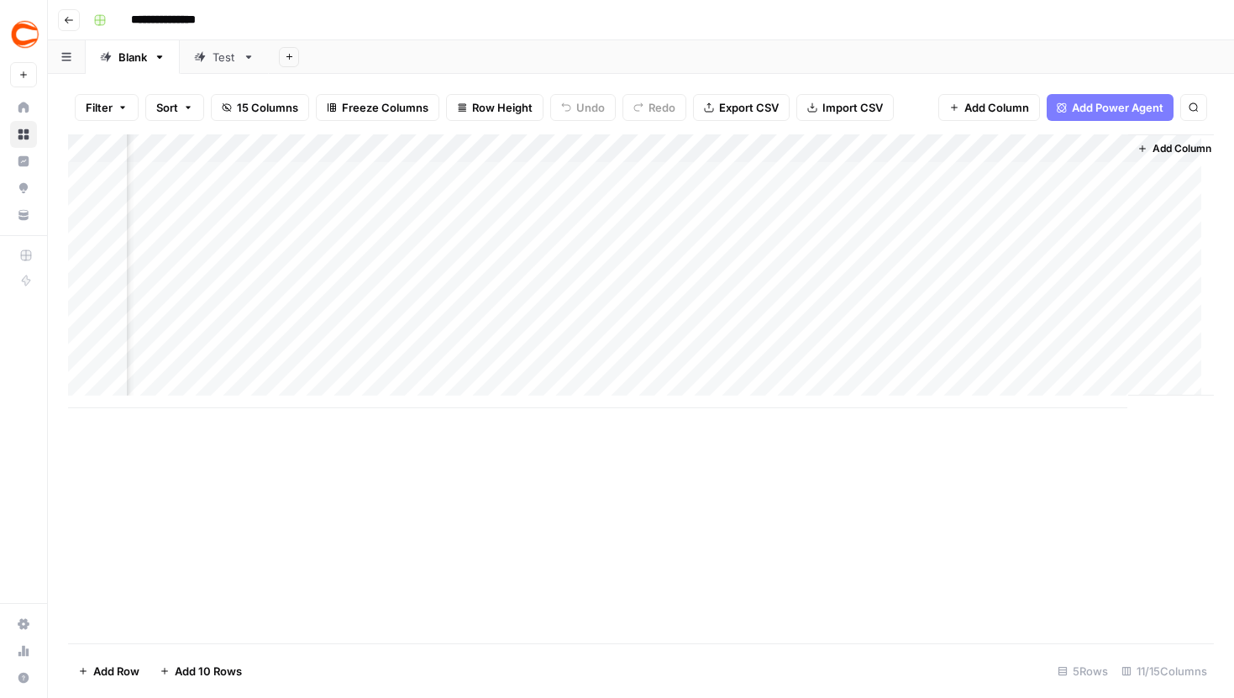
click at [436, 155] on div "Add Column" at bounding box center [641, 271] width 1146 height 274
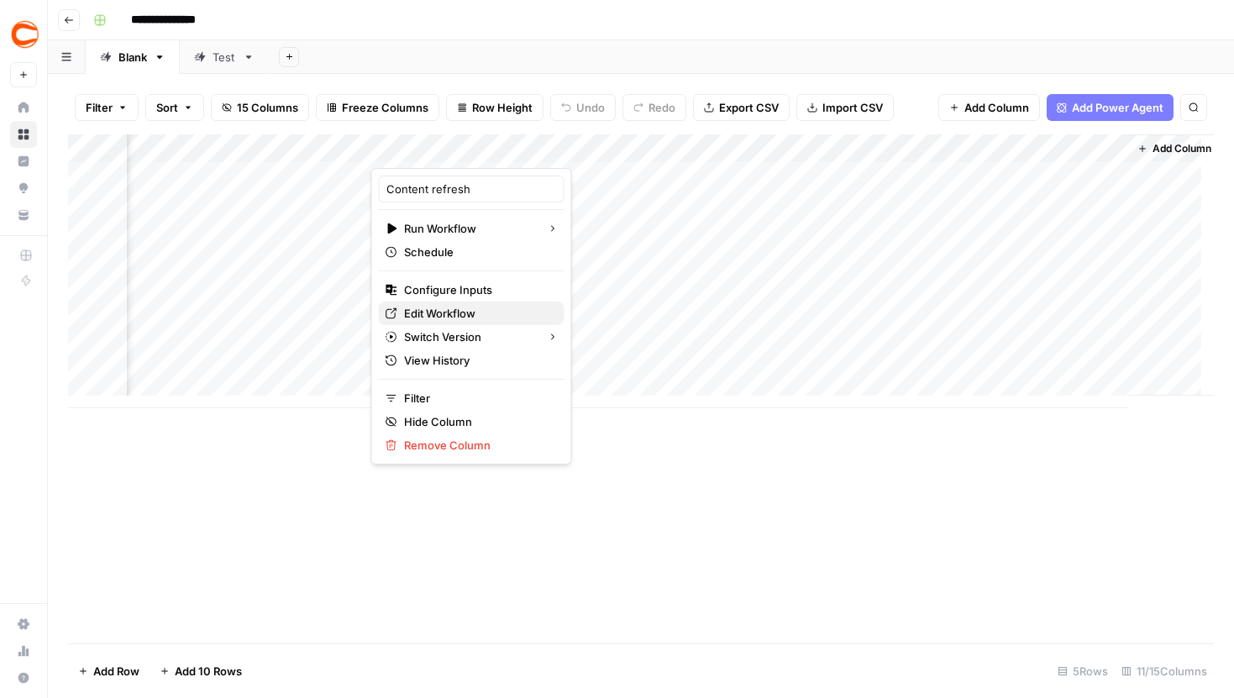
click at [421, 319] on span "Edit Workflow" at bounding box center [477, 313] width 147 height 17
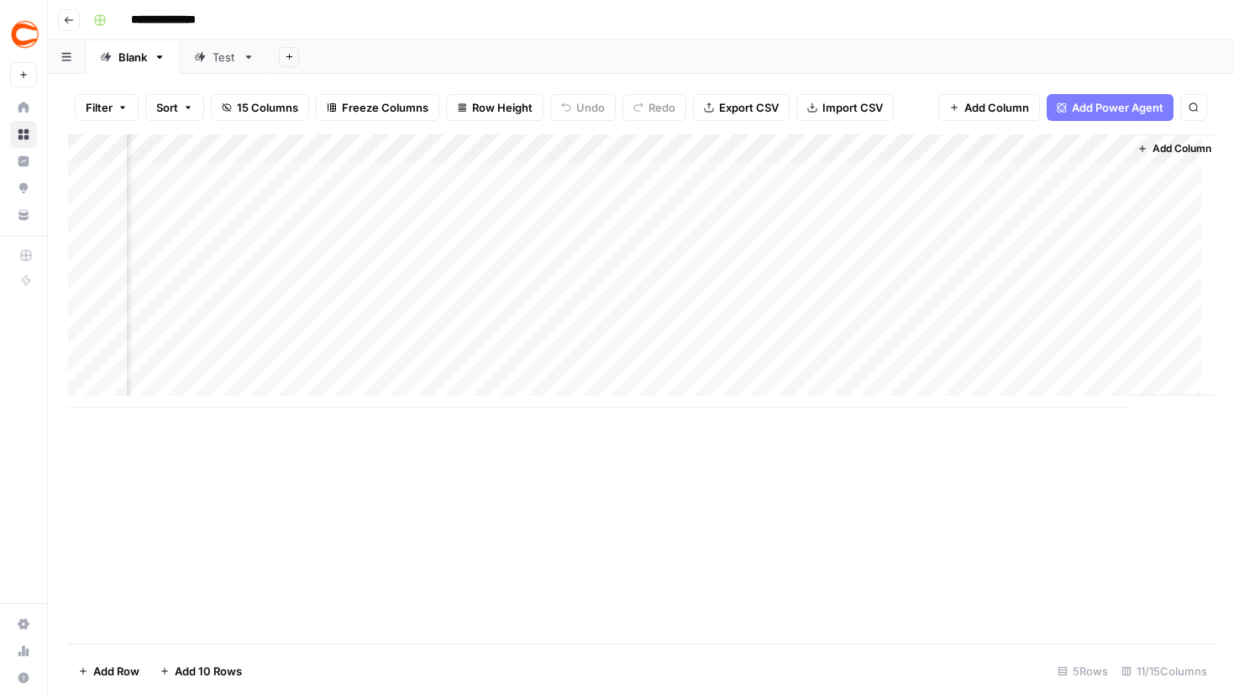
click at [504, 307] on div "Add Column" at bounding box center [641, 271] width 1146 height 274
click at [34, 29] on img "Workspace: Covers" at bounding box center [25, 34] width 30 height 30
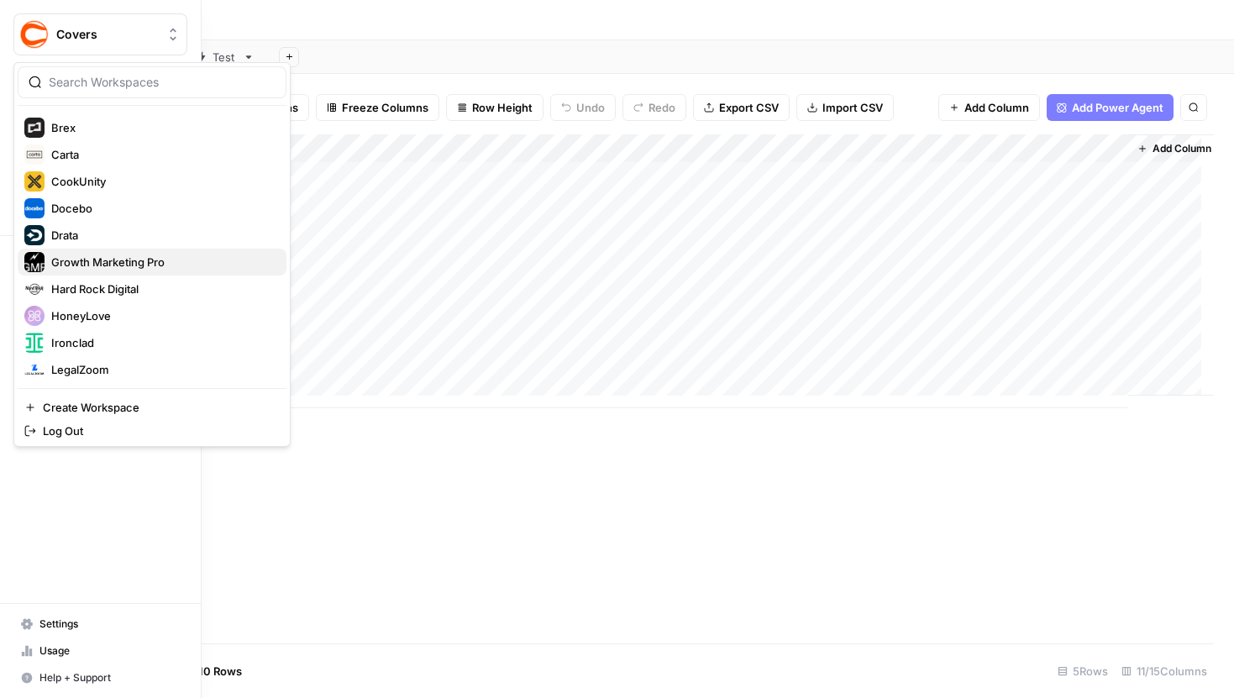
scroll to position [150, 0]
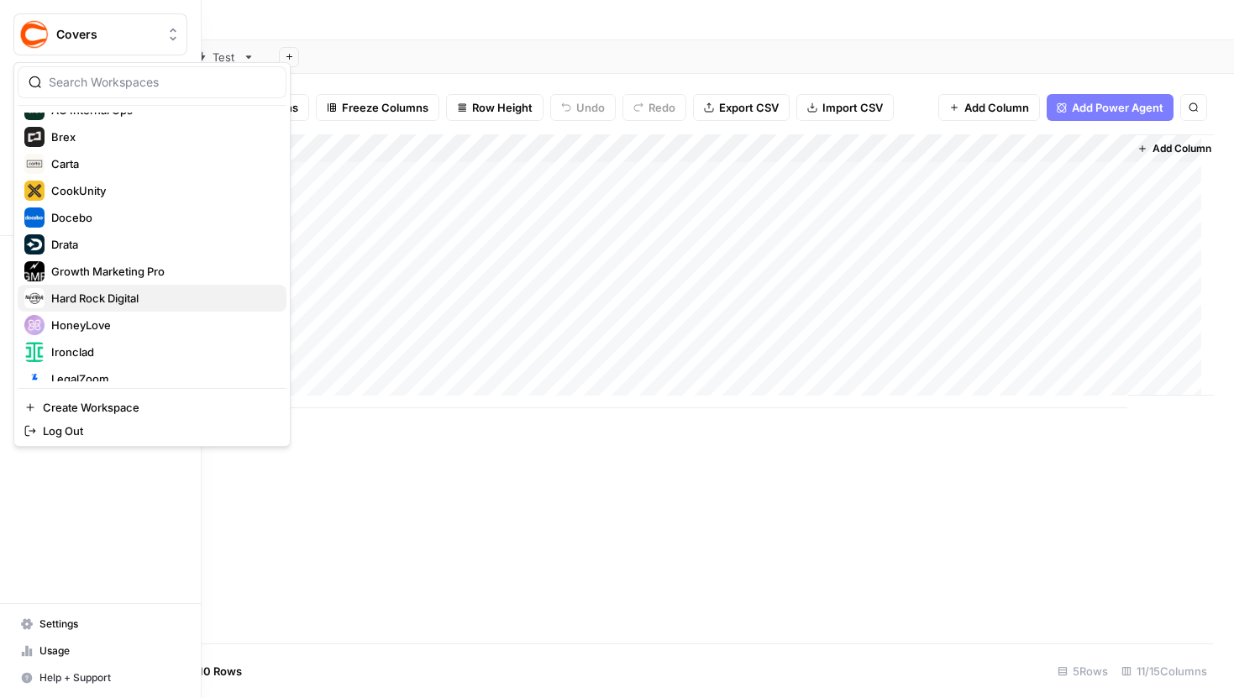
click at [97, 302] on span "Hard Rock Digital" at bounding box center [162, 298] width 222 height 17
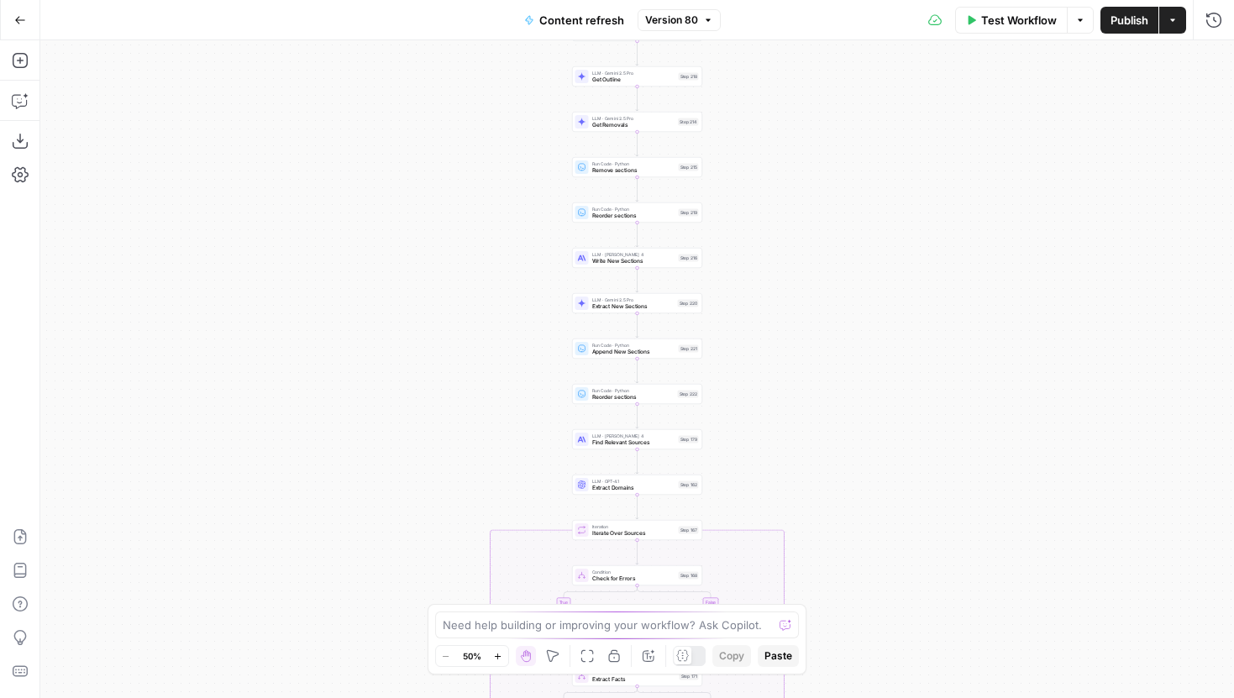
drag, startPoint x: 911, startPoint y: 421, endPoint x: 881, endPoint y: 208, distance: 214.7
click at [881, 208] on div "true false true false true false Workflow Set Inputs Inputs Google Search Perfo…" at bounding box center [637, 369] width 1194 height 658
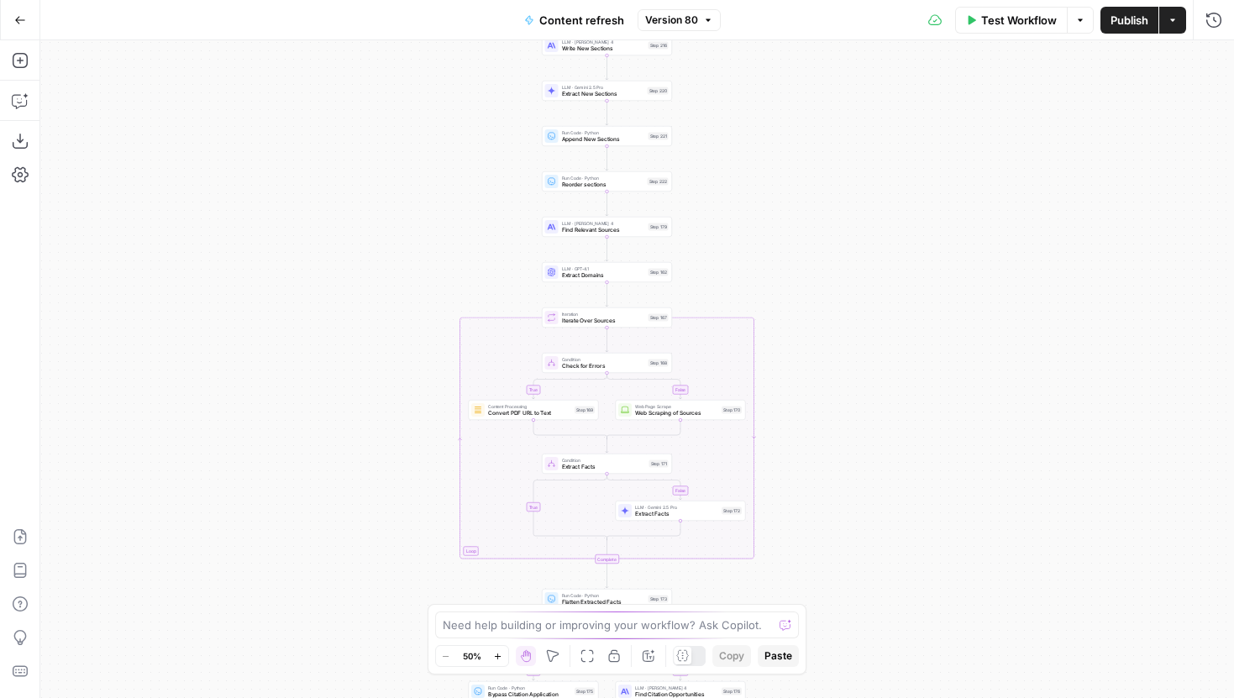
drag, startPoint x: 922, startPoint y: 218, endPoint x: 922, endPoint y: 187, distance: 31.1
click at [922, 189] on div "true false true false true false Workflow Set Inputs Inputs Google Search Perfo…" at bounding box center [637, 369] width 1194 height 658
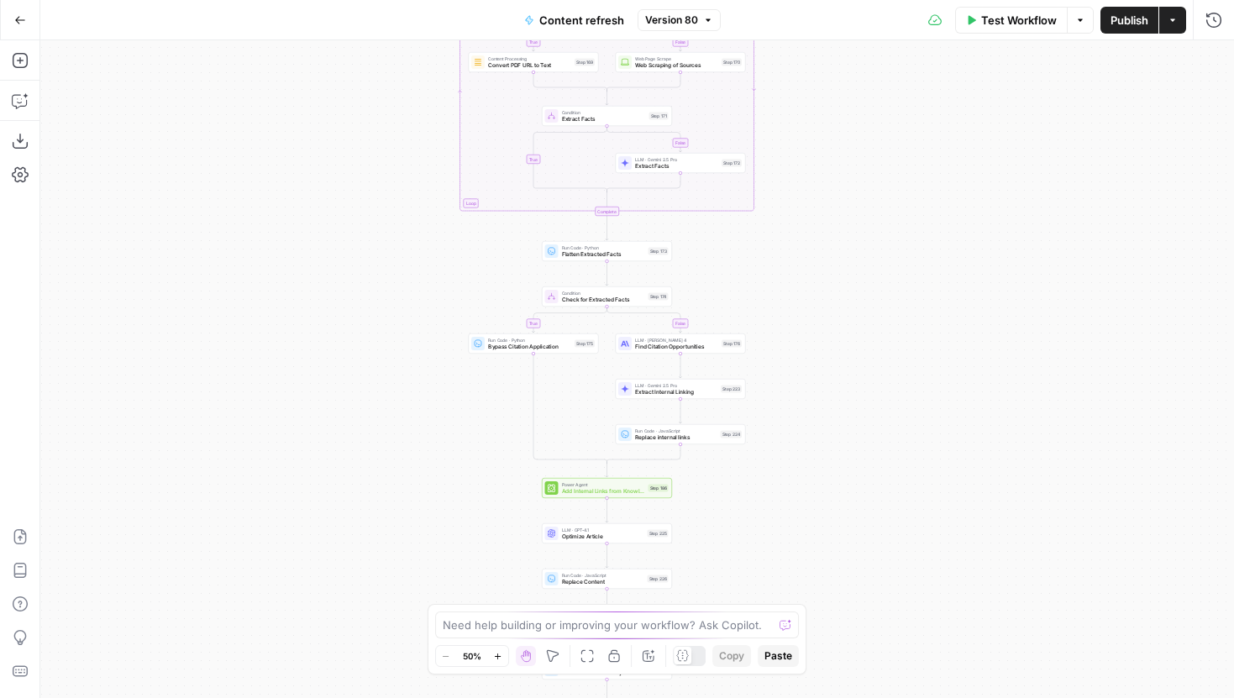
drag, startPoint x: 904, startPoint y: 542, endPoint x: 904, endPoint y: 270, distance: 272.3
click at [904, 270] on div "true false true false true false Workflow Set Inputs Inputs Google Search Perfo…" at bounding box center [637, 369] width 1194 height 658
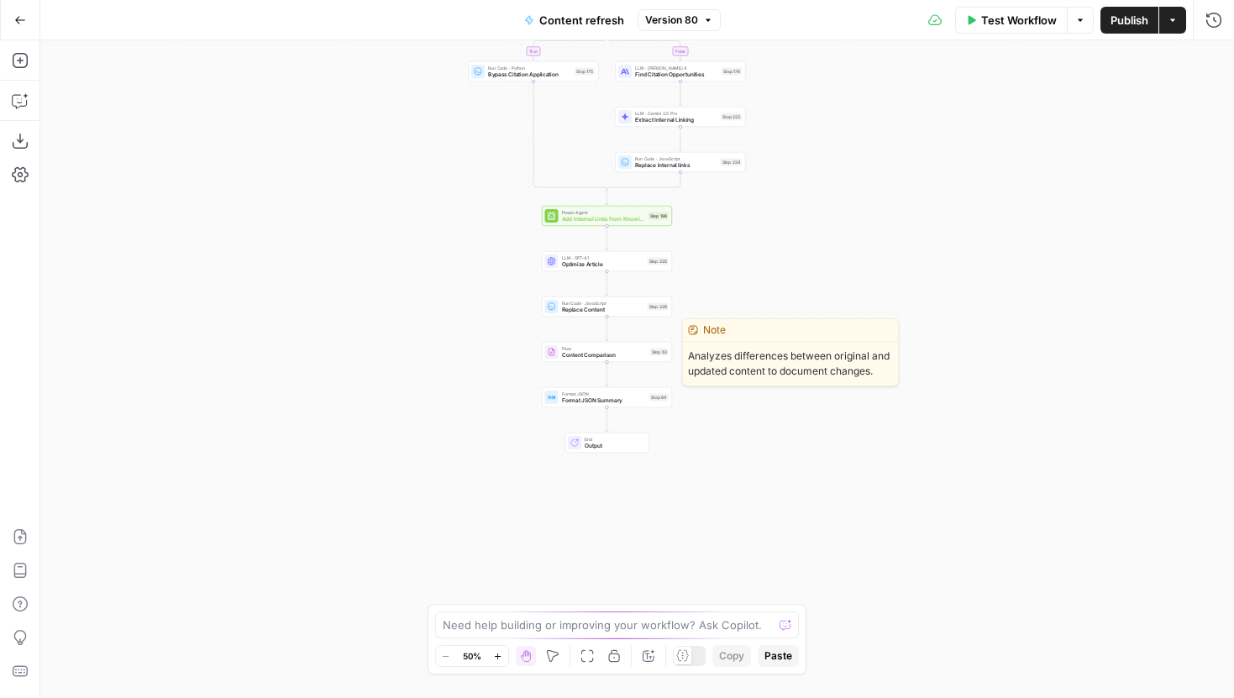
click at [637, 356] on span "Content Comparison" at bounding box center [604, 355] width 85 height 8
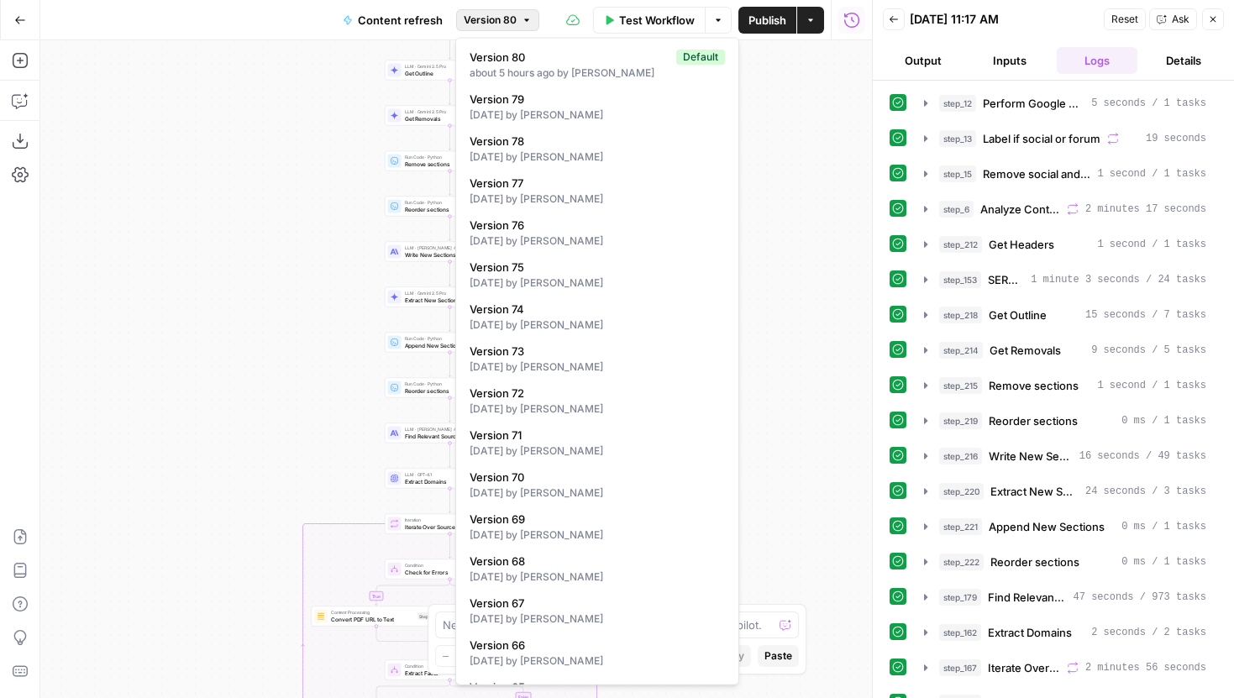
click at [481, 18] on span "Version 80" at bounding box center [490, 20] width 53 height 15
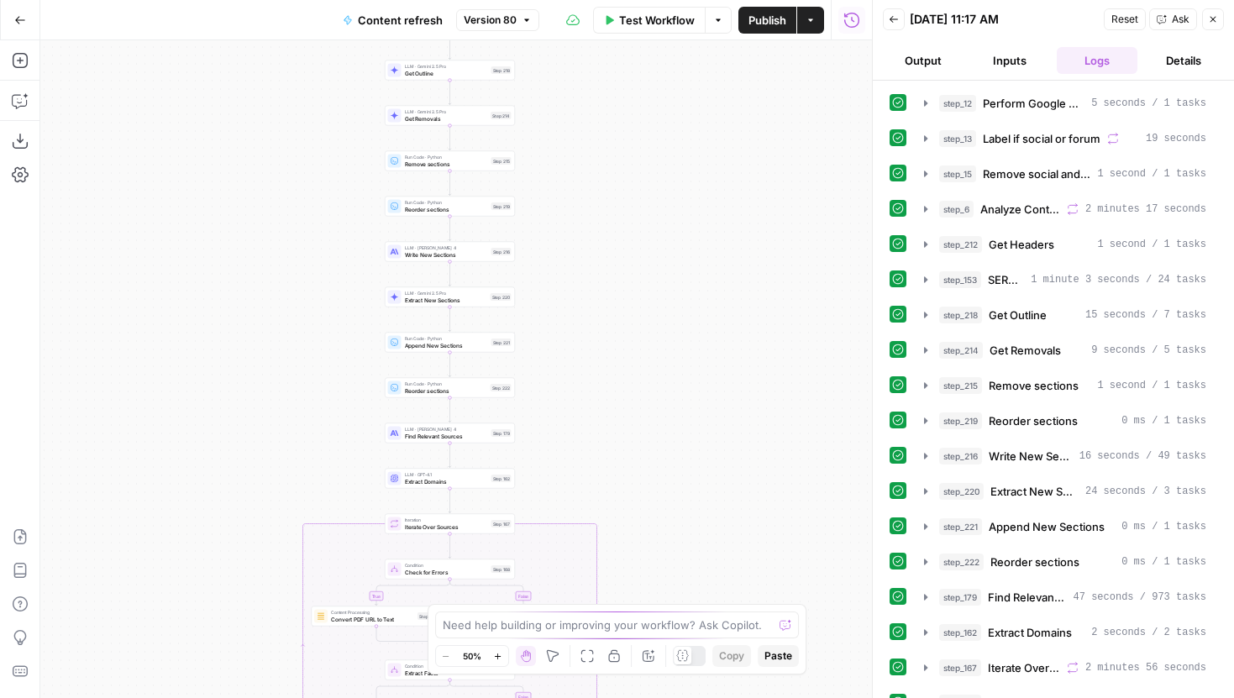
click at [489, 16] on span "Version 80" at bounding box center [490, 20] width 53 height 15
drag, startPoint x: 213, startPoint y: 566, endPoint x: 213, endPoint y: 249, distance: 316.8
click at [213, 249] on div "true false false true false true Workflow Set Inputs Inputs Google Search Perfo…" at bounding box center [456, 369] width 832 height 658
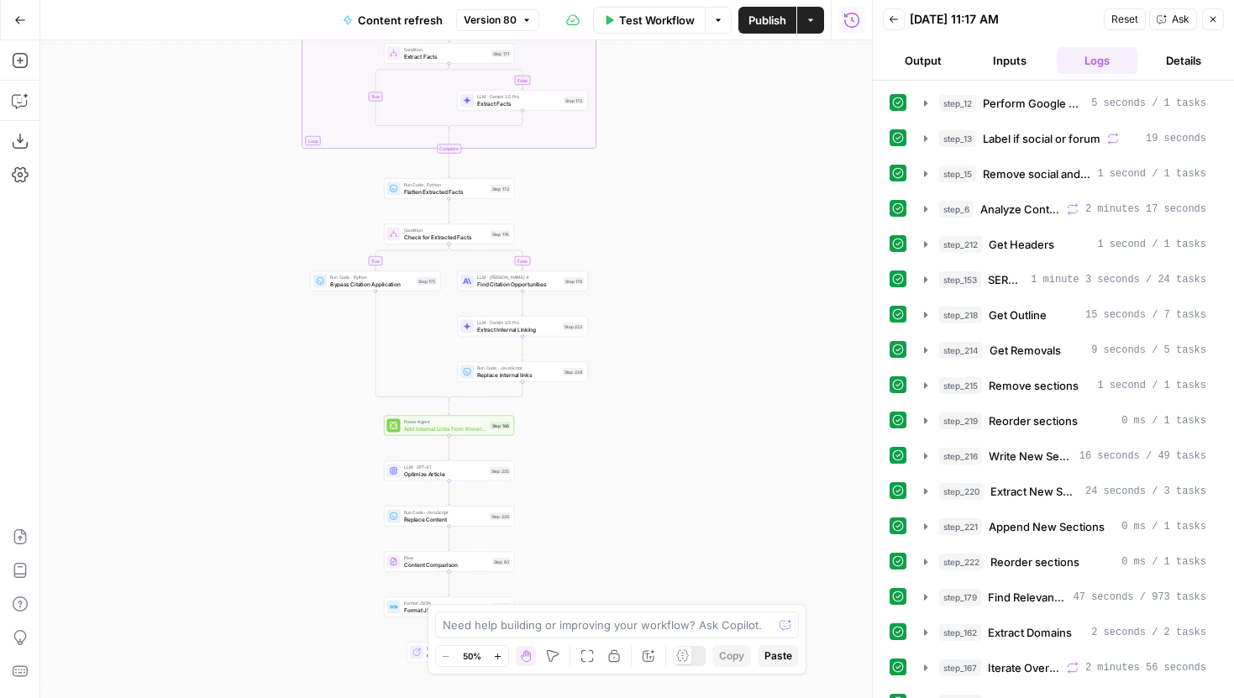
drag, startPoint x: 251, startPoint y: 587, endPoint x: 251, endPoint y: 264, distance: 323.5
click at [251, 217] on div "true false false true false true Workflow Set Inputs Inputs Google Search Perfo…" at bounding box center [456, 369] width 832 height 658
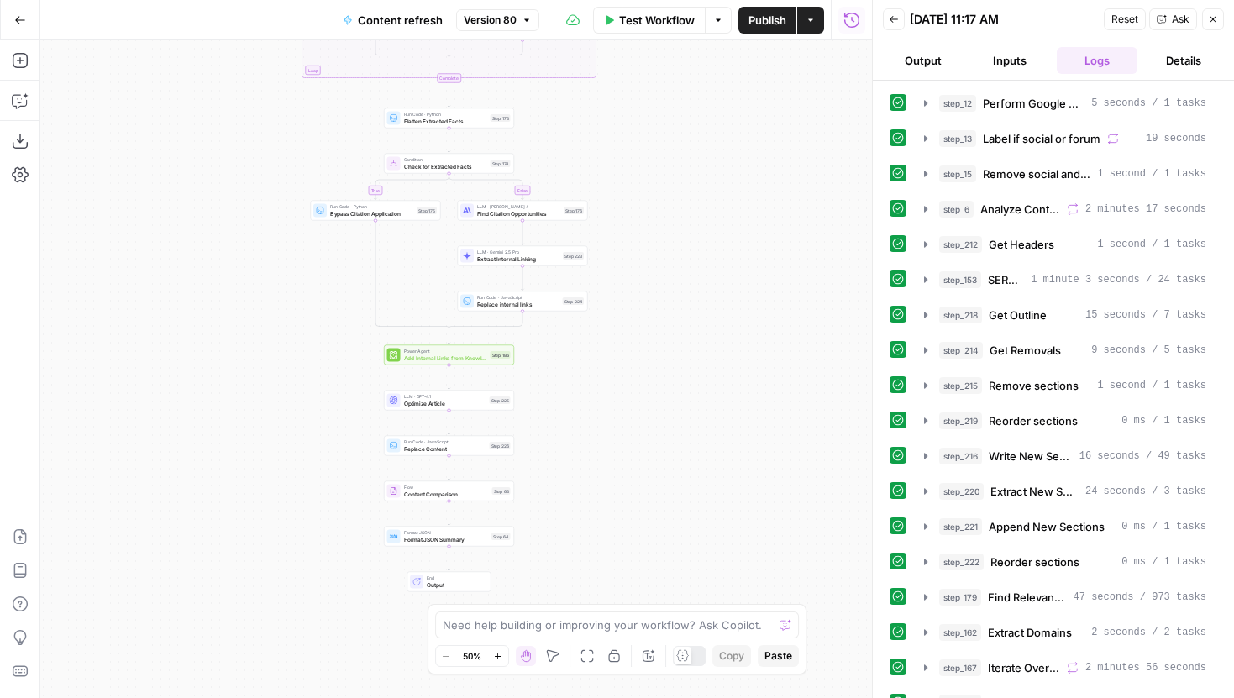
drag, startPoint x: 318, startPoint y: 550, endPoint x: 318, endPoint y: 381, distance: 169.7
click at [318, 381] on div "true false false true false true Workflow Set Inputs Inputs Google Search Perfo…" at bounding box center [456, 369] width 832 height 658
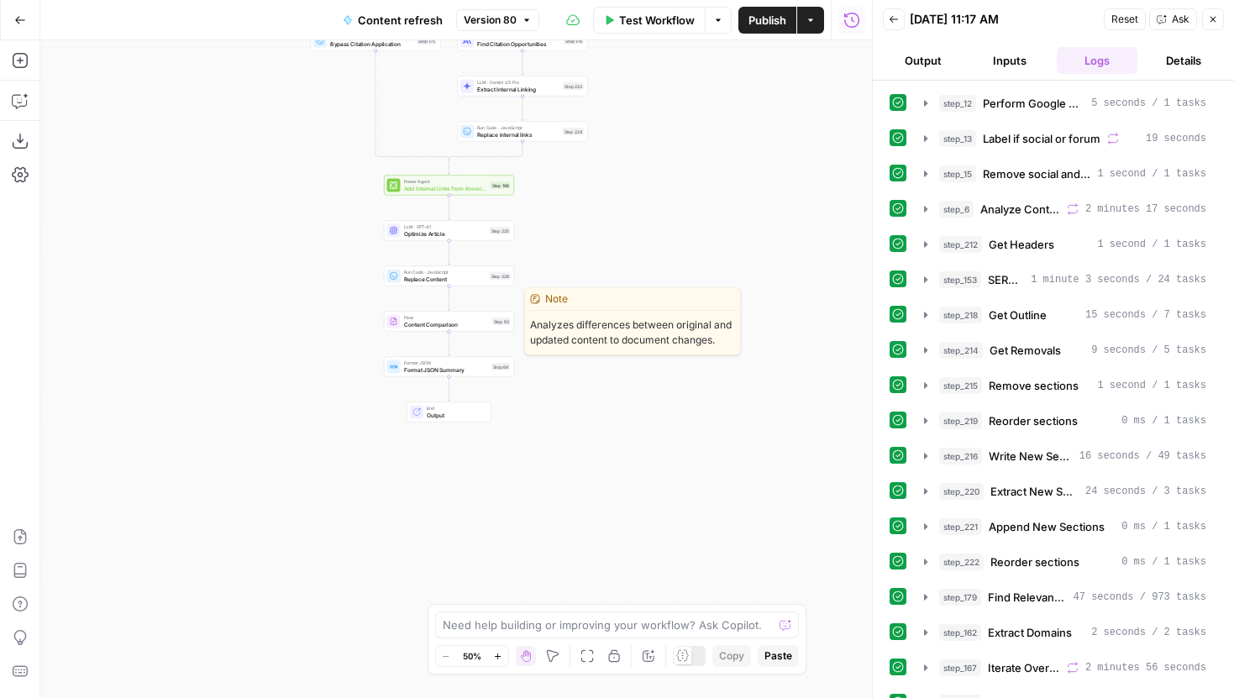
click at [436, 324] on span "Content Comparison" at bounding box center [446, 324] width 85 height 8
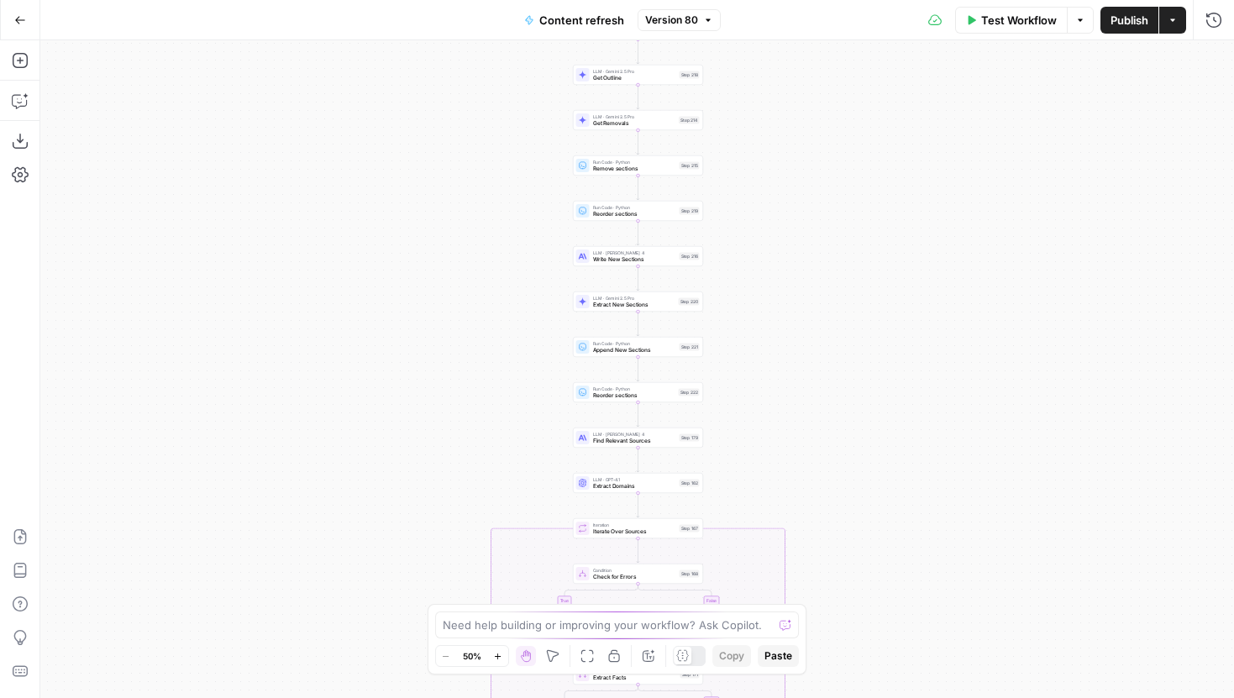
drag, startPoint x: 809, startPoint y: 471, endPoint x: 759, endPoint y: 343, distance: 137.3
click at [778, 360] on div "true false true false true false Workflow Set Inputs Inputs Google Search Perfo…" at bounding box center [637, 369] width 1194 height 658
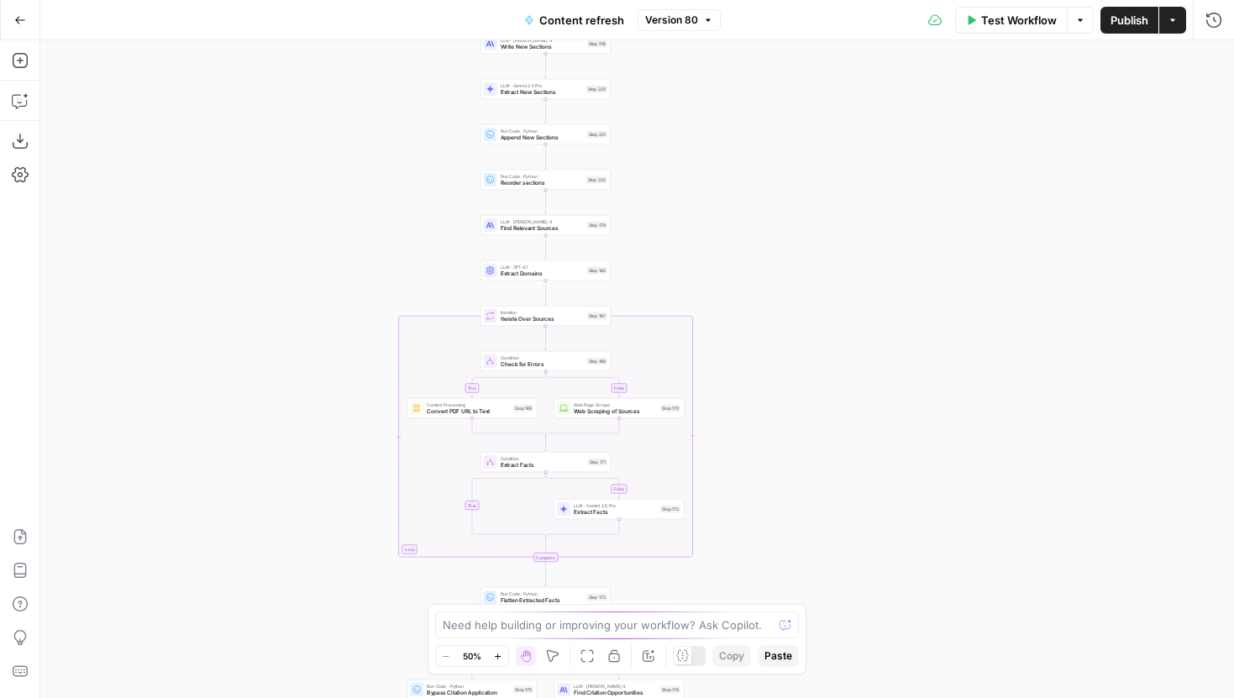
drag, startPoint x: 758, startPoint y: 343, endPoint x: 697, endPoint y: 240, distance: 119.5
click at [697, 240] on div "true false true false true false Workflow Set Inputs Inputs Google Search Perfo…" at bounding box center [637, 369] width 1194 height 658
drag, startPoint x: 723, startPoint y: 245, endPoint x: 718, endPoint y: 219, distance: 25.7
click at [718, 219] on div "true false true false true false Workflow Set Inputs Inputs Google Search Perfo…" at bounding box center [637, 369] width 1194 height 658
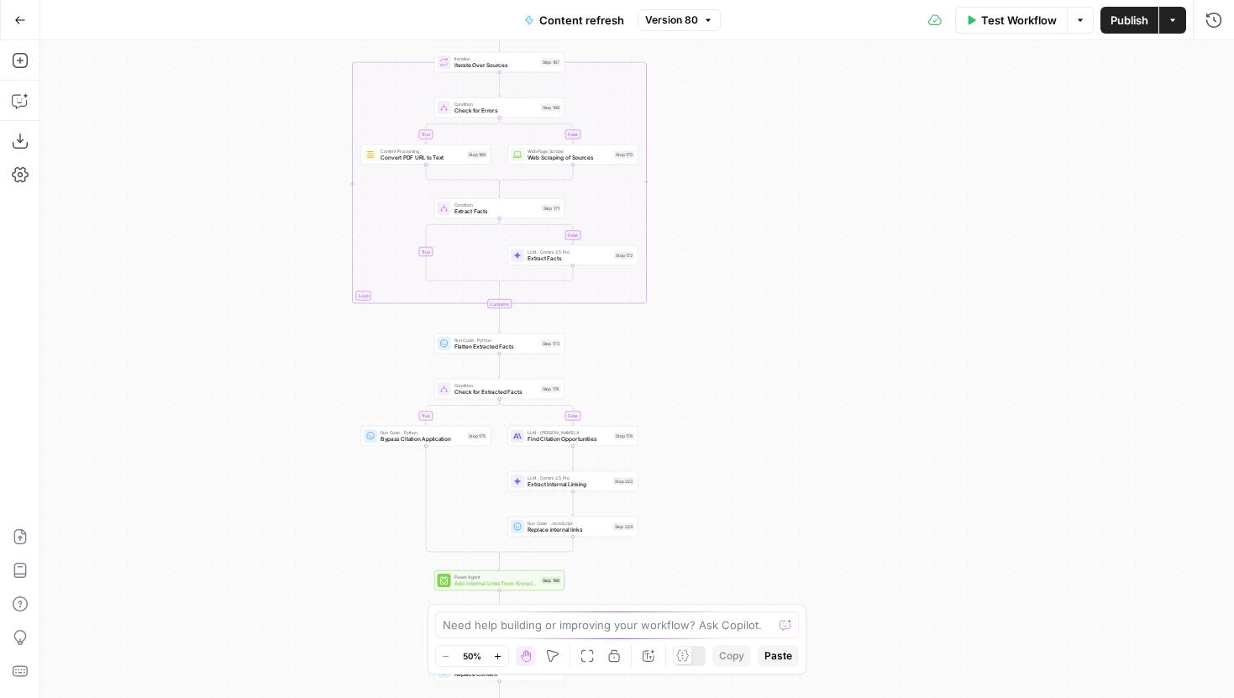
drag, startPoint x: 760, startPoint y: 200, endPoint x: 760, endPoint y: 155, distance: 44.5
click at [760, 155] on div "true false true false true false Workflow Set Inputs Inputs Google Search Perfo…" at bounding box center [637, 369] width 1194 height 658
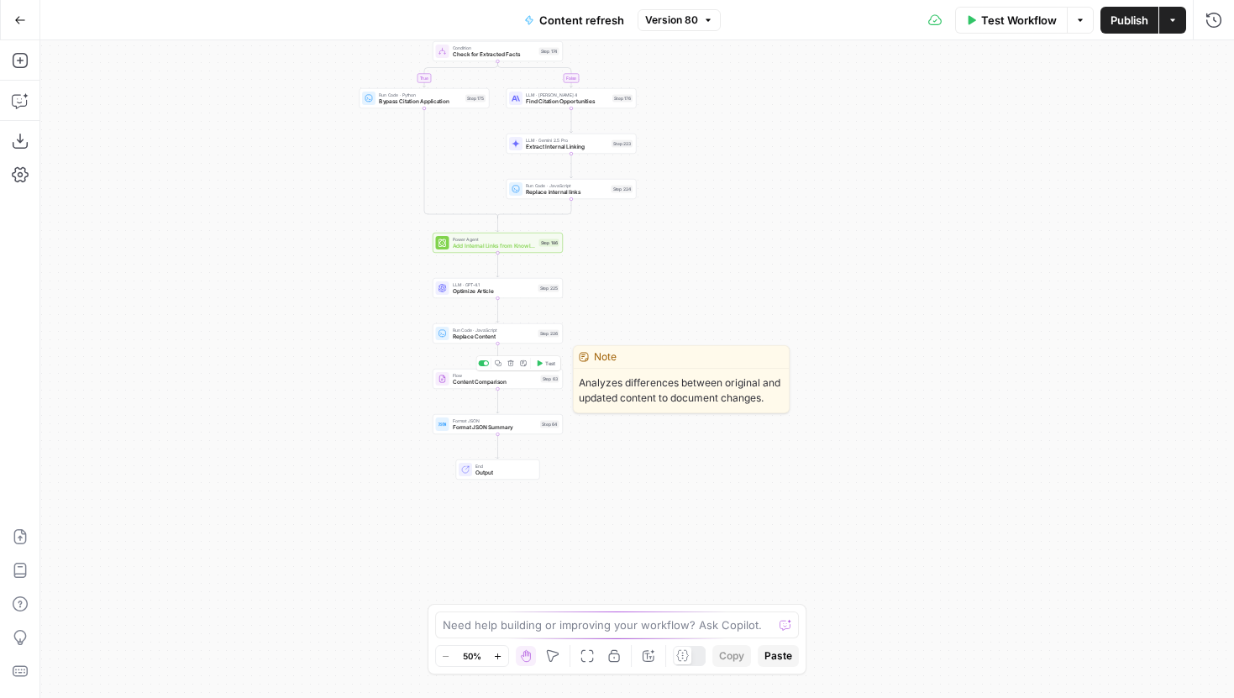
click at [481, 361] on div at bounding box center [483, 363] width 11 height 6
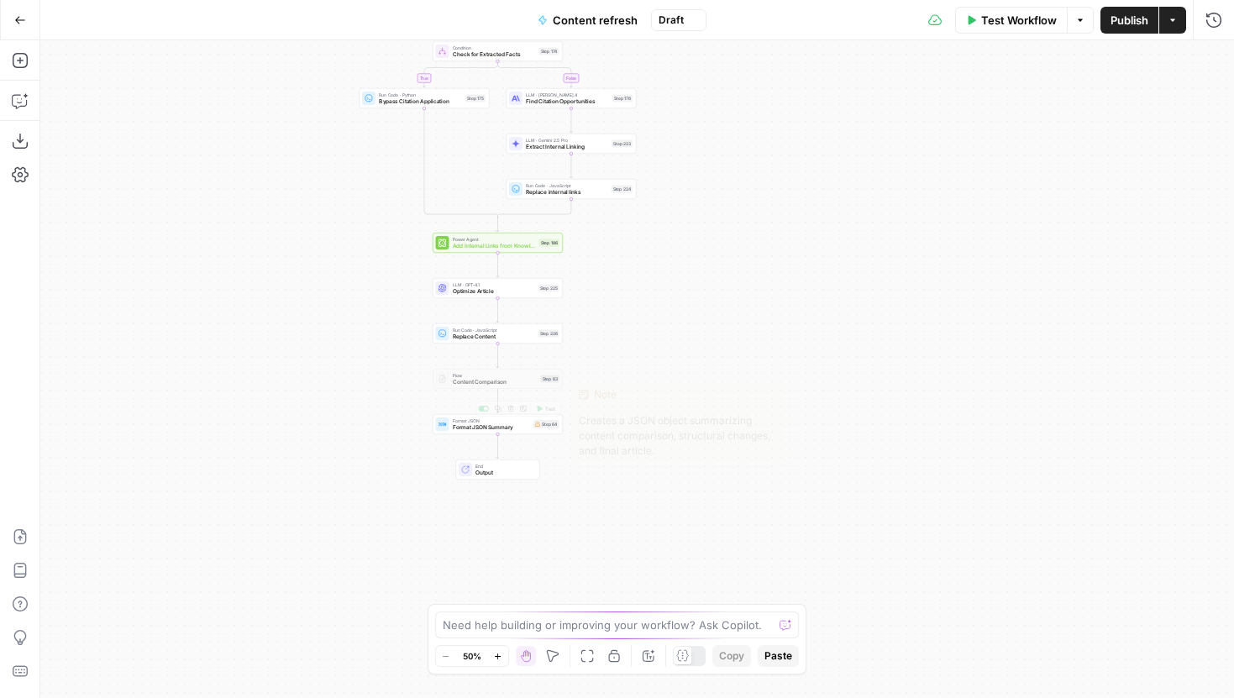
click at [470, 433] on div "Format JSON Format JSON Summary Step 64 Copy step Delete step Edit Note Test" at bounding box center [498, 424] width 130 height 20
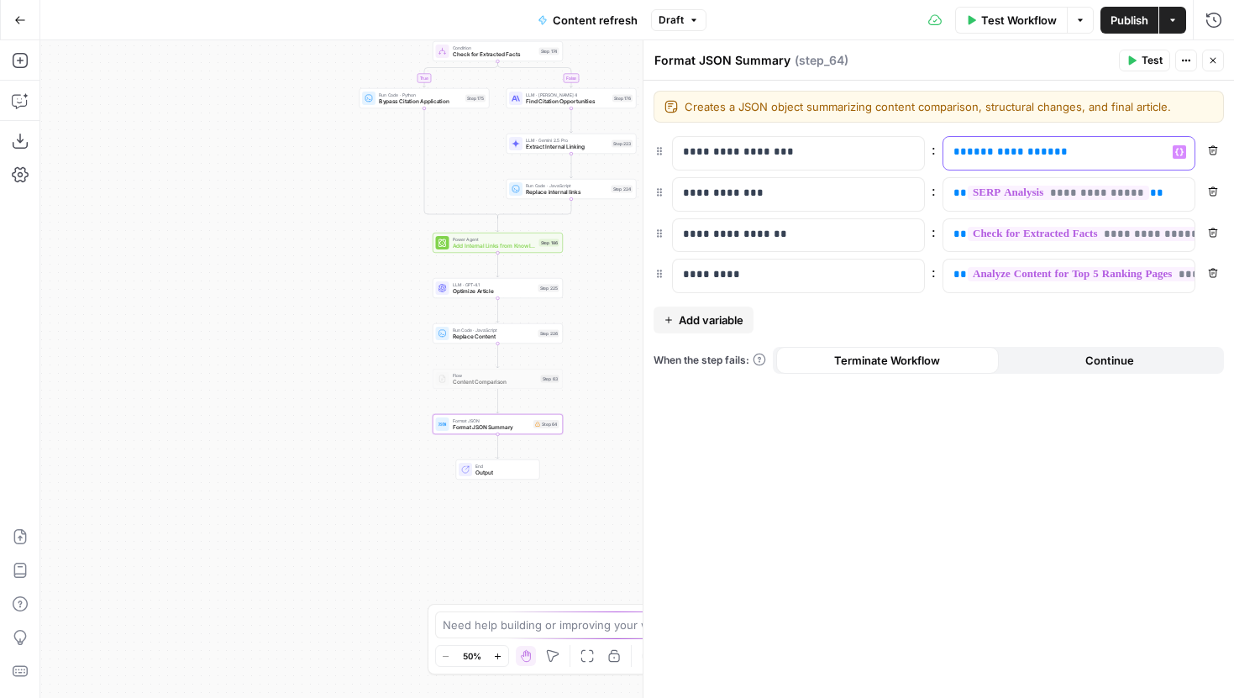
click at [1054, 155] on p "**********" at bounding box center [1056, 152] width 204 height 17
drag, startPoint x: 1107, startPoint y: 160, endPoint x: 949, endPoint y: 152, distance: 158.2
click at [949, 152] on div "**********" at bounding box center [1056, 153] width 224 height 33
click at [1128, 62] on icon "button" at bounding box center [1132, 60] width 10 height 10
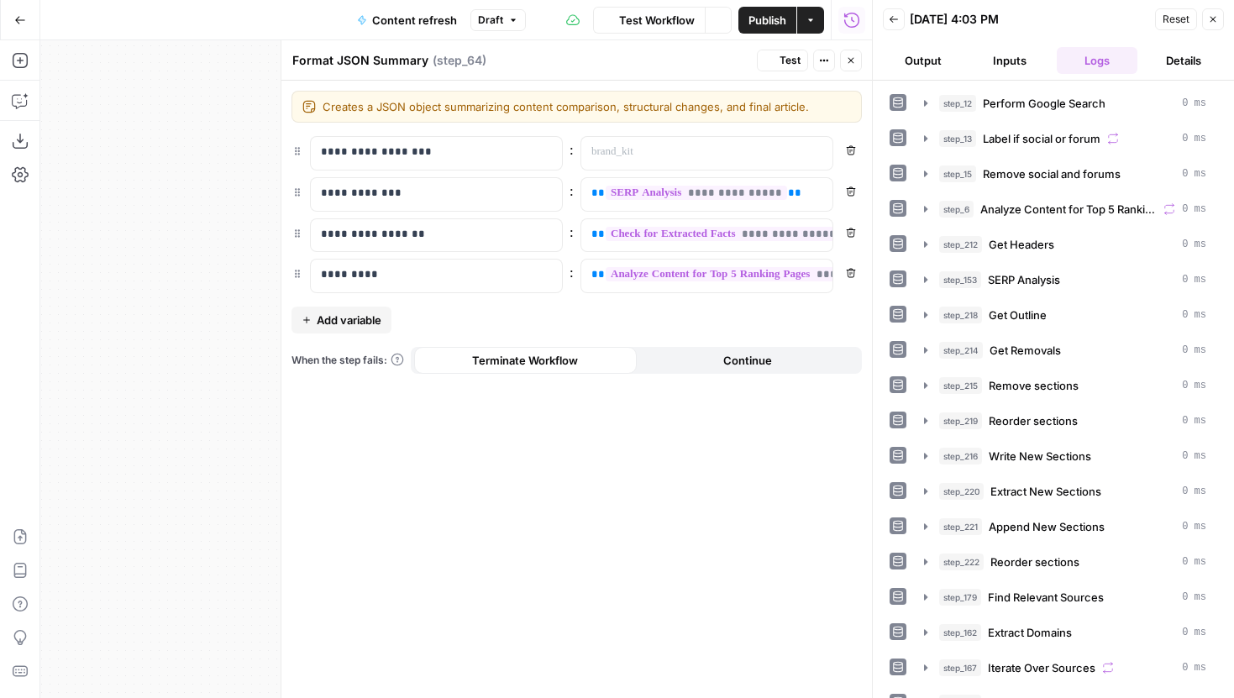
scroll to position [199, 0]
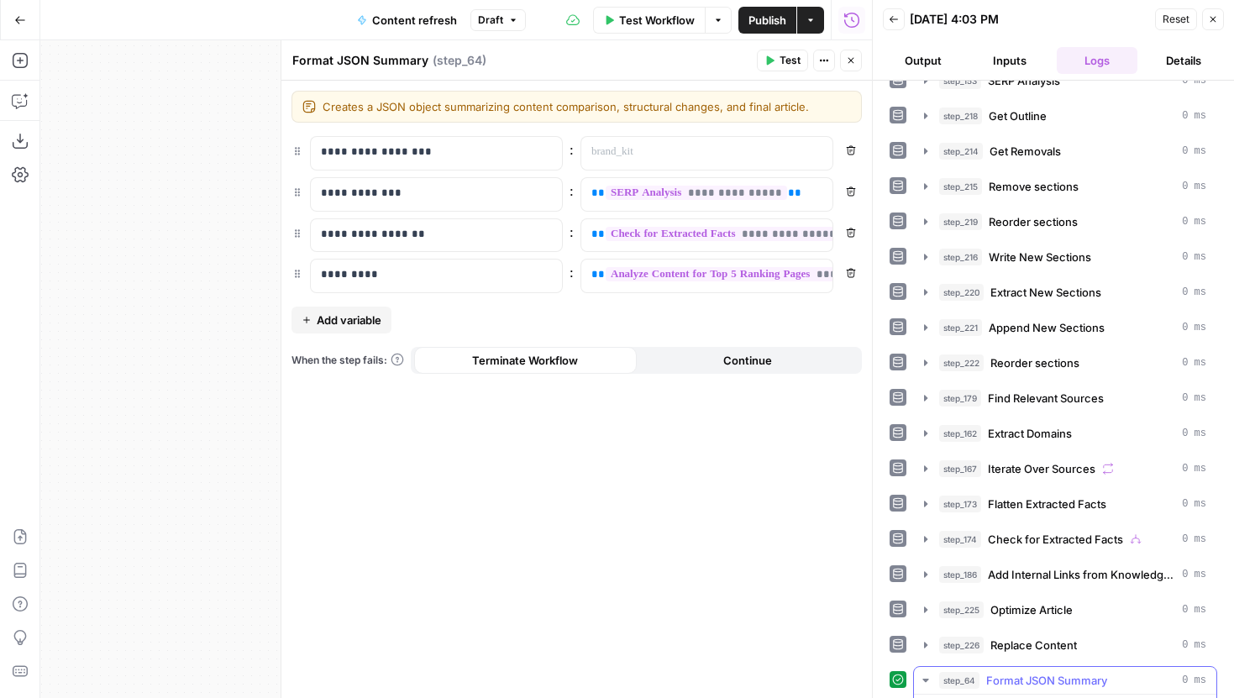
drag, startPoint x: 933, startPoint y: 679, endPoint x: 941, endPoint y: 639, distance: 41.2
click at [940, 655] on div "step_12 Perform Google Search 0 ms step_13 Label if social or forum 0 ms step_1…" at bounding box center [1054, 503] width 328 height 1226
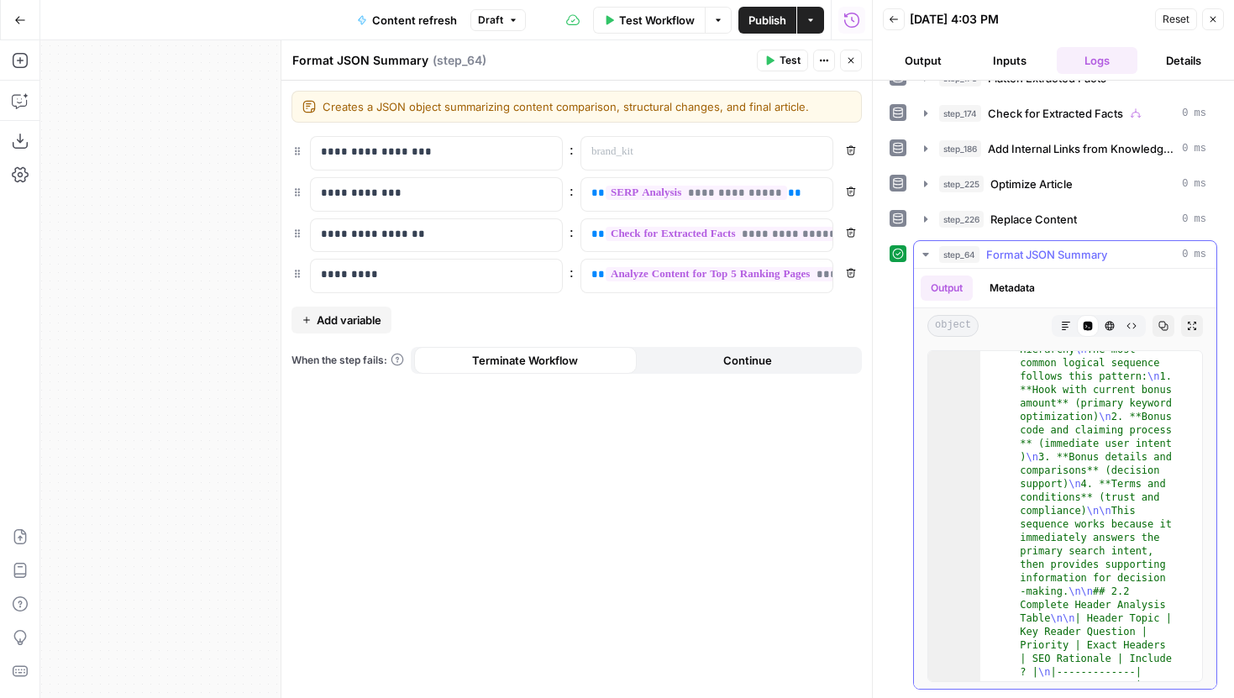
scroll to position [122, 0]
click at [844, 58] on button "Close" at bounding box center [851, 61] width 22 height 22
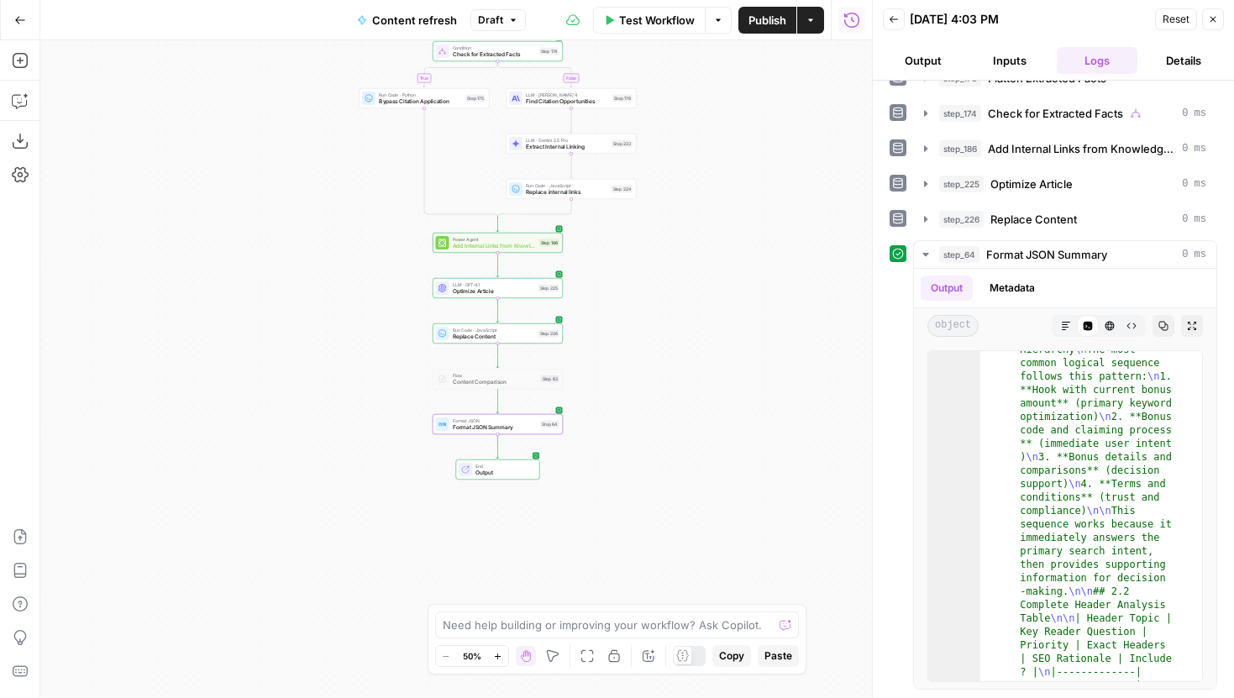
click at [764, 26] on span "Publish" at bounding box center [768, 20] width 38 height 17
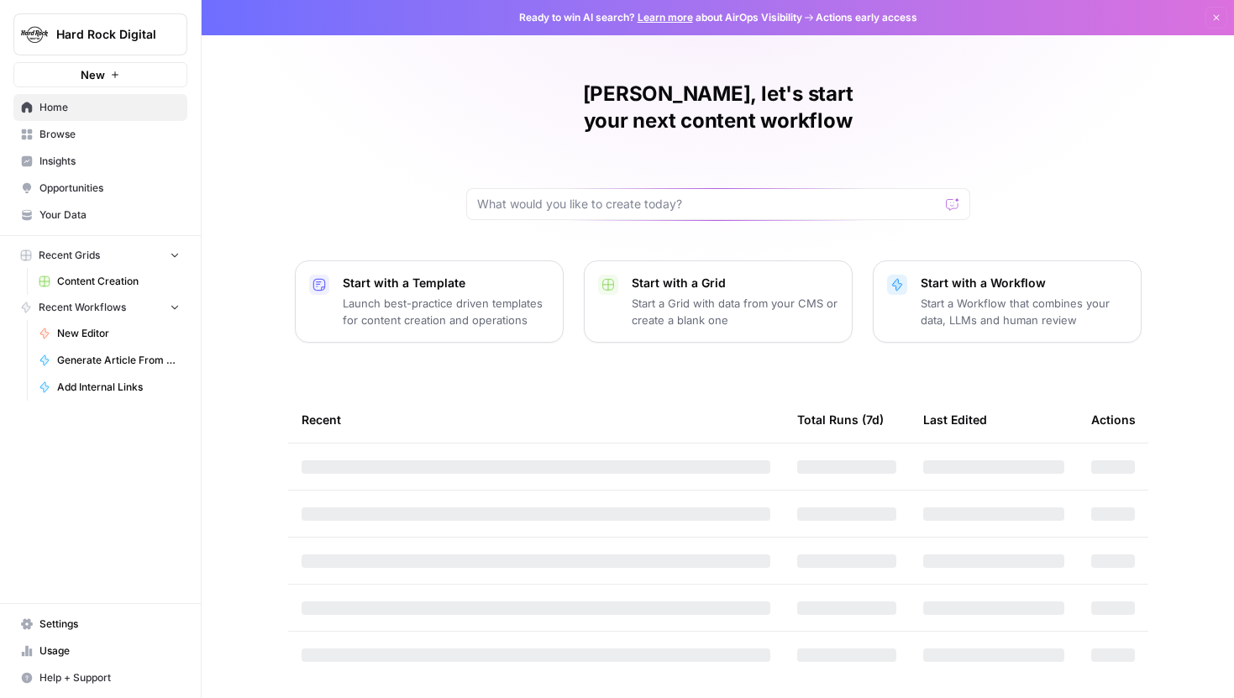
click at [108, 287] on span "Content Creation" at bounding box center [118, 281] width 123 height 15
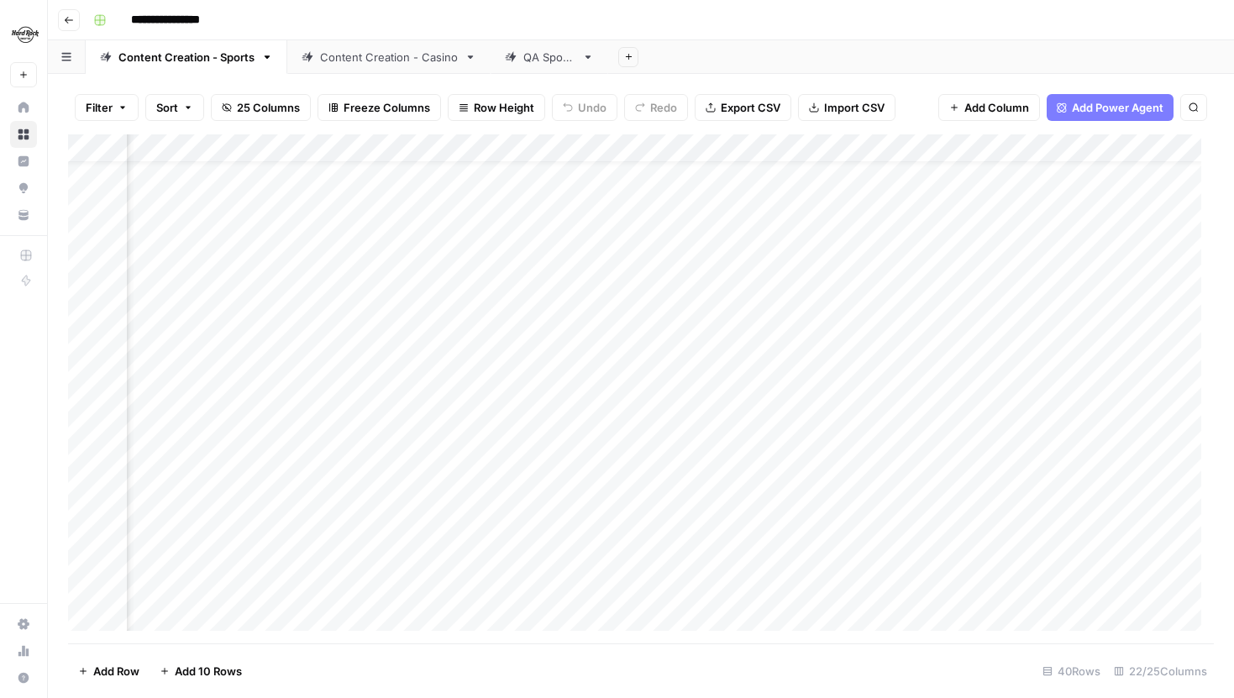
scroll to position [37, 2197]
click at [381, 45] on link "Content Creation - Casino" at bounding box center [388, 57] width 203 height 34
click at [650, 471] on div "Add Column" at bounding box center [641, 388] width 1146 height 509
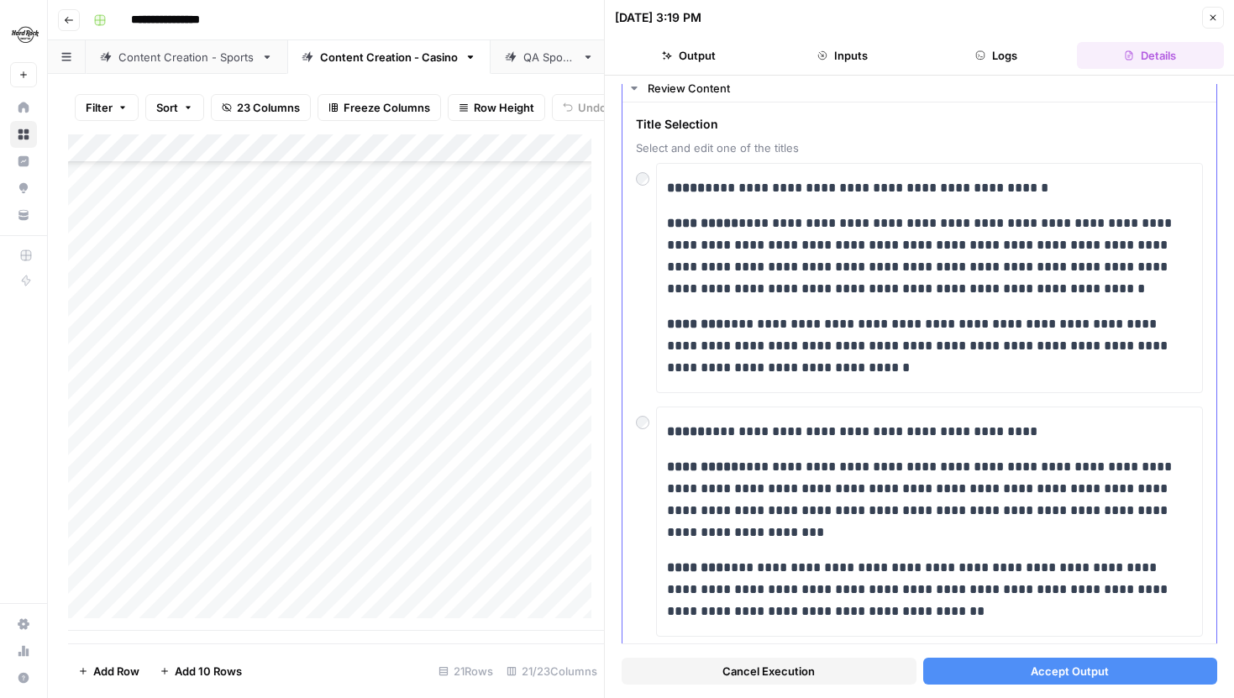
scroll to position [53, 0]
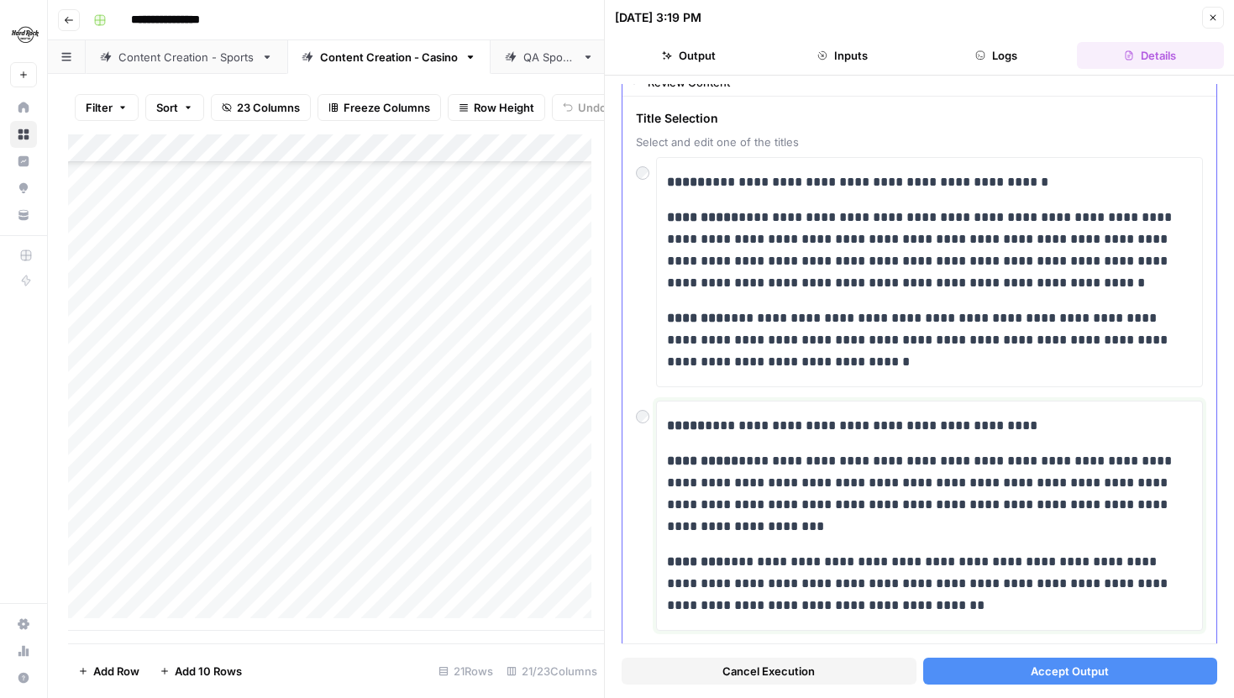
drag, startPoint x: 897, startPoint y: 427, endPoint x: 1015, endPoint y: 428, distance: 118.5
click at [1015, 428] on p "**********" at bounding box center [923, 426] width 513 height 22
click at [1061, 672] on span "Accept Output" at bounding box center [1070, 671] width 78 height 17
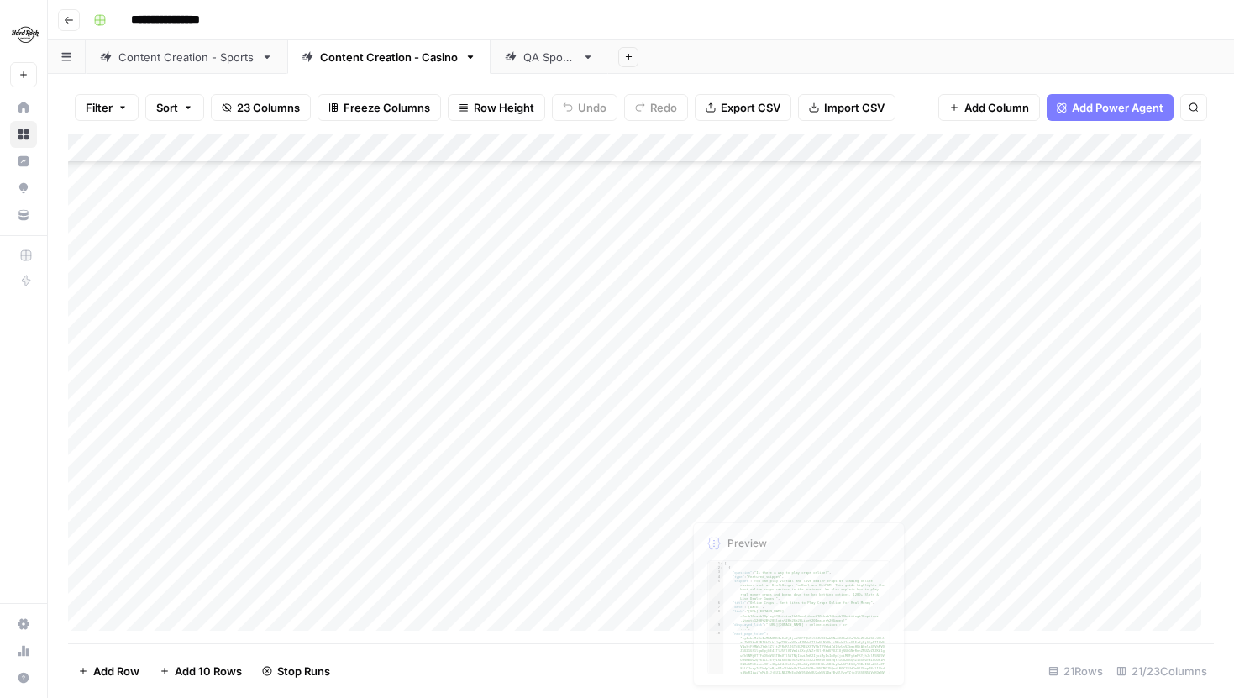
scroll to position [159, 677]
click at [855, 478] on div "Add Column" at bounding box center [641, 388] width 1146 height 509
click at [855, 472] on div "Add Column" at bounding box center [641, 388] width 1146 height 509
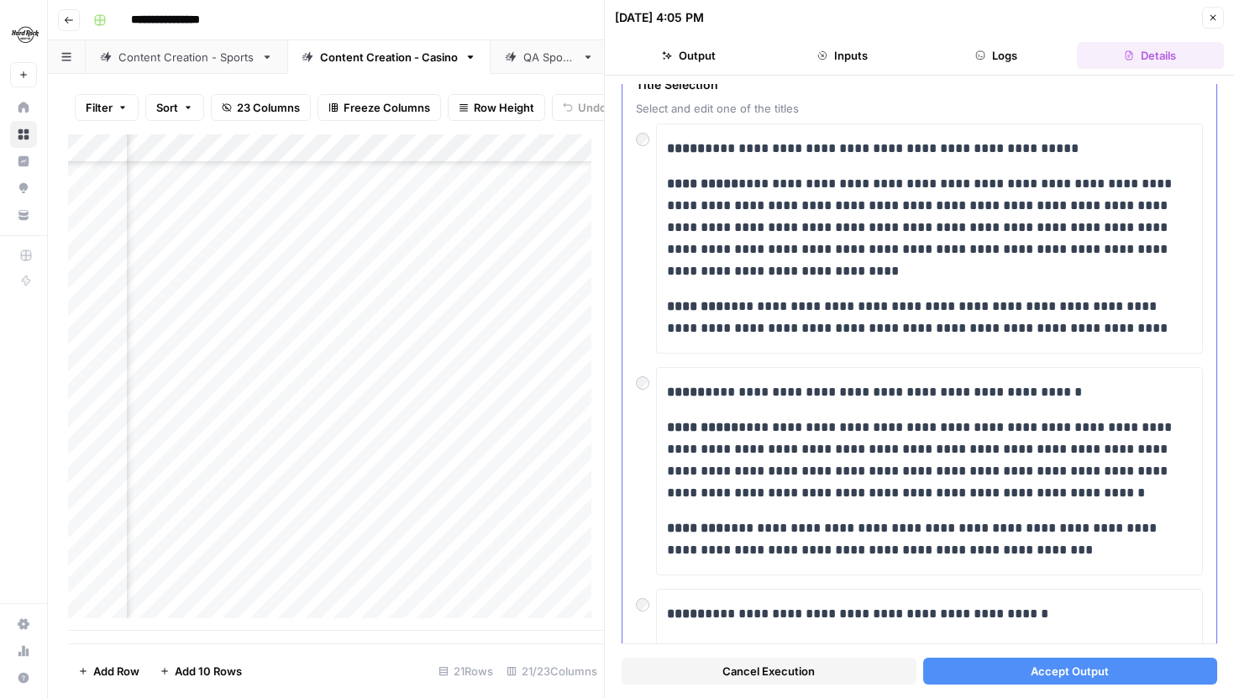
scroll to position [76, 0]
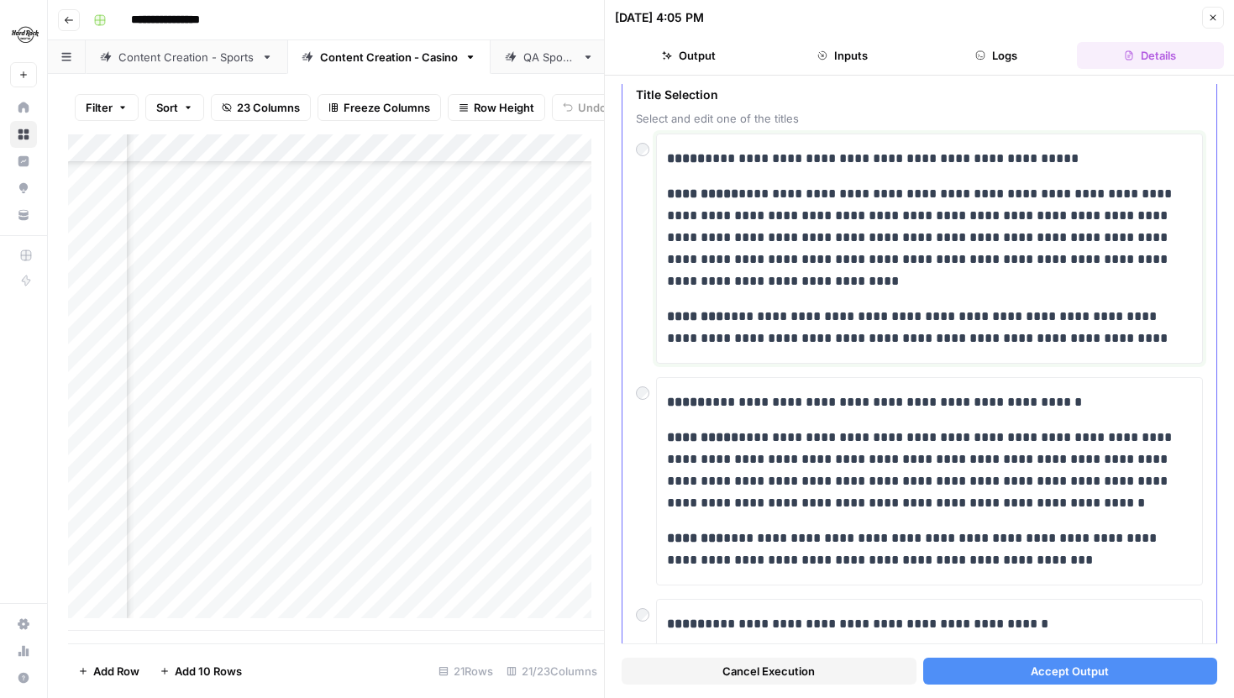
drag, startPoint x: 1083, startPoint y: 152, endPoint x: 915, endPoint y: 154, distance: 168.1
click at [915, 154] on p "**********" at bounding box center [923, 159] width 513 height 22
click at [1014, 680] on button "Accept Output" at bounding box center [1070, 671] width 295 height 27
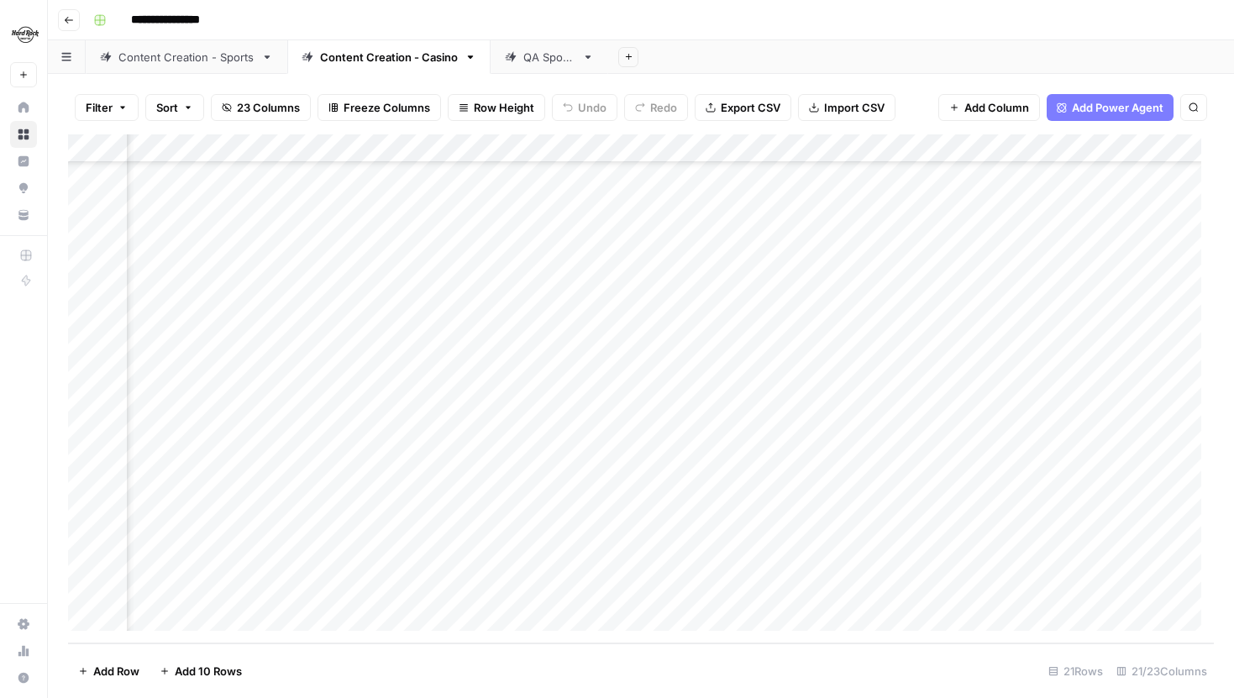
scroll to position [159, 1949]
click at [781, 470] on div "Add Column" at bounding box center [641, 388] width 1146 height 509
click at [492, 471] on div "Add Column" at bounding box center [641, 388] width 1146 height 509
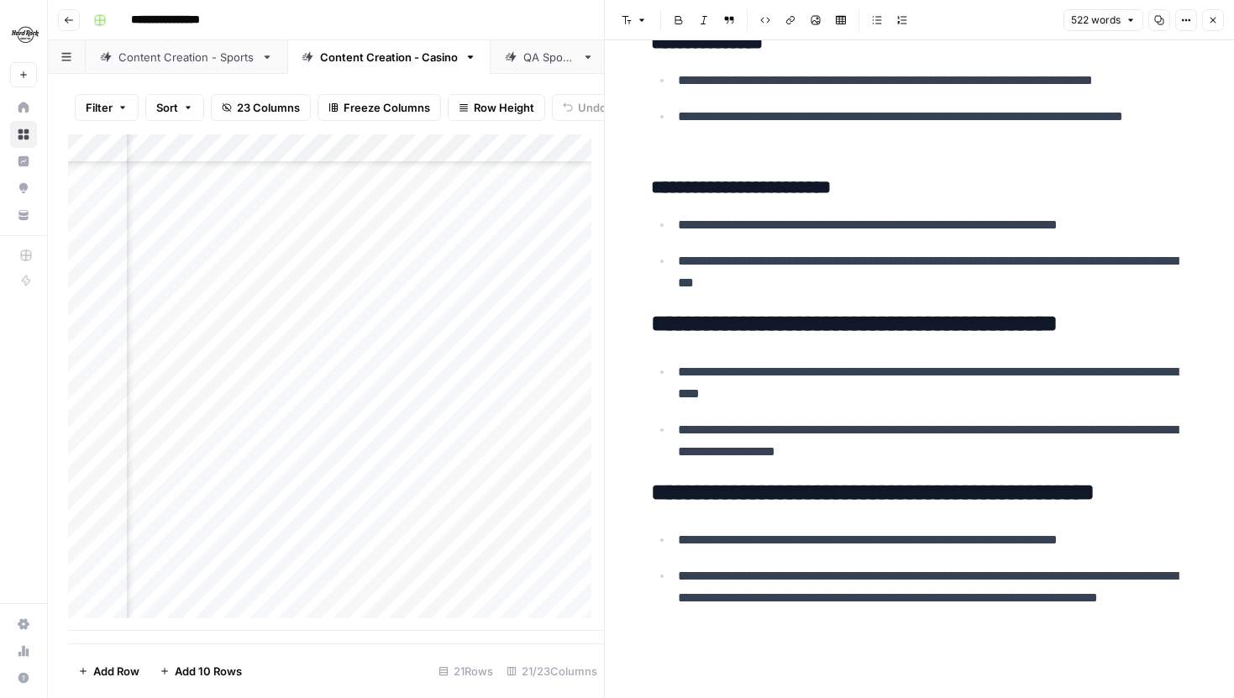
scroll to position [1665, 0]
click at [1211, 18] on icon "button" at bounding box center [1214, 21] width 6 height 6
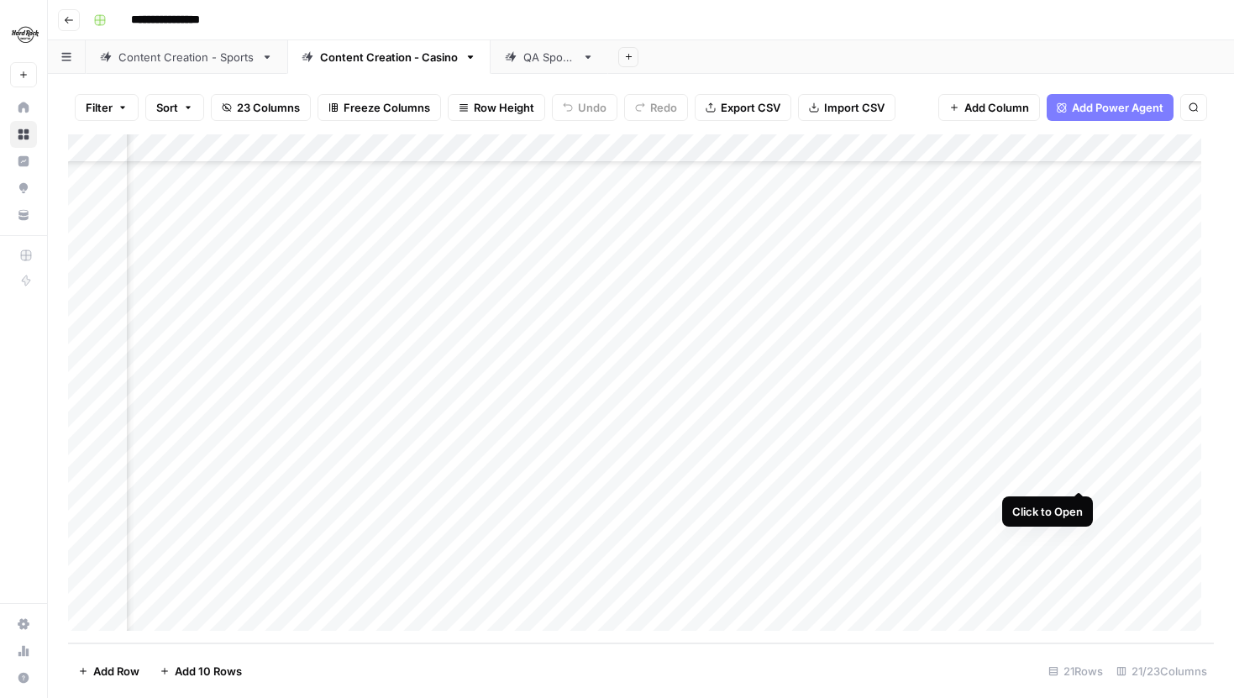
click at [1072, 474] on div "Add Column" at bounding box center [641, 388] width 1146 height 509
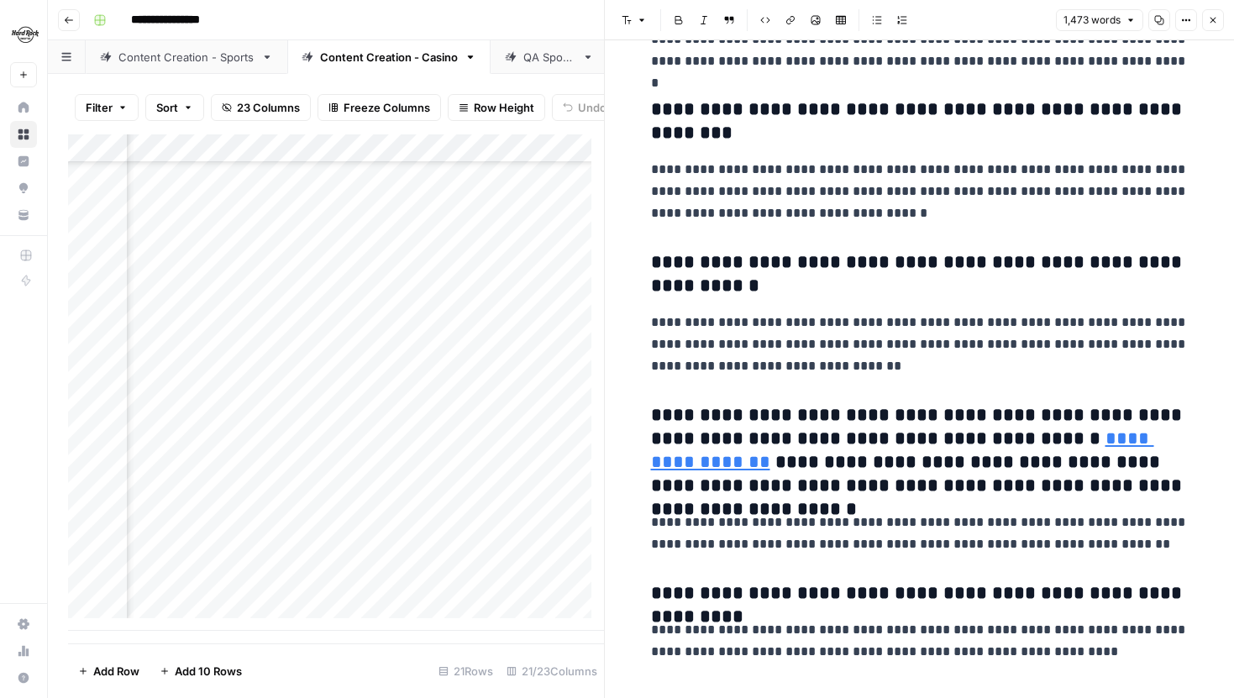
scroll to position [3777, 0]
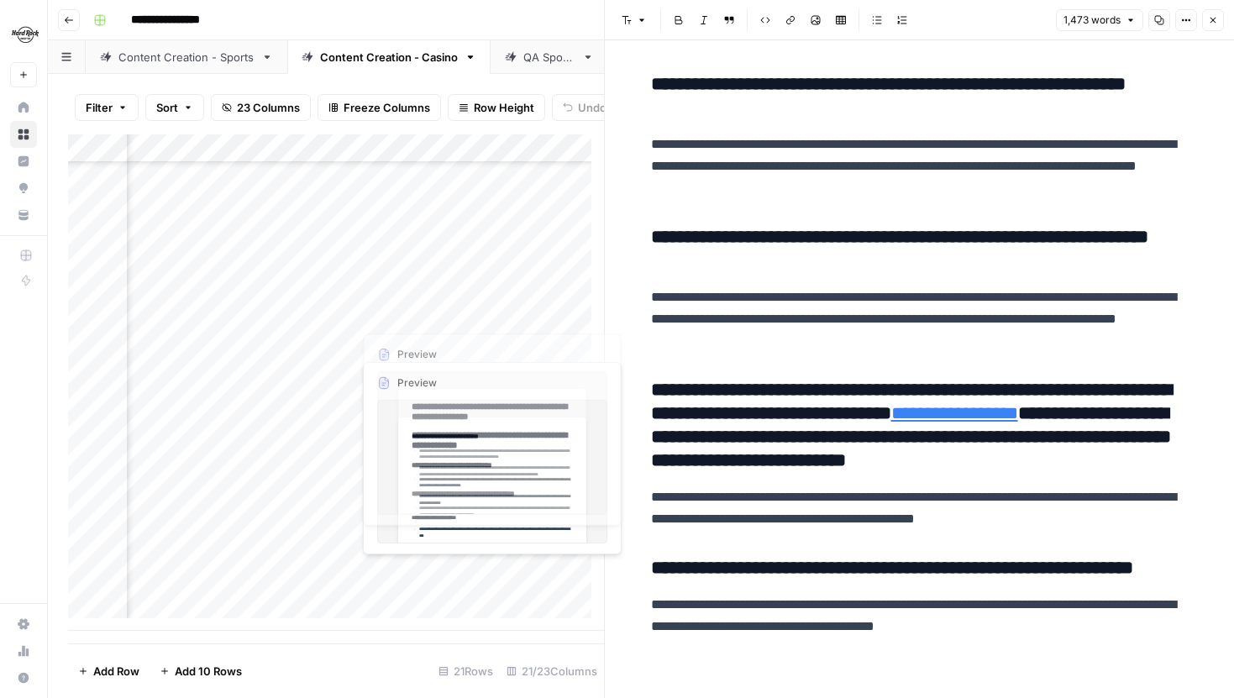
scroll to position [3774, 0]
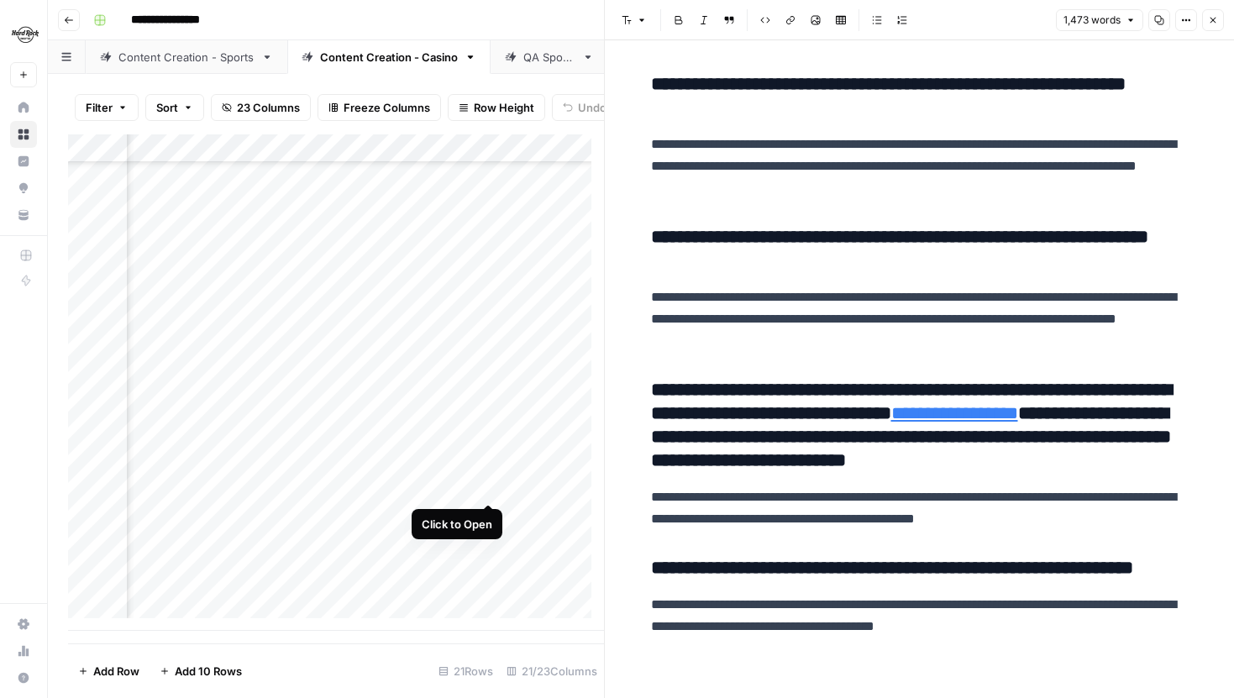
click at [485, 487] on div "Add Column" at bounding box center [336, 382] width 536 height 497
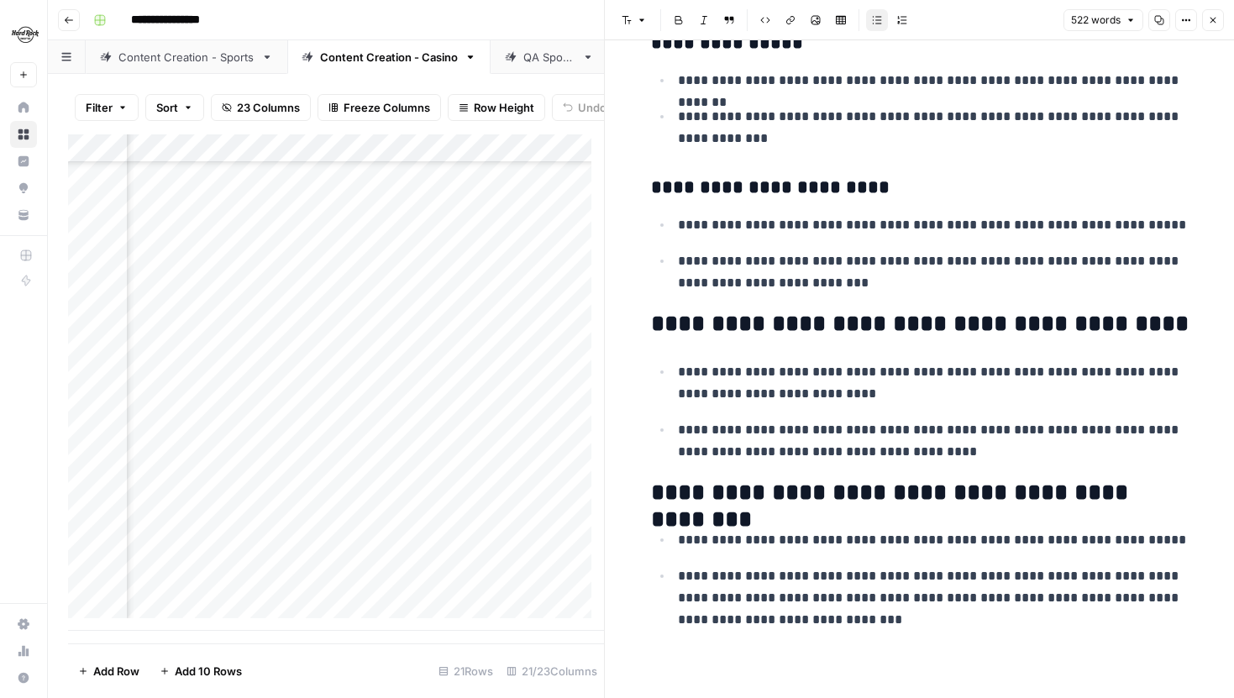
scroll to position [159, 2091]
click at [464, 150] on div "Add Column" at bounding box center [336, 382] width 536 height 497
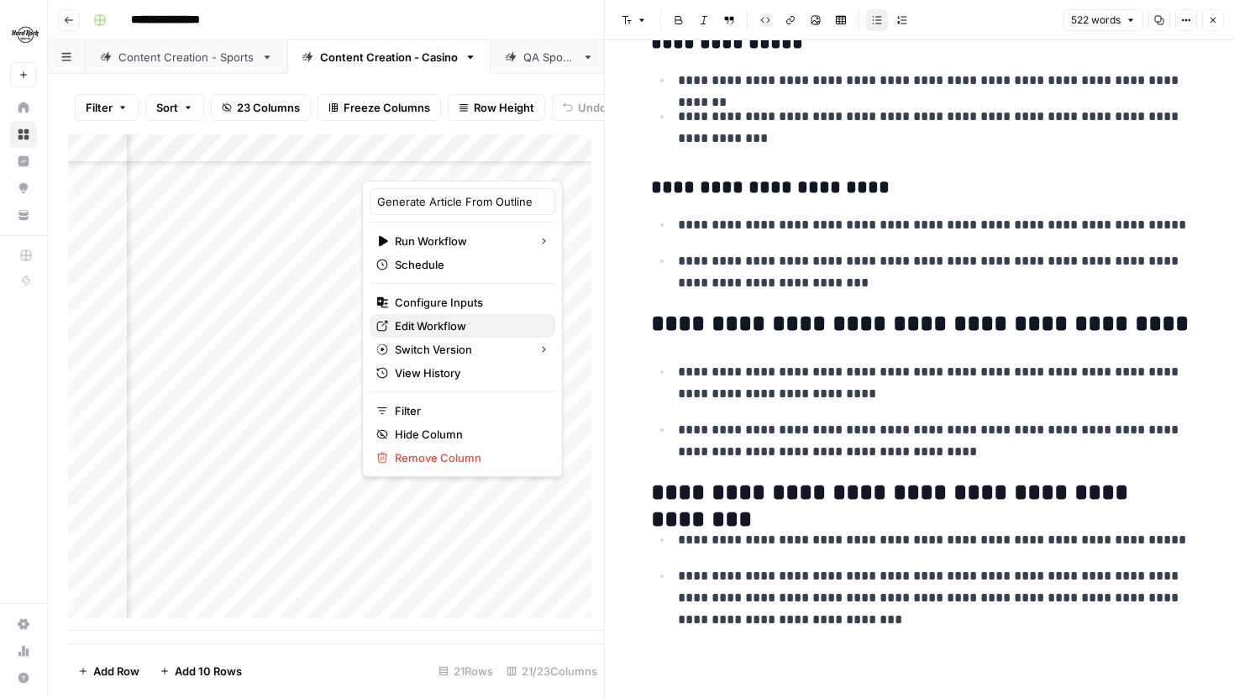
click at [439, 332] on span "Edit Workflow" at bounding box center [468, 326] width 147 height 17
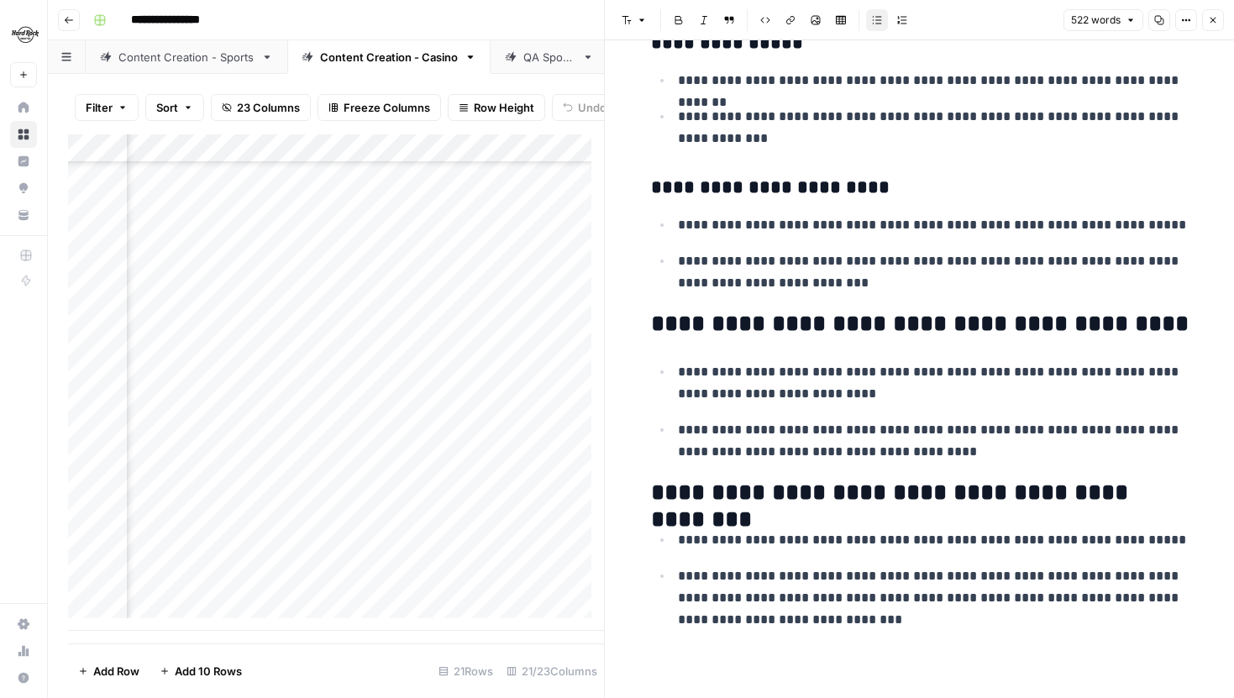
click at [1207, 16] on button "Close" at bounding box center [1213, 20] width 22 height 22
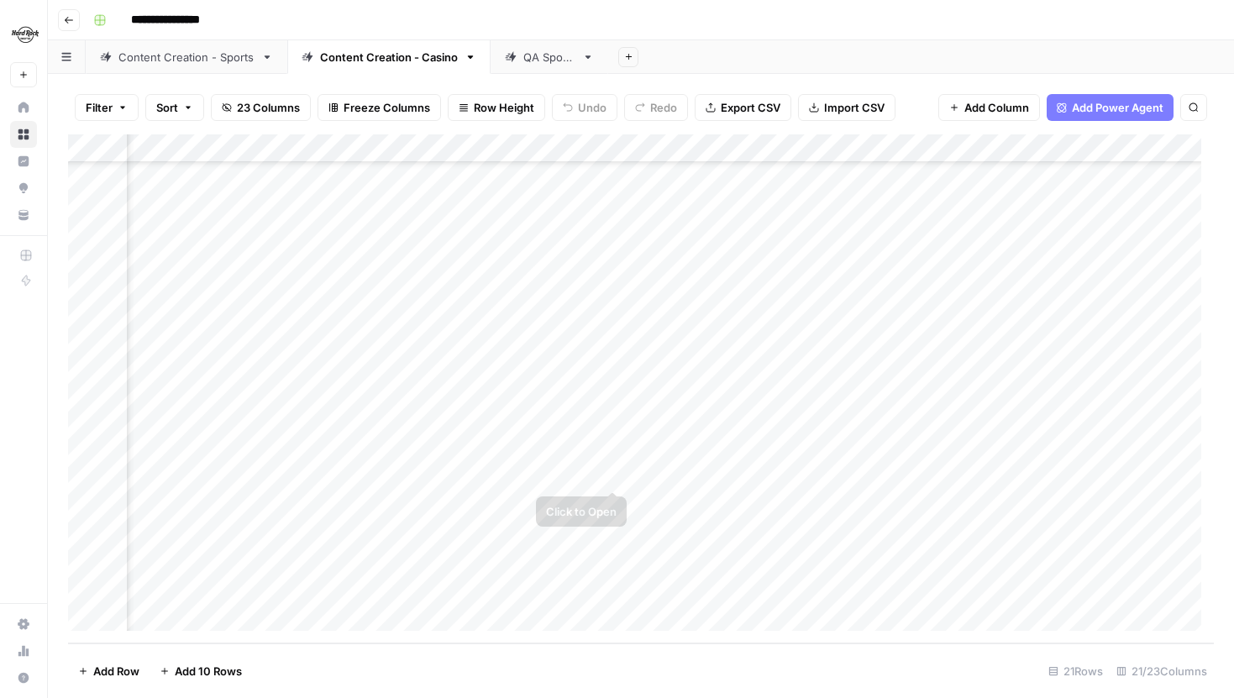
click at [614, 473] on div "Add Column" at bounding box center [641, 388] width 1146 height 509
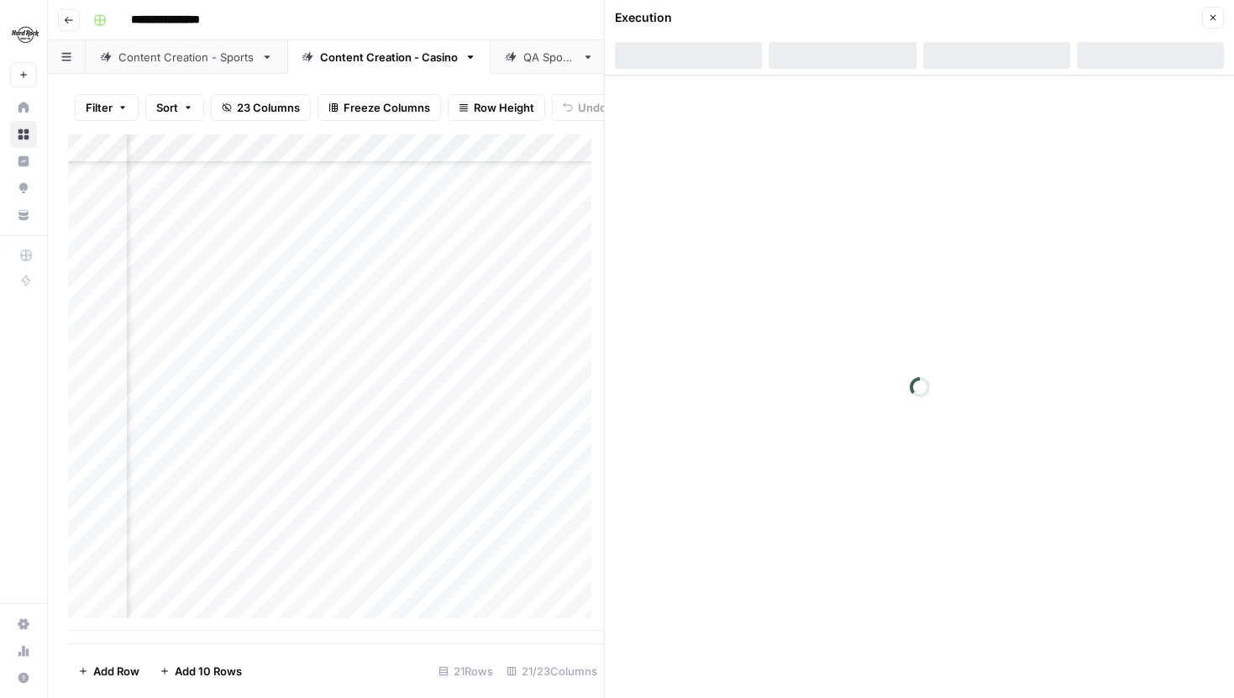
click at [978, 40] on header "Execution Close" at bounding box center [919, 38] width 629 height 76
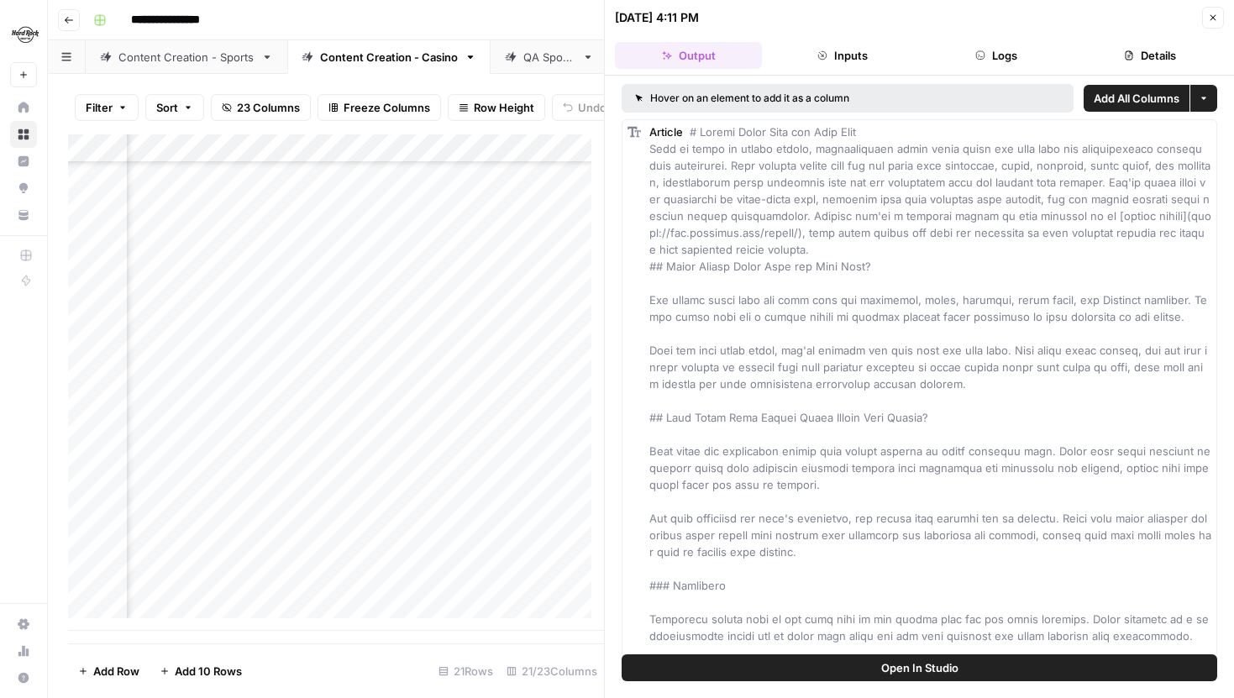
click at [978, 49] on button "Logs" at bounding box center [996, 55] width 147 height 27
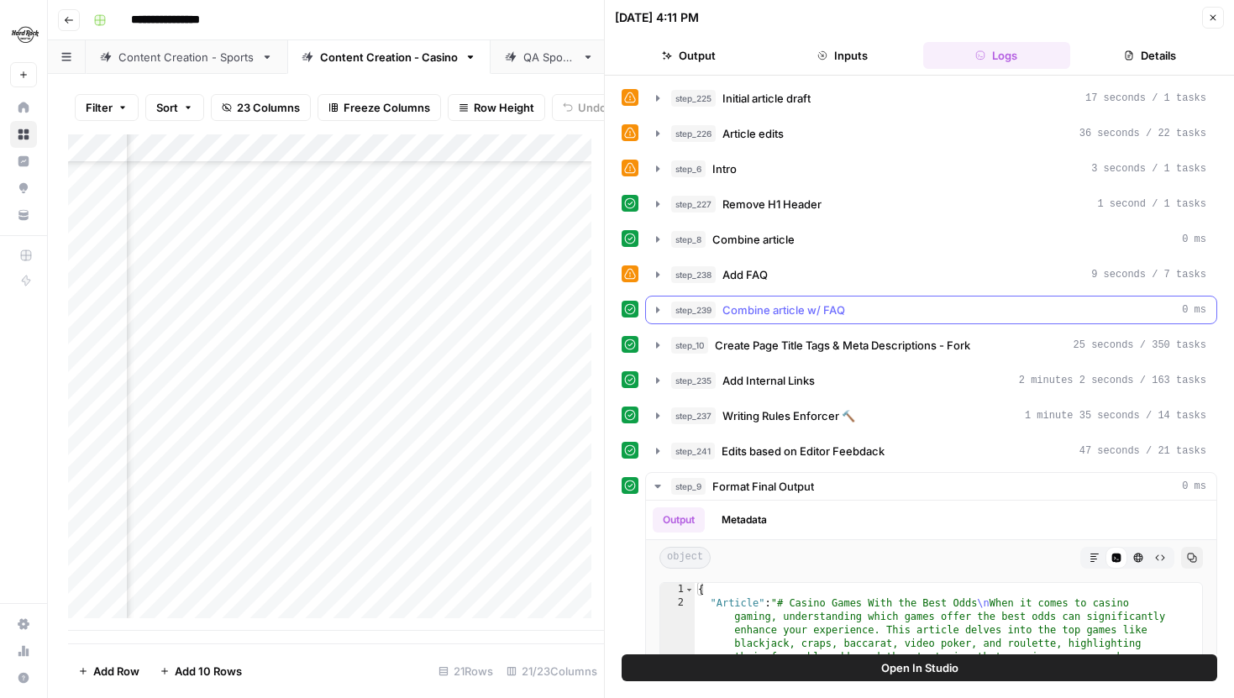
click at [662, 319] on button "step_239 Combine article w/ FAQ 0 ms" at bounding box center [931, 310] width 571 height 27
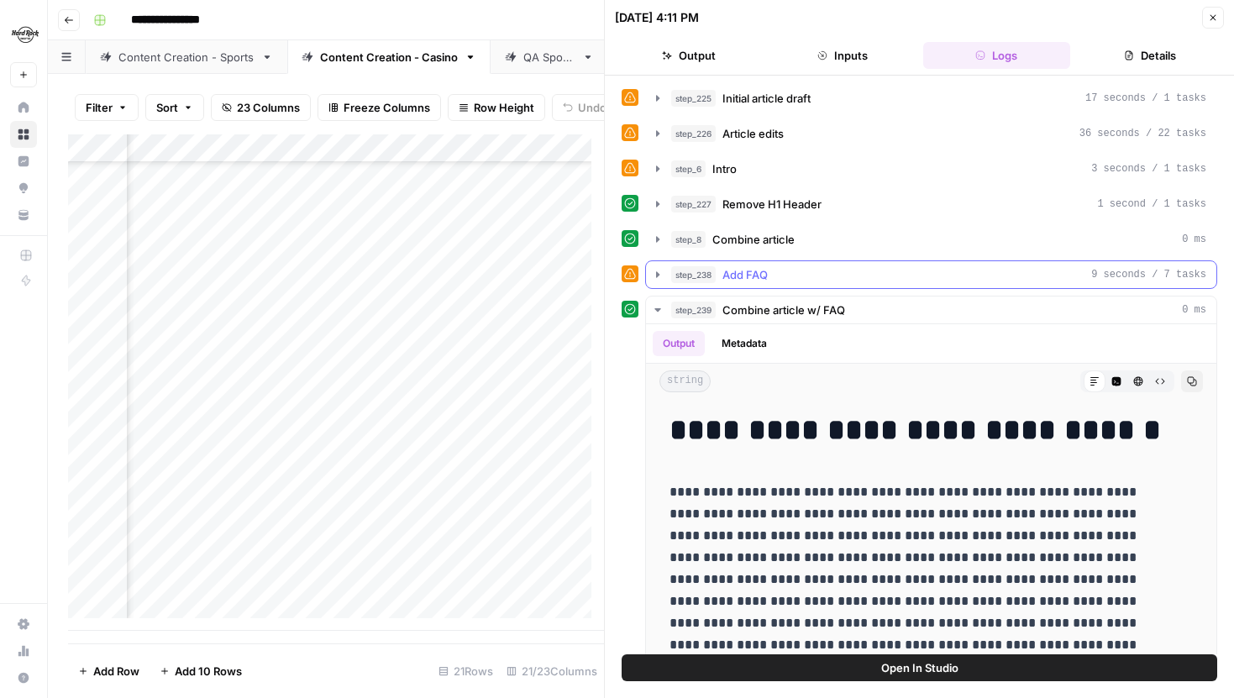
click at [662, 281] on button "step_238 Add FAQ 9 seconds / 7 tasks" at bounding box center [931, 274] width 571 height 27
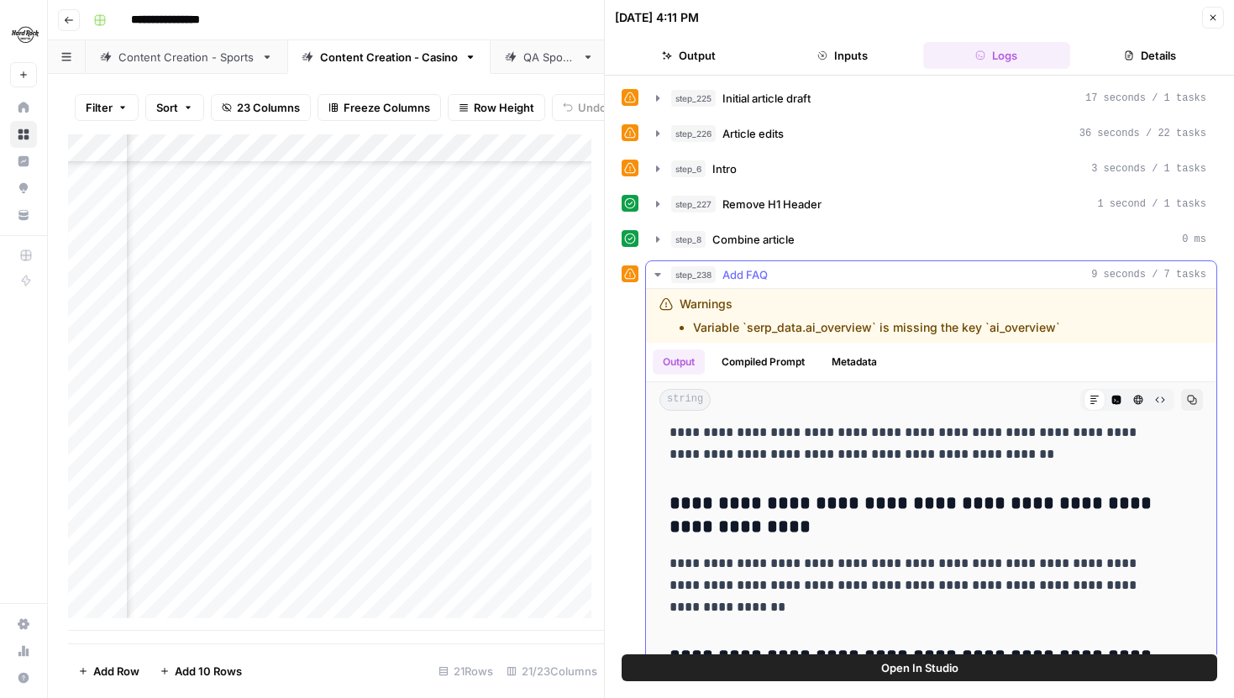
scroll to position [466, 0]
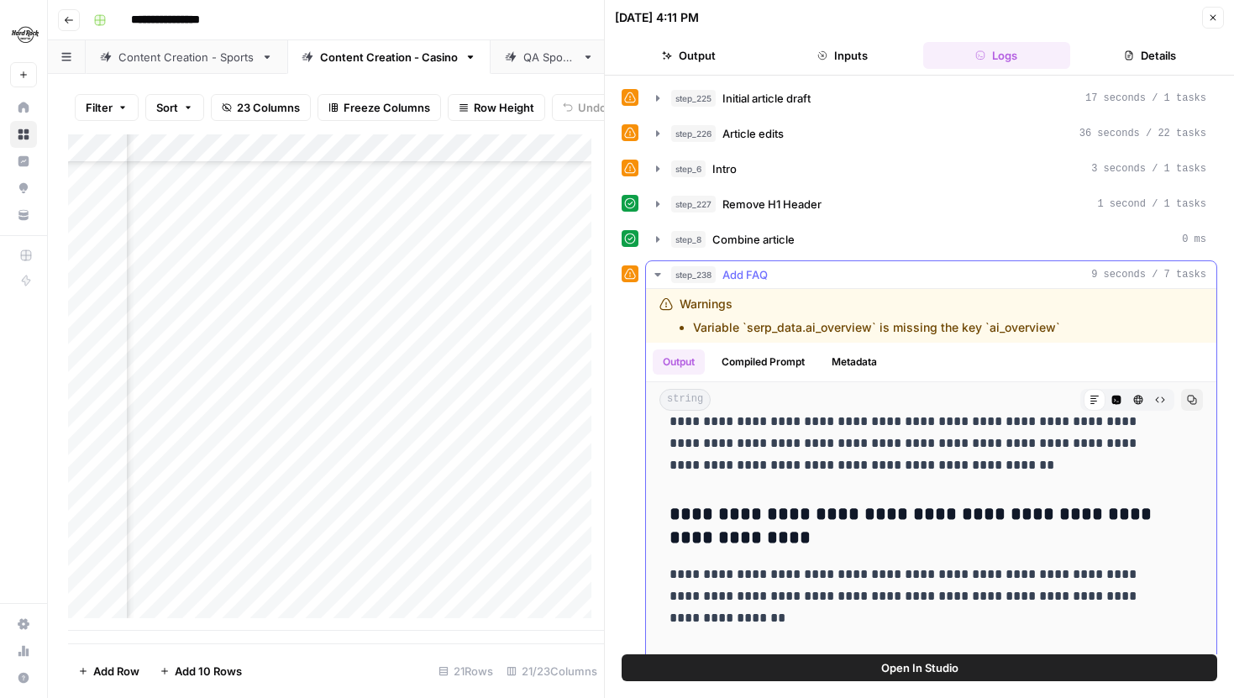
click at [656, 272] on icon "button" at bounding box center [657, 274] width 13 height 13
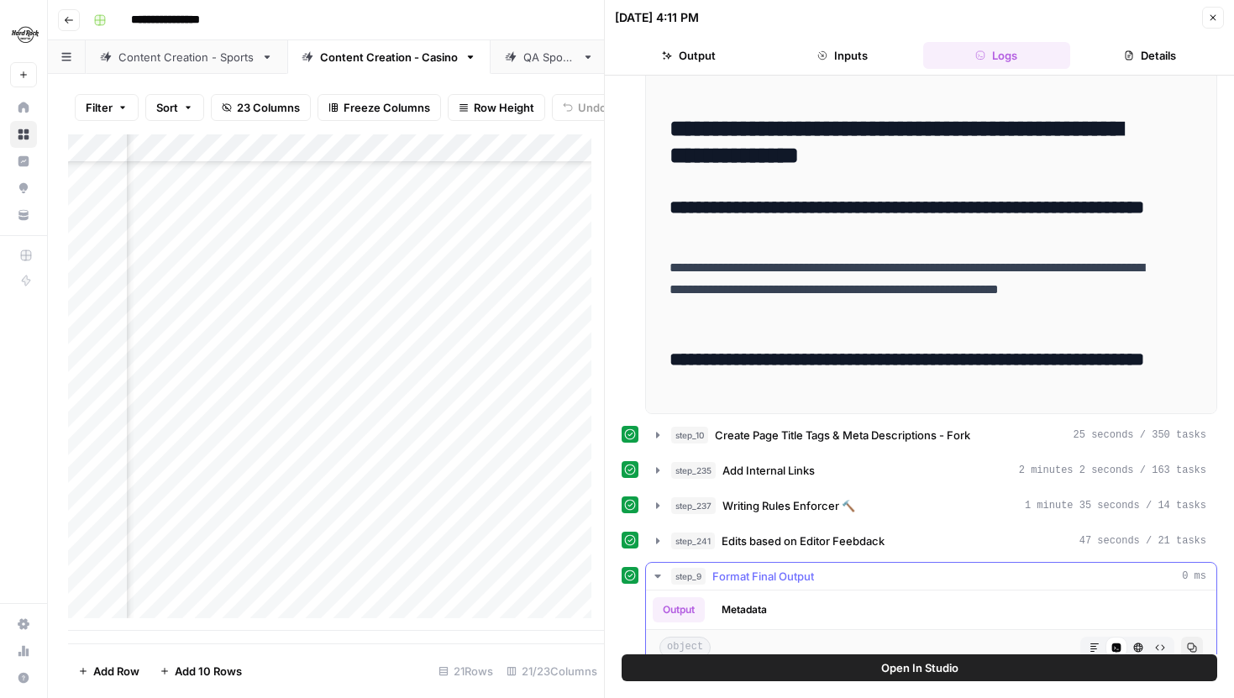
scroll to position [339, 0]
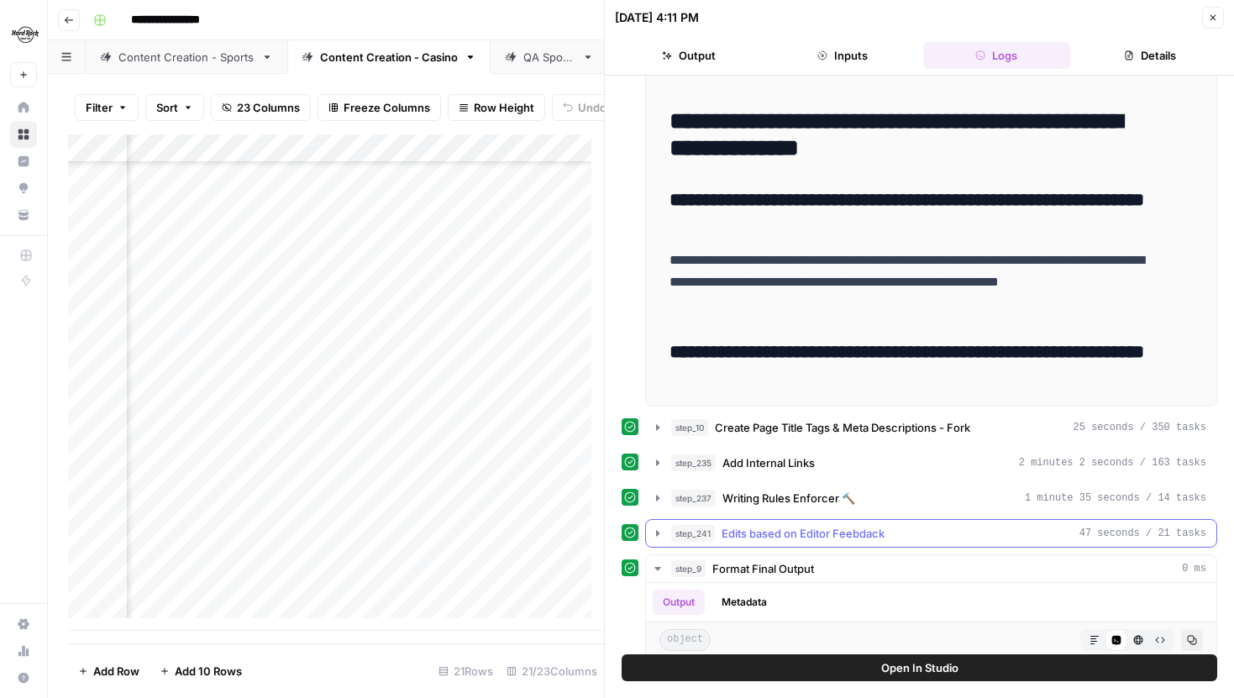
click at [662, 502] on icon "button" at bounding box center [657, 498] width 13 height 13
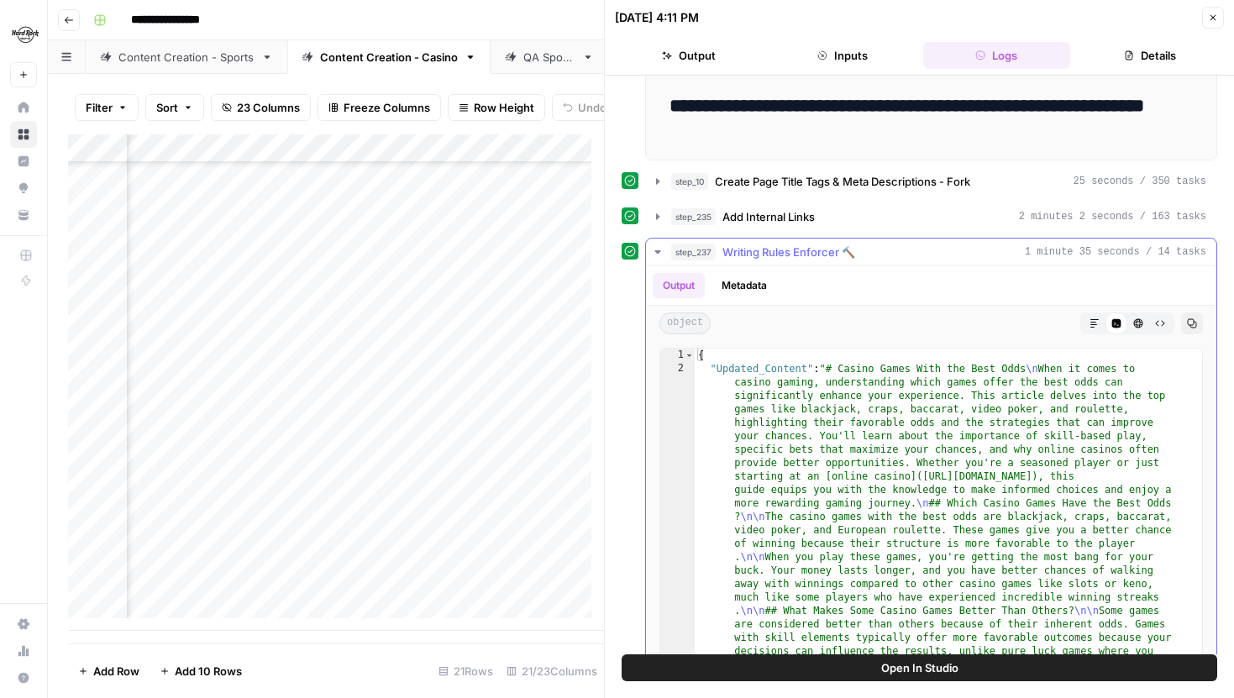
scroll to position [615, 0]
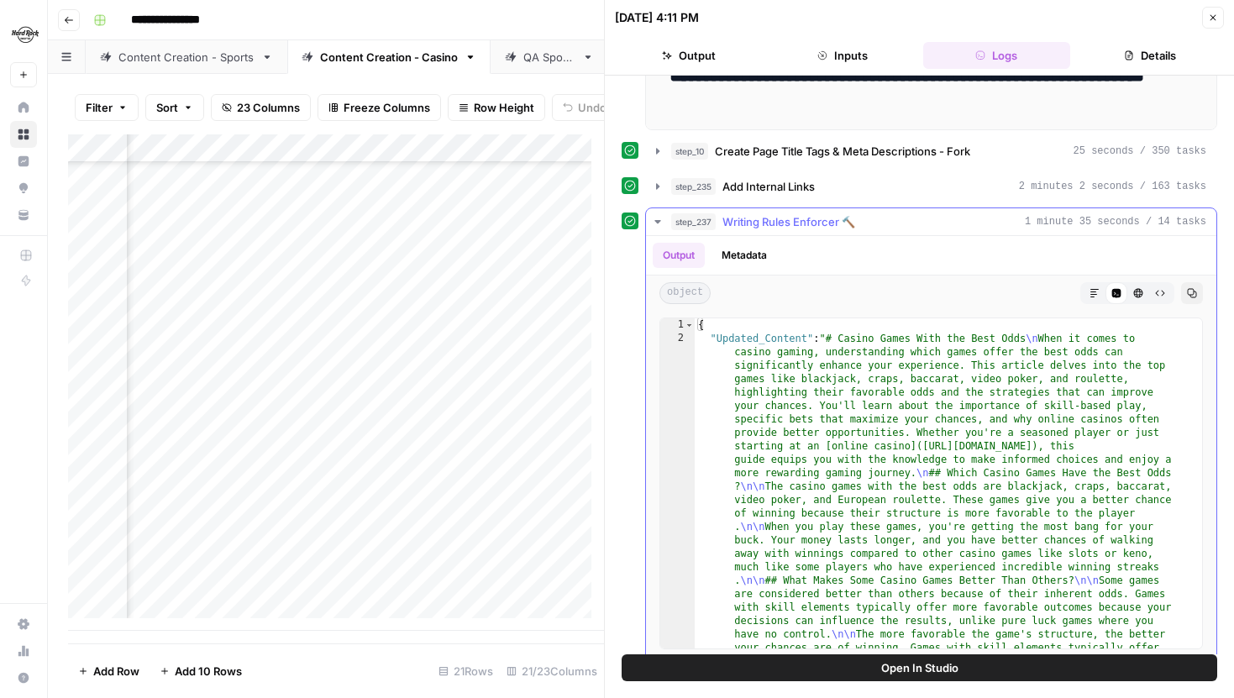
click at [1084, 286] on button "Markdown" at bounding box center [1095, 293] width 22 height 22
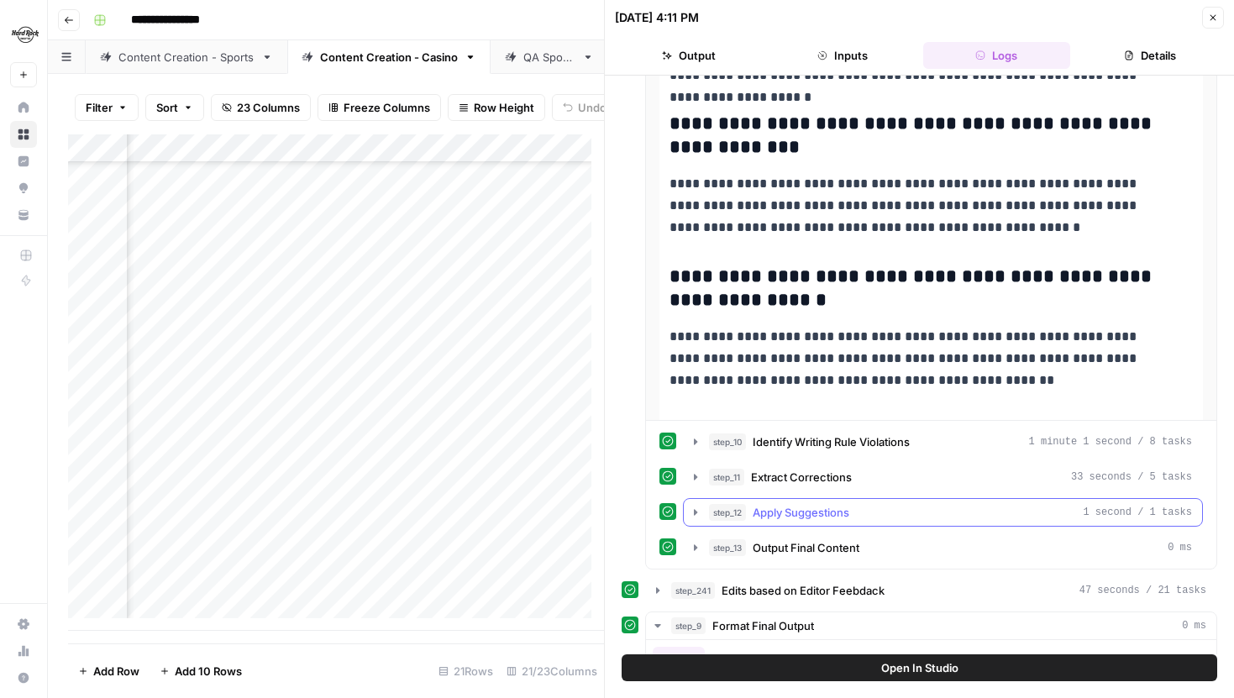
scroll to position [589, 0]
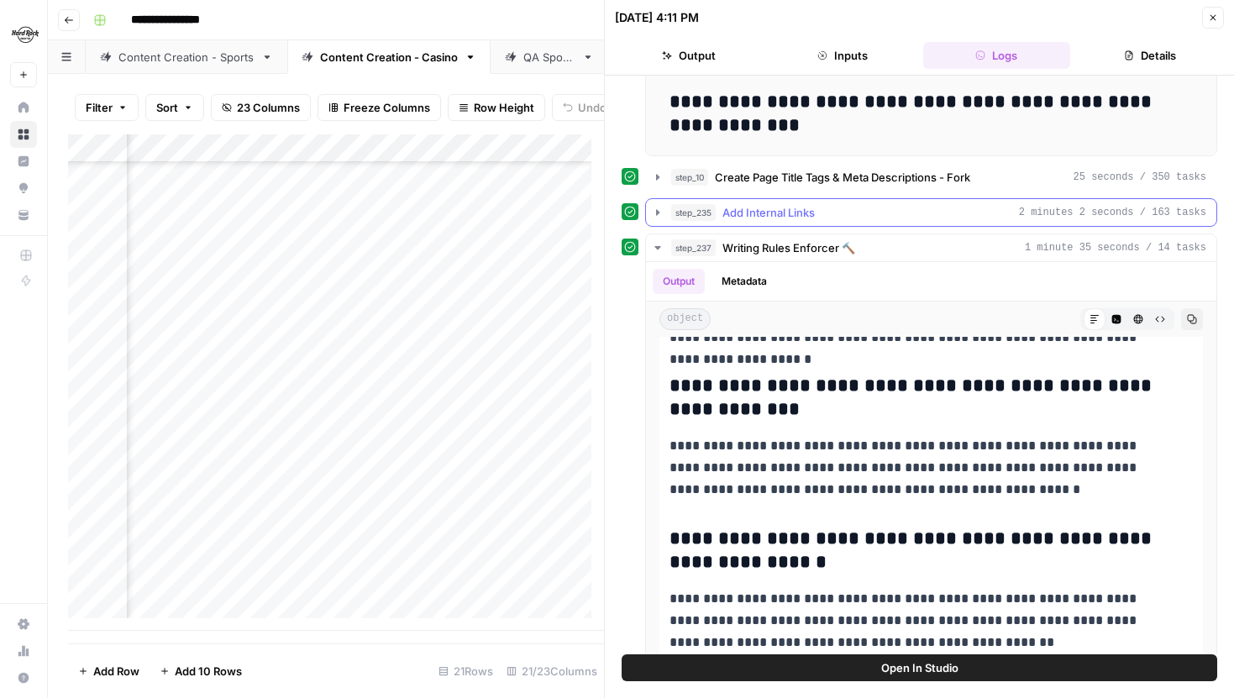
click at [665, 212] on button "step_235 Add Internal Links 2 minutes 2 seconds / 163 tasks" at bounding box center [931, 212] width 571 height 27
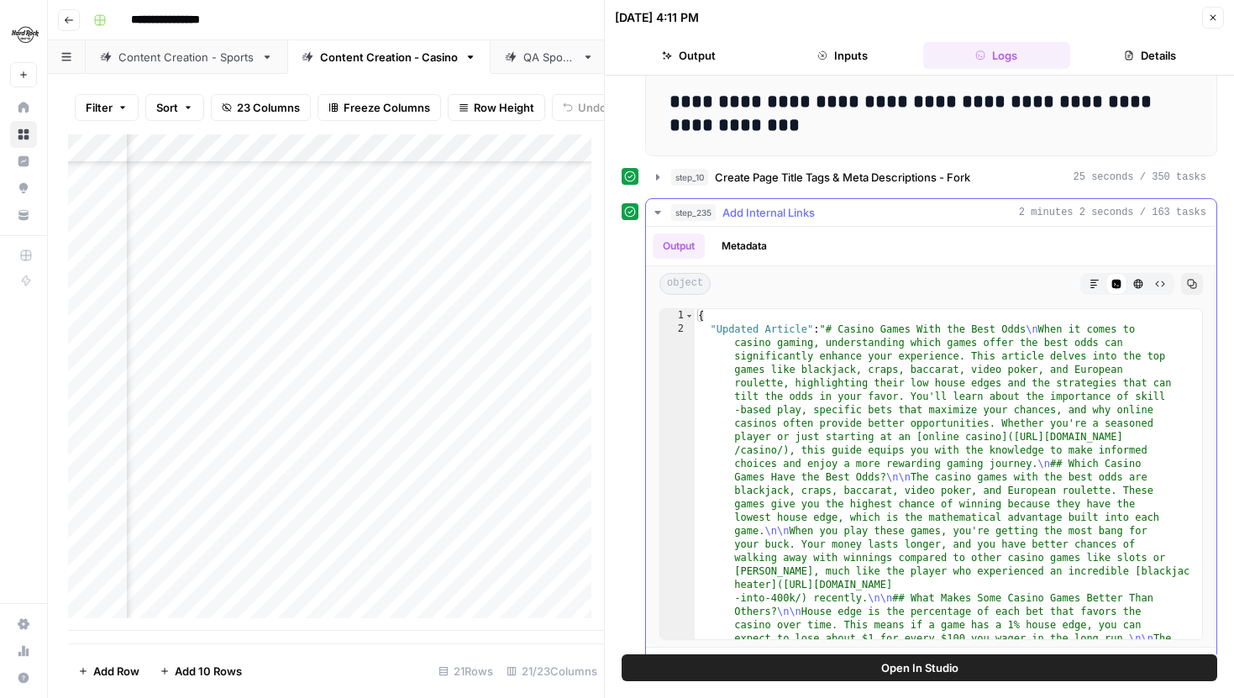
scroll to position [624, 0]
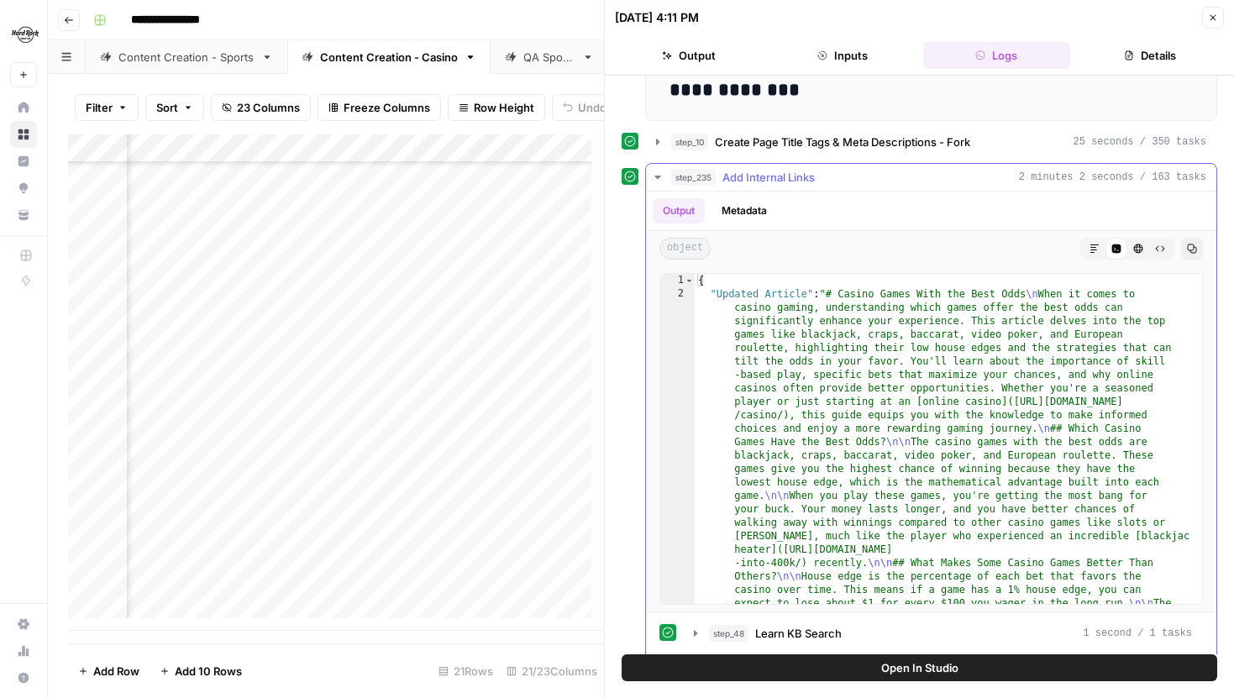
click at [1084, 253] on button "Markdown" at bounding box center [1095, 249] width 22 height 22
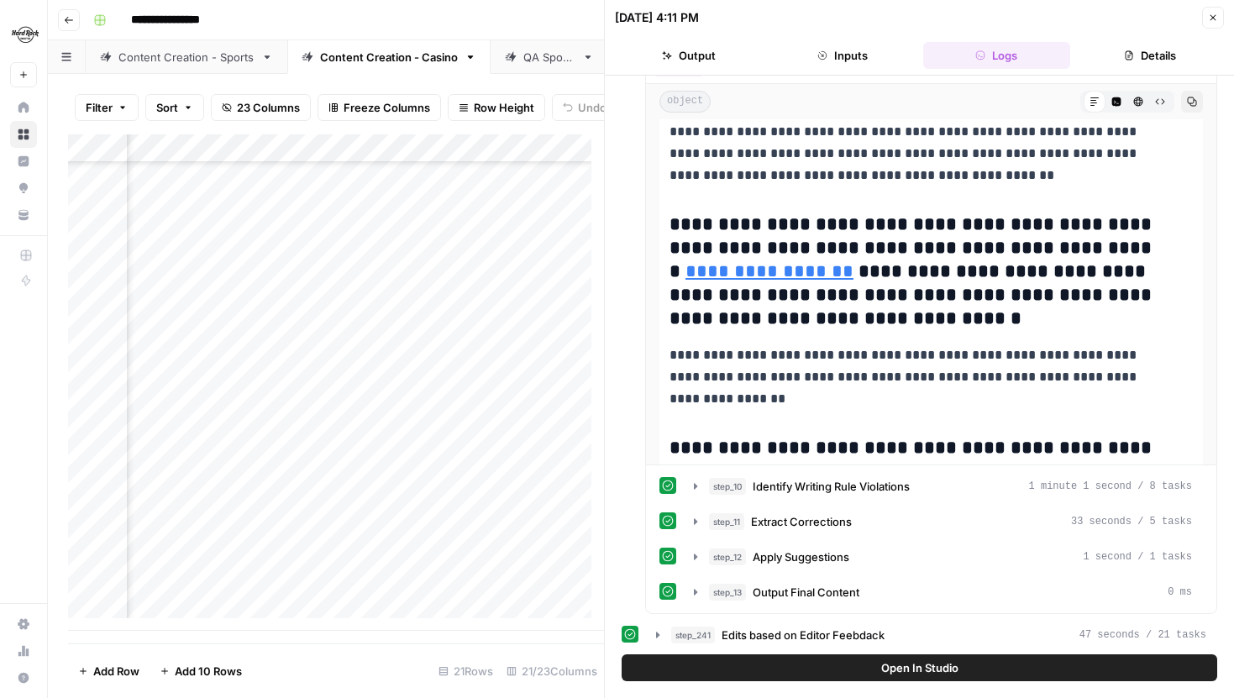
scroll to position [159, 2134]
click at [587, 487] on div "Add Column" at bounding box center [336, 382] width 536 height 497
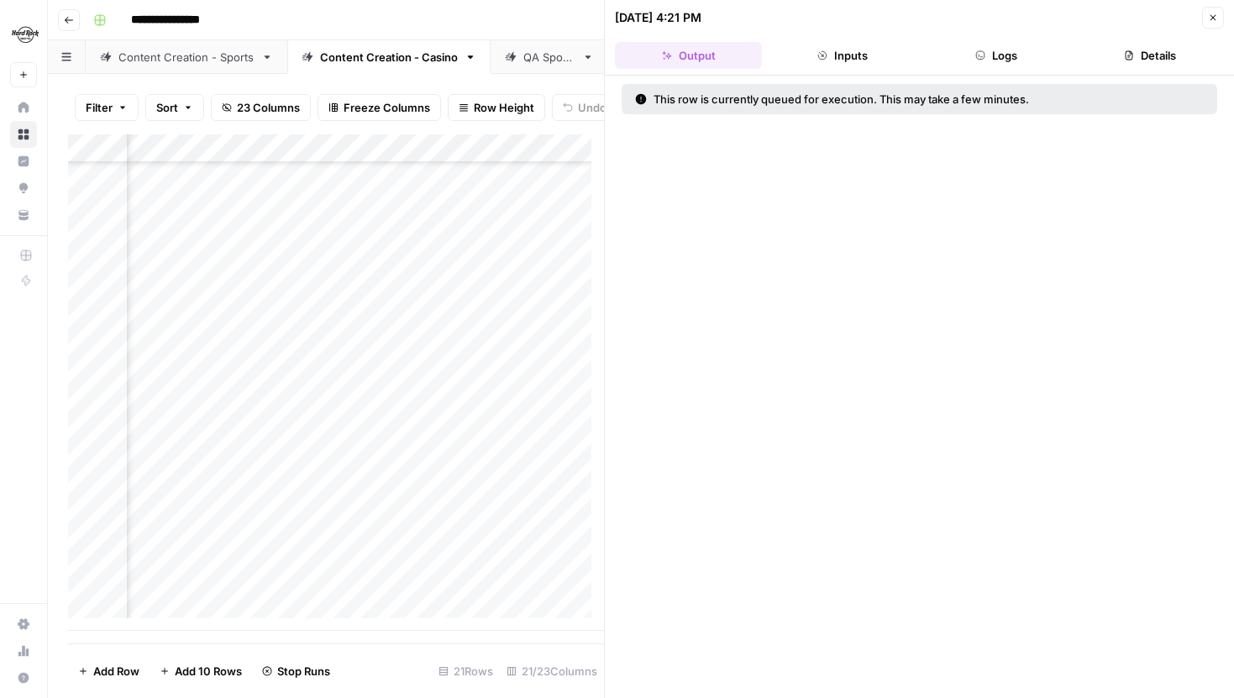
click at [1211, 18] on icon "button" at bounding box center [1213, 18] width 10 height 10
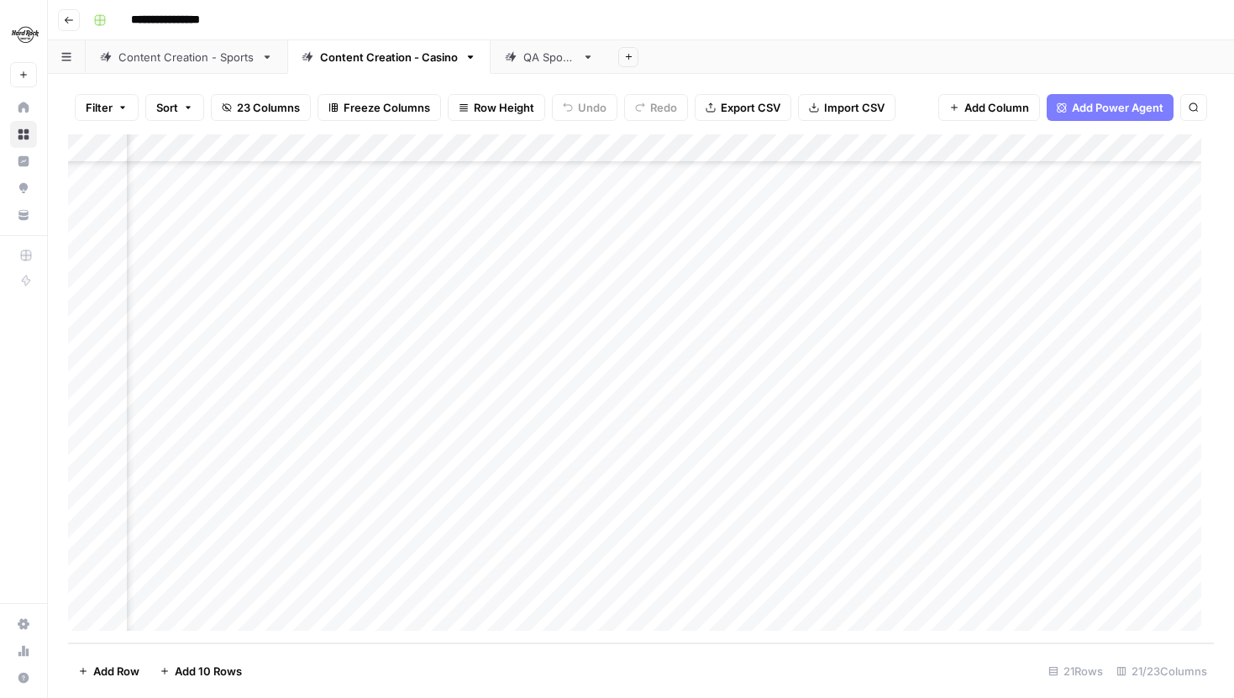
click at [197, 50] on div "Content Creation - Sports" at bounding box center [186, 57] width 136 height 17
click at [366, 61] on div "Content Creation - Casino" at bounding box center [389, 57] width 138 height 17
drag, startPoint x: 71, startPoint y: 471, endPoint x: 68, endPoint y: 558, distance: 86.6
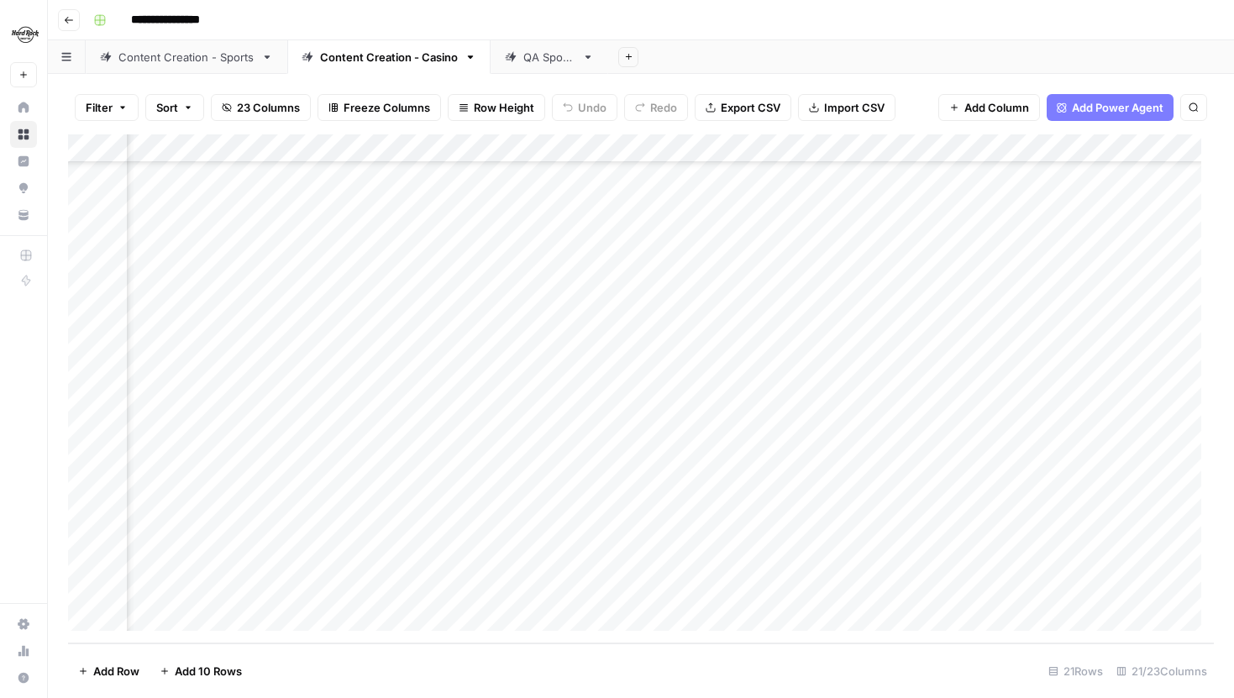
click at [68, 558] on div "Add Column" at bounding box center [641, 388] width 1146 height 509
click at [198, 55] on div "Content Creation - Sports" at bounding box center [186, 57] width 136 height 17
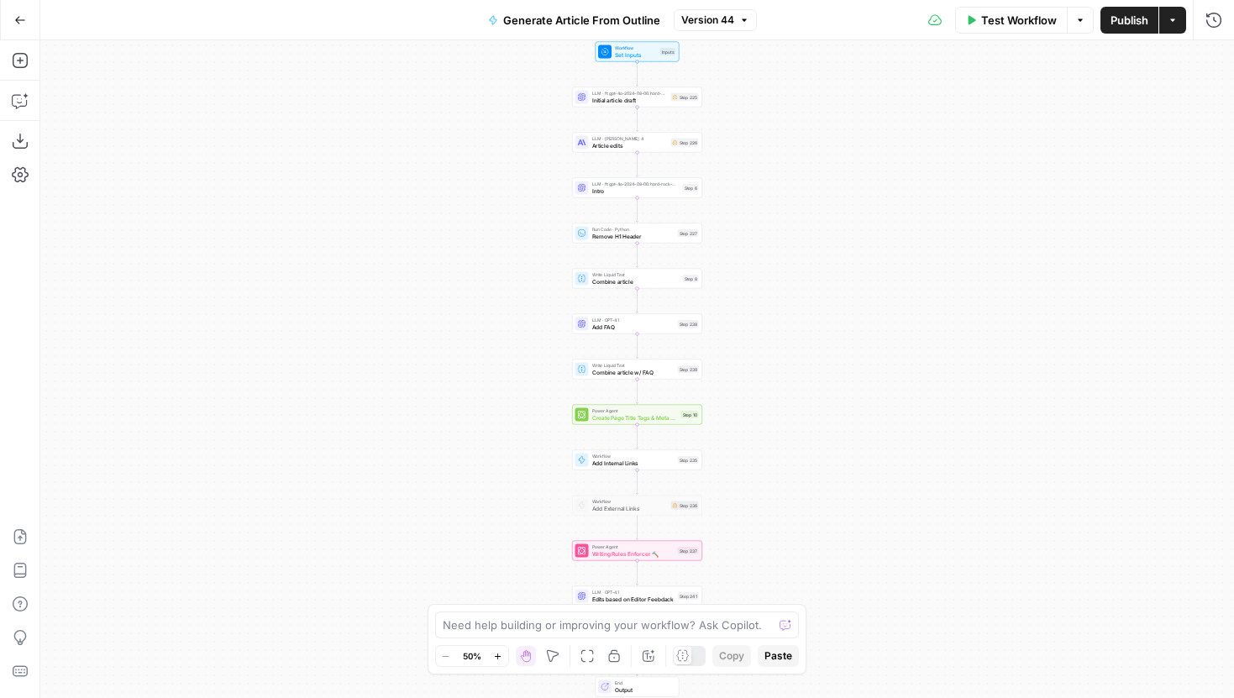
click at [20, 19] on icon "button" at bounding box center [20, 20] width 10 height 8
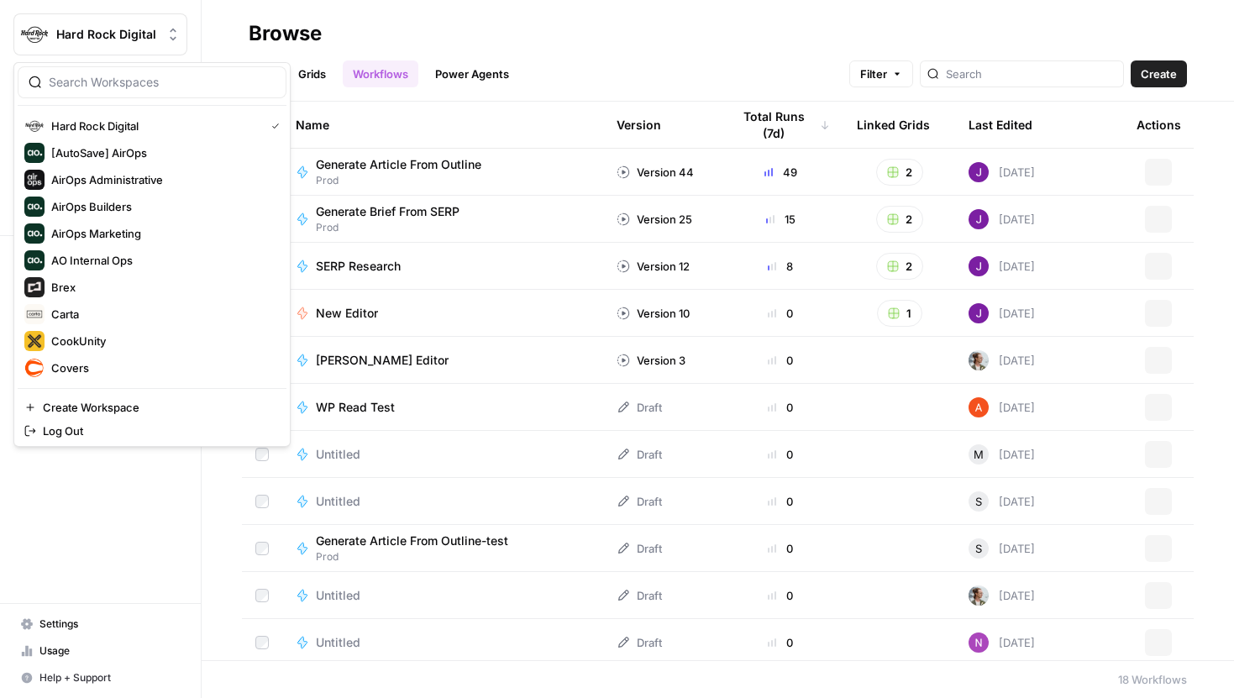
click at [57, 28] on span "Hard Rock Digital" at bounding box center [107, 34] width 102 height 17
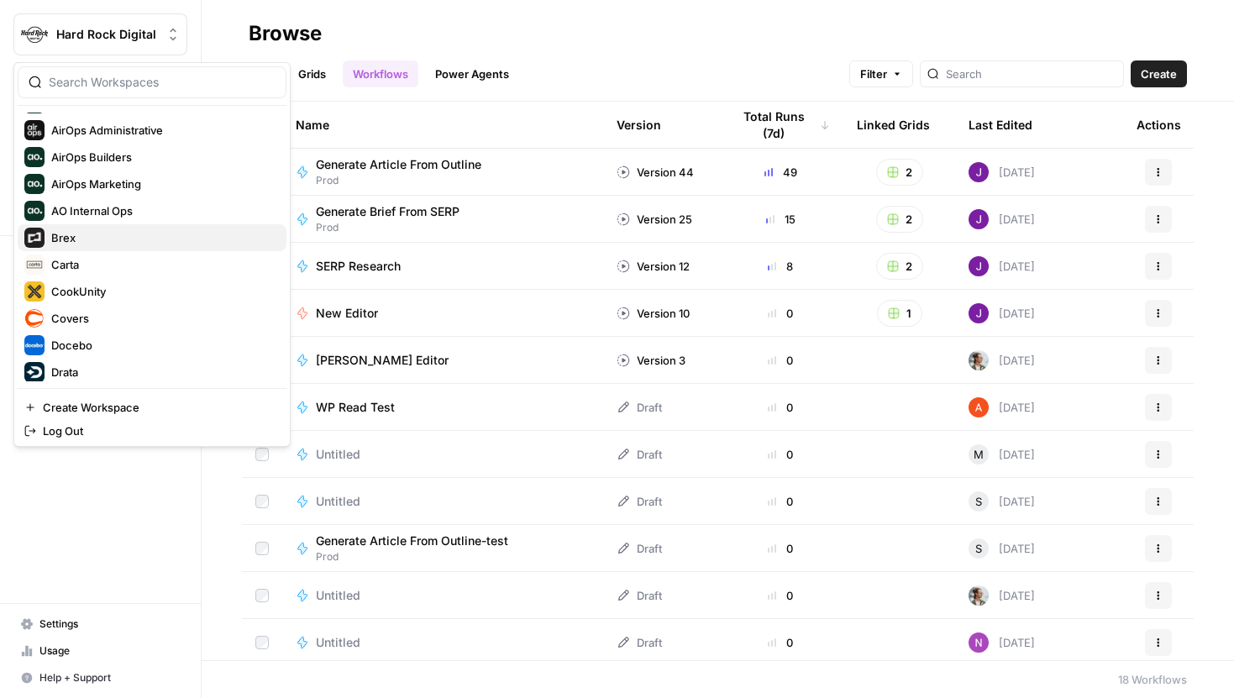
scroll to position [52, 0]
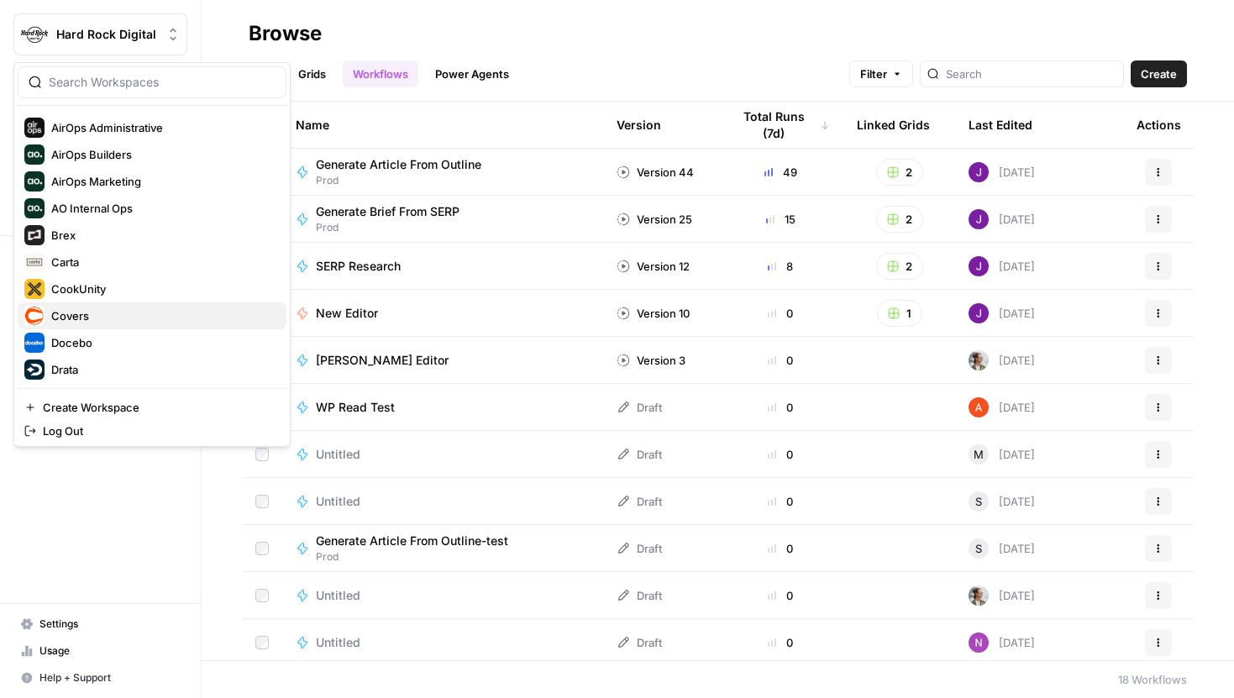
click at [90, 308] on span "Covers" at bounding box center [162, 316] width 222 height 17
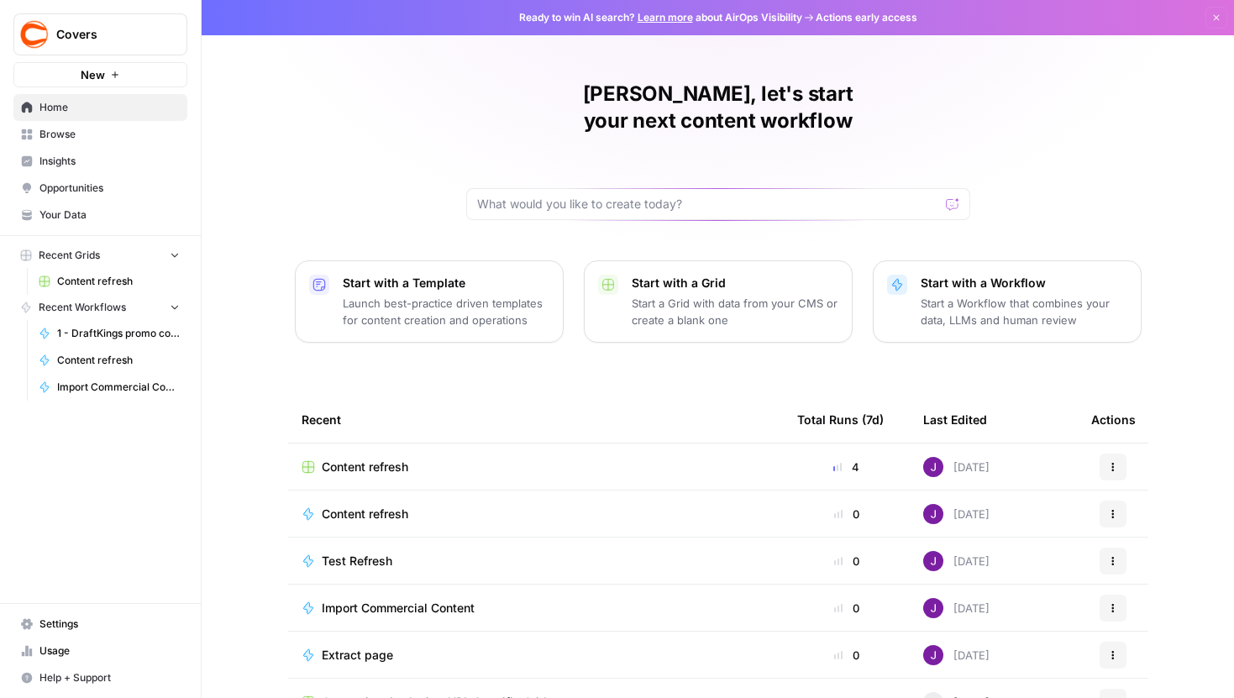
click at [97, 285] on span "Content refresh" at bounding box center [118, 281] width 123 height 15
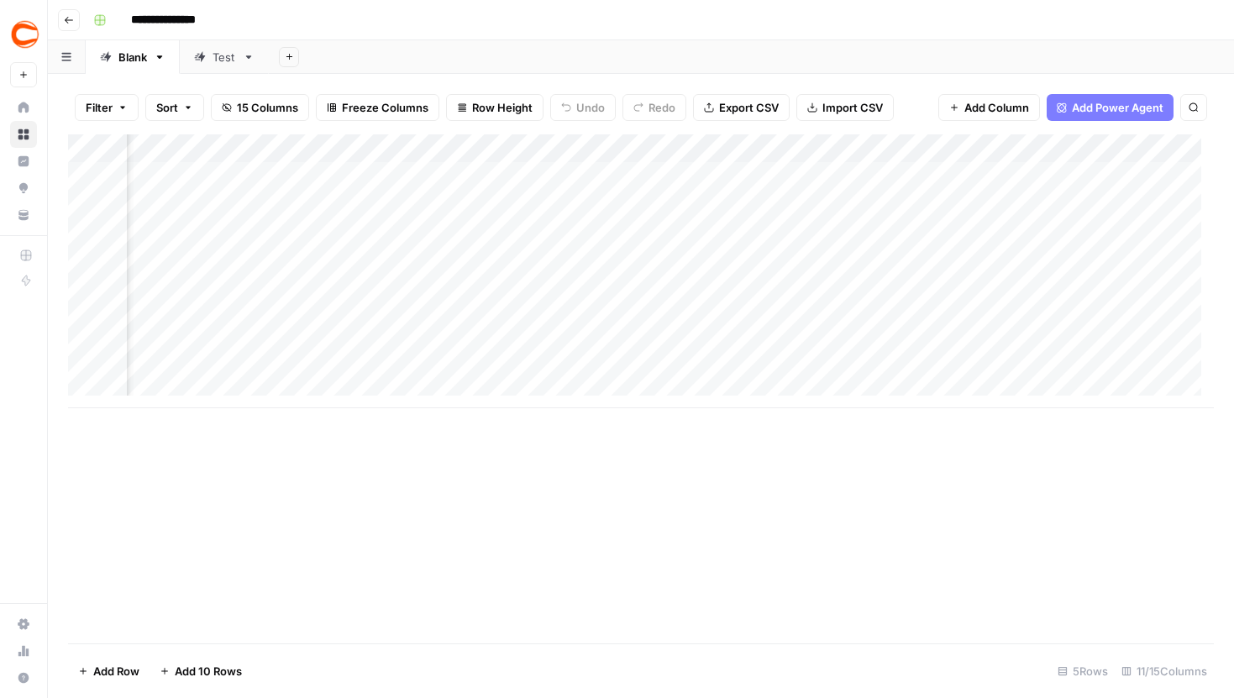
scroll to position [2, 398]
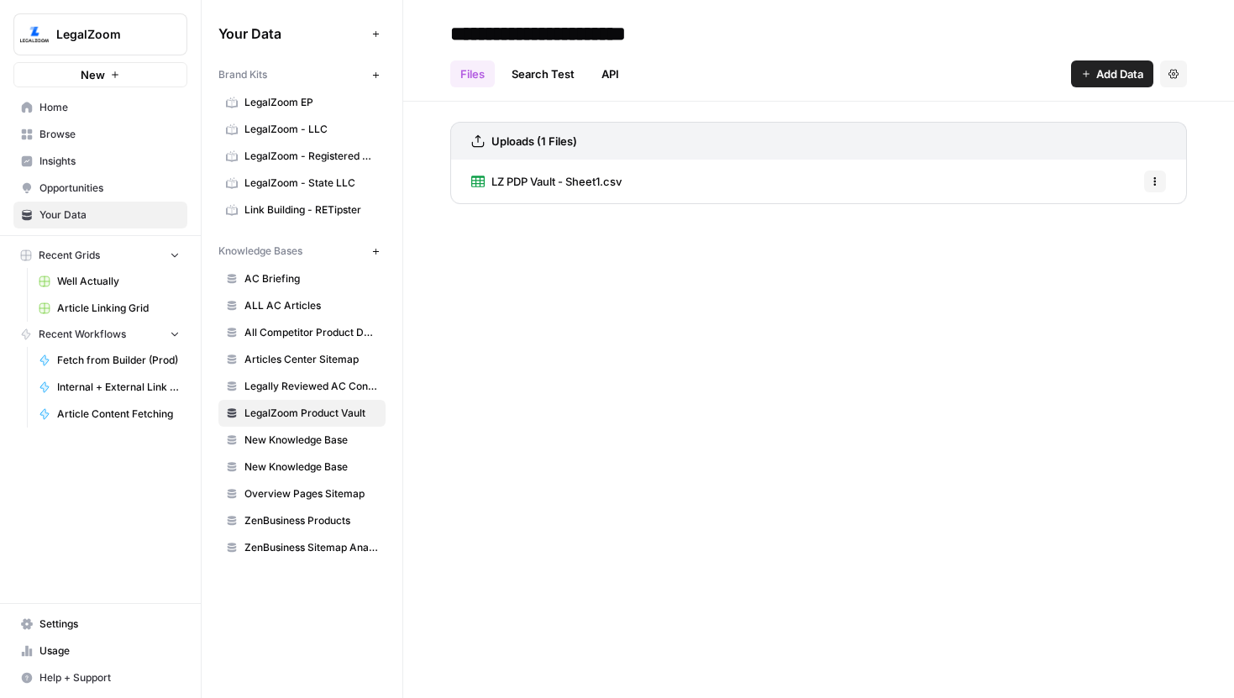
click at [92, 281] on span "Well Actually" at bounding box center [118, 281] width 123 height 15
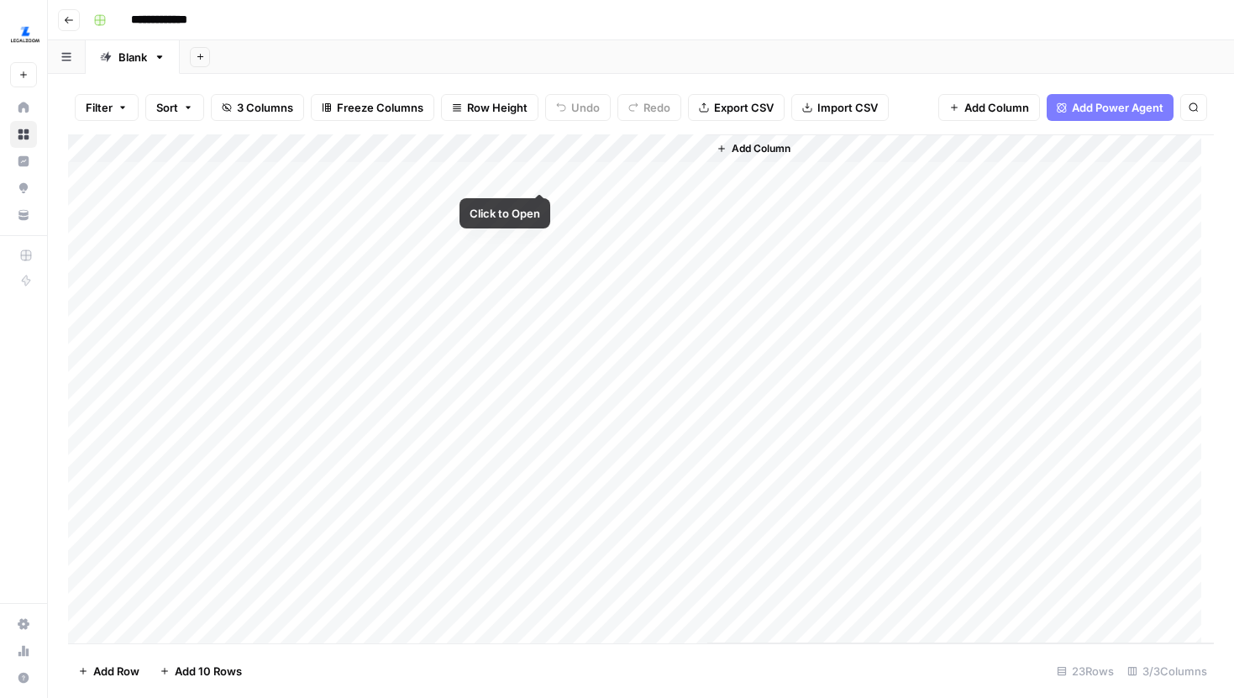
click at [517, 170] on div "Add Column" at bounding box center [641, 388] width 1146 height 509
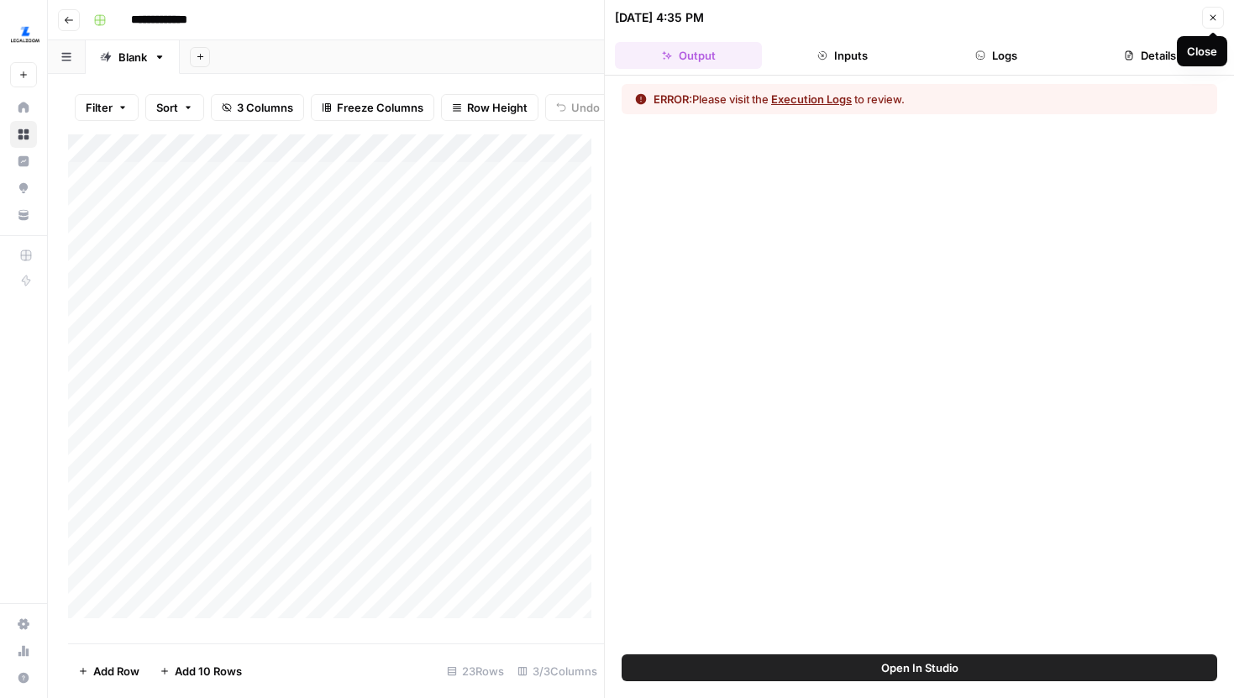
click at [1212, 17] on icon "button" at bounding box center [1214, 18] width 6 height 6
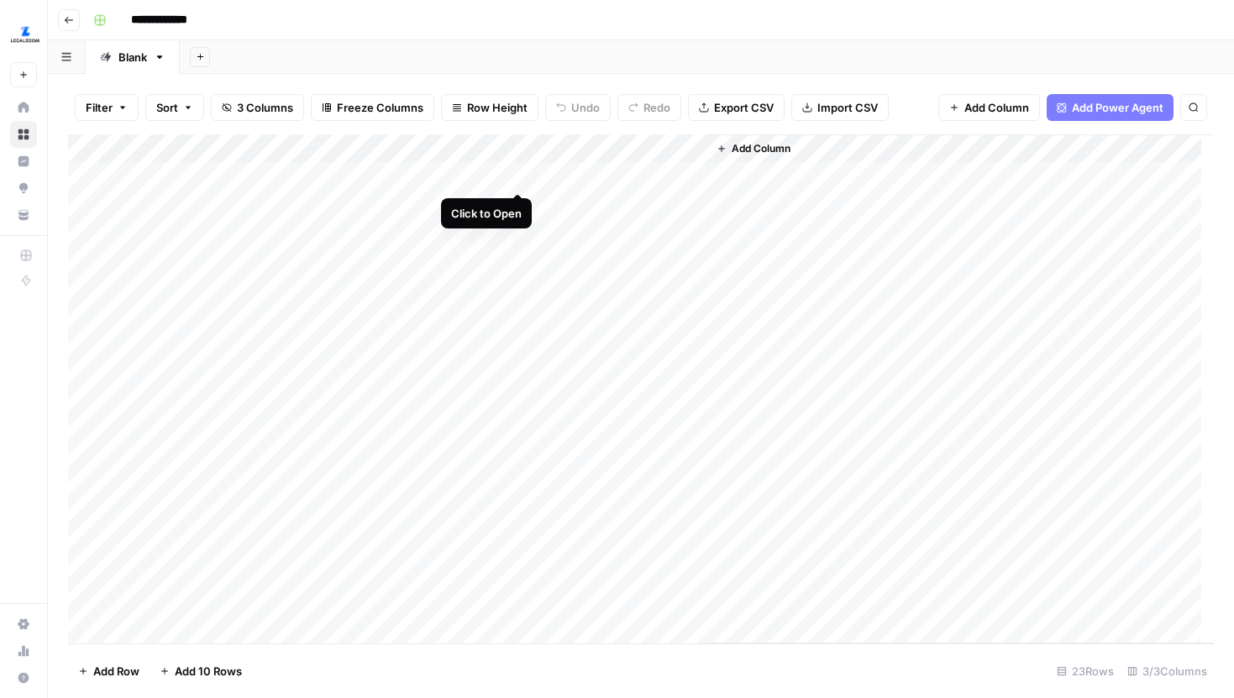
click at [518, 174] on div "Add Column" at bounding box center [641, 388] width 1146 height 509
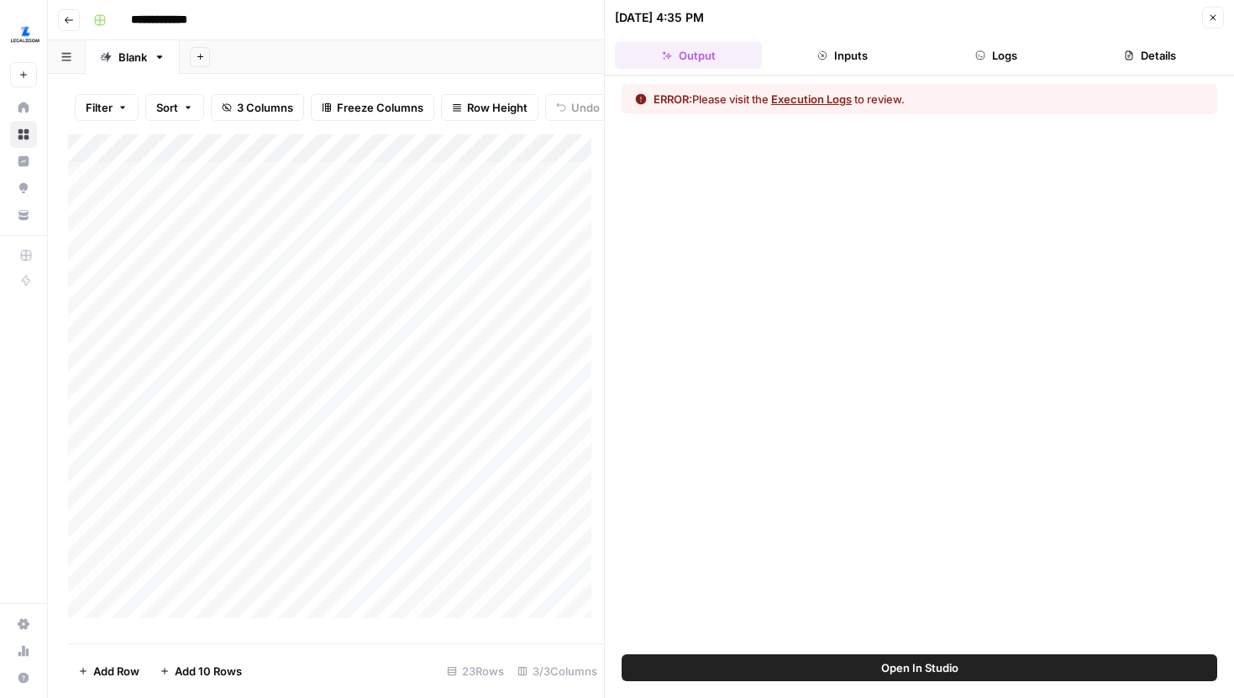
click at [999, 47] on button "Logs" at bounding box center [996, 55] width 147 height 27
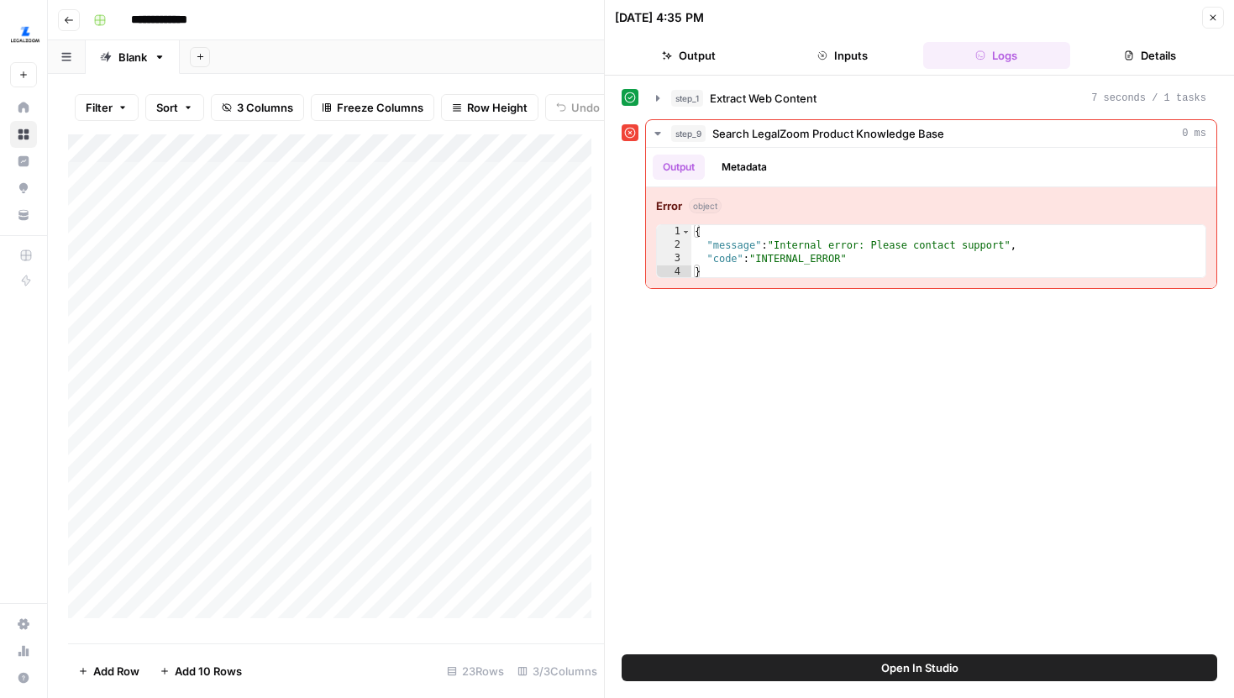
click at [1139, 67] on button "Details" at bounding box center [1150, 55] width 147 height 27
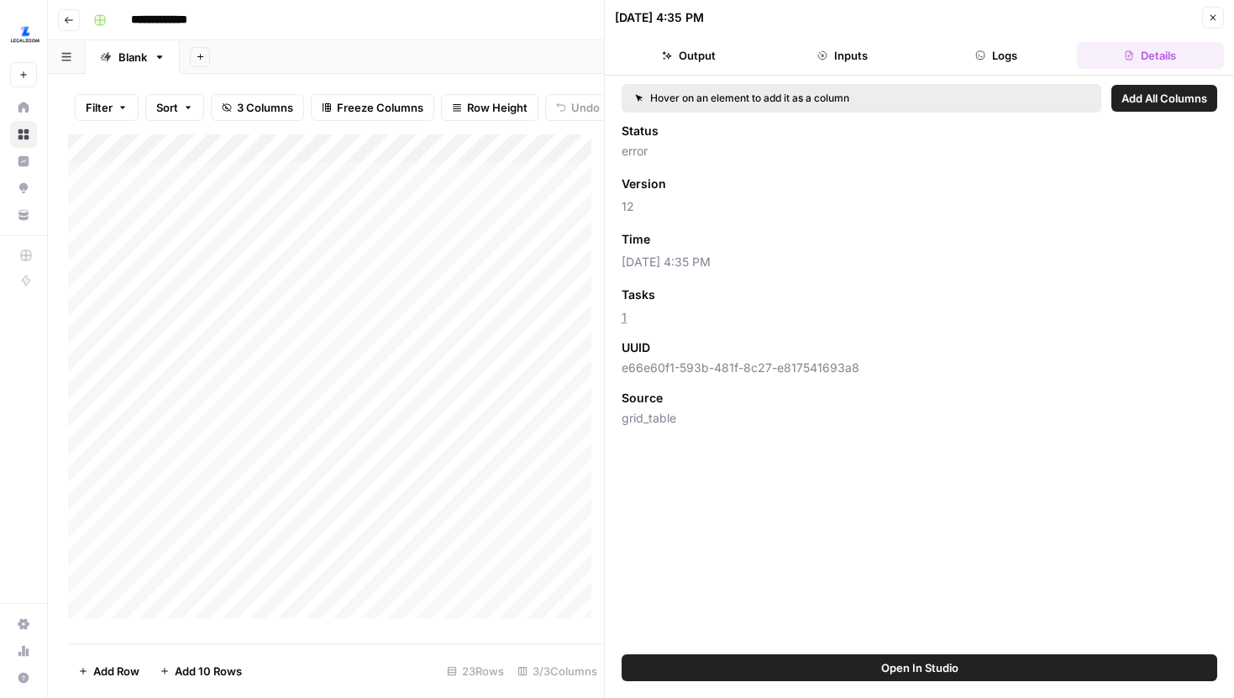
click at [973, 54] on button "Logs" at bounding box center [996, 55] width 147 height 27
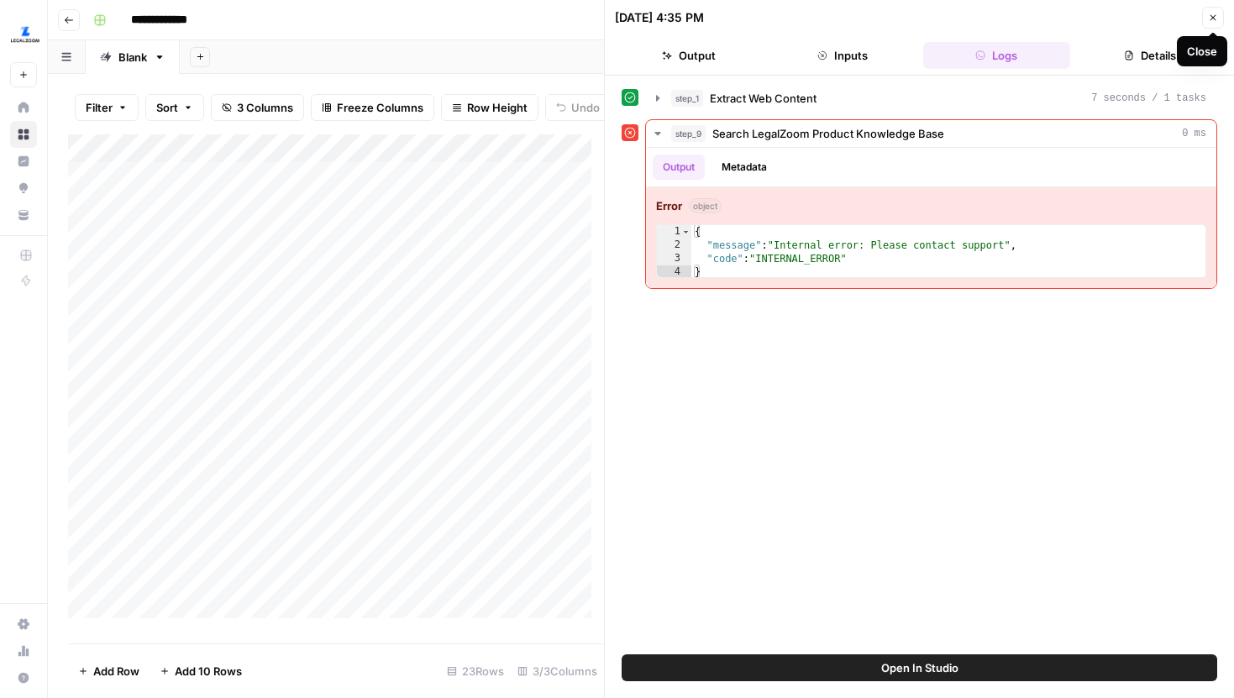
click at [1212, 13] on icon "button" at bounding box center [1213, 18] width 10 height 10
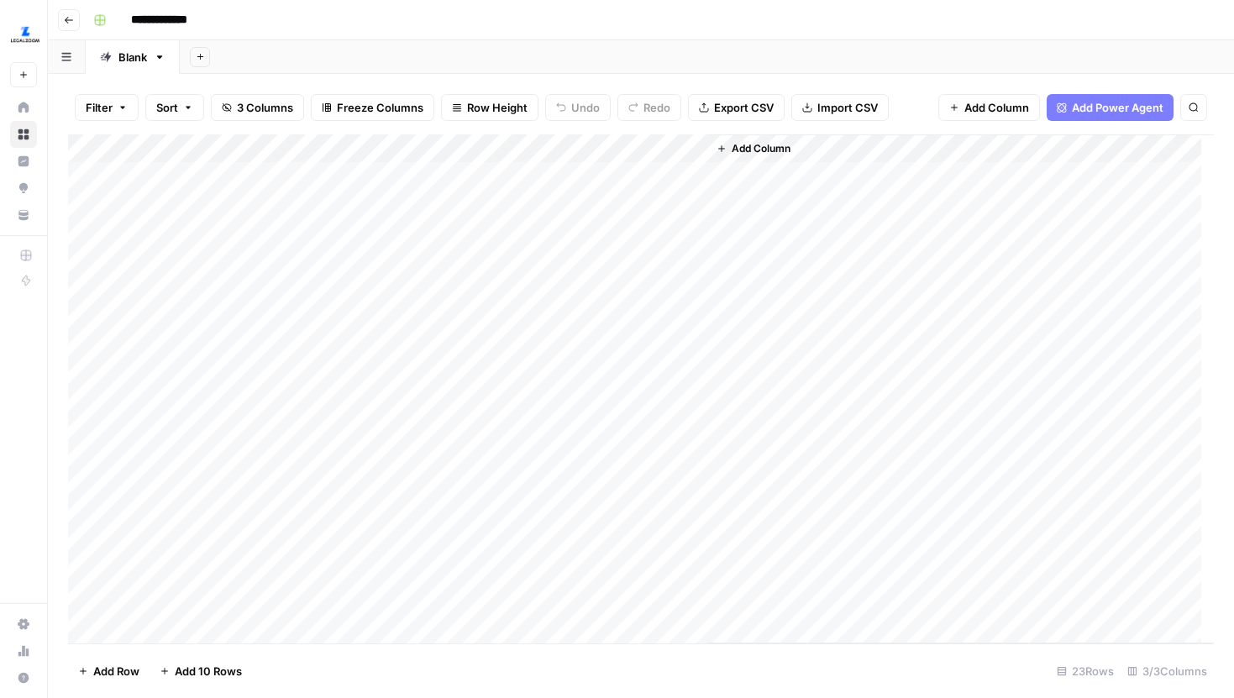
click at [539, 174] on div "Add Column" at bounding box center [641, 388] width 1146 height 509
click at [519, 176] on div "Add Column" at bounding box center [641, 388] width 1146 height 509
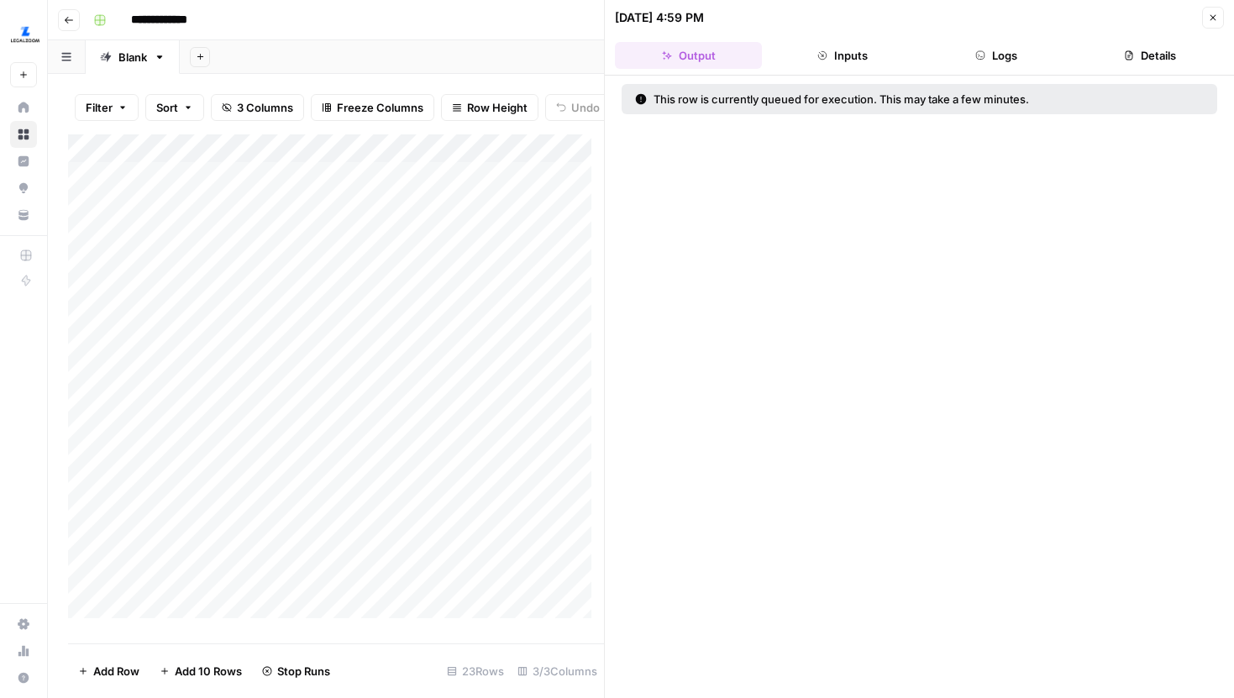
click at [1010, 51] on button "Logs" at bounding box center [996, 55] width 147 height 27
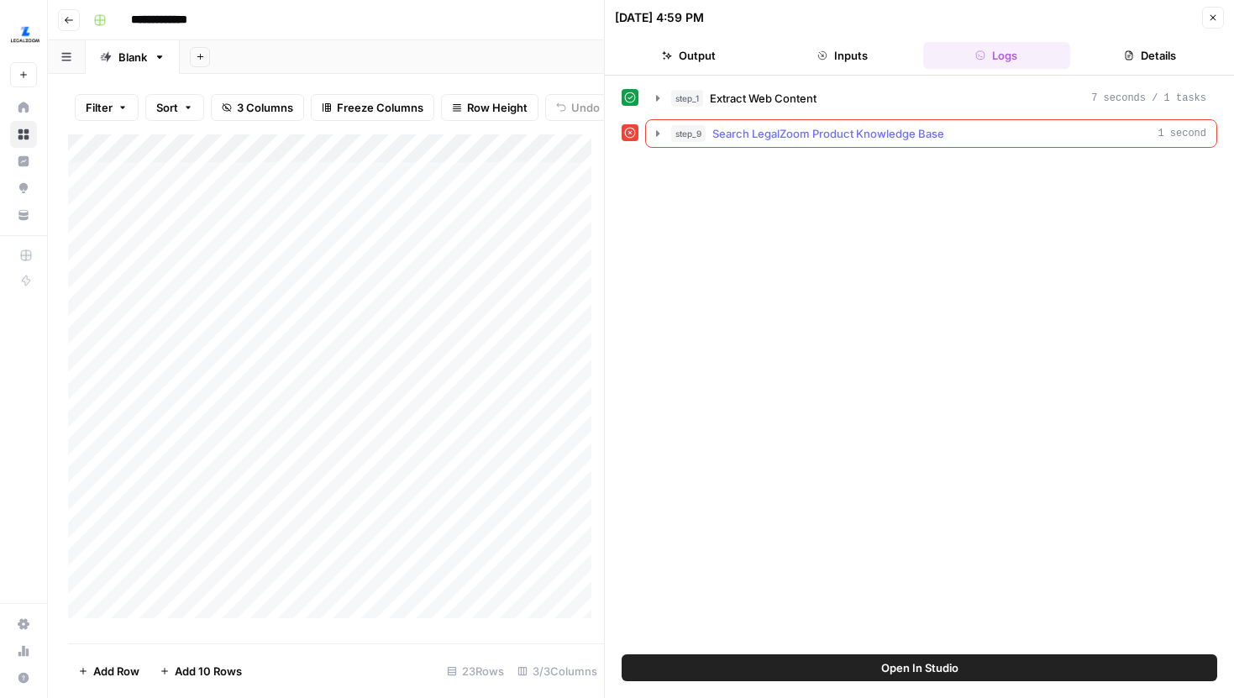
click at [655, 134] on icon "button" at bounding box center [657, 133] width 13 height 13
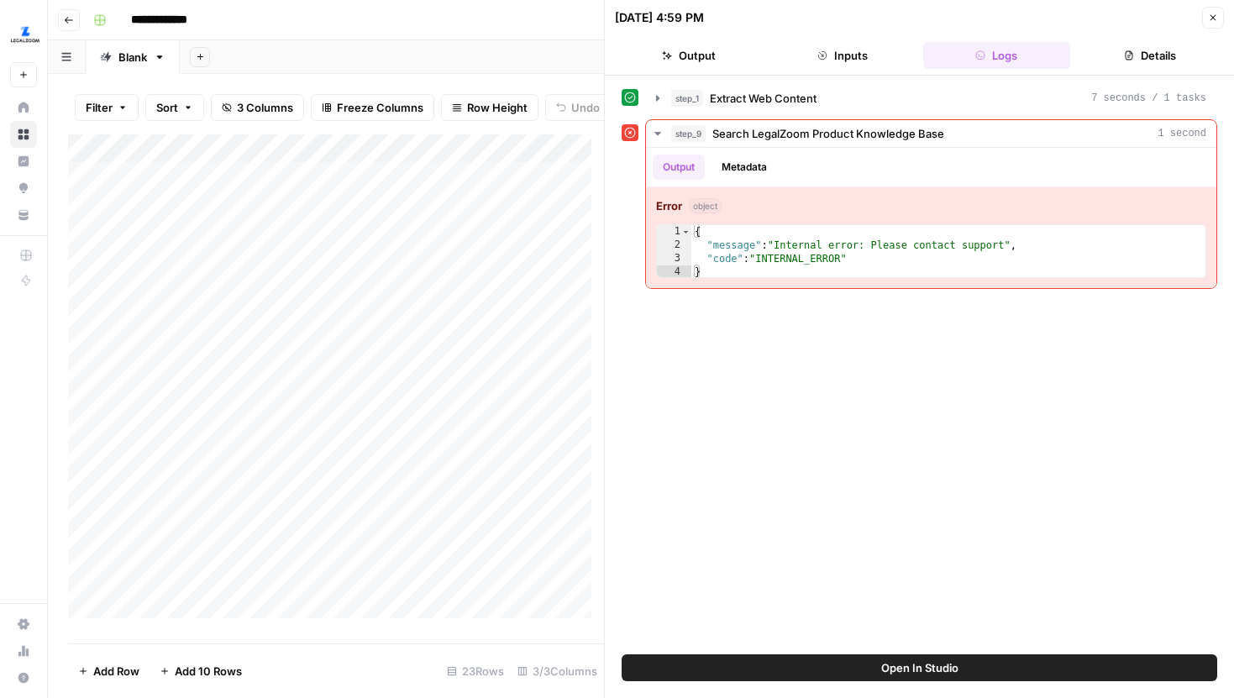
click at [1206, 24] on button "Close" at bounding box center [1213, 18] width 22 height 22
